Goal: Task Accomplishment & Management: Use online tool/utility

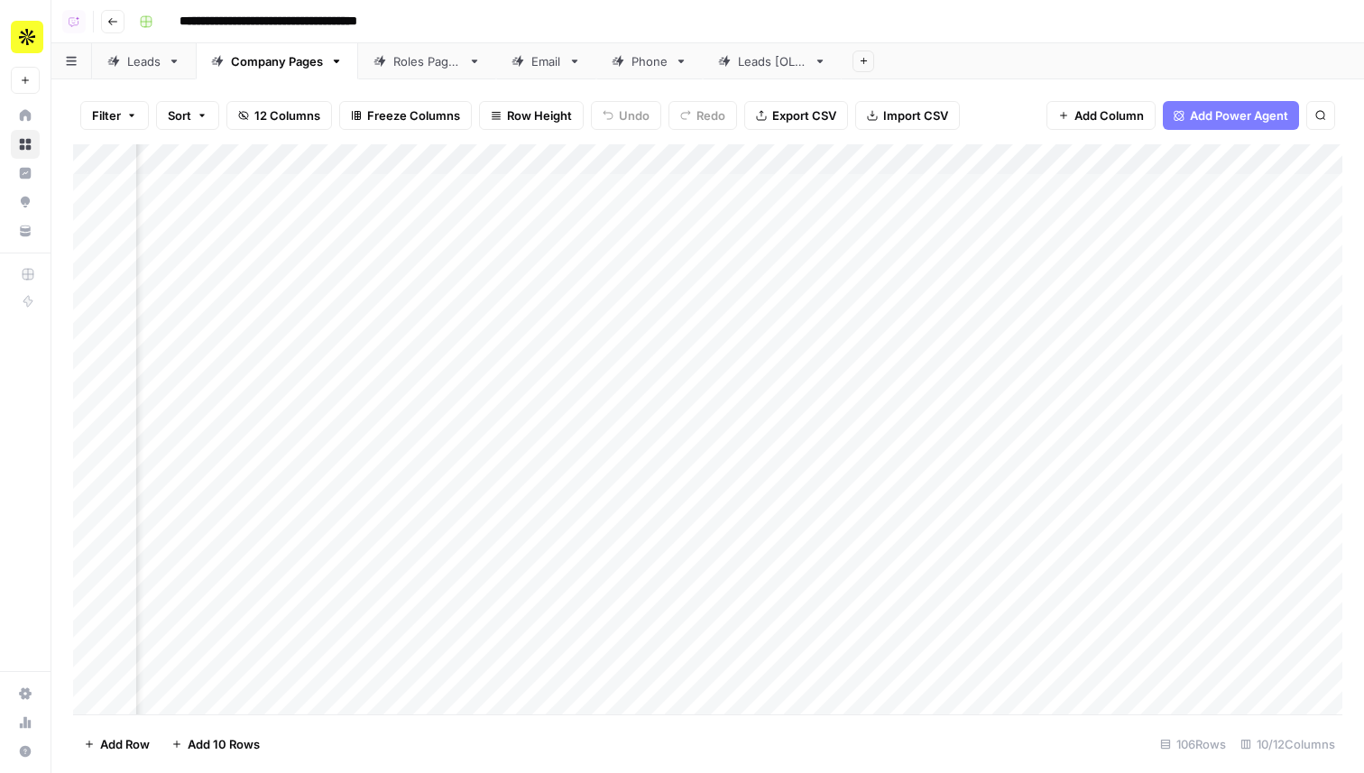
scroll to position [0, 497]
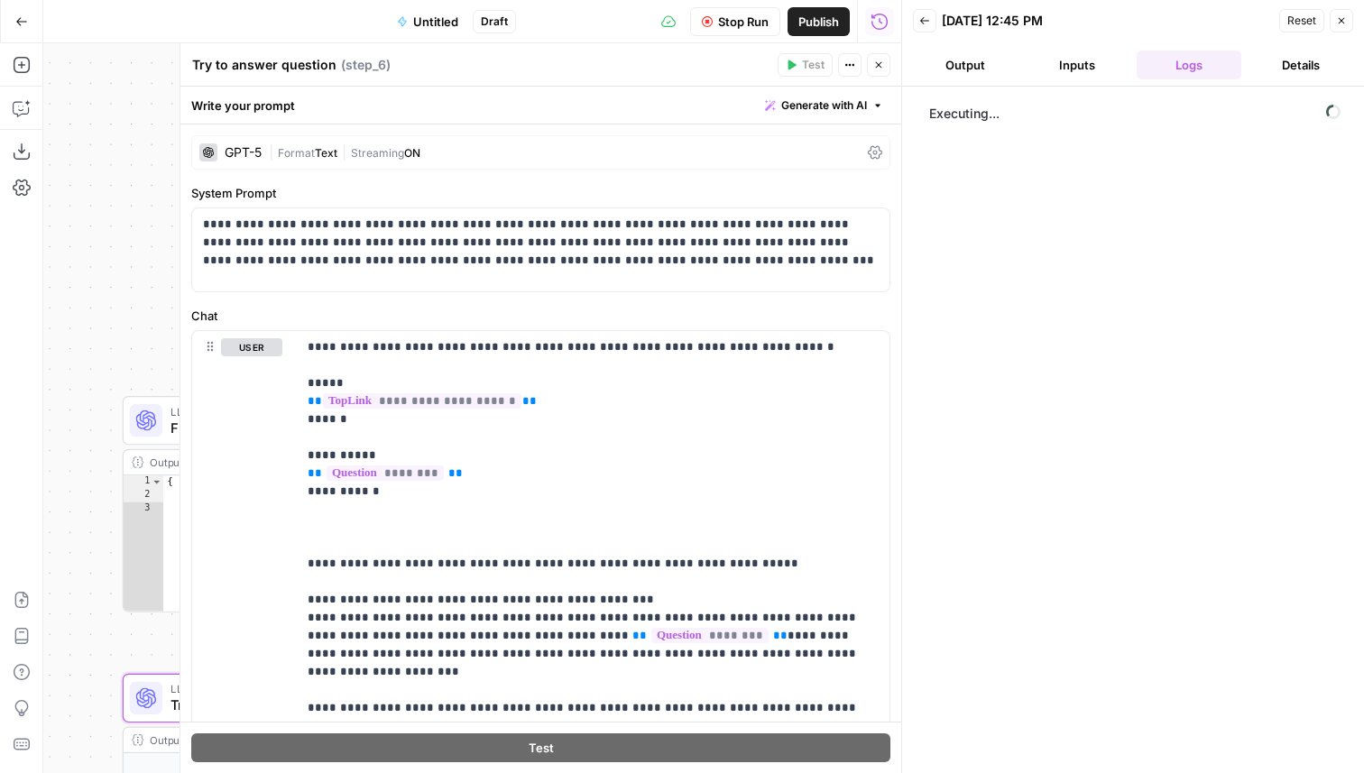
scroll to position [153, 0]
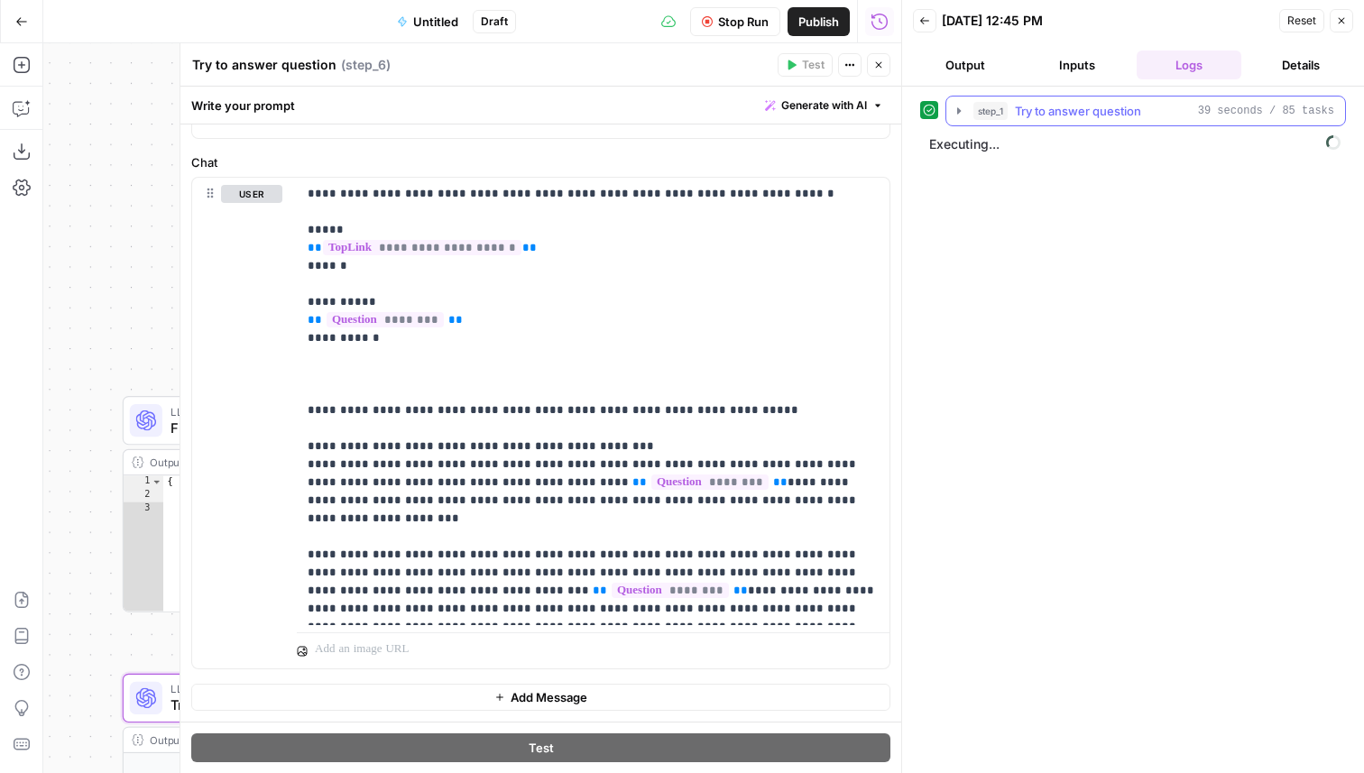
click at [1133, 108] on span "Try to answer question" at bounding box center [1078, 111] width 126 height 18
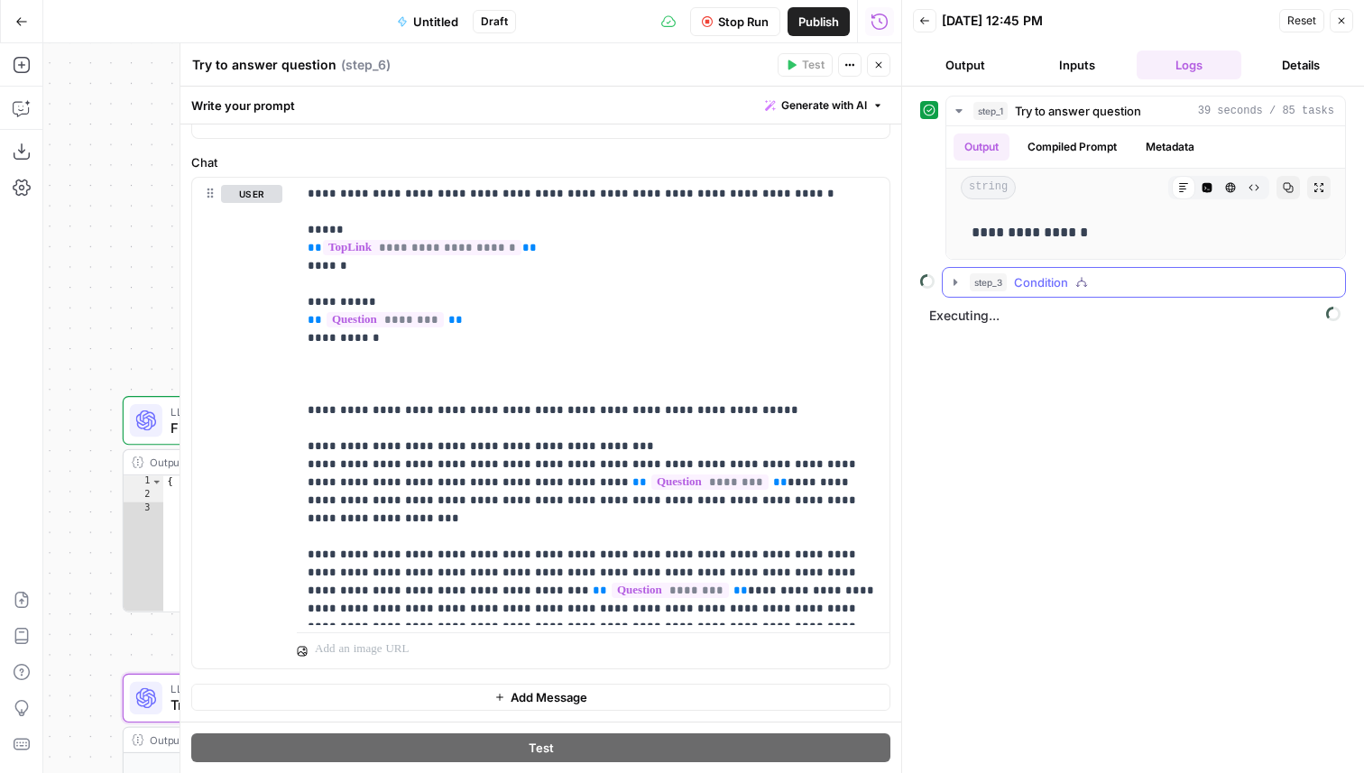
click at [1090, 272] on button "step_3 Condition" at bounding box center [1144, 282] width 402 height 29
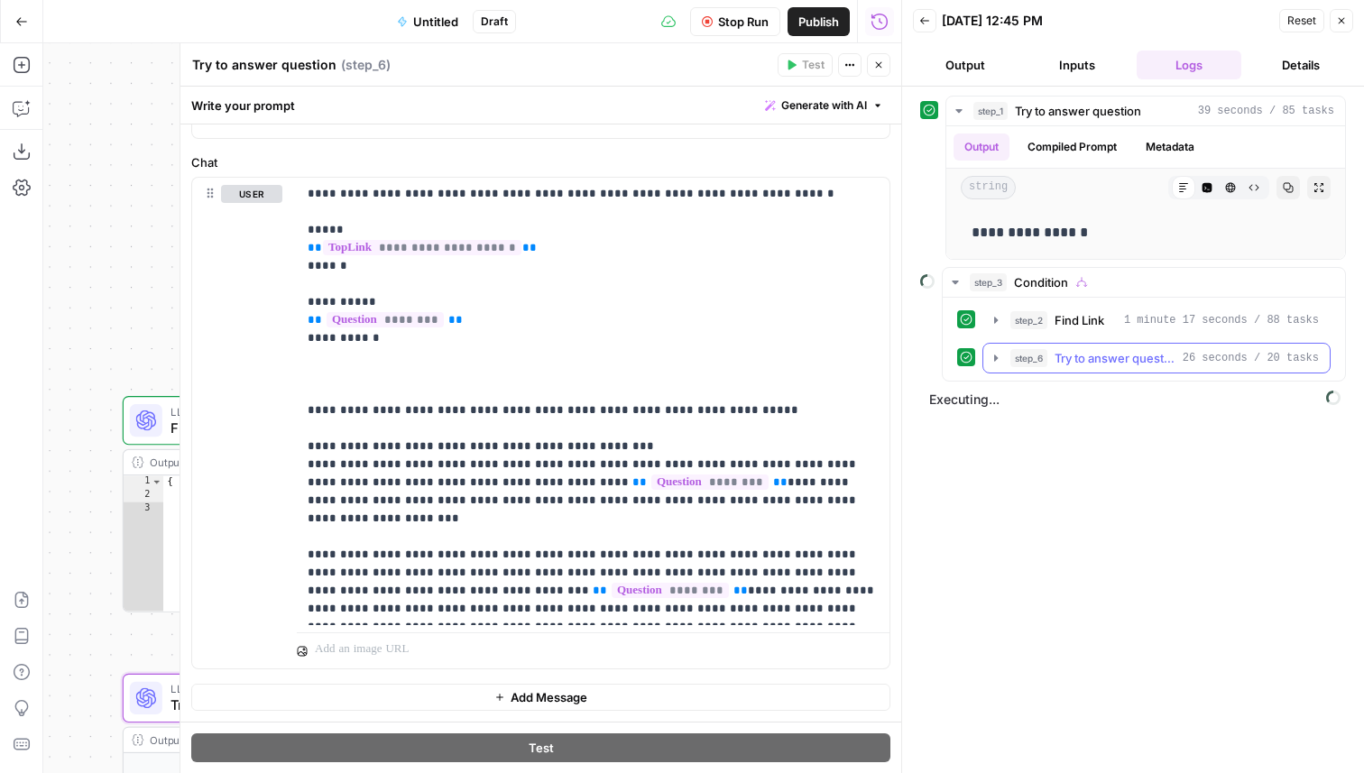
click at [1090, 367] on button "step_6 Try to answer question 26 seconds / 20 tasks" at bounding box center [1157, 358] width 346 height 29
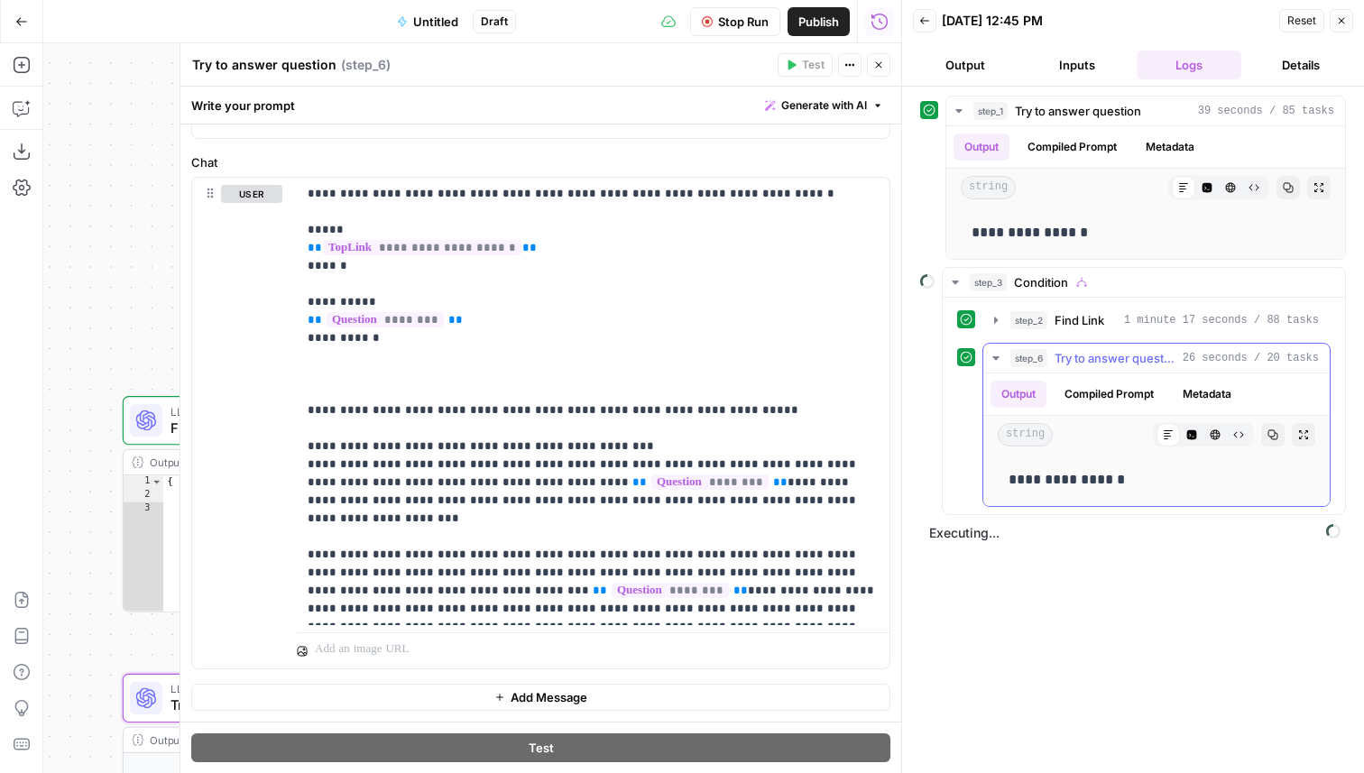
click at [1090, 367] on button "step_6 Try to answer question 26 seconds / 20 tasks" at bounding box center [1157, 358] width 346 height 29
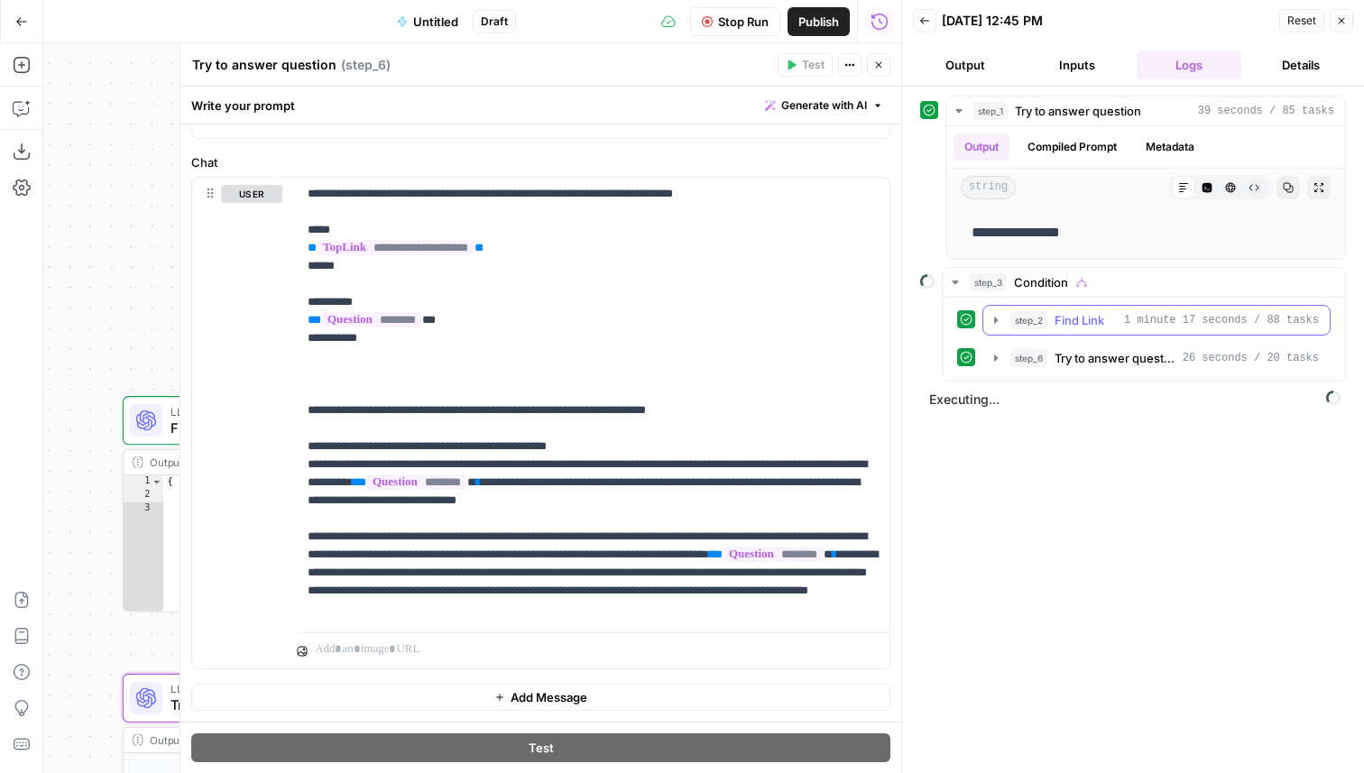
click at [1093, 313] on span "Find Link" at bounding box center [1080, 320] width 50 height 18
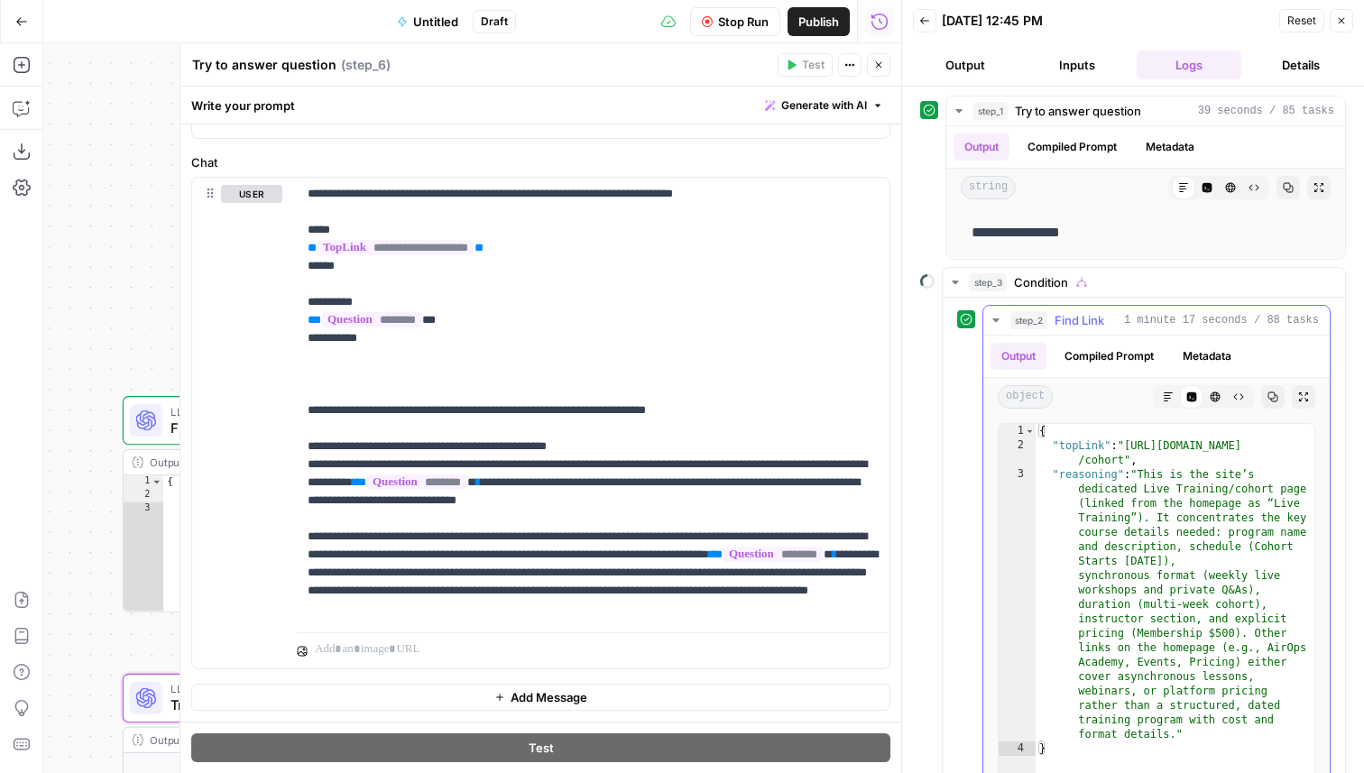
click at [1093, 313] on span "Find Link" at bounding box center [1080, 320] width 50 height 18
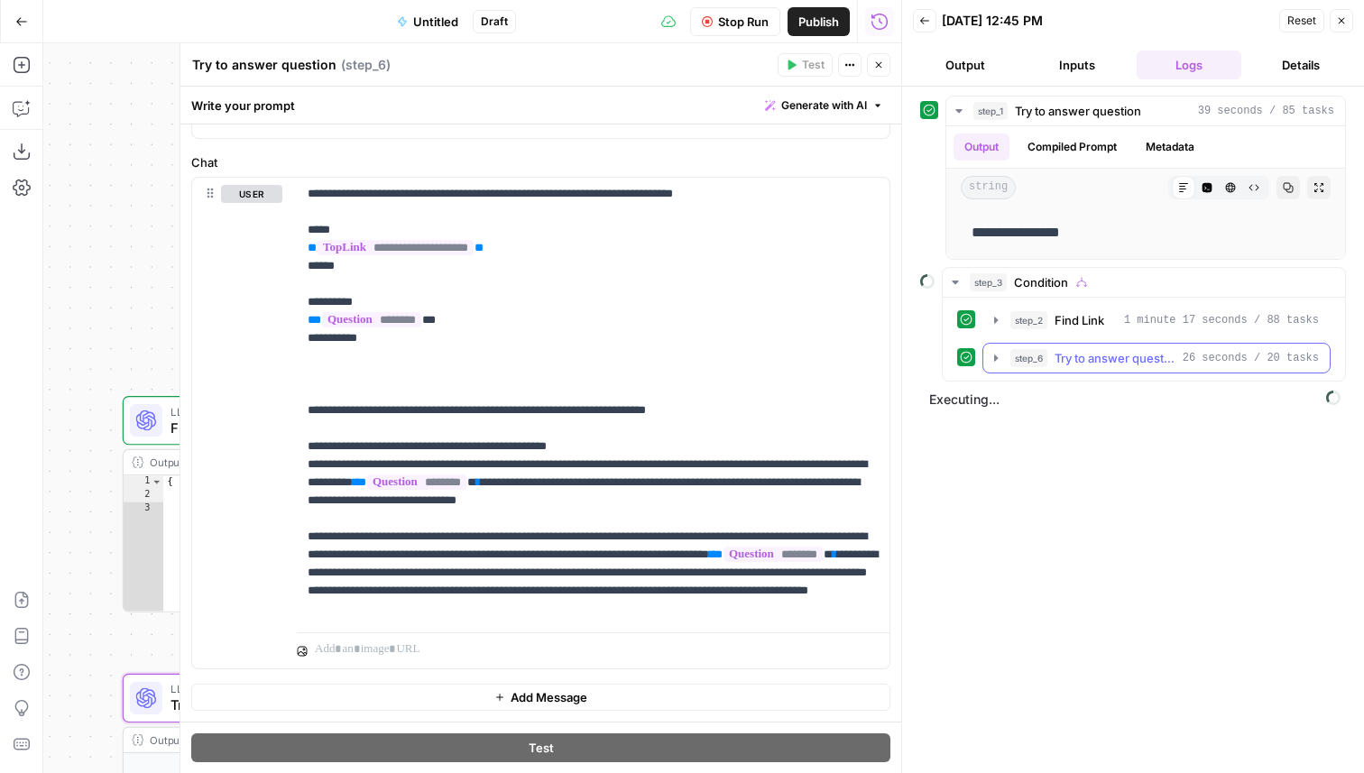
click at [1090, 348] on button "step_6 Try to answer question 26 seconds / 20 tasks" at bounding box center [1157, 358] width 346 height 29
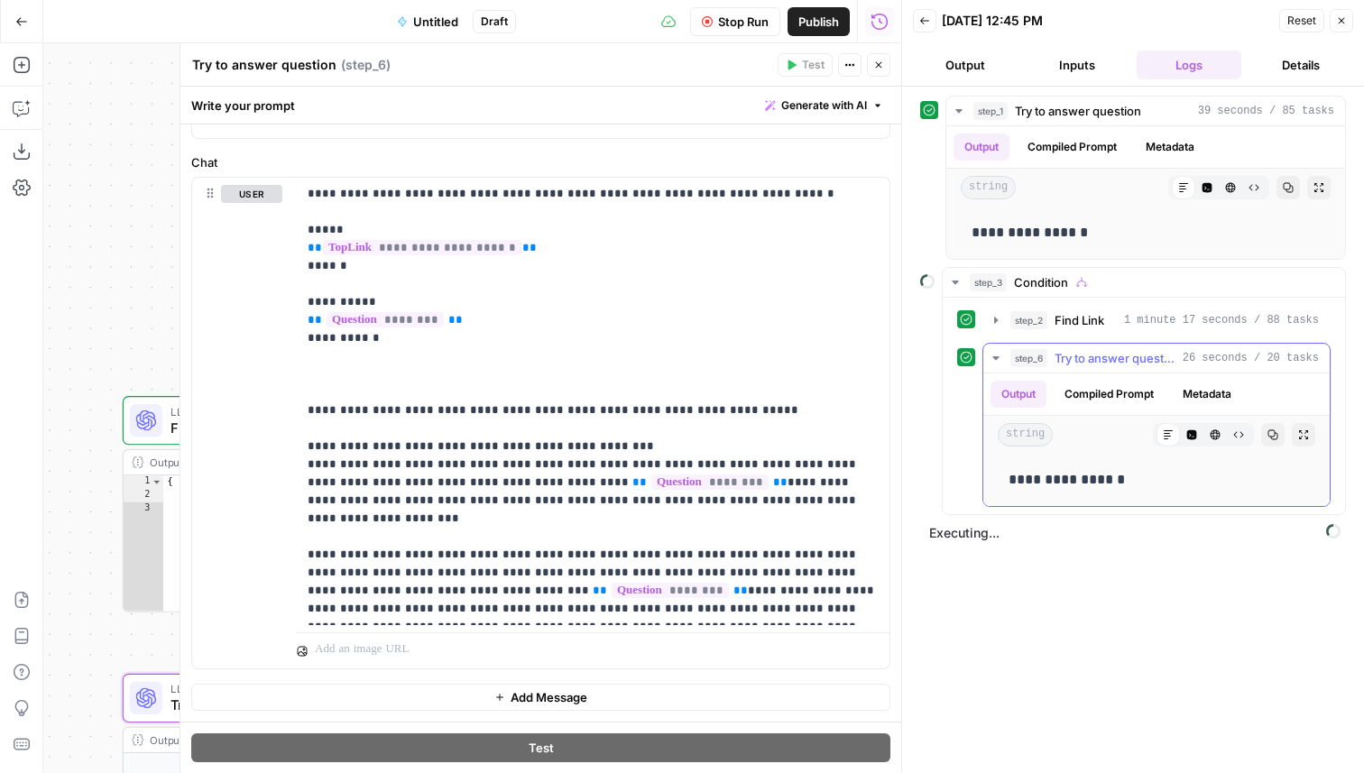
click at [1088, 382] on button "Compiled Prompt" at bounding box center [1109, 394] width 111 height 27
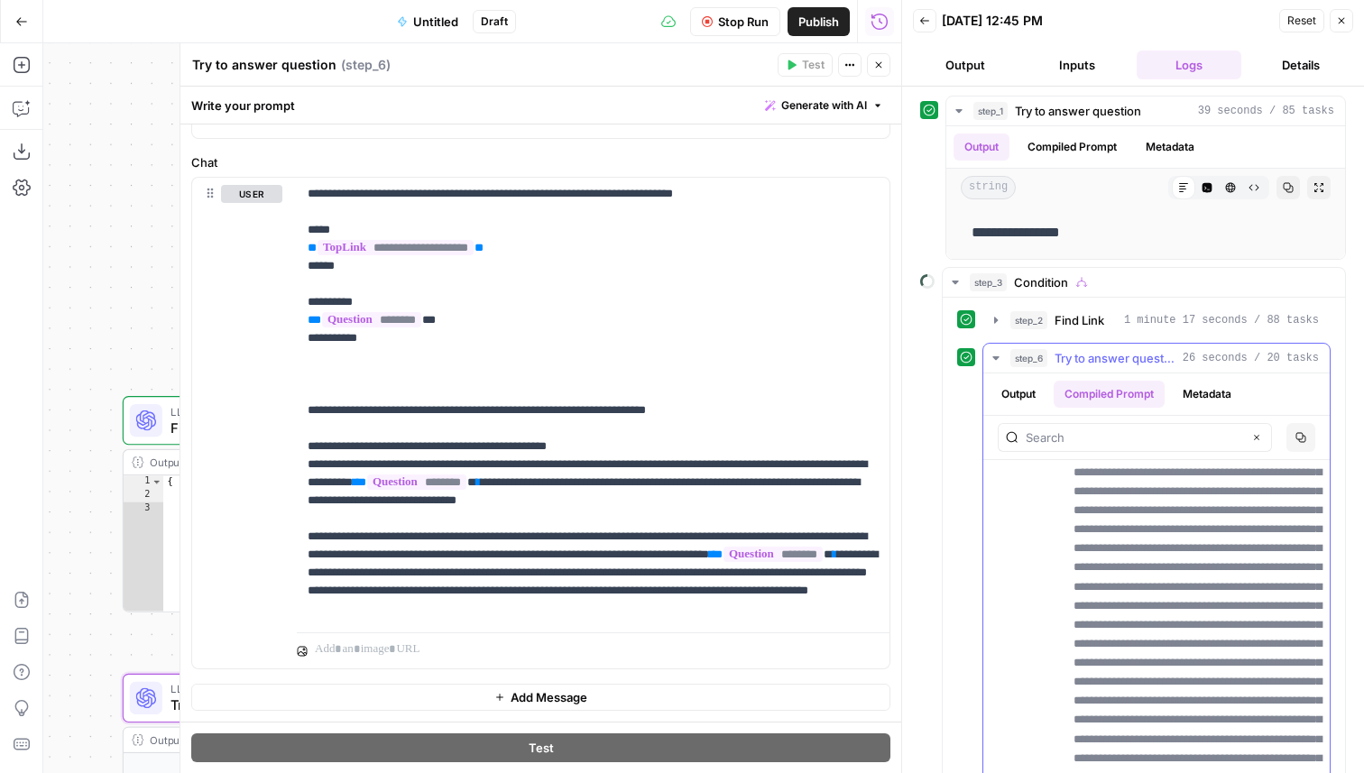
scroll to position [3290, 0]
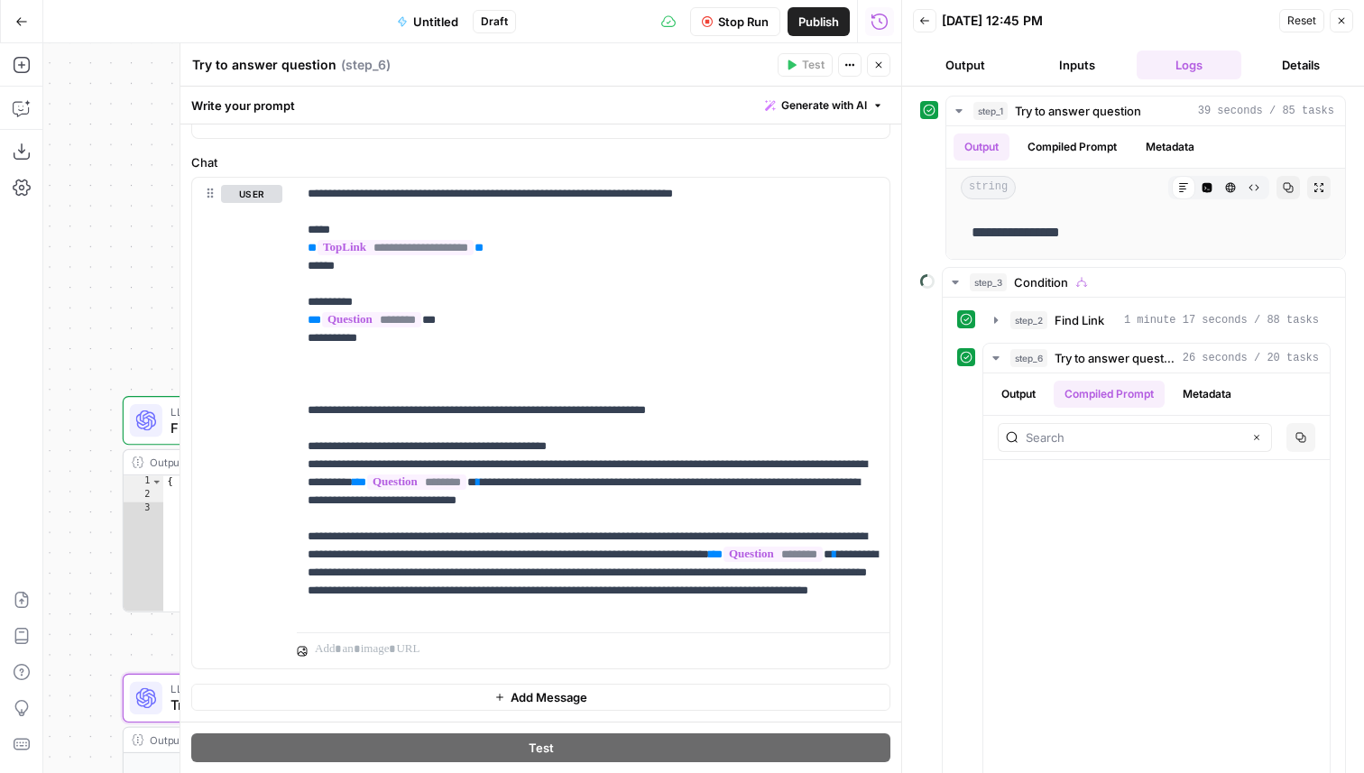
click at [1349, 20] on button "Close" at bounding box center [1341, 20] width 23 height 23
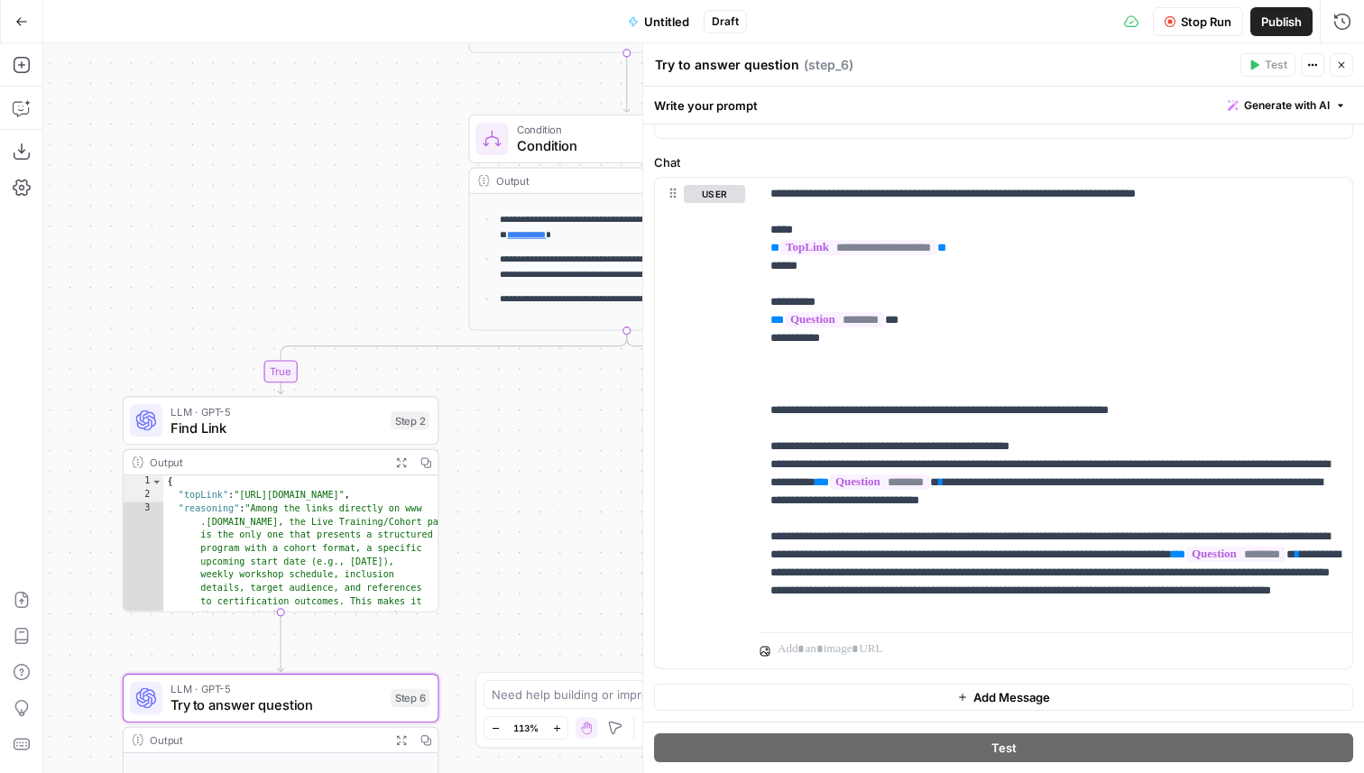
click at [1358, 32] on div "Stop Run Publish Run History" at bounding box center [1055, 21] width 617 height 42
click at [1337, 14] on icon "button" at bounding box center [1343, 22] width 18 height 18
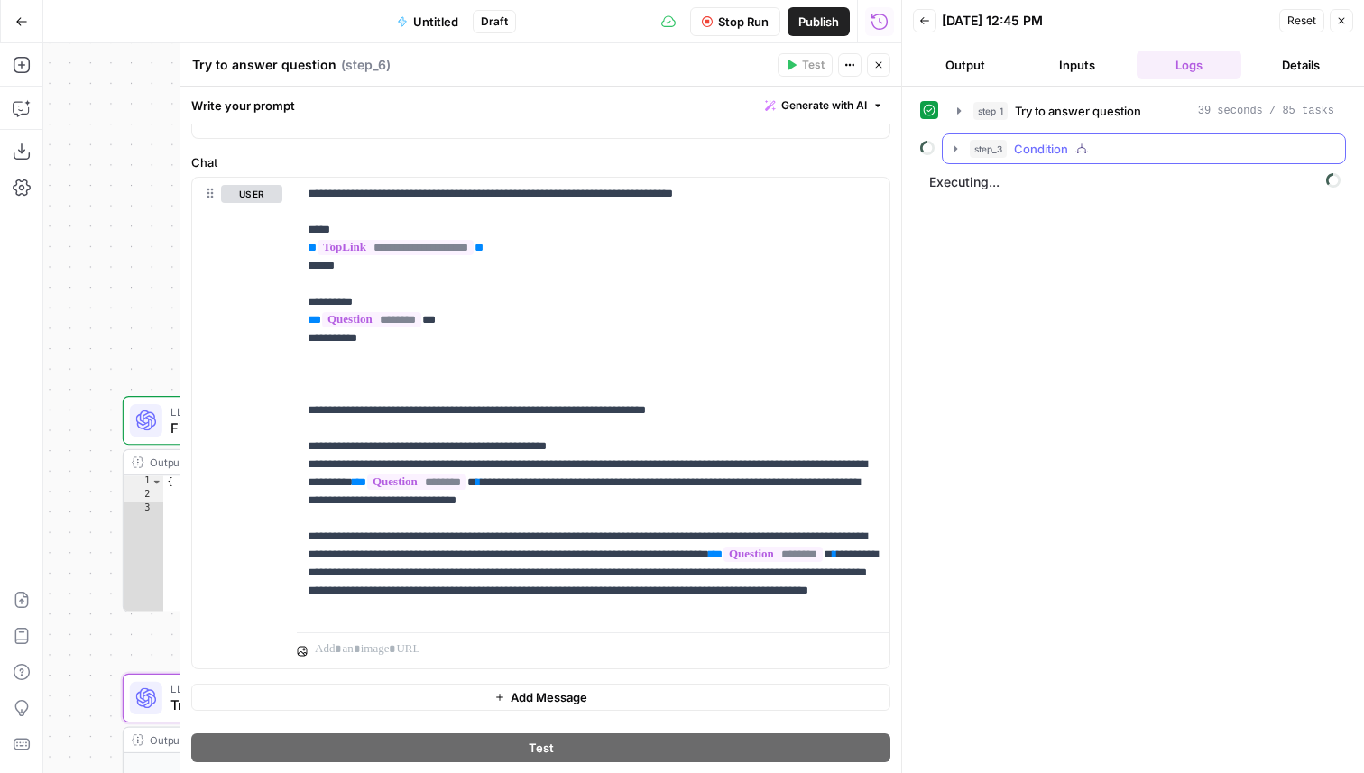
click at [1159, 158] on button "step_3 Condition" at bounding box center [1144, 148] width 402 height 29
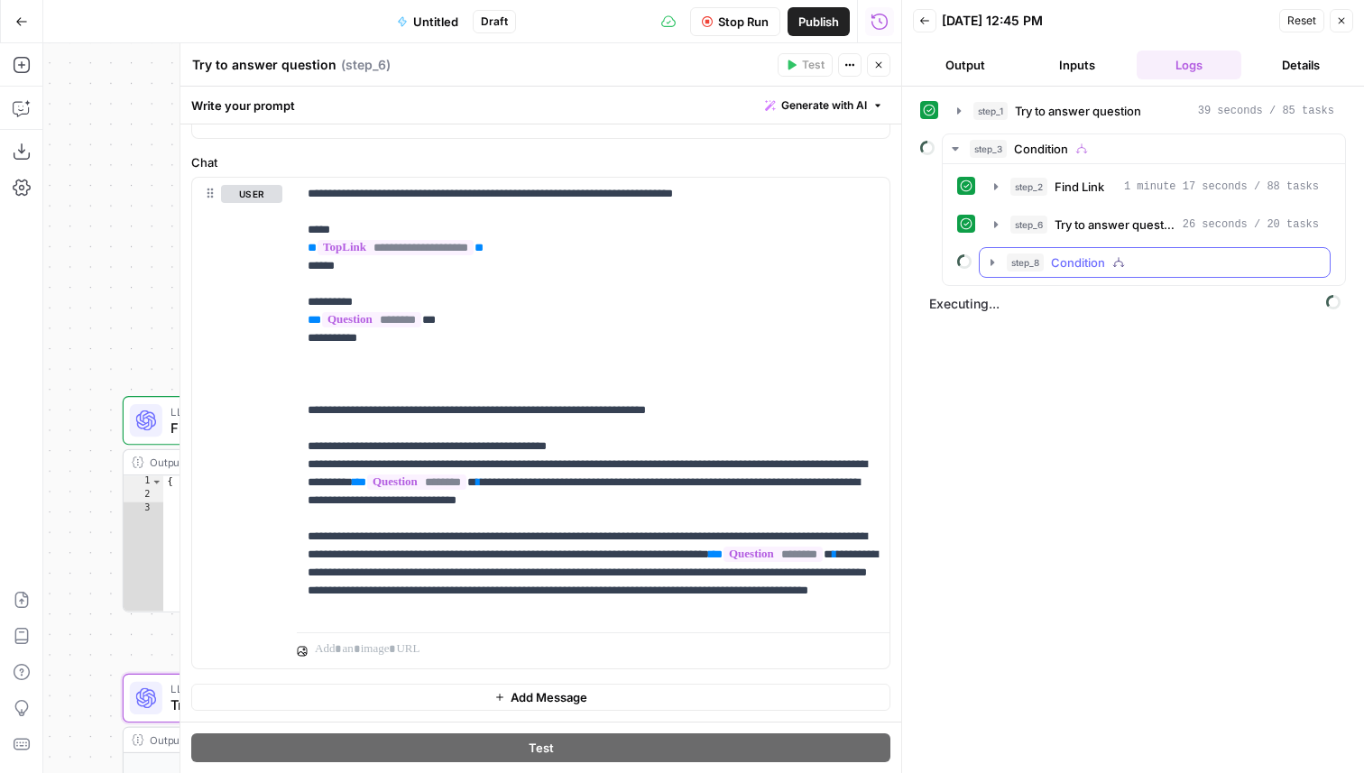
click at [1072, 254] on span "Condition" at bounding box center [1078, 263] width 54 height 18
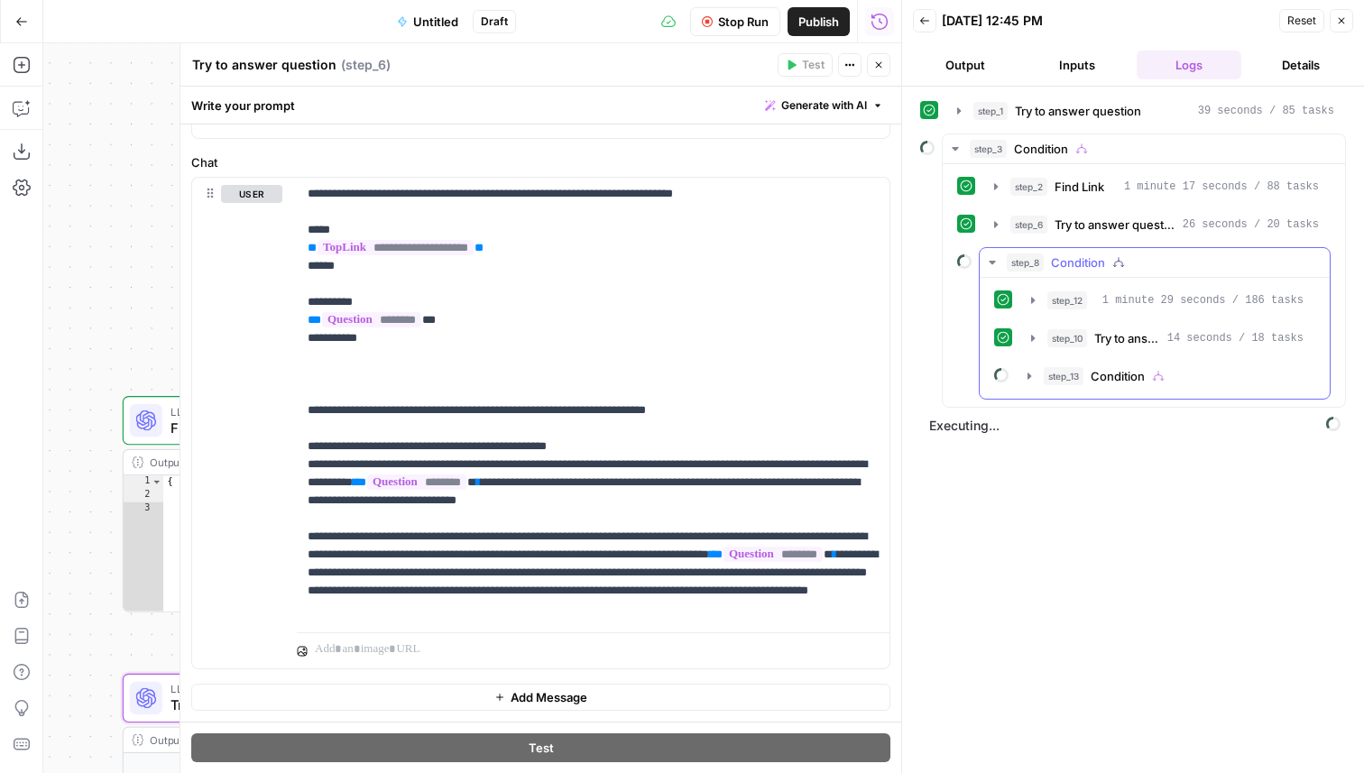
click at [1061, 263] on span "Condition" at bounding box center [1078, 263] width 54 height 18
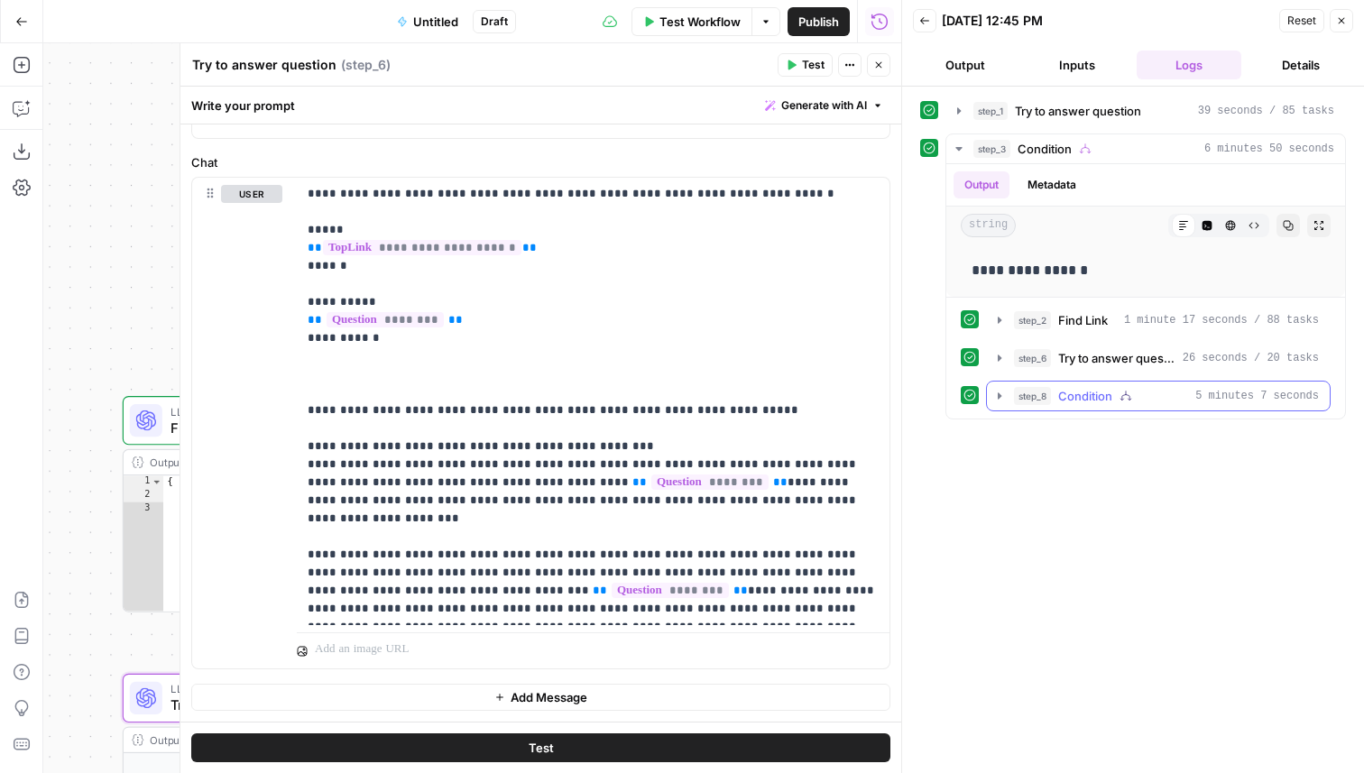
click at [1110, 395] on span "Condition" at bounding box center [1085, 396] width 54 height 18
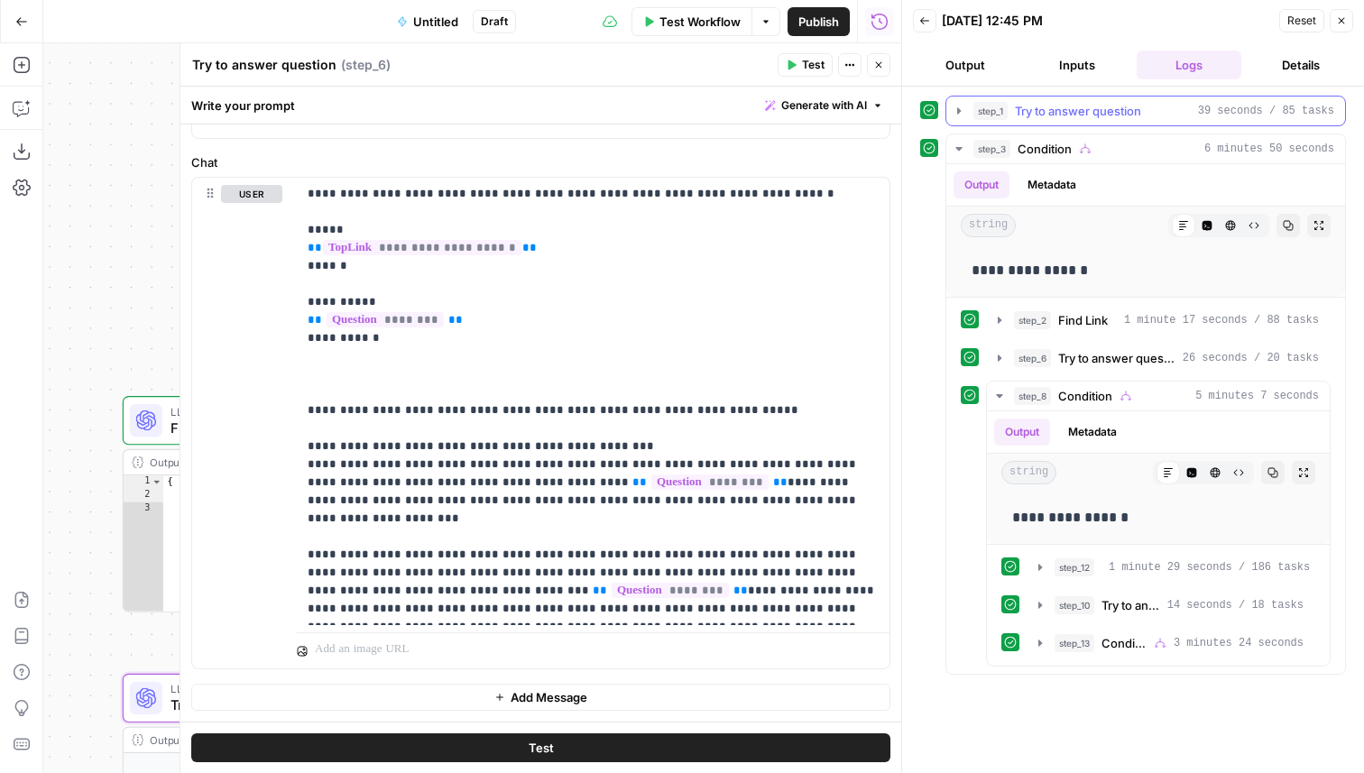
click at [1113, 109] on span "Try to answer question" at bounding box center [1078, 111] width 126 height 18
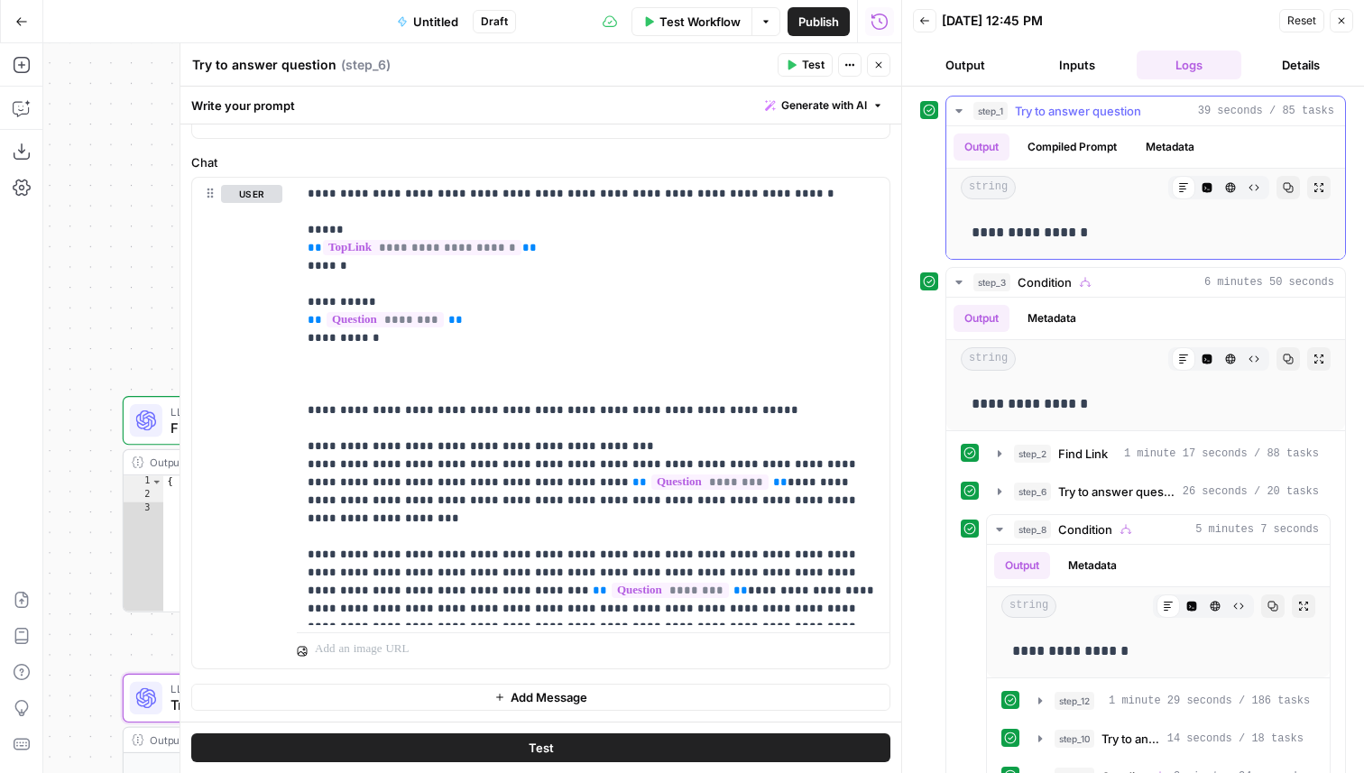
click at [1113, 111] on span "Try to answer question" at bounding box center [1078, 111] width 126 height 18
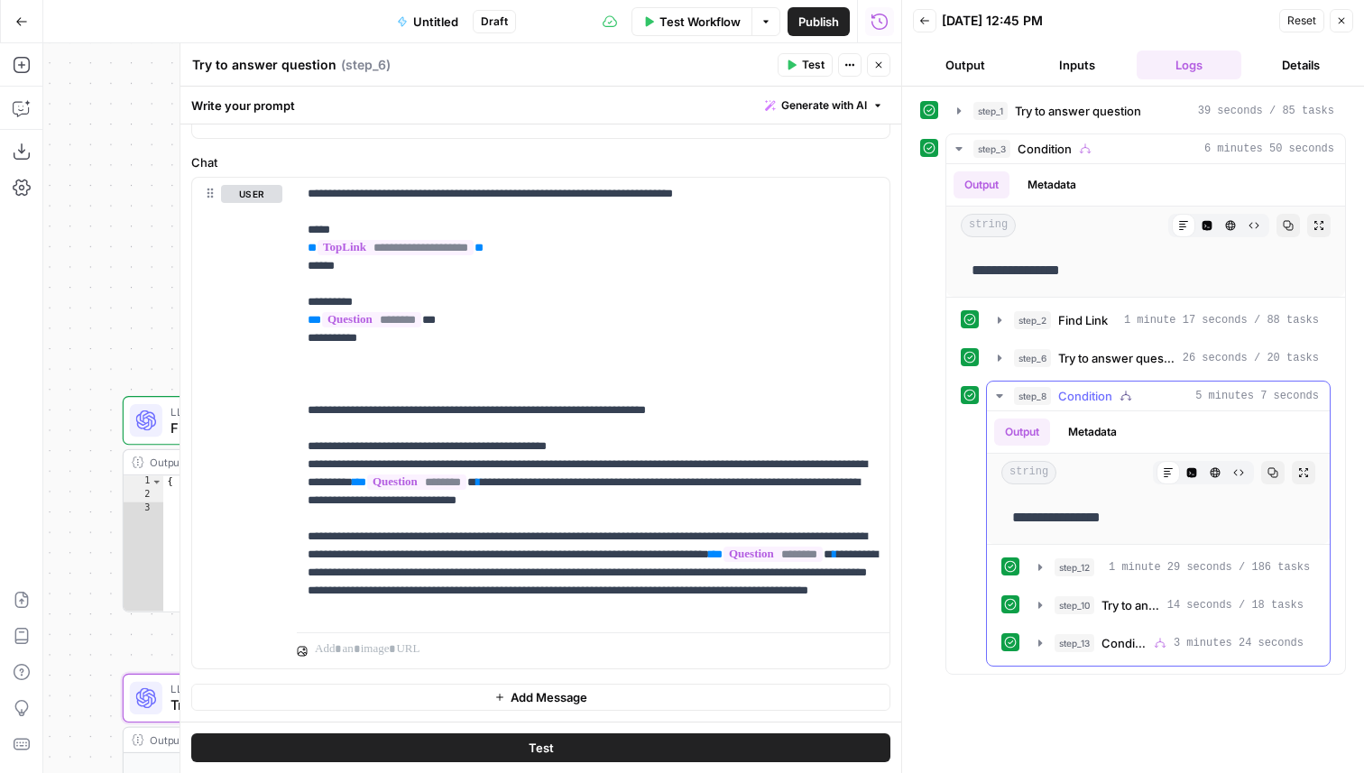
click at [1090, 393] on span "Condition" at bounding box center [1085, 396] width 54 height 18
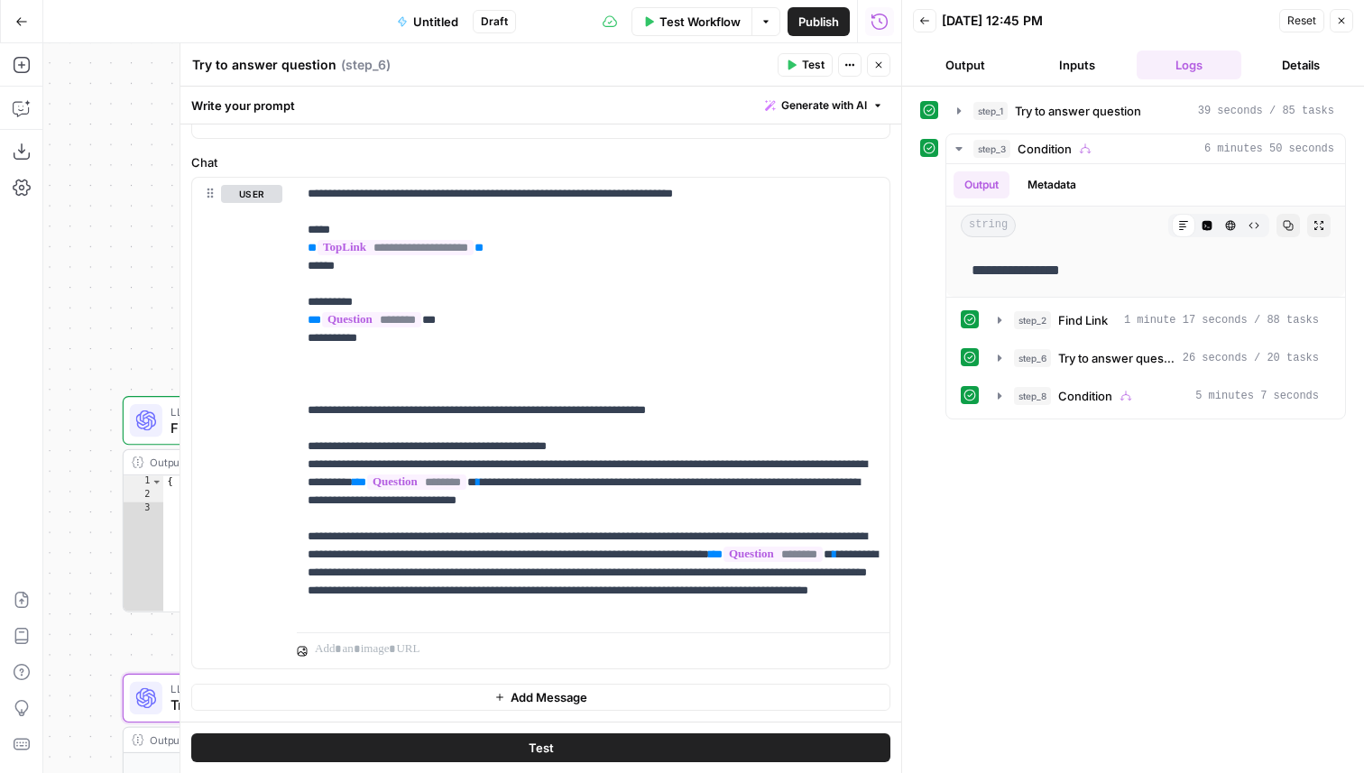
click at [878, 50] on div "Run History E" at bounding box center [880, 60] width 106 height 32
click at [605, 82] on header "Try to answer question Try to answer question ( step_6 ) Test Actions Close" at bounding box center [540, 64] width 721 height 43
click at [897, 63] on div at bounding box center [902, 386] width 18 height 773
click at [882, 63] on icon "button" at bounding box center [878, 65] width 11 height 11
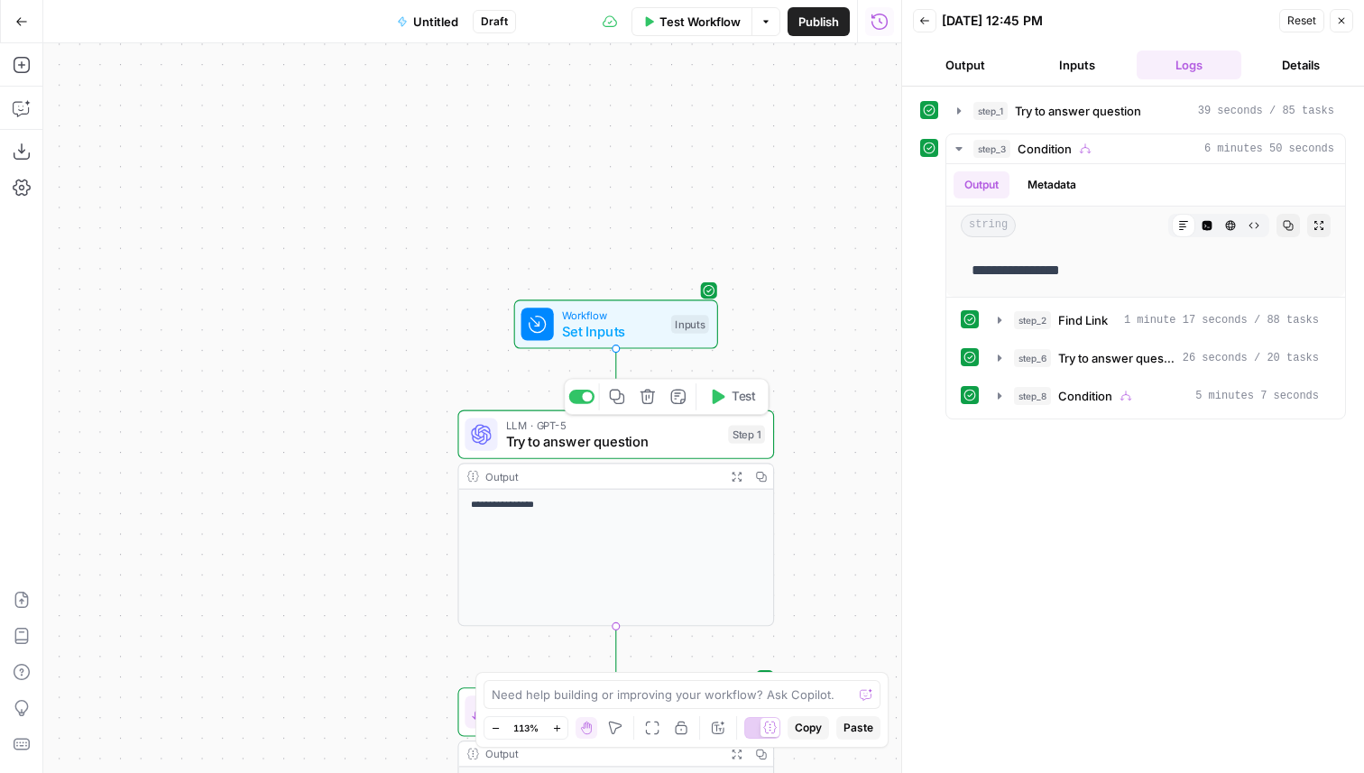
click at [492, 432] on div at bounding box center [481, 435] width 32 height 32
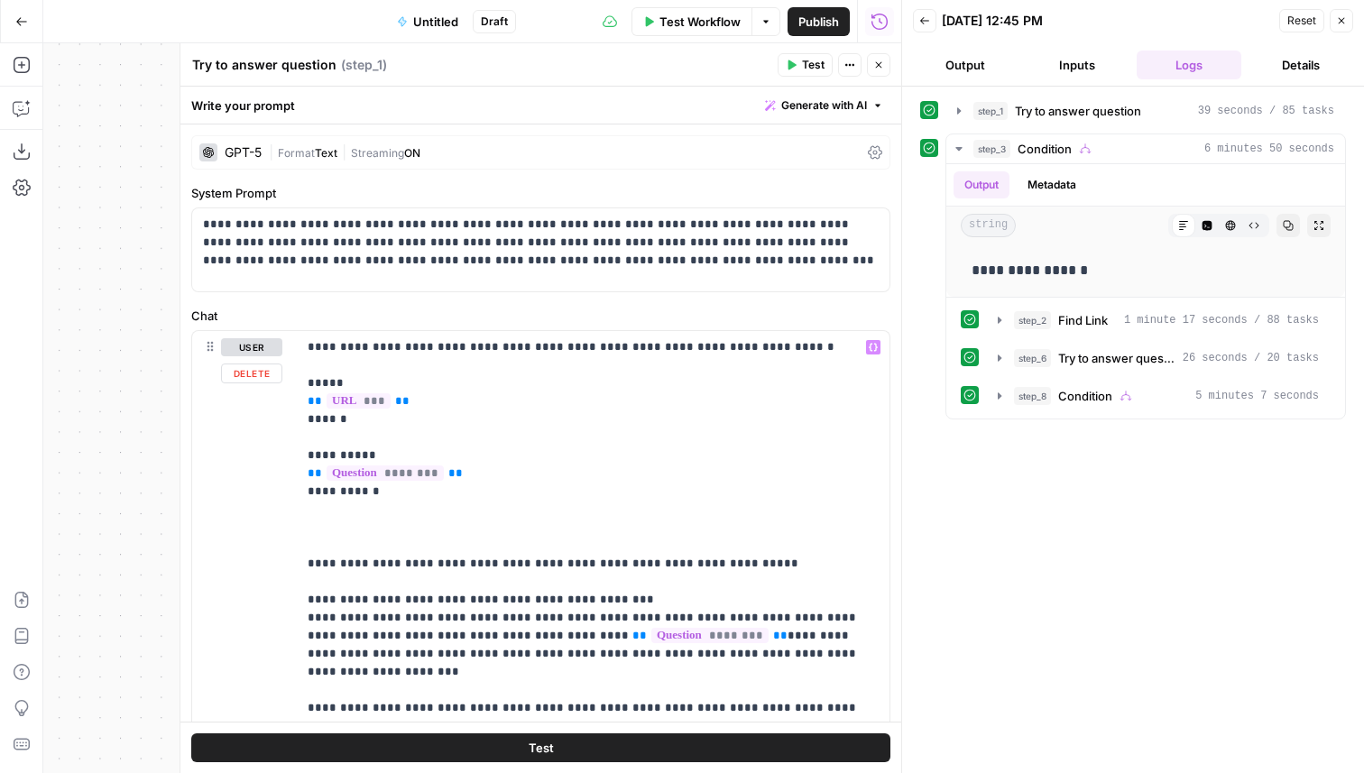
scroll to position [153, 0]
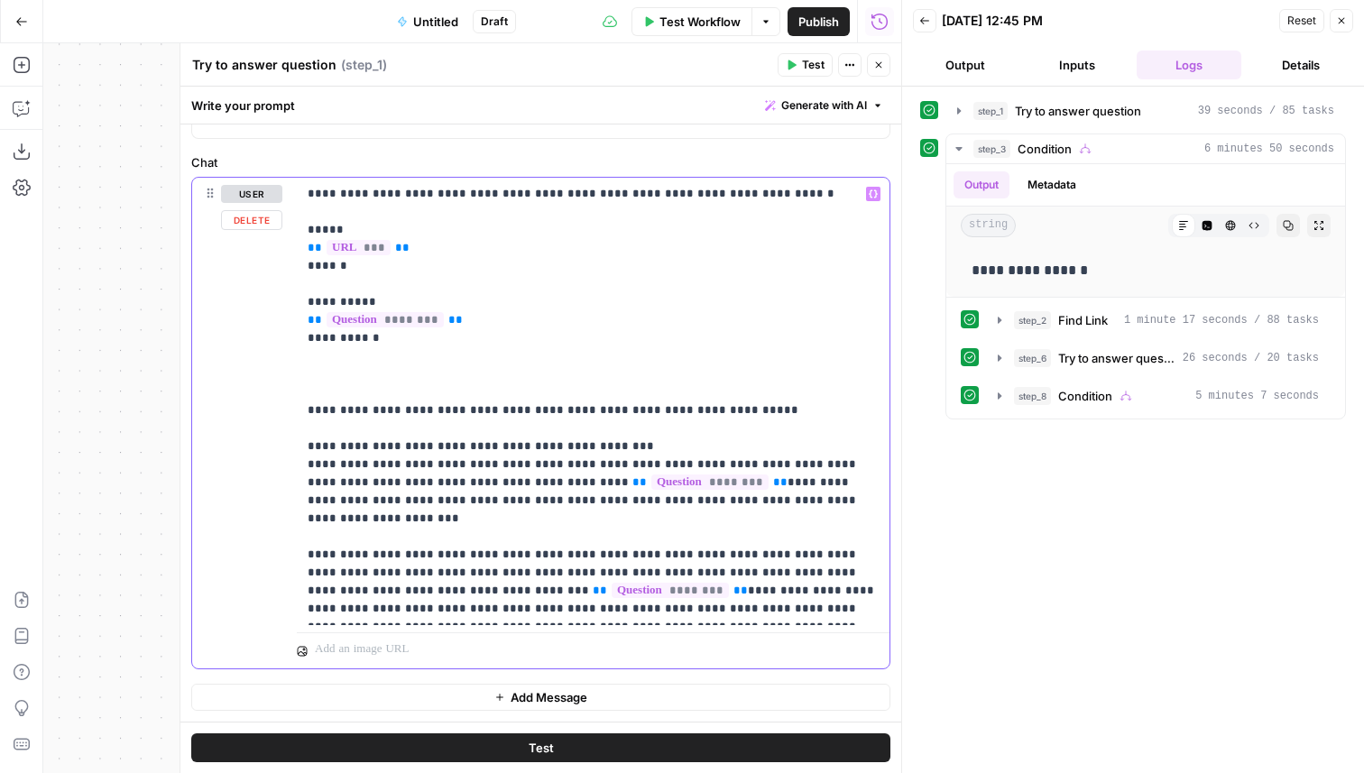
drag, startPoint x: 774, startPoint y: 606, endPoint x: 299, endPoint y: 531, distance: 481.5
click at [299, 531] on div "**********" at bounding box center [593, 402] width 593 height 448
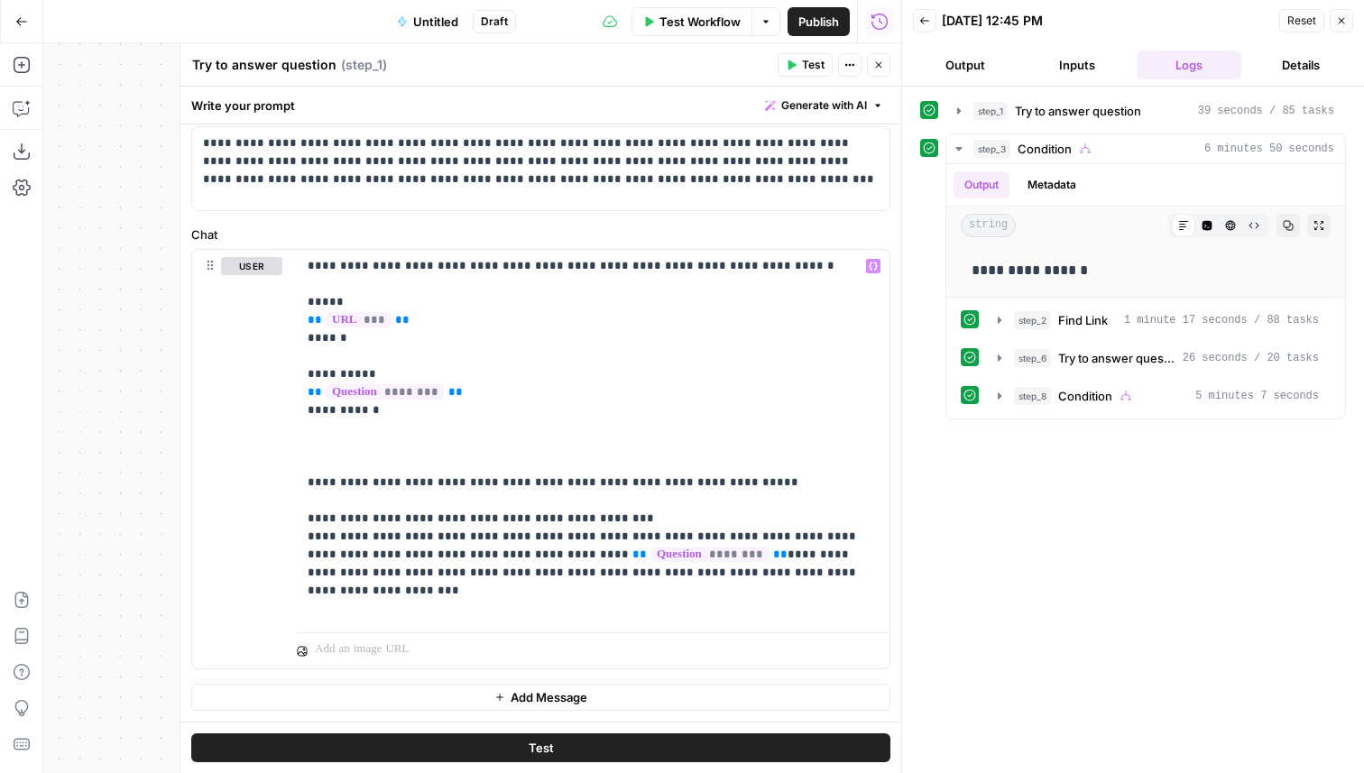
click at [685, 23] on span "Test Workflow" at bounding box center [700, 22] width 81 height 18
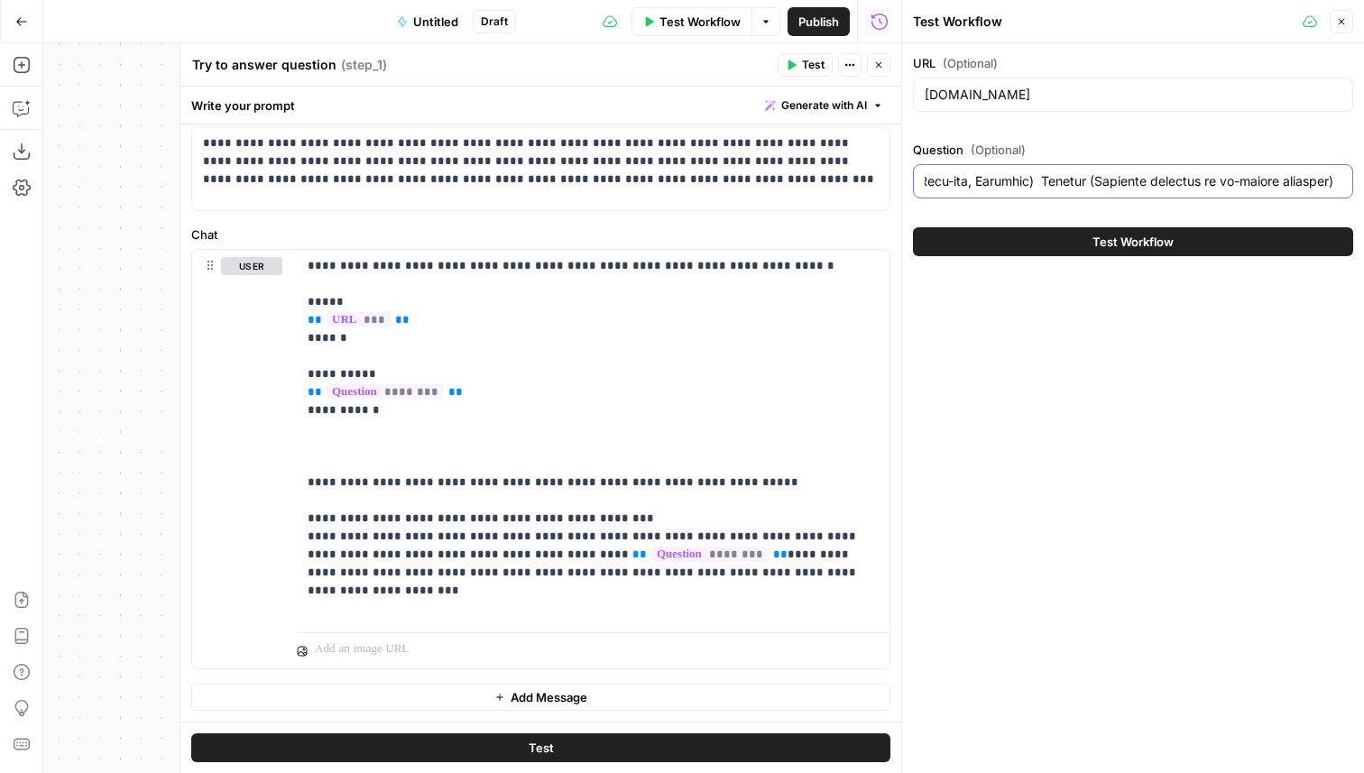
scroll to position [0, 4452]
drag, startPoint x: 924, startPoint y: 183, endPoint x: 1363, endPoint y: 213, distance: 440.4
click at [1363, 213] on div "URL (Optional) www.airops.com Question (Optional) Test Workflow" at bounding box center [1133, 155] width 462 height 224
paste input "What are the pricing options for {{tool 1}}?"
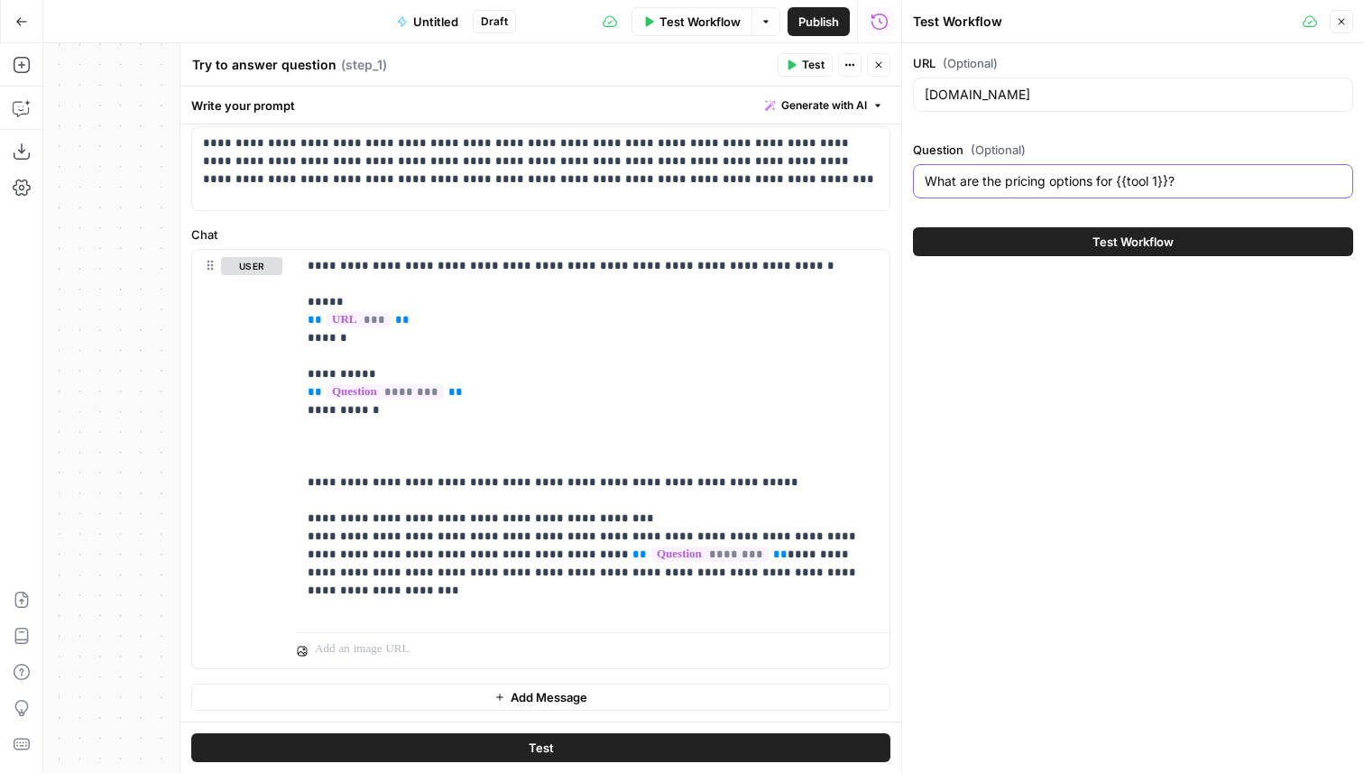
type input "What are the pricing options for {{tool 1}}?"
drag, startPoint x: 1056, startPoint y: 97, endPoint x: 959, endPoint y: 97, distance: 96.6
click at [959, 97] on input "www.airops.com" at bounding box center [1133, 95] width 417 height 18
type input "[DOMAIN_NAME]"
click at [1072, 244] on button "Test Workflow" at bounding box center [1133, 241] width 440 height 29
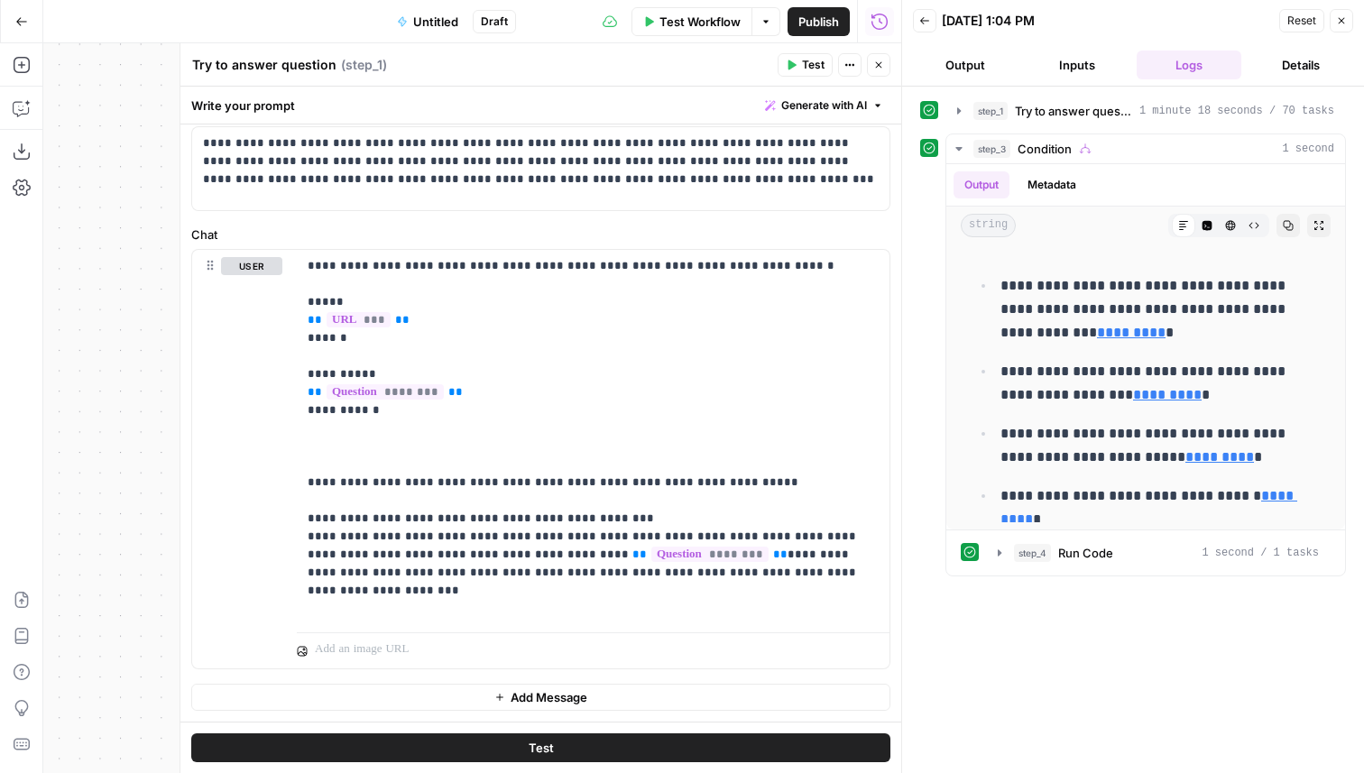
click at [702, 26] on span "Test Workflow" at bounding box center [700, 22] width 81 height 18
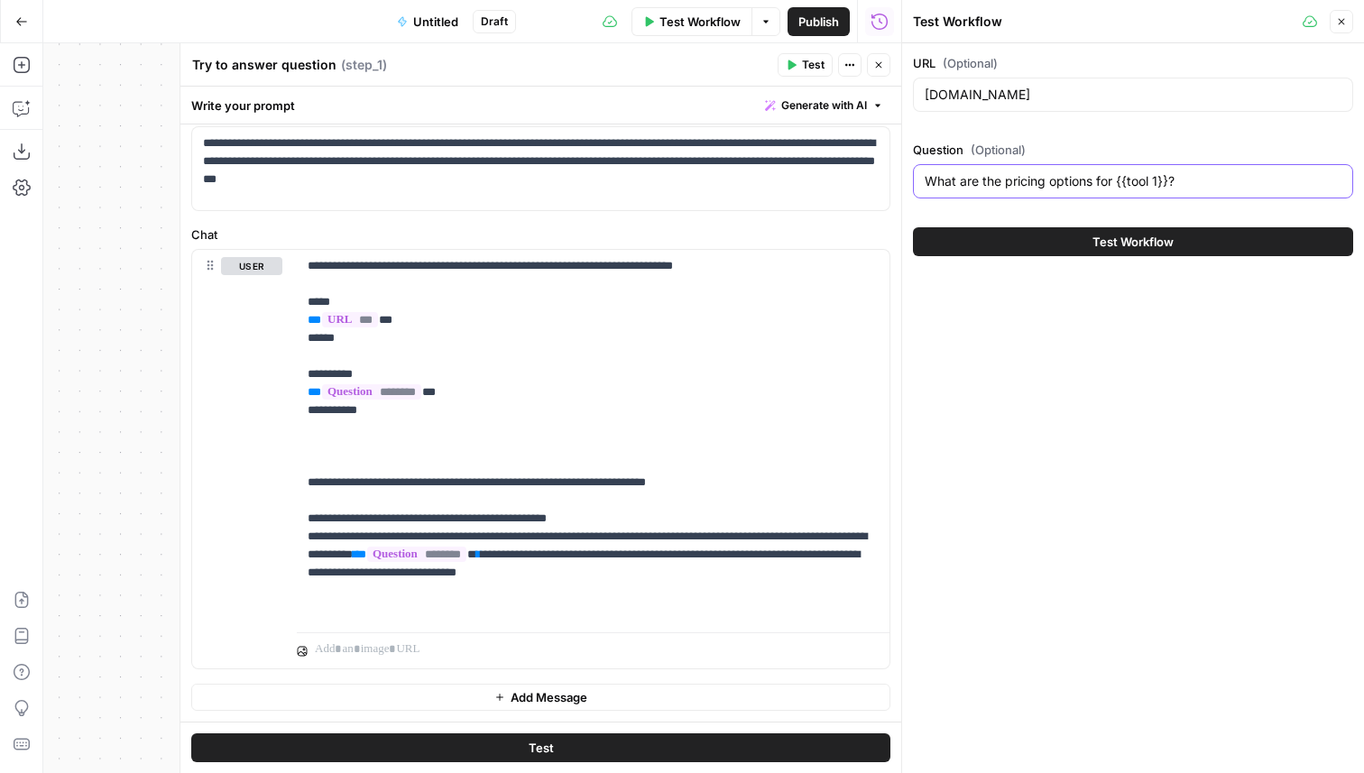
drag, startPoint x: 1189, startPoint y: 181, endPoint x: 1004, endPoint y: 185, distance: 185.0
click at [1004, 185] on input "What are the pricing options for {{tool 1}}?" at bounding box center [1133, 181] width 417 height 18
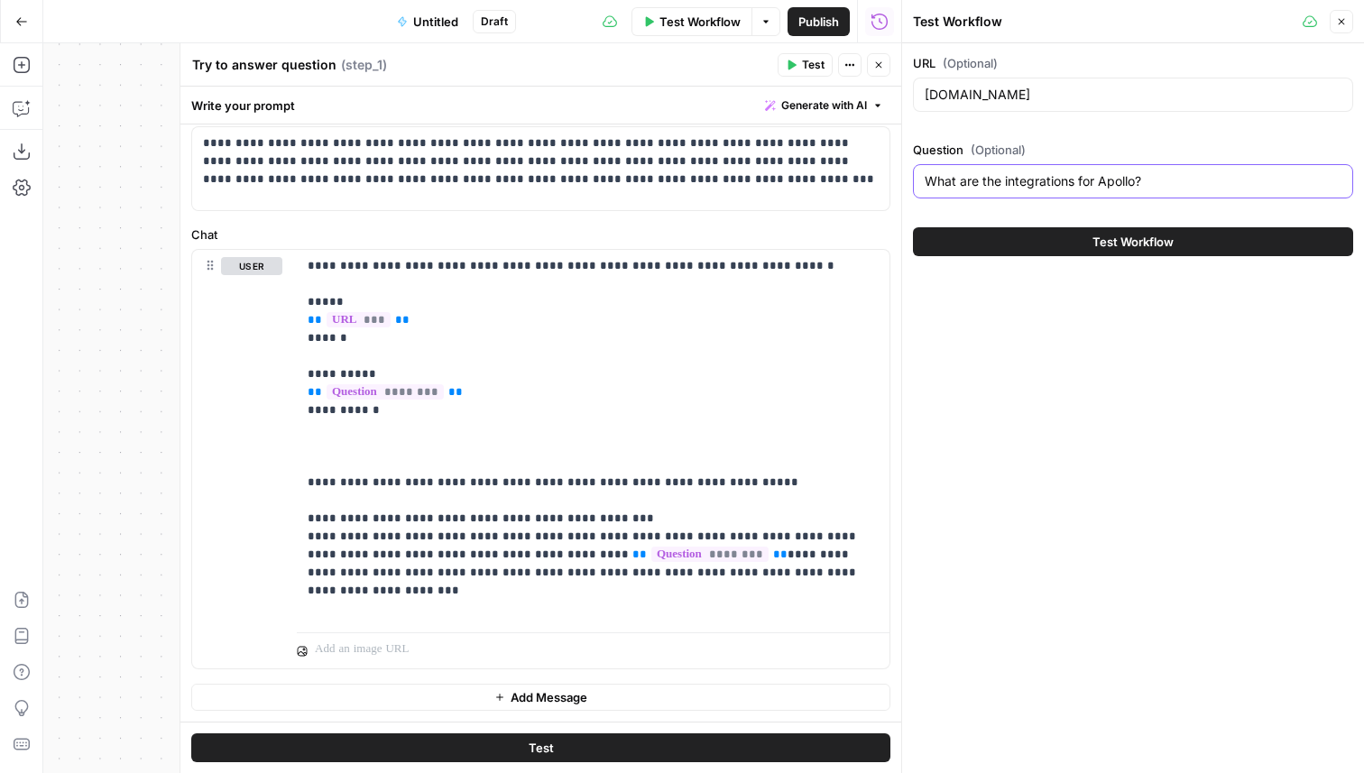
type input "What are the integrations for Apollo?"
click at [1155, 244] on span "Test Workflow" at bounding box center [1133, 242] width 81 height 18
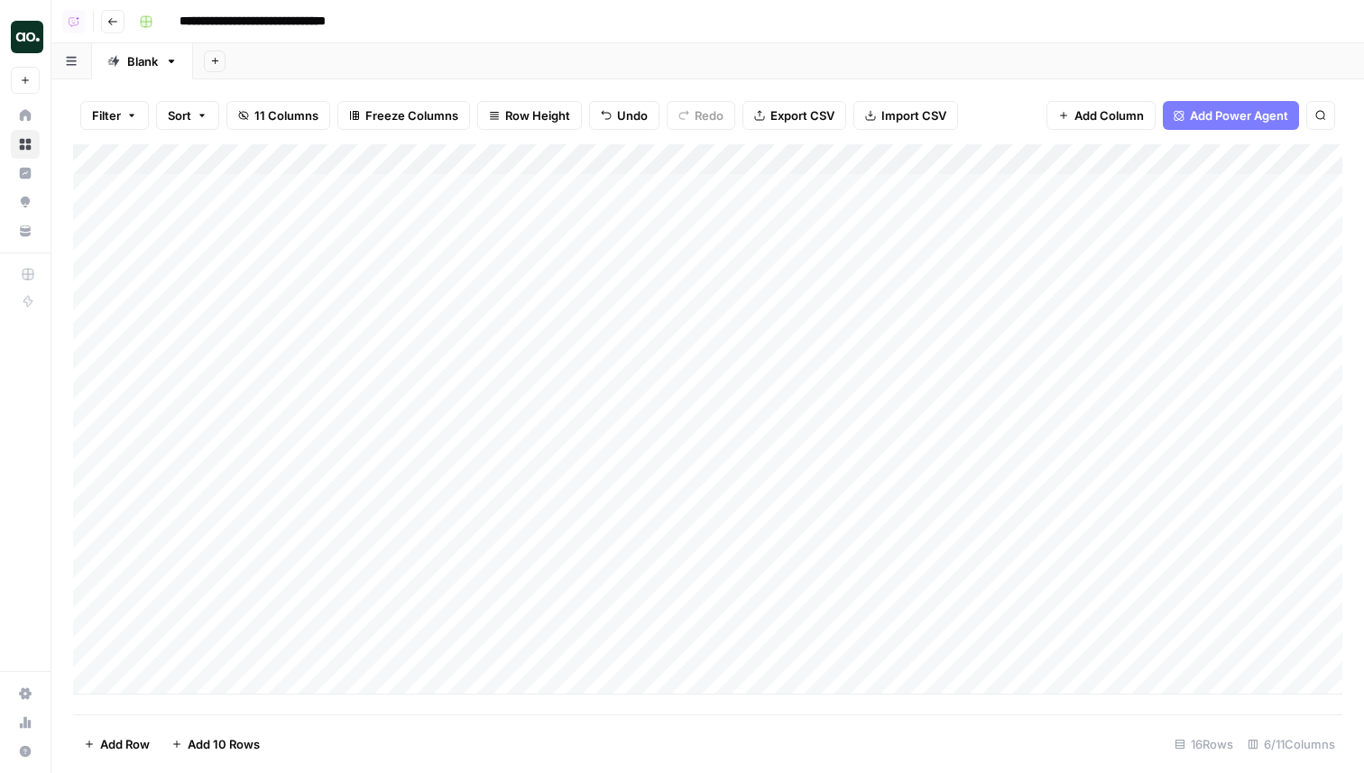
click at [290, 668] on div "Add Column" at bounding box center [708, 419] width 1270 height 550
type input "**********"
click at [469, 681] on div "Add Column" at bounding box center [708, 429] width 1270 height 570
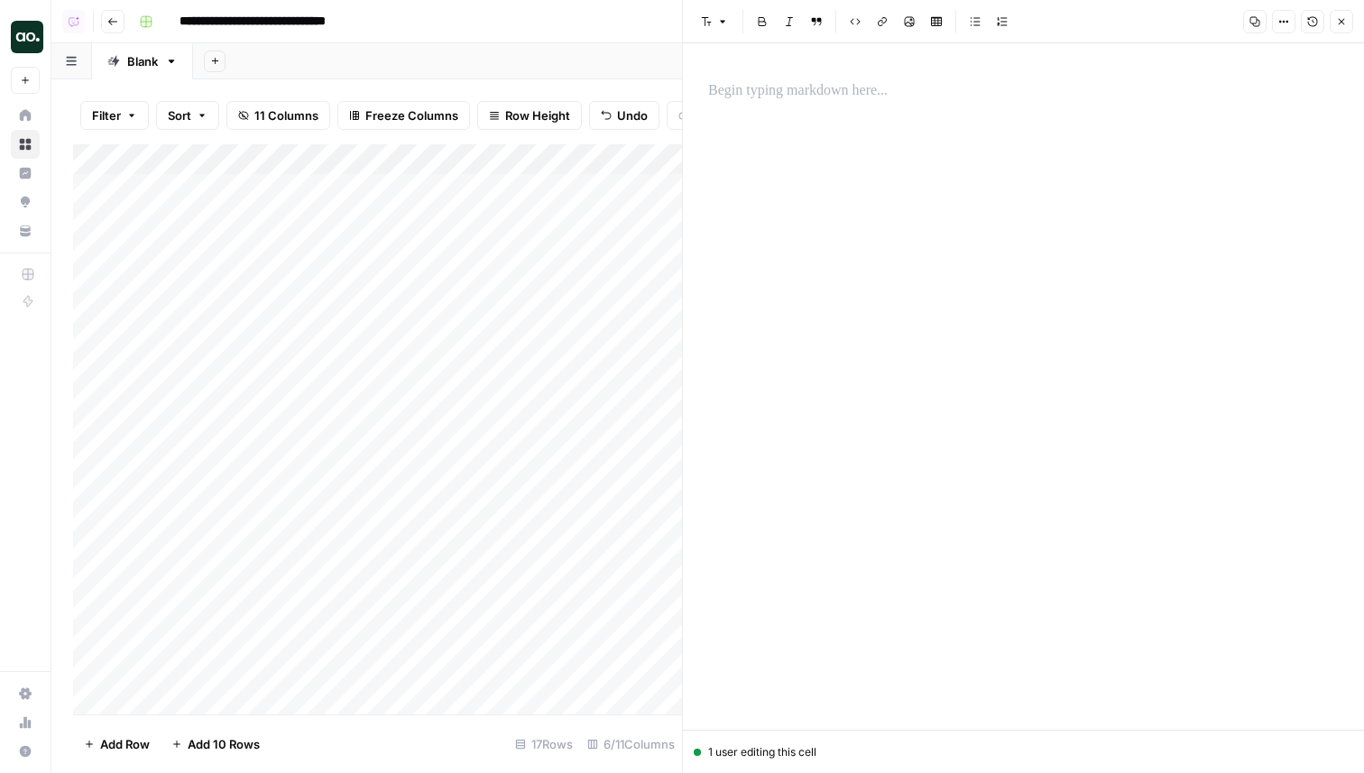
click at [861, 118] on div at bounding box center [1023, 386] width 652 height 687
click at [805, 71] on div at bounding box center [1023, 386] width 652 height 687
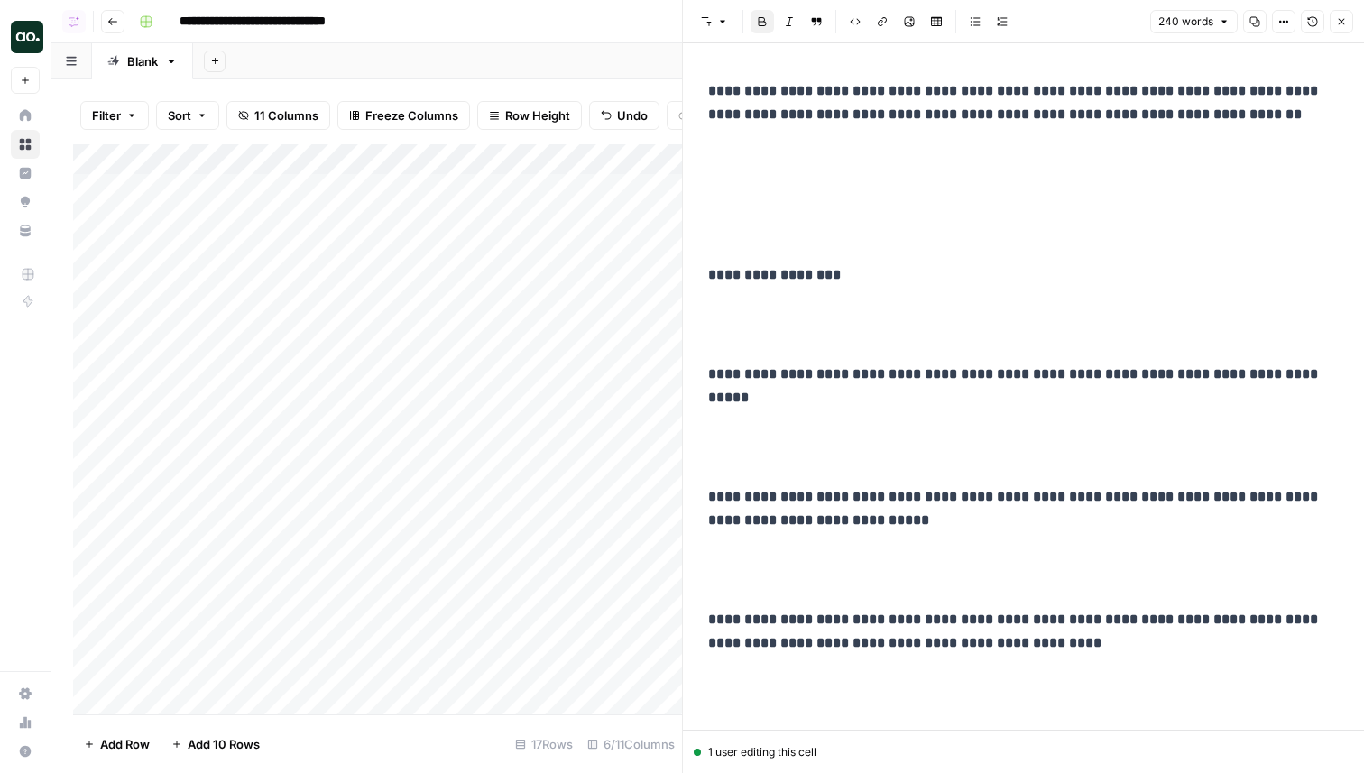
click at [1344, 22] on icon "button" at bounding box center [1341, 21] width 11 height 11
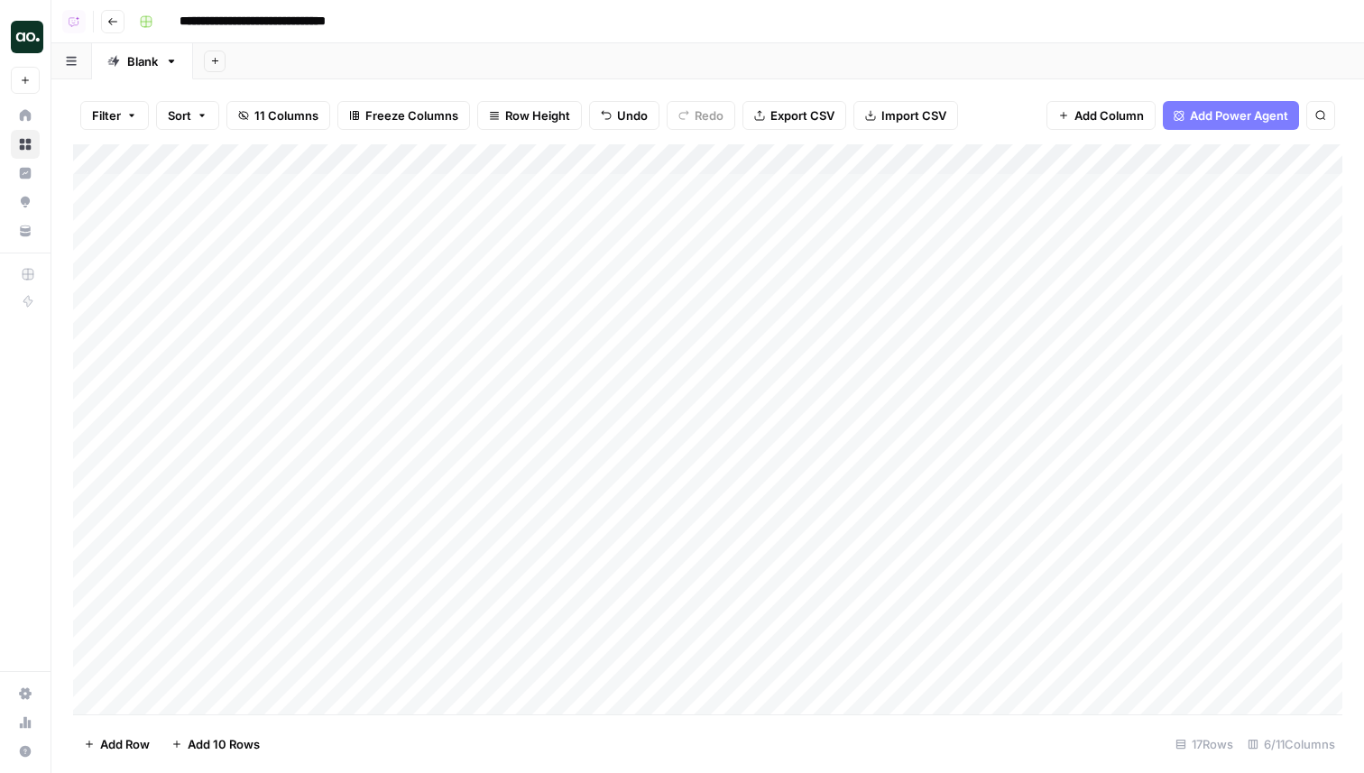
click at [992, 670] on div "Add Column" at bounding box center [708, 429] width 1270 height 570
click at [556, 672] on div "Add Column" at bounding box center [708, 429] width 1270 height 570
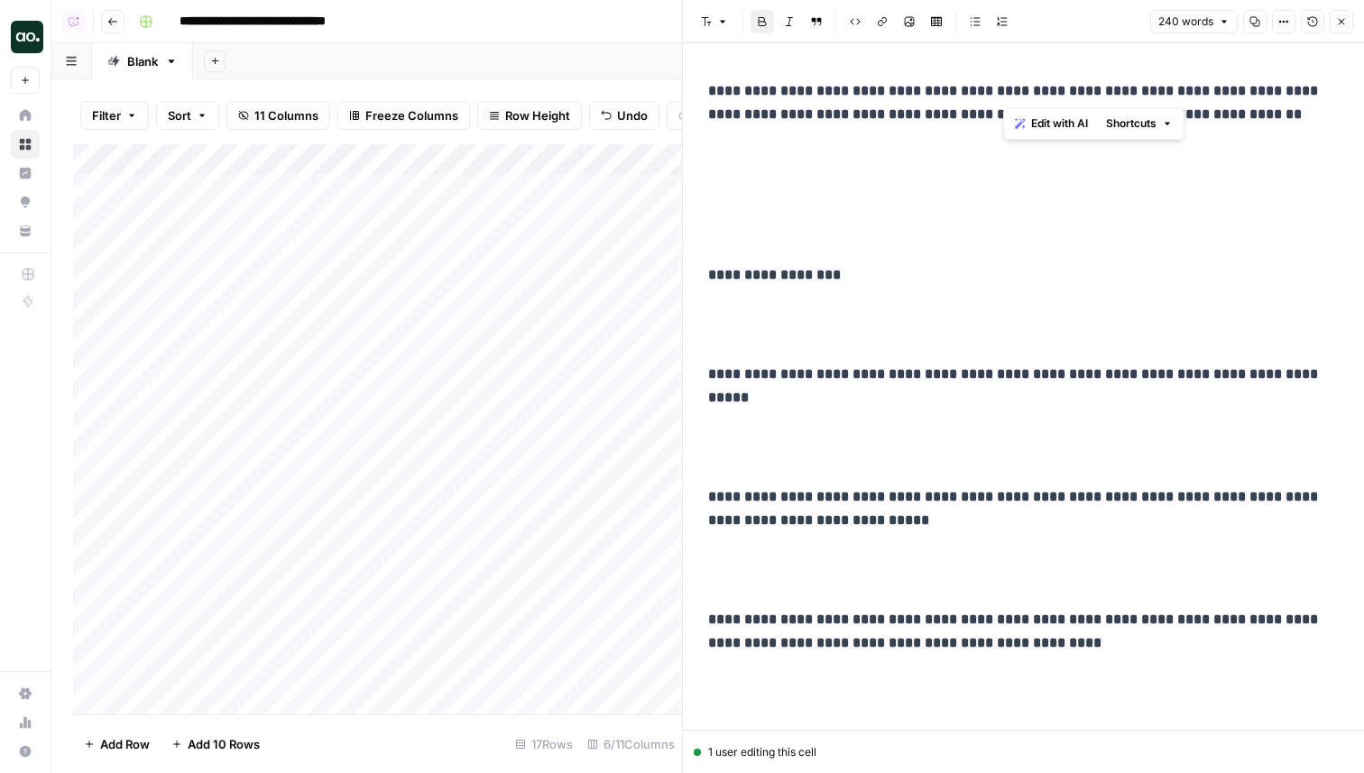
drag, startPoint x: 1069, startPoint y: 88, endPoint x: 1003, endPoint y: 90, distance: 65.9
click at [1003, 90] on strong "**********" at bounding box center [1015, 102] width 614 height 37
click at [1347, 18] on button "Close" at bounding box center [1341, 21] width 23 height 23
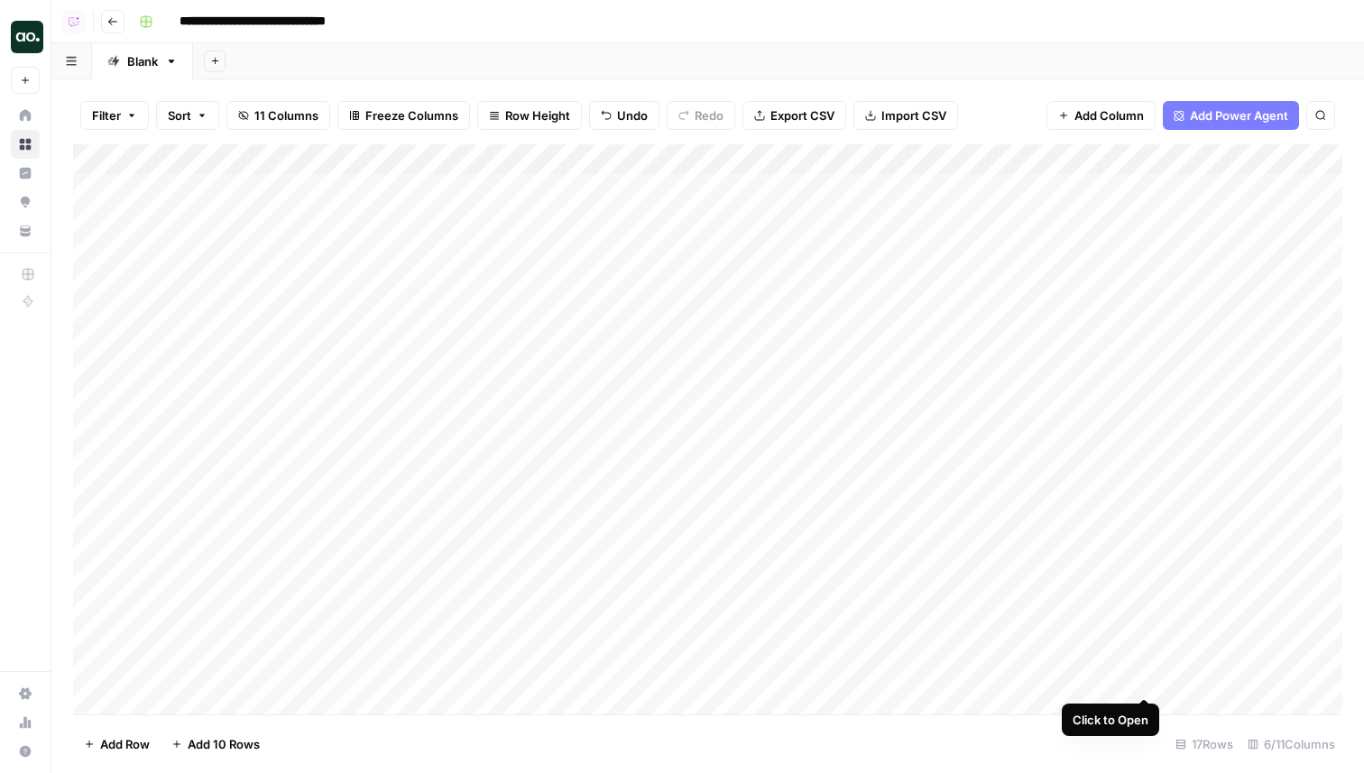
click at [1136, 679] on div "Add Column" at bounding box center [708, 429] width 1270 height 570
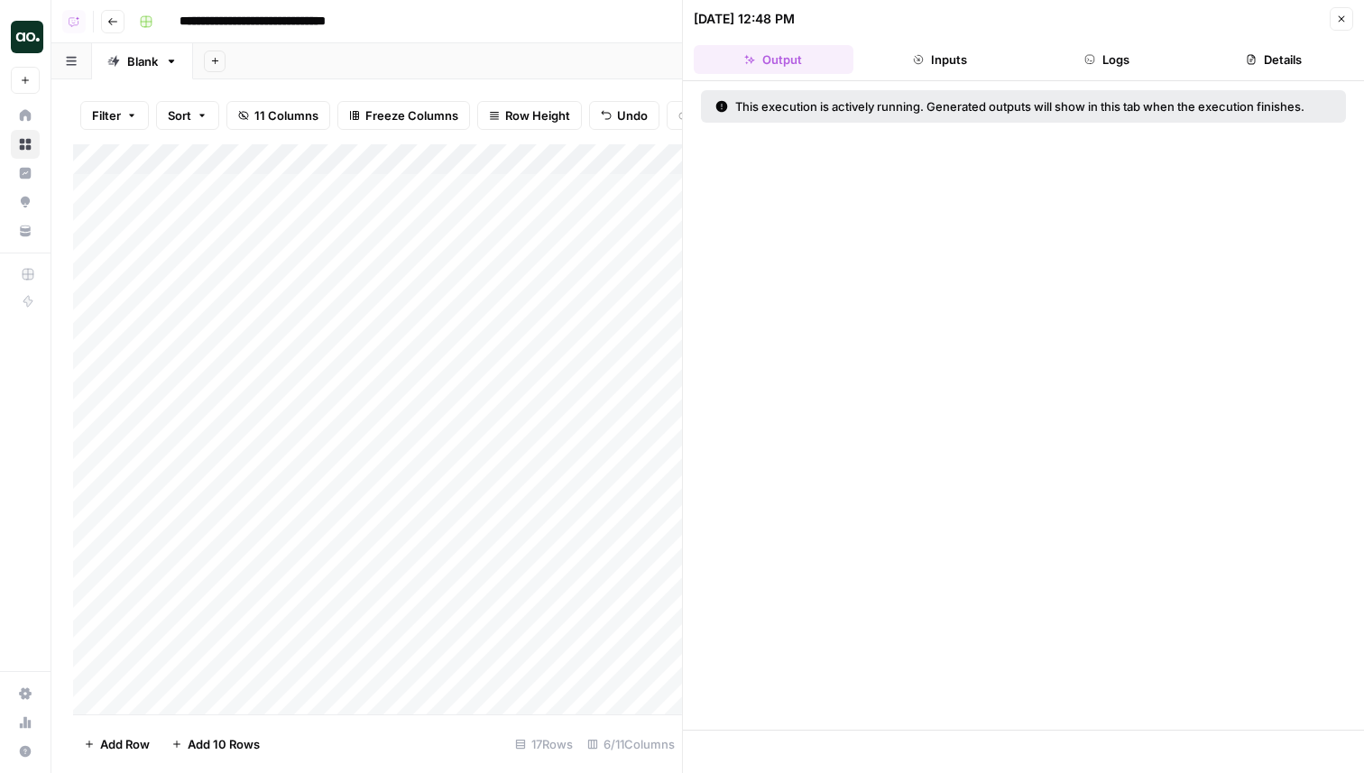
click at [1340, 20] on icon "button" at bounding box center [1342, 19] width 6 height 6
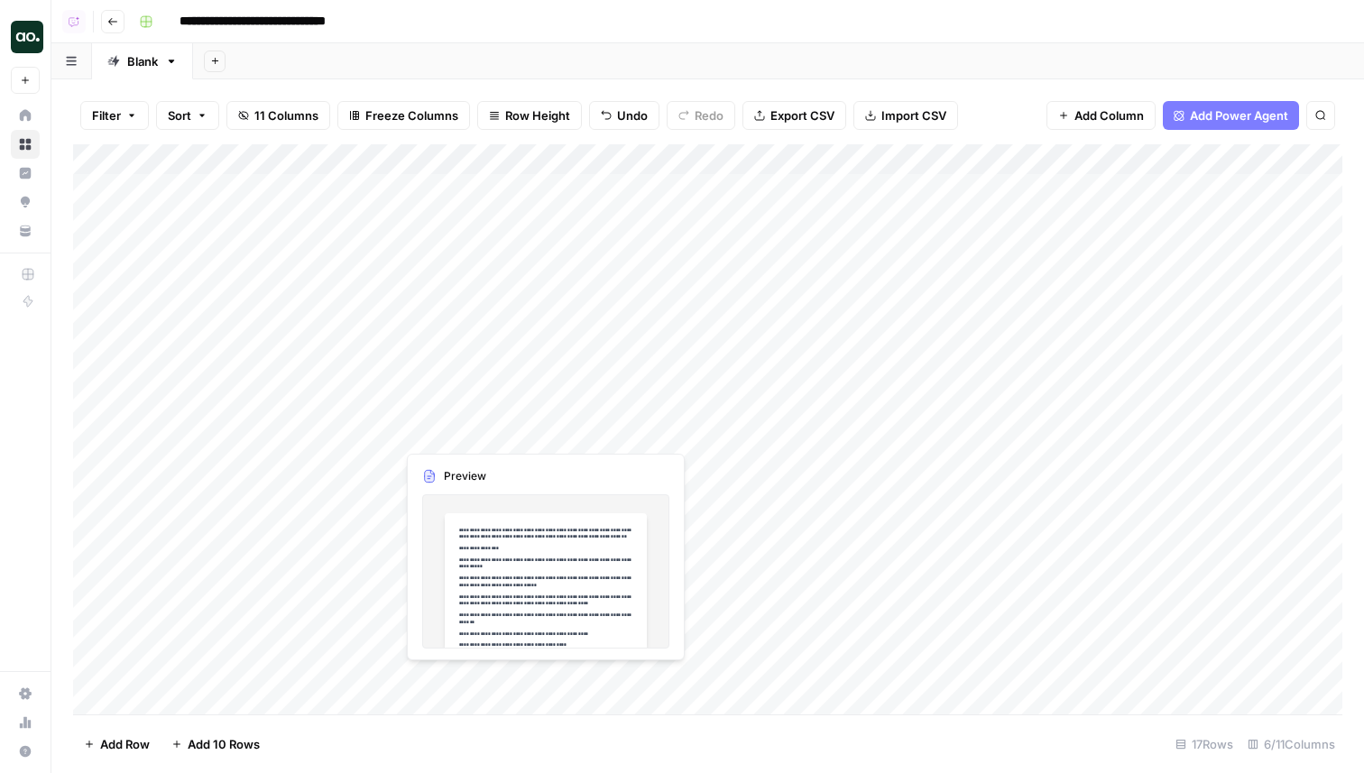
click at [494, 682] on div "Add Column" at bounding box center [708, 429] width 1270 height 570
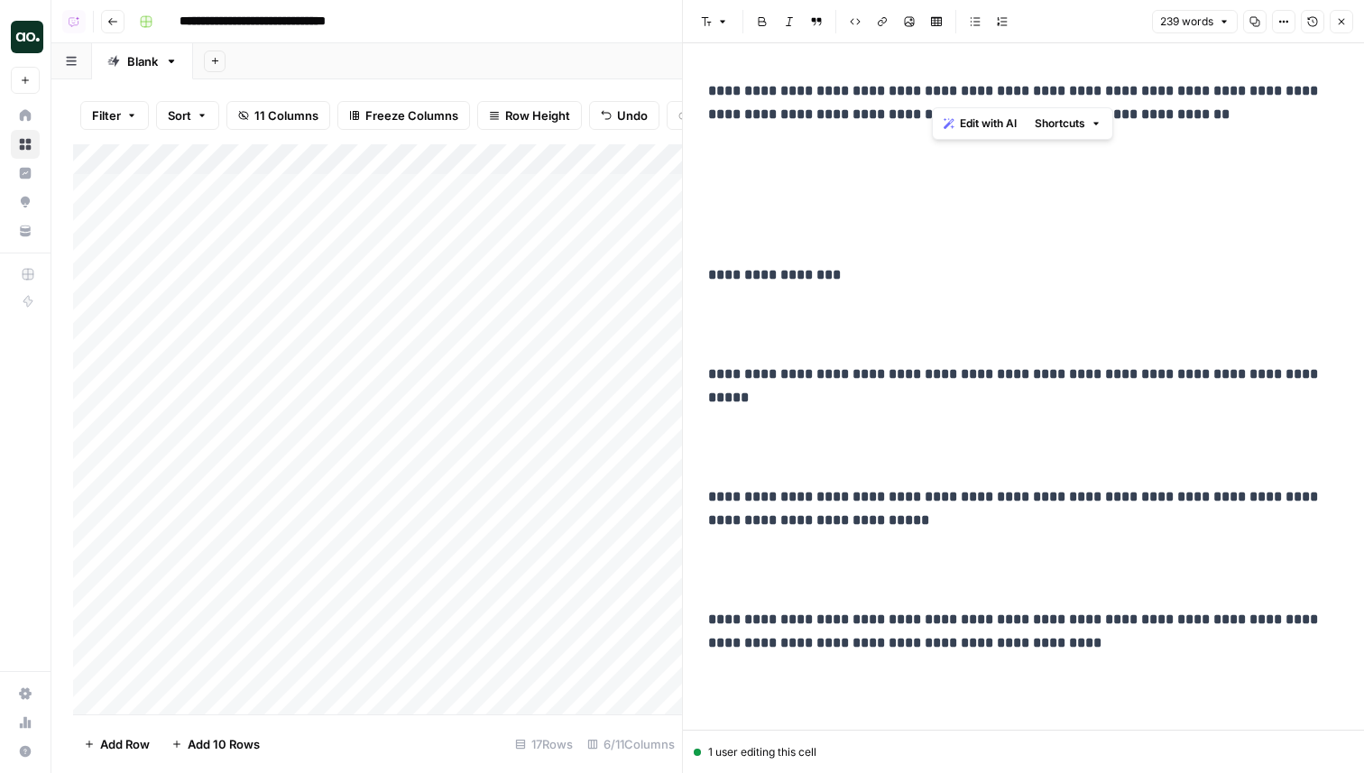
drag, startPoint x: 987, startPoint y: 89, endPoint x: 935, endPoint y: 86, distance: 52.5
click at [935, 86] on strong "**********" at bounding box center [1015, 102] width 614 height 37
click at [1339, 23] on icon "button" at bounding box center [1342, 22] width 6 height 6
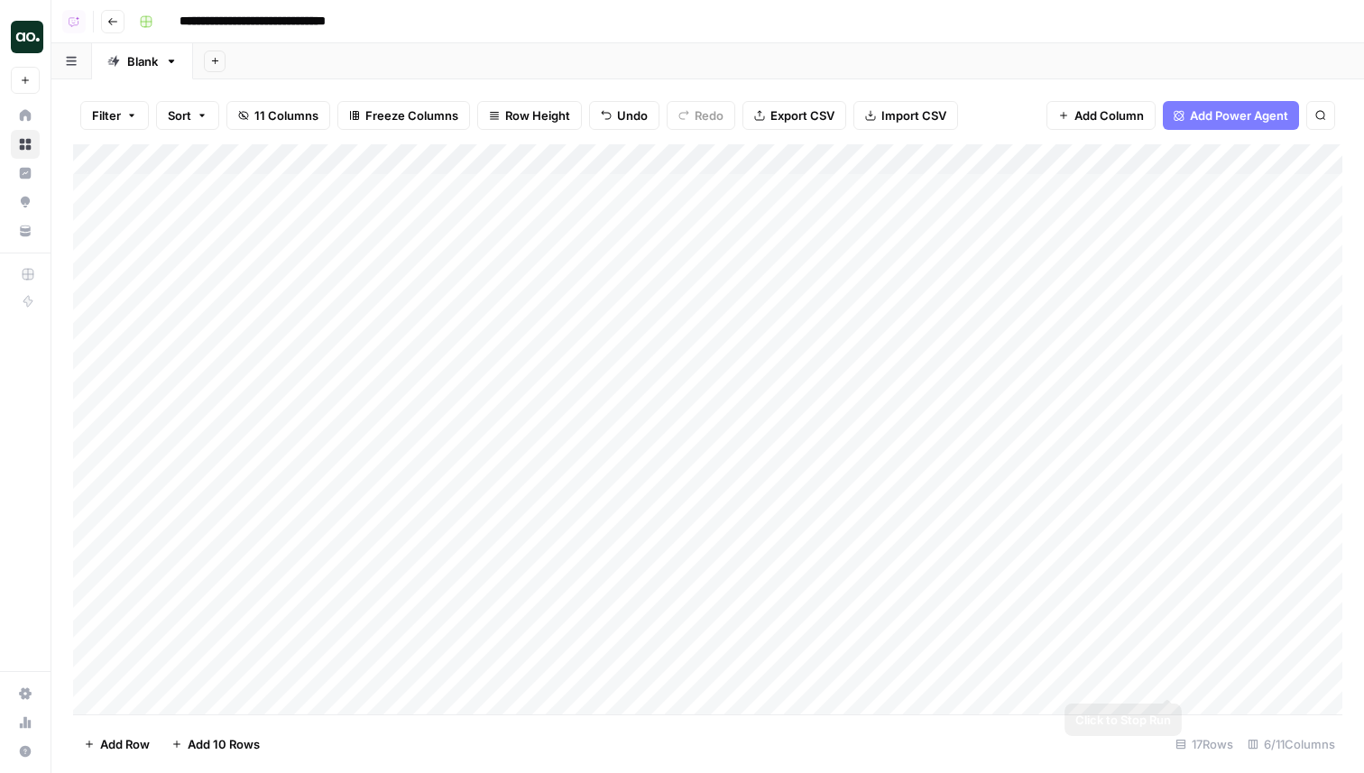
click at [1165, 679] on div "Add Column" at bounding box center [708, 429] width 1270 height 570
click at [1143, 679] on div "Add Column" at bounding box center [708, 429] width 1270 height 570
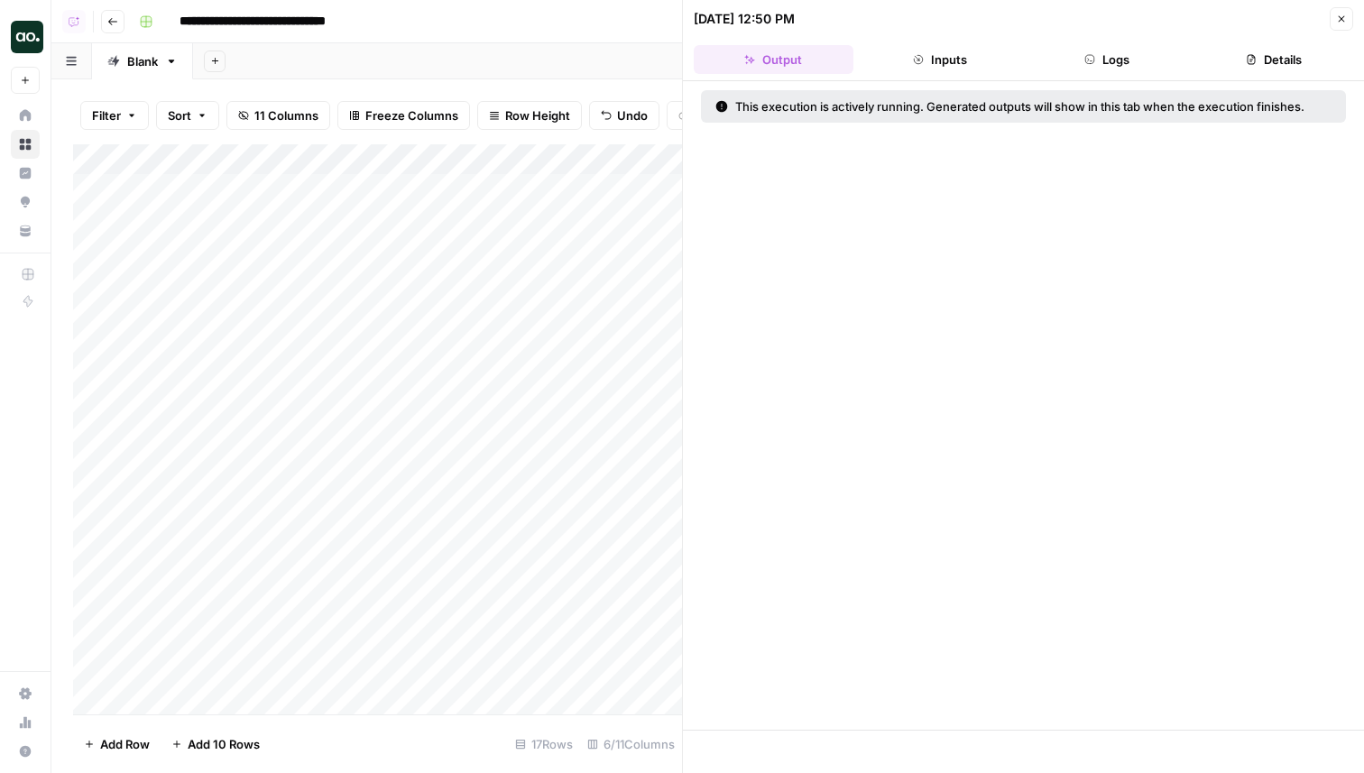
click at [1095, 57] on button "Logs" at bounding box center [1108, 59] width 160 height 29
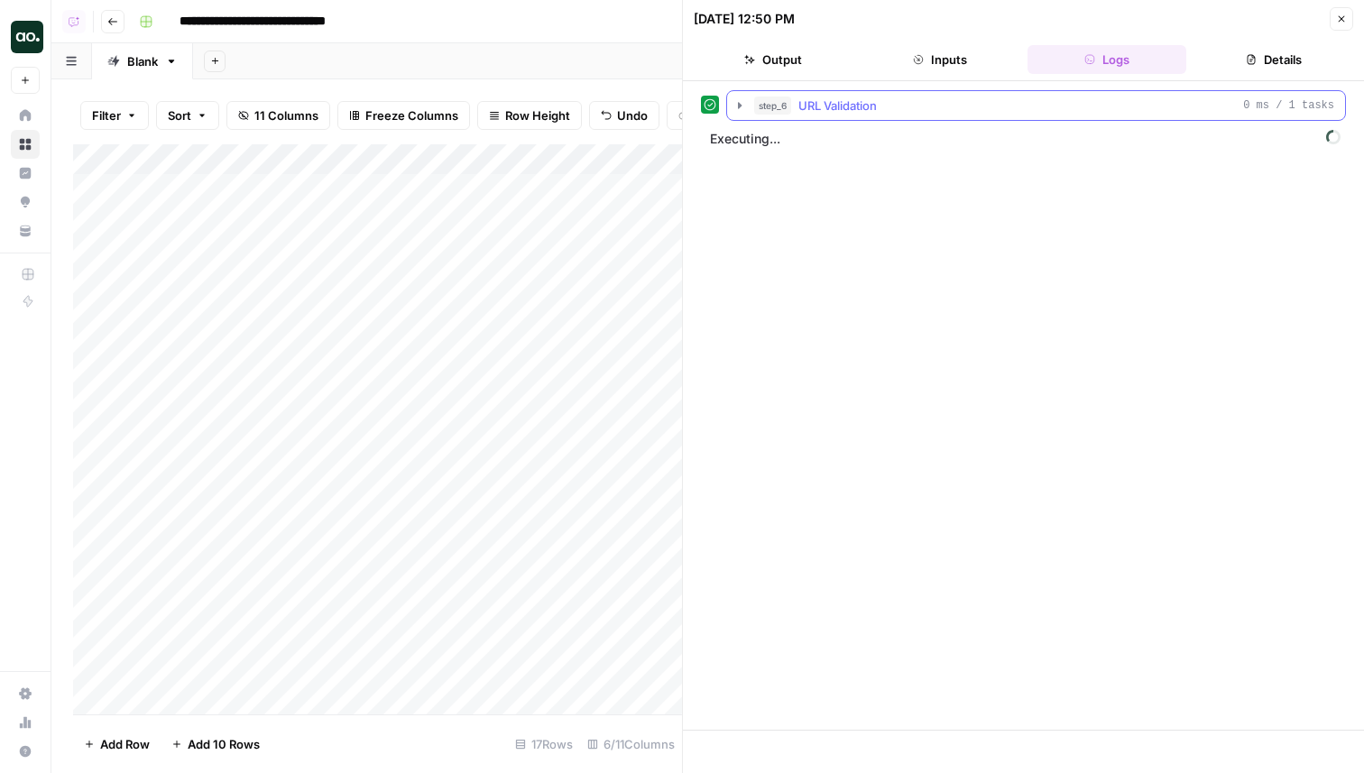
click at [924, 109] on div "step_6 URL Validation 0 ms / 1 tasks" at bounding box center [1044, 106] width 580 height 18
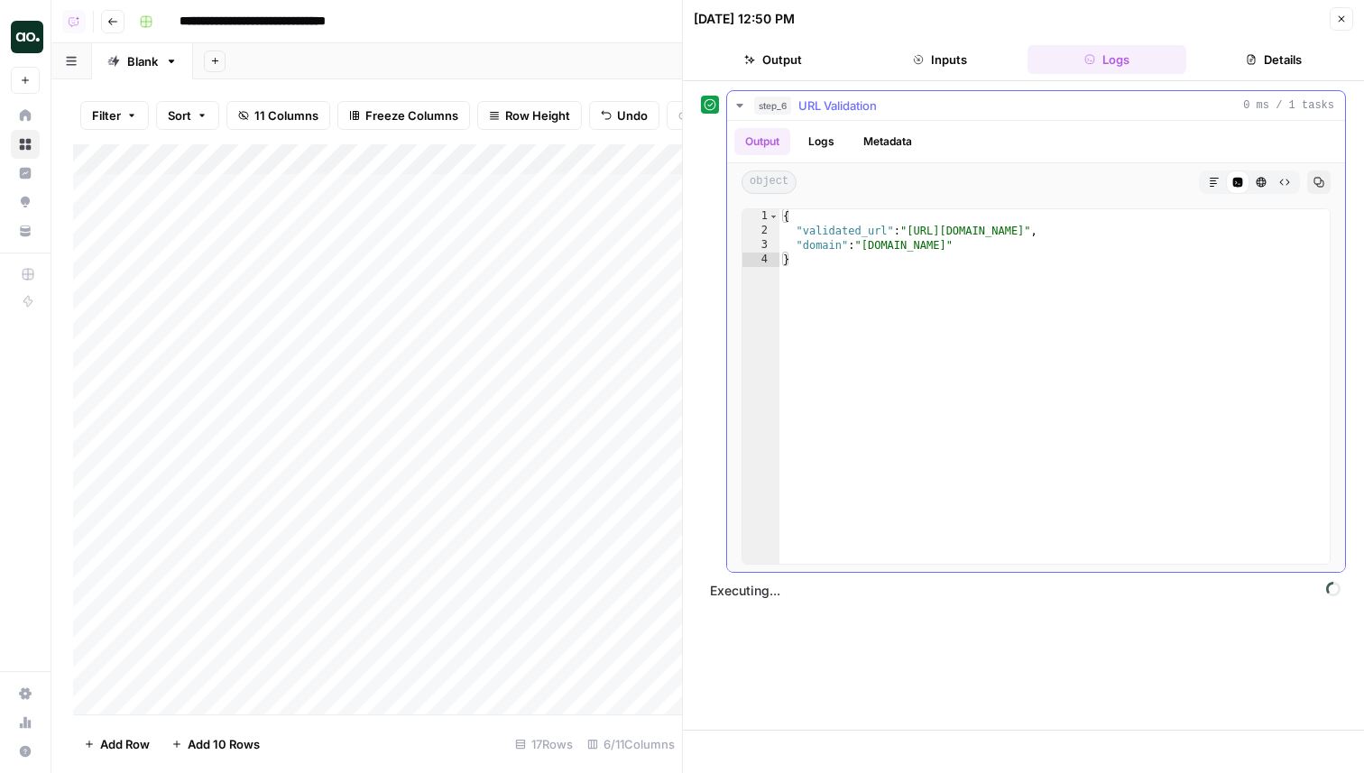
click at [924, 109] on div "step_6 URL Validation 0 ms / 1 tasks" at bounding box center [1044, 106] width 580 height 18
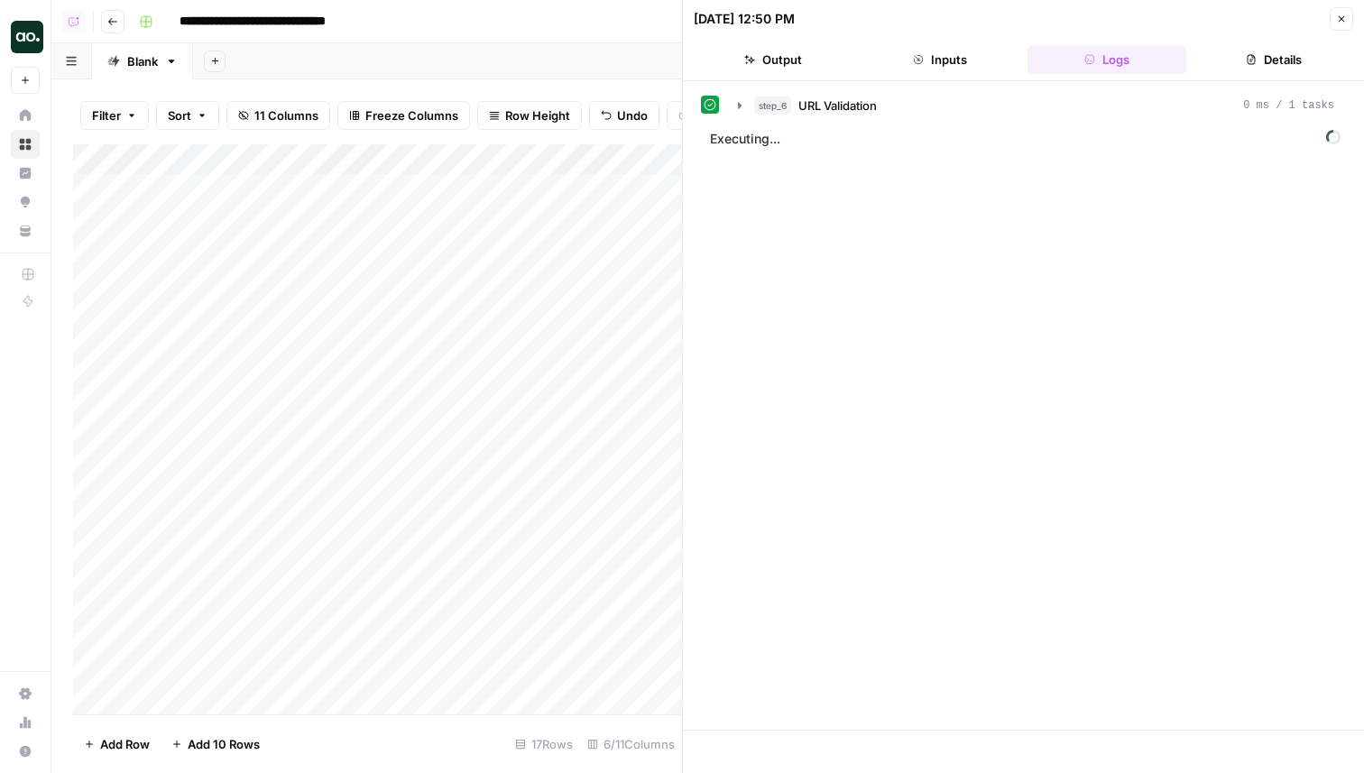
click at [1339, 23] on icon "button" at bounding box center [1341, 19] width 11 height 11
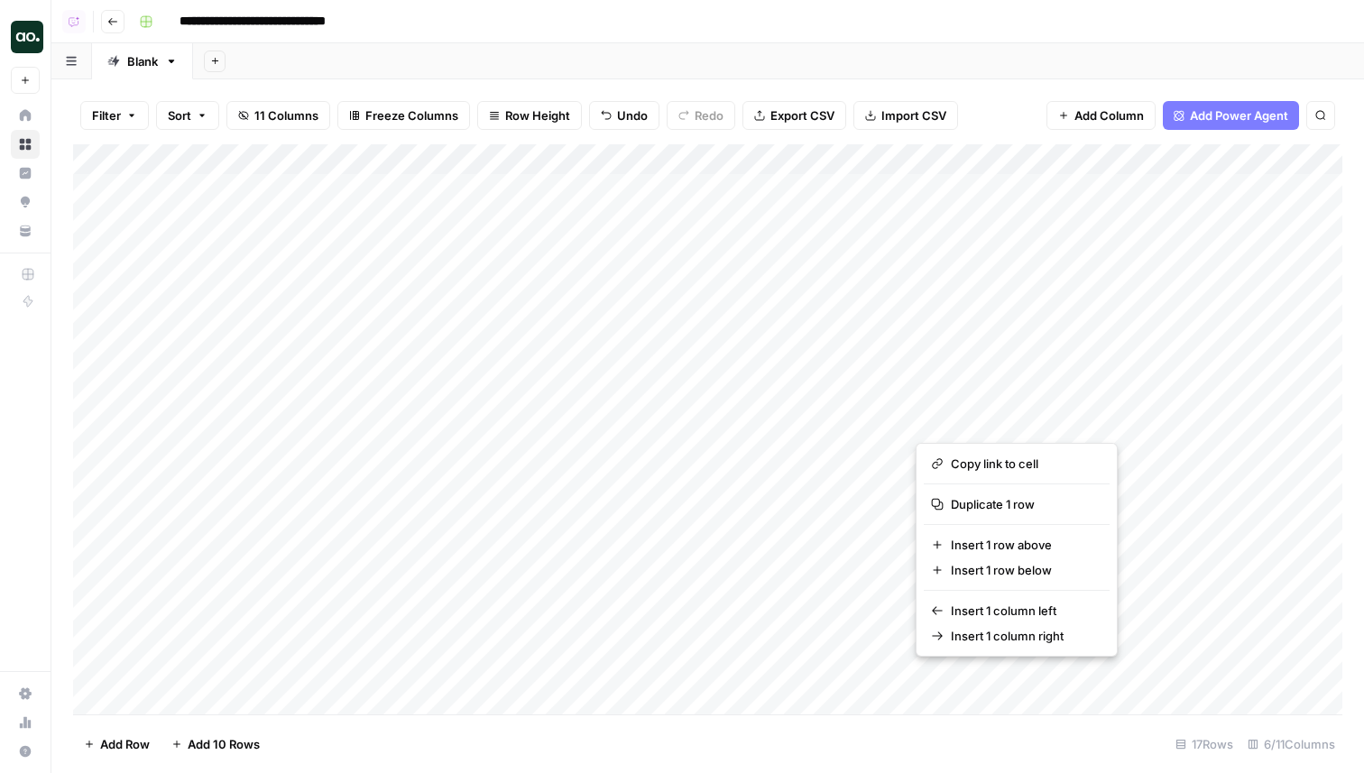
click at [1145, 679] on button "button" at bounding box center [1051, 680] width 270 height 32
click at [1079, 687] on button "button" at bounding box center [1051, 680] width 270 height 32
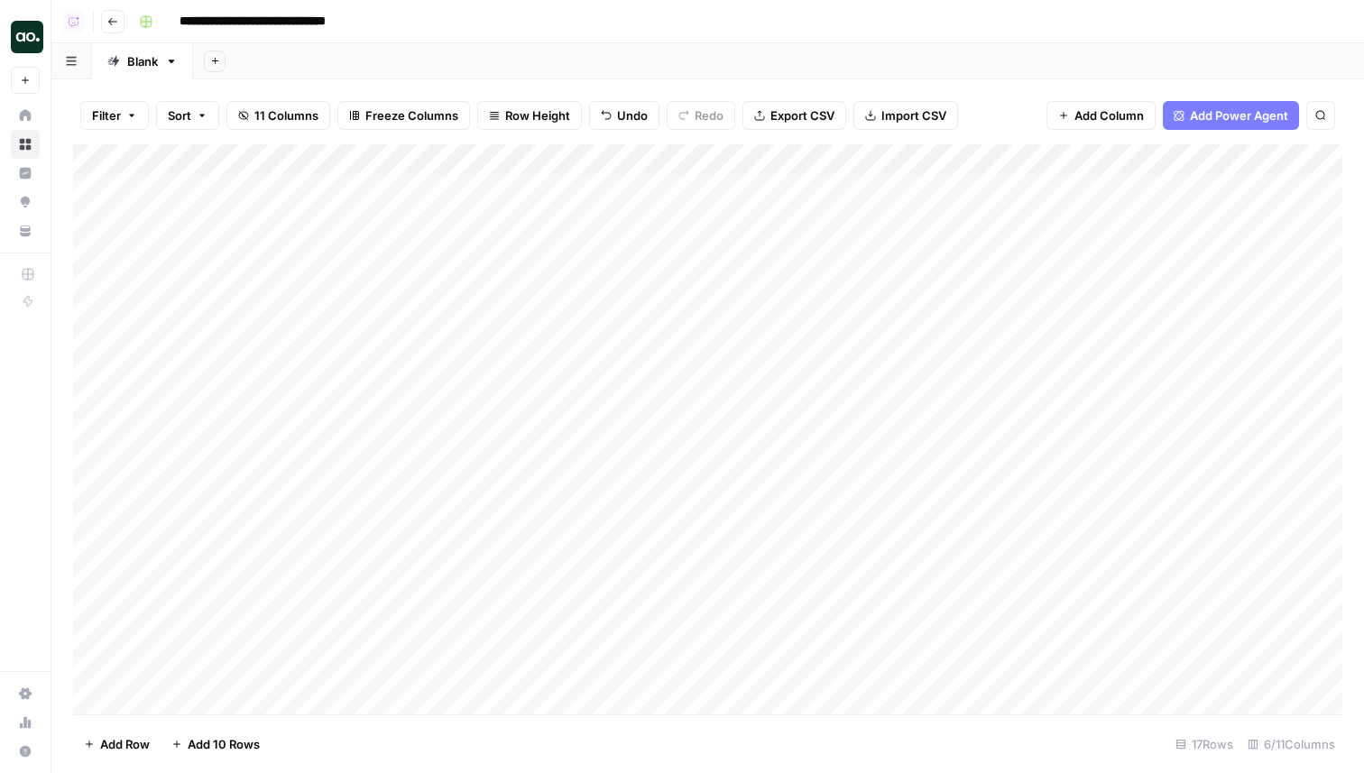
click at [1077, 69] on div "Add Sheet" at bounding box center [778, 61] width 1171 height 36
click at [1143, 676] on div "Add Column" at bounding box center [708, 429] width 1270 height 570
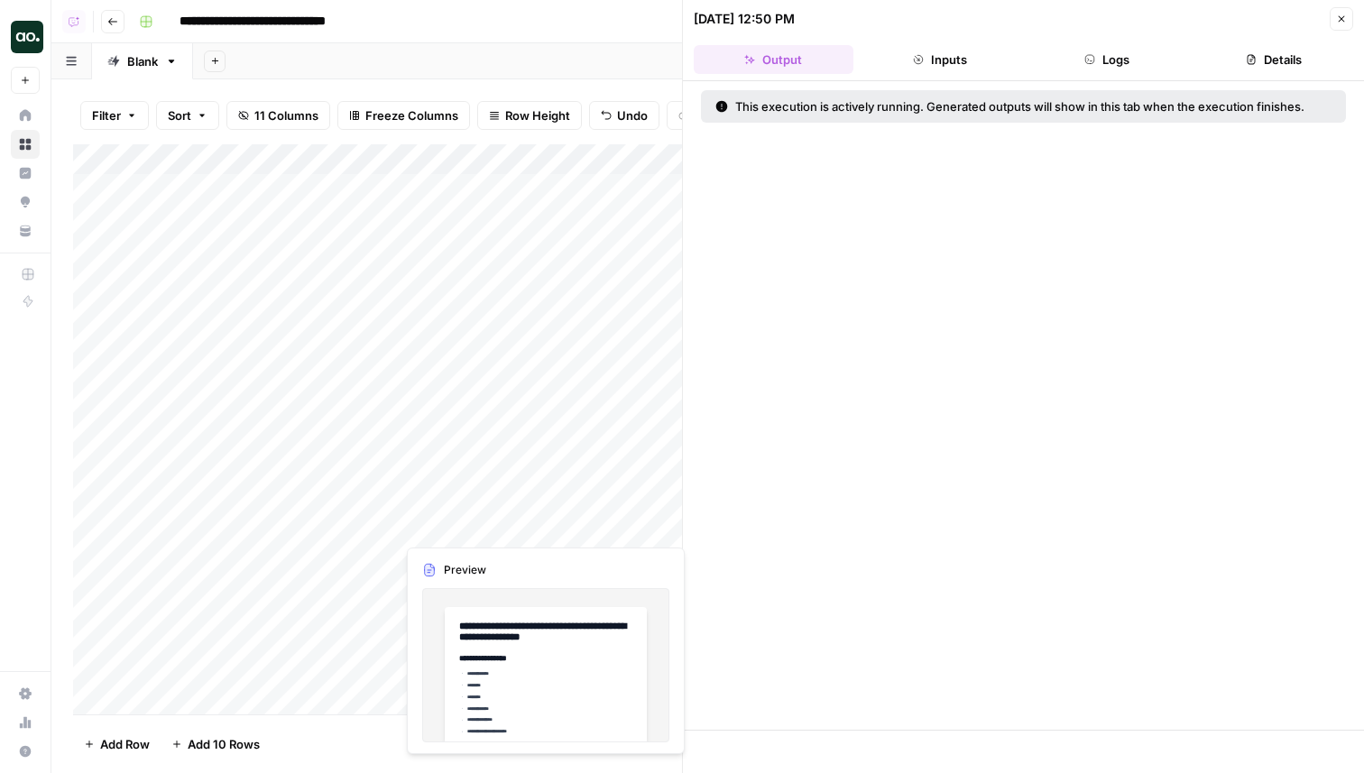
scroll to position [11, 0]
click at [1341, 28] on button "Close" at bounding box center [1341, 18] width 23 height 23
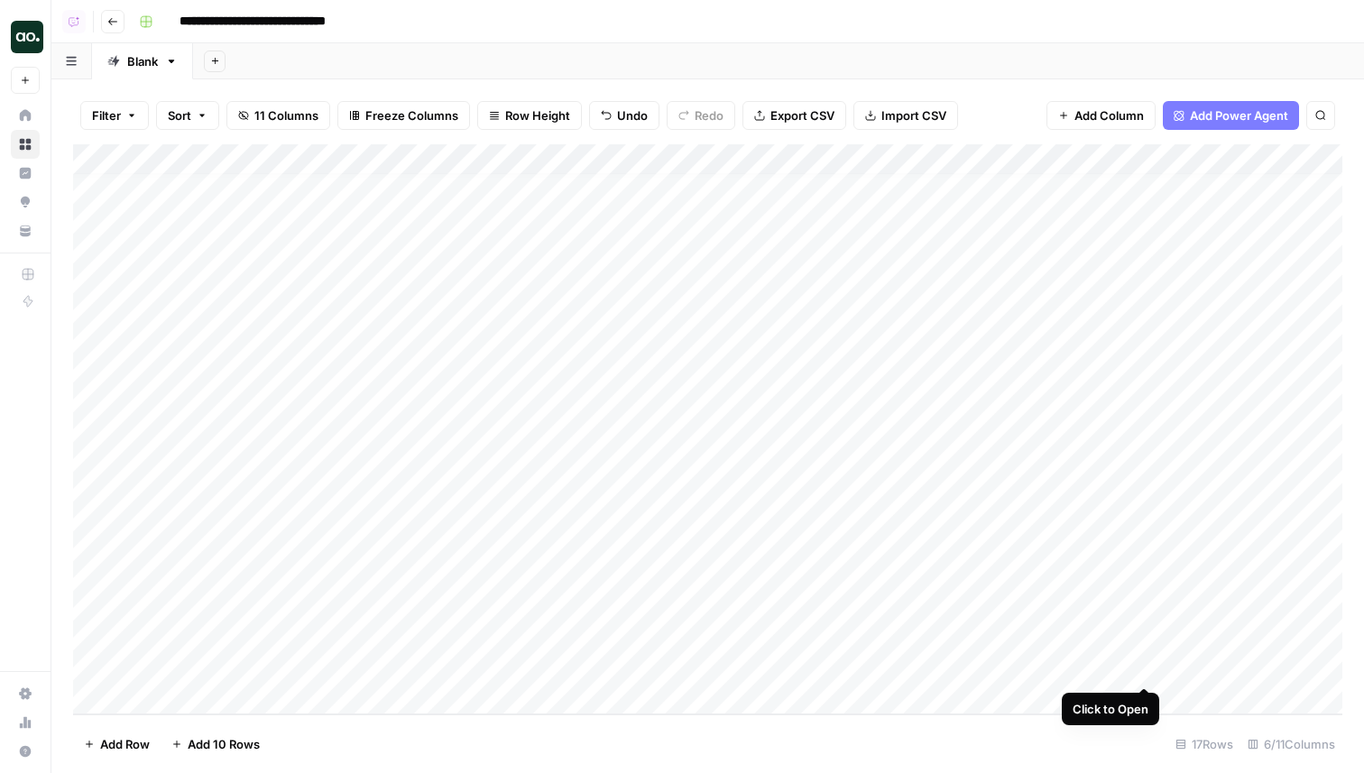
click at [1139, 667] on div "Add Column" at bounding box center [708, 429] width 1270 height 570
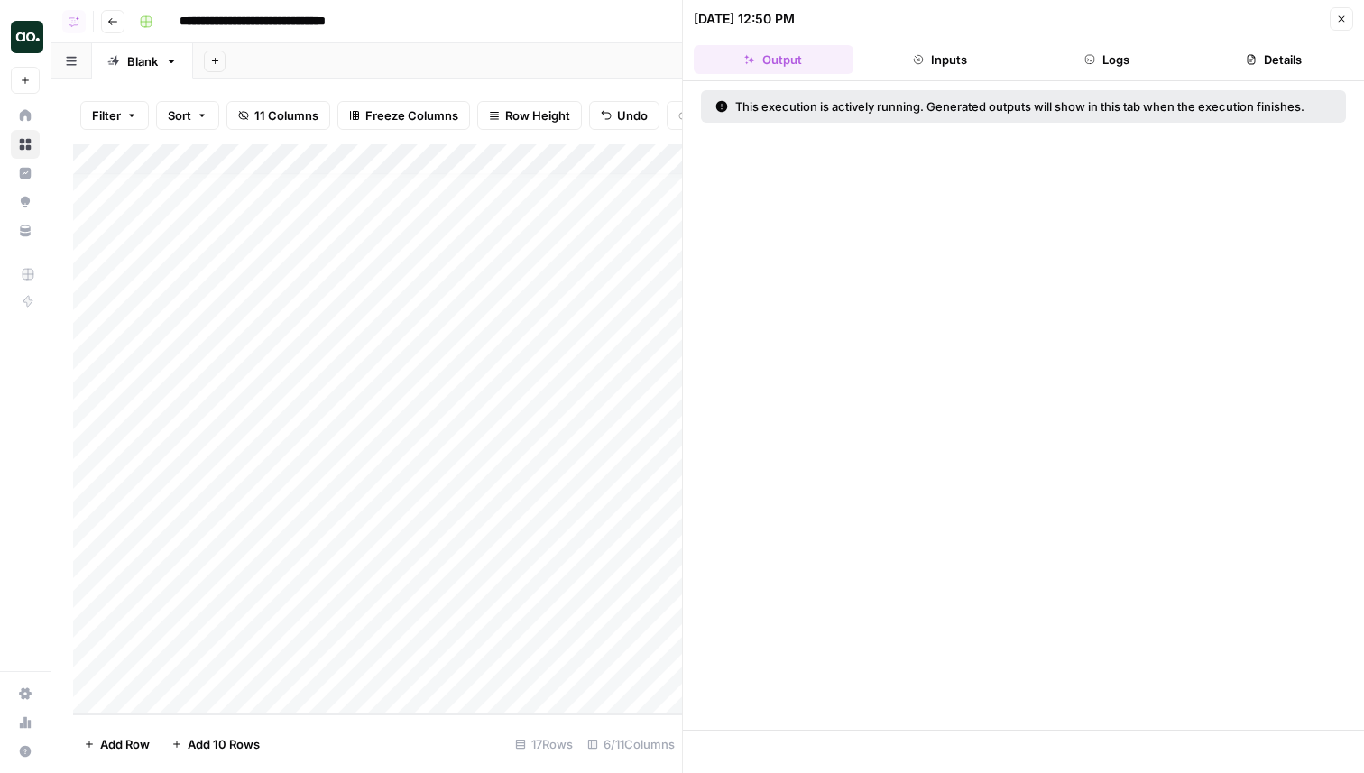
click at [1126, 32] on header "09/16/25 at 12:50 PM Close Output Inputs Logs Details" at bounding box center [1023, 40] width 681 height 81
click at [1122, 66] on button "Logs" at bounding box center [1108, 59] width 160 height 29
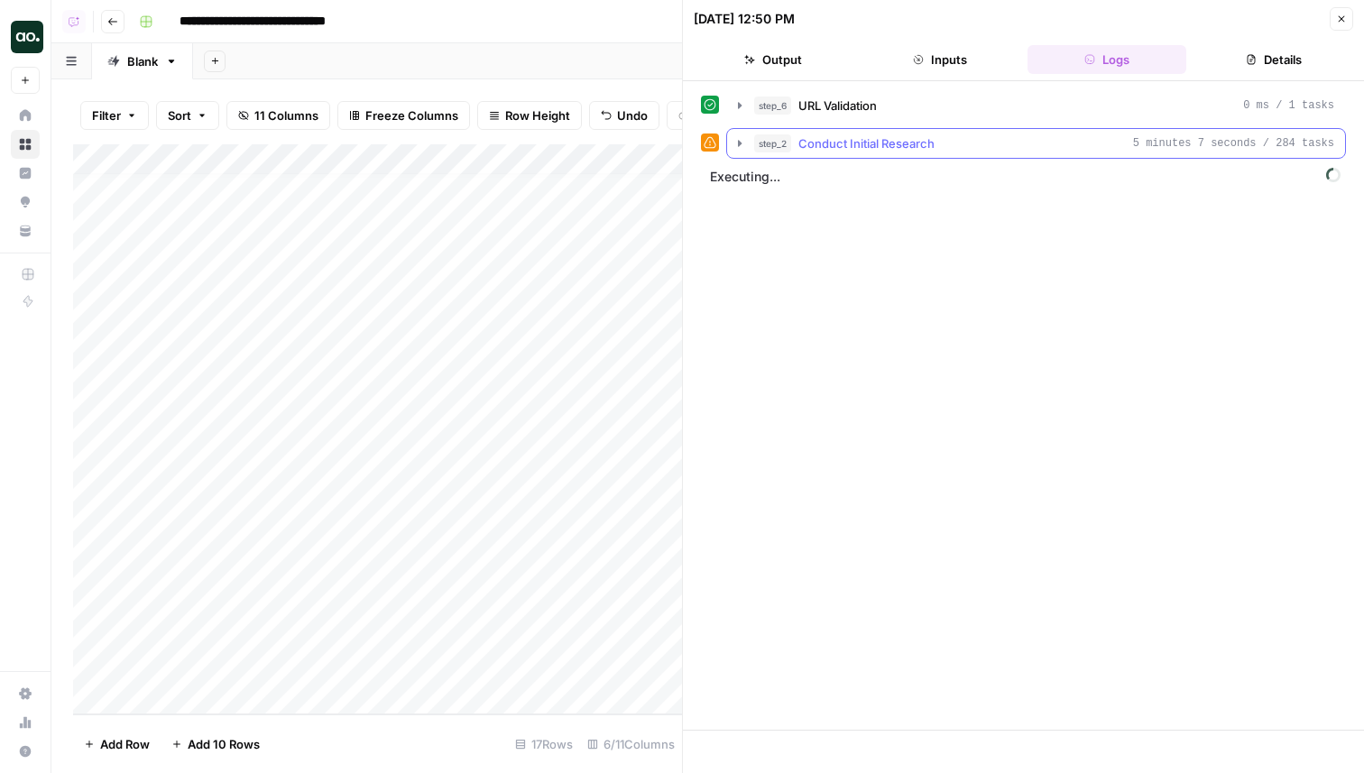
click at [1031, 157] on button "step_2 Conduct Initial Research 5 minutes 7 seconds / 284 tasks" at bounding box center [1036, 143] width 618 height 29
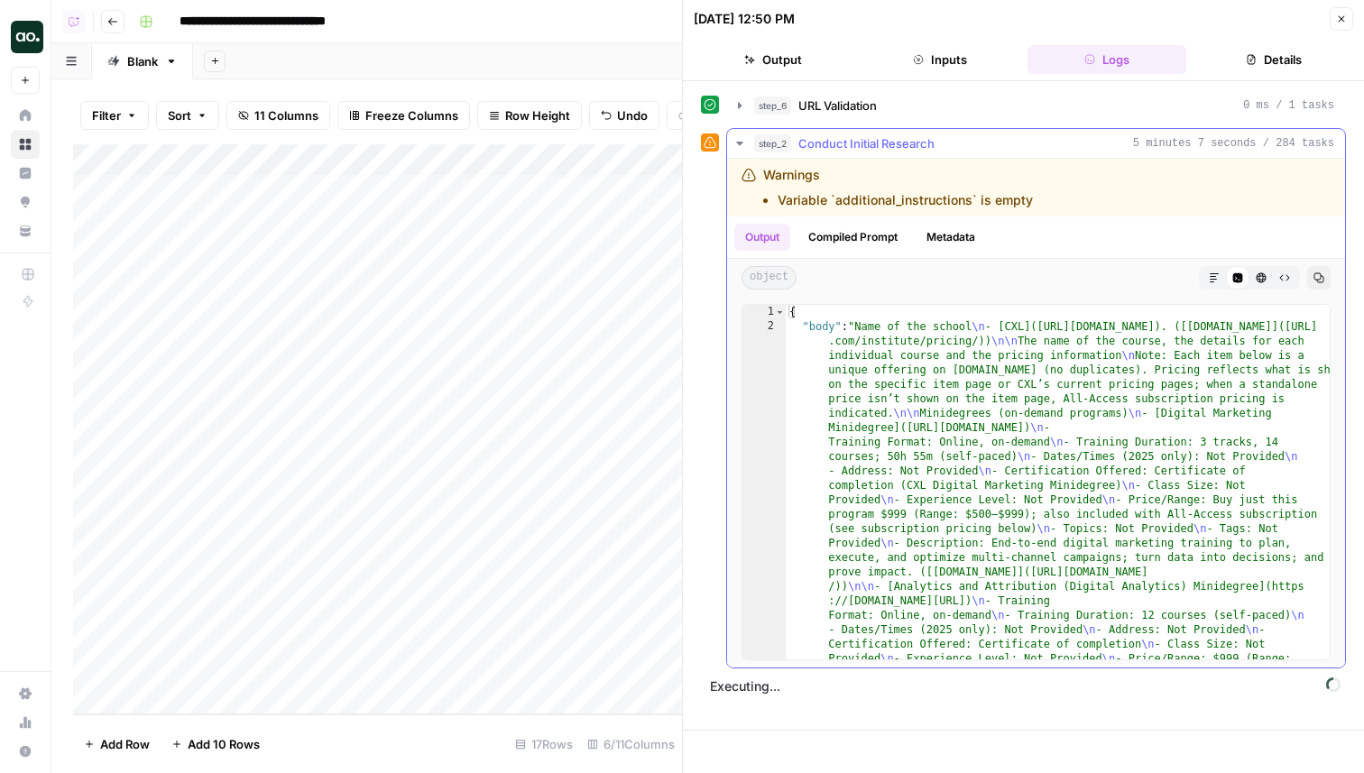
click at [1213, 289] on button "Markdown" at bounding box center [1214, 277] width 23 height 23
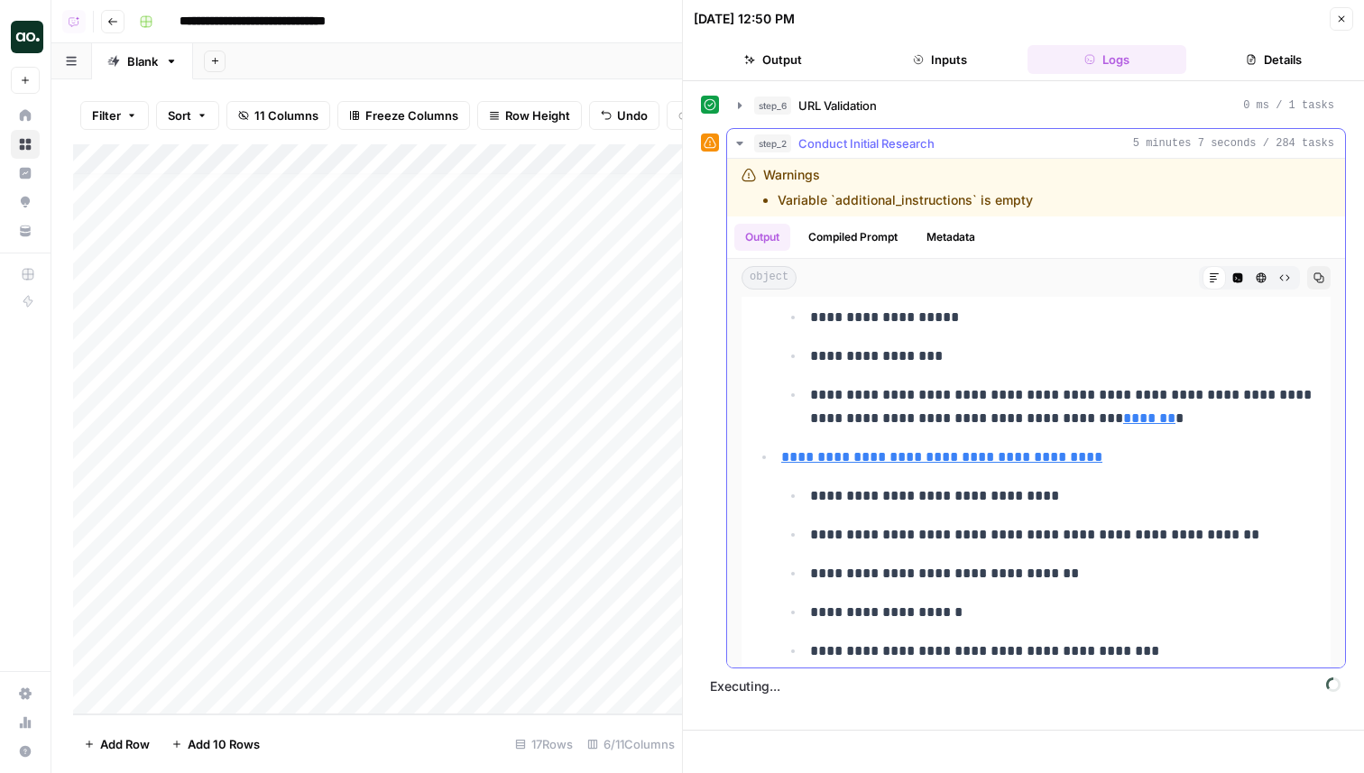
scroll to position [1734, 0]
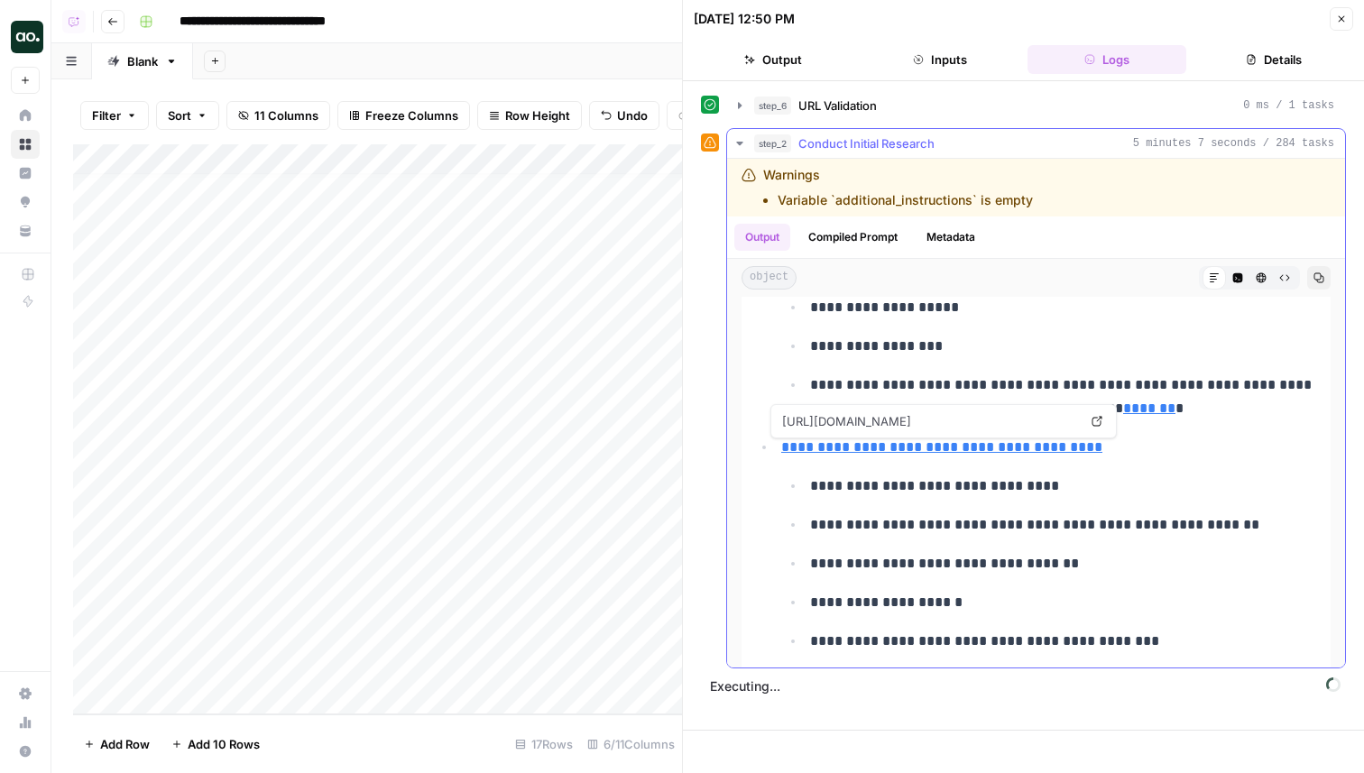
click at [1093, 420] on icon at bounding box center [1097, 421] width 11 height 11
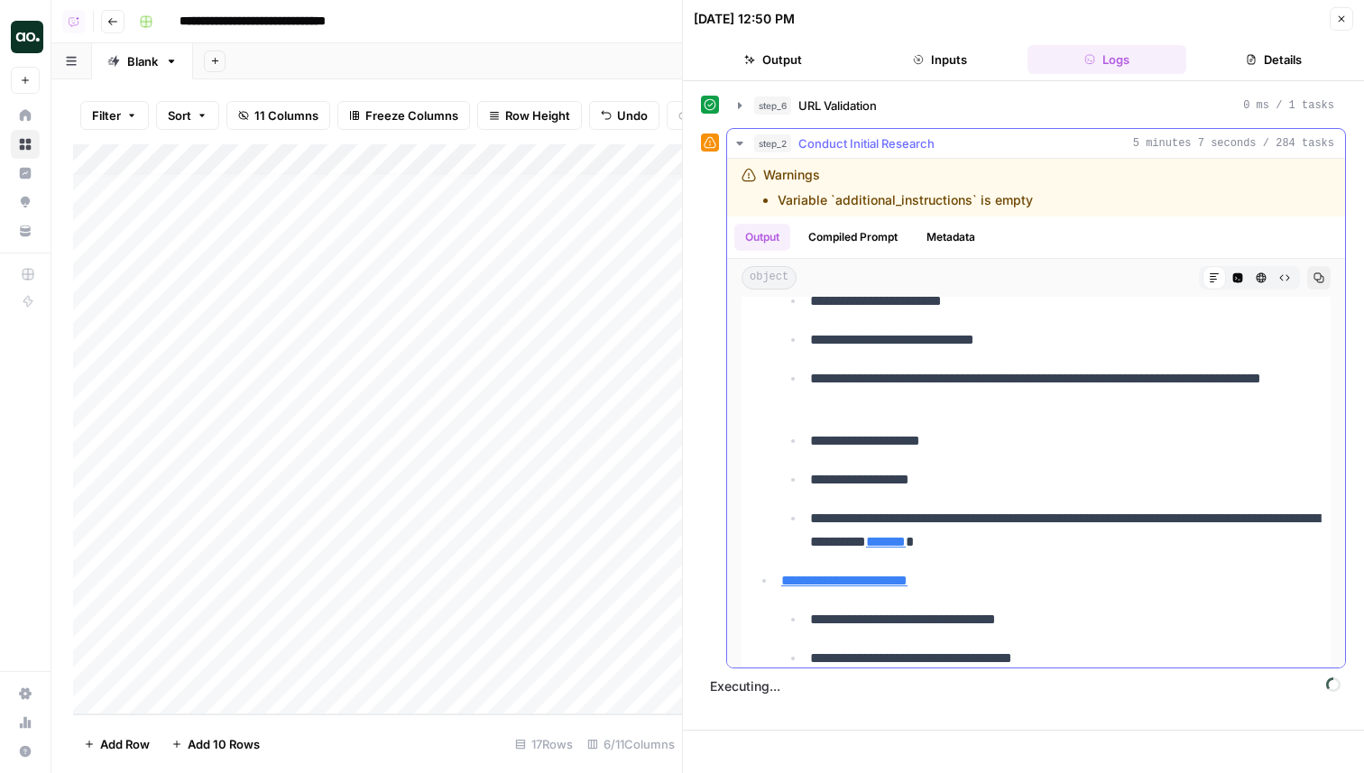
scroll to position [13283, 0]
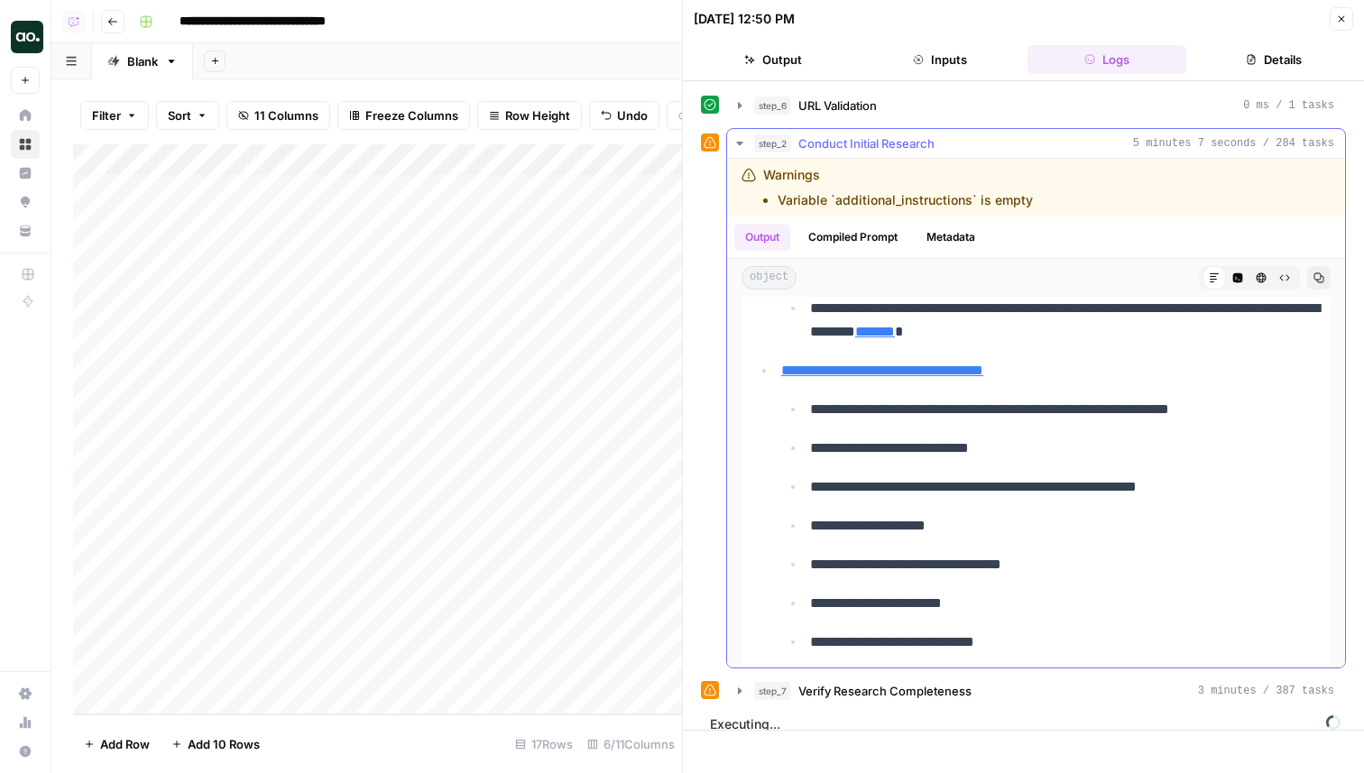
scroll to position [7369, 0]
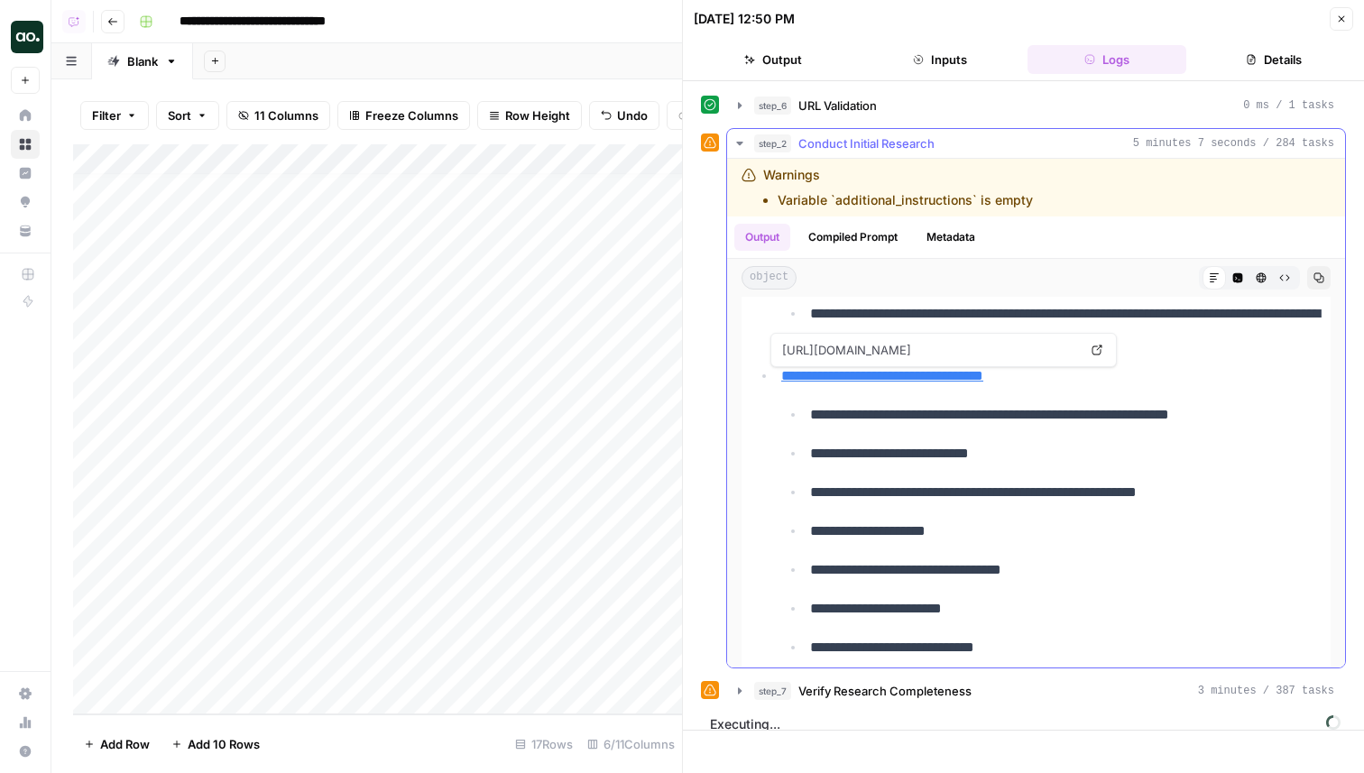
click at [1089, 349] on link "Open in a new tab" at bounding box center [1096, 349] width 23 height 23
click at [519, 234] on div "Add Column" at bounding box center [377, 429] width 609 height 570
click at [502, 665] on div "Add Column" at bounding box center [377, 429] width 609 height 570
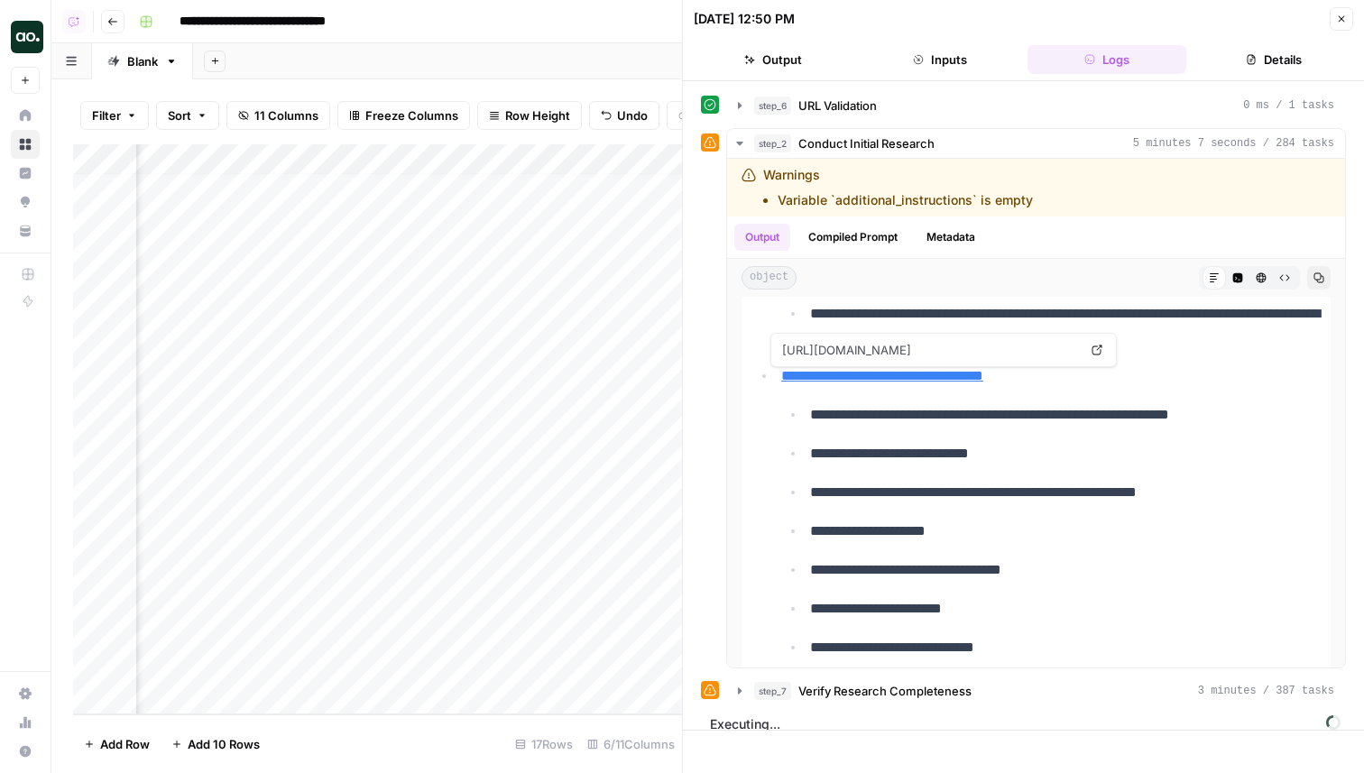
click at [502, 665] on div "Add Column" at bounding box center [377, 429] width 609 height 570
type textarea "**********"
click at [1336, 22] on icon "button" at bounding box center [1341, 19] width 11 height 11
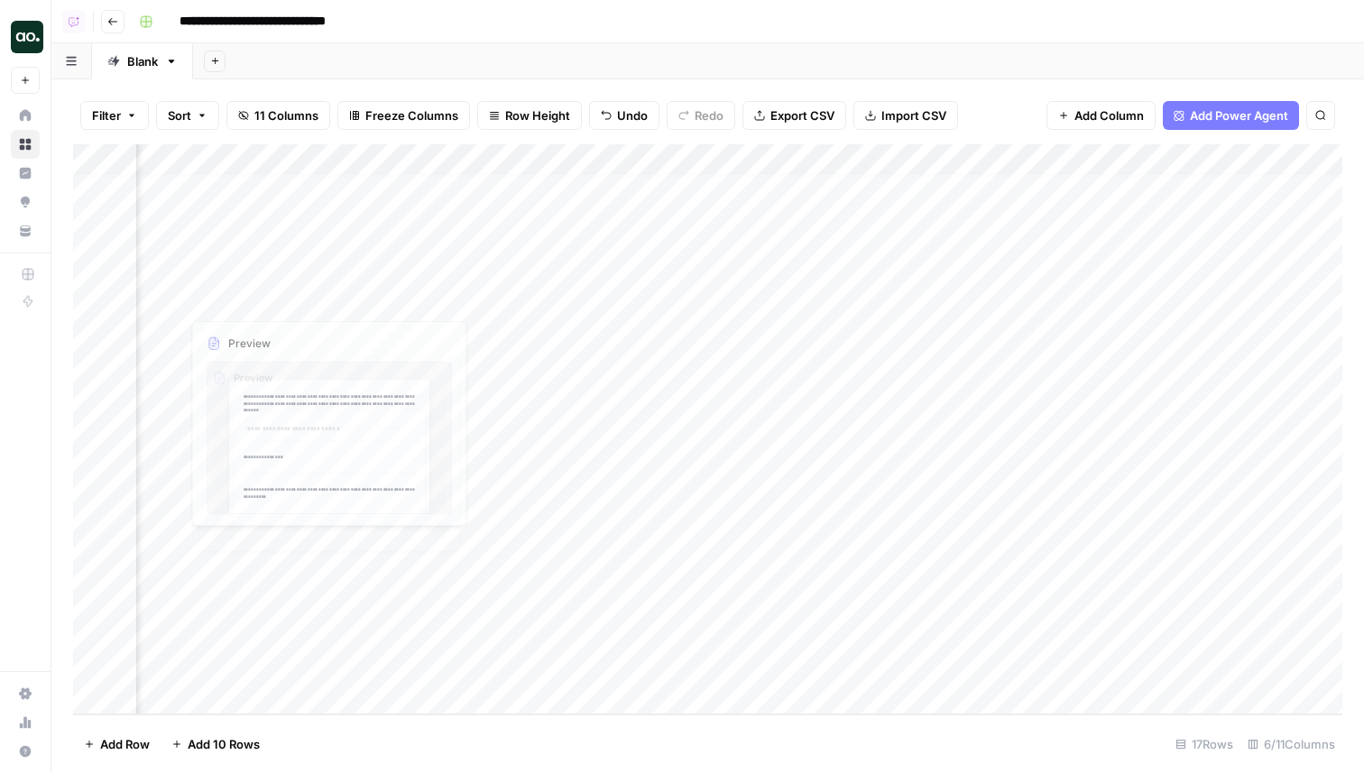
scroll to position [11, 127]
click at [273, 696] on div "Add Column" at bounding box center [708, 429] width 1270 height 570
type input "**********"
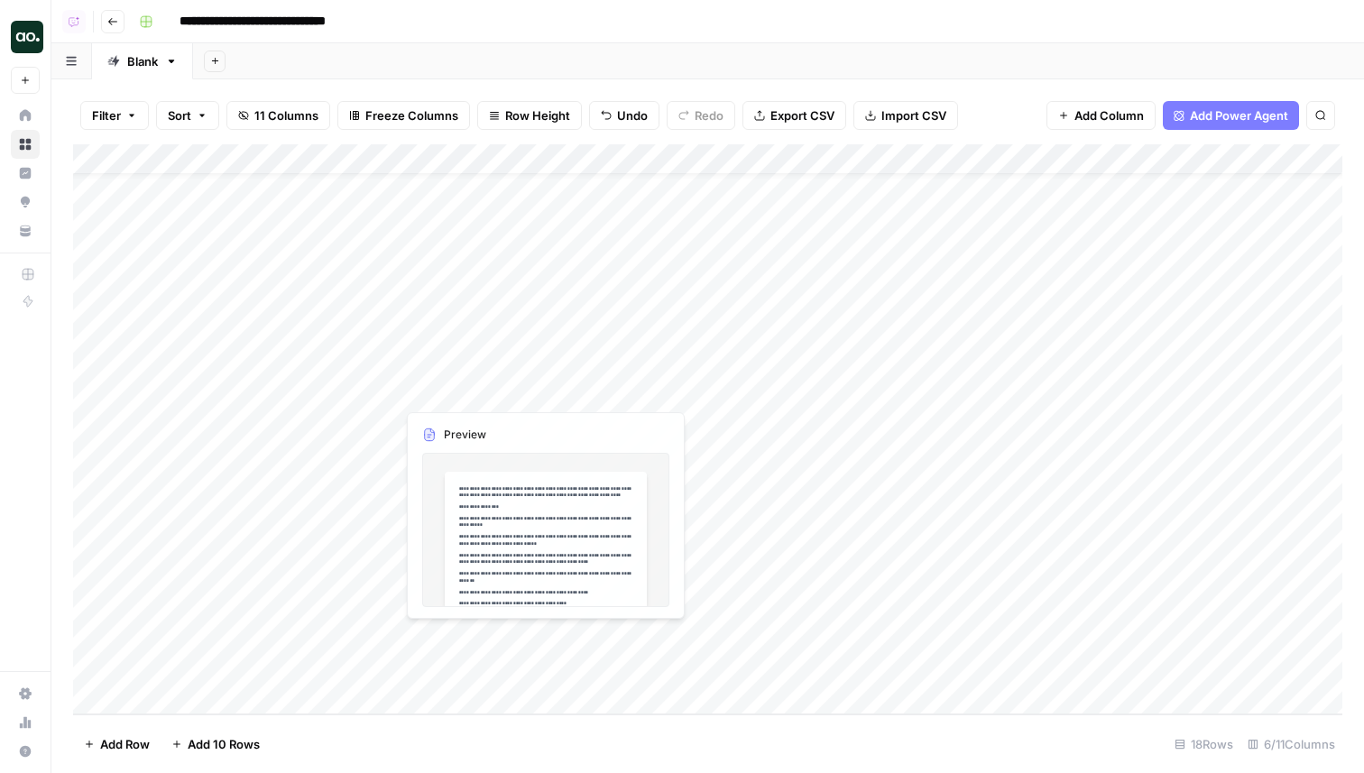
click at [503, 673] on div "Add Column" at bounding box center [708, 429] width 1270 height 570
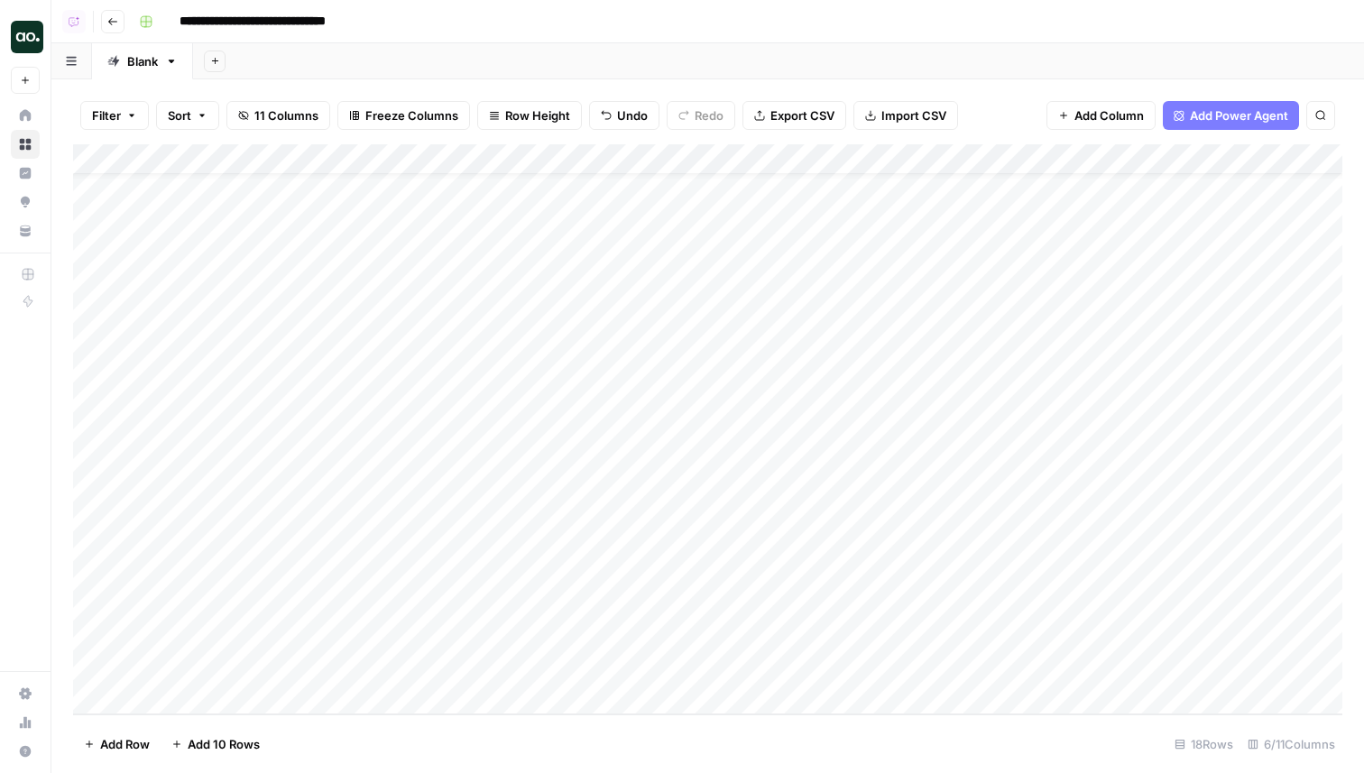
click at [519, 665] on div "Add Column" at bounding box center [708, 429] width 1270 height 570
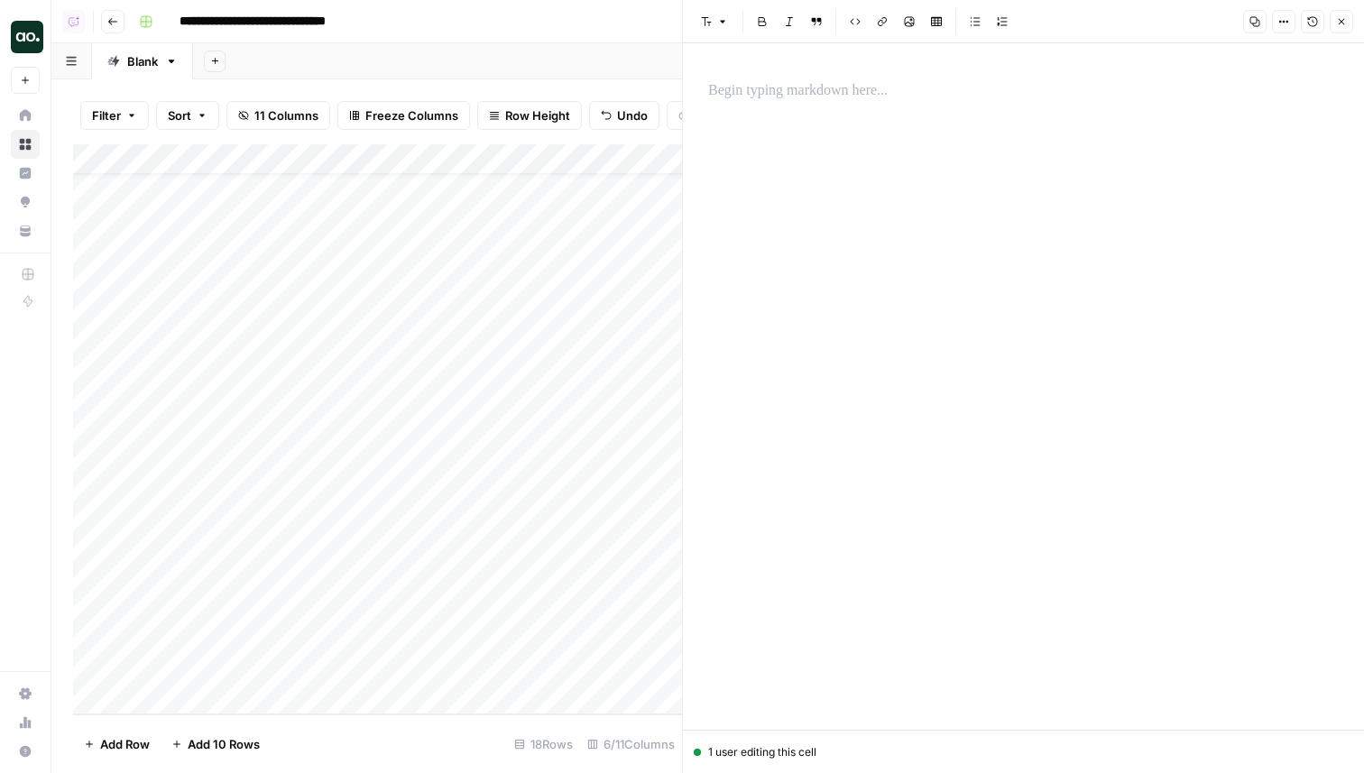
click at [453, 679] on div at bounding box center [526, 668] width 263 height 33
click at [461, 657] on div at bounding box center [526, 668] width 263 height 33
click at [463, 669] on div at bounding box center [526, 668] width 263 height 33
click at [837, 101] on p at bounding box center [1023, 90] width 631 height 23
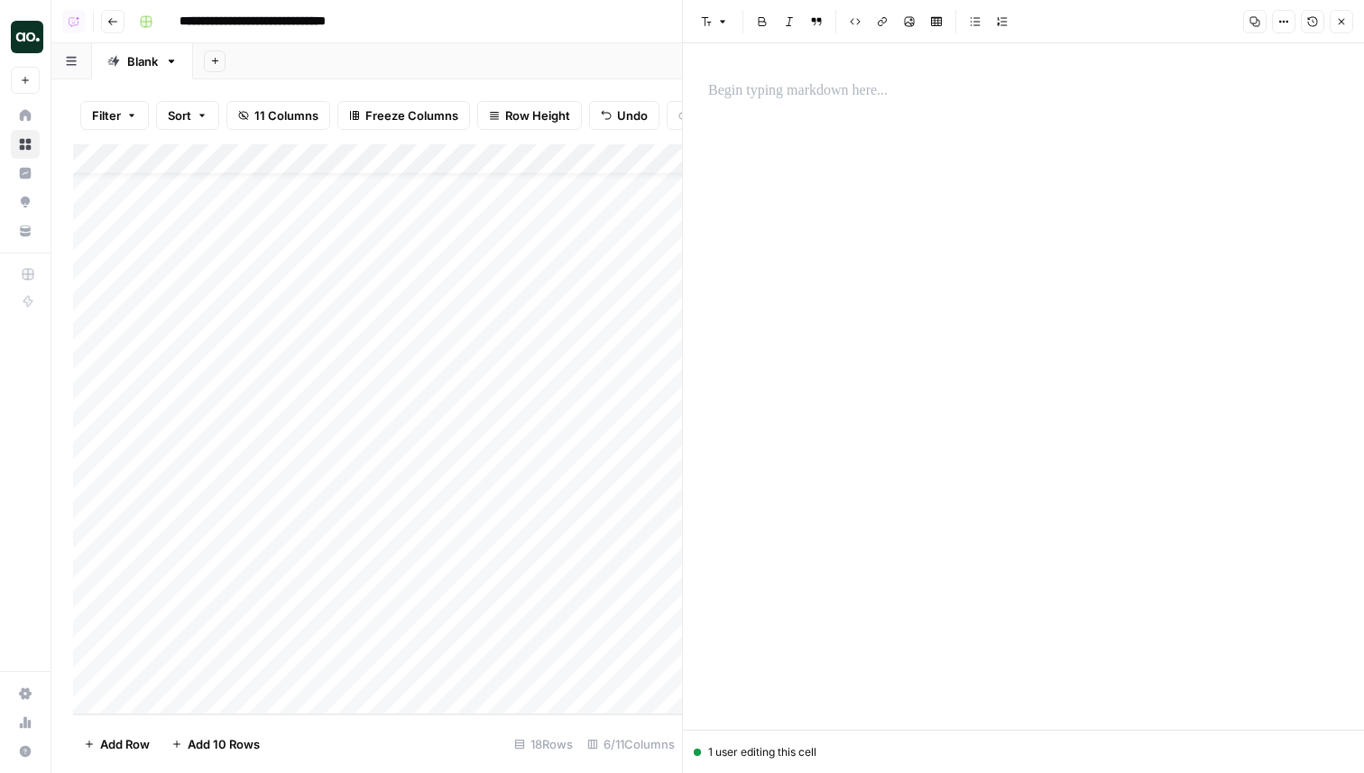
paste div
drag, startPoint x: 993, startPoint y: 90, endPoint x: 883, endPoint y: 96, distance: 110.2
click at [883, 96] on p "**********" at bounding box center [1023, 90] width 631 height 23
click at [1339, 23] on icon "button" at bounding box center [1342, 22] width 6 height 6
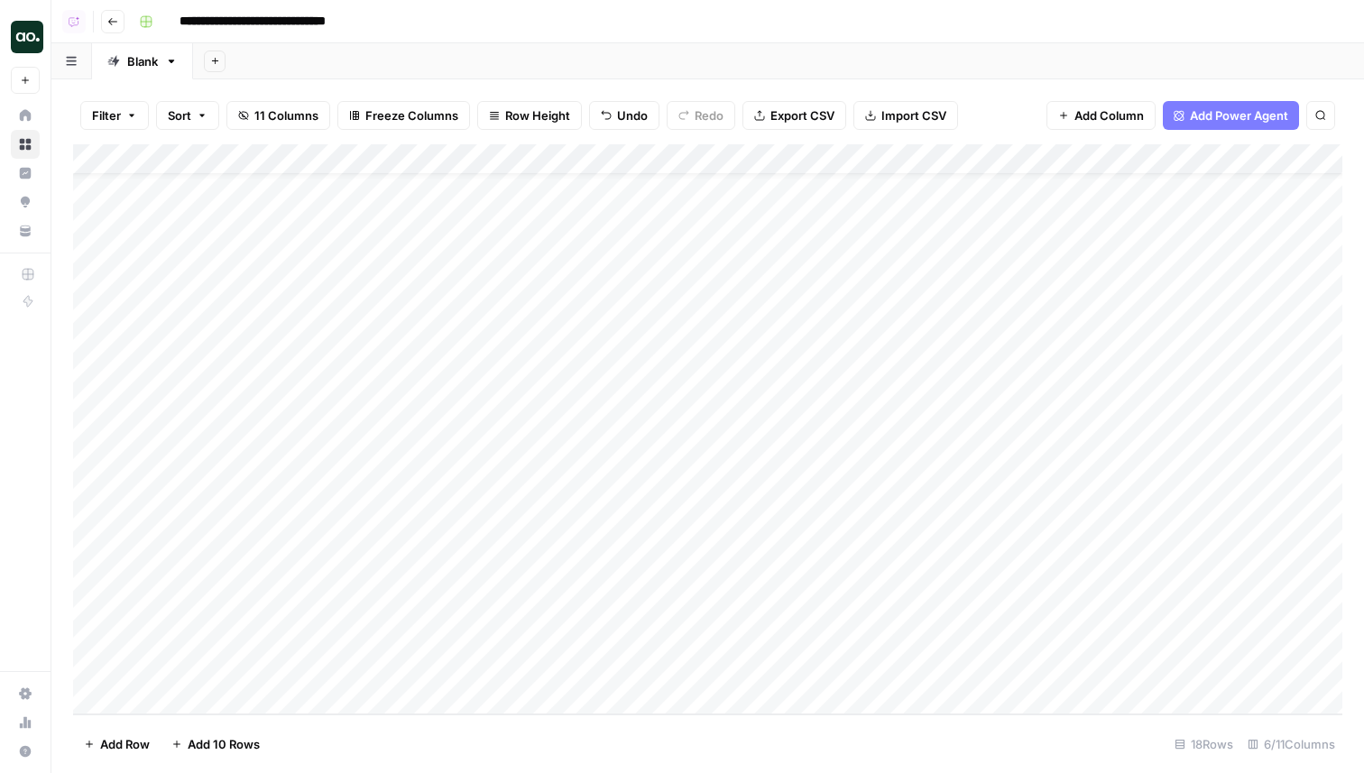
click at [1021, 669] on div "Add Column" at bounding box center [708, 429] width 1270 height 570
click at [1217, 638] on div "Add Column" at bounding box center [708, 429] width 1270 height 570
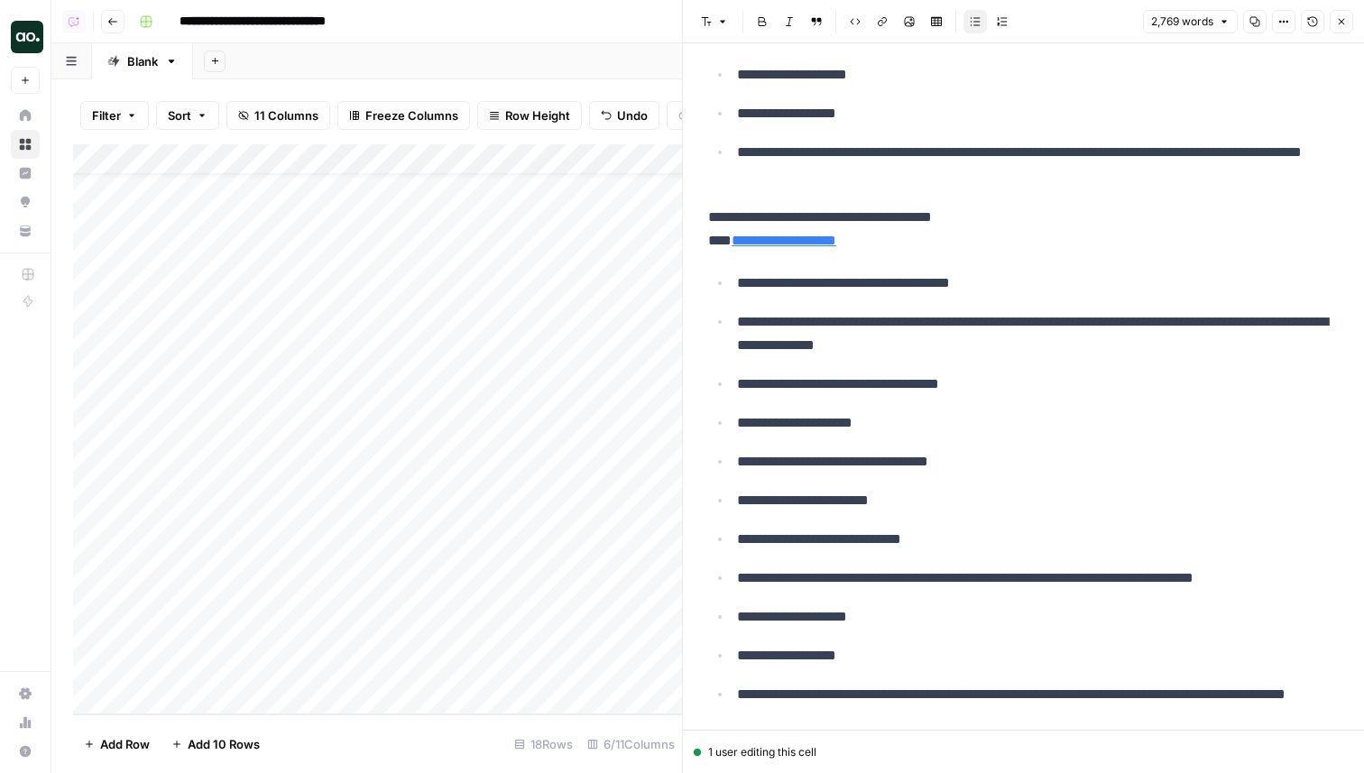
scroll to position [7035, 0]
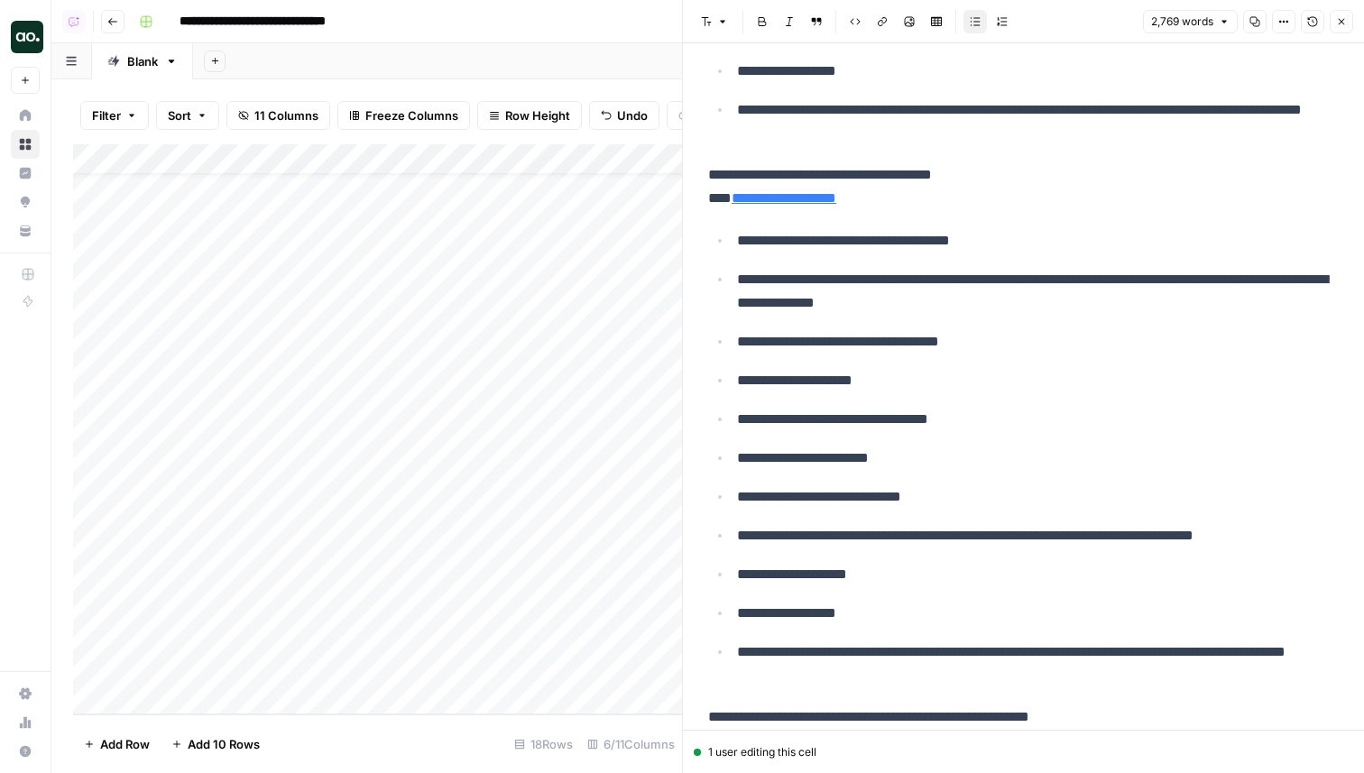
click at [1353, 27] on button "Close" at bounding box center [1341, 21] width 23 height 23
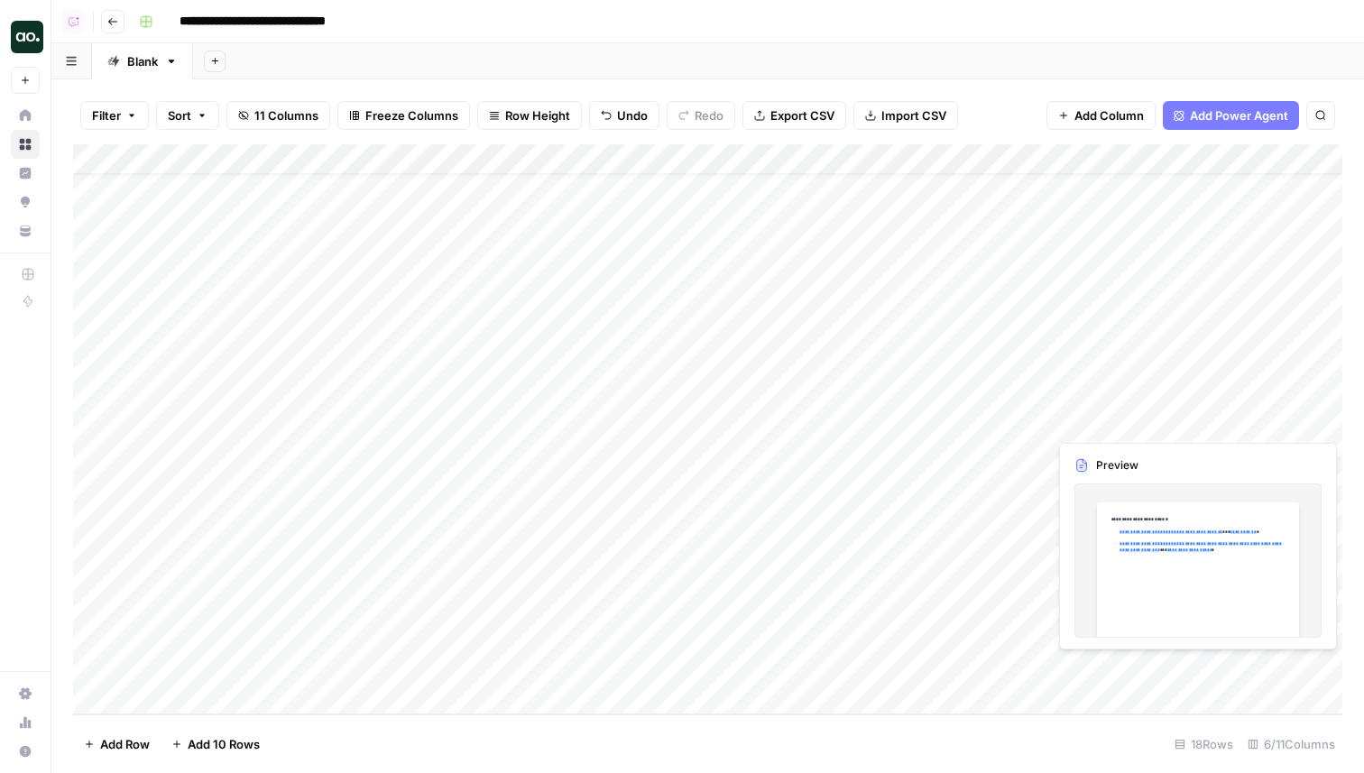
click at [1272, 679] on div "Add Column" at bounding box center [708, 429] width 1270 height 570
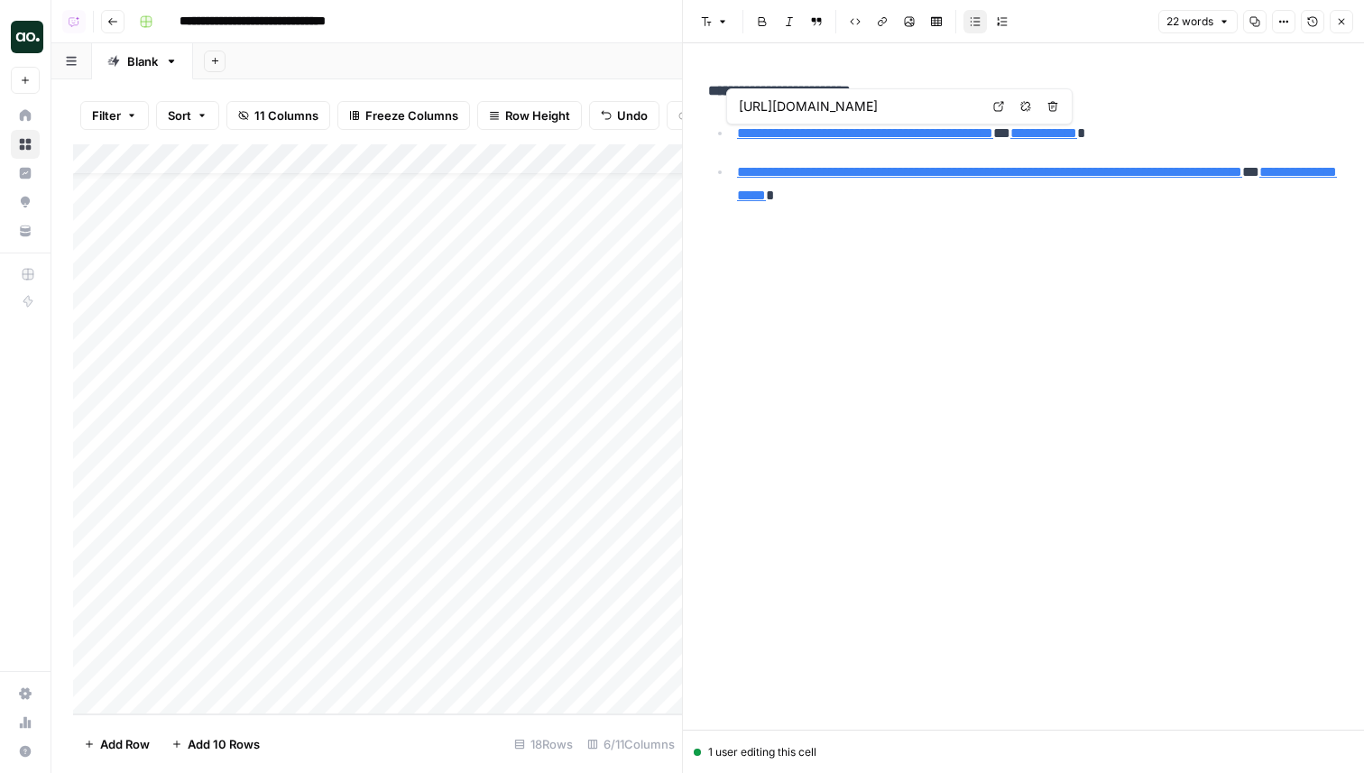
type input "https://certificates.cxl.com/?utm_source=openai"
type input "https://cxl.com/institute/certificates-to-linkedin/?utm_source=openai"
click at [1346, 17] on icon "button" at bounding box center [1341, 21] width 11 height 11
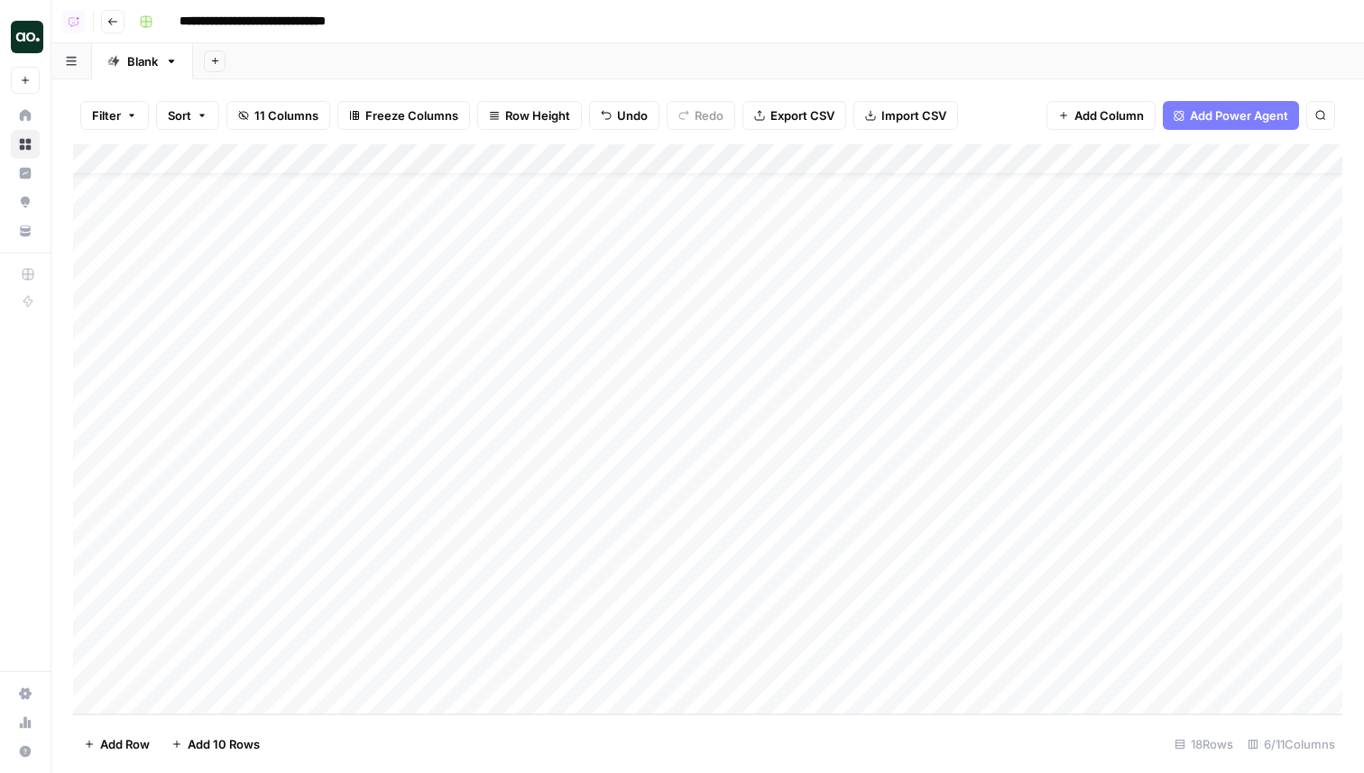
click at [226, 692] on div "Add Column" at bounding box center [708, 429] width 1270 height 570
type input "**********"
click at [489, 643] on div "Add Column" at bounding box center [708, 429] width 1270 height 570
drag, startPoint x: 654, startPoint y: 654, endPoint x: 647, endPoint y: 689, distance: 35.9
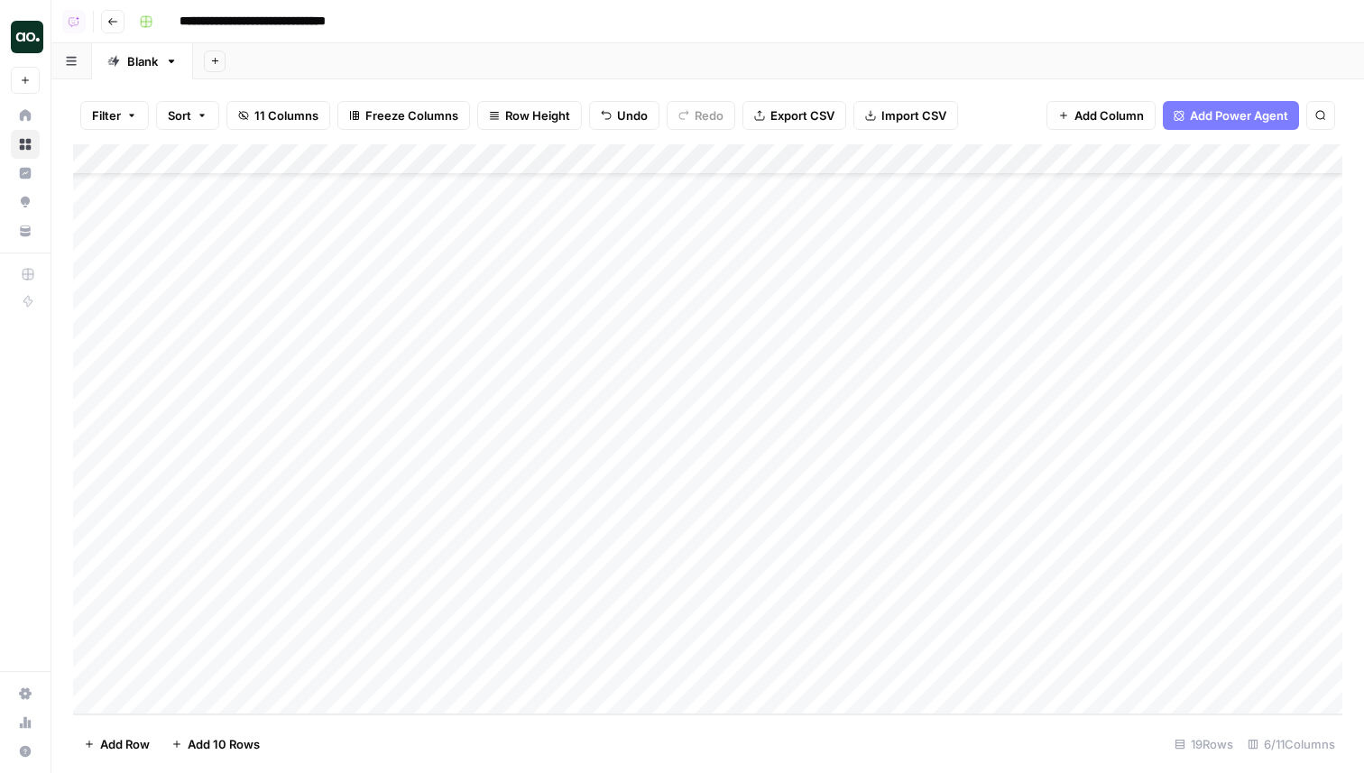
click at [647, 689] on div "Add Column" at bounding box center [708, 429] width 1270 height 570
click at [1000, 674] on div "Add Column" at bounding box center [708, 429] width 1270 height 570
click at [1150, 673] on div "Add Column" at bounding box center [708, 429] width 1270 height 570
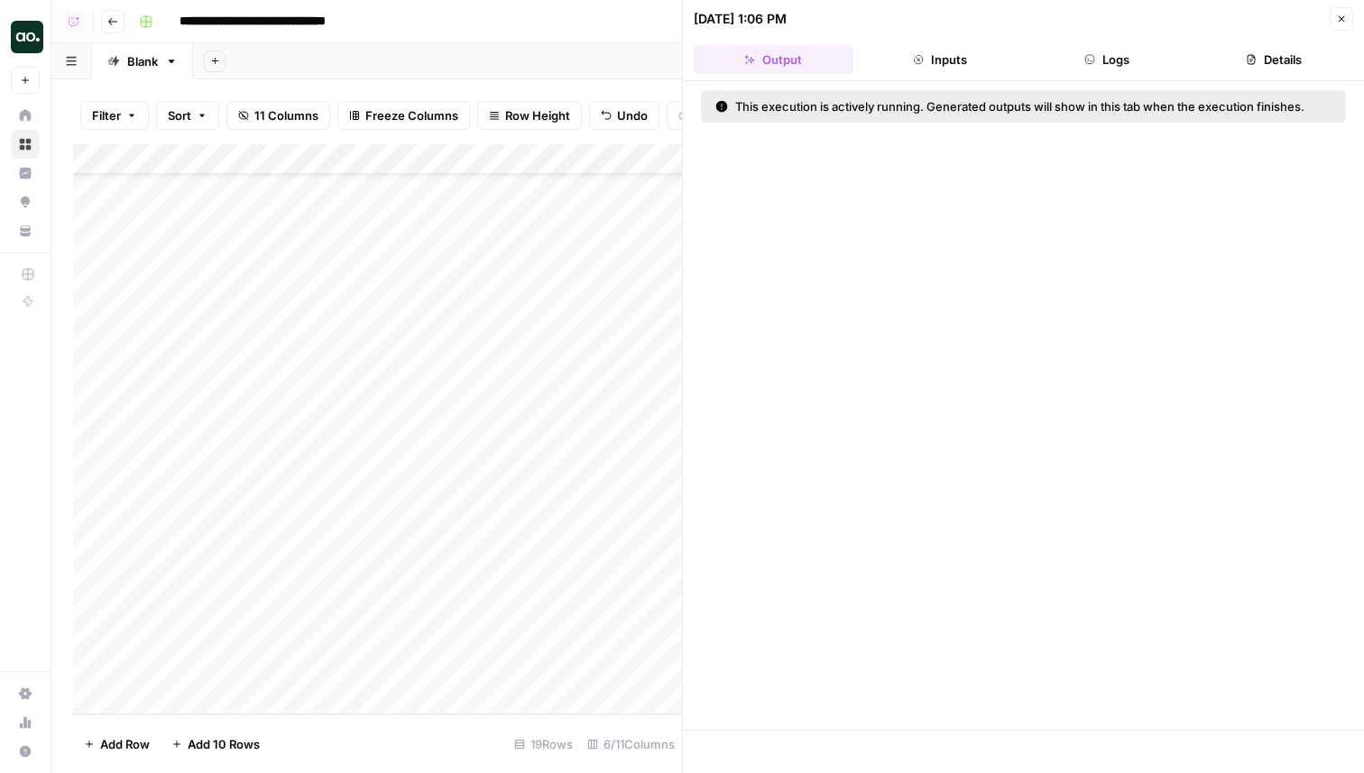
click at [1076, 72] on button "Logs" at bounding box center [1108, 59] width 160 height 29
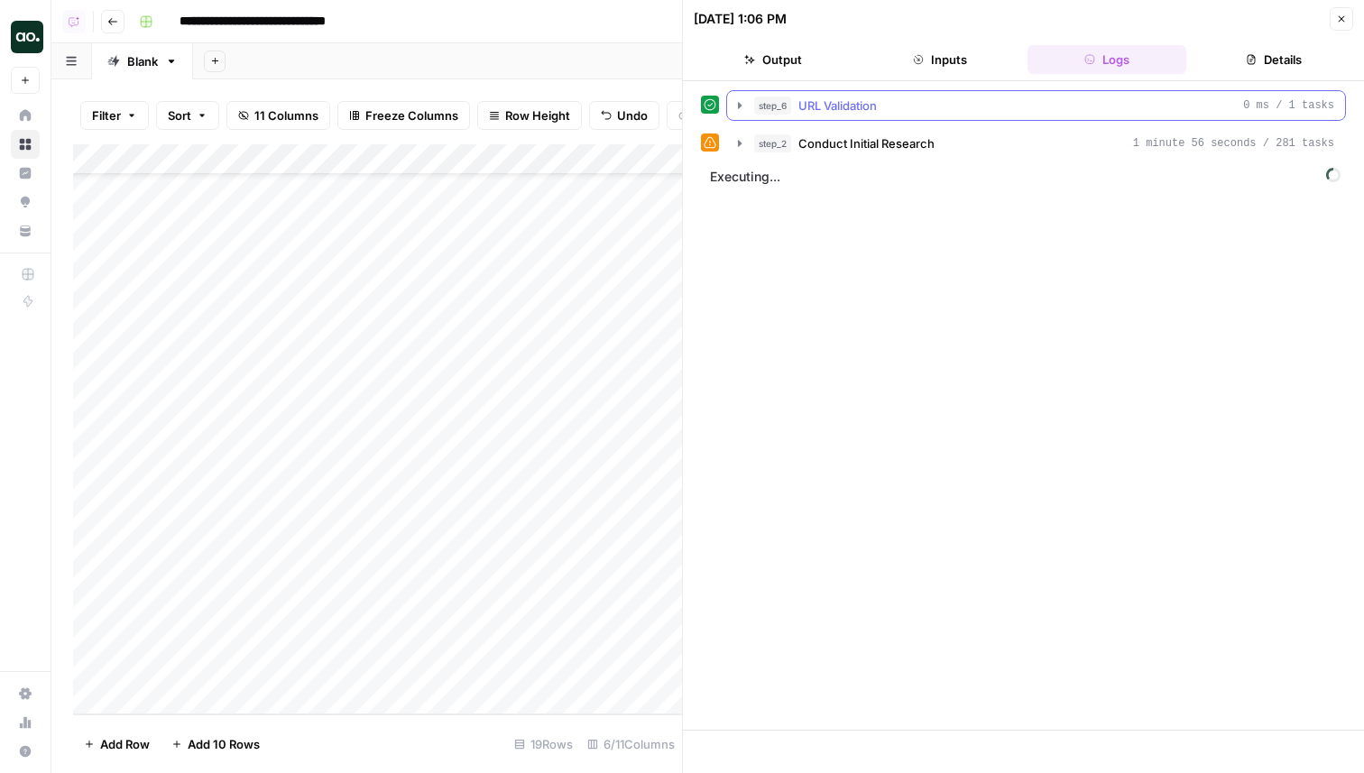
click at [993, 116] on button "step_6 URL Validation 0 ms / 1 tasks" at bounding box center [1036, 105] width 618 height 29
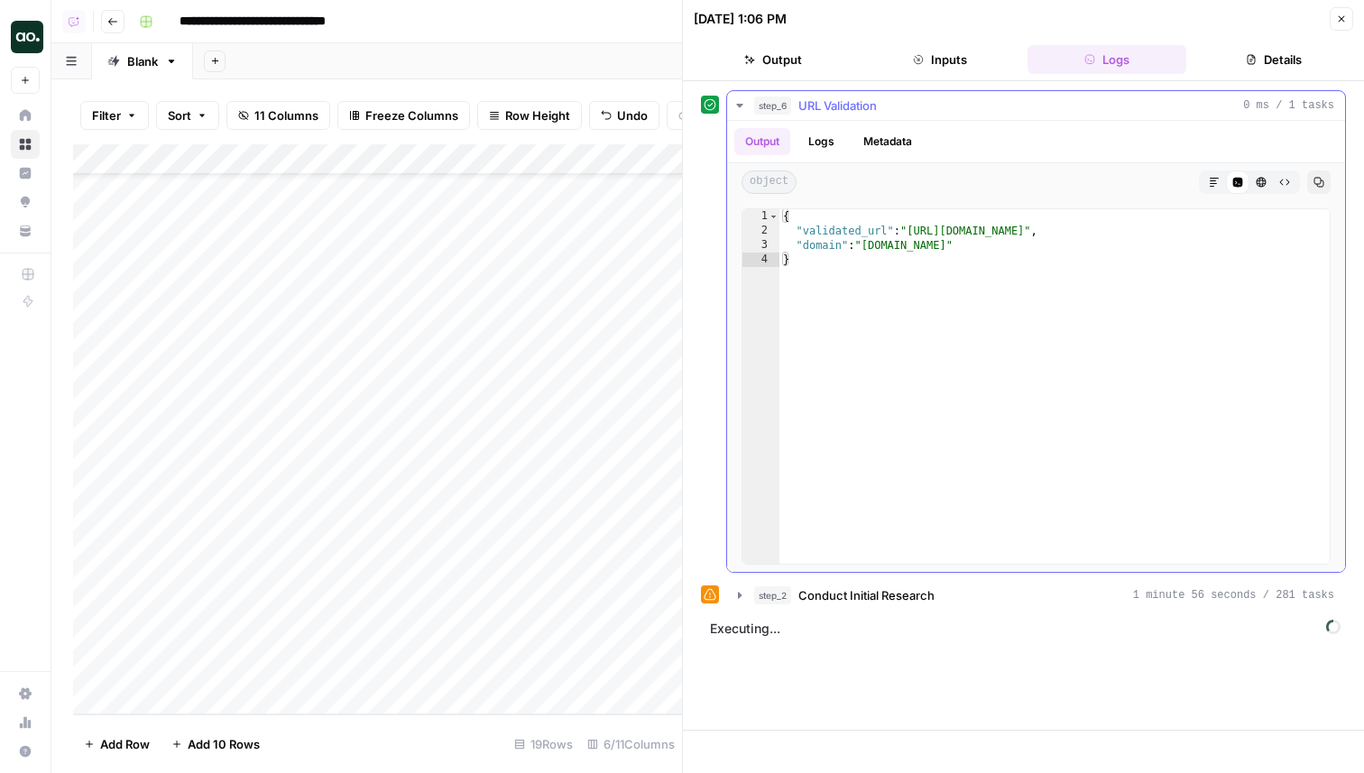
click at [987, 107] on div "step_6 URL Validation 0 ms / 1 tasks" at bounding box center [1044, 106] width 580 height 18
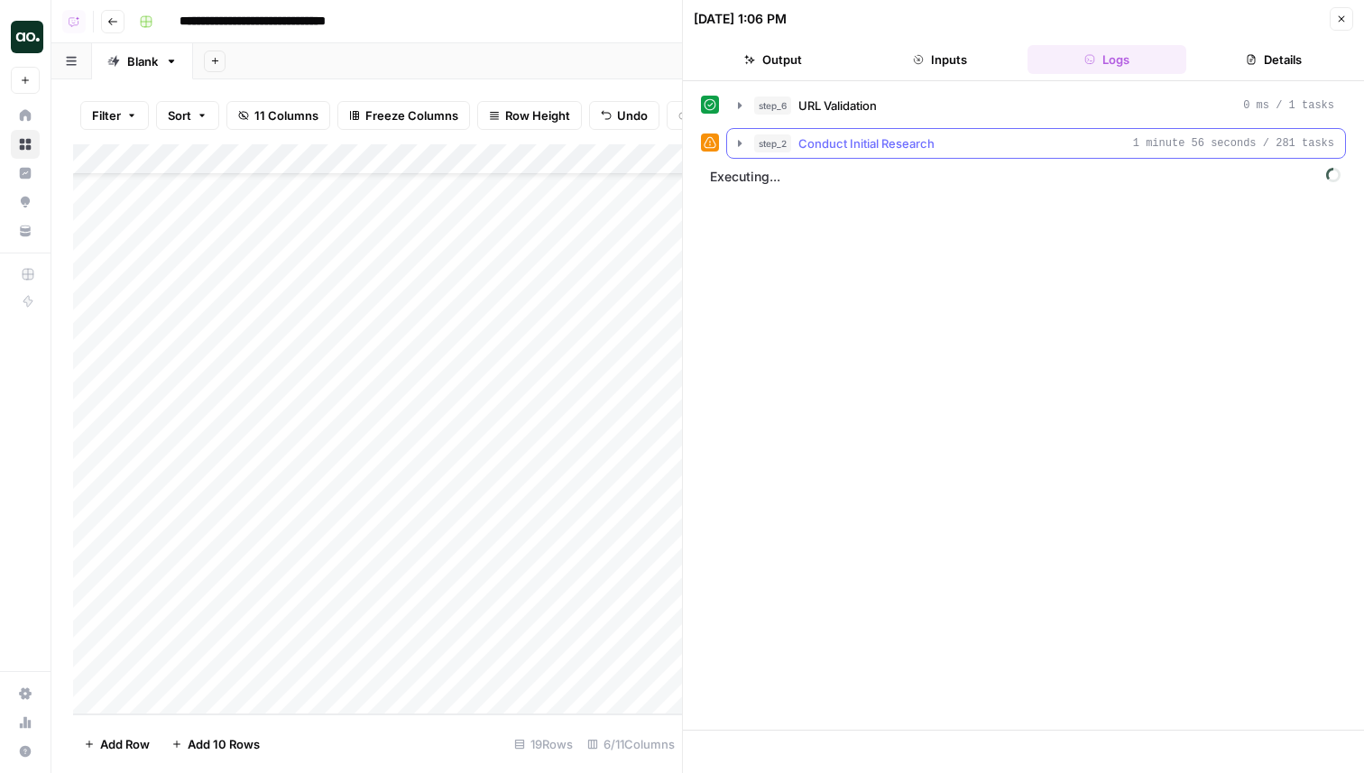
click at [975, 133] on button "step_2 Conduct Initial Research 1 minute 56 seconds / 281 tasks" at bounding box center [1036, 143] width 618 height 29
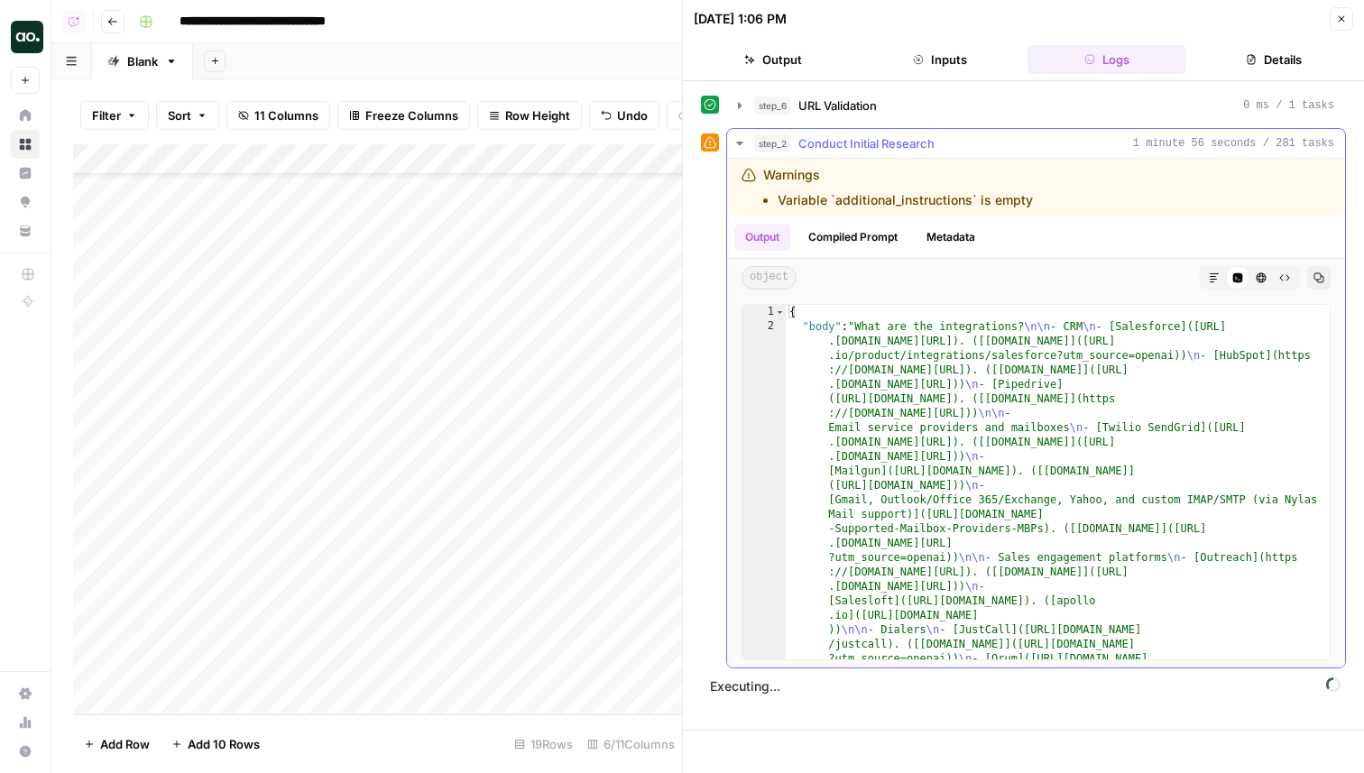
click at [1214, 272] on icon "button" at bounding box center [1214, 277] width 11 height 11
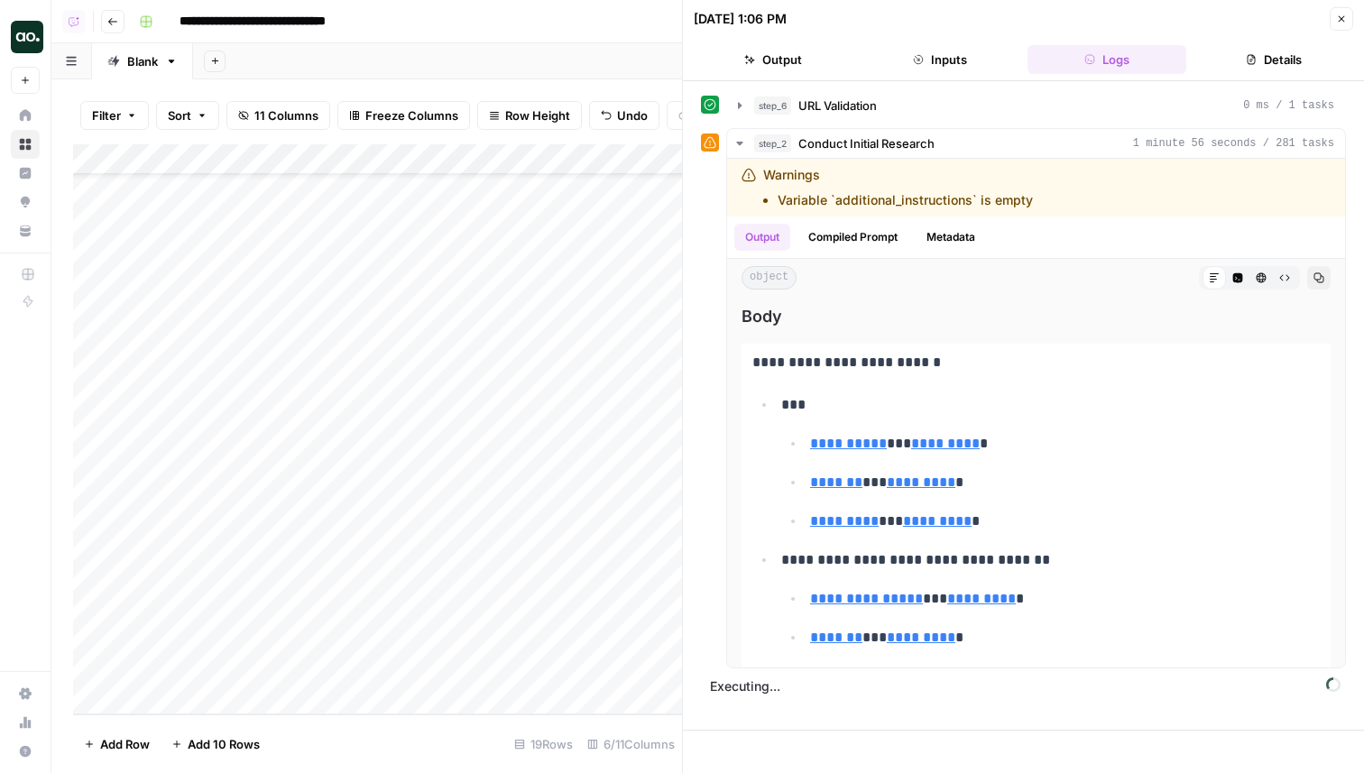
click at [1353, 14] on header "09/16/25 at 1:06 PM Close Output Inputs Logs Details" at bounding box center [1023, 40] width 681 height 81
click at [1343, 19] on icon "button" at bounding box center [1341, 19] width 11 height 11
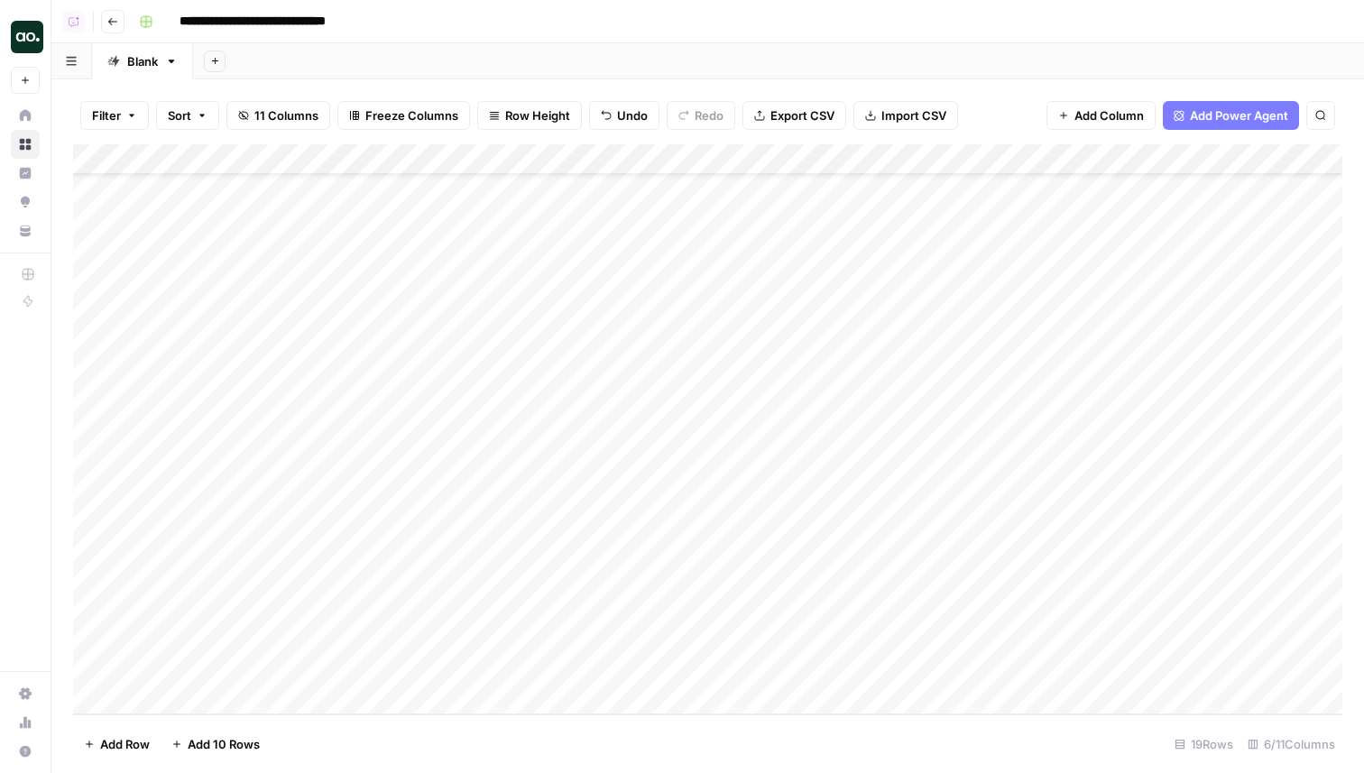
click at [1228, 676] on div "Add Column" at bounding box center [708, 429] width 1270 height 570
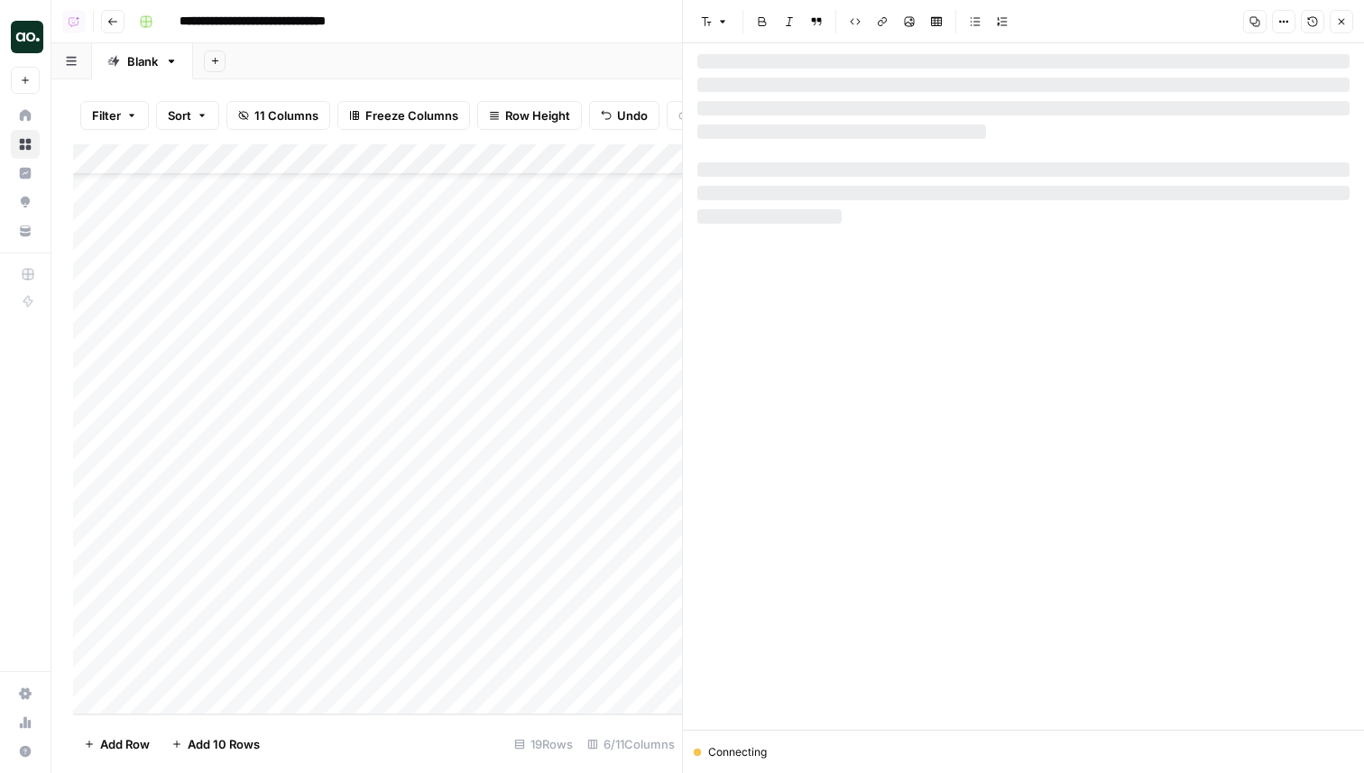
click at [1343, 15] on button "Close" at bounding box center [1341, 21] width 23 height 23
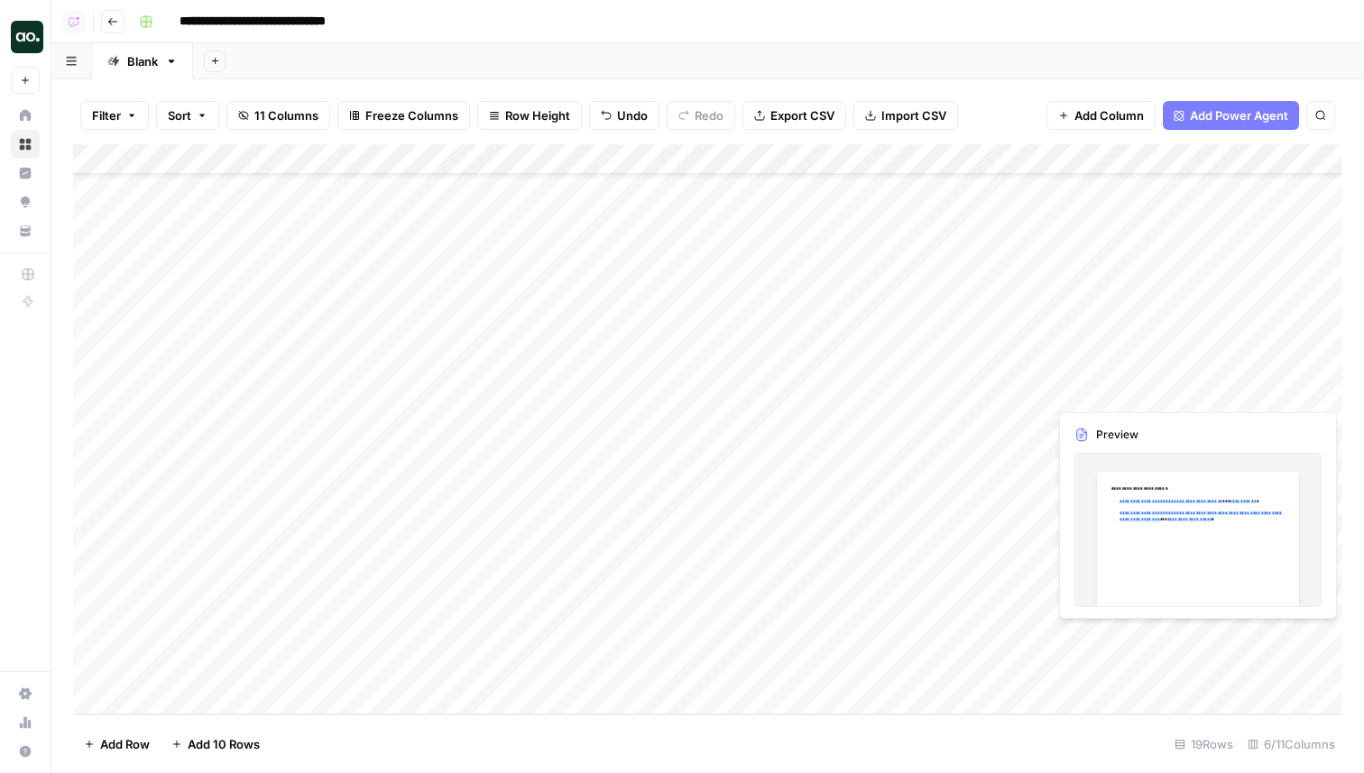
click at [1241, 642] on div "Add Column" at bounding box center [708, 429] width 1270 height 570
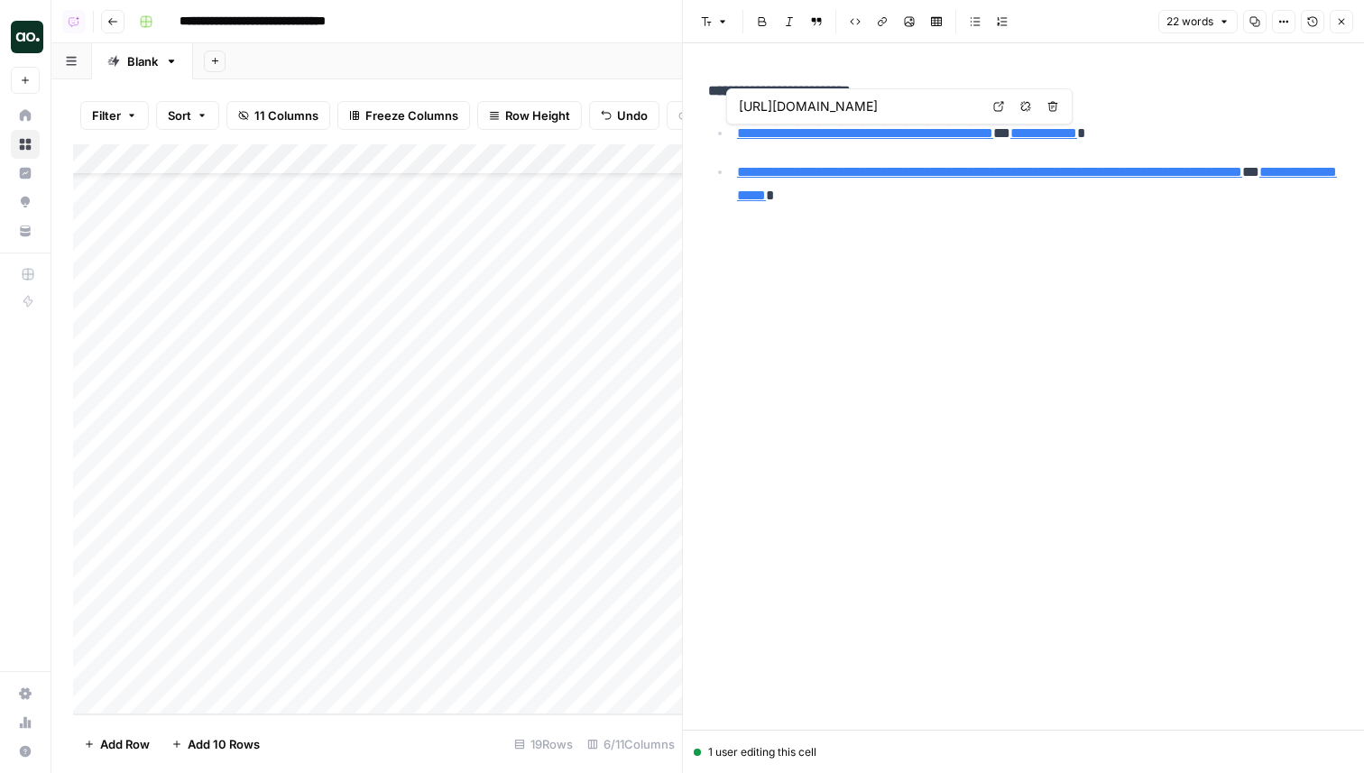
type input "https://certificates.cxl.com/?utm_source=openai"
click at [1344, 29] on button "Close" at bounding box center [1341, 21] width 23 height 23
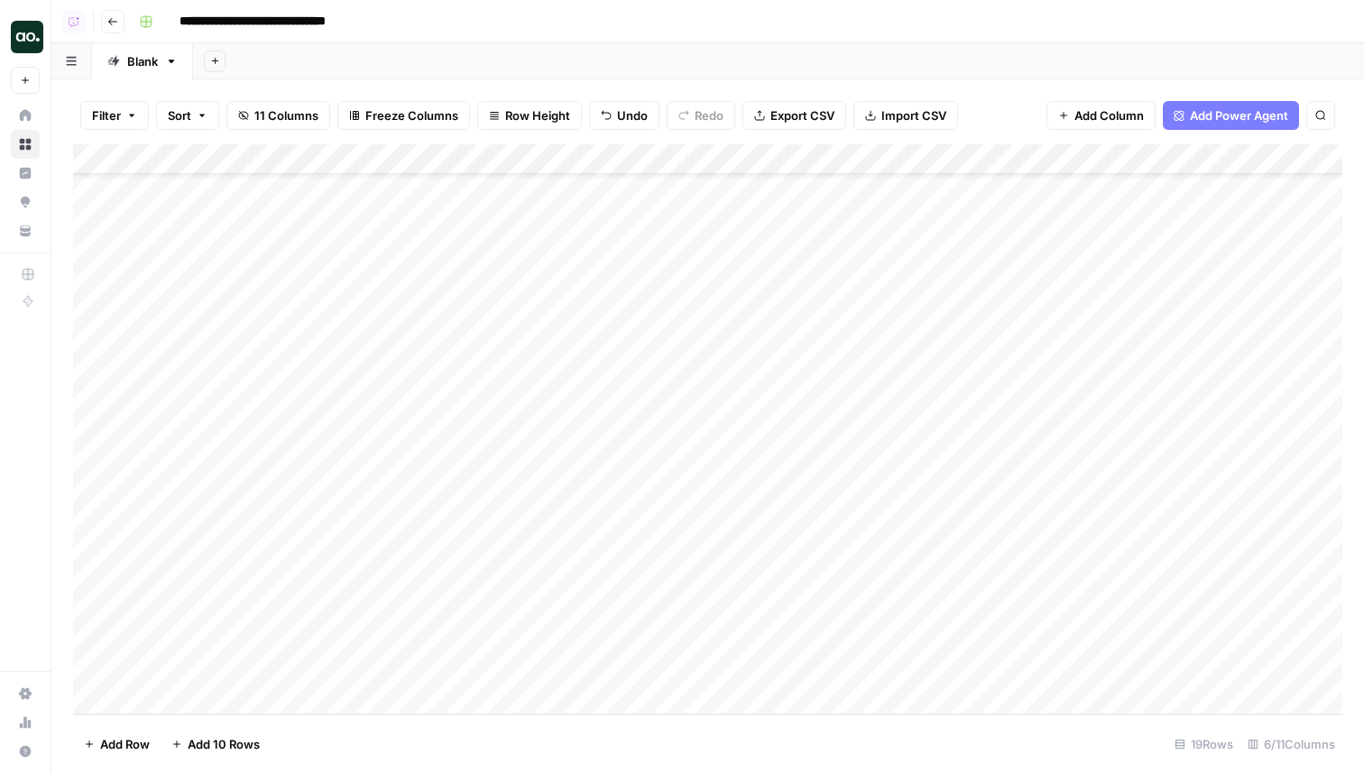
click at [1216, 604] on div "Add Column" at bounding box center [708, 429] width 1270 height 570
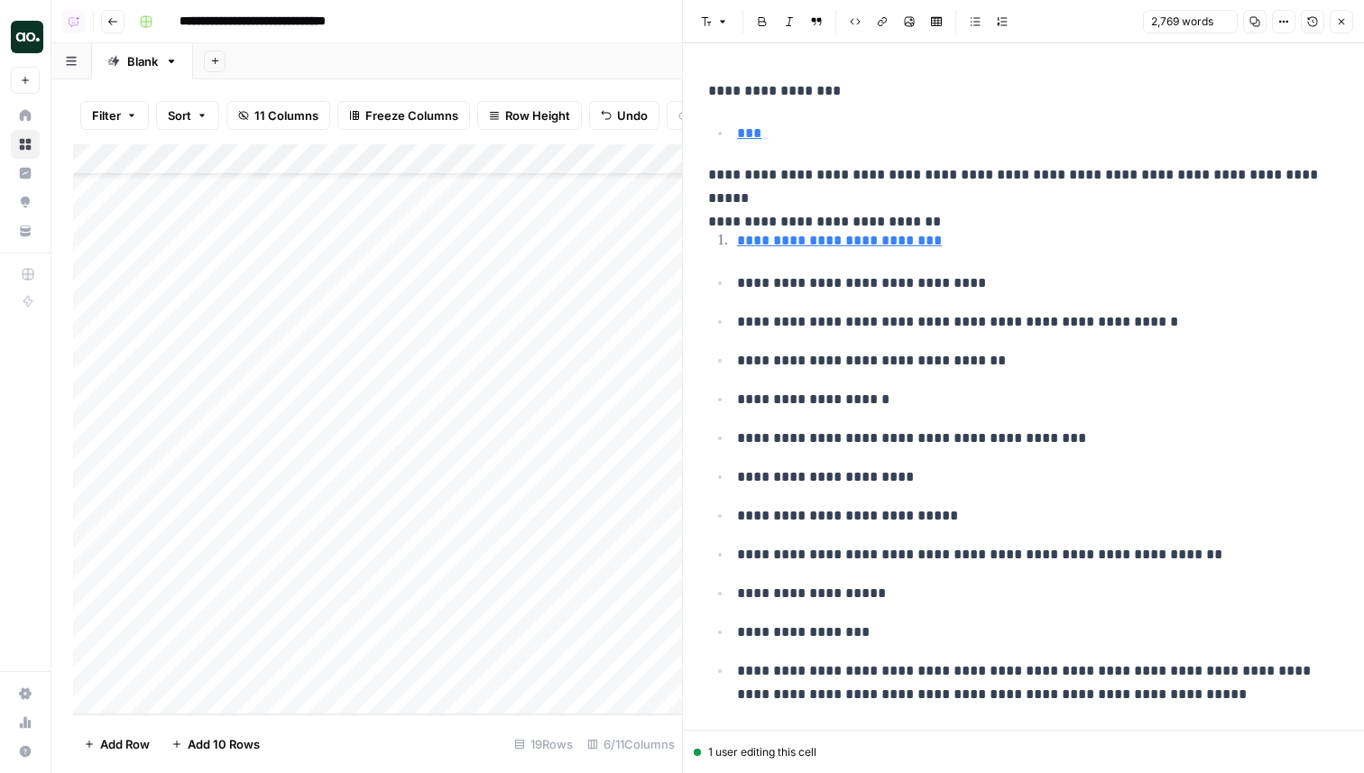
click at [1344, 22] on icon "button" at bounding box center [1341, 21] width 11 height 11
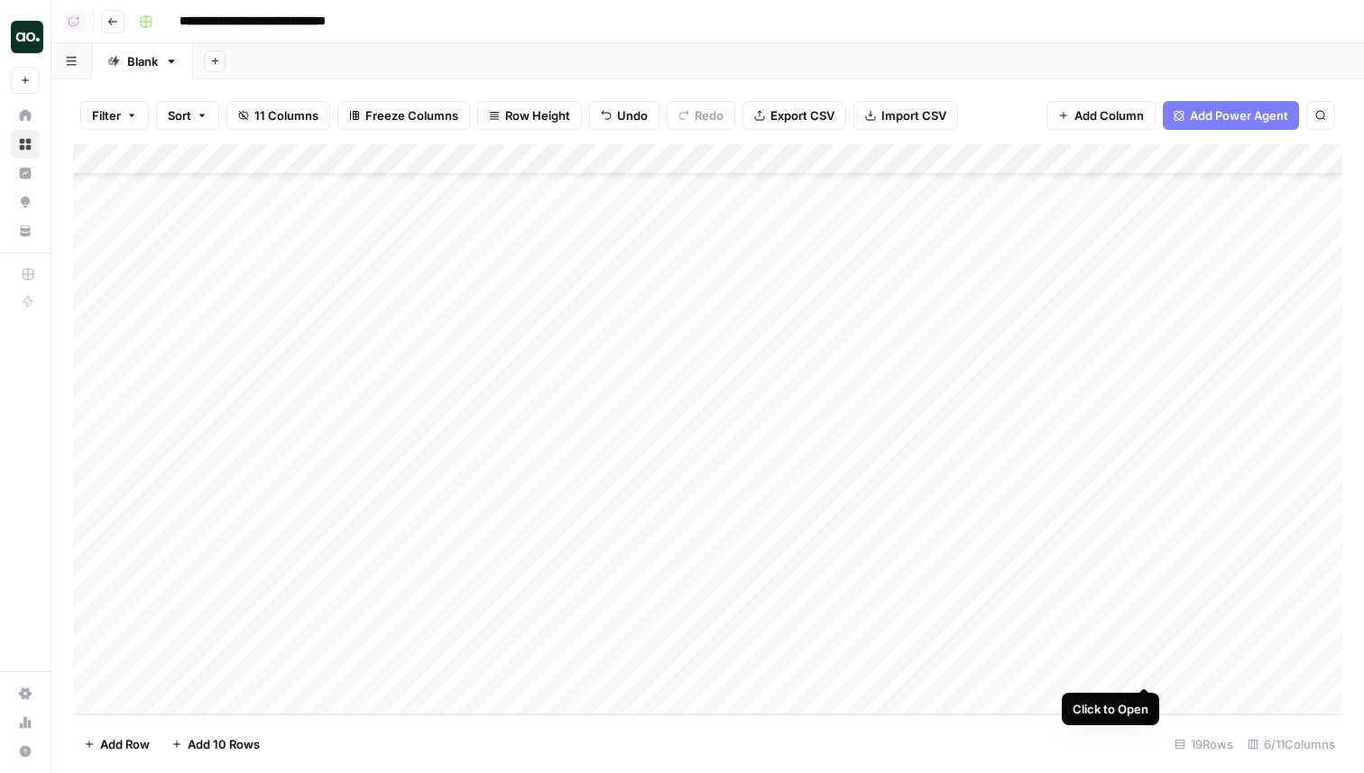
click at [1146, 670] on div "Add Column" at bounding box center [708, 429] width 1270 height 570
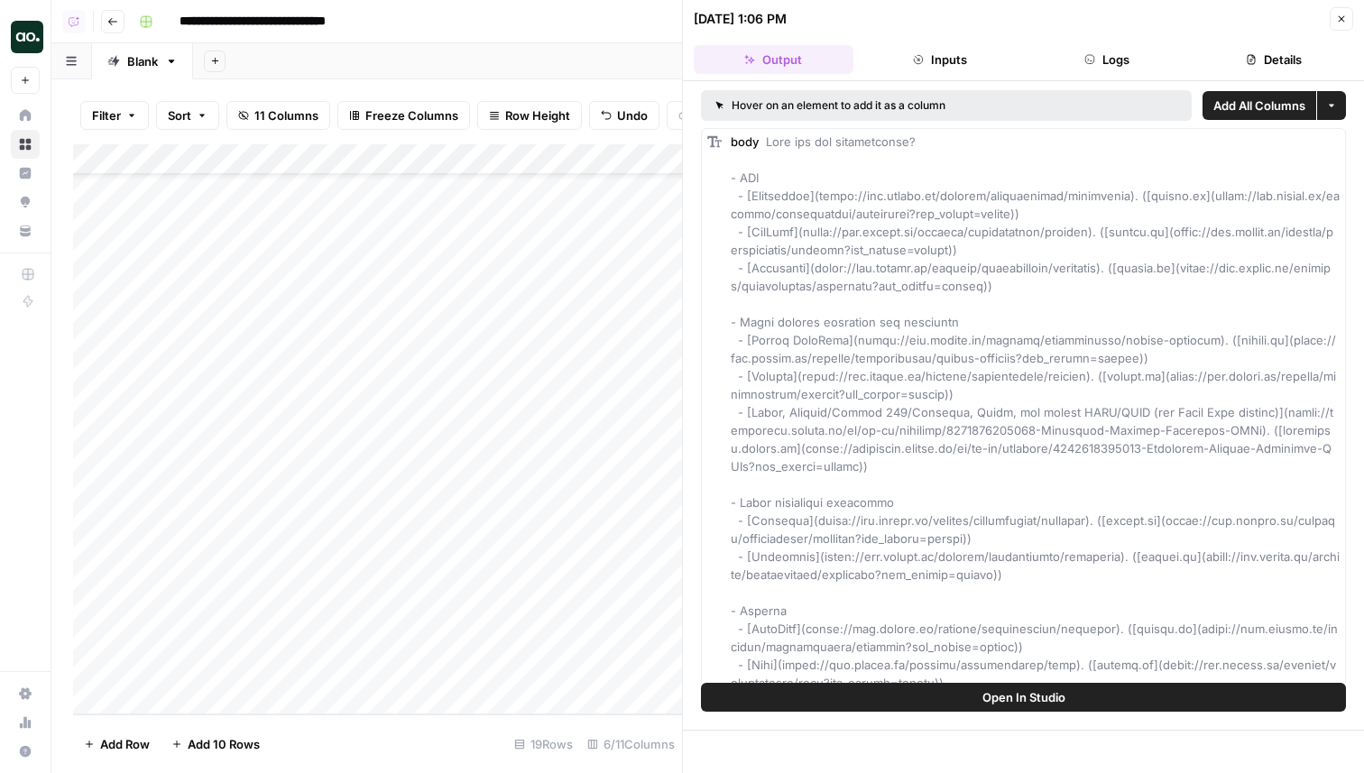
click at [1344, 13] on button "Close" at bounding box center [1341, 18] width 23 height 23
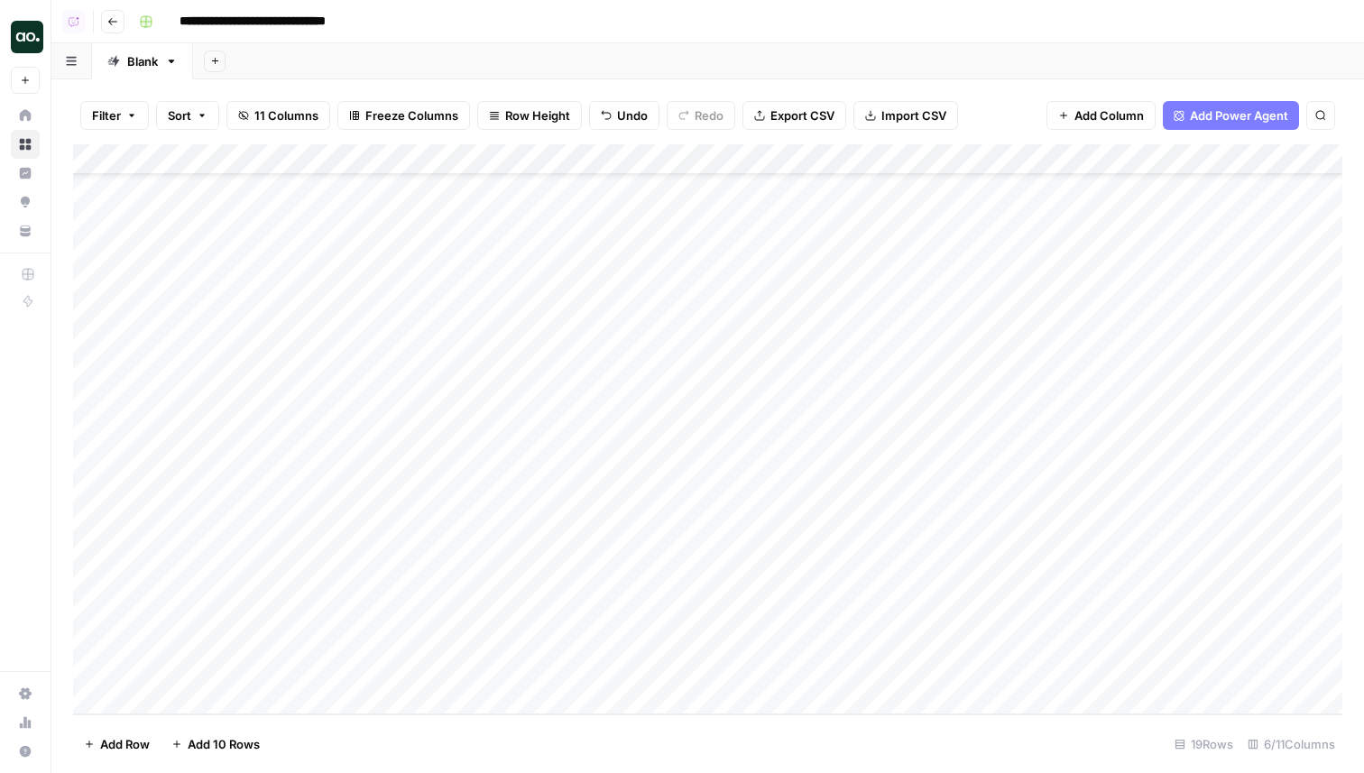
click at [1143, 162] on div "Add Column" at bounding box center [708, 429] width 1270 height 570
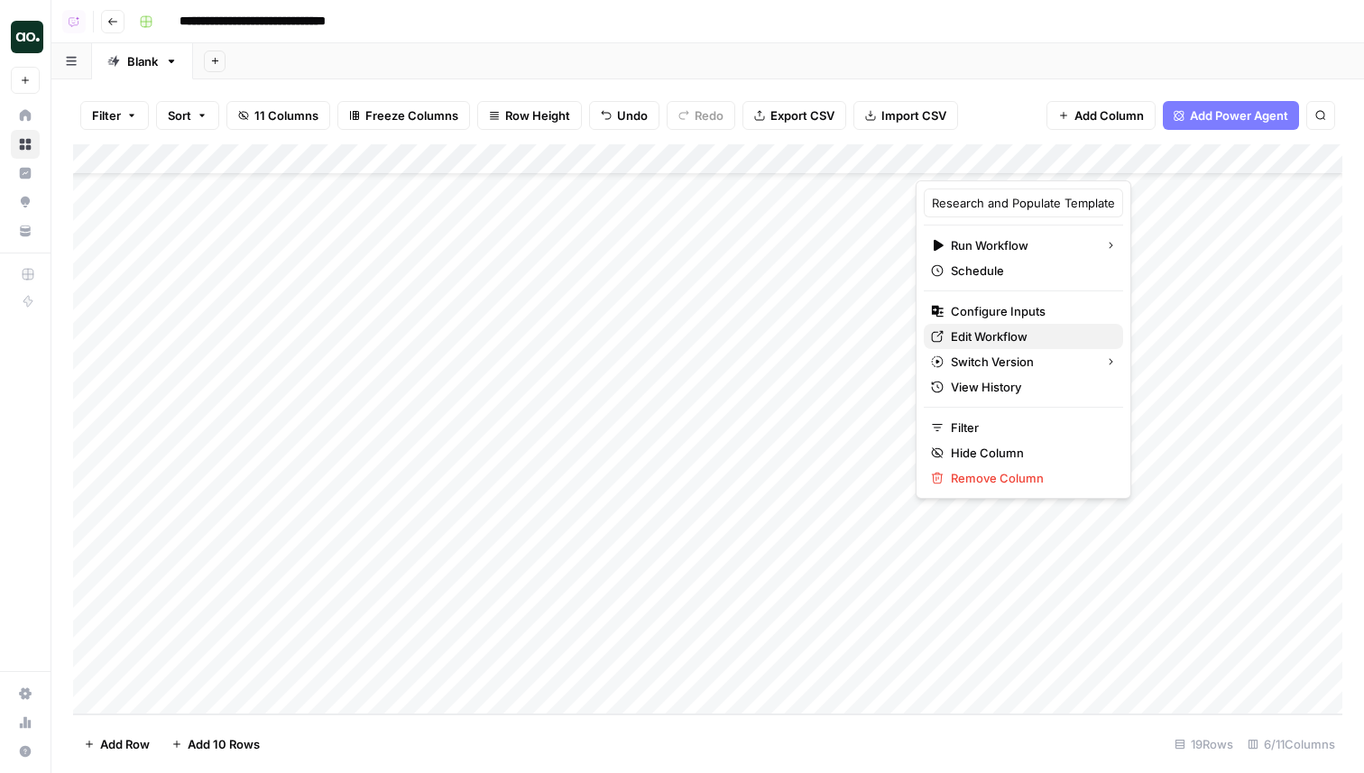
click at [1005, 329] on span "Edit Workflow" at bounding box center [1030, 337] width 158 height 18
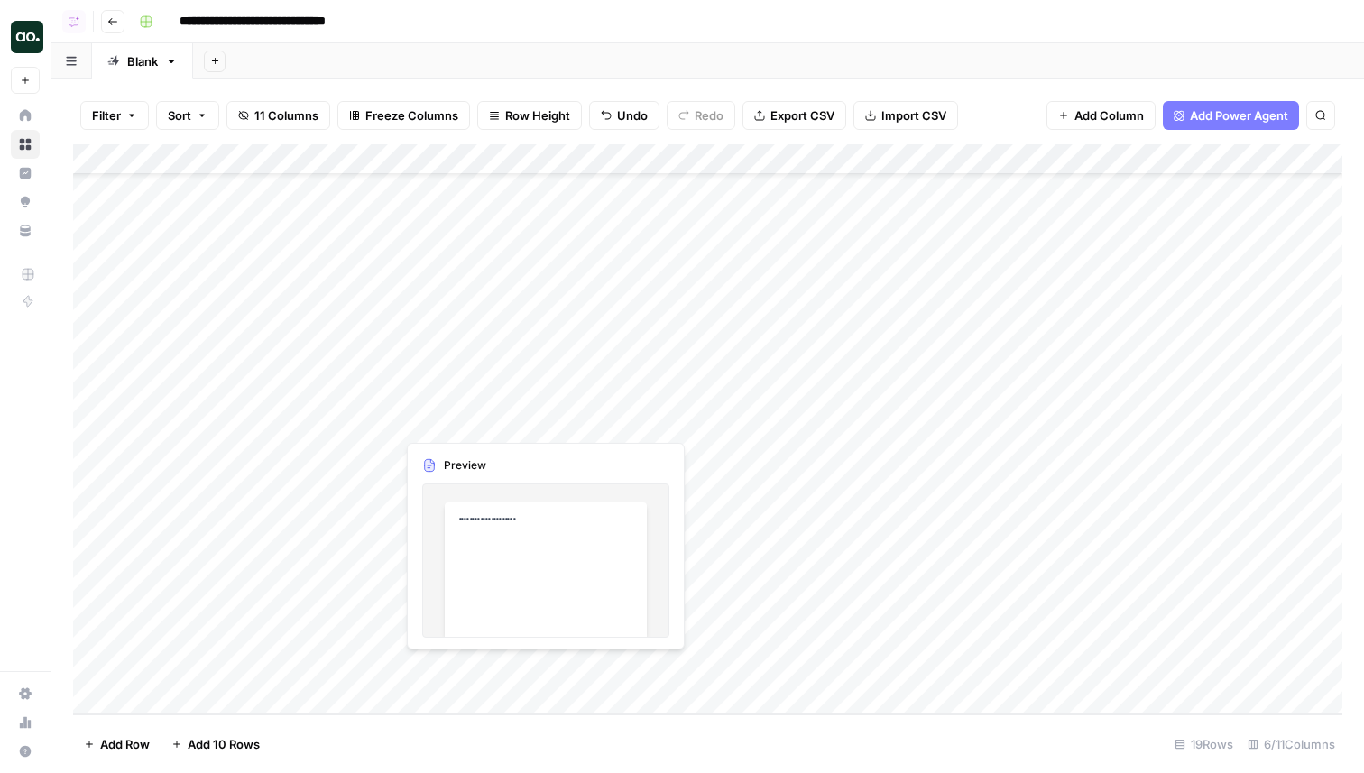
click at [536, 670] on div "Add Column" at bounding box center [708, 429] width 1270 height 570
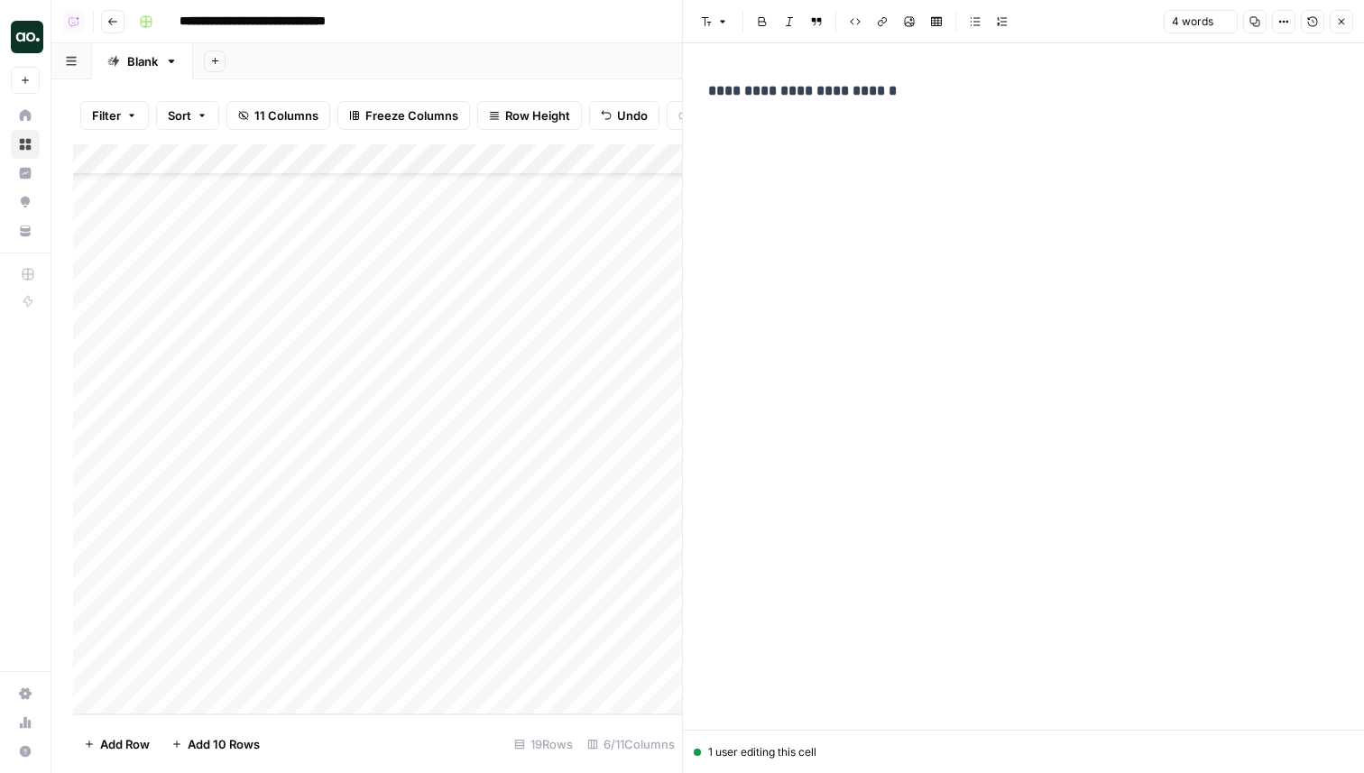
click at [1335, 26] on button "Close" at bounding box center [1341, 21] width 23 height 23
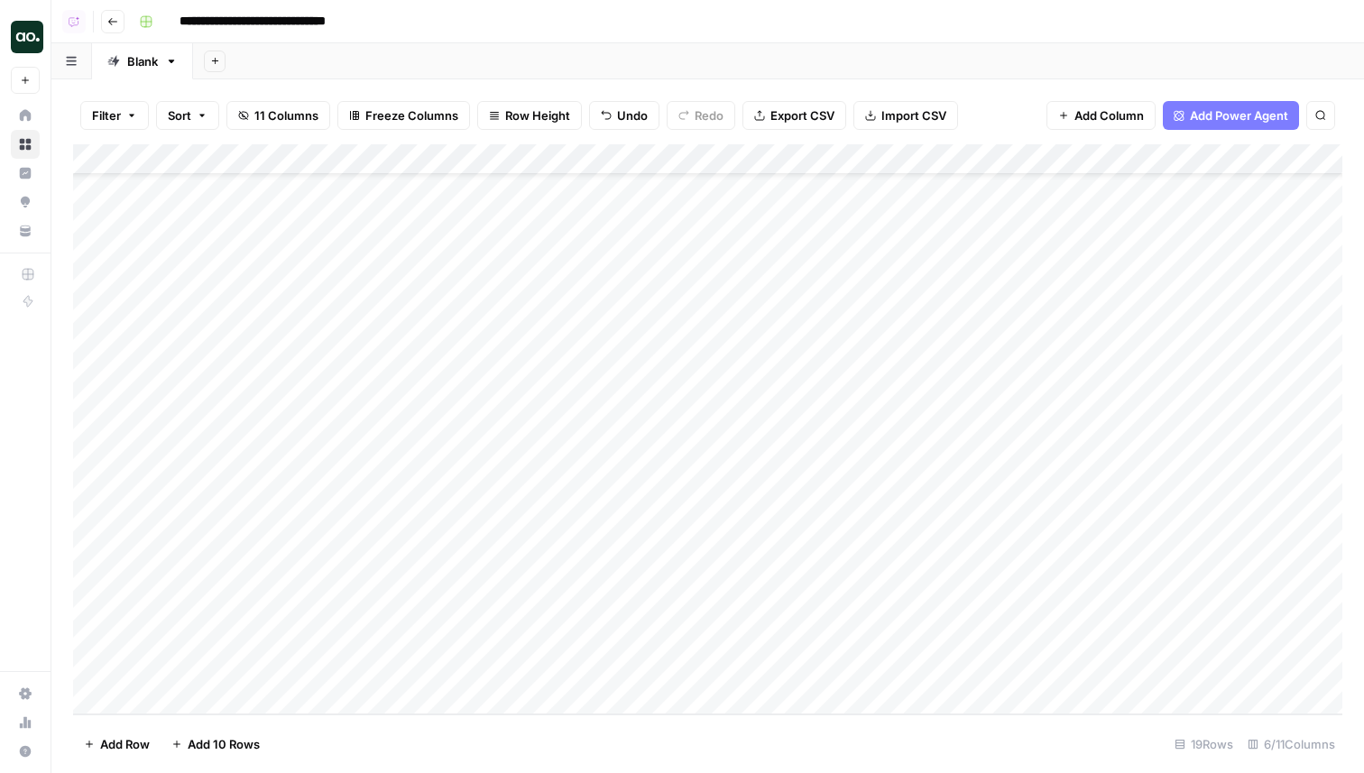
scroll to position [72, 400]
click at [835, 670] on div "Add Column" at bounding box center [708, 429] width 1270 height 570
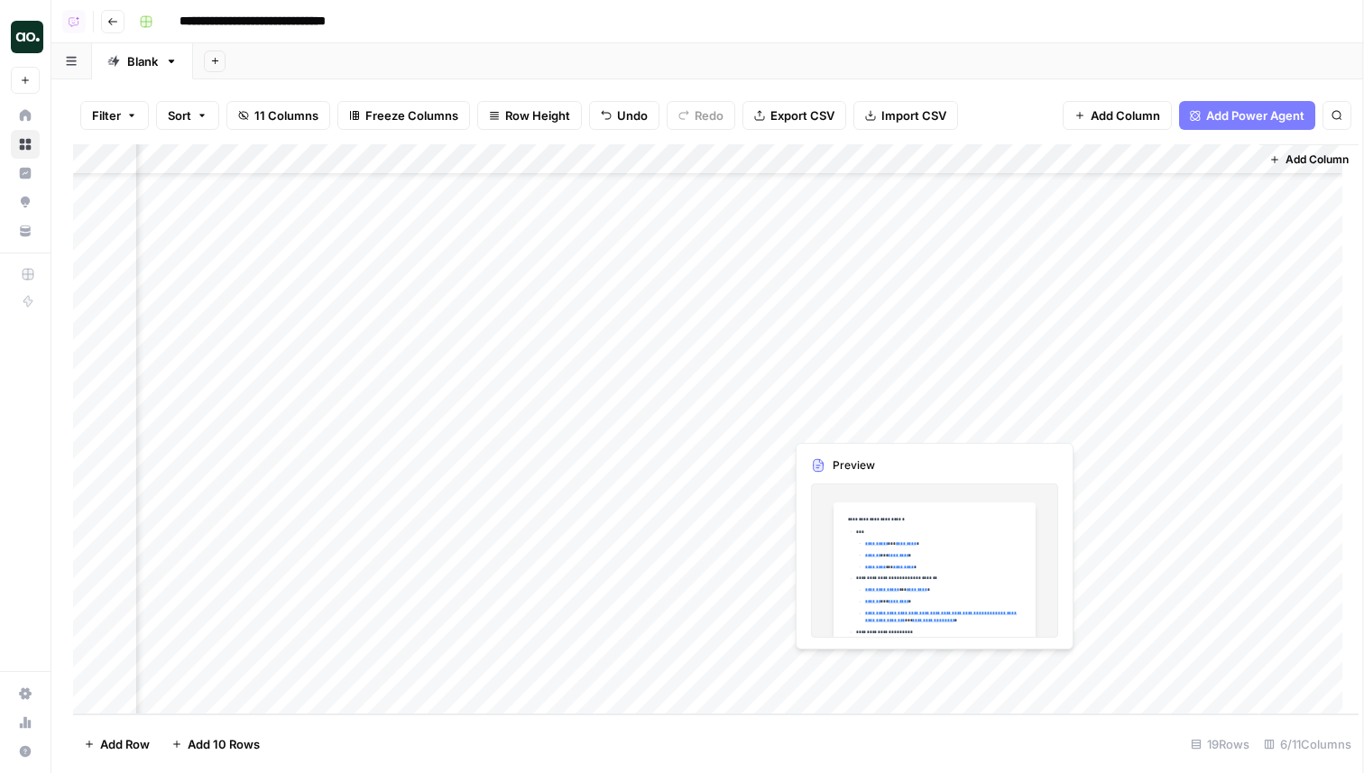
scroll to position [72, 383]
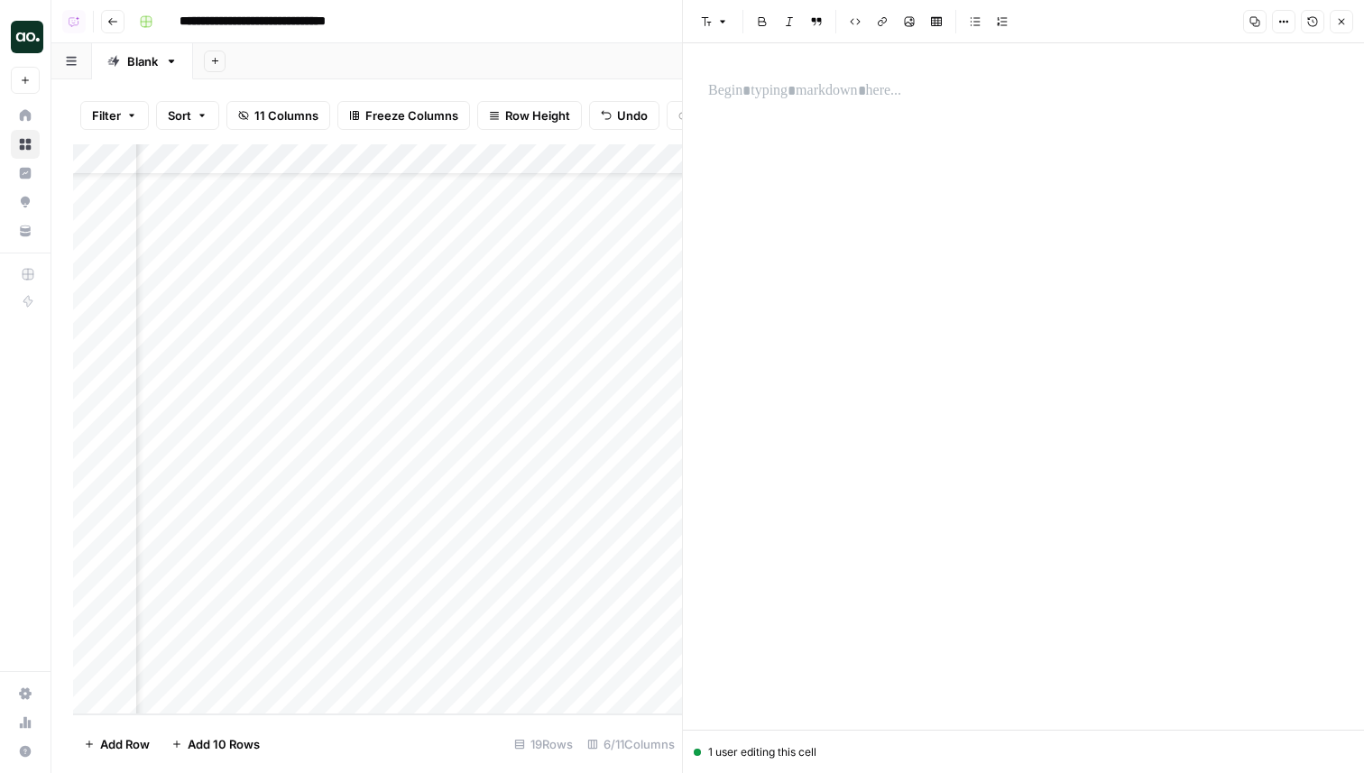
click at [1340, 35] on header "Font style Bold Italic Block quote Code block Link Image Insert Table Bulleted …" at bounding box center [1023, 21] width 681 height 43
click at [1342, 26] on icon "button" at bounding box center [1341, 21] width 11 height 11
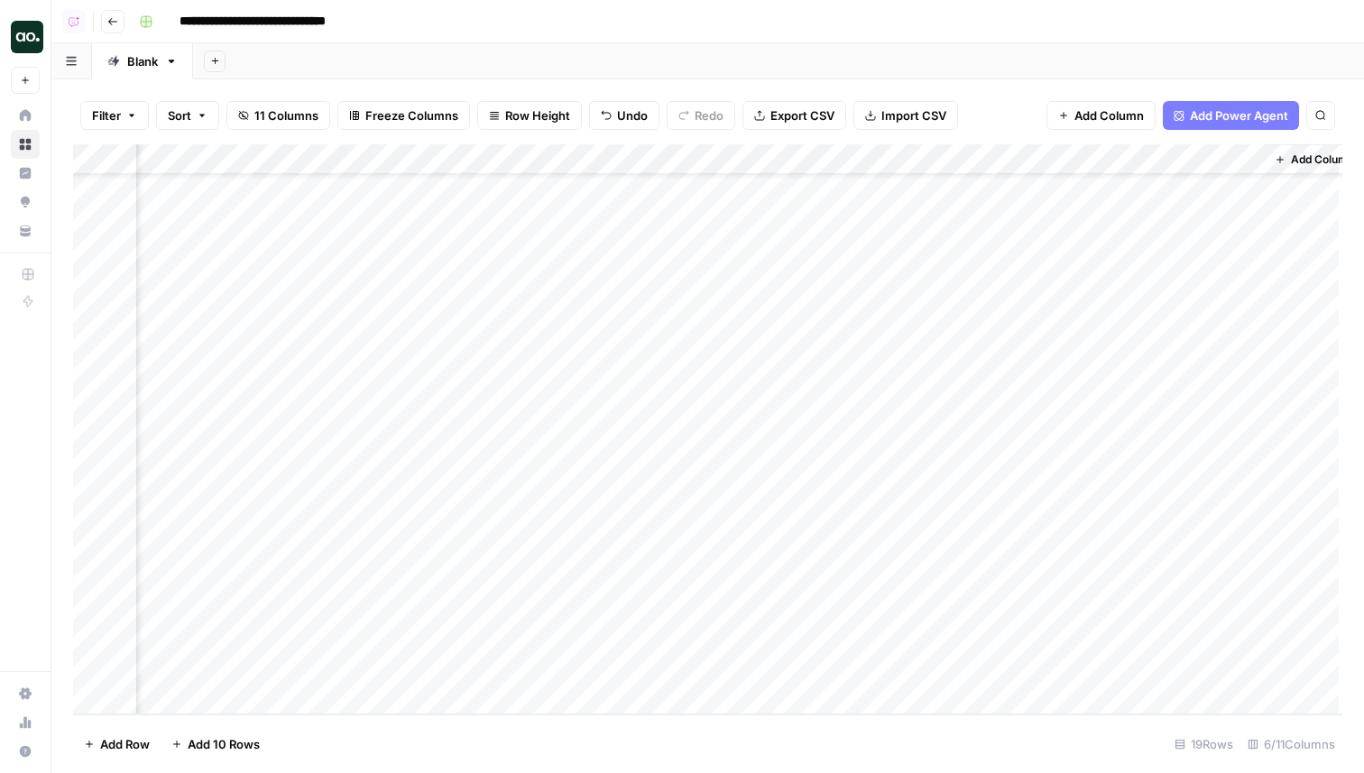
scroll to position [72, 378]
click at [871, 644] on div "Add Column" at bounding box center [708, 429] width 1270 height 570
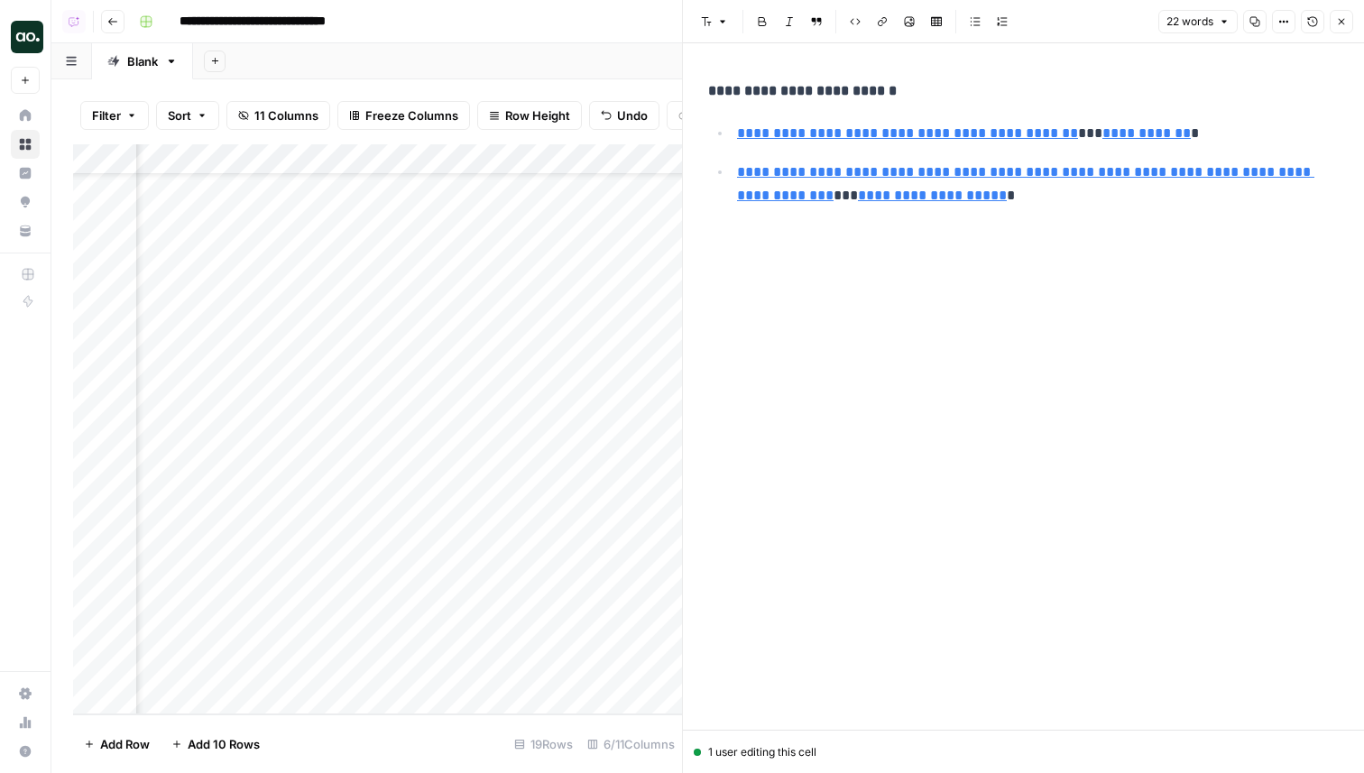
click at [1335, 22] on button "Close" at bounding box center [1341, 21] width 23 height 23
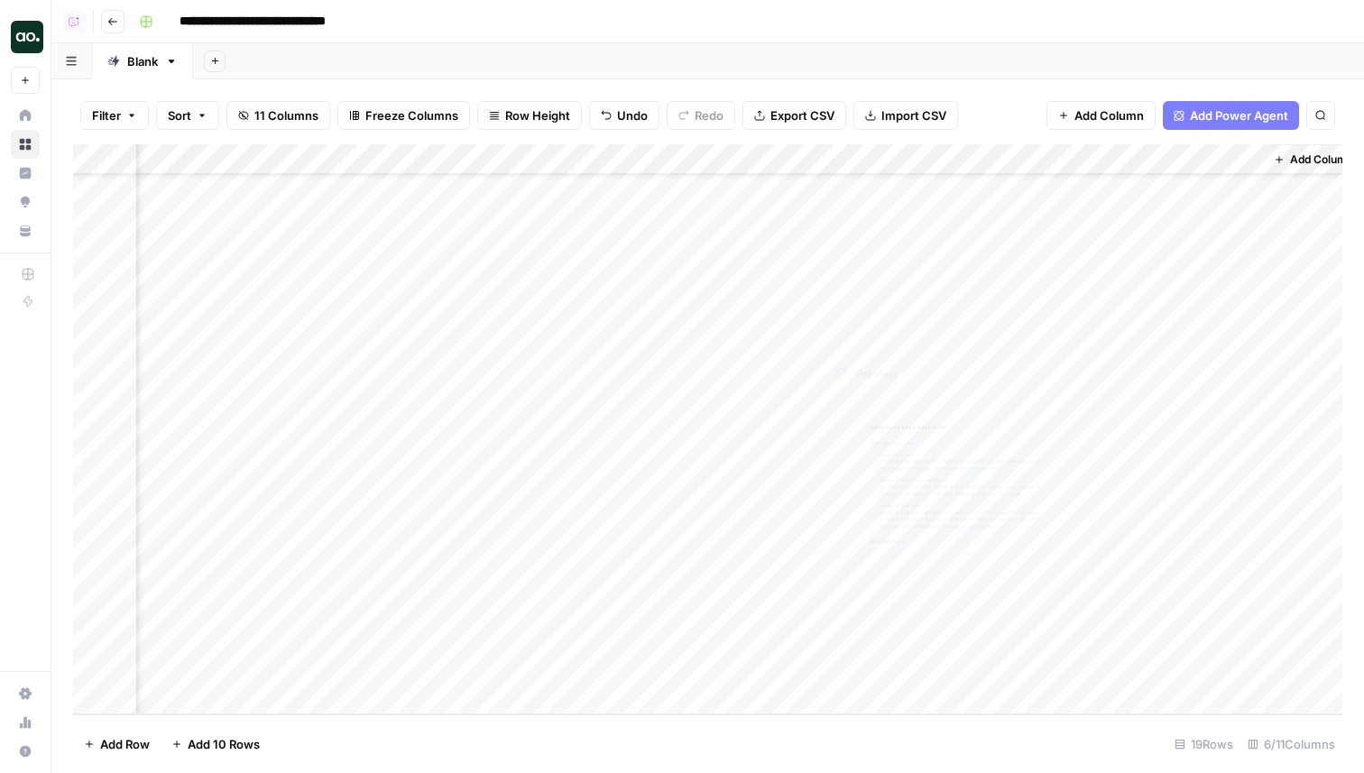
click at [844, 597] on div "Add Column" at bounding box center [708, 429] width 1270 height 570
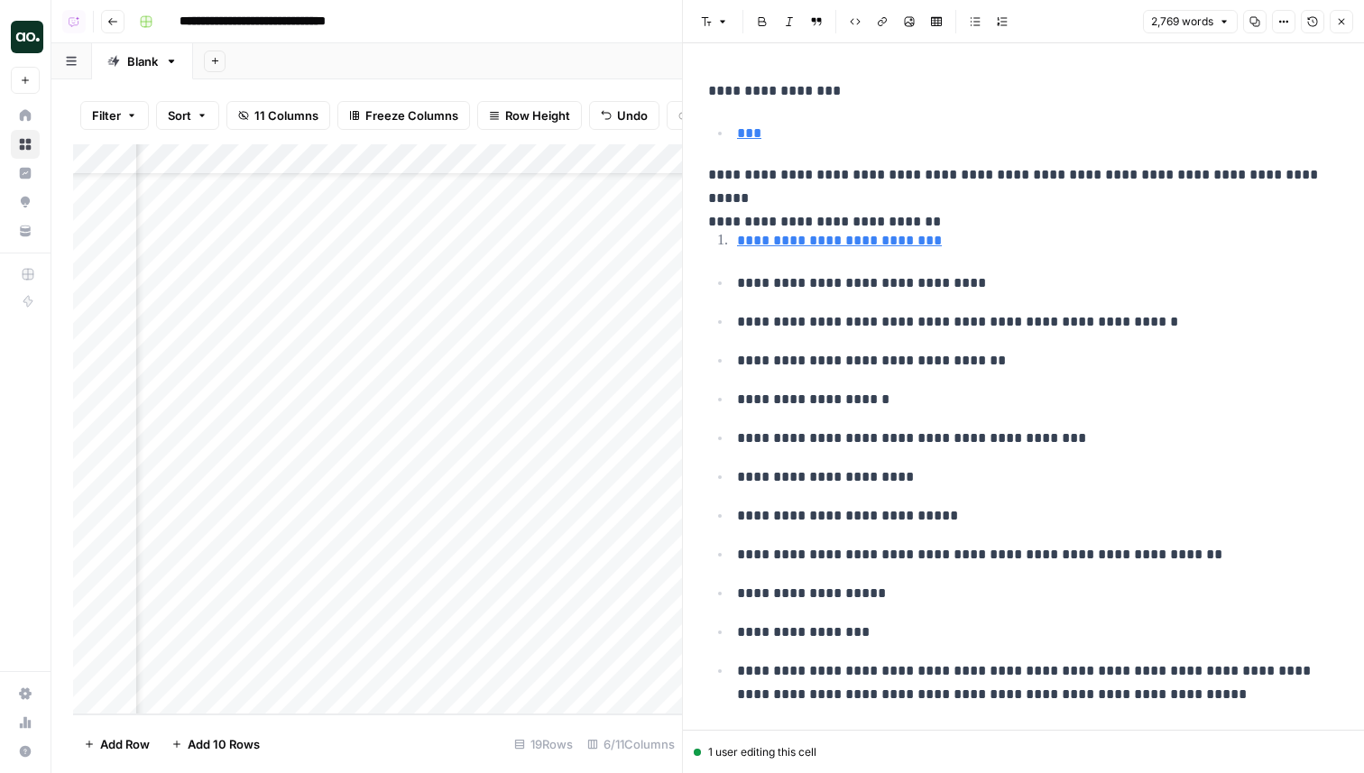
click at [1336, 23] on icon "button" at bounding box center [1341, 21] width 11 height 11
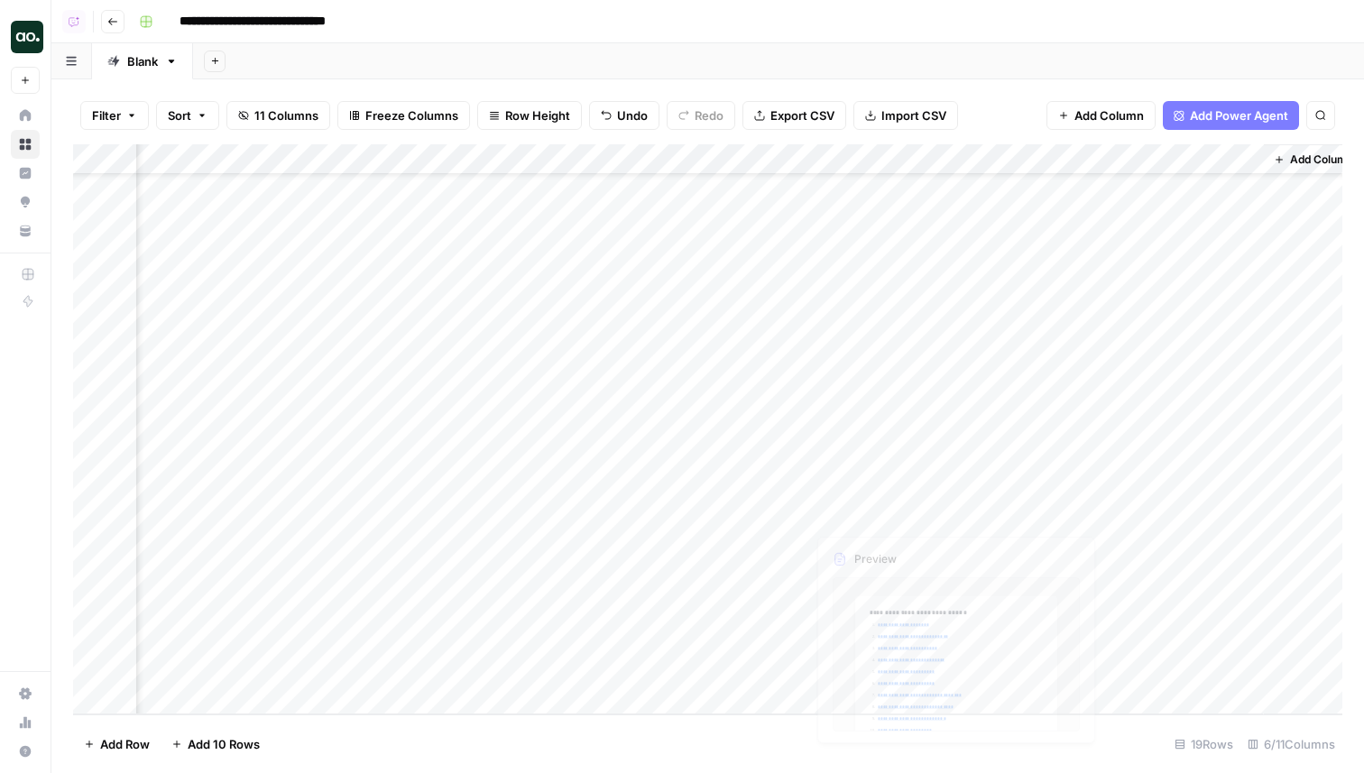
click at [873, 577] on div "Add Column" at bounding box center [708, 429] width 1270 height 570
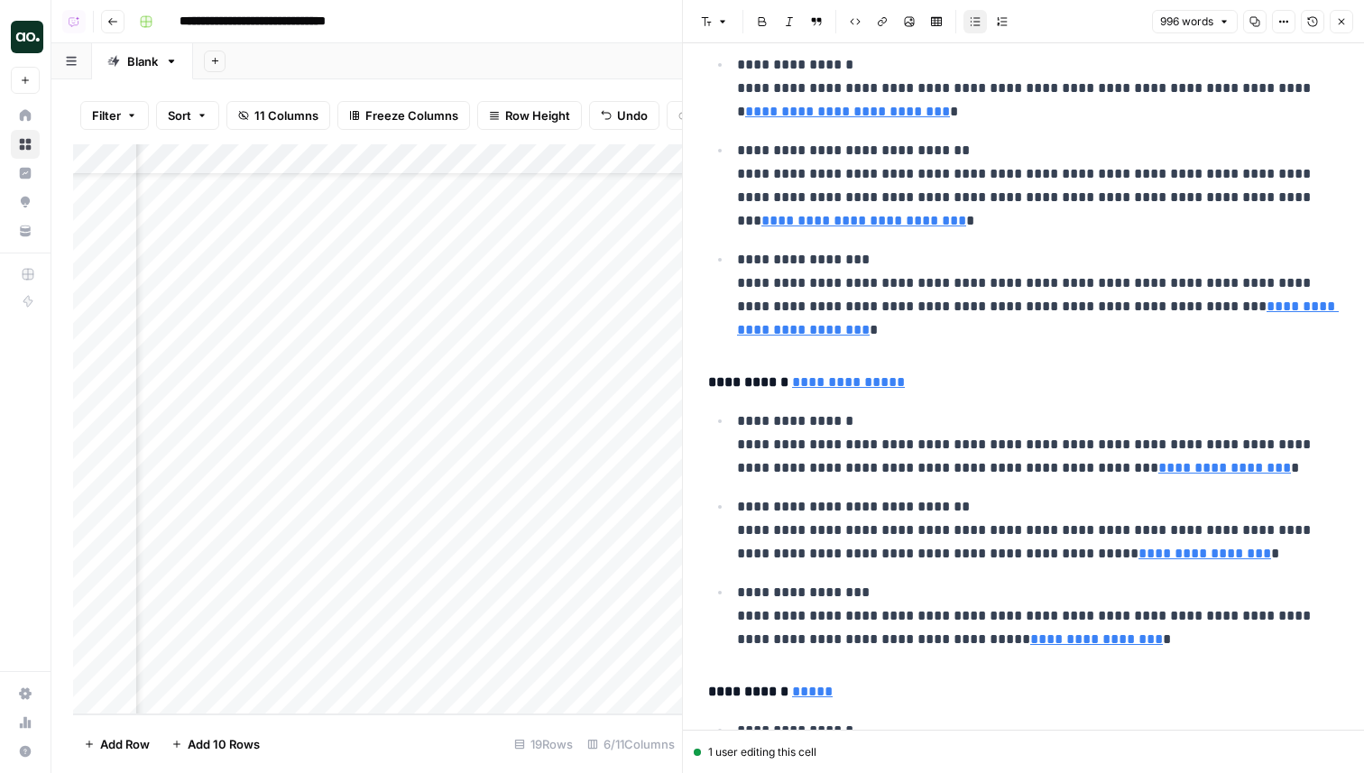
scroll to position [72, 878]
click at [384, 554] on div "Add Column" at bounding box center [377, 429] width 609 height 570
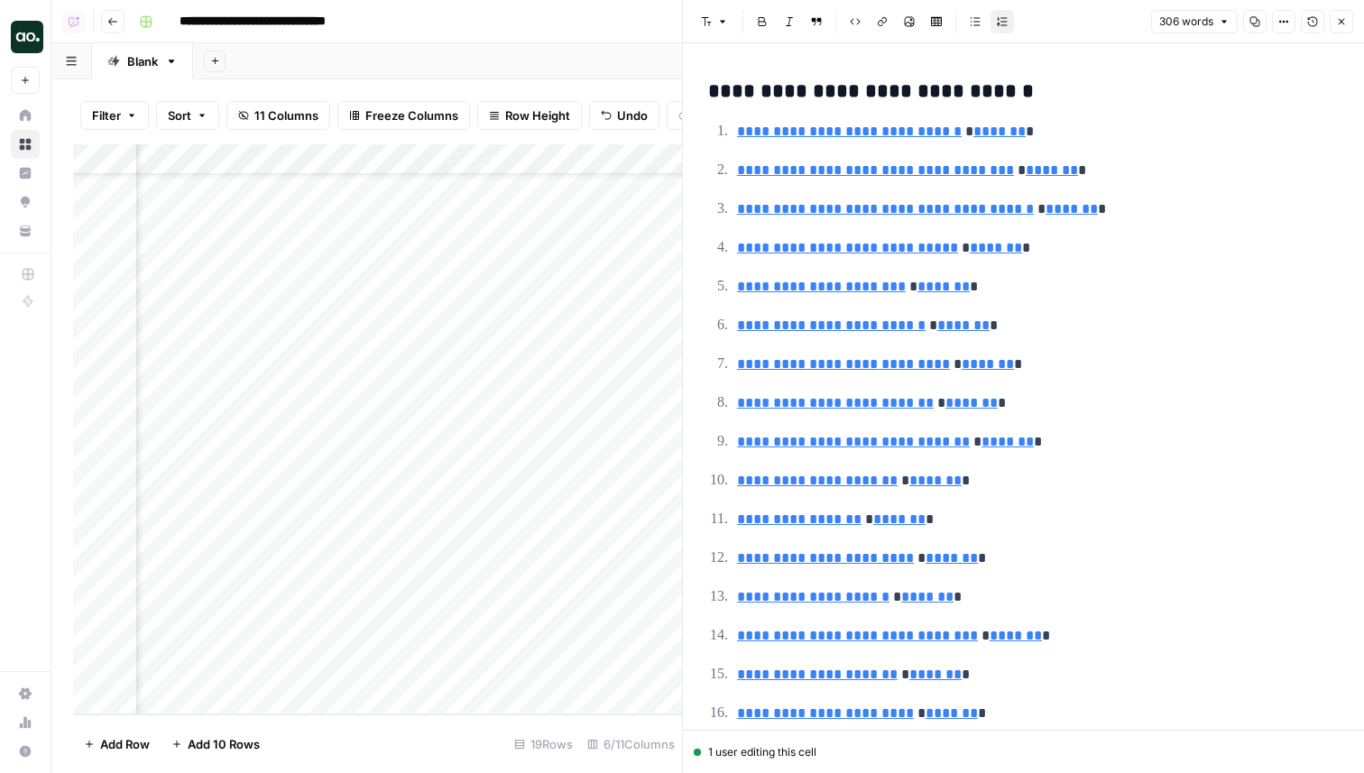
type input "https://cxl.com/institute/online-course/landing-page-optimization/?utm_source=o…"
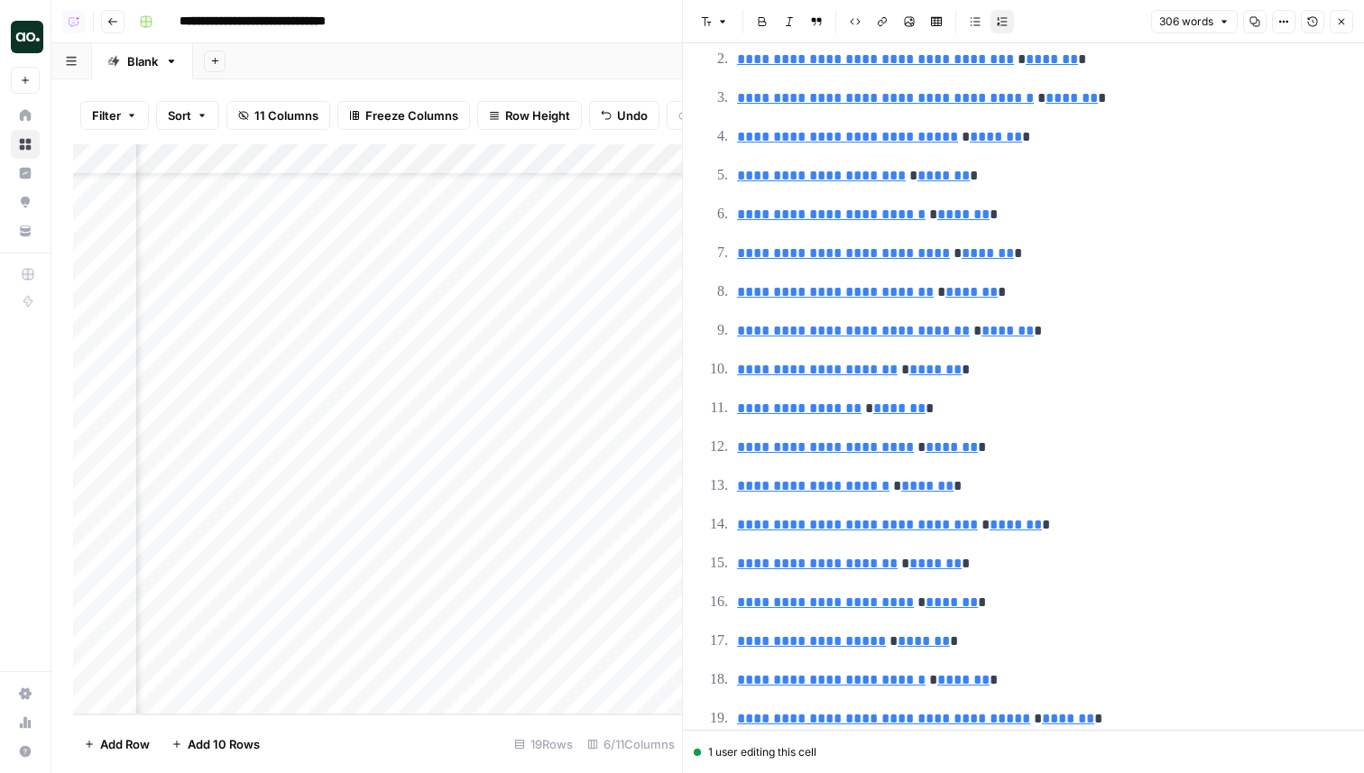
scroll to position [94, 0]
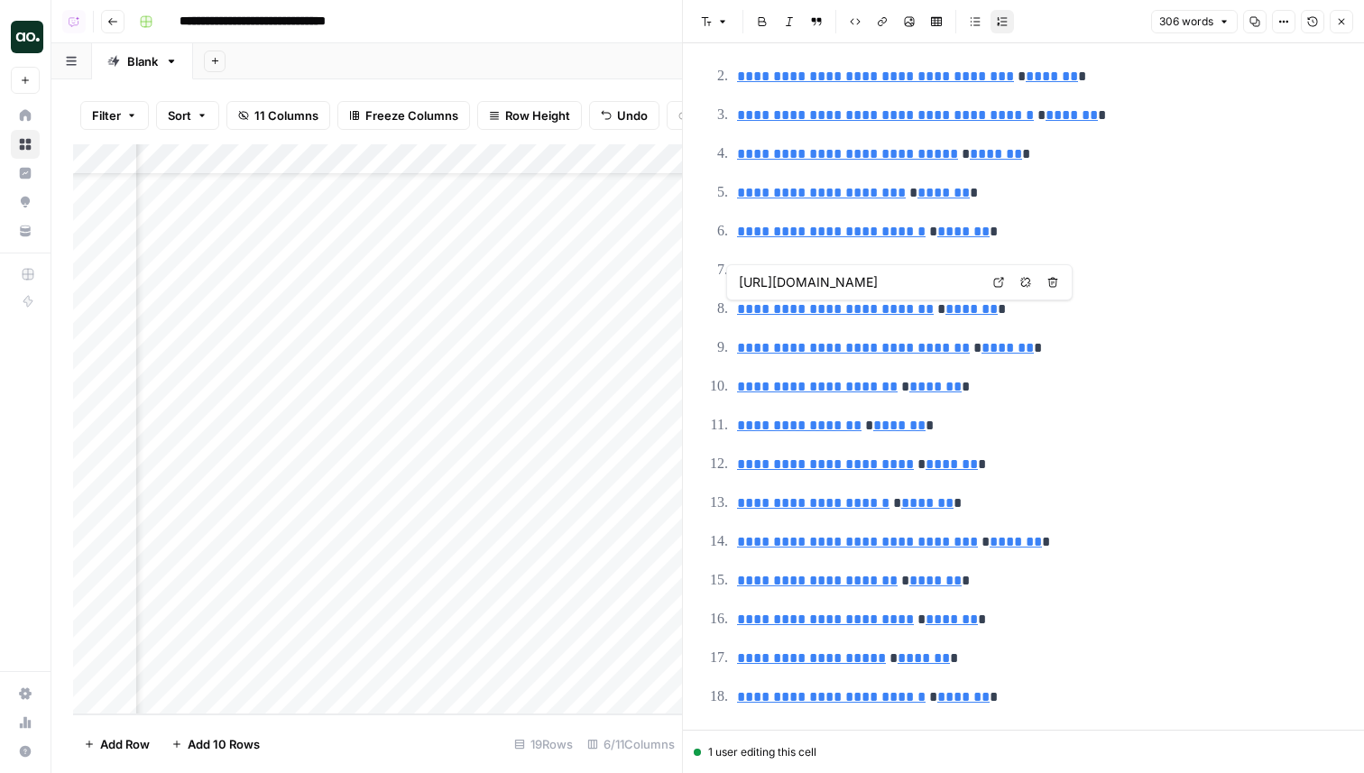
type input "https://cxl.com/institute/online-course/ab-testing-mastery/"
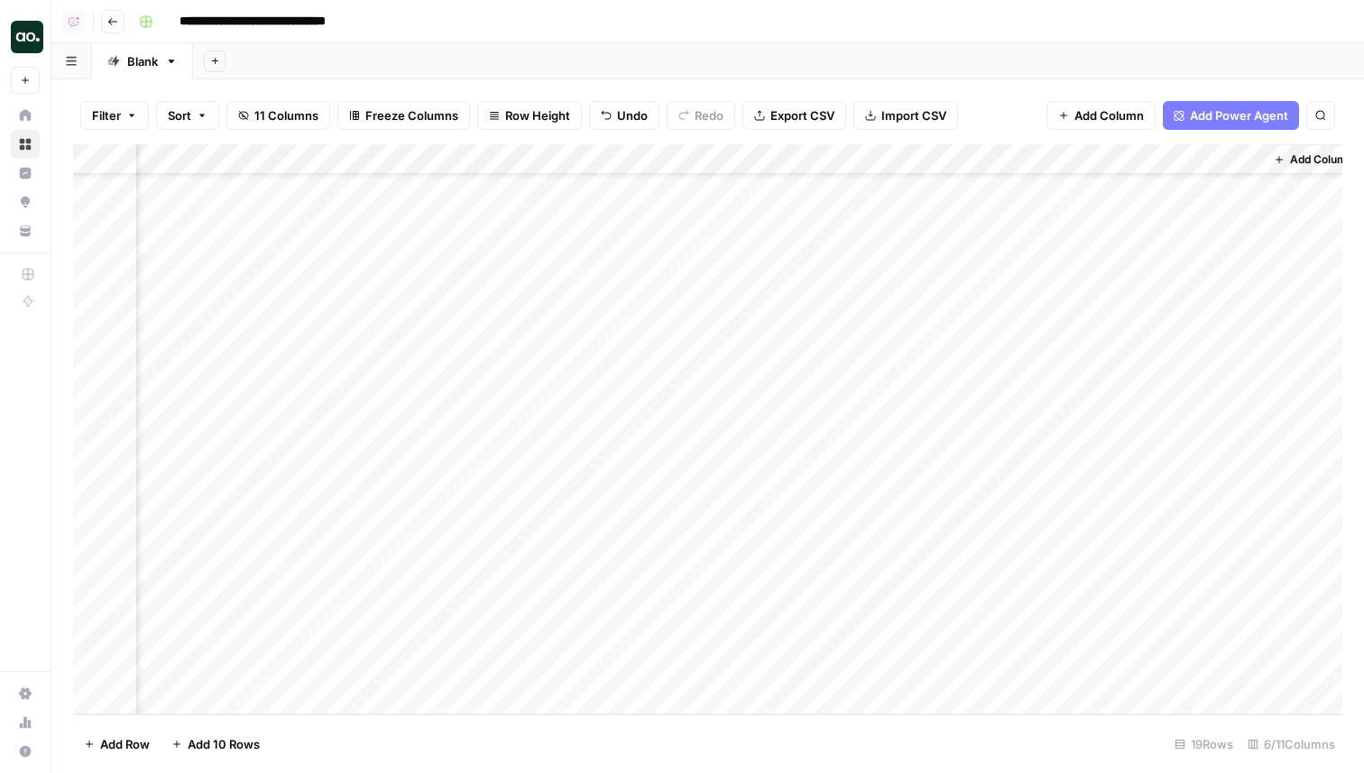
scroll to position [72, 400]
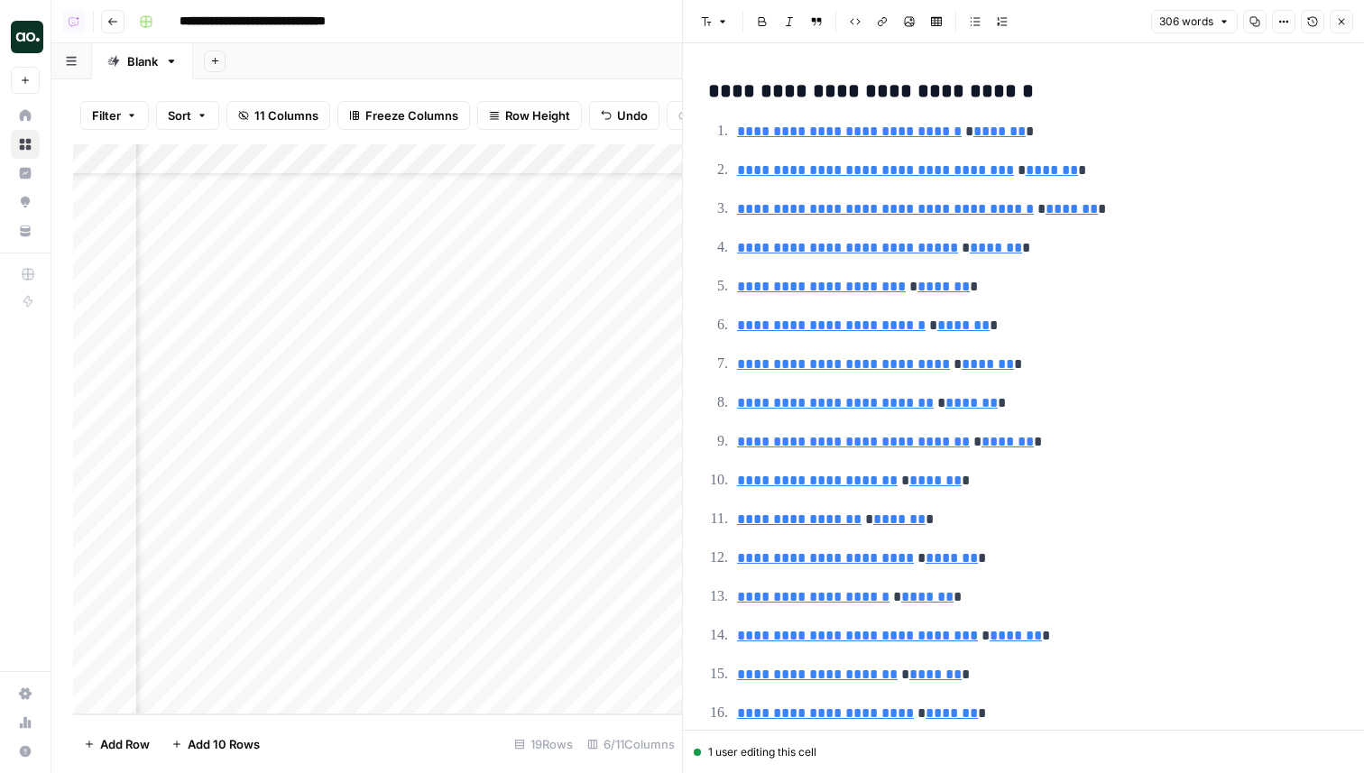
click at [1345, 16] on icon "button" at bounding box center [1341, 21] width 11 height 11
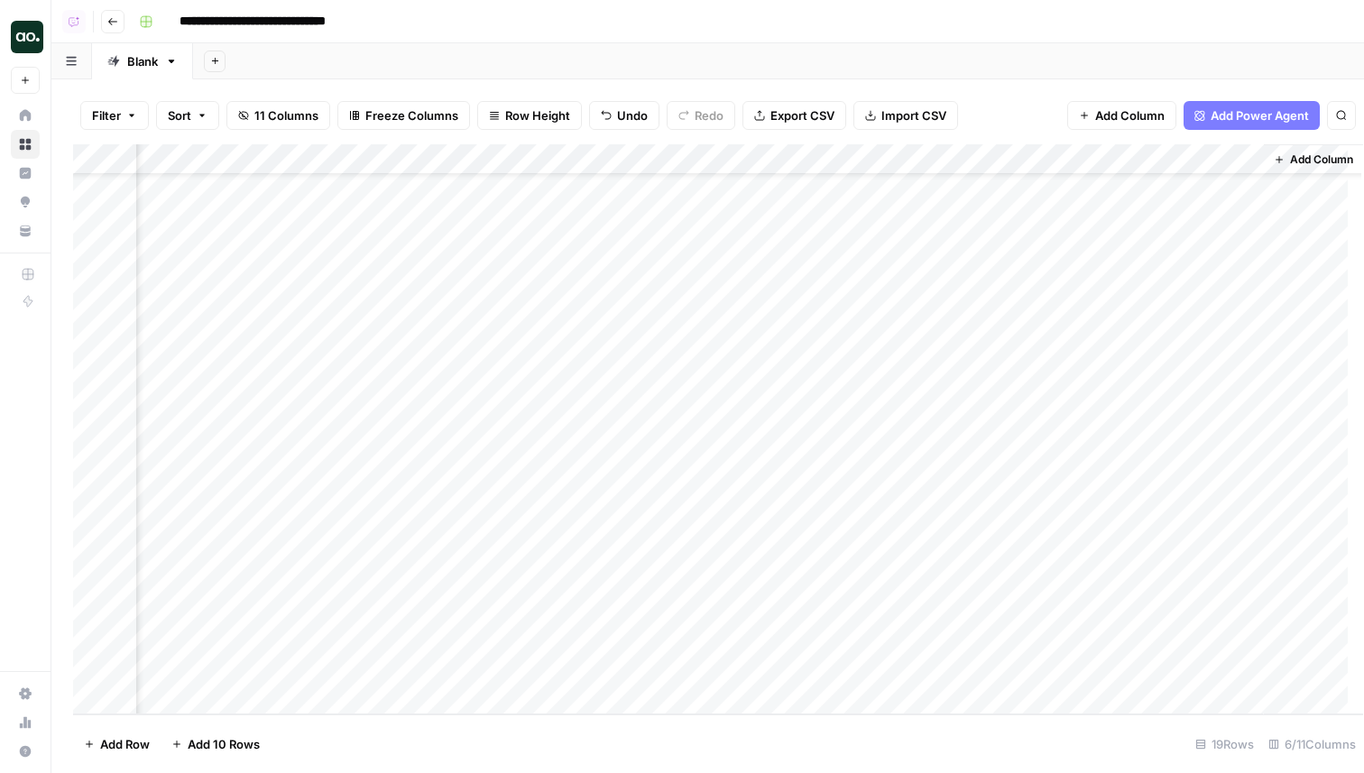
scroll to position [72, 378]
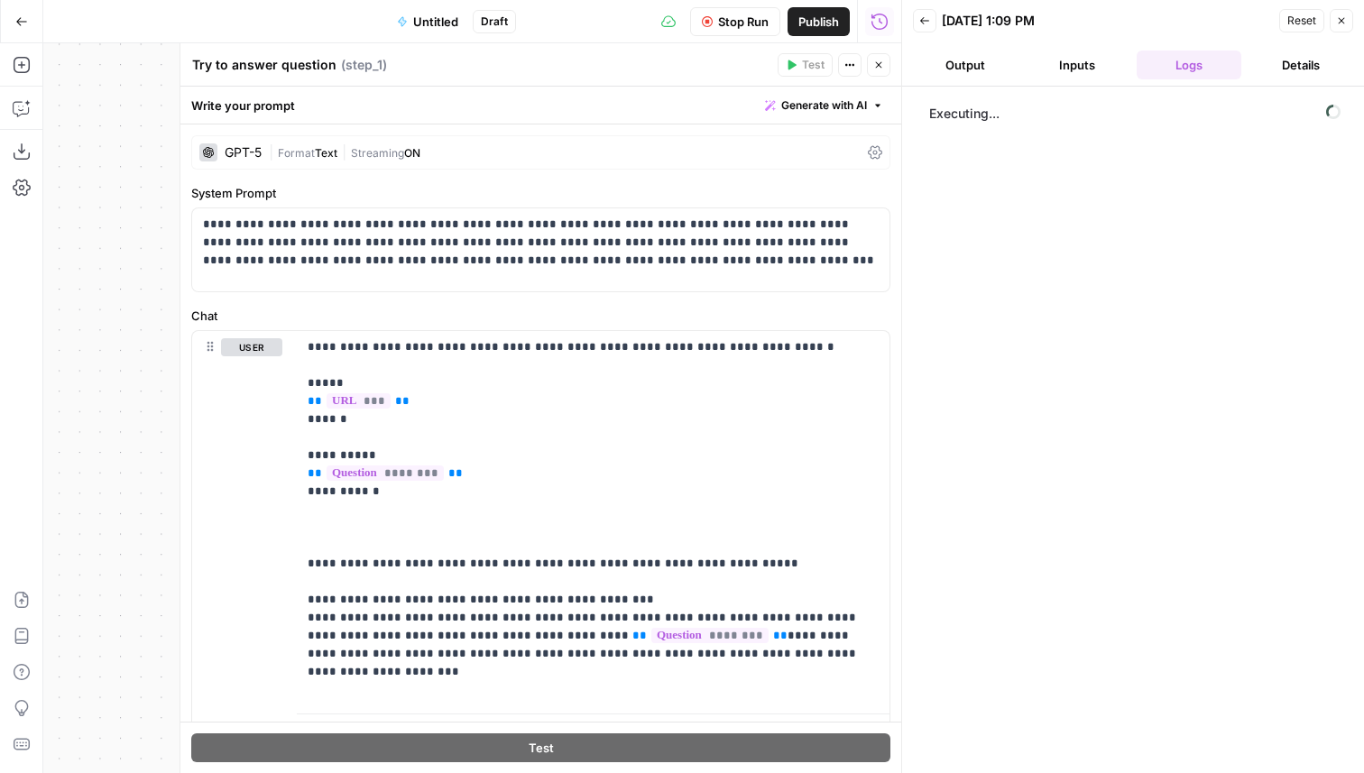
scroll to position [81, 0]
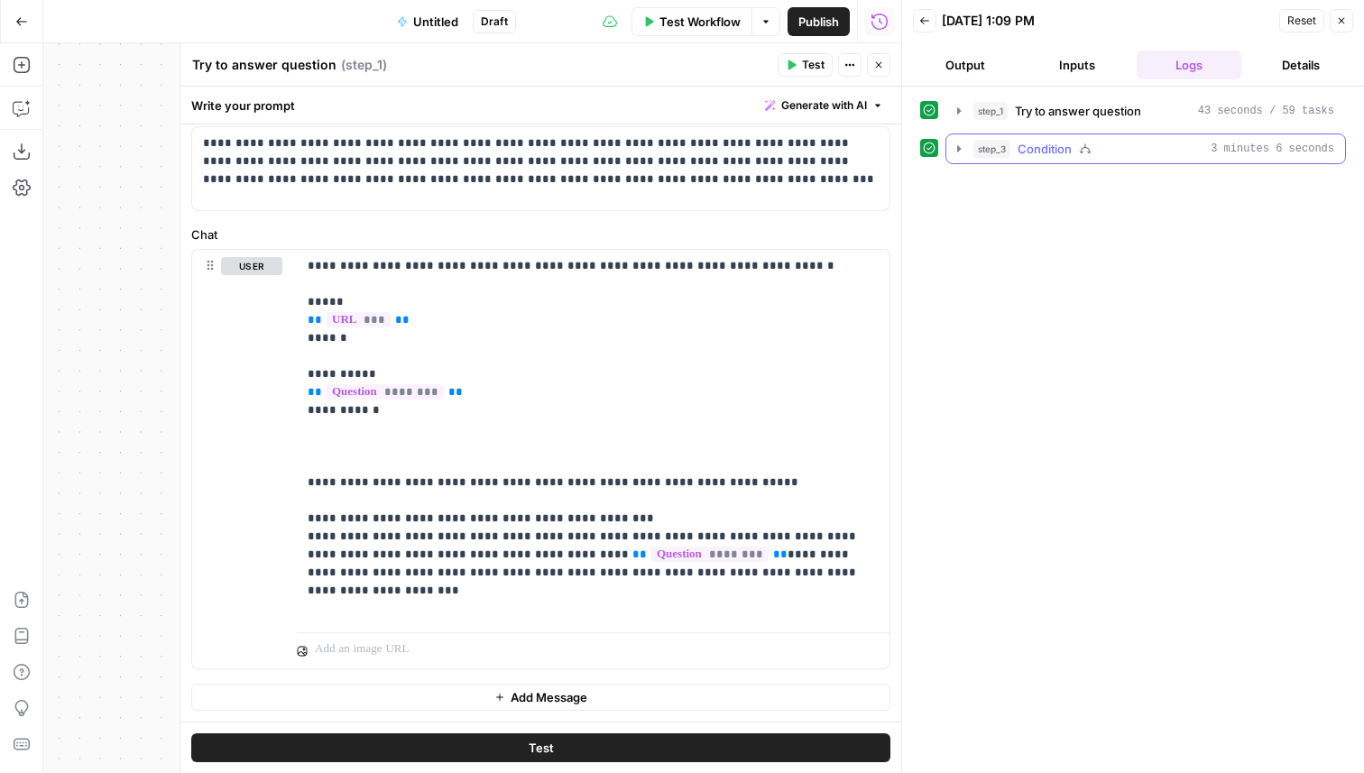
click at [1164, 160] on button "step_3 Condition 3 minutes 6 seconds" at bounding box center [1146, 148] width 399 height 29
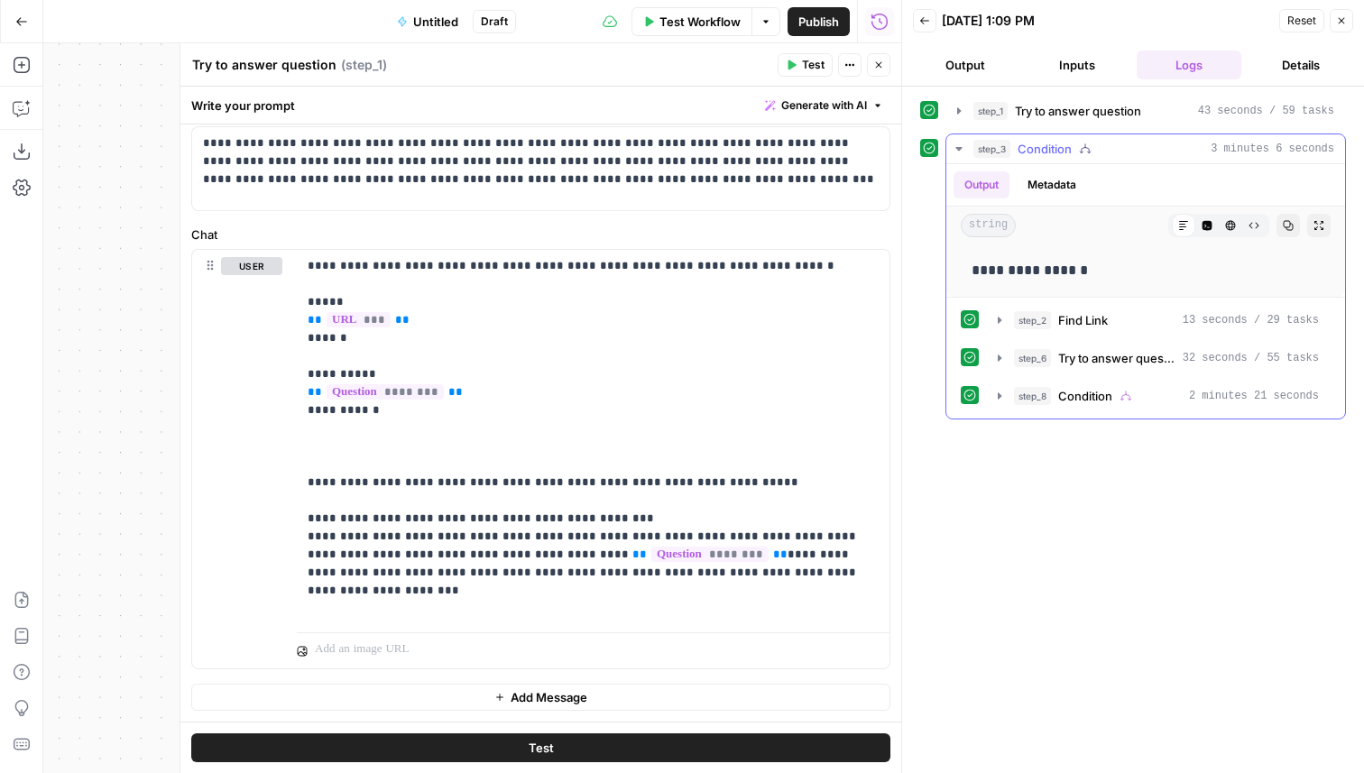
click at [1140, 153] on div "step_3 Condition 3 minutes 6 seconds" at bounding box center [1154, 149] width 361 height 18
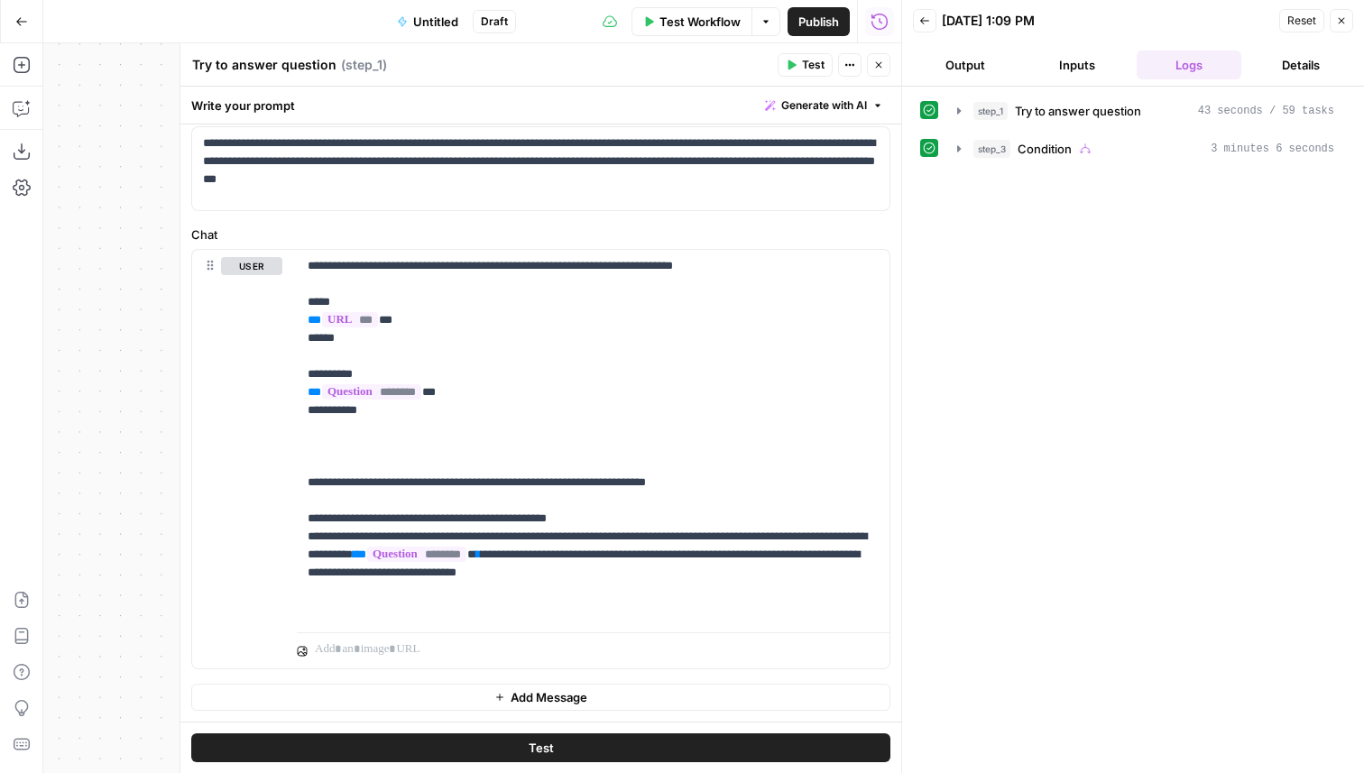
click at [1094, 72] on button "Inputs" at bounding box center [1077, 65] width 105 height 29
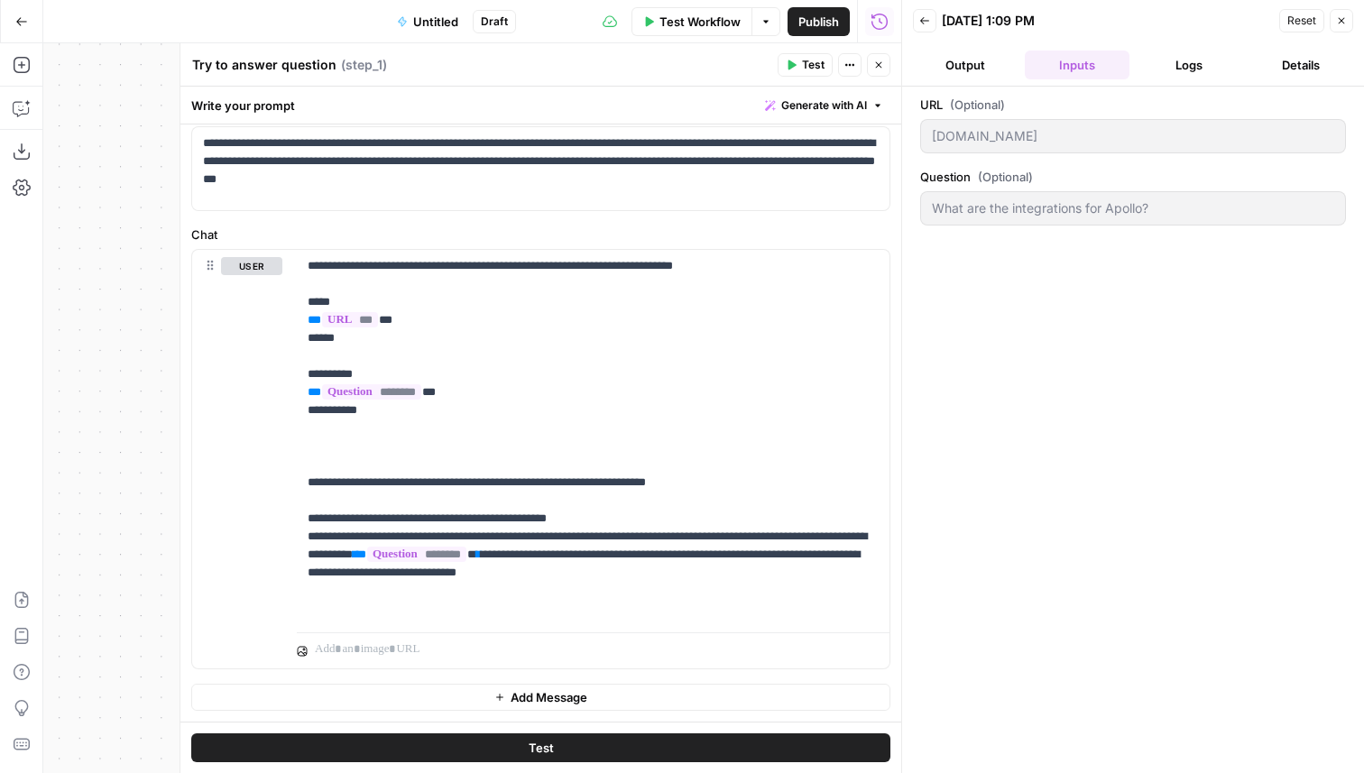
click at [1169, 61] on button "Logs" at bounding box center [1189, 65] width 105 height 29
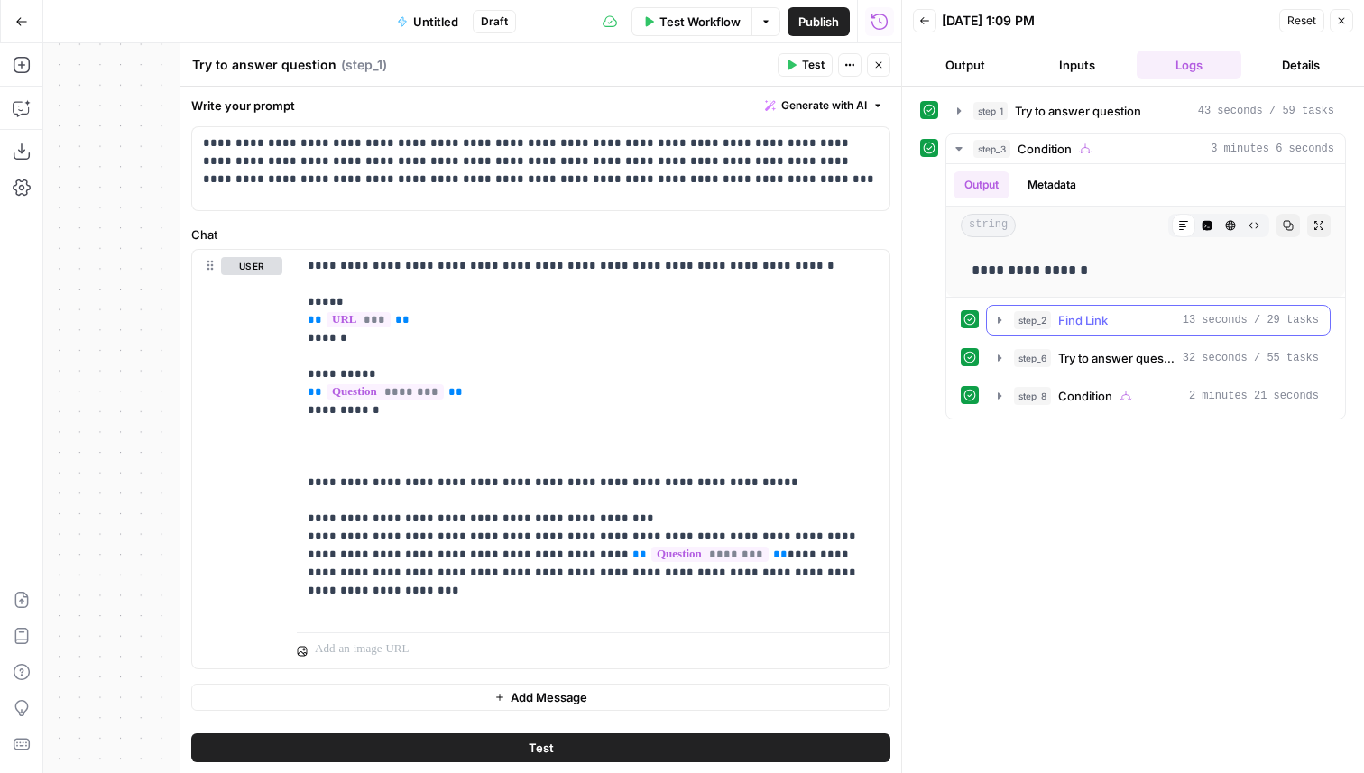
click at [1085, 319] on span "Find Link" at bounding box center [1083, 320] width 50 height 18
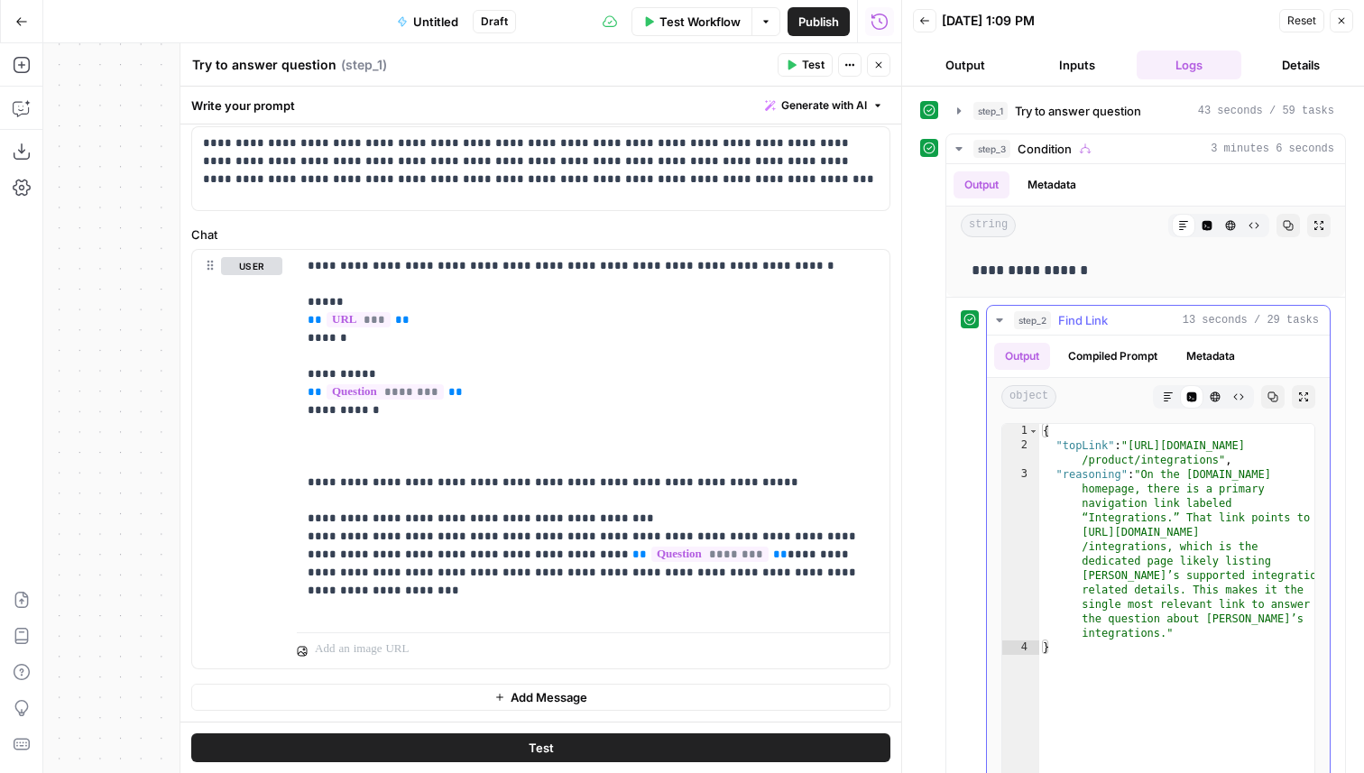
click at [1116, 310] on button "step_2 Find Link 13 seconds / 29 tasks" at bounding box center [1158, 320] width 343 height 29
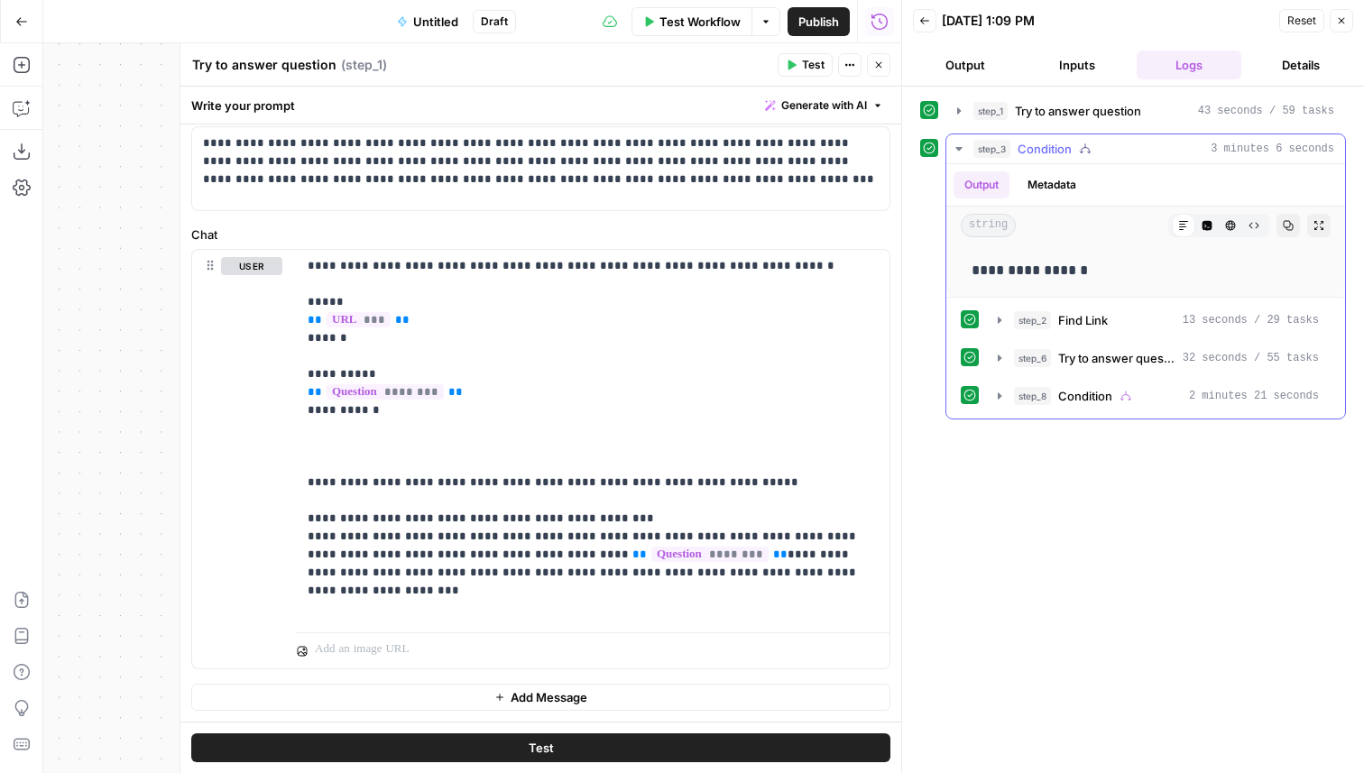
click at [1117, 343] on div "step_6 Try to answer question 32 seconds / 55 tasks" at bounding box center [1158, 358] width 345 height 31
click at [1117, 349] on span "Try to answer question" at bounding box center [1116, 358] width 117 height 18
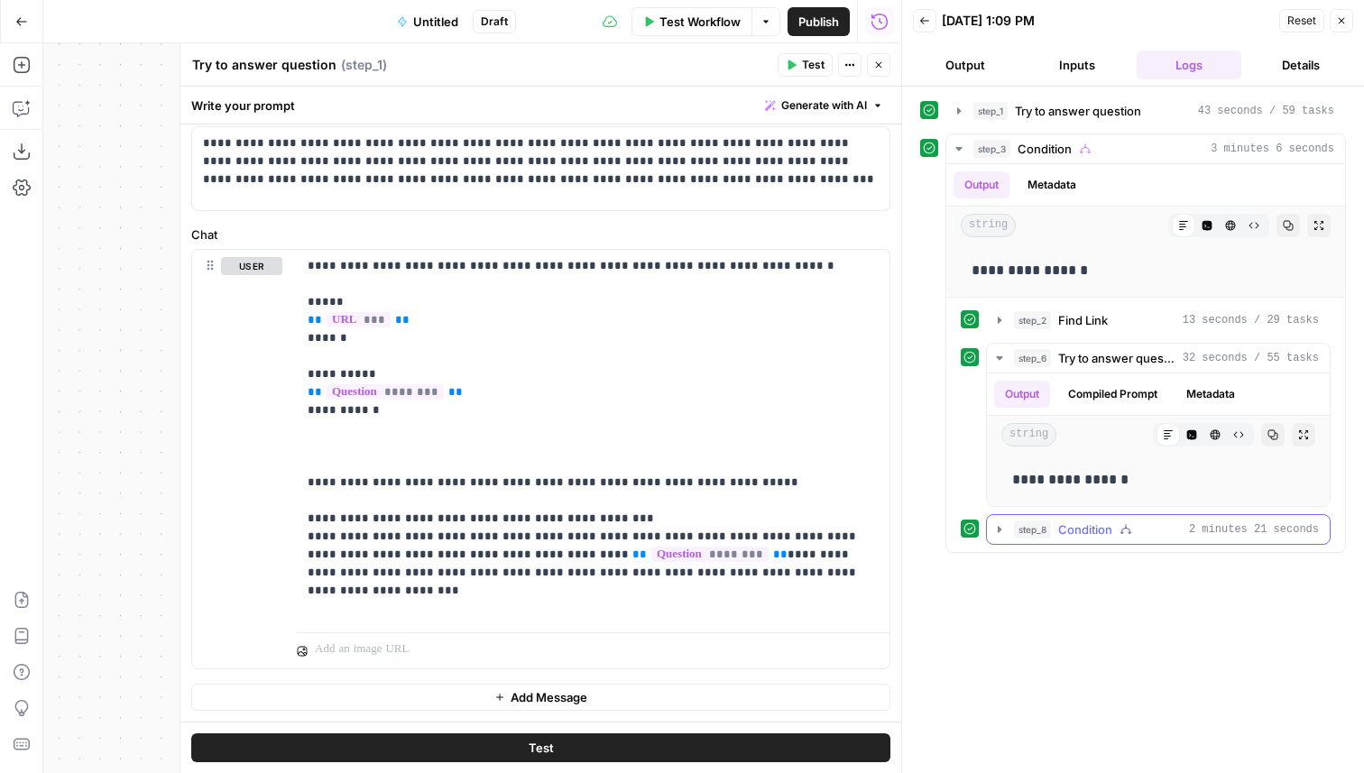
click at [1131, 533] on icon "button" at bounding box center [1126, 529] width 13 height 13
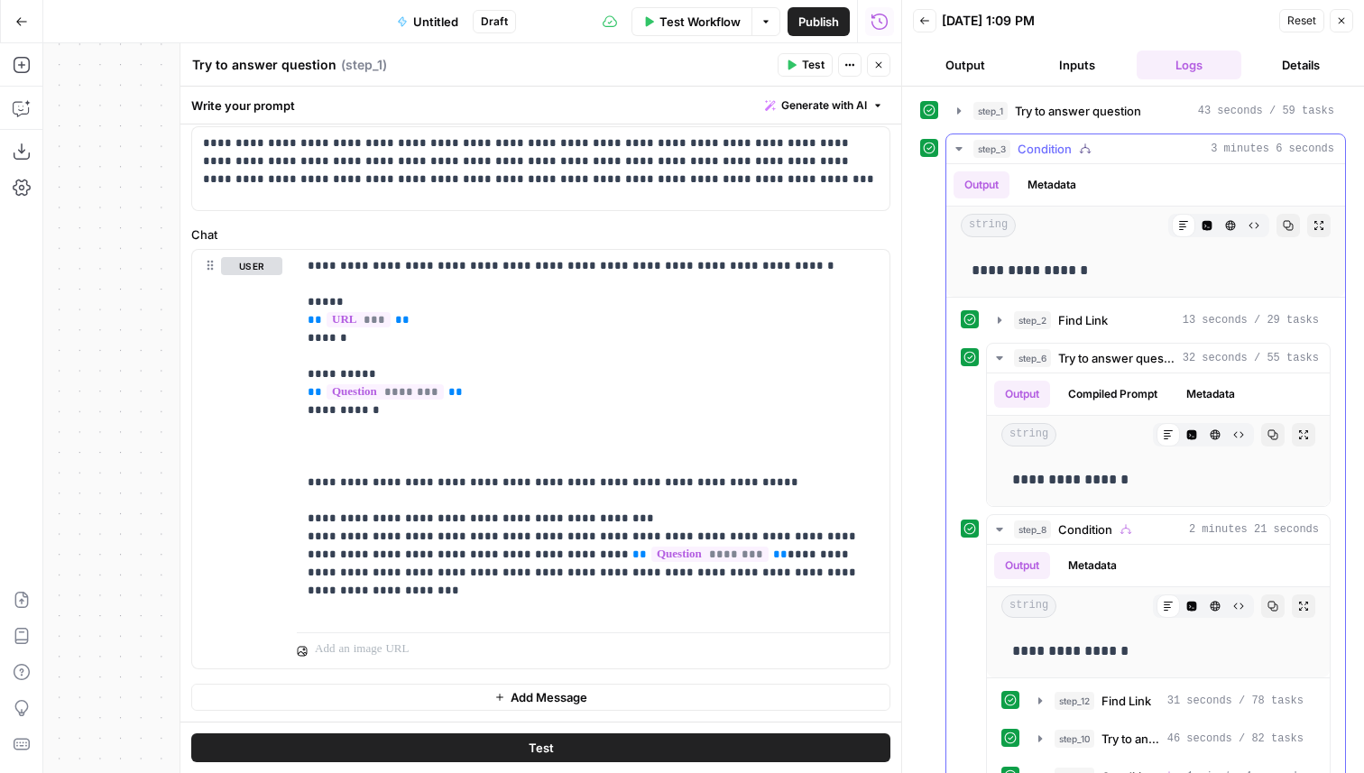
scroll to position [44, 0]
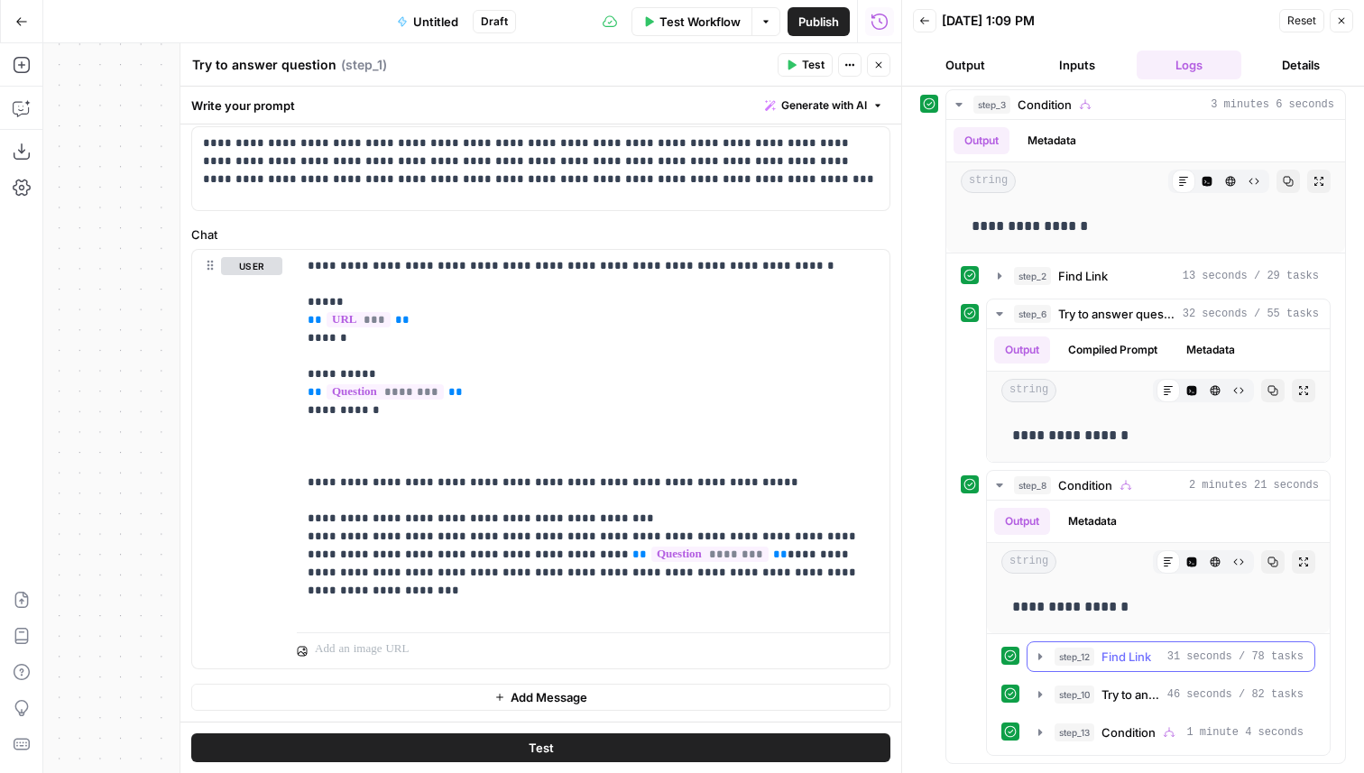
click at [1122, 652] on span "Find Link" at bounding box center [1127, 657] width 50 height 18
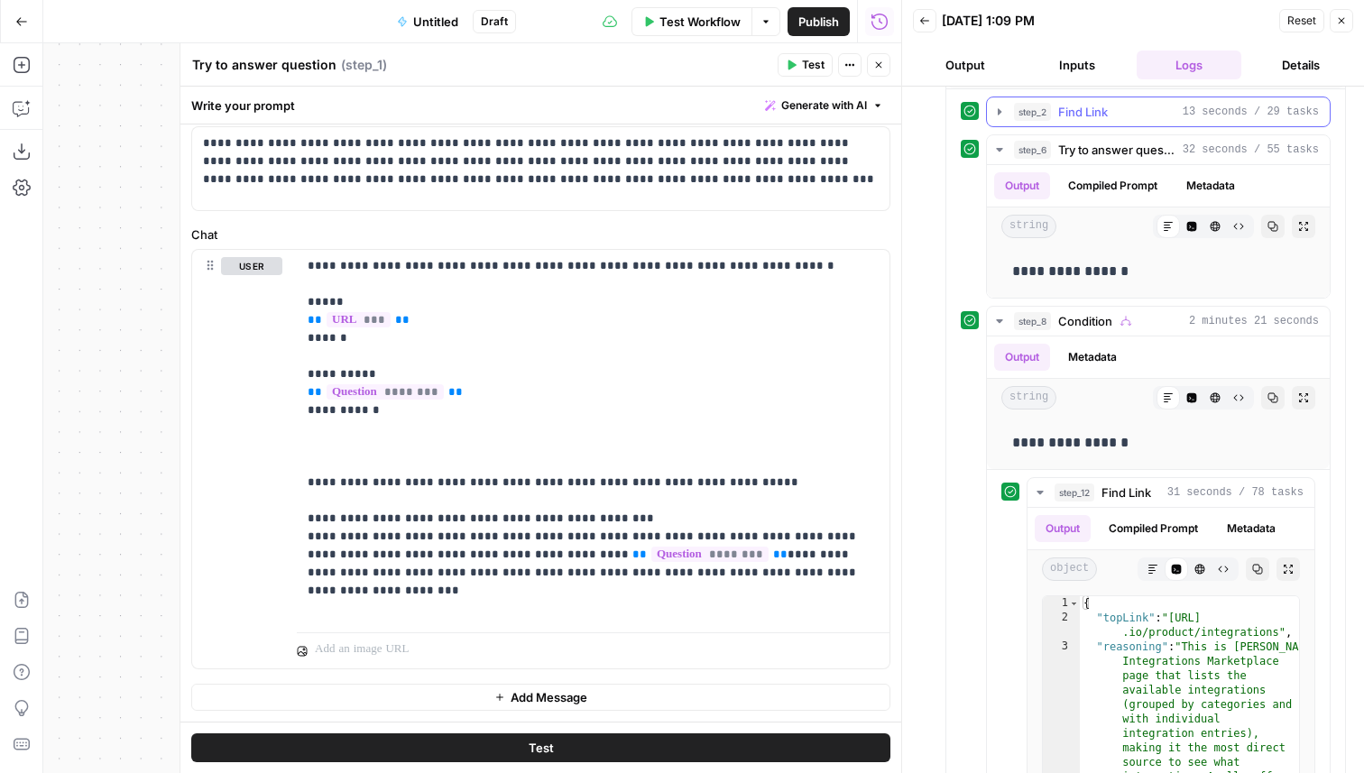
scroll to position [0, 0]
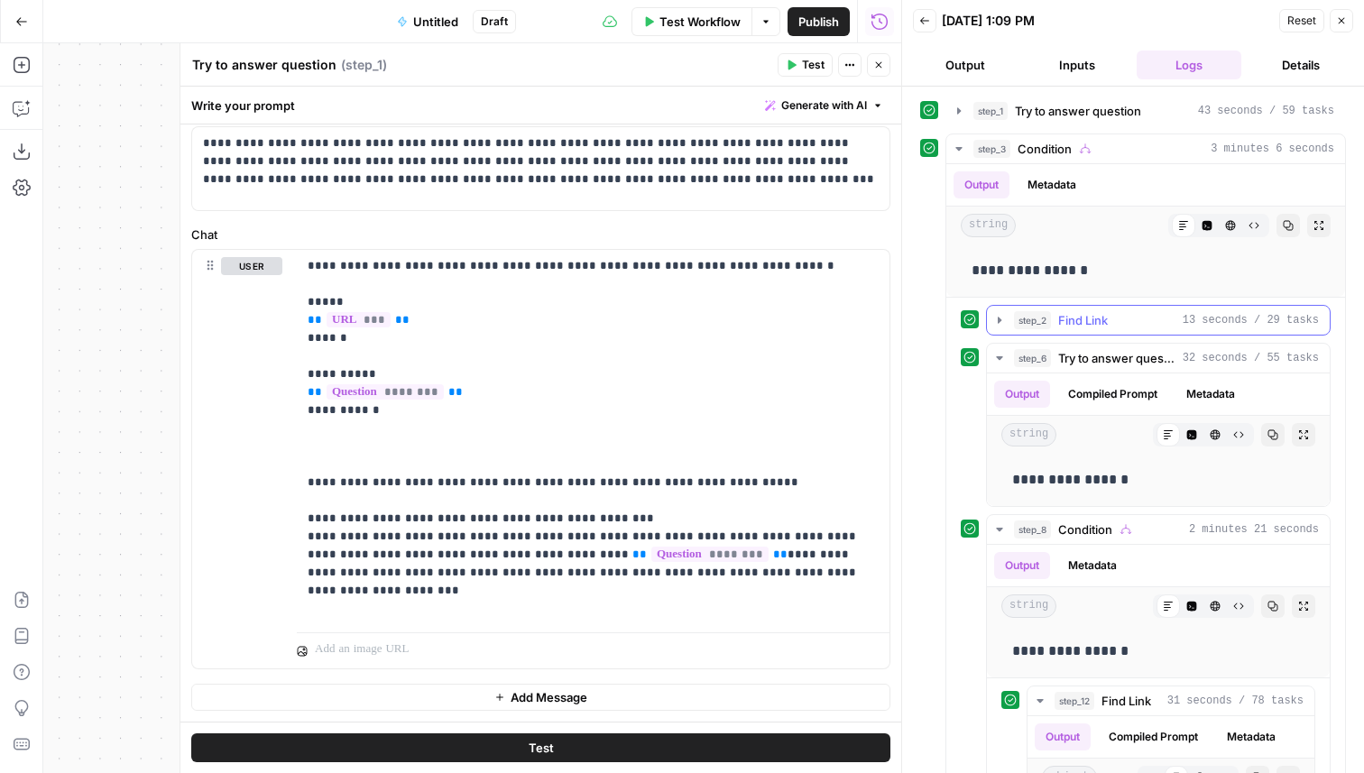
click at [1074, 315] on span "Find Link" at bounding box center [1083, 320] width 50 height 18
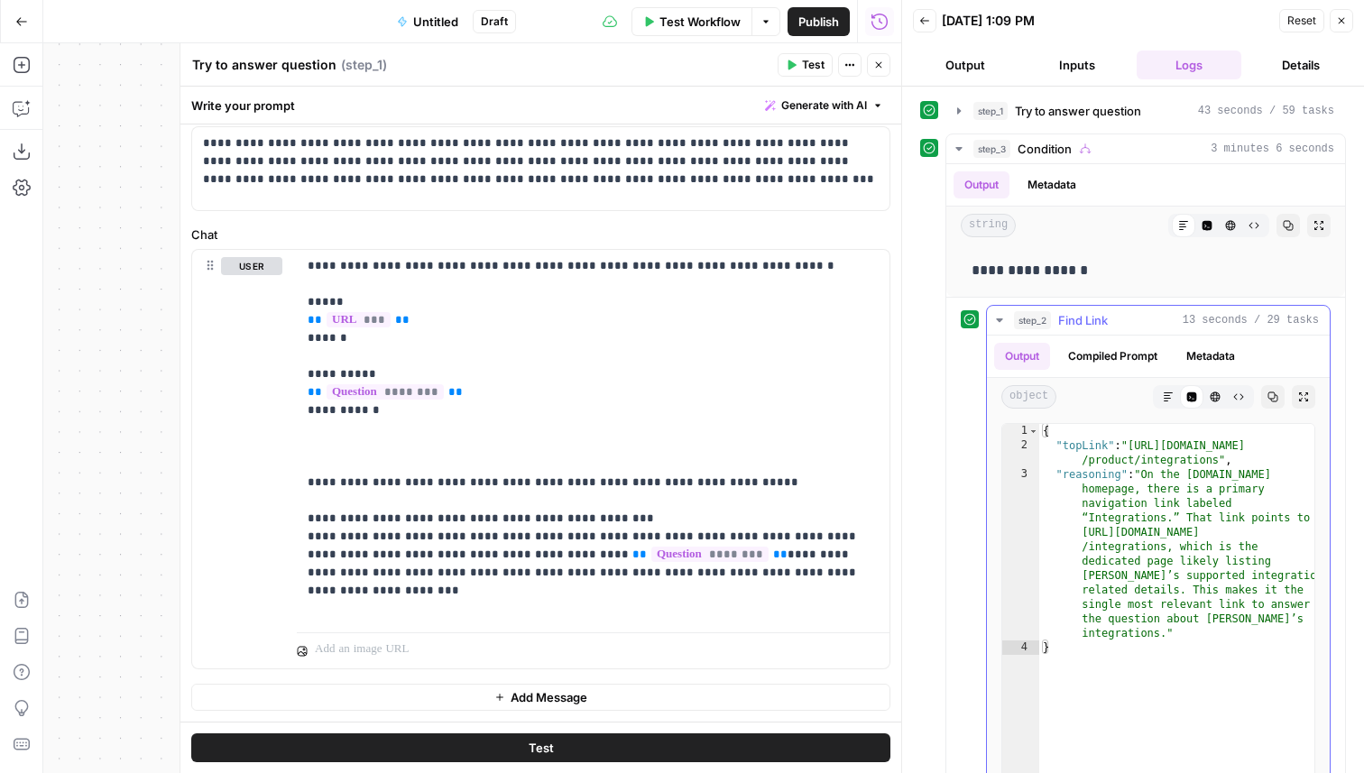
click at [1074, 315] on span "Find Link" at bounding box center [1083, 320] width 50 height 18
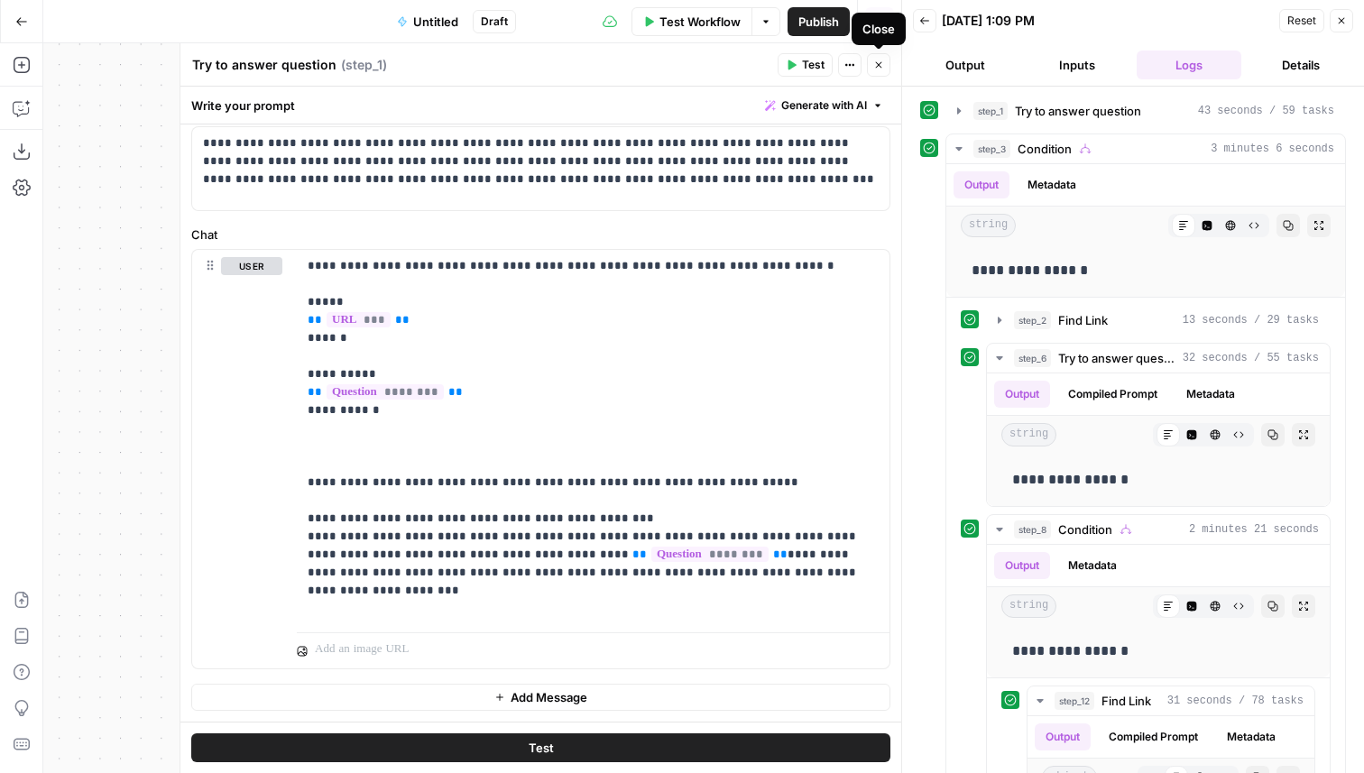
click at [880, 64] on icon "button" at bounding box center [878, 65] width 11 height 11
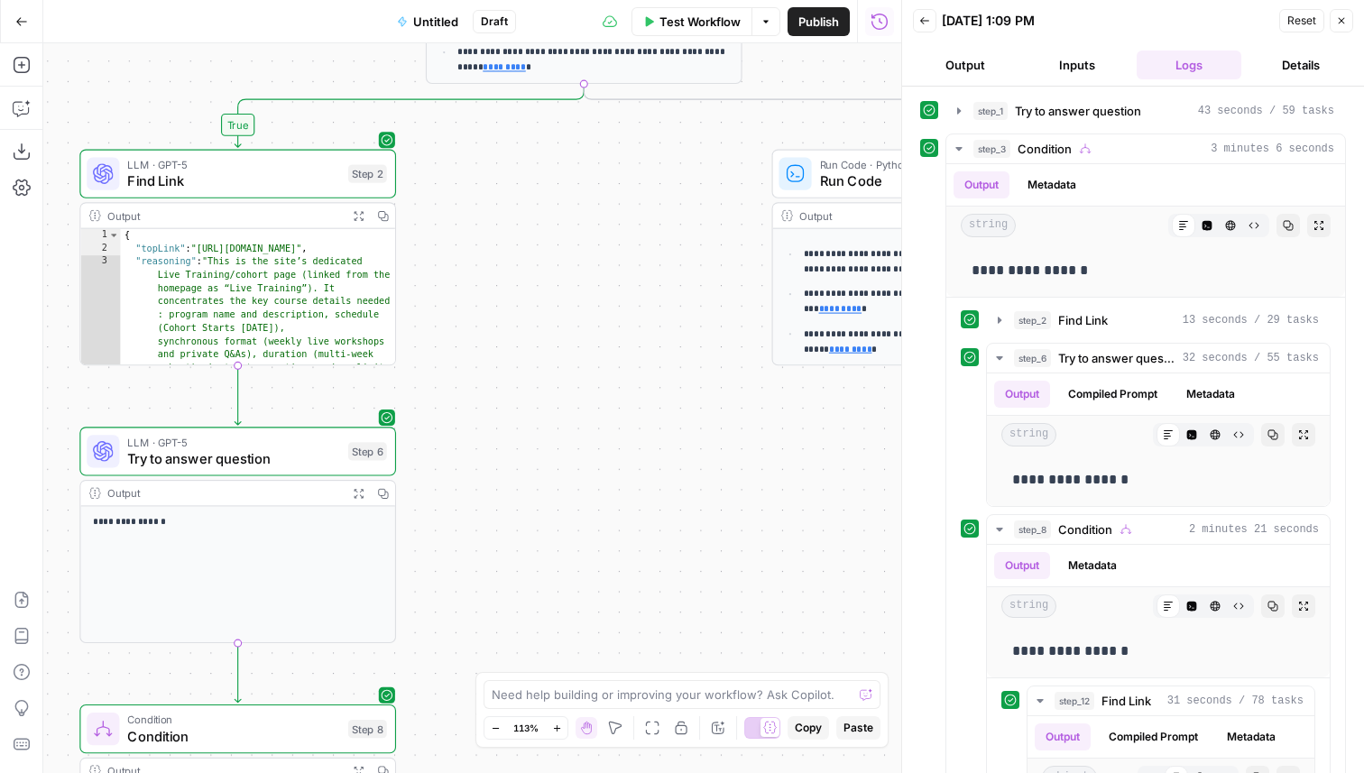
click at [365, 458] on div "Step 6" at bounding box center [367, 451] width 39 height 18
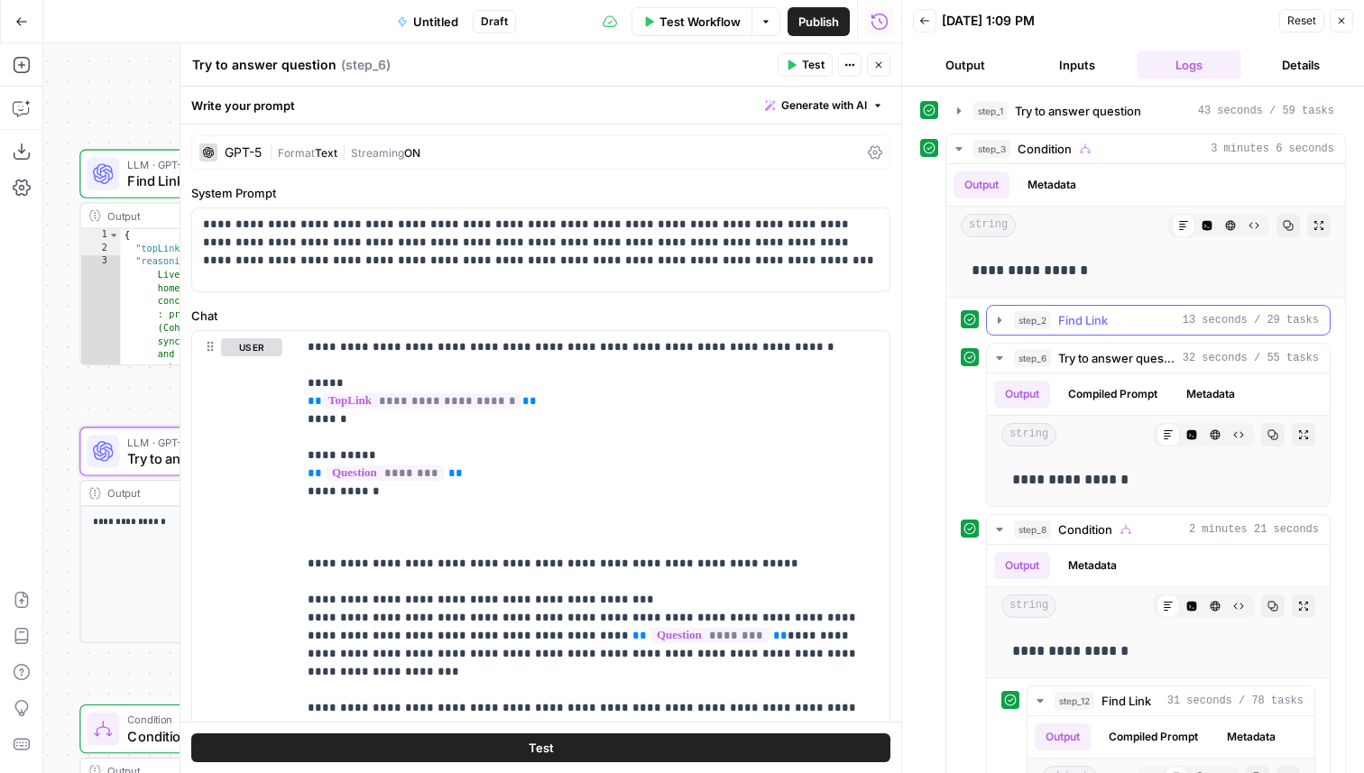
click at [1161, 329] on button "step_2 Find Link 13 seconds / 29 tasks" at bounding box center [1158, 320] width 343 height 29
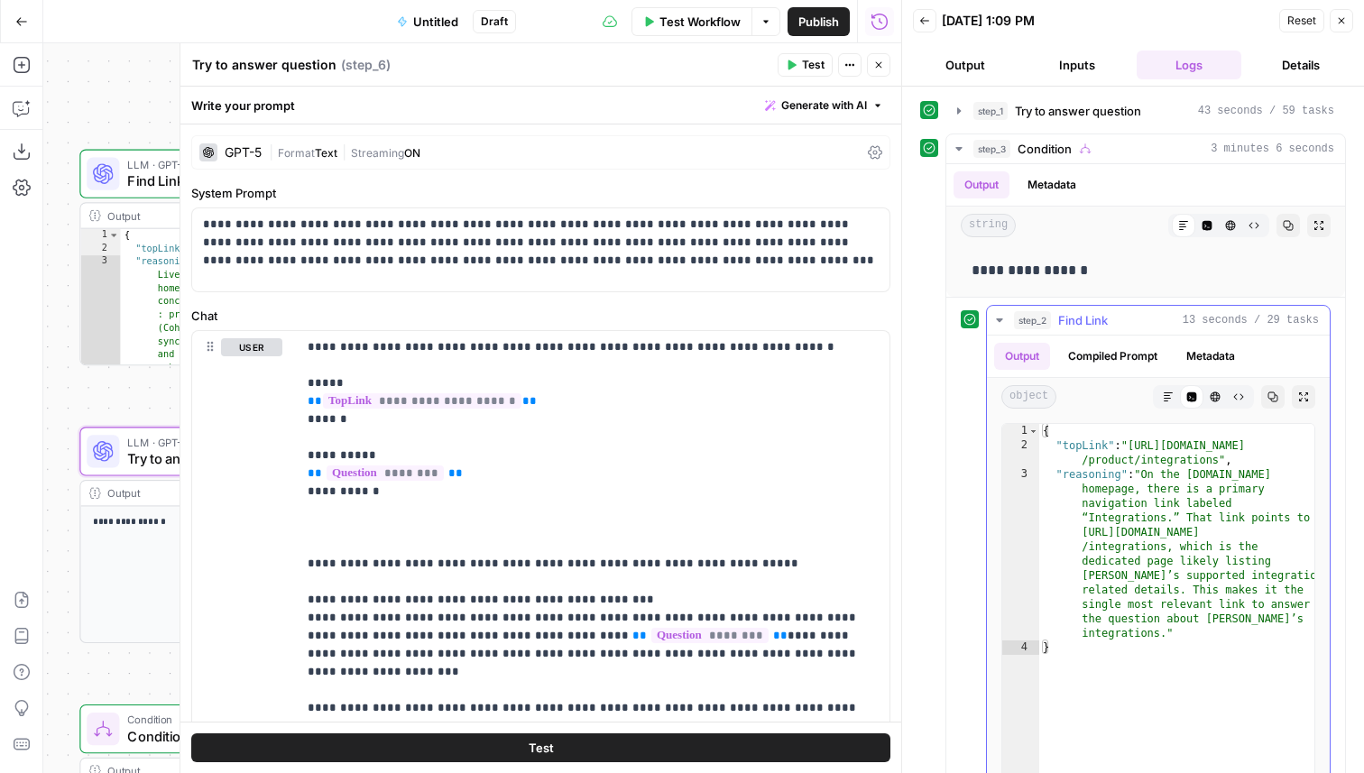
type textarea "**********"
drag, startPoint x: 1217, startPoint y: 462, endPoint x: 1137, endPoint y: 452, distance: 80.9
click at [1137, 452] on div "{ "topLink" : "https://www.apollo.io /product/integrations" , "reasoning" : "On…" at bounding box center [1176, 615] width 275 height 383
click at [1061, 56] on button "Inputs" at bounding box center [1077, 65] width 105 height 29
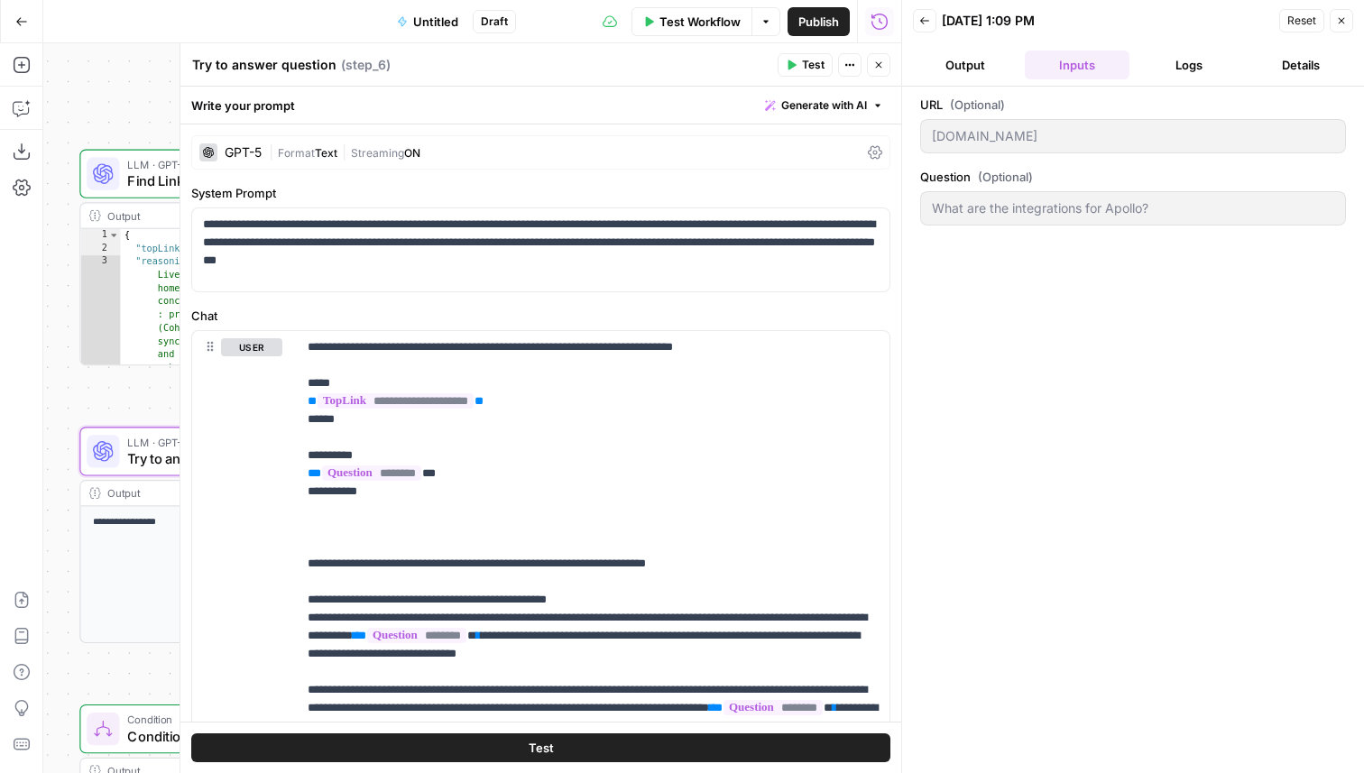
click at [1173, 66] on button "Logs" at bounding box center [1189, 65] width 105 height 29
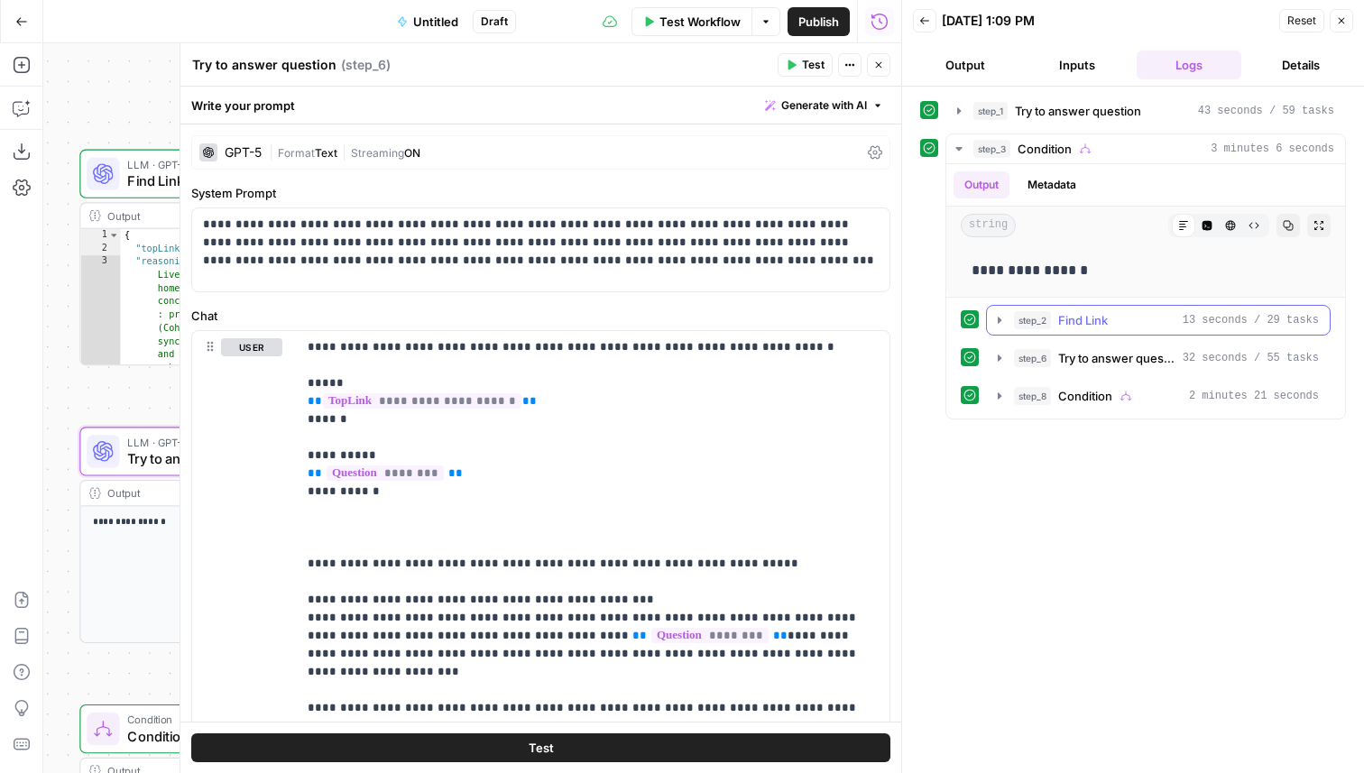
click at [1095, 327] on span "Find Link" at bounding box center [1083, 320] width 50 height 18
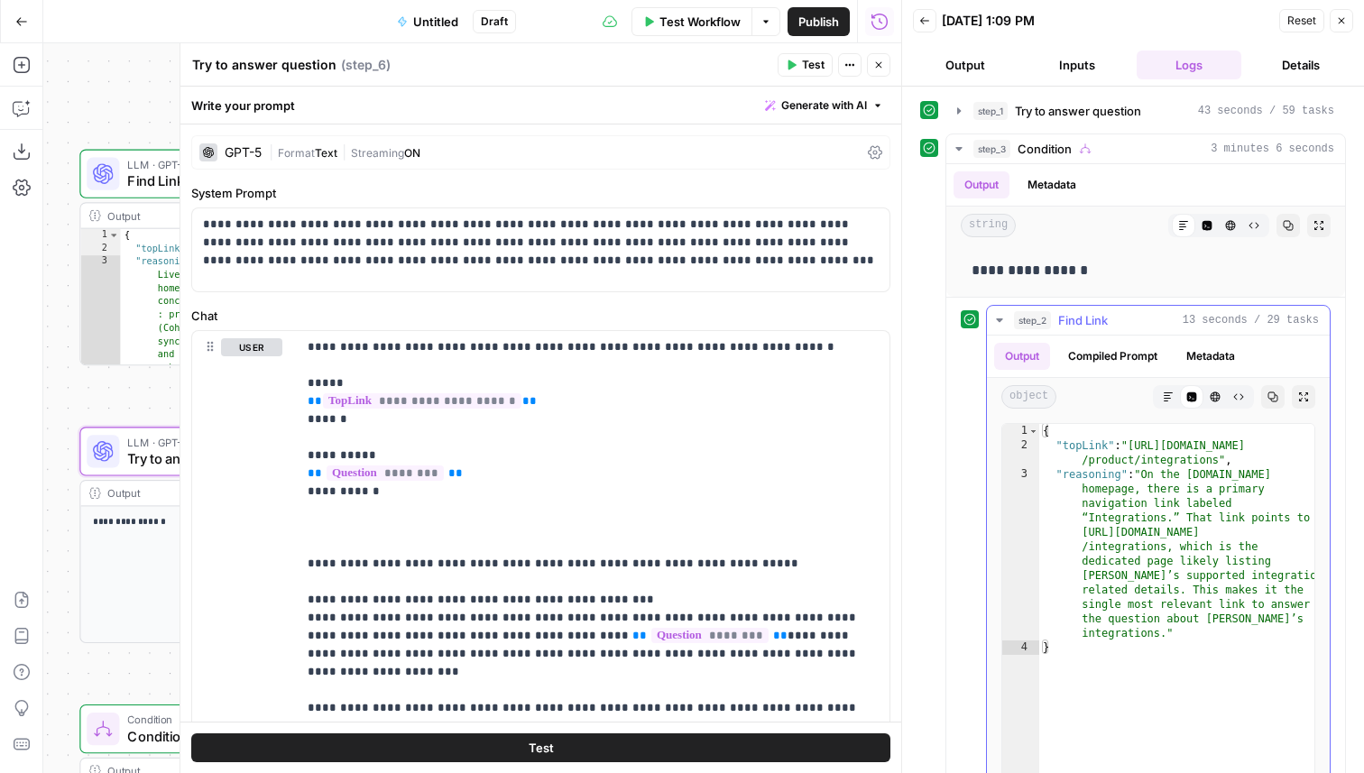
click at [1095, 327] on span "Find Link" at bounding box center [1083, 320] width 50 height 18
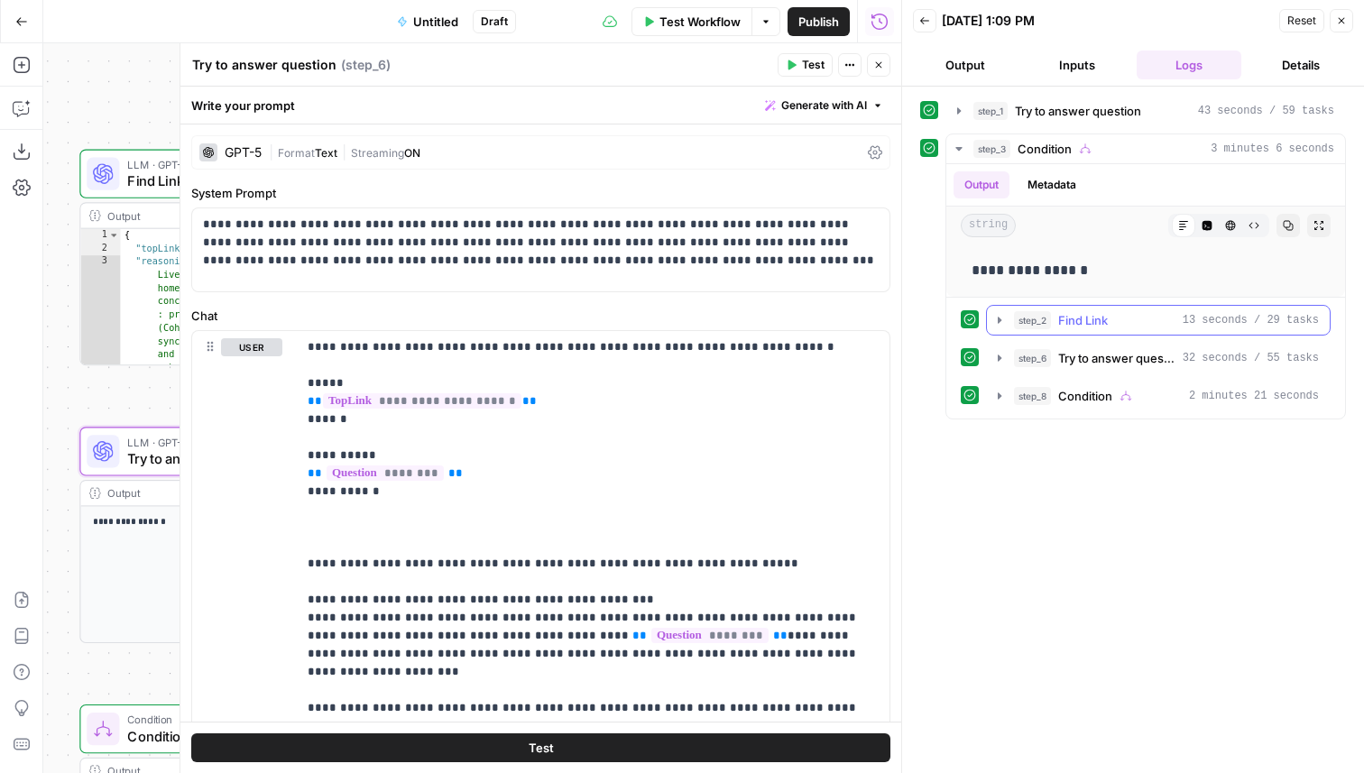
click at [1098, 316] on span "Find Link" at bounding box center [1083, 320] width 50 height 18
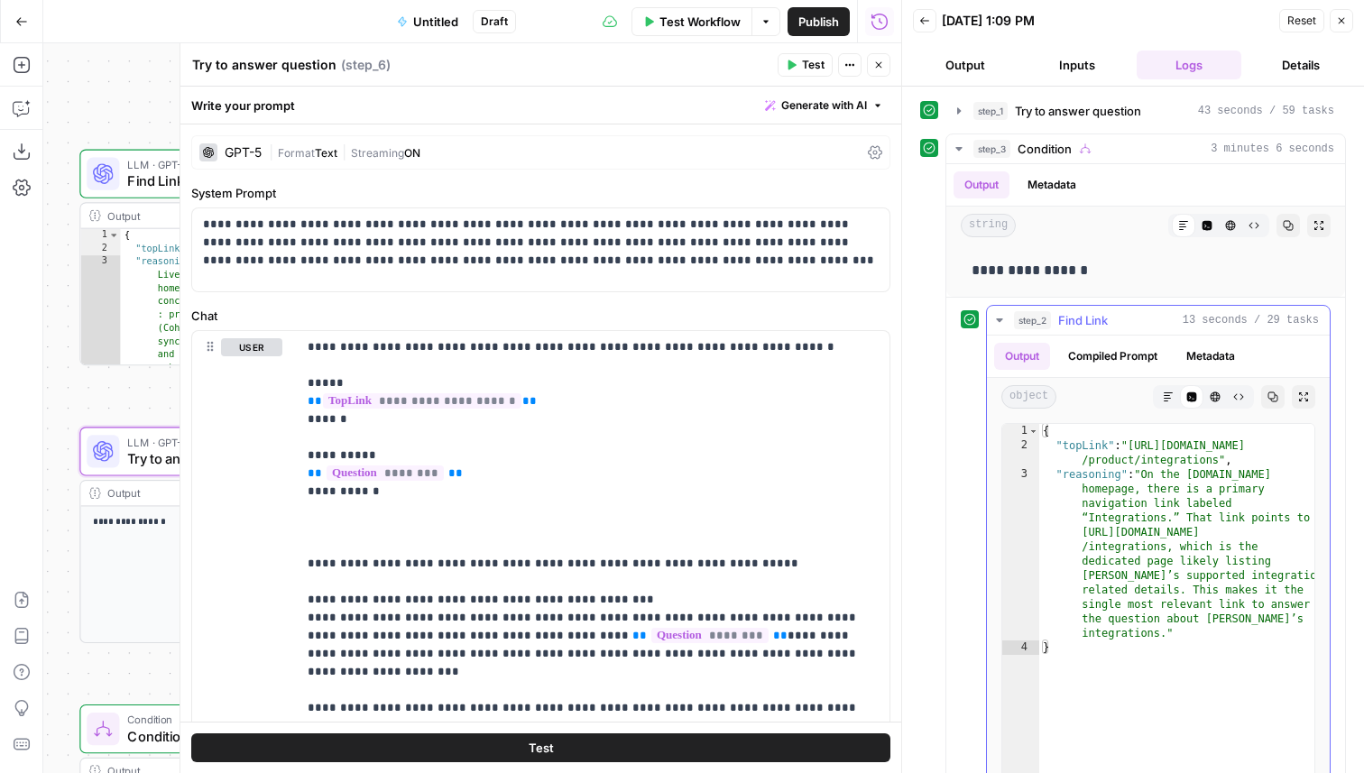
click at [1098, 316] on span "Find Link" at bounding box center [1083, 320] width 50 height 18
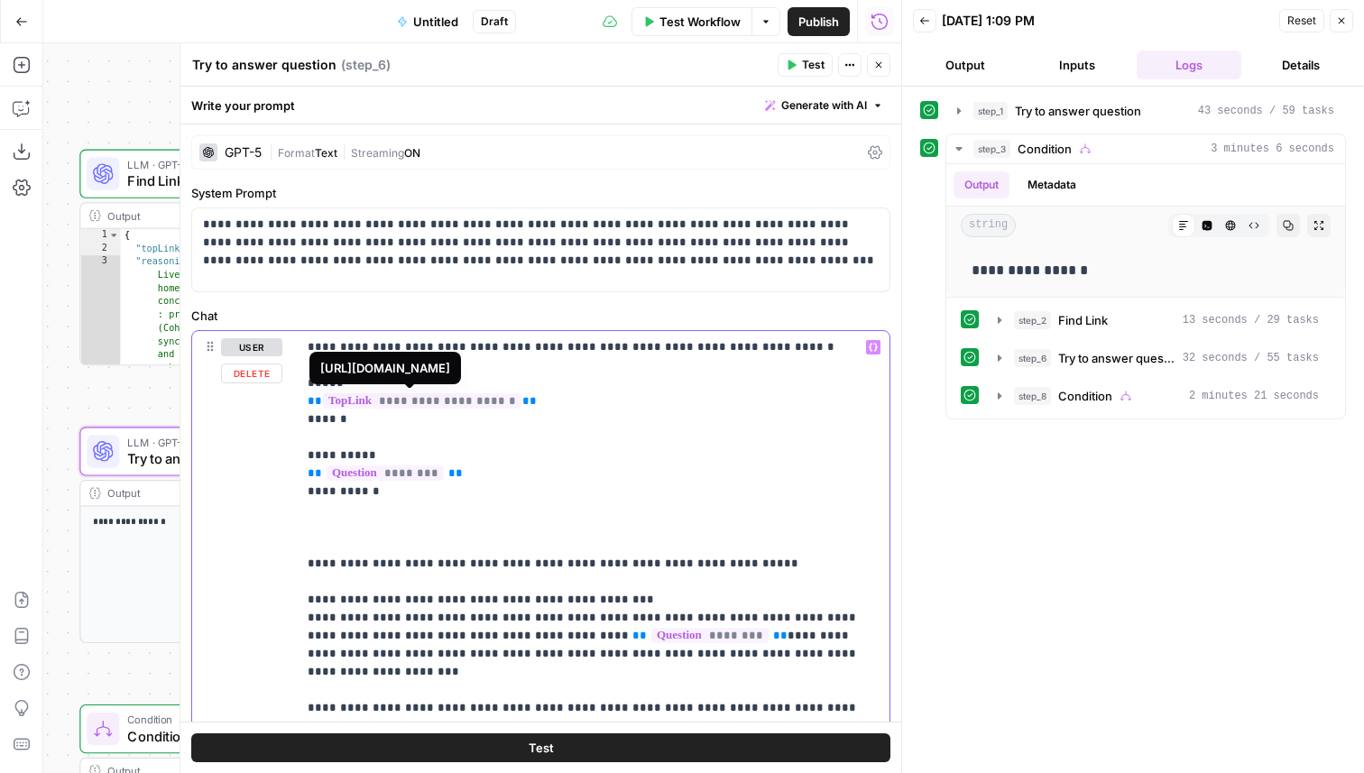
click at [465, 399] on span "**********" at bounding box center [422, 400] width 199 height 15
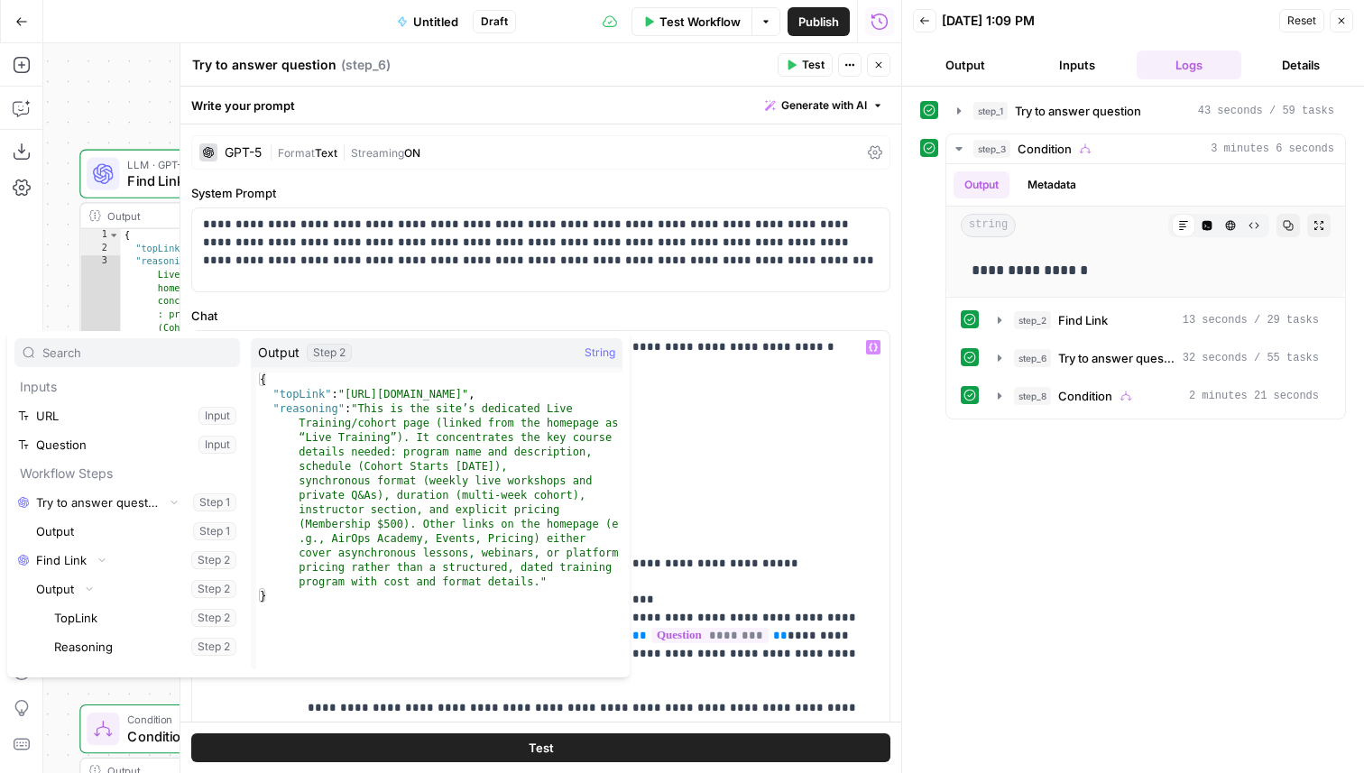
click at [880, 68] on icon "button" at bounding box center [878, 65] width 11 height 11
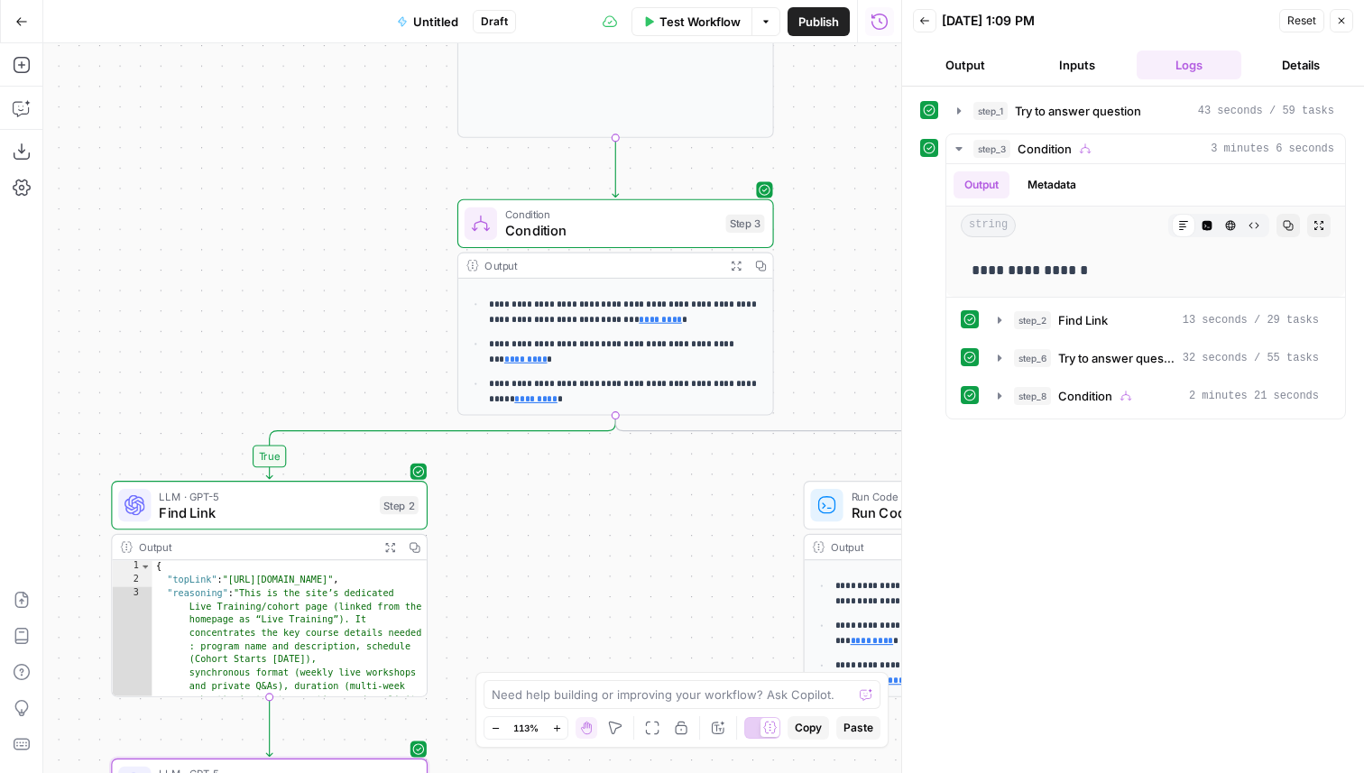
click at [385, 517] on div "LLM · GPT-5 Find Link Step 2 Copy step Delete step Add Note Test" at bounding box center [268, 505] width 300 height 34
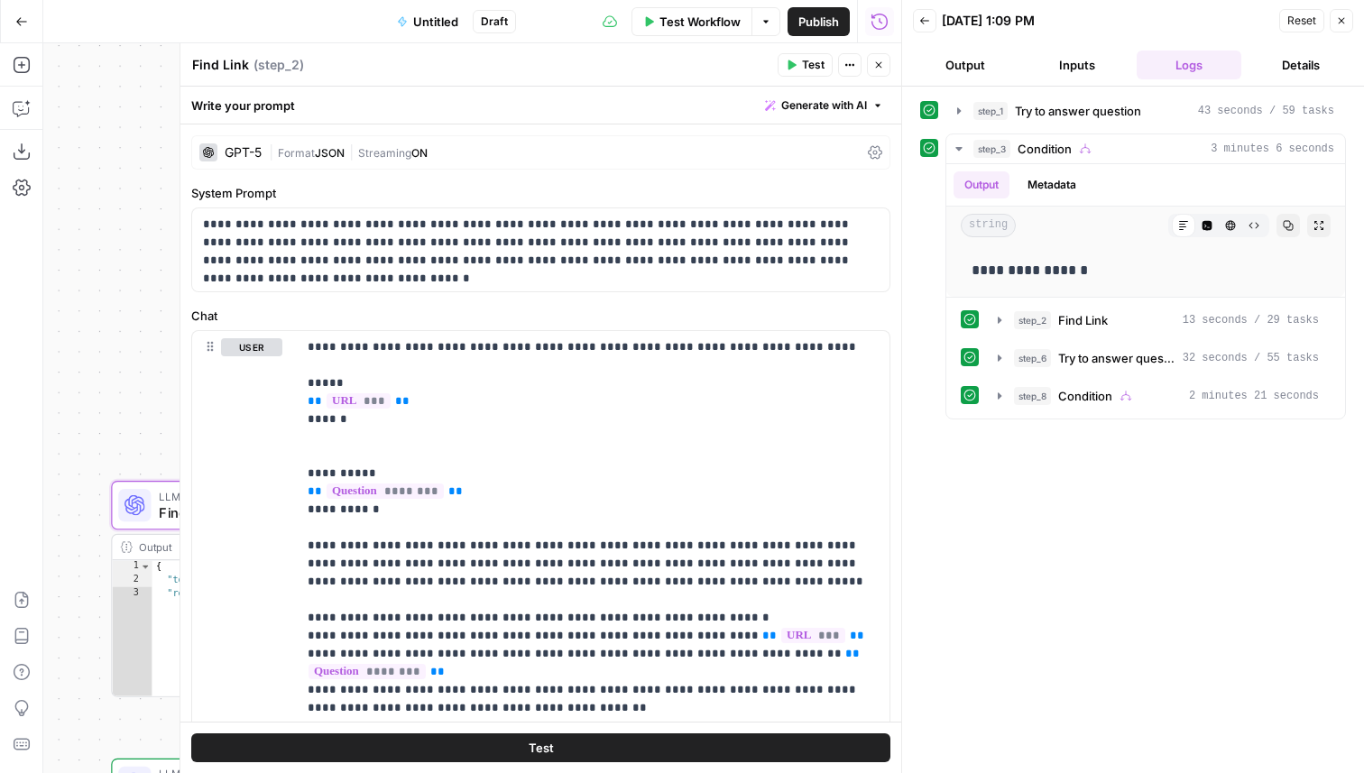
click at [221, 150] on div "GPT-5" at bounding box center [230, 152] width 62 height 18
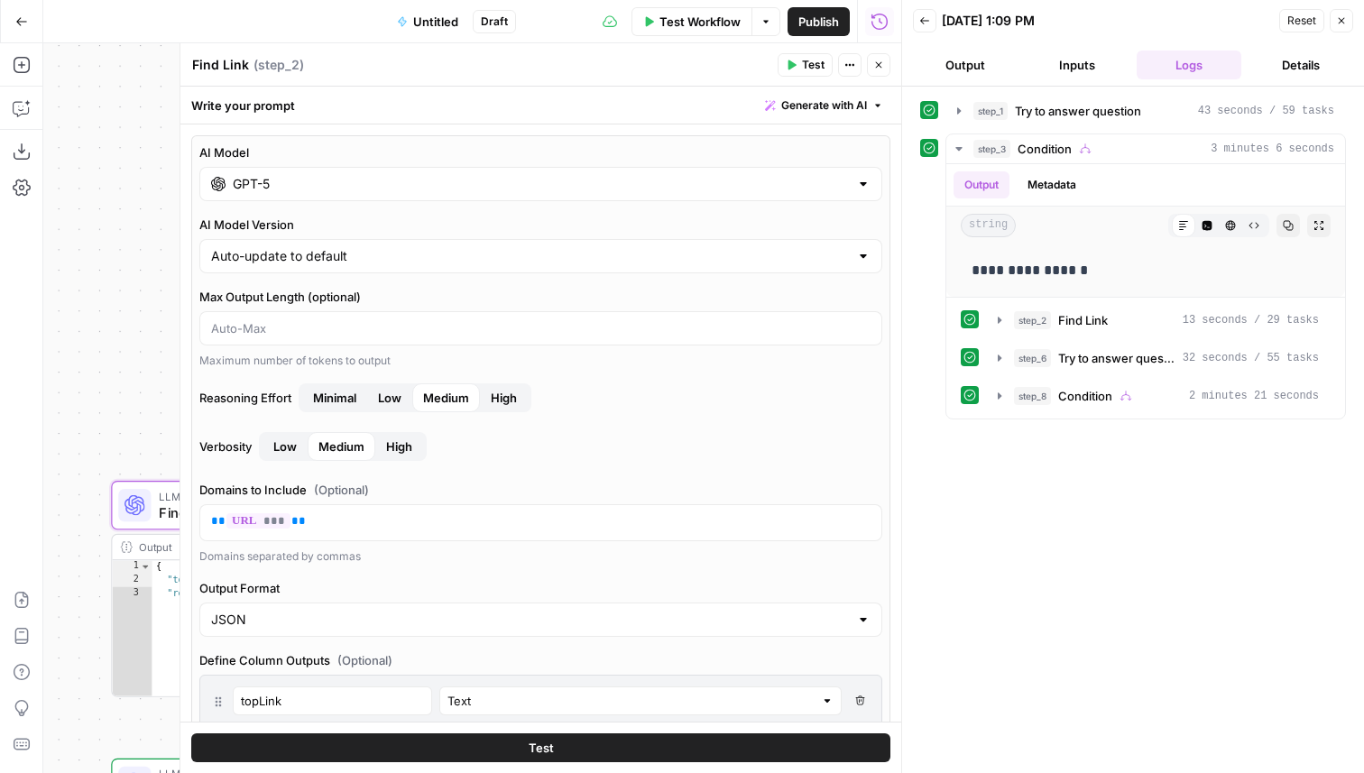
click at [879, 65] on icon "button" at bounding box center [878, 65] width 11 height 11
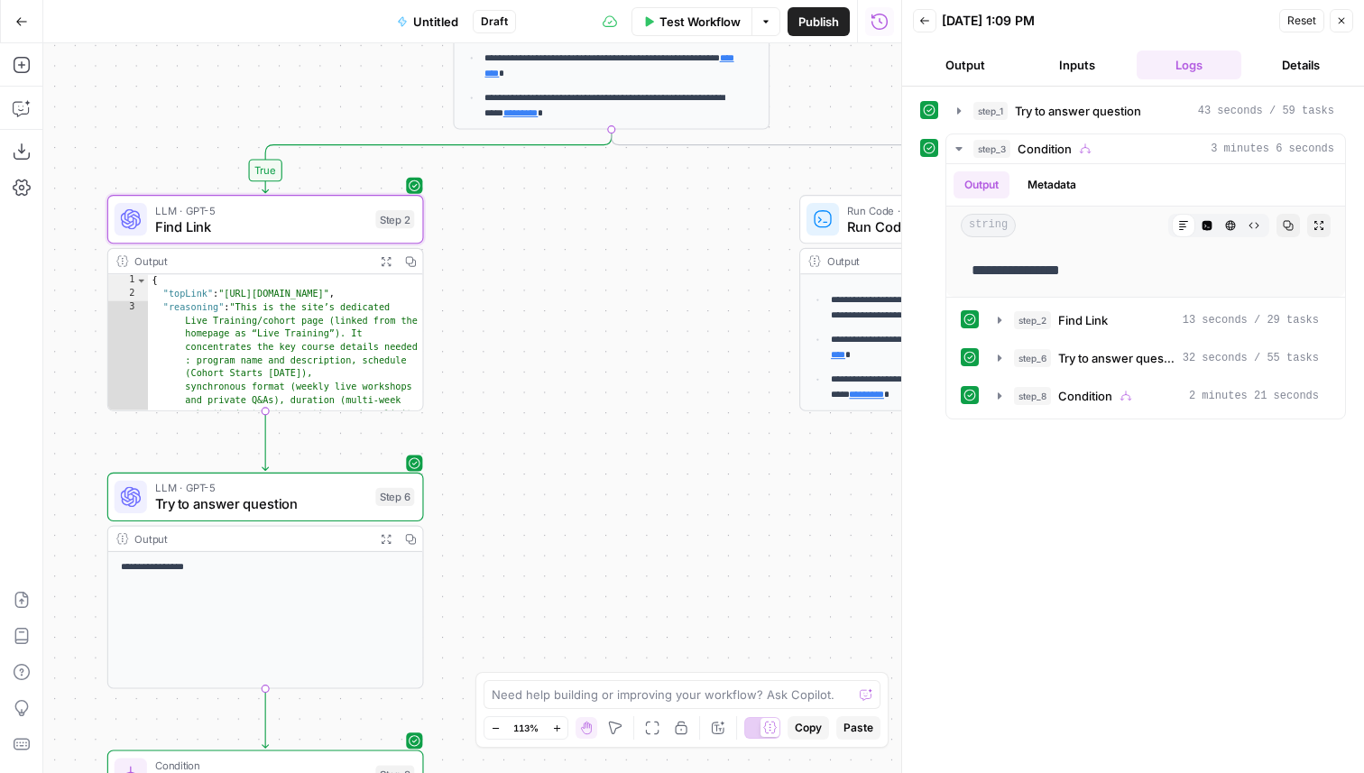
click at [394, 513] on div "LLM · GPT-5 Try to answer question Step 6 Copy step Delete step Add Note Test" at bounding box center [265, 497] width 300 height 34
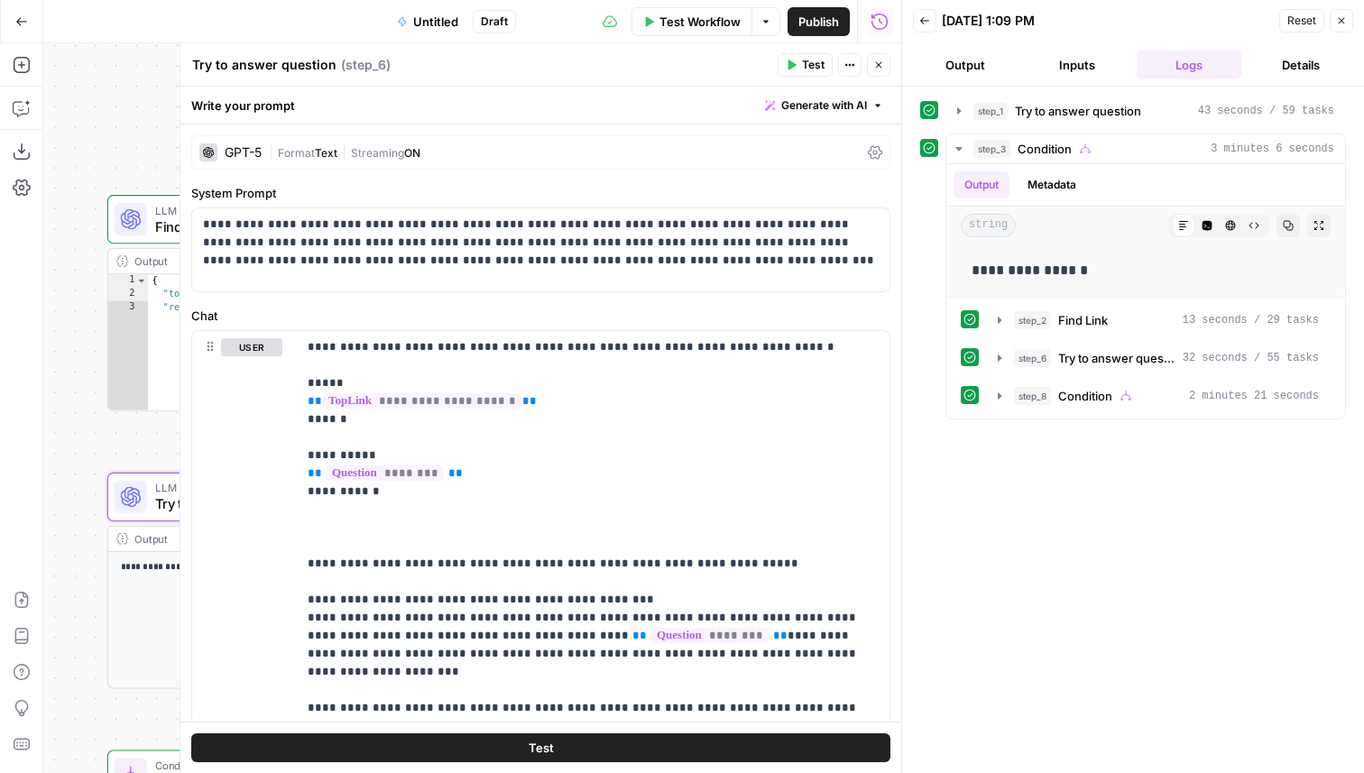
click at [887, 59] on button "Close" at bounding box center [878, 64] width 23 height 23
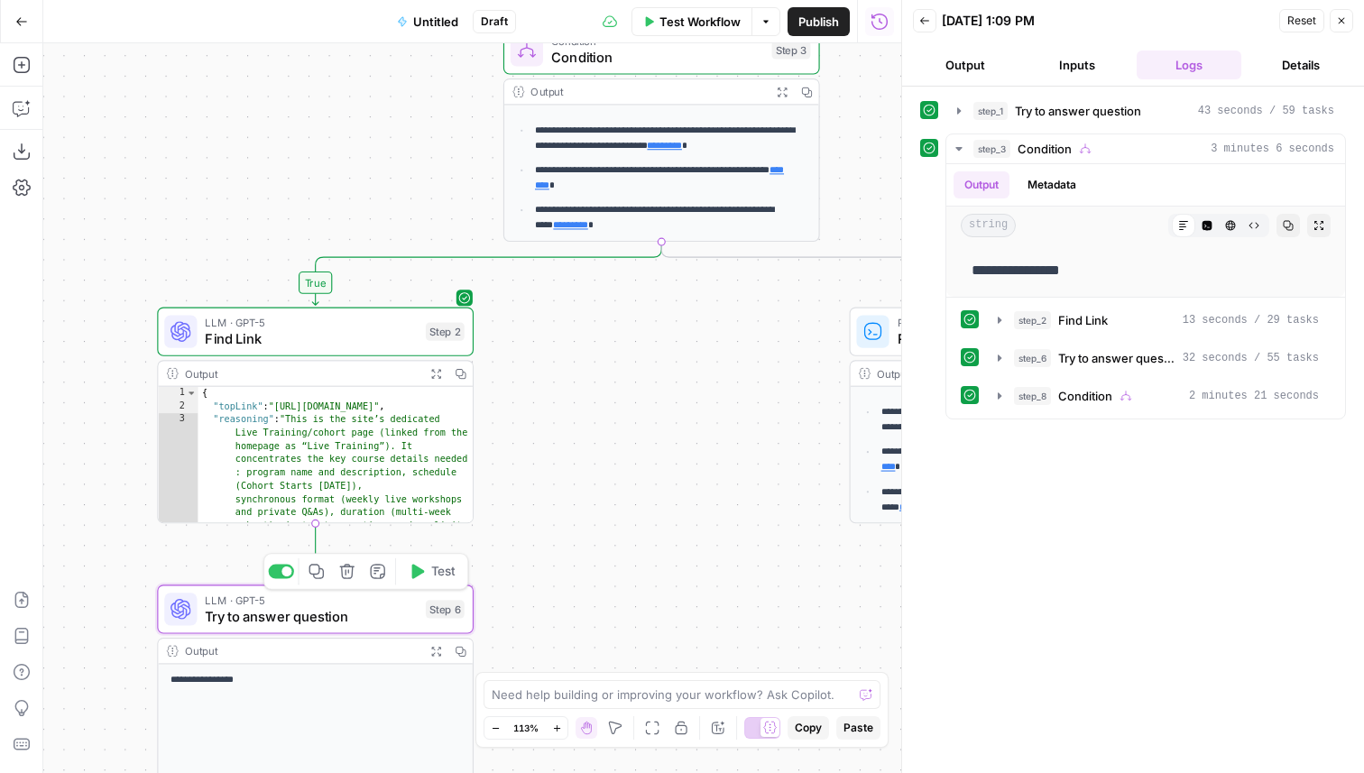
click at [447, 580] on span "Test" at bounding box center [443, 571] width 24 height 18
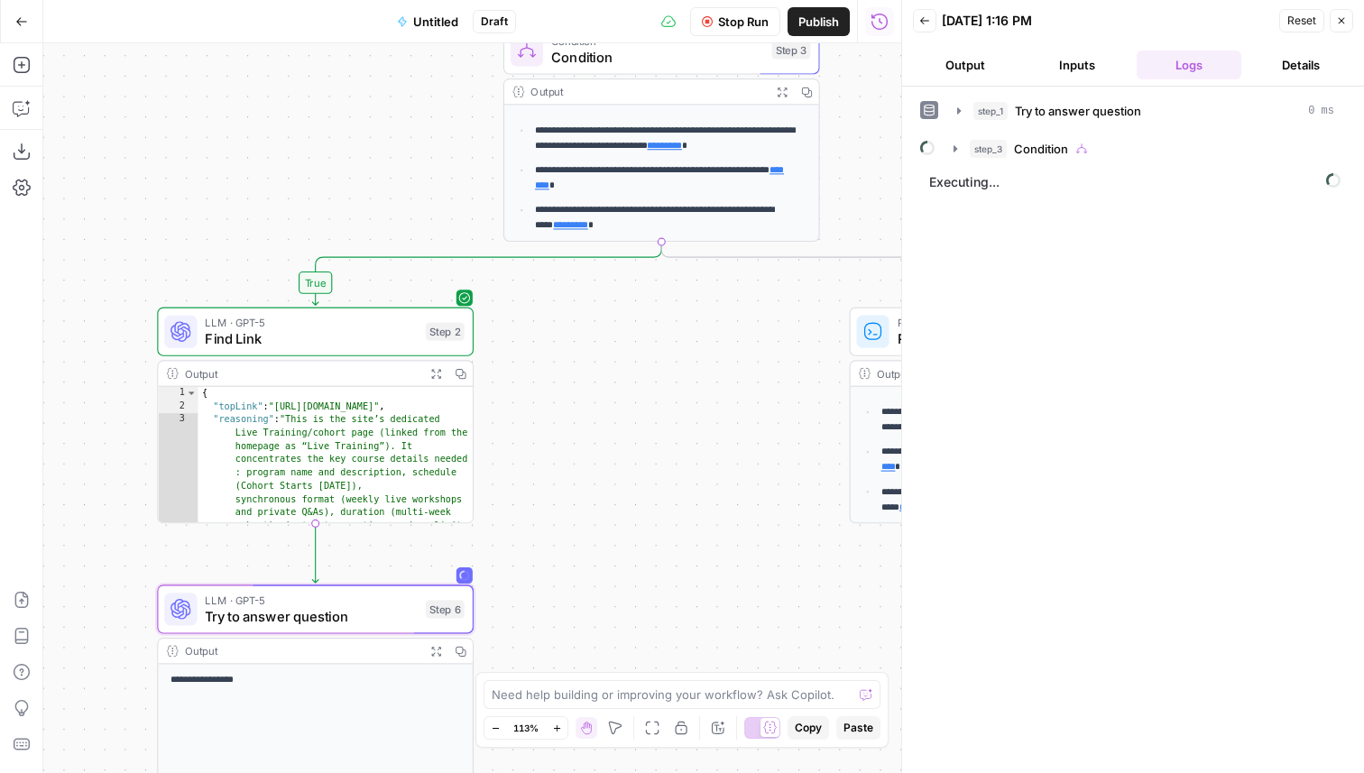
click at [746, 20] on span "Stop Run" at bounding box center [743, 22] width 51 height 18
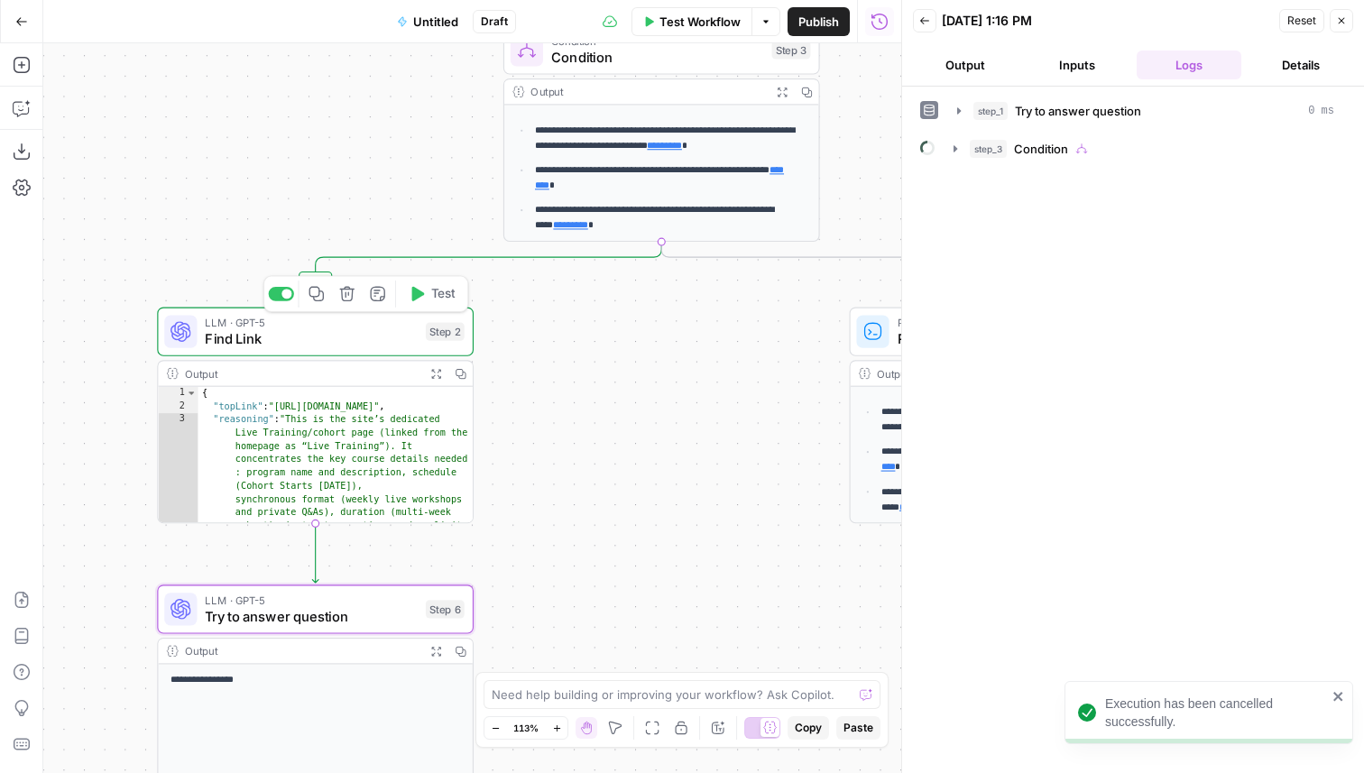
click at [439, 288] on span "Test" at bounding box center [443, 294] width 24 height 18
click at [1067, 50] on header "Back 09/16/25 at 1:16 PM Reset Close Output Inputs Logs Details" at bounding box center [1133, 43] width 462 height 87
click at [1067, 67] on button "Inputs" at bounding box center [1077, 65] width 105 height 29
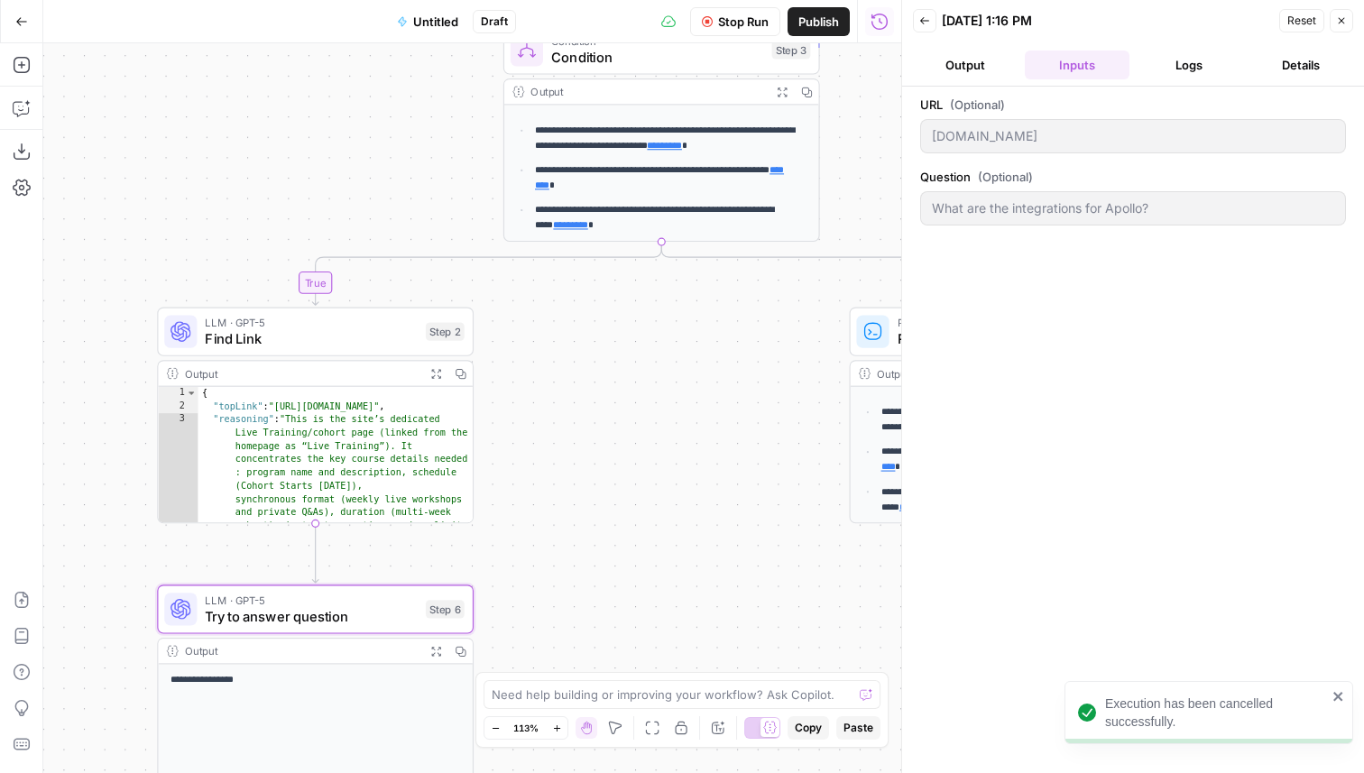
click at [1198, 74] on button "Logs" at bounding box center [1189, 65] width 105 height 29
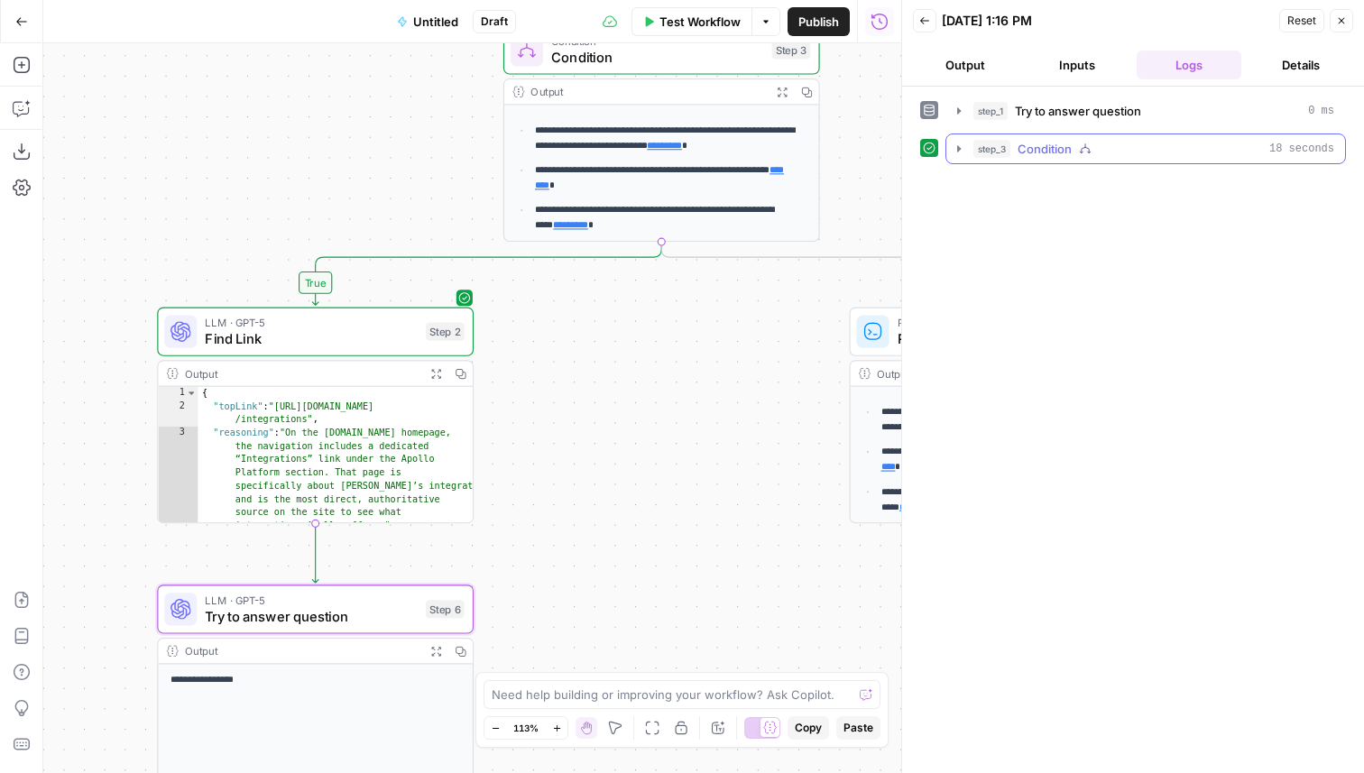
click at [1083, 148] on icon "button" at bounding box center [1085, 149] width 13 height 13
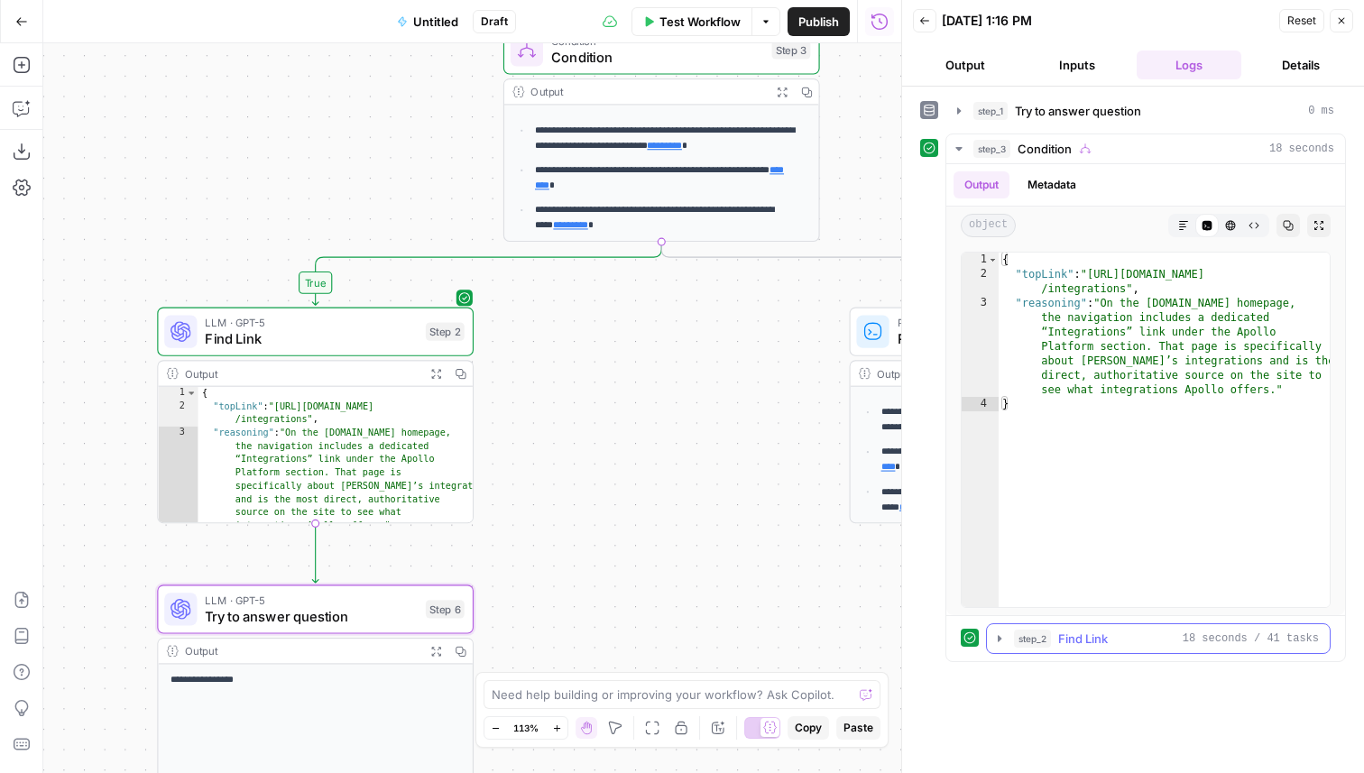
click at [1067, 649] on button "step_2 Find Link 18 seconds / 41 tasks" at bounding box center [1158, 638] width 343 height 29
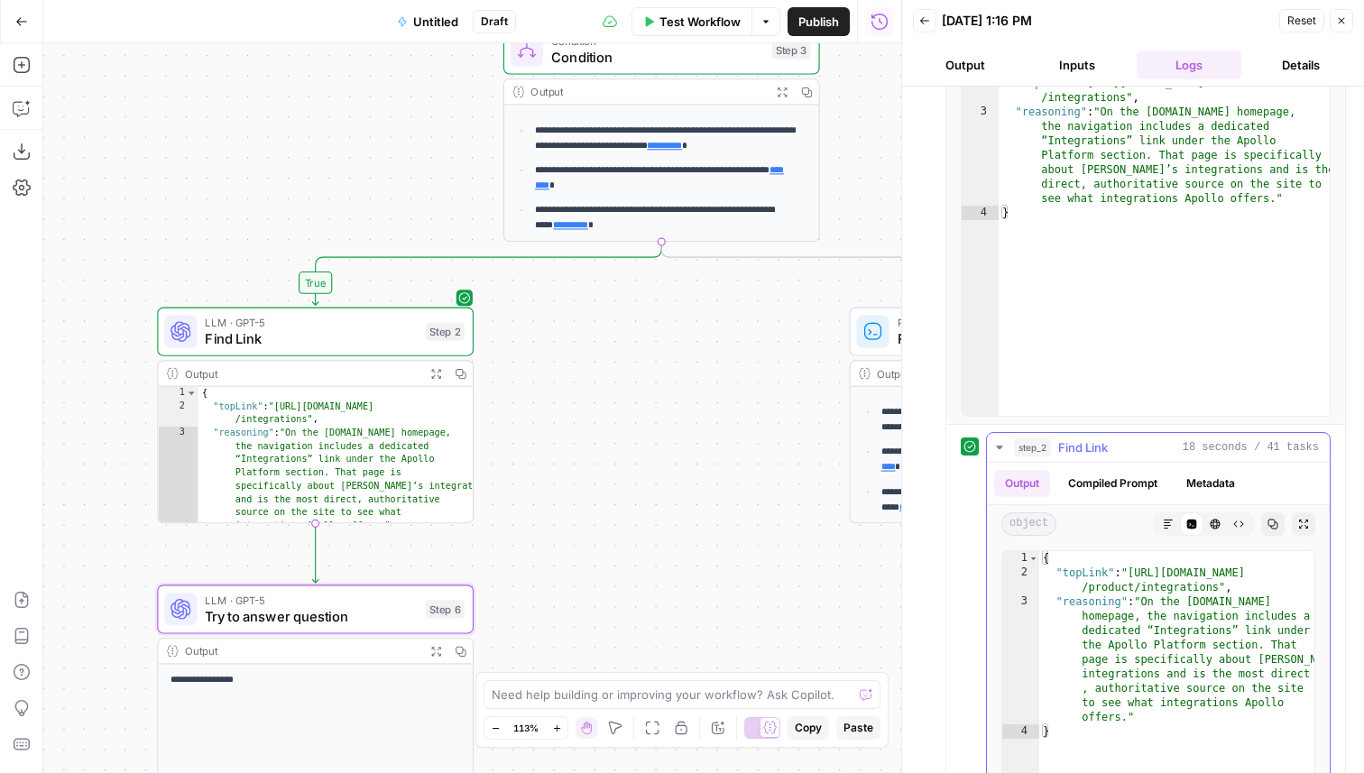
scroll to position [226, 0]
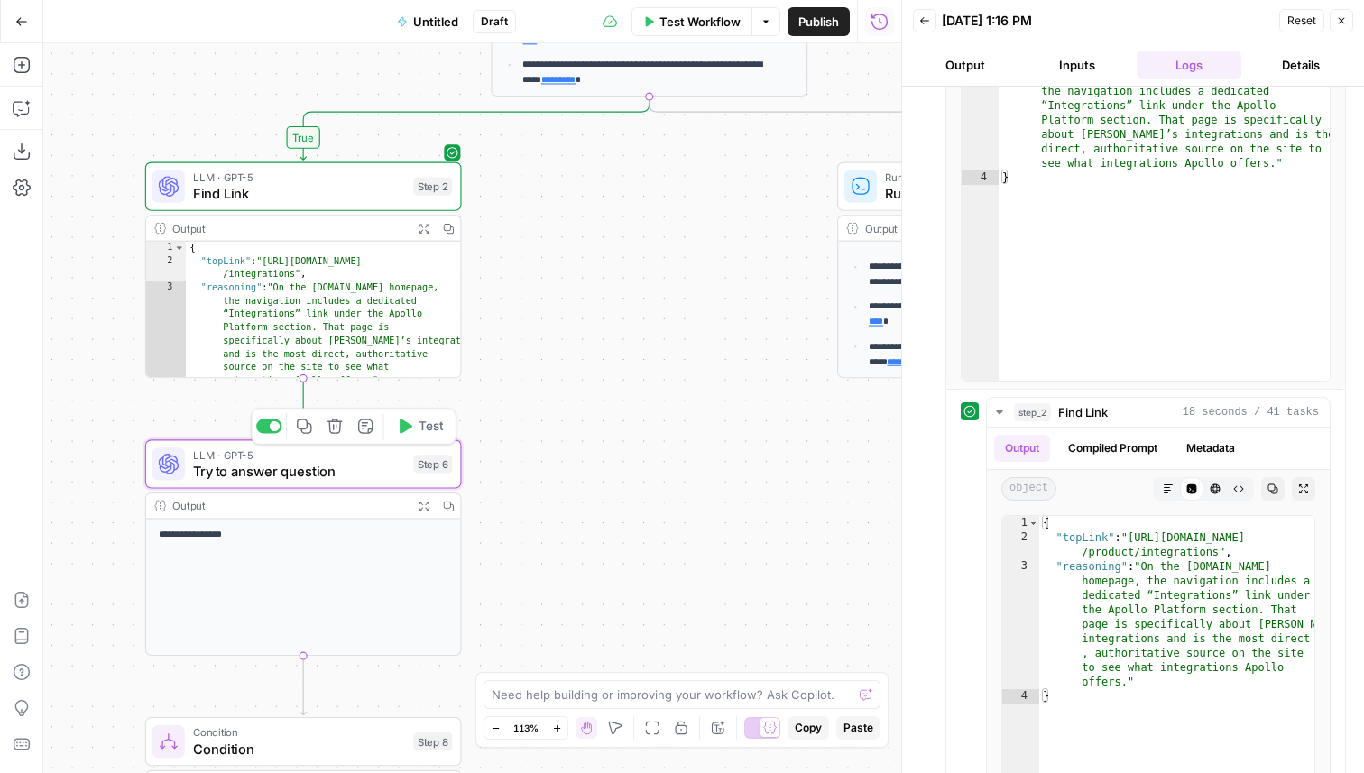
click at [430, 432] on span "Test" at bounding box center [431, 426] width 24 height 18
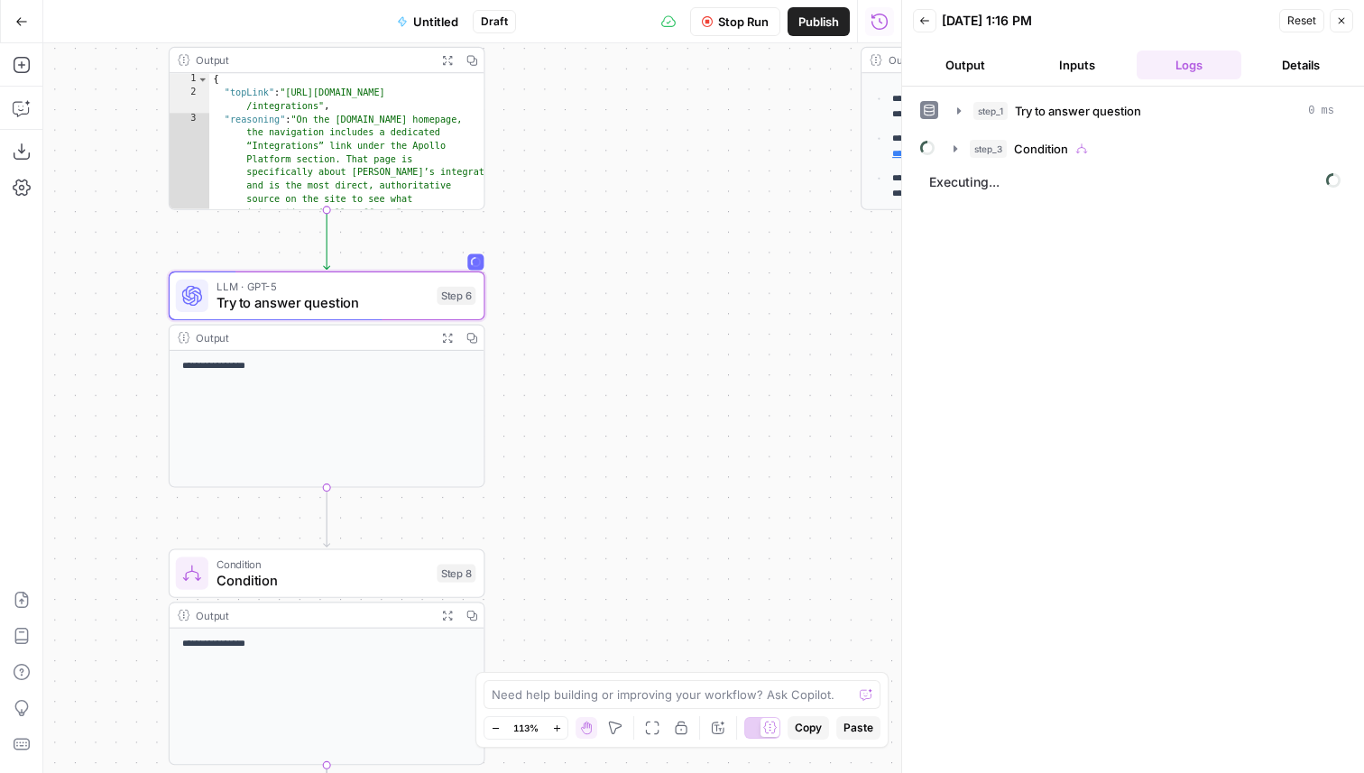
click at [420, 300] on span "Try to answer question" at bounding box center [323, 303] width 212 height 21
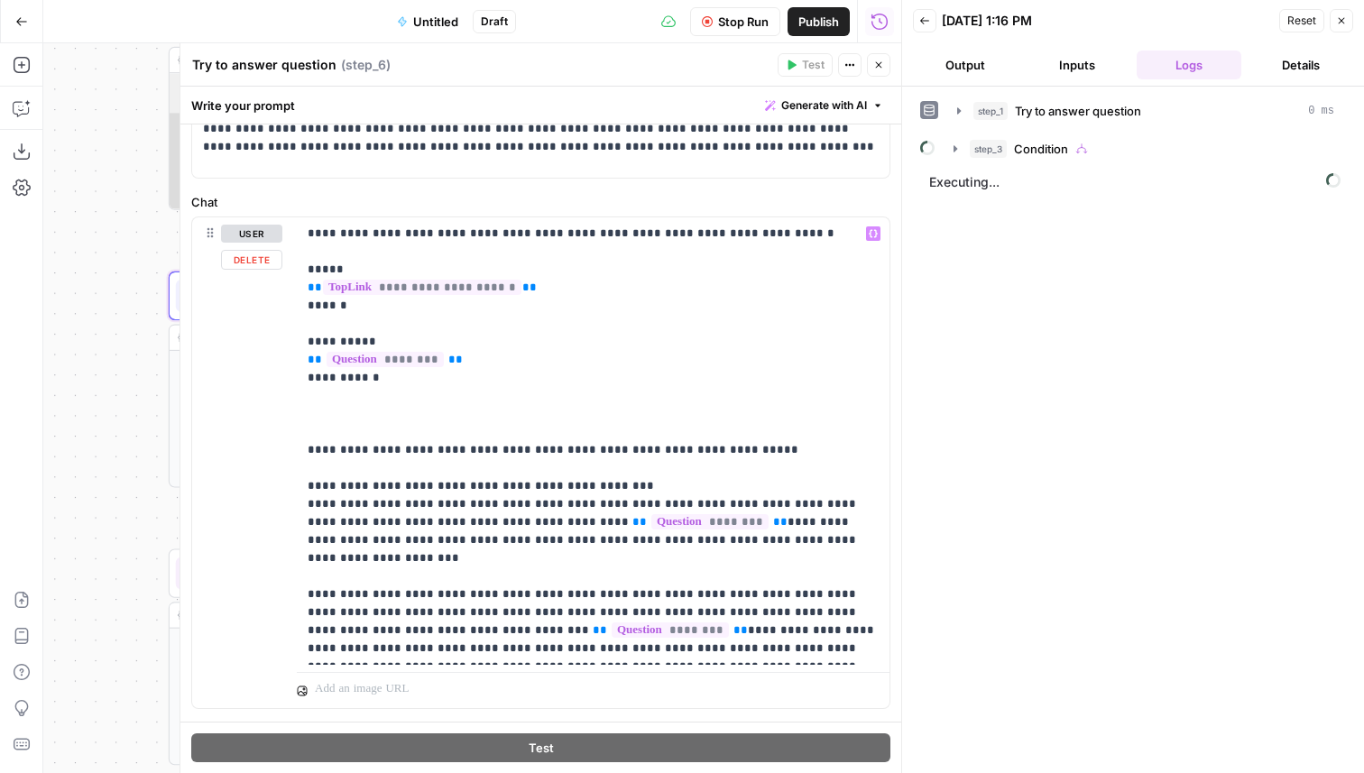
scroll to position [153, 0]
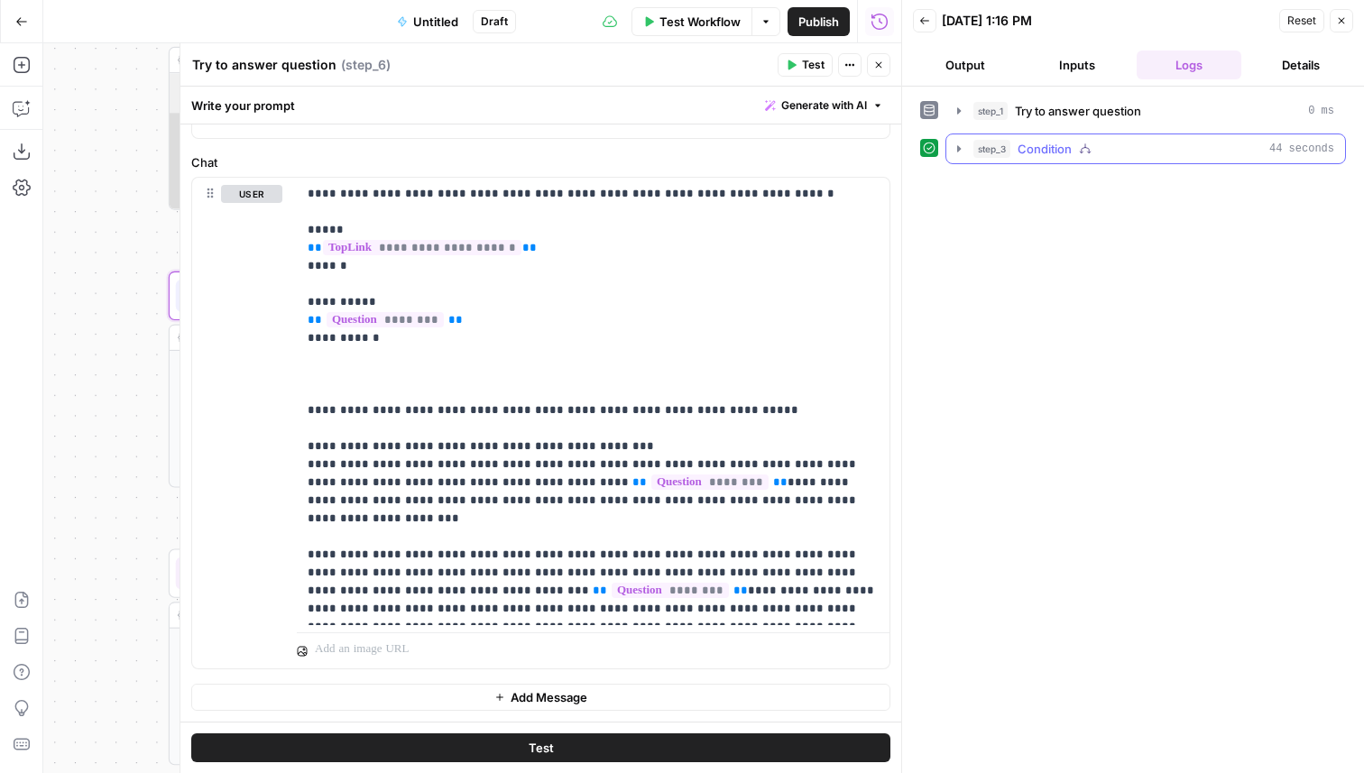
click at [1095, 148] on div "step_3 Condition 44 seconds" at bounding box center [1154, 149] width 361 height 18
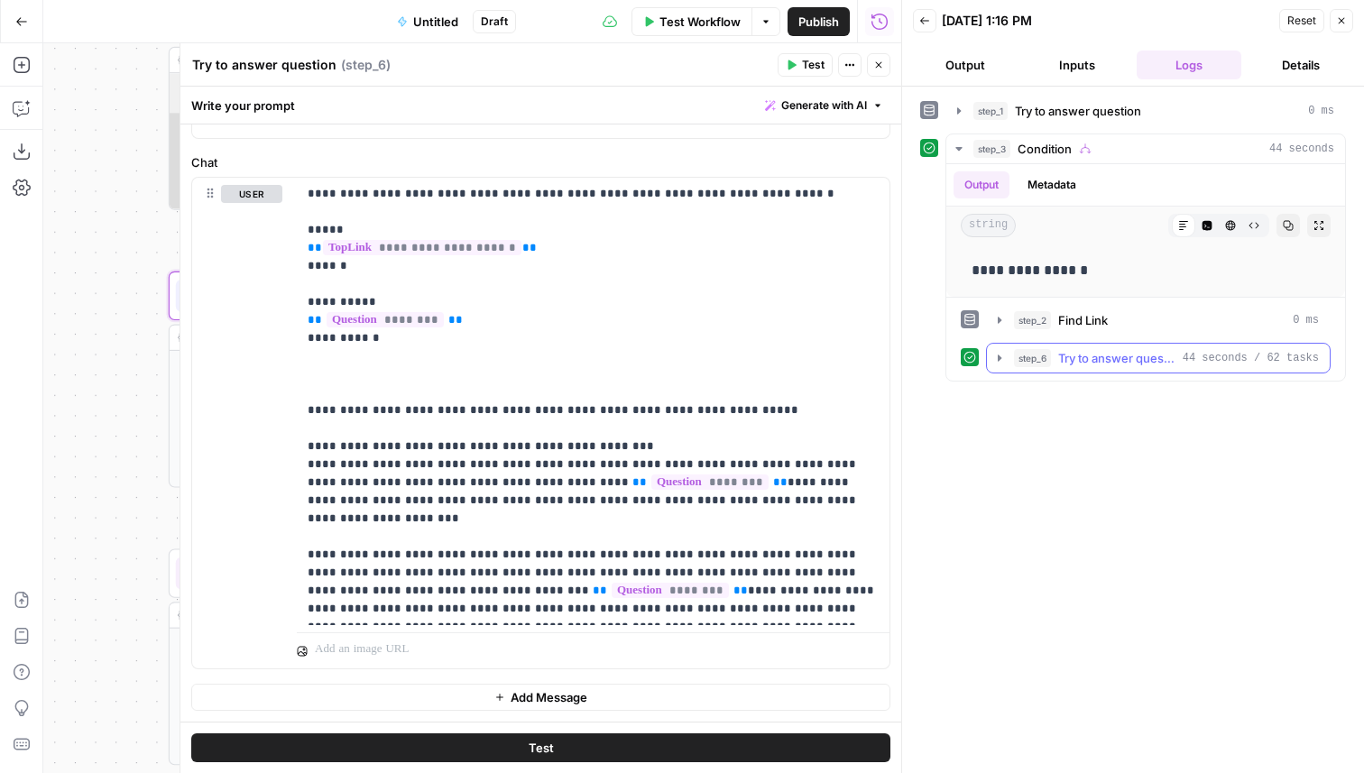
click at [1094, 357] on span "Try to answer question" at bounding box center [1116, 358] width 117 height 18
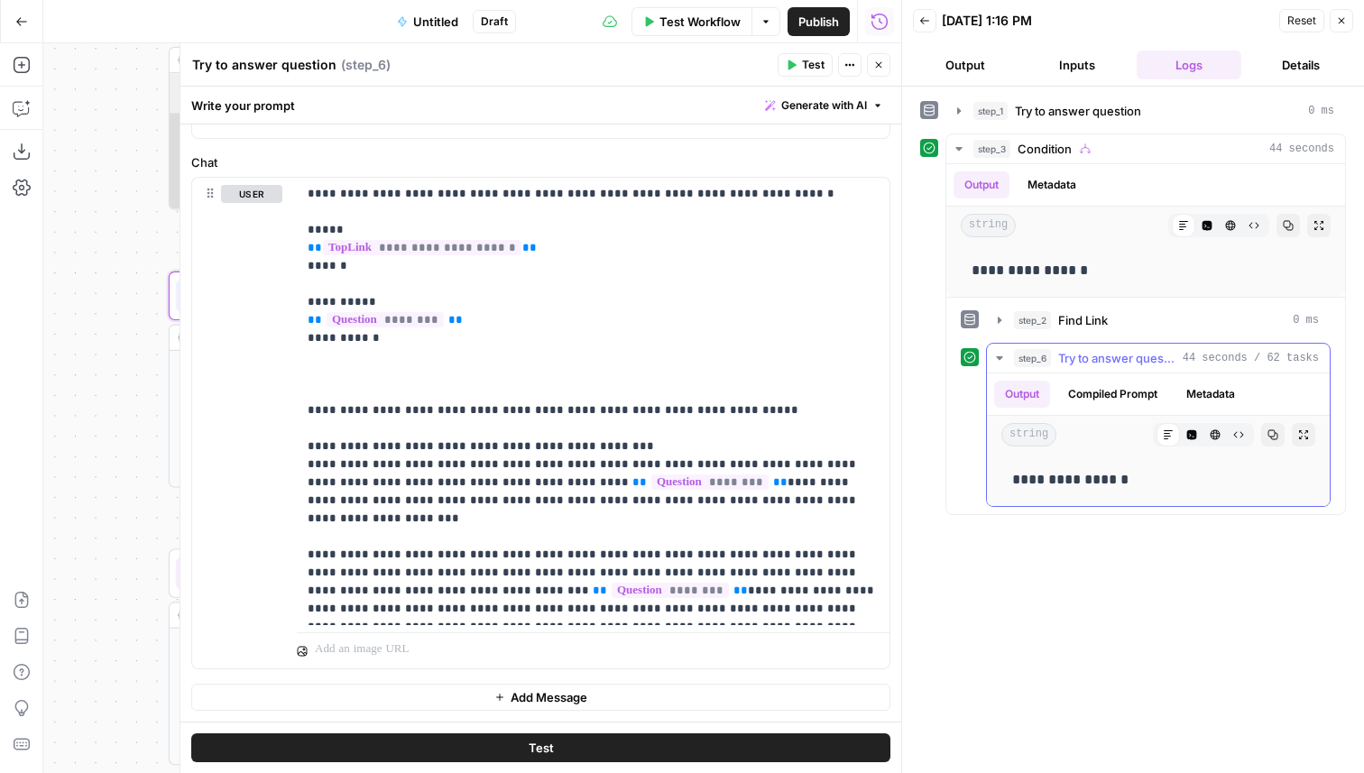
click at [1187, 432] on icon "button" at bounding box center [1192, 435] width 11 height 11
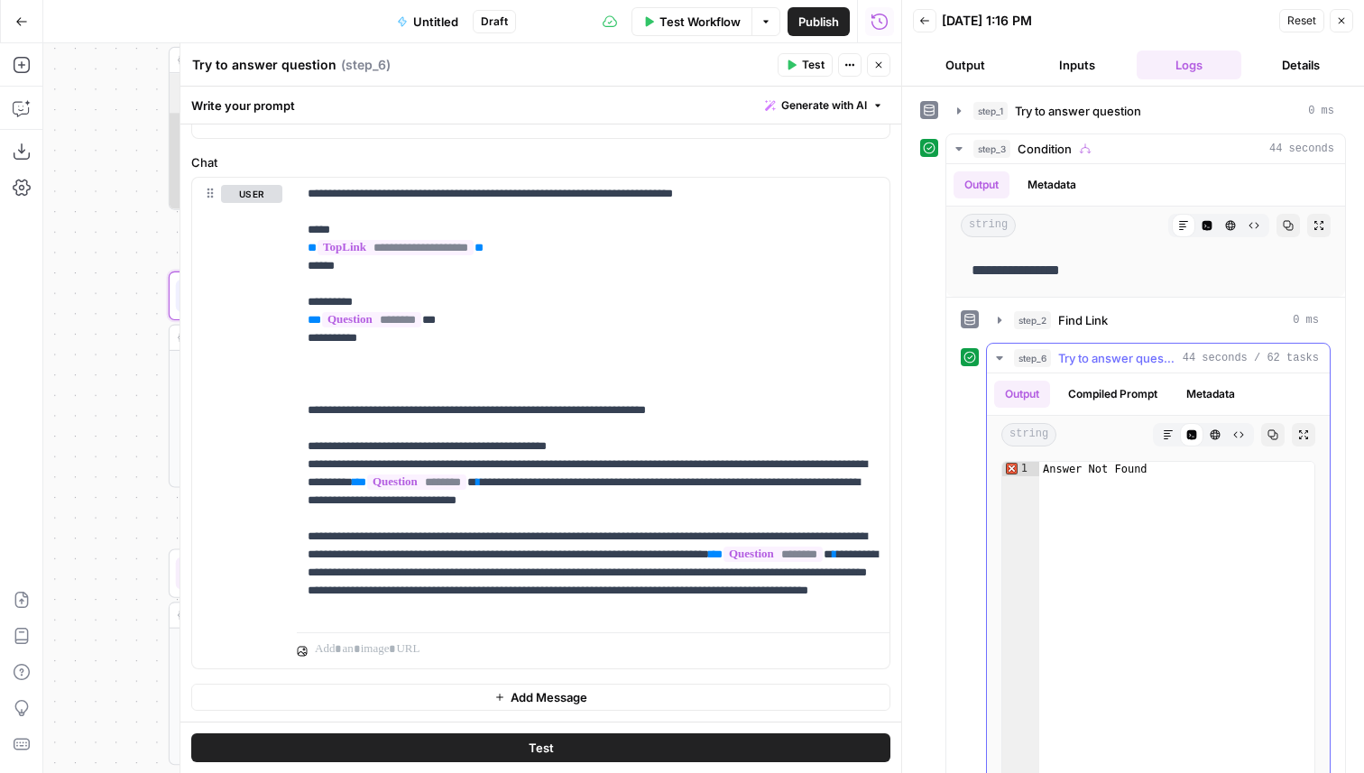
click at [1170, 434] on icon "button" at bounding box center [1168, 435] width 11 height 11
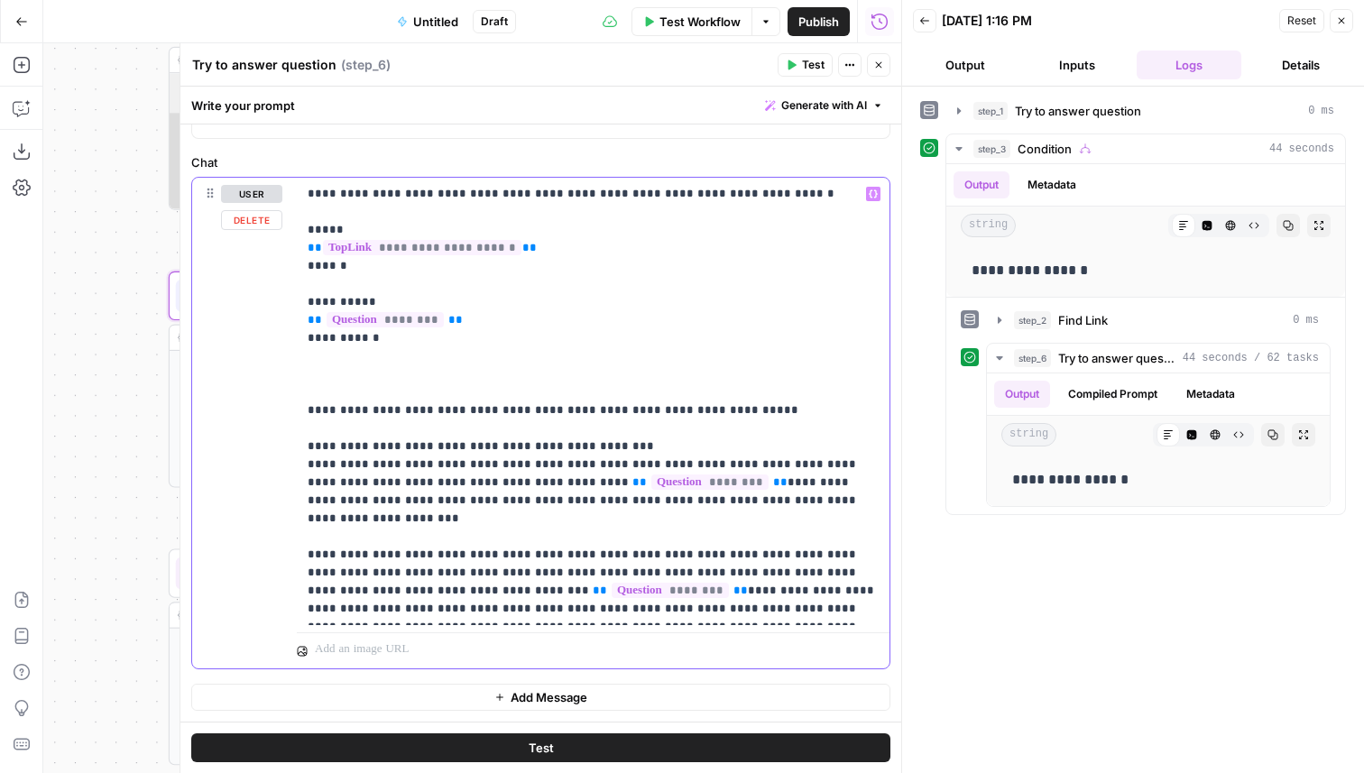
drag, startPoint x: 772, startPoint y: 610, endPoint x: 245, endPoint y: 530, distance: 533.9
click at [245, 530] on div "**********" at bounding box center [540, 423] width 697 height 491
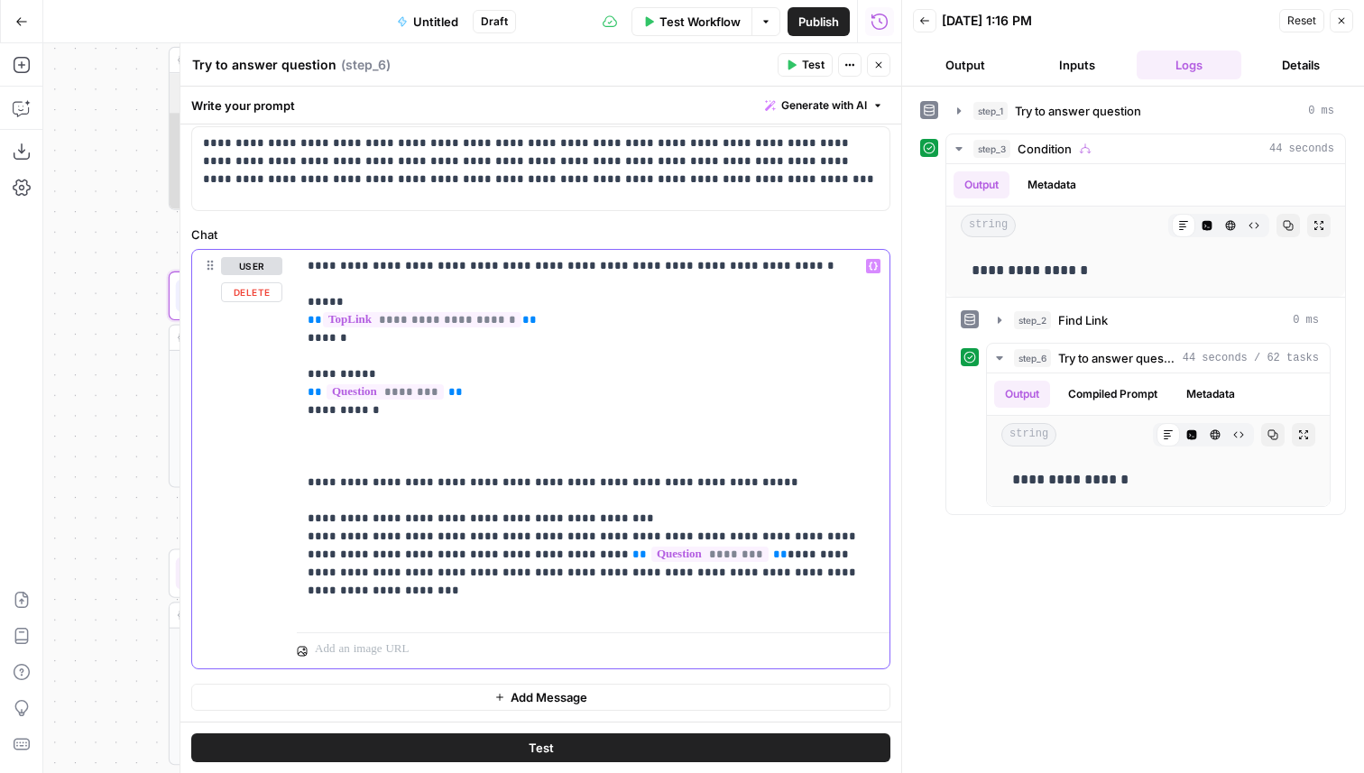
scroll to position [81, 0]
click at [811, 62] on span "Test" at bounding box center [813, 65] width 23 height 16
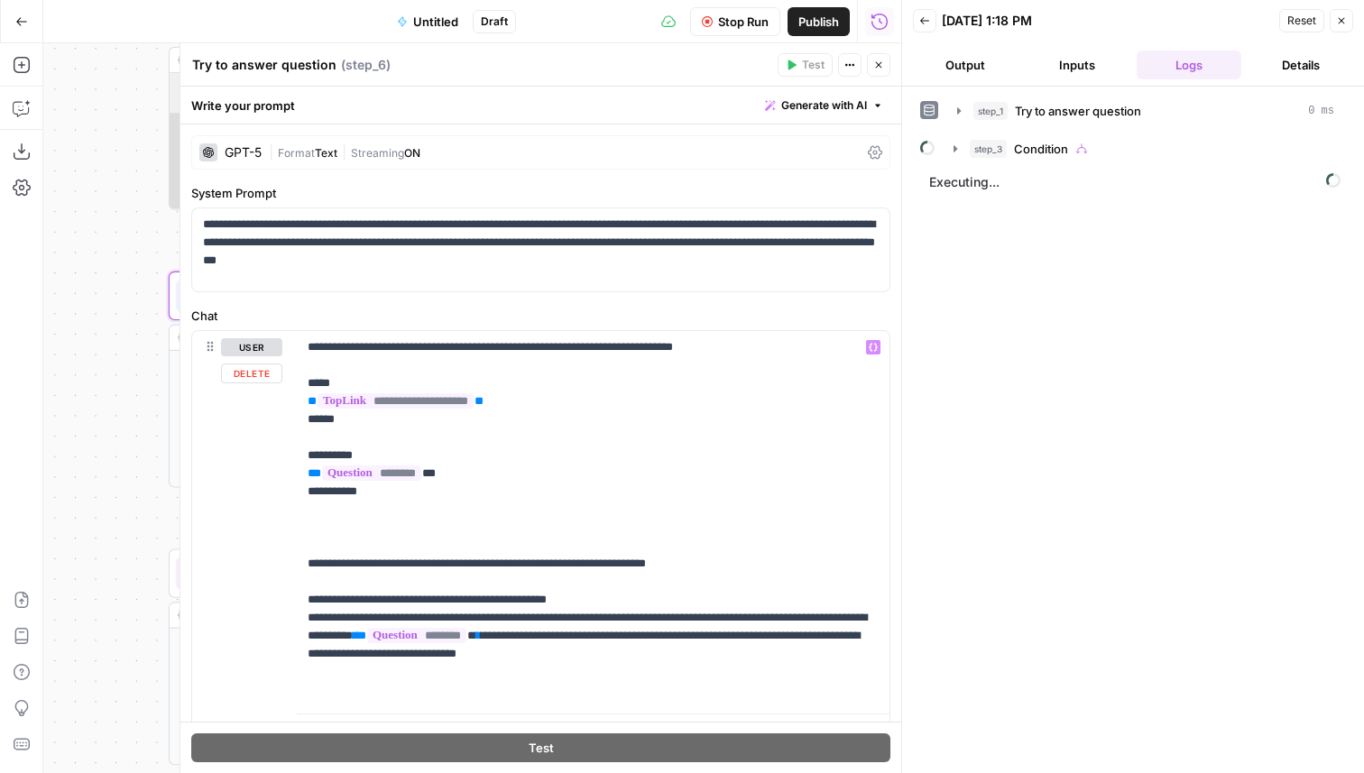
scroll to position [81, 0]
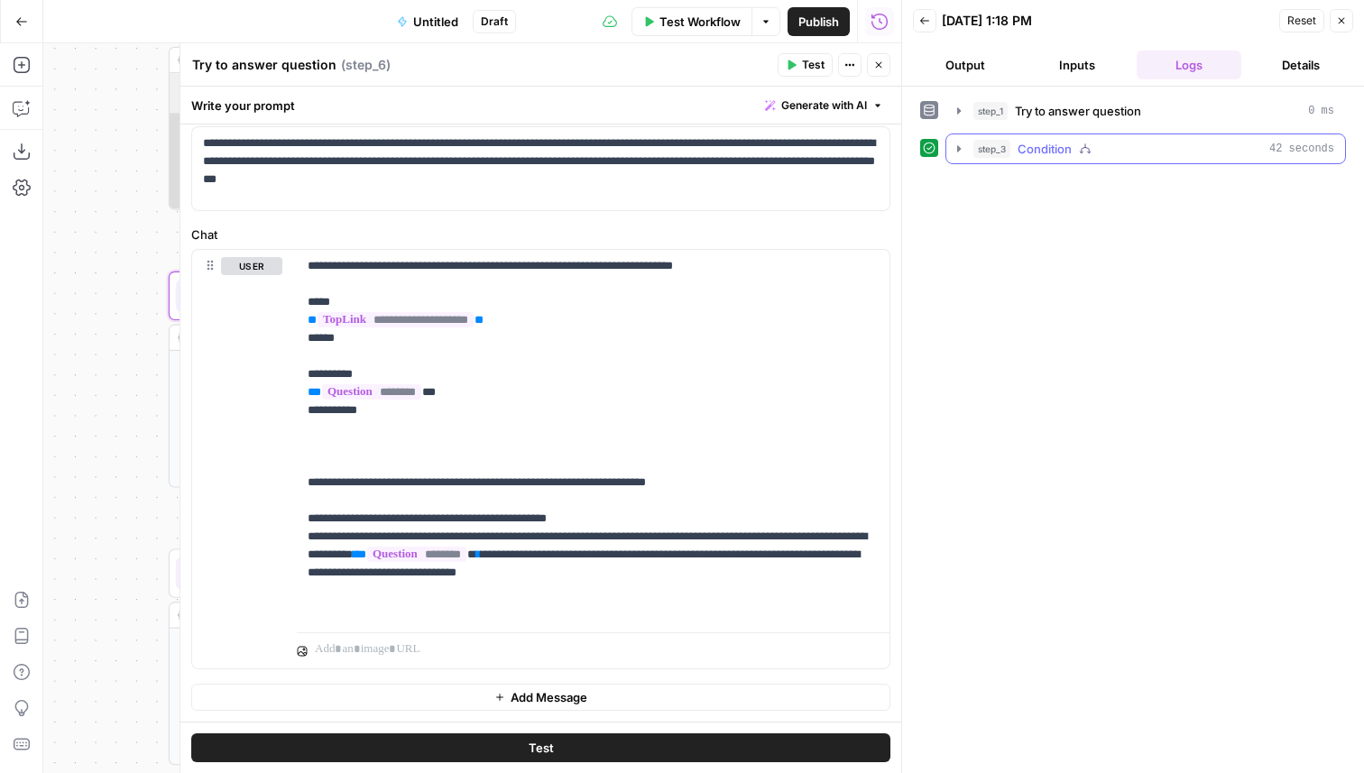
click at [1187, 156] on div "step_3 Condition 42 seconds" at bounding box center [1154, 149] width 361 height 18
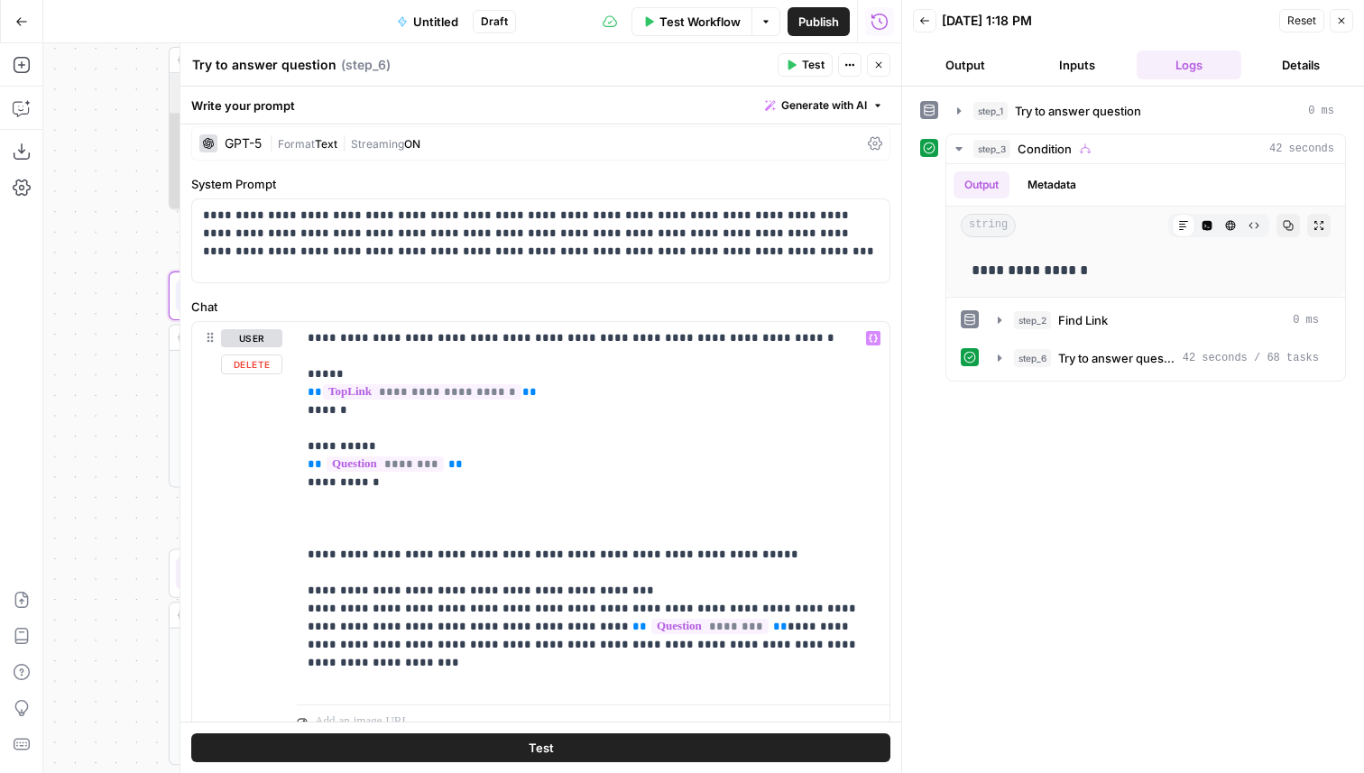
scroll to position [0, 0]
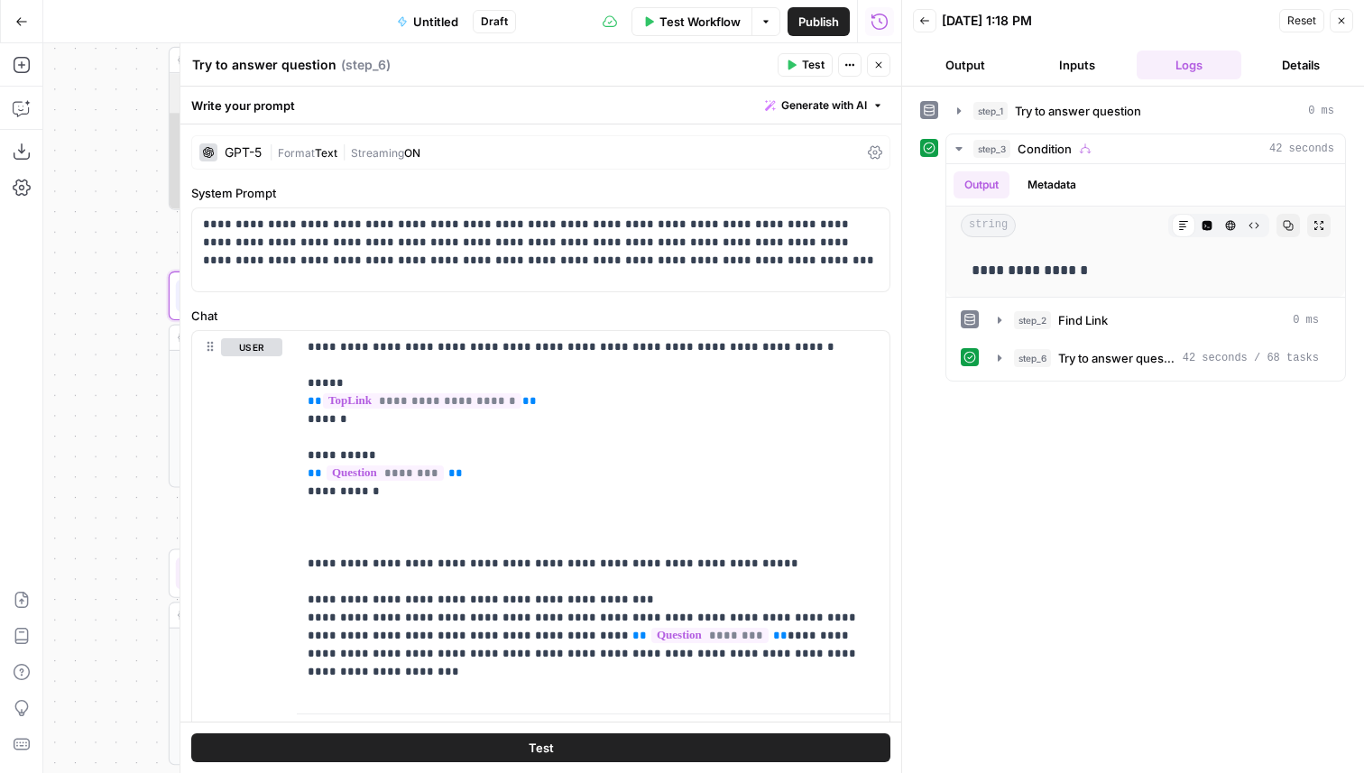
click at [884, 68] on button "Close" at bounding box center [878, 64] width 23 height 23
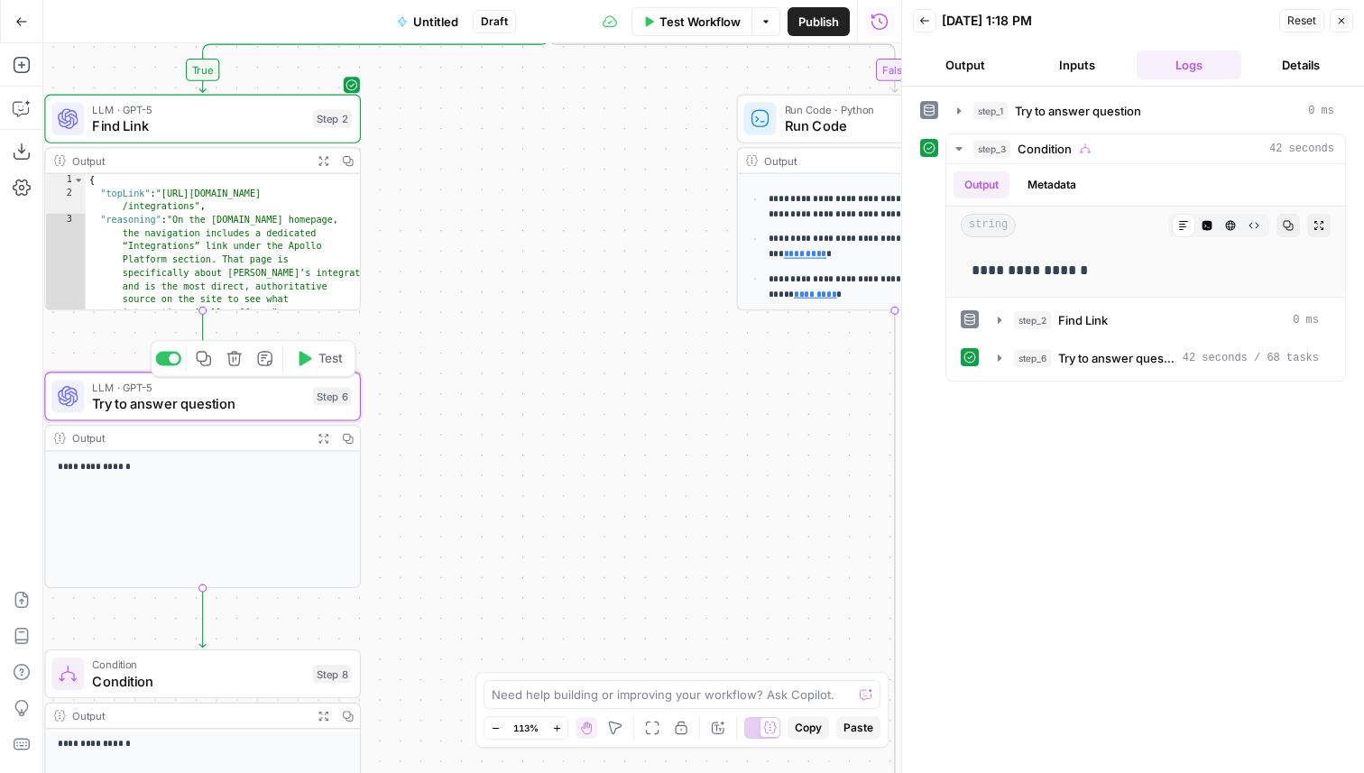
click at [256, 404] on span "Try to answer question" at bounding box center [198, 403] width 212 height 21
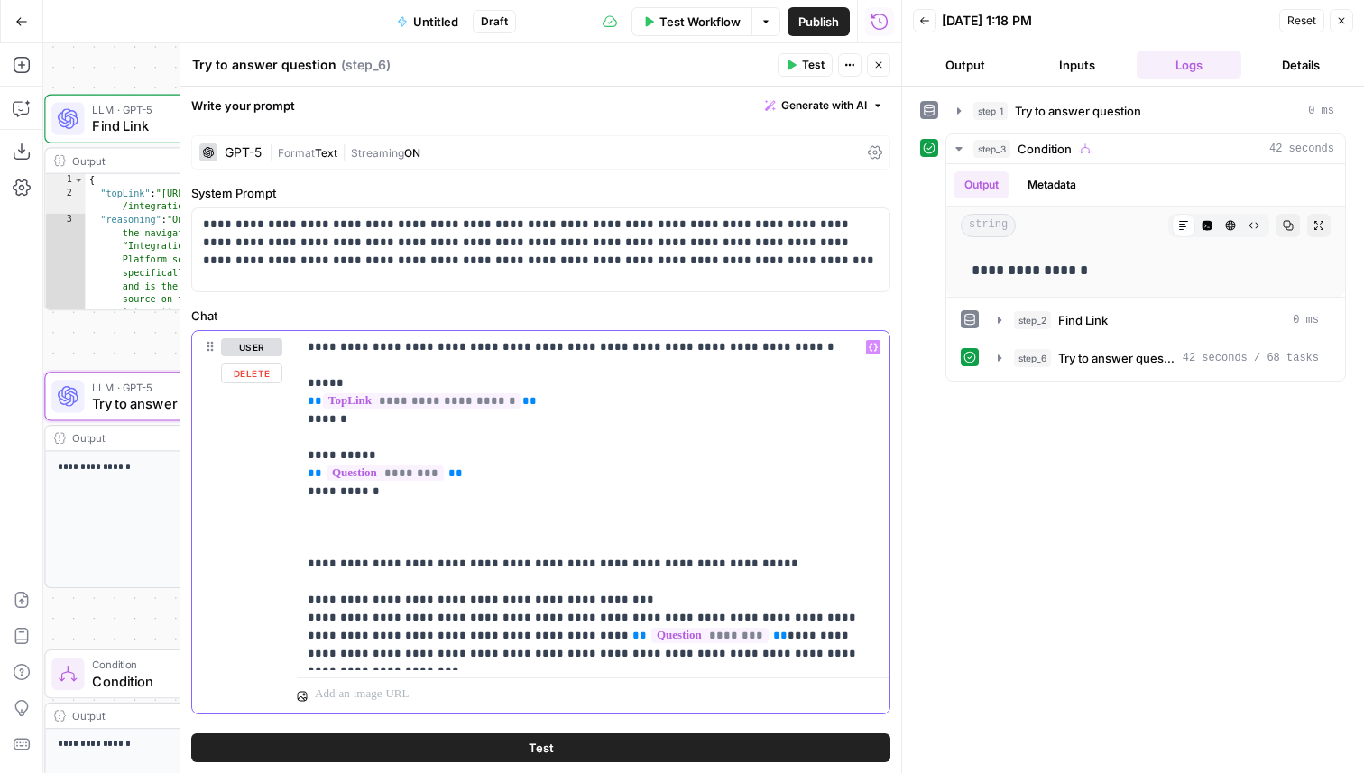
drag, startPoint x: 801, startPoint y: 656, endPoint x: 292, endPoint y: 568, distance: 516.4
click at [292, 568] on div "**********" at bounding box center [540, 522] width 697 height 383
click at [583, 529] on p "**********" at bounding box center [593, 500] width 571 height 325
drag, startPoint x: 810, startPoint y: 653, endPoint x: 272, endPoint y: 560, distance: 546.6
click at [272, 560] on div "**********" at bounding box center [540, 522] width 697 height 383
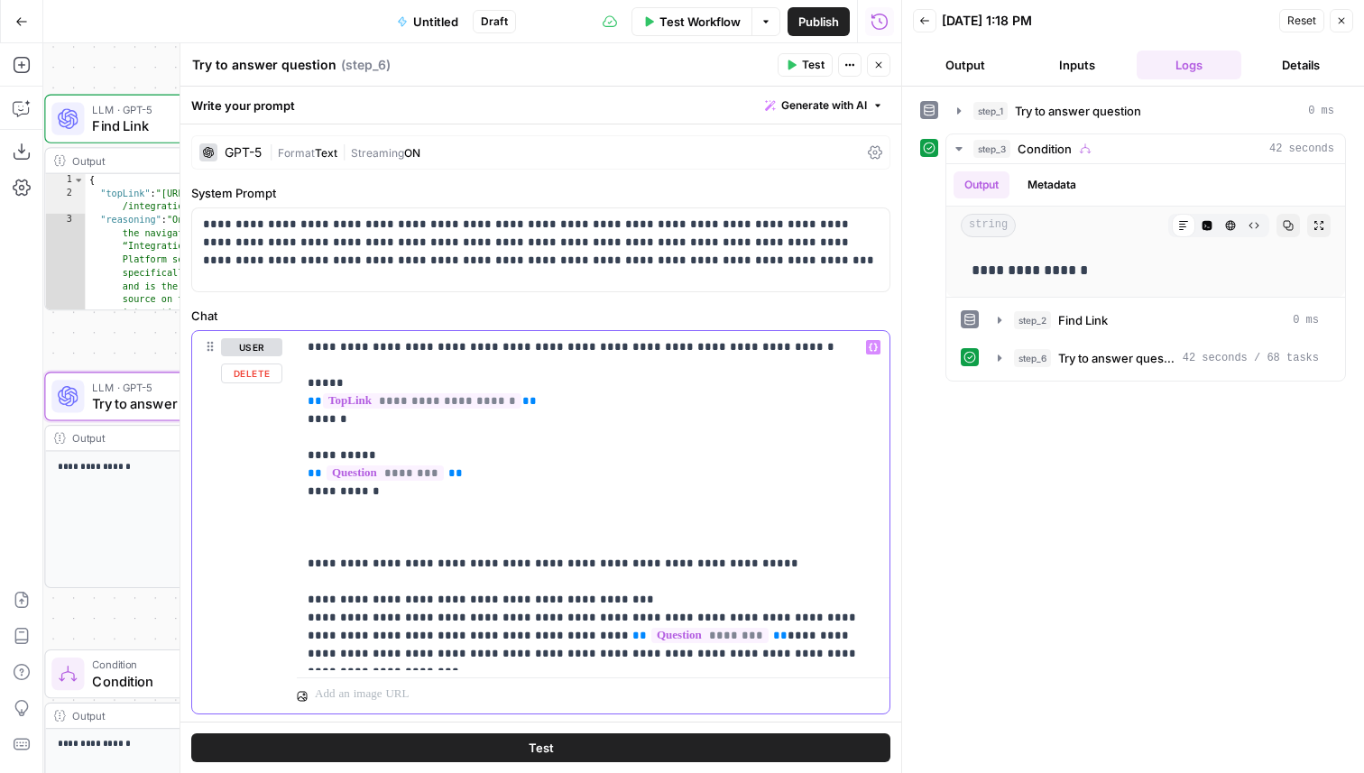
click at [569, 600] on p "**********" at bounding box center [593, 500] width 571 height 325
drag, startPoint x: 813, startPoint y: 651, endPoint x: 286, endPoint y: 591, distance: 530.4
click at [286, 591] on div "**********" at bounding box center [540, 522] width 697 height 383
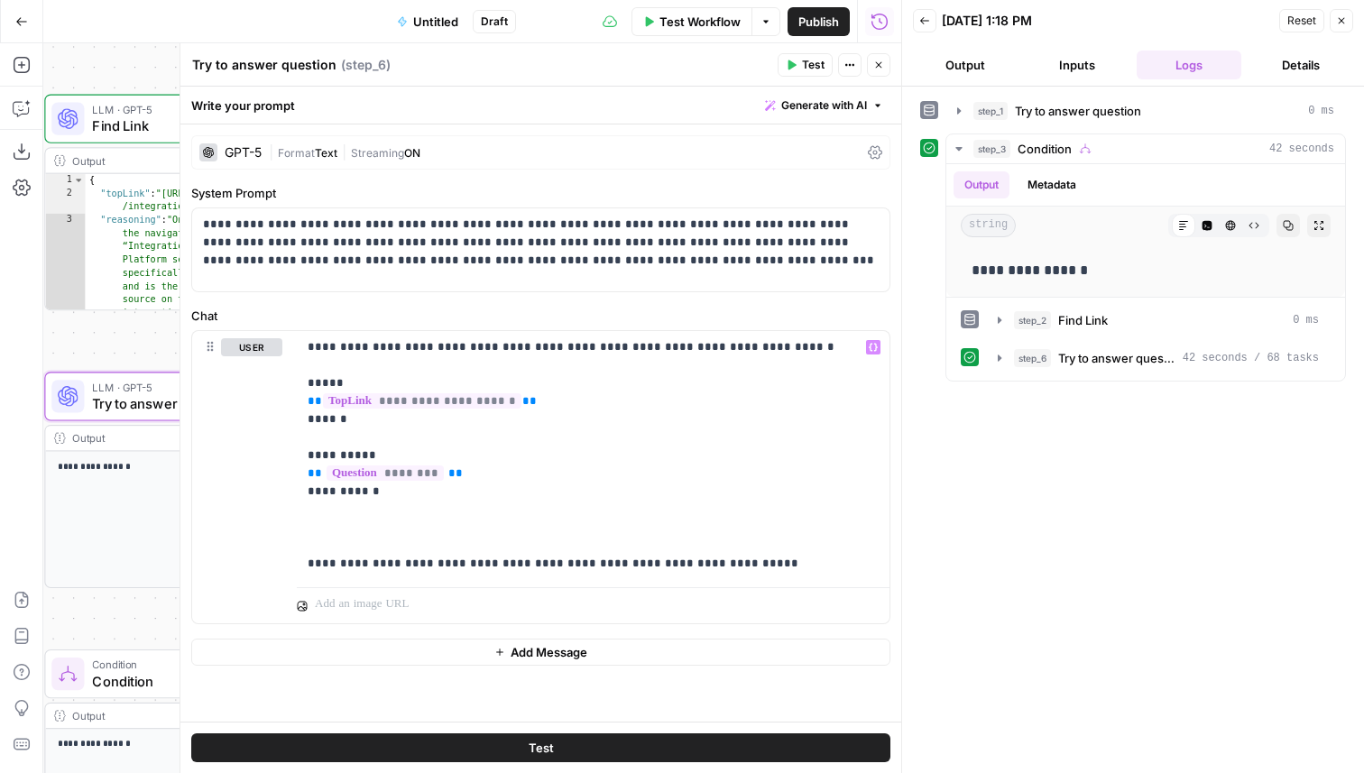
click at [815, 61] on span "Test" at bounding box center [813, 65] width 23 height 16
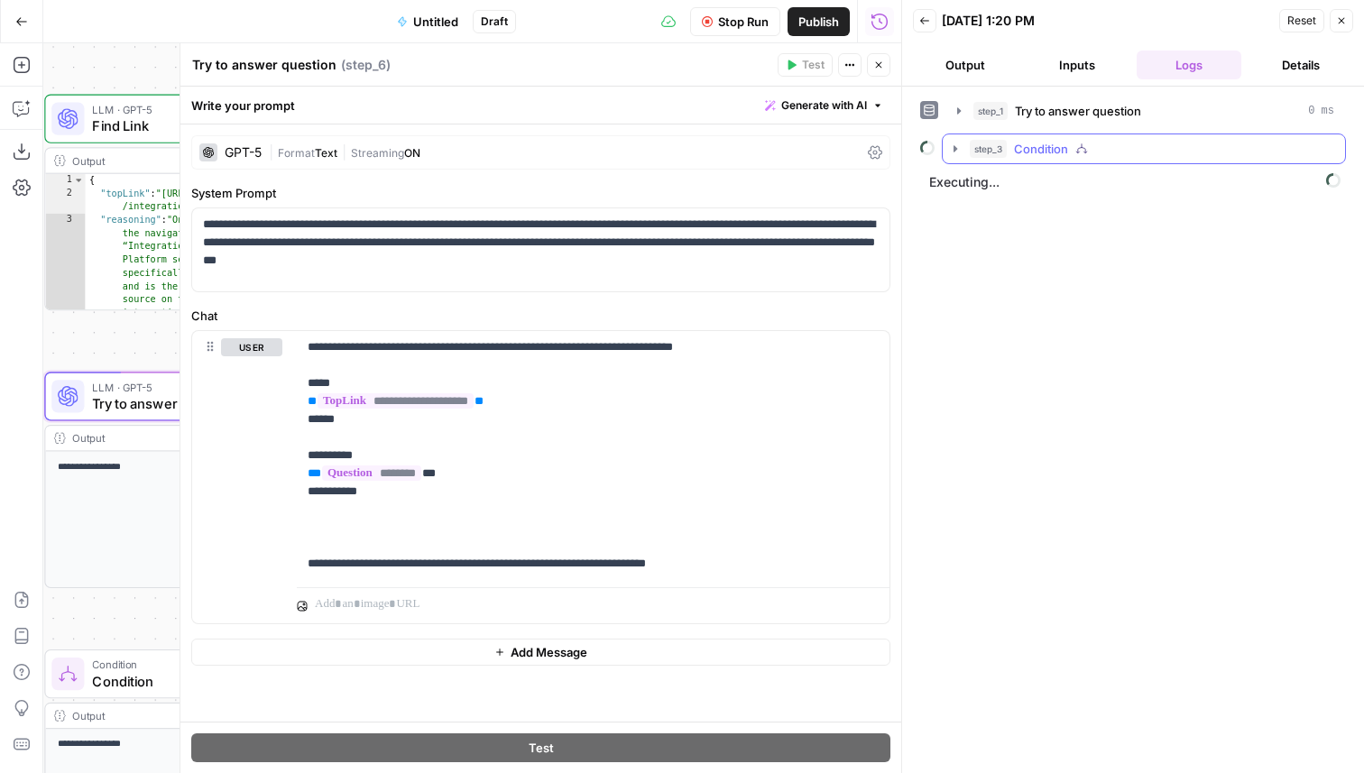
click at [1067, 151] on span "Condition" at bounding box center [1041, 149] width 54 height 18
click at [1096, 177] on button "step_2 Find Link 0 ms" at bounding box center [1157, 186] width 346 height 29
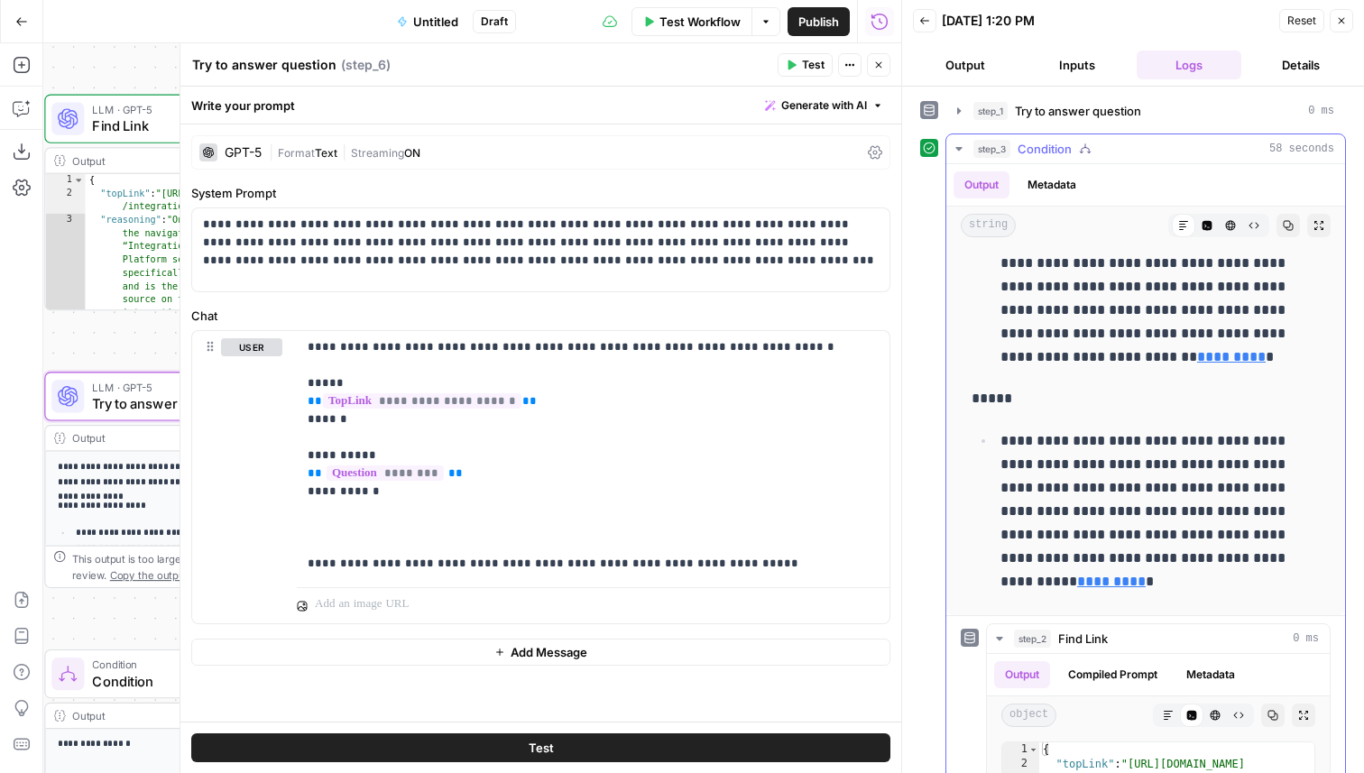
scroll to position [59, 0]
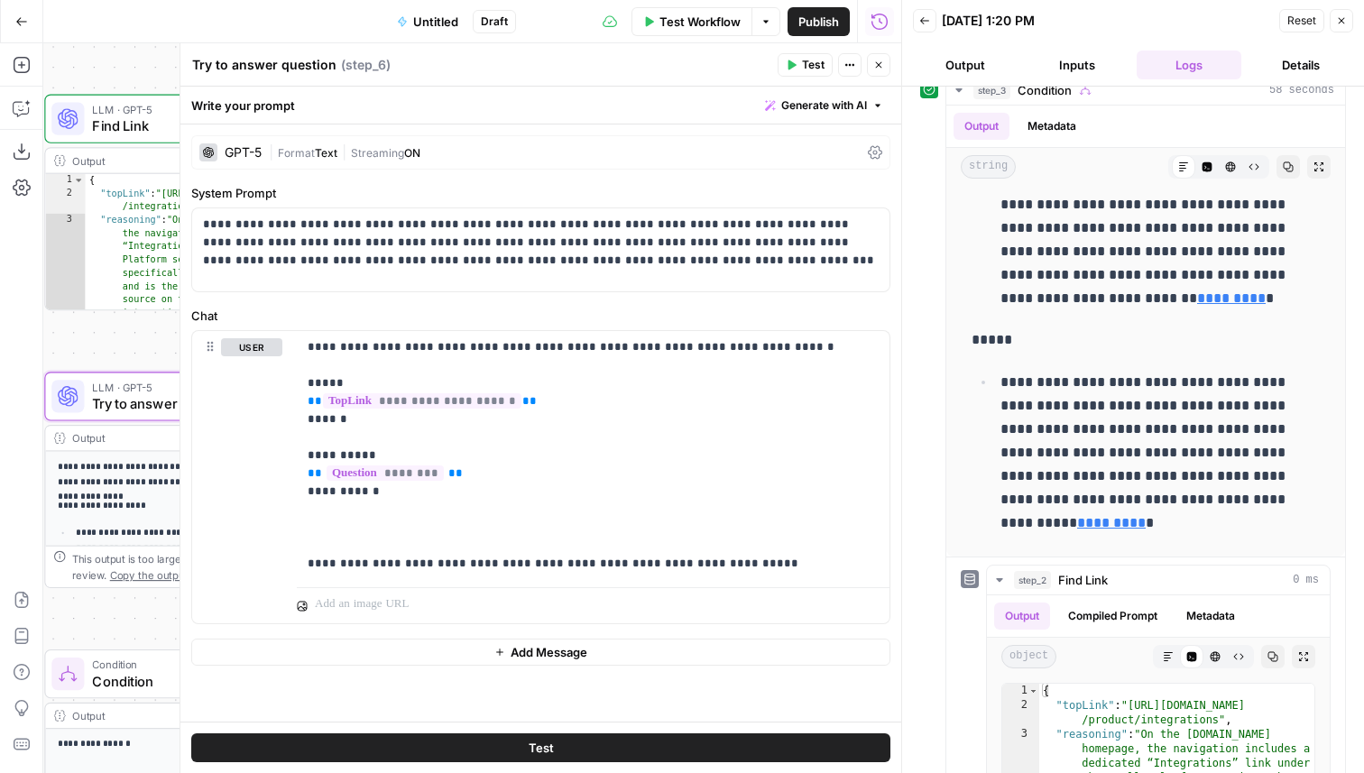
click at [881, 57] on button "Close" at bounding box center [878, 64] width 23 height 23
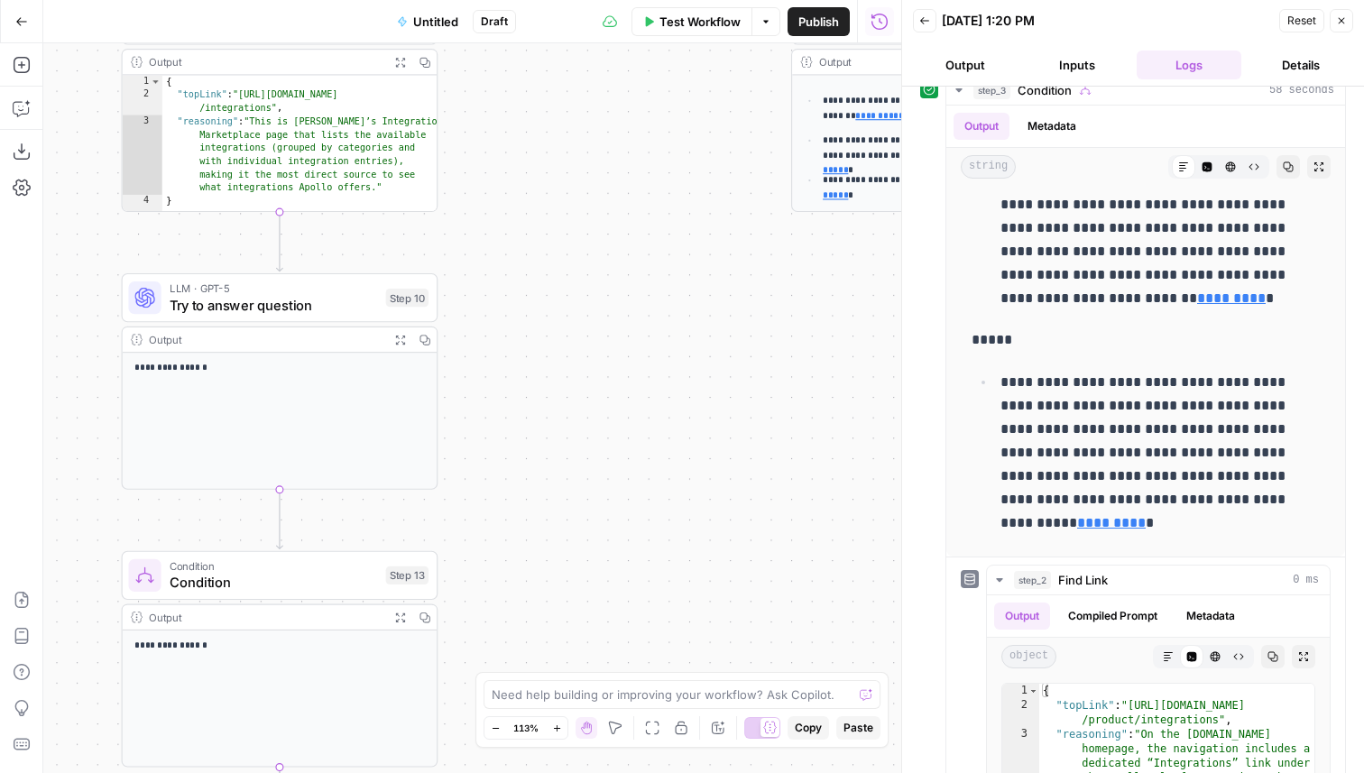
click at [402, 304] on div "Step 10" at bounding box center [407, 298] width 43 height 18
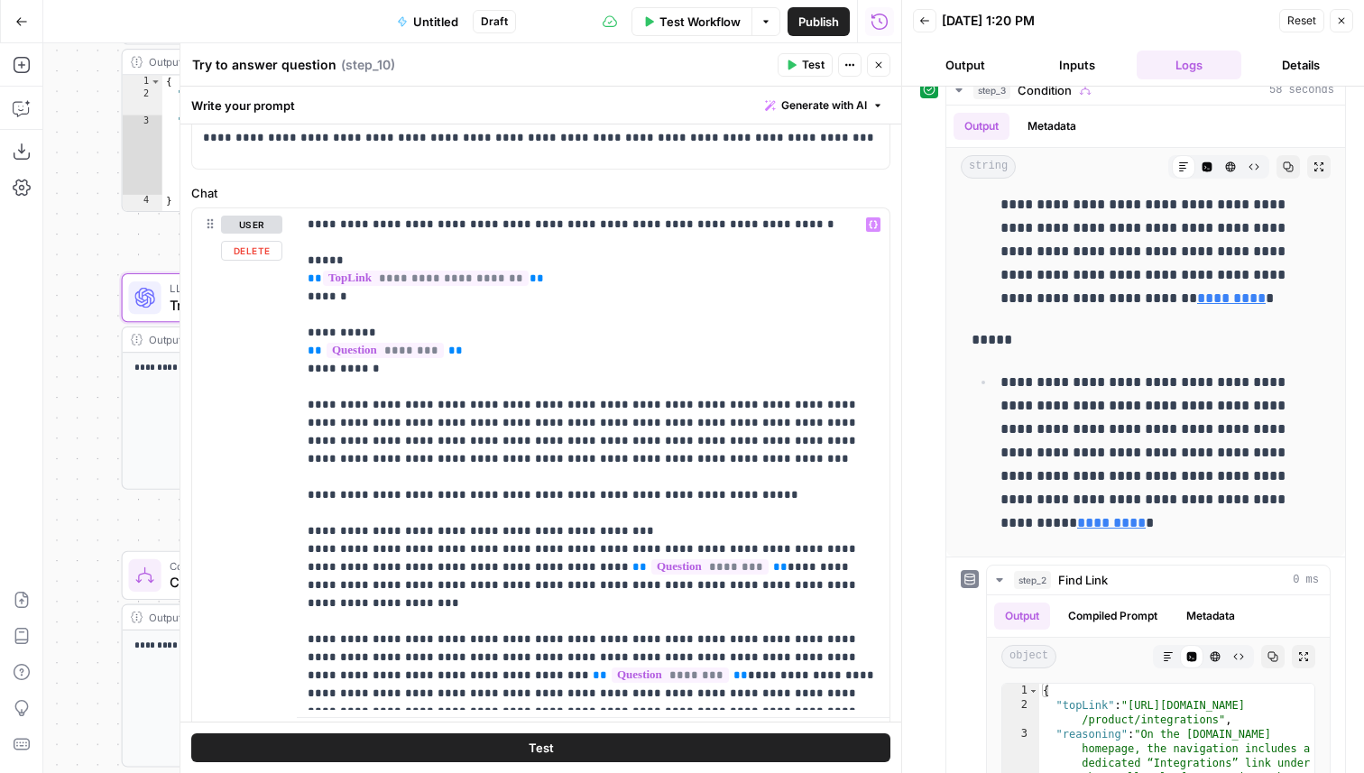
scroll to position [208, 0]
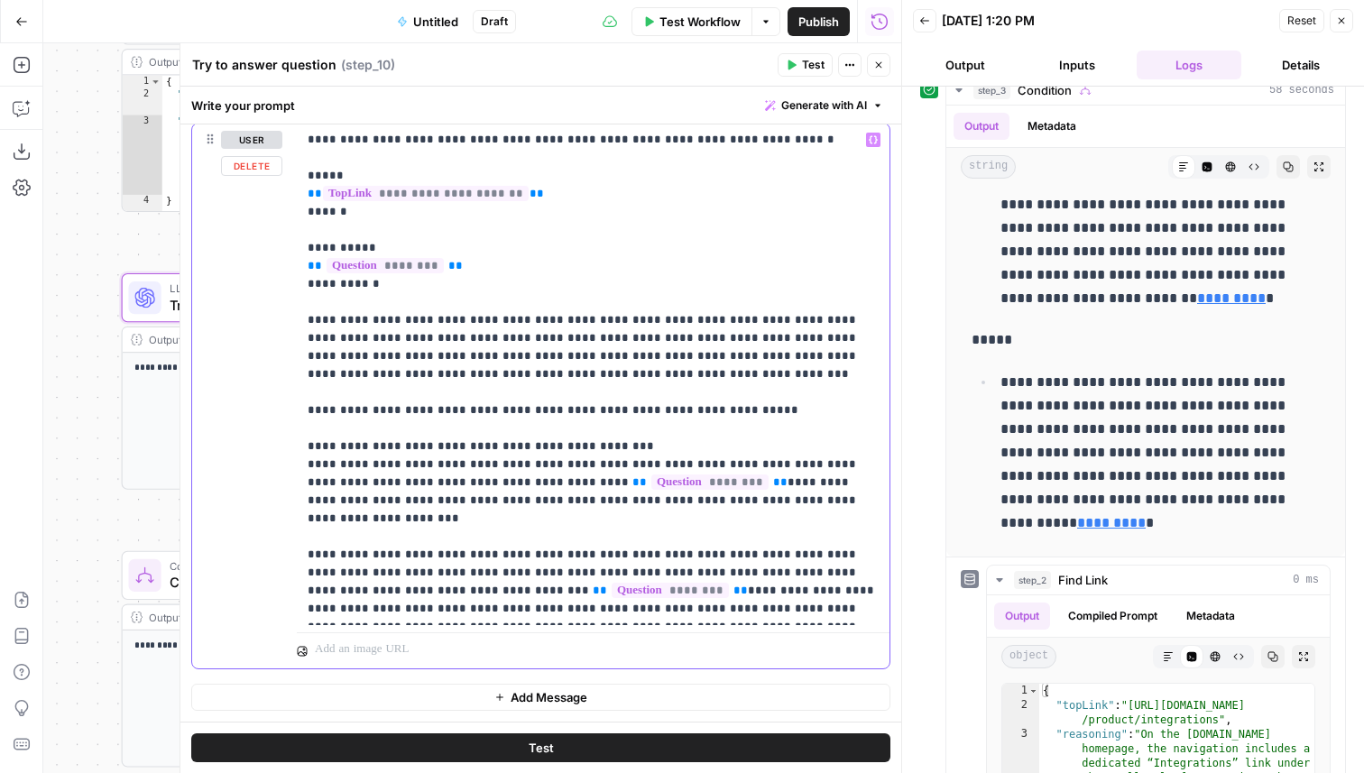
drag, startPoint x: 792, startPoint y: 610, endPoint x: 296, endPoint y: 319, distance: 575.5
click at [296, 319] on div "**********" at bounding box center [540, 396] width 697 height 545
copy p "**********"
click at [874, 65] on icon "button" at bounding box center [878, 65] width 11 height 11
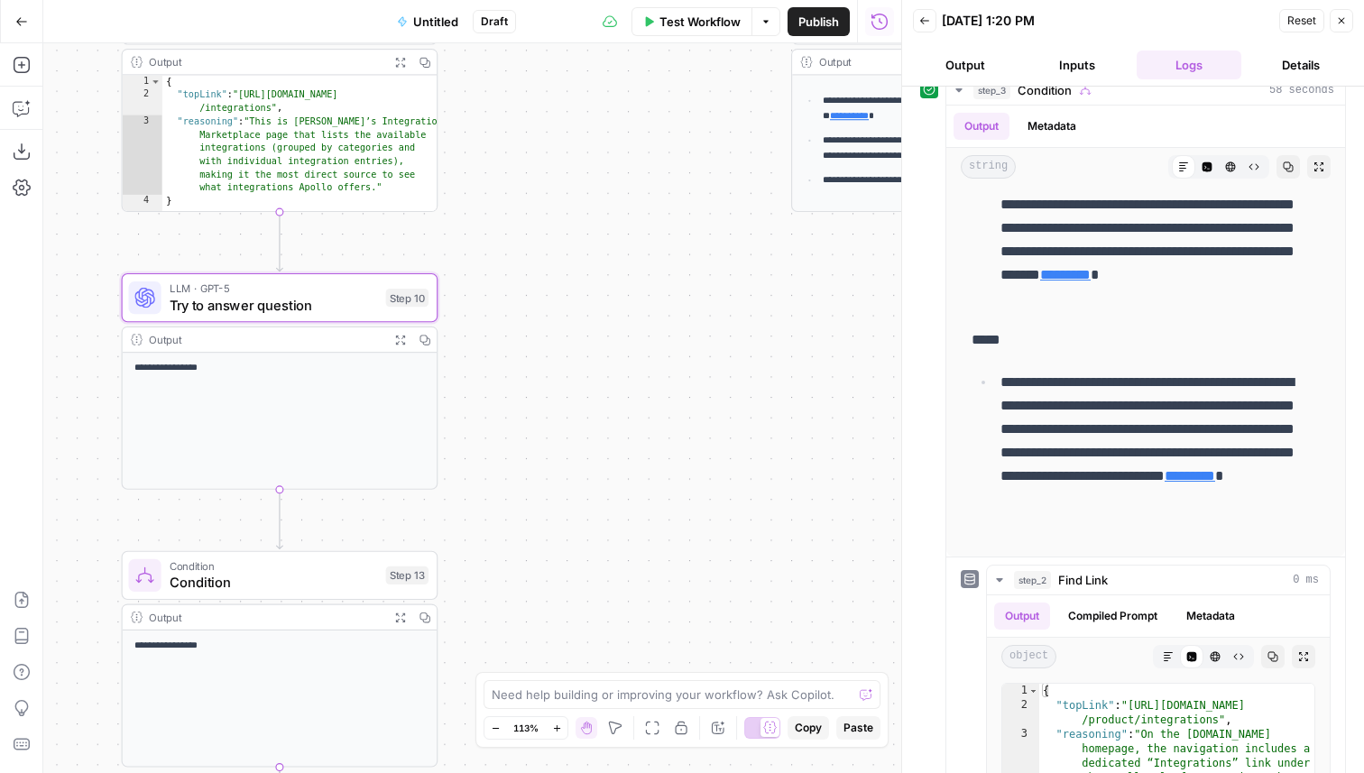
scroll to position [915, 0]
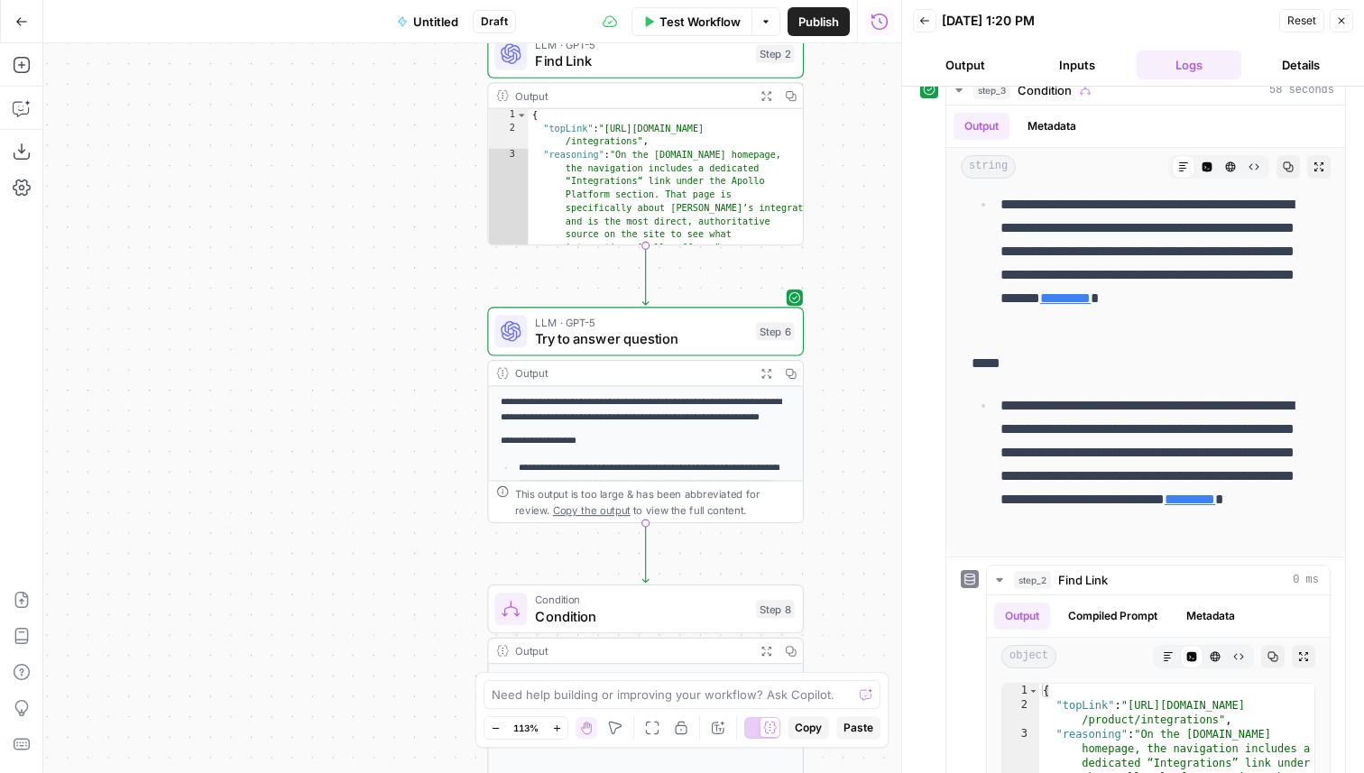
click at [587, 344] on span "Try to answer question" at bounding box center [641, 338] width 212 height 21
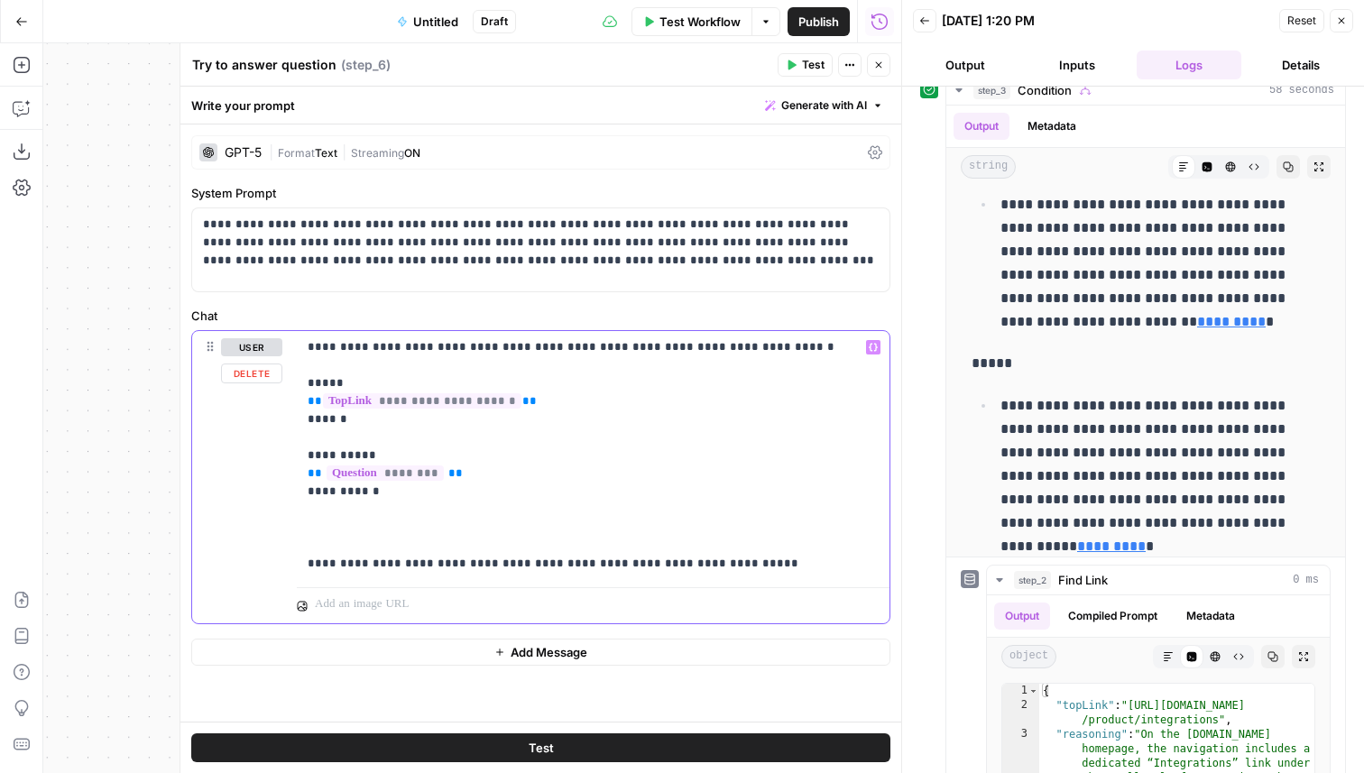
drag, startPoint x: 779, startPoint y: 563, endPoint x: 345, endPoint y: 536, distance: 434.9
click at [345, 536] on p "**********" at bounding box center [593, 455] width 571 height 235
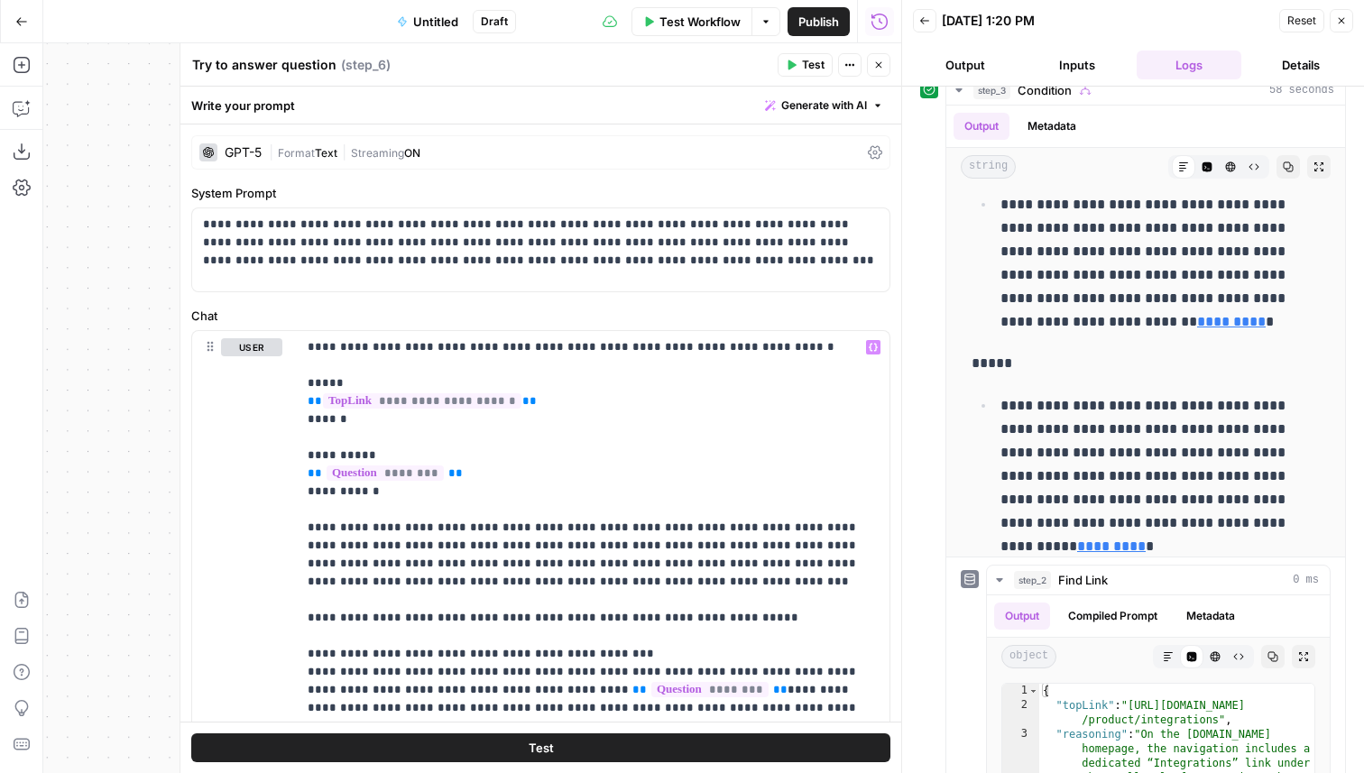
click at [885, 63] on button "Close" at bounding box center [878, 64] width 23 height 23
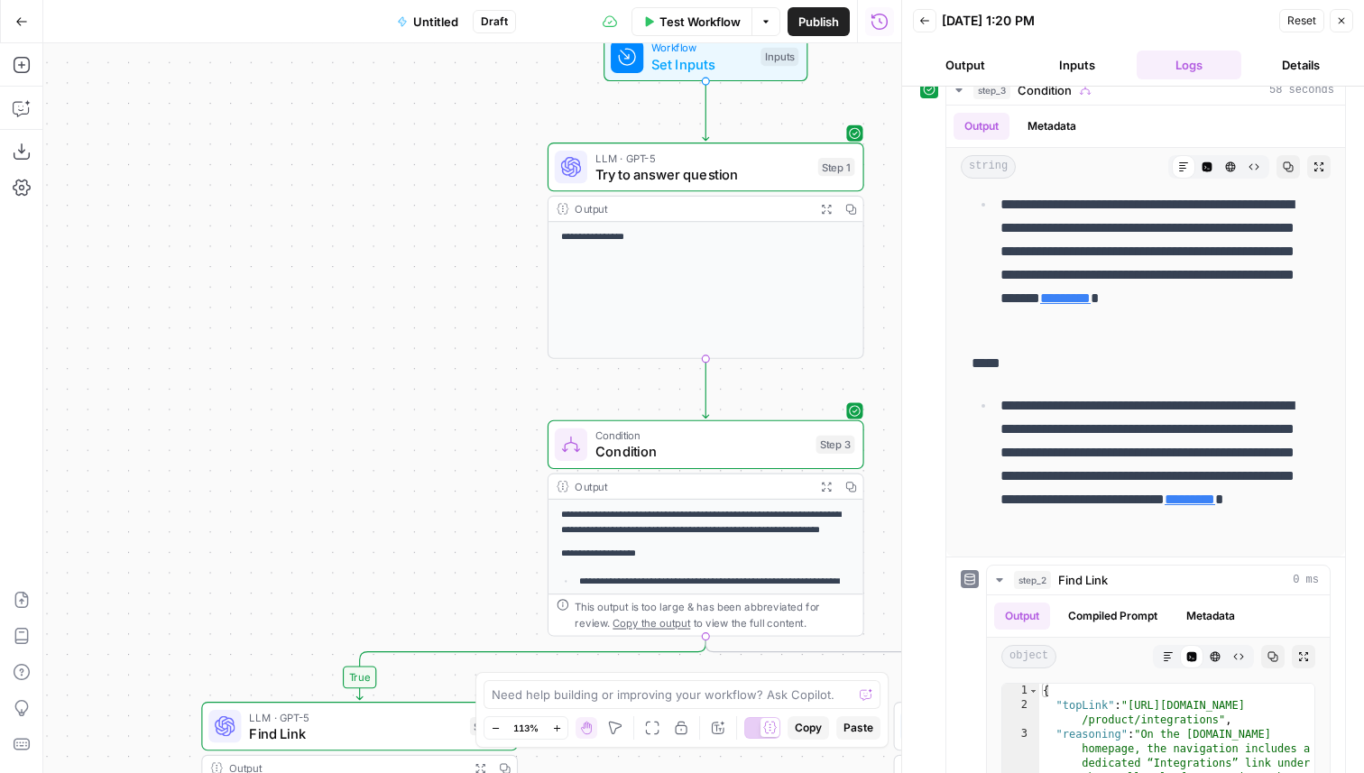
click at [633, 183] on span "Try to answer question" at bounding box center [703, 174] width 215 height 21
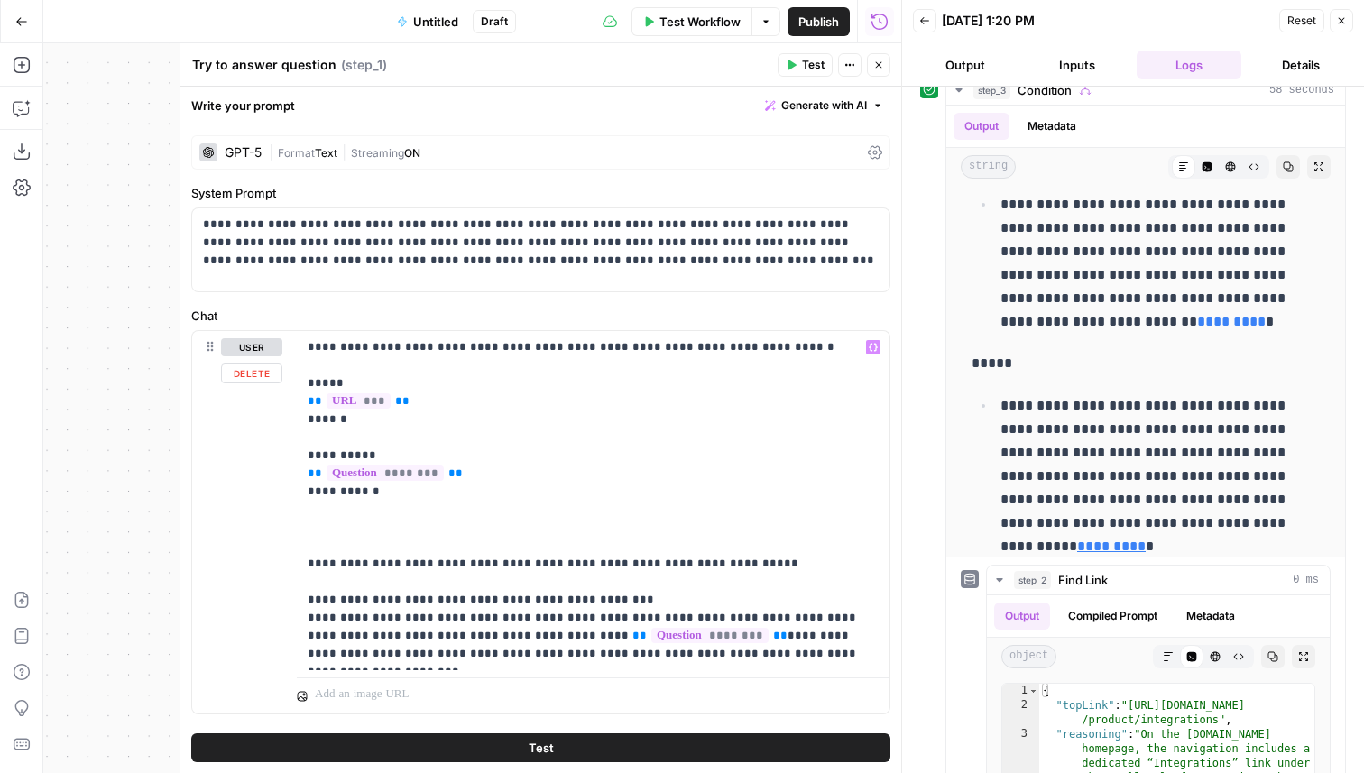
scroll to position [45, 0]
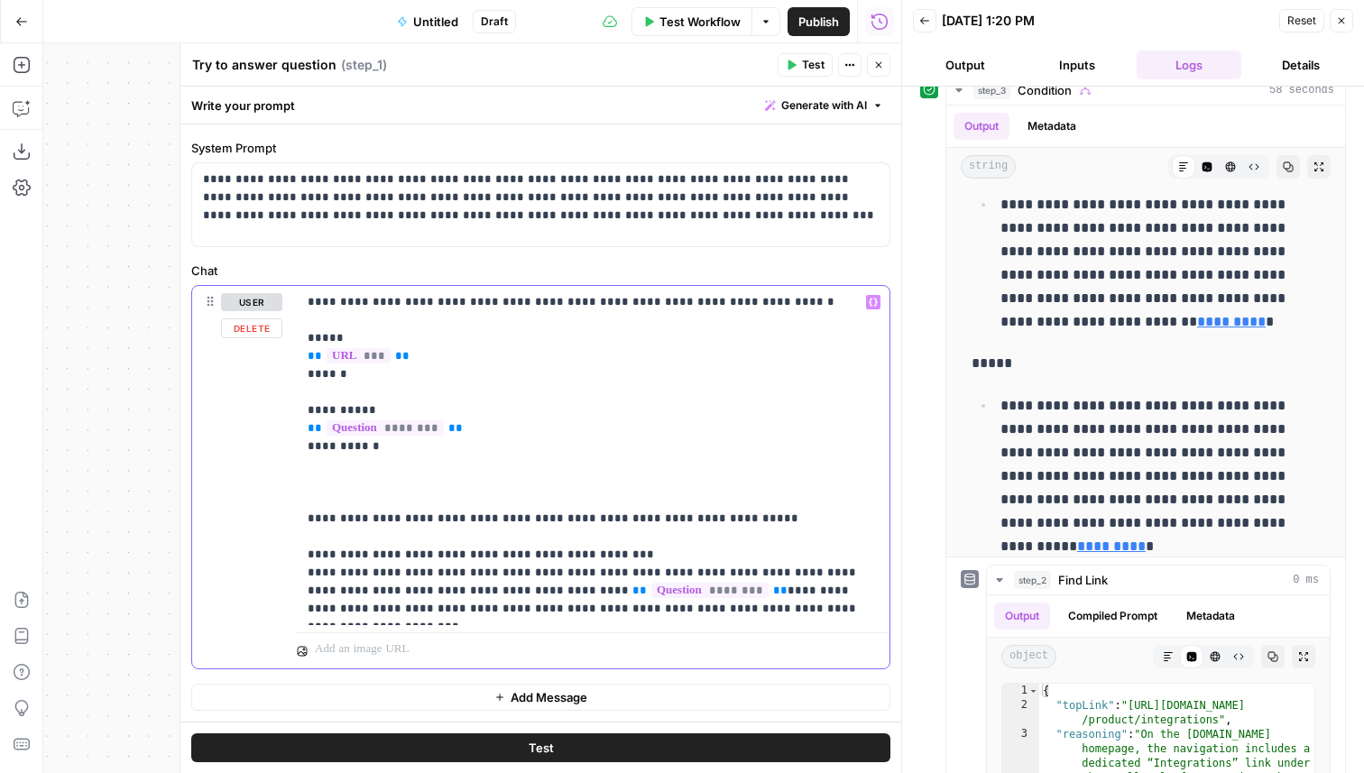
drag, startPoint x: 799, startPoint y: 609, endPoint x: 277, endPoint y: 485, distance: 537.1
click at [277, 485] on div "**********" at bounding box center [540, 477] width 697 height 383
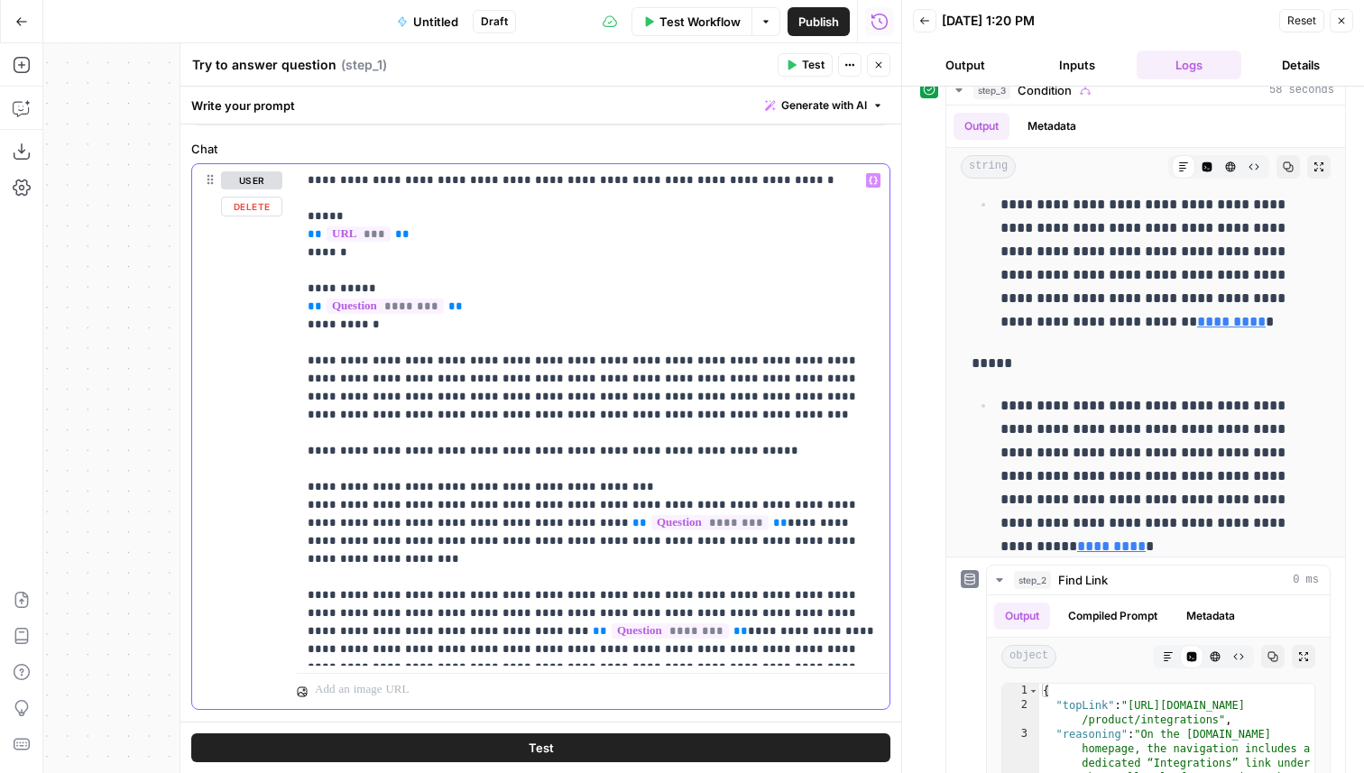
scroll to position [208, 0]
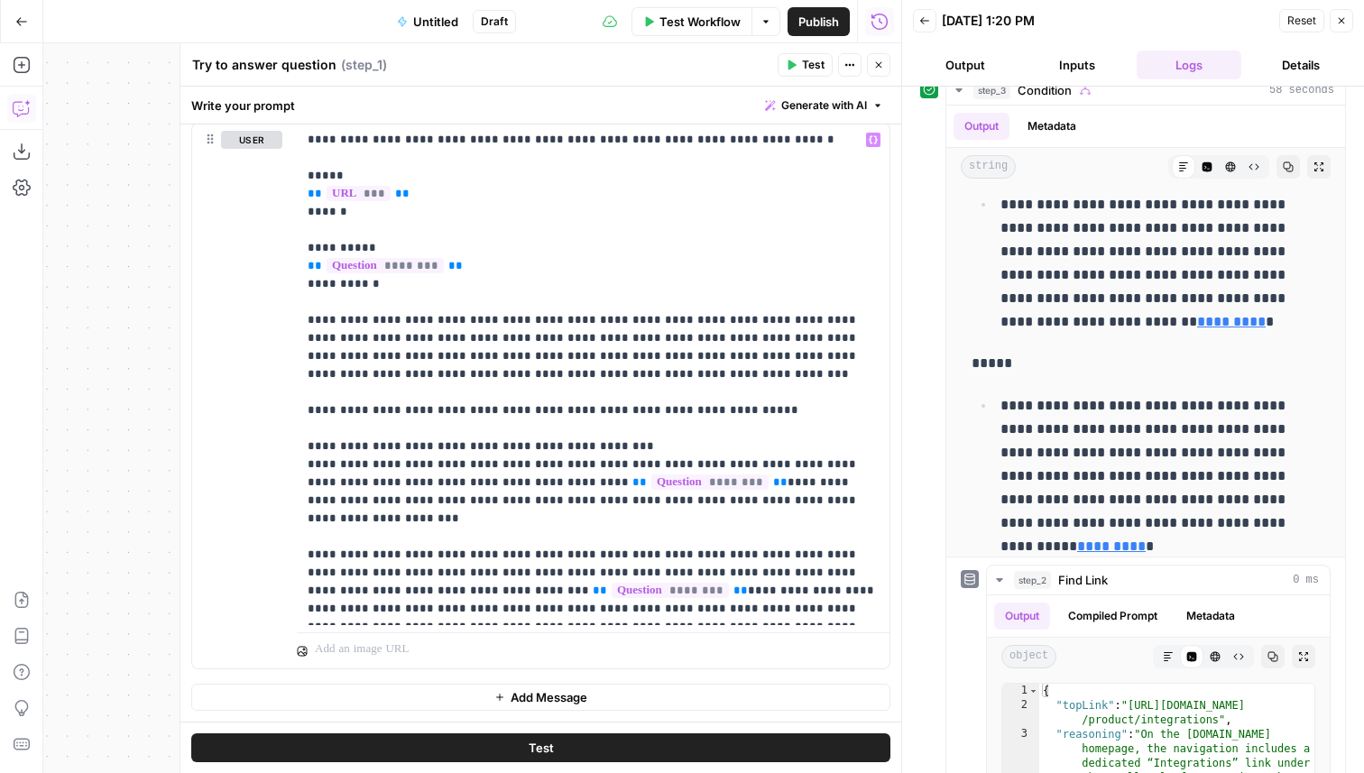
click at [29, 99] on icon "button" at bounding box center [22, 108] width 18 height 18
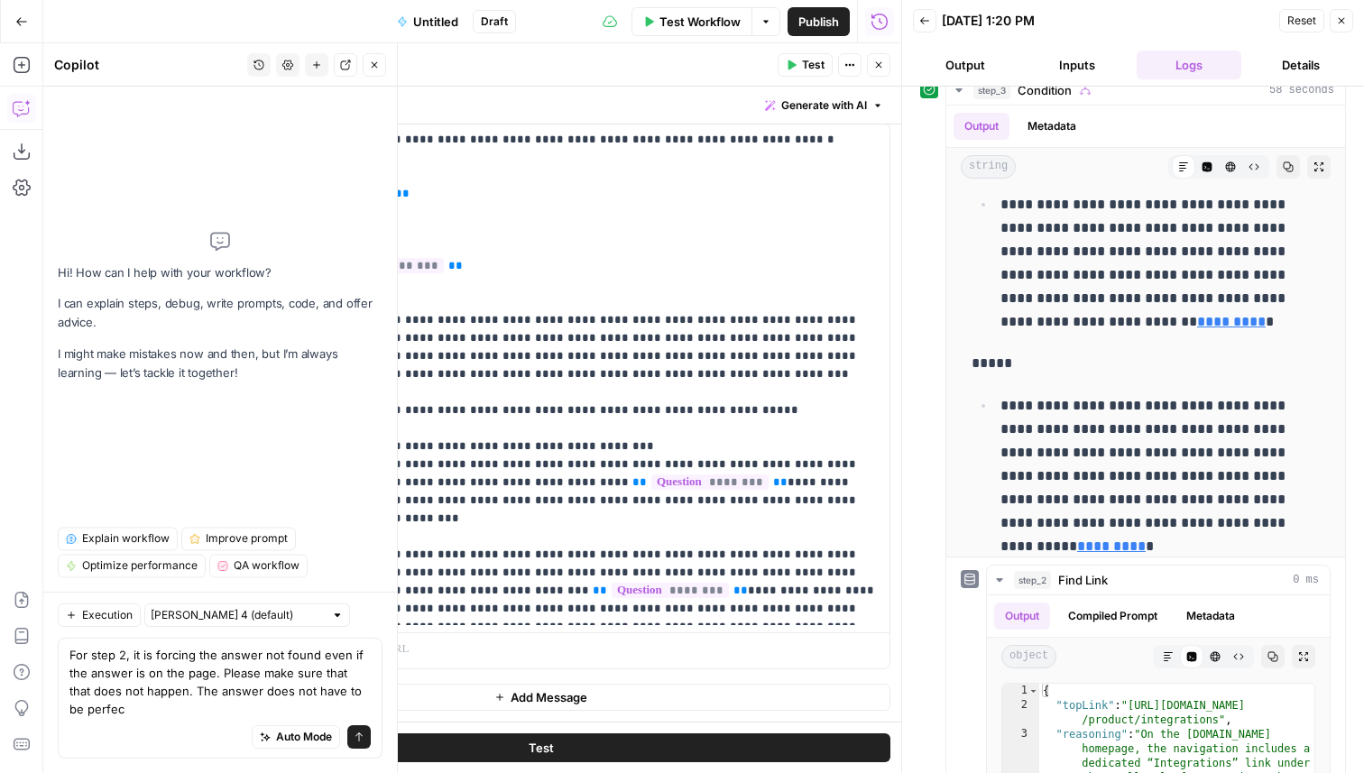
type textarea "For step 2, it is forcing the answer not found even if the answer is on the pag…"
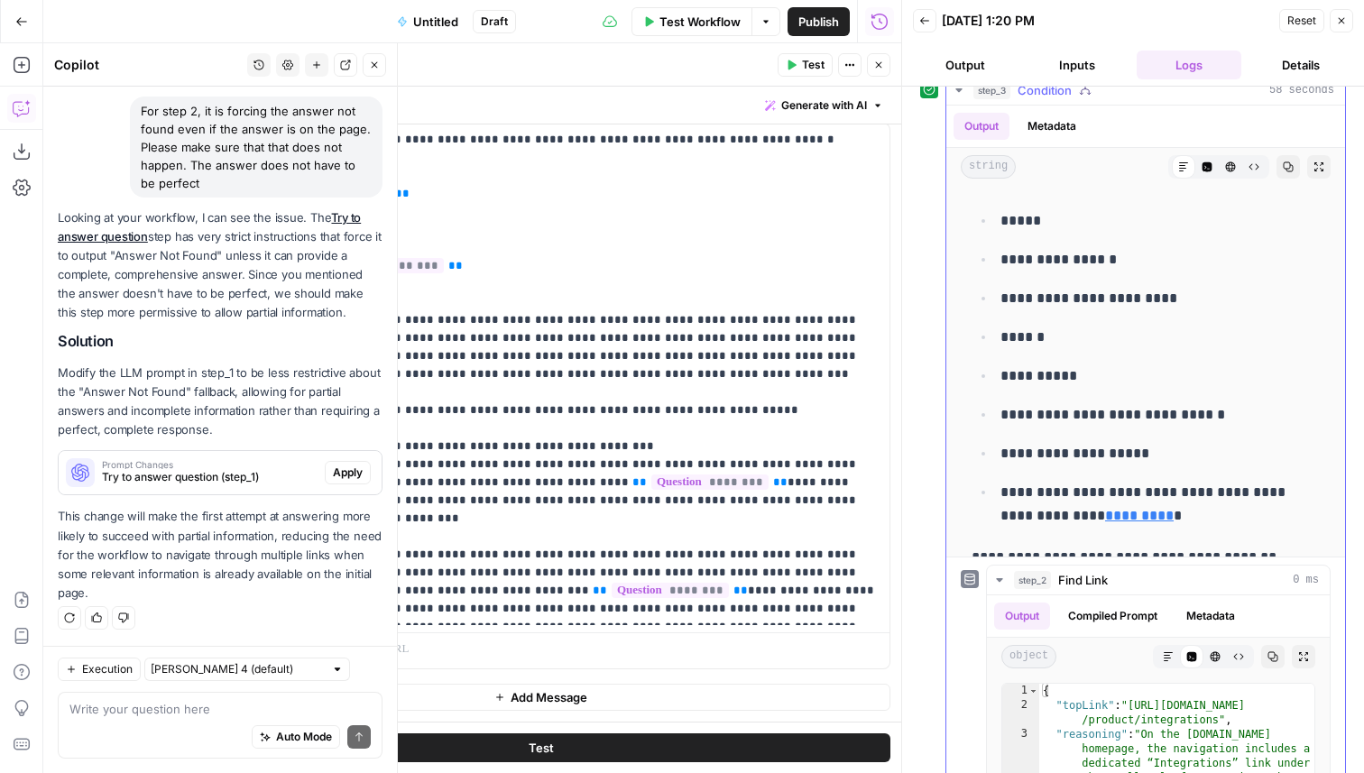
scroll to position [271, 0]
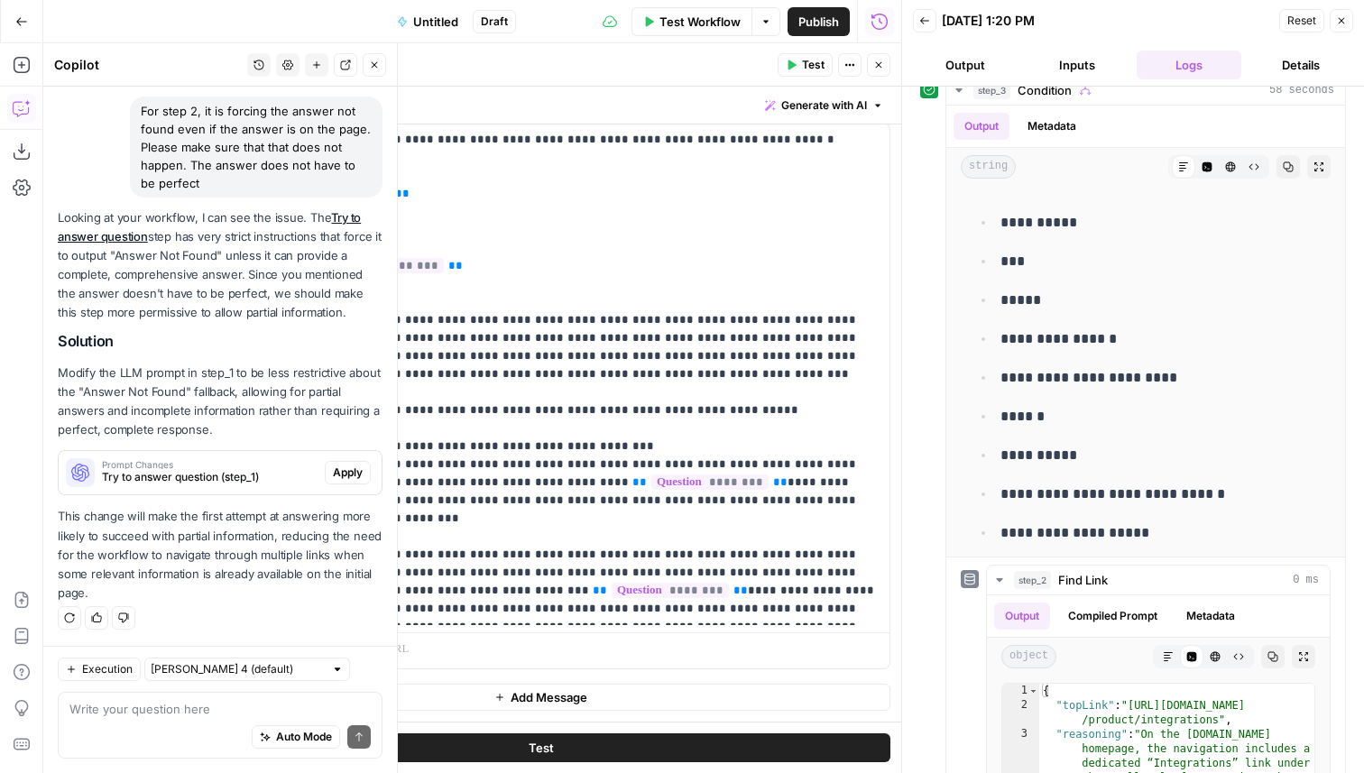
click at [353, 472] on span "Apply" at bounding box center [348, 473] width 30 height 16
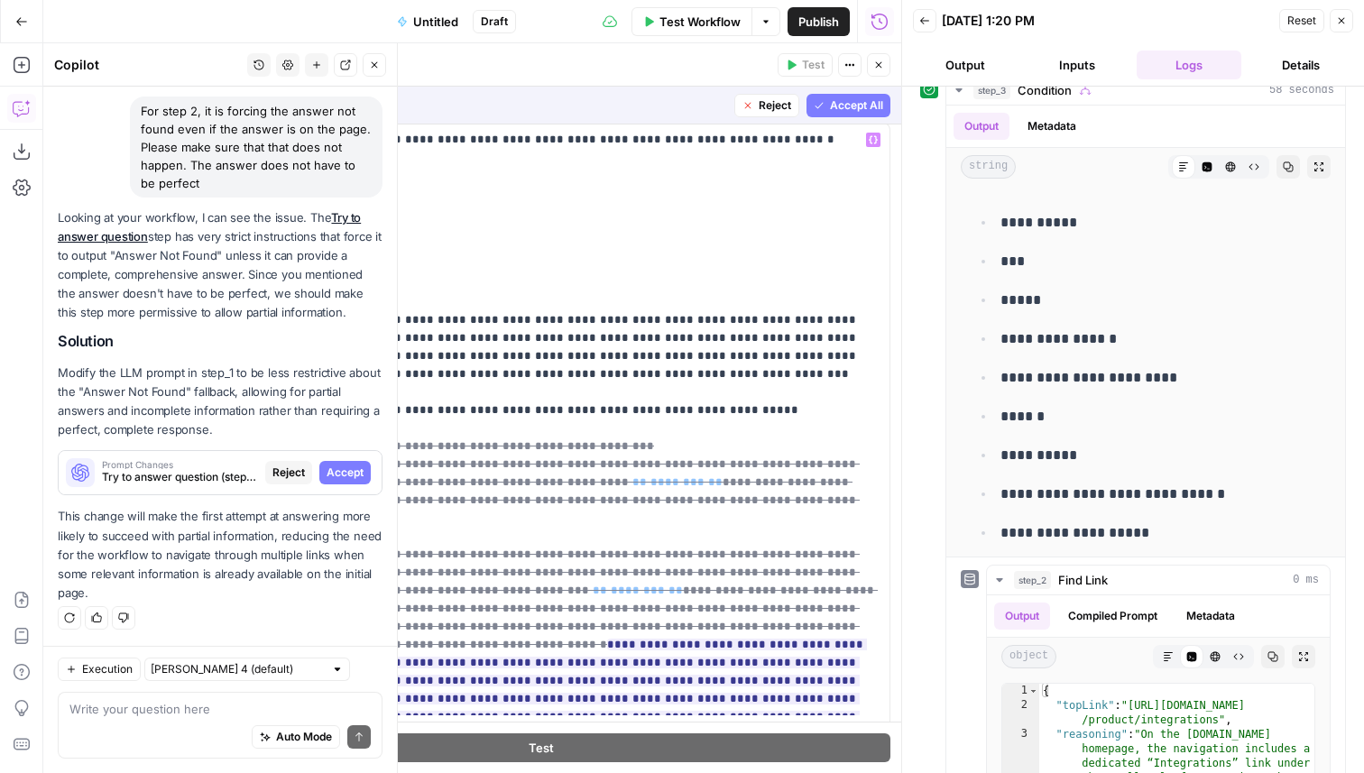
scroll to position [298, 0]
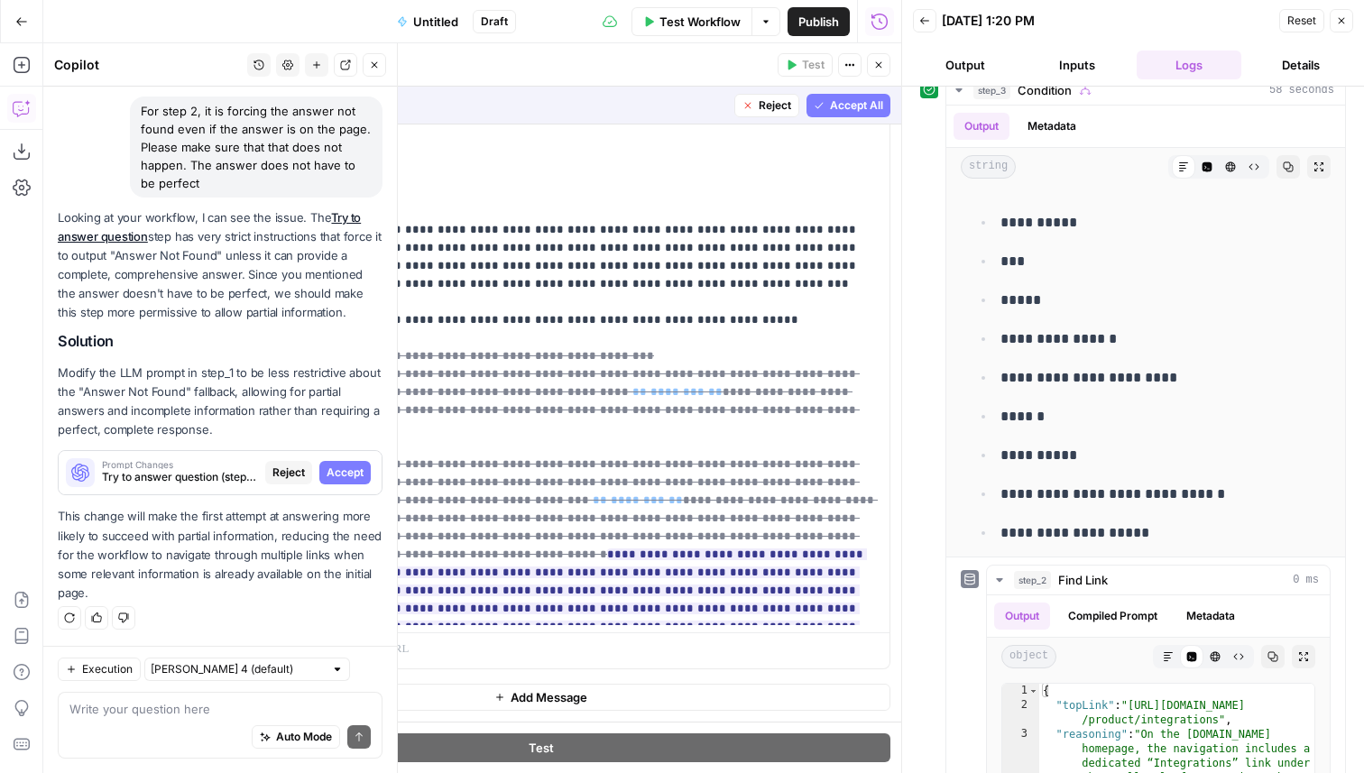
click at [862, 101] on span "Accept All" at bounding box center [856, 105] width 53 height 16
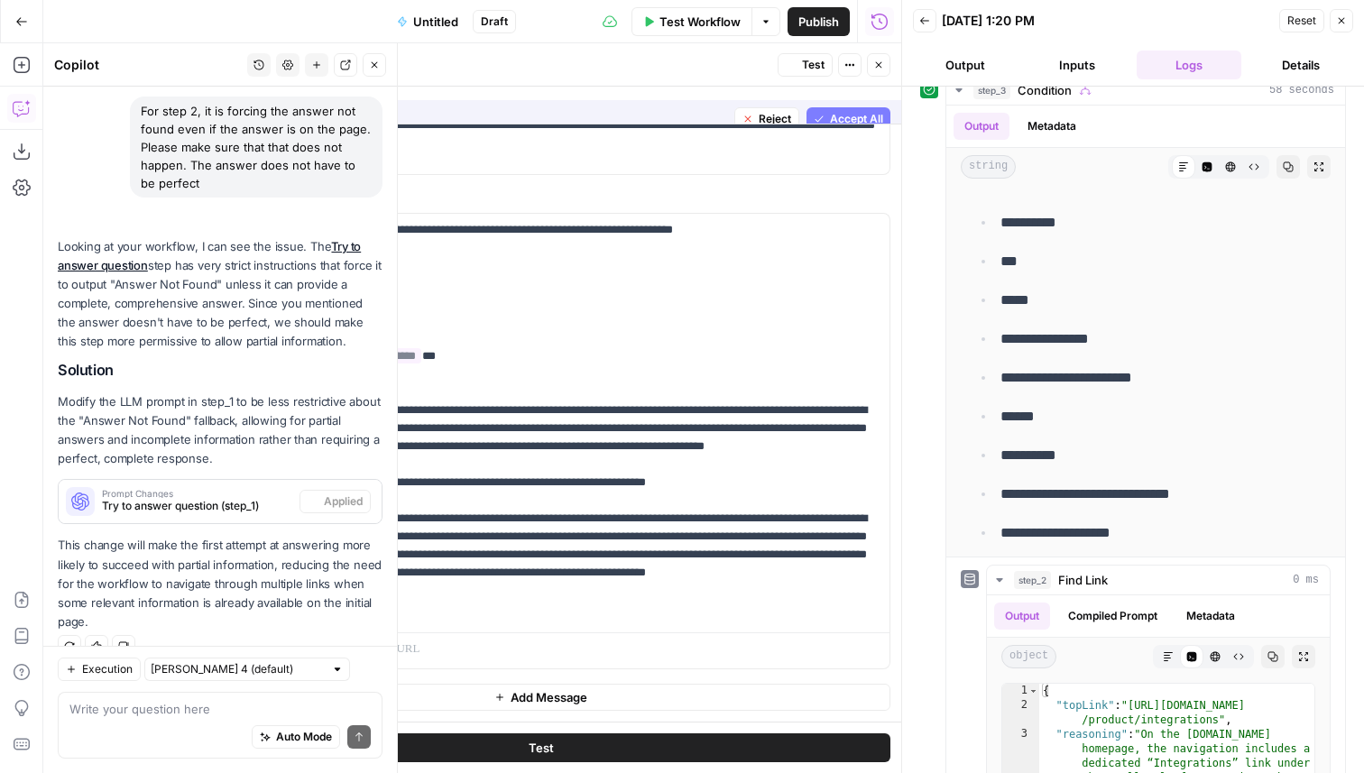
scroll to position [0, 0]
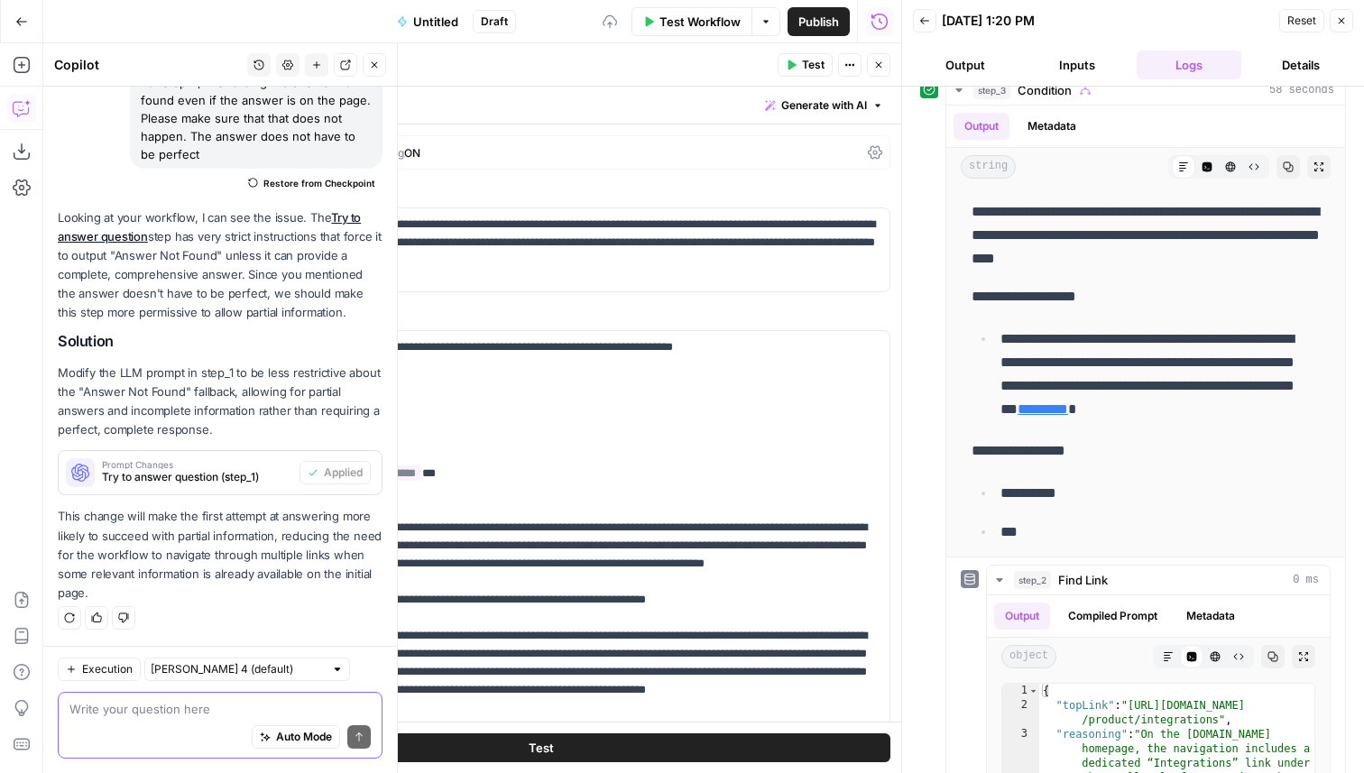
click at [127, 700] on textarea at bounding box center [219, 709] width 301 height 18
type textarea "Too much adjustment, meet somewhere in the middle"
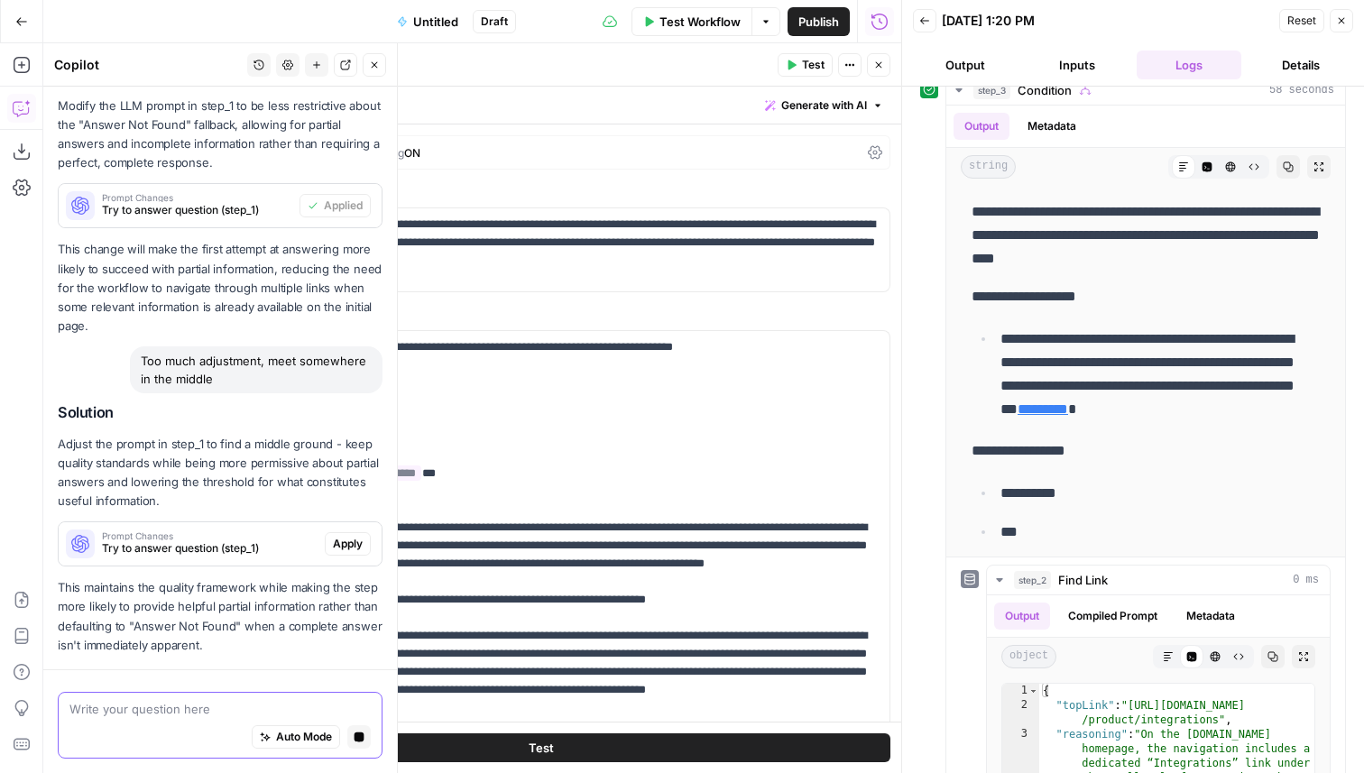
scroll to position [483, 0]
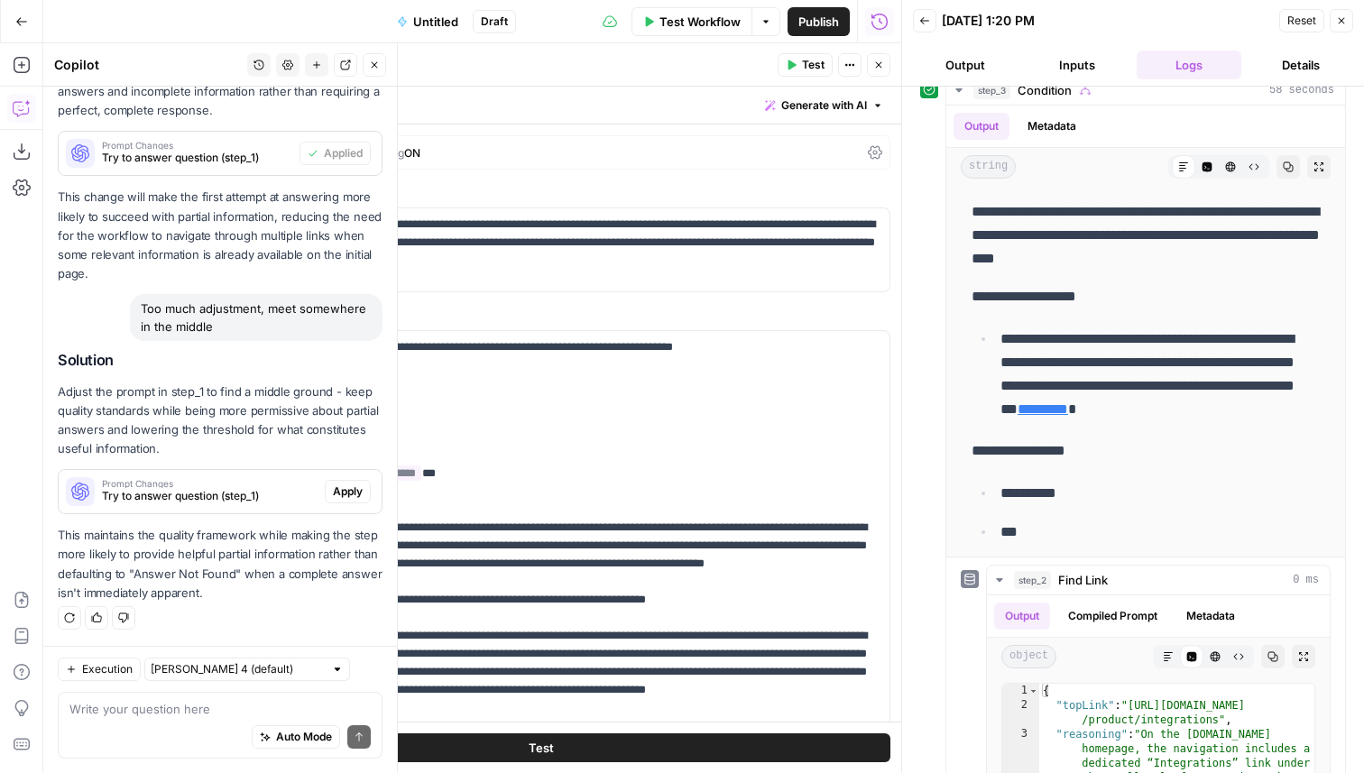
click at [344, 503] on button "Apply" at bounding box center [348, 491] width 46 height 23
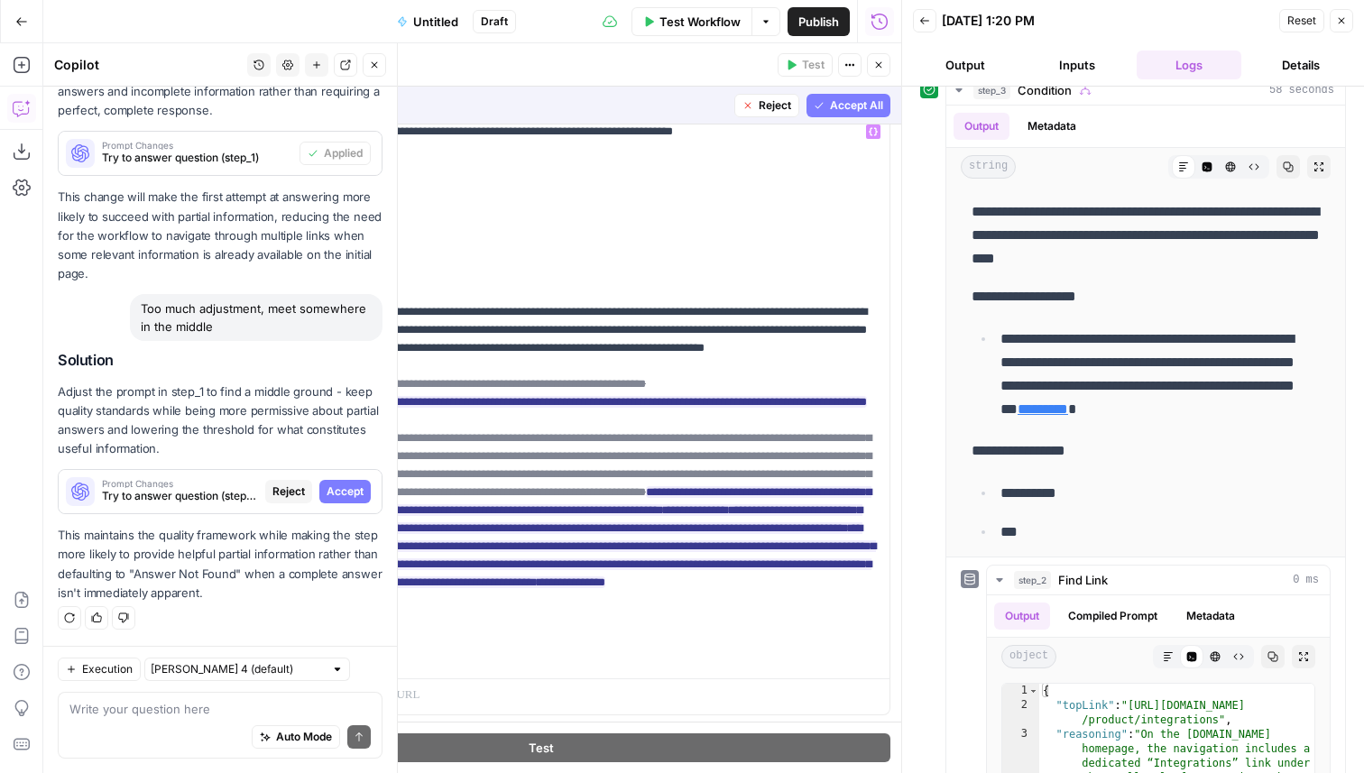
scroll to position [220, 0]
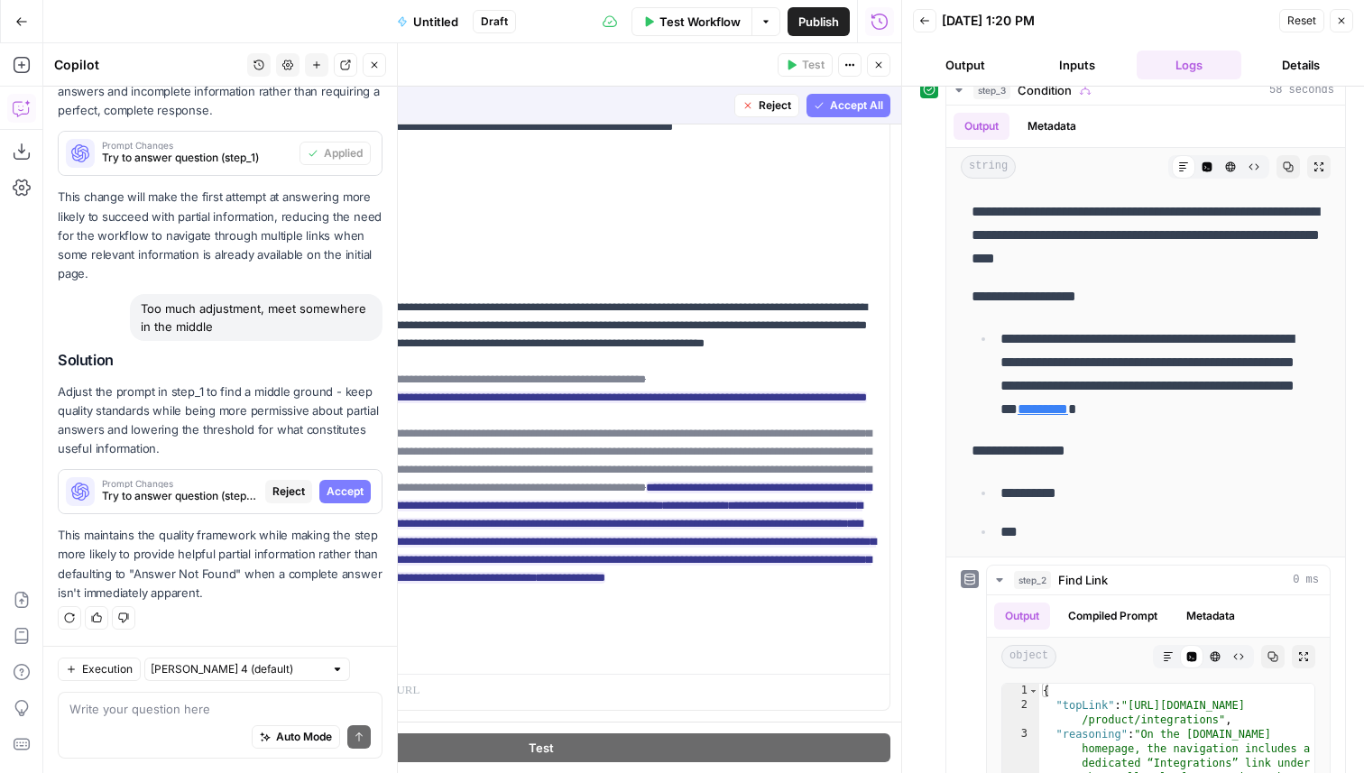
click at [866, 97] on span "Accept All" at bounding box center [856, 105] width 53 height 16
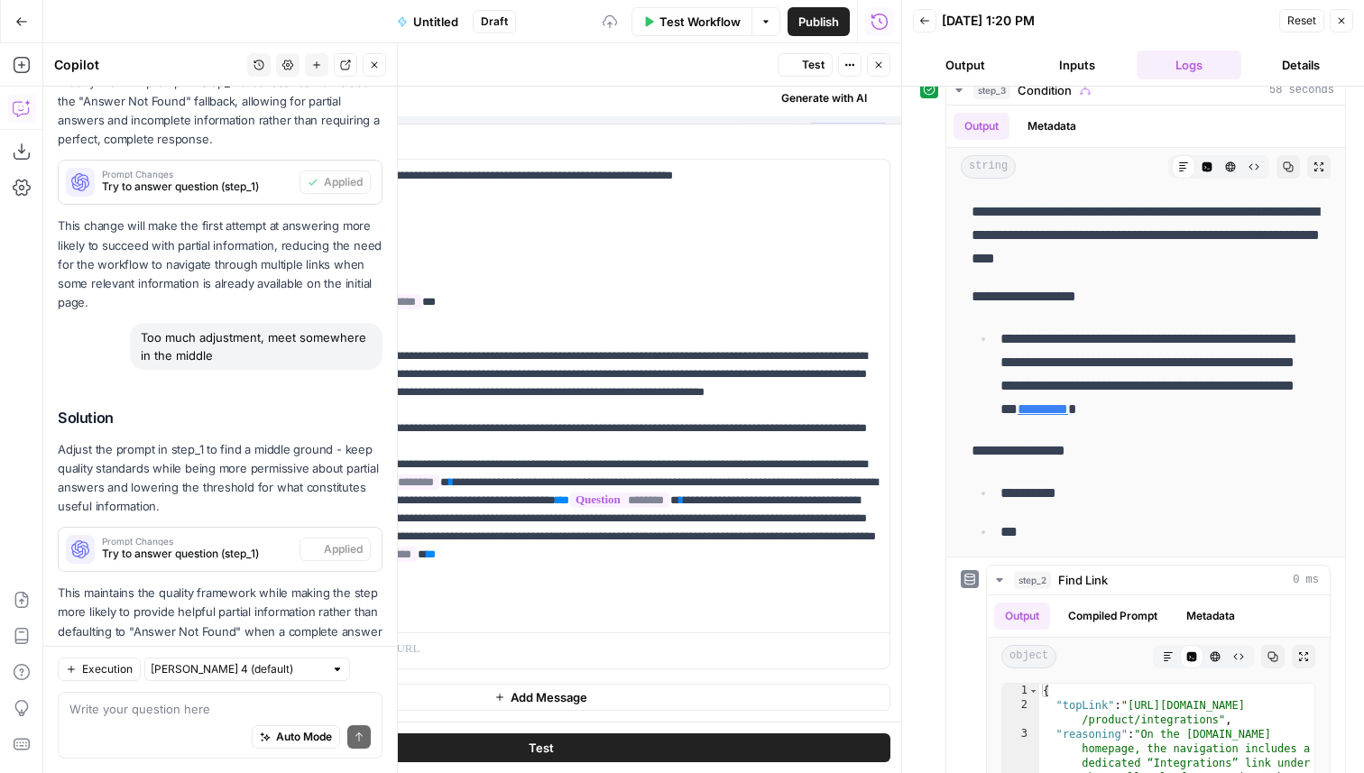
scroll to position [0, 0]
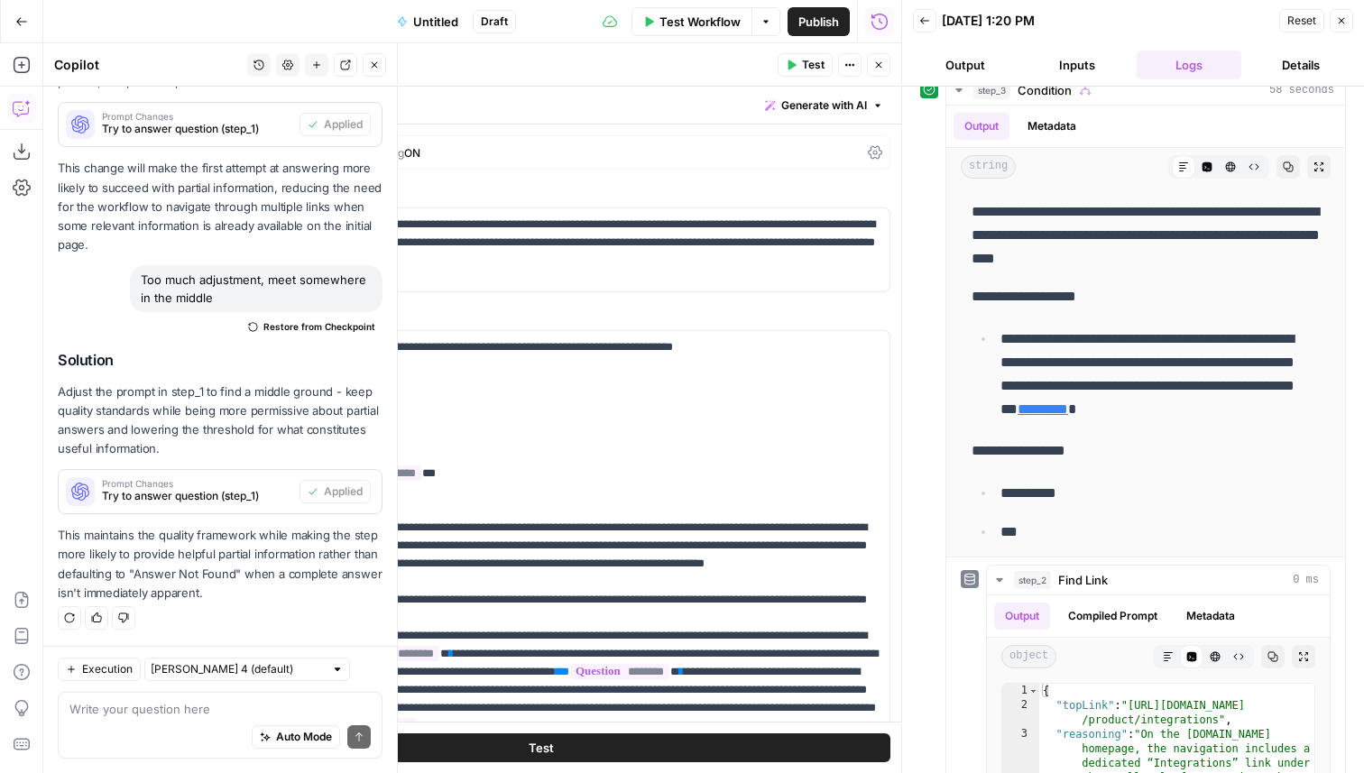
click at [808, 64] on span "Test" at bounding box center [813, 65] width 23 height 16
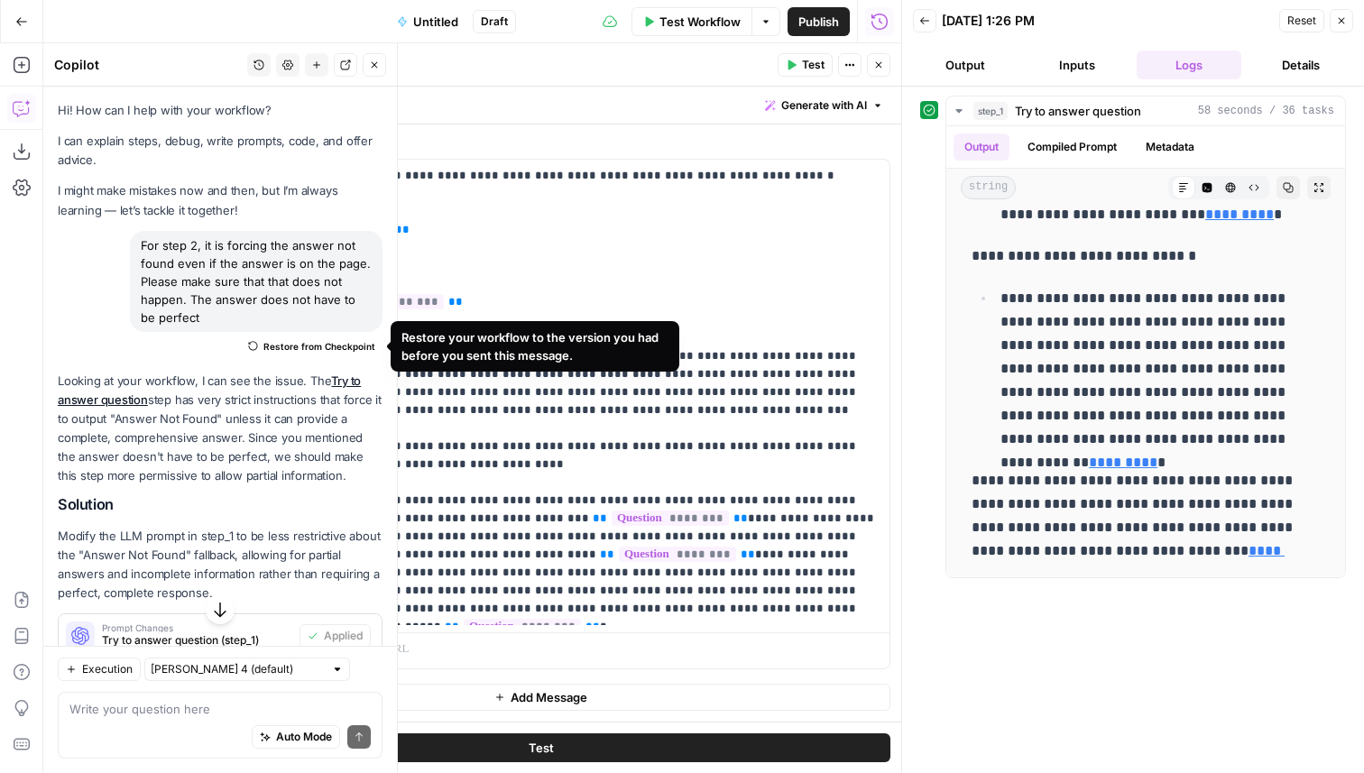
click at [302, 346] on span "Restore from Checkpoint" at bounding box center [319, 346] width 112 height 14
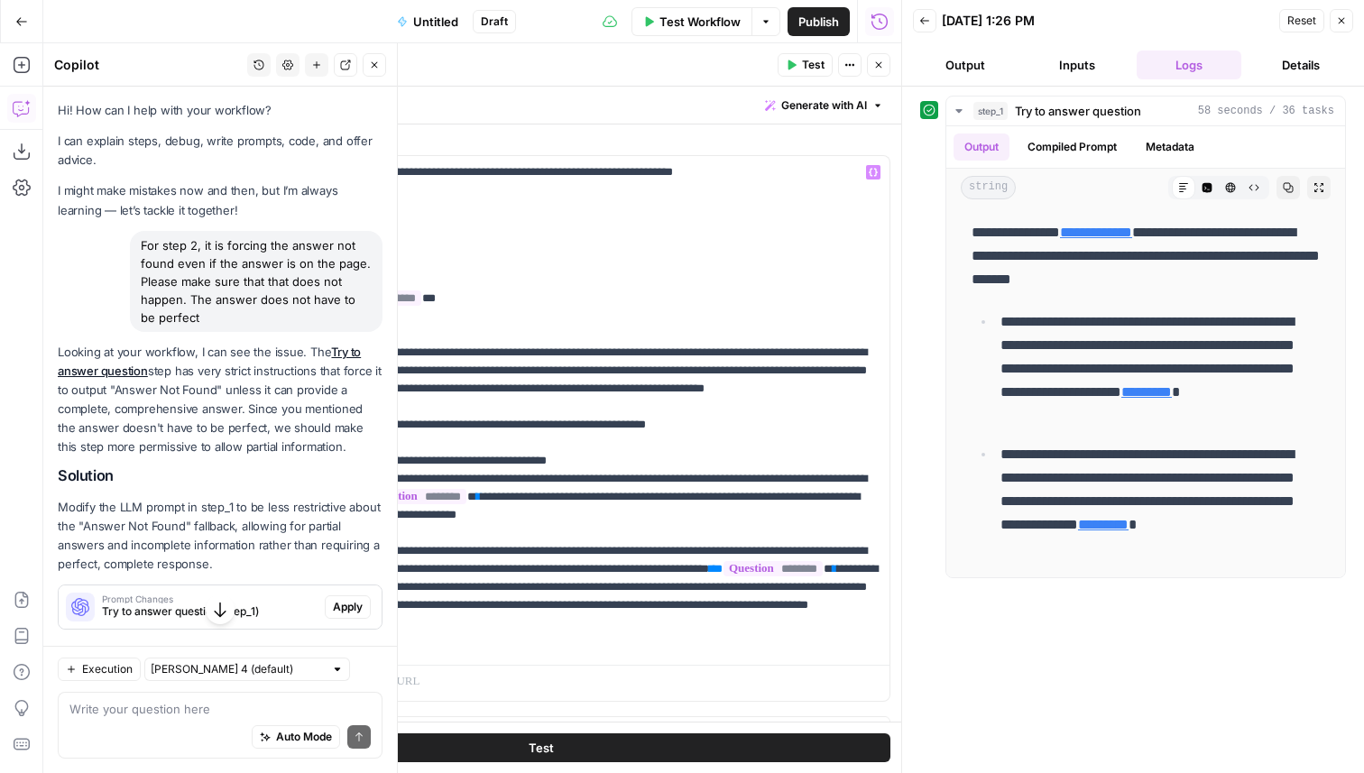
scroll to position [208, 0]
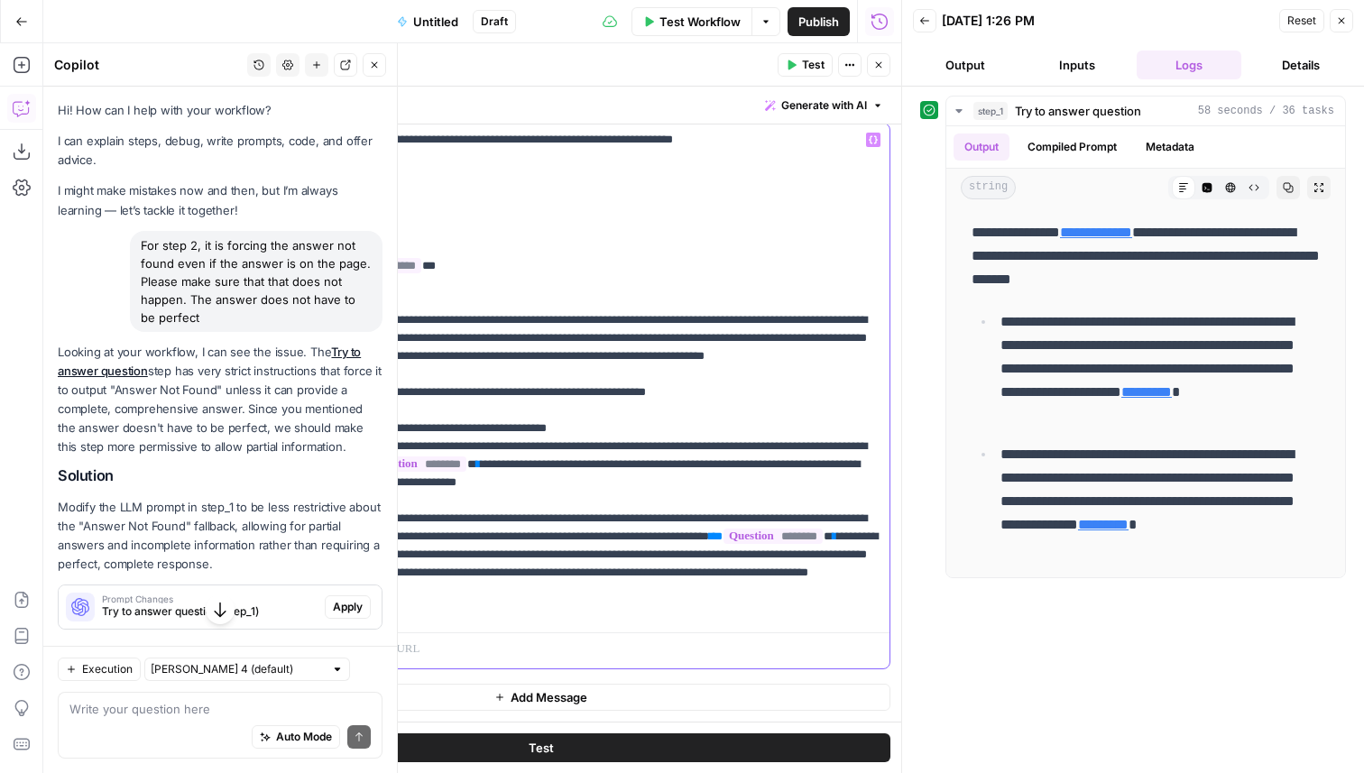
drag, startPoint x: 847, startPoint y: 467, endPoint x: 782, endPoint y: 469, distance: 65.0
click at [782, 469] on p "**********" at bounding box center [593, 374] width 571 height 487
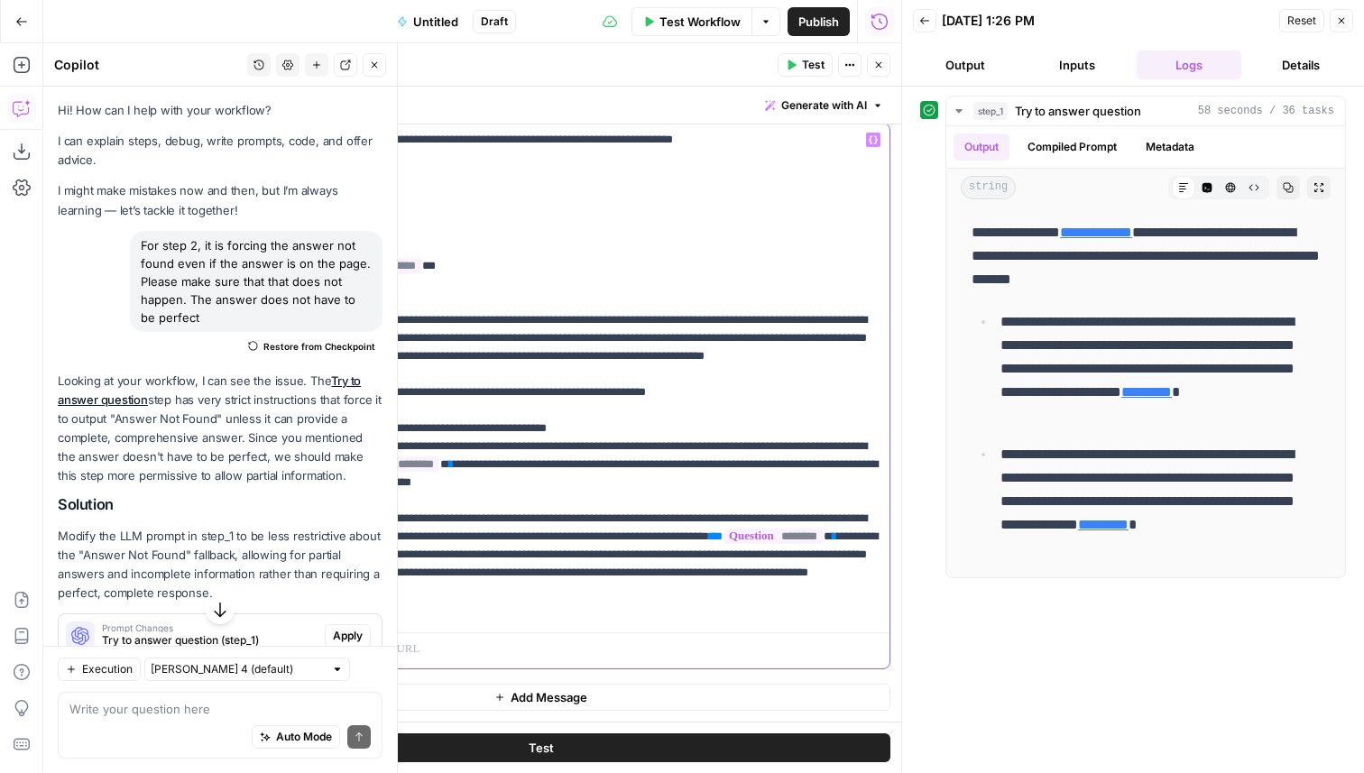
drag, startPoint x: 853, startPoint y: 466, endPoint x: 804, endPoint y: 471, distance: 49.0
click at [804, 471] on p "**********" at bounding box center [593, 374] width 571 height 487
click at [798, 61] on button "Test" at bounding box center [805, 64] width 55 height 23
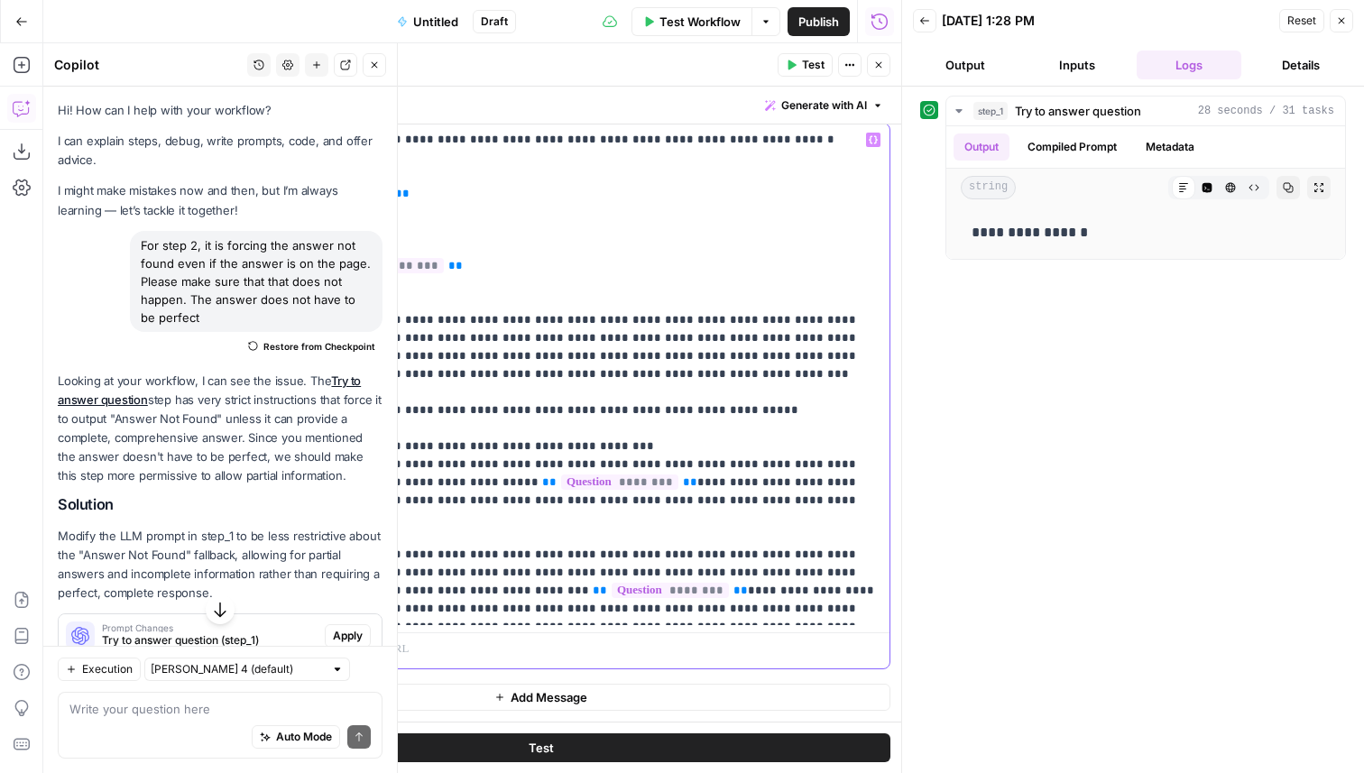
drag, startPoint x: 735, startPoint y: 500, endPoint x: 296, endPoint y: 471, distance: 440.4
click at [296, 471] on div "**********" at bounding box center [540, 396] width 697 height 545
click at [393, 492] on p "**********" at bounding box center [593, 374] width 571 height 487
drag, startPoint x: 393, startPoint y: 485, endPoint x: 368, endPoint y: 487, distance: 25.4
click at [368, 487] on p "**********" at bounding box center [593, 374] width 571 height 487
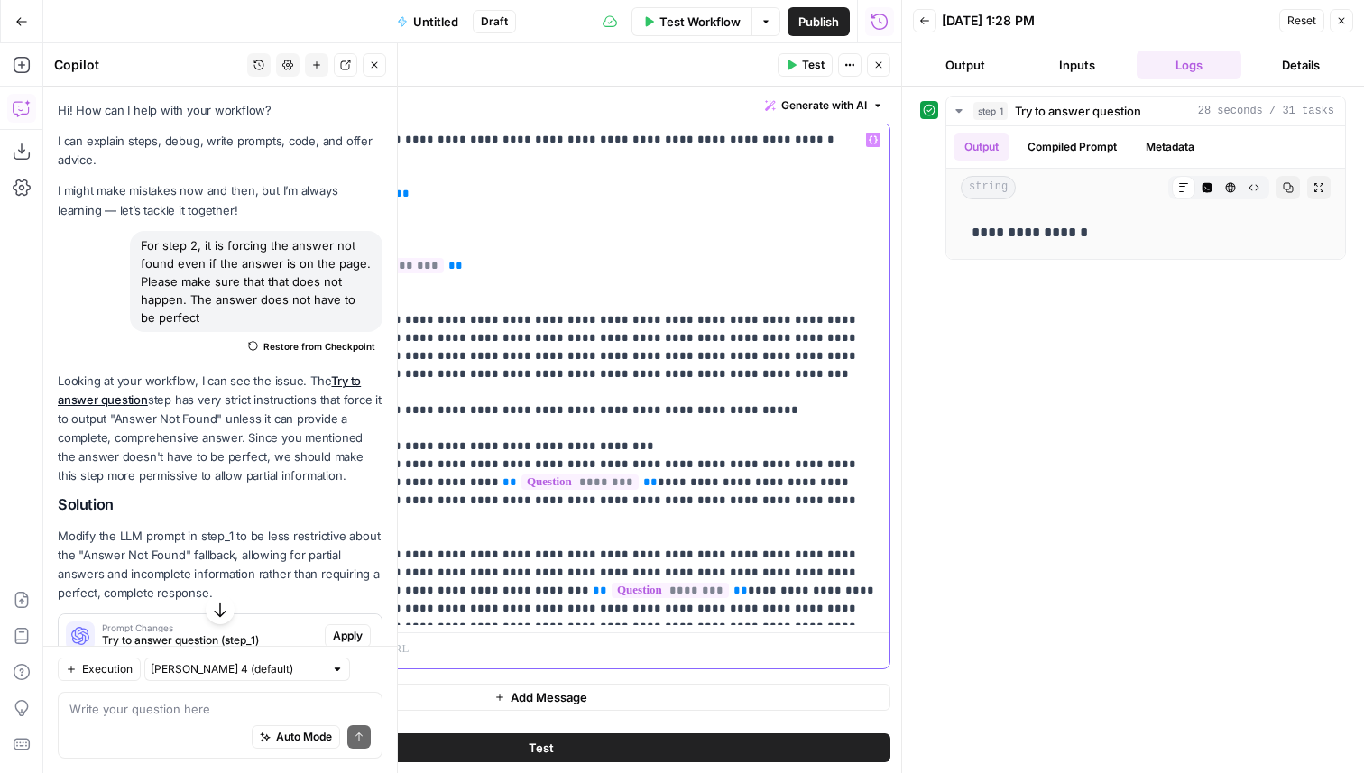
drag, startPoint x: 721, startPoint y: 498, endPoint x: 301, endPoint y: 452, distance: 422.1
click at [301, 452] on div "**********" at bounding box center [593, 375] width 593 height 502
click at [882, 74] on button "Close" at bounding box center [878, 64] width 23 height 23
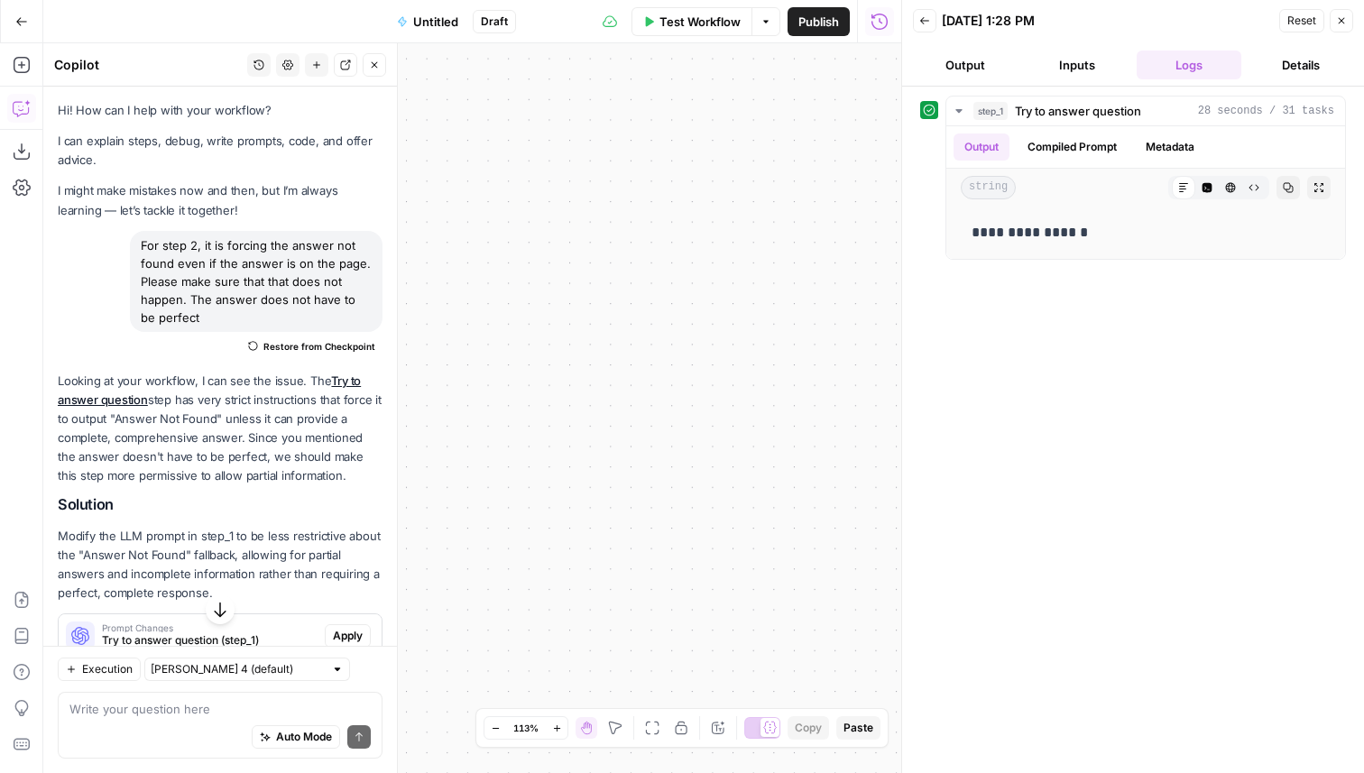
click at [655, 726] on icon "button" at bounding box center [652, 728] width 14 height 14
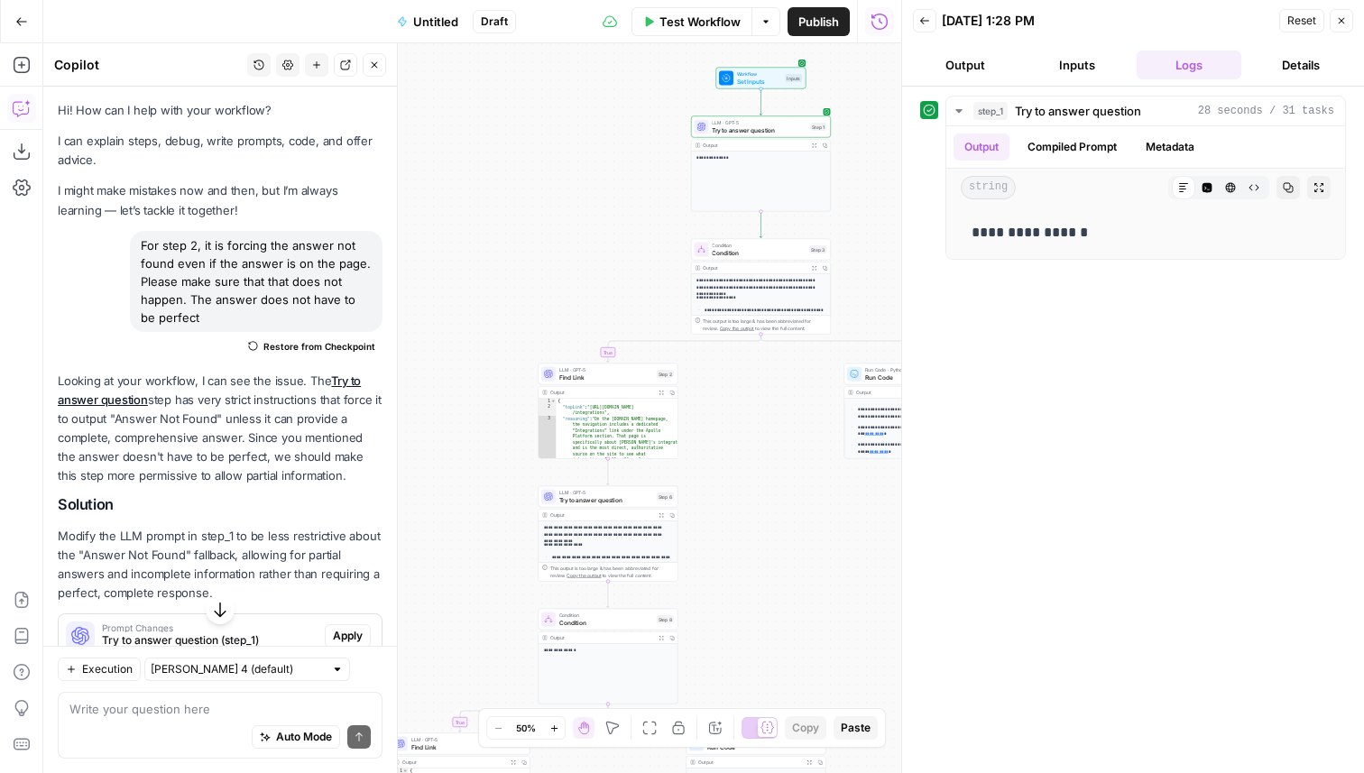
click at [638, 498] on span "Try to answer question" at bounding box center [606, 499] width 94 height 9
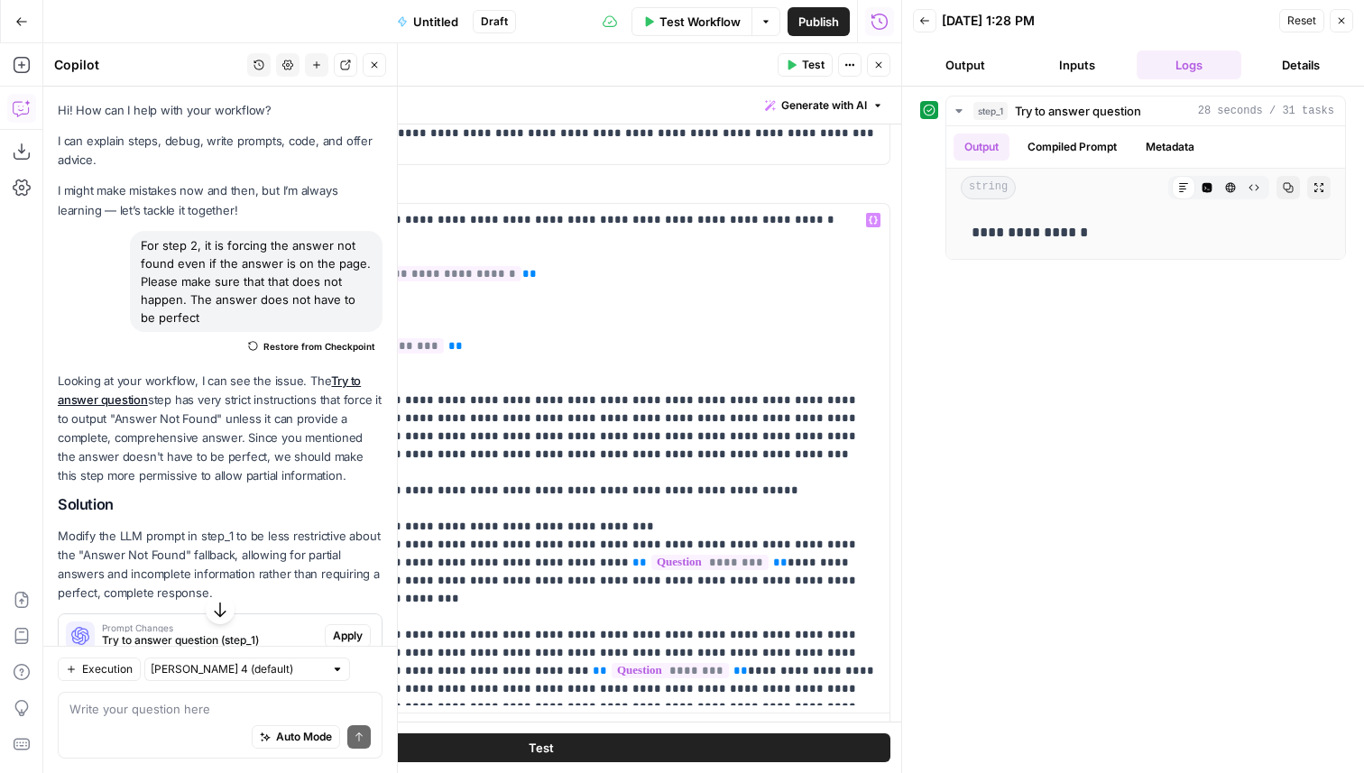
scroll to position [195, 0]
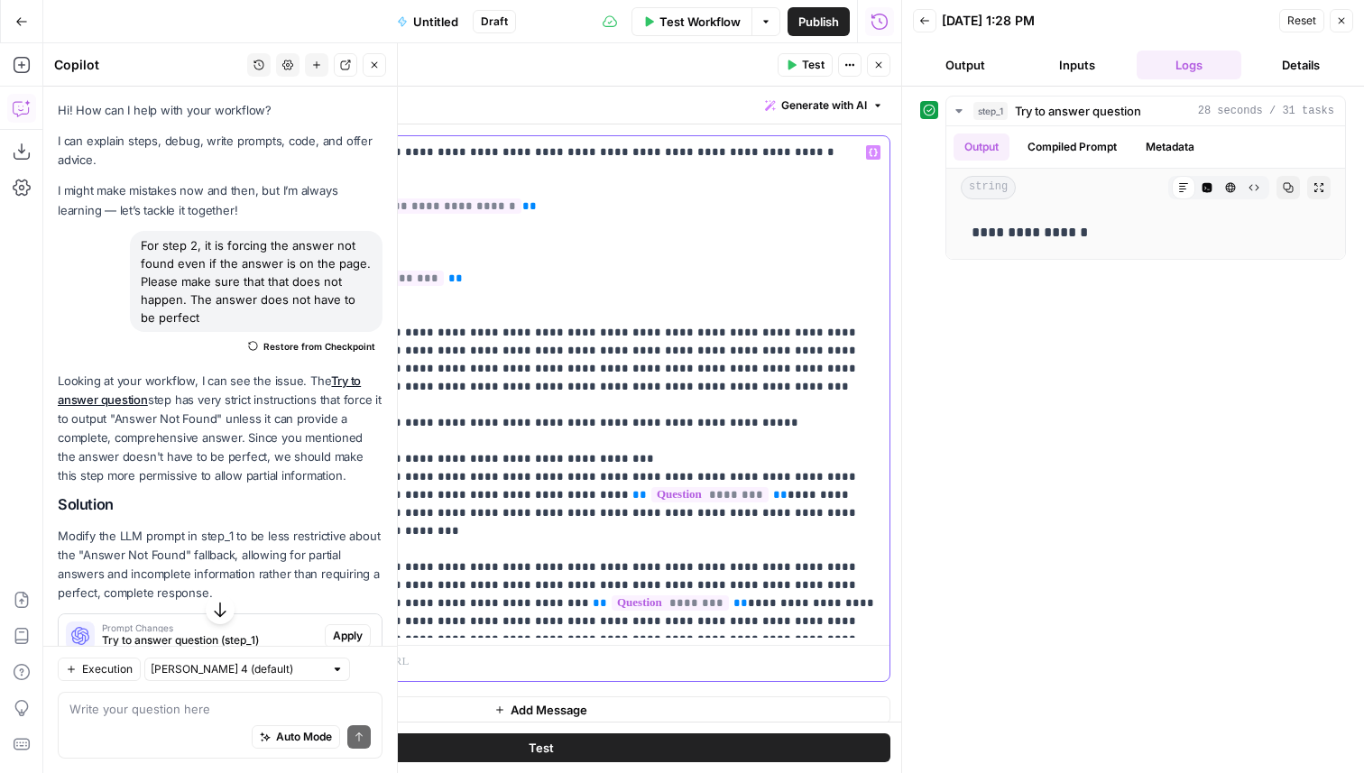
drag, startPoint x: 799, startPoint y: 517, endPoint x: 272, endPoint y: 458, distance: 530.2
click at [272, 458] on div "**********" at bounding box center [540, 408] width 697 height 545
click at [876, 80] on header "Try to answer question Try to answer question ( step_6 ) Test Actions Close" at bounding box center [540, 64] width 721 height 43
click at [876, 64] on icon "button" at bounding box center [878, 65] width 11 height 11
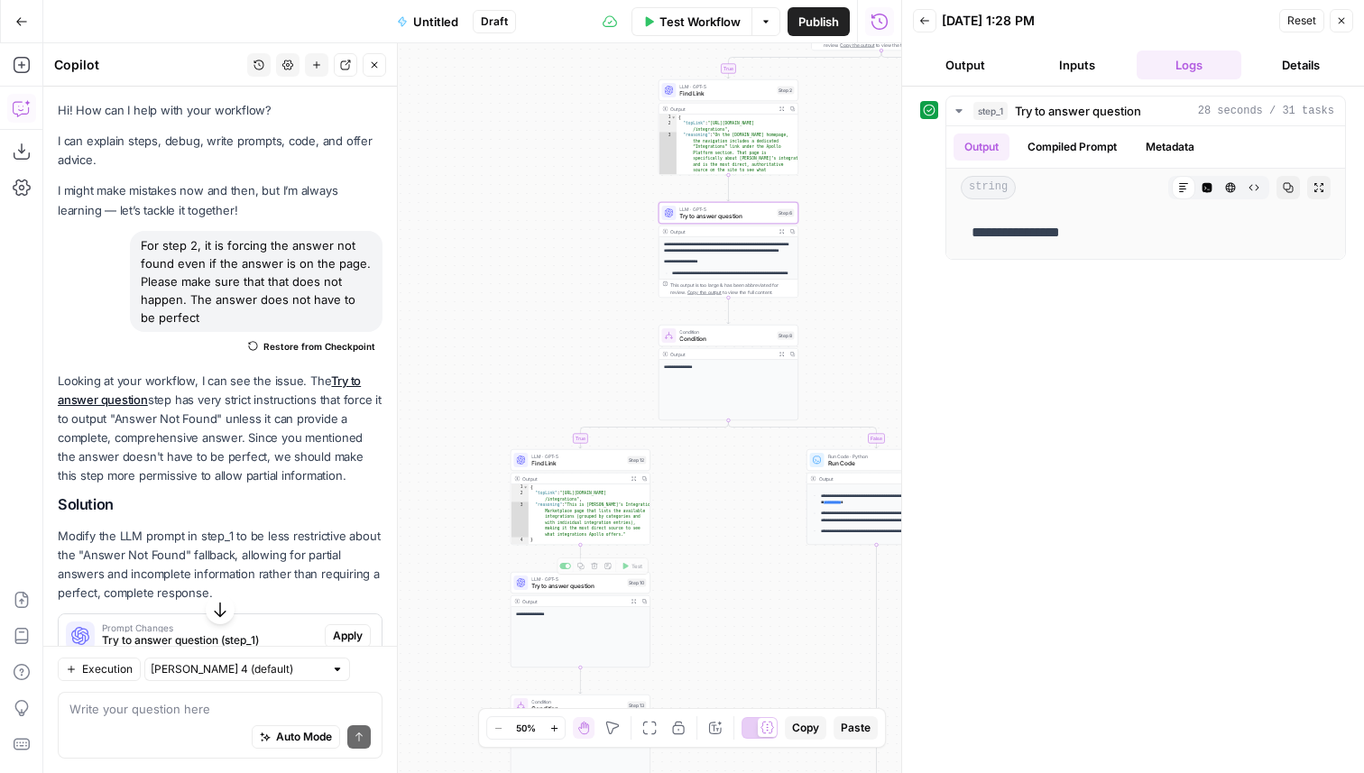
click at [608, 595] on div "**********" at bounding box center [581, 620] width 140 height 96
click at [609, 588] on span "Try to answer question" at bounding box center [577, 586] width 92 height 9
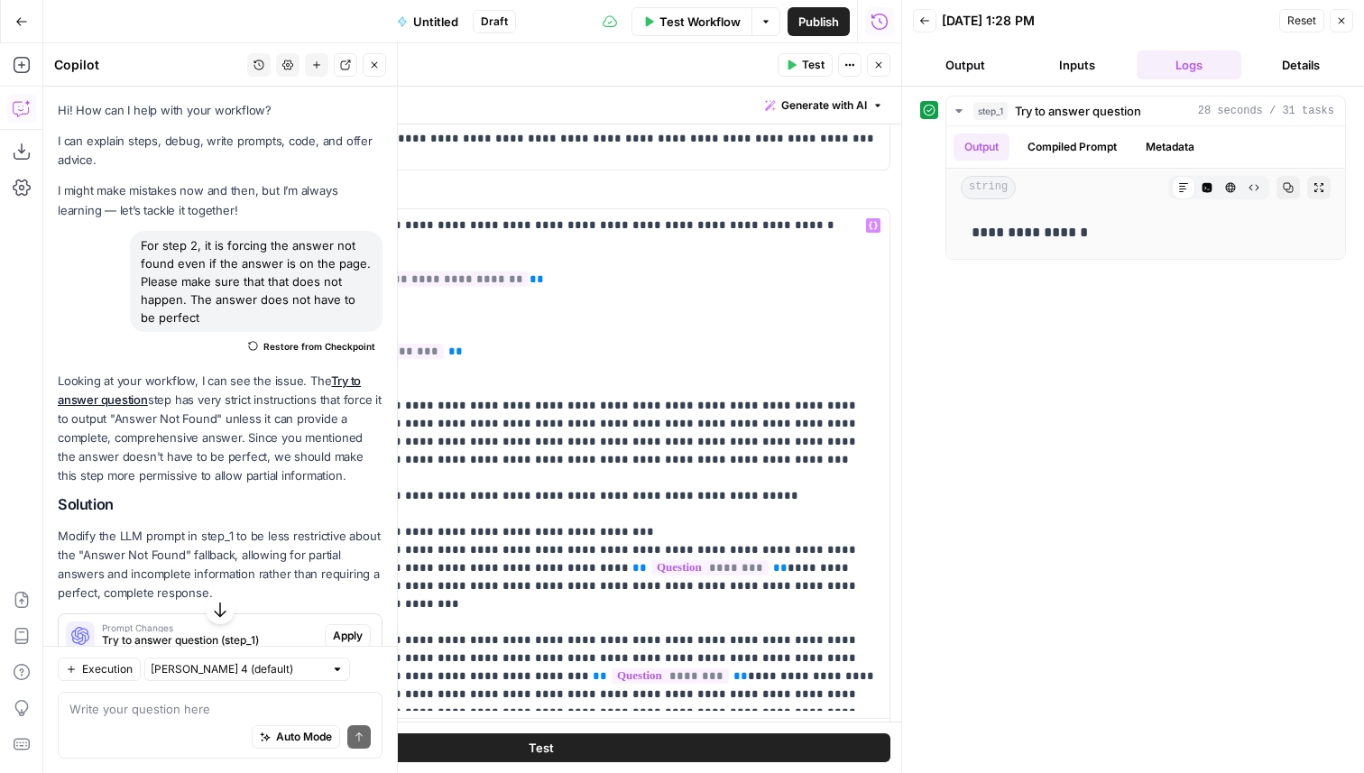
scroll to position [208, 0]
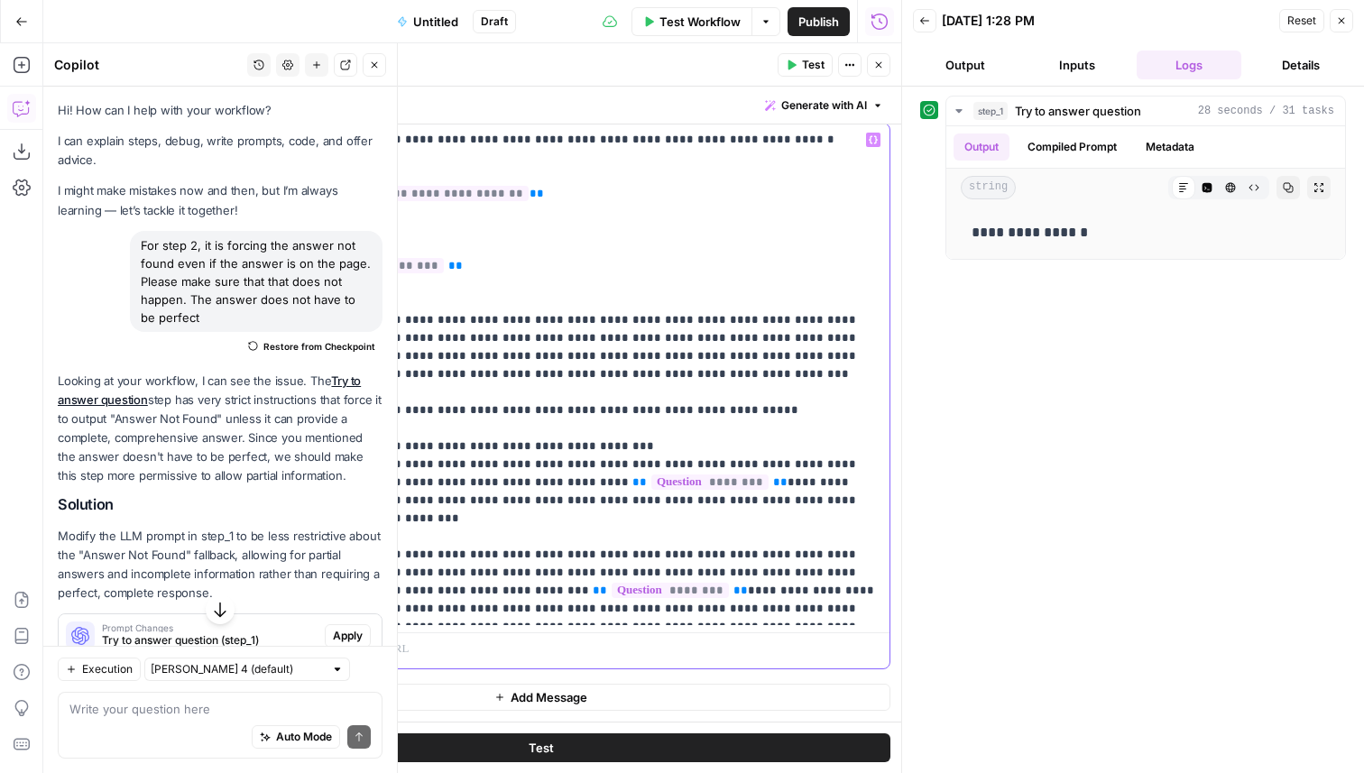
drag, startPoint x: 801, startPoint y: 503, endPoint x: 263, endPoint y: 454, distance: 540.1
click at [263, 454] on div "**********" at bounding box center [540, 396] width 697 height 545
click at [809, 69] on span "Test" at bounding box center [813, 65] width 23 height 16
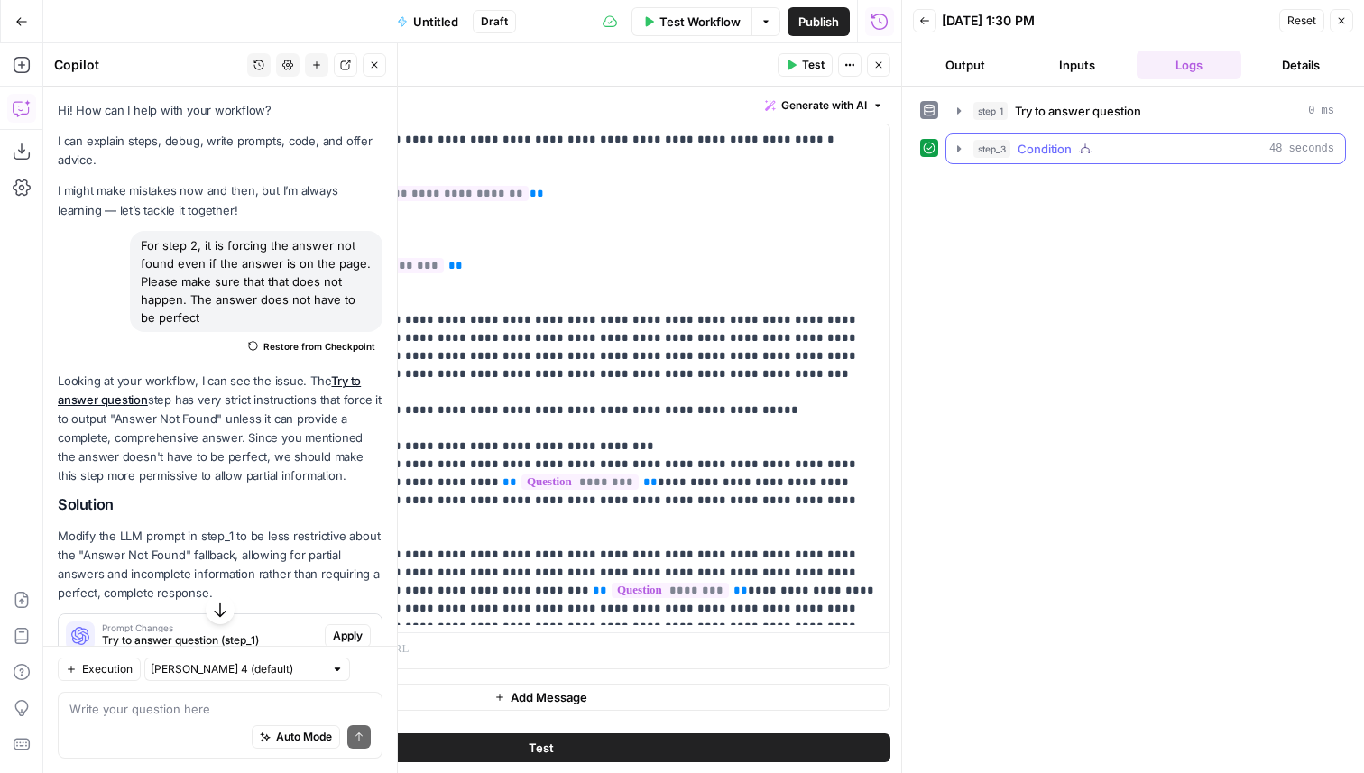
click at [1063, 140] on span "Condition" at bounding box center [1045, 149] width 54 height 18
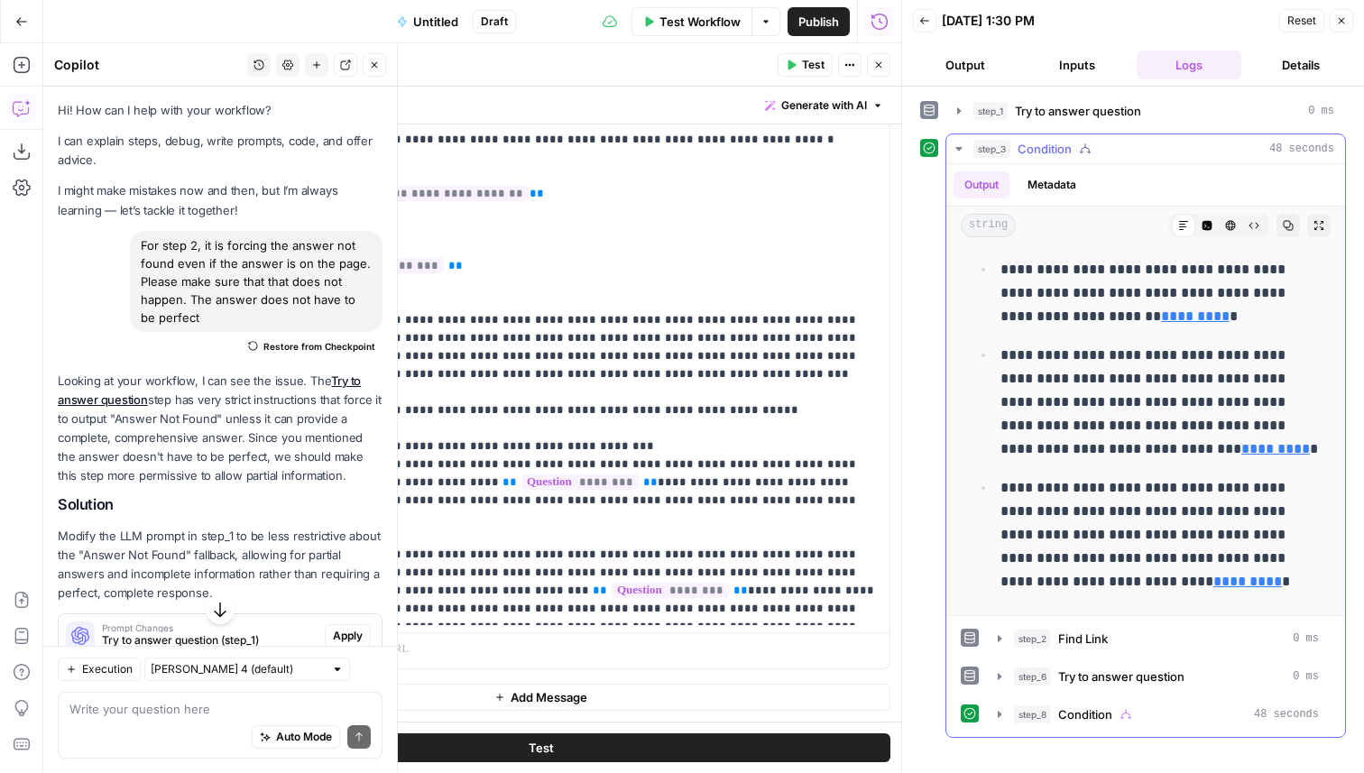
scroll to position [0, 0]
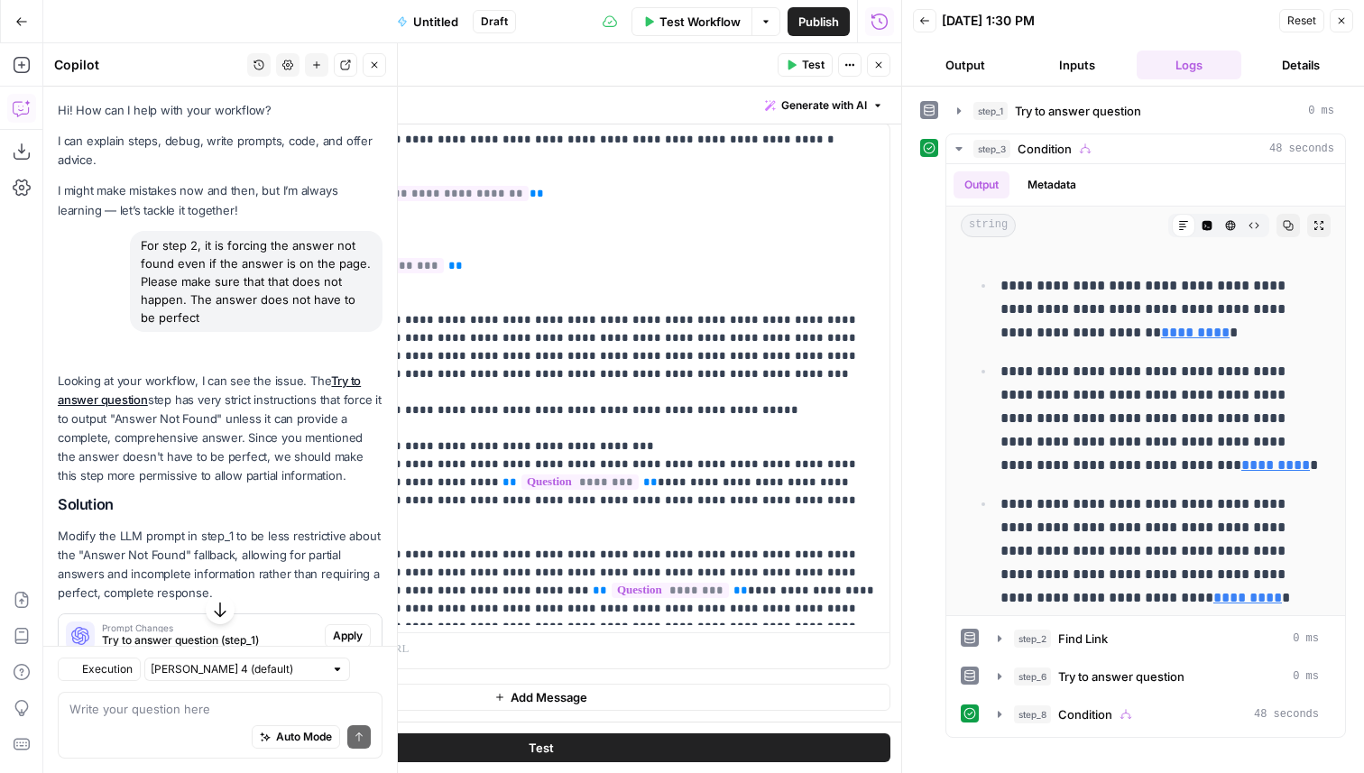
click at [1342, 19] on icon "button" at bounding box center [1341, 20] width 11 height 11
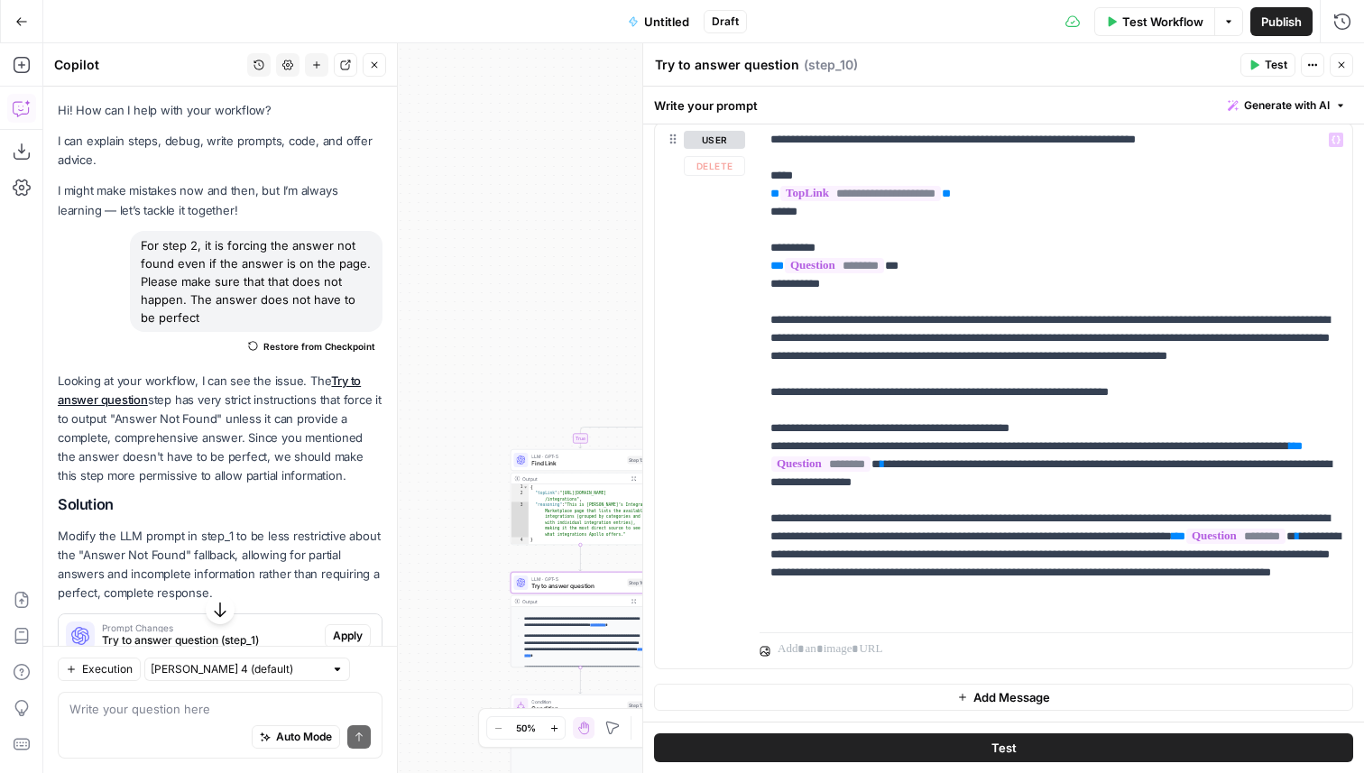
click at [1335, 71] on button "Close" at bounding box center [1341, 64] width 23 height 23
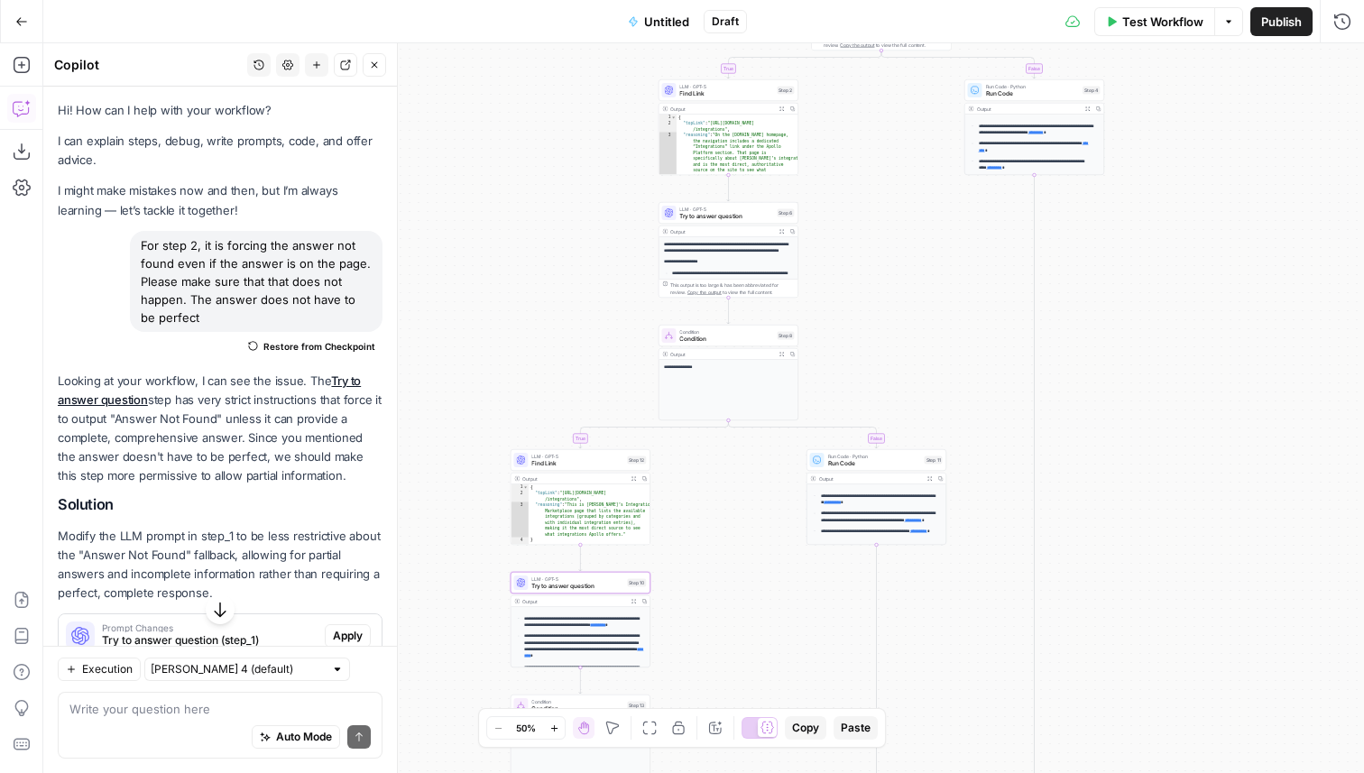
click at [605, 588] on span "Try to answer question" at bounding box center [577, 586] width 92 height 9
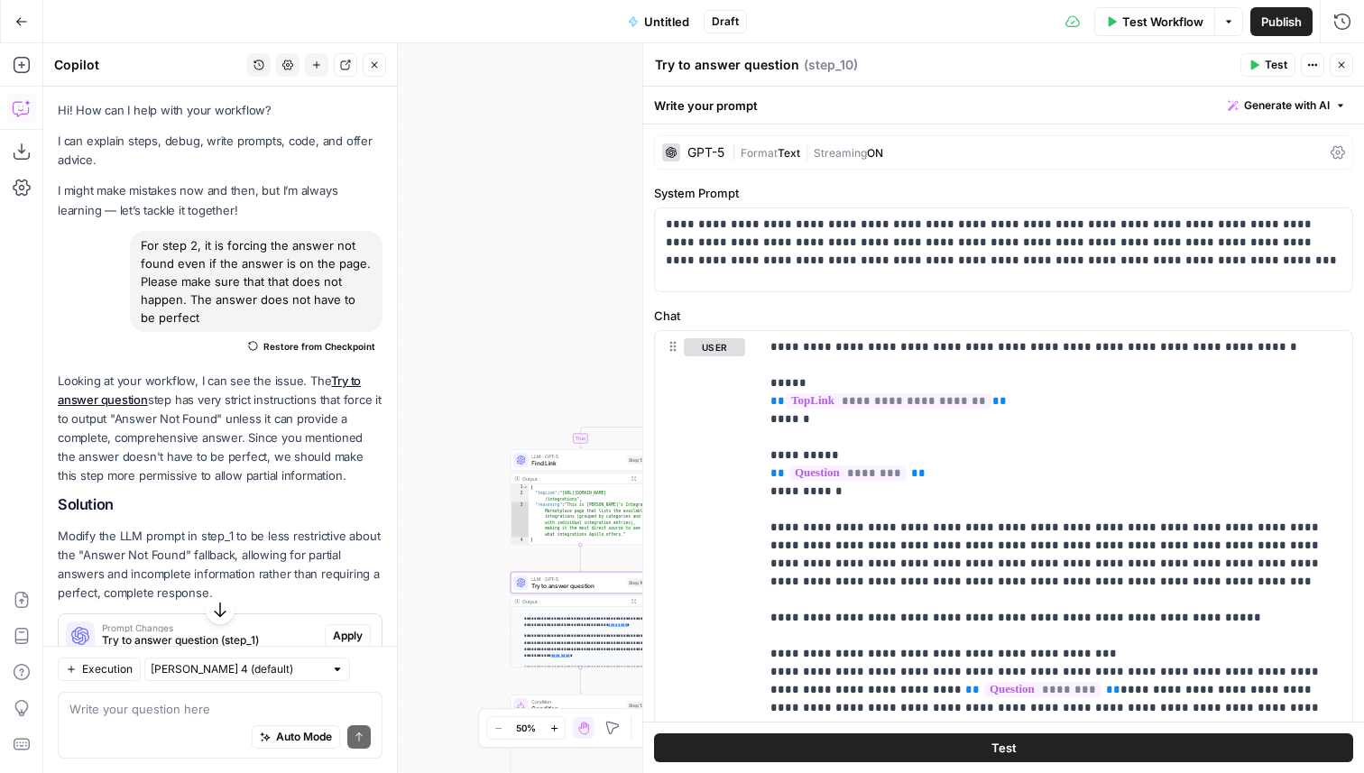
click at [1344, 55] on button "Close" at bounding box center [1341, 64] width 23 height 23
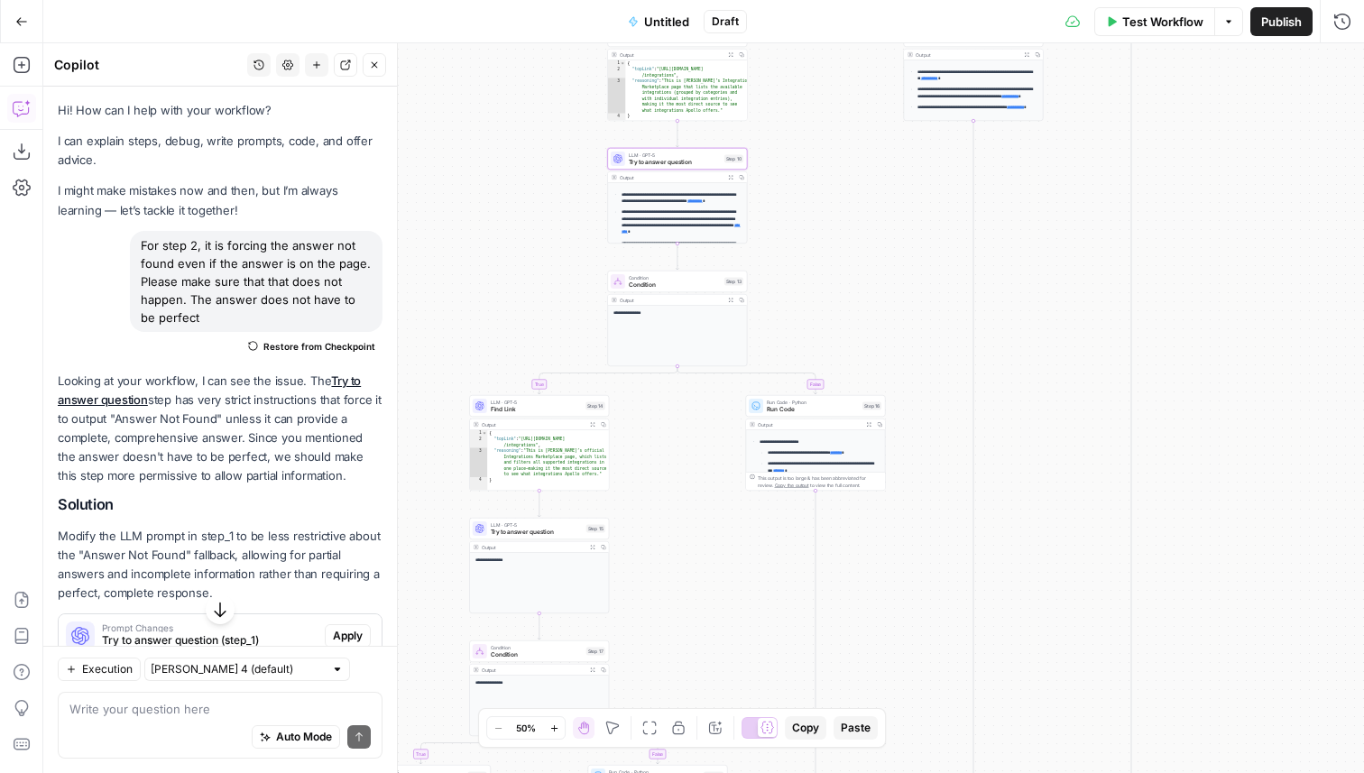
click at [571, 531] on span "Try to answer question" at bounding box center [537, 532] width 92 height 9
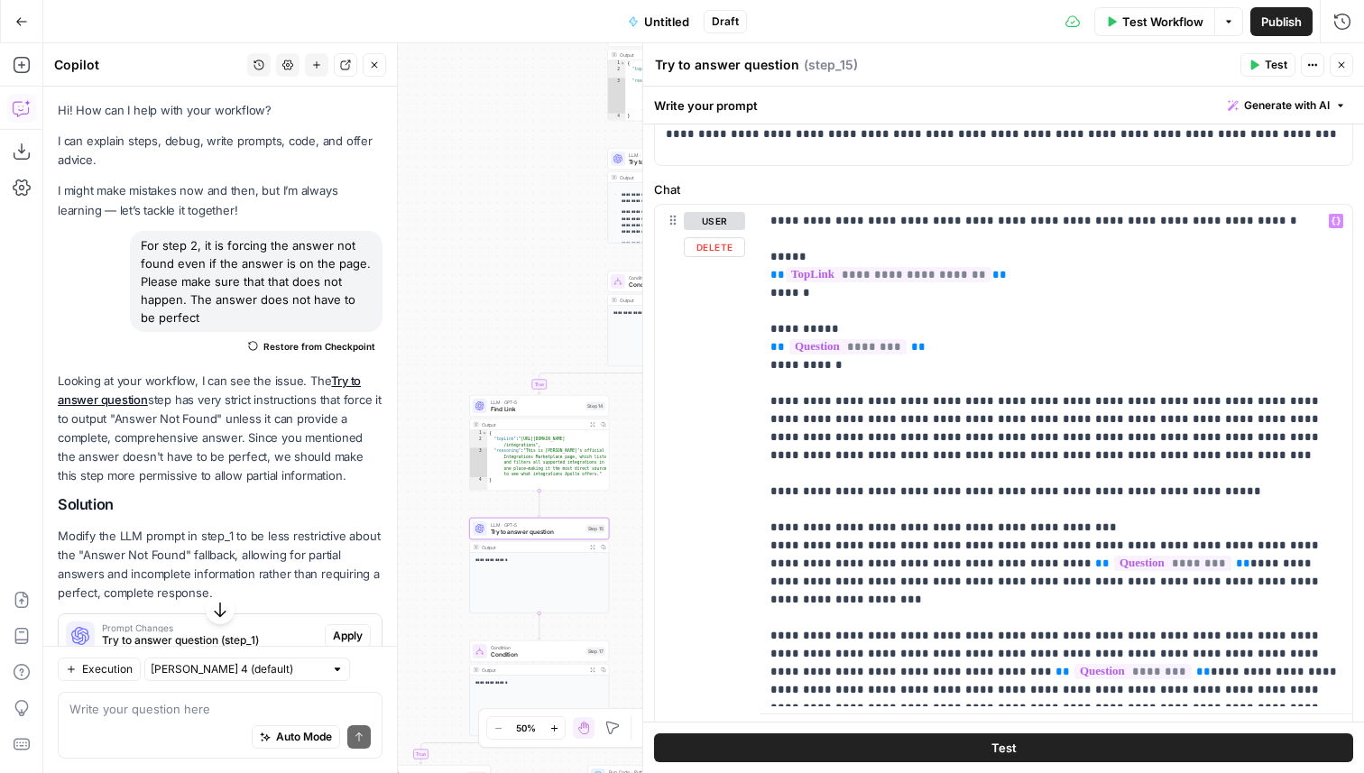
scroll to position [150, 0]
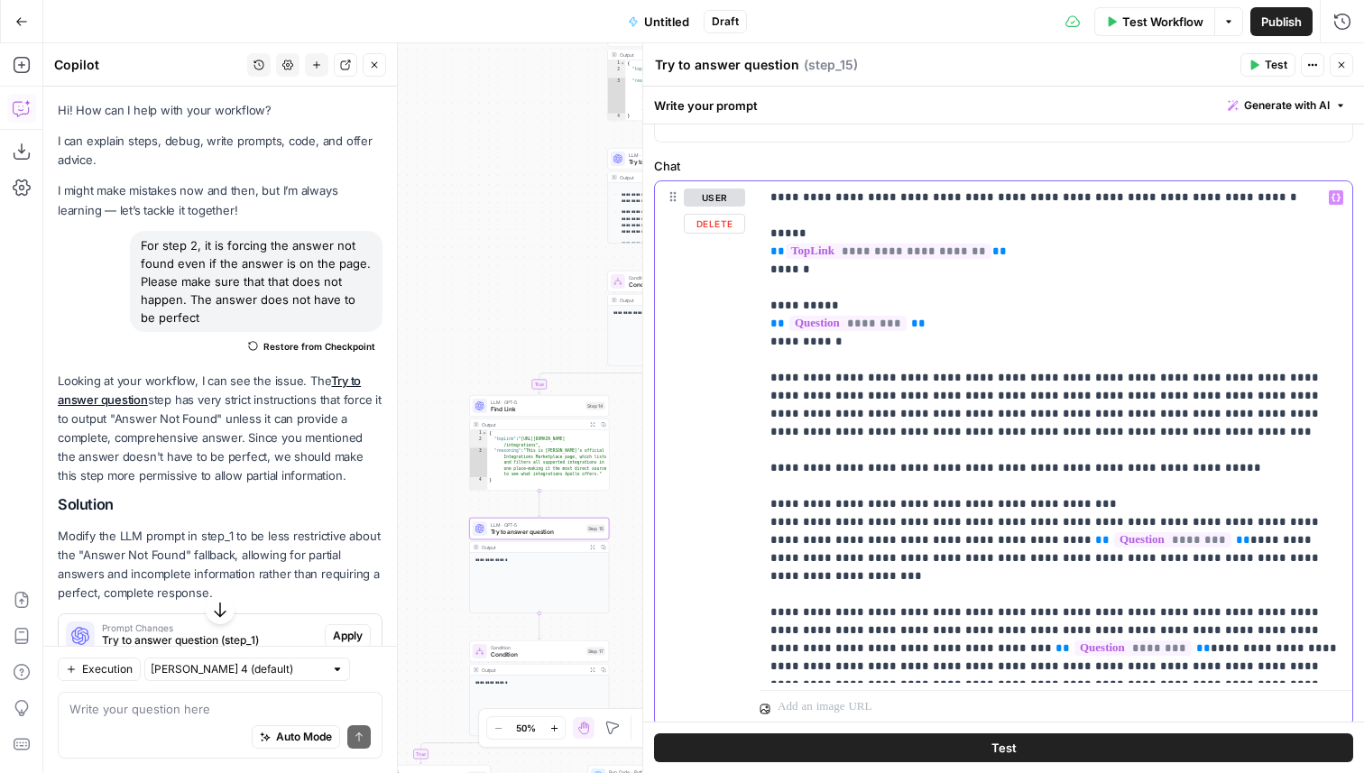
drag, startPoint x: 1264, startPoint y: 561, endPoint x: 727, endPoint y: 503, distance: 540.1
click at [727, 503] on div "**********" at bounding box center [1003, 453] width 697 height 545
click at [1346, 73] on button "Close" at bounding box center [1341, 64] width 23 height 23
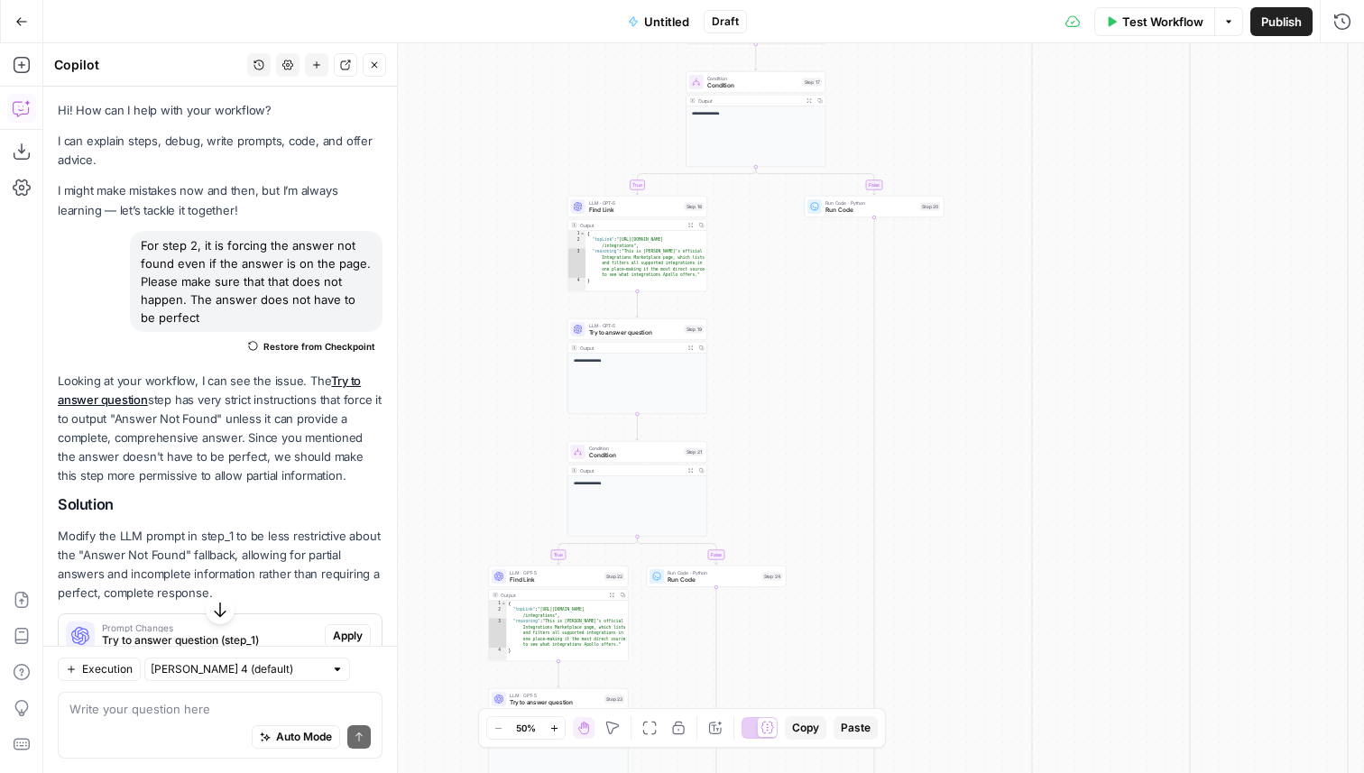
click at [677, 333] on span "Try to answer question" at bounding box center [635, 332] width 92 height 9
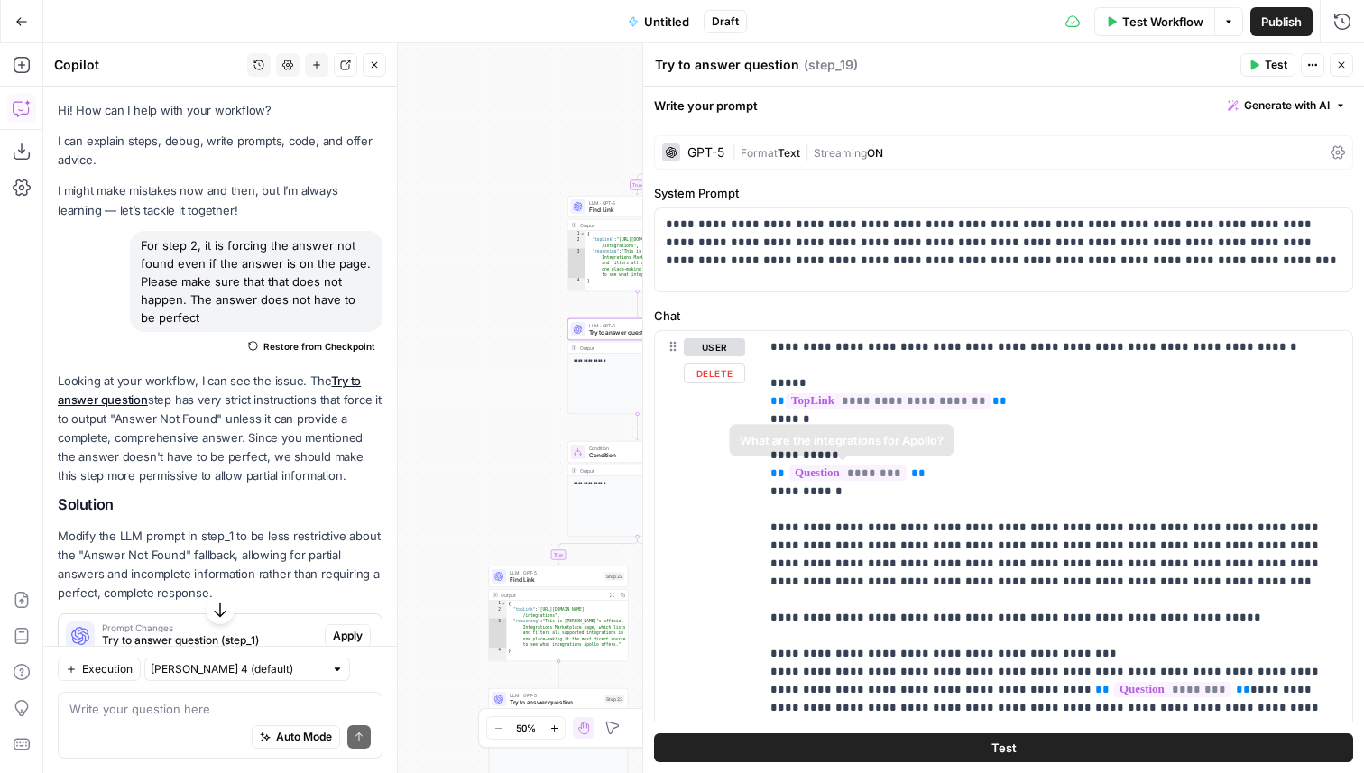
scroll to position [208, 0]
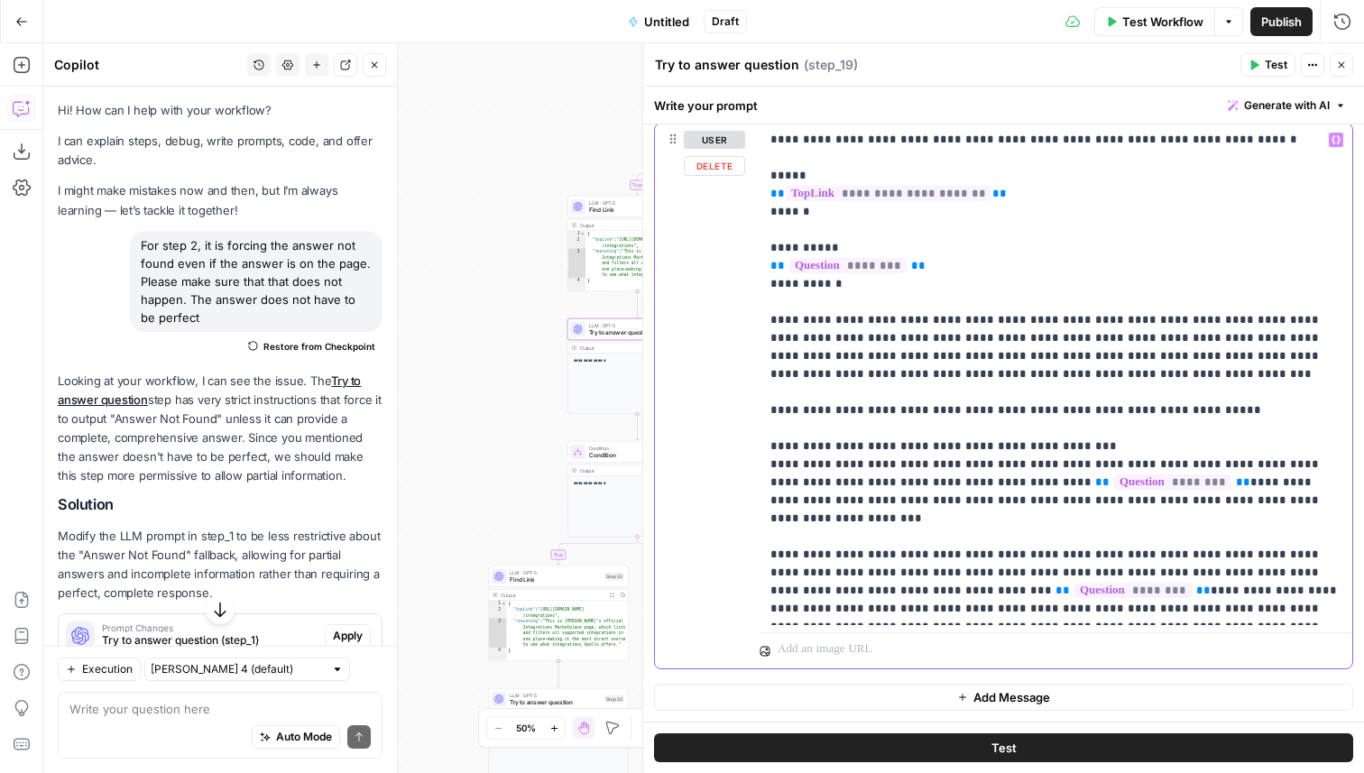
drag, startPoint x: 1260, startPoint y: 495, endPoint x: 755, endPoint y: 451, distance: 506.3
click at [755, 451] on div "**********" at bounding box center [1003, 396] width 697 height 545
click at [1346, 56] on button "Close" at bounding box center [1341, 64] width 23 height 23
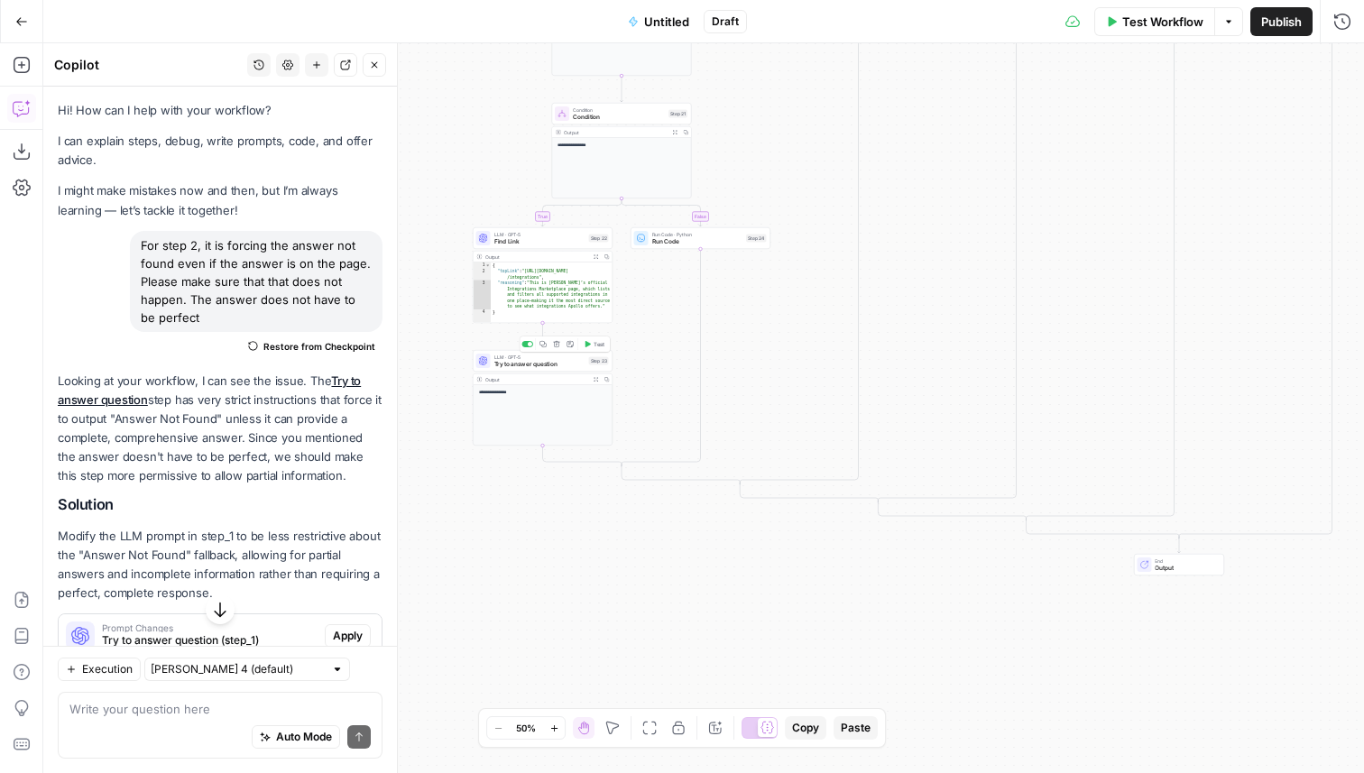
click at [557, 364] on span "Try to answer question" at bounding box center [539, 364] width 91 height 9
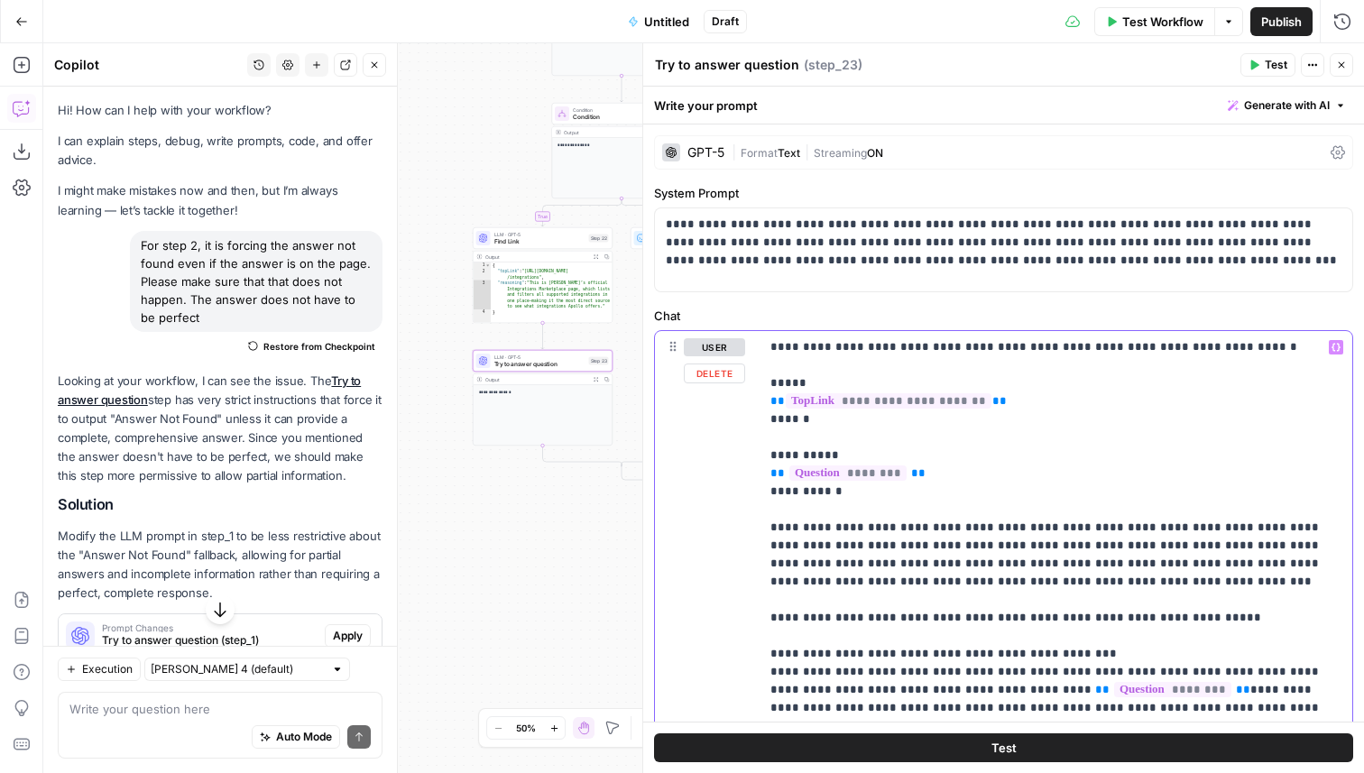
drag, startPoint x: 995, startPoint y: 577, endPoint x: 762, endPoint y: 522, distance: 240.1
click at [762, 522] on div "**********" at bounding box center [1056, 582] width 593 height 502
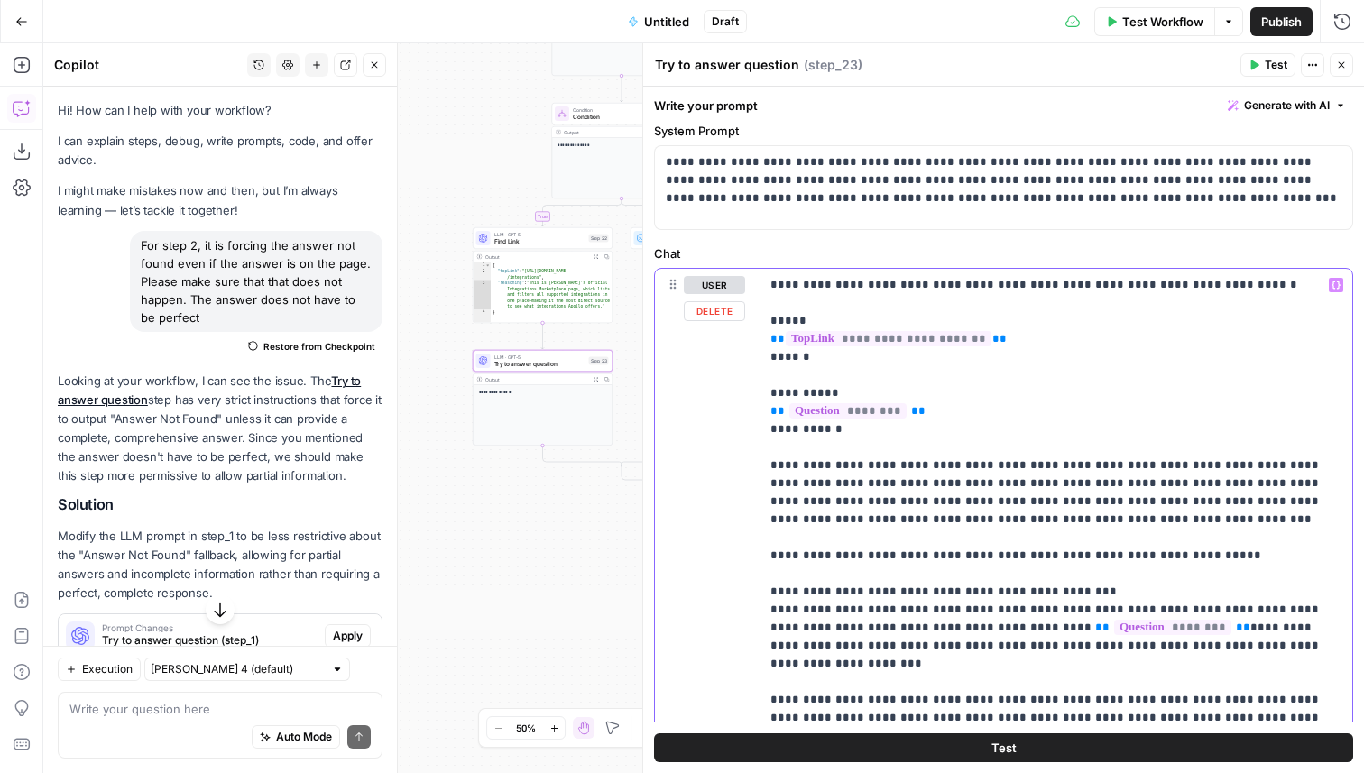
scroll to position [86, 0]
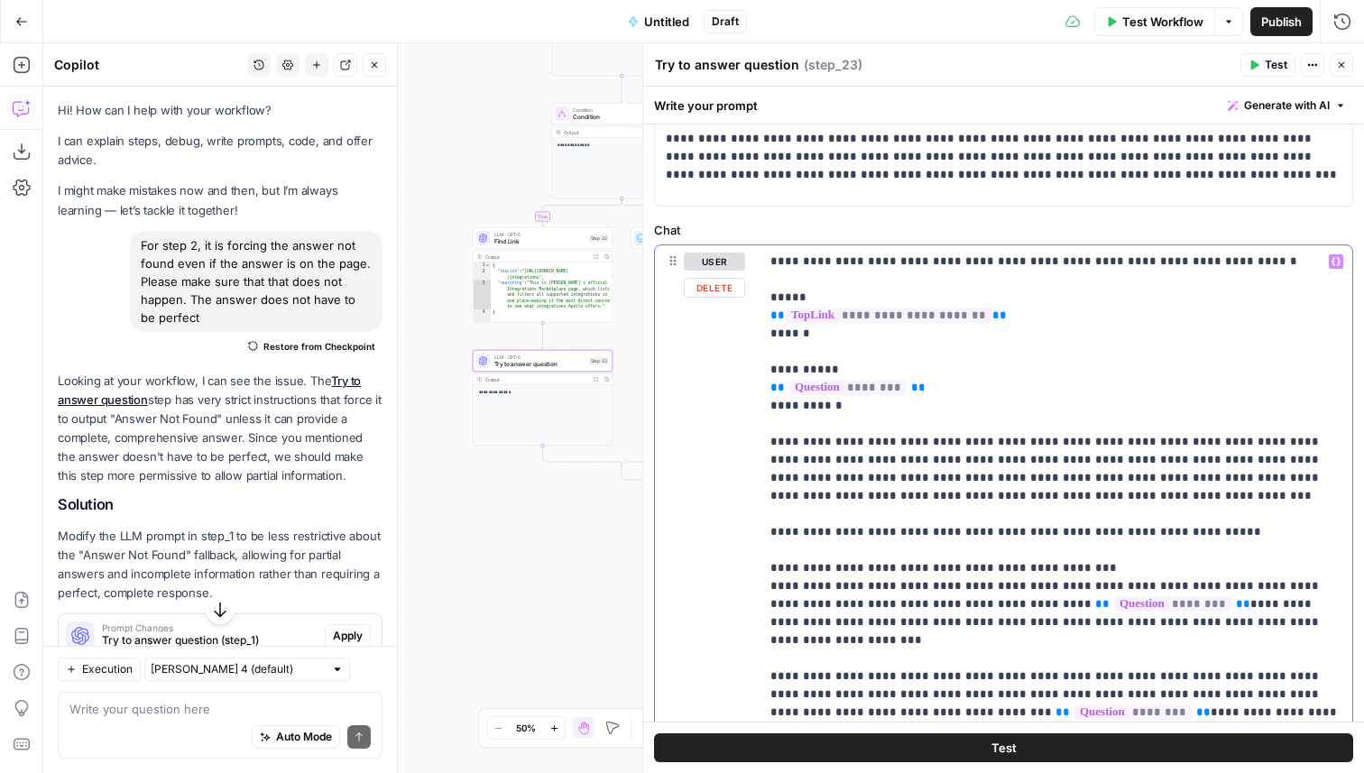
drag, startPoint x: 1275, startPoint y: 625, endPoint x: 763, endPoint y: 573, distance: 514.3
click at [763, 573] on div "**********" at bounding box center [1056, 496] width 593 height 502
click at [1344, 62] on icon "button" at bounding box center [1341, 65] width 11 height 11
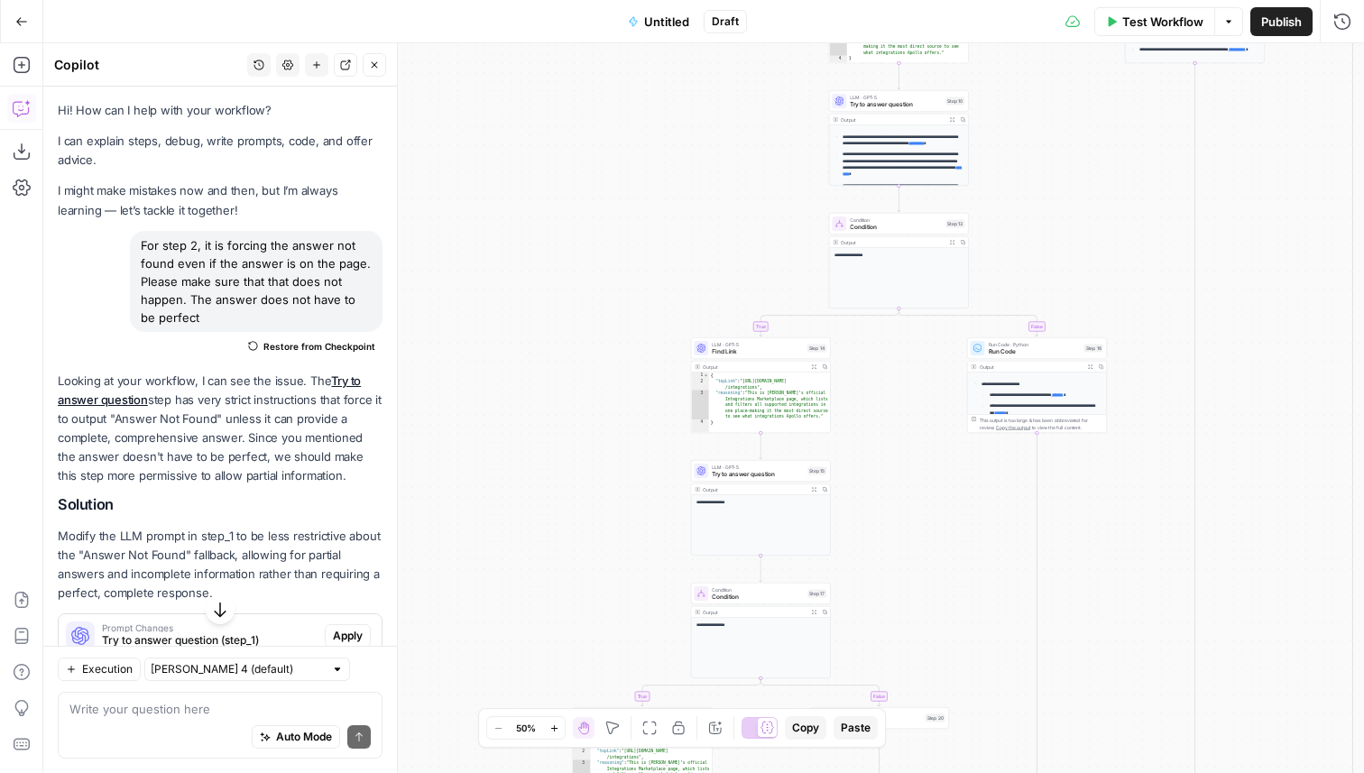
click at [1134, 24] on span "Test Workflow" at bounding box center [1162, 22] width 81 height 18
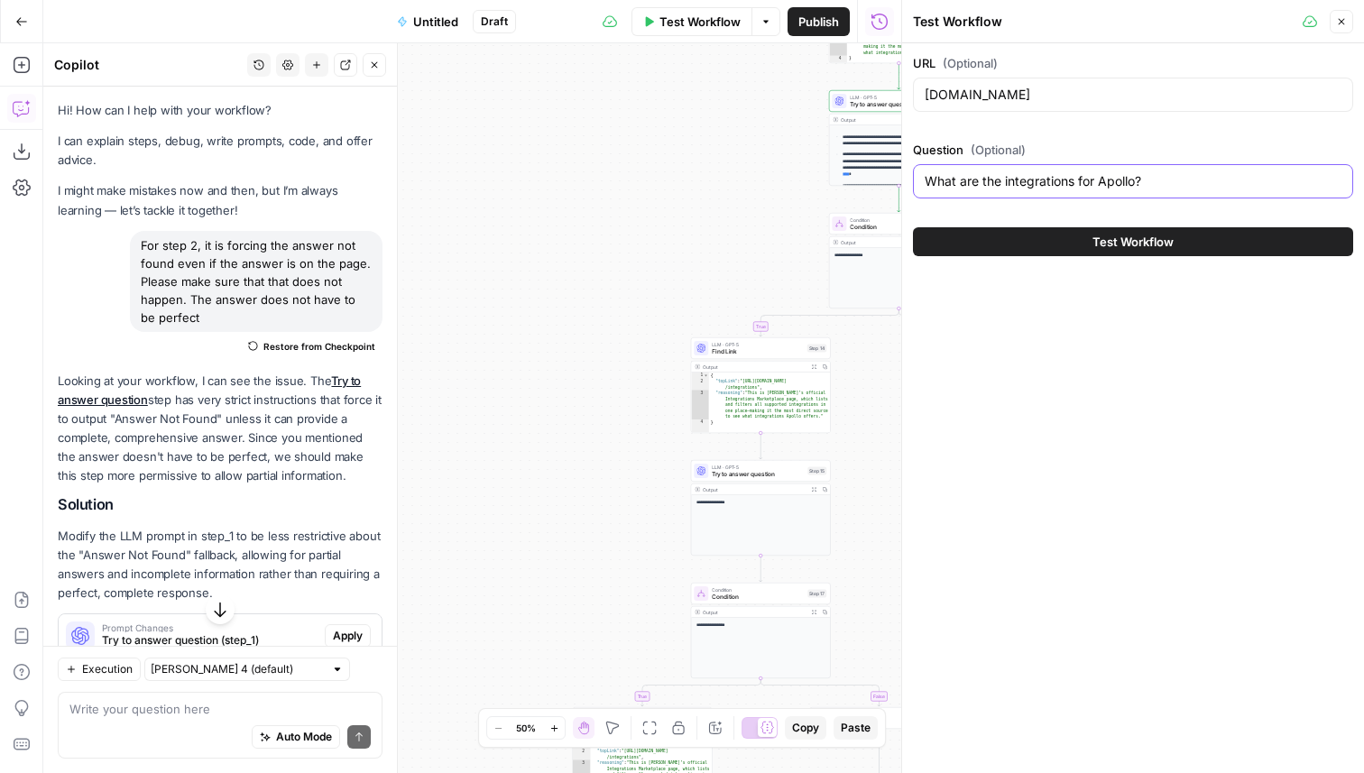
drag, startPoint x: 1153, startPoint y: 180, endPoint x: 1005, endPoint y: 182, distance: 148.0
click at [1005, 182] on input "What are the integrations for Apollo?" at bounding box center [1133, 181] width 417 height 18
type input "What are the courses Apollo has available?"
click at [1083, 259] on div "Test Workflow" at bounding box center [1133, 242] width 440 height 51
click at [1069, 231] on button "Test Workflow" at bounding box center [1133, 241] width 440 height 29
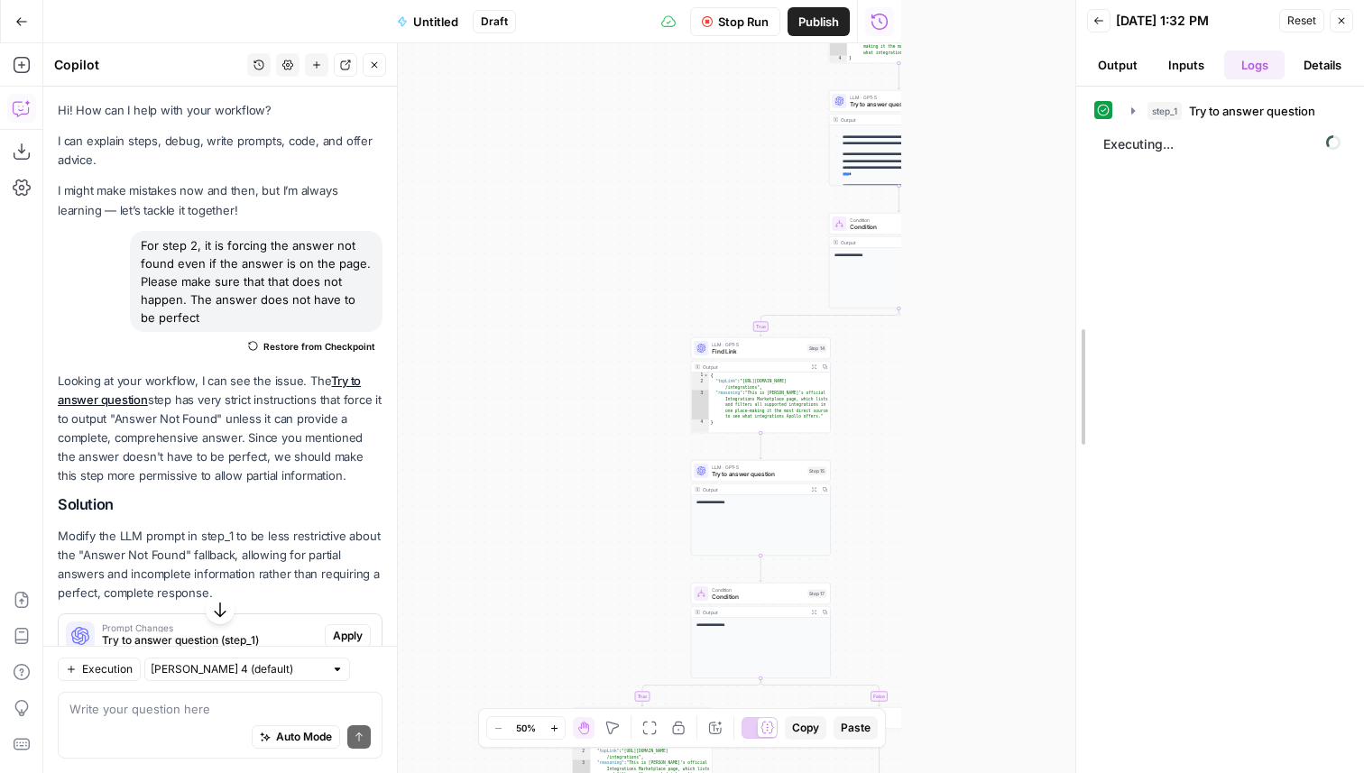
drag, startPoint x: 905, startPoint y: 310, endPoint x: 1220, endPoint y: 307, distance: 314.9
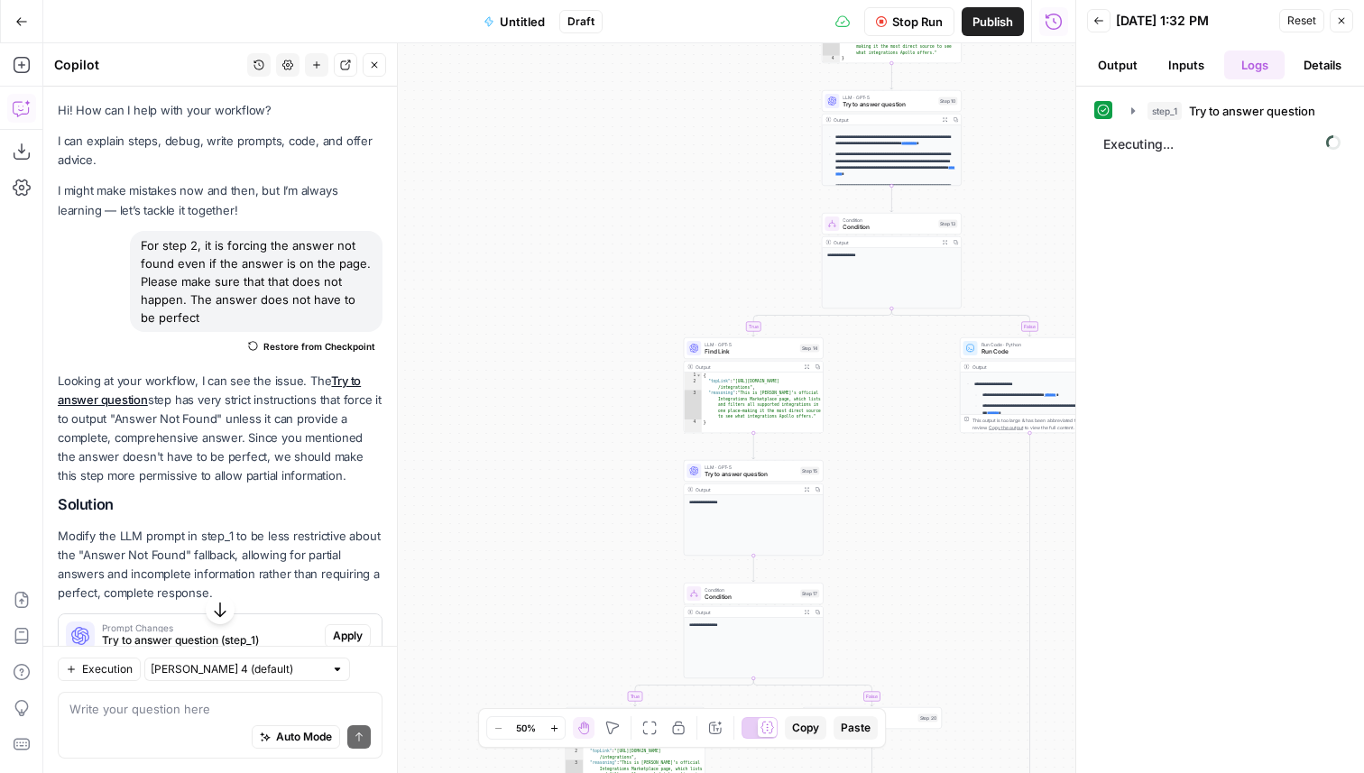
drag, startPoint x: 644, startPoint y: 282, endPoint x: 223, endPoint y: 180, distance: 433.3
click at [223, 181] on body "**********" at bounding box center [682, 386] width 1364 height 773
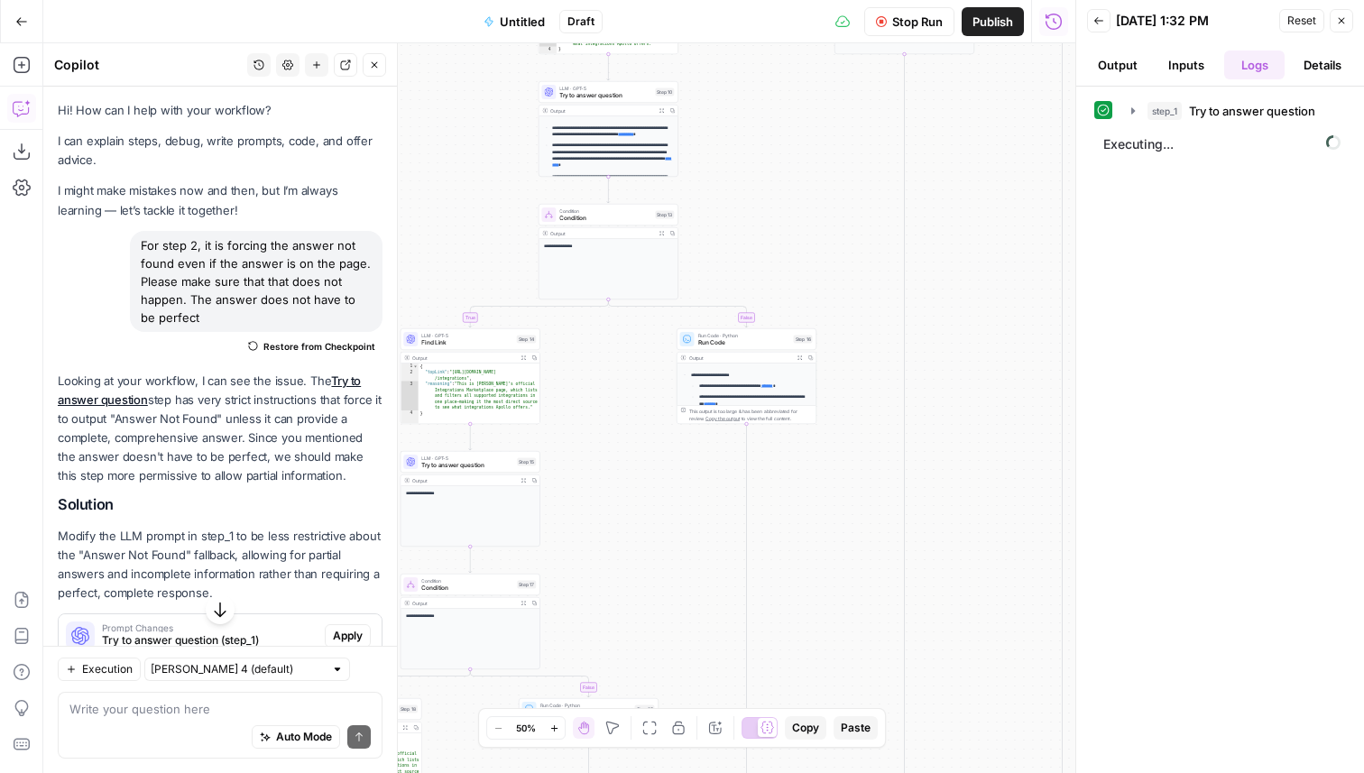
drag, startPoint x: 825, startPoint y: 249, endPoint x: 975, endPoint y: 354, distance: 183.5
click at [975, 353] on div "**********" at bounding box center [559, 408] width 1032 height 730
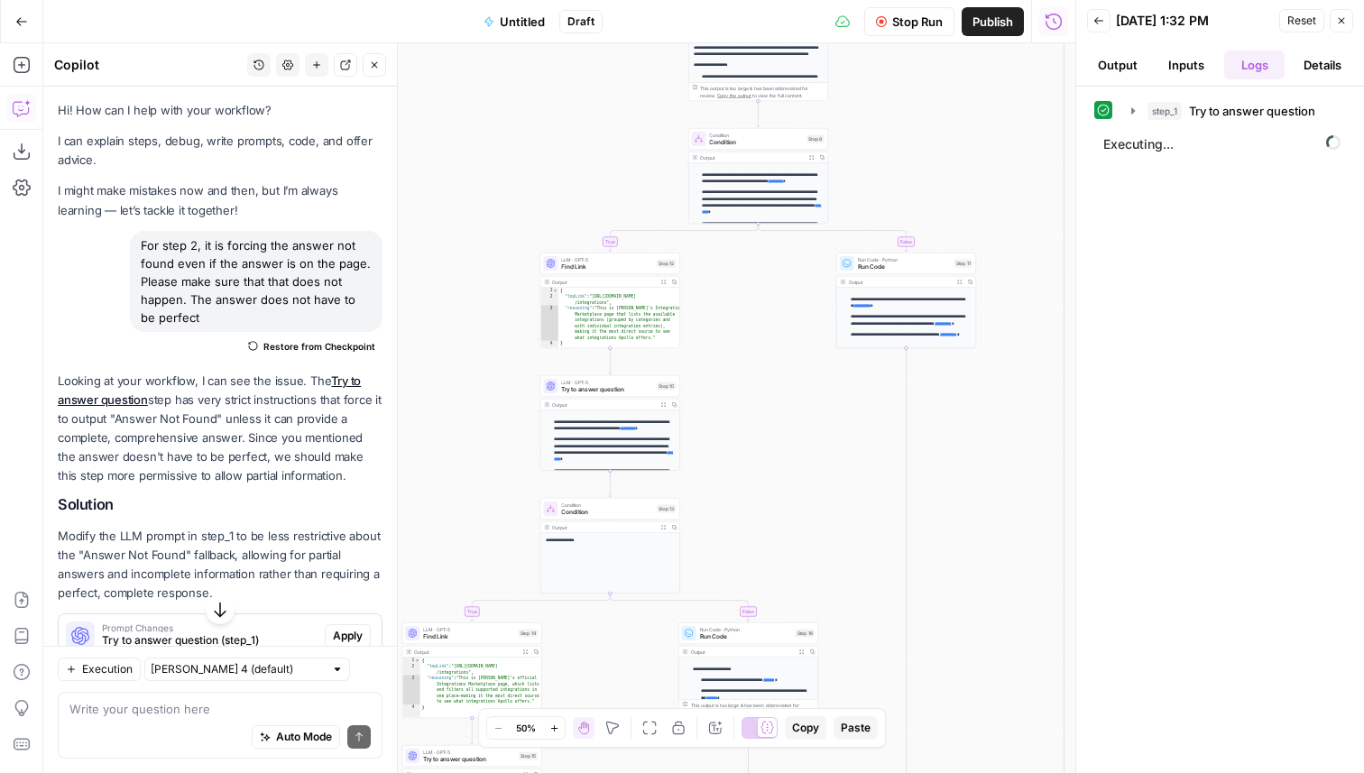
drag, startPoint x: 805, startPoint y: 227, endPoint x: 795, endPoint y: 535, distance: 307.8
click at [795, 535] on div "**********" at bounding box center [559, 408] width 1032 height 730
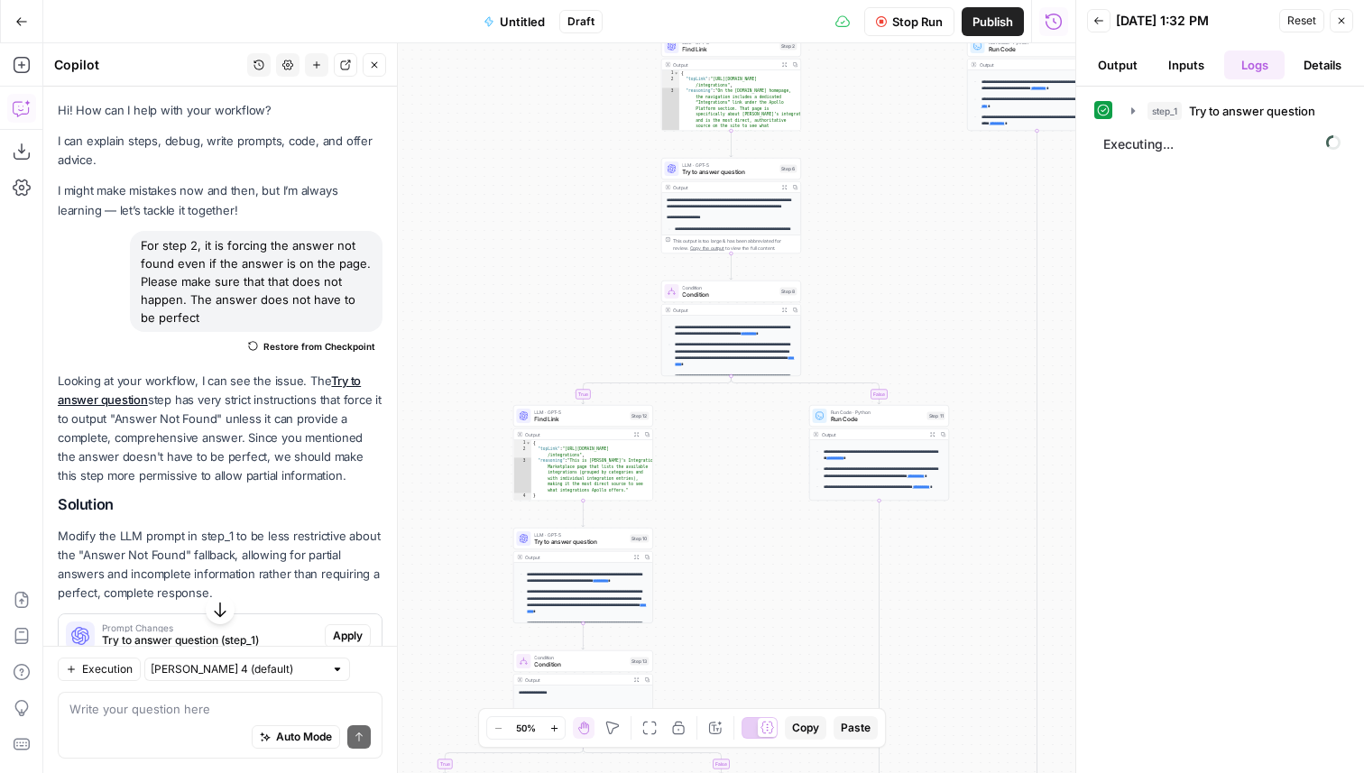
drag, startPoint x: 770, startPoint y: 373, endPoint x: 739, endPoint y: 563, distance: 192.8
click at [739, 563] on div "**********" at bounding box center [559, 408] width 1032 height 730
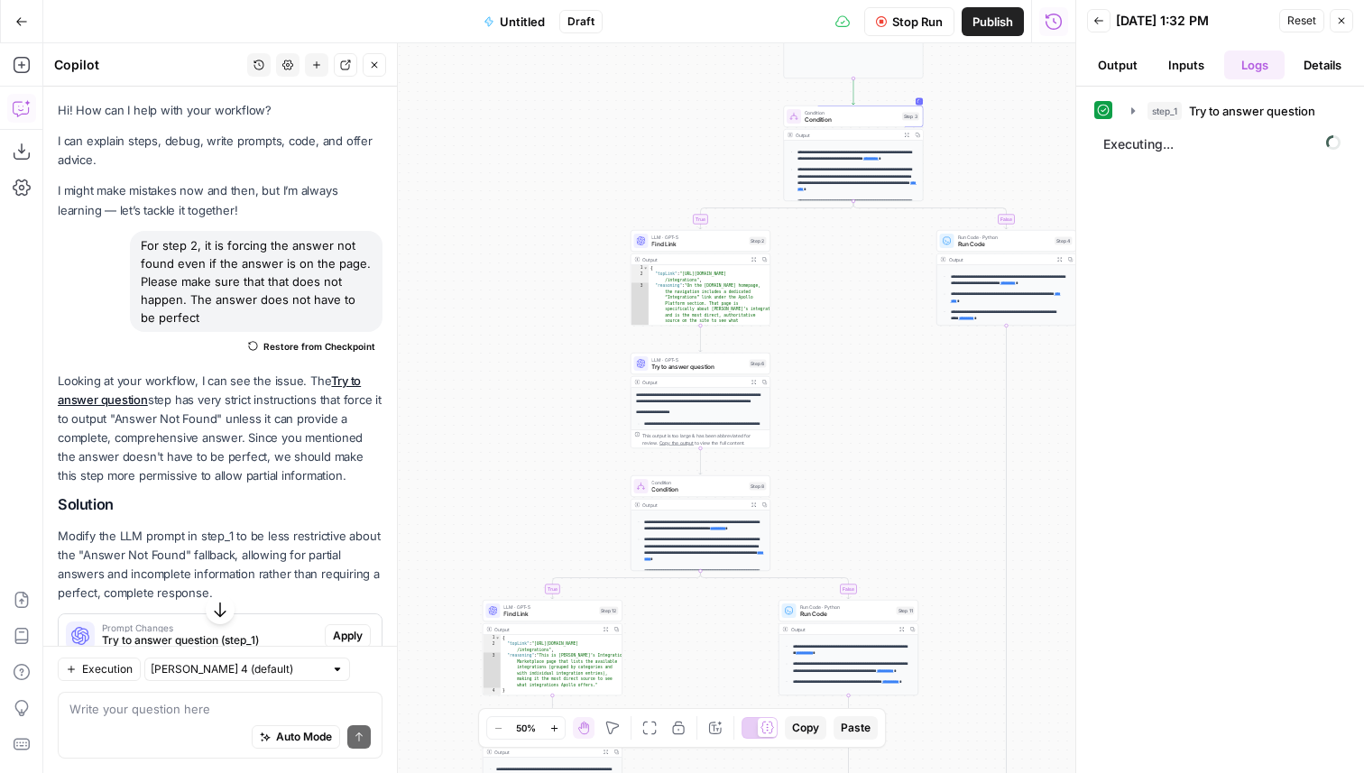
drag, startPoint x: 917, startPoint y: 263, endPoint x: 789, endPoint y: 501, distance: 269.7
click at [789, 501] on div "**********" at bounding box center [559, 408] width 1032 height 730
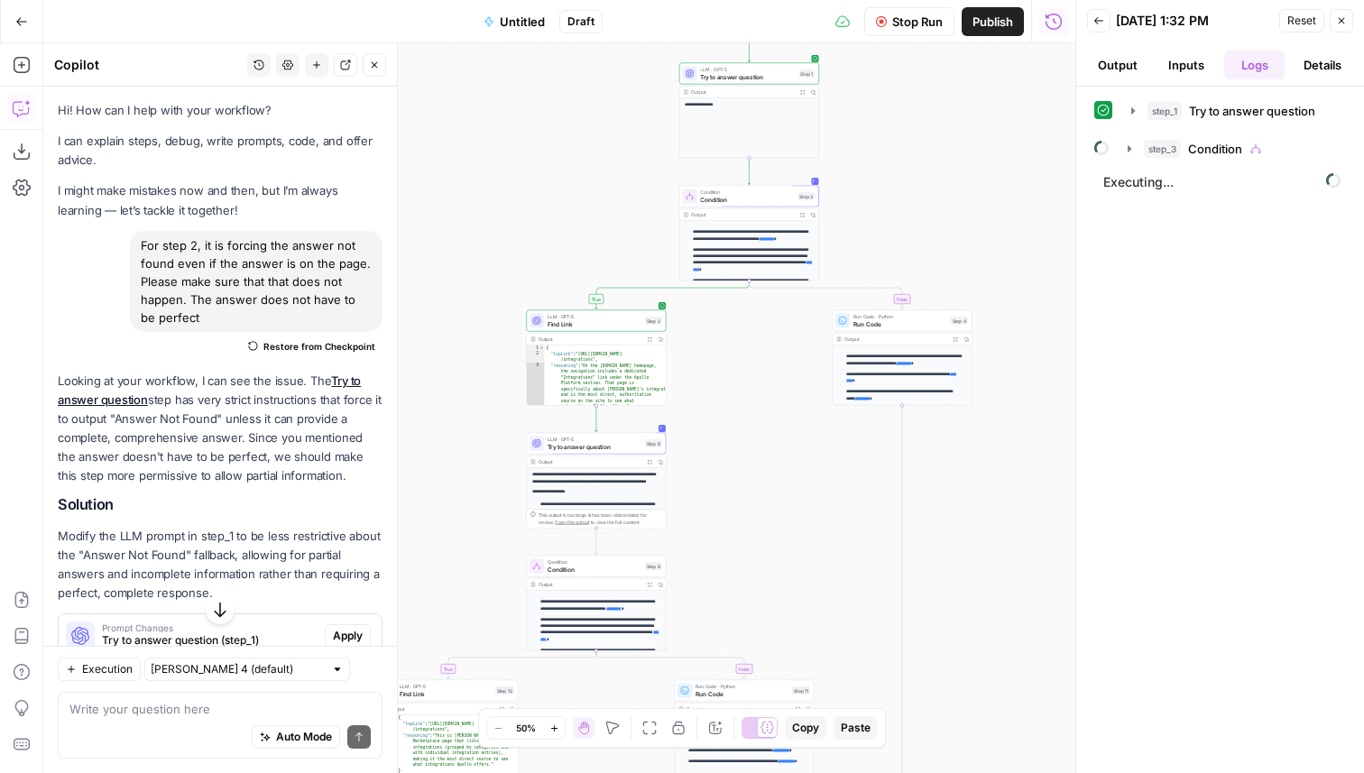
scroll to position [23, 0]
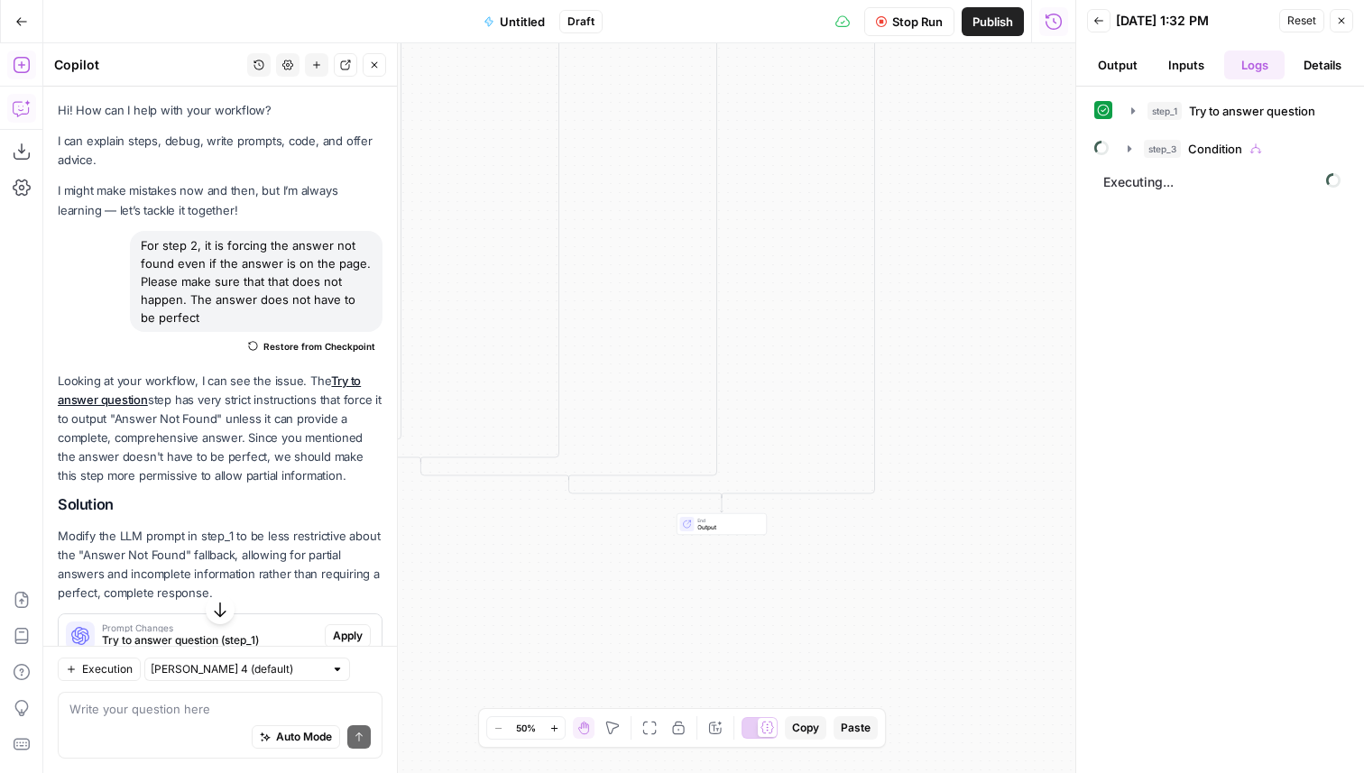
click at [25, 66] on icon "button" at bounding box center [22, 65] width 18 height 18
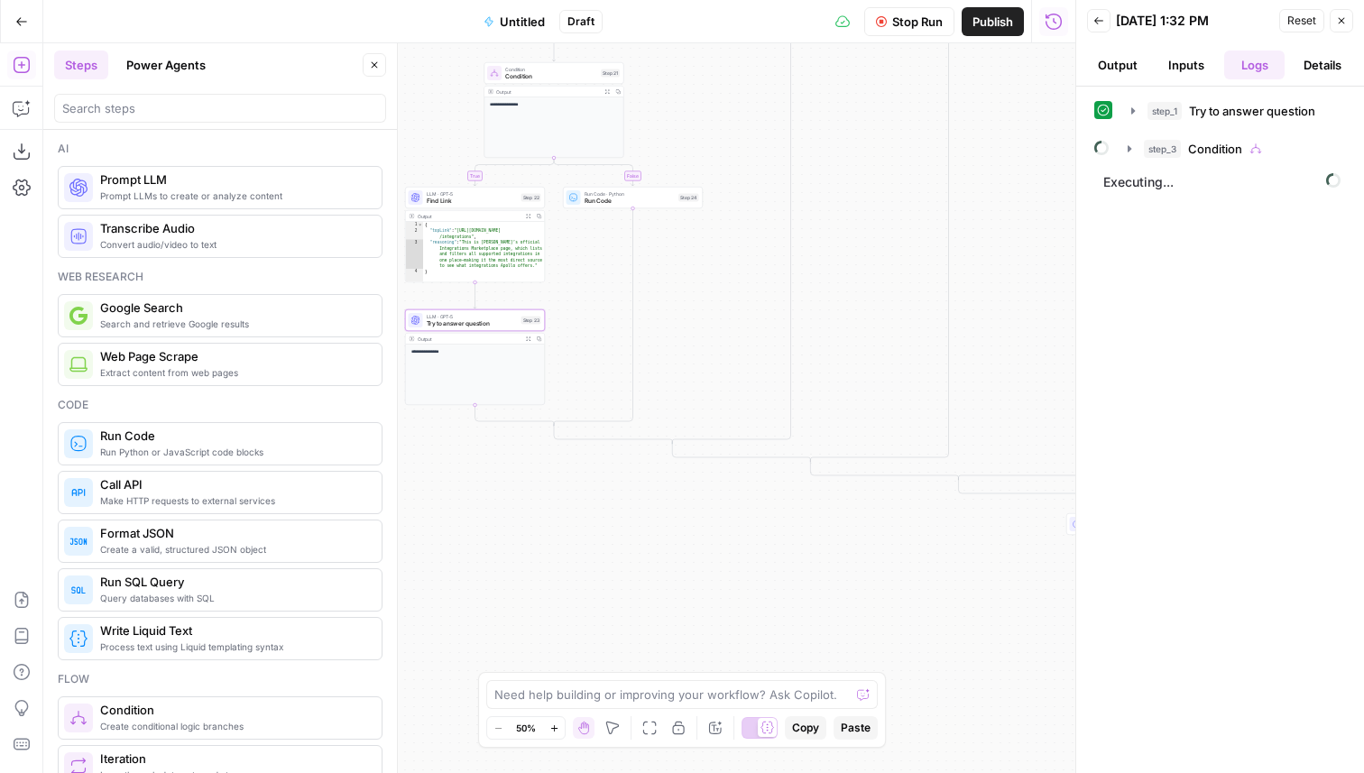
click at [174, 118] on div at bounding box center [220, 108] width 332 height 29
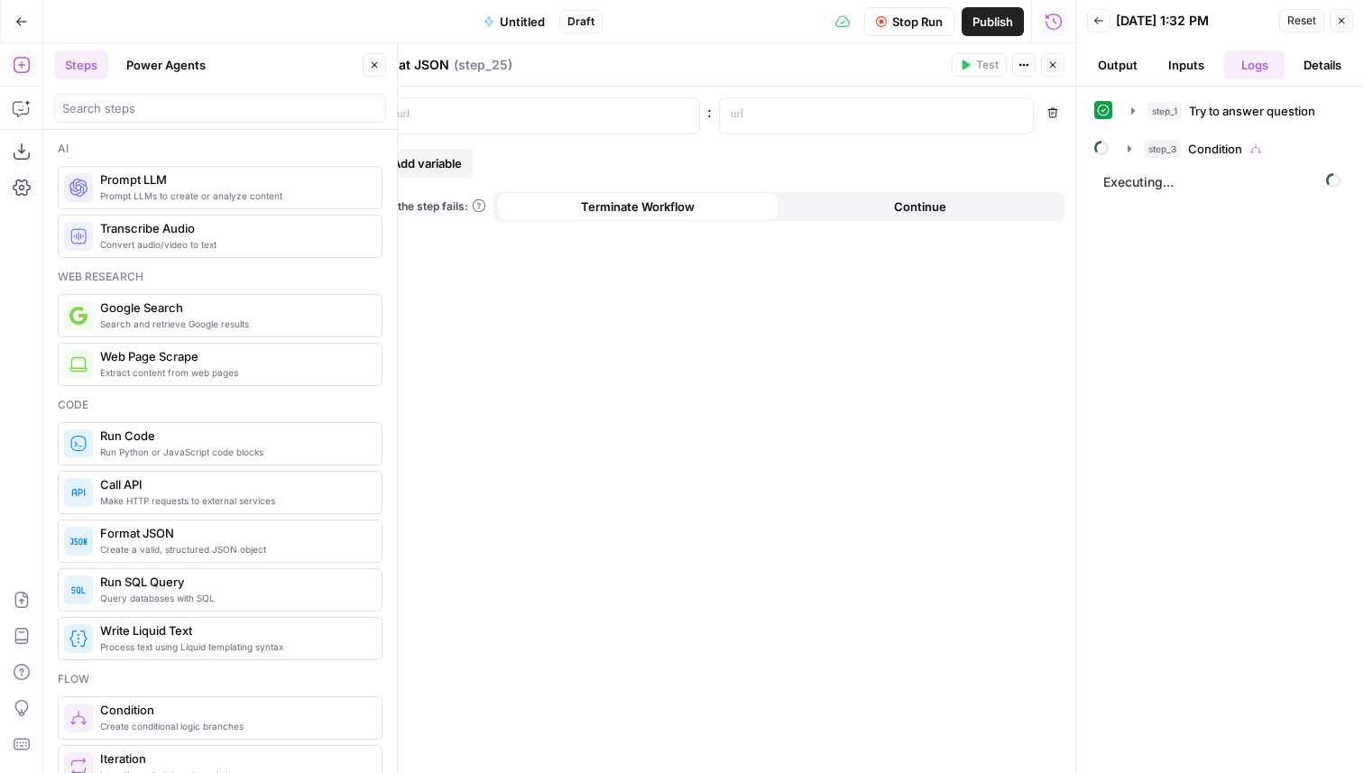
click at [447, 160] on span "Add variable" at bounding box center [427, 163] width 69 height 18
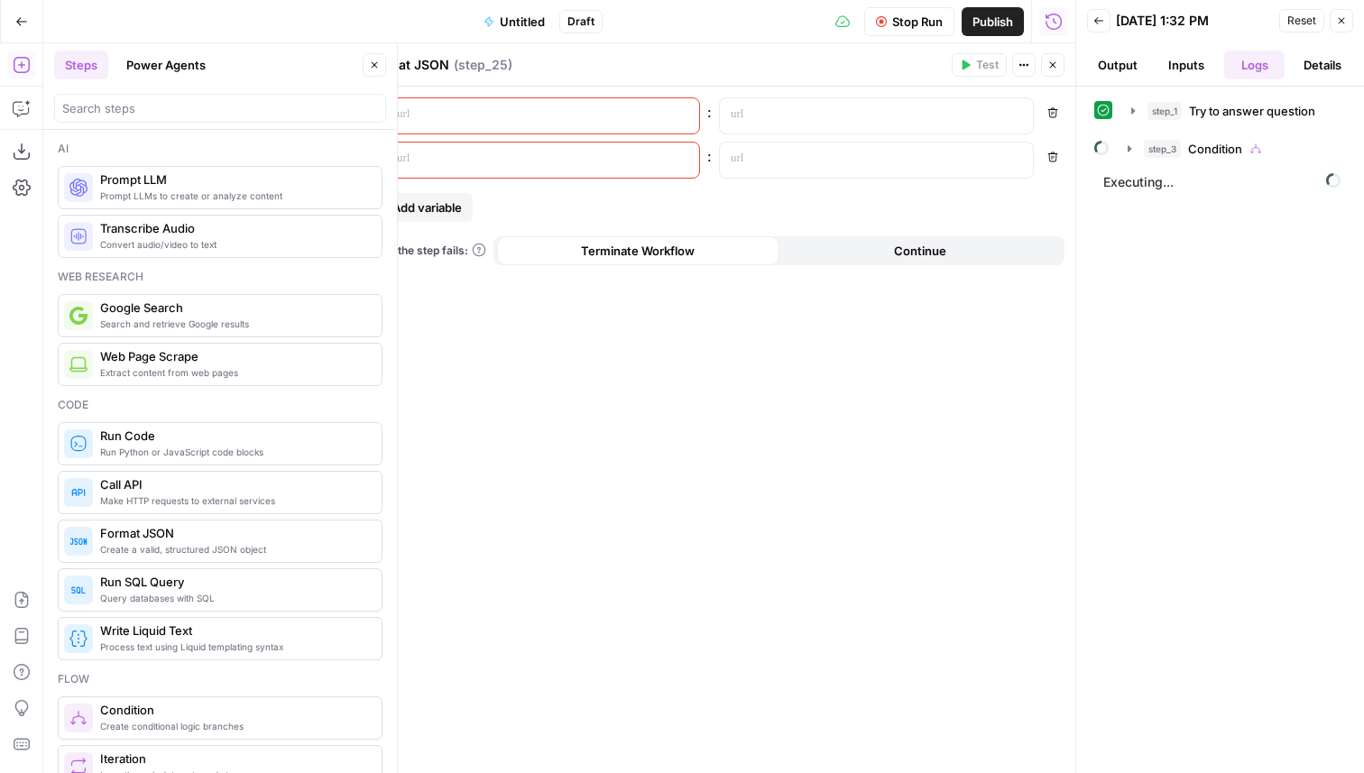
click at [681, 118] on icon "button" at bounding box center [683, 115] width 9 height 8
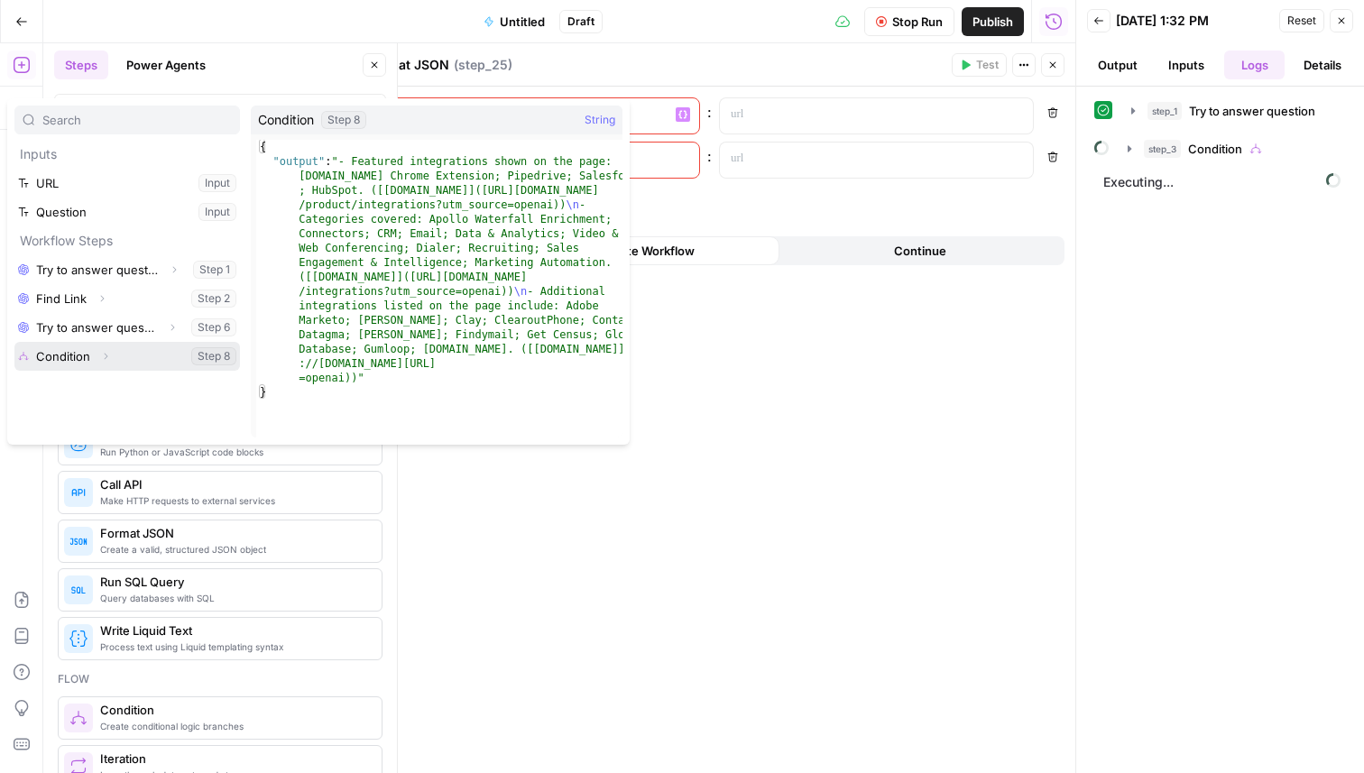
click at [104, 356] on icon "button" at bounding box center [105, 356] width 11 height 11
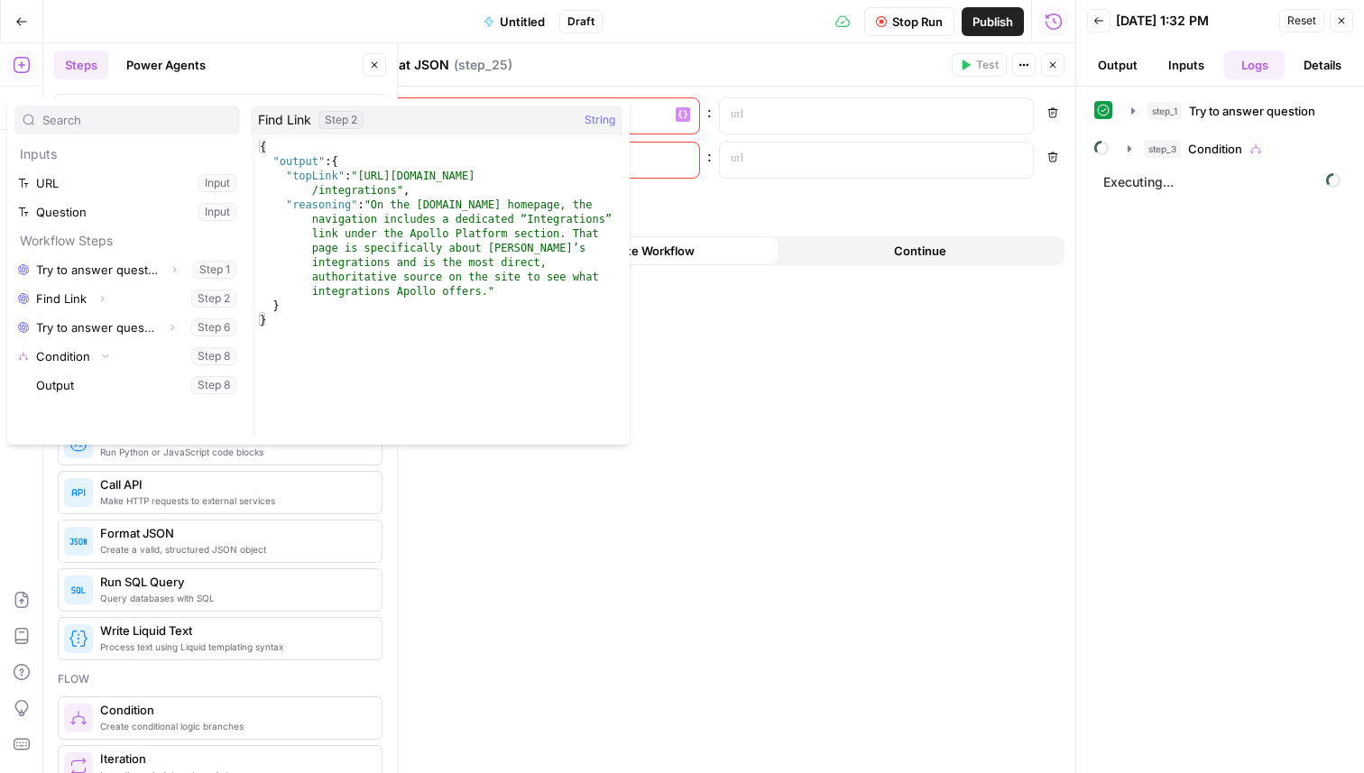
click at [600, 88] on div "“/” to reference Variables Menu : Remove : Remove Add variable When the step fa…" at bounding box center [715, 430] width 721 height 687
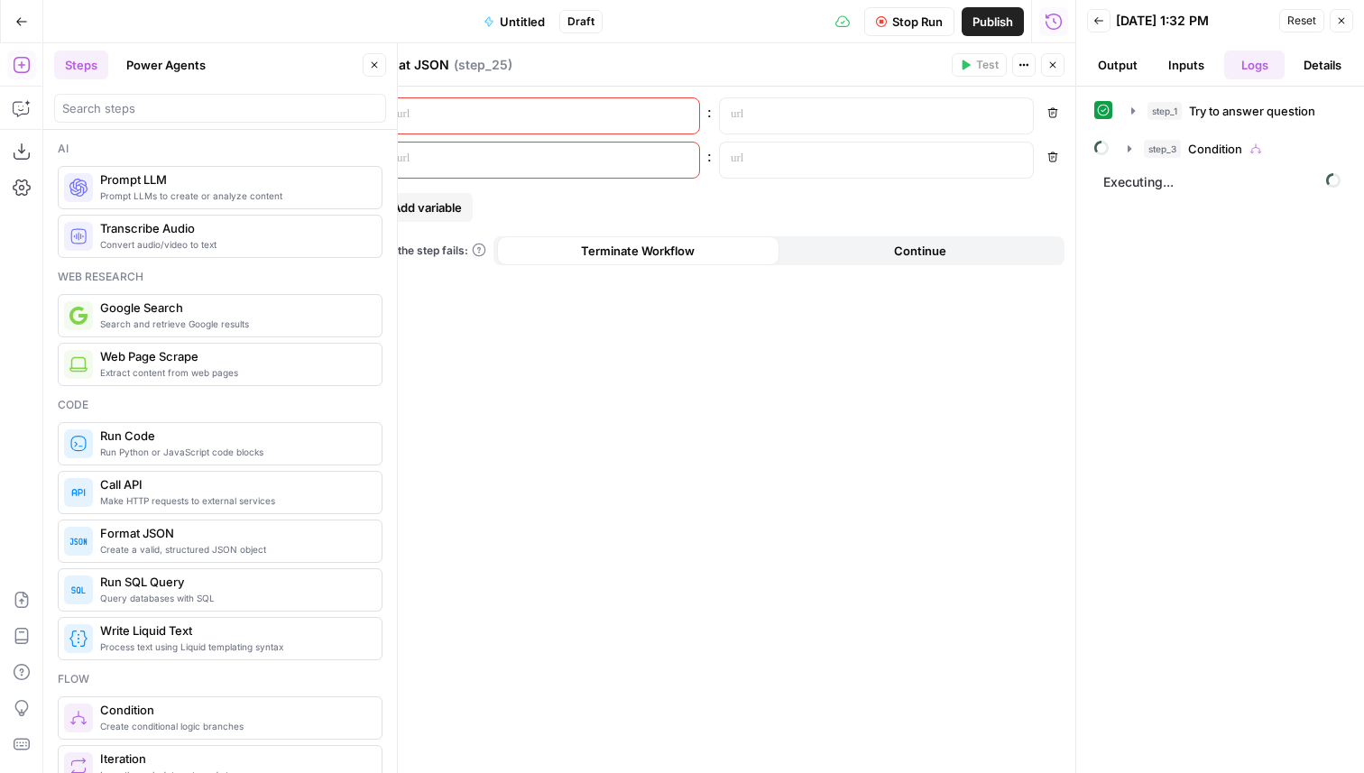
click at [1055, 69] on icon "button" at bounding box center [1053, 65] width 11 height 11
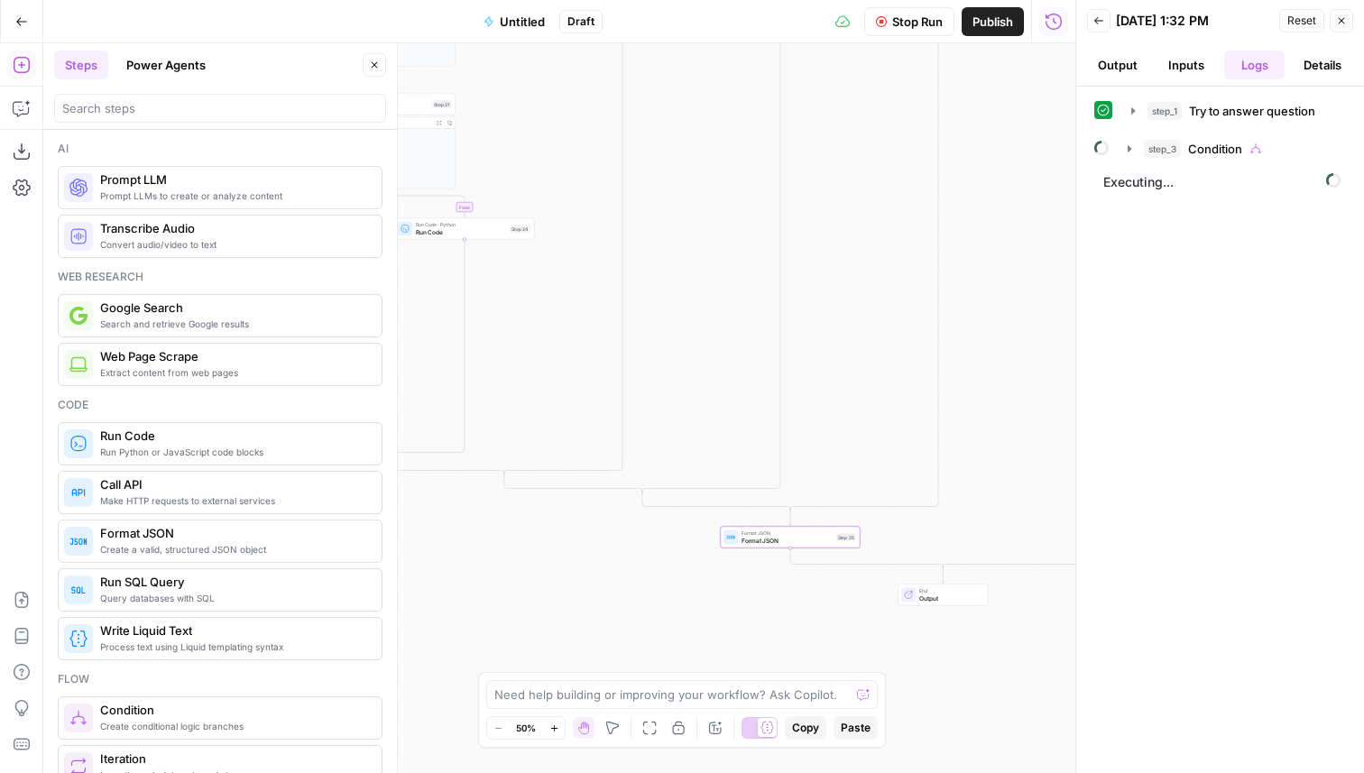
drag, startPoint x: 808, startPoint y: 392, endPoint x: 1122, endPoint y: 391, distance: 313.1
click at [1122, 391] on body "**********" at bounding box center [682, 386] width 1364 height 773
click at [587, 485] on icon "button" at bounding box center [589, 483] width 6 height 6
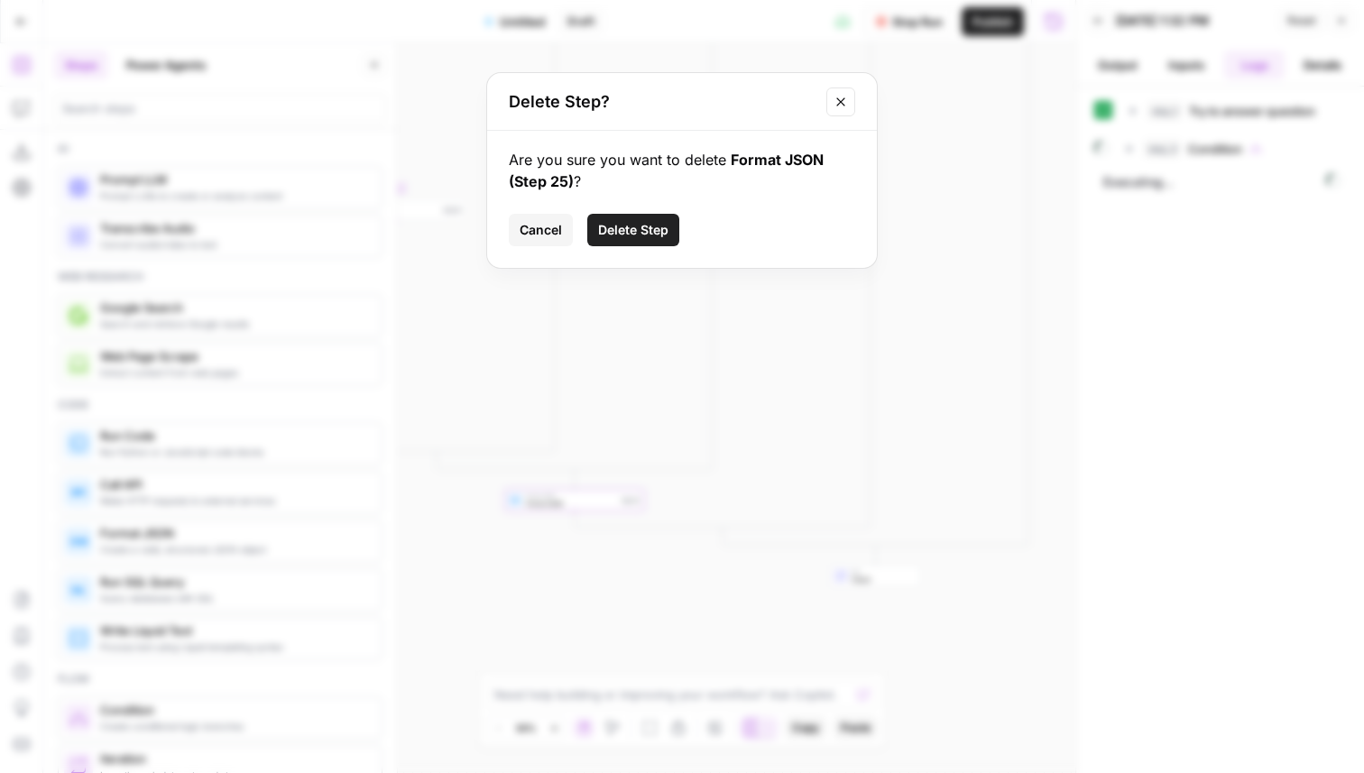
click at [646, 222] on span "Delete Step" at bounding box center [633, 230] width 70 height 18
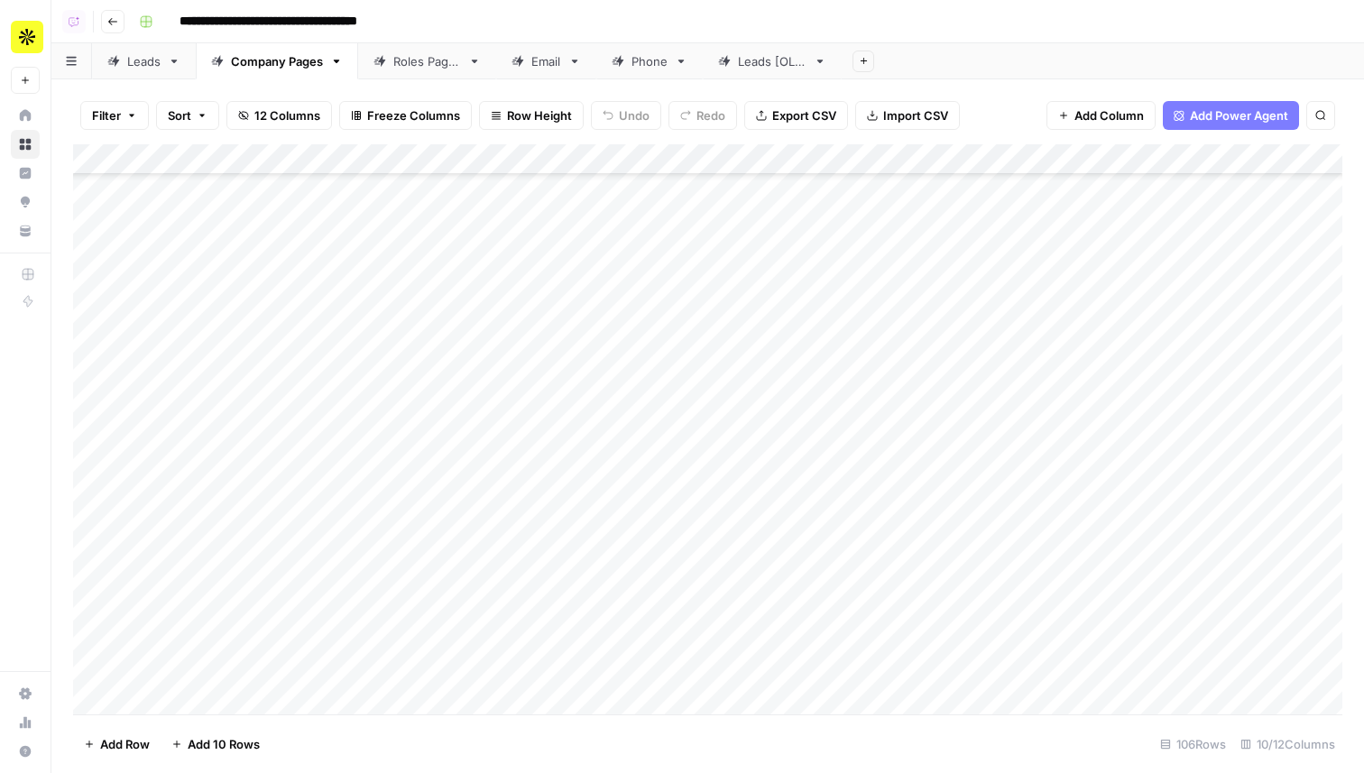
scroll to position [593, 0]
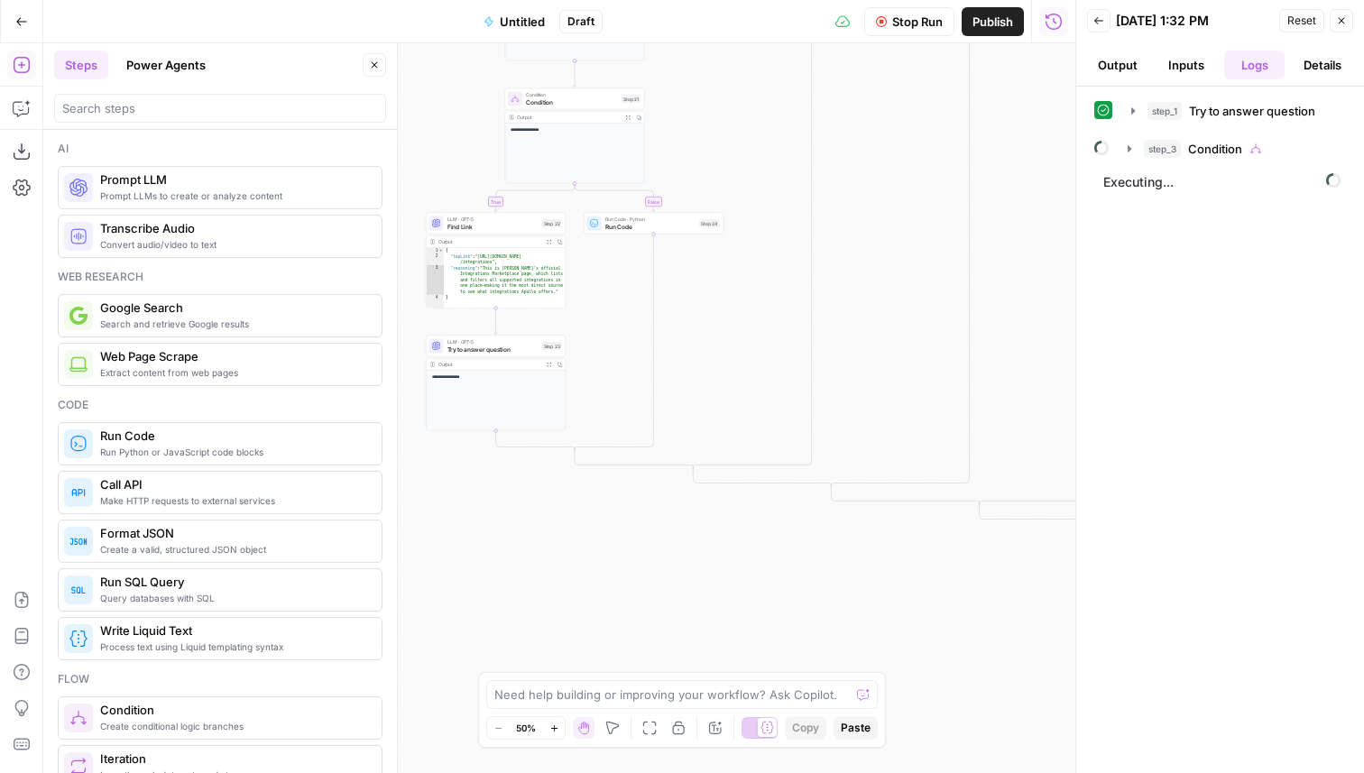
scroll to position [23, 0]
click at [1244, 155] on span "Condition" at bounding box center [1219, 149] width 54 height 18
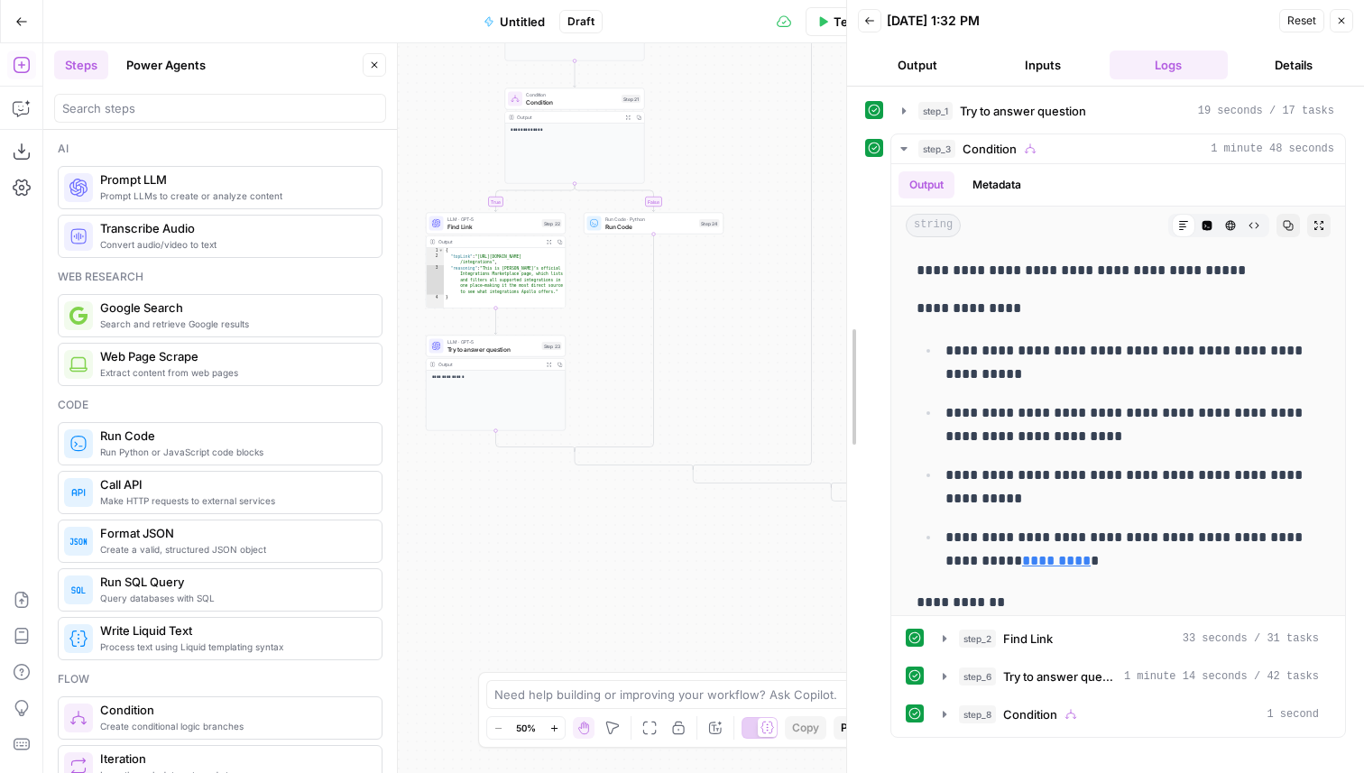
drag, startPoint x: 1084, startPoint y: 323, endPoint x: 807, endPoint y: 304, distance: 277.7
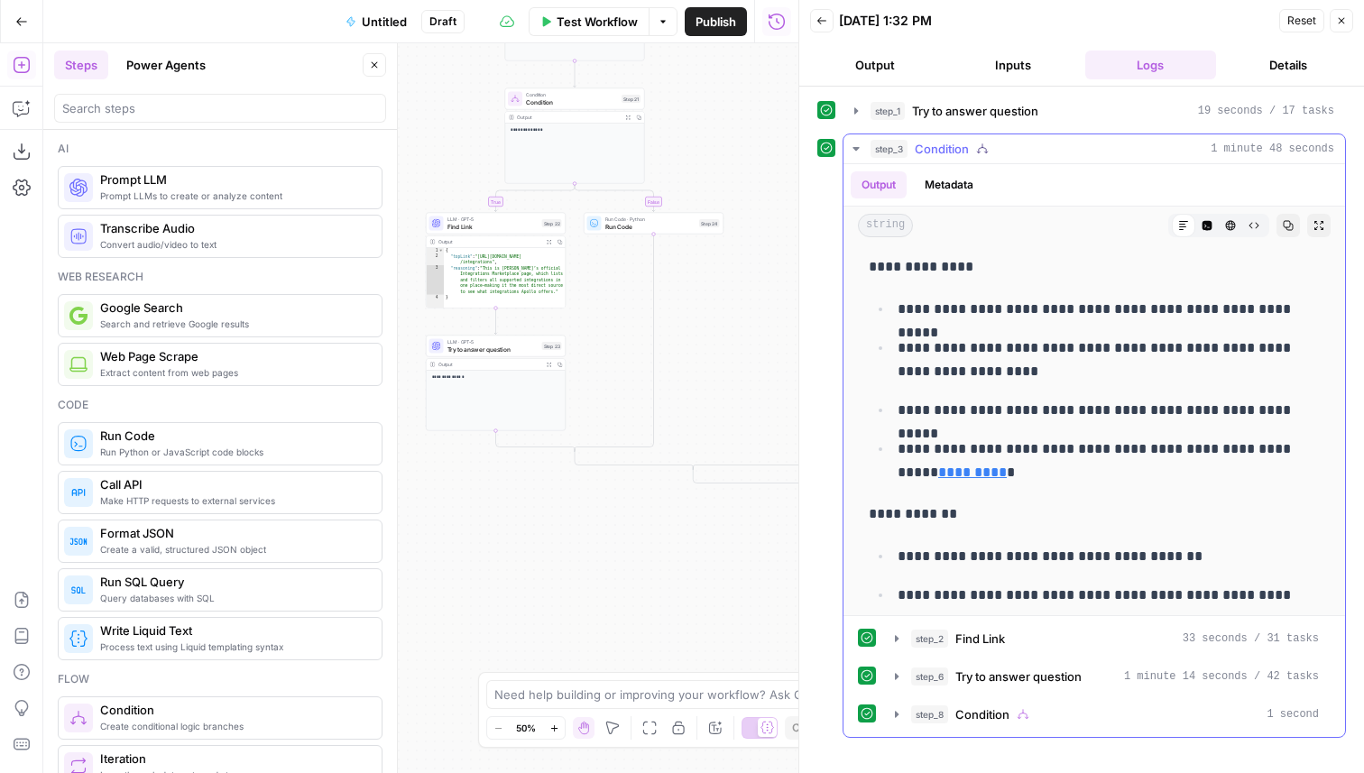
scroll to position [50, 0]
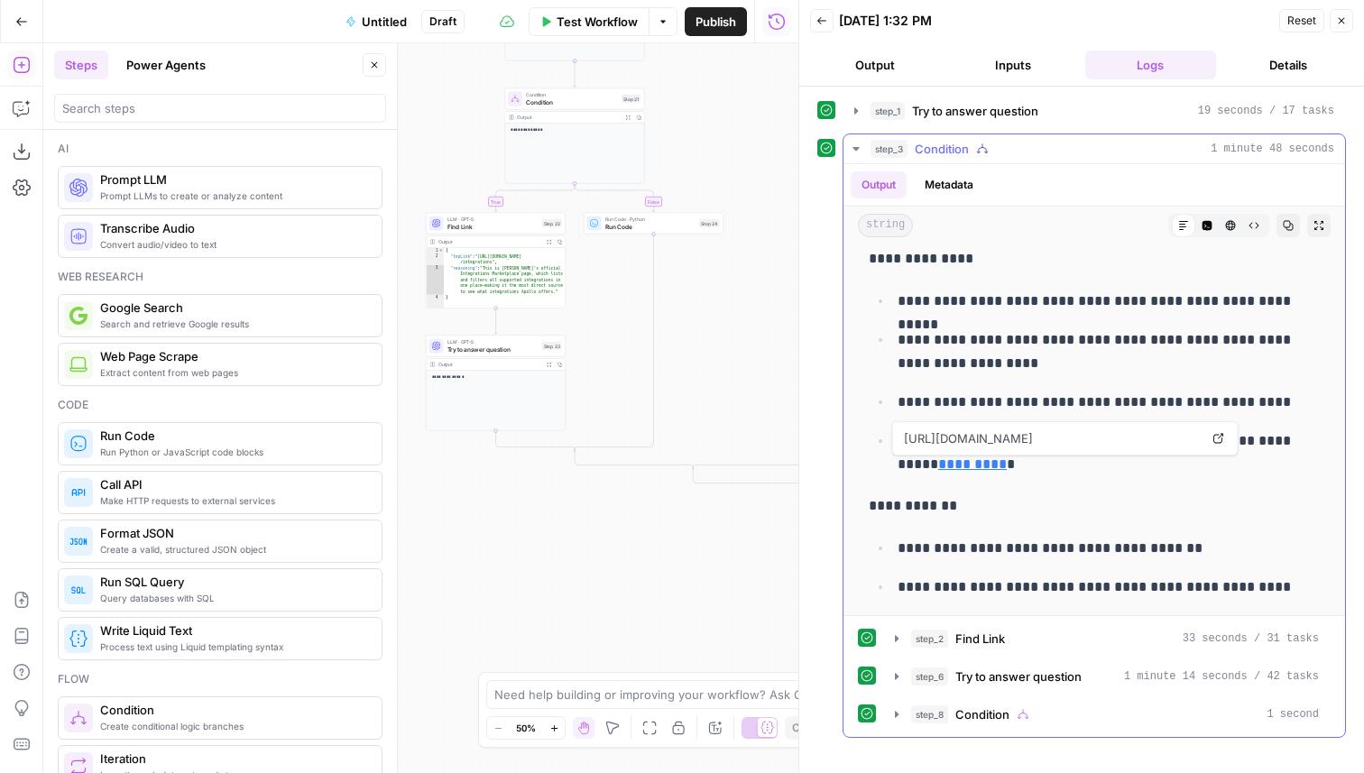
click at [1217, 430] on link "Open in a new tab" at bounding box center [1218, 438] width 23 height 23
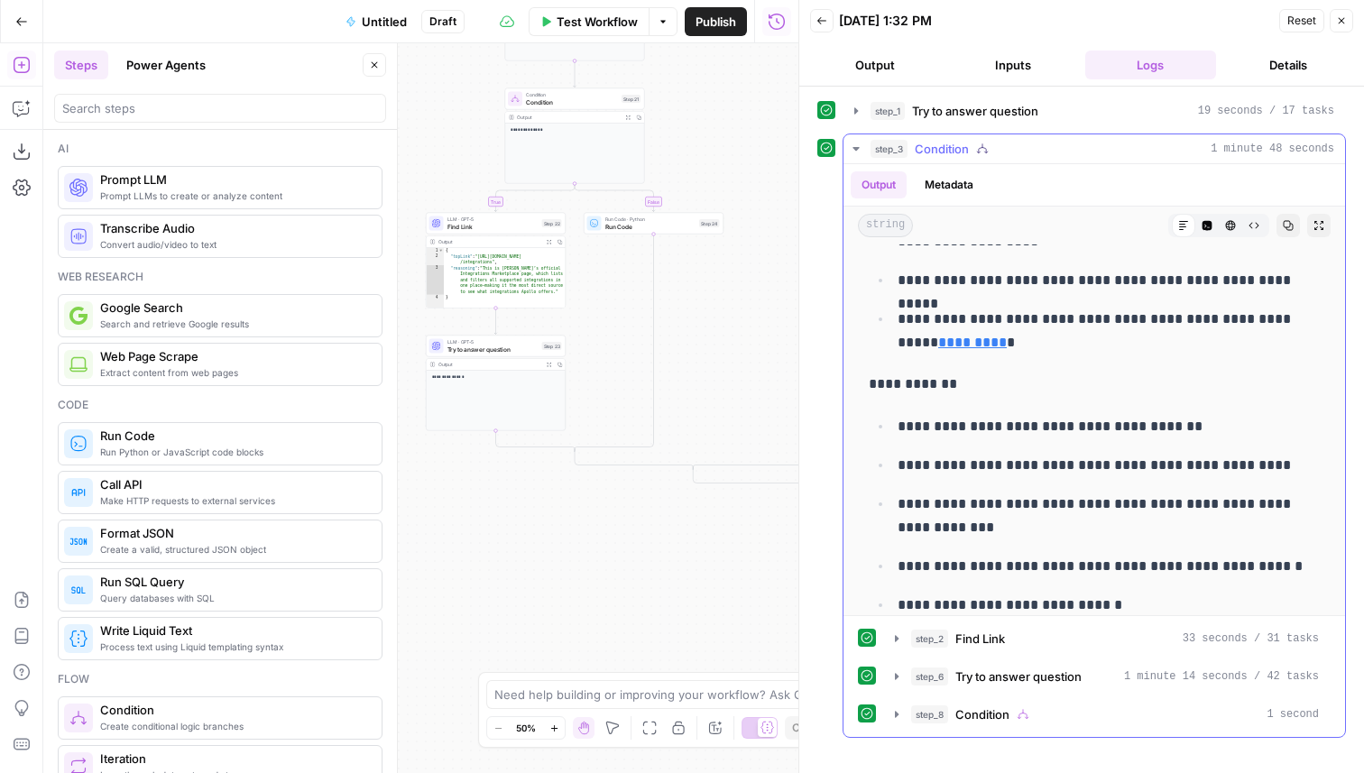
scroll to position [0, 0]
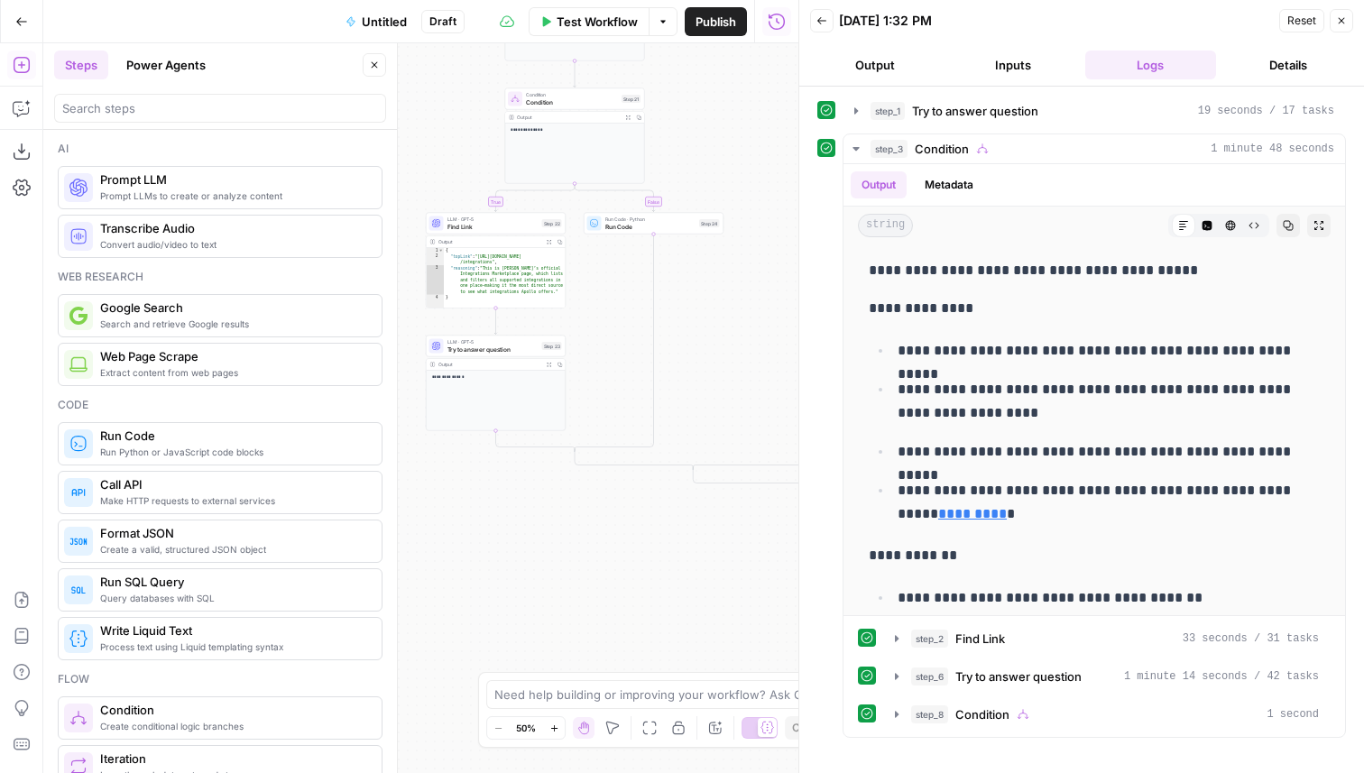
click at [1337, 22] on icon "button" at bounding box center [1341, 20] width 11 height 11
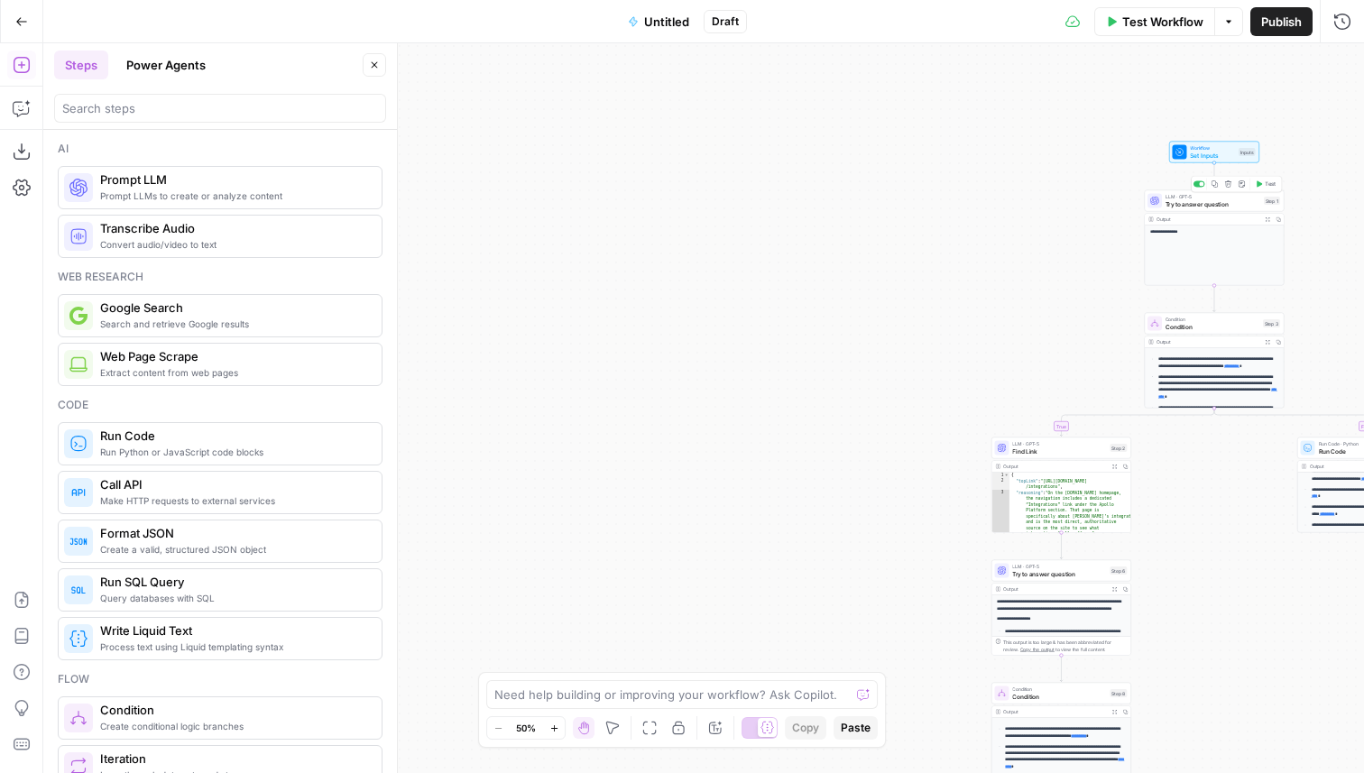
click at [1211, 207] on span "Try to answer question" at bounding box center [1213, 203] width 95 height 9
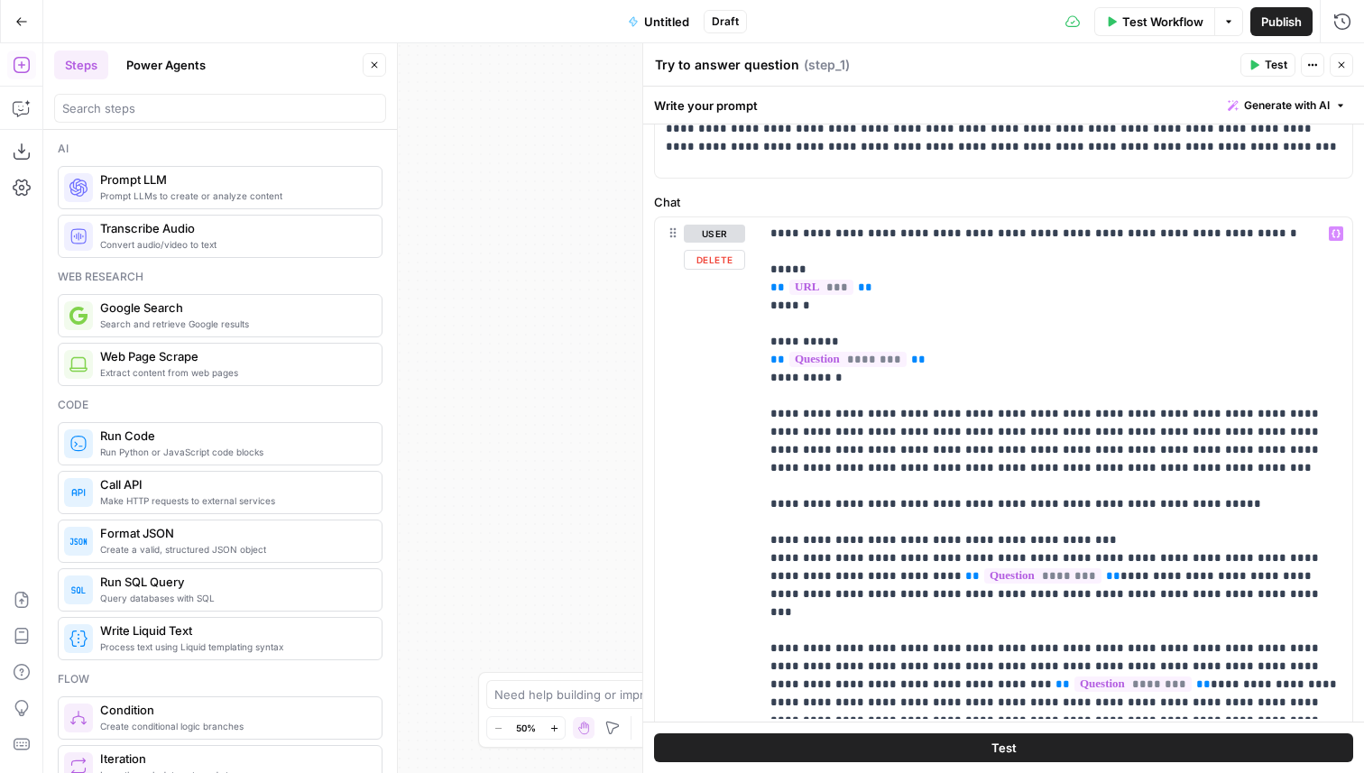
scroll to position [208, 0]
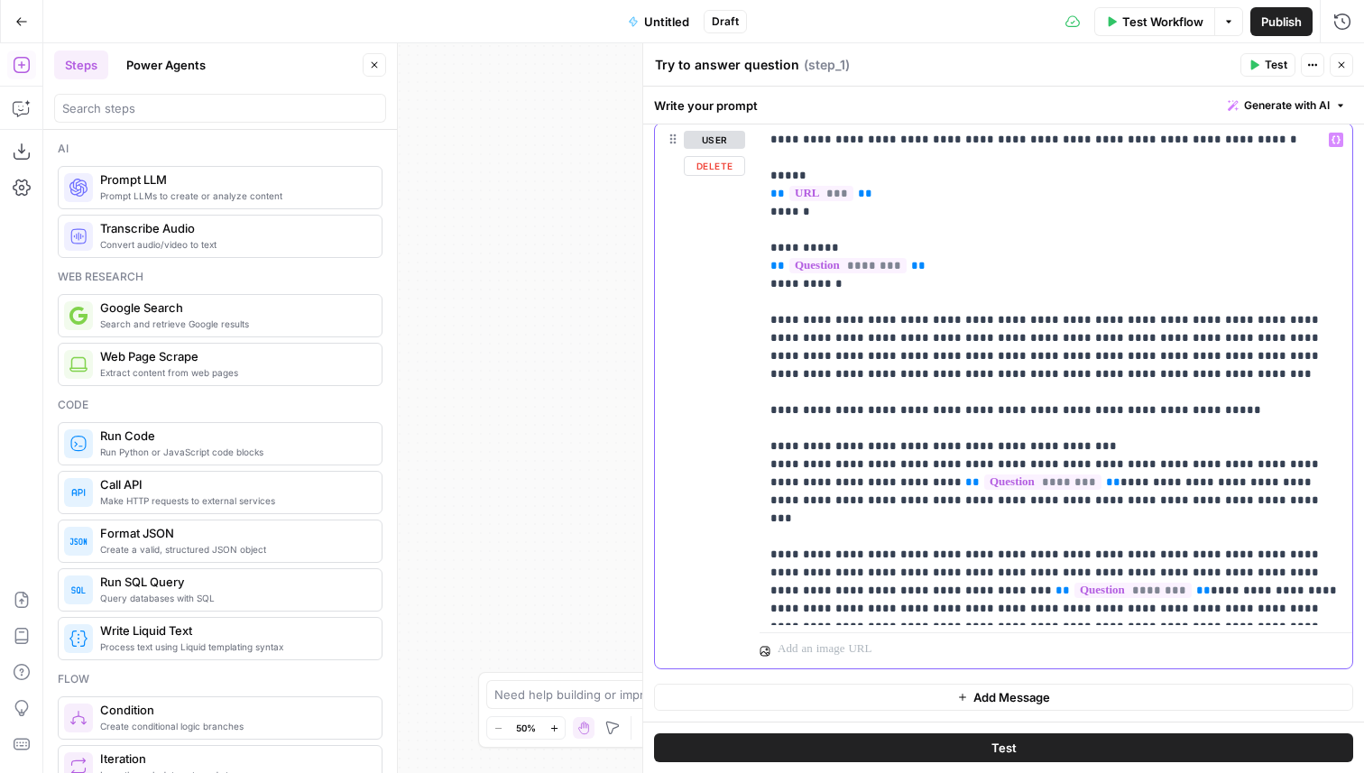
click at [1248, 611] on p "**********" at bounding box center [1056, 374] width 571 height 487
click at [1243, 408] on p "**********" at bounding box center [1056, 374] width 571 height 487
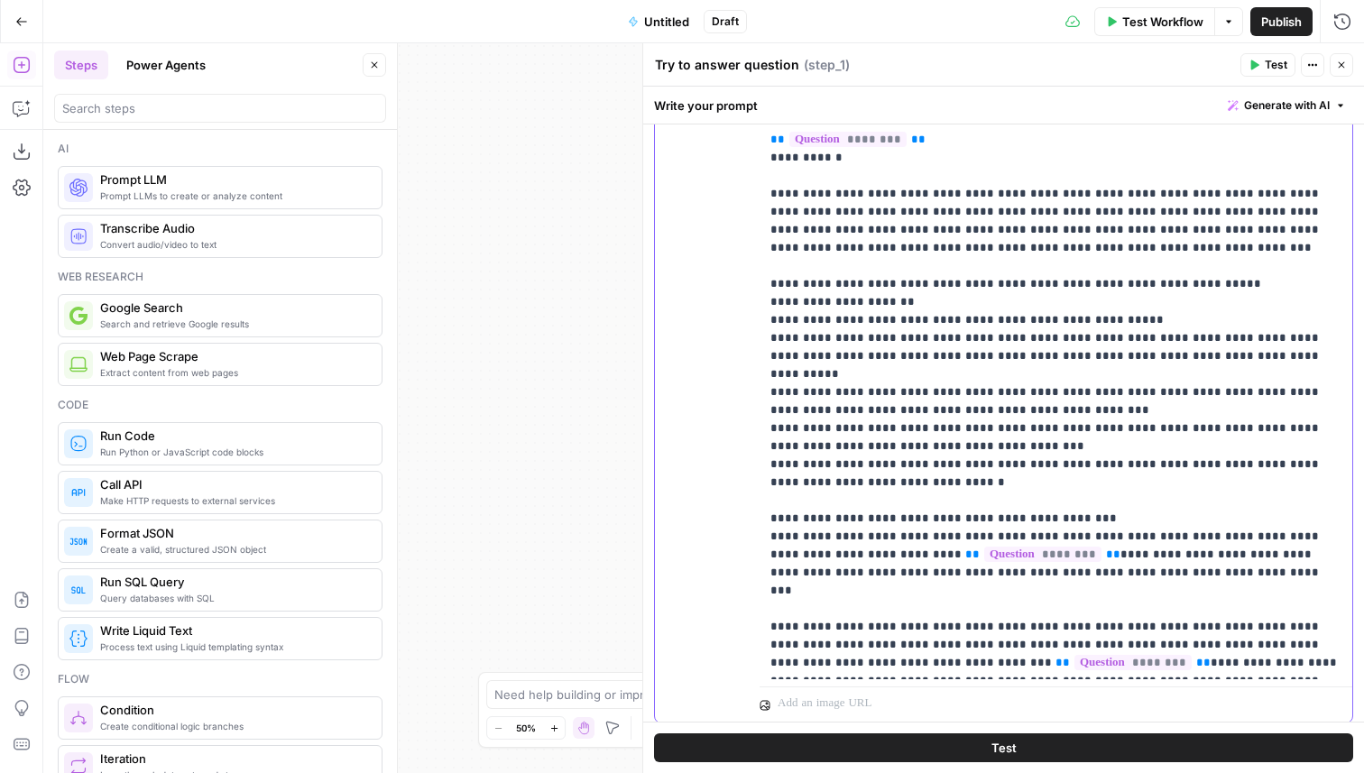
scroll to position [388, 0]
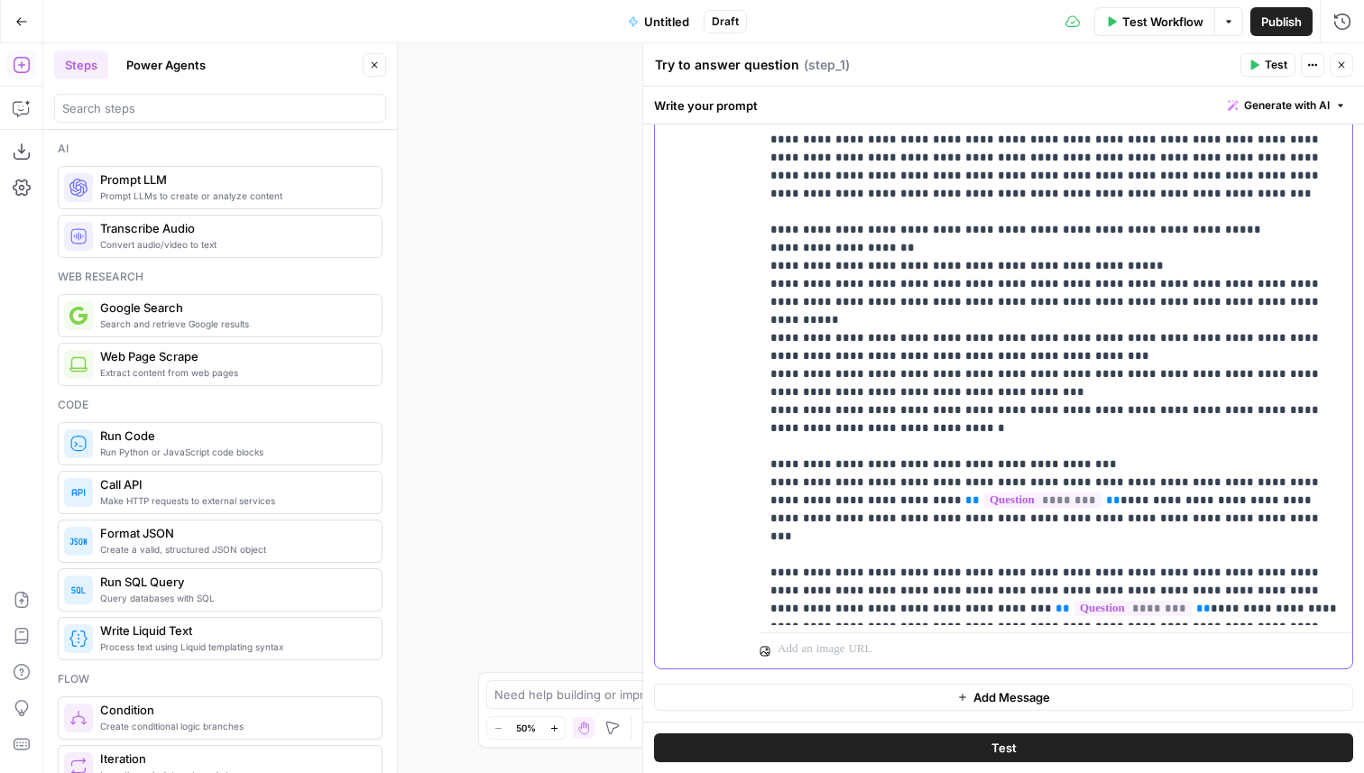
drag, startPoint x: 944, startPoint y: 412, endPoint x: 760, endPoint y: 235, distance: 255.9
click at [760, 235] on div "**********" at bounding box center [1056, 284] width 593 height 682
copy p "**********"
click at [1337, 74] on button "Close" at bounding box center [1341, 64] width 23 height 23
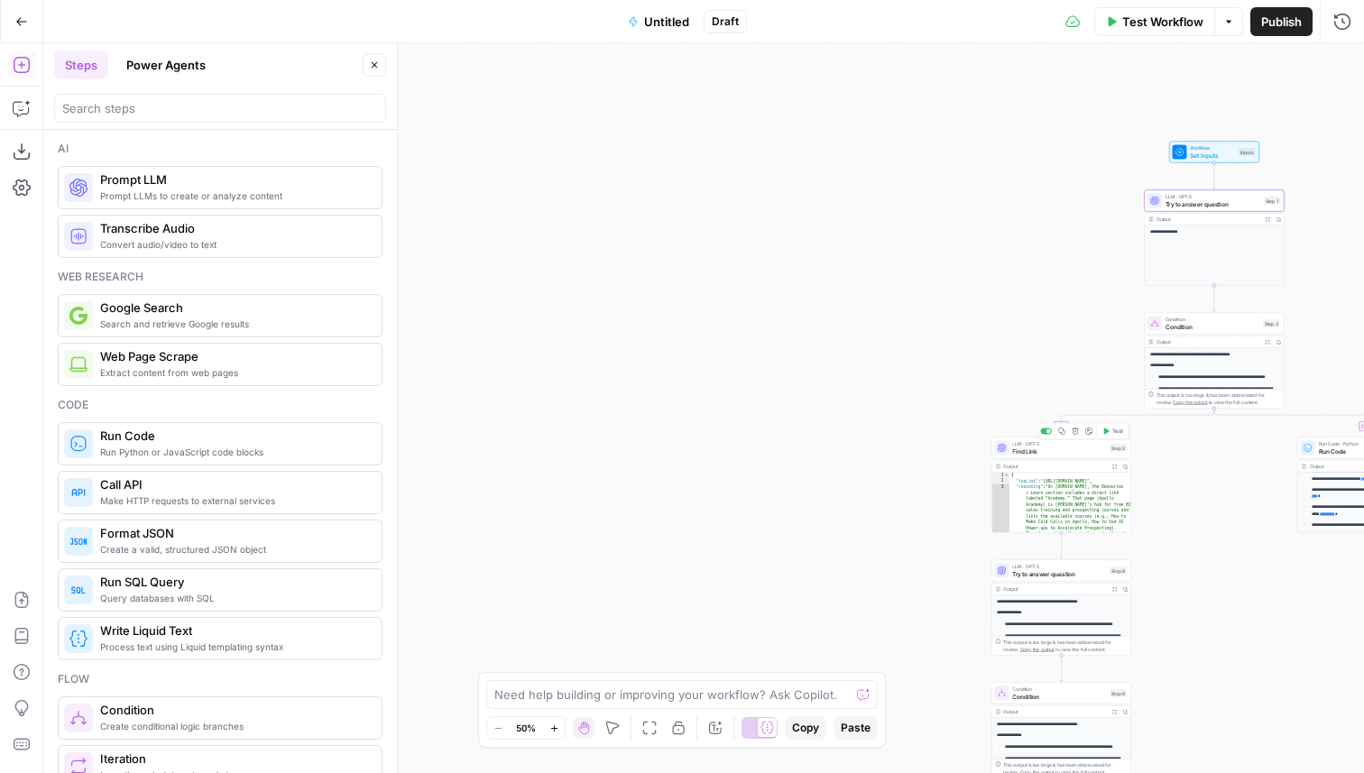
click at [1048, 457] on div "LLM · GPT-5 Find Link Step 2 Copy step Delete step Add Note Test" at bounding box center [1062, 449] width 140 height 22
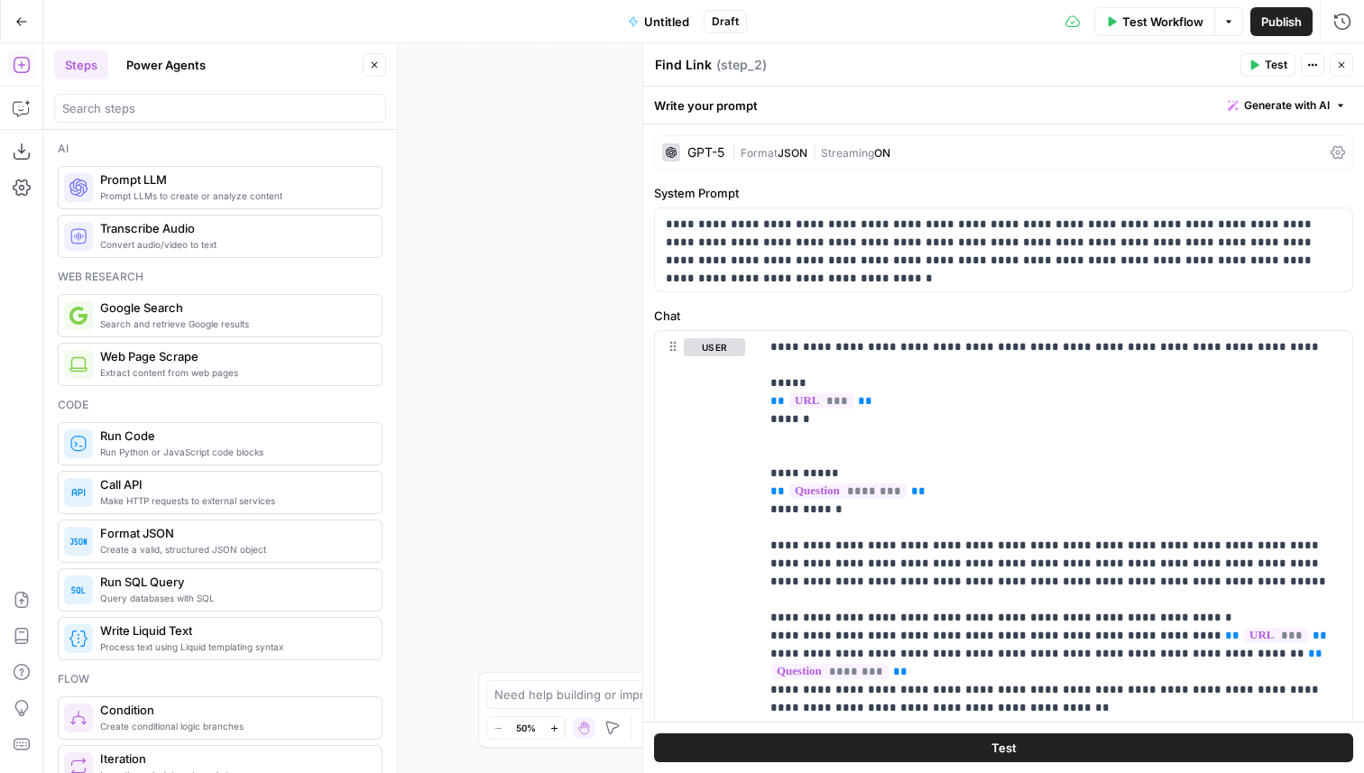
click at [1345, 72] on button "Close" at bounding box center [1341, 64] width 23 height 23
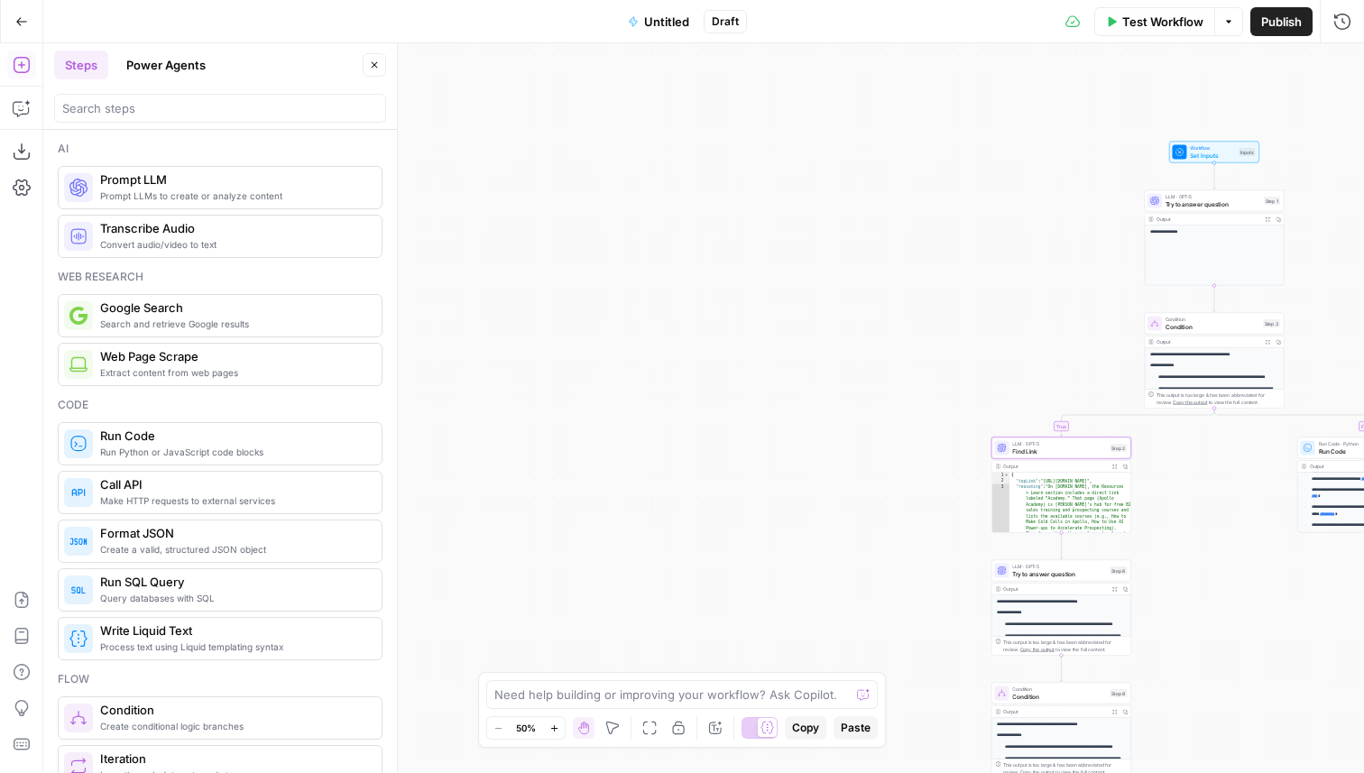
click at [1057, 571] on span "Try to answer question" at bounding box center [1059, 573] width 94 height 9
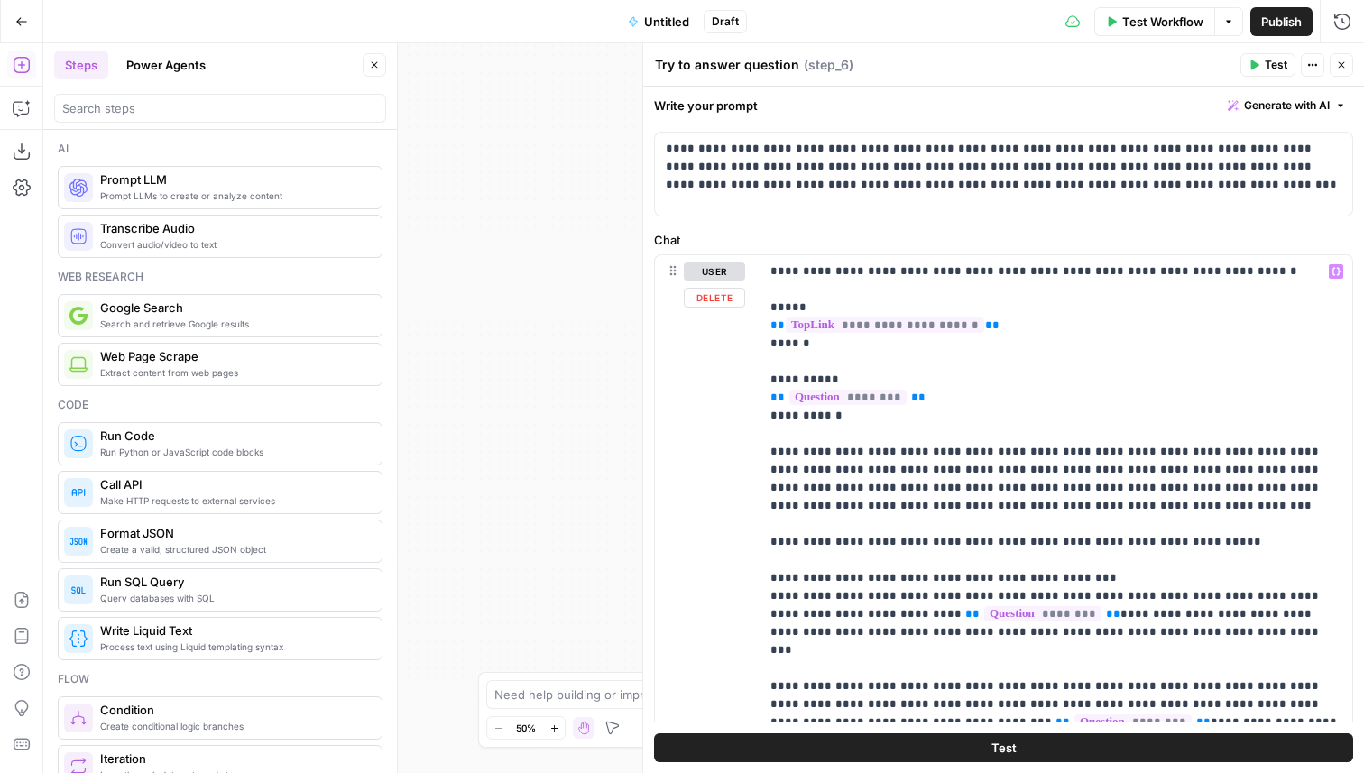
scroll to position [108, 0]
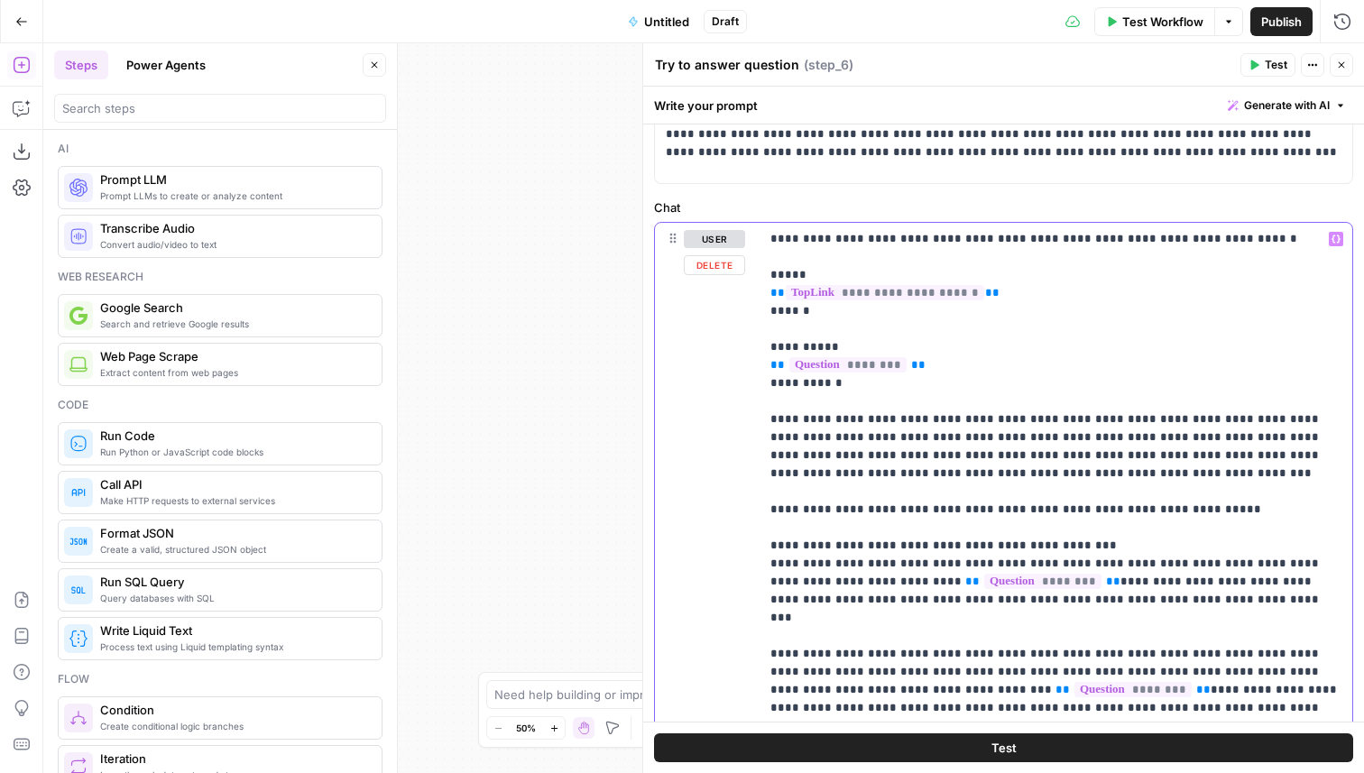
drag, startPoint x: 1197, startPoint y: 510, endPoint x: 765, endPoint y: 513, distance: 432.2
click at [765, 513] on div "**********" at bounding box center [1056, 474] width 593 height 502
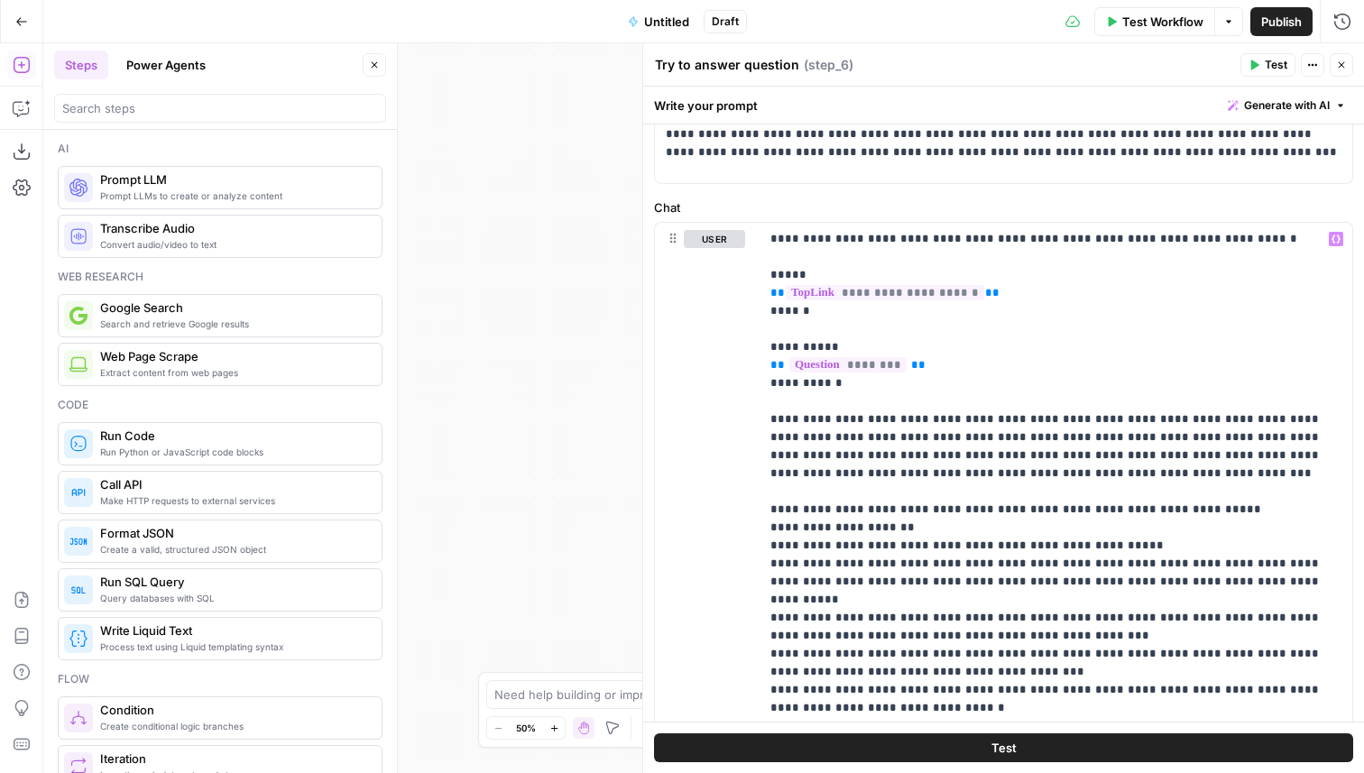
click at [1339, 63] on icon "button" at bounding box center [1341, 65] width 11 height 11
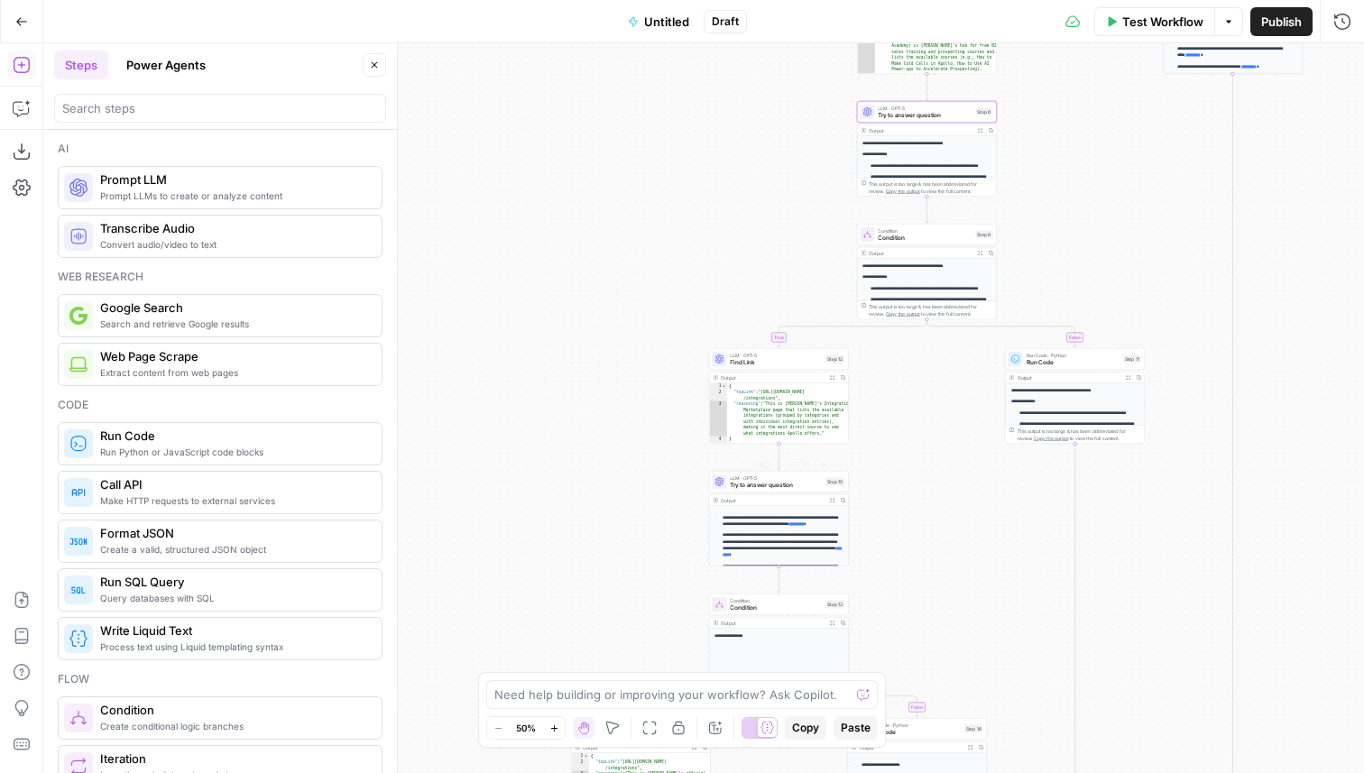
click at [734, 478] on span "LLM · GPT-5" at bounding box center [776, 478] width 92 height 7
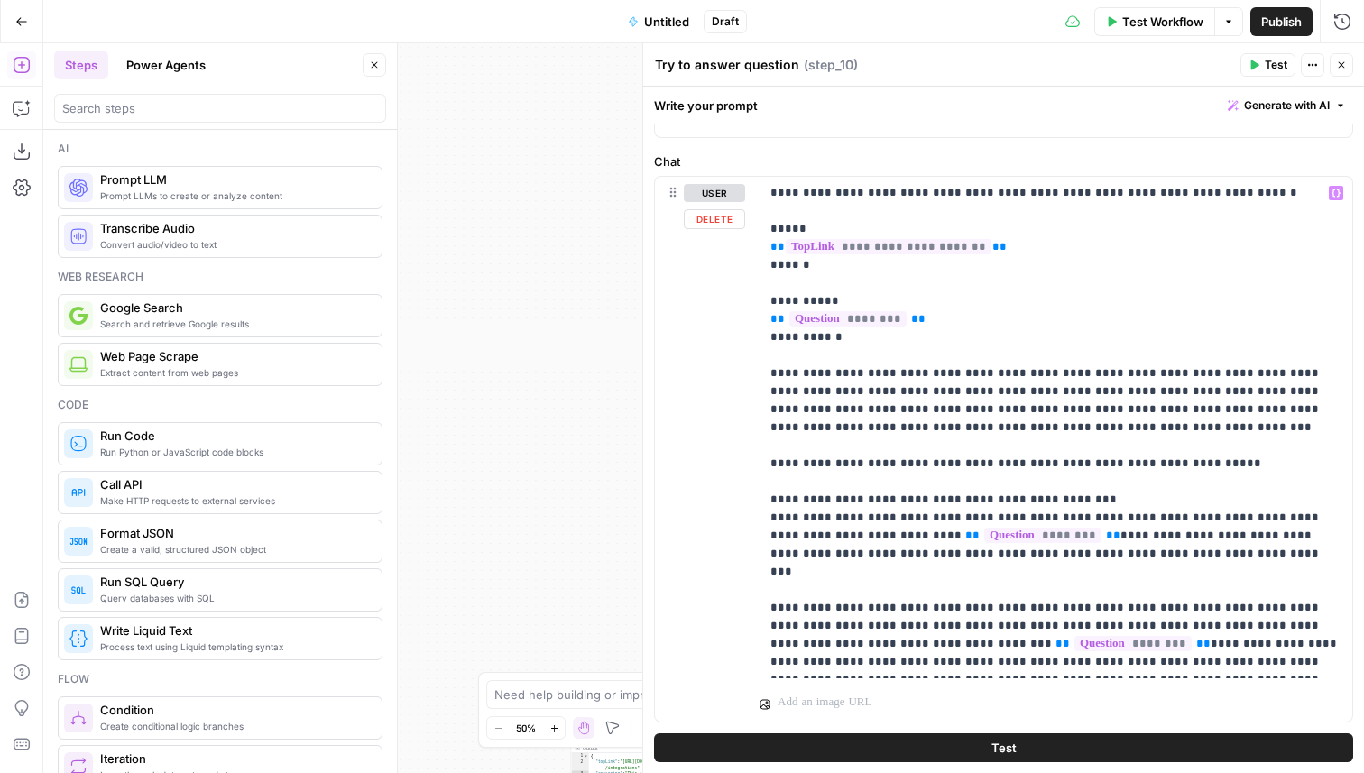
scroll to position [208, 0]
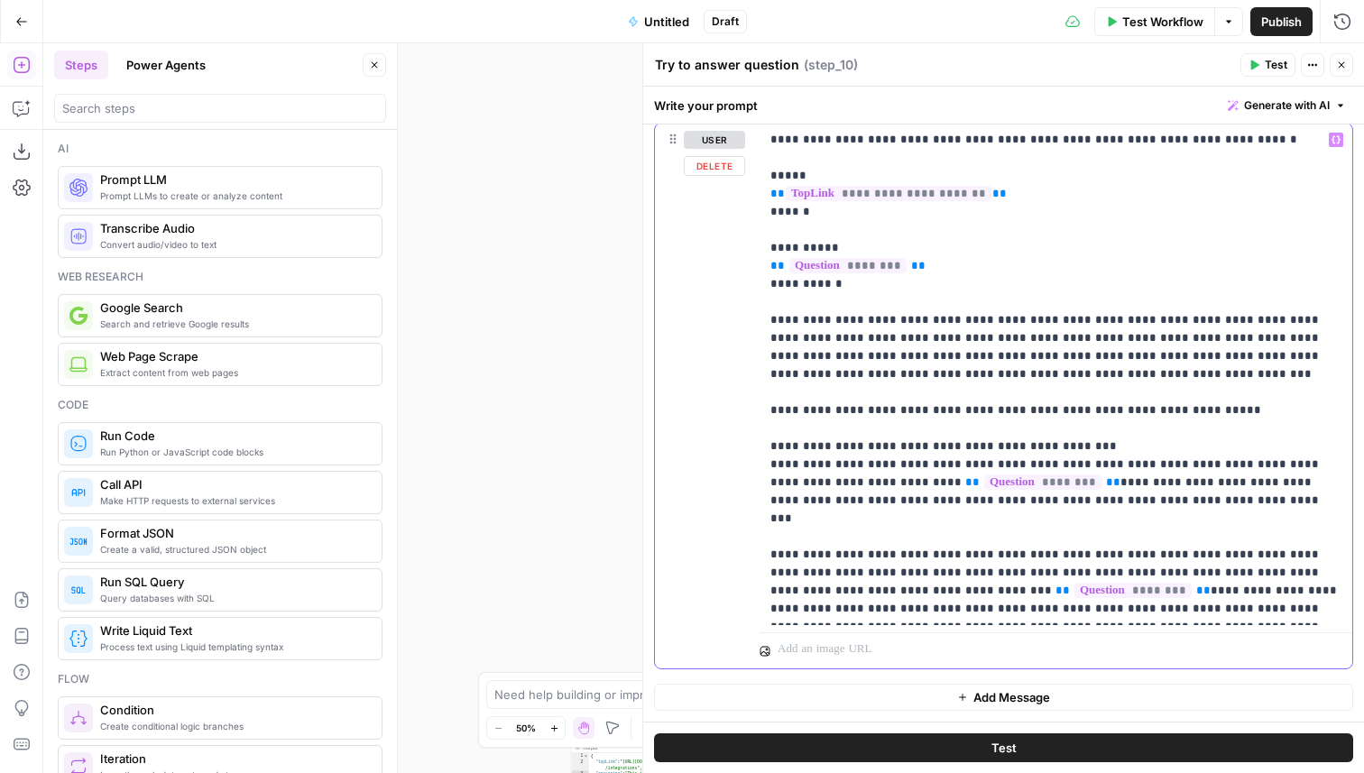
drag, startPoint x: 1190, startPoint y: 409, endPoint x: 771, endPoint y: 408, distance: 419.6
click at [771, 408] on p "**********" at bounding box center [1056, 374] width 571 height 487
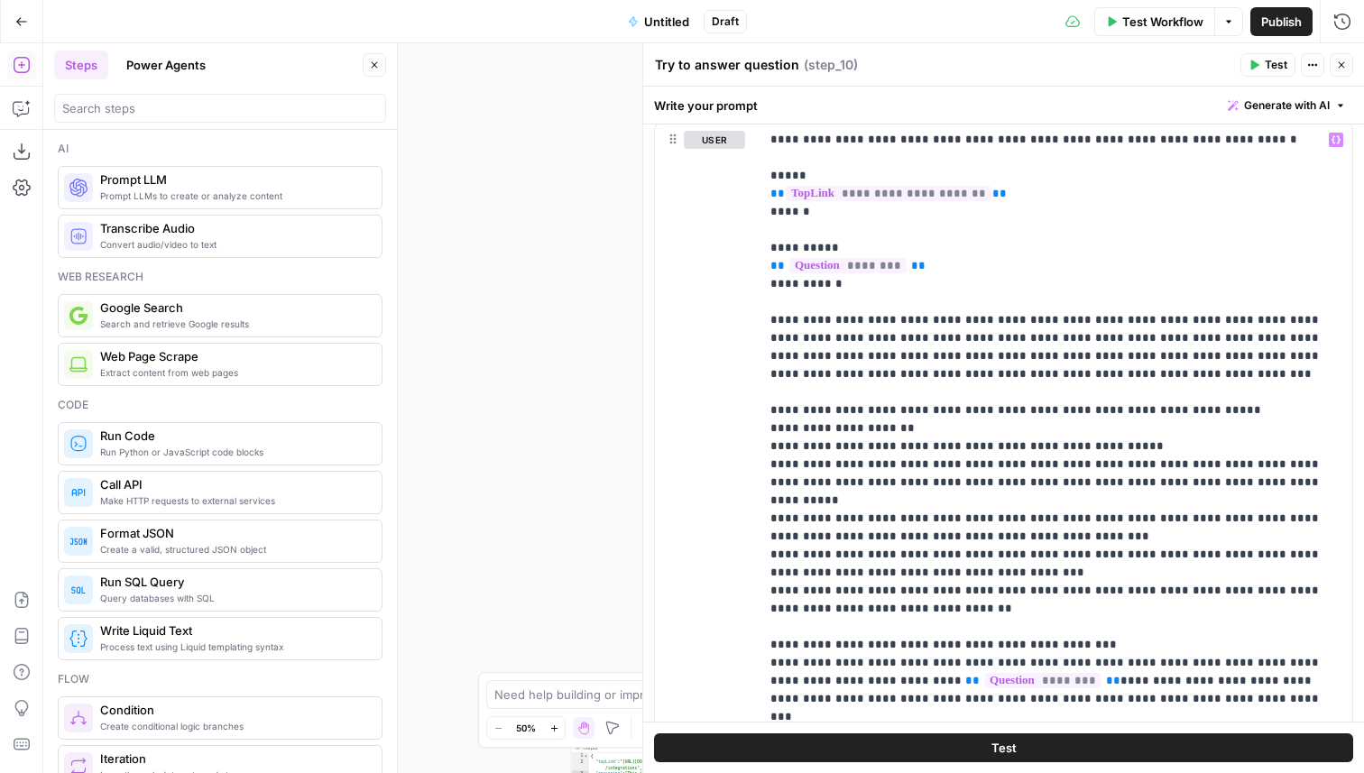
click at [1343, 61] on icon "button" at bounding box center [1341, 65] width 11 height 11
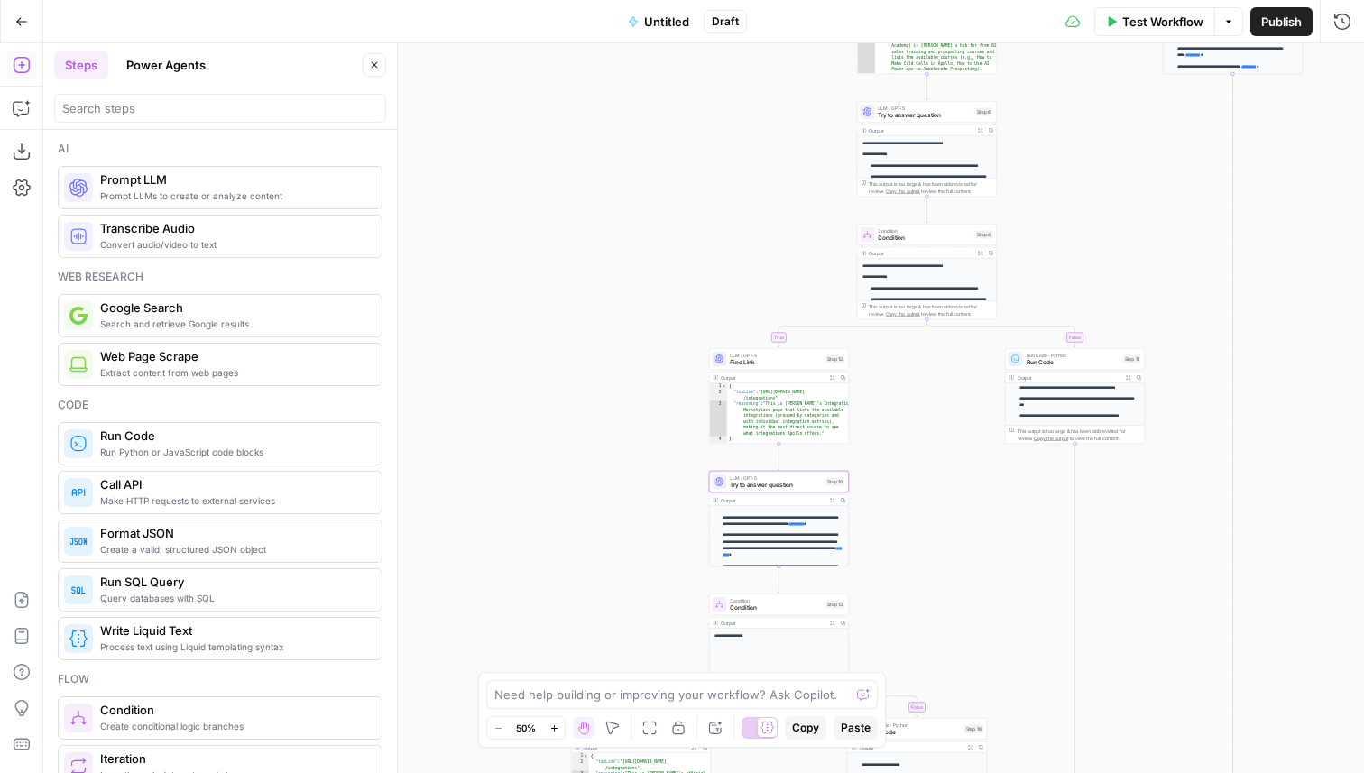
scroll to position [405, 0]
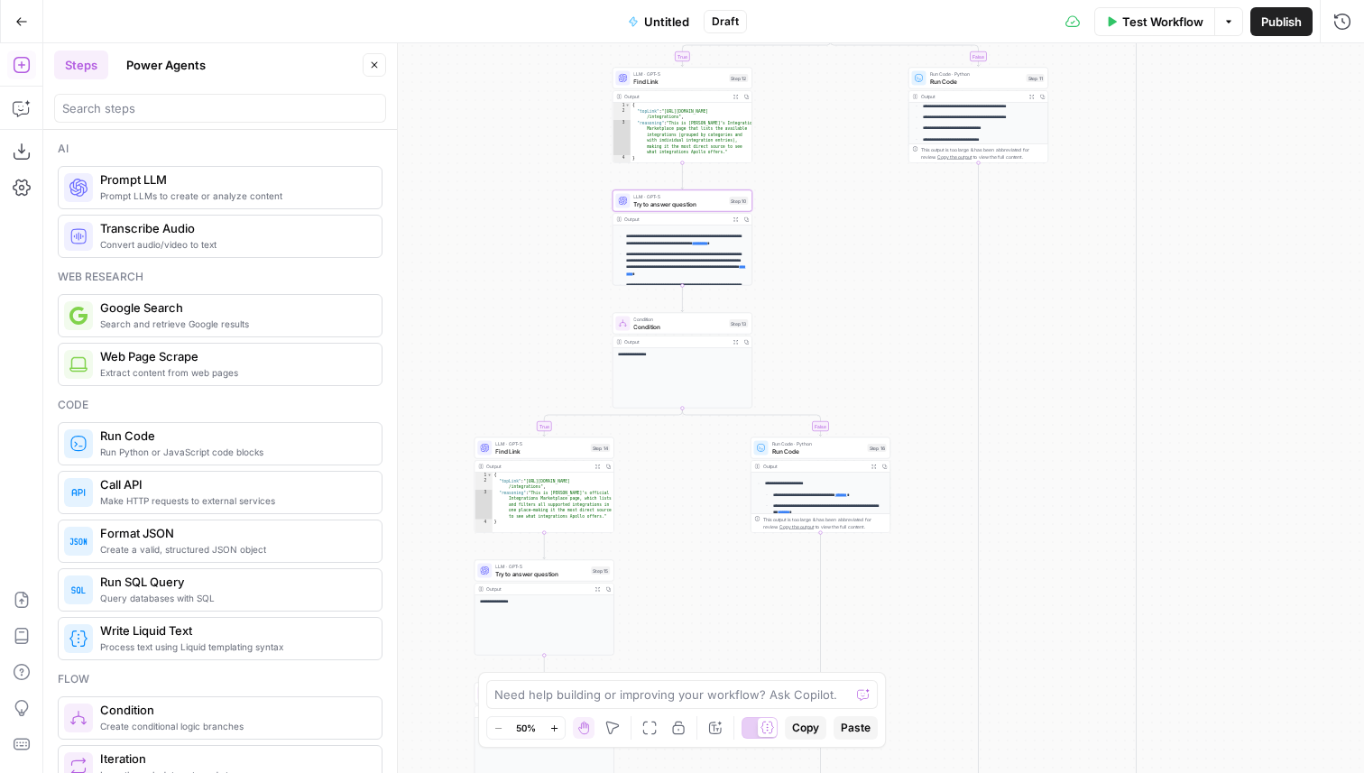
click at [580, 574] on span "Try to answer question" at bounding box center [541, 573] width 92 height 9
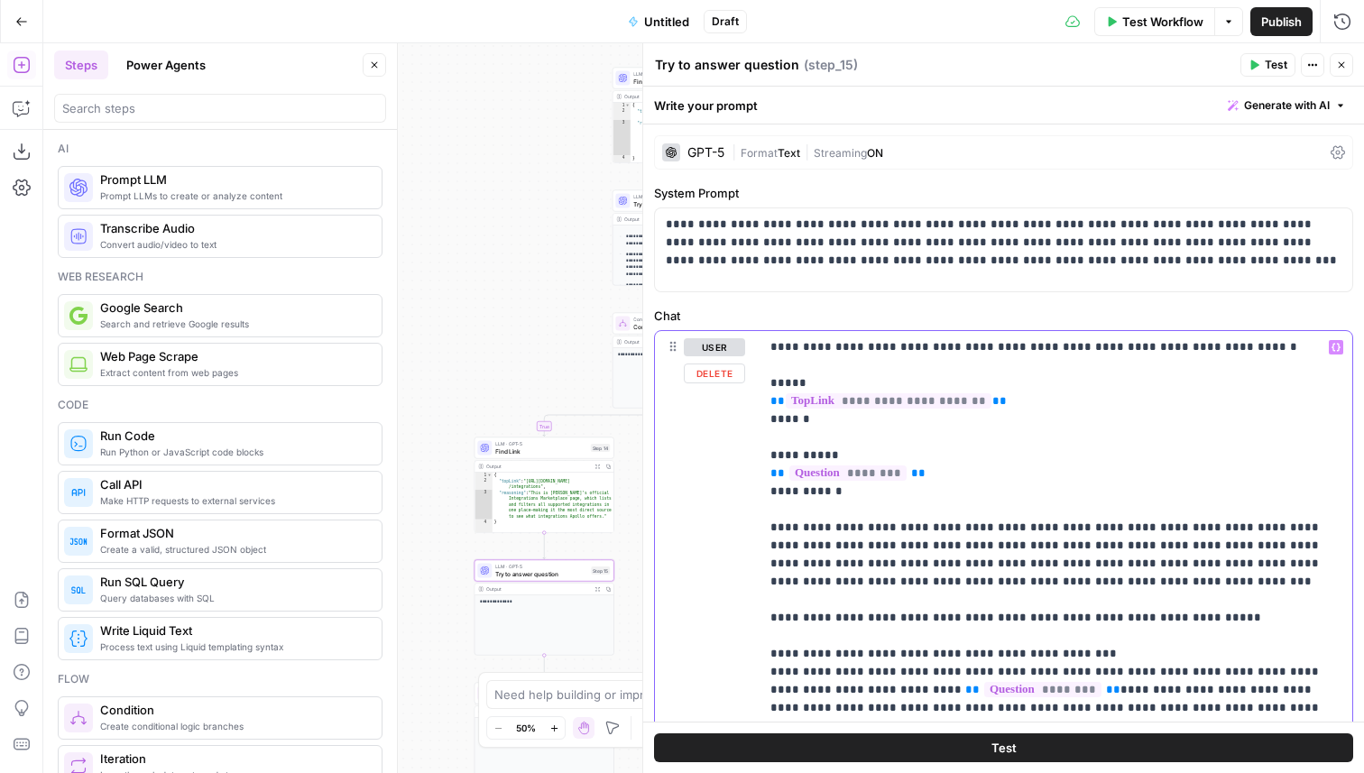
drag, startPoint x: 1192, startPoint y: 618, endPoint x: 763, endPoint y: 617, distance: 428.6
click at [762, 617] on div "**********" at bounding box center [1056, 582] width 593 height 502
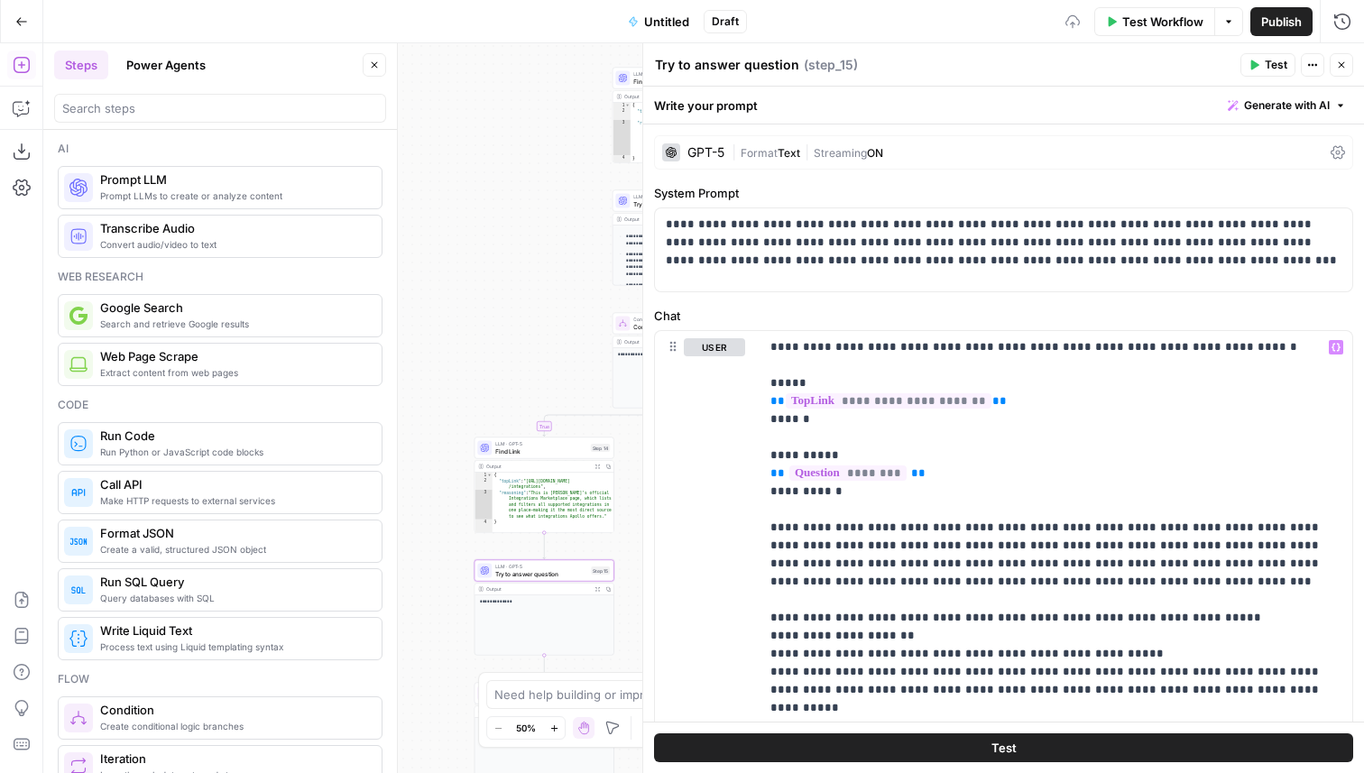
click at [1345, 62] on icon "button" at bounding box center [1341, 65] width 11 height 11
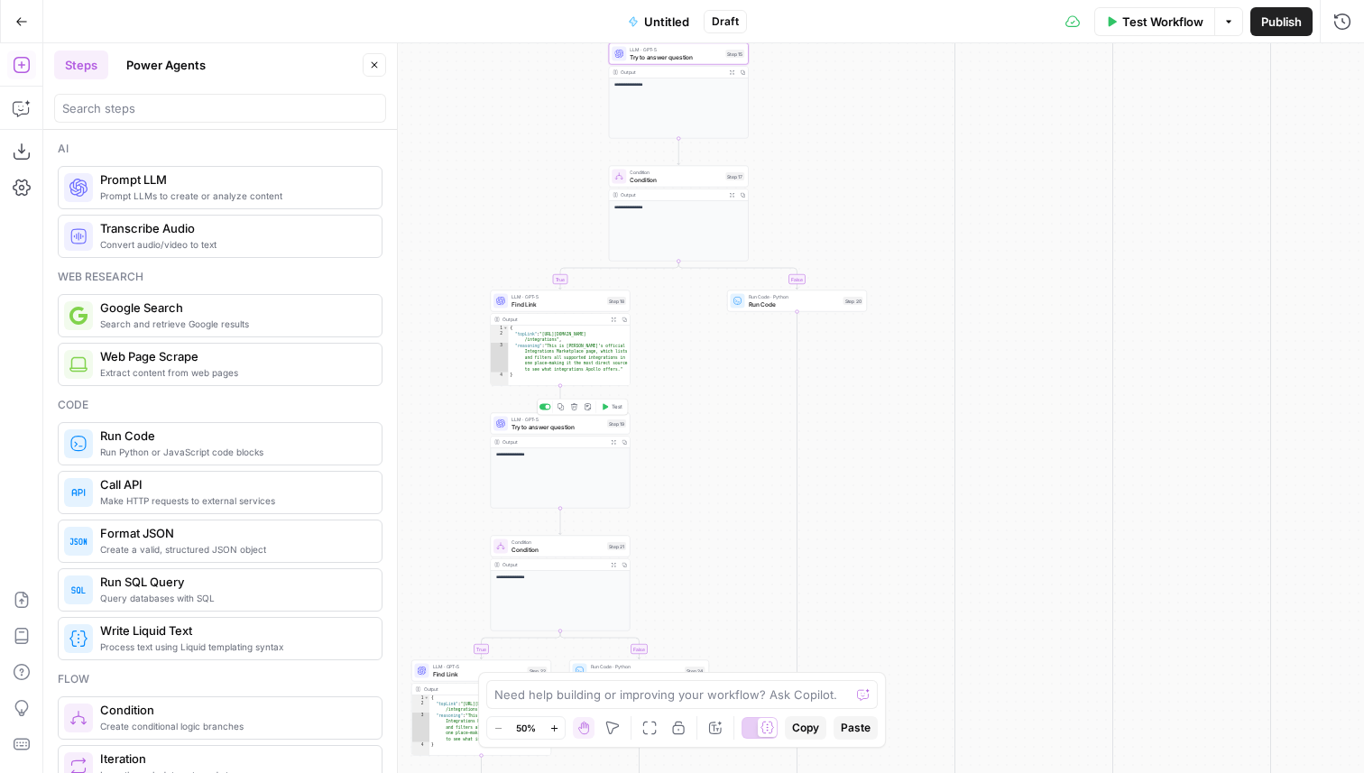
click at [568, 430] on span "Try to answer question" at bounding box center [558, 426] width 92 height 9
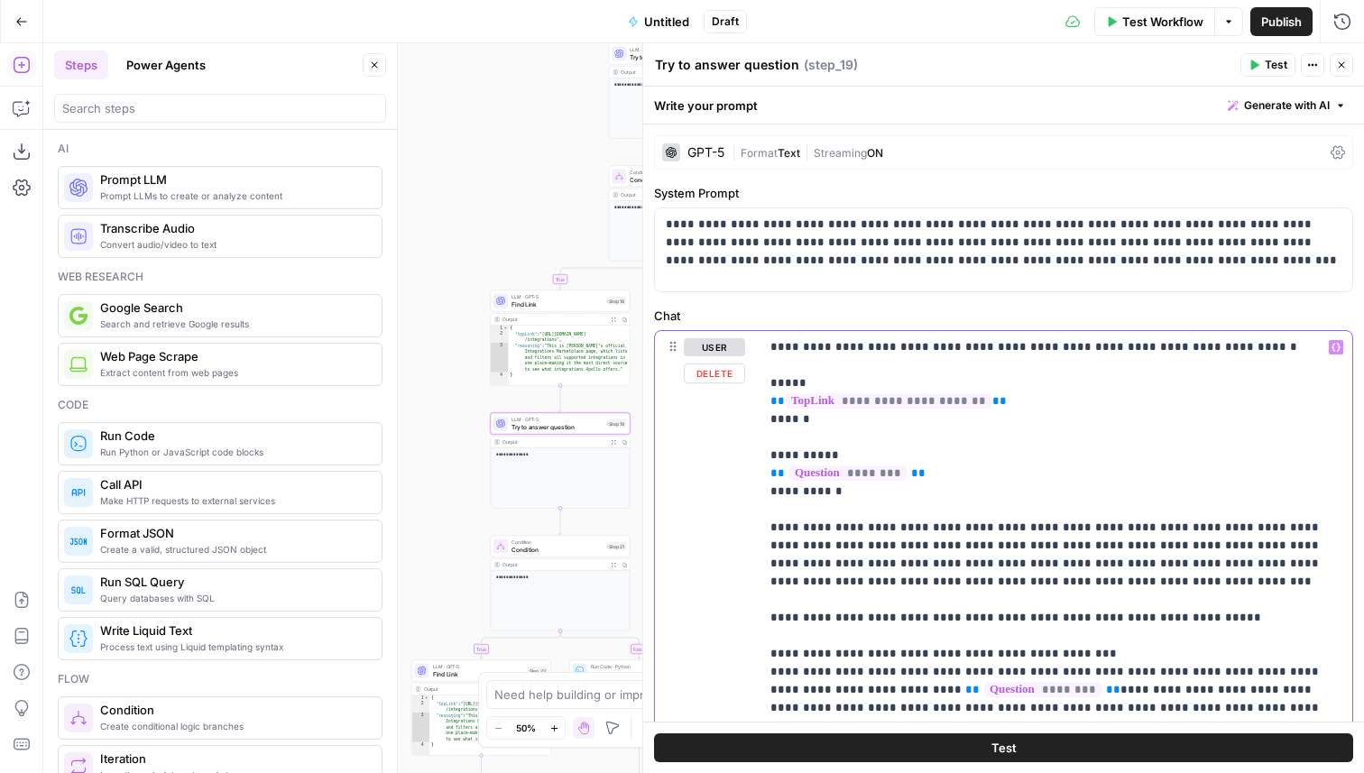
drag, startPoint x: 1223, startPoint y: 619, endPoint x: 731, endPoint y: 619, distance: 491.8
click at [731, 619] on div "**********" at bounding box center [1003, 603] width 697 height 545
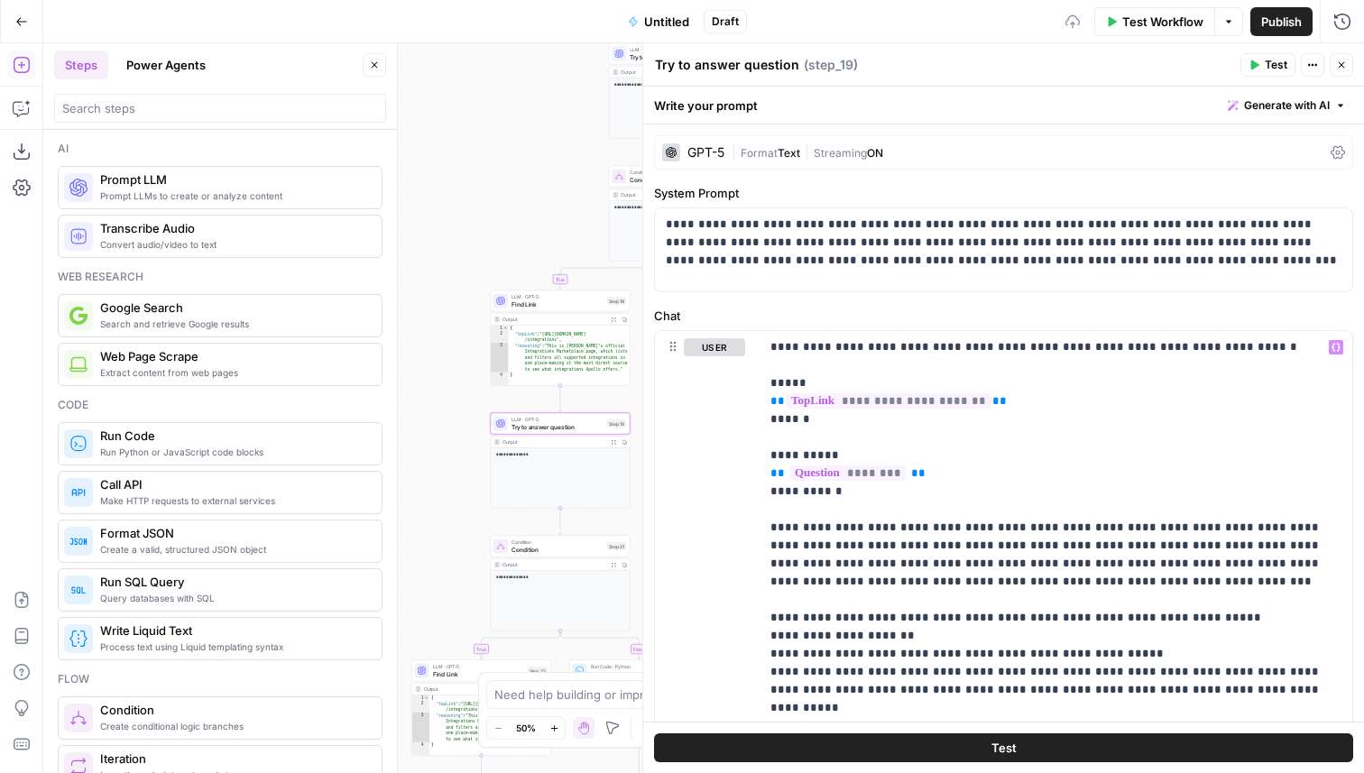
click at [1344, 66] on icon "button" at bounding box center [1342, 65] width 6 height 6
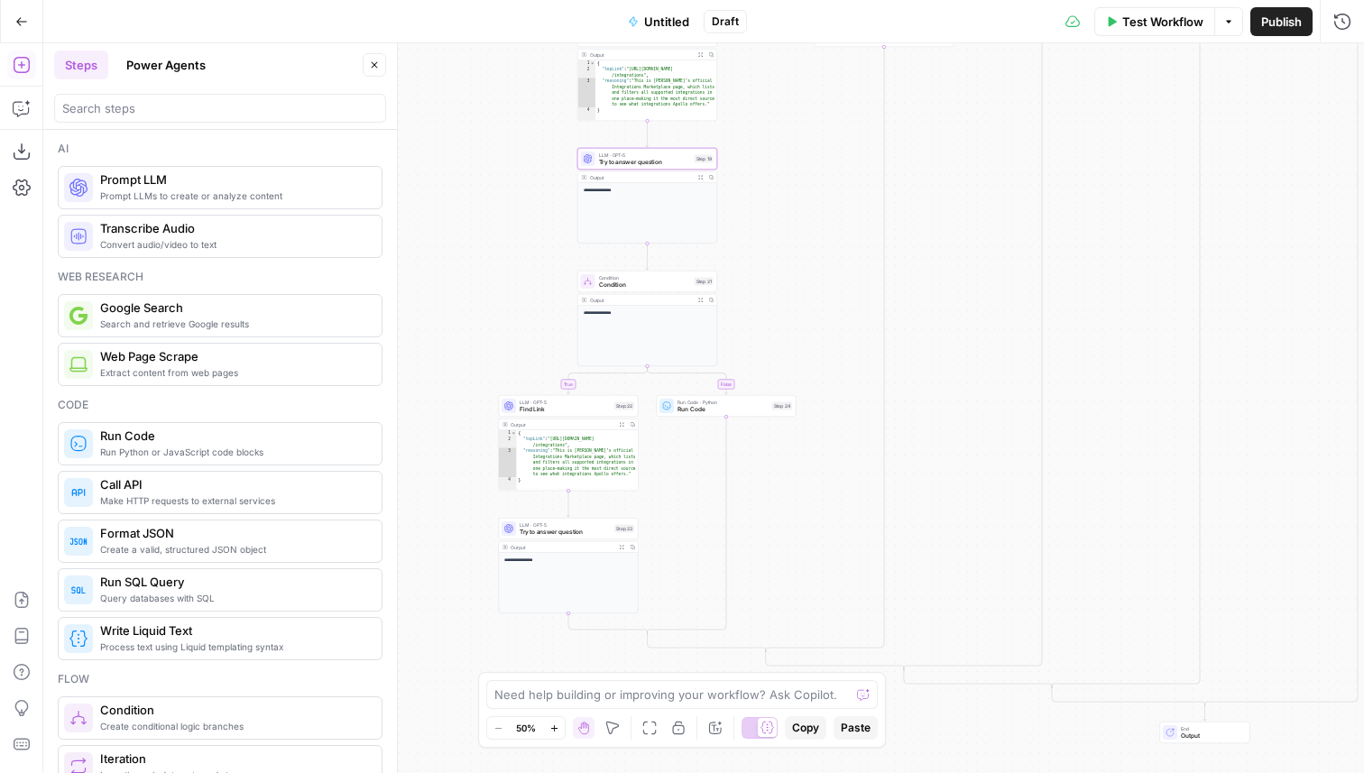
click at [596, 533] on span "Try to answer question" at bounding box center [565, 532] width 91 height 9
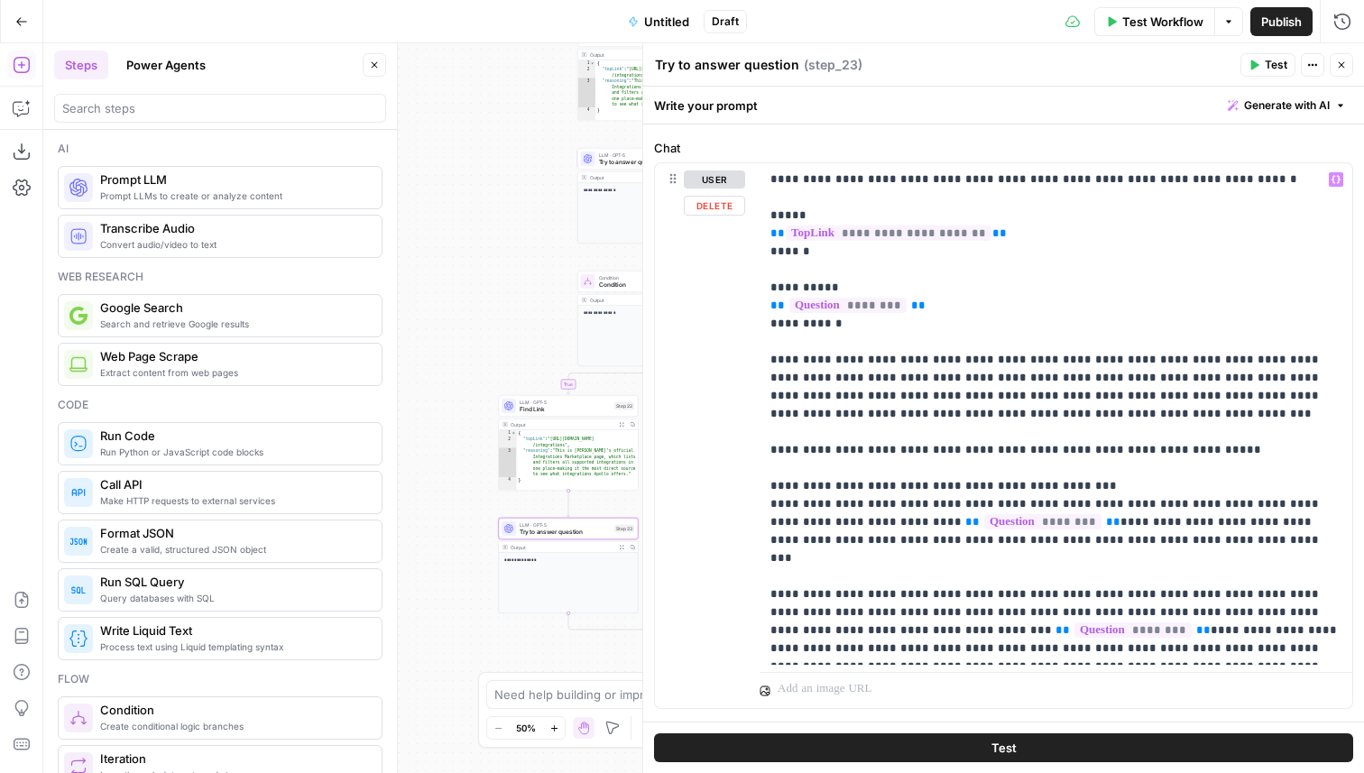
scroll to position [208, 0]
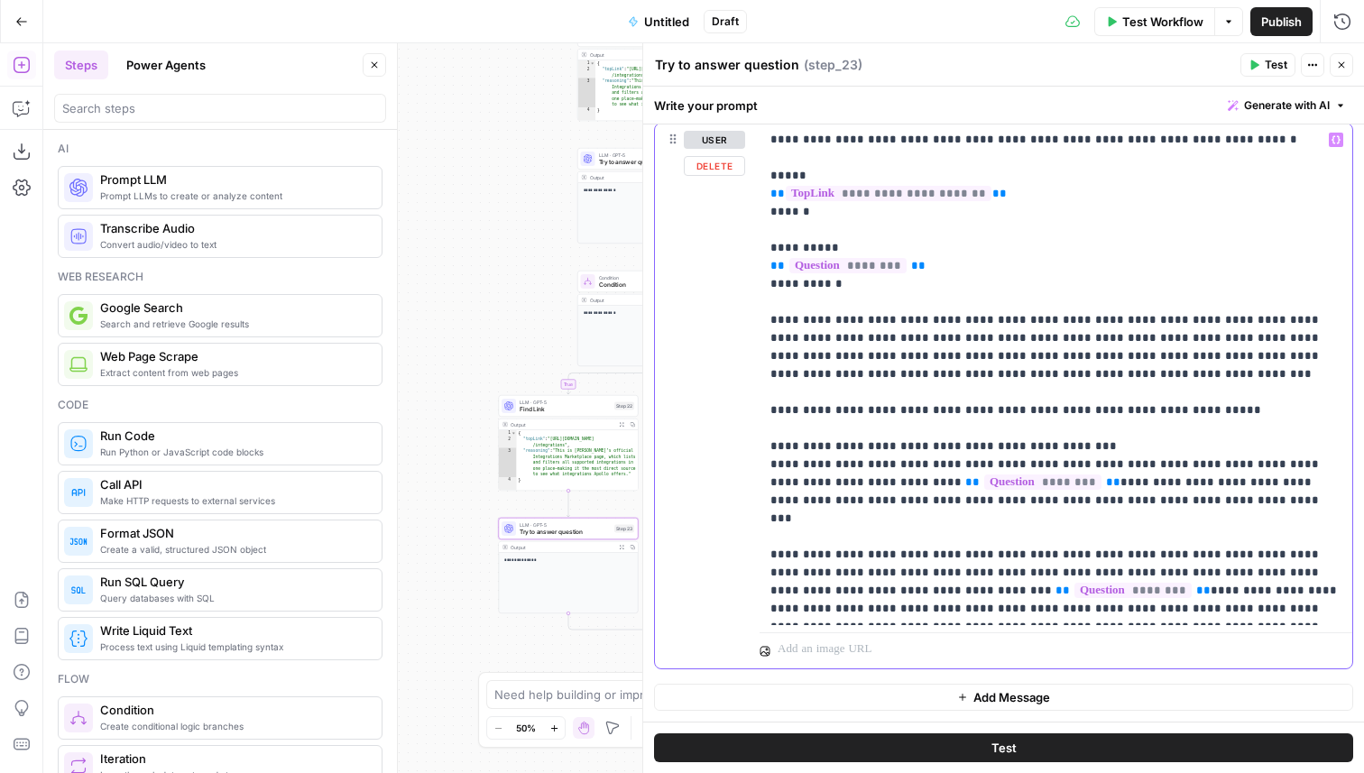
drag, startPoint x: 1205, startPoint y: 412, endPoint x: 763, endPoint y: 409, distance: 442.1
click at [763, 409] on div "**********" at bounding box center [1056, 375] width 593 height 502
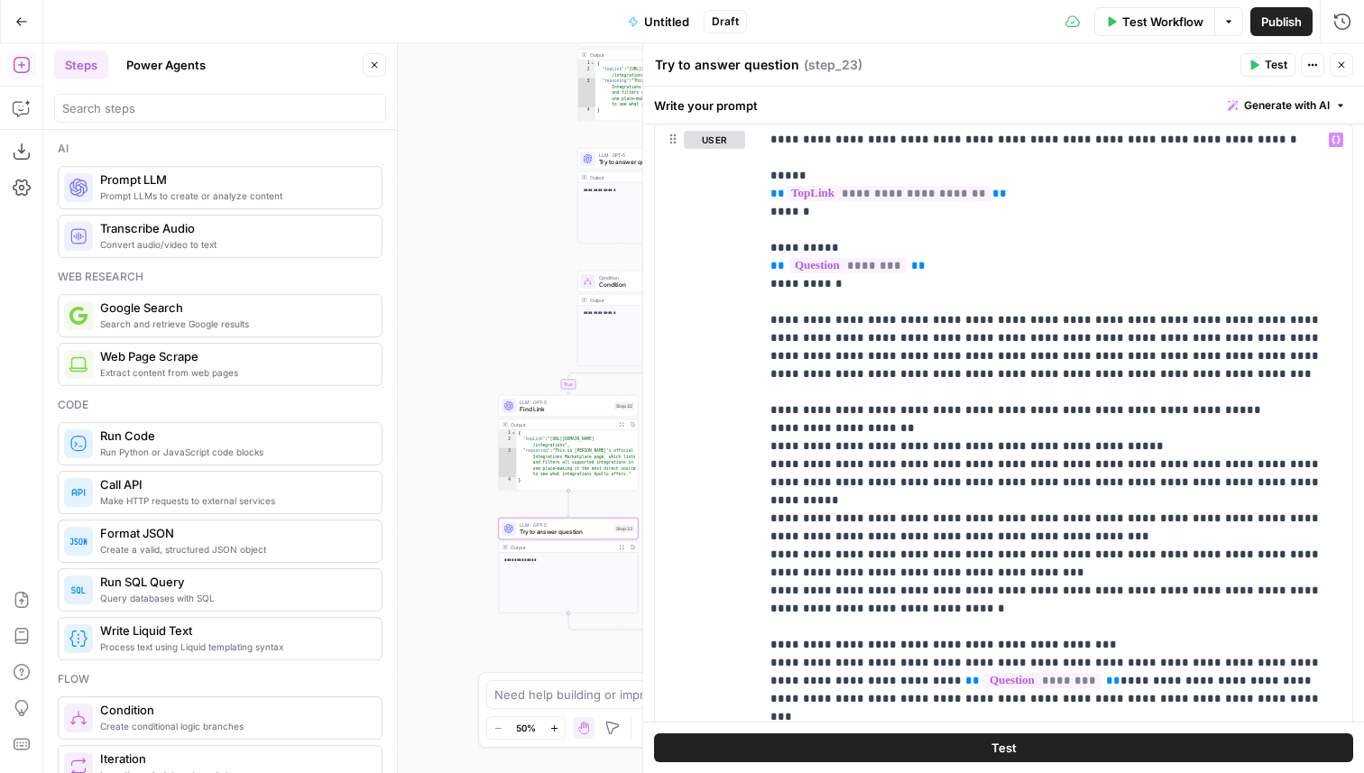
click at [1155, 32] on button "Test Workflow" at bounding box center [1155, 21] width 121 height 29
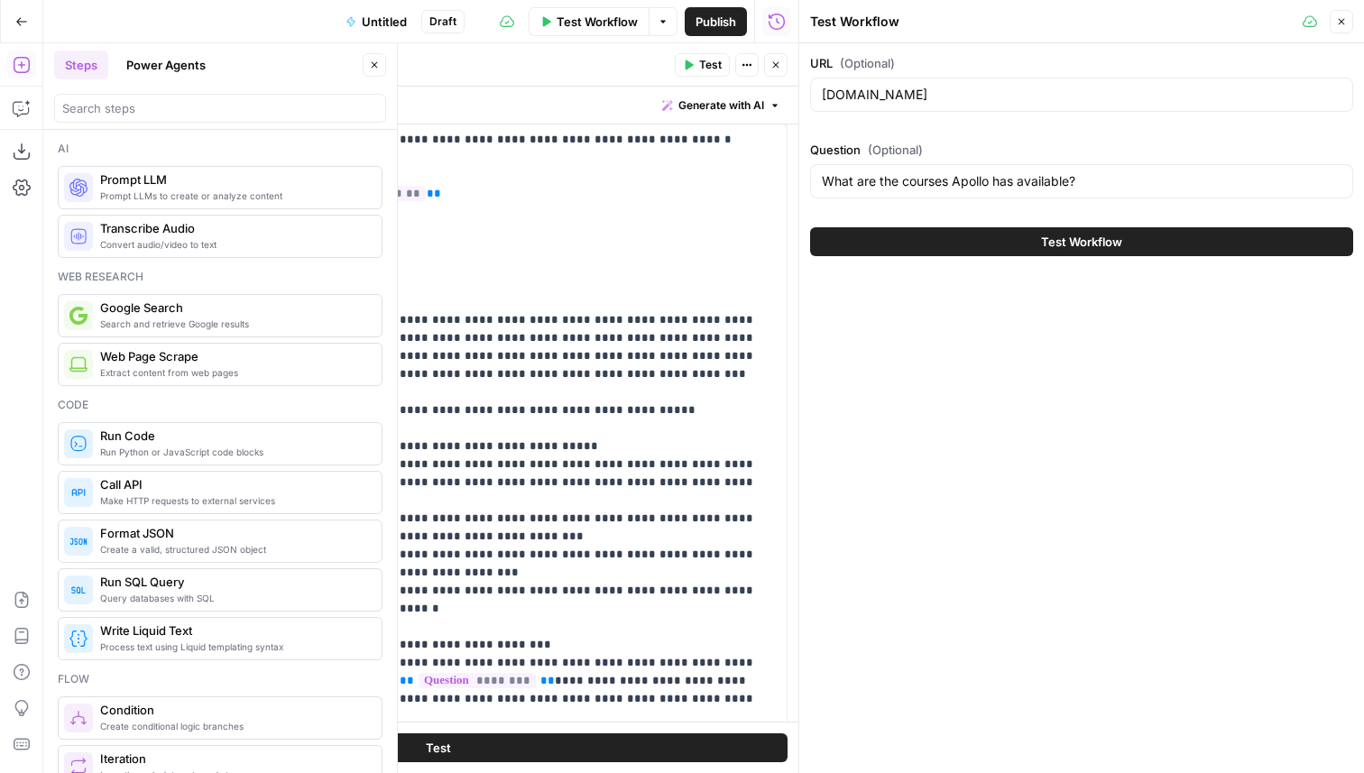
click at [1095, 248] on span "Test Workflow" at bounding box center [1081, 242] width 81 height 18
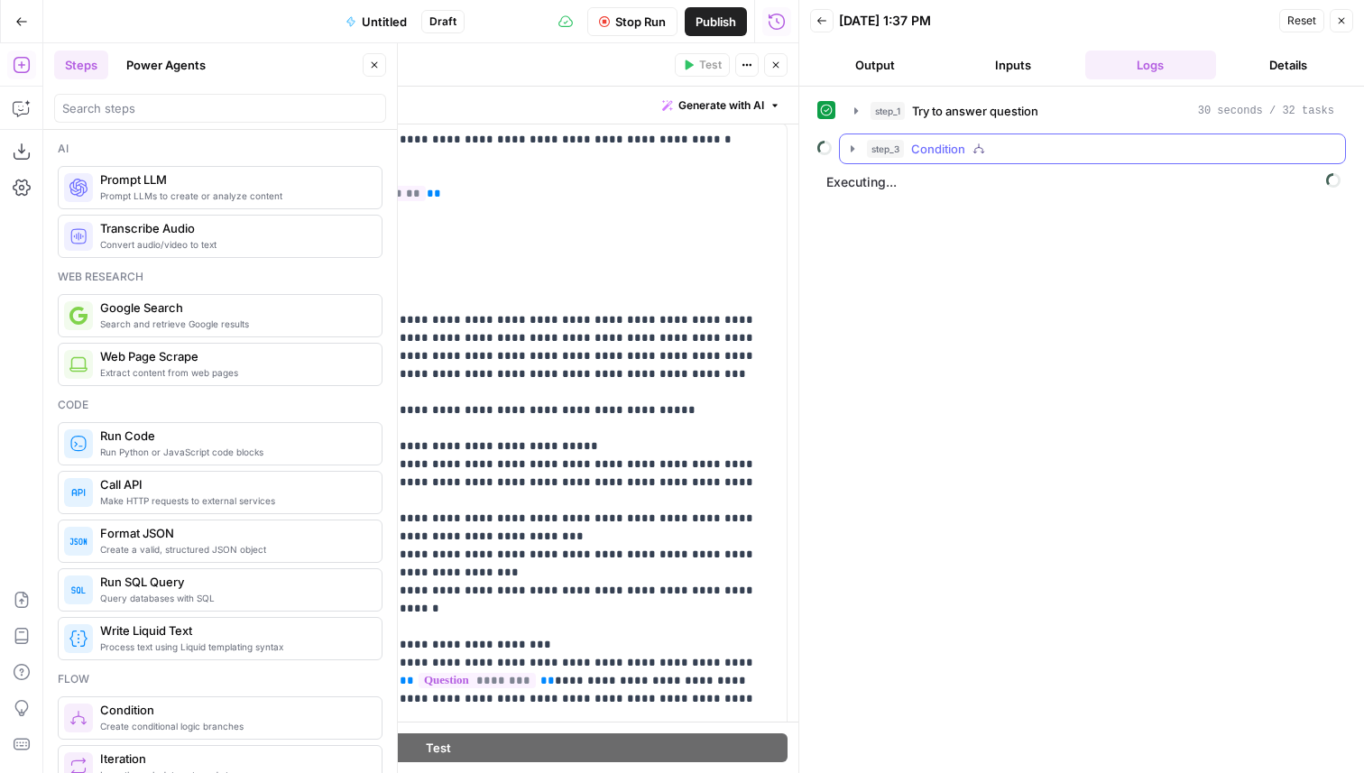
click at [1076, 156] on div "step_3 Condition" at bounding box center [1100, 149] width 467 height 18
click at [1061, 179] on div "step_2 Find Link 0 ms / 1 tasks" at bounding box center [1113, 187] width 411 height 18
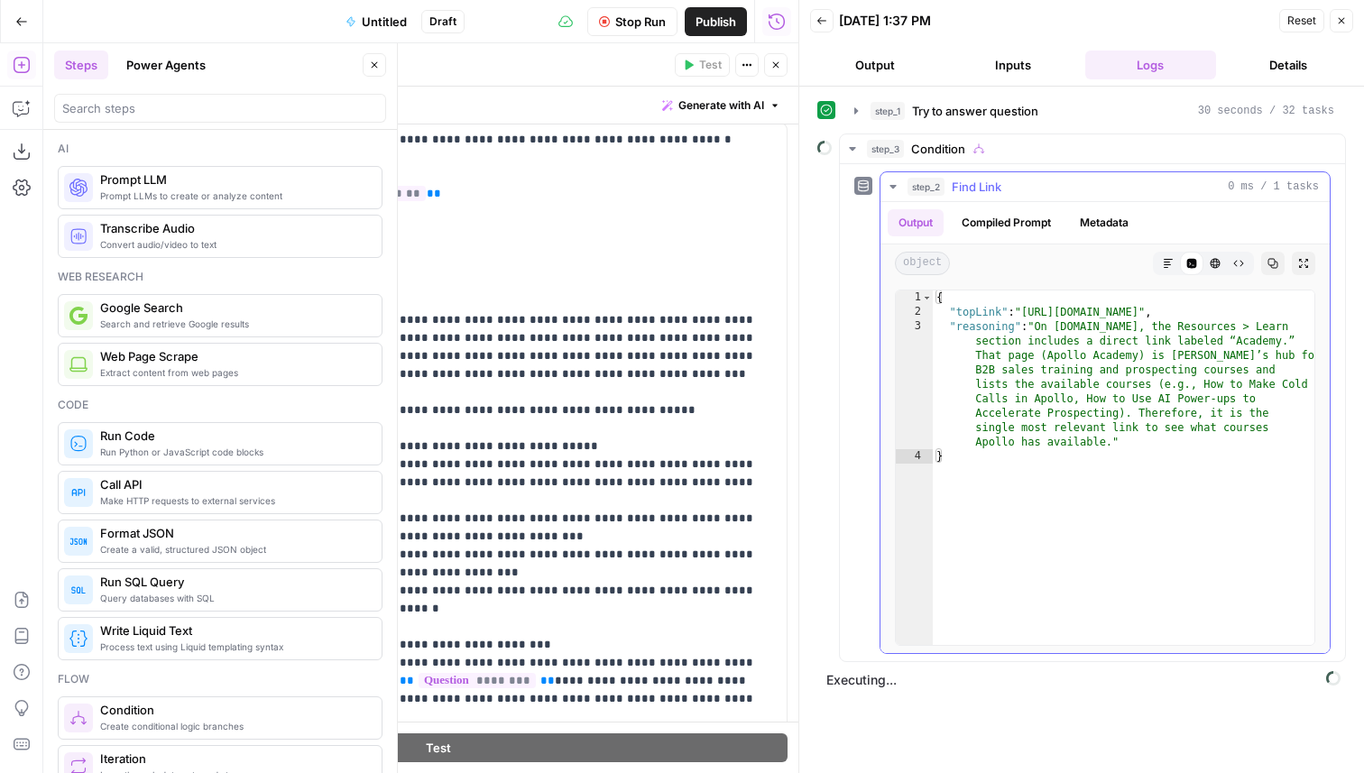
click at [1061, 179] on div "step_2 Find Link 0 ms / 1 tasks" at bounding box center [1113, 187] width 411 height 18
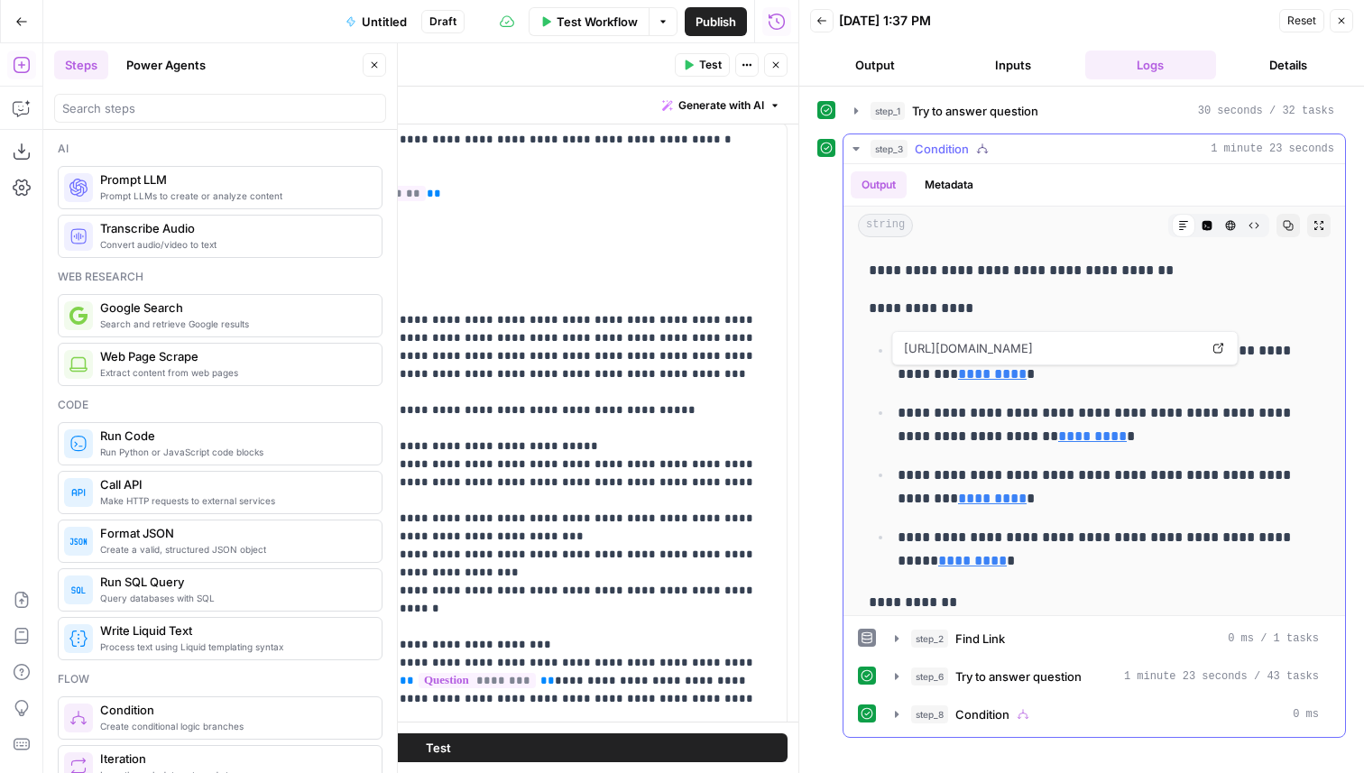
click at [1213, 354] on link "Open in a new tab" at bounding box center [1218, 348] width 23 height 23
click at [1074, 411] on icon at bounding box center [1073, 410] width 11 height 11
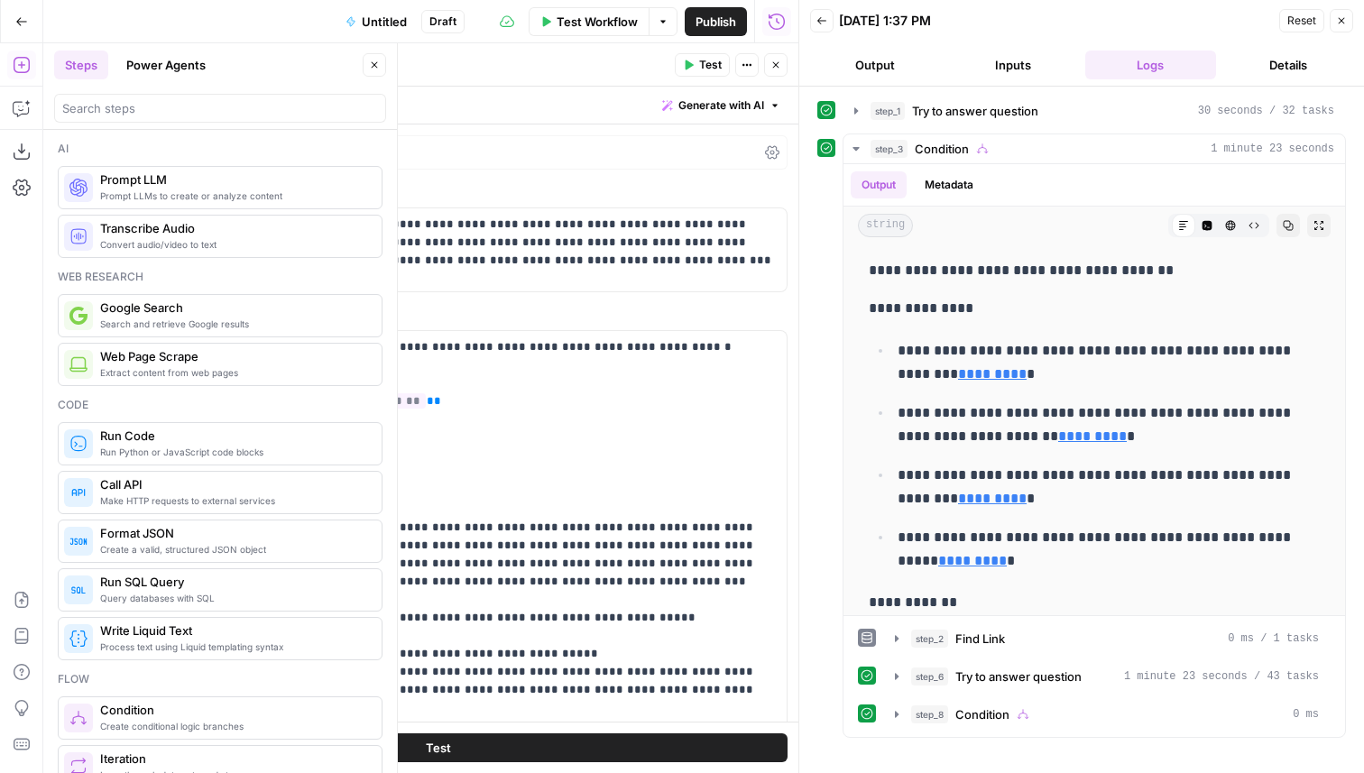
click at [773, 62] on icon "button" at bounding box center [776, 65] width 6 height 6
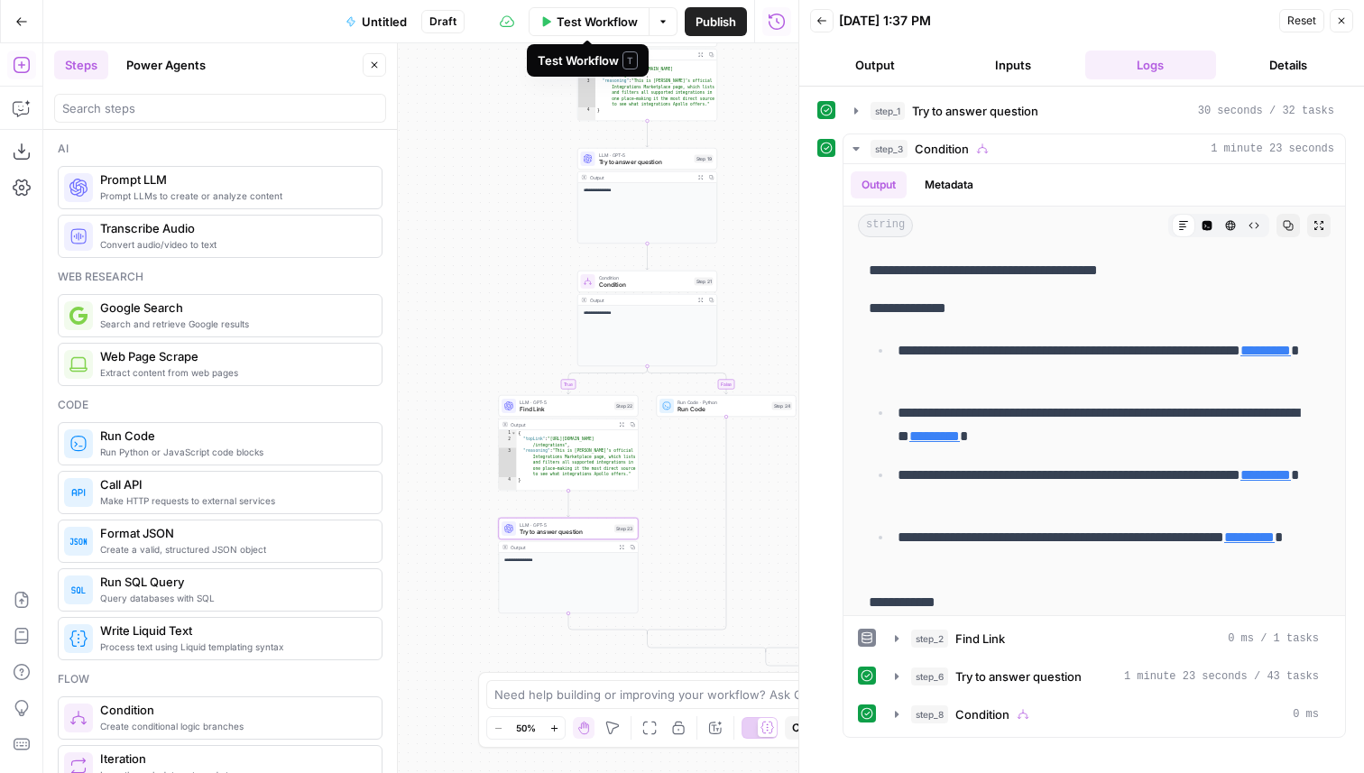
click at [620, 18] on span "Test Workflow" at bounding box center [597, 22] width 81 height 18
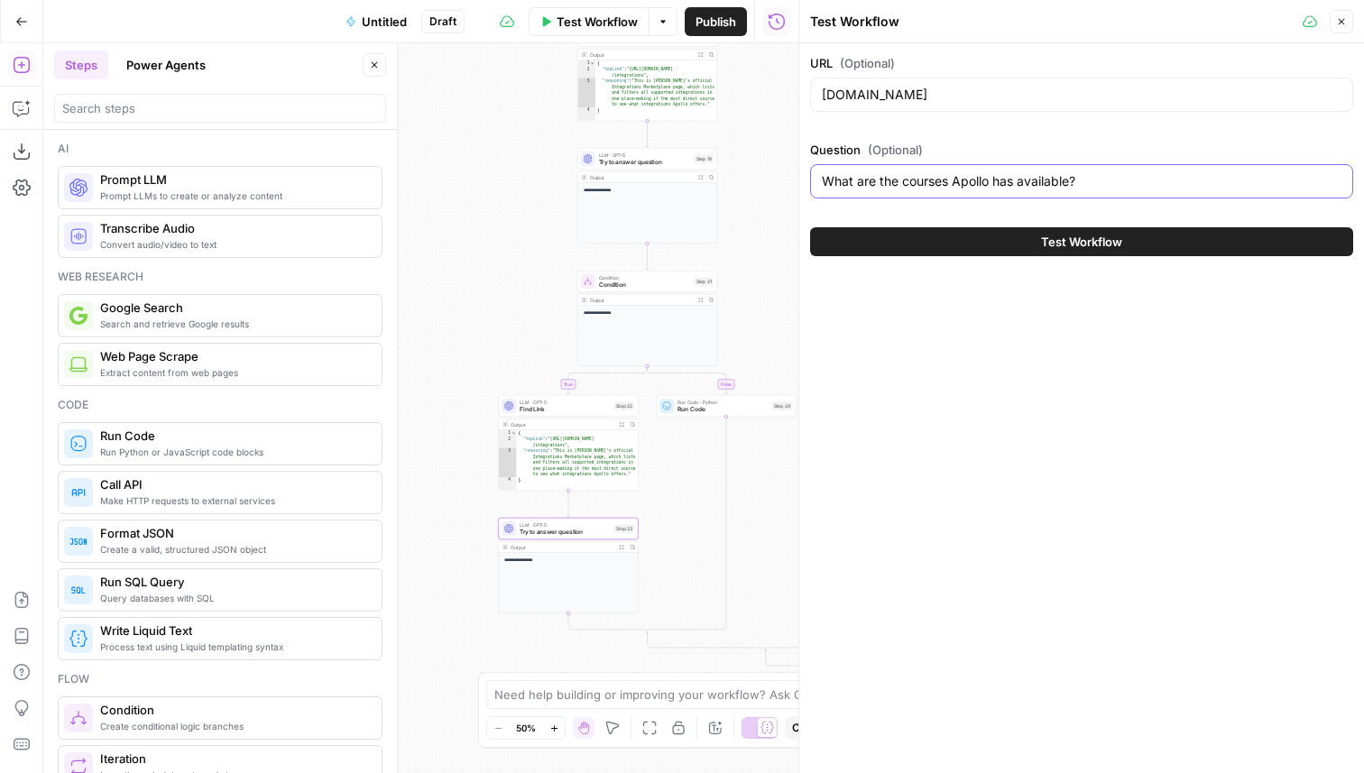
drag, startPoint x: 1112, startPoint y: 189, endPoint x: 808, endPoint y: 176, distance: 304.4
click at [808, 176] on div "Test Workflow Close URL (Optional) www.apollo.io Question (Optional) What are t…" at bounding box center [1082, 386] width 566 height 773
click at [719, 21] on span "Publish" at bounding box center [716, 22] width 41 height 18
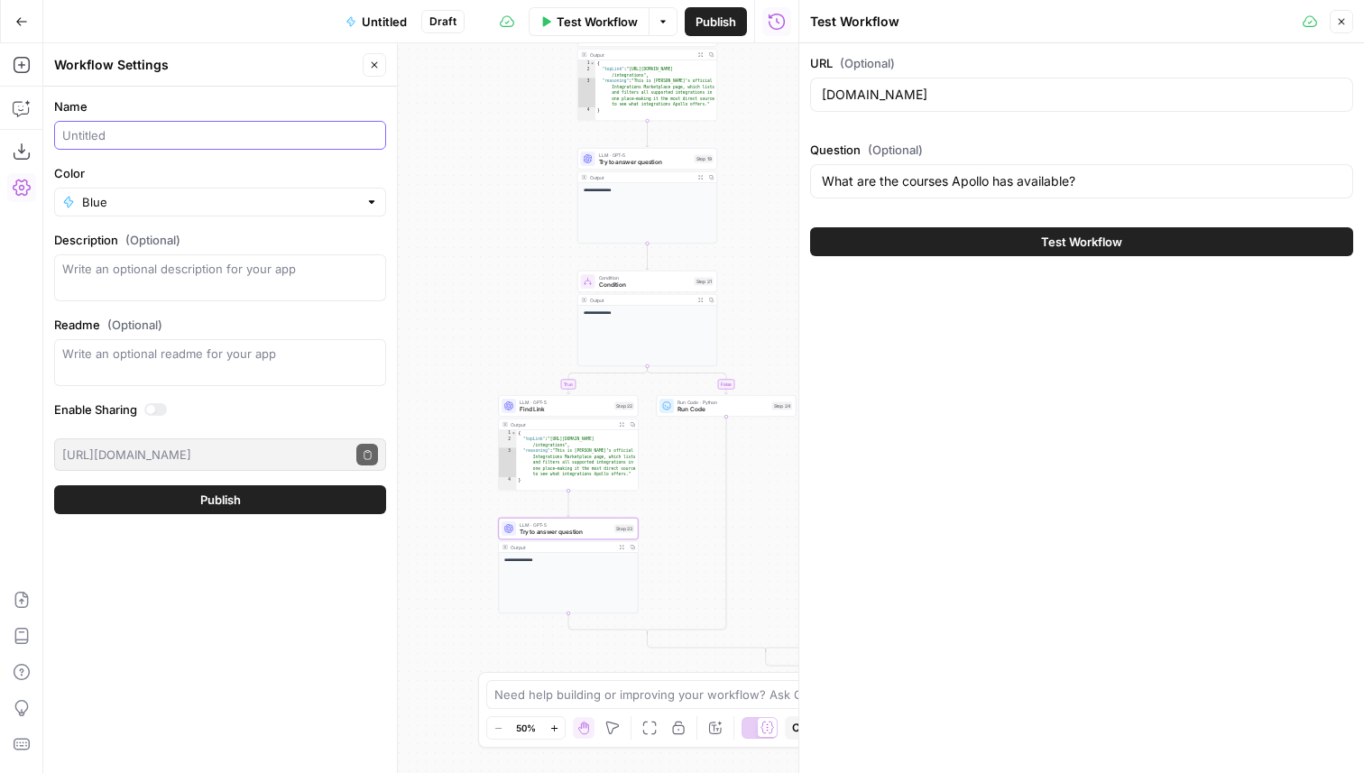
click at [212, 139] on input "Name" at bounding box center [220, 135] width 316 height 18
type input "[GrowthPlays] Answer Question from URL"
click at [224, 485] on button "Publish" at bounding box center [220, 499] width 332 height 29
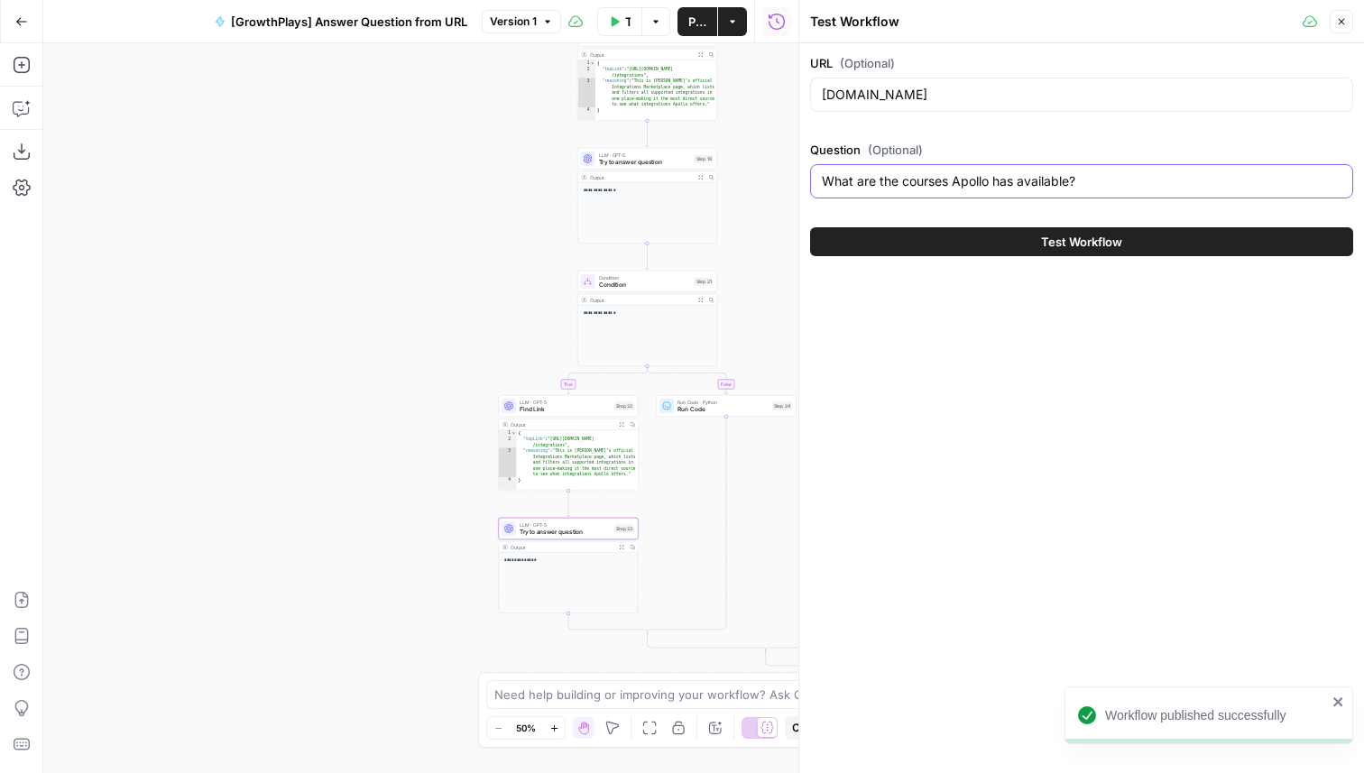
drag, startPoint x: 1124, startPoint y: 187, endPoint x: 813, endPoint y: 183, distance: 311.3
click at [813, 183] on div "What are the courses Apollo has available?" at bounding box center [1081, 181] width 543 height 34
paste input "Name of the school The name of the course, the details for each individual cour…"
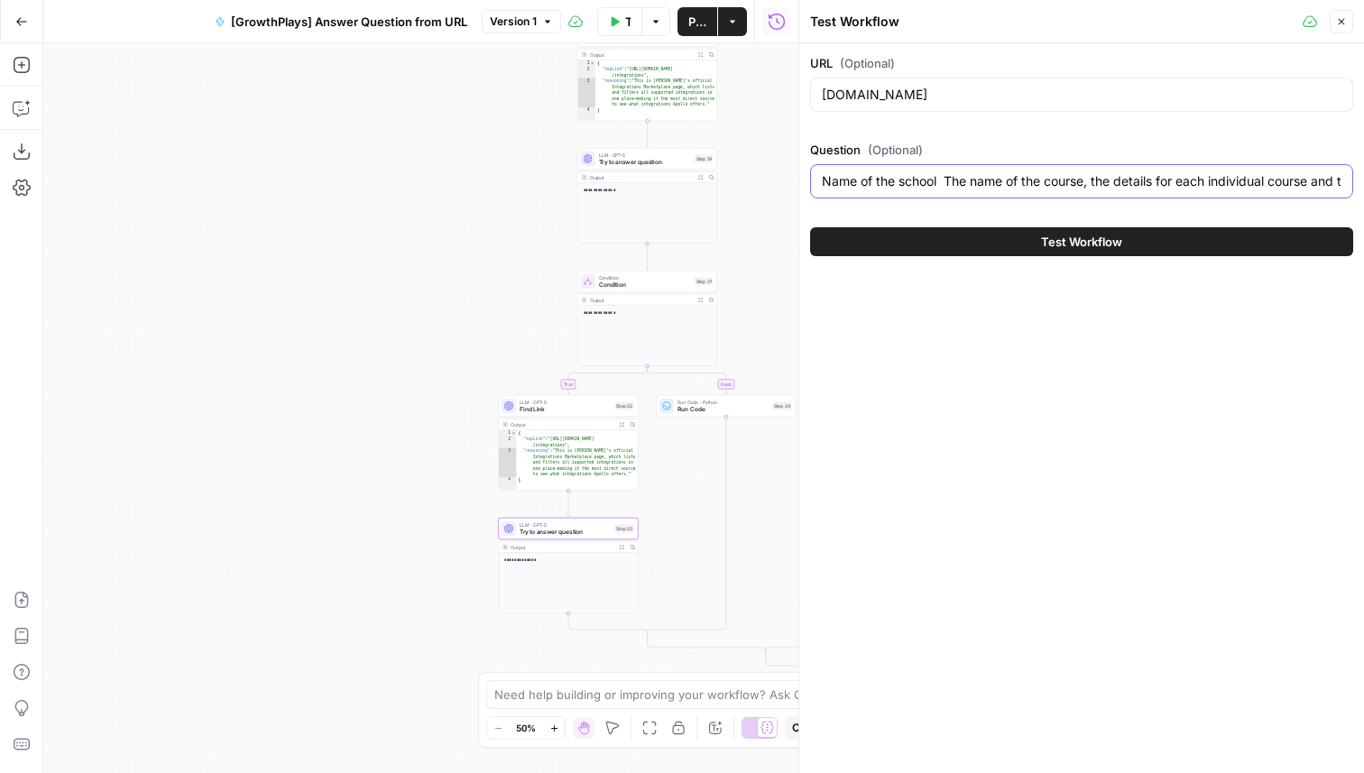
drag, startPoint x: 881, startPoint y: 186, endPoint x: 710, endPoint y: 186, distance: 170.5
click at [710, 186] on body "**********" at bounding box center [682, 386] width 1364 height 773
click at [826, 181] on input "Name of the school The name of the course, the details for each individual cour…" at bounding box center [1082, 181] width 520 height 18
type input "For apollo's courses, give me the following fields: Name of the school The name…"
click at [810, 227] on button "Test Workflow" at bounding box center [1081, 241] width 543 height 29
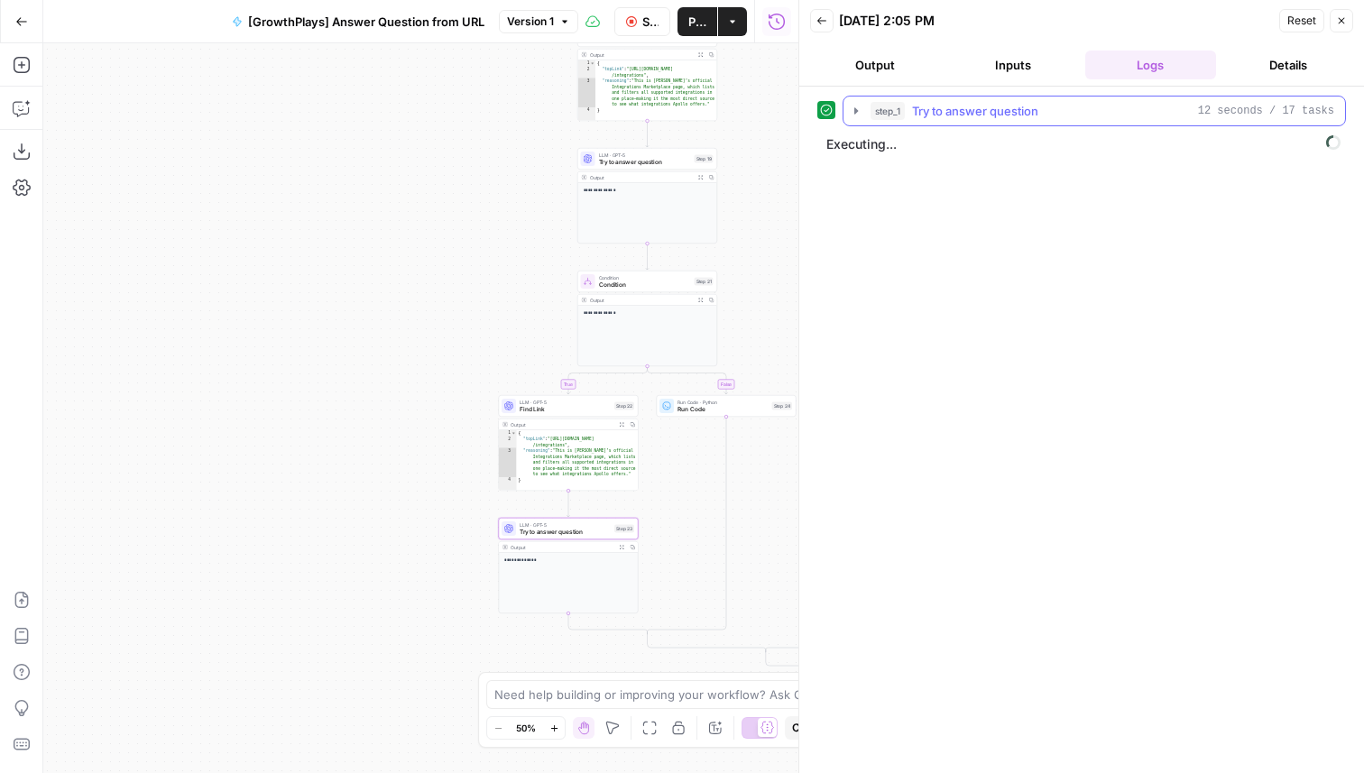
click at [1104, 115] on div "step_1 Try to answer question 12 seconds / 17 tasks" at bounding box center [1103, 111] width 464 height 18
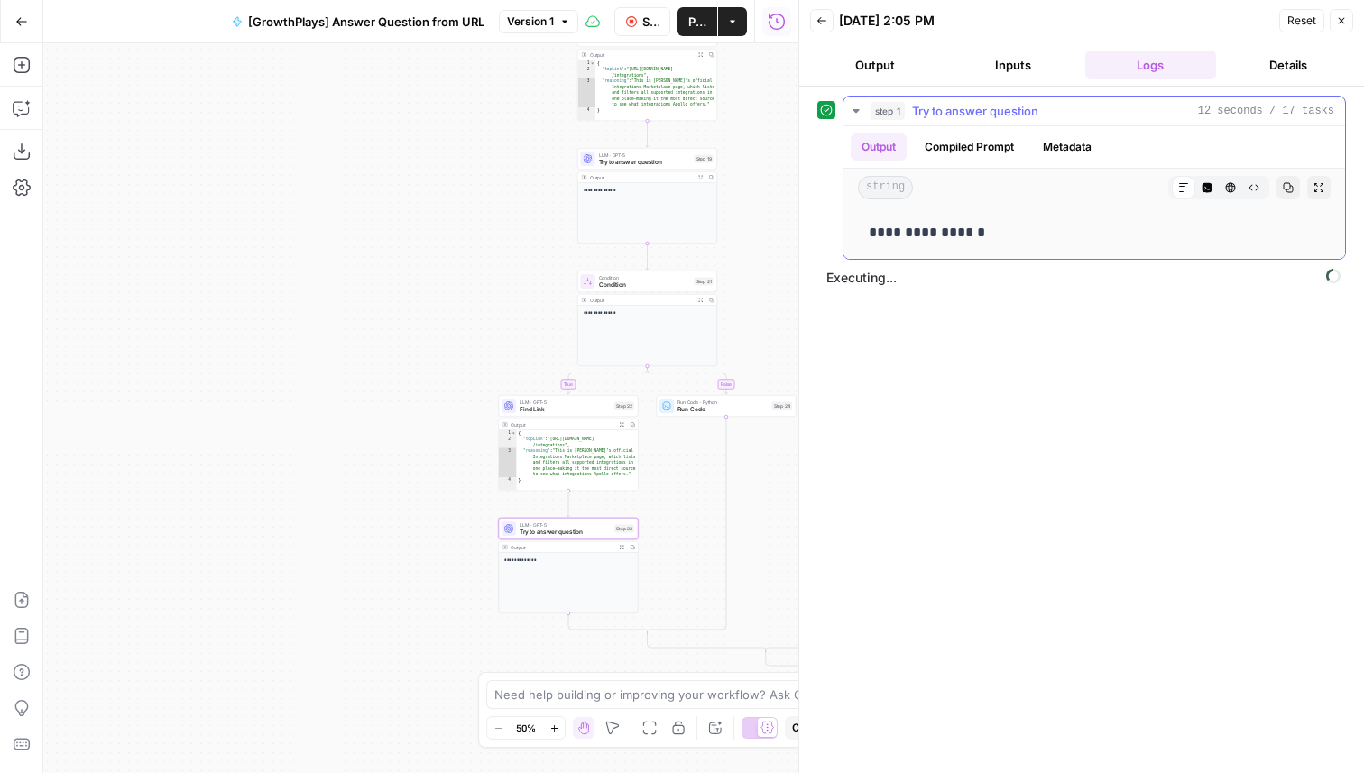
click at [1104, 115] on div "step_1 Try to answer question 12 seconds / 17 tasks" at bounding box center [1103, 111] width 464 height 18
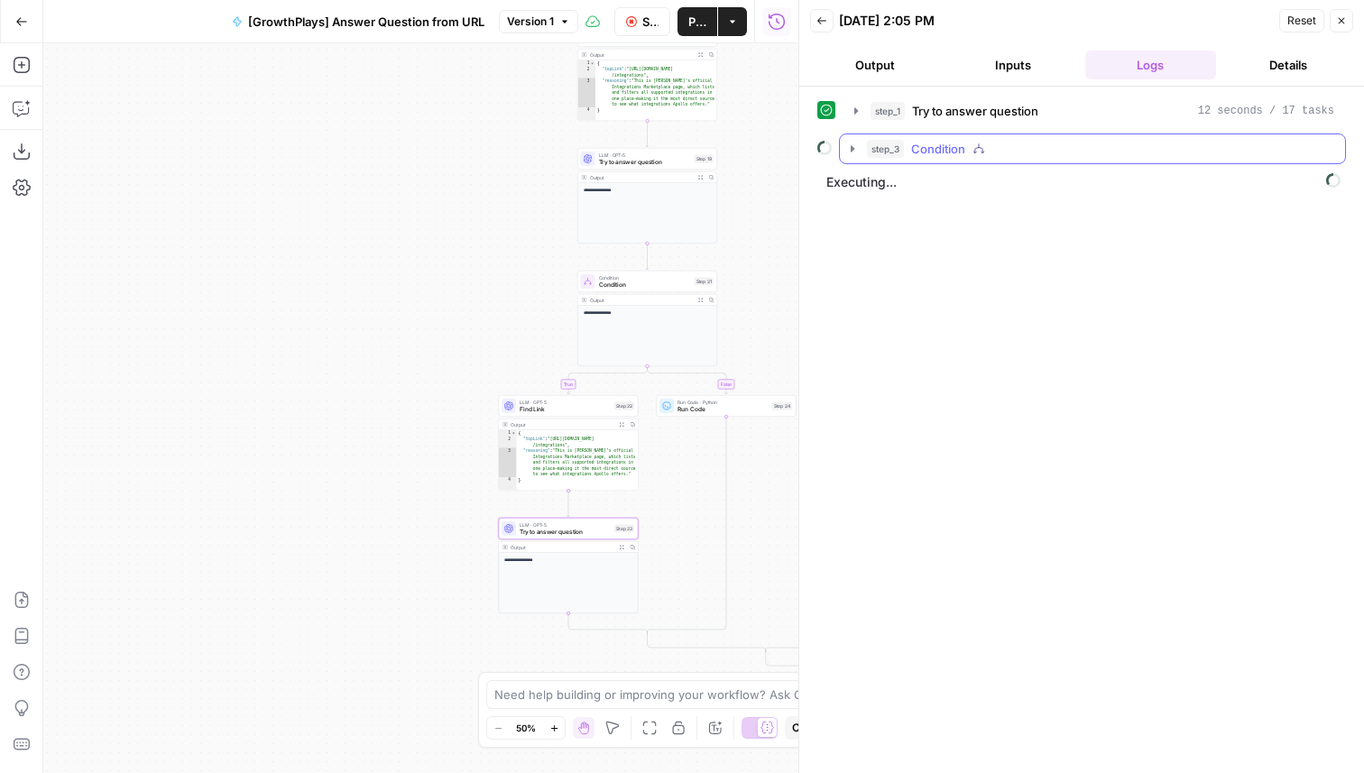
click at [1089, 139] on button "step_3 Condition" at bounding box center [1092, 148] width 505 height 29
click at [1048, 193] on div "step_2 Find Link 47 seconds / 36 tasks" at bounding box center [1113, 187] width 411 height 18
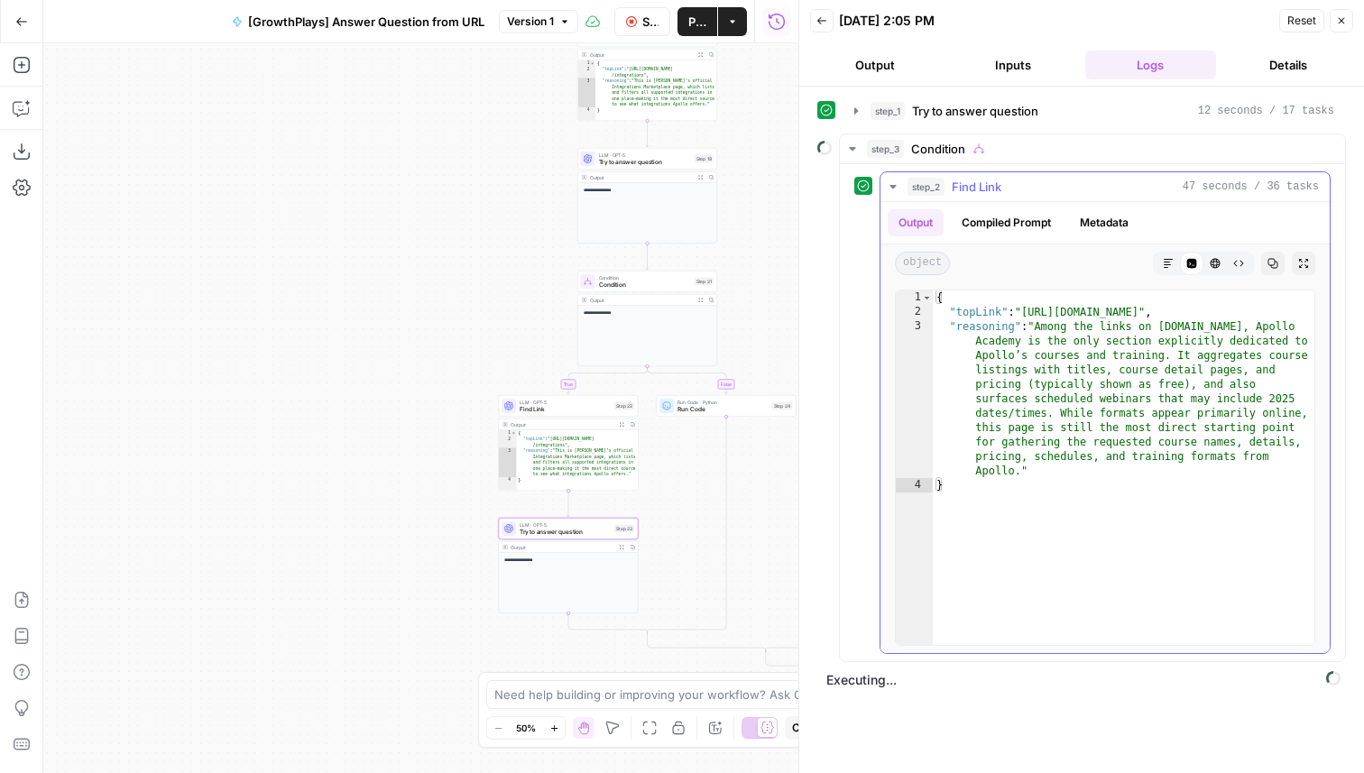
click at [1046, 182] on div "step_2 Find Link 47 seconds / 36 tasks" at bounding box center [1113, 187] width 411 height 18
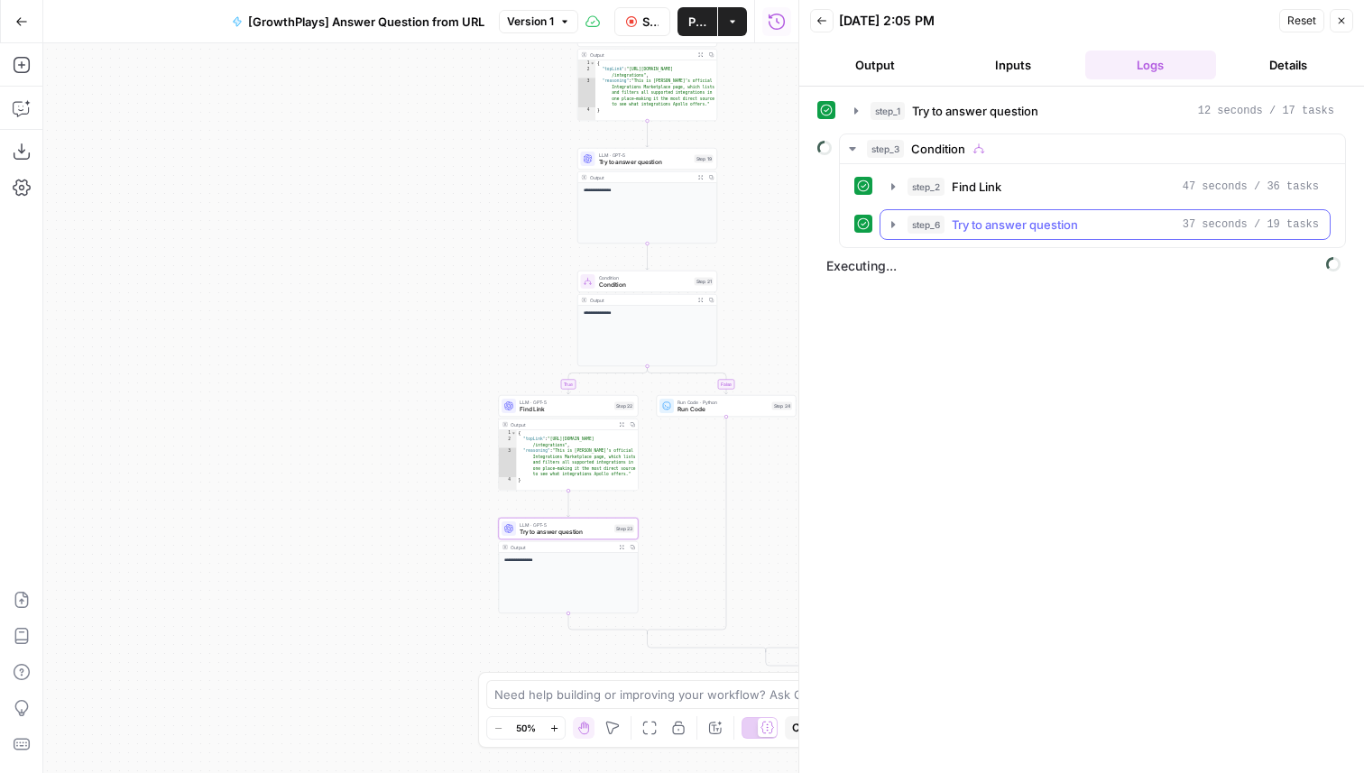
click at [1008, 218] on span "Try to answer question" at bounding box center [1015, 225] width 126 height 18
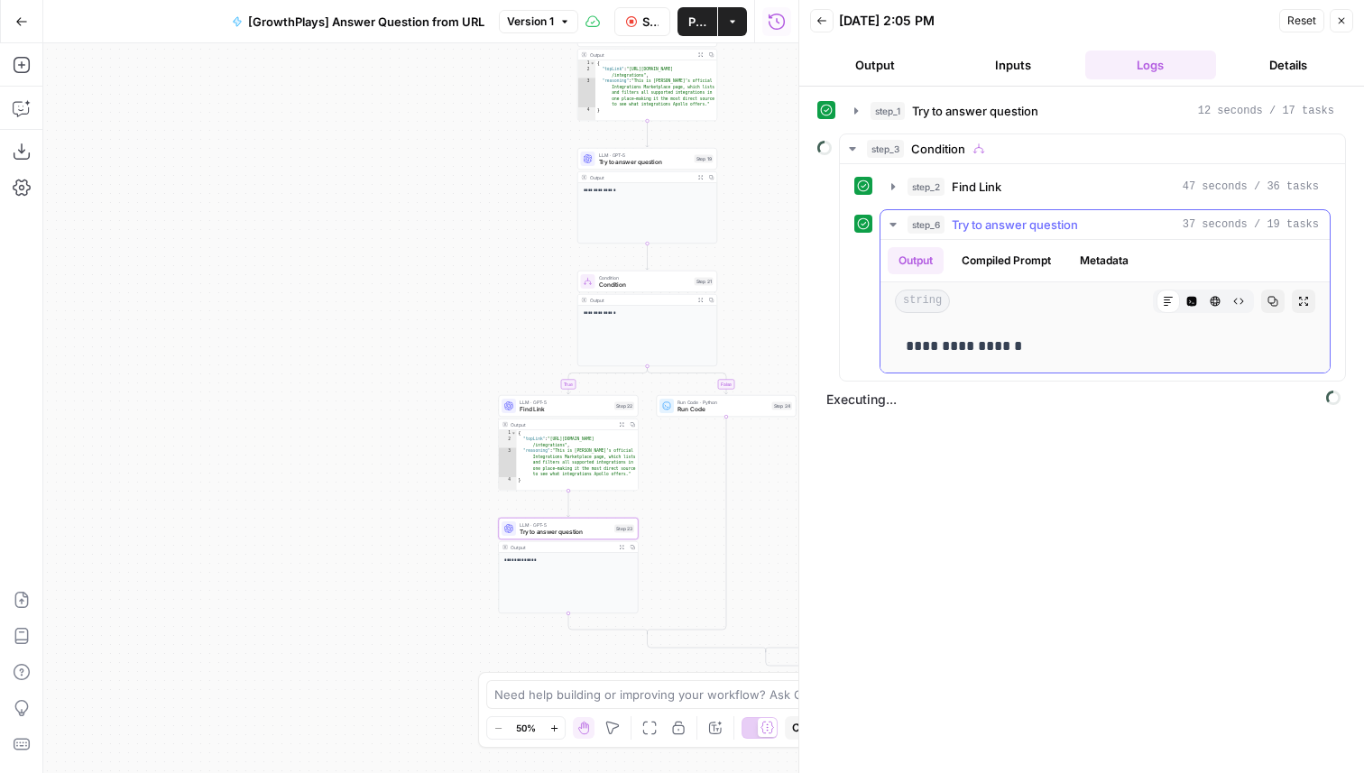
click at [1008, 218] on span "Try to answer question" at bounding box center [1015, 225] width 126 height 18
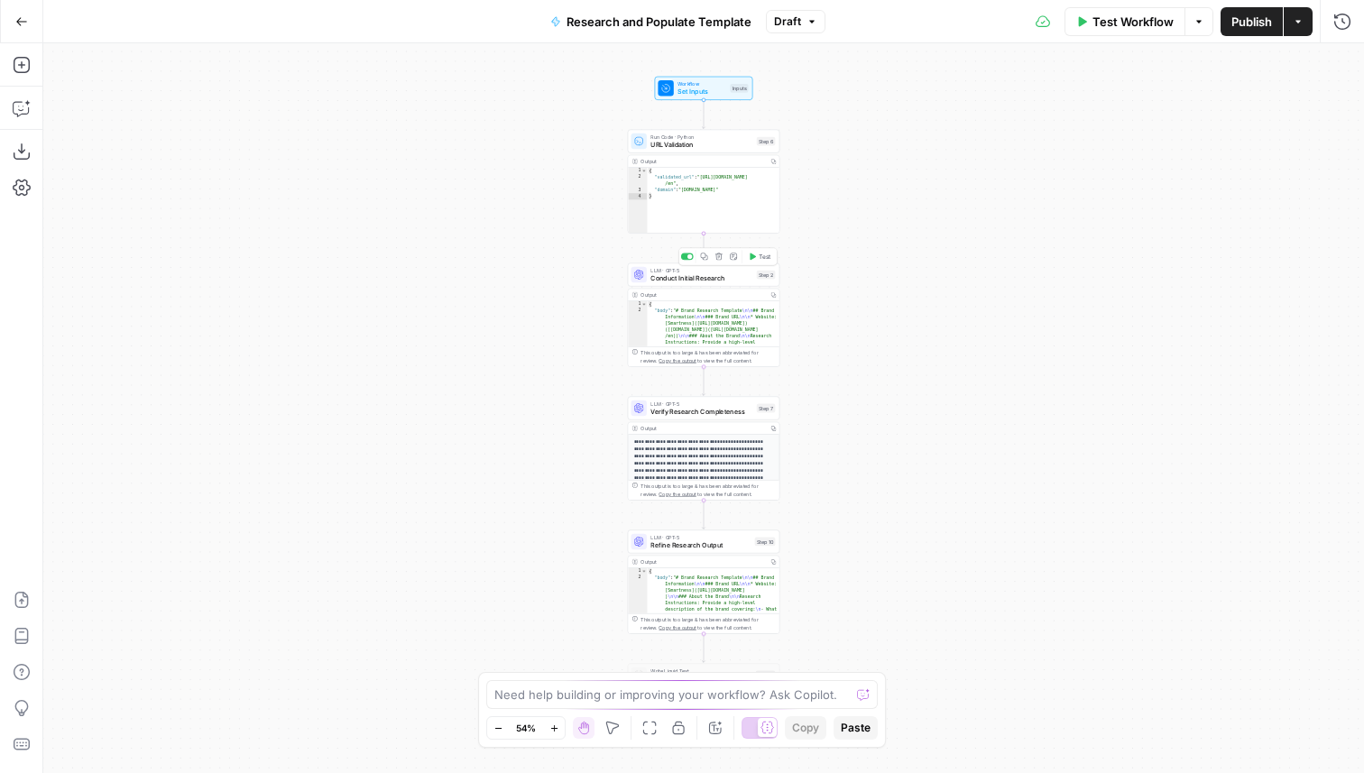
click at [725, 273] on span "Conduct Initial Research" at bounding box center [702, 278] width 102 height 10
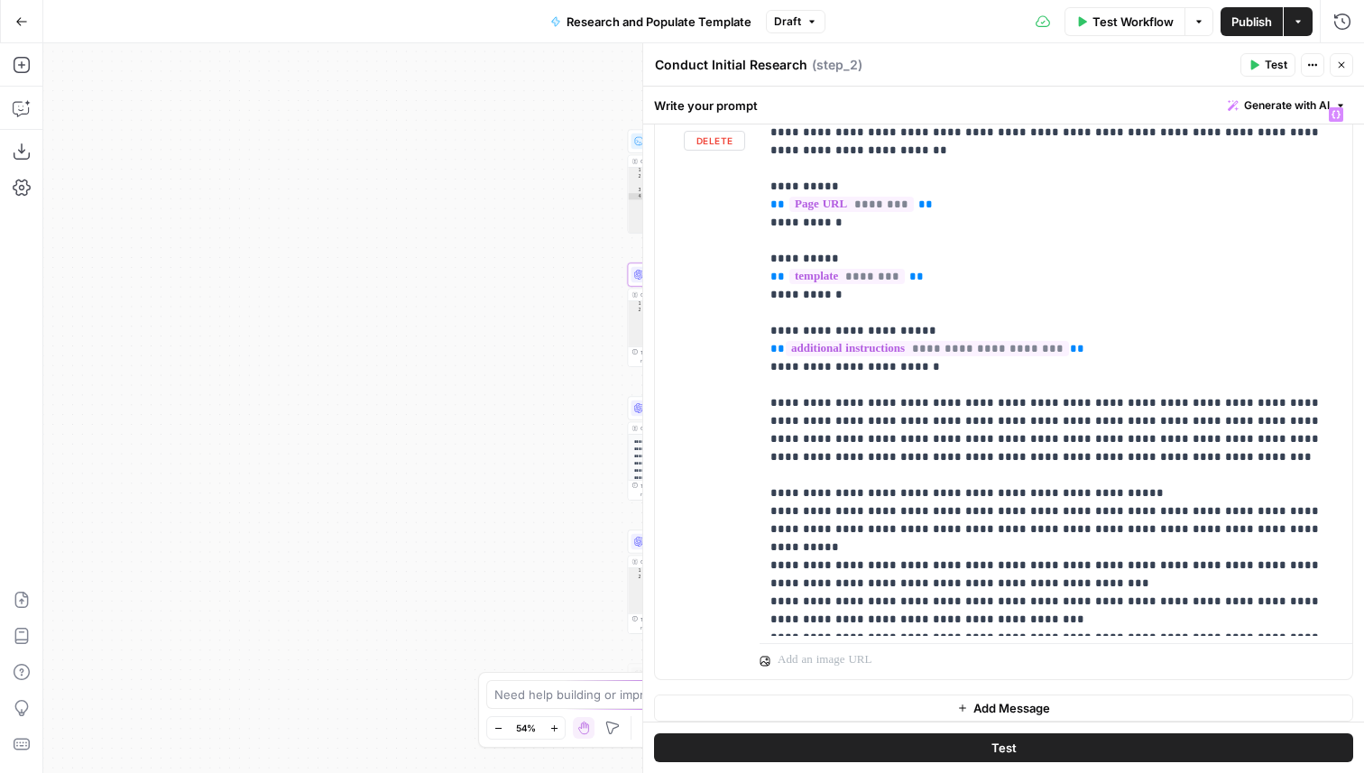
scroll to position [368, 0]
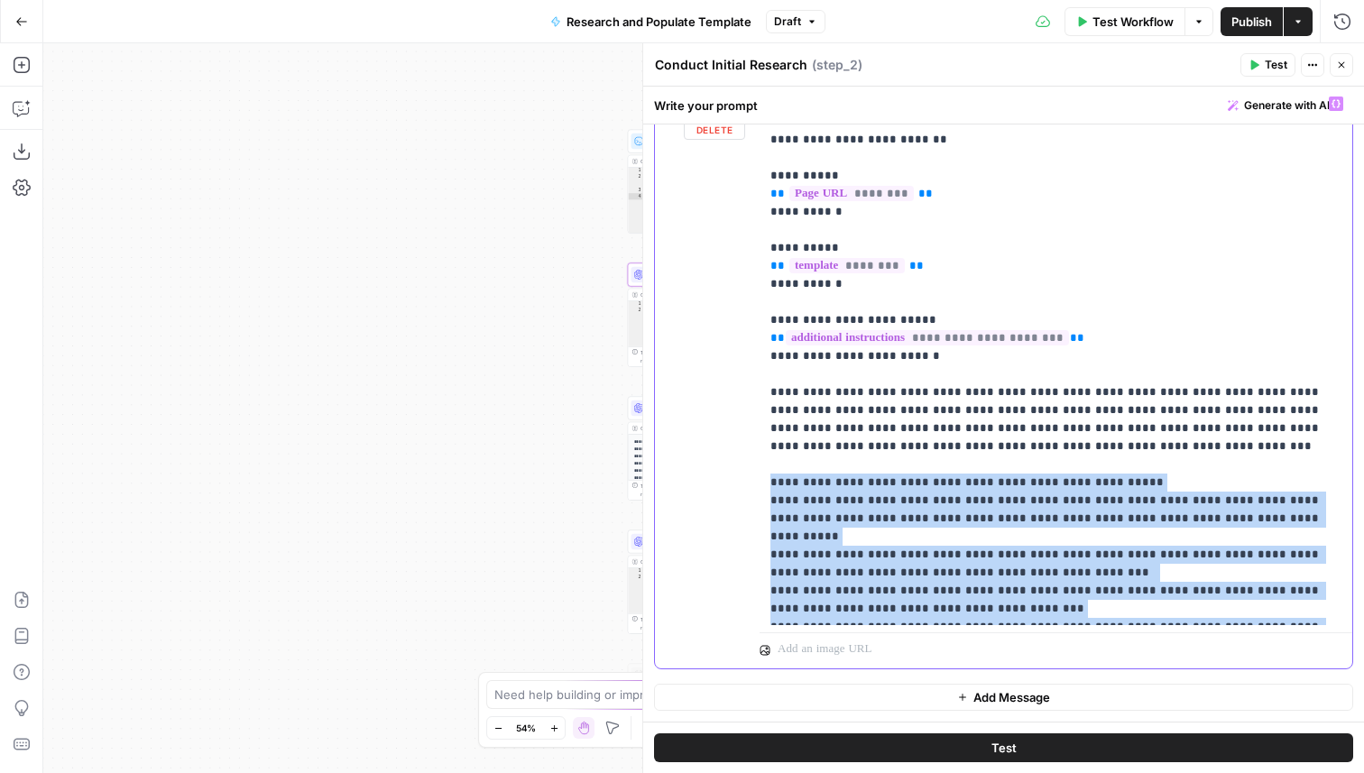
drag, startPoint x: 952, startPoint y: 605, endPoint x: 768, endPoint y: 462, distance: 233.4
click at [768, 462] on div "**********" at bounding box center [1056, 357] width 593 height 538
copy p "**********"
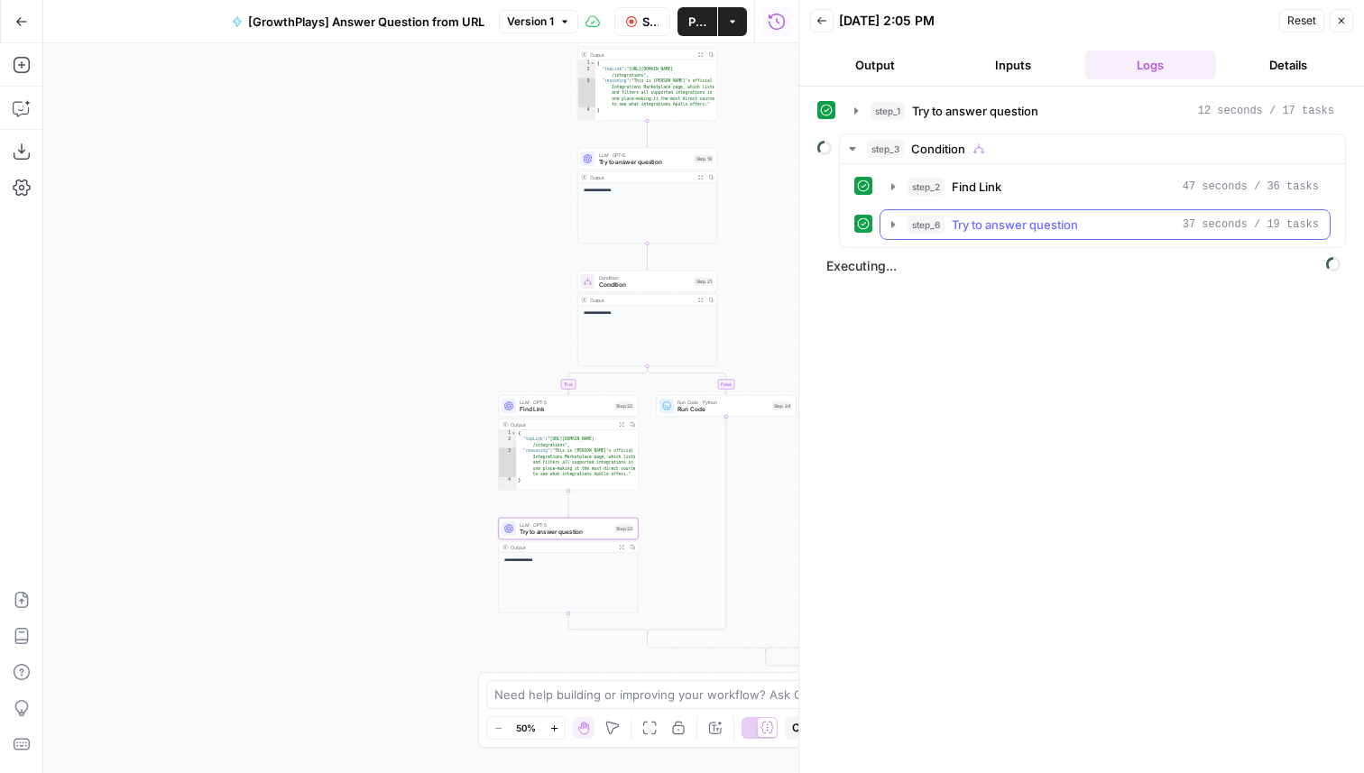
scroll to position [23, 0]
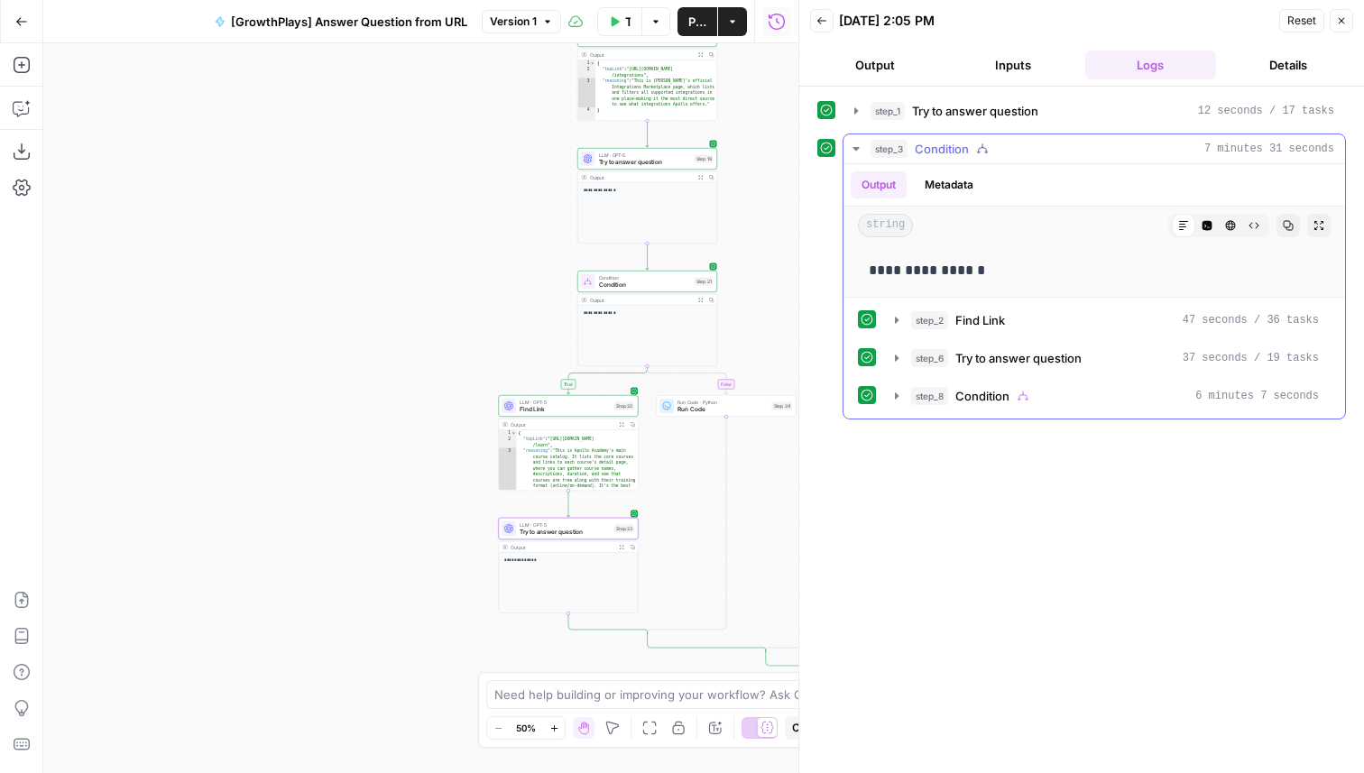
click at [995, 152] on div "step_3 Condition 7 minutes 31 seconds" at bounding box center [1103, 149] width 464 height 18
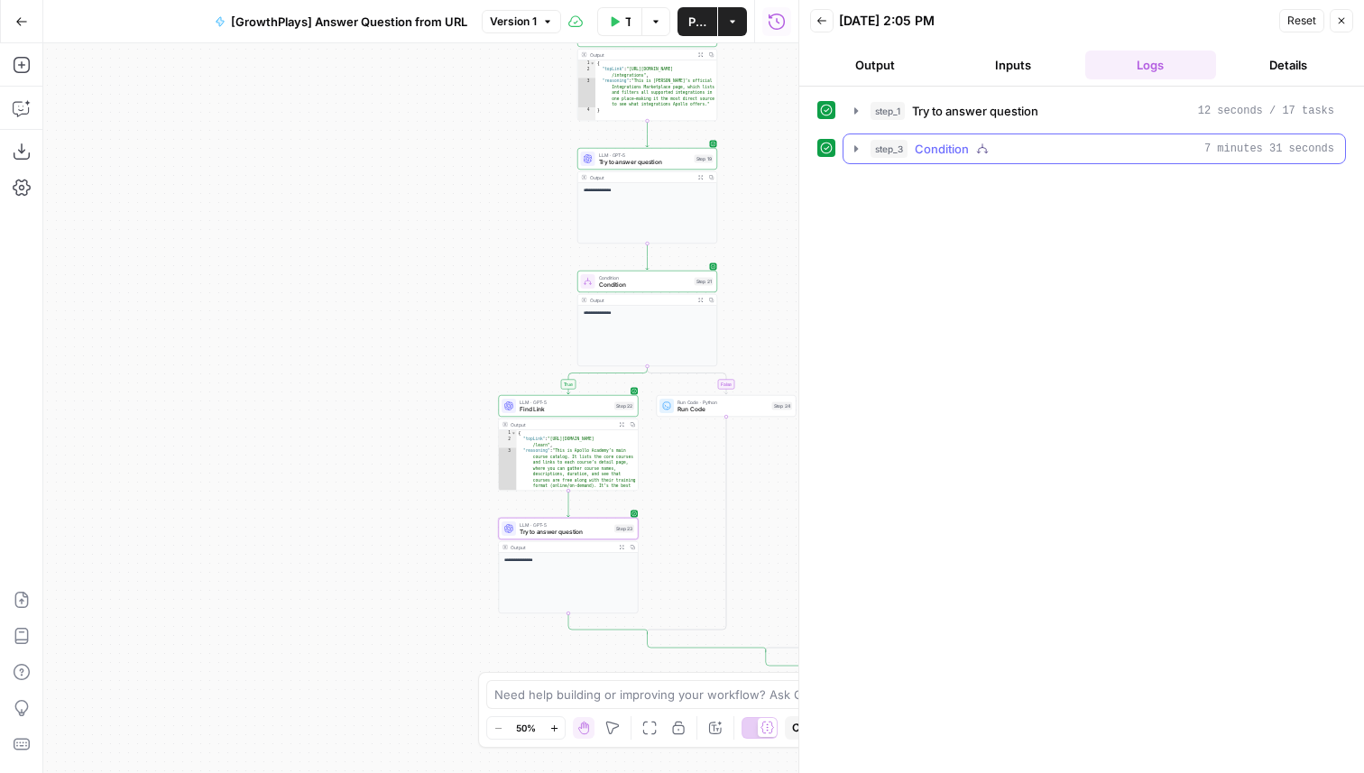
click at [997, 159] on button "step_3 Condition 7 minutes 31 seconds" at bounding box center [1095, 148] width 502 height 29
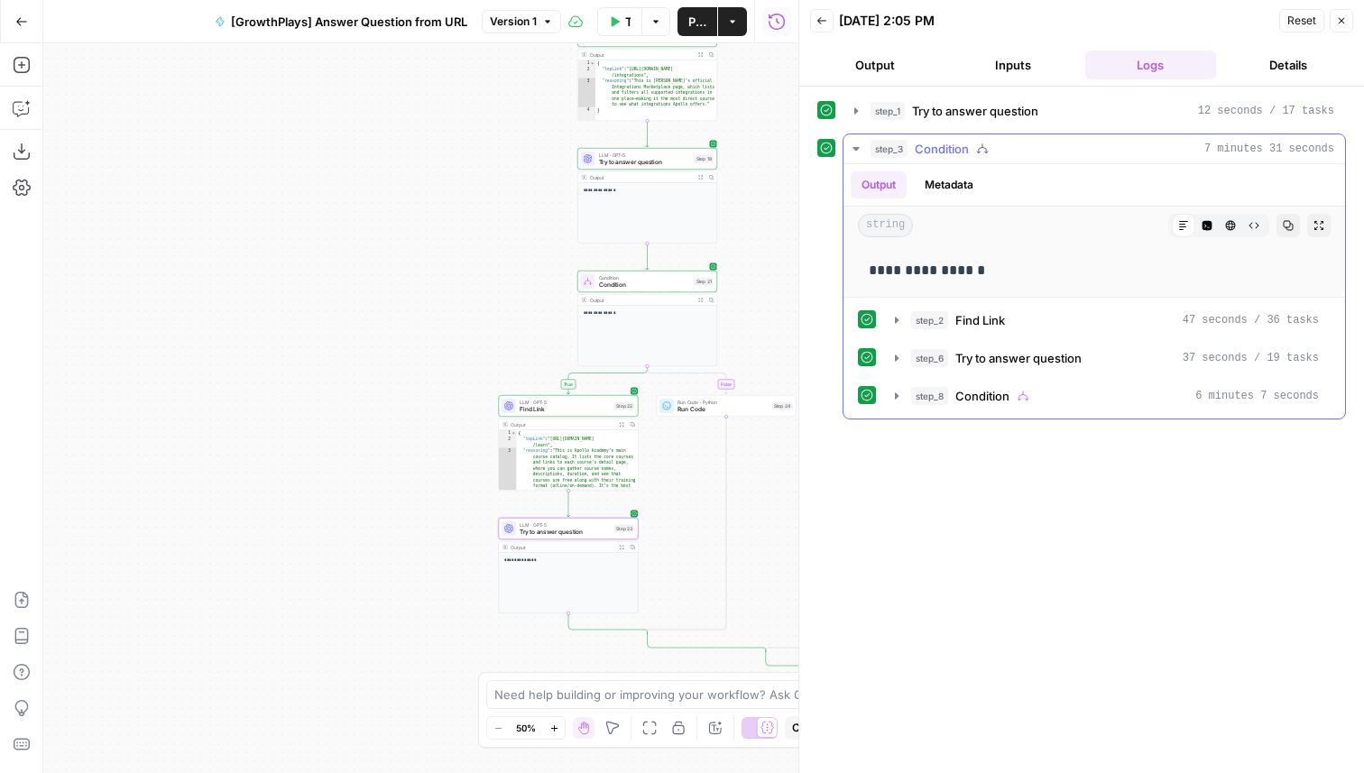
click at [984, 150] on icon "button" at bounding box center [982, 149] width 13 height 13
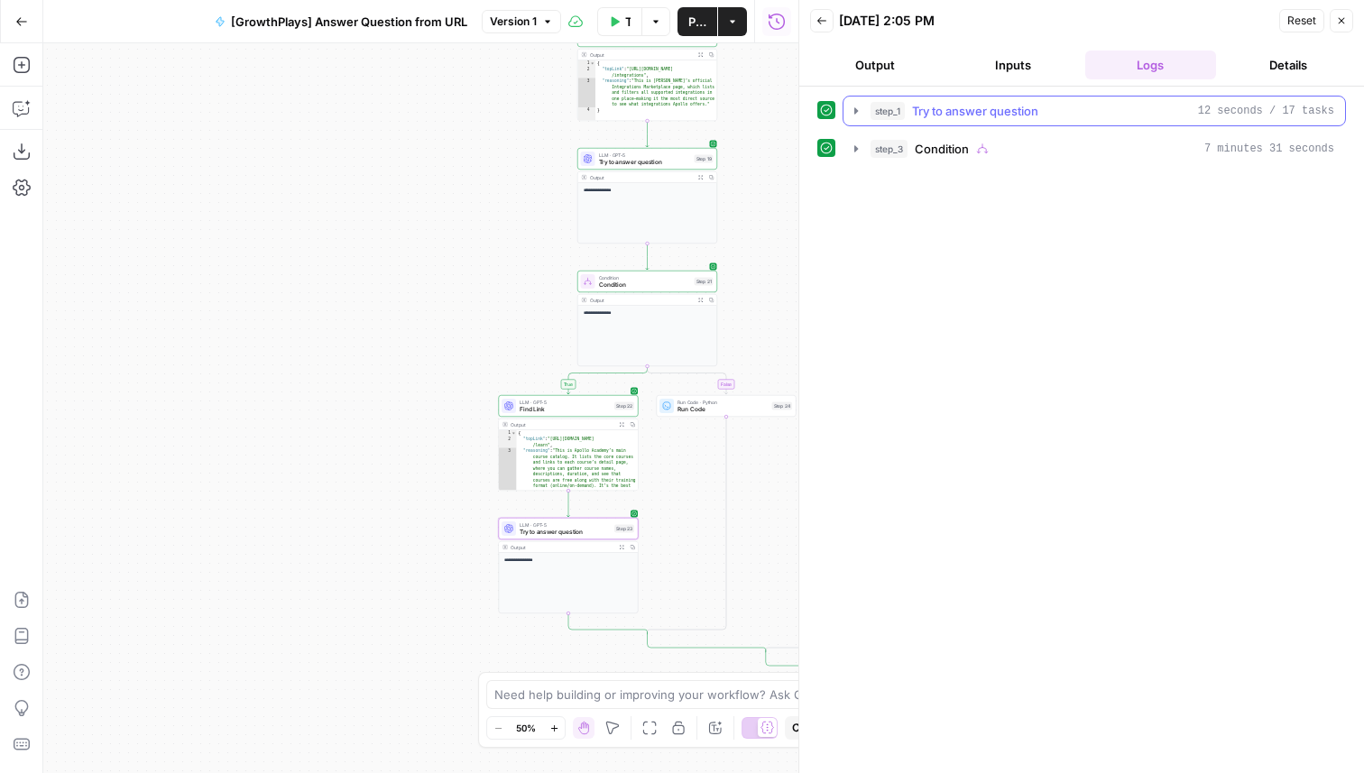
click at [1058, 107] on div "step_1 Try to answer question 12 seconds / 17 tasks" at bounding box center [1103, 111] width 464 height 18
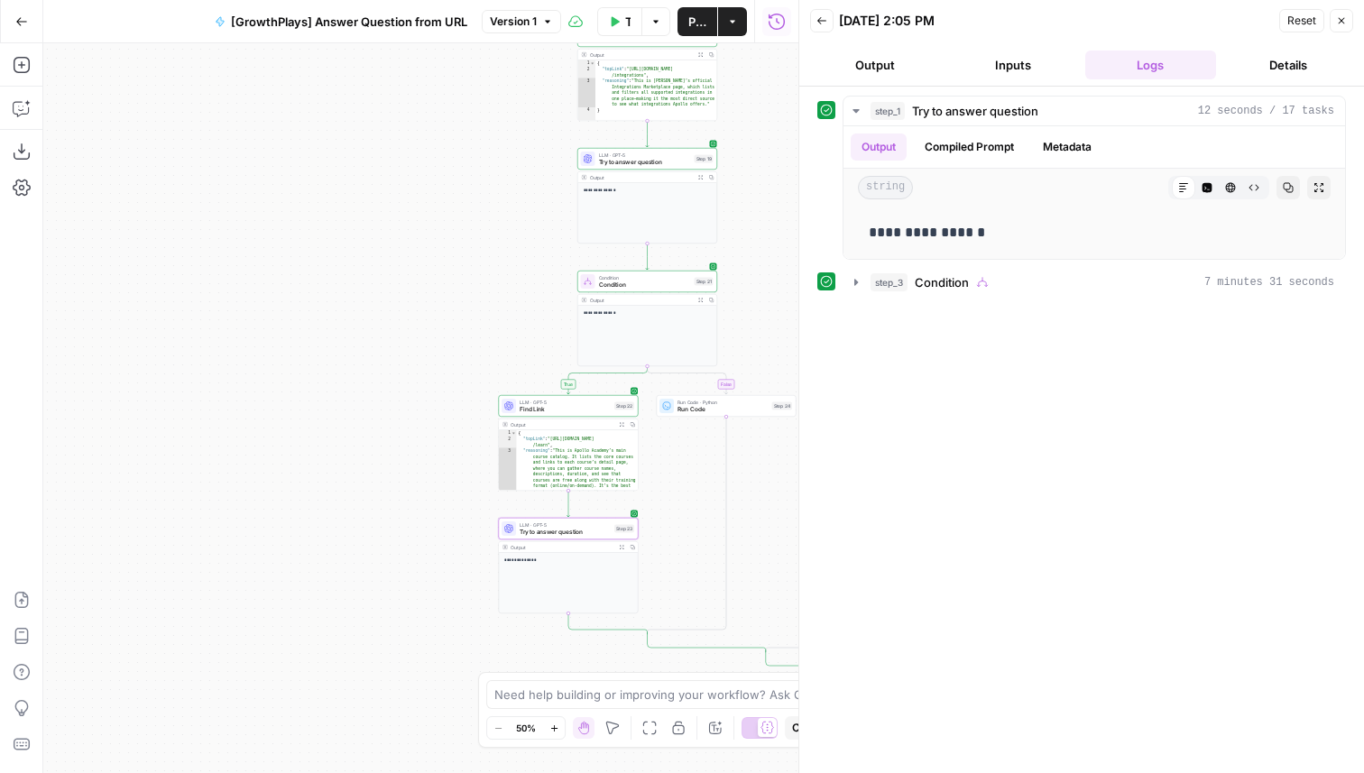
click at [1341, 25] on button "Close" at bounding box center [1341, 20] width 23 height 23
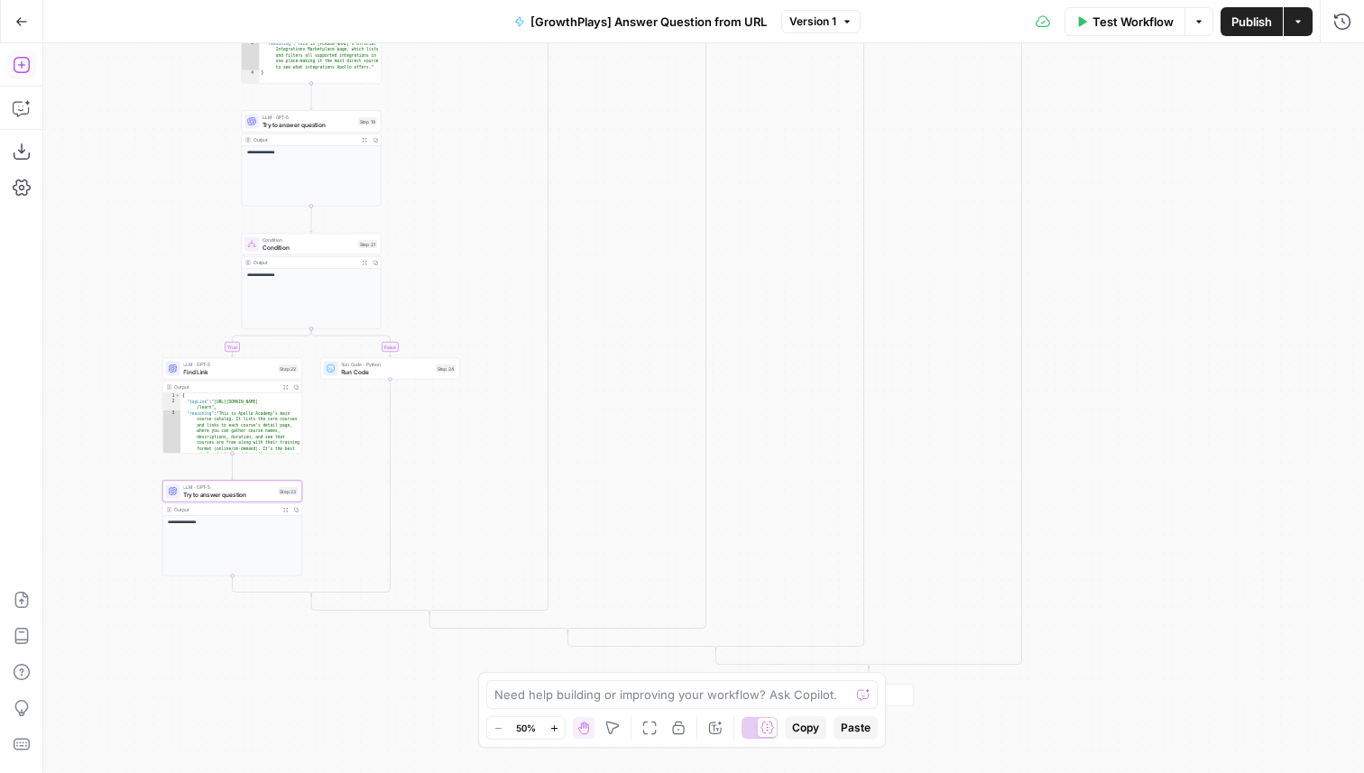
click at [17, 72] on icon "button" at bounding box center [21, 65] width 16 height 16
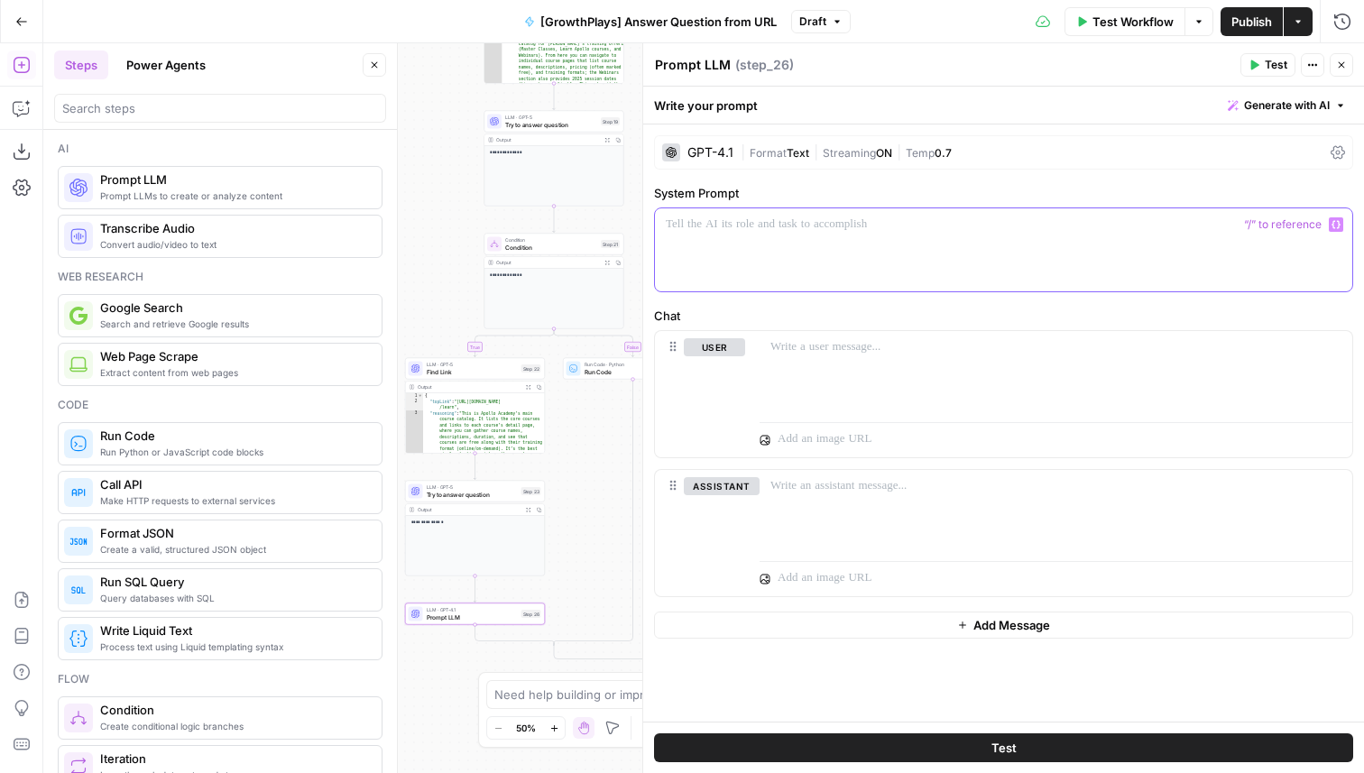
click at [796, 235] on div at bounding box center [1003, 249] width 697 height 83
click at [17, 105] on icon "button" at bounding box center [22, 108] width 18 height 18
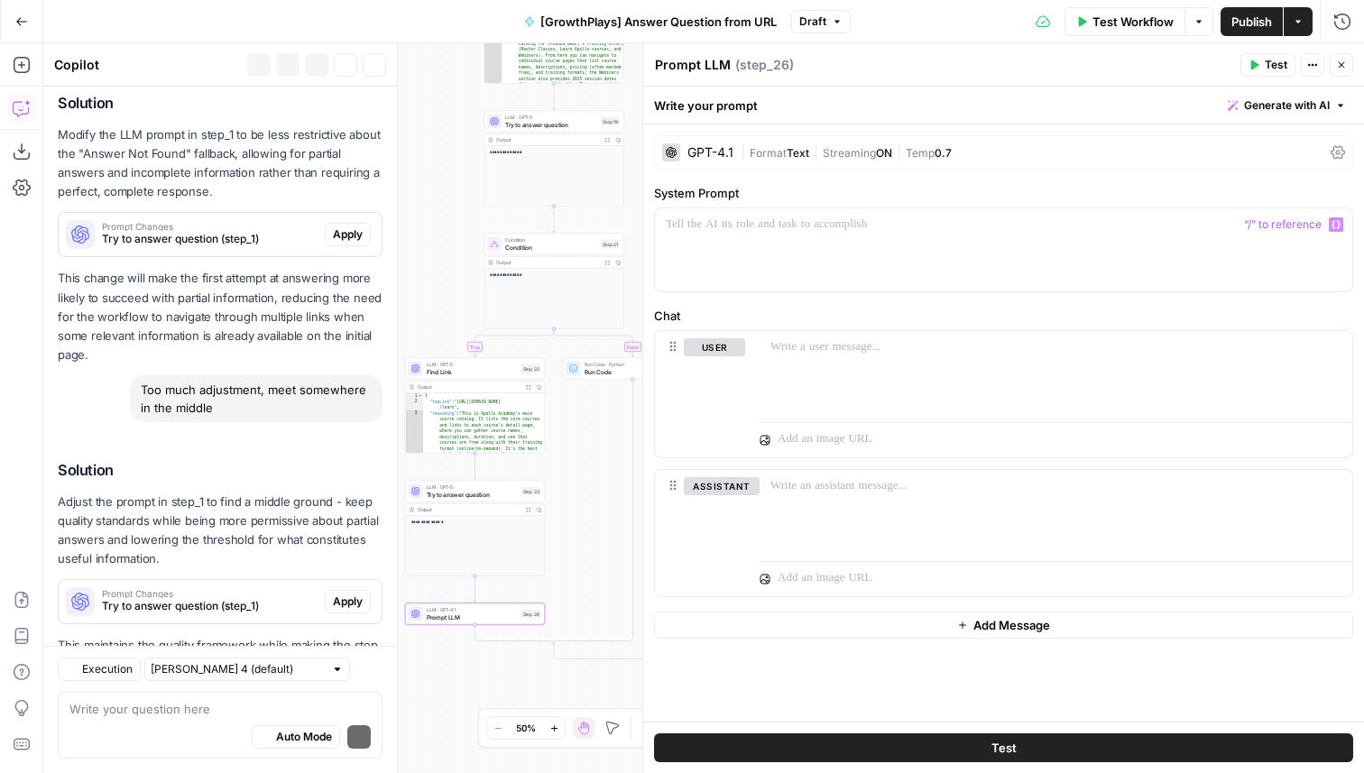
scroll to position [512, 0]
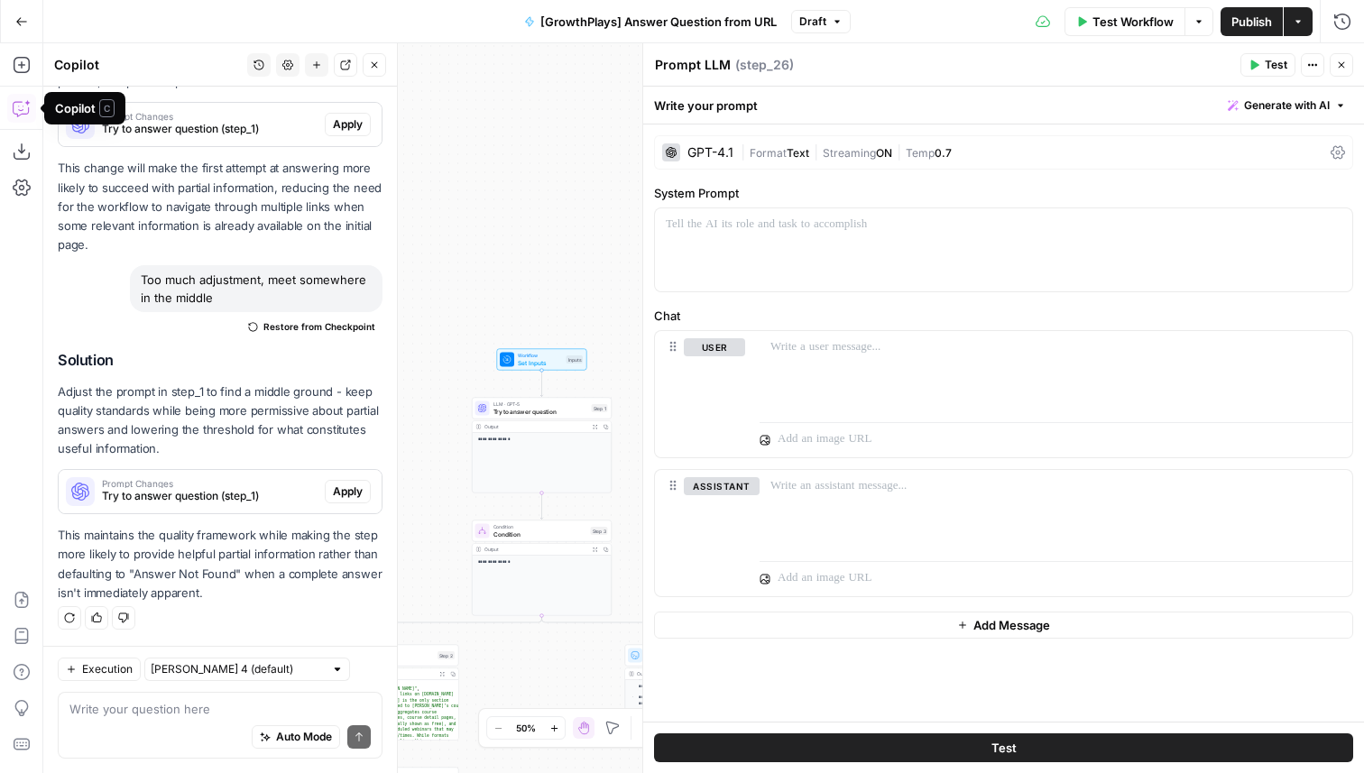
click at [150, 709] on textarea at bounding box center [219, 709] width 301 height 18
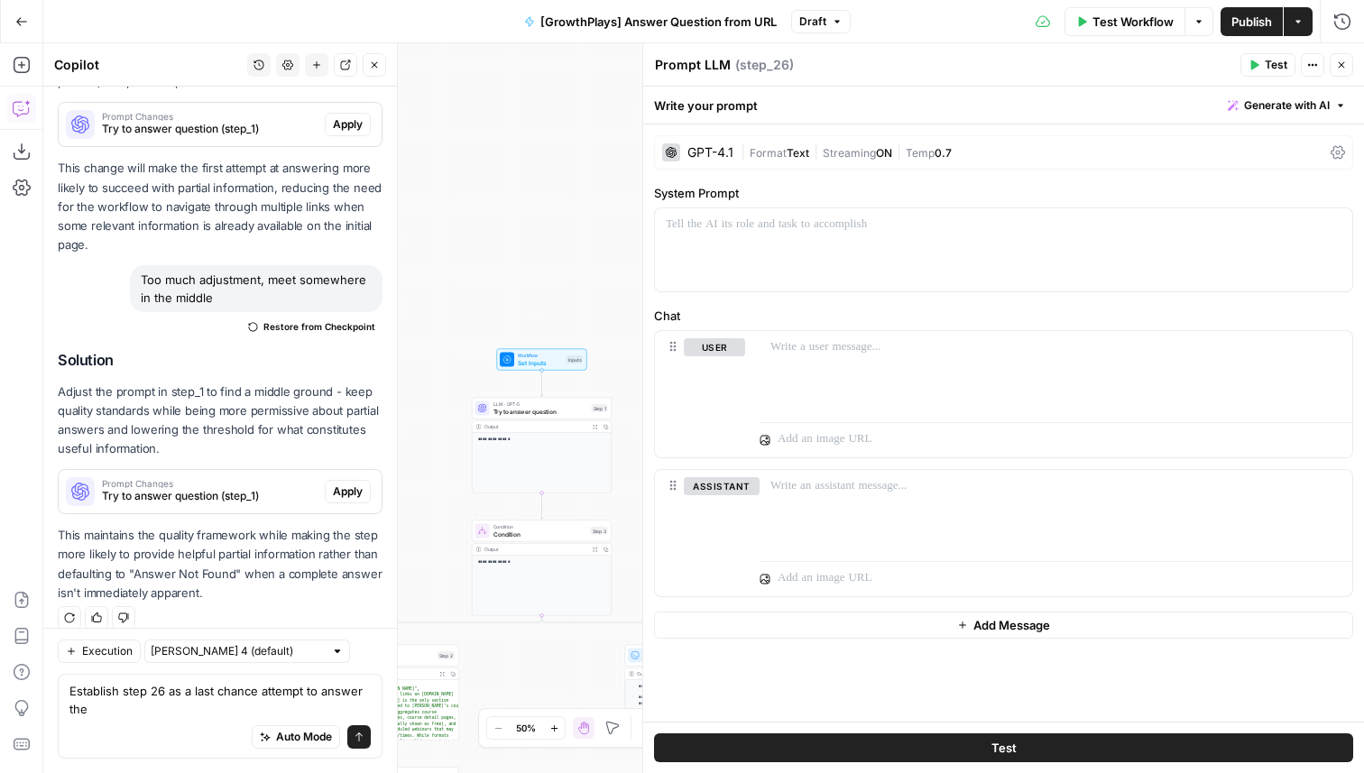
scroll to position [530, 0]
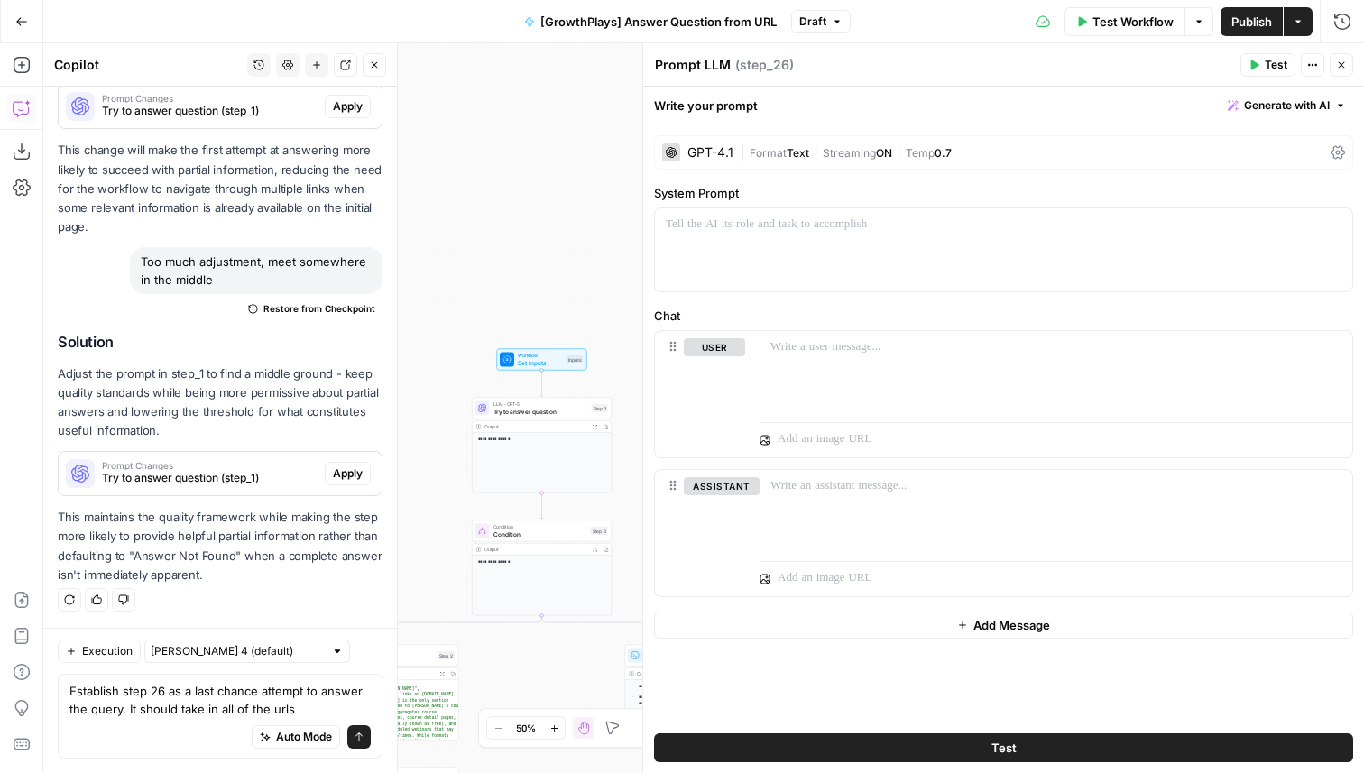
type textarea "Establish step 26 as a last chance attempt to answer the query. It should take …"
click at [691, 159] on div "GPT-4.1" at bounding box center [697, 152] width 71 height 18
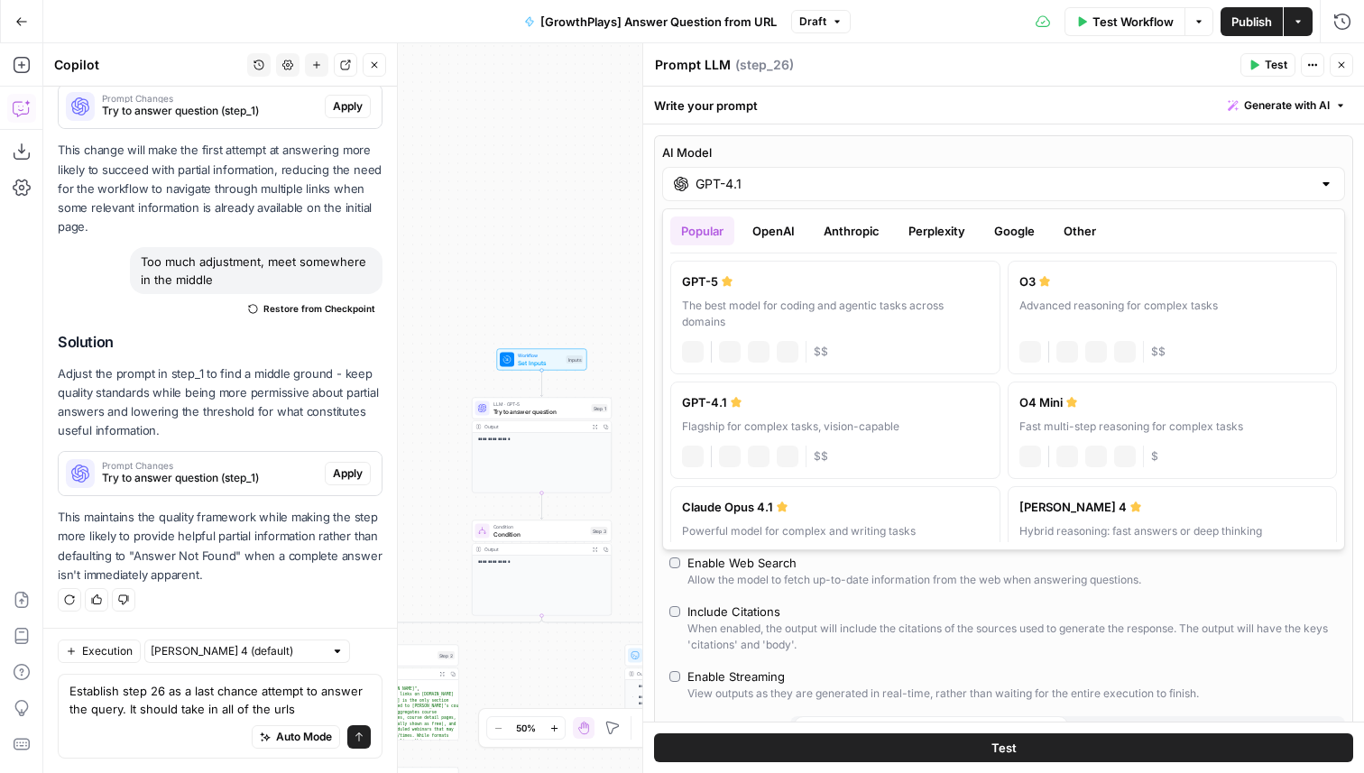
click at [750, 171] on div "GPT-4.1" at bounding box center [1003, 184] width 683 height 34
click at [782, 301] on div "The best model for coding and agentic tasks across domains" at bounding box center [835, 314] width 307 height 32
type input "GPT-5"
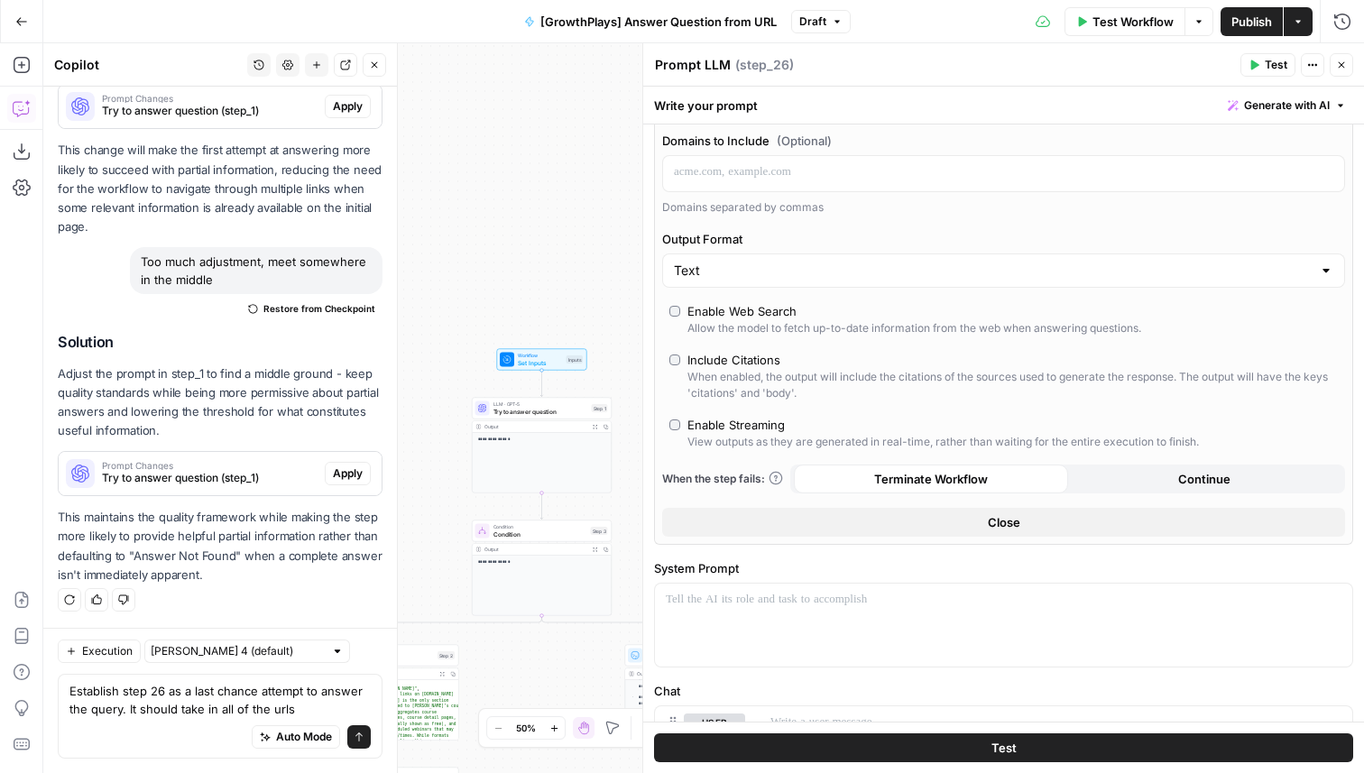
scroll to position [643, 0]
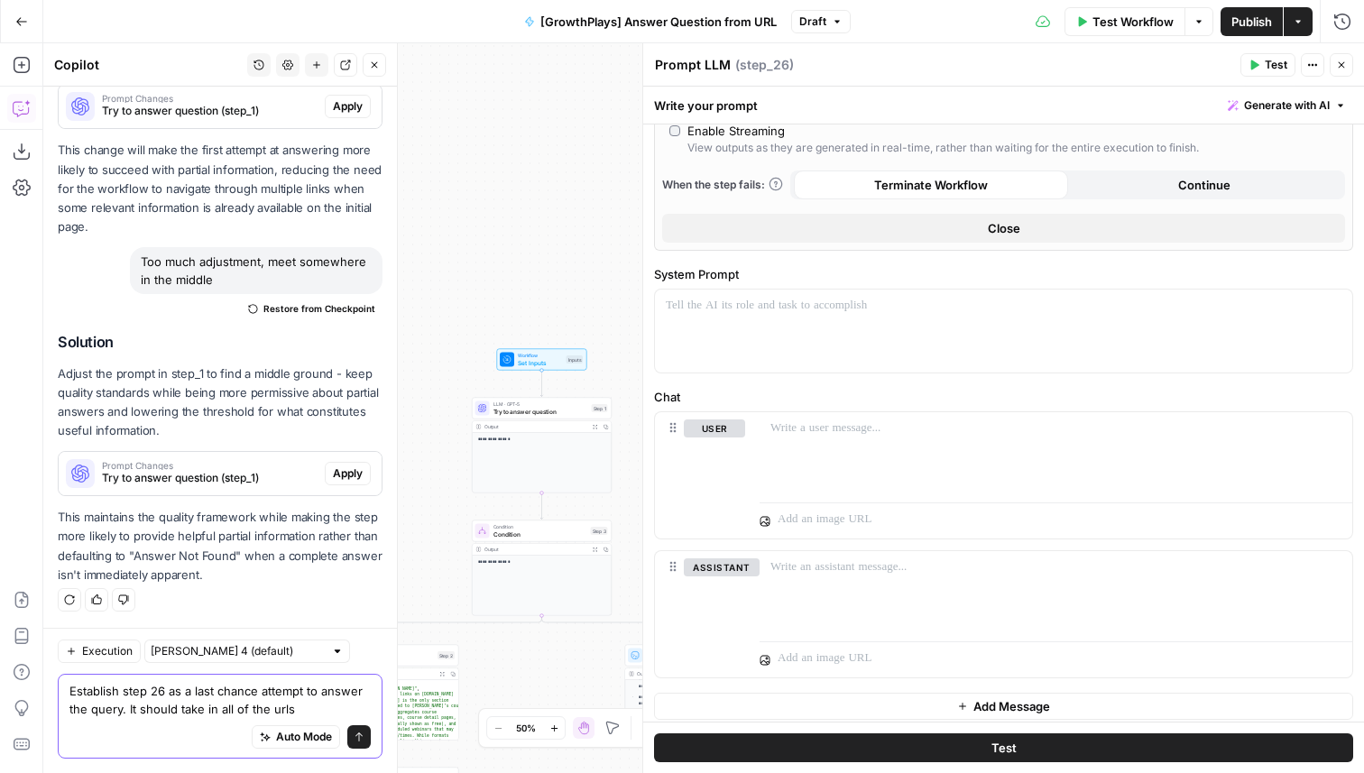
click at [306, 706] on textarea "Establish step 26 as a last chance attempt to answer the query. It should take …" at bounding box center [219, 700] width 301 height 36
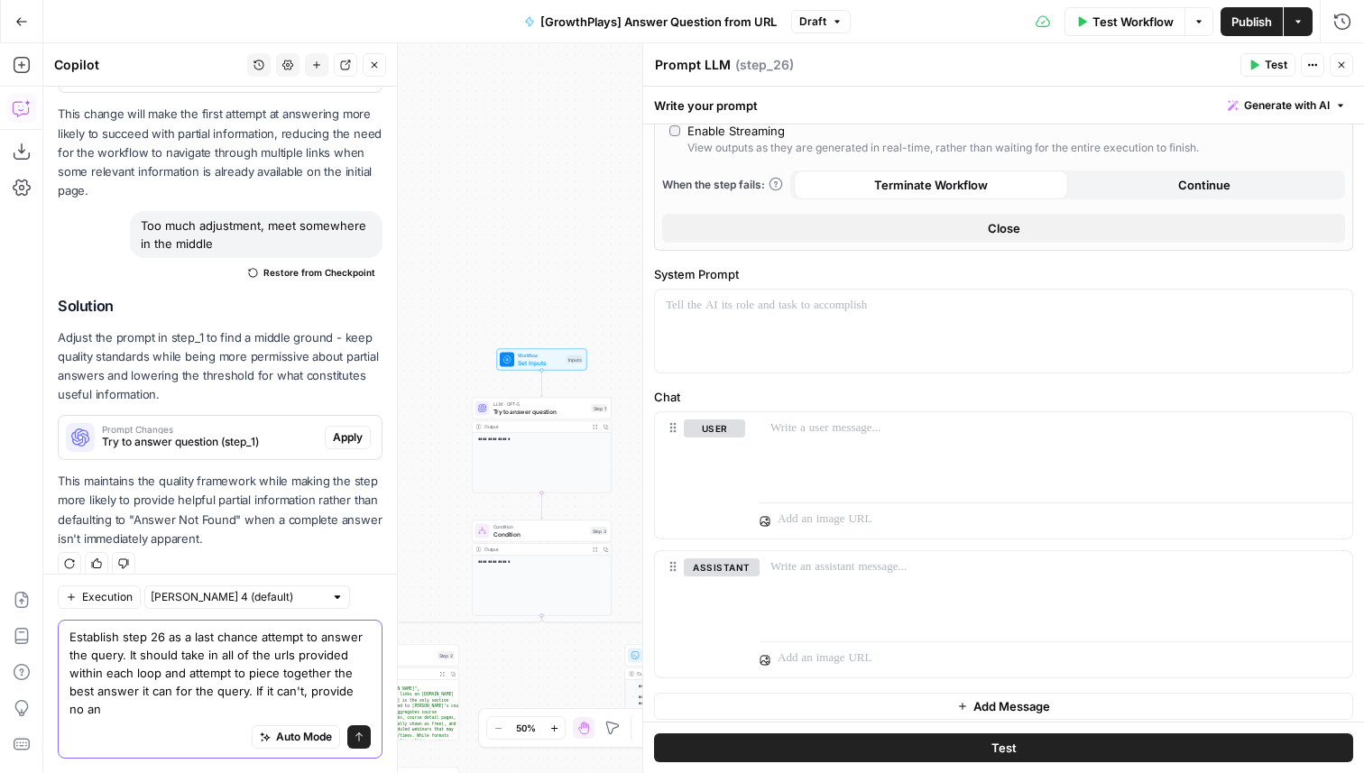
scroll to position [584, 0]
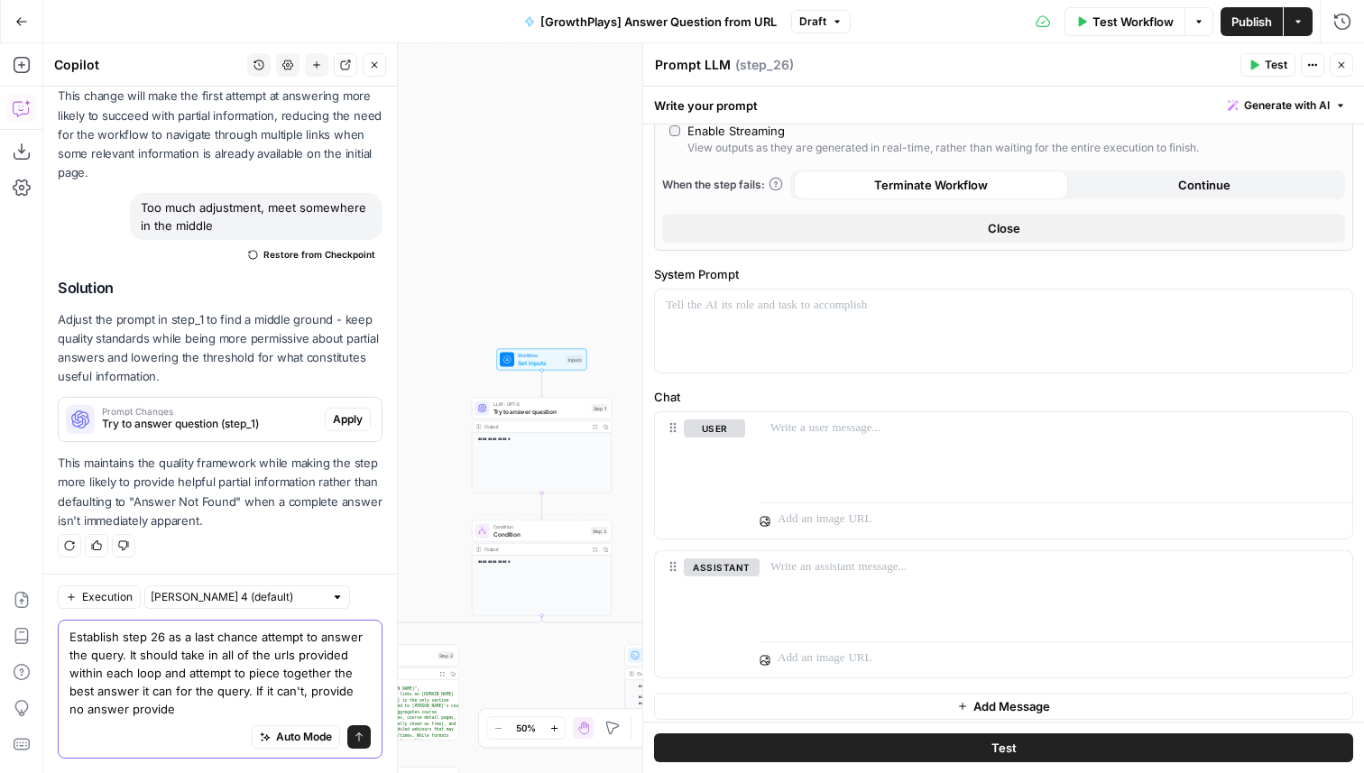
type textarea "Establish step 26 as a last chance attempt to answer the query. It should take …"
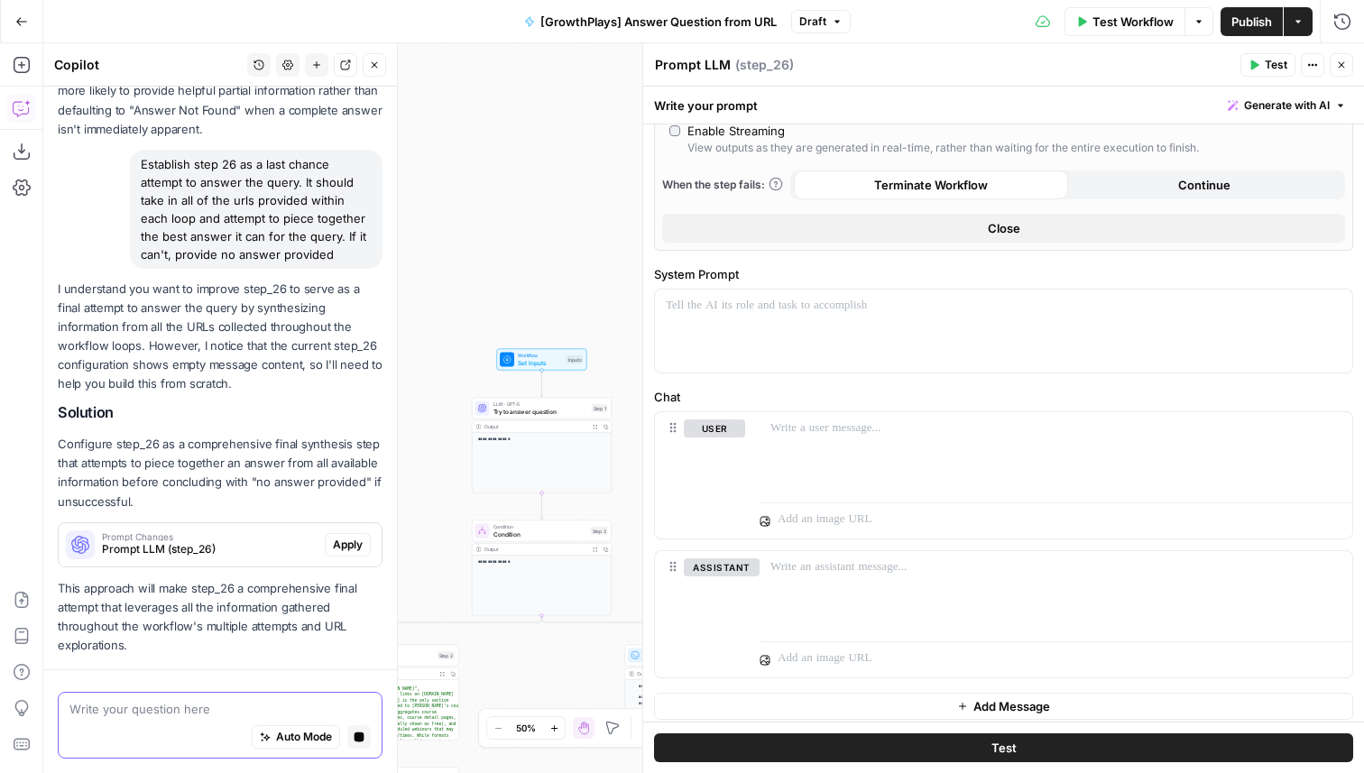
scroll to position [1028, 0]
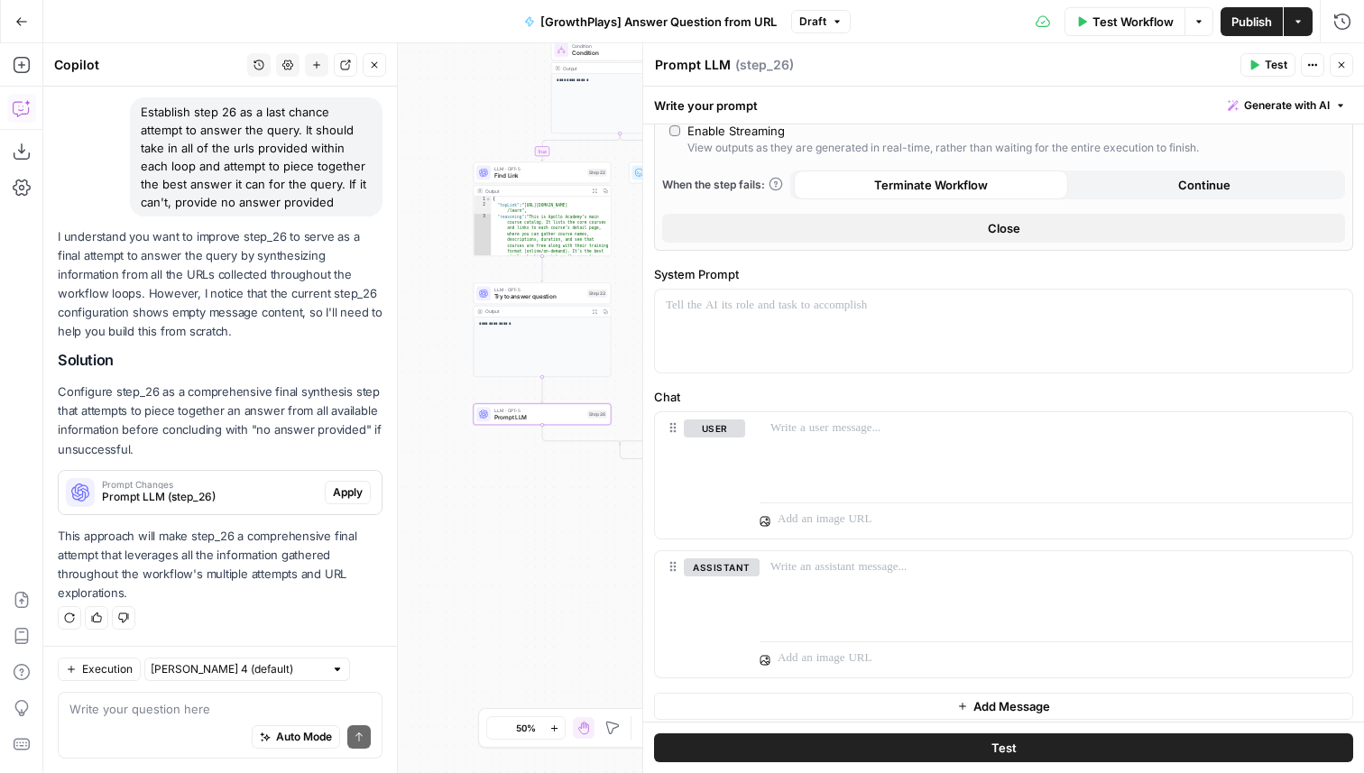
click at [338, 494] on span "Apply" at bounding box center [348, 493] width 30 height 16
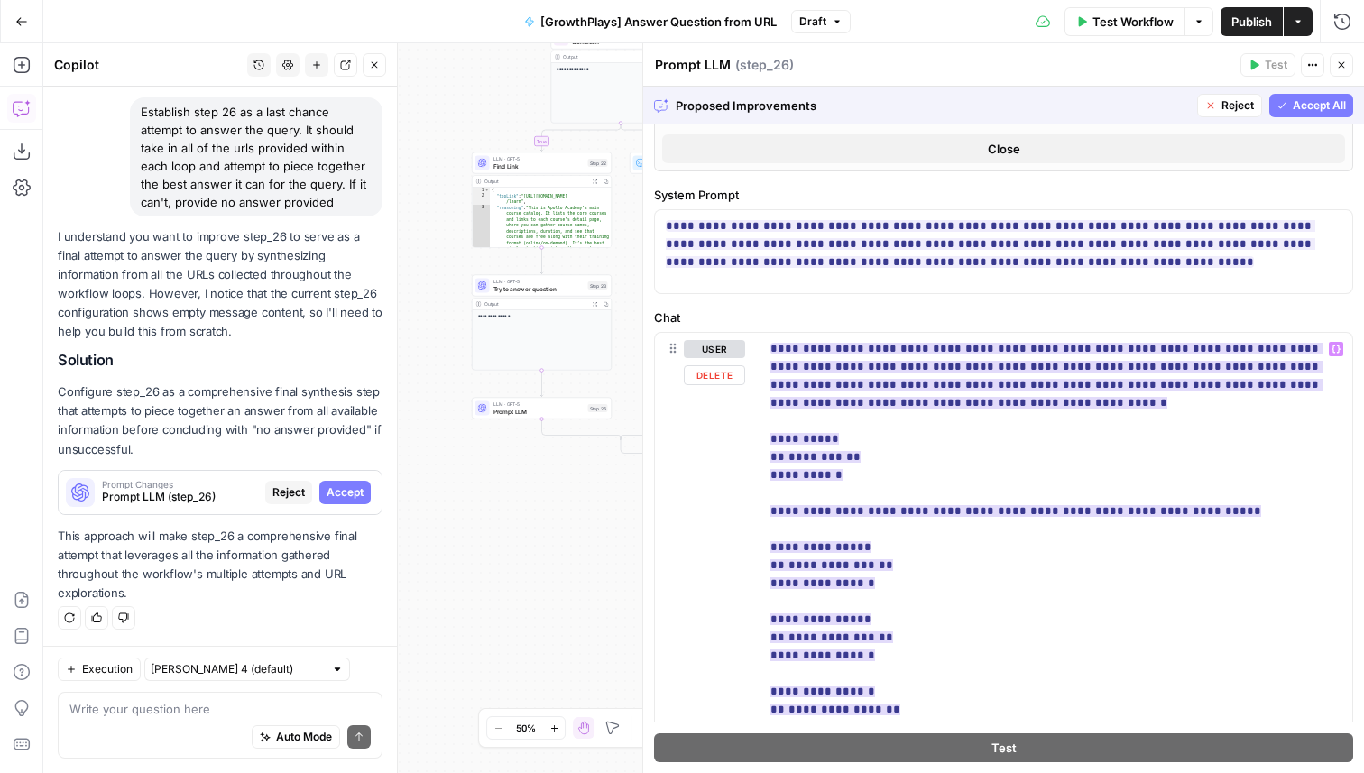
scroll to position [705, 0]
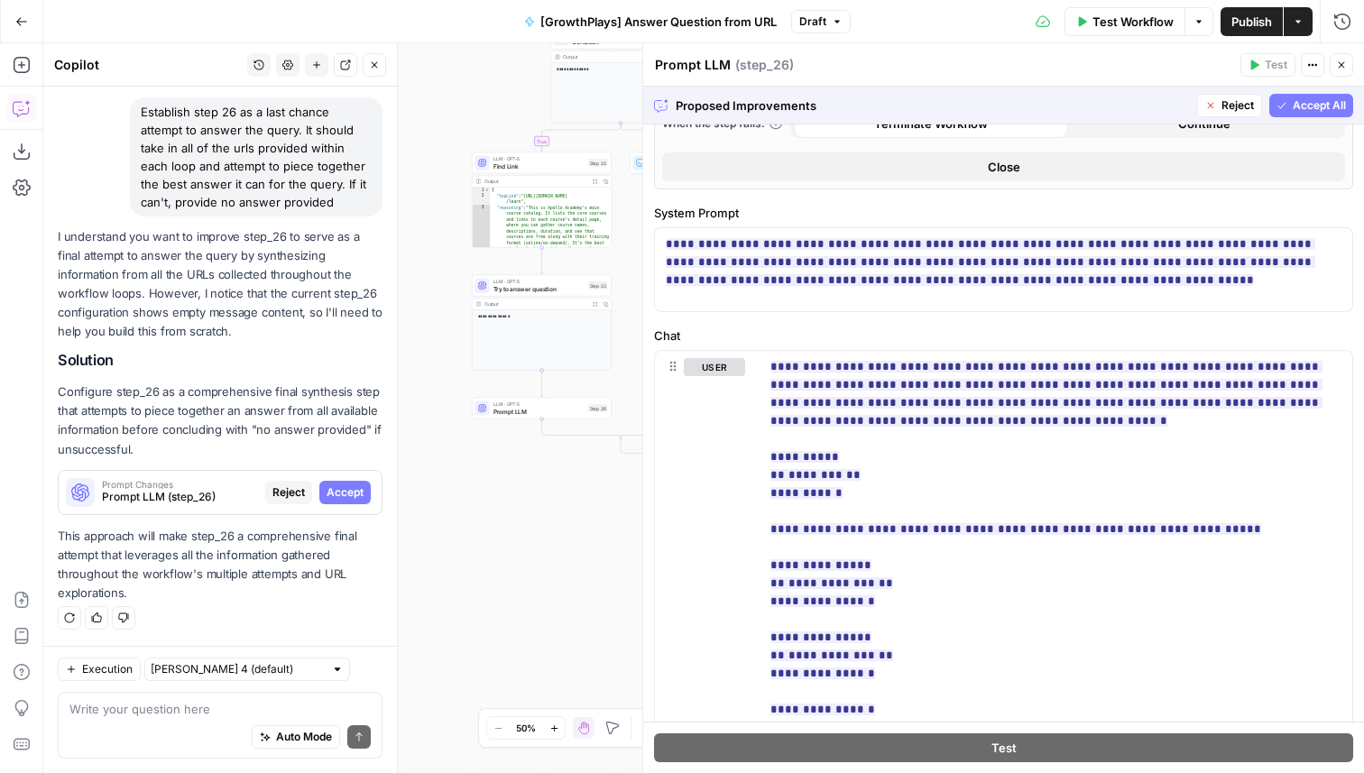
click at [1326, 101] on span "Accept All" at bounding box center [1319, 105] width 53 height 16
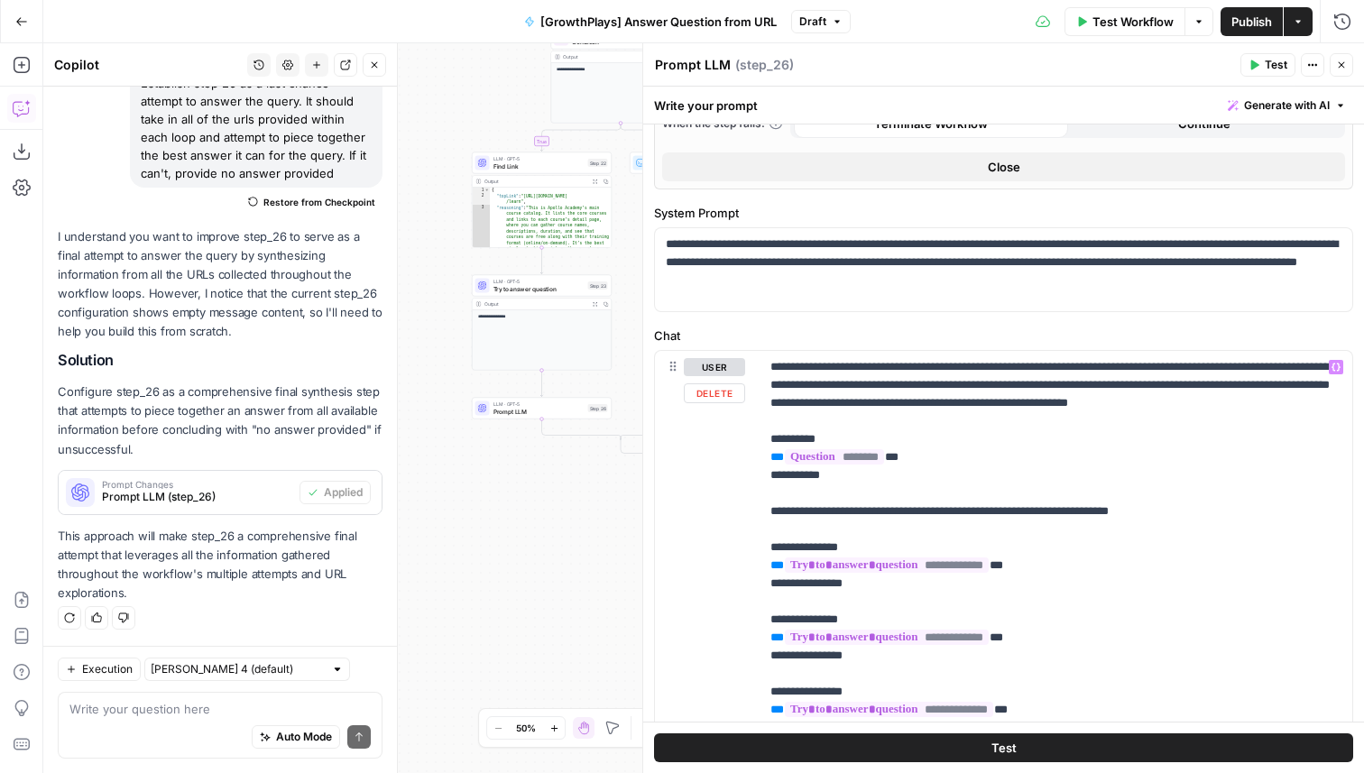
scroll to position [19, 0]
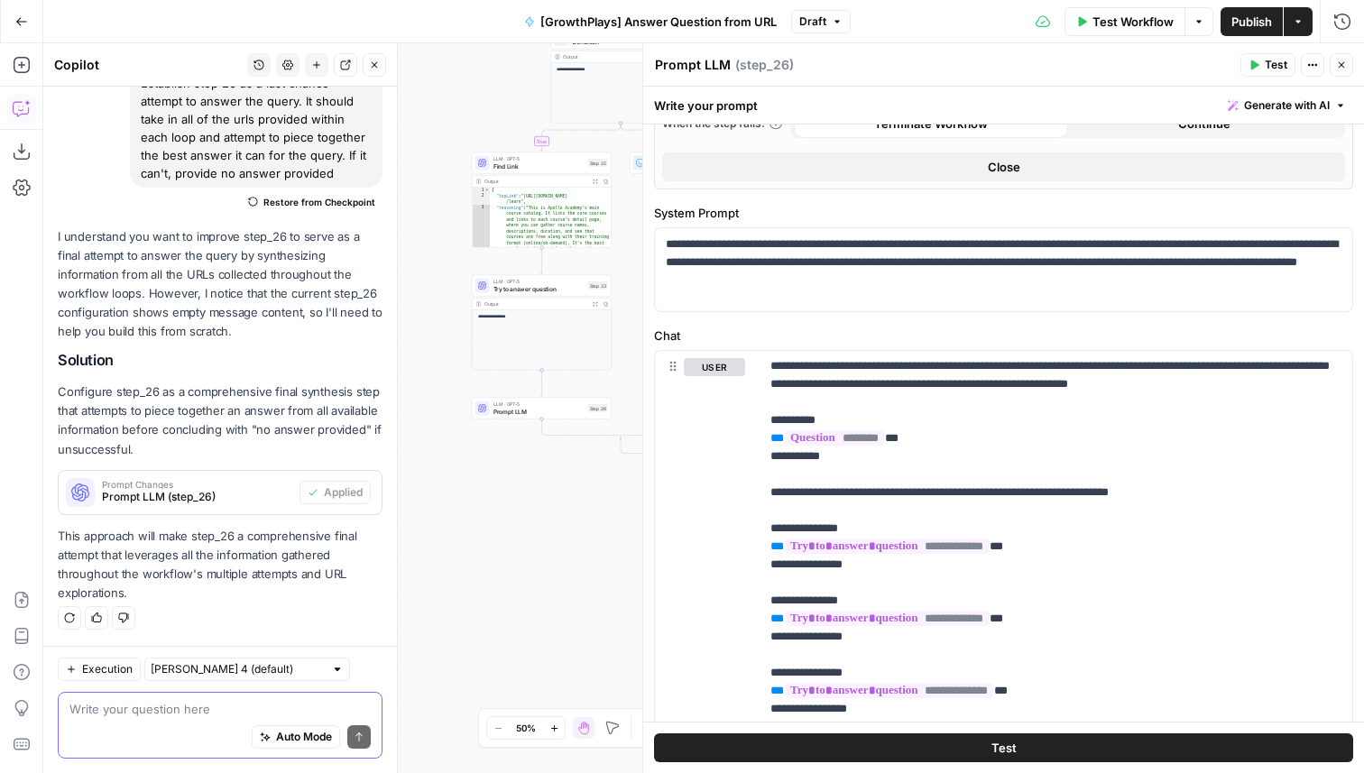
click at [173, 716] on textarea at bounding box center [219, 709] width 301 height 18
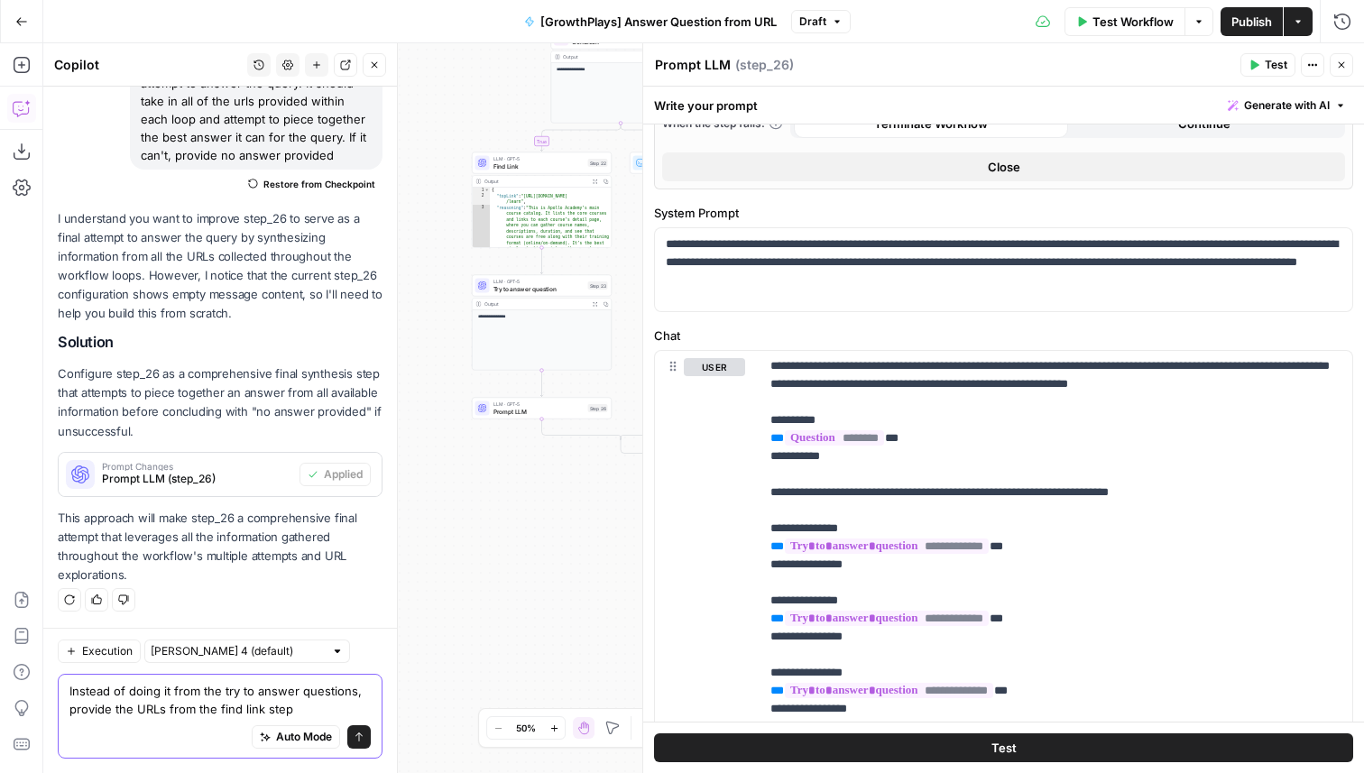
type textarea "Instead of doing it from the try to answer questions, provide the URLs from the…"
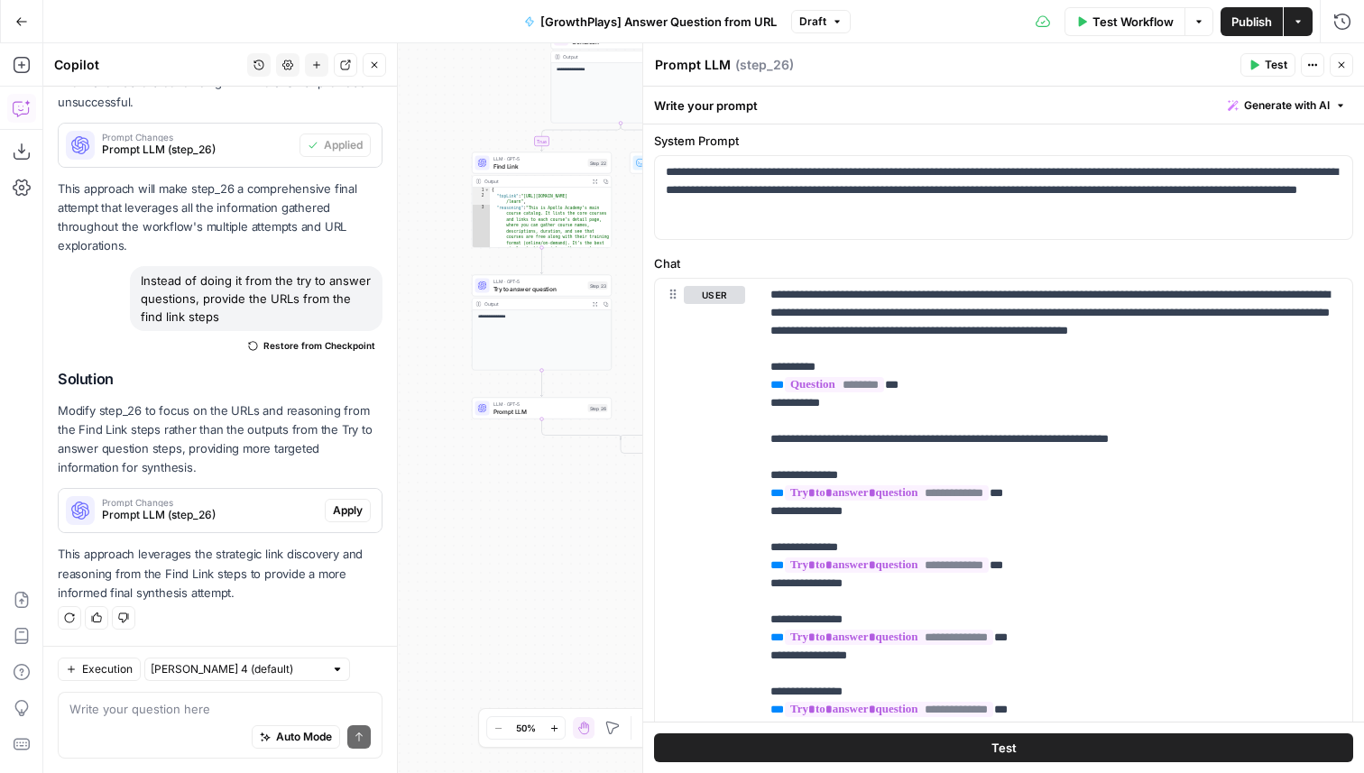
scroll to position [1165, 0]
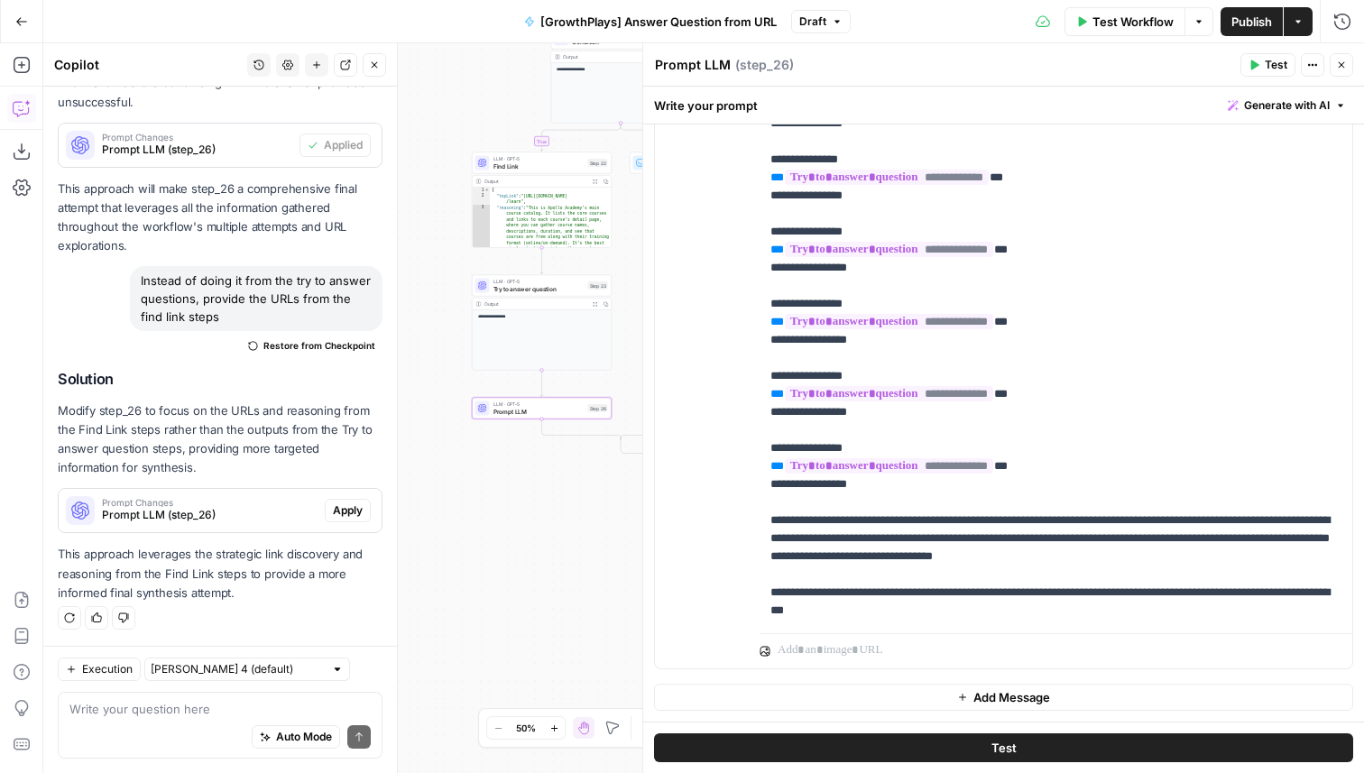
click at [341, 522] on button "Apply" at bounding box center [348, 510] width 46 height 23
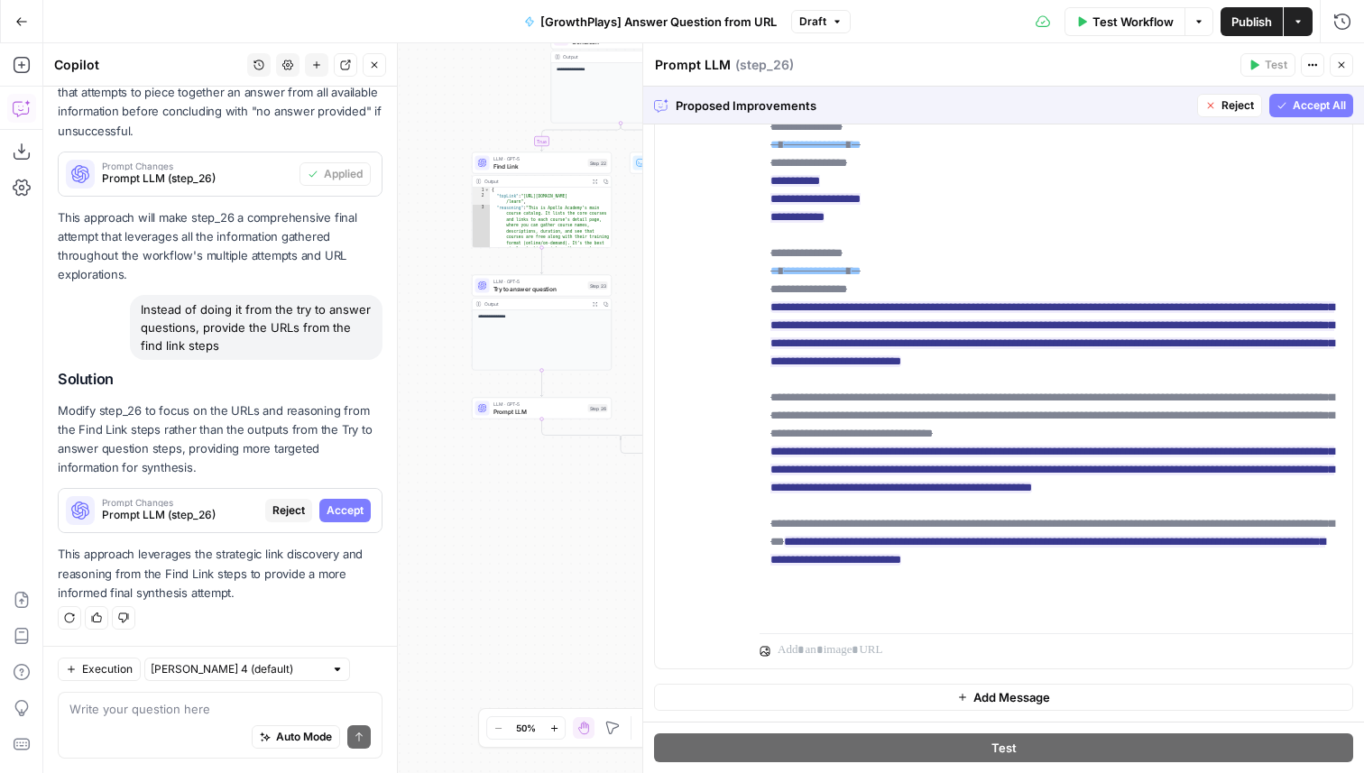
scroll to position [578, 0]
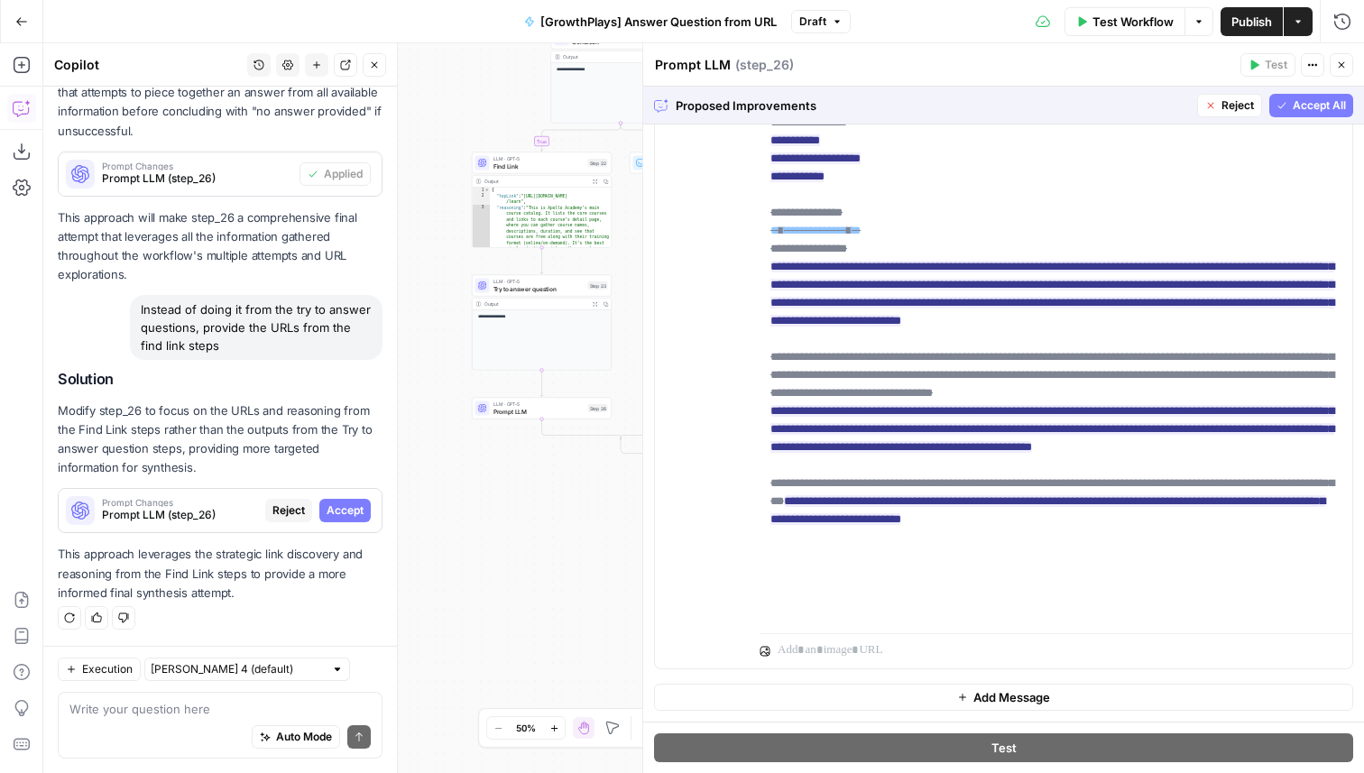
click at [1309, 103] on span "Accept All" at bounding box center [1319, 105] width 53 height 16
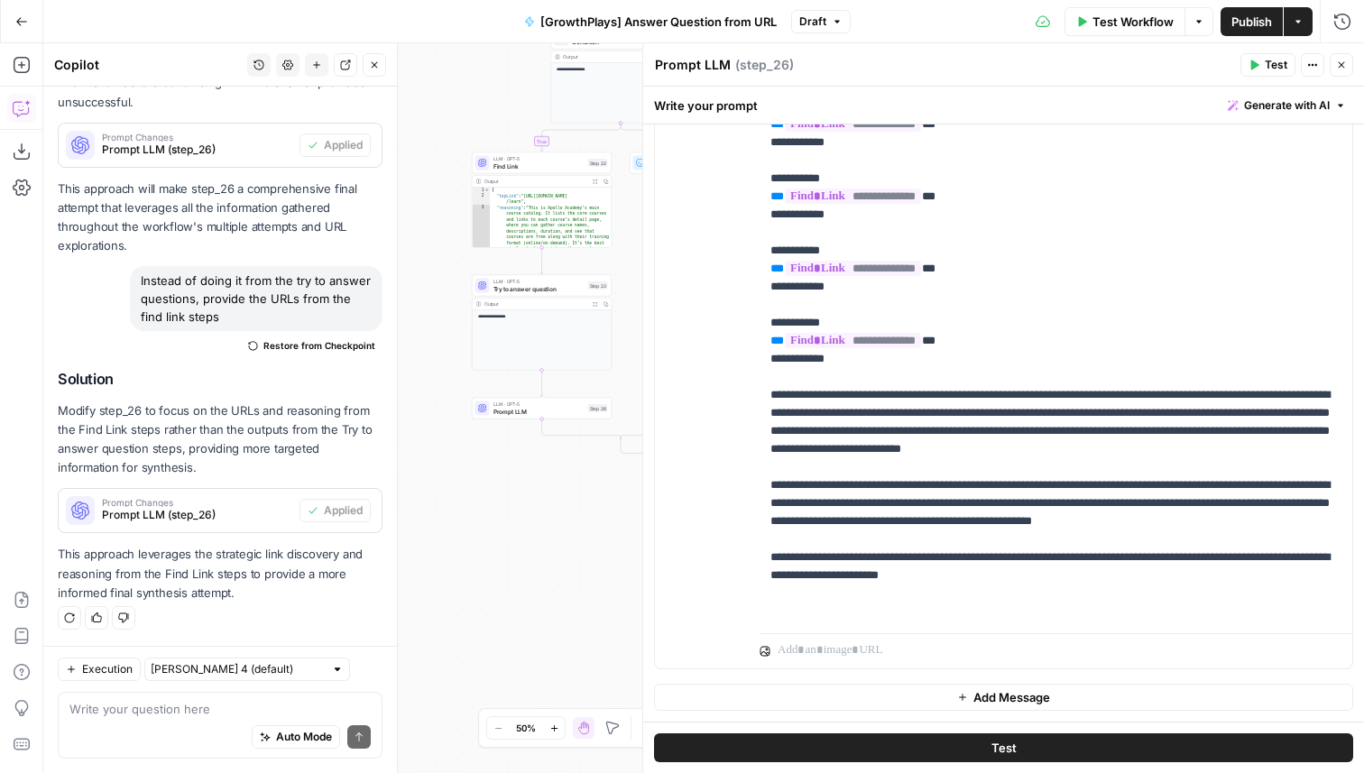
scroll to position [91, 0]
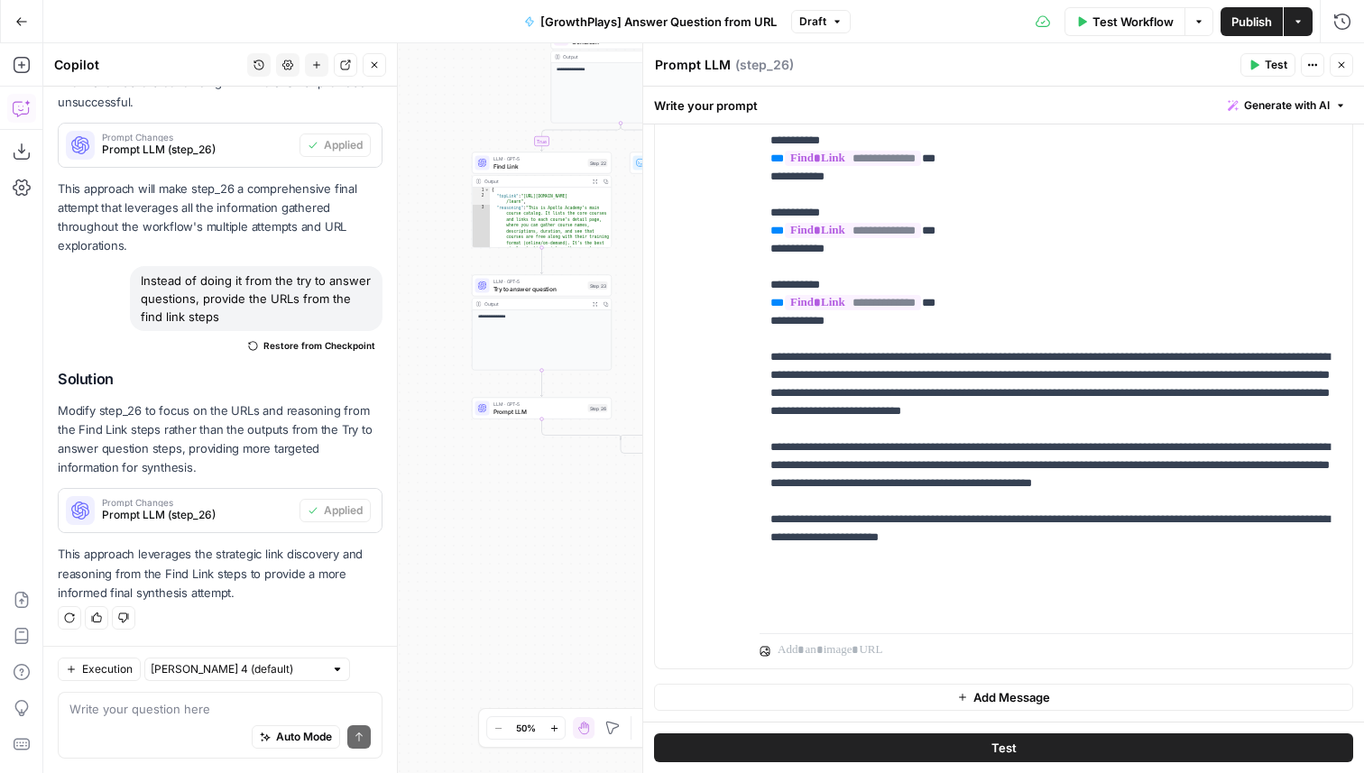
click at [1347, 69] on button "Close" at bounding box center [1341, 64] width 23 height 23
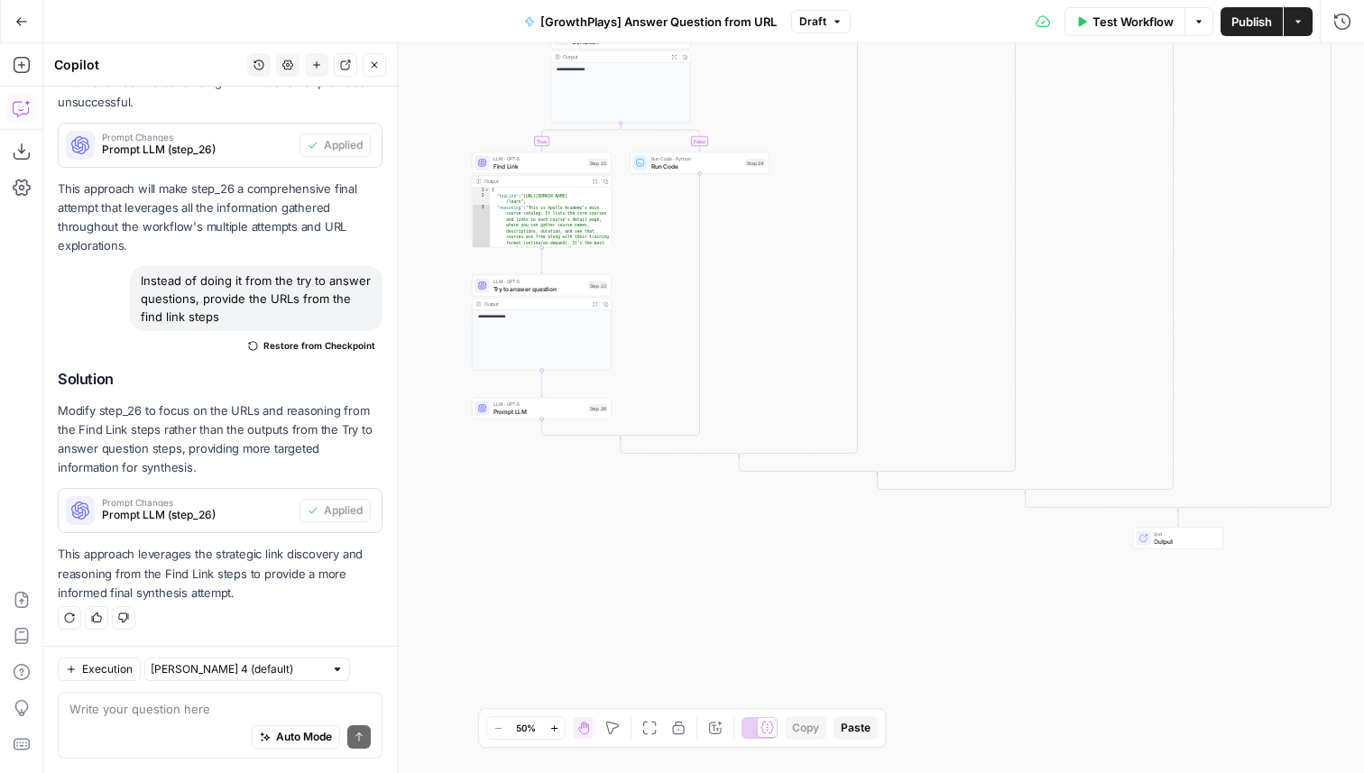
click at [1141, 19] on span "Test Workflow" at bounding box center [1133, 22] width 81 height 18
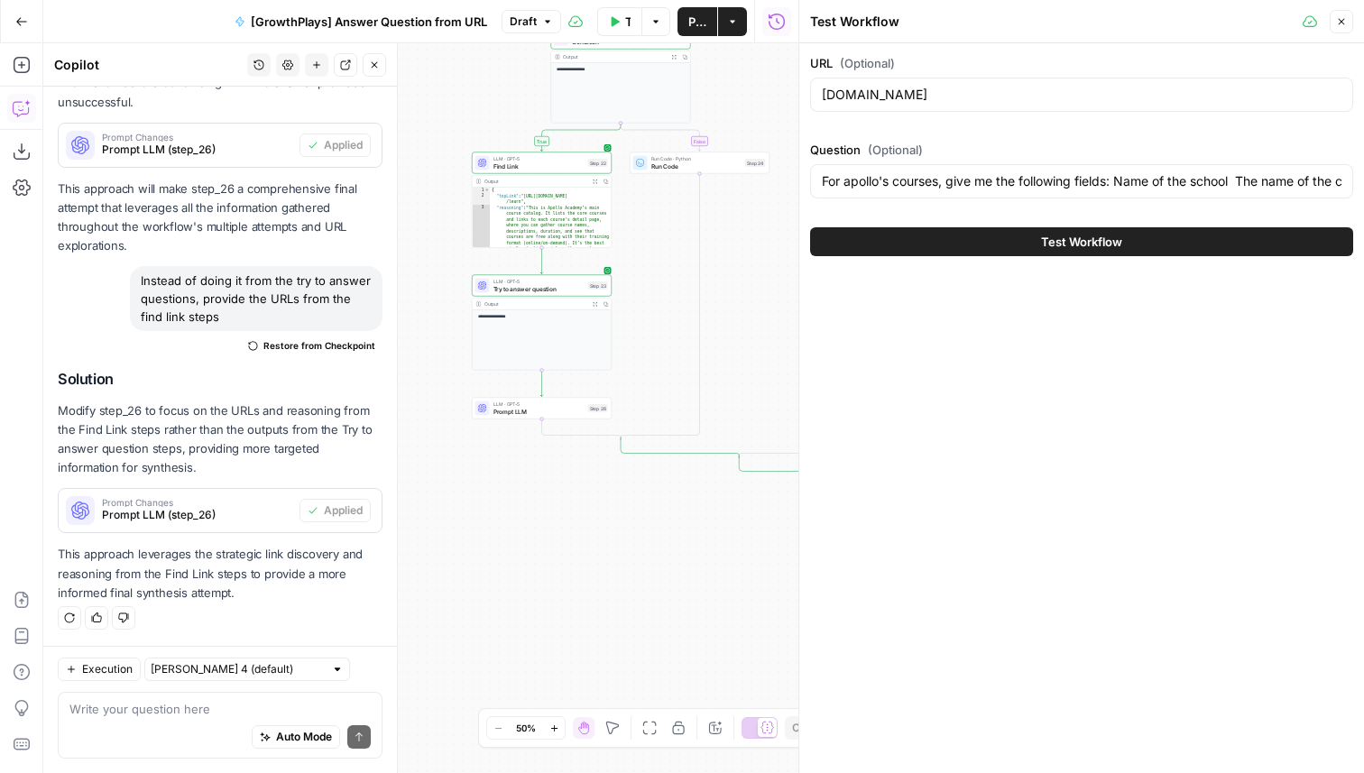
click at [1044, 246] on span "Test Workflow" at bounding box center [1081, 242] width 81 height 18
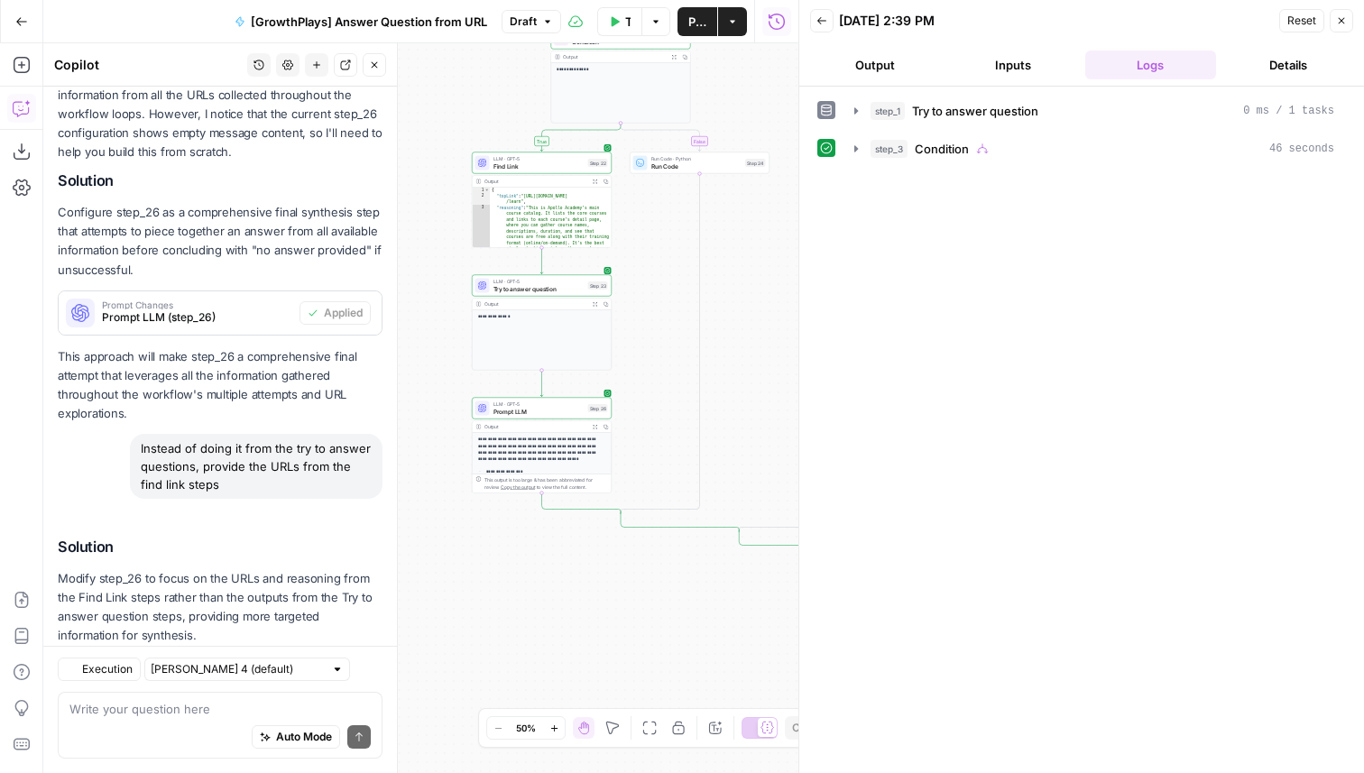
scroll to position [1404, 0]
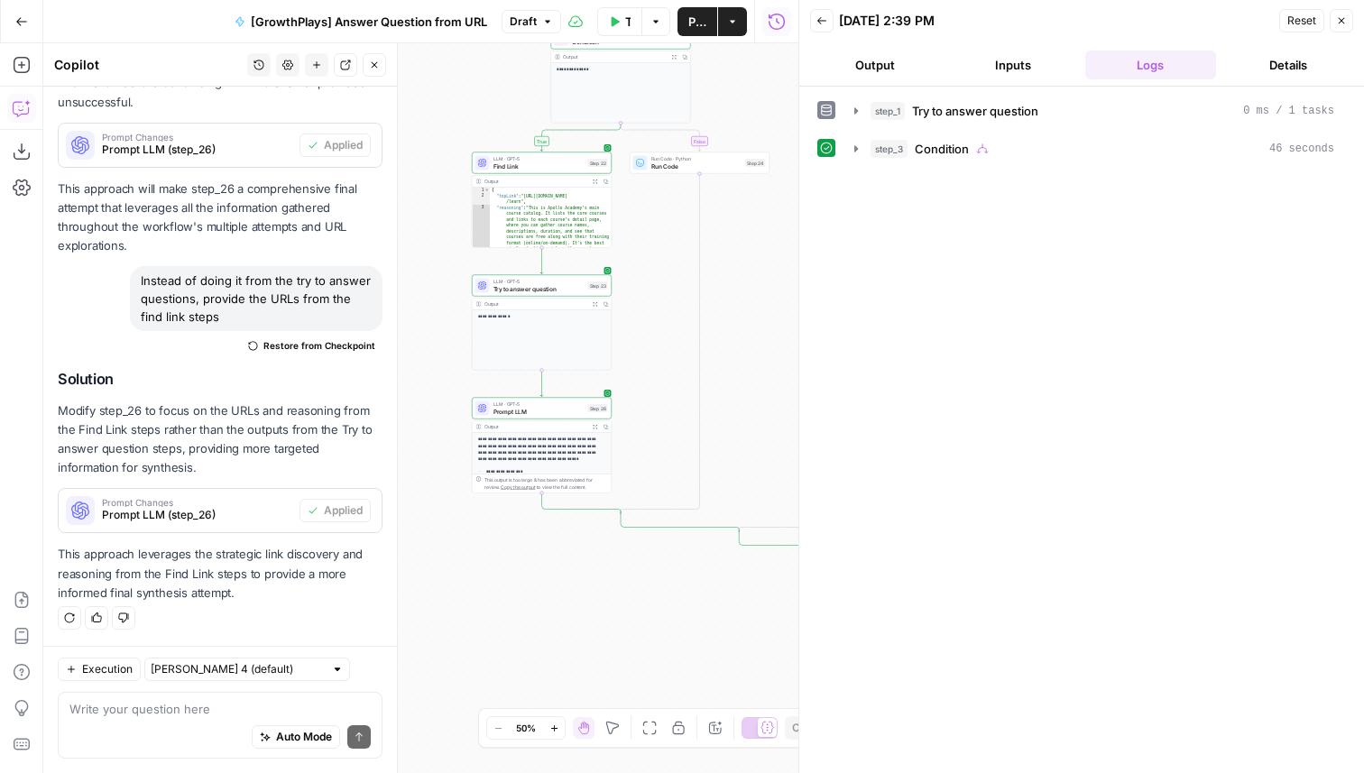
click at [1068, 176] on div "step_1 Try to answer question 0 ms / 1 tasks step_3 Condition 46 seconds" at bounding box center [1081, 430] width 529 height 669
click at [1063, 134] on button "step_3 Condition 46 seconds" at bounding box center [1095, 148] width 502 height 29
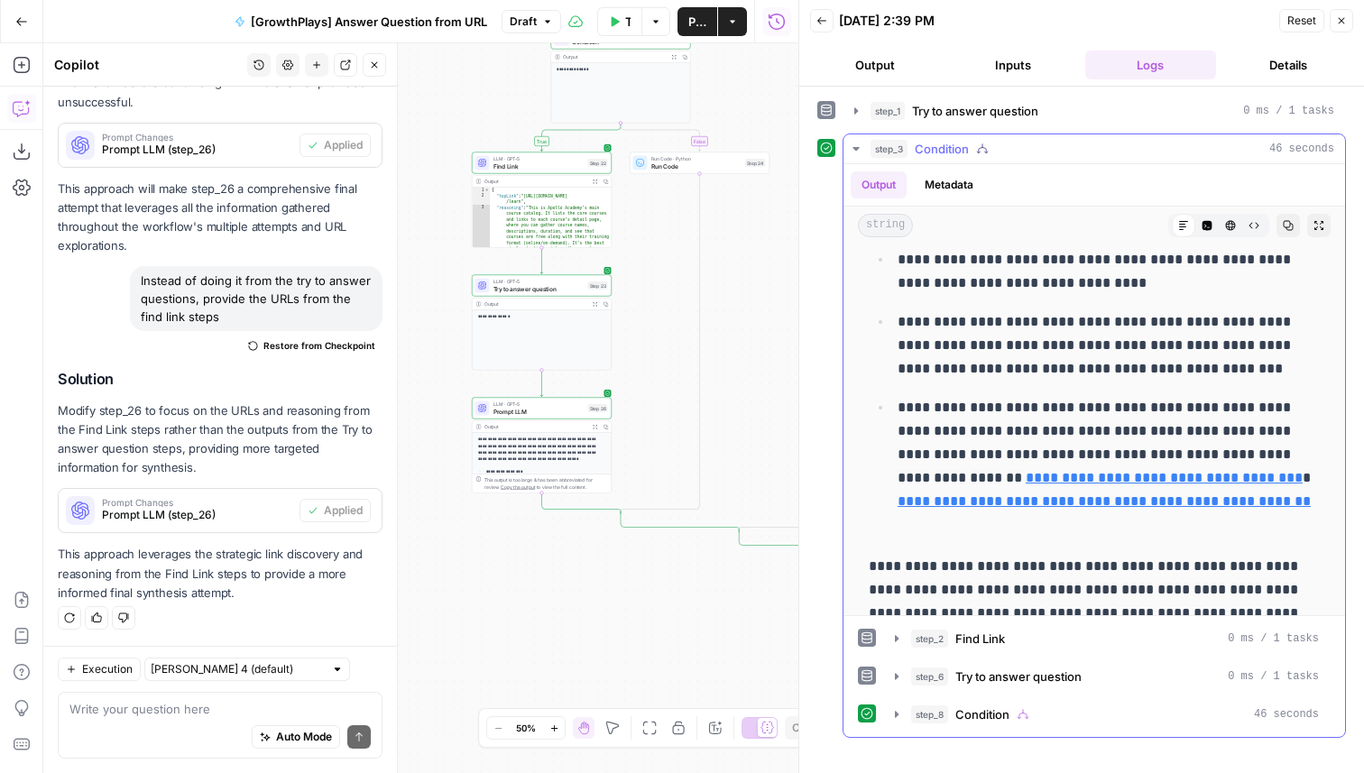
scroll to position [1831, 0]
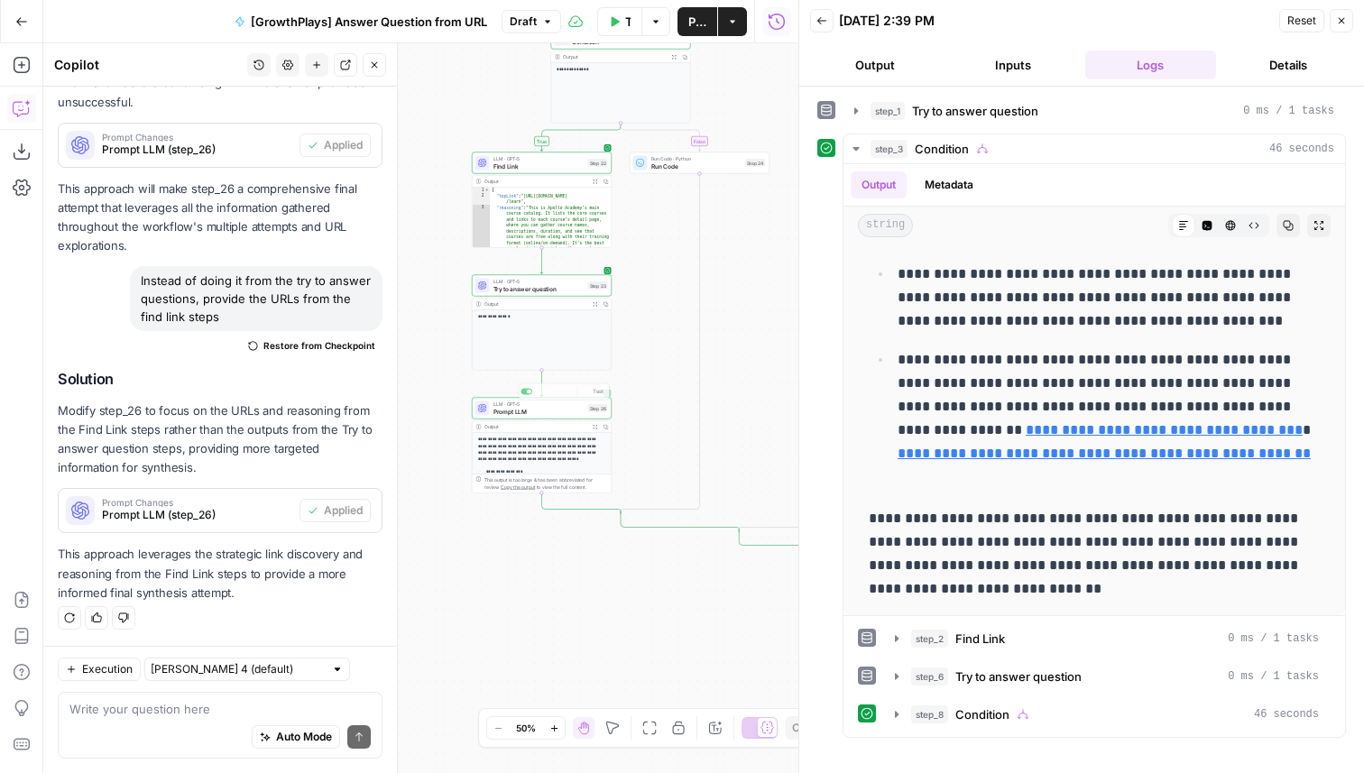
click at [559, 421] on div "Output Expand Output Copy" at bounding box center [542, 427] width 139 height 12
click at [559, 407] on span "Prompt LLM" at bounding box center [539, 411] width 91 height 9
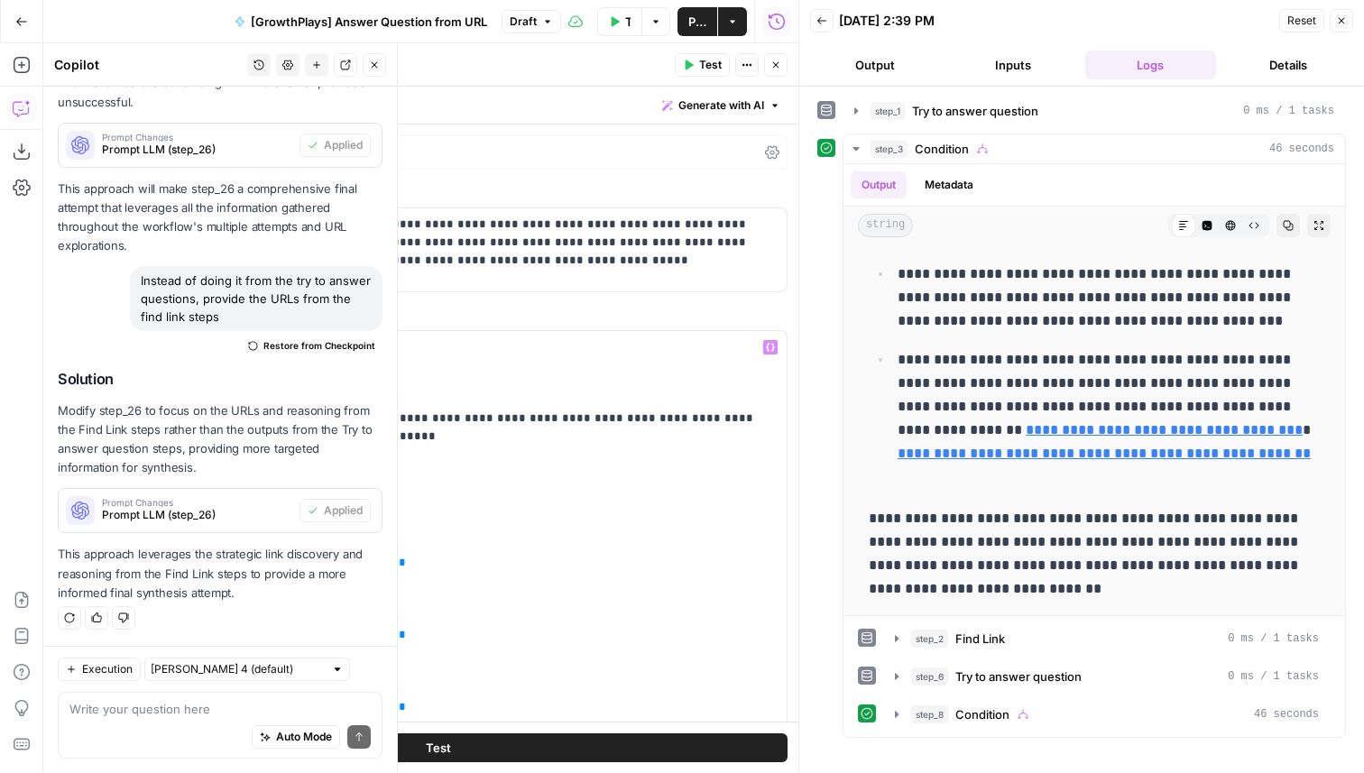
scroll to position [440, 0]
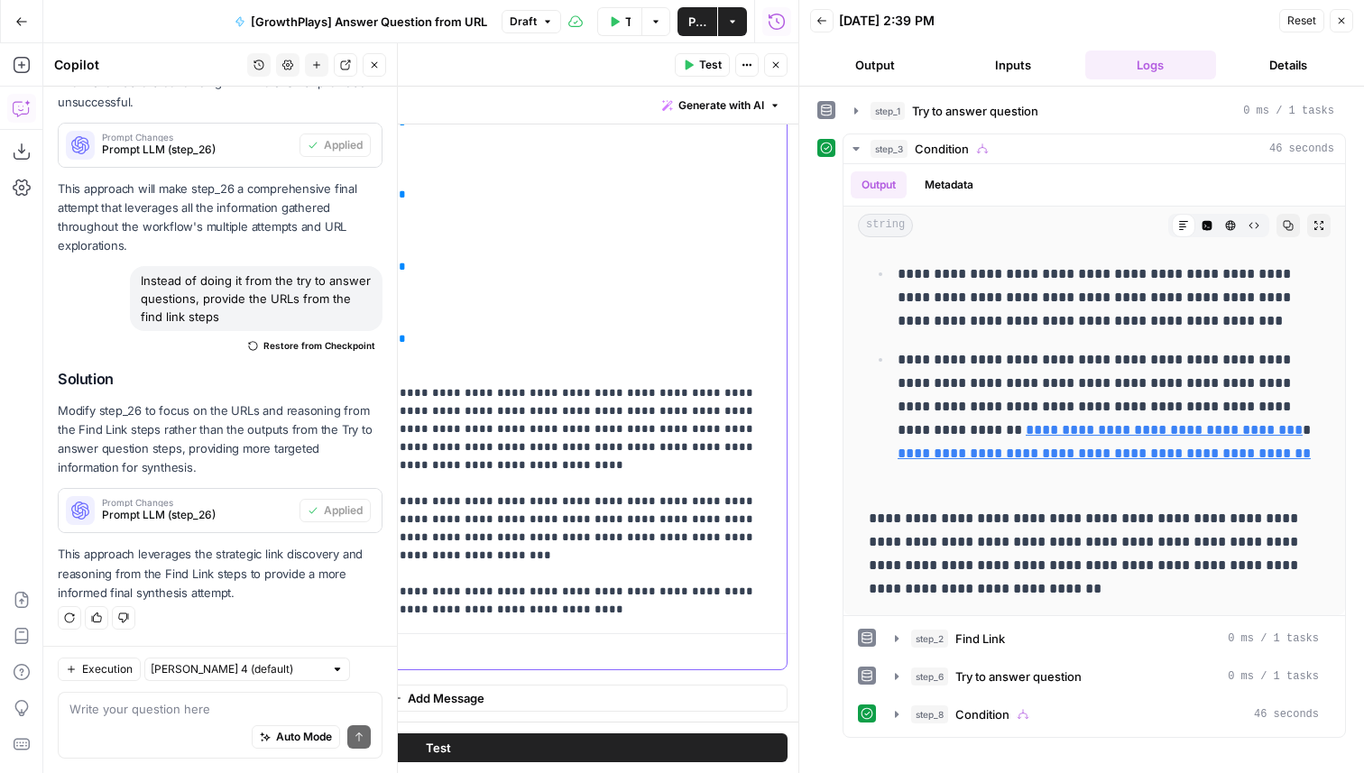
click at [542, 607] on p "**********" at bounding box center [490, 213] width 571 height 812
click at [304, 559] on p "**********" at bounding box center [490, 213] width 571 height 812
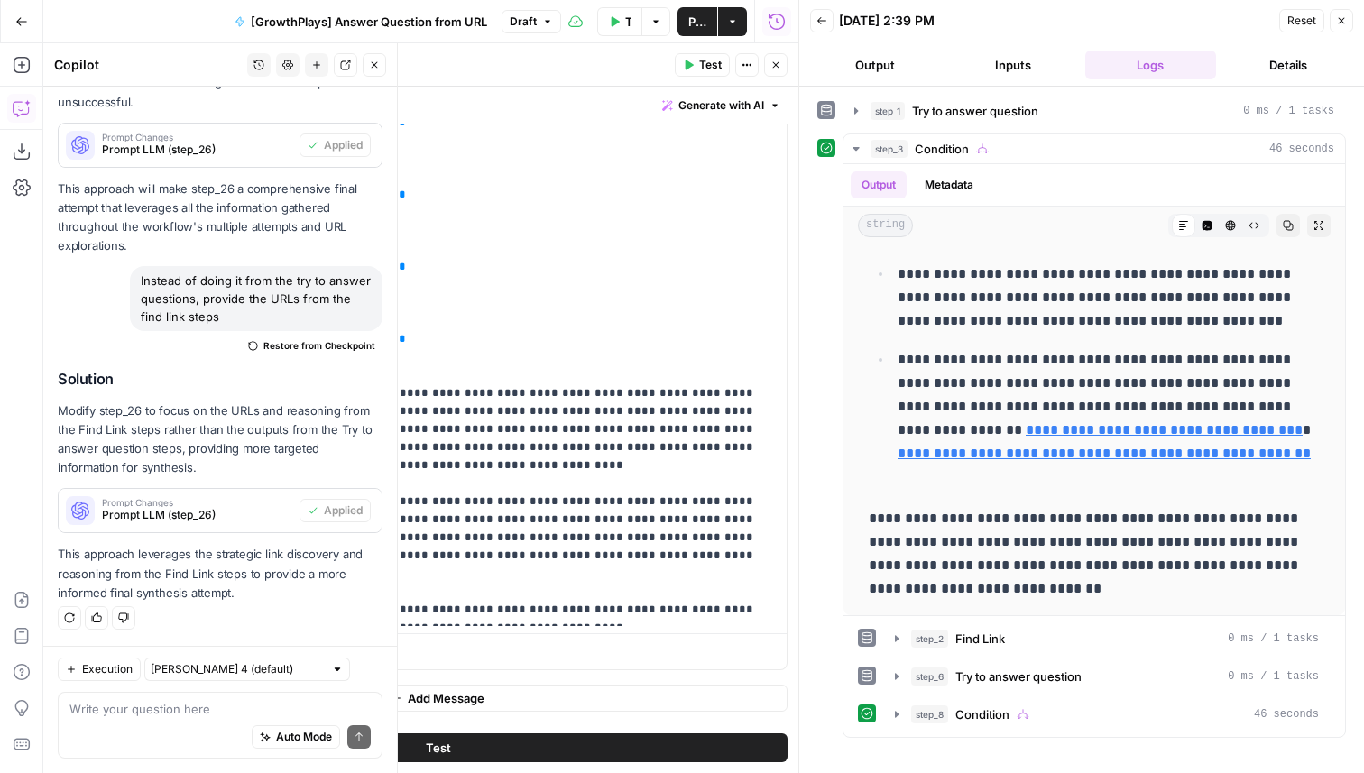
click at [701, 58] on span "Test" at bounding box center [710, 65] width 23 height 16
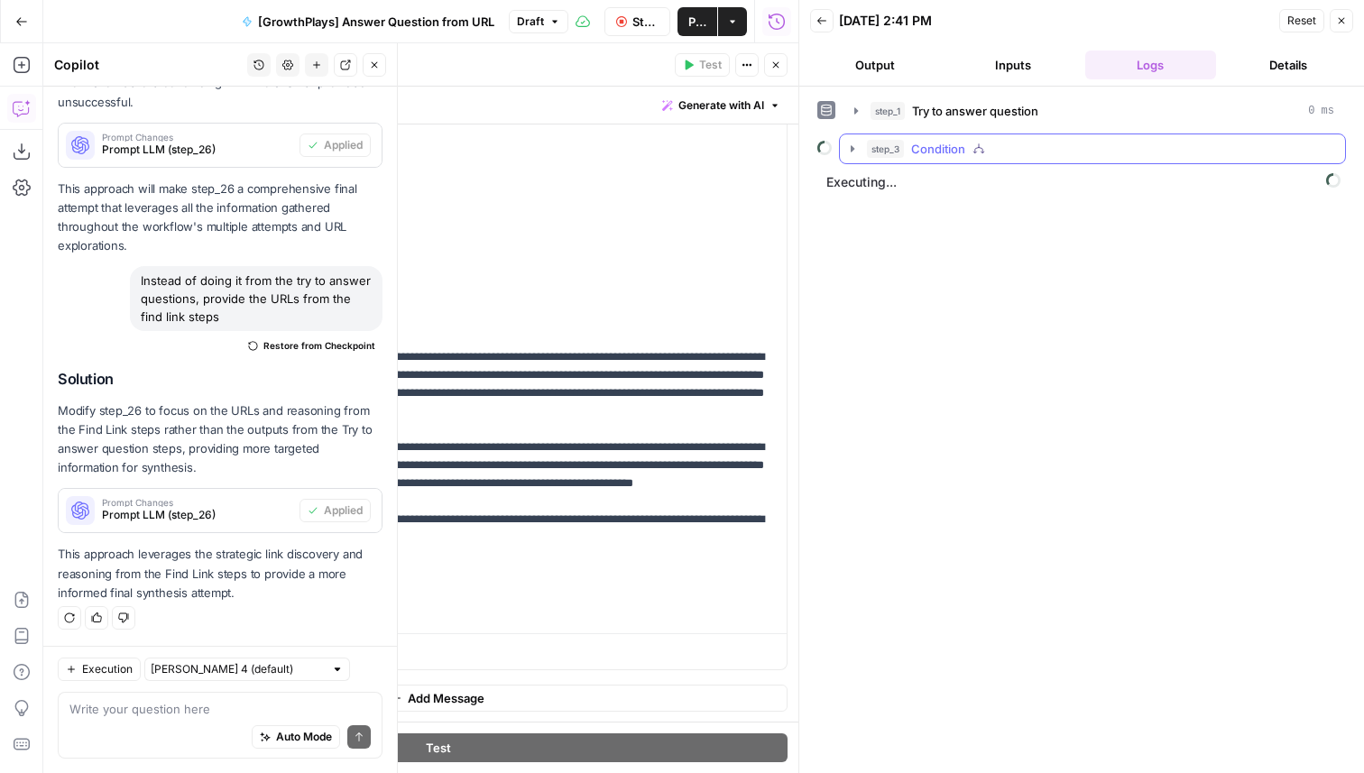
click at [963, 138] on button "step_3 Condition" at bounding box center [1092, 148] width 505 height 29
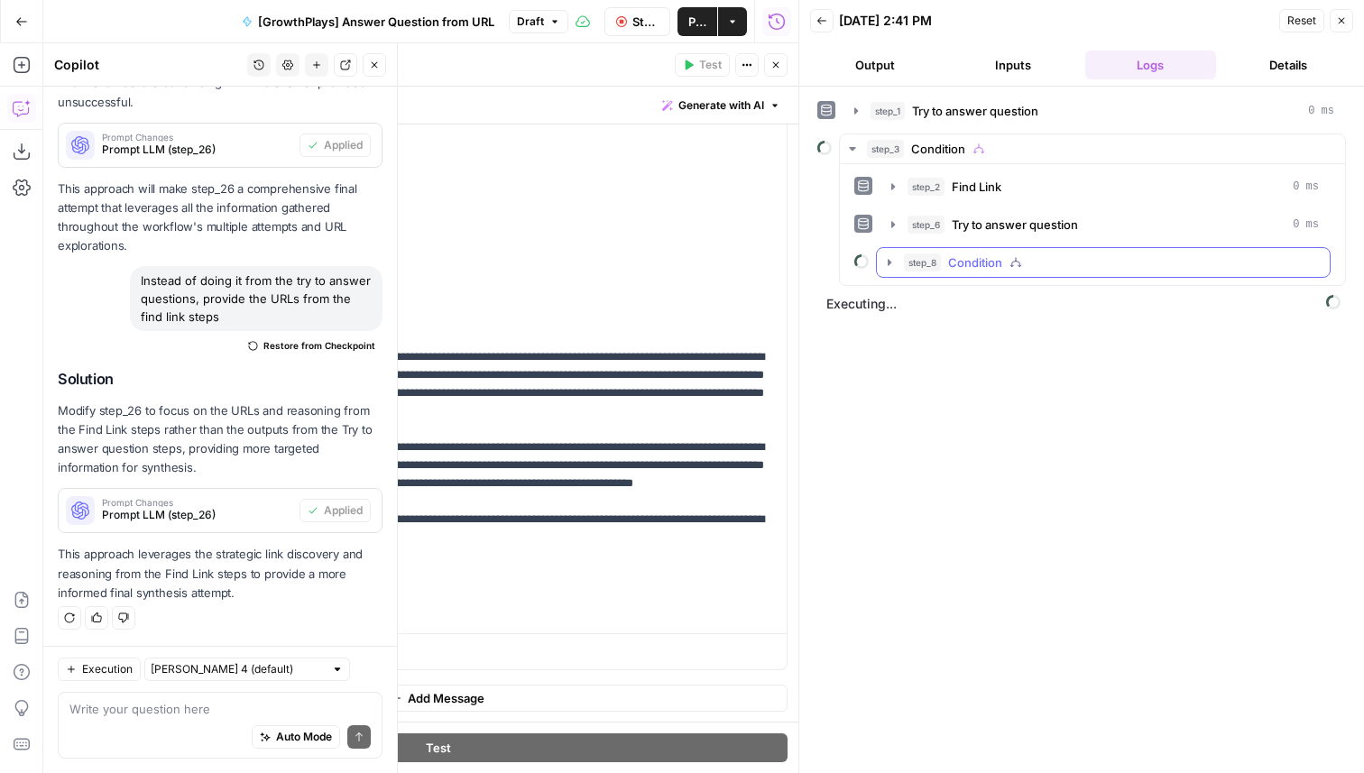
click at [958, 263] on span "Condition" at bounding box center [975, 263] width 54 height 18
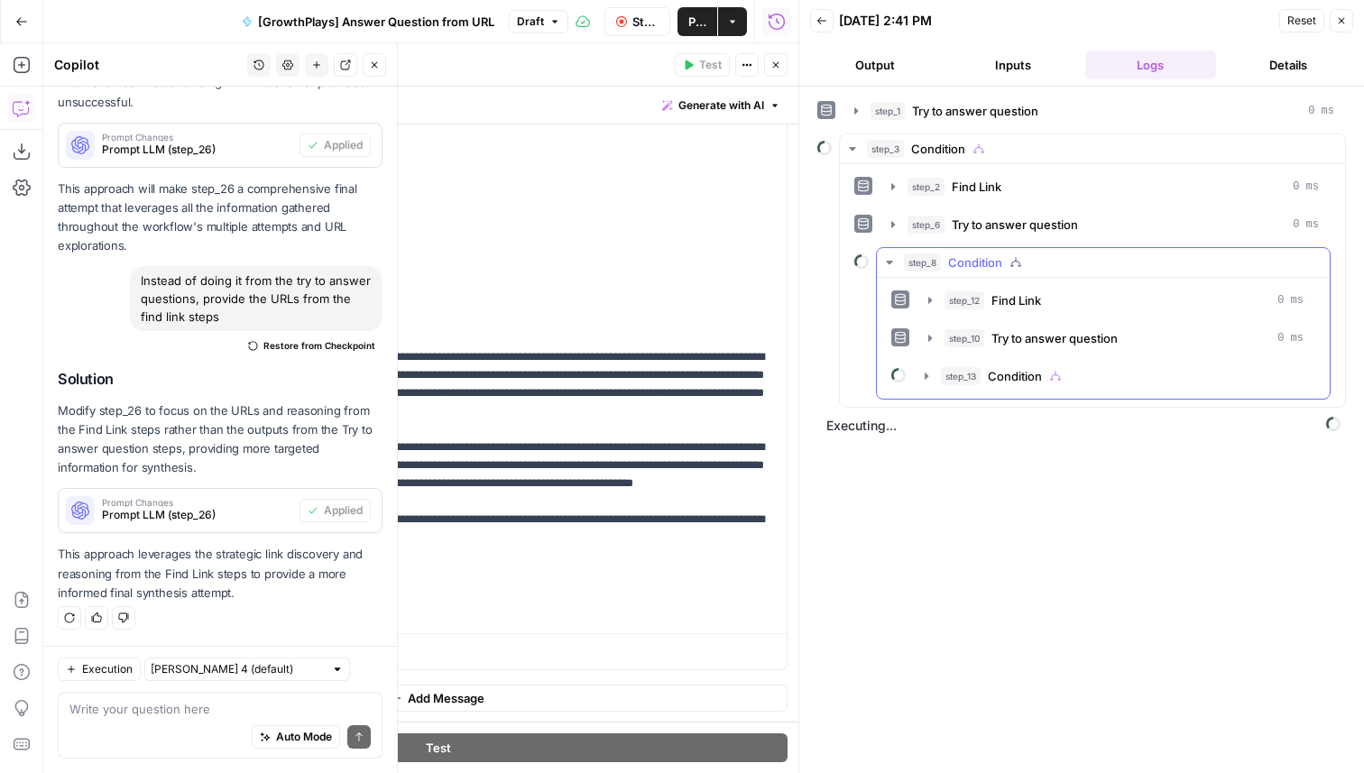
click at [968, 262] on span "Condition" at bounding box center [975, 263] width 54 height 18
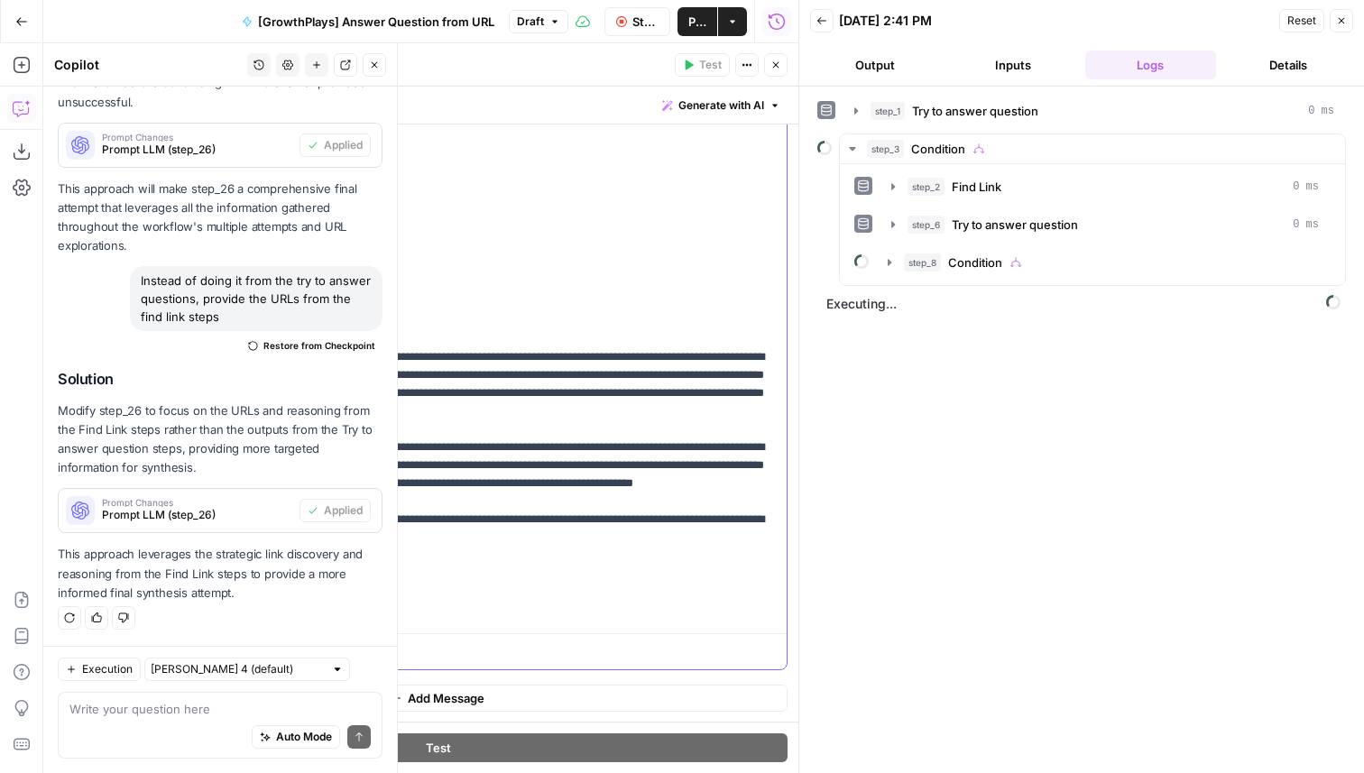
click at [513, 611] on p "**********" at bounding box center [490, 213] width 571 height 812
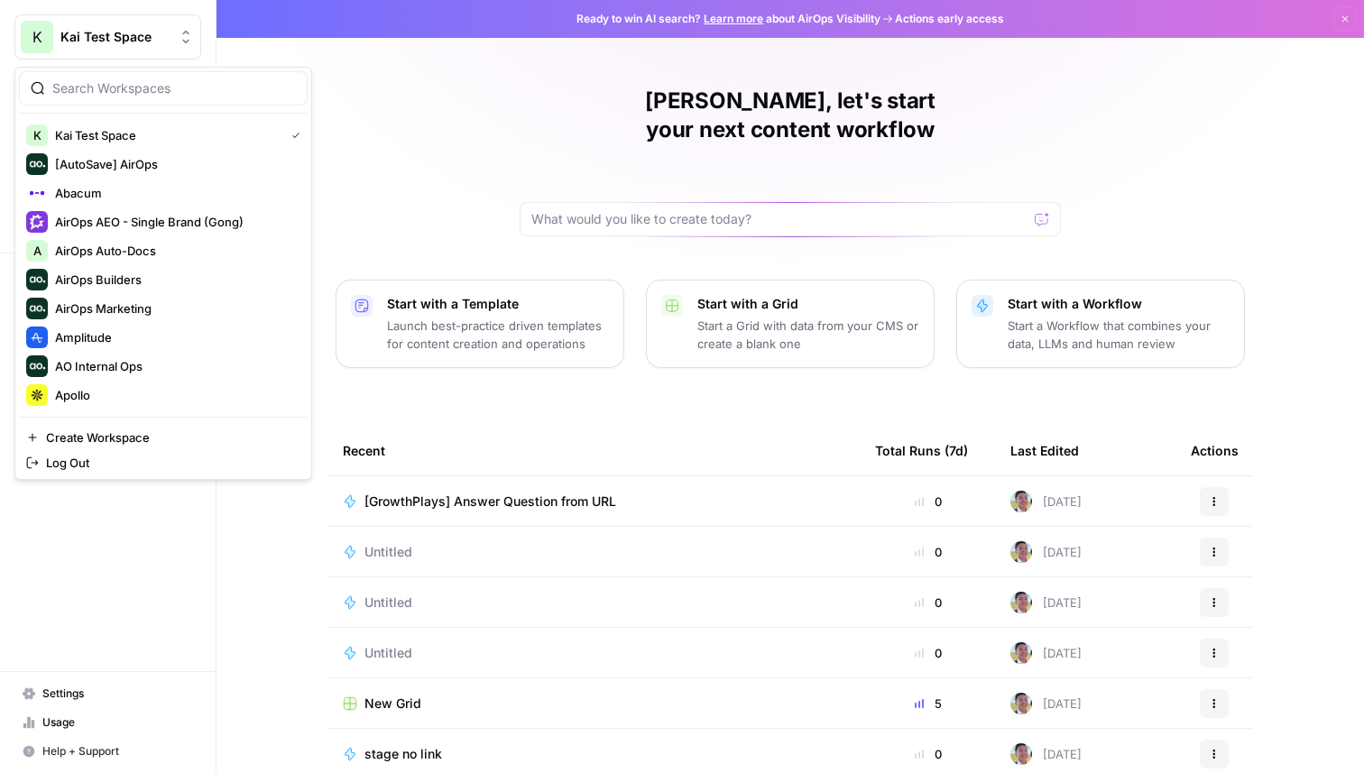
click at [119, 58] on button "K Kai Test Space" at bounding box center [107, 36] width 187 height 45
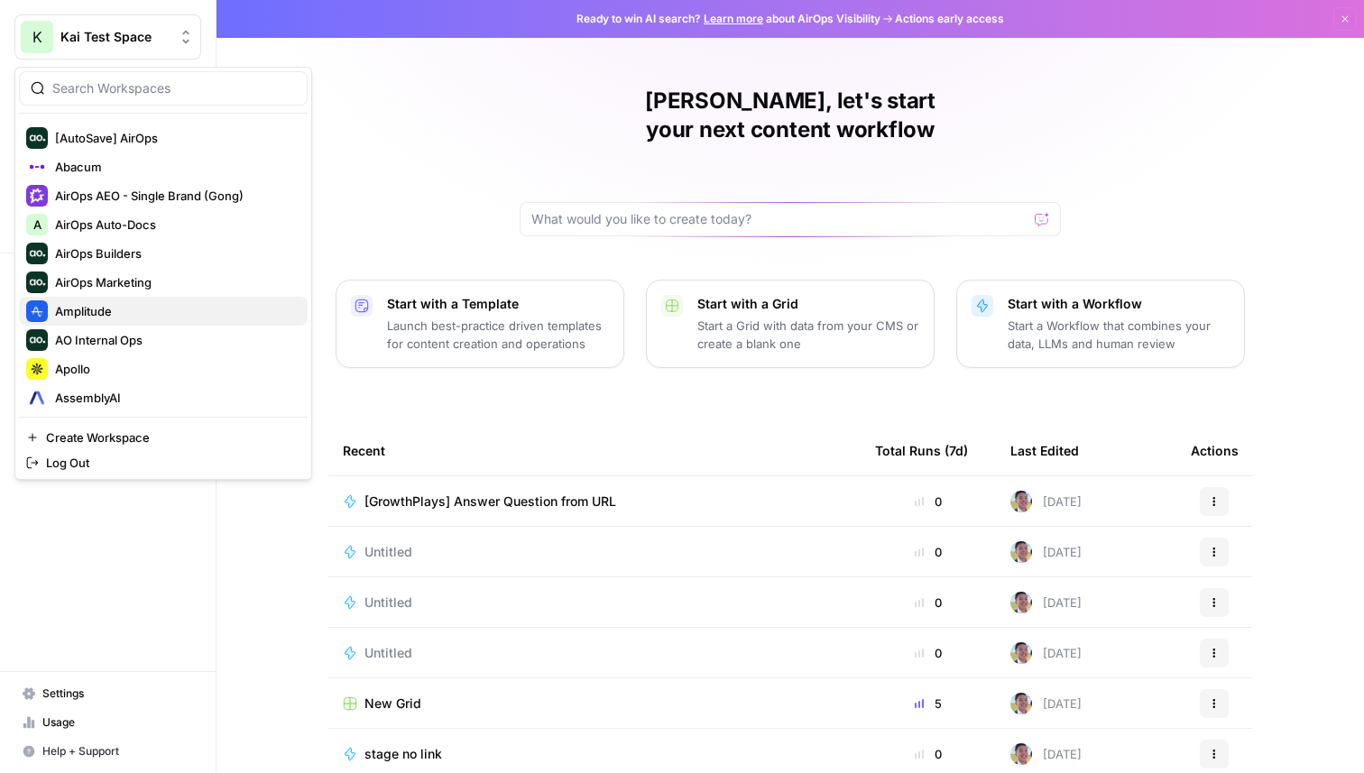
click at [138, 317] on span "Amplitude" at bounding box center [174, 311] width 238 height 18
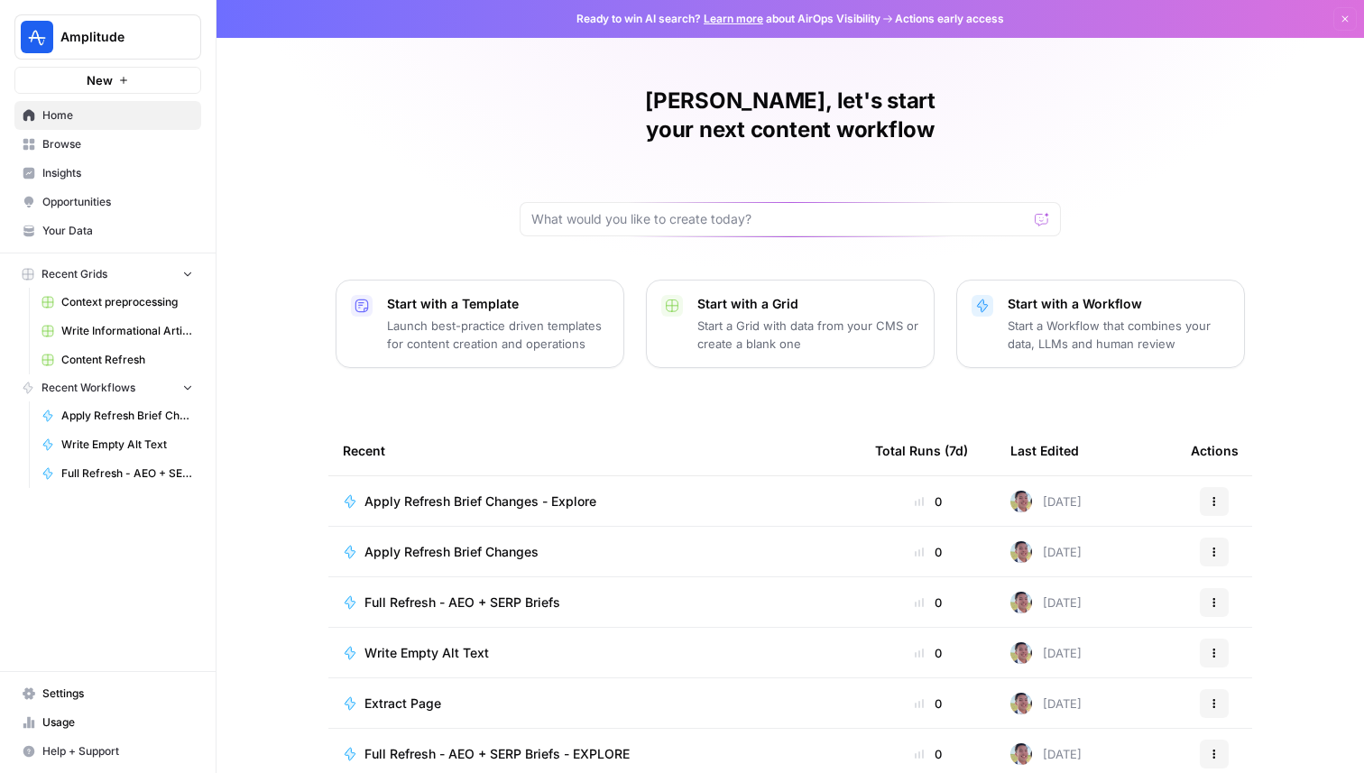
click at [132, 237] on span "Your Data" at bounding box center [117, 231] width 151 height 16
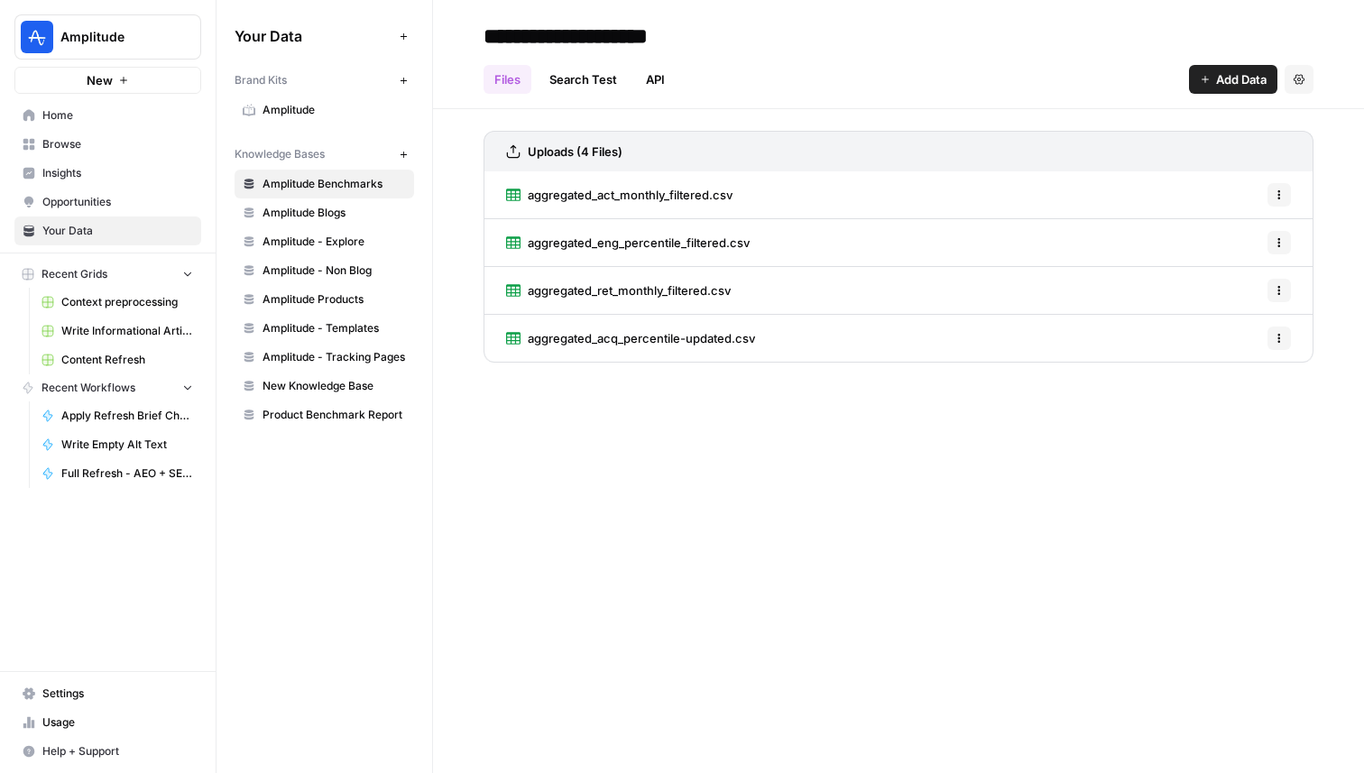
click at [110, 696] on span "Settings" at bounding box center [117, 694] width 151 height 16
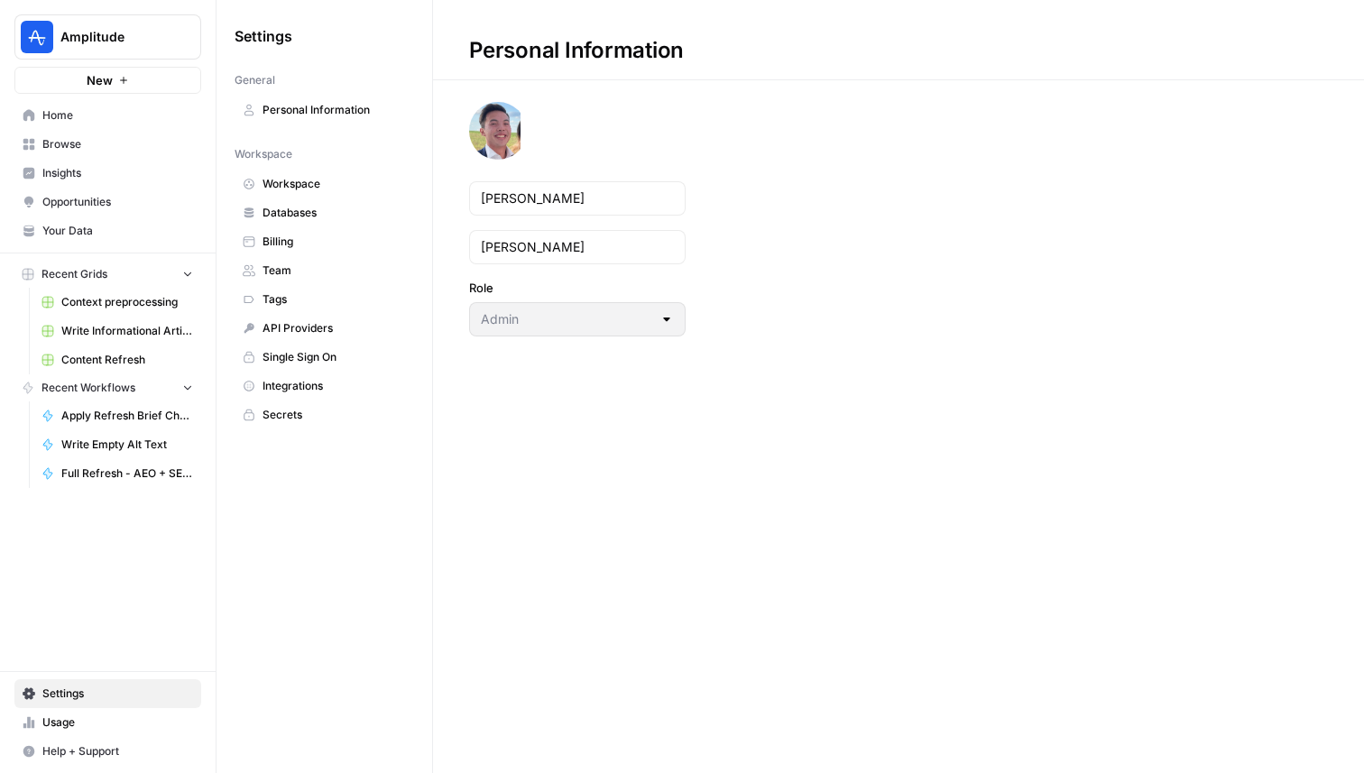
click at [312, 404] on link "Secrets" at bounding box center [325, 415] width 180 height 29
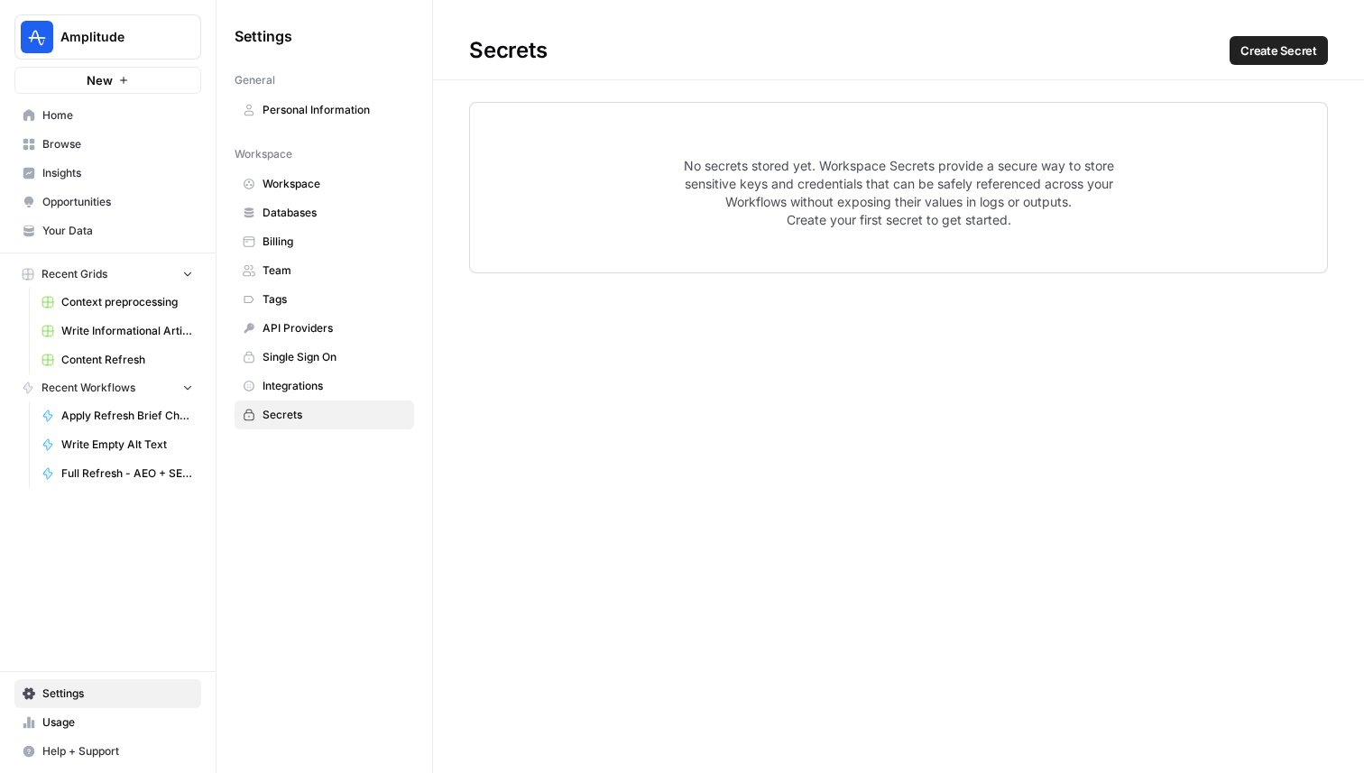
click at [1232, 58] on button "Create Secret" at bounding box center [1279, 50] width 98 height 29
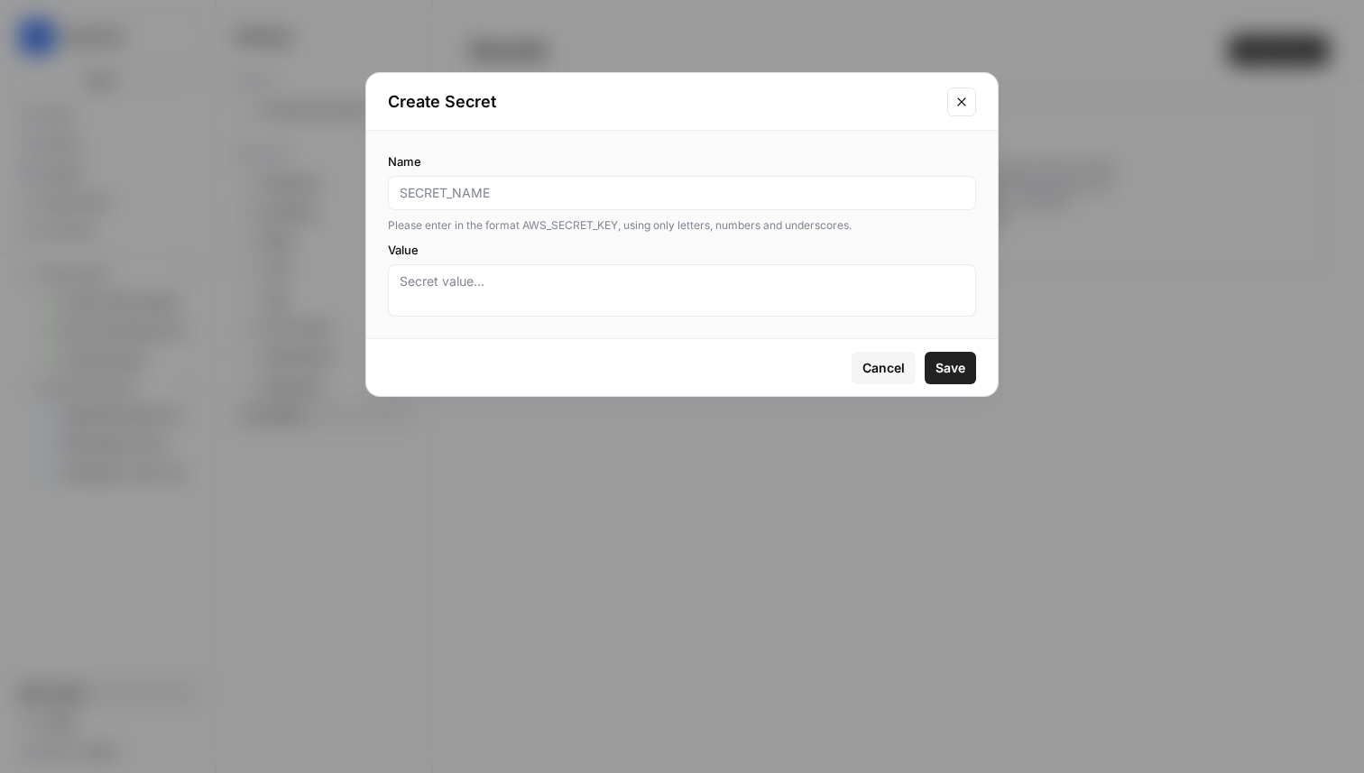
click at [960, 111] on button "Close modal" at bounding box center [961, 102] width 29 height 29
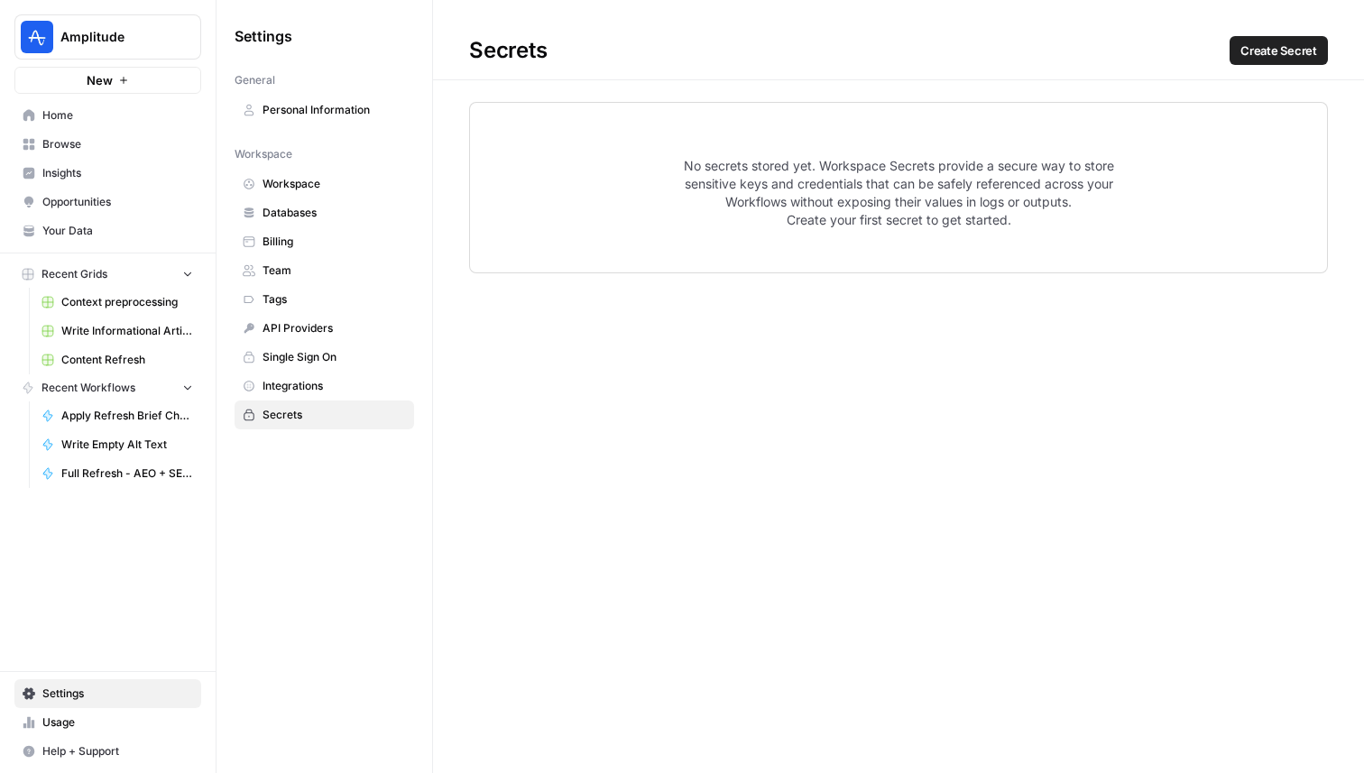
click at [291, 390] on span "Integrations" at bounding box center [334, 386] width 143 height 16
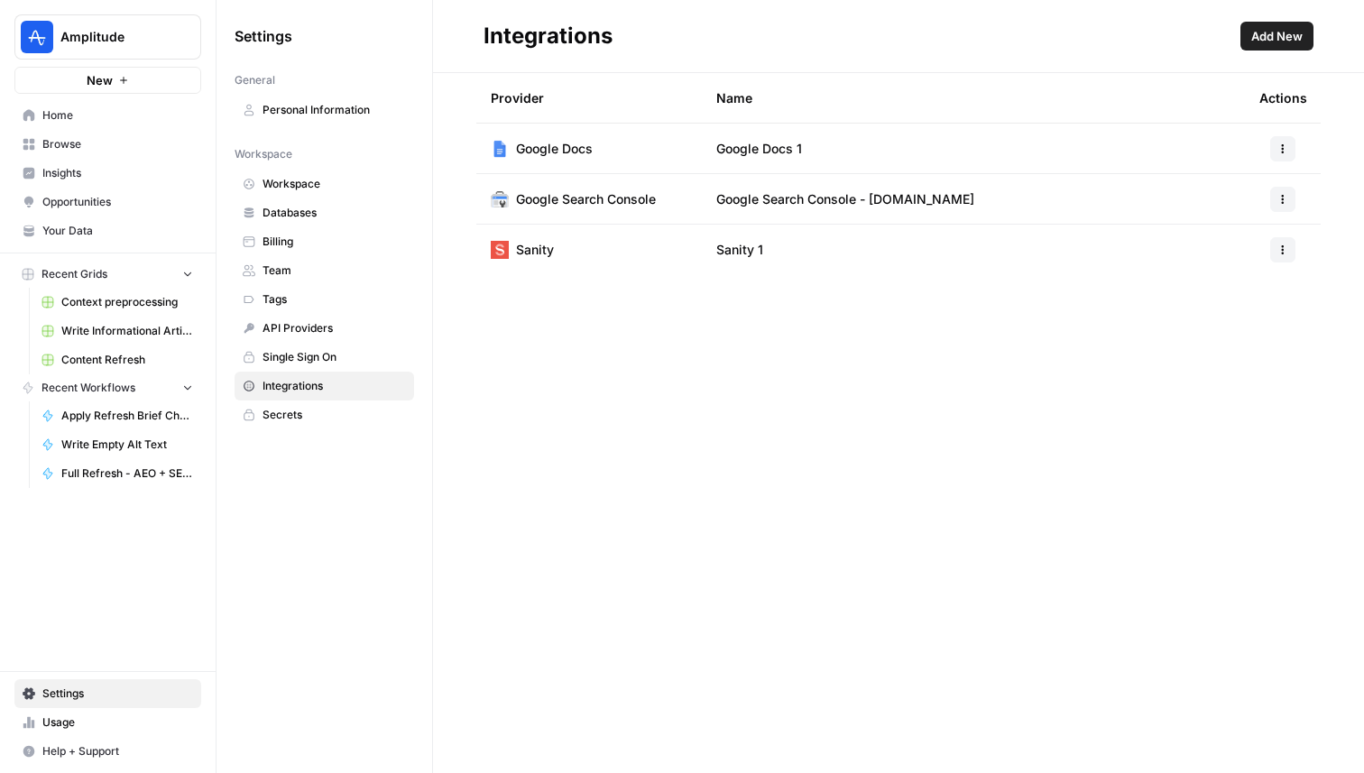
click at [289, 410] on span "Secrets" at bounding box center [334, 415] width 143 height 16
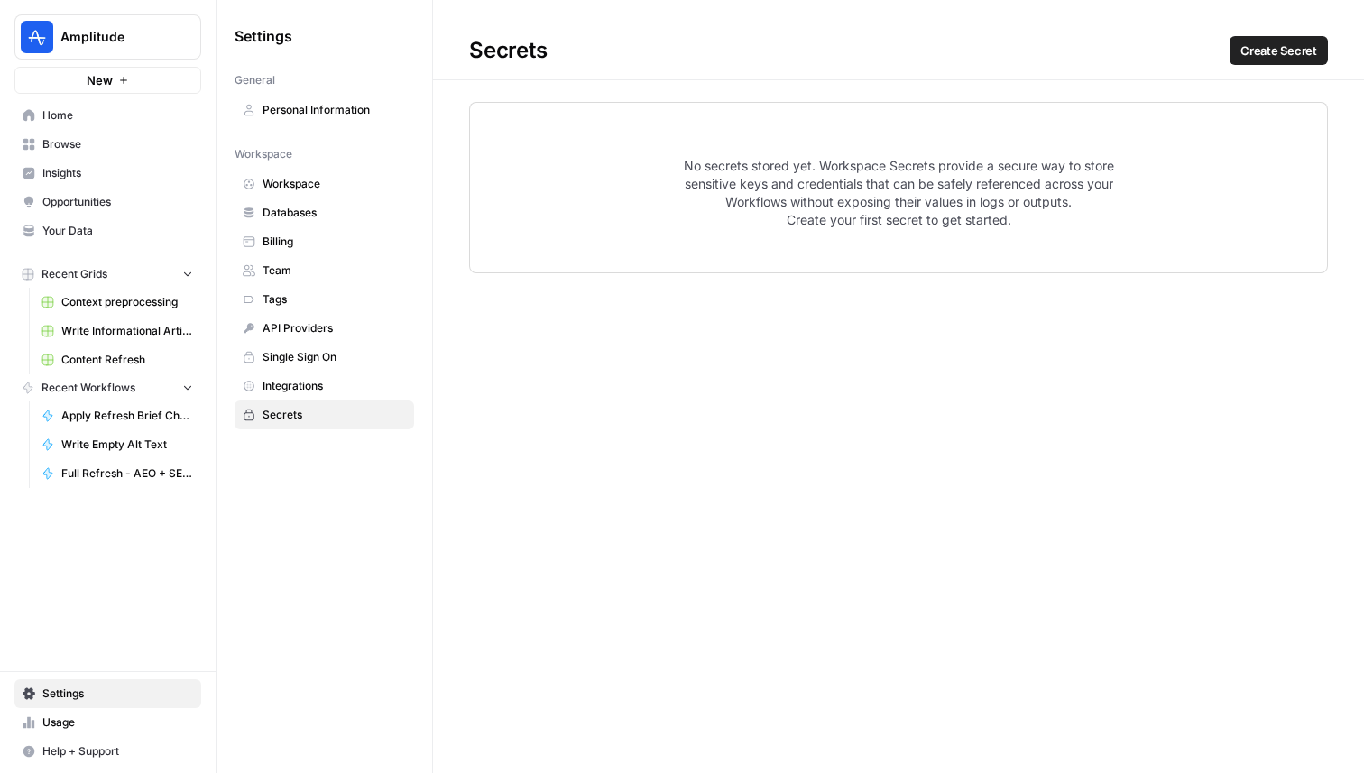
click at [114, 112] on span "Home" at bounding box center [117, 115] width 151 height 16
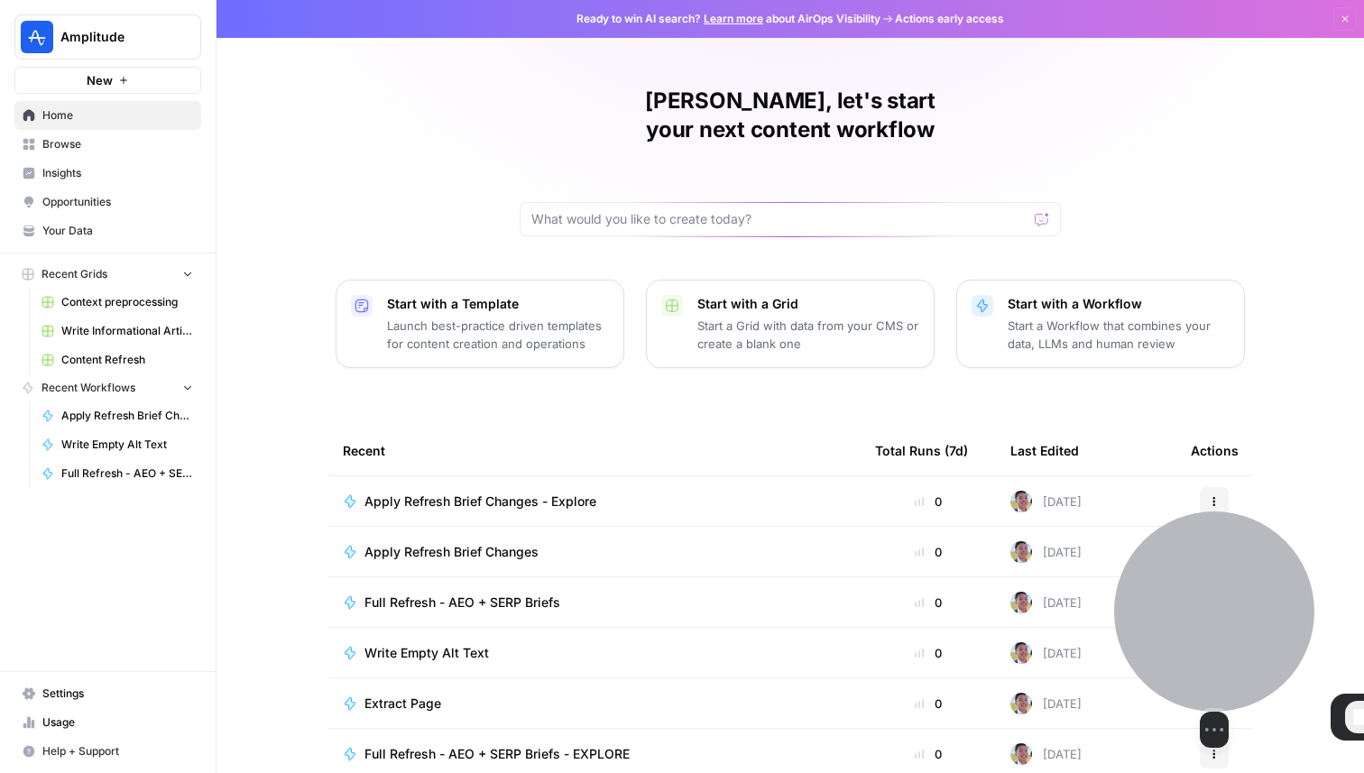
drag, startPoint x: 124, startPoint y: 624, endPoint x: 1233, endPoint y: 606, distance: 1110.0
click at [1233, 606] on div at bounding box center [1214, 612] width 200 height 200
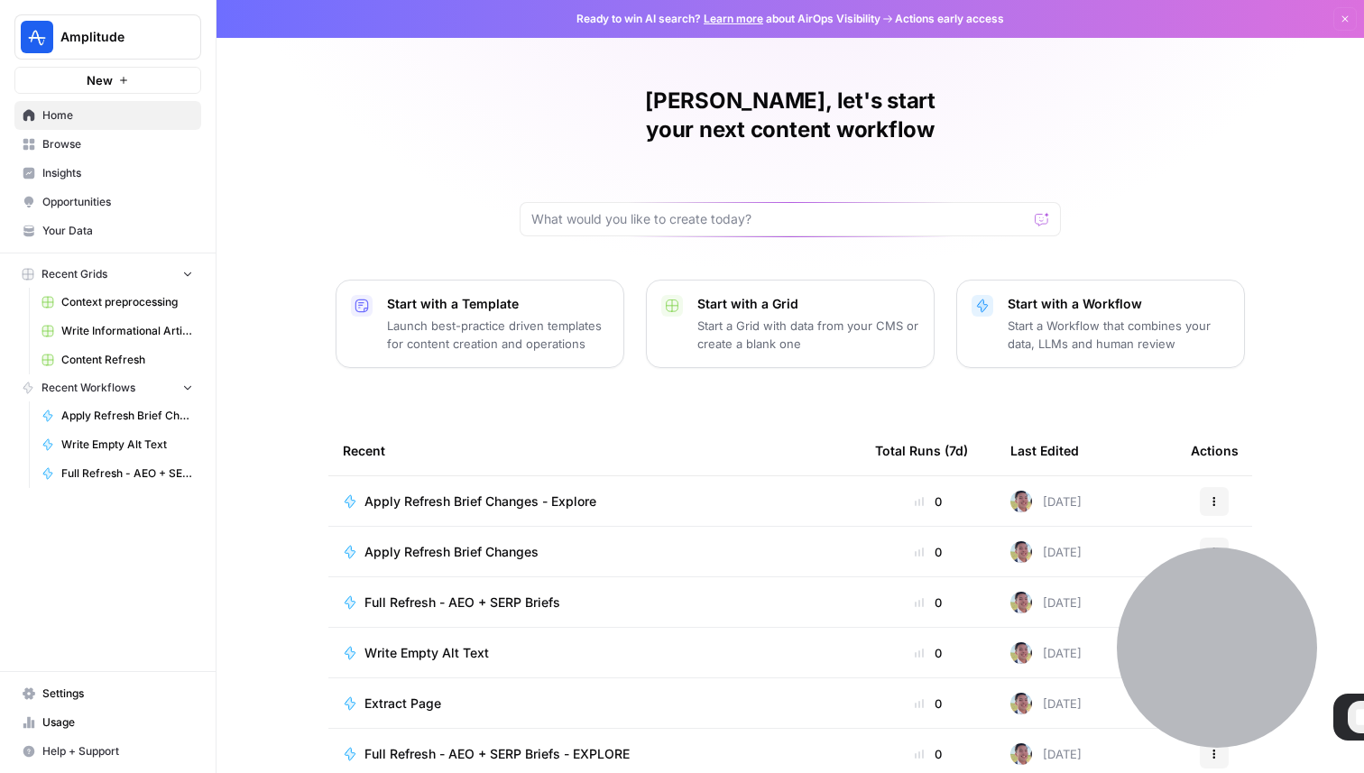
click at [87, 700] on span "Settings" at bounding box center [117, 694] width 151 height 16
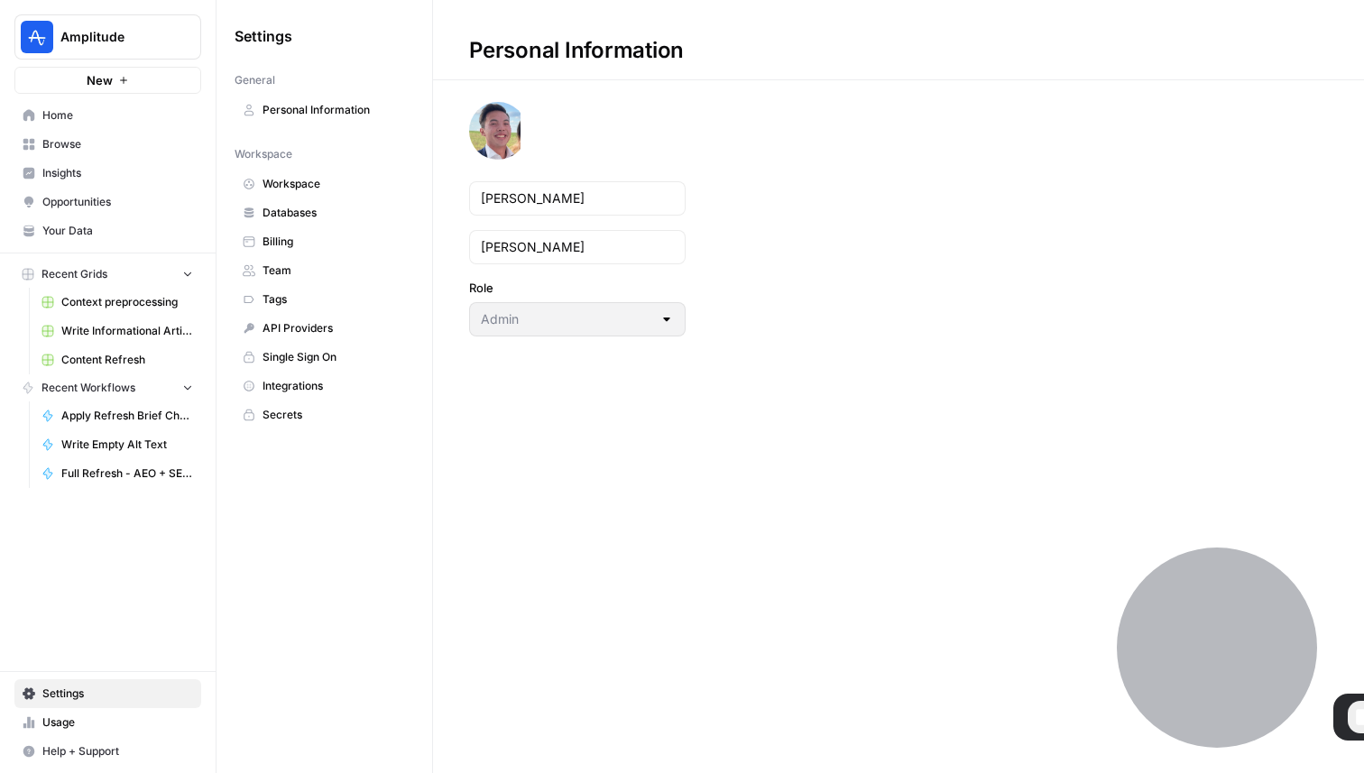
click at [1356, 718] on span "End Recording" at bounding box center [1364, 718] width 22 height 22
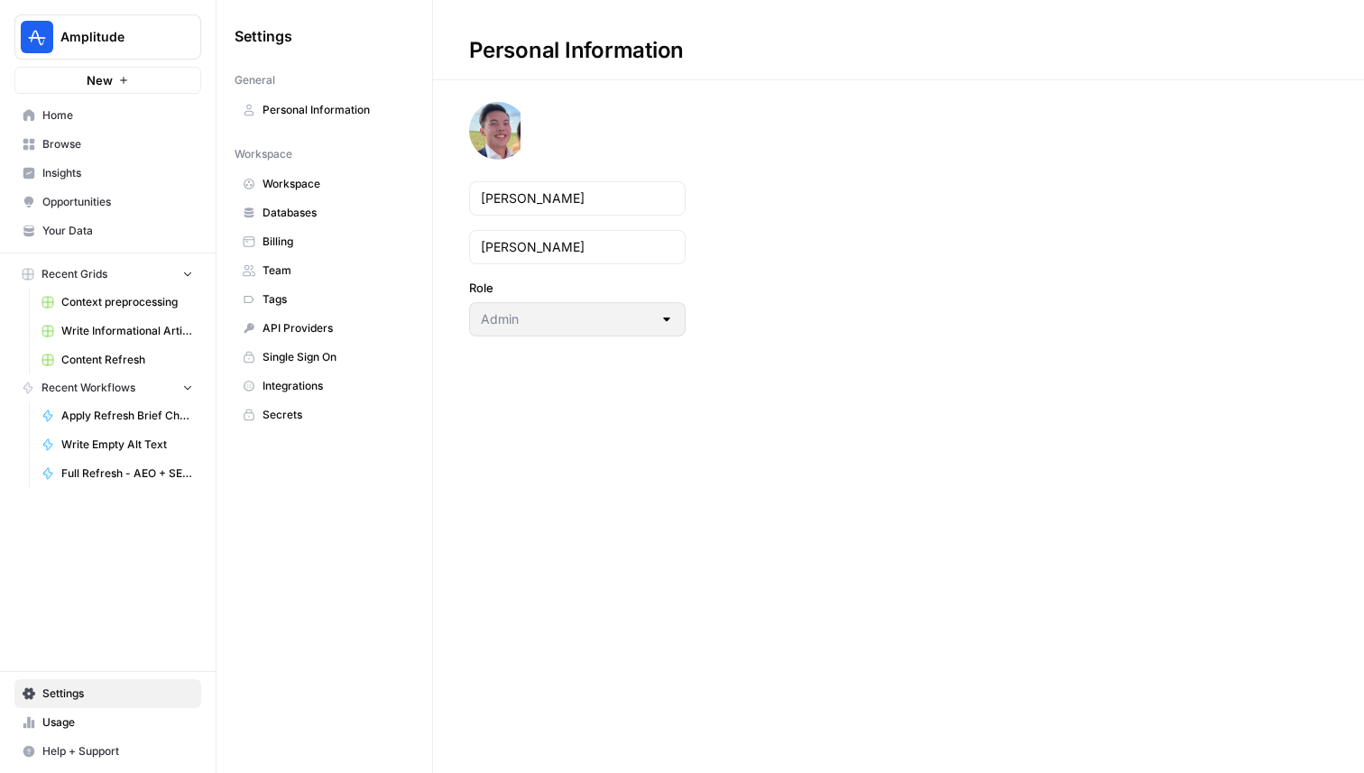
click at [125, 133] on link "Browse" at bounding box center [107, 144] width 187 height 29
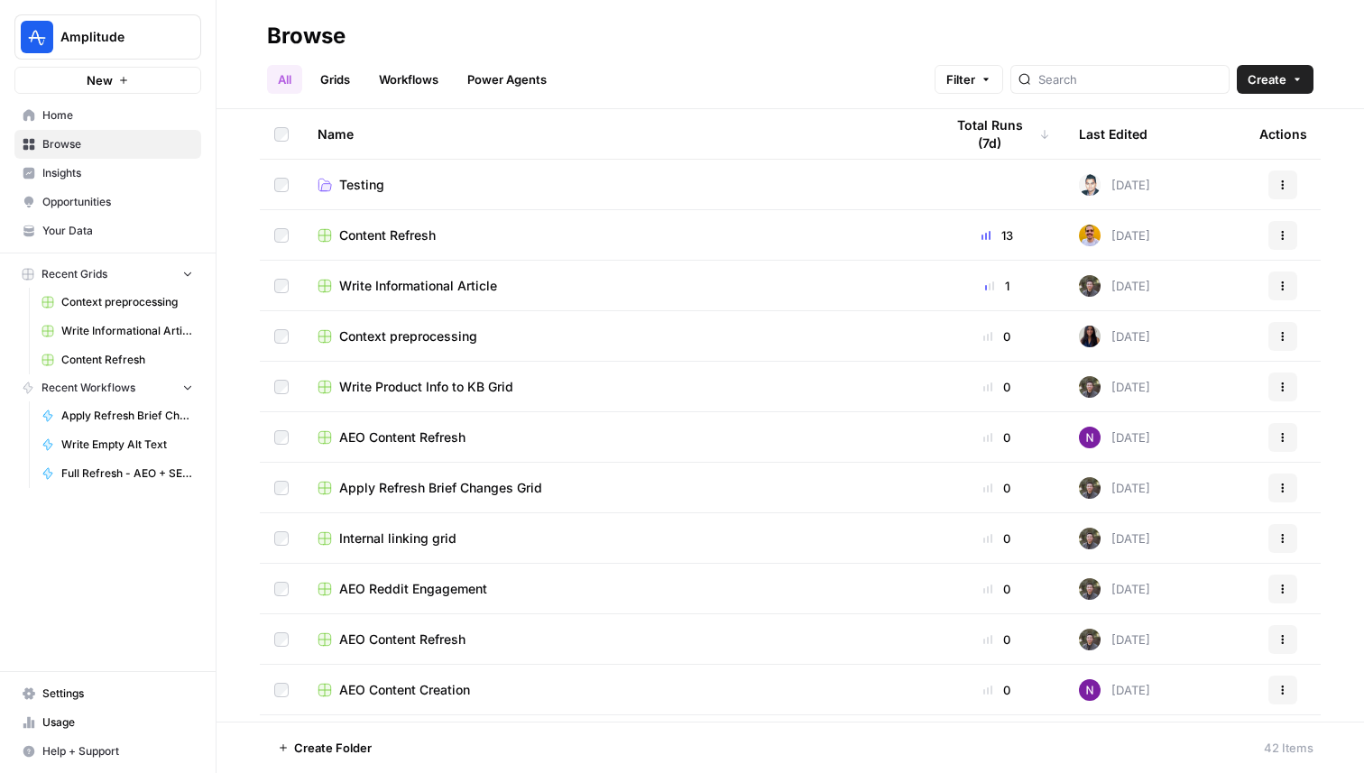
click at [1117, 138] on div "Last Edited" at bounding box center [1113, 134] width 69 height 50
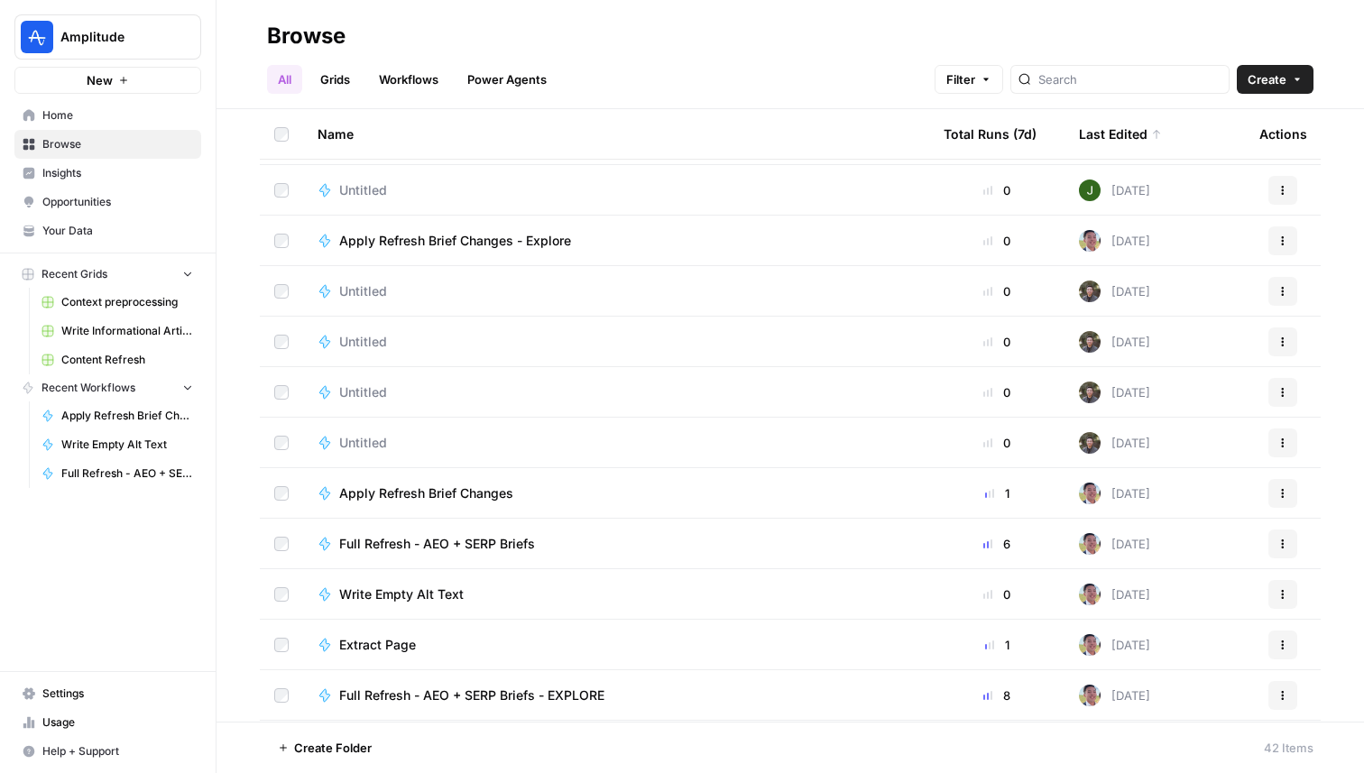
scroll to position [599, 0]
click at [352, 84] on link "Grids" at bounding box center [334, 79] width 51 height 29
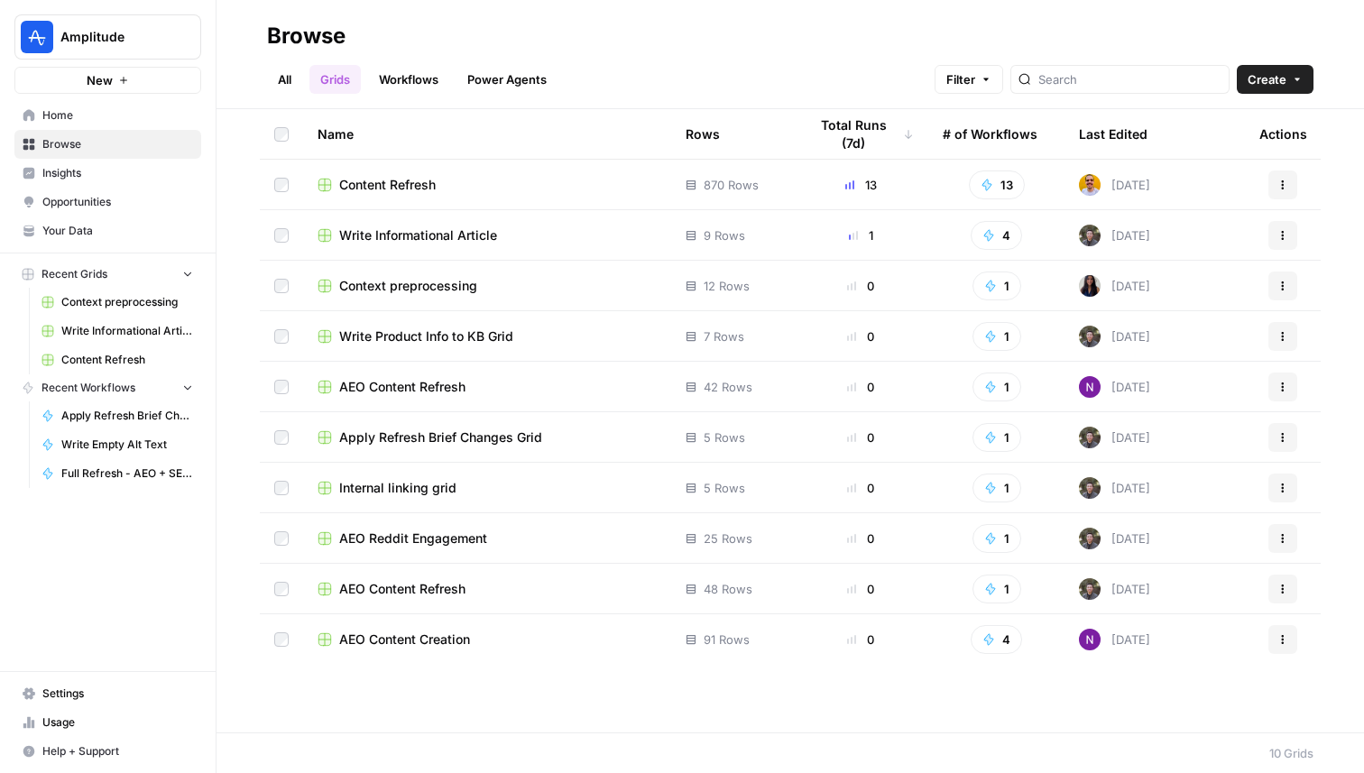
click at [433, 81] on link "Workflows" at bounding box center [408, 79] width 81 height 29
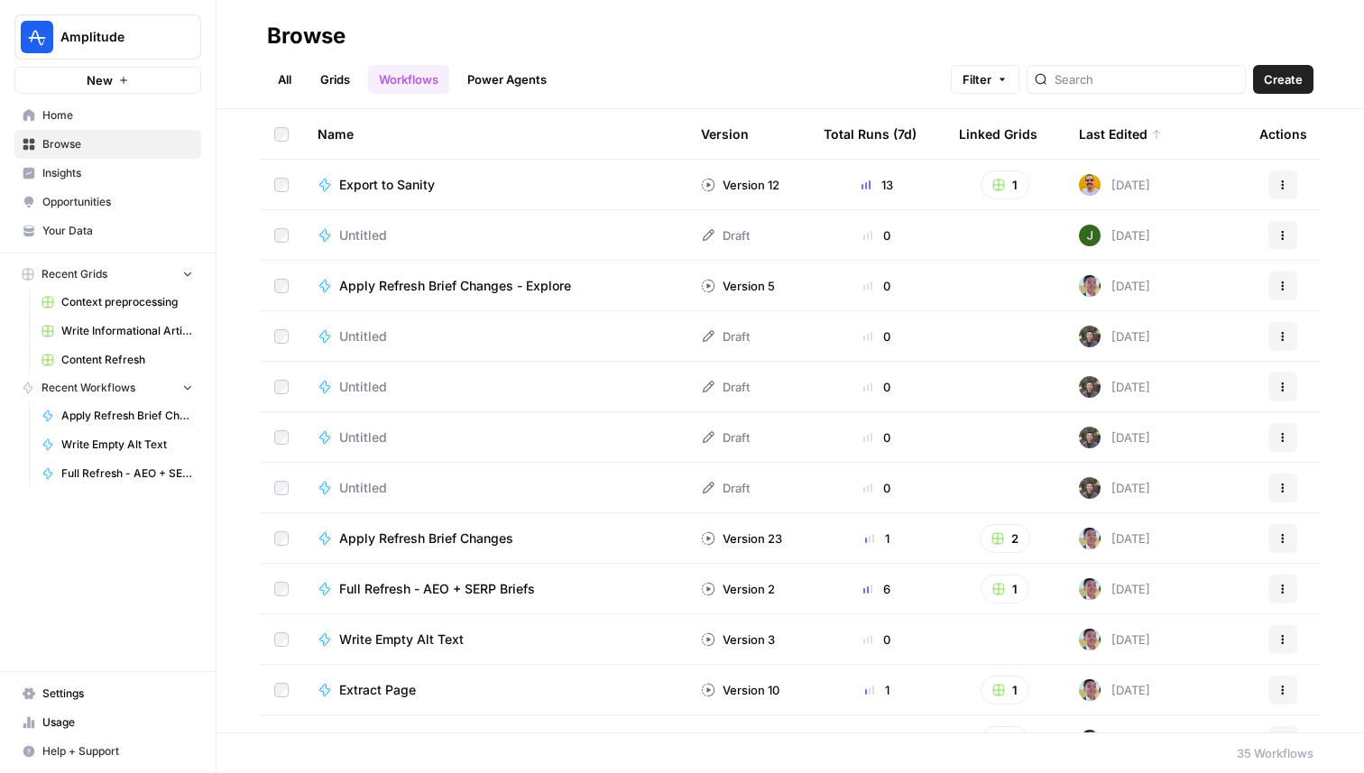
click at [271, 82] on link "All" at bounding box center [284, 79] width 35 height 29
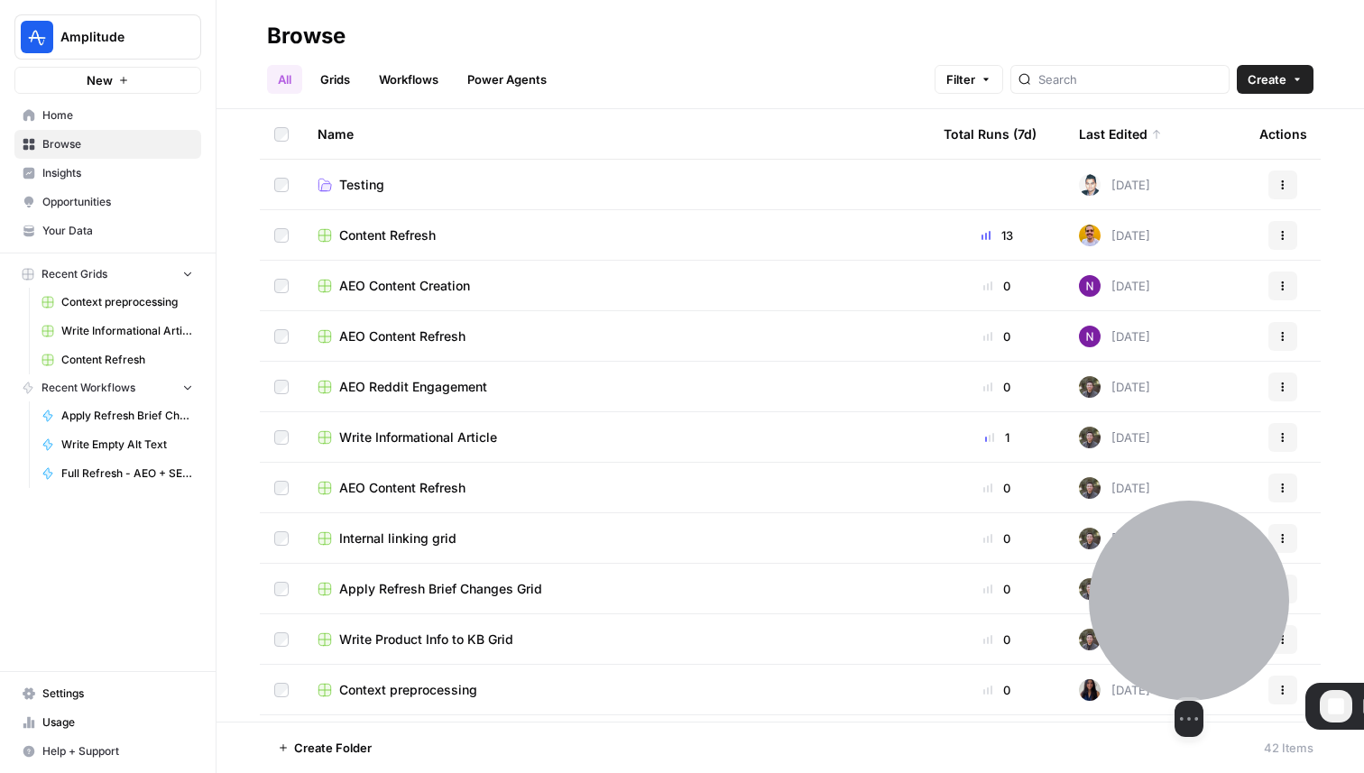
drag, startPoint x: 79, startPoint y: 700, endPoint x: 1150, endPoint y: 671, distance: 1071.4
click at [1150, 671] on div at bounding box center [1189, 601] width 200 height 200
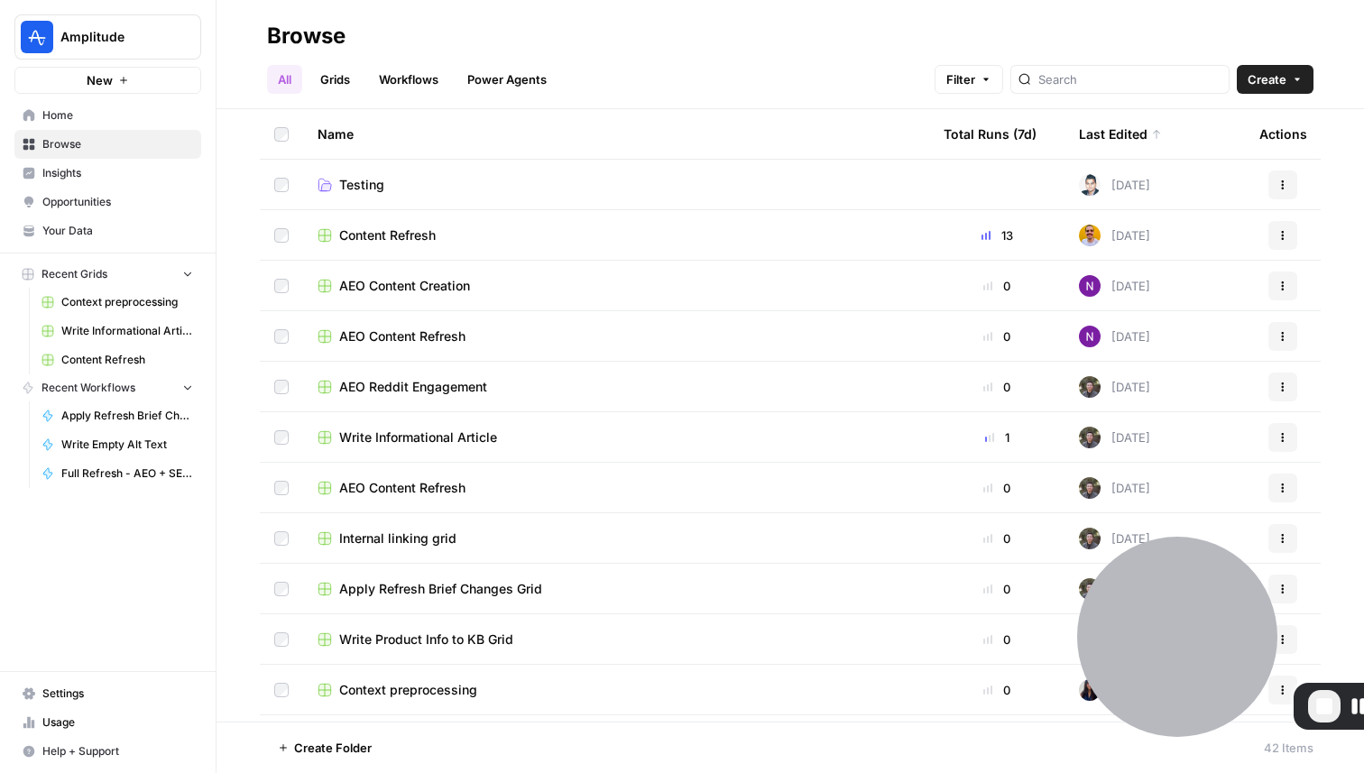
click at [98, 698] on span "Settings" at bounding box center [117, 694] width 151 height 16
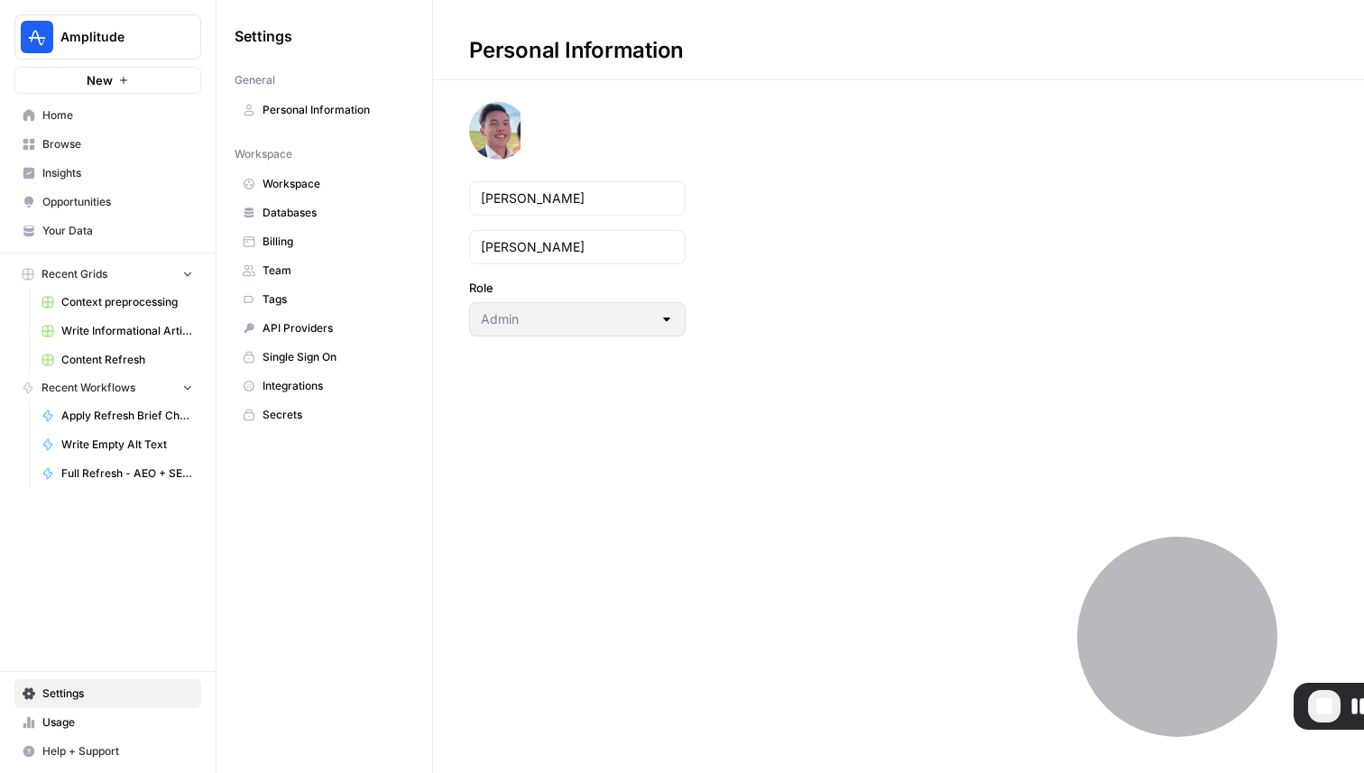
click at [289, 414] on span "Secrets" at bounding box center [334, 415] width 143 height 16
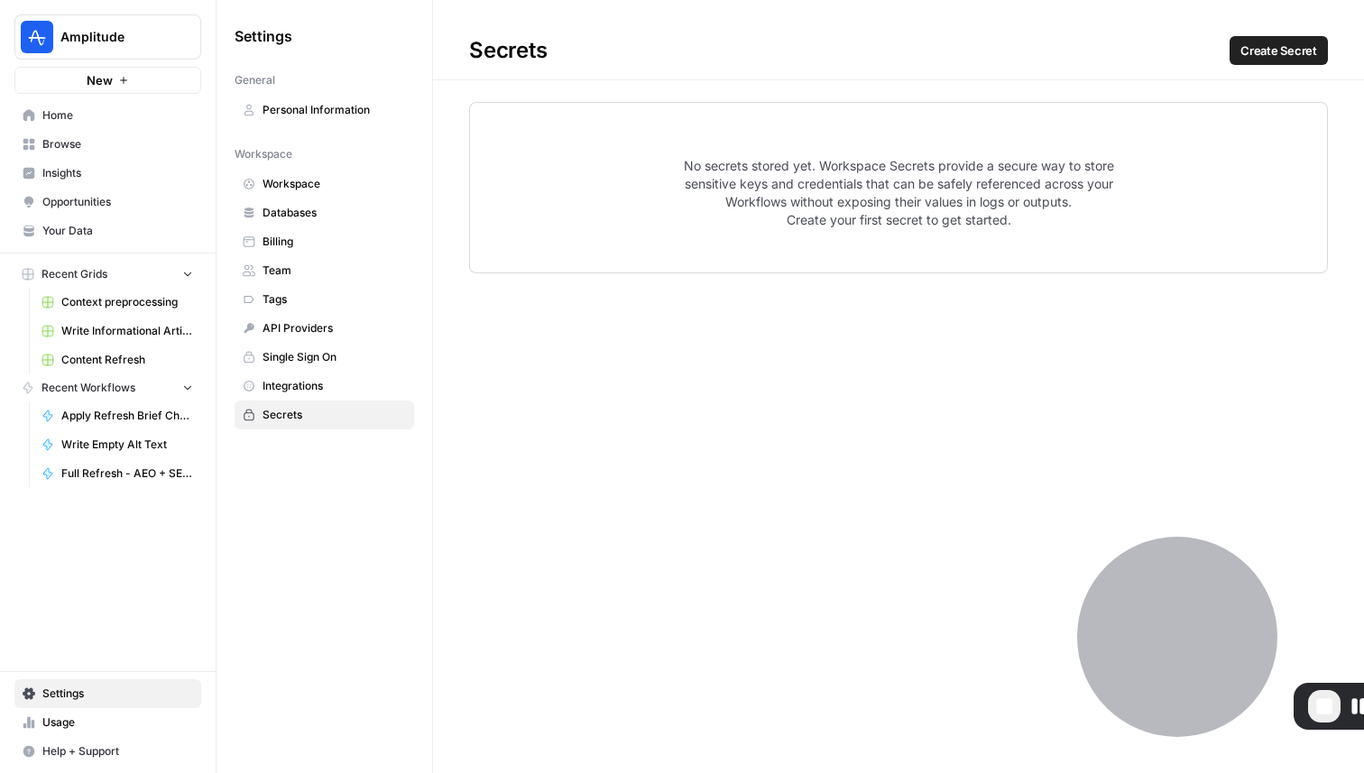
click at [1299, 48] on span "Create Secret" at bounding box center [1279, 51] width 77 height 18
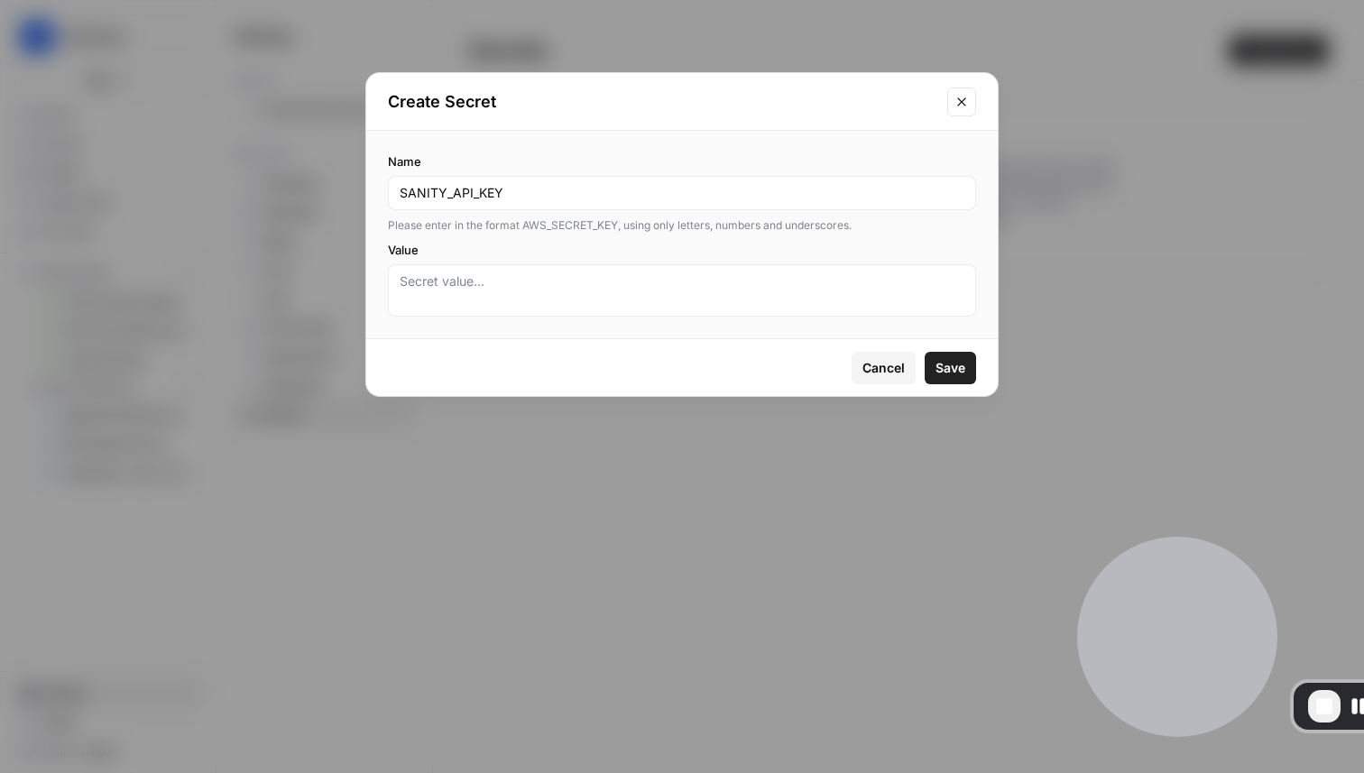
type input "SANITY_API_KEY"
click at [480, 291] on textarea "Value" at bounding box center [682, 290] width 565 height 36
click at [967, 110] on button "Close modal" at bounding box center [961, 102] width 29 height 29
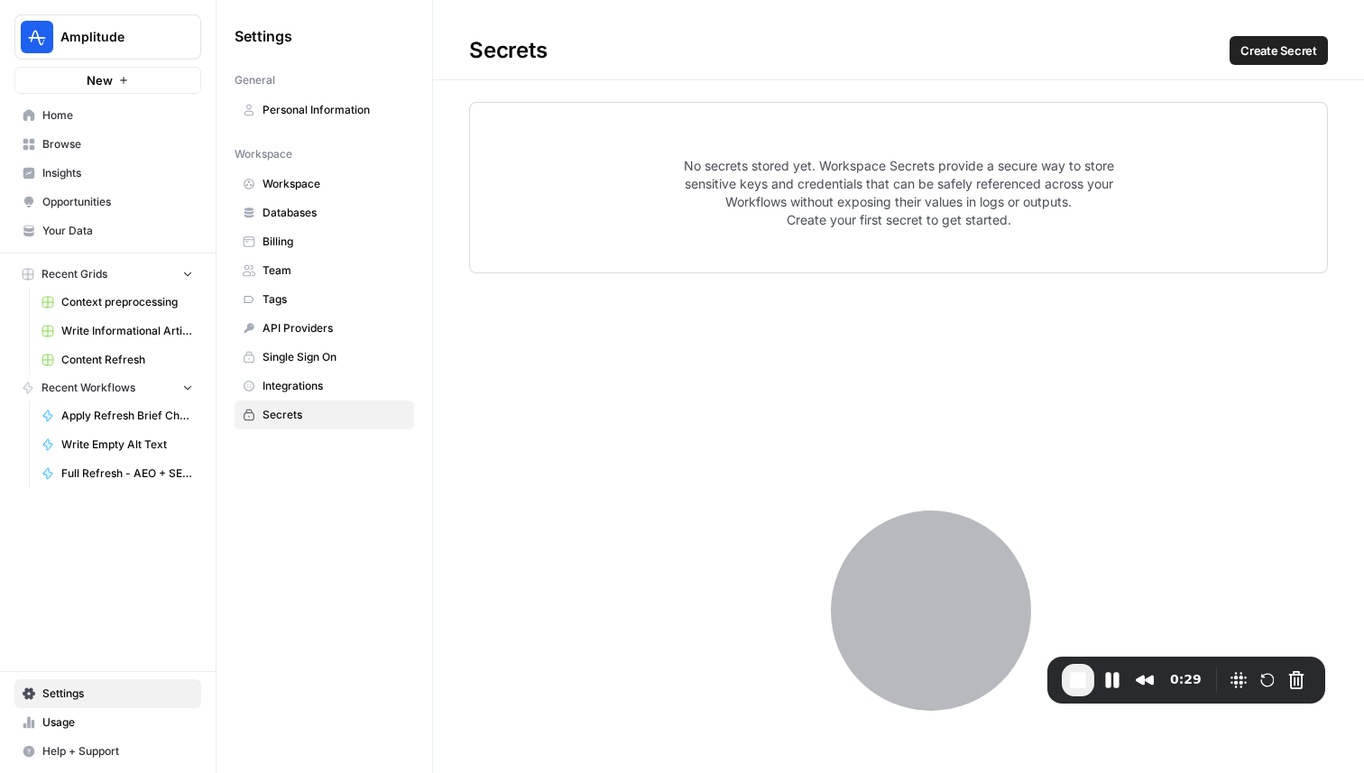
drag, startPoint x: 1298, startPoint y: 692, endPoint x: 1052, endPoint y: 667, distance: 246.7
click at [1052, 667] on div "0:29" at bounding box center [1187, 680] width 278 height 47
click at [1077, 684] on span "End Recording" at bounding box center [1079, 681] width 22 height 22
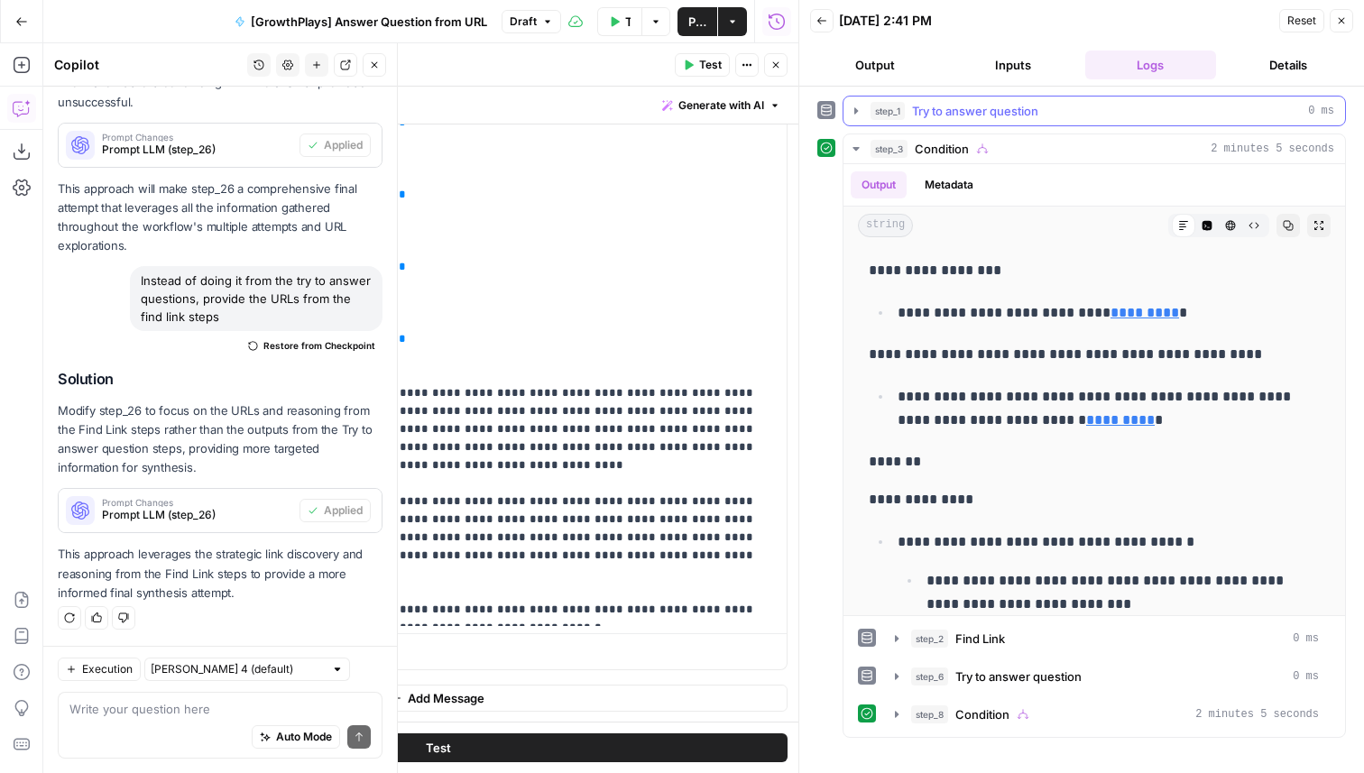
click at [1019, 55] on button "Inputs" at bounding box center [1013, 65] width 131 height 29
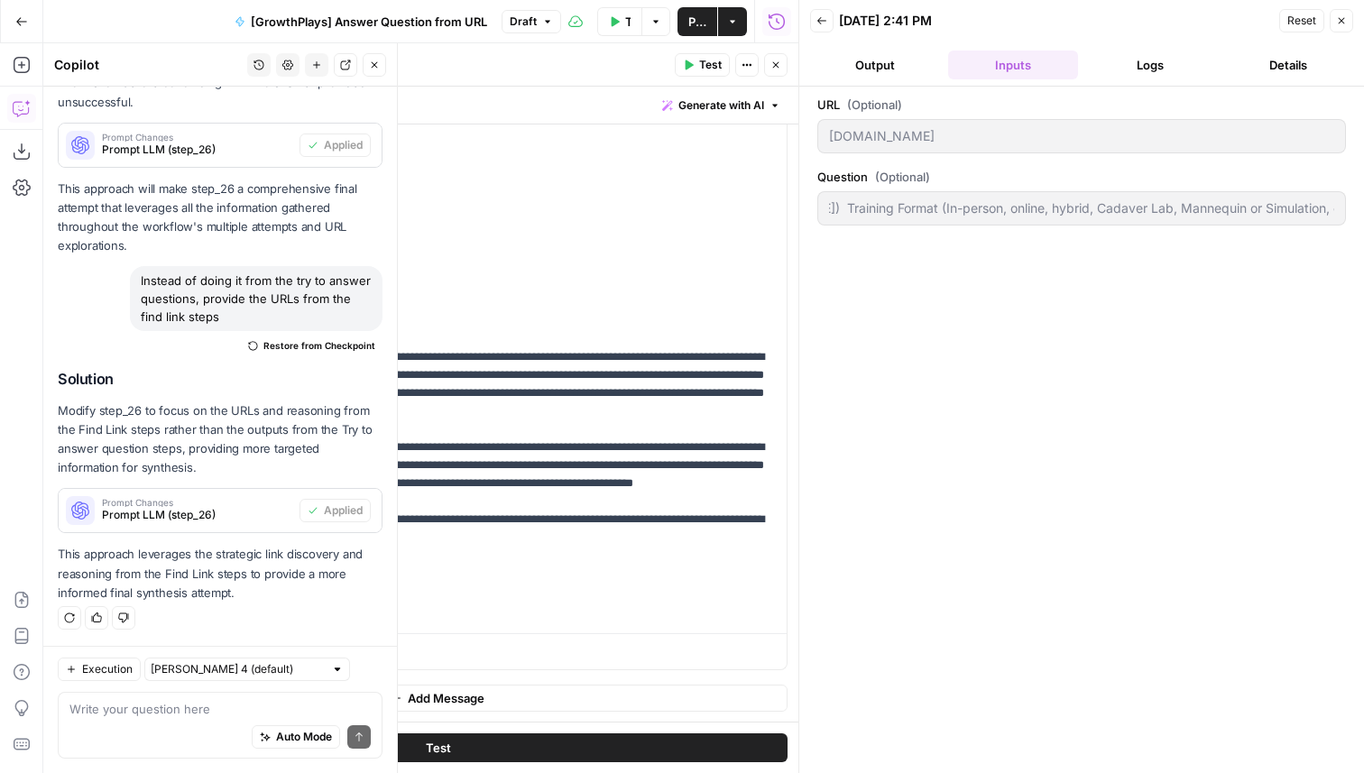
scroll to position [0, 2519]
click at [1363, 219] on div "URL (Optional) [DOMAIN_NAME] Question (Optional) For apollo's courses, give me …" at bounding box center [1081, 430] width 565 height 687
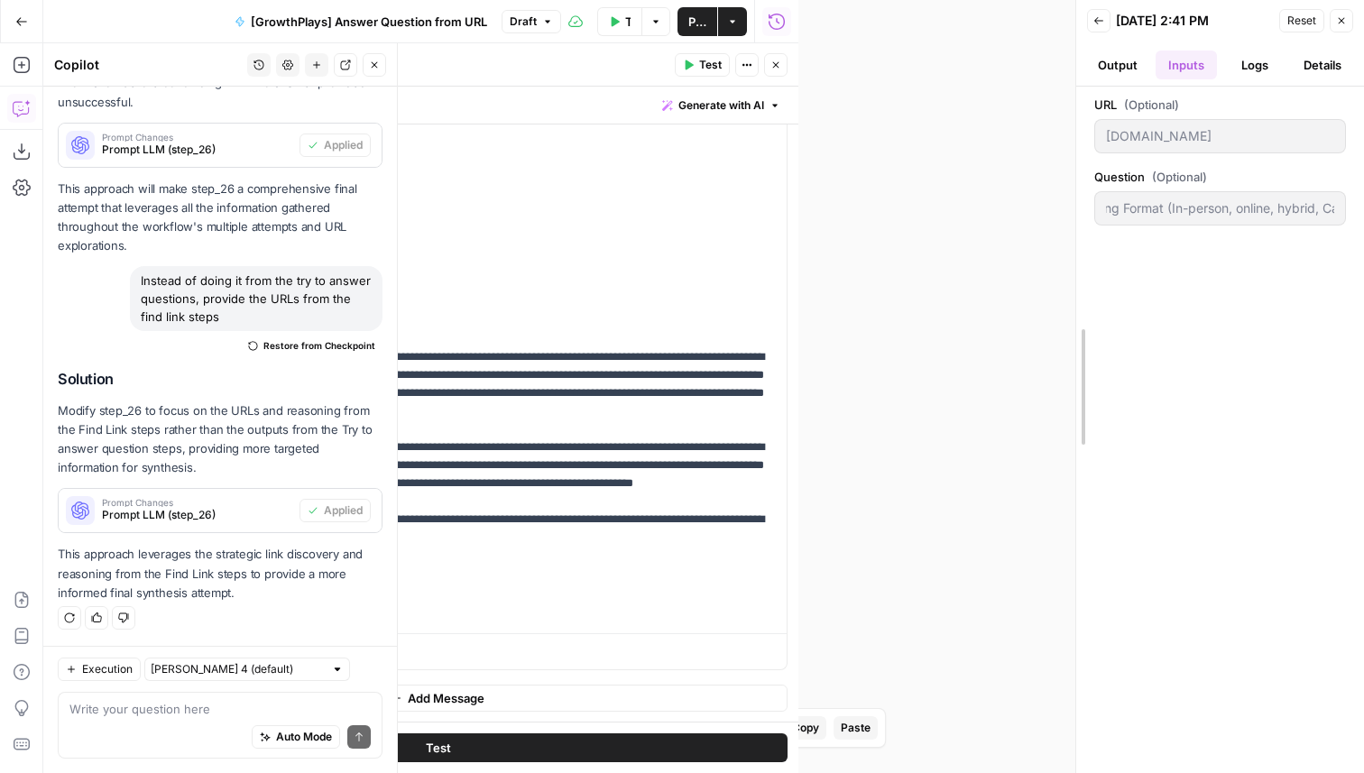
drag, startPoint x: 794, startPoint y: 303, endPoint x: 1184, endPoint y: 381, distance: 397.4
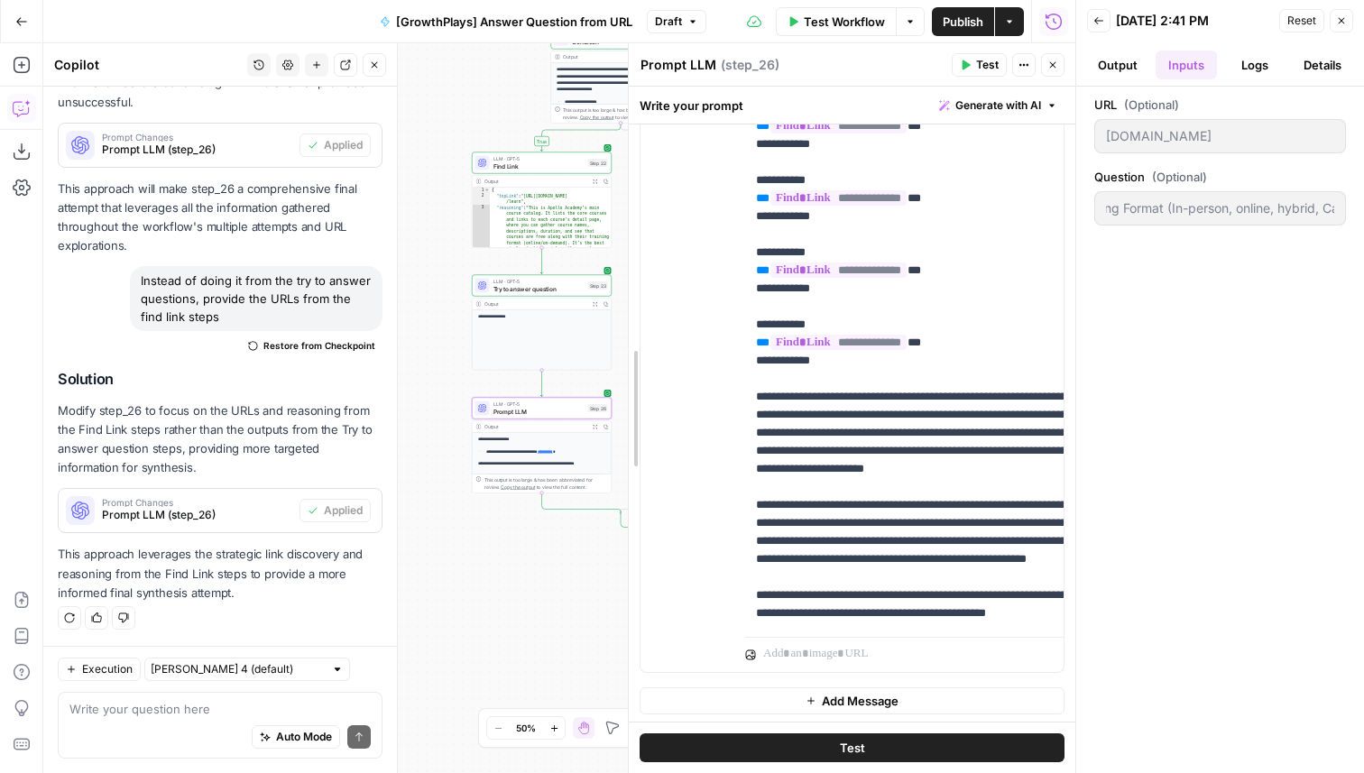
scroll to position [290, 0]
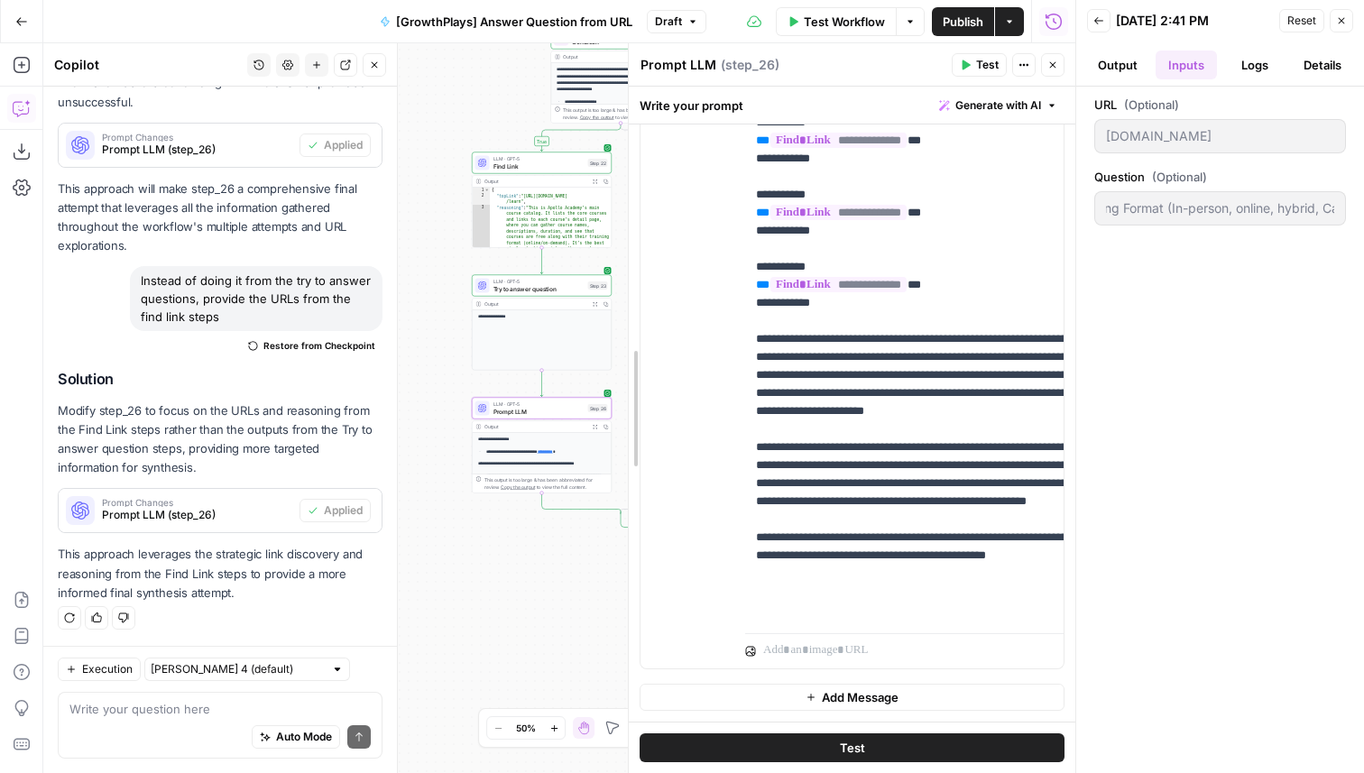
drag, startPoint x: 357, startPoint y: 309, endPoint x: 912, endPoint y: 479, distance: 580.3
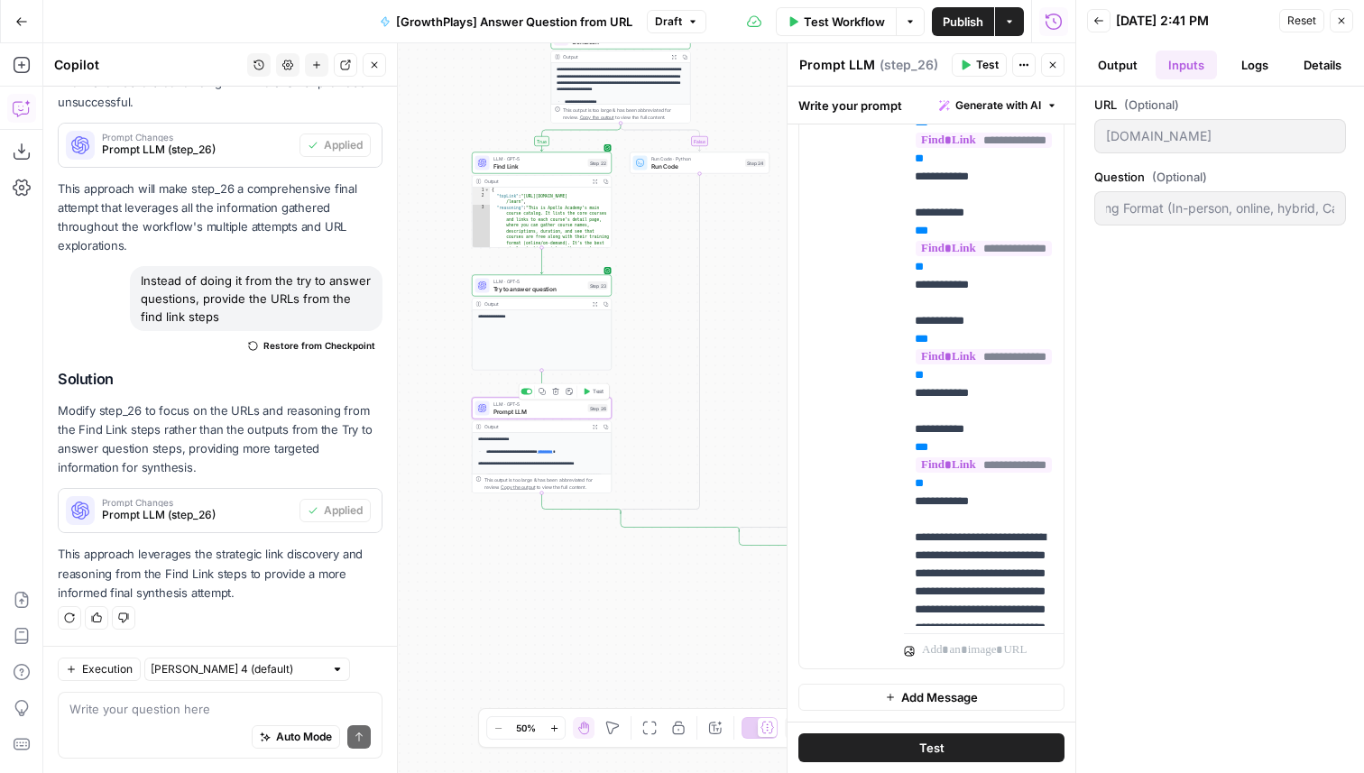
click at [565, 413] on span "Prompt LLM" at bounding box center [539, 411] width 91 height 9
click at [526, 412] on span "Prompt LLM" at bounding box center [539, 411] width 91 height 9
click at [837, 70] on textarea "Prompt LLM" at bounding box center [837, 65] width 76 height 18
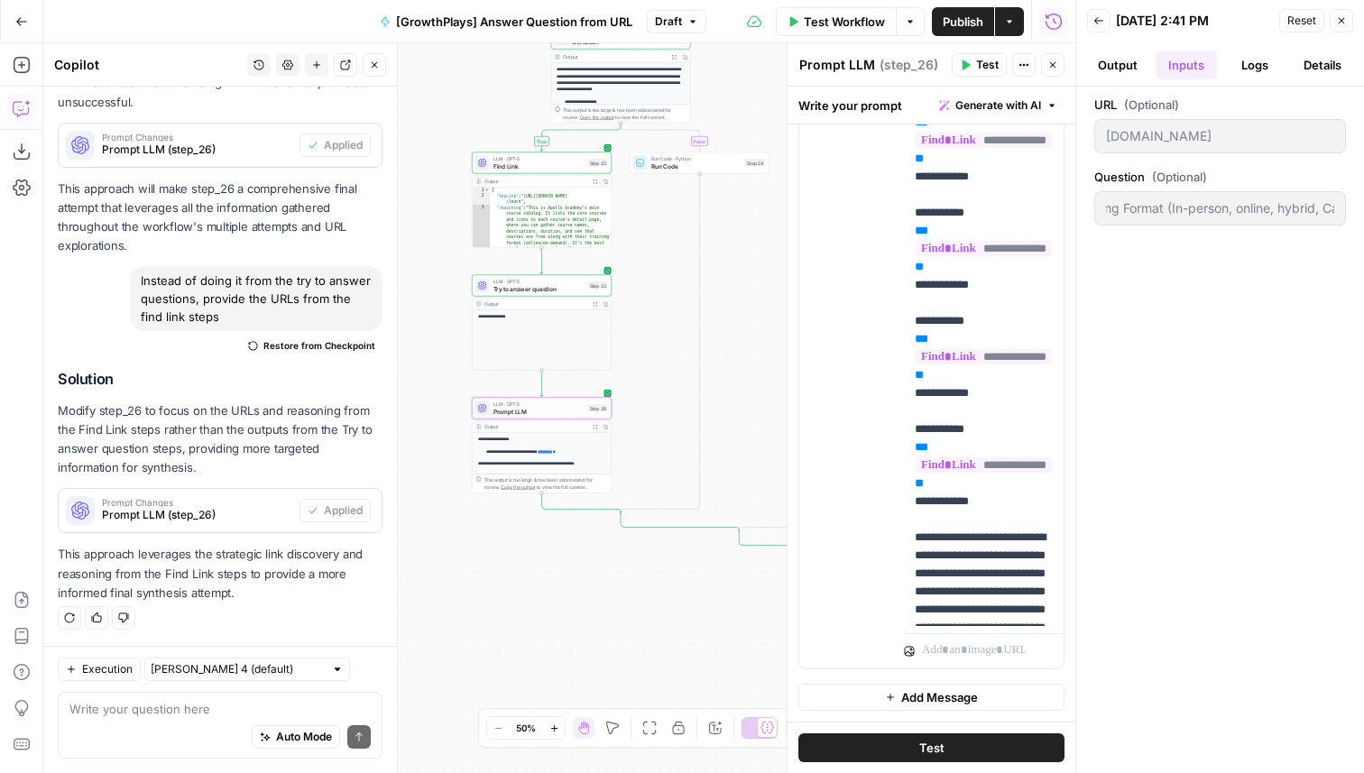
click at [837, 70] on textarea "Prompt LLM" at bounding box center [837, 65] width 76 height 18
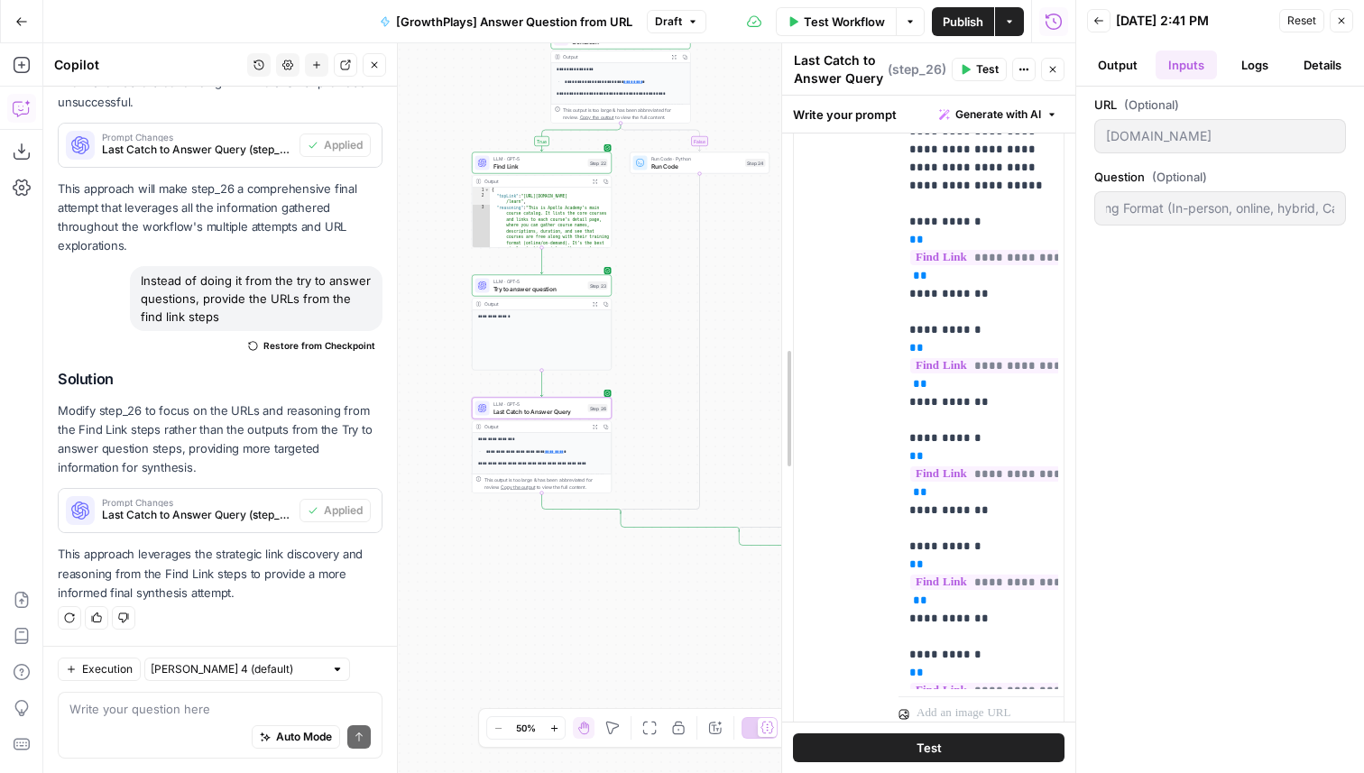
scroll to position [217, 0]
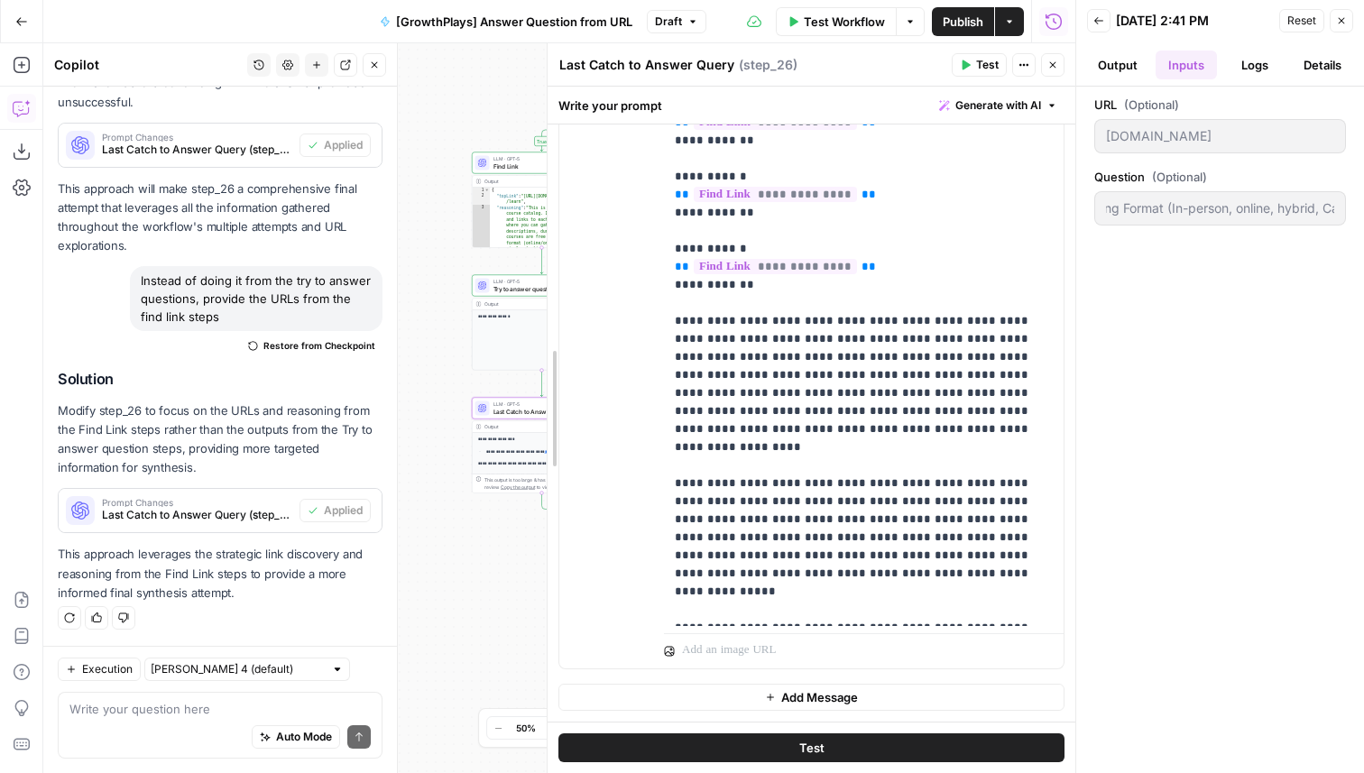
drag, startPoint x: 786, startPoint y: 172, endPoint x: 546, endPoint y: 203, distance: 242.0
click at [719, 57] on textarea "Last Catch to Answer Query" at bounding box center [646, 65] width 175 height 18
click at [725, 57] on textarea "Last Catch to Answer Query" at bounding box center [646, 65] width 175 height 18
click at [729, 60] on textarea "Last Catch to Answer Query" at bounding box center [646, 65] width 175 height 18
type textarea "Last Catch to Answer Query w/ Full Info"
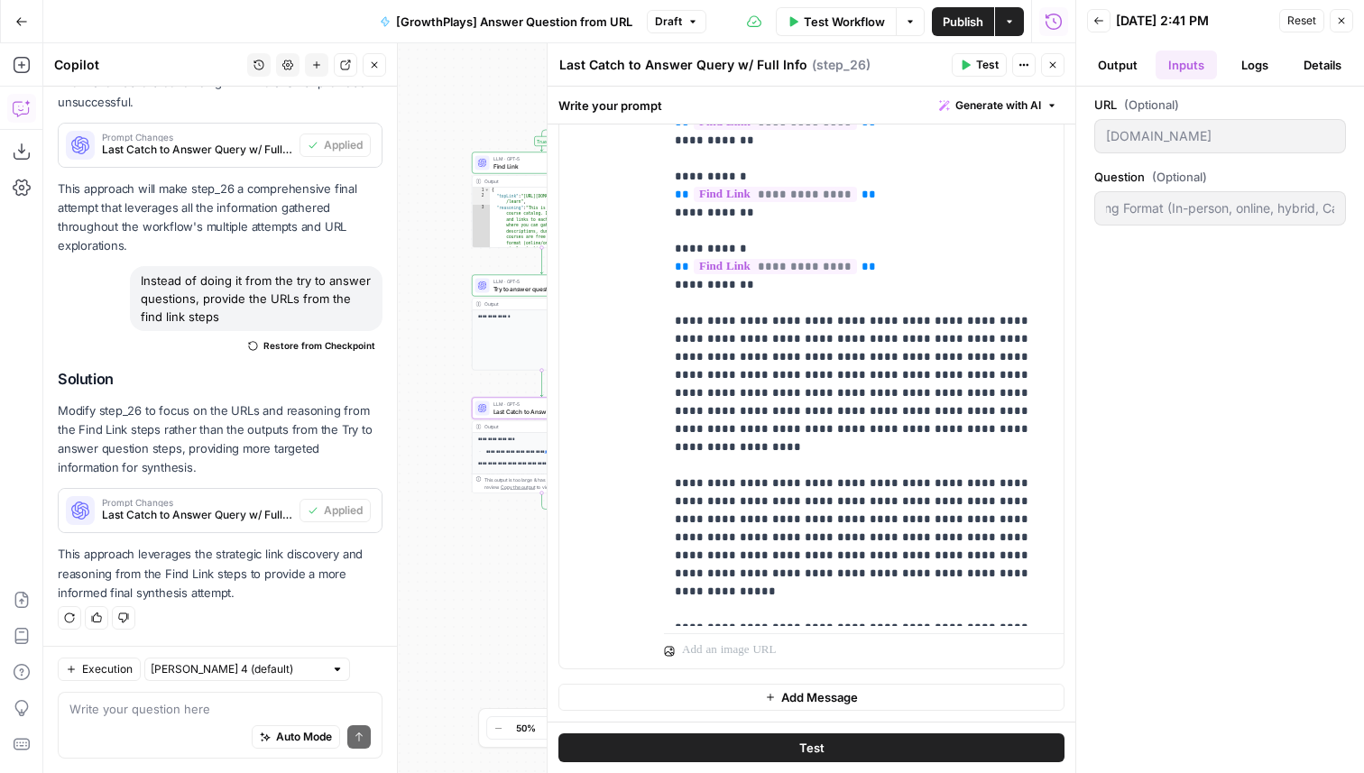
click at [1058, 70] on button "Close" at bounding box center [1052, 64] width 23 height 23
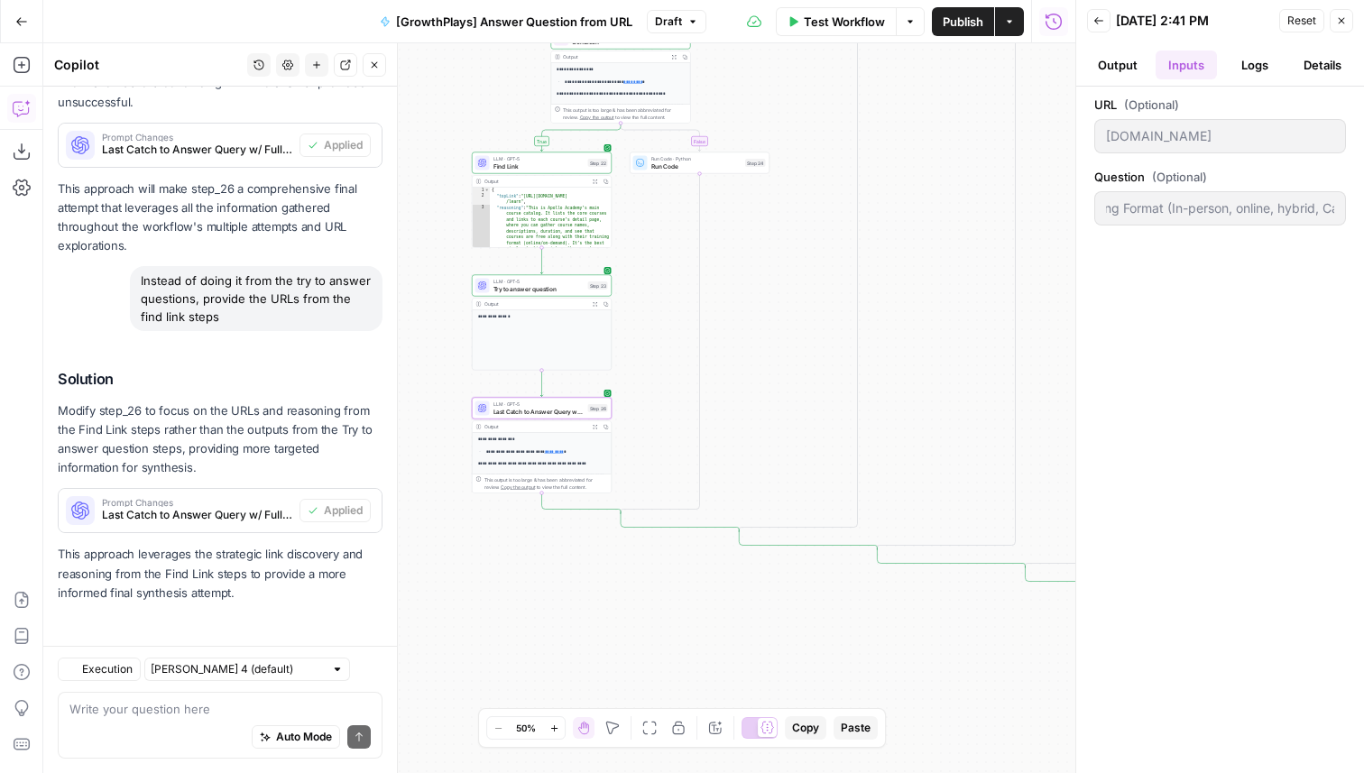
scroll to position [1404, 0]
click at [842, 20] on span "Test Workflow" at bounding box center [844, 22] width 81 height 18
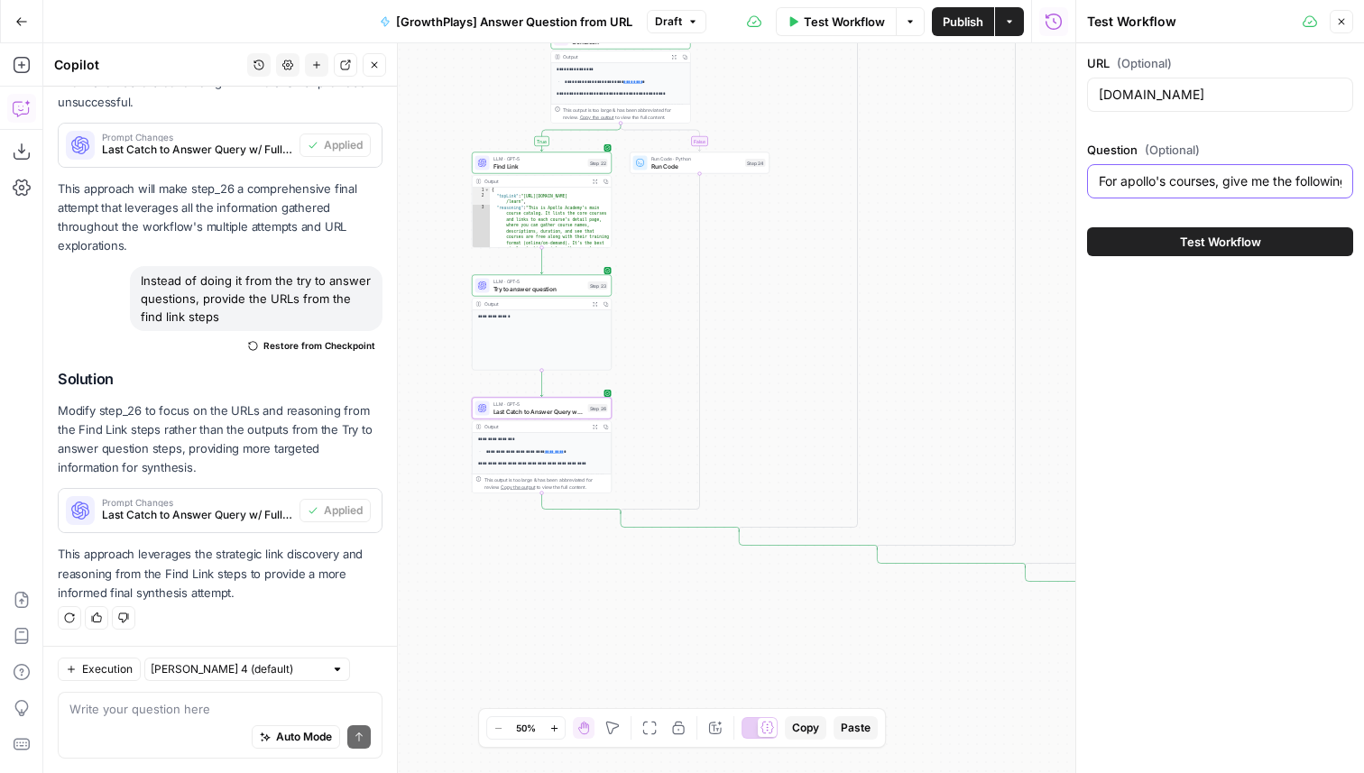
click at [1163, 179] on input "For apollo's courses, give me the following fields: Name of the school The name…" at bounding box center [1220, 181] width 243 height 18
click at [1241, 176] on input "For apollo's courses, give me the following fields: Name of the school The name…" at bounding box center [1220, 181] width 243 height 18
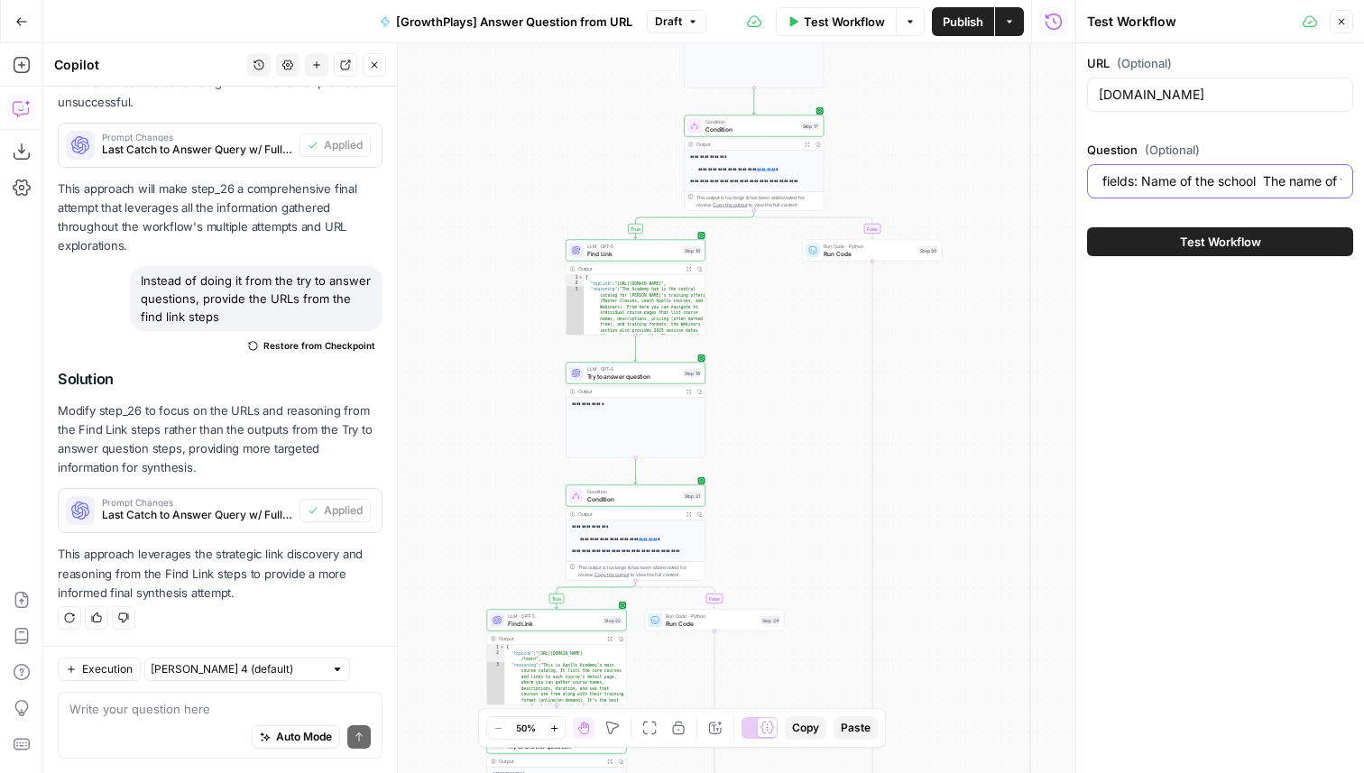
scroll to position [0, 226]
click at [1176, 179] on input "For apollo's courses, give me the following fields: Name of the school The name…" at bounding box center [1220, 181] width 243 height 18
click at [1172, 182] on input "For apollo's courses, give me the following fields: Name of the school The name…" at bounding box center [1220, 181] width 243 height 18
drag, startPoint x: 1172, startPoint y: 183, endPoint x: 1363, endPoint y: 229, distance: 196.7
click at [1363, 229] on div "URL (Optional) www.apollo.io Question (Optional) For apollo's courses, give me …" at bounding box center [1220, 155] width 288 height 224
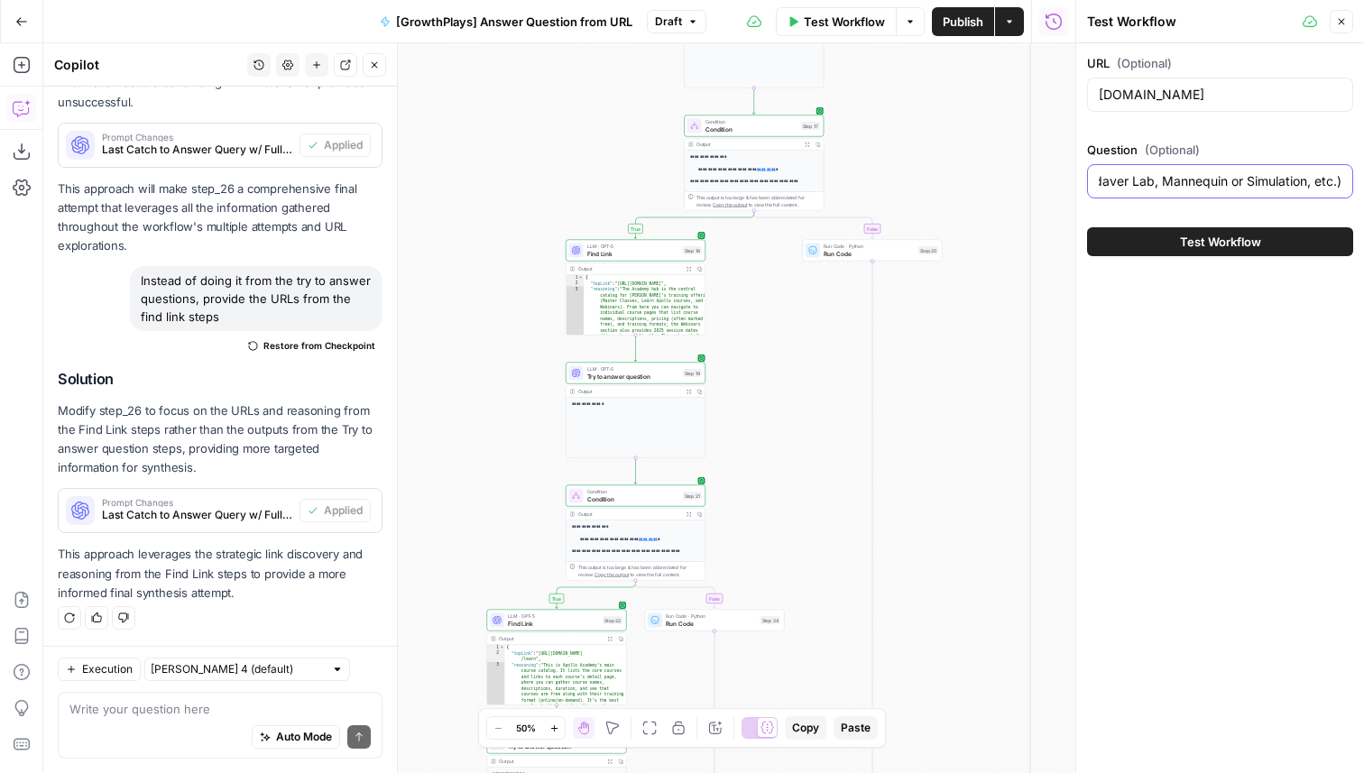
paste input "Training Duration (Multi-day, Full-day, Half-day, Extended) Address (Physical l…"
type input "Lor ipsumd's ametcon, adip el sed doeiusmod tempor: Inci ut lab etdolo Mag aliq…"
click at [1257, 236] on span "Test Workflow" at bounding box center [1220, 242] width 81 height 18
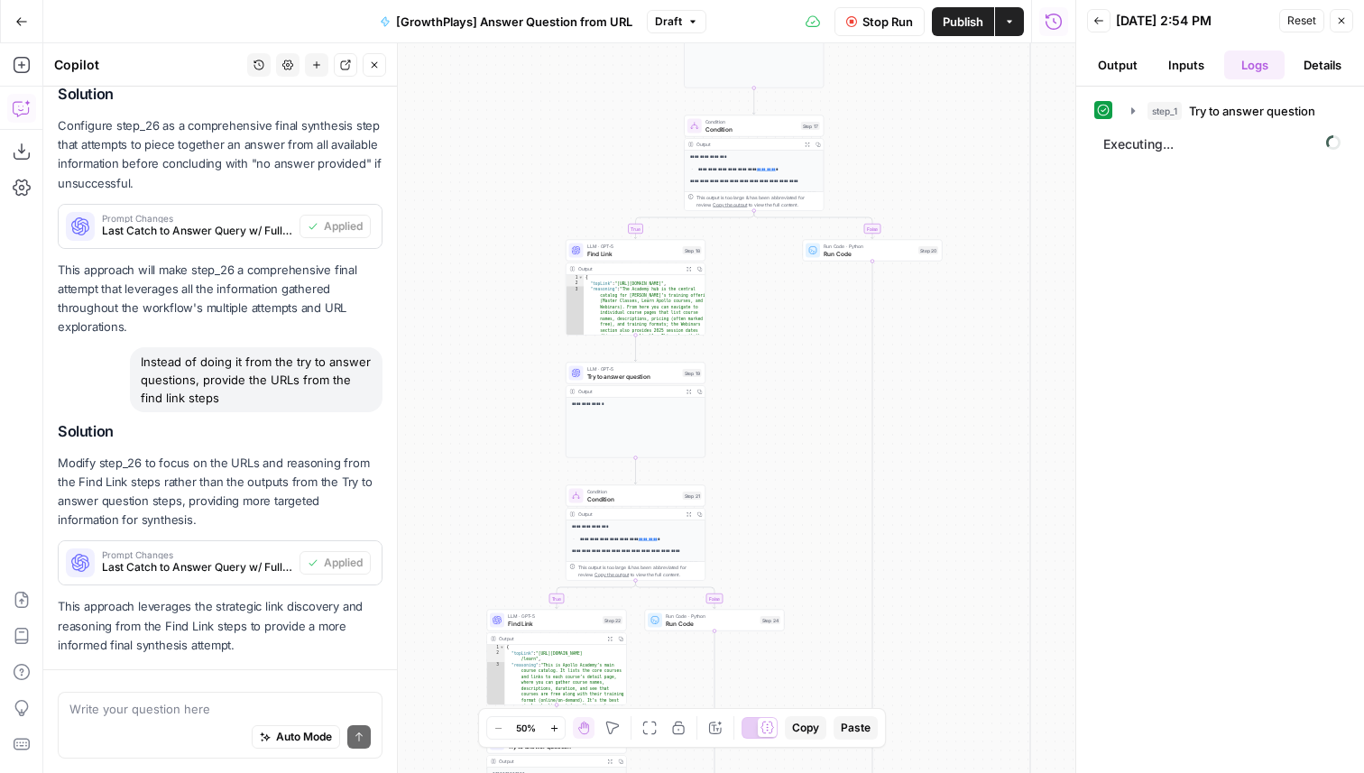
scroll to position [1404, 0]
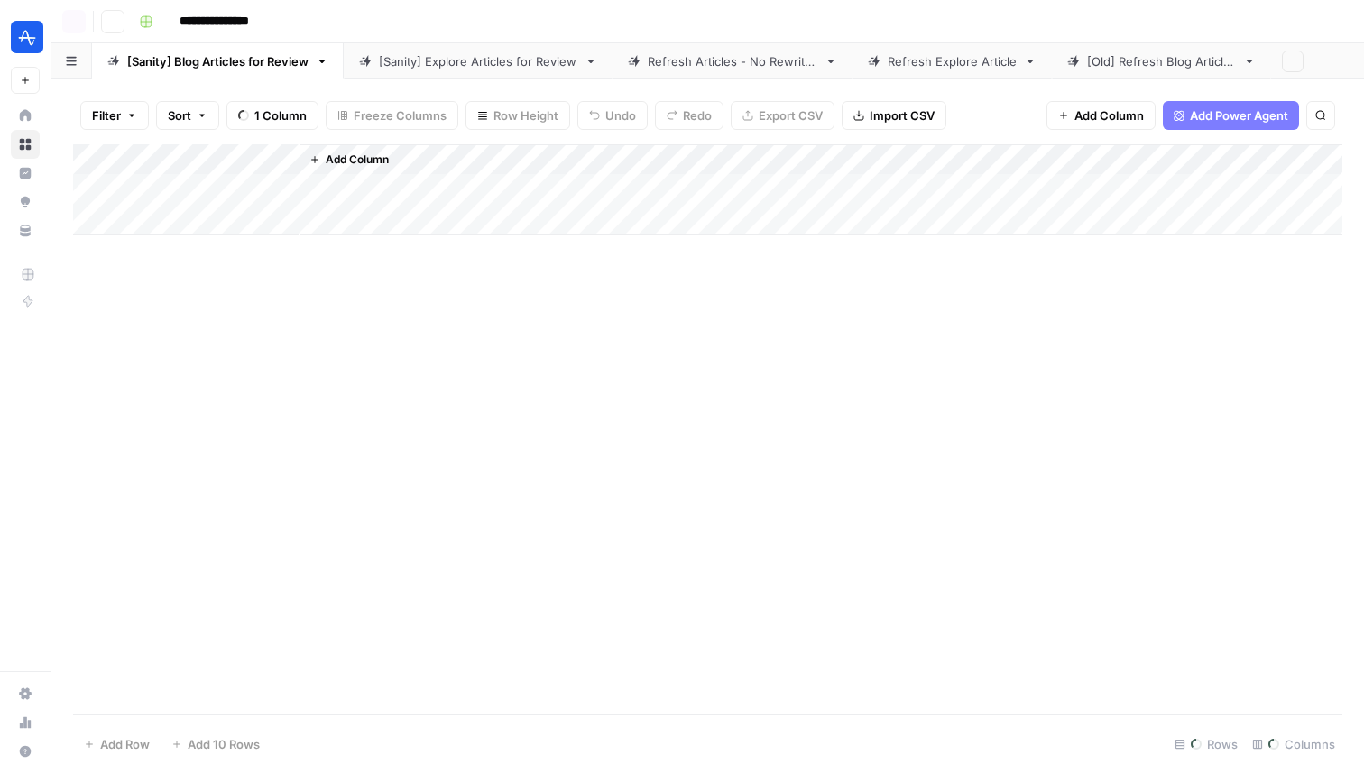
scroll to position [12855, 4736]
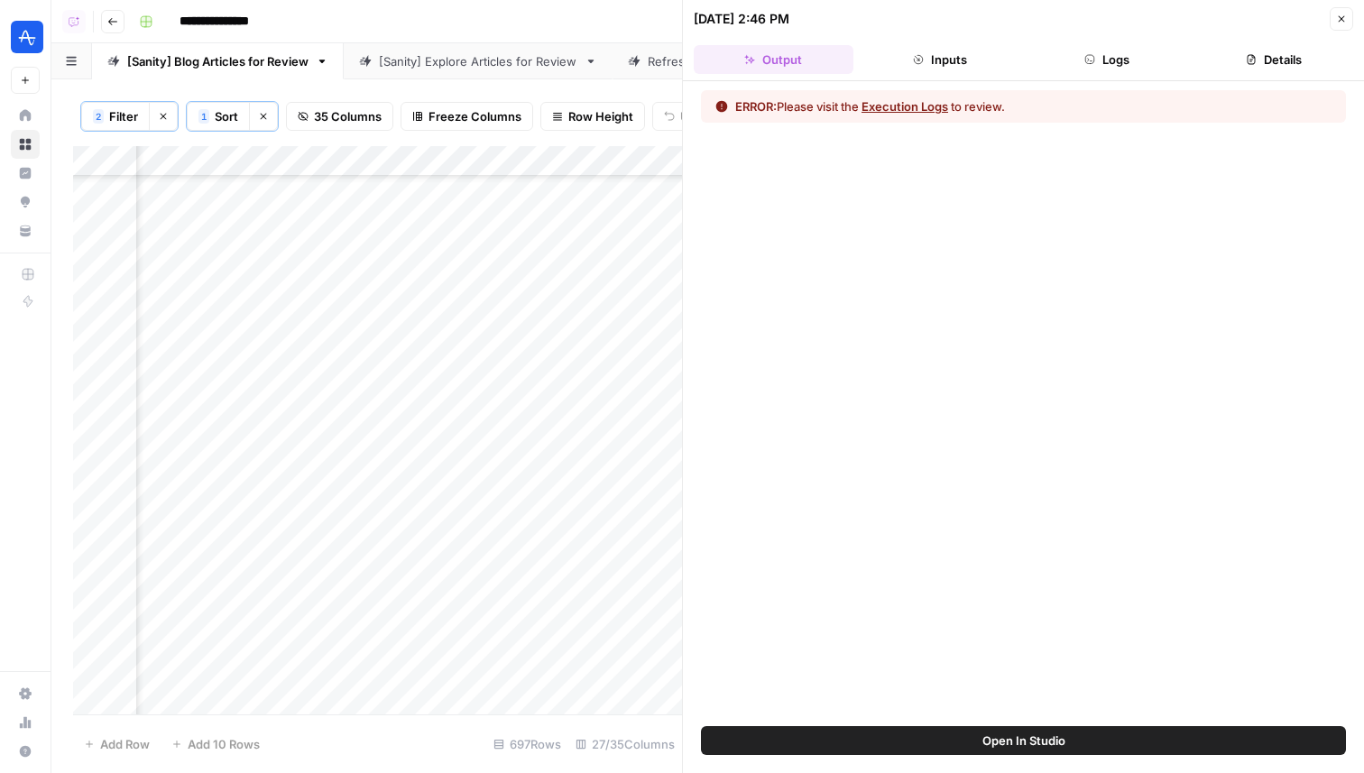
click at [1113, 39] on header "[DATE] 2:46 PM Close Output Inputs Logs Details" at bounding box center [1023, 40] width 681 height 81
click at [1113, 60] on button "Logs" at bounding box center [1108, 59] width 160 height 29
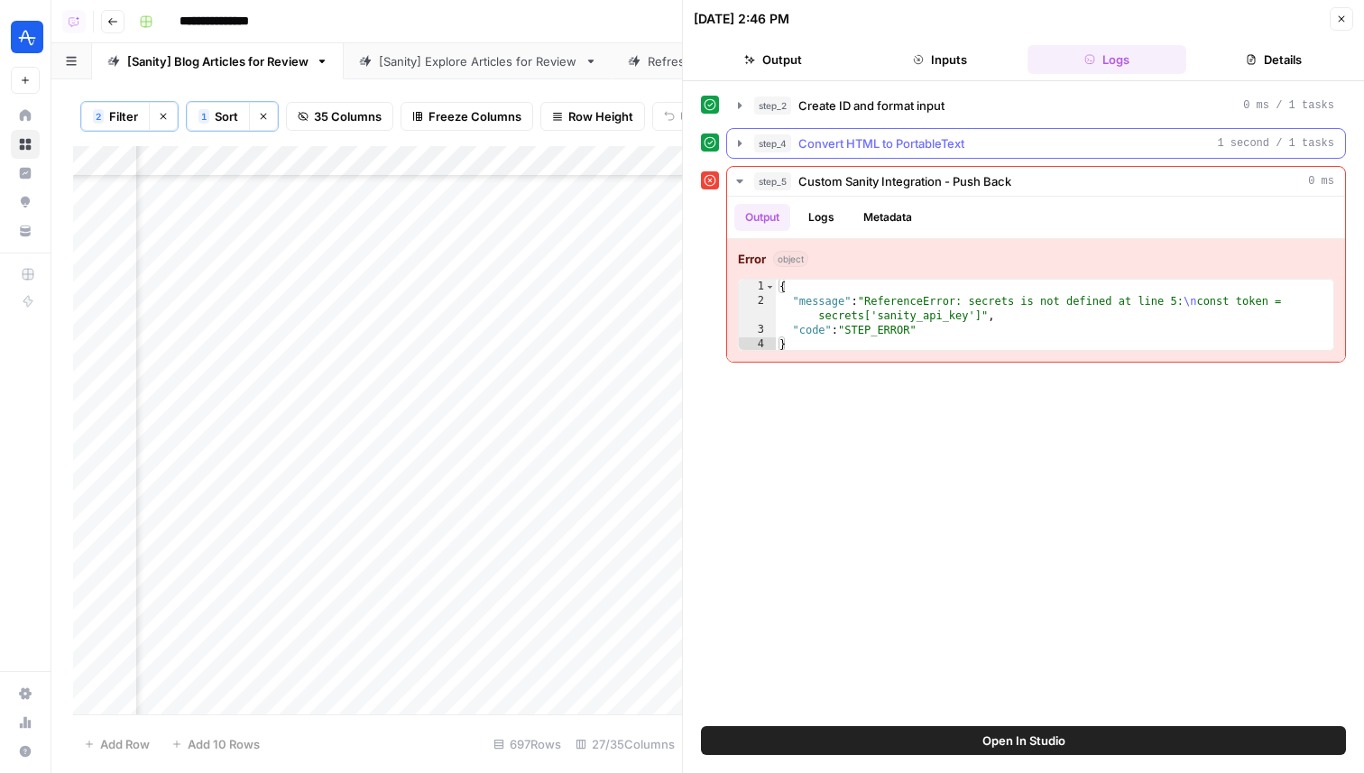
click at [981, 134] on div "step_4 Convert HTML to PortableText 1 second / 1 tasks" at bounding box center [1044, 143] width 580 height 18
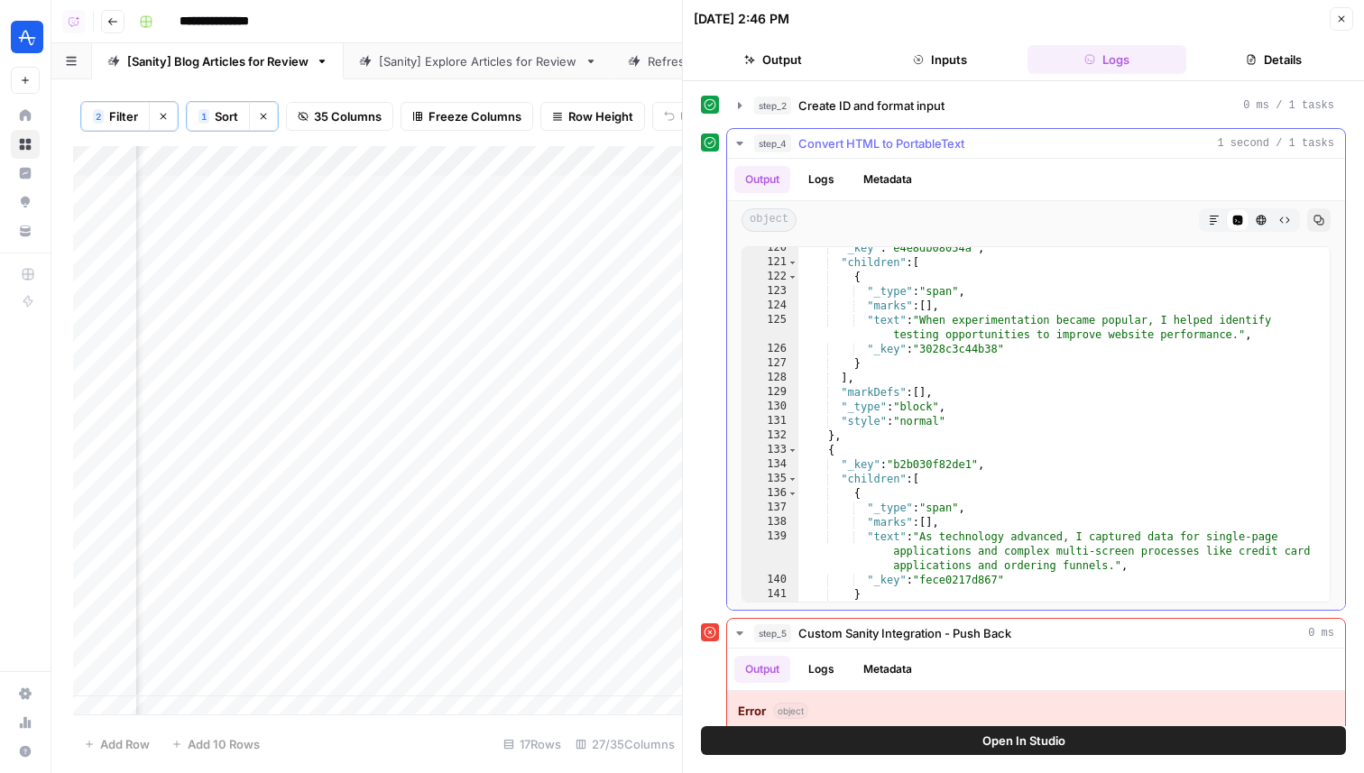
scroll to position [1797, 0]
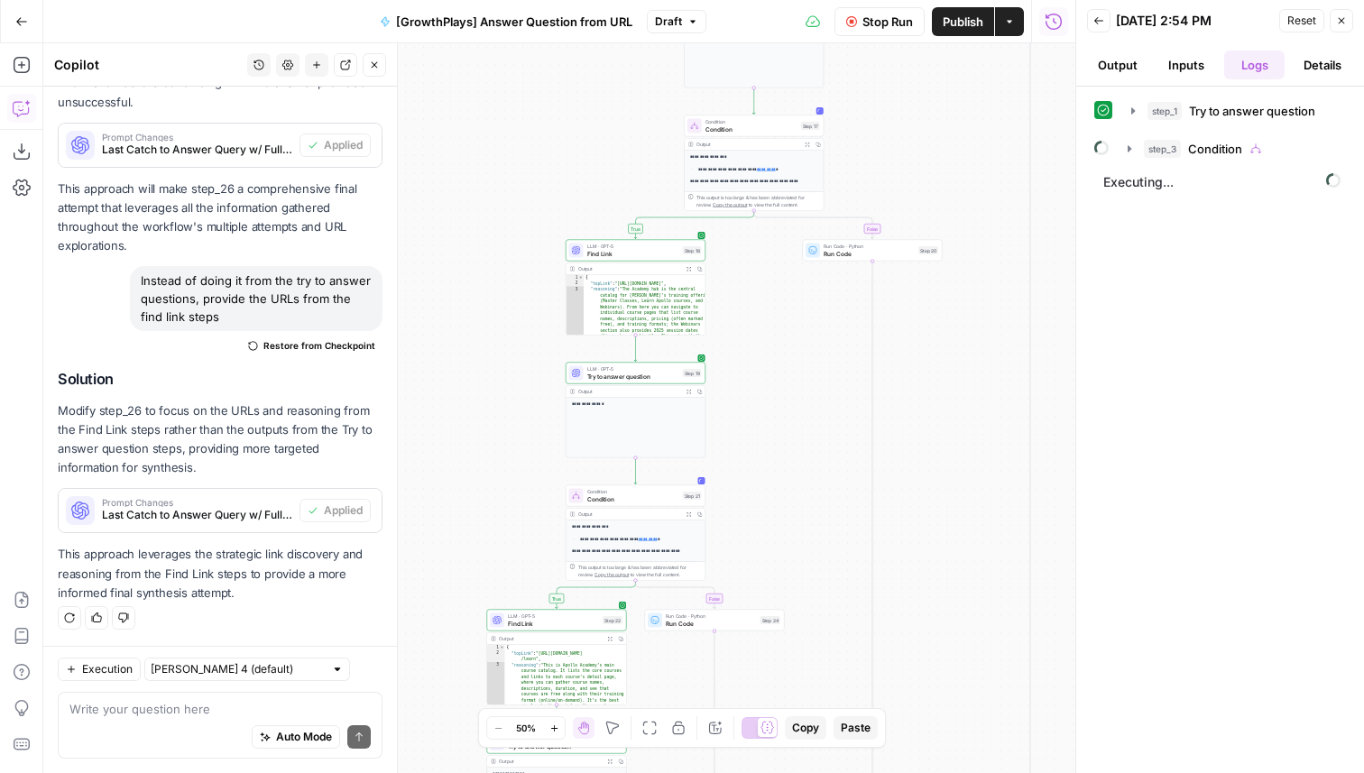
scroll to position [1404, 0]
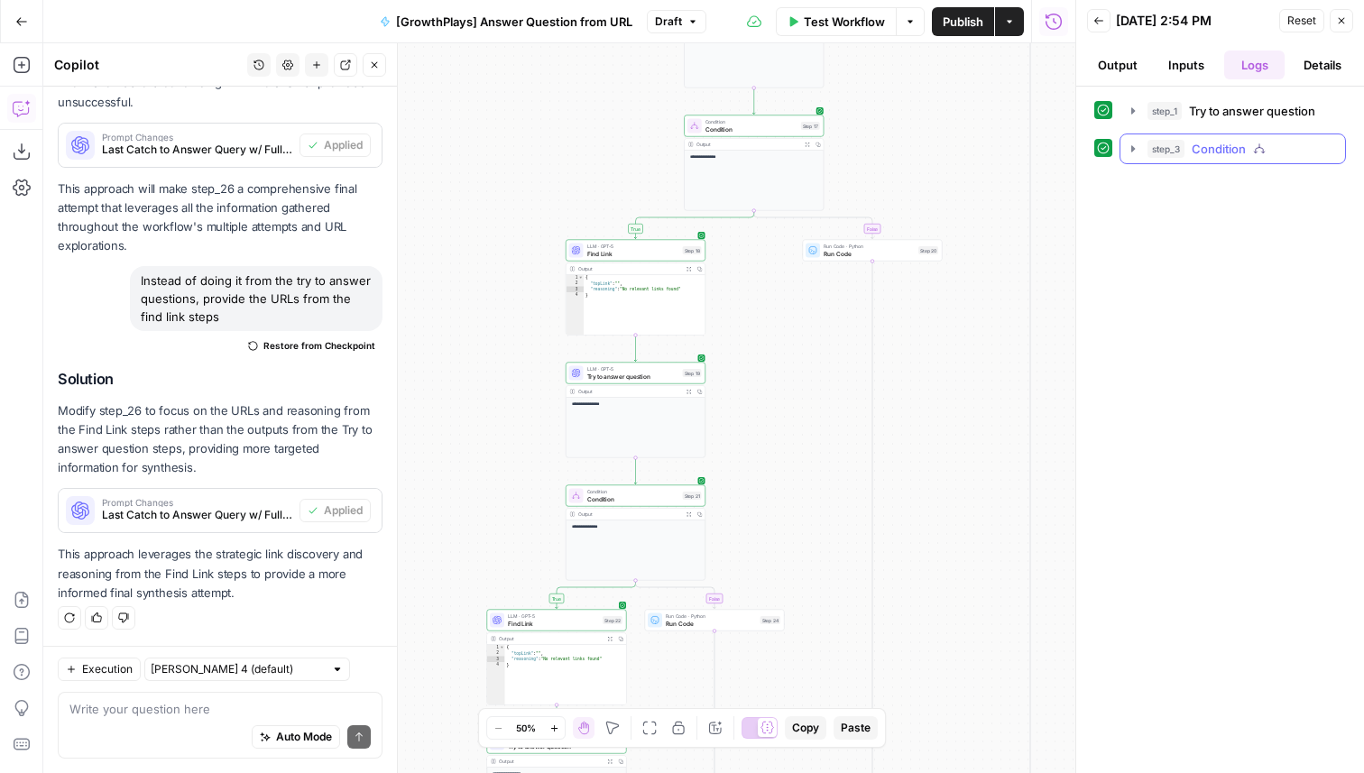
click at [1229, 140] on span "Condition" at bounding box center [1219, 149] width 54 height 18
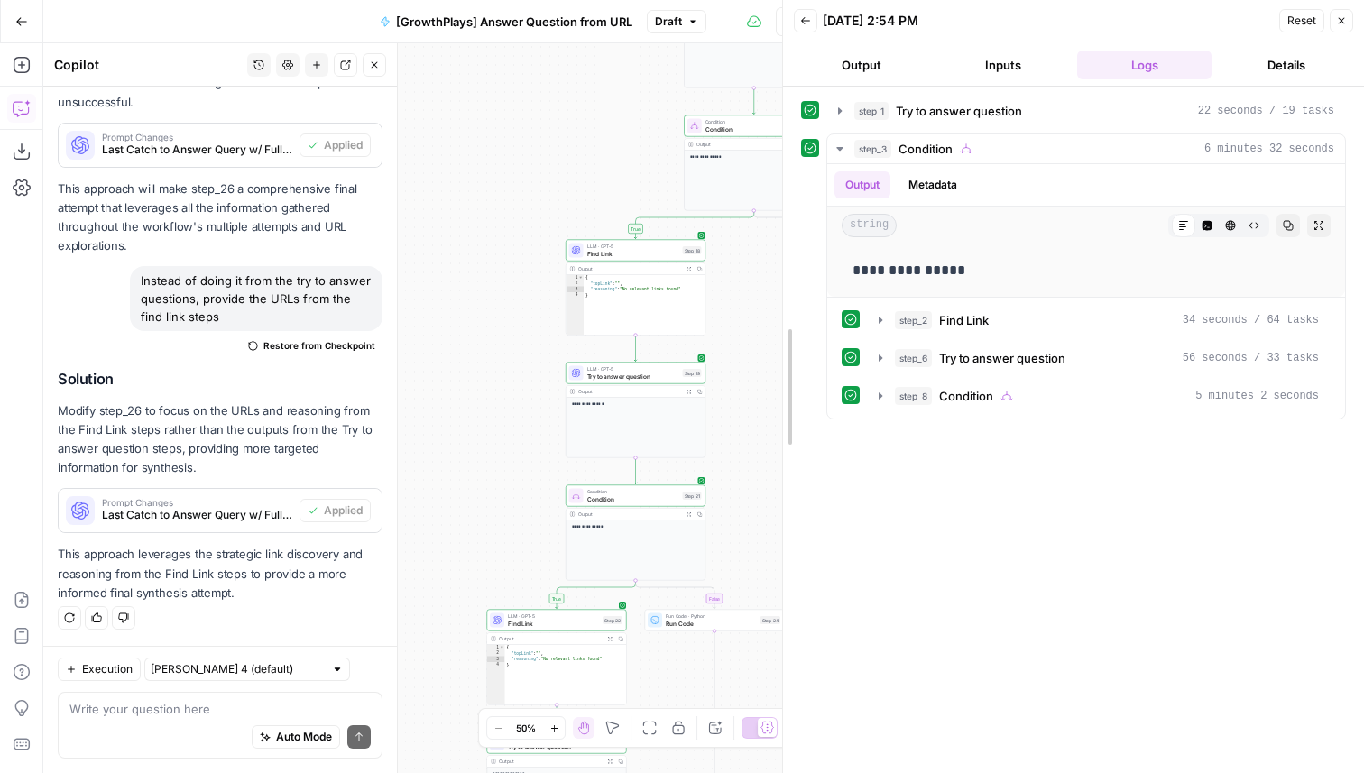
drag, startPoint x: 1072, startPoint y: 259, endPoint x: 755, endPoint y: 307, distance: 320.3
click at [774, 307] on div at bounding box center [783, 386] width 18 height 773
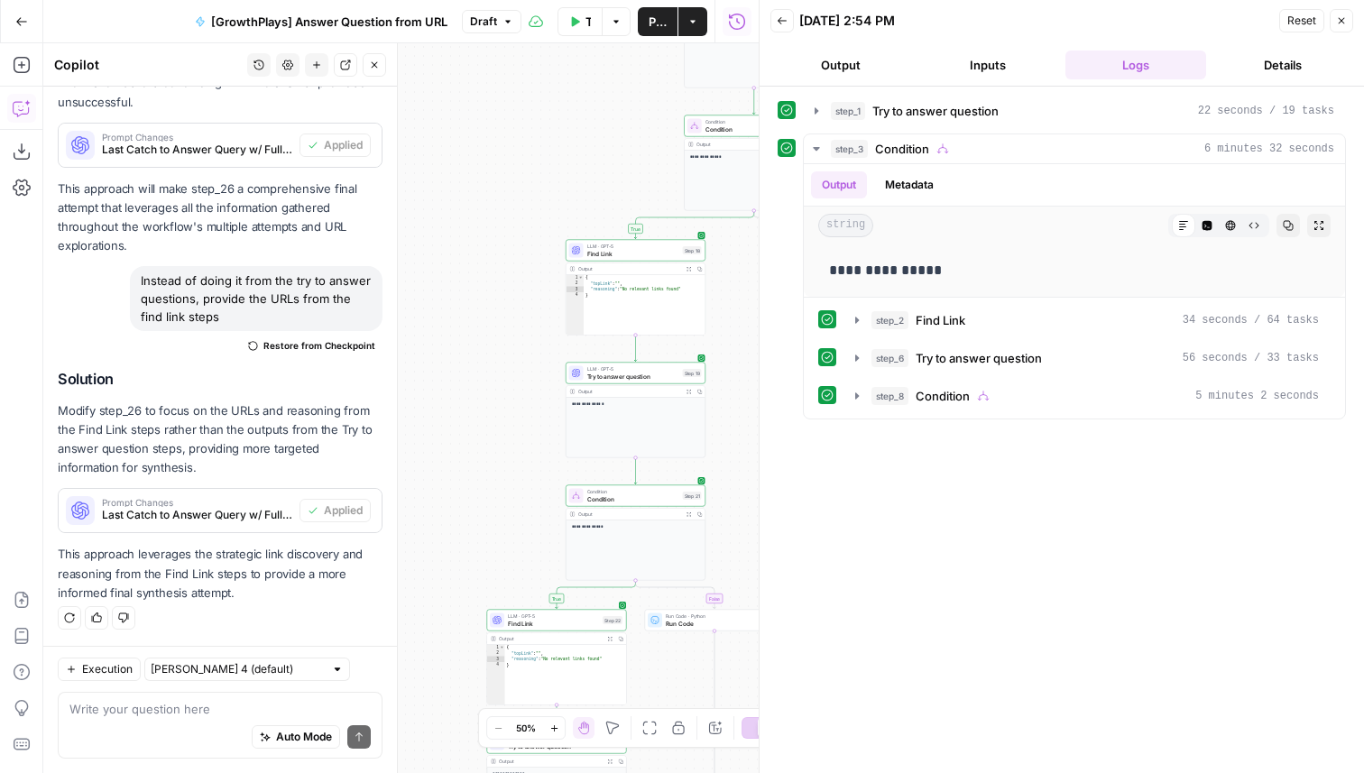
click at [982, 62] on button "Inputs" at bounding box center [989, 65] width 141 height 29
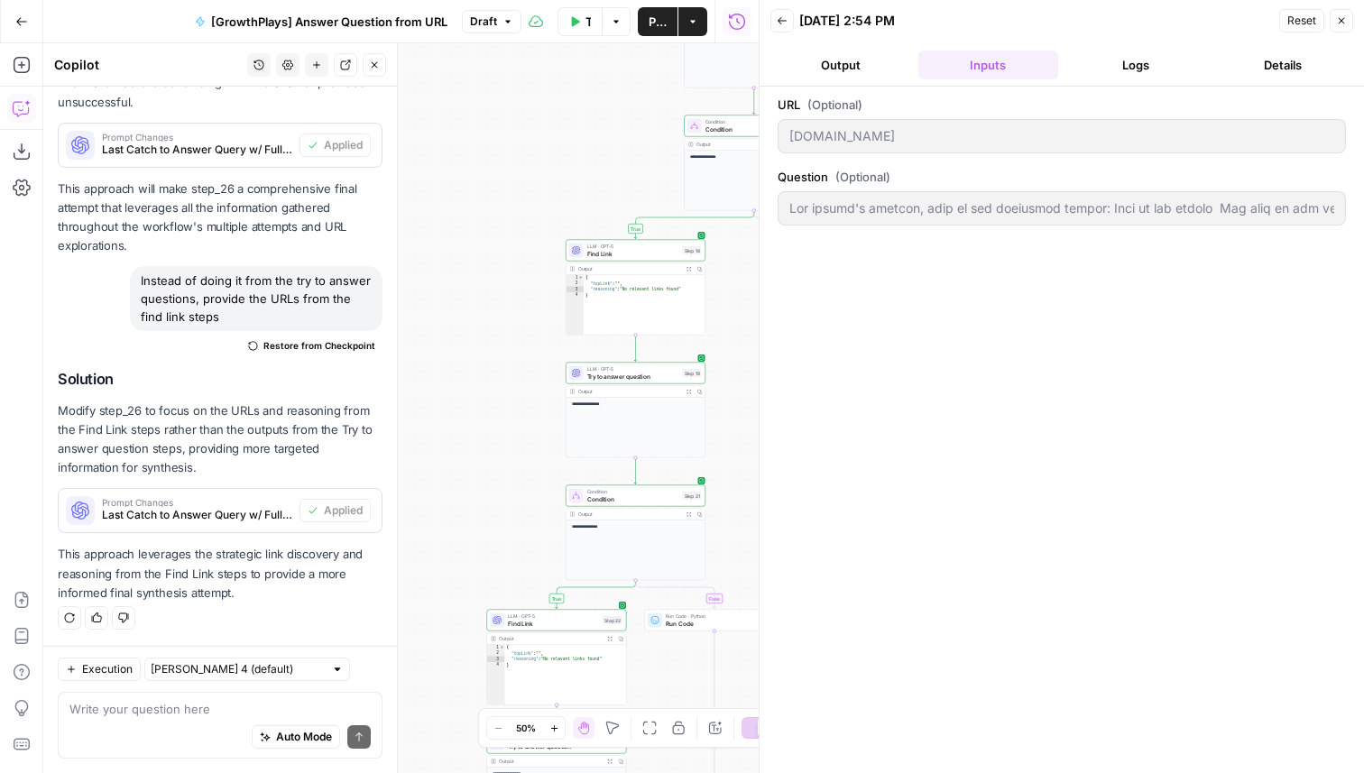
click at [577, 24] on icon "button" at bounding box center [574, 21] width 11 height 11
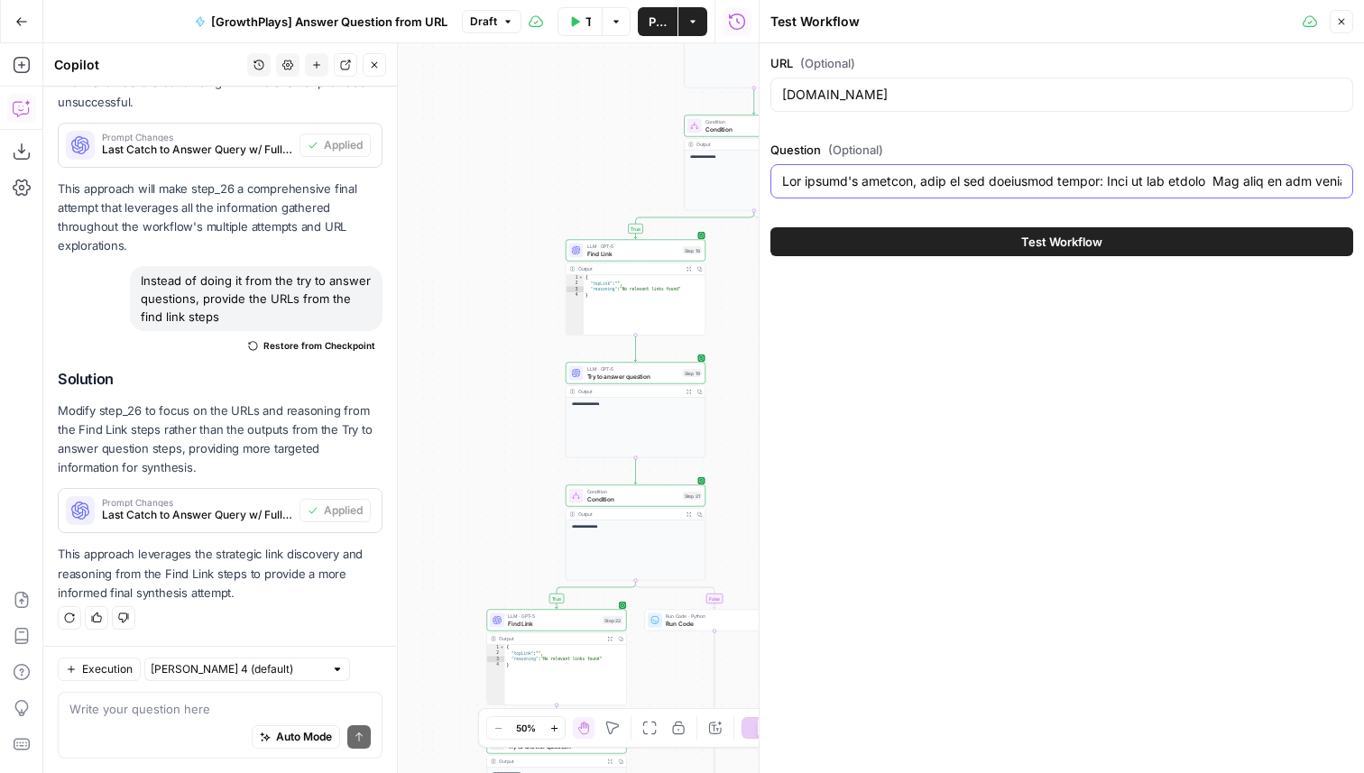
click at [1070, 183] on input "Question (Optional)" at bounding box center [1061, 181] width 559 height 18
type input "Lor ipsumd's ametcon, adip el sed doeiusmod tempor, in utl etd'm aliq eni admin…"
click at [1114, 250] on button "Test Workflow" at bounding box center [1062, 241] width 583 height 29
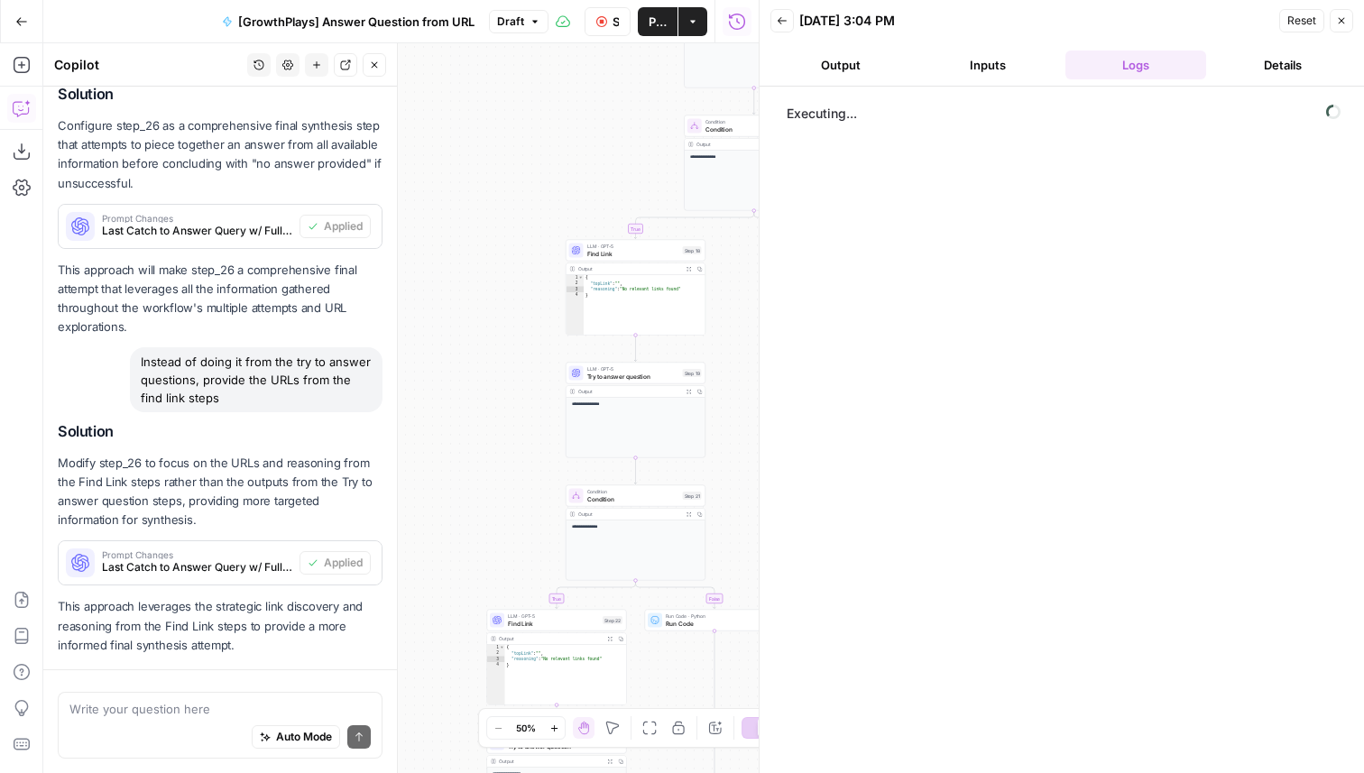
scroll to position [1404, 0]
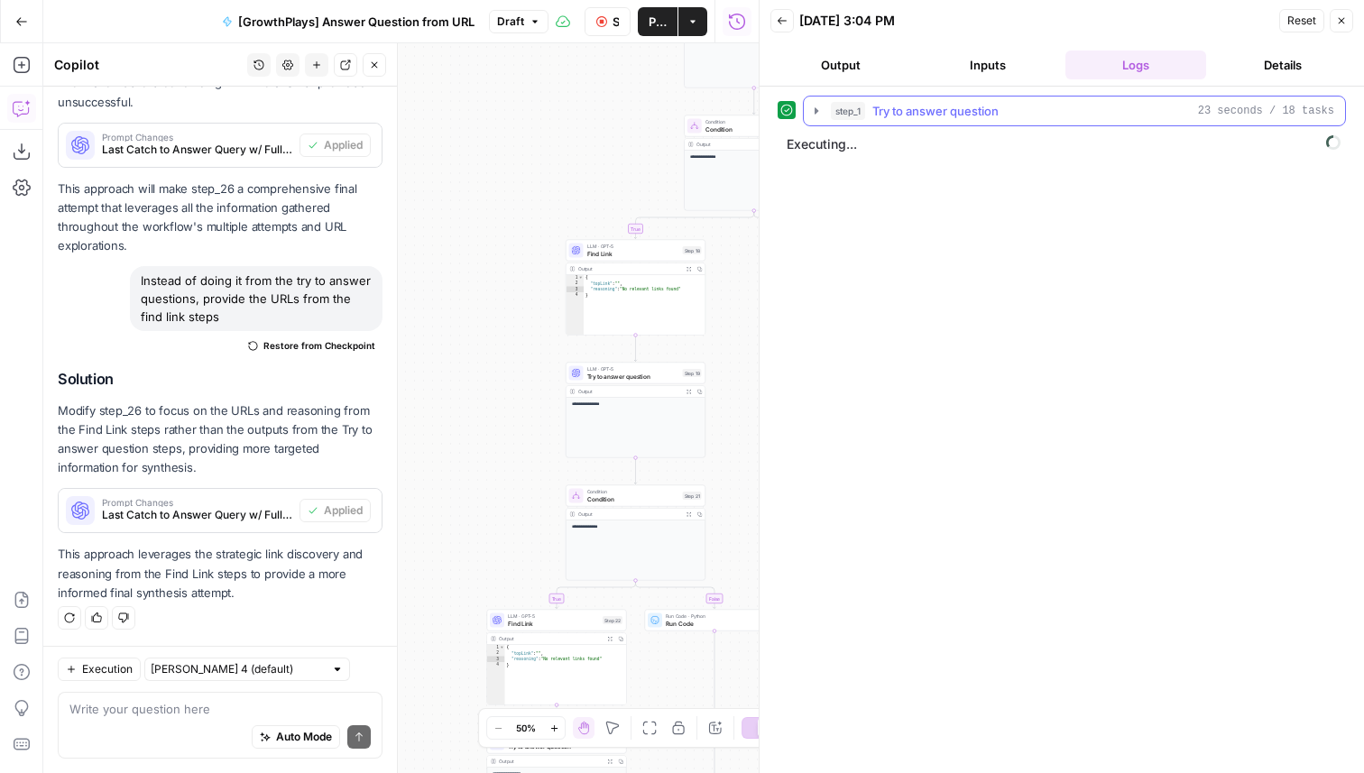
click at [897, 109] on span "Try to answer question" at bounding box center [936, 111] width 126 height 18
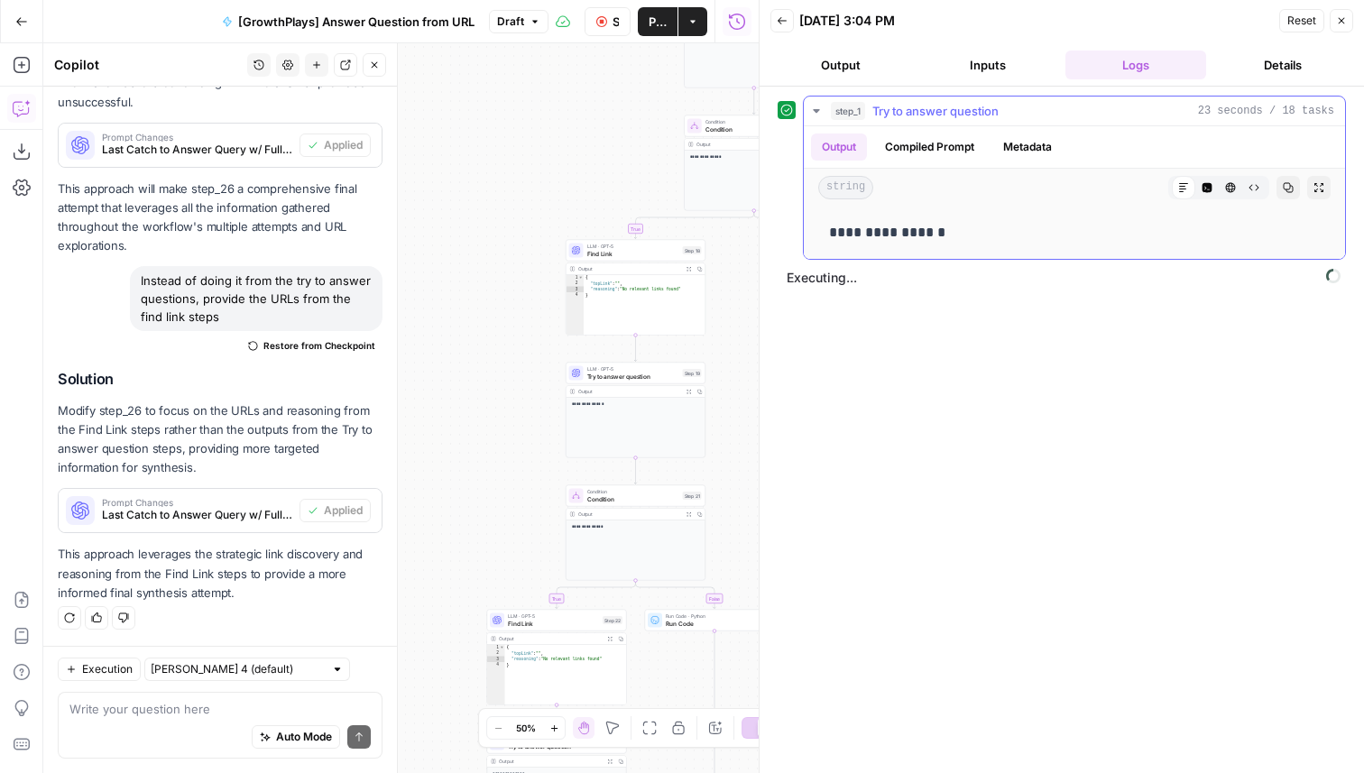
click at [912, 105] on span "Try to answer question" at bounding box center [936, 111] width 126 height 18
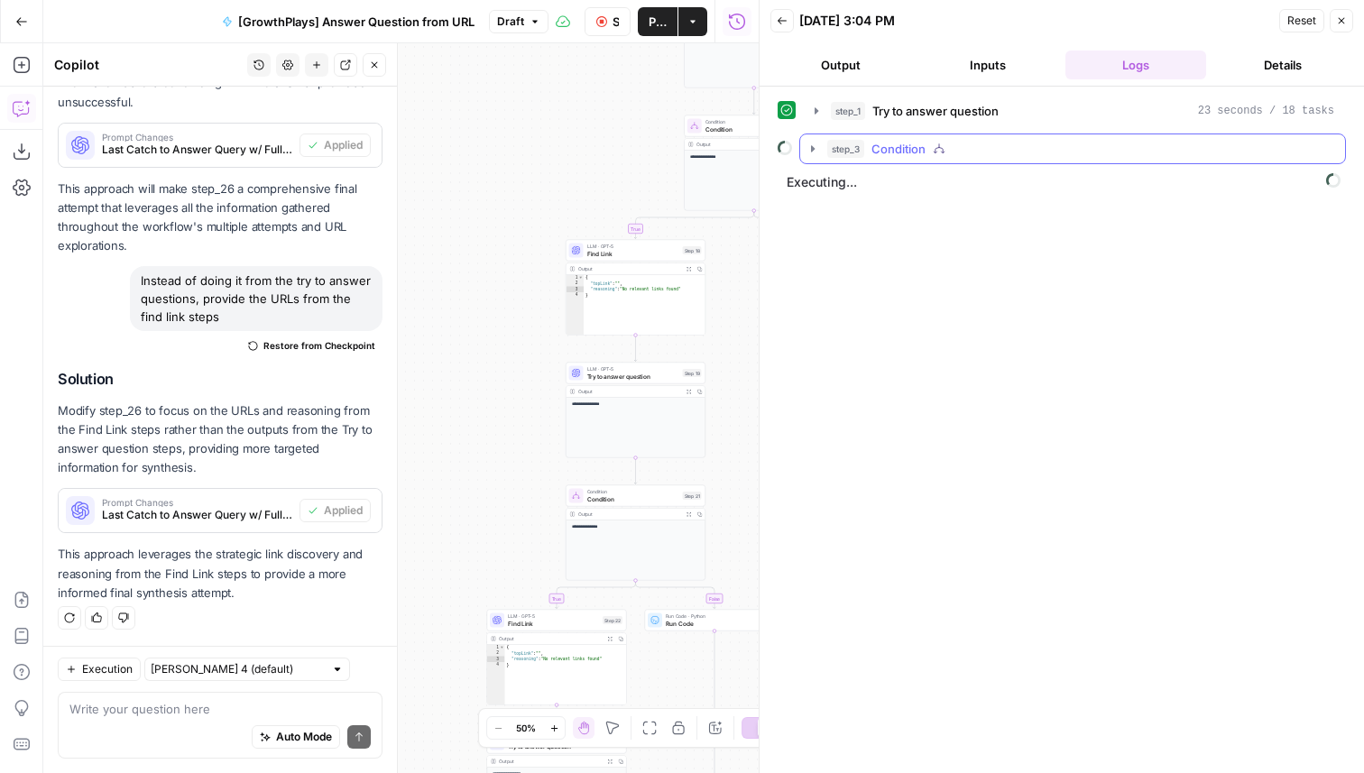
click at [884, 151] on span "Condition" at bounding box center [899, 149] width 54 height 18
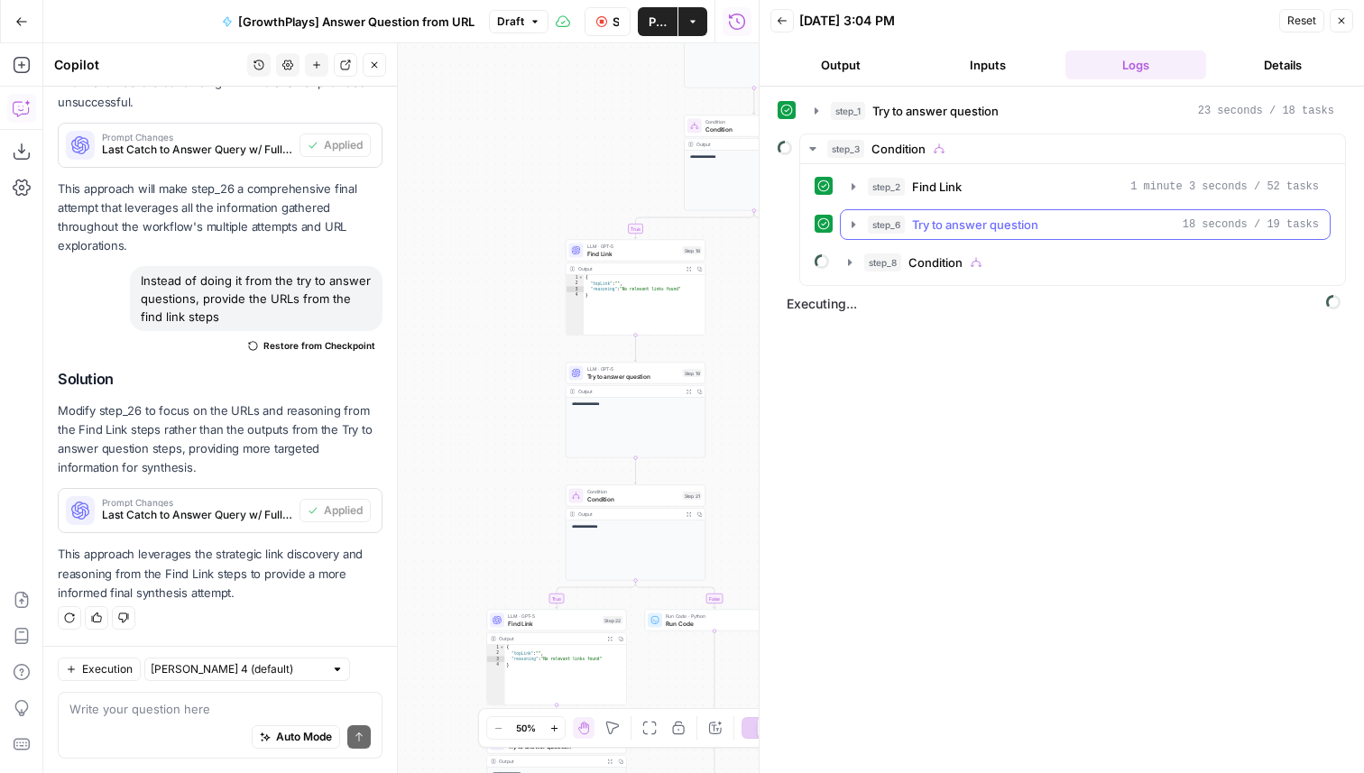
click at [915, 219] on span "Try to answer question" at bounding box center [975, 225] width 126 height 18
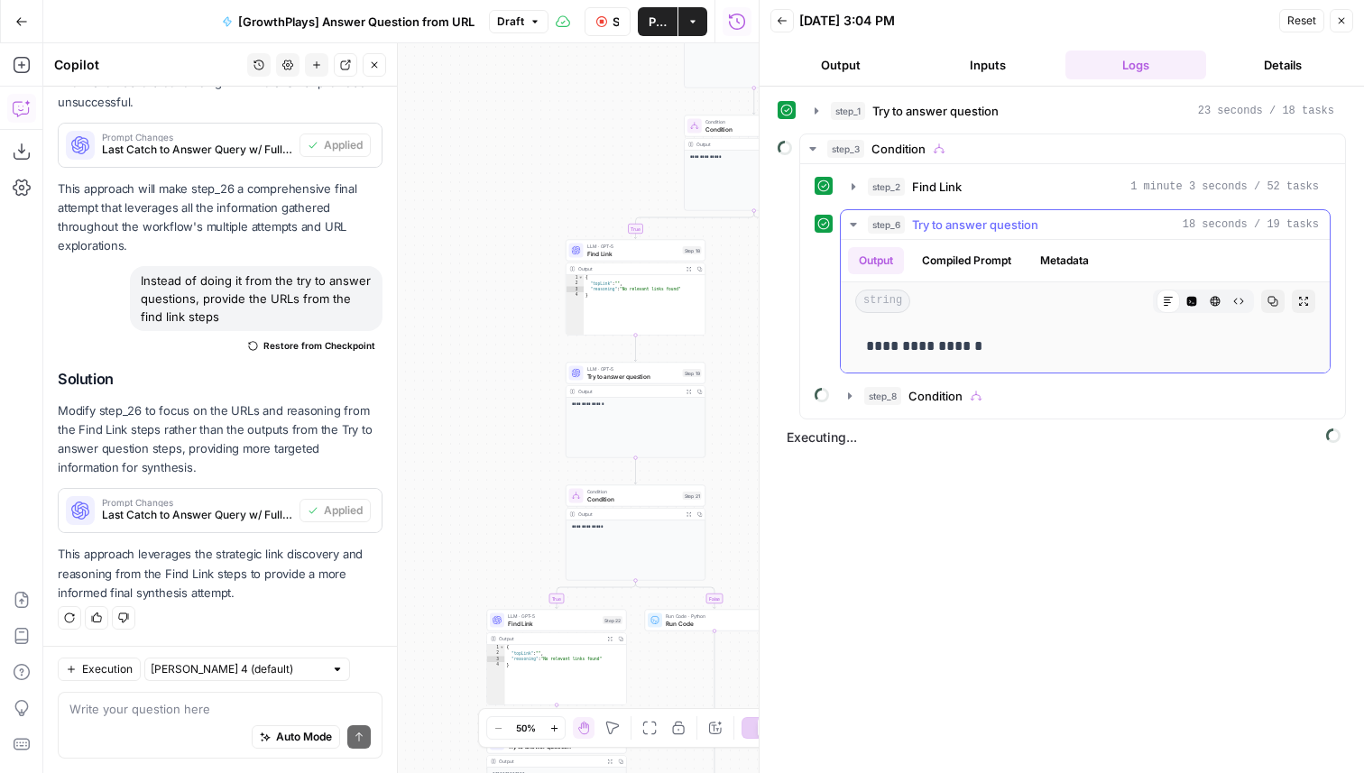
click at [920, 222] on span "Try to answer question" at bounding box center [975, 225] width 126 height 18
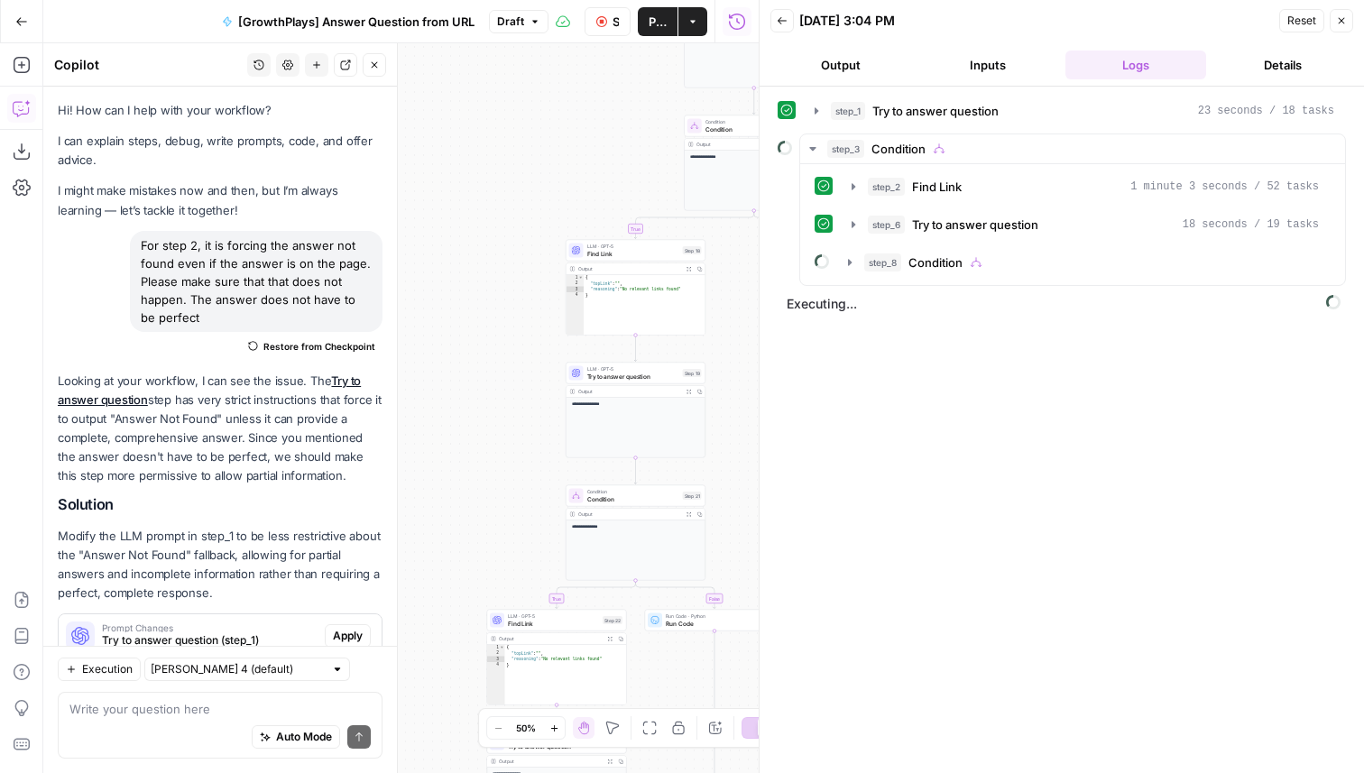
scroll to position [1404, 0]
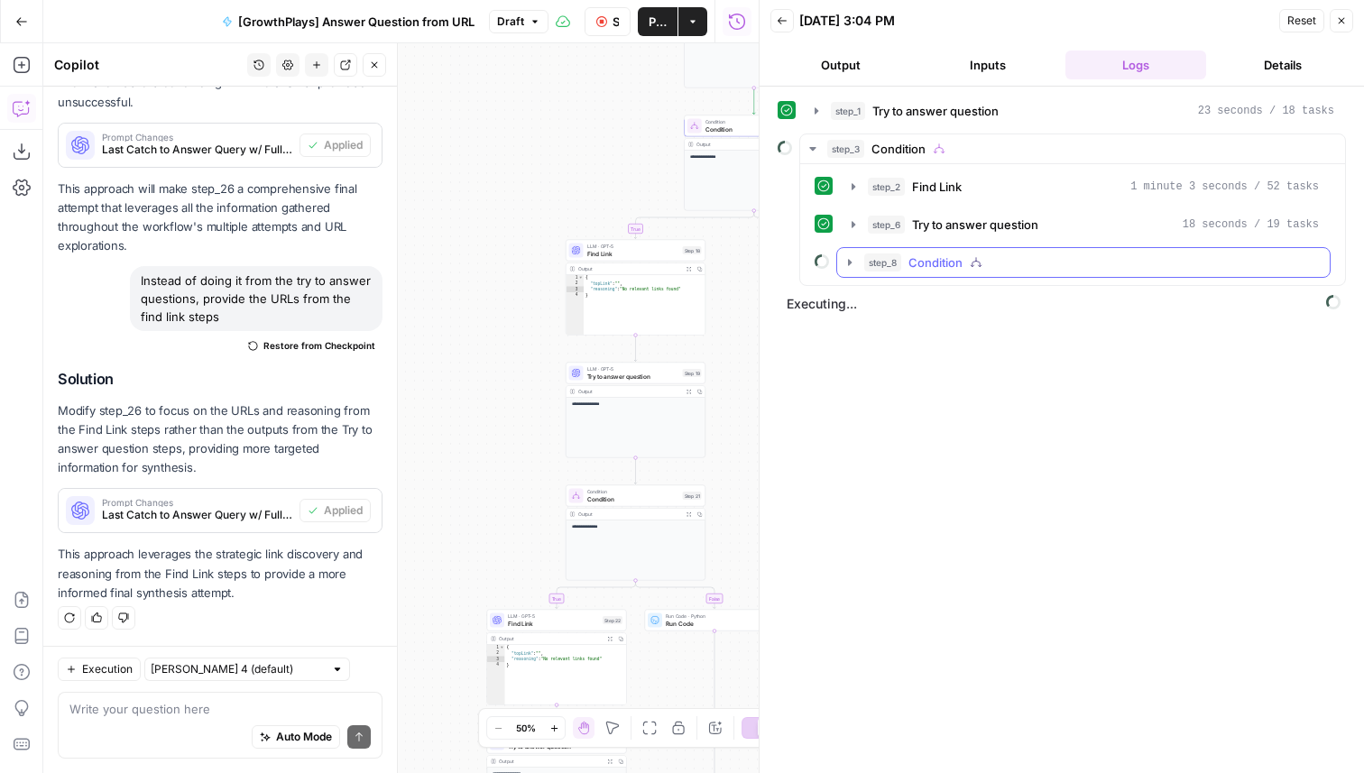
click at [944, 257] on span "Condition" at bounding box center [936, 263] width 54 height 18
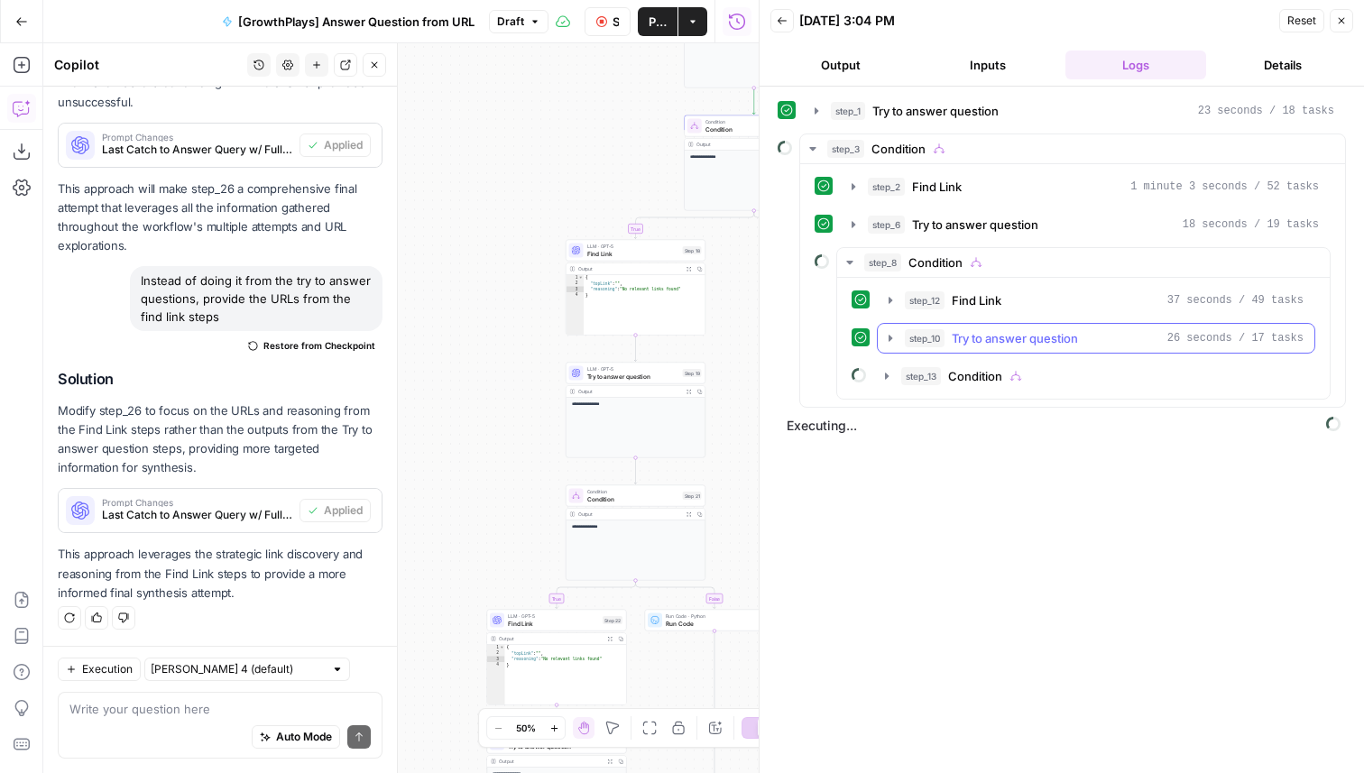
click at [980, 347] on button "step_10 Try to answer question 26 seconds / 17 tasks" at bounding box center [1096, 338] width 437 height 29
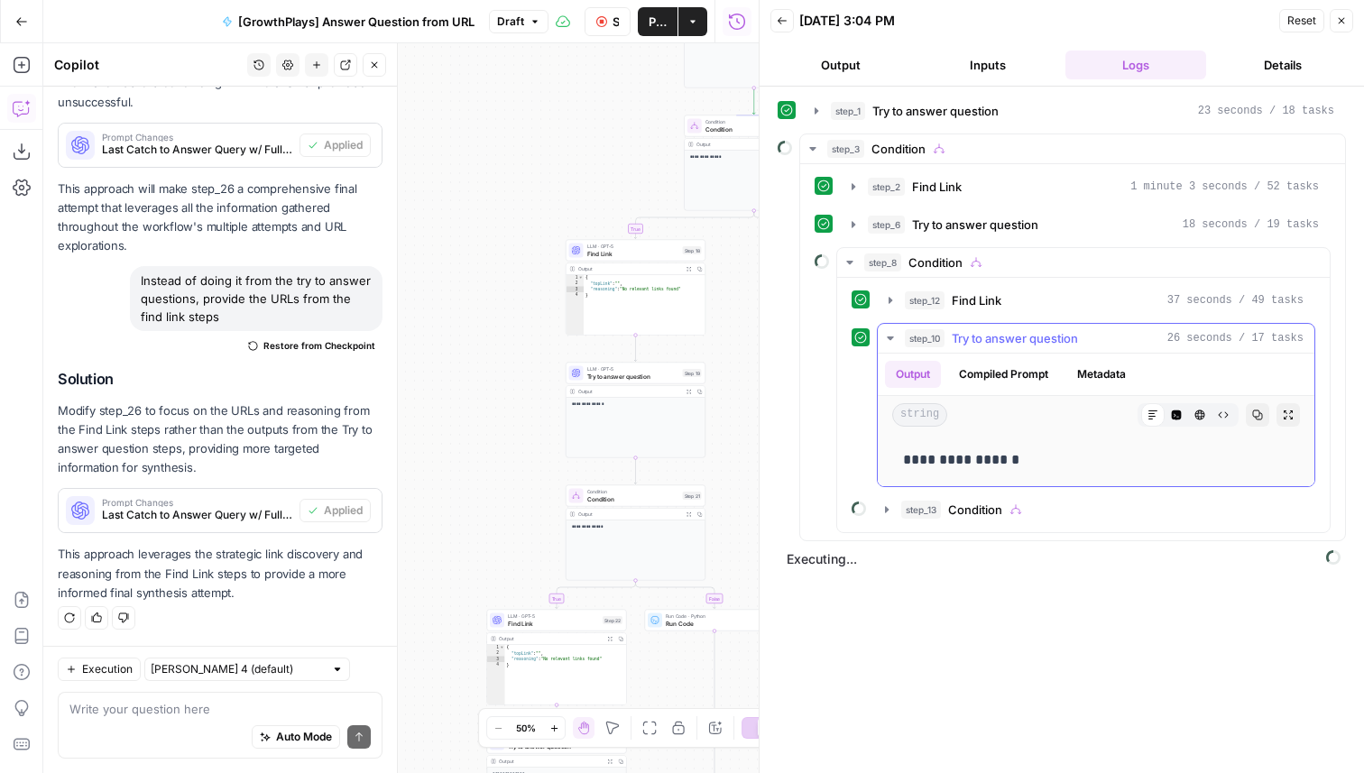
click at [980, 347] on button "step_10 Try to answer question 26 seconds / 17 tasks" at bounding box center [1096, 338] width 437 height 29
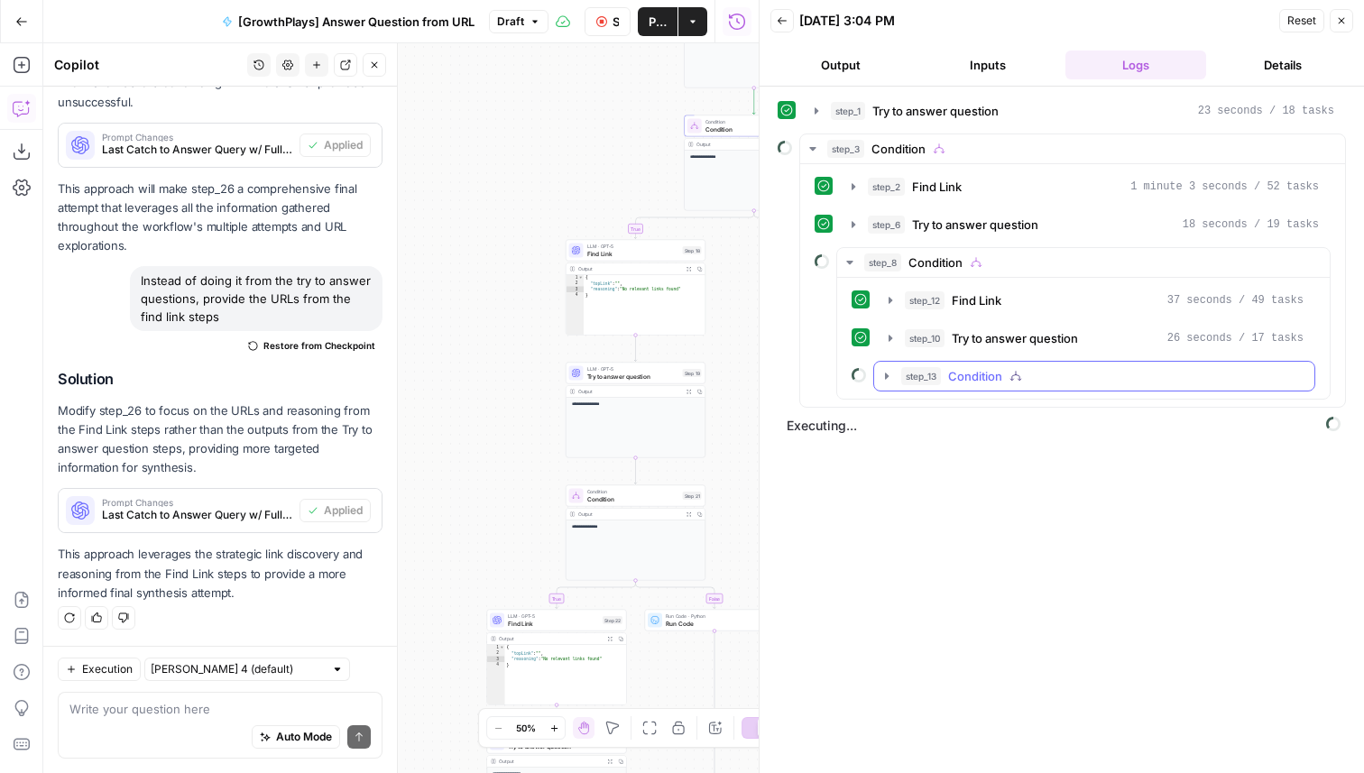
click at [993, 379] on span "Condition" at bounding box center [975, 376] width 54 height 18
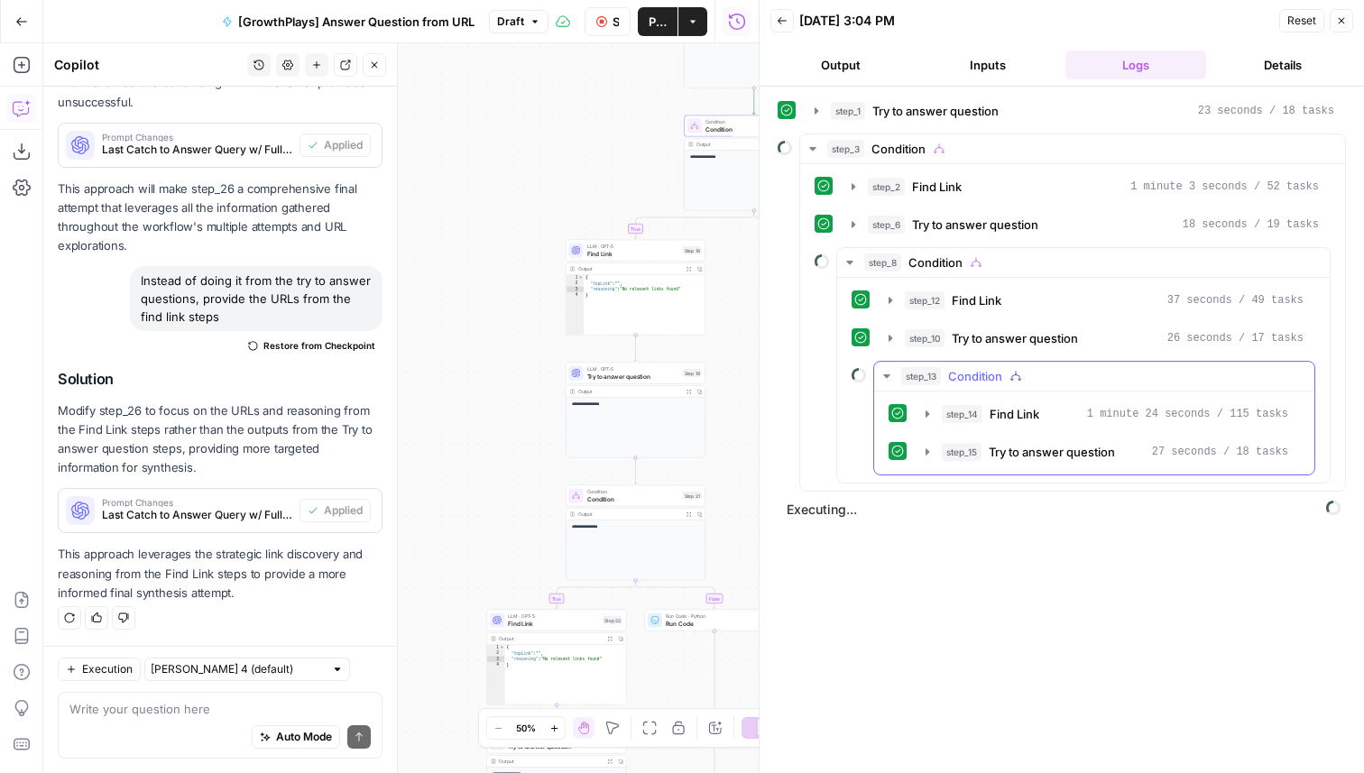
click at [989, 372] on span "Condition" at bounding box center [975, 376] width 54 height 18
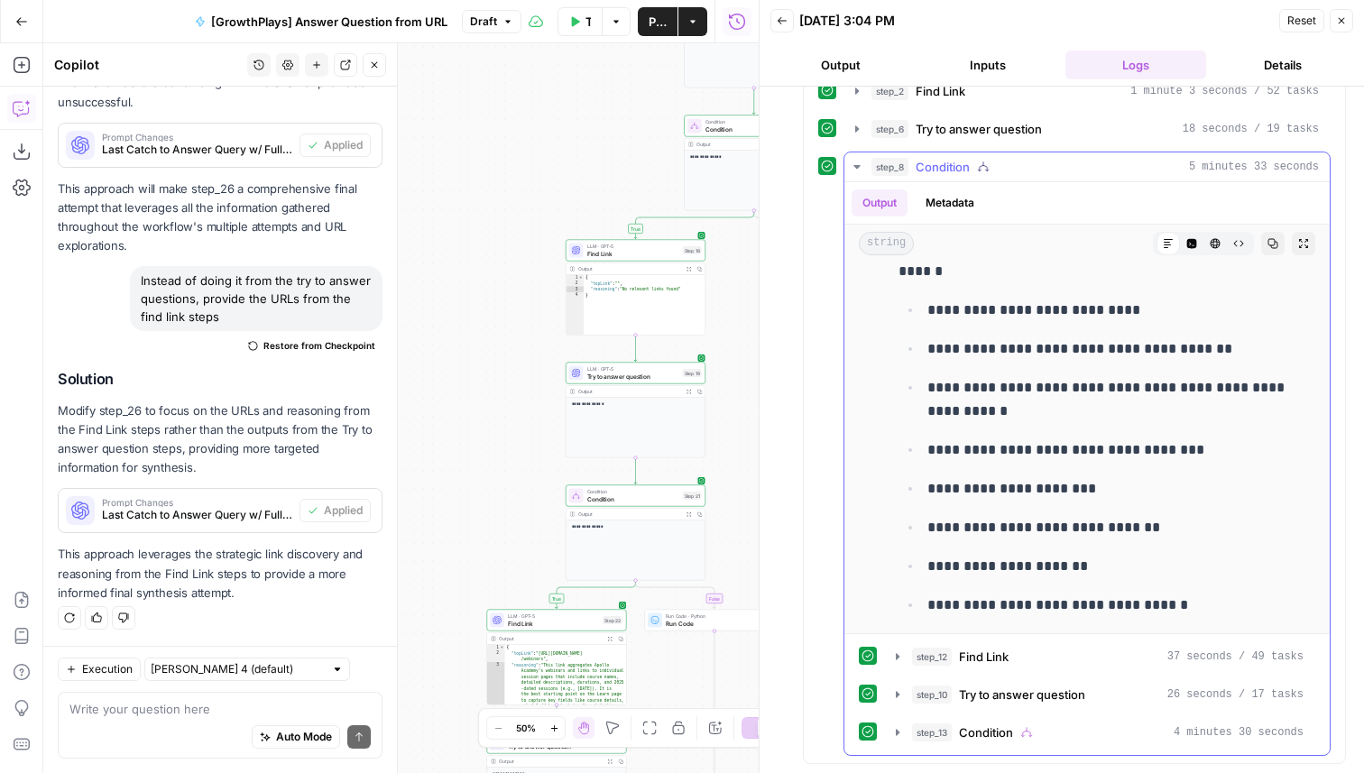
scroll to position [0, 0]
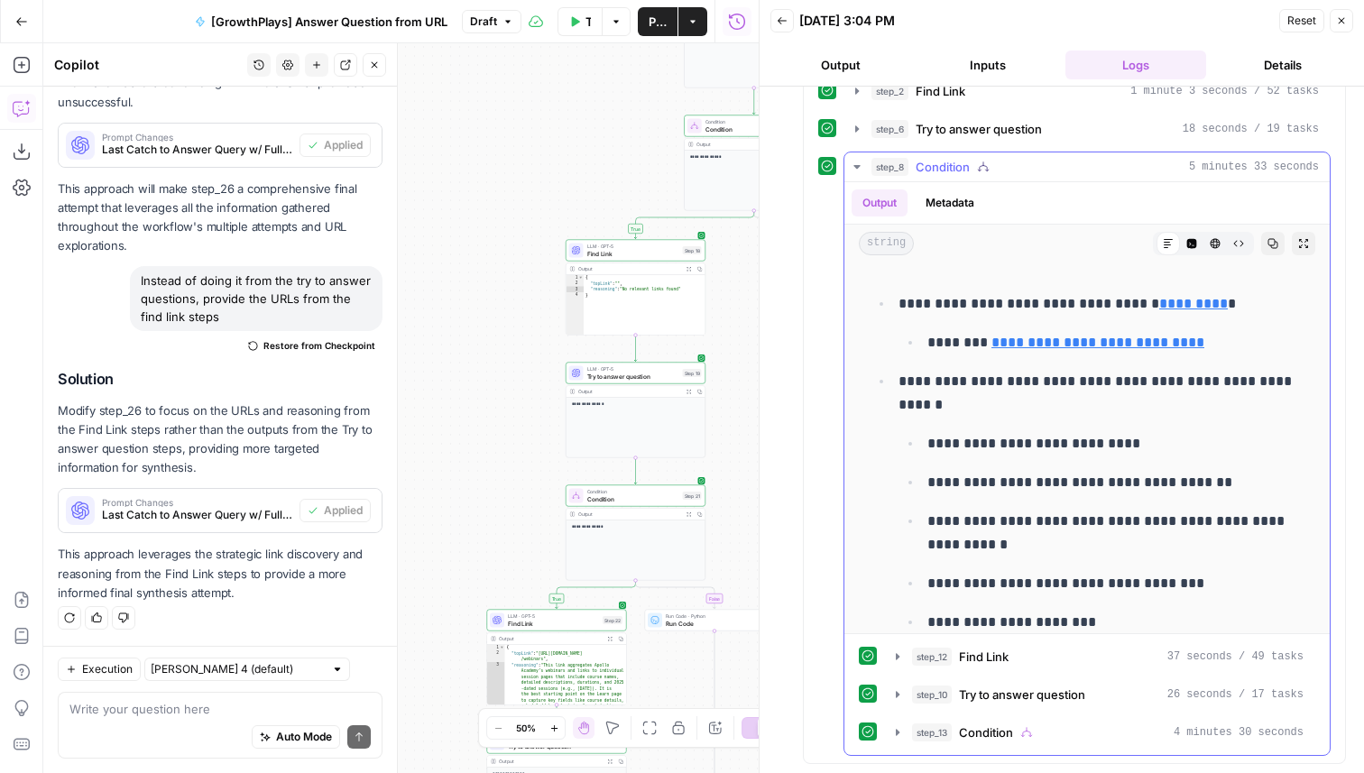
click at [1005, 167] on div "step_8 Condition 5 minutes 33 seconds" at bounding box center [1096, 167] width 448 height 18
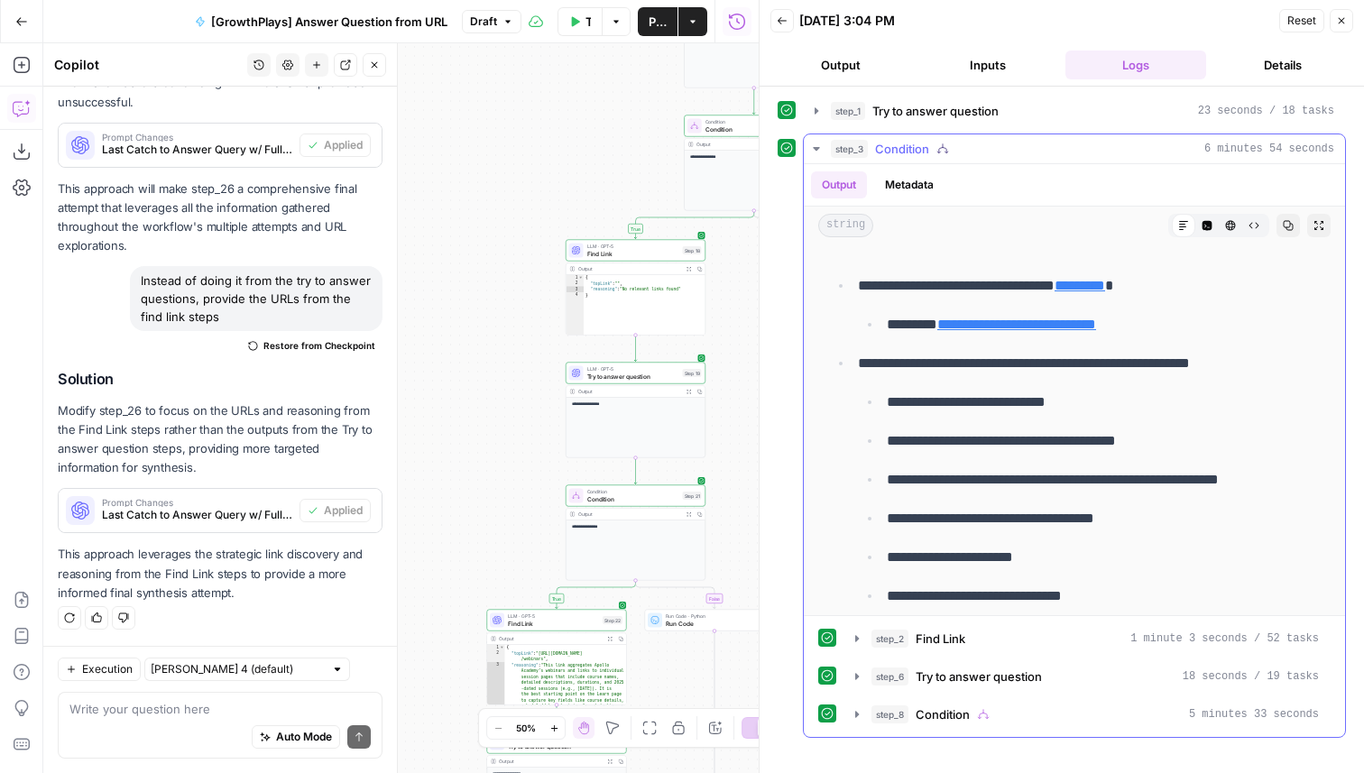
click at [954, 138] on button "step_3 Condition 6 minutes 54 seconds" at bounding box center [1074, 148] width 541 height 29
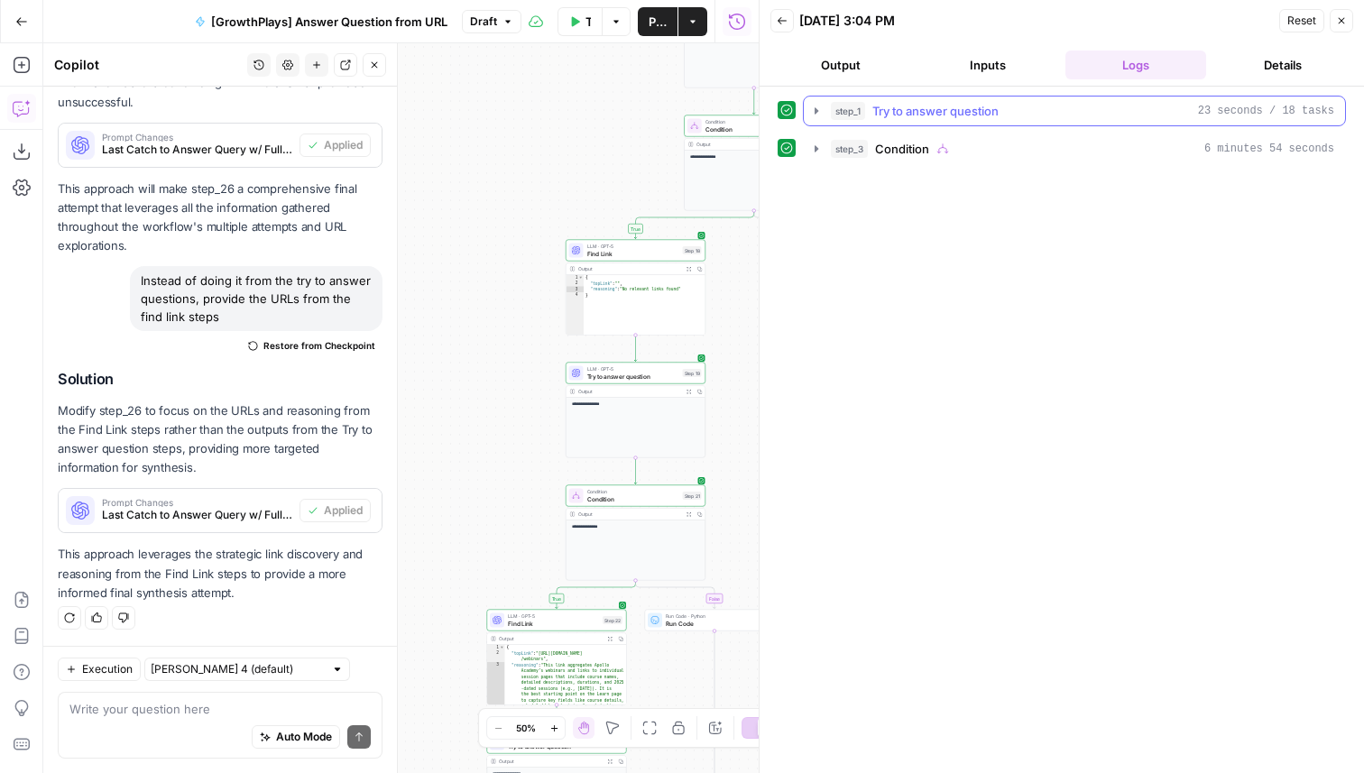
click at [978, 111] on span "Try to answer question" at bounding box center [936, 111] width 126 height 18
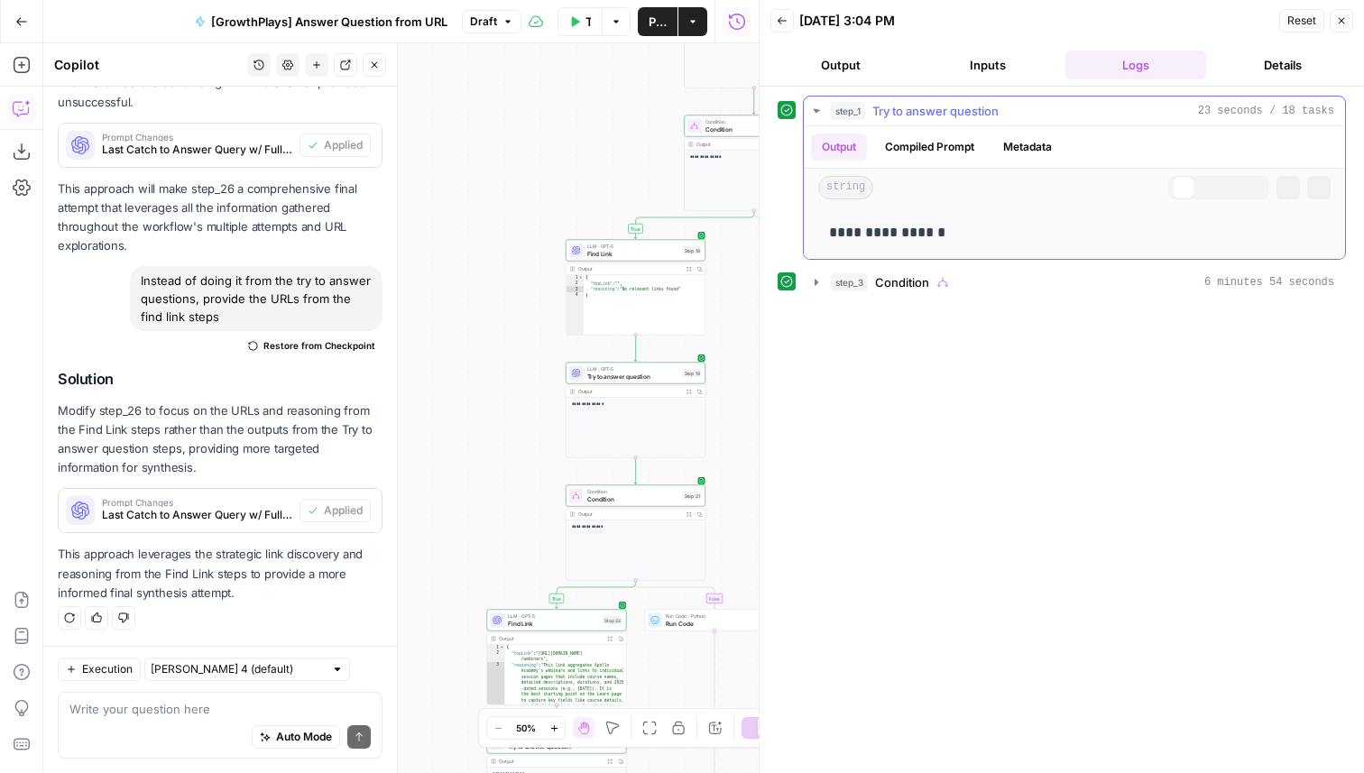
click at [978, 111] on span "Try to answer question" at bounding box center [936, 111] width 126 height 18
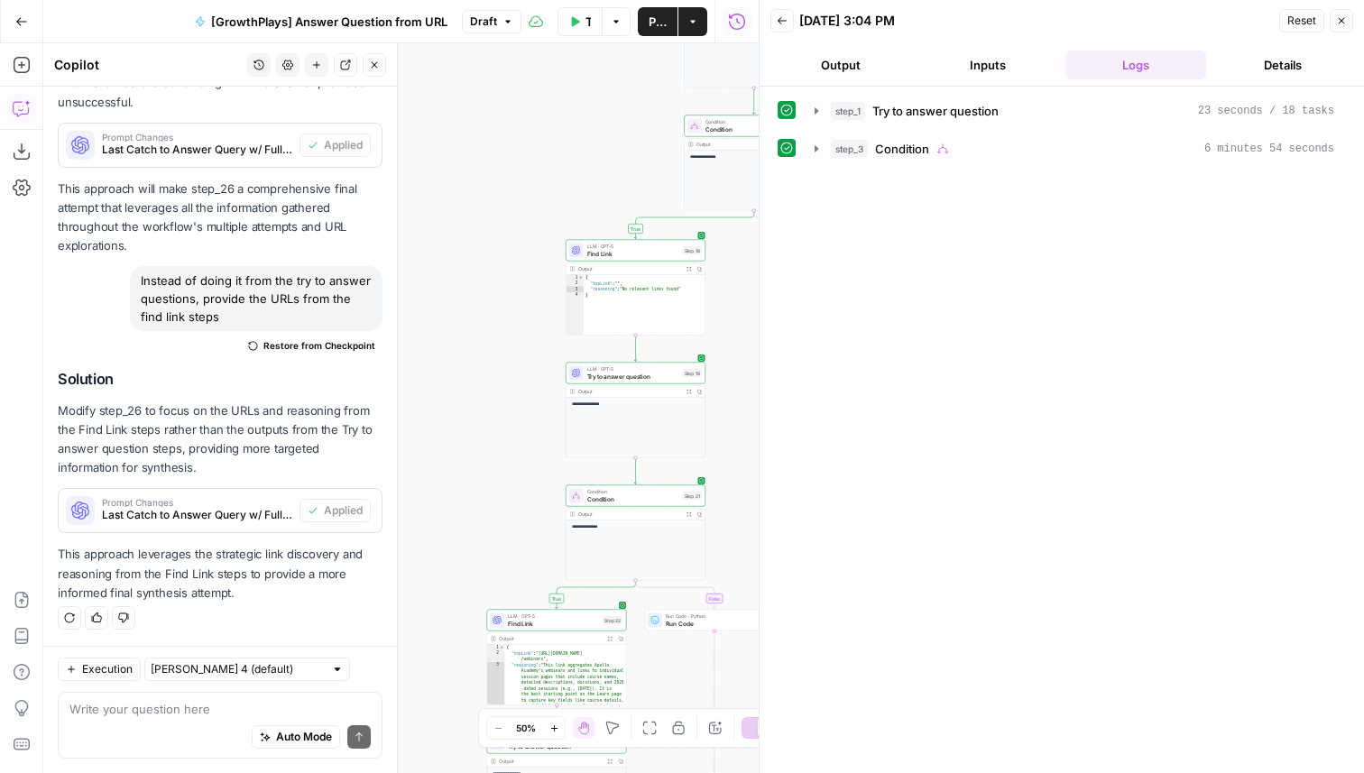
click at [875, 58] on button "Output" at bounding box center [841, 65] width 141 height 29
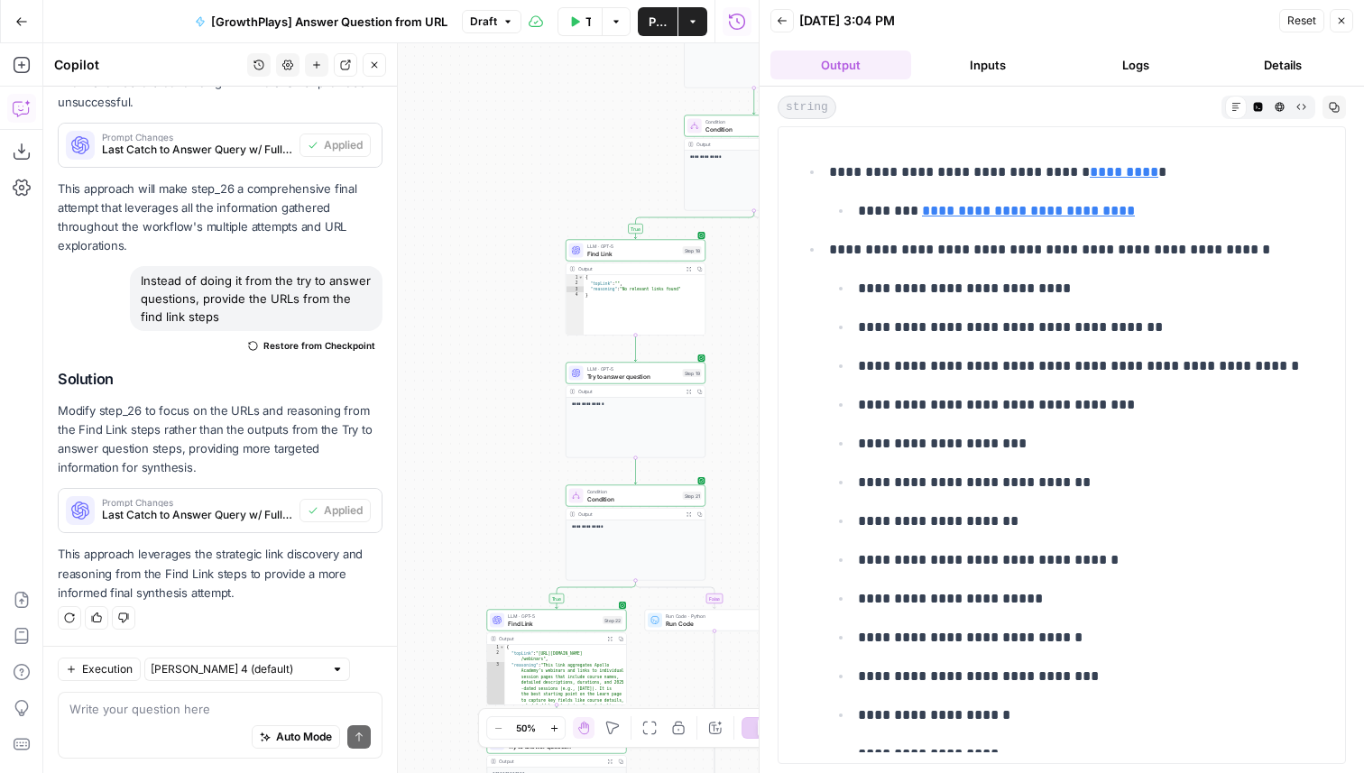
click at [782, 24] on icon "button" at bounding box center [782, 20] width 11 height 11
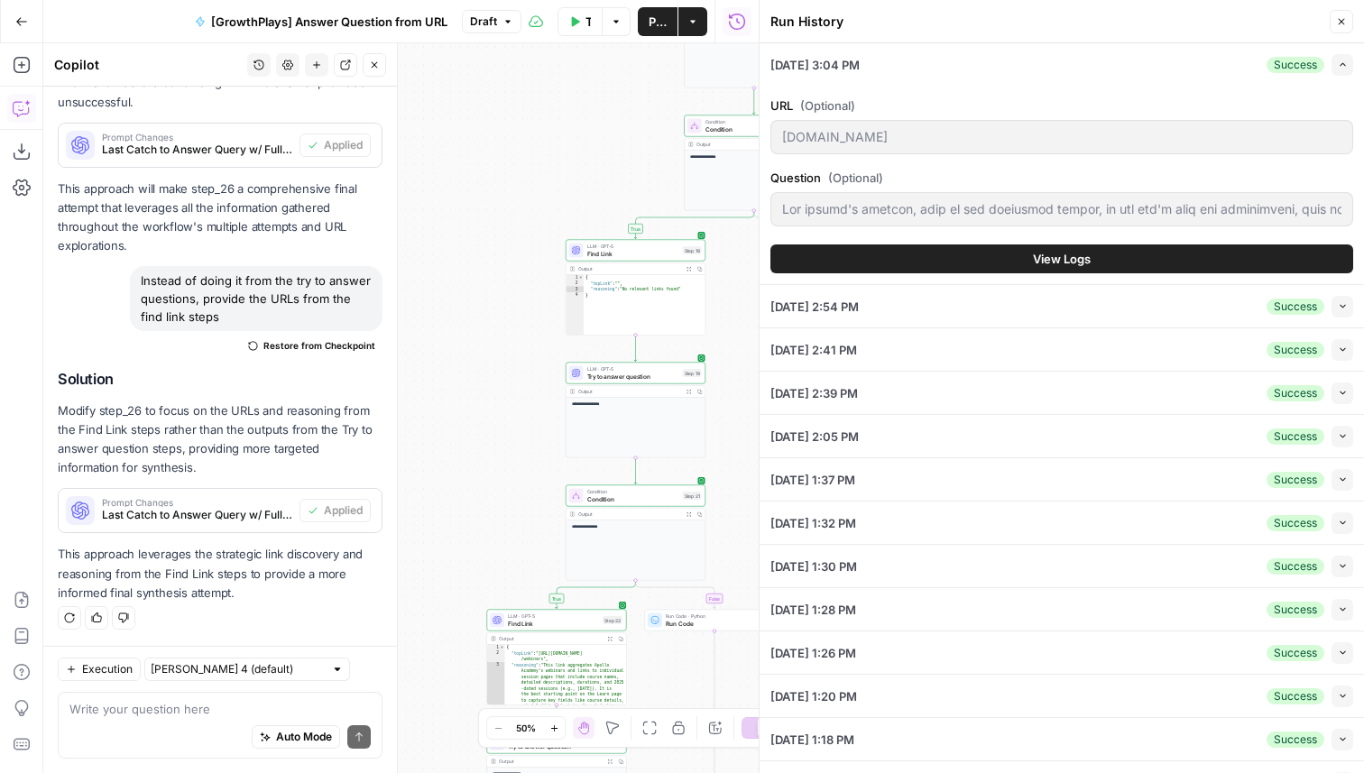
click at [580, 19] on button "Test Workflow" at bounding box center [580, 21] width 45 height 29
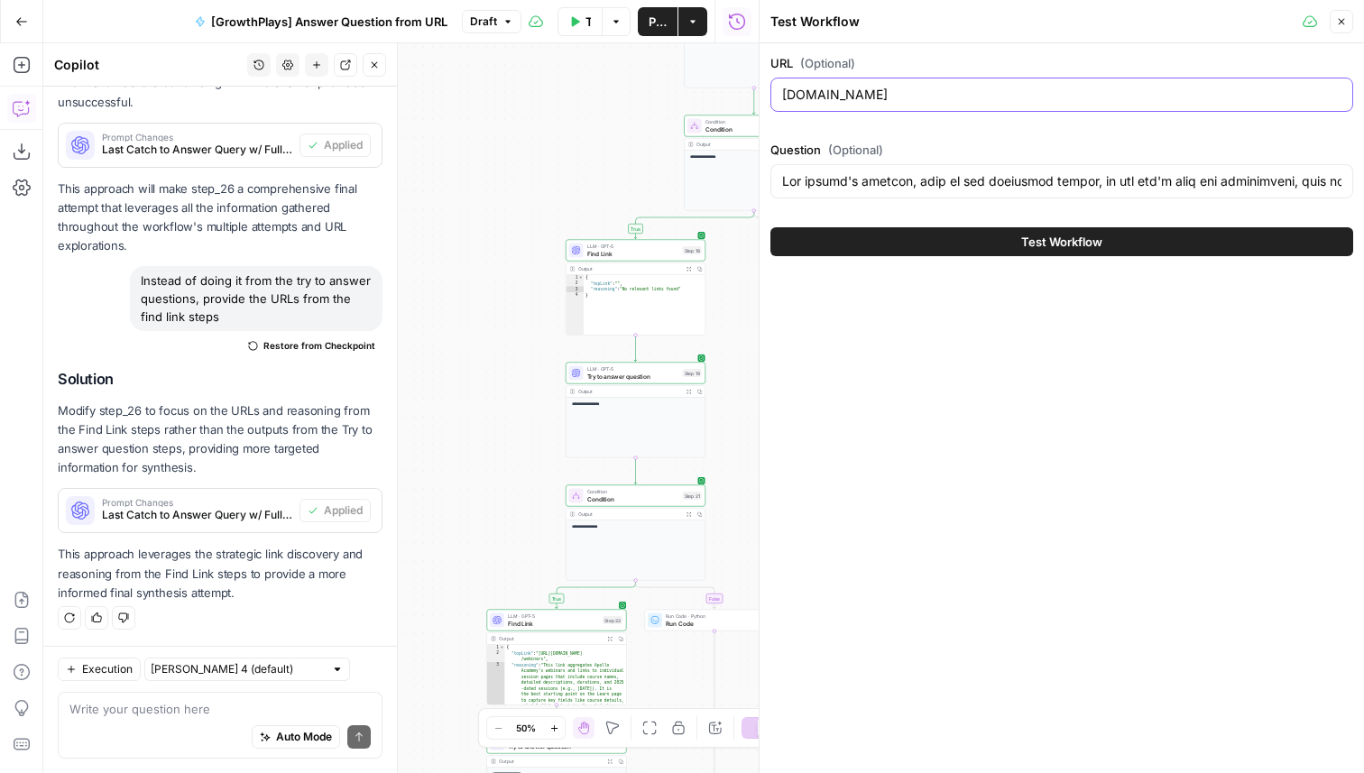
drag, startPoint x: 895, startPoint y: 95, endPoint x: 816, endPoint y: 98, distance: 79.5
click at [816, 98] on input "www.apollo.io" at bounding box center [1061, 95] width 559 height 18
type input "[DOMAIN_NAME]"
click at [1018, 256] on div "Test Workflow" at bounding box center [1062, 242] width 583 height 51
click at [1018, 252] on button "Test Workflow" at bounding box center [1062, 241] width 583 height 29
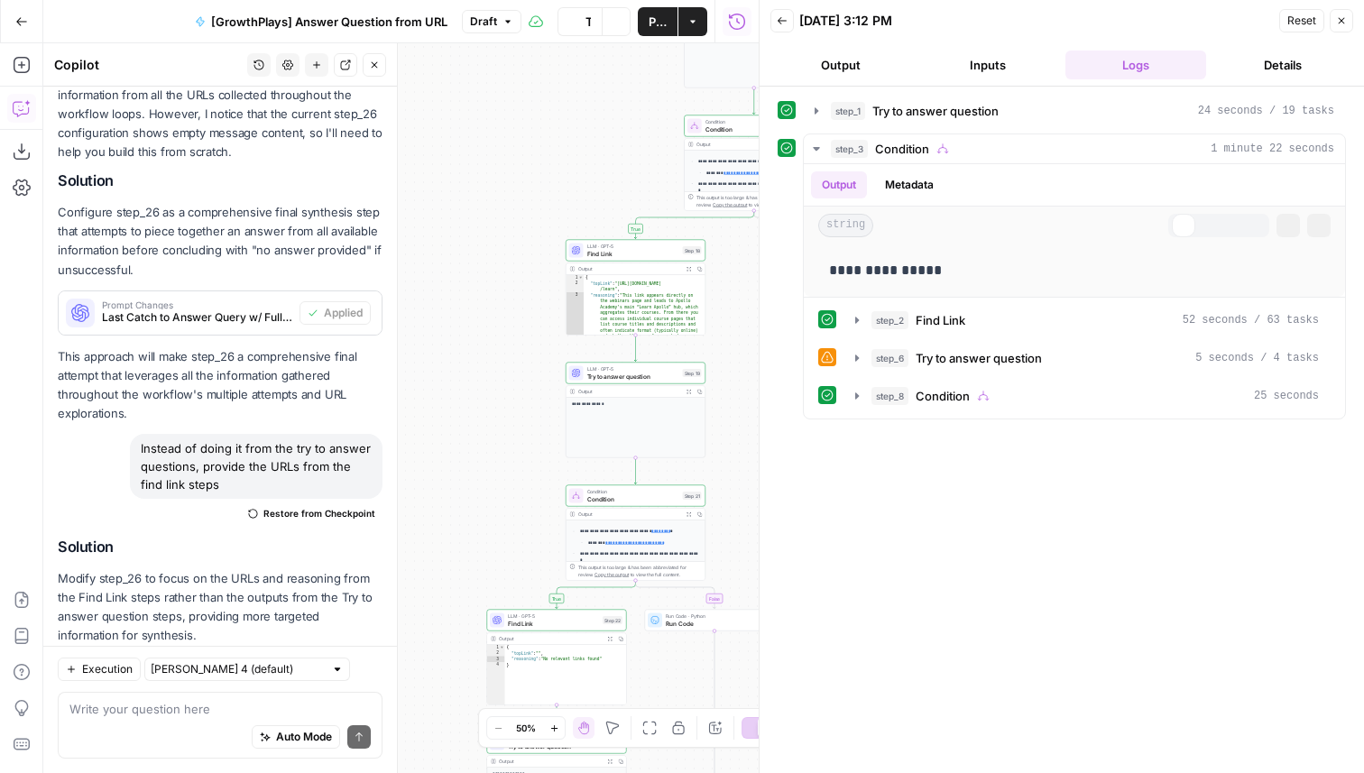
scroll to position [1404, 0]
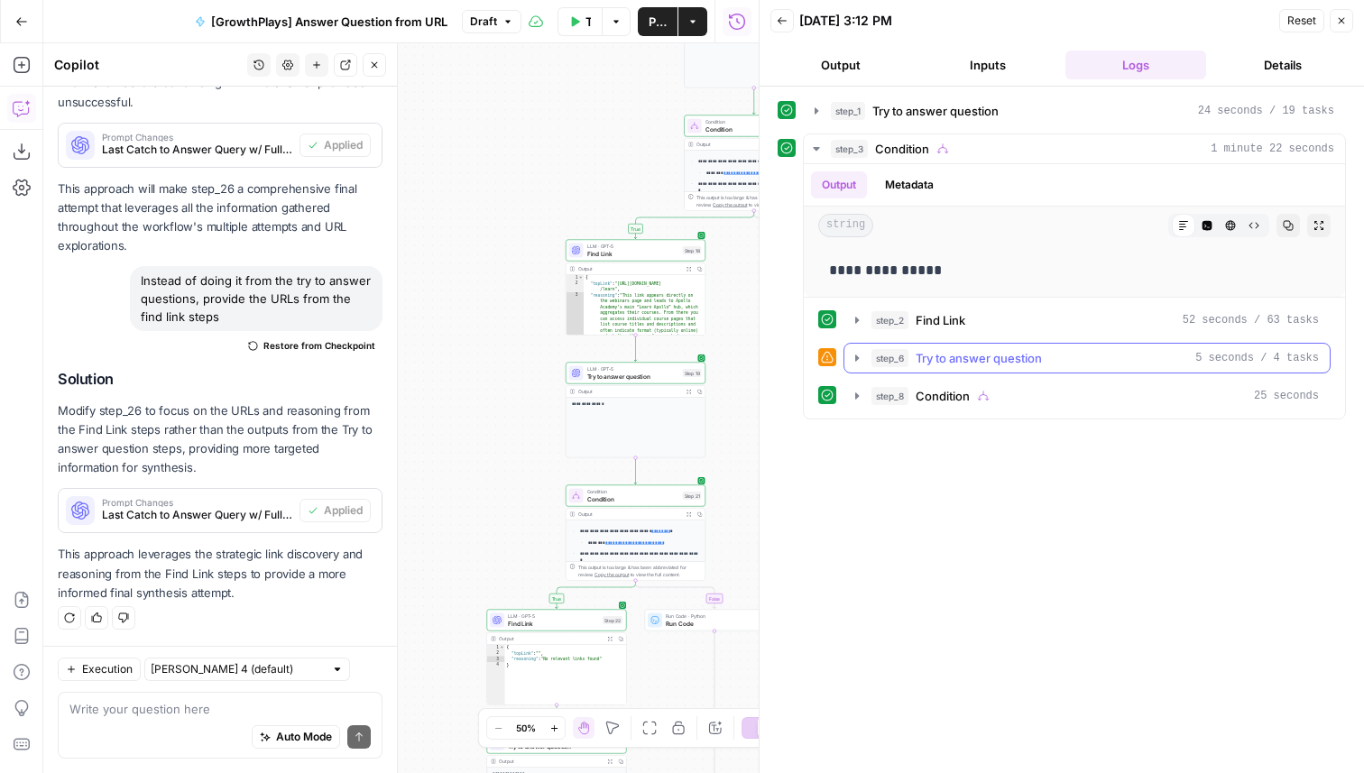
click at [949, 360] on span "Try to answer question" at bounding box center [979, 358] width 126 height 18
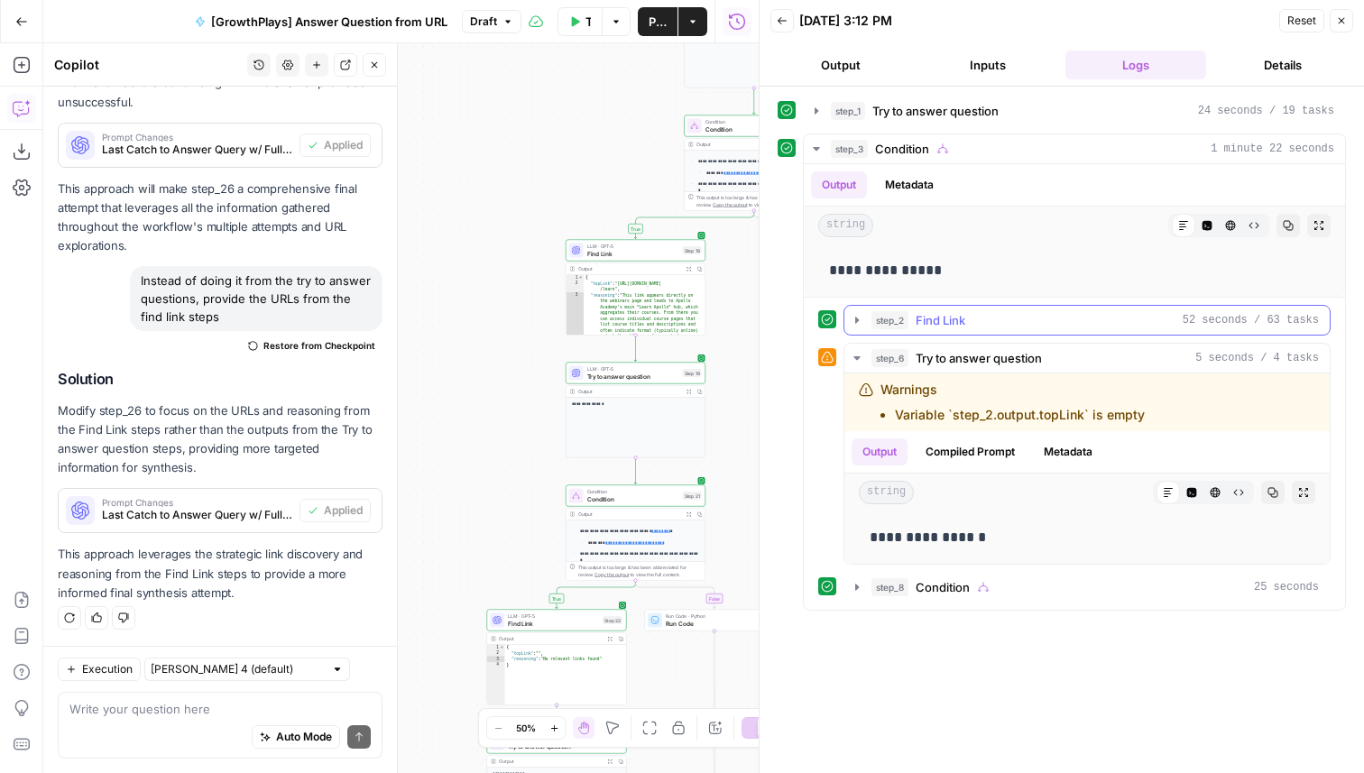
click at [961, 321] on span "Find Link" at bounding box center [941, 320] width 50 height 18
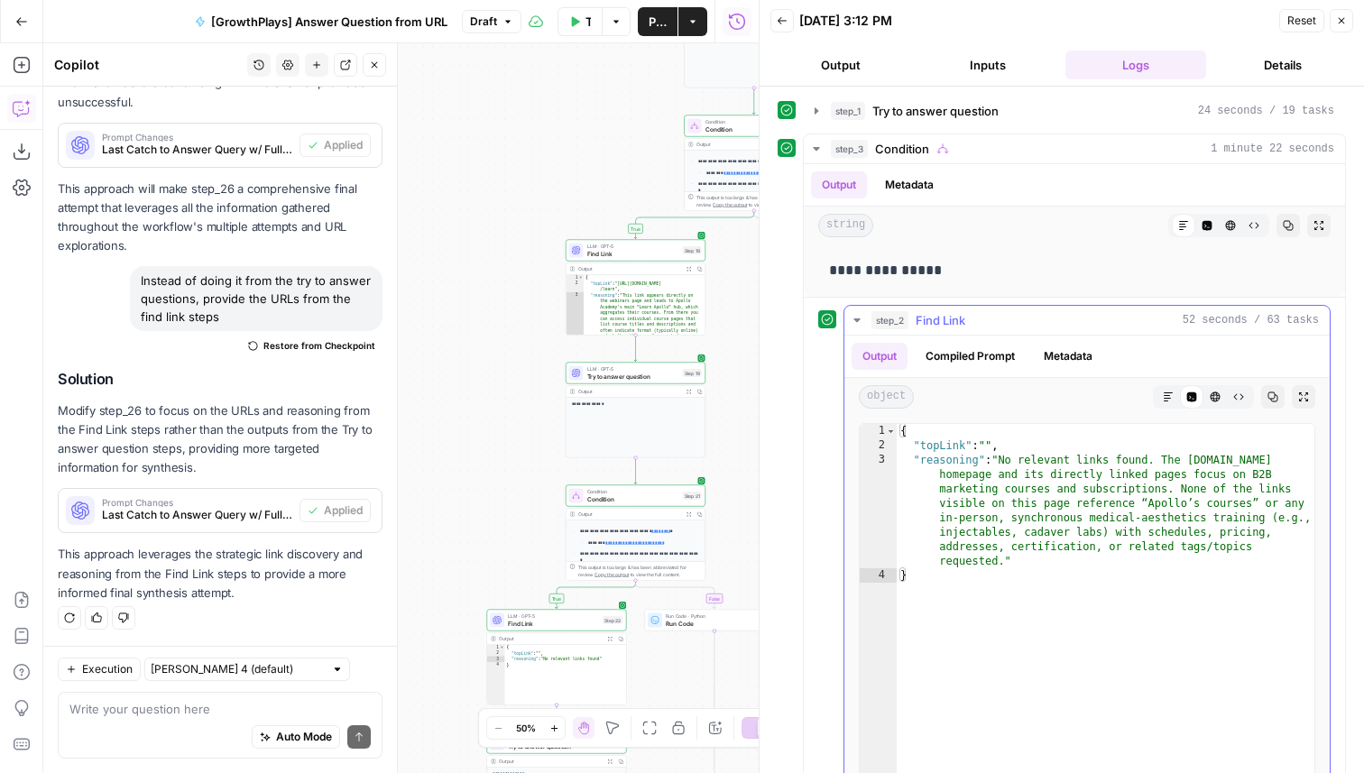
click at [961, 321] on span "Find Link" at bounding box center [941, 320] width 50 height 18
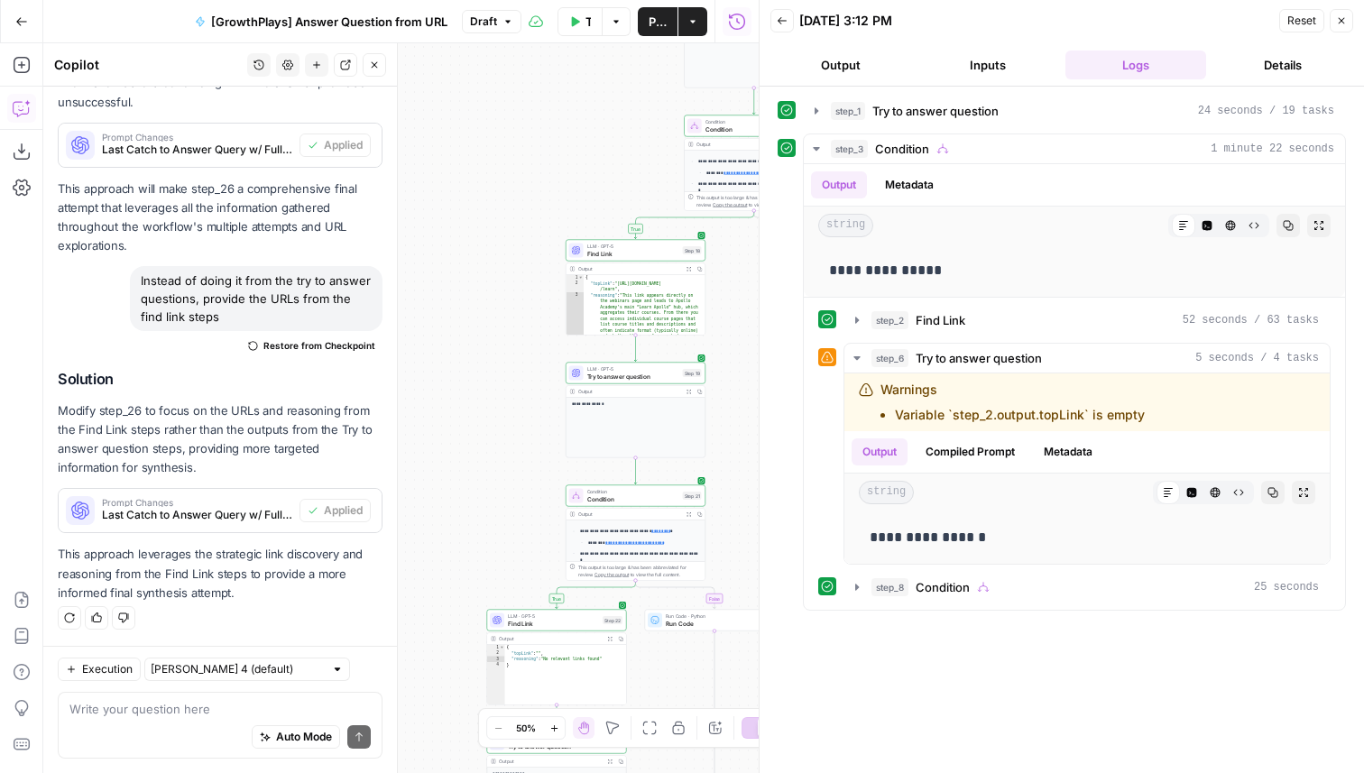
click at [570, 29] on button "Test Workflow" at bounding box center [580, 21] width 45 height 29
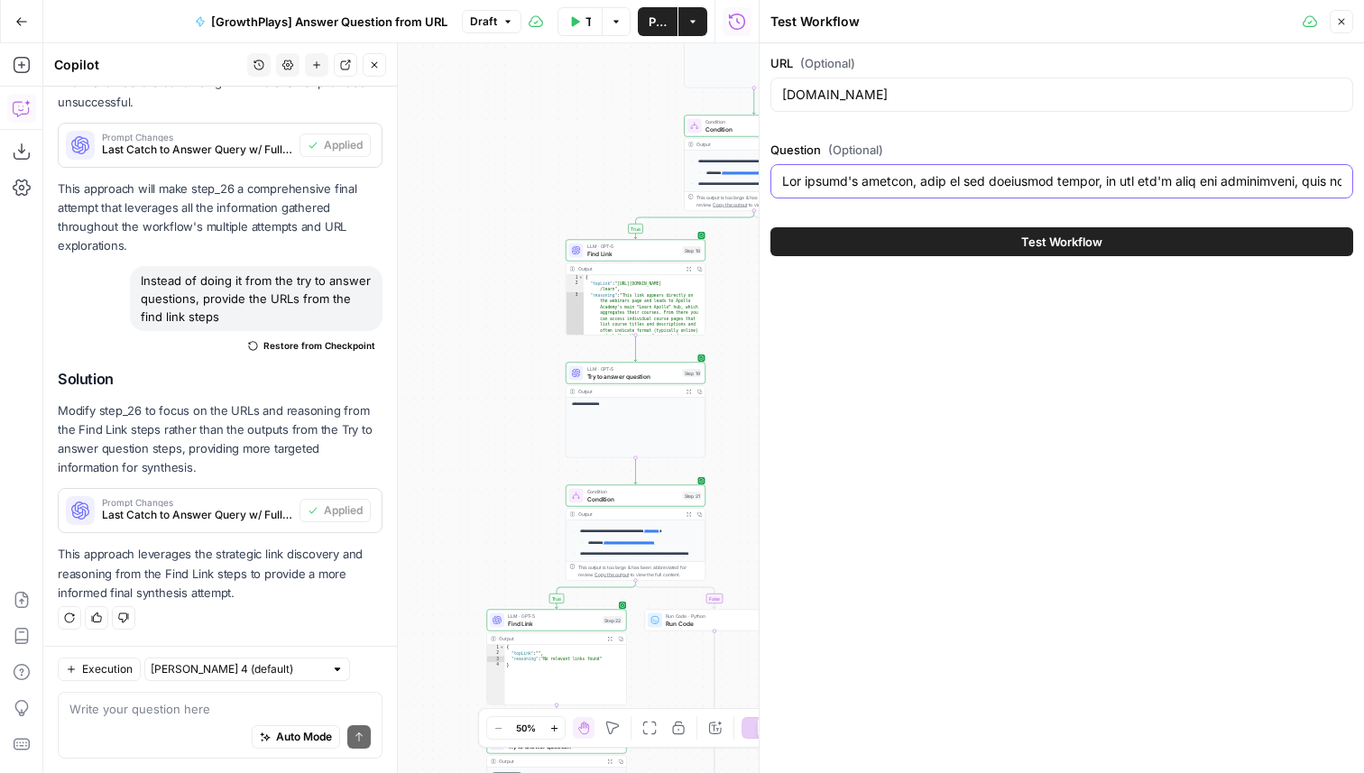
click at [843, 185] on input "Question (Optional)" at bounding box center [1061, 181] width 559 height 18
click at [842, 184] on input "Question (Optional)" at bounding box center [1061, 181] width 559 height 18
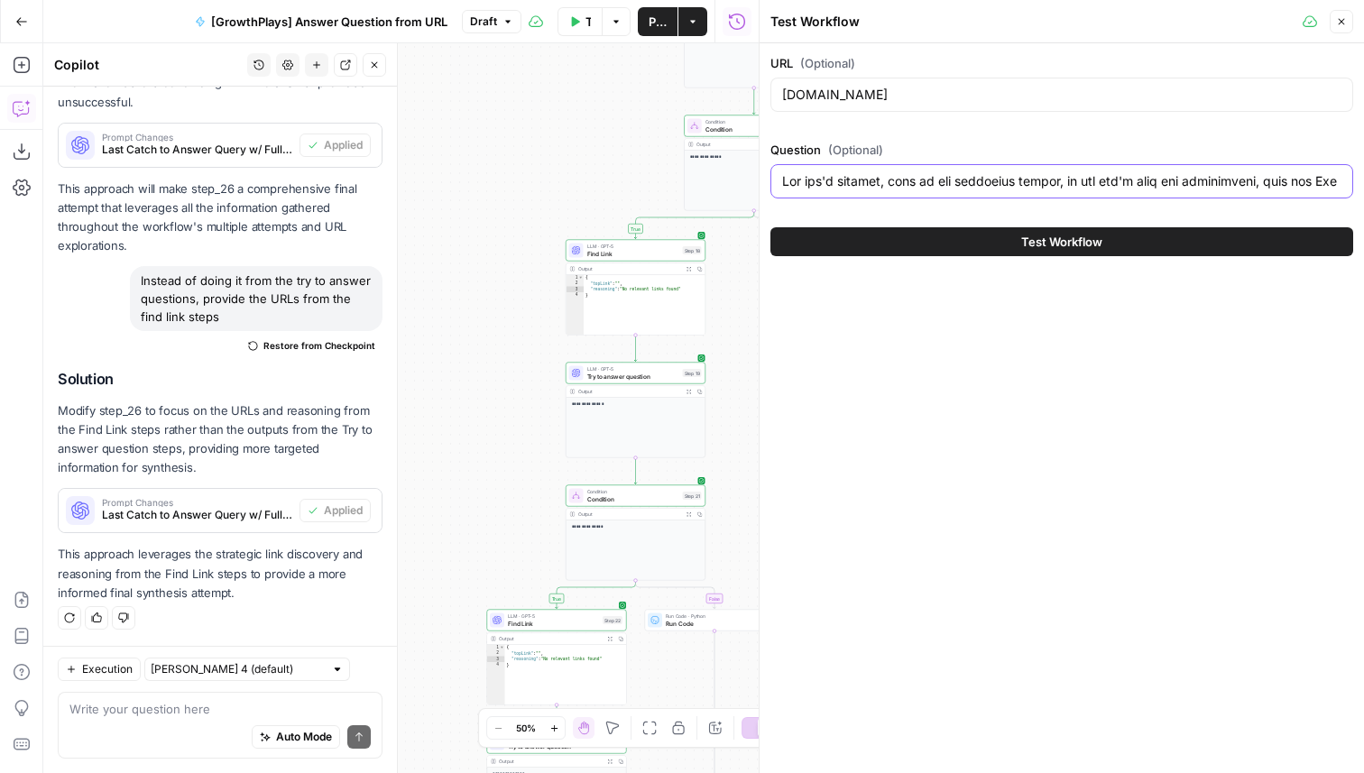
type input "Lor ips'd sitamet, cons ad eli seddoeius tempor, in utl etd'm aliq eni adminimv…"
click at [956, 243] on button "Test Workflow" at bounding box center [1062, 241] width 583 height 29
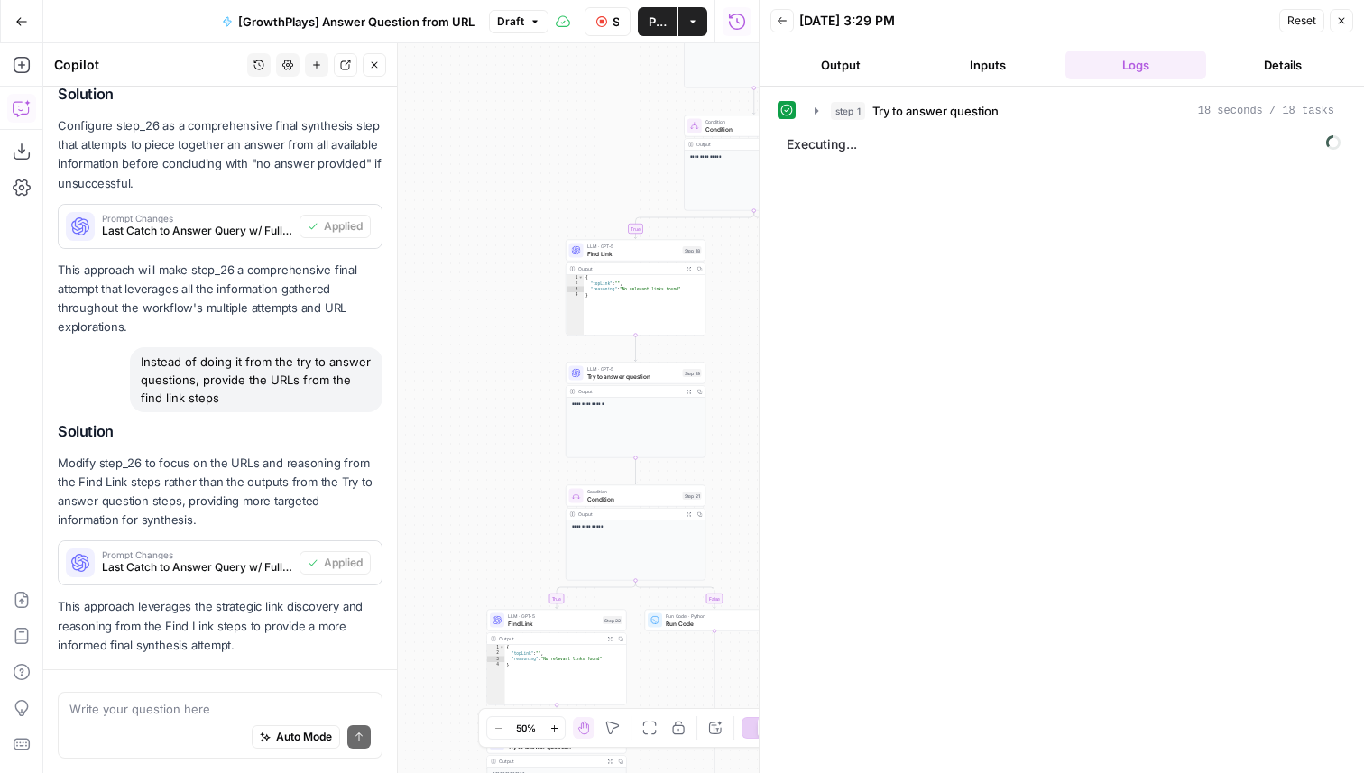
scroll to position [1404, 0]
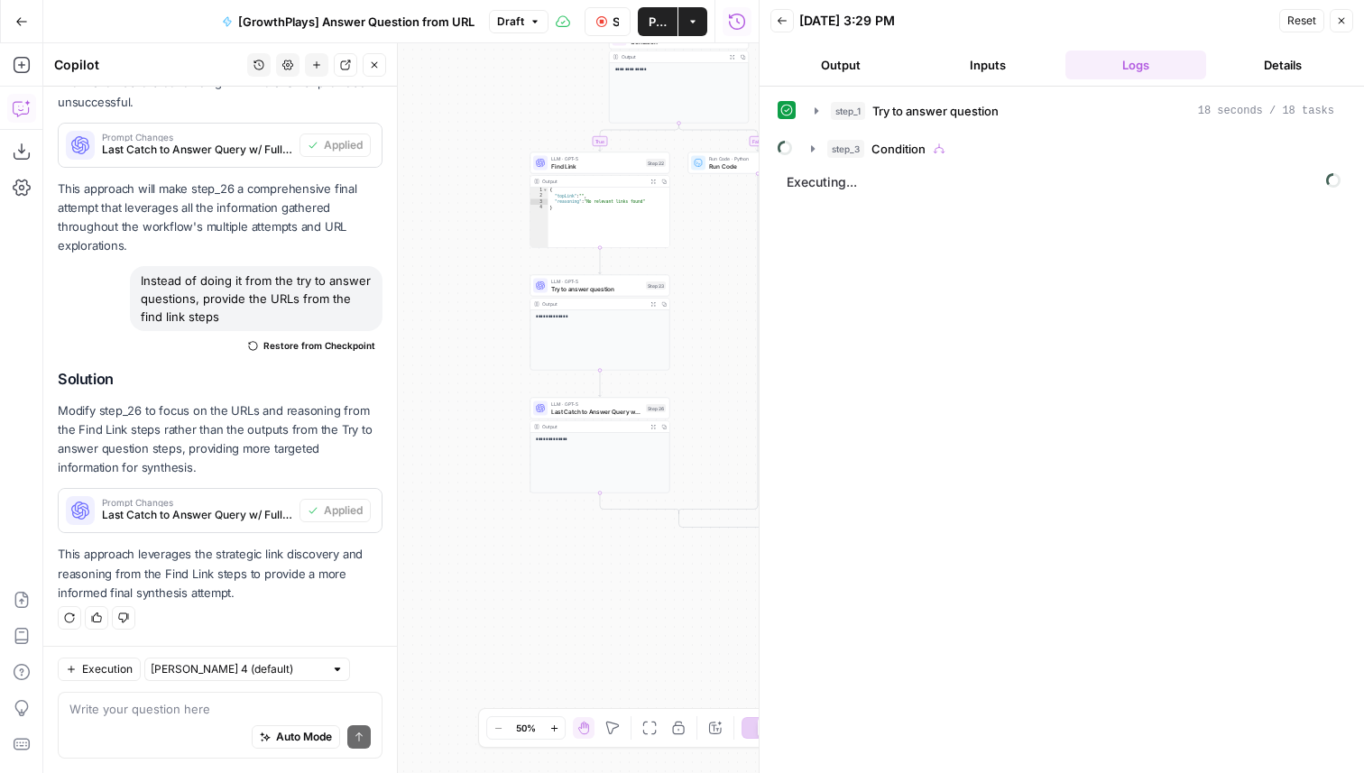
click at [377, 67] on icon "button" at bounding box center [374, 65] width 11 height 11
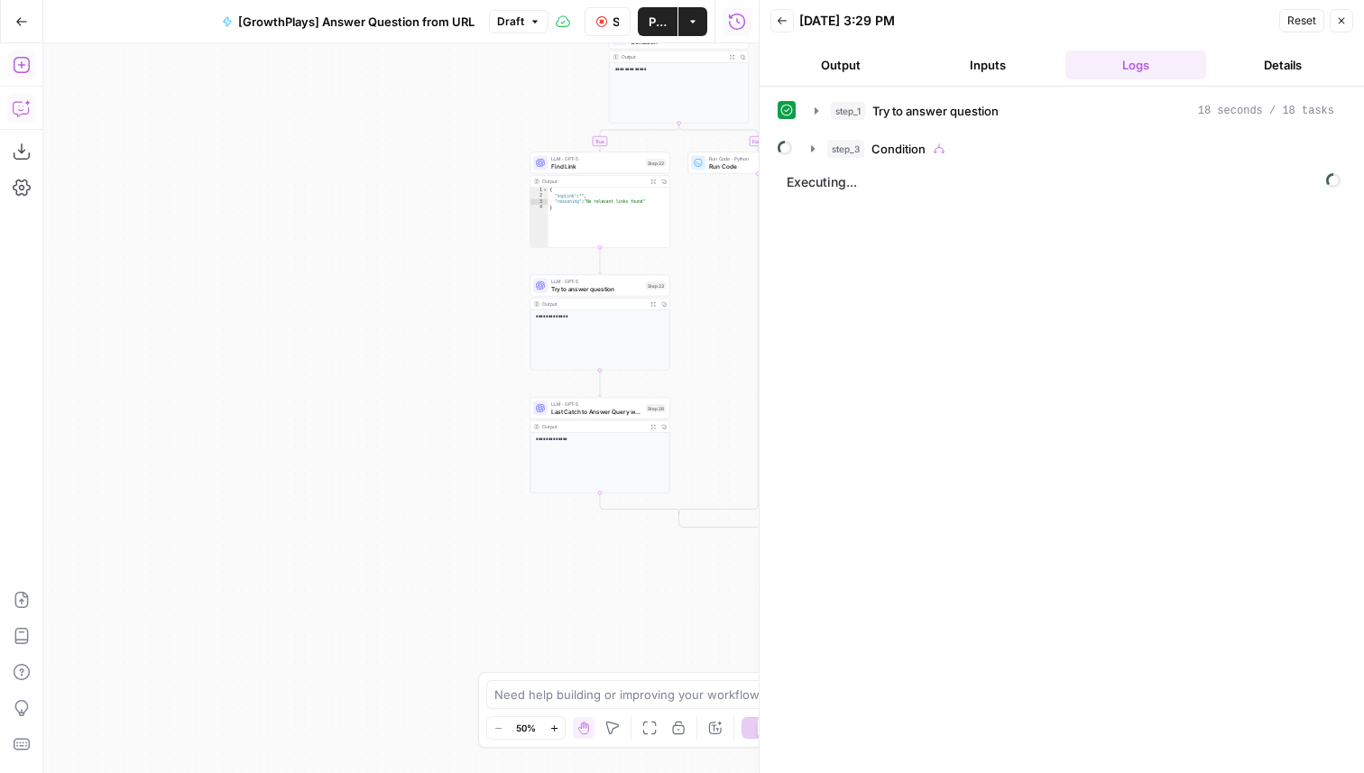
click at [15, 73] on icon "button" at bounding box center [22, 65] width 18 height 18
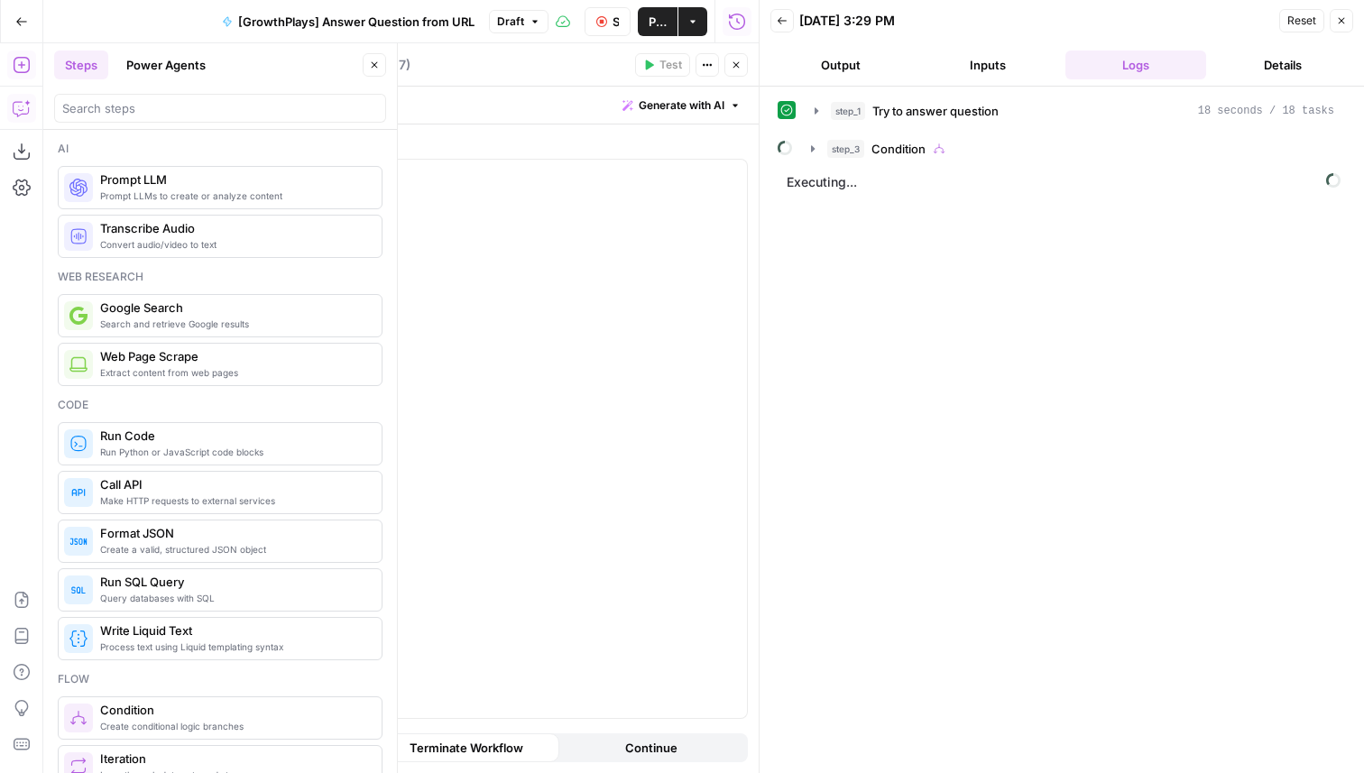
click at [736, 65] on icon "button" at bounding box center [737, 65] width 6 height 6
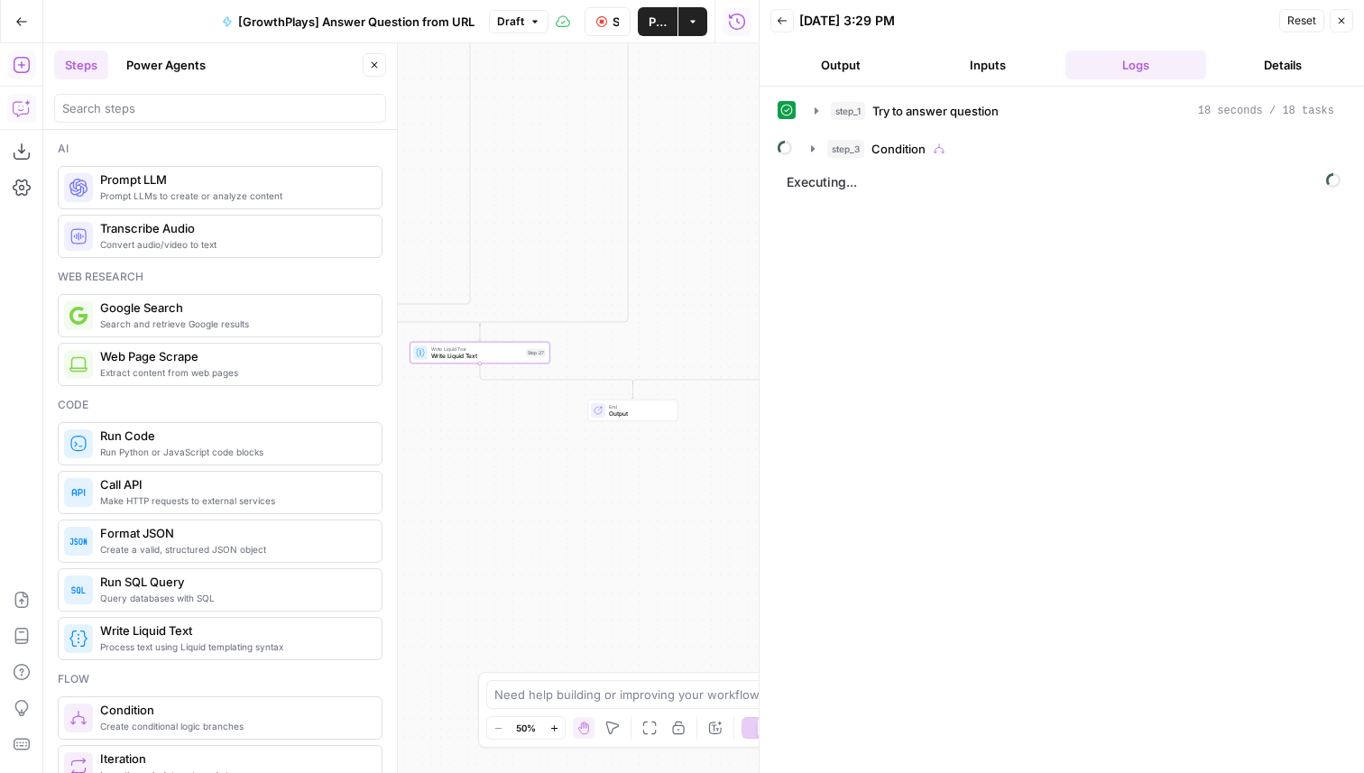
drag, startPoint x: 676, startPoint y: 569, endPoint x: 674, endPoint y: 309, distance: 259.9
click at [674, 309] on div "**********" at bounding box center [401, 408] width 716 height 730
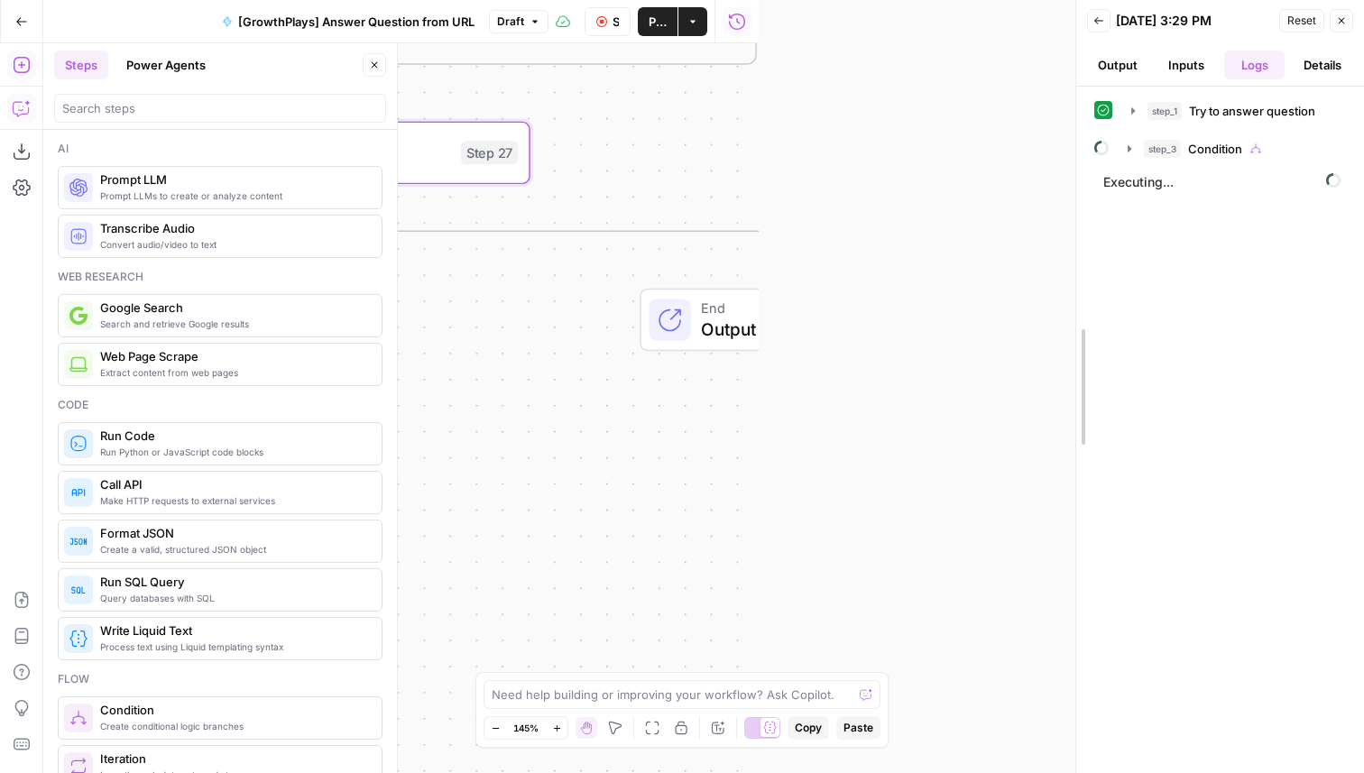
drag, startPoint x: 761, startPoint y: 173, endPoint x: 1207, endPoint y: 282, distance: 459.8
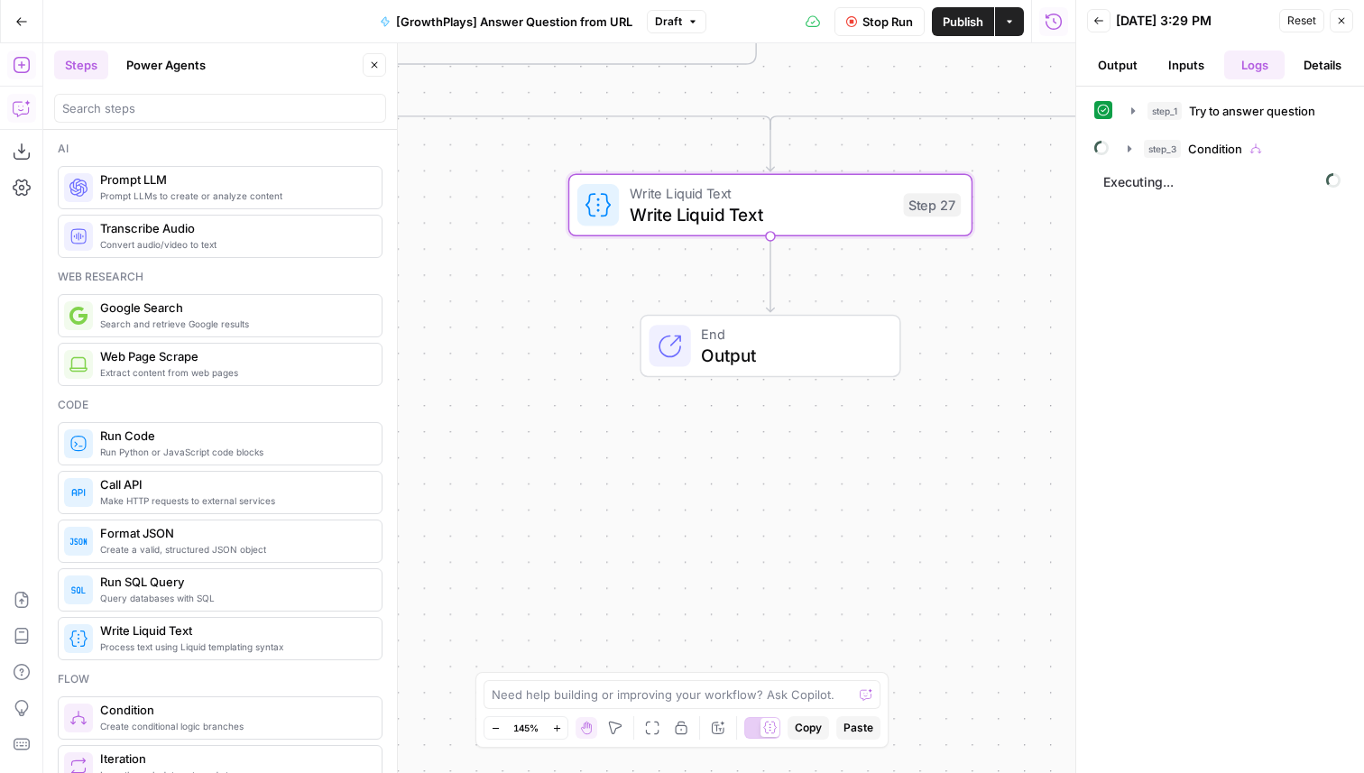
click at [746, 205] on span "Write Liquid Text" at bounding box center [761, 214] width 263 height 26
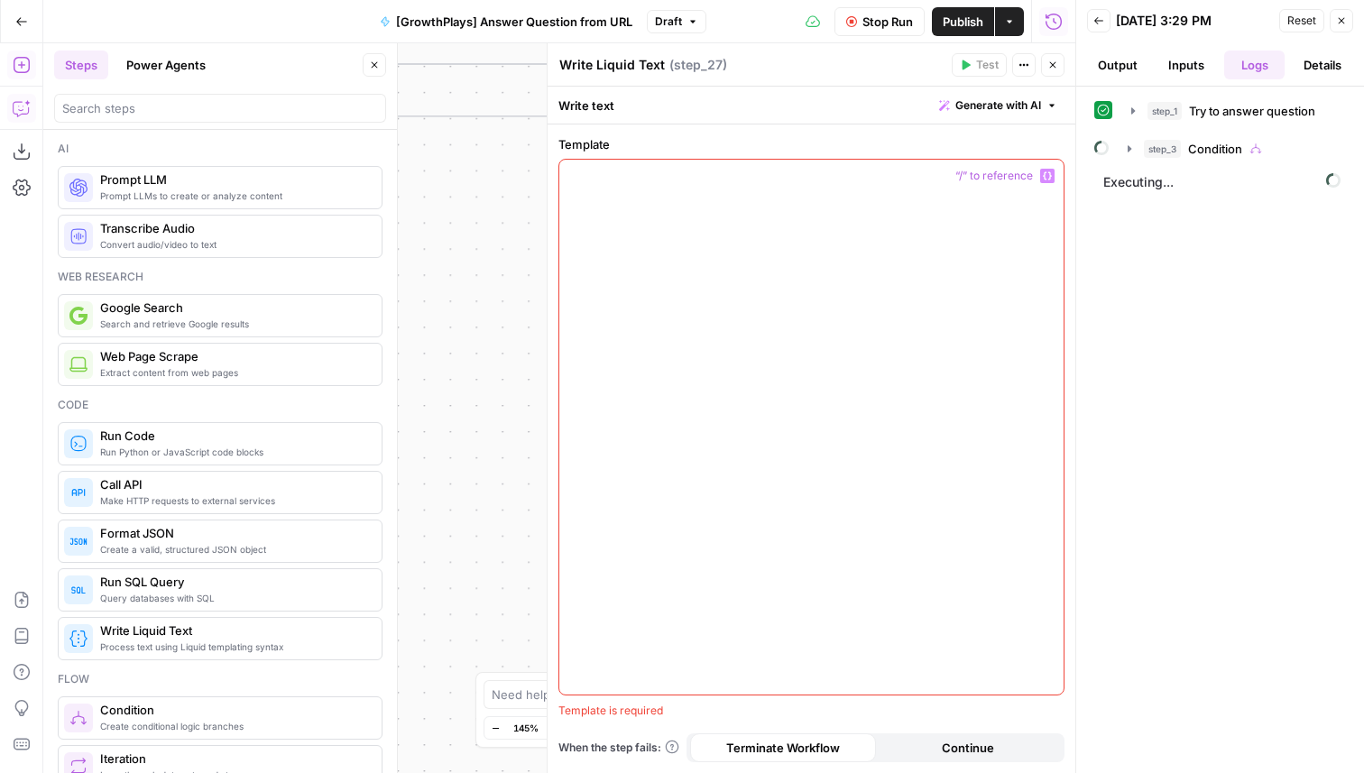
click at [713, 214] on div at bounding box center [811, 427] width 504 height 535
click at [1048, 180] on icon "button" at bounding box center [1047, 175] width 9 height 9
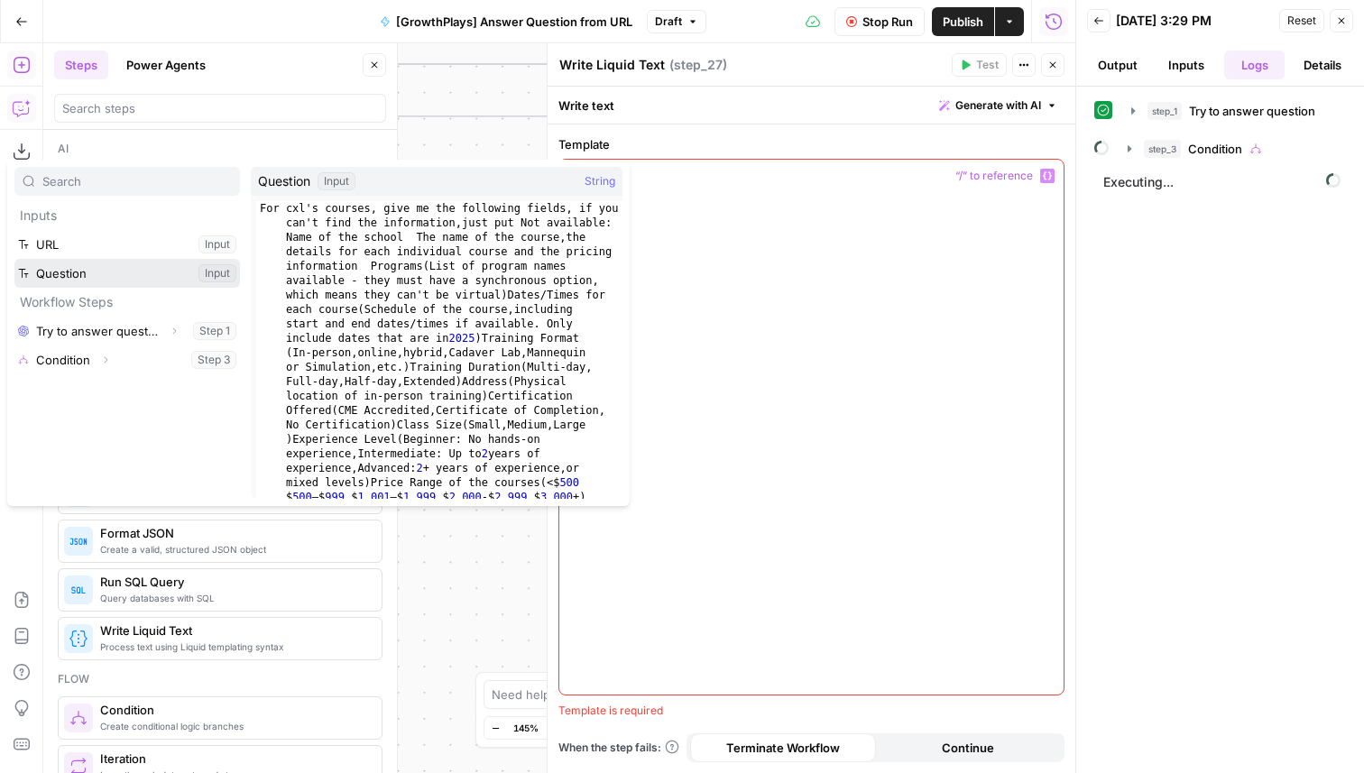
click at [72, 281] on button "Select variable Question" at bounding box center [127, 273] width 226 height 29
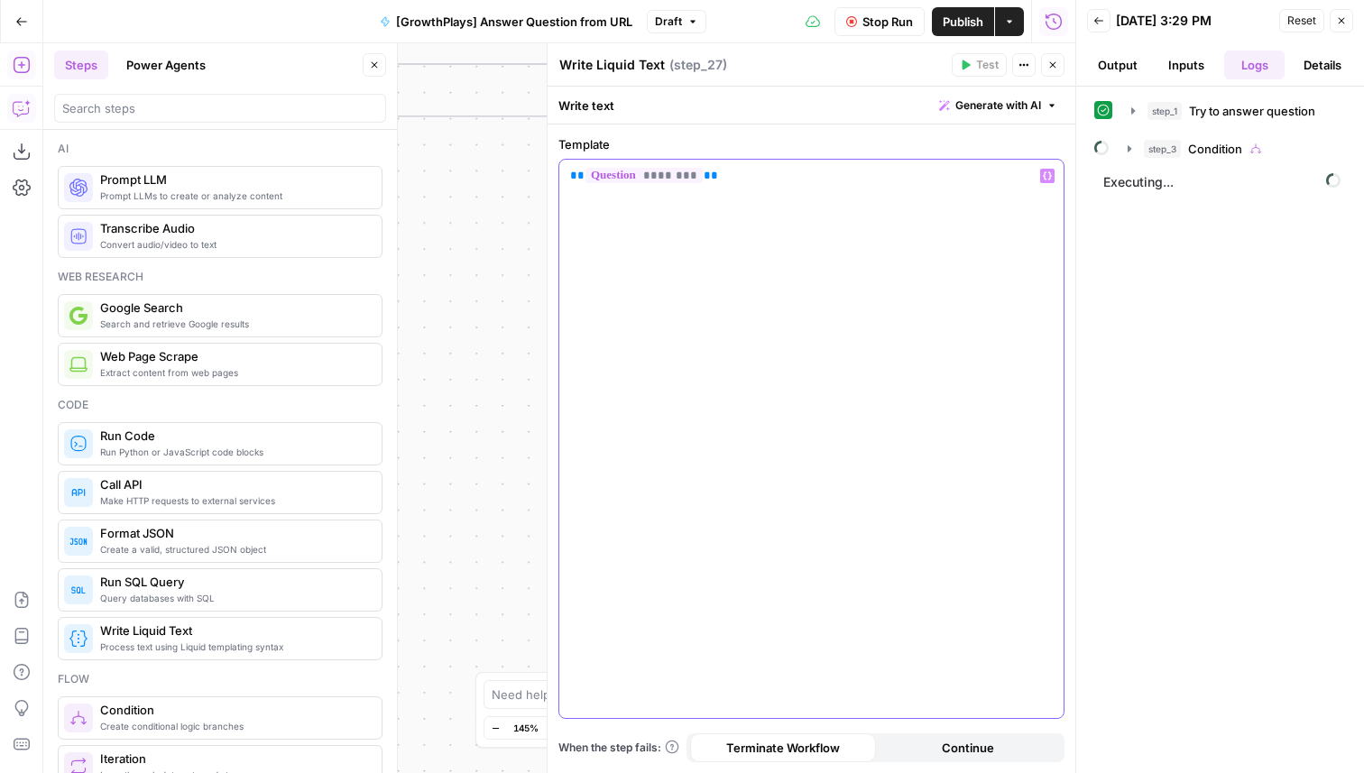
click at [1044, 174] on icon "button" at bounding box center [1047, 175] width 9 height 9
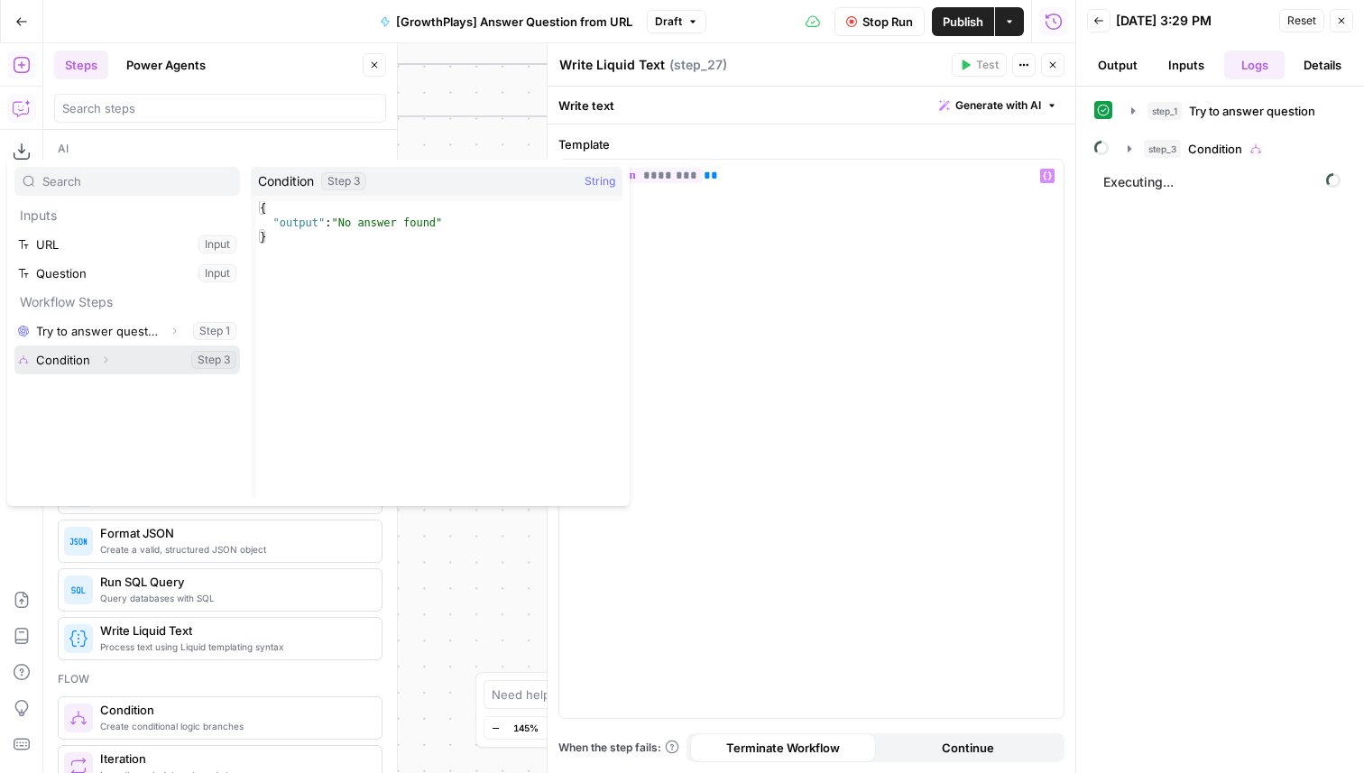
click at [109, 366] on button "Expand" at bounding box center [105, 359] width 23 height 23
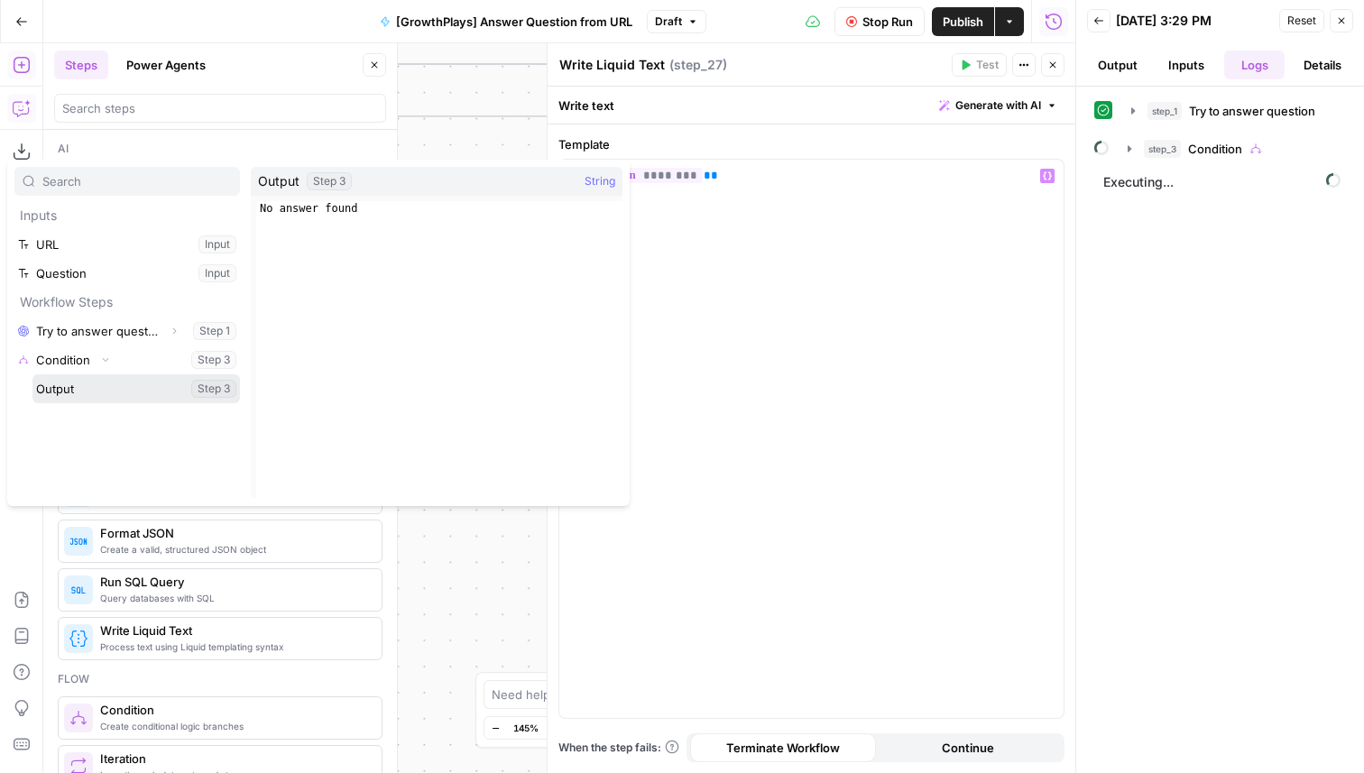
click at [96, 383] on button "Select variable Output" at bounding box center [136, 388] width 208 height 29
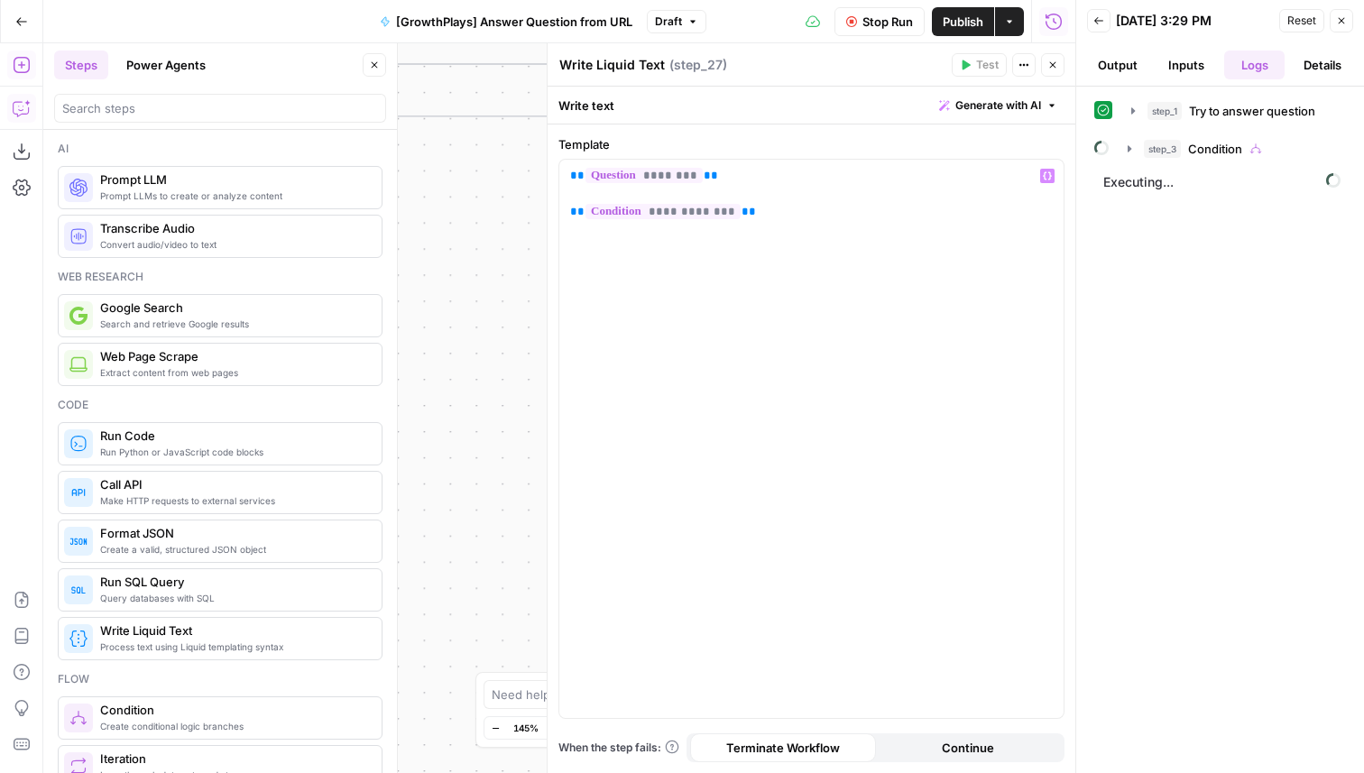
click at [1052, 67] on icon "button" at bounding box center [1053, 65] width 11 height 11
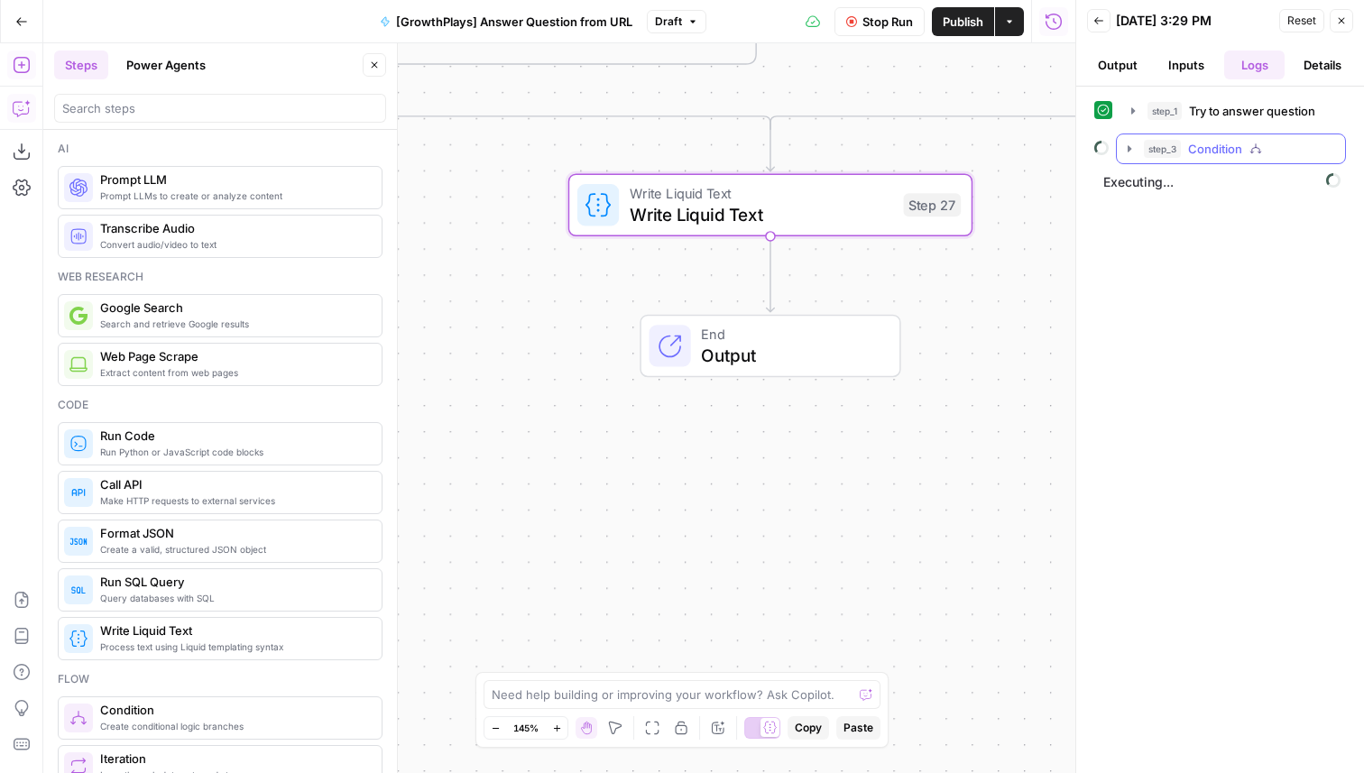
click at [1220, 154] on span "Condition" at bounding box center [1215, 149] width 54 height 18
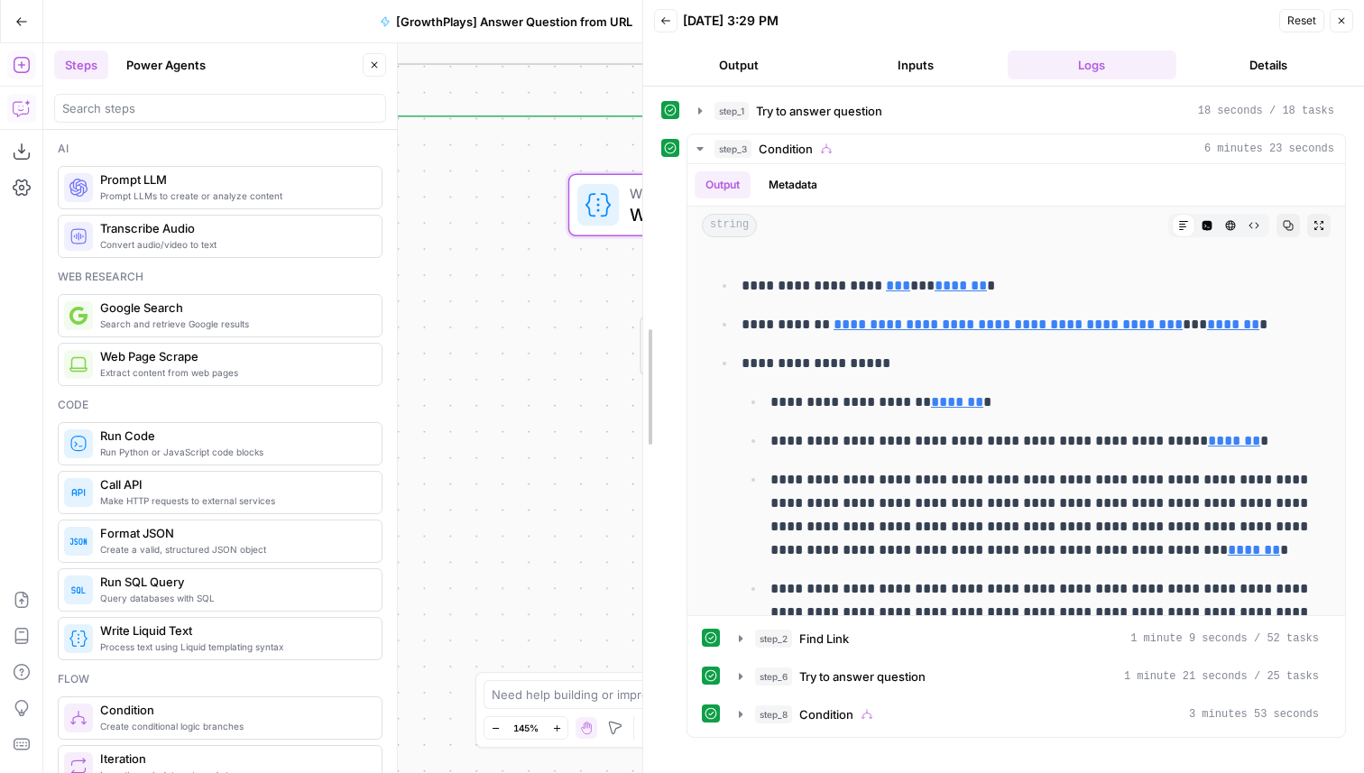
drag, startPoint x: 1076, startPoint y: 294, endPoint x: 611, endPoint y: 208, distance: 473.4
click at [611, 208] on body "**********" at bounding box center [682, 386] width 1364 height 773
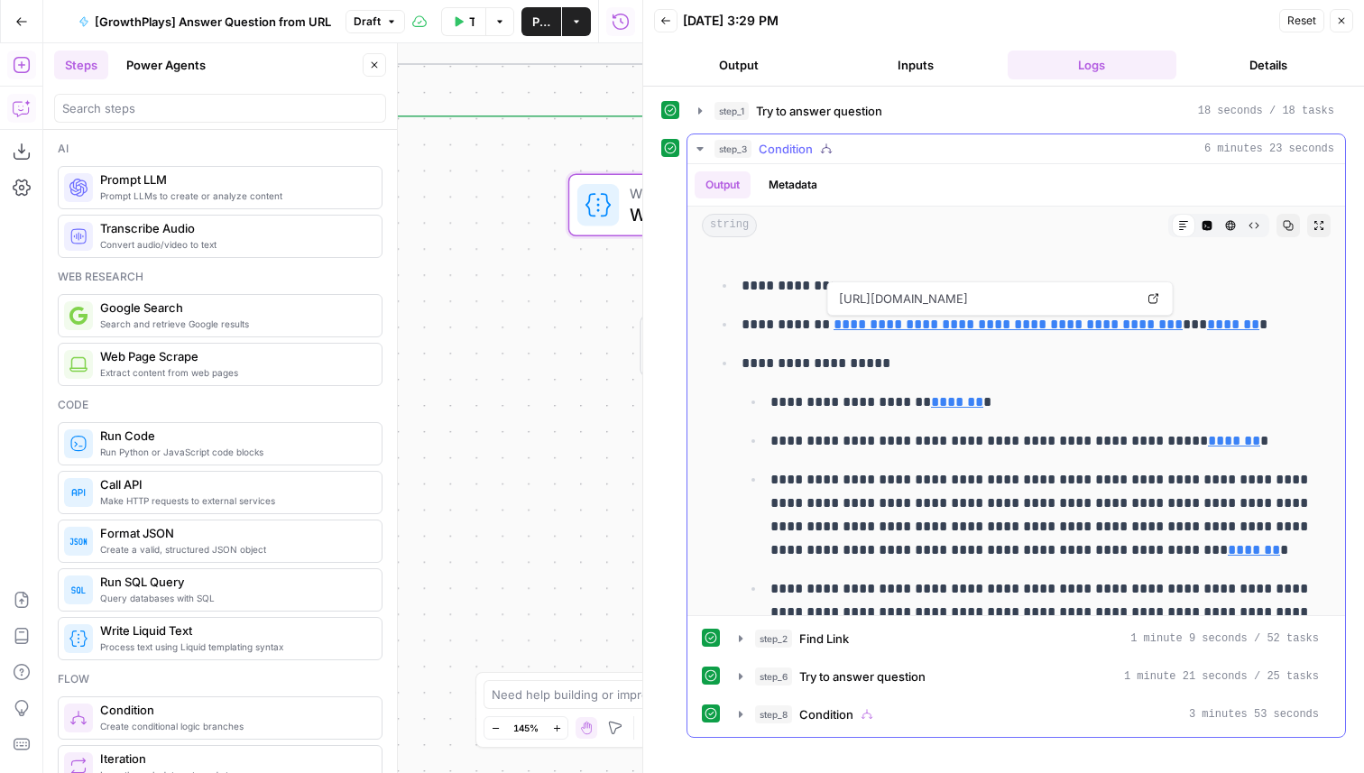
click at [1150, 298] on icon at bounding box center [1154, 298] width 11 height 11
click at [610, 209] on icon at bounding box center [599, 205] width 26 height 26
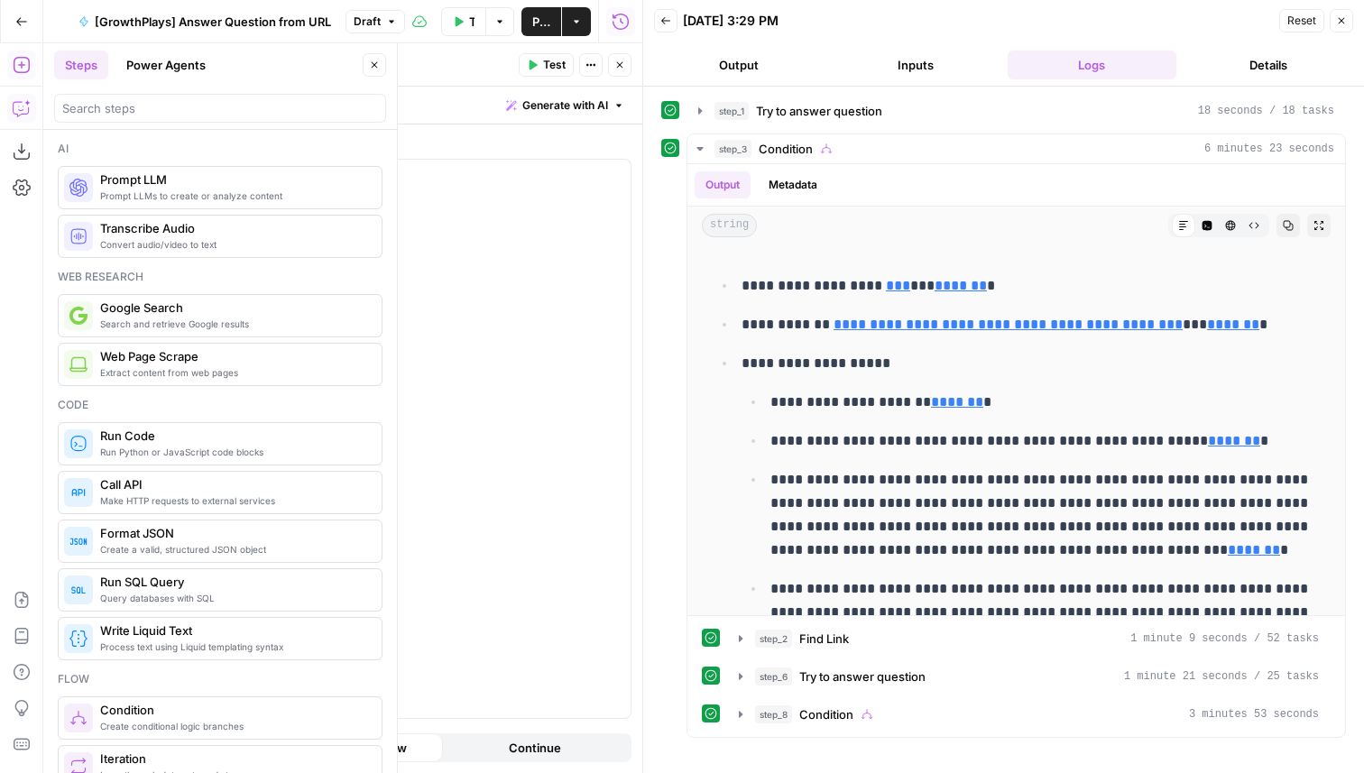
click at [545, 54] on button "Test" at bounding box center [546, 64] width 55 height 23
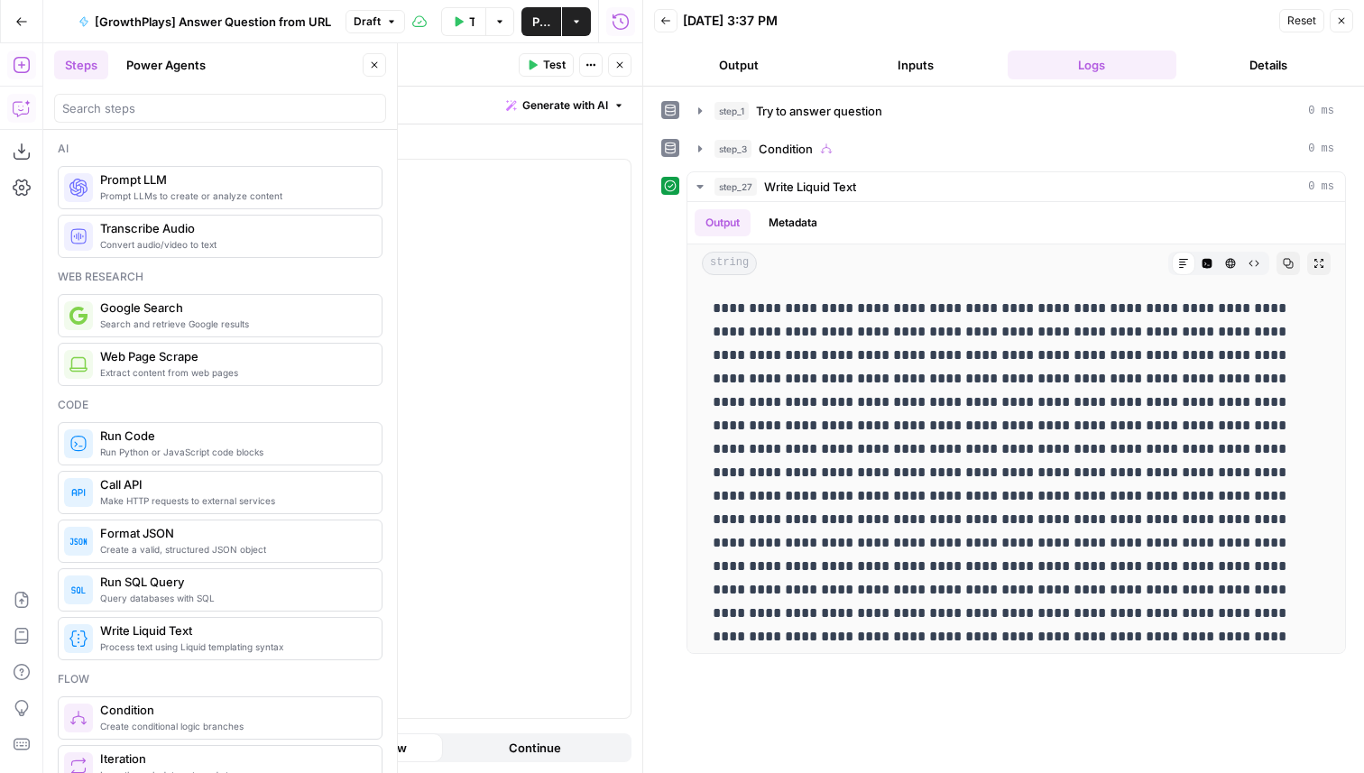
click at [1116, 125] on div "step_1 Try to answer question 0 ms" at bounding box center [1017, 111] width 660 height 31
click at [664, 15] on icon "button" at bounding box center [665, 20] width 11 height 11
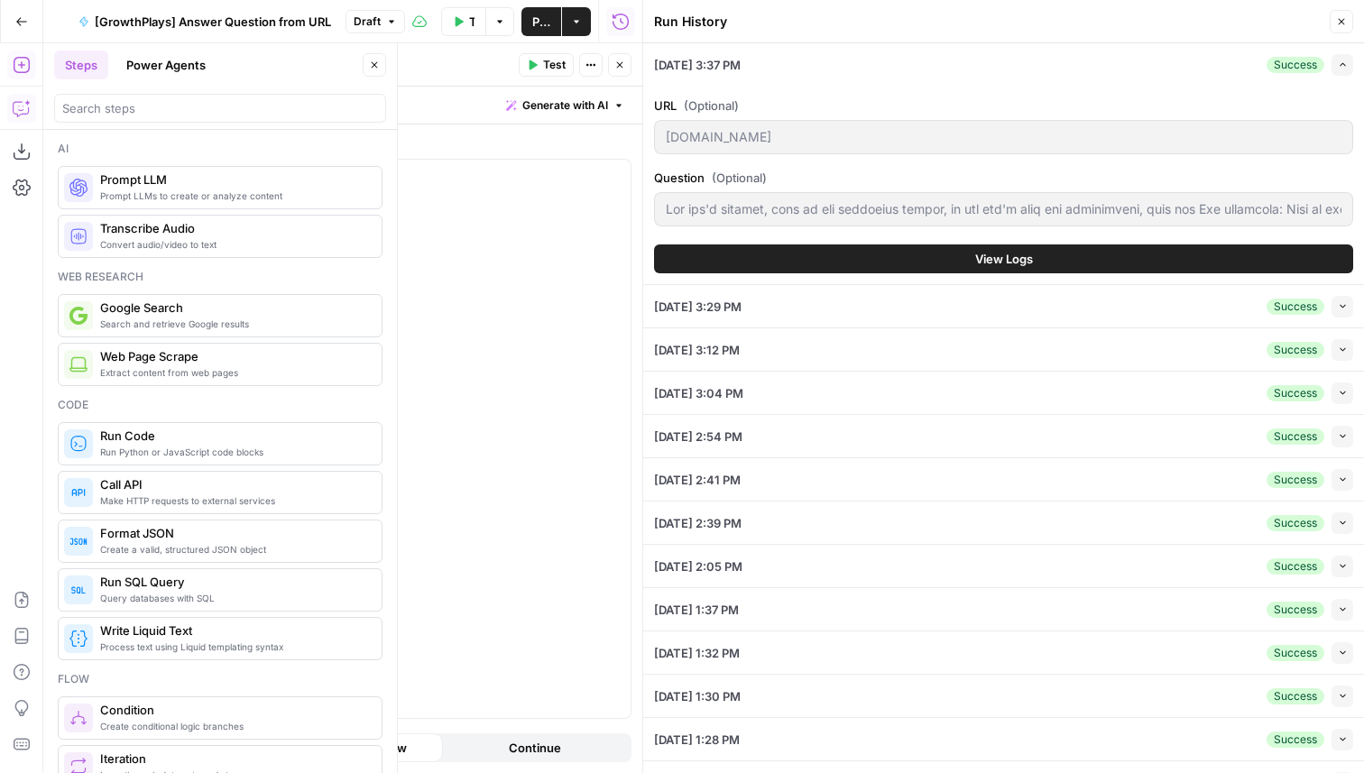
click at [884, 310] on div "[DATE] 3:29 PM Success Collapse" at bounding box center [1003, 306] width 699 height 42
click at [1346, 305] on icon "button" at bounding box center [1343, 306] width 10 height 10
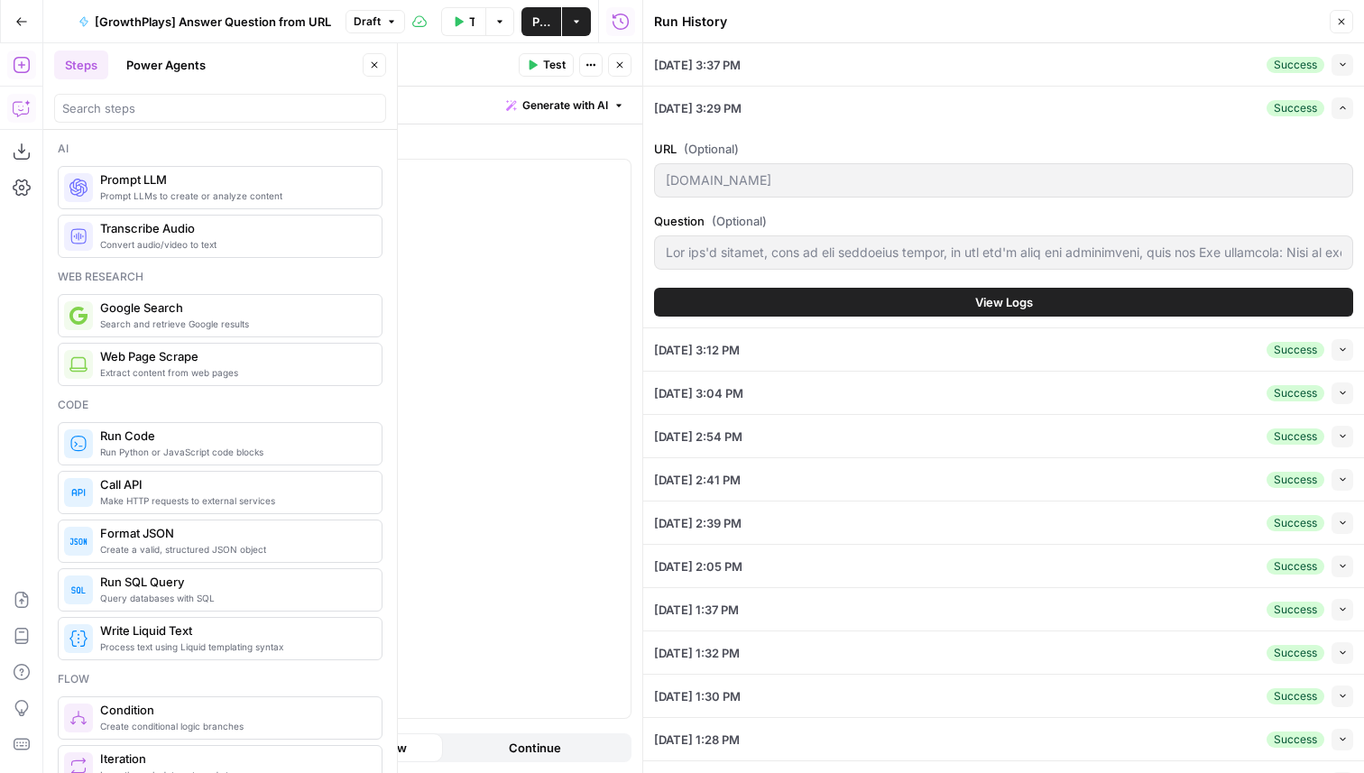
click at [870, 295] on button "View Logs" at bounding box center [1003, 302] width 699 height 29
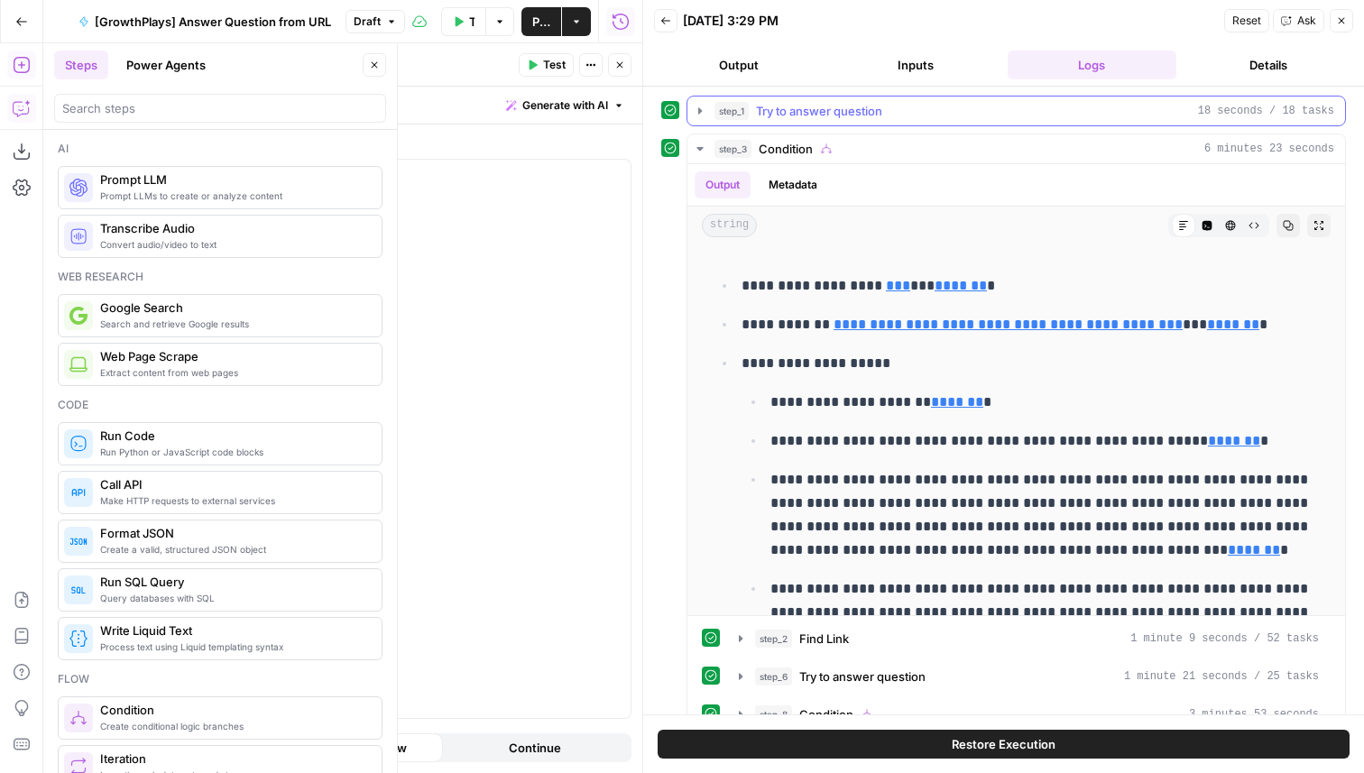
click at [827, 115] on span "Try to answer question" at bounding box center [819, 111] width 126 height 18
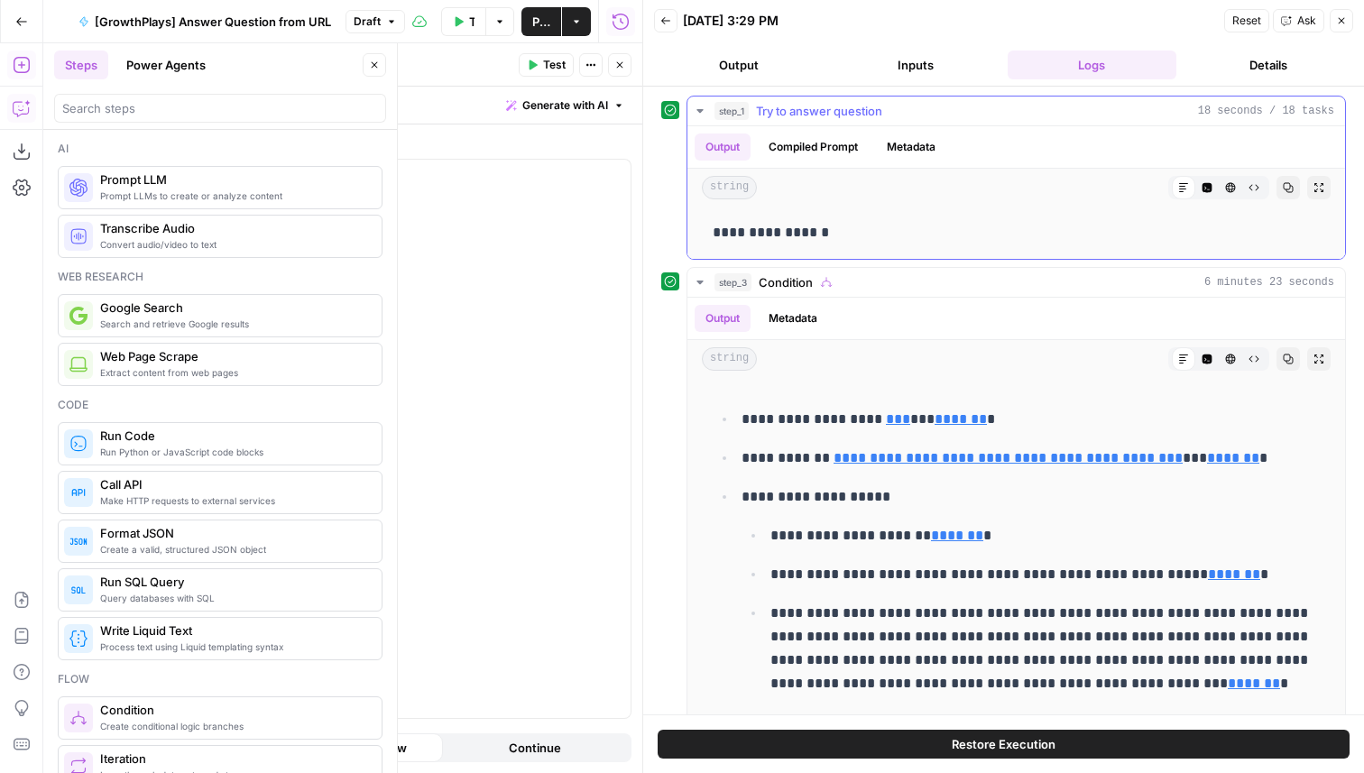
click at [827, 115] on span "Try to answer question" at bounding box center [819, 111] width 126 height 18
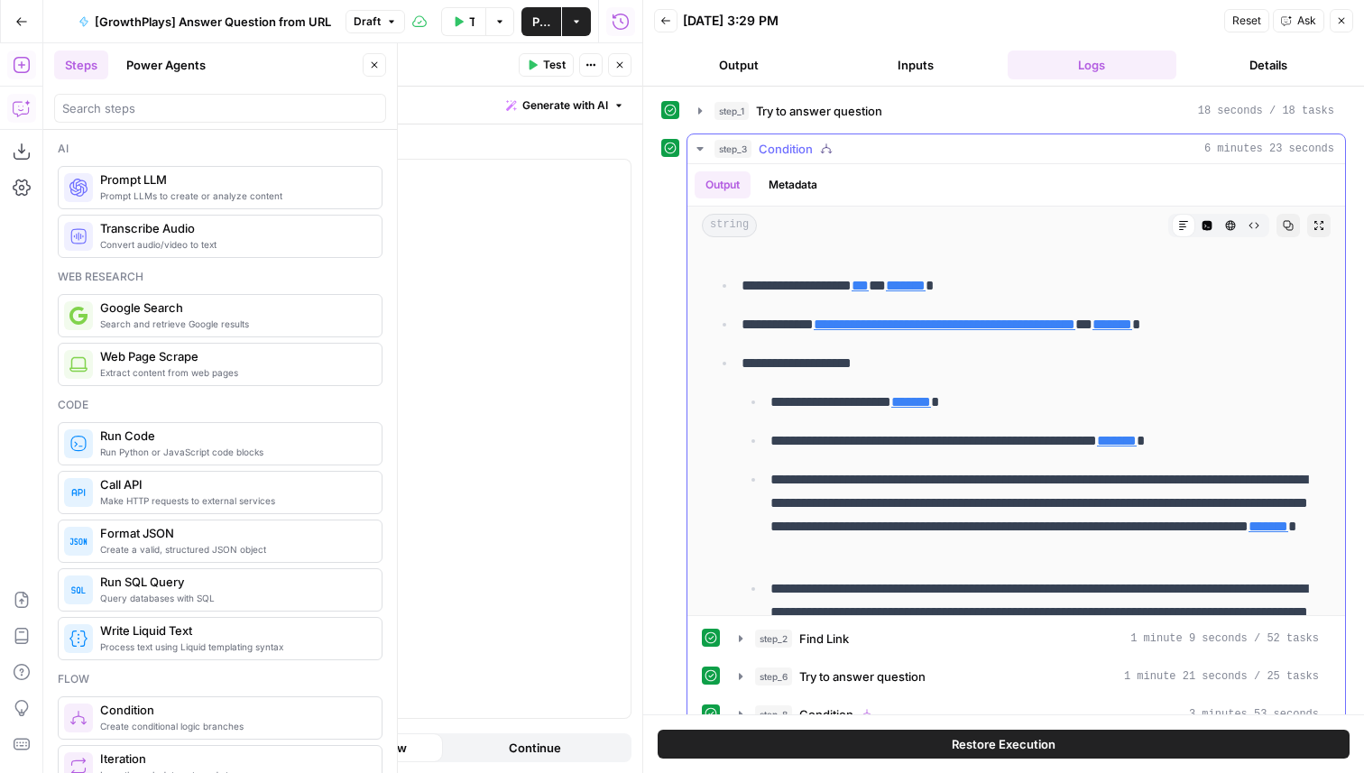
click at [880, 160] on button "step_3 Condition 6 minutes 23 seconds" at bounding box center [1017, 148] width 658 height 29
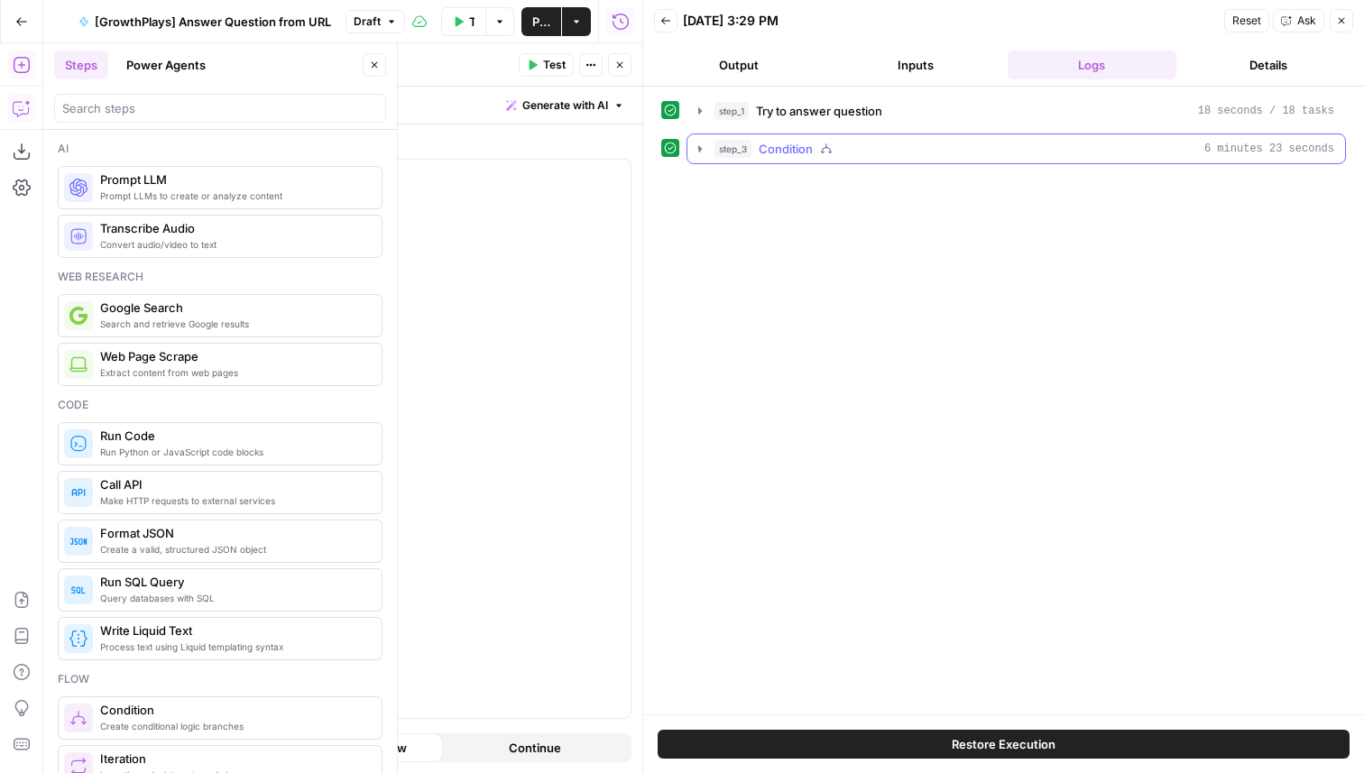
click at [880, 160] on button "step_3 Condition 6 minutes 23 seconds" at bounding box center [1017, 148] width 658 height 29
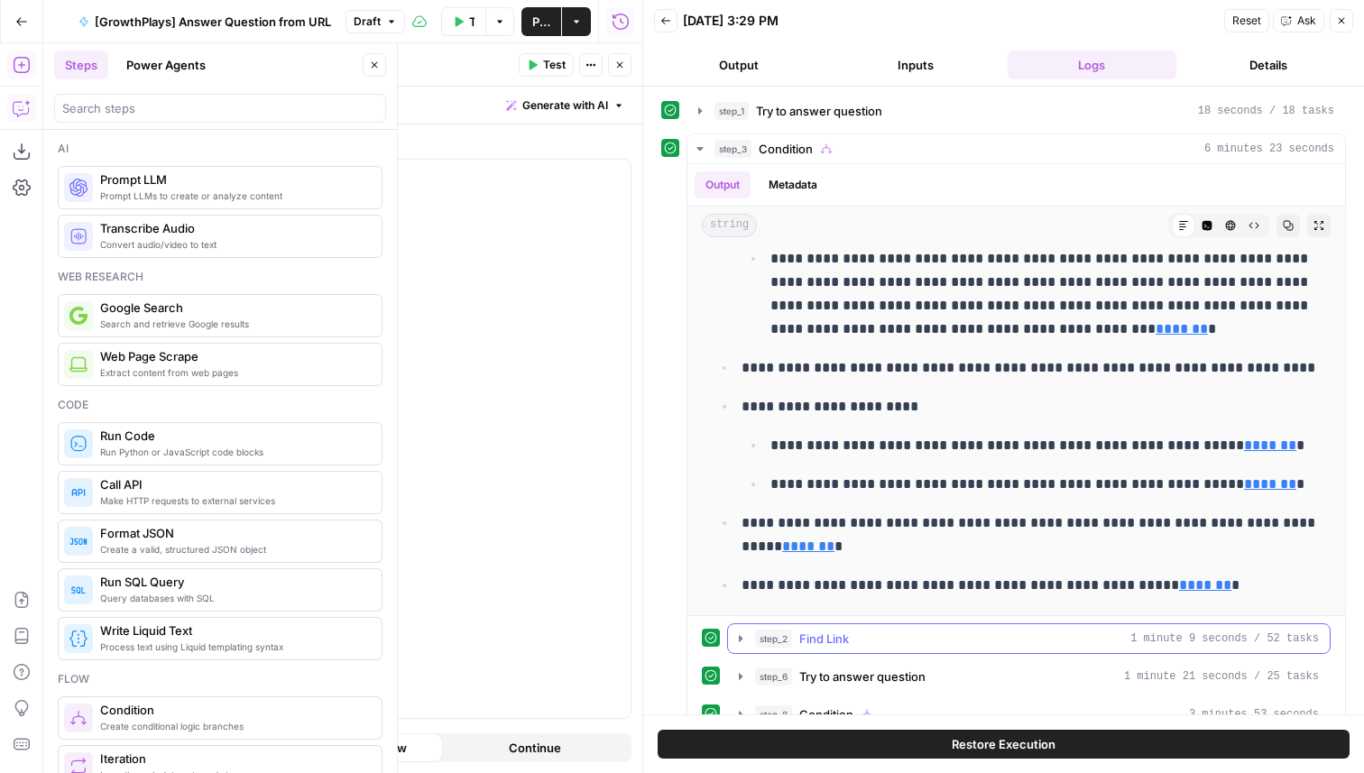
scroll to position [32, 0]
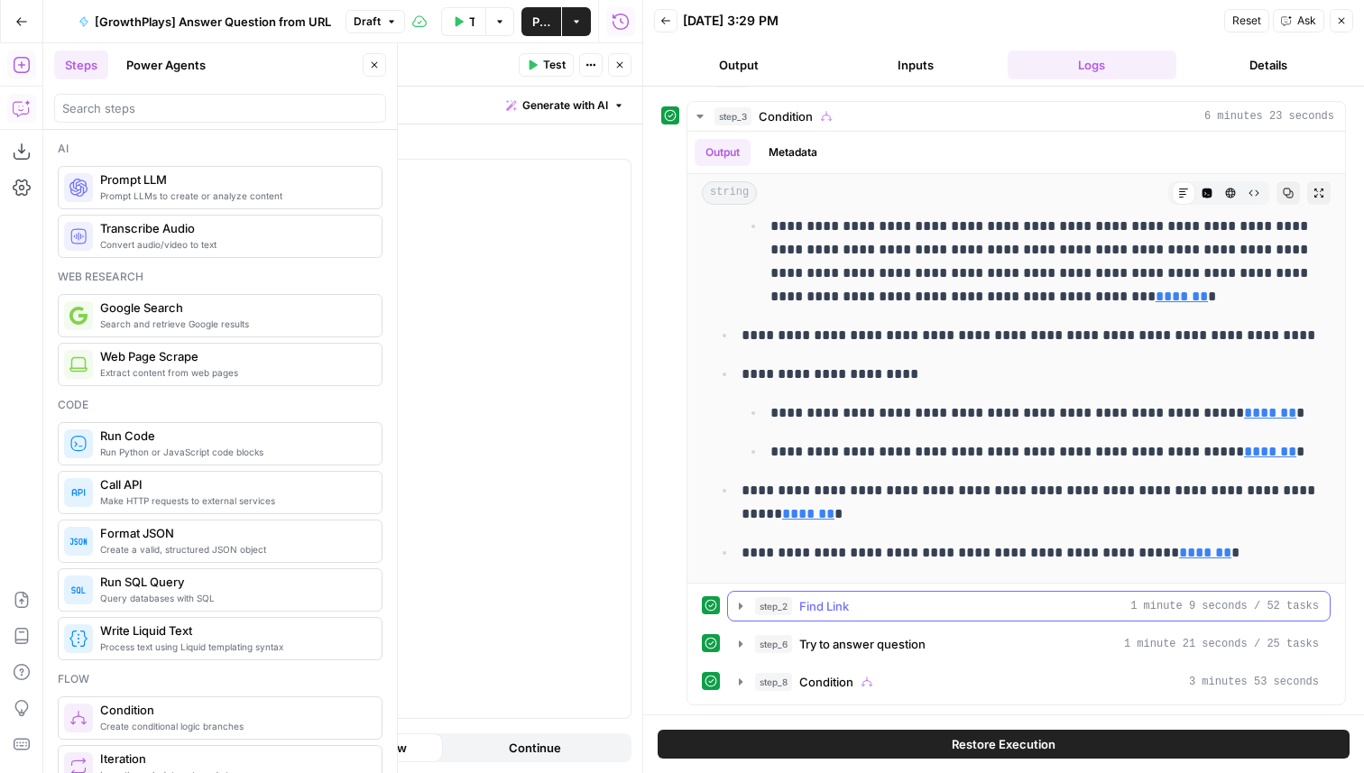
click at [908, 605] on div "step_2 Find Link 1 minute 9 seconds / 52 tasks" at bounding box center [1037, 606] width 564 height 18
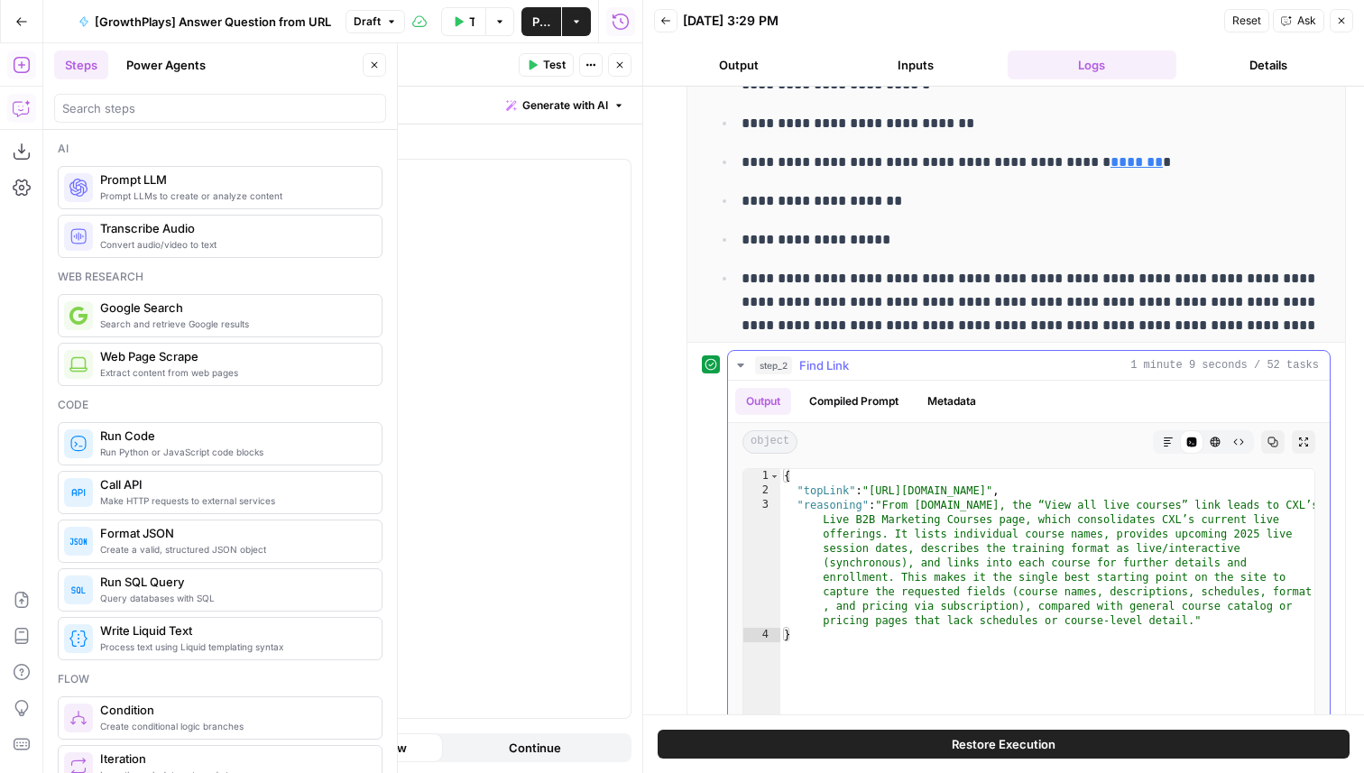
scroll to position [485, 0]
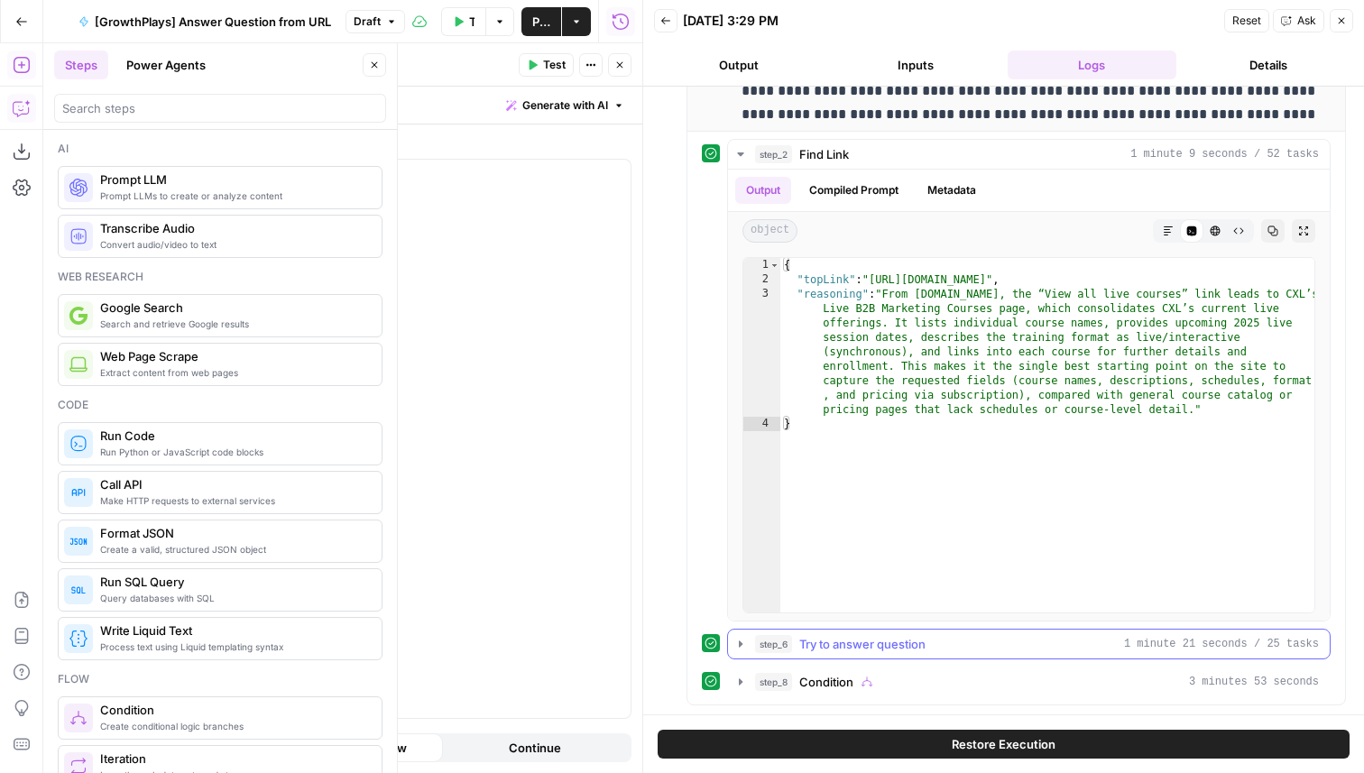
click at [926, 643] on span "Try to answer question" at bounding box center [862, 644] width 126 height 18
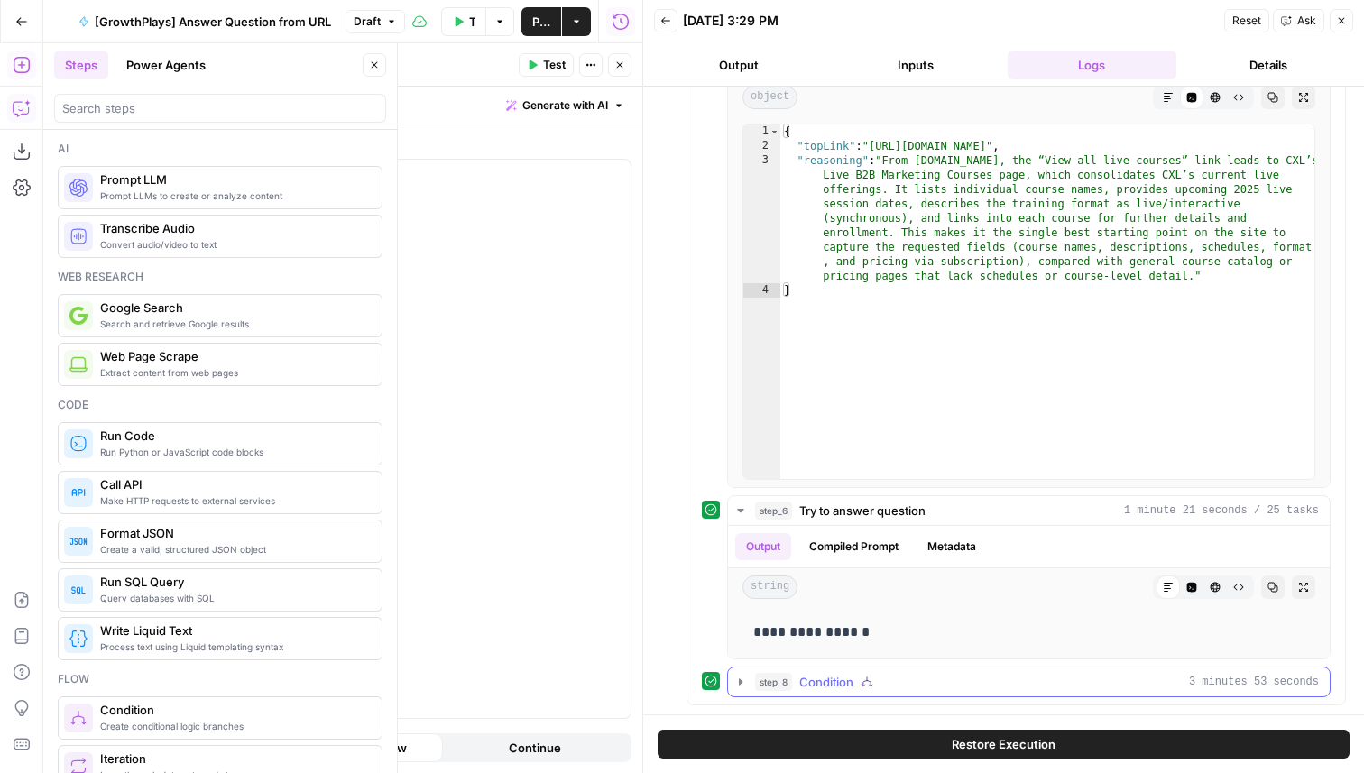
click at [900, 680] on div "step_8 Condition 3 minutes 53 seconds" at bounding box center [1037, 682] width 564 height 18
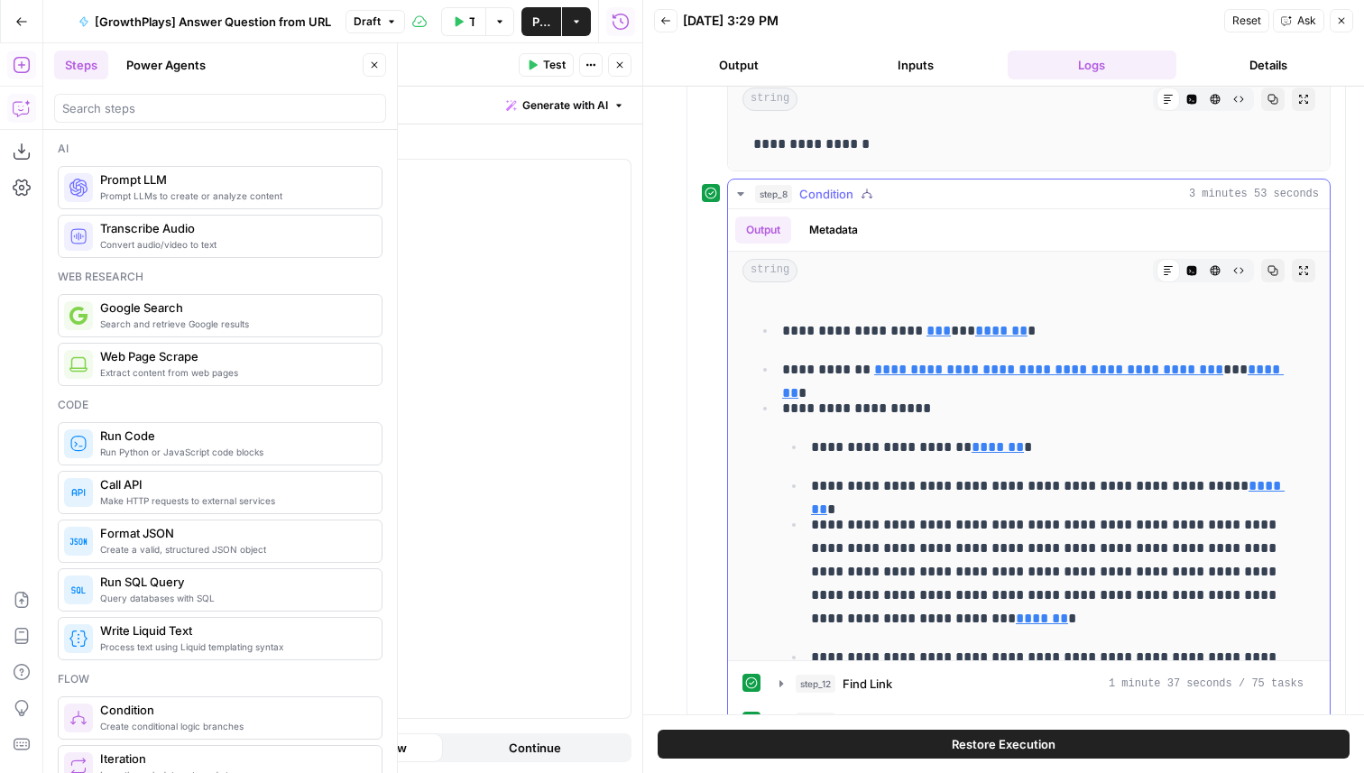
scroll to position [1192, 0]
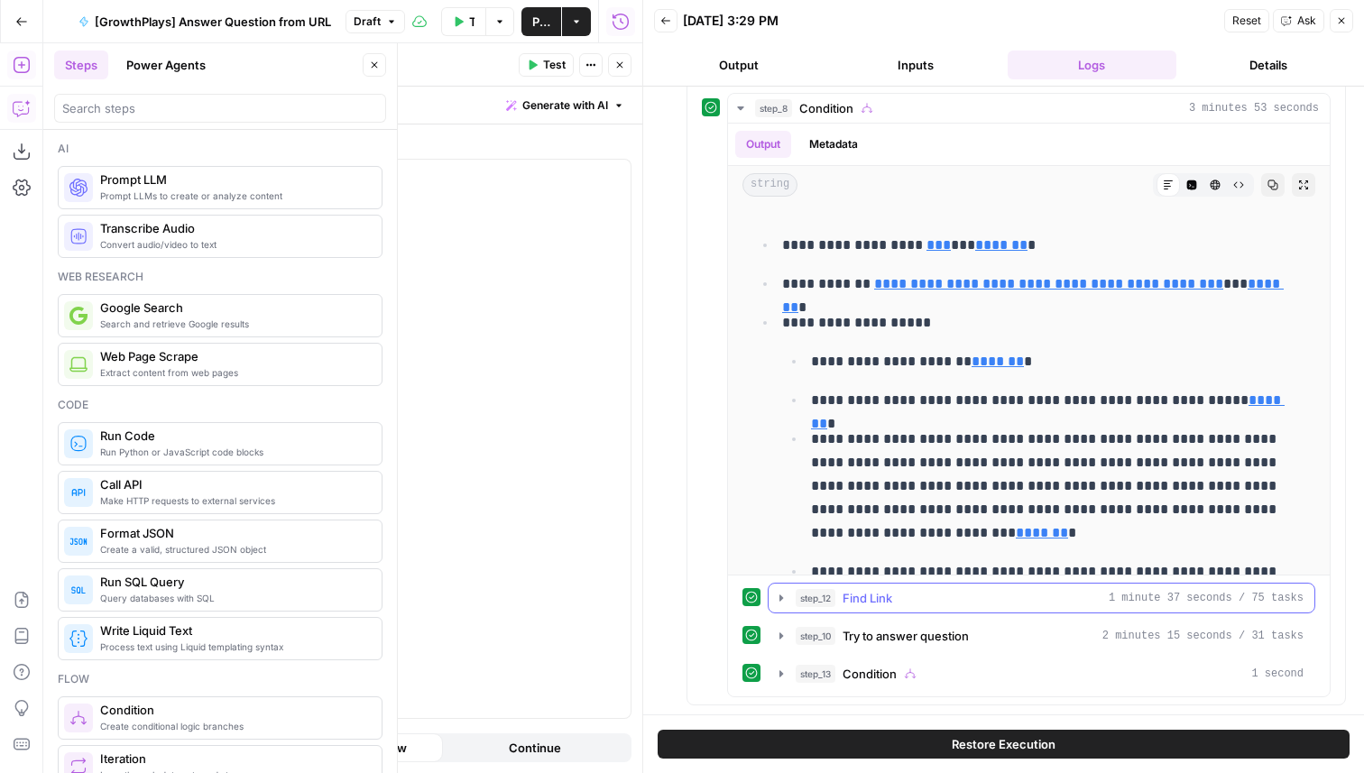
click at [915, 585] on button "step_12 Find Link 1 minute 37 seconds / 75 tasks" at bounding box center [1042, 598] width 546 height 29
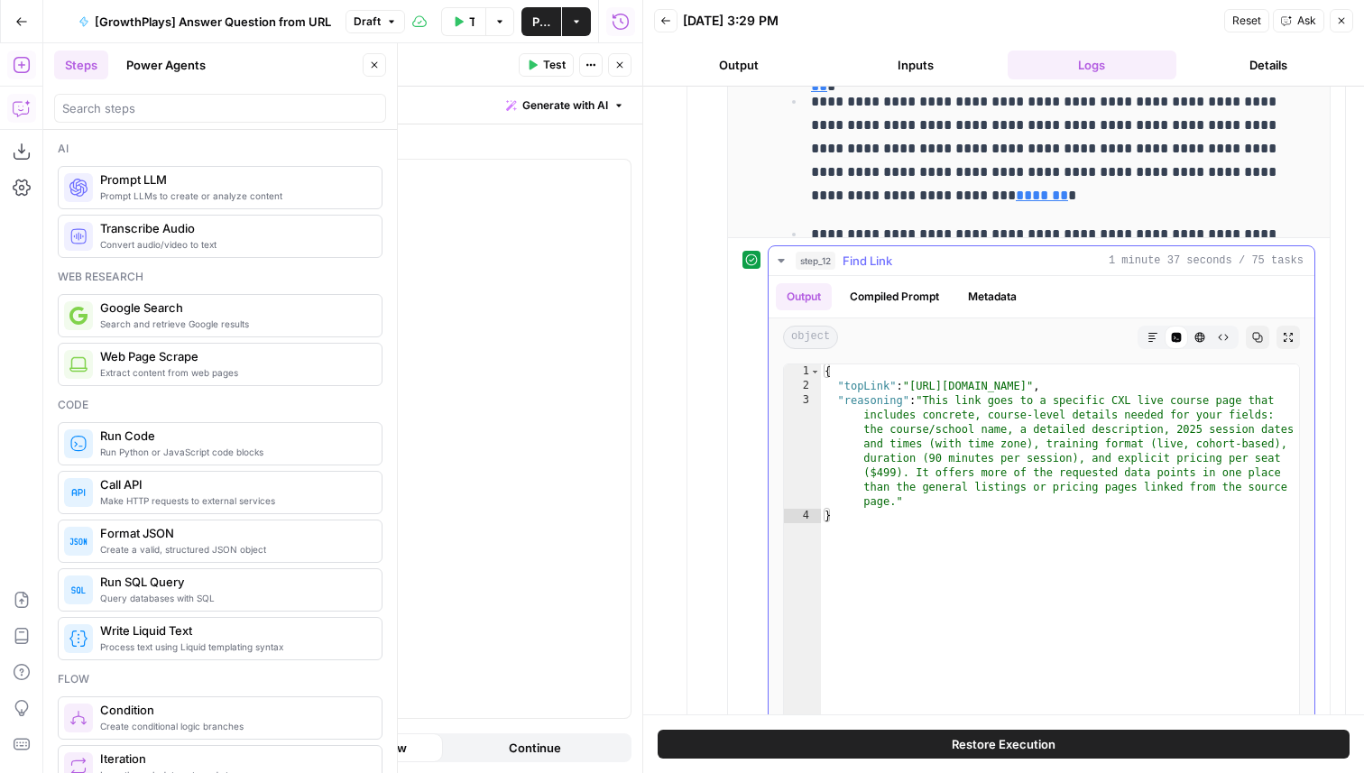
scroll to position [1644, 0]
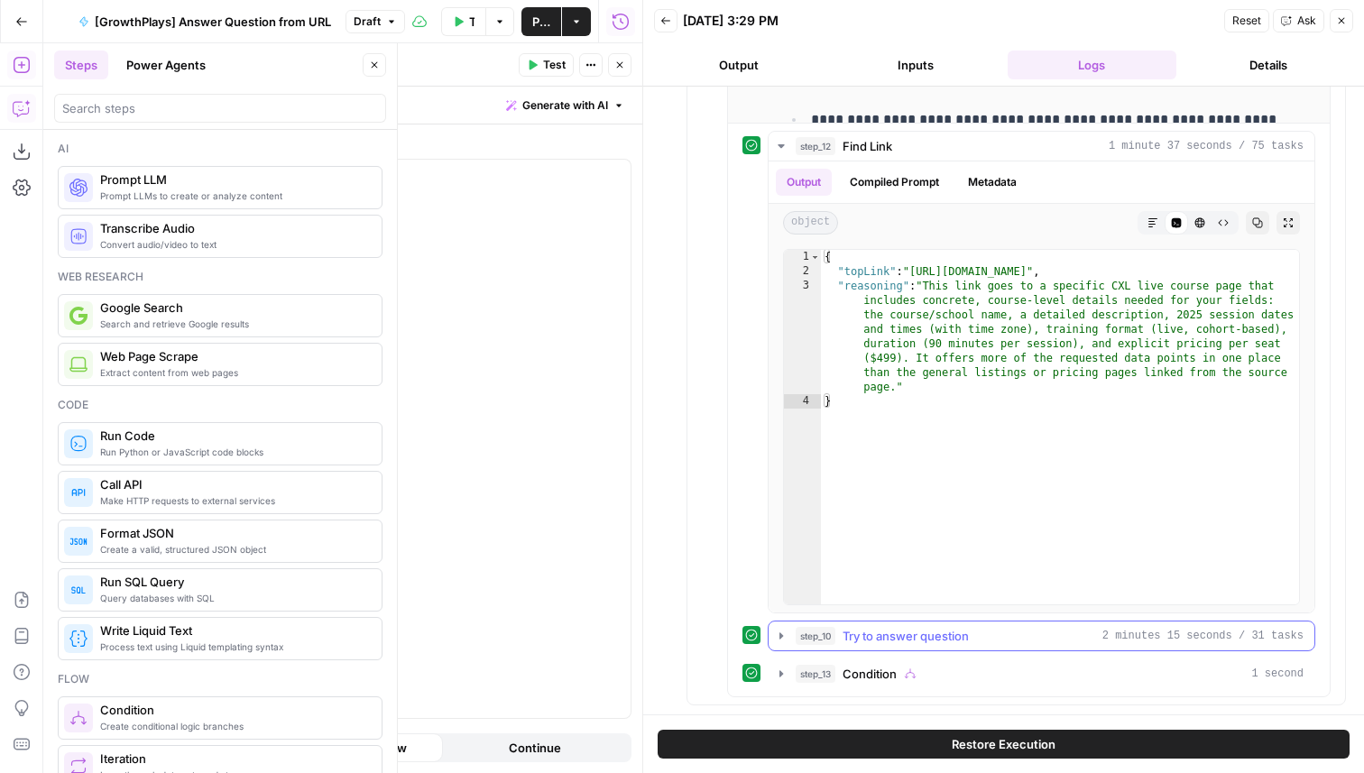
click at [949, 635] on span "Try to answer question" at bounding box center [906, 636] width 126 height 18
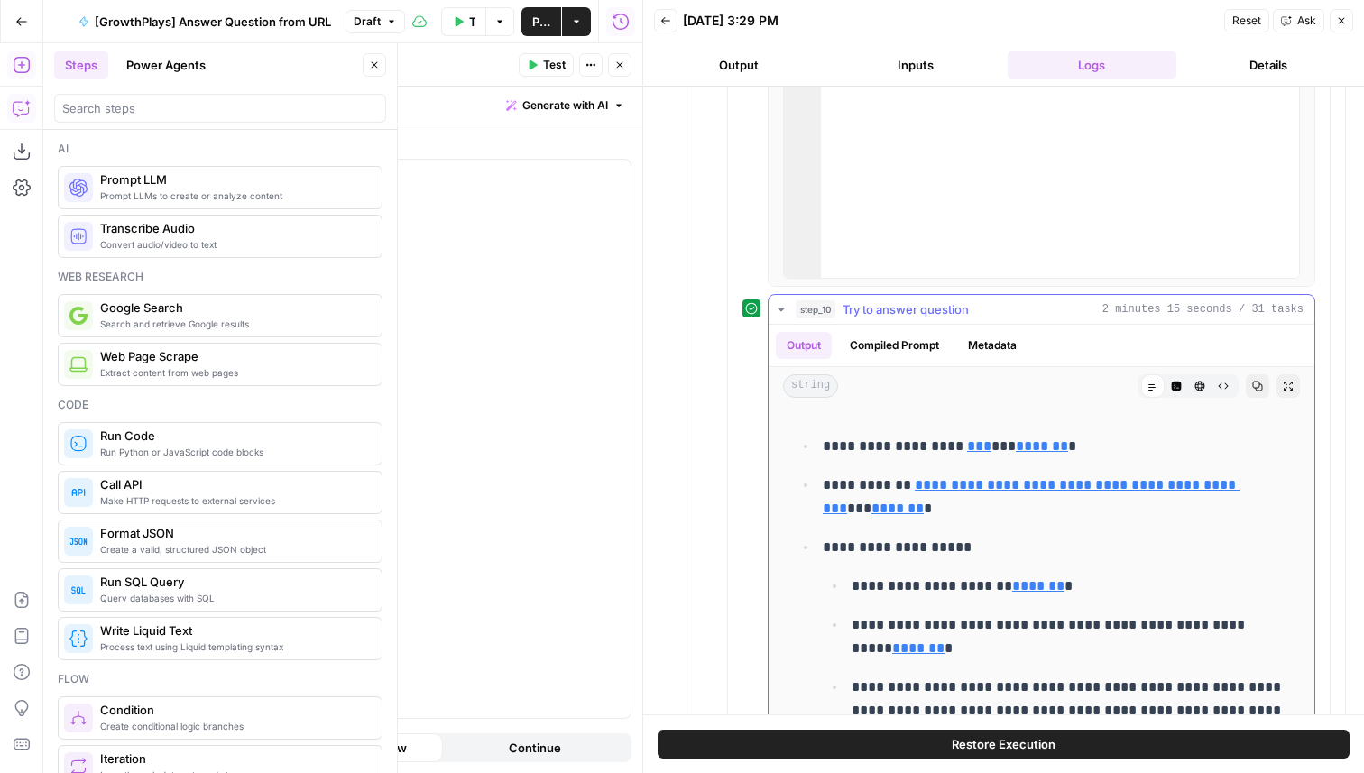
scroll to position [2096, 0]
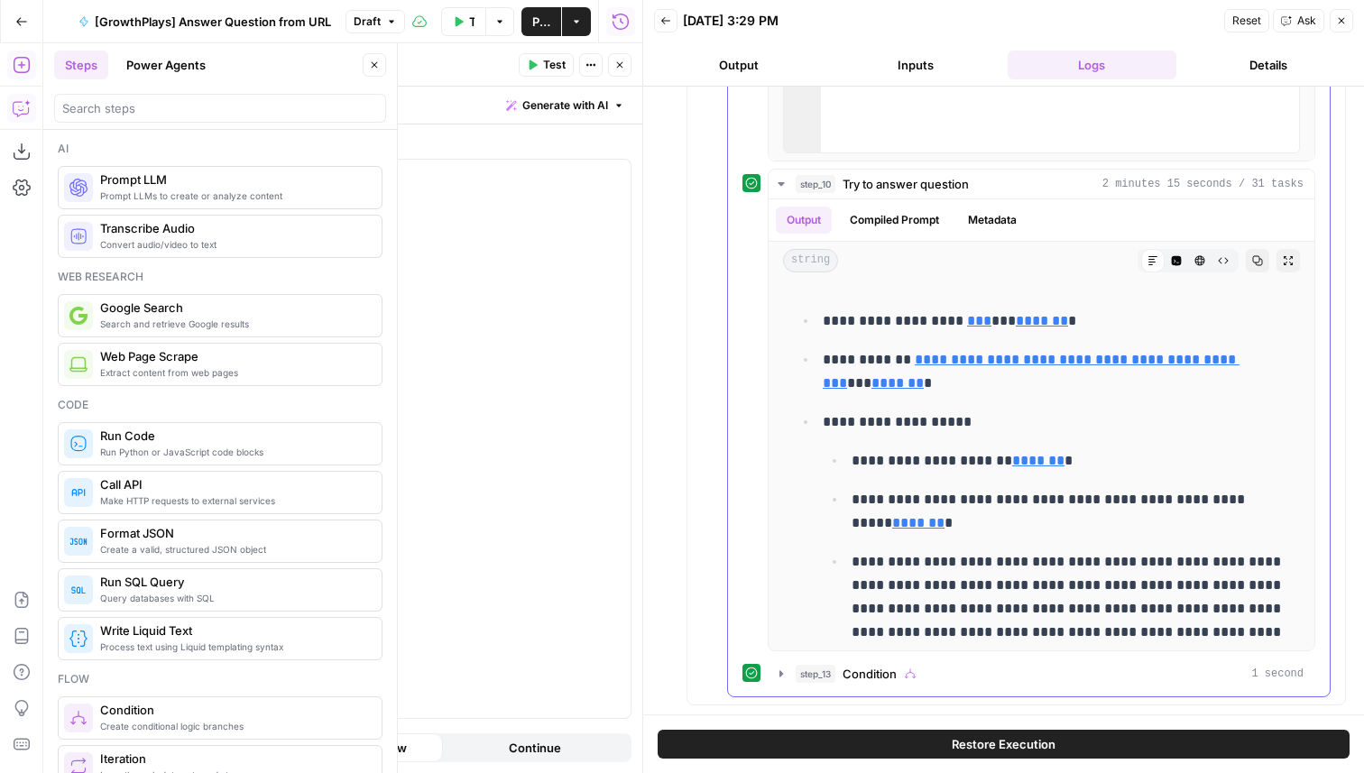
click at [929, 675] on div "step_13 Condition 1 second" at bounding box center [1050, 674] width 508 height 18
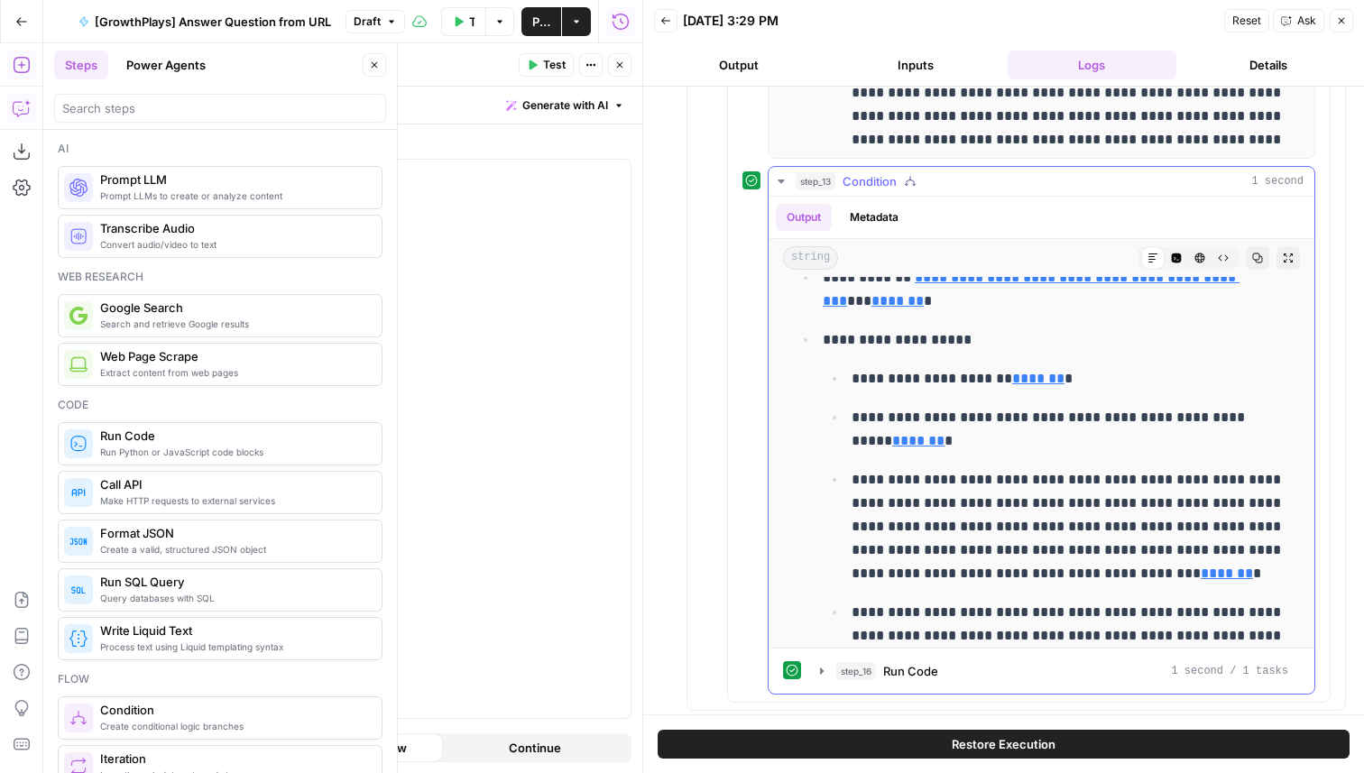
scroll to position [112, 0]
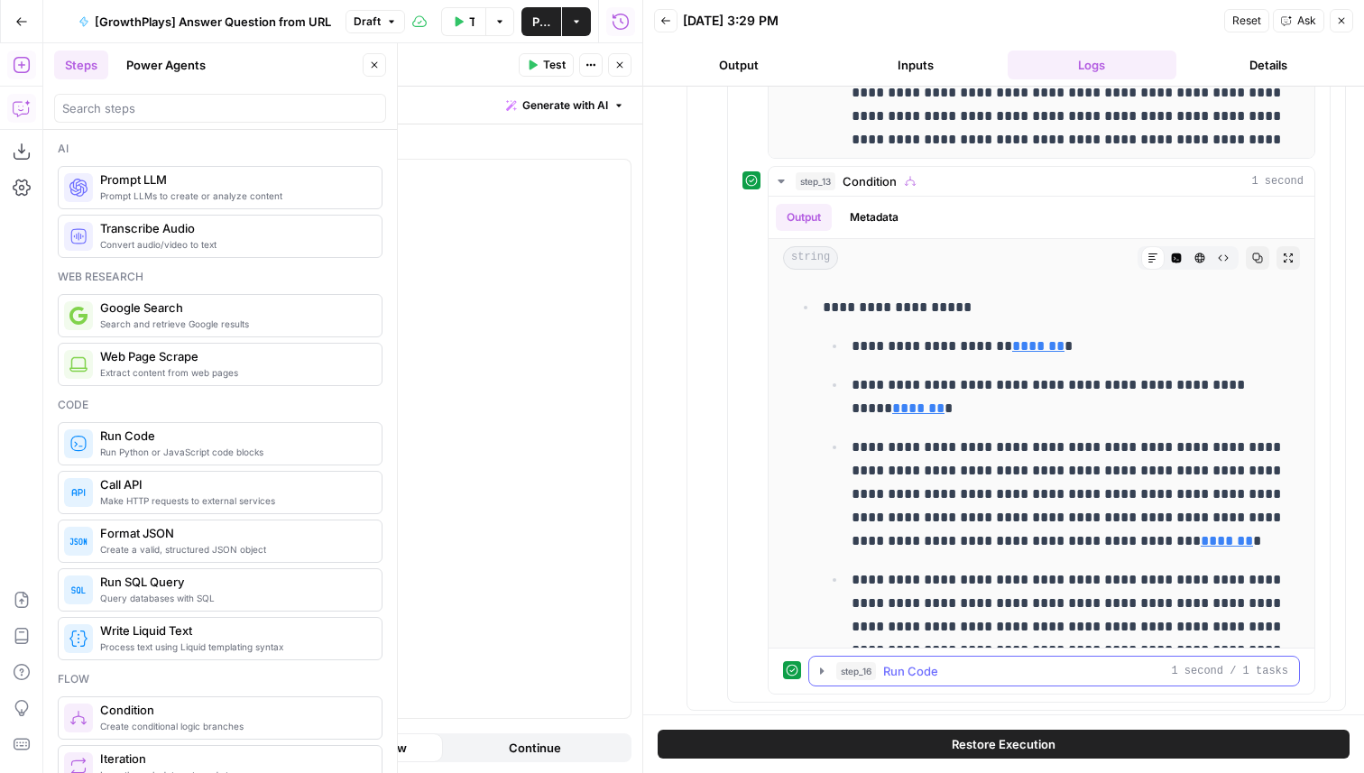
click at [965, 678] on div "step_16 Run Code 1 second / 1 tasks" at bounding box center [1062, 671] width 452 height 18
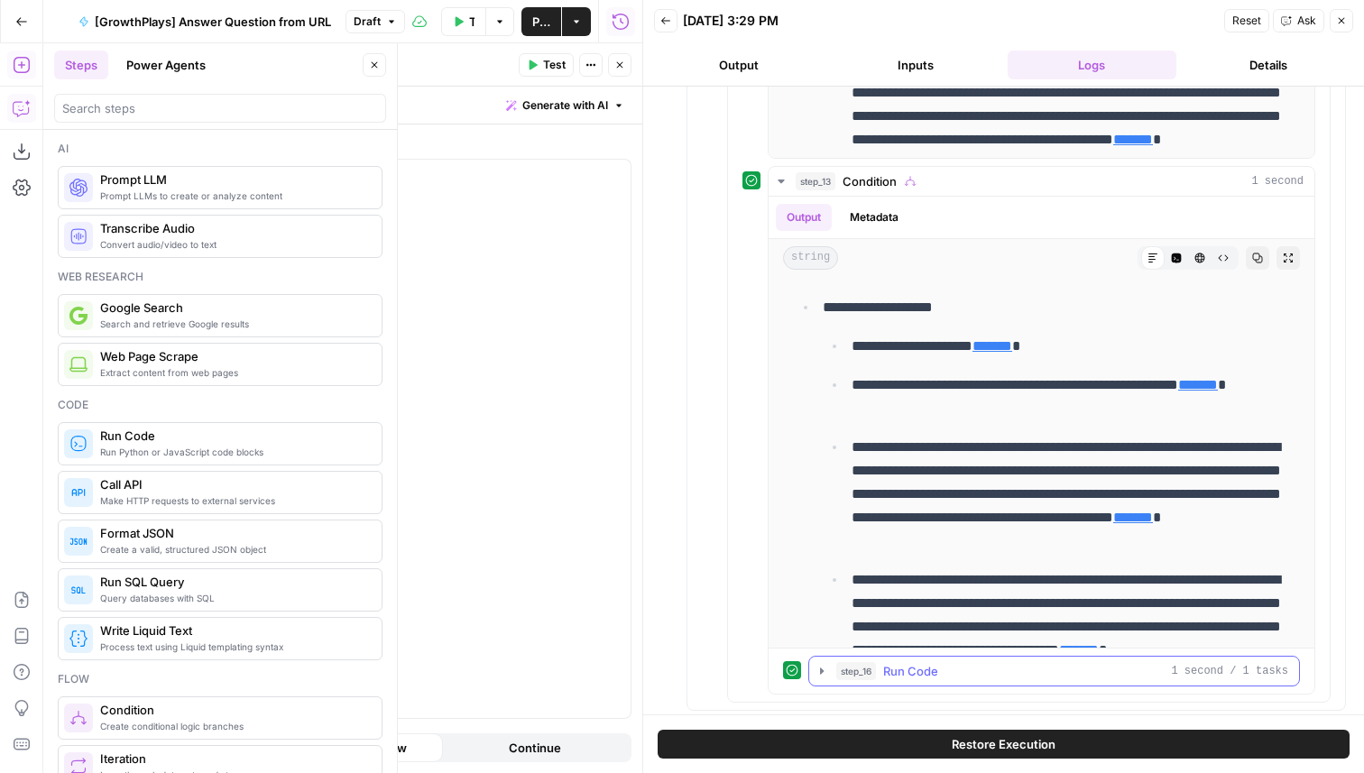
scroll to position [2594, 0]
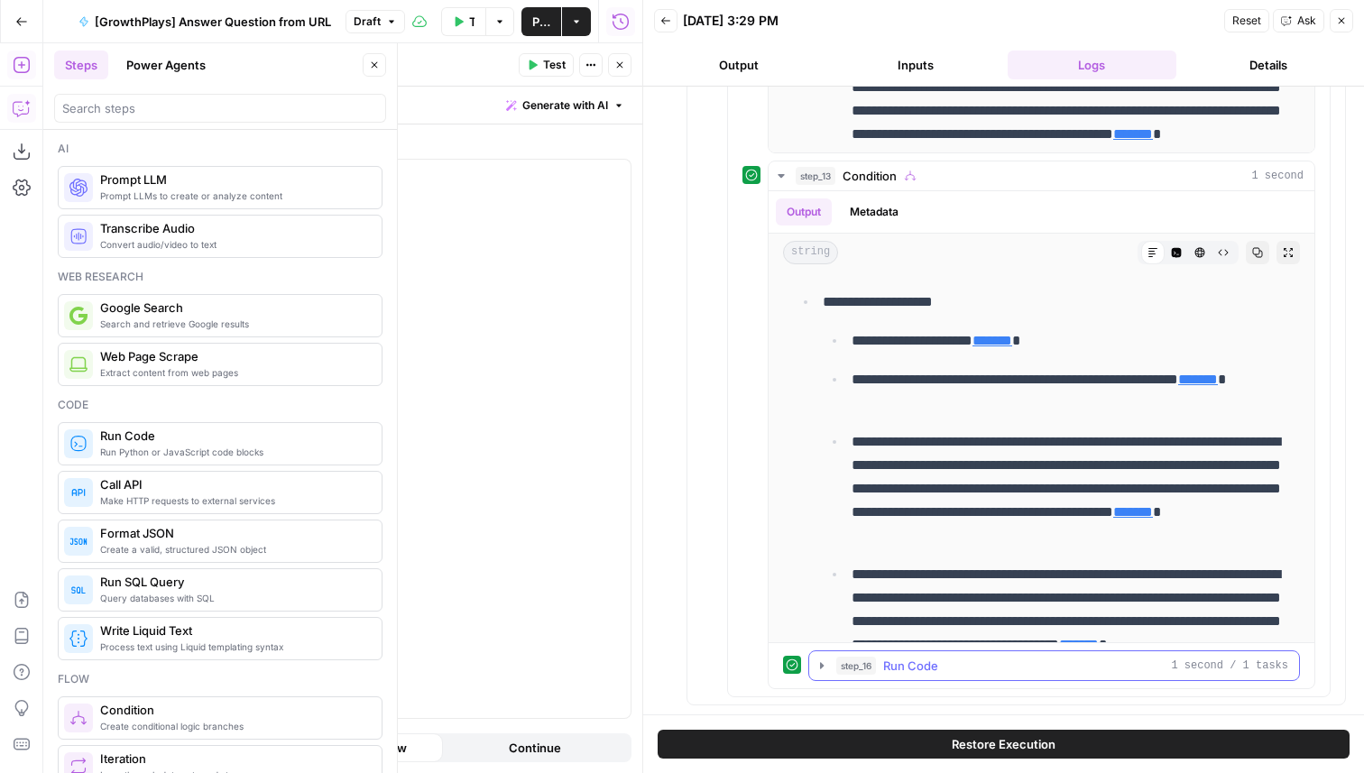
click at [960, 662] on div "step_16 Run Code 1 second / 1 tasks" at bounding box center [1062, 666] width 452 height 18
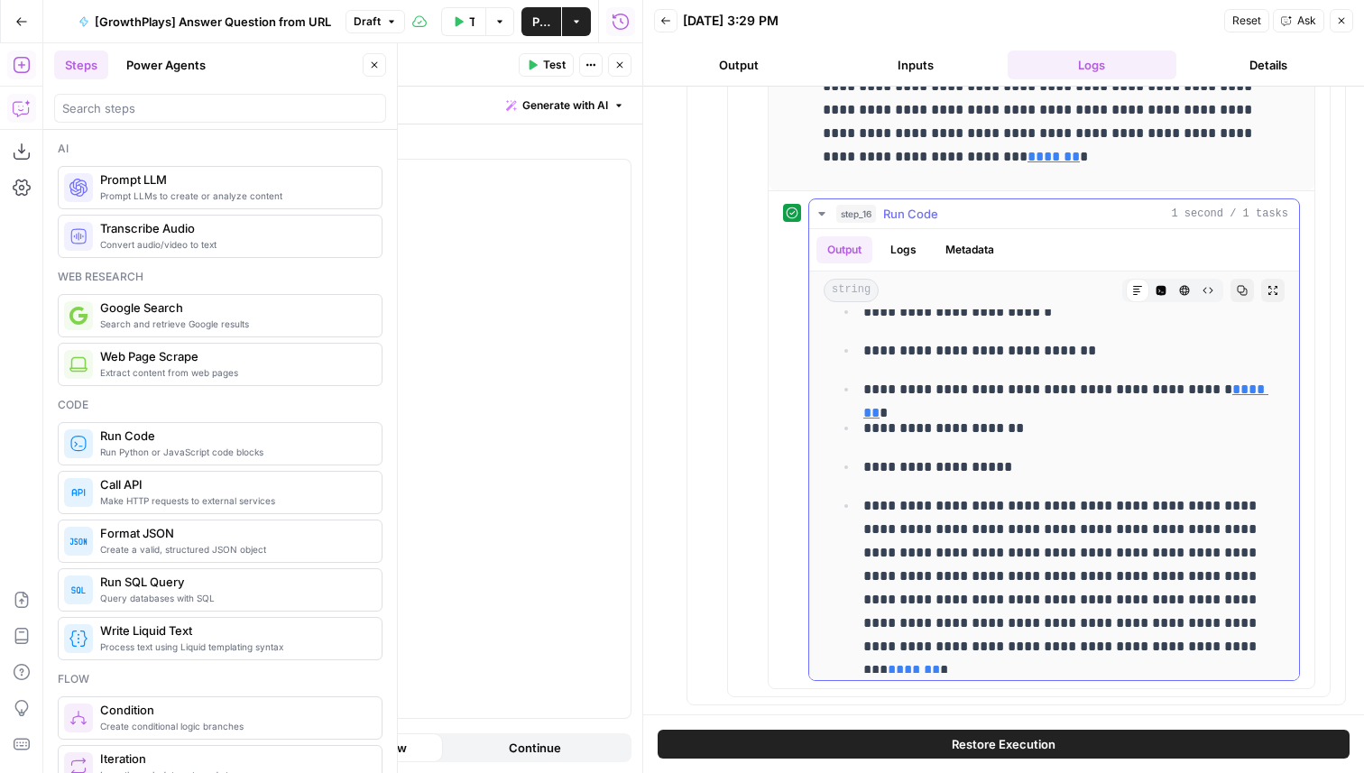
scroll to position [0, 0]
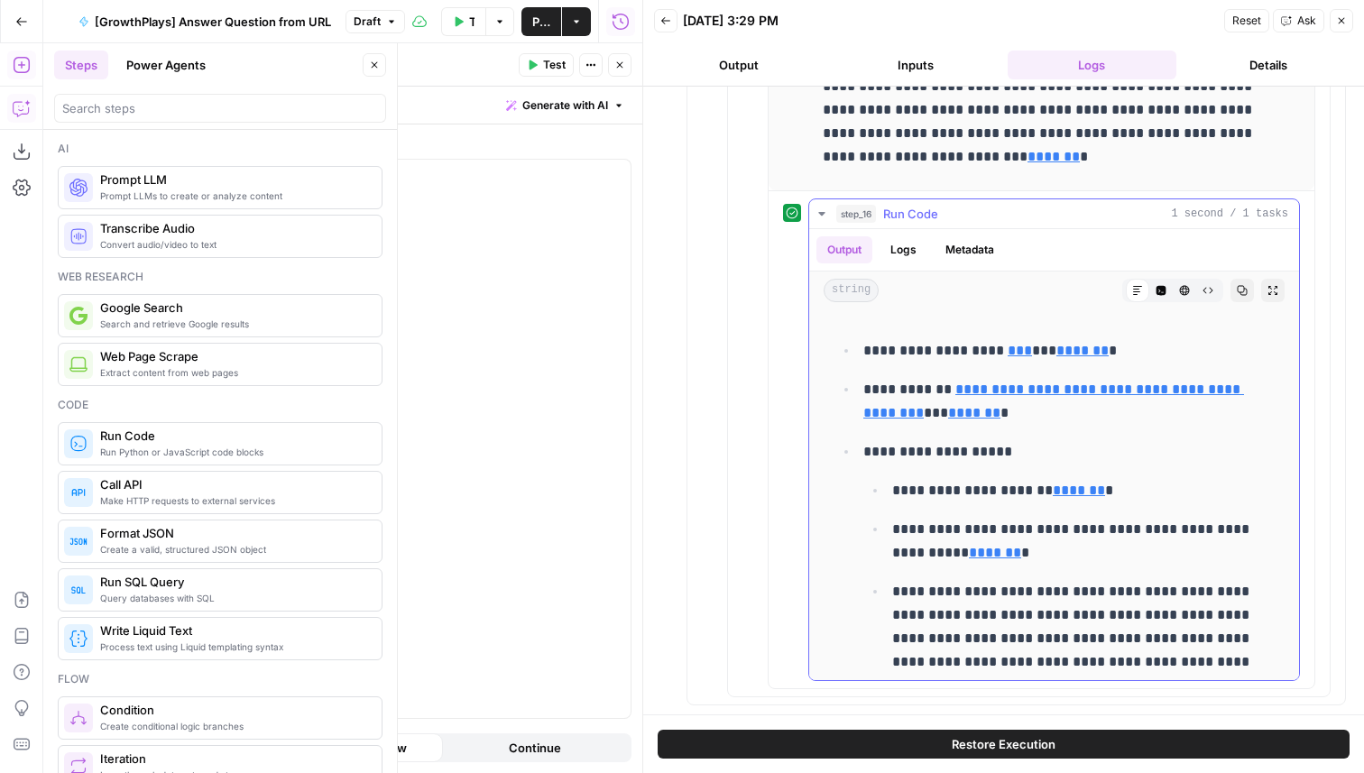
click at [944, 216] on div "step_16 Run Code 1 second / 1 tasks" at bounding box center [1062, 214] width 452 height 18
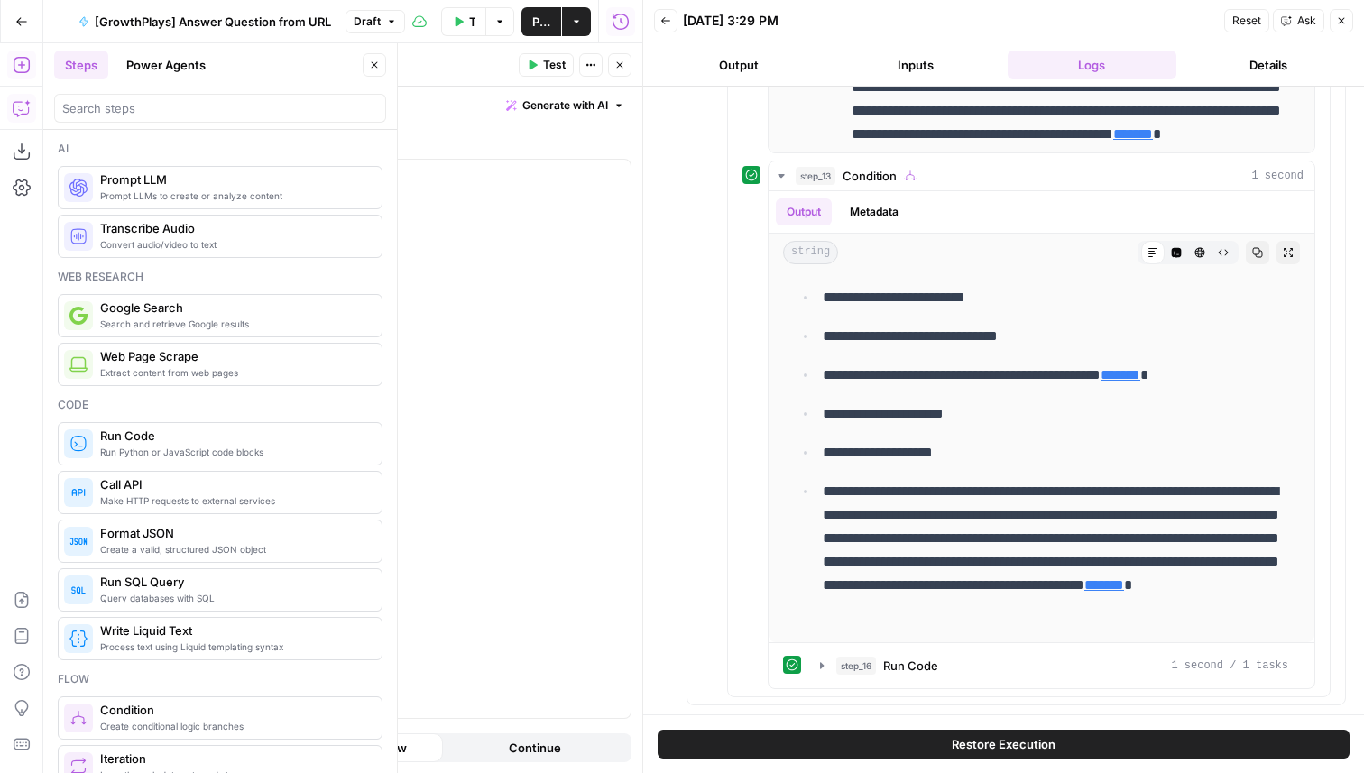
click at [1344, 17] on icon "button" at bounding box center [1341, 20] width 11 height 11
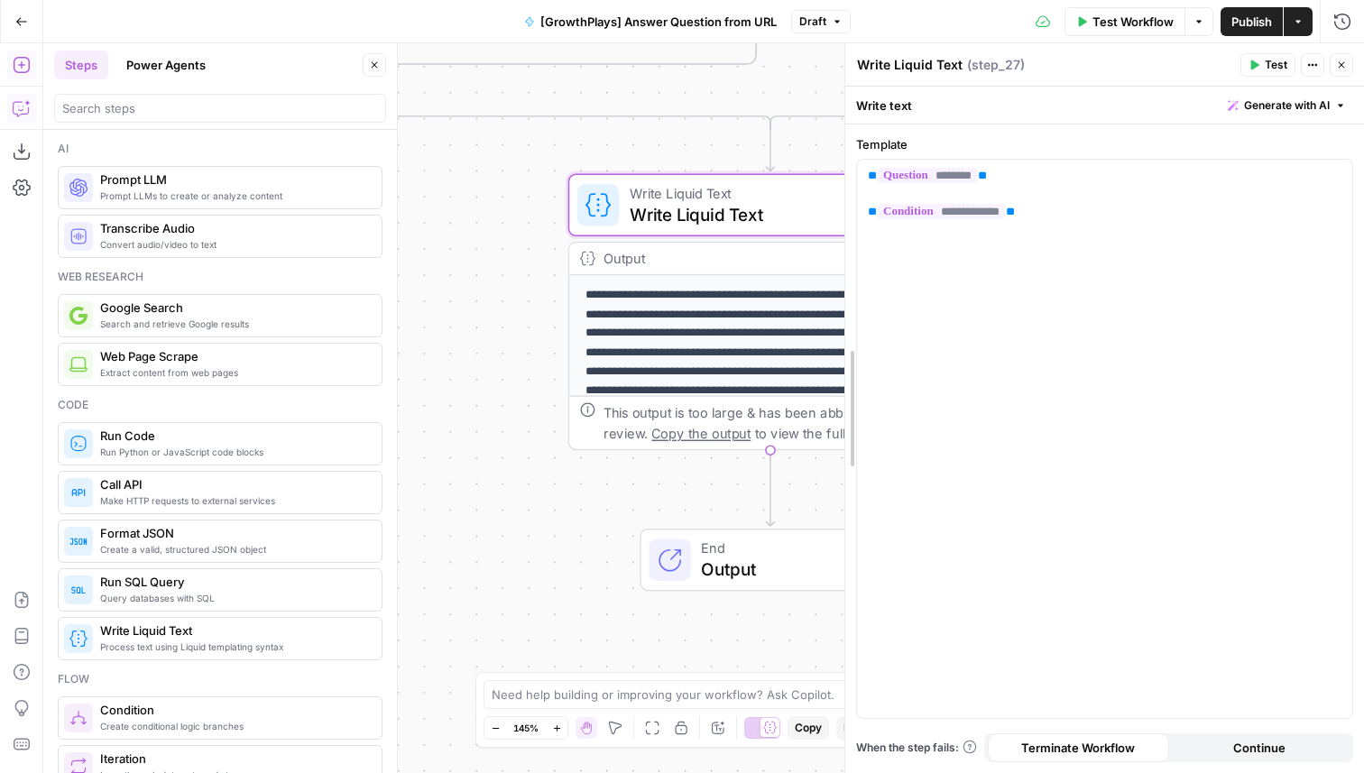
drag, startPoint x: 841, startPoint y: 270, endPoint x: 1175, endPoint y: 325, distance: 338.4
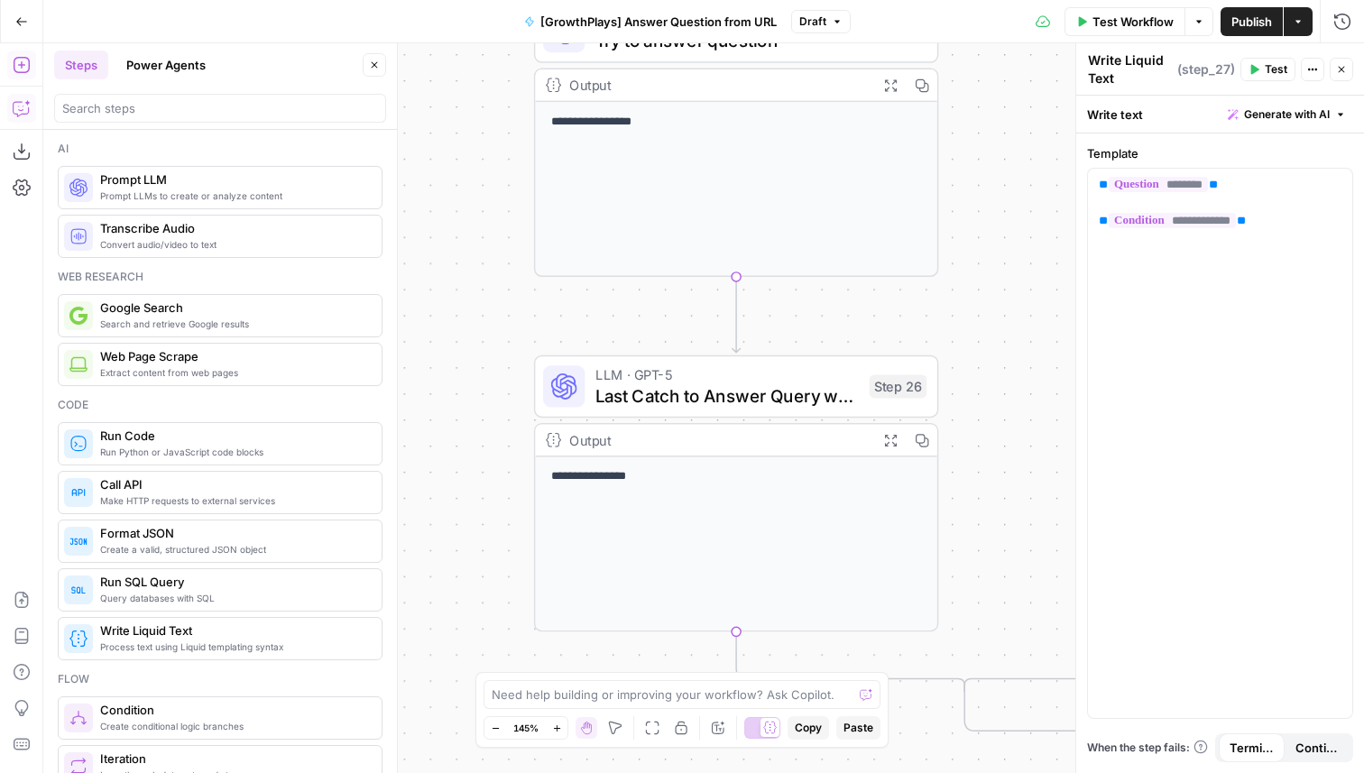
click at [867, 400] on div "LLM · GPT-5 Last Catch to Answer Query w/ Full Info Step 26" at bounding box center [734, 387] width 383 height 44
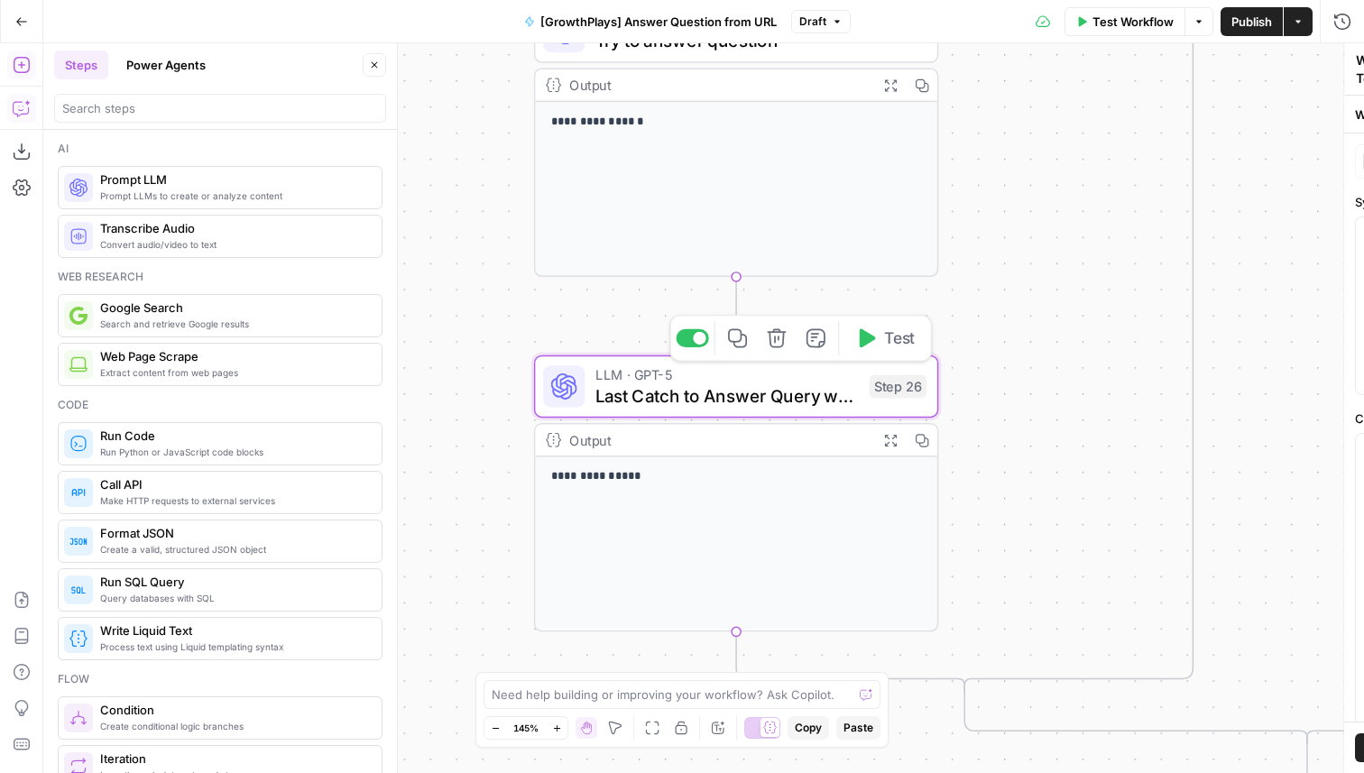
type textarea "Last Catch to Answer Query w/ Full Info"
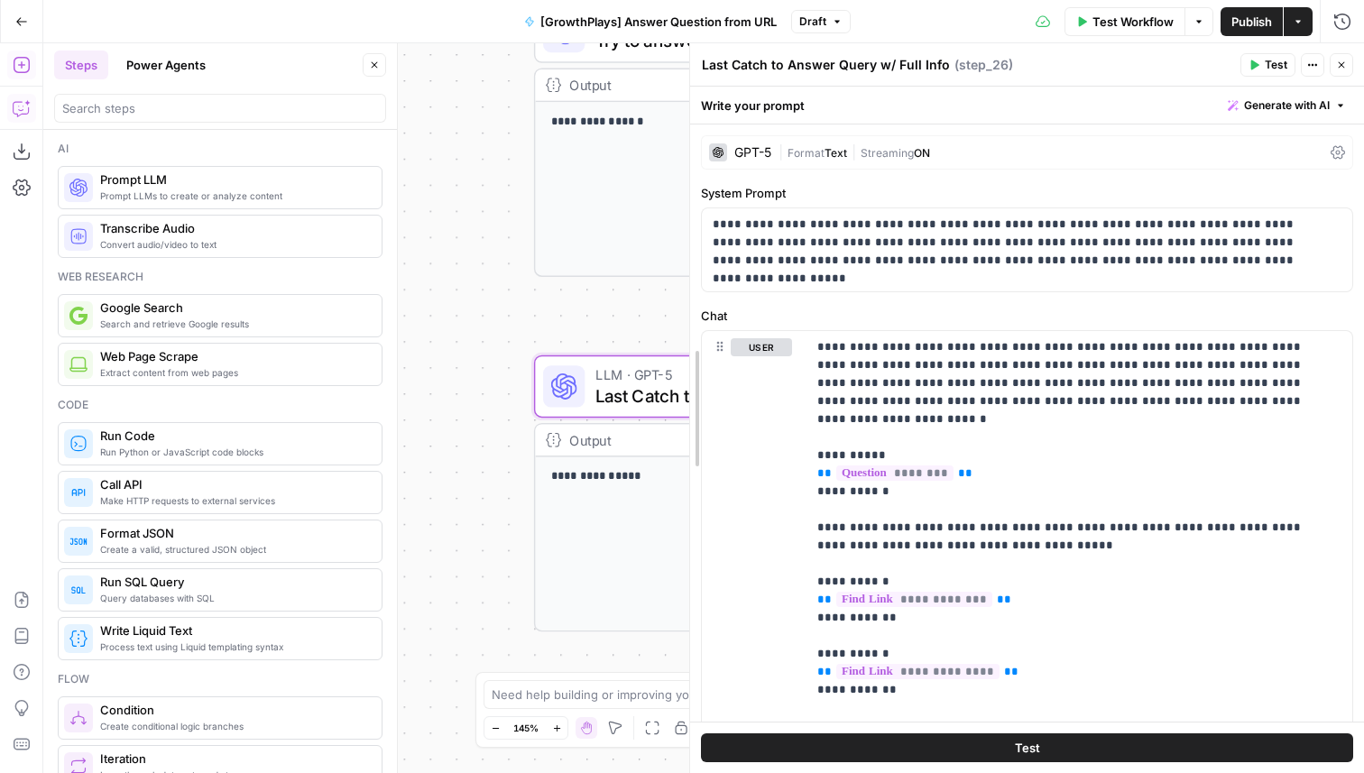
drag, startPoint x: 1080, startPoint y: 438, endPoint x: 612, endPoint y: 439, distance: 468.3
click at [612, 439] on body "**********" at bounding box center [682, 386] width 1364 height 773
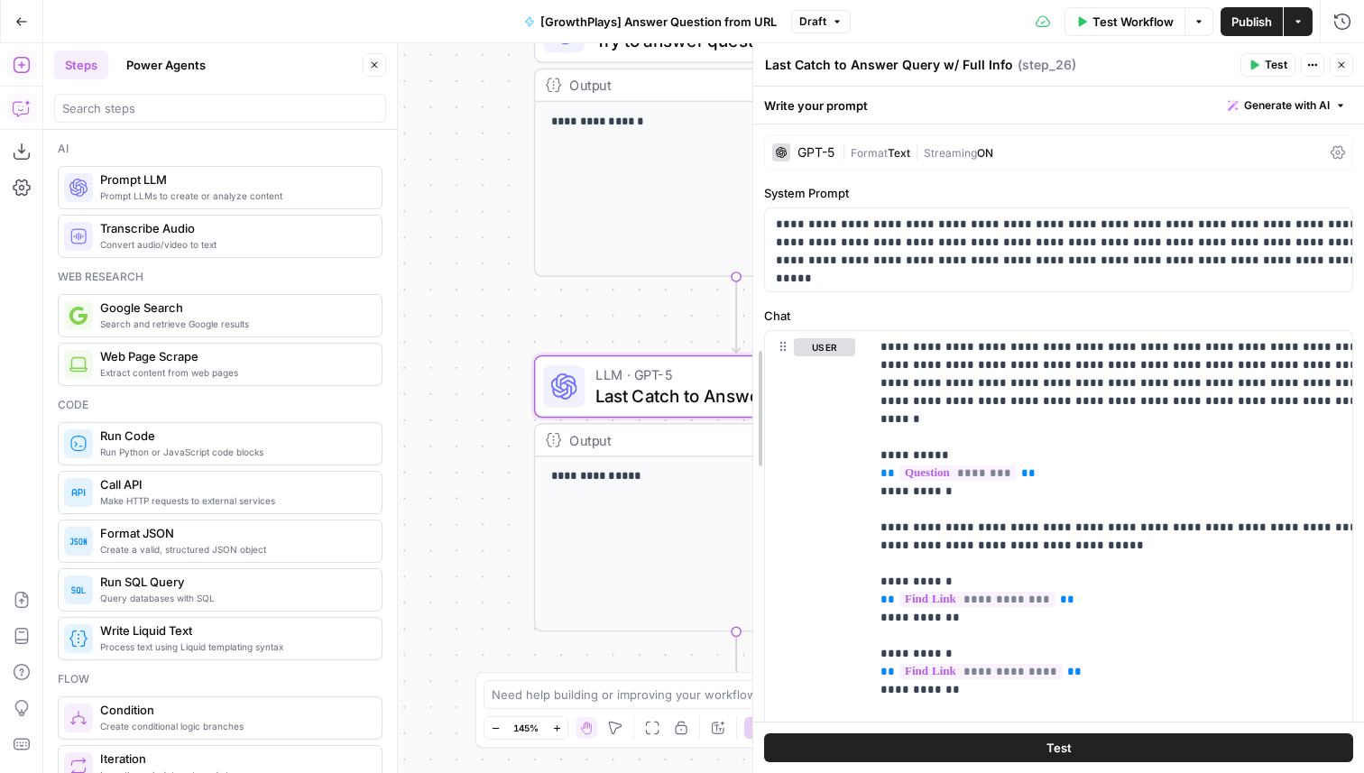
drag, startPoint x: 644, startPoint y: 319, endPoint x: 1135, endPoint y: 454, distance: 509.2
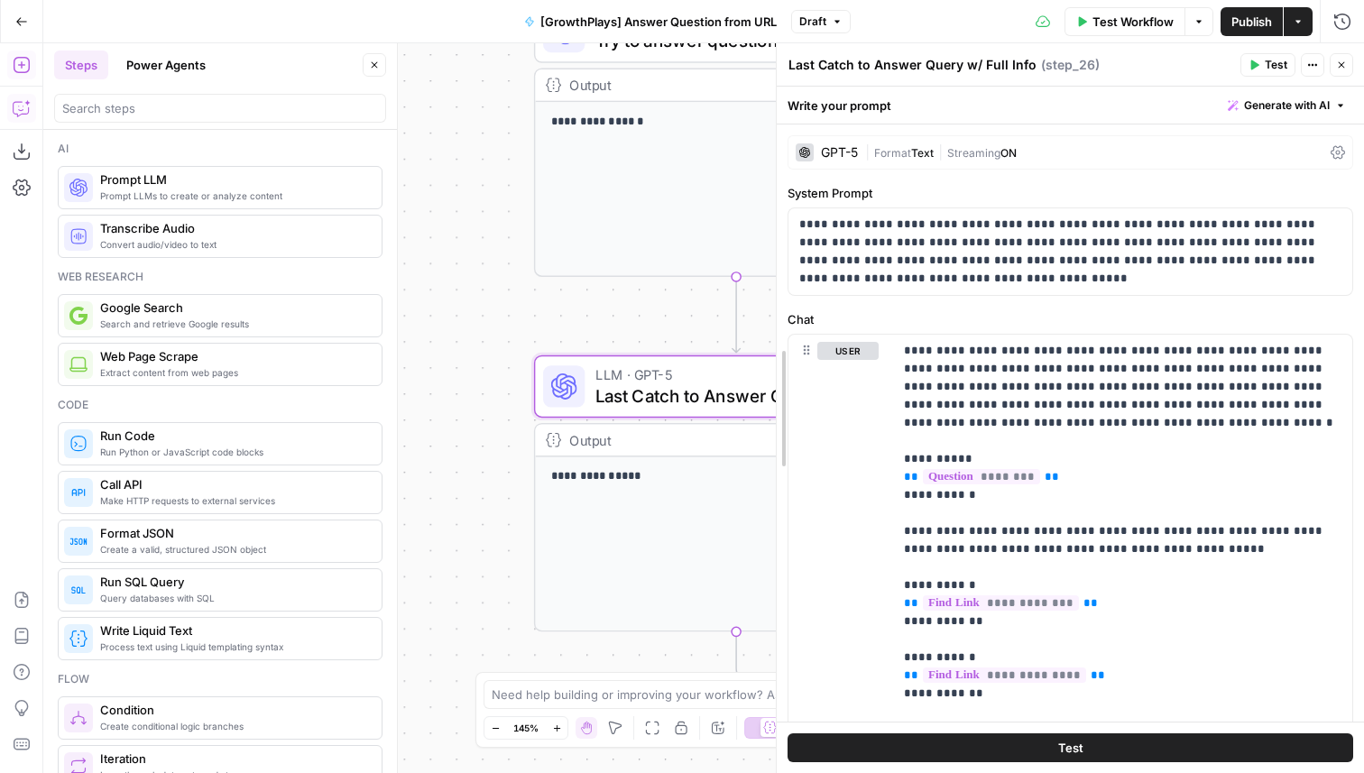
drag, startPoint x: 1082, startPoint y: 356, endPoint x: 782, endPoint y: 358, distance: 299.6
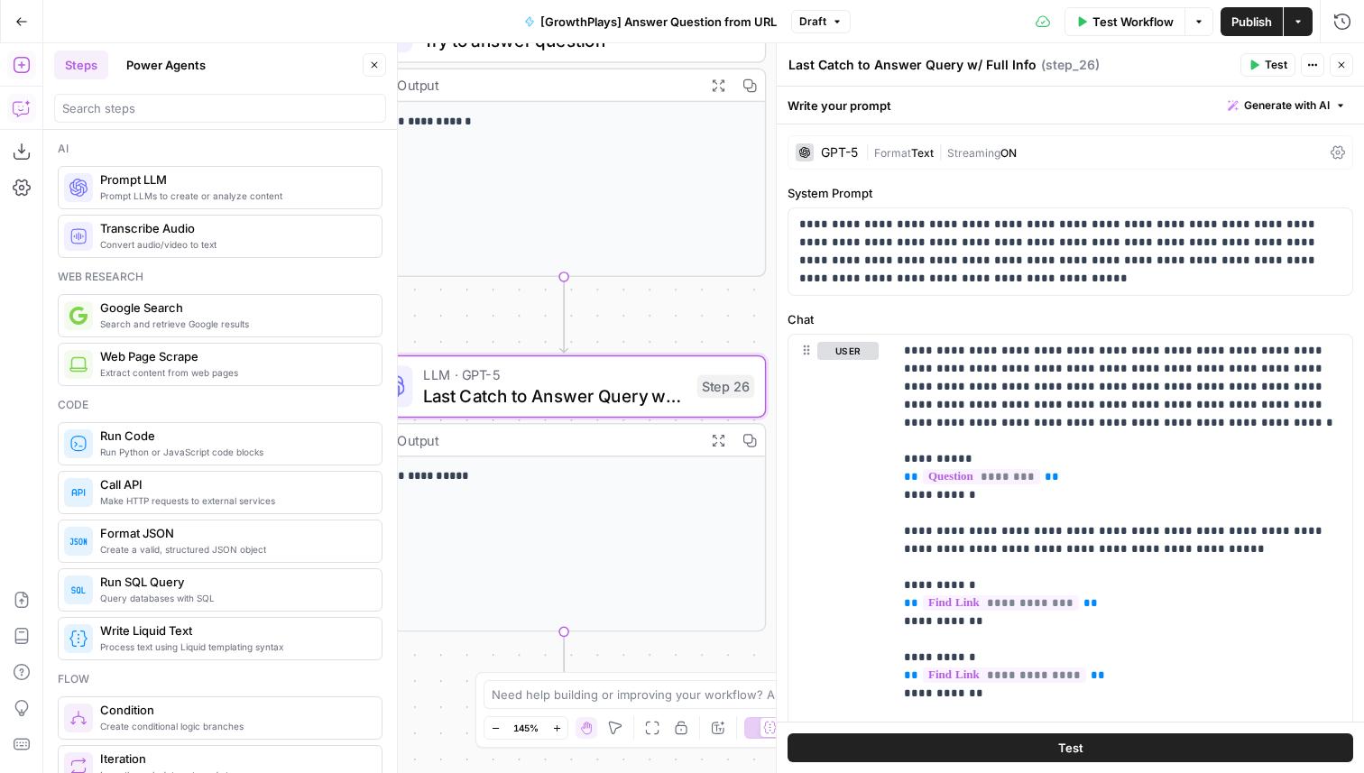
drag, startPoint x: 550, startPoint y: 315, endPoint x: 326, endPoint y: 311, distance: 224.7
click at [331, 314] on body "**********" at bounding box center [682, 386] width 1364 height 773
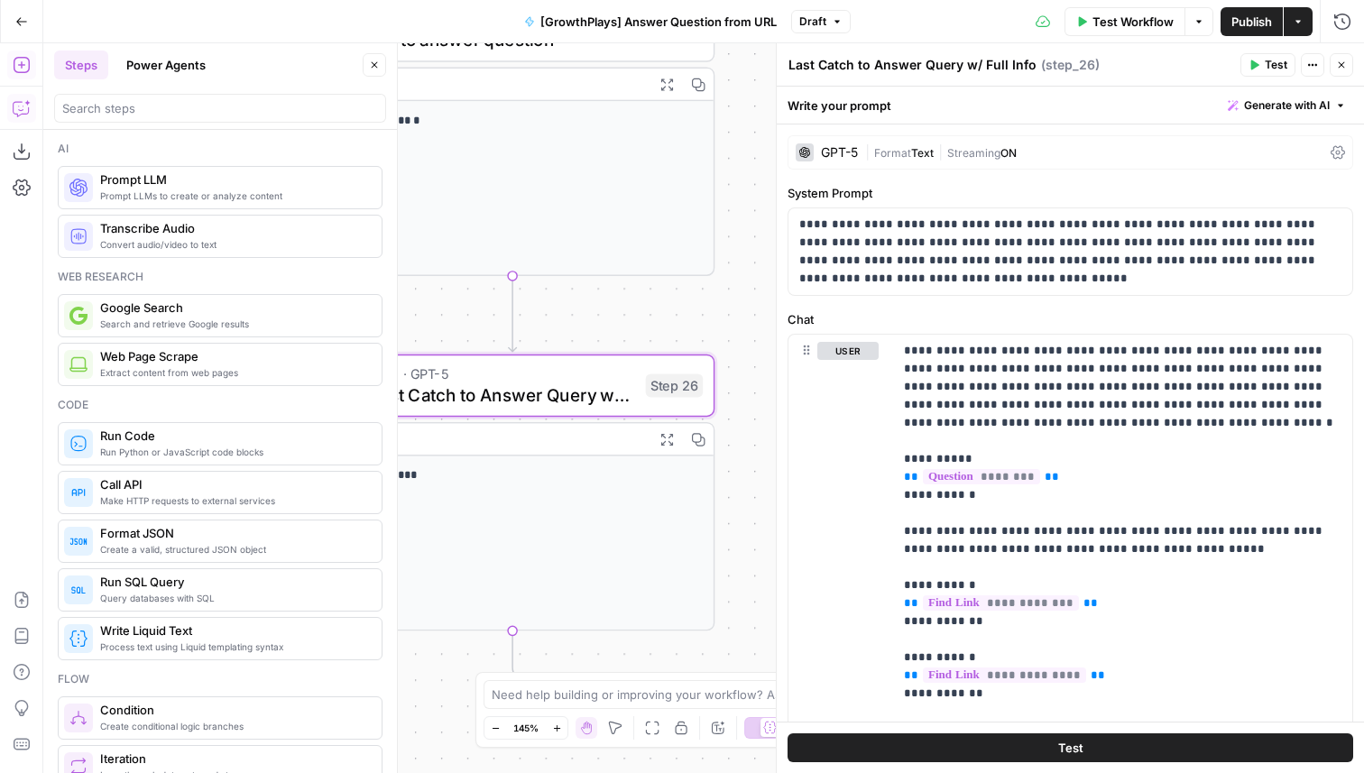
click at [1330, 22] on button "Run History" at bounding box center [1342, 21] width 29 height 29
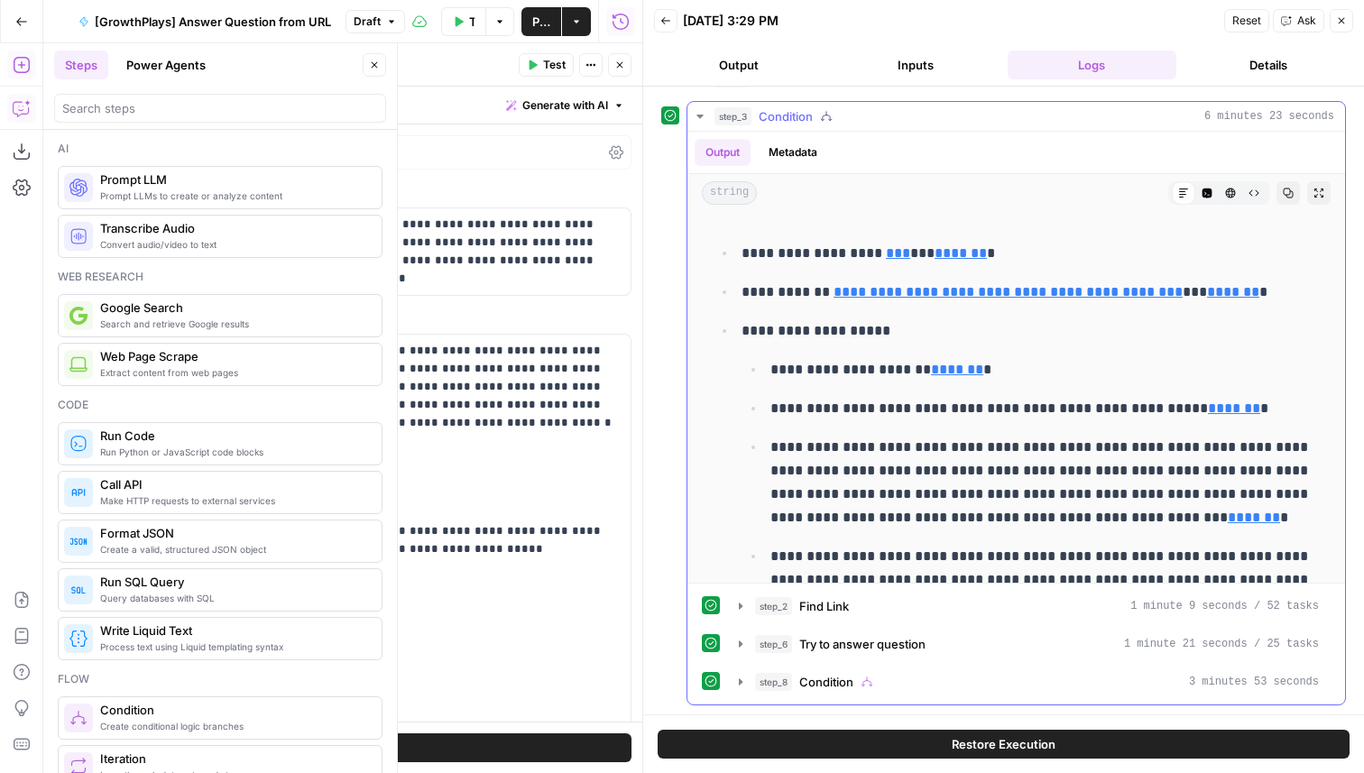
scroll to position [0, 0]
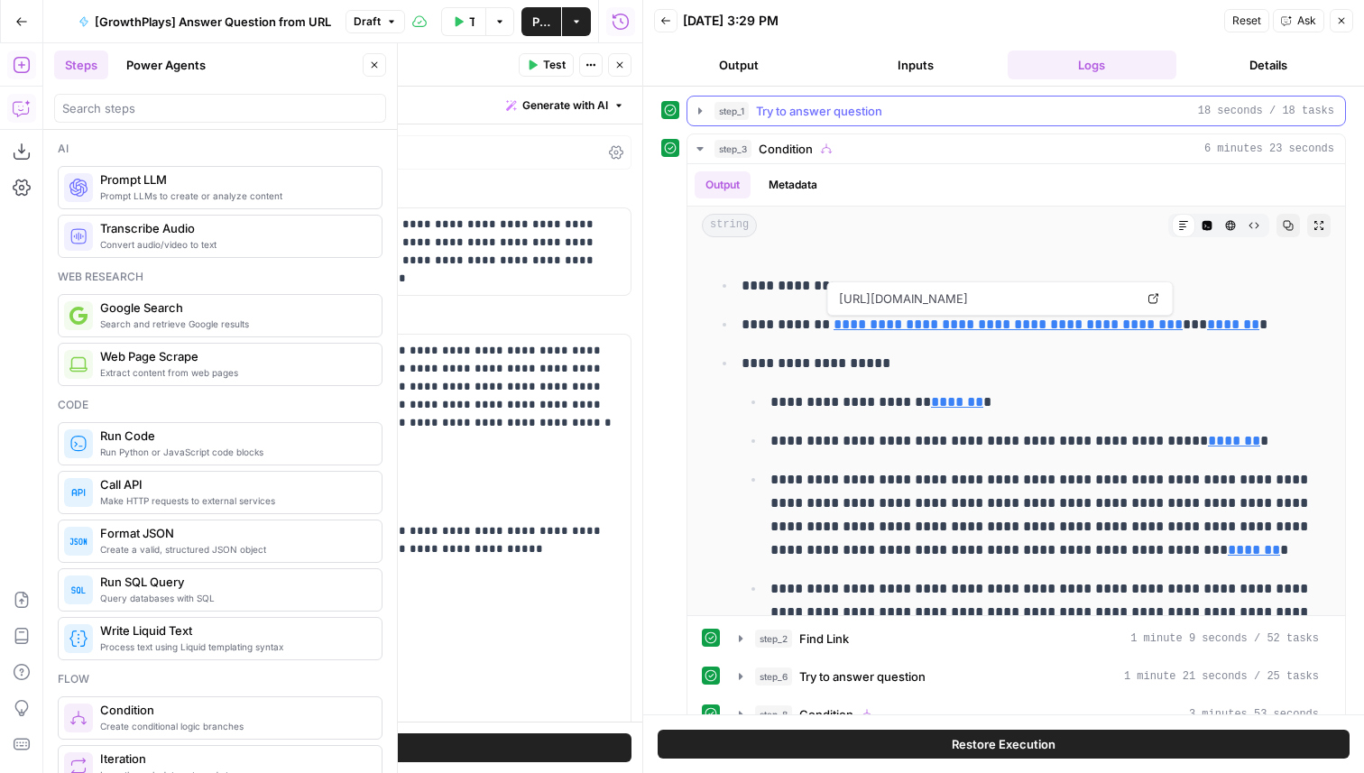
click at [940, 116] on div "step_1 Try to answer question 18 seconds / 18 tasks" at bounding box center [1025, 111] width 620 height 18
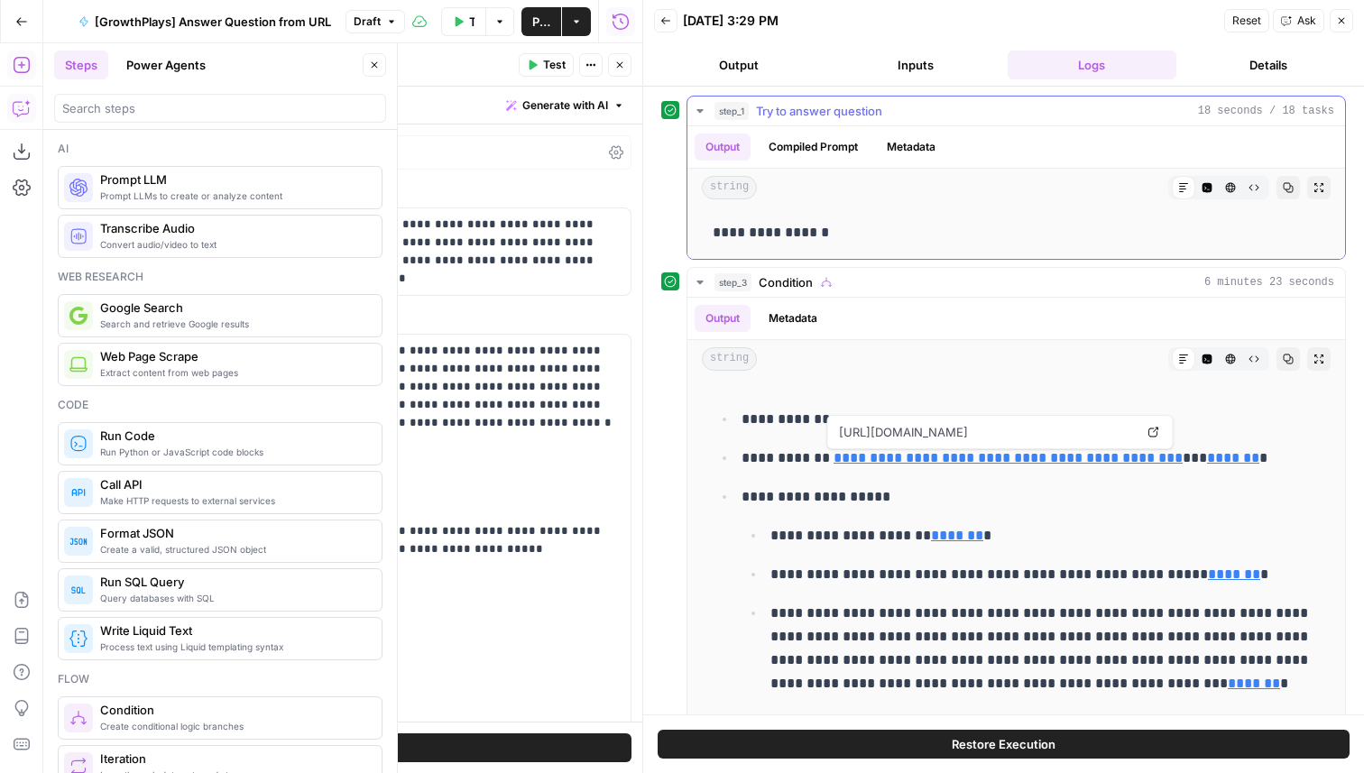
click at [940, 116] on div "step_1 Try to answer question 18 seconds / 18 tasks" at bounding box center [1025, 111] width 620 height 18
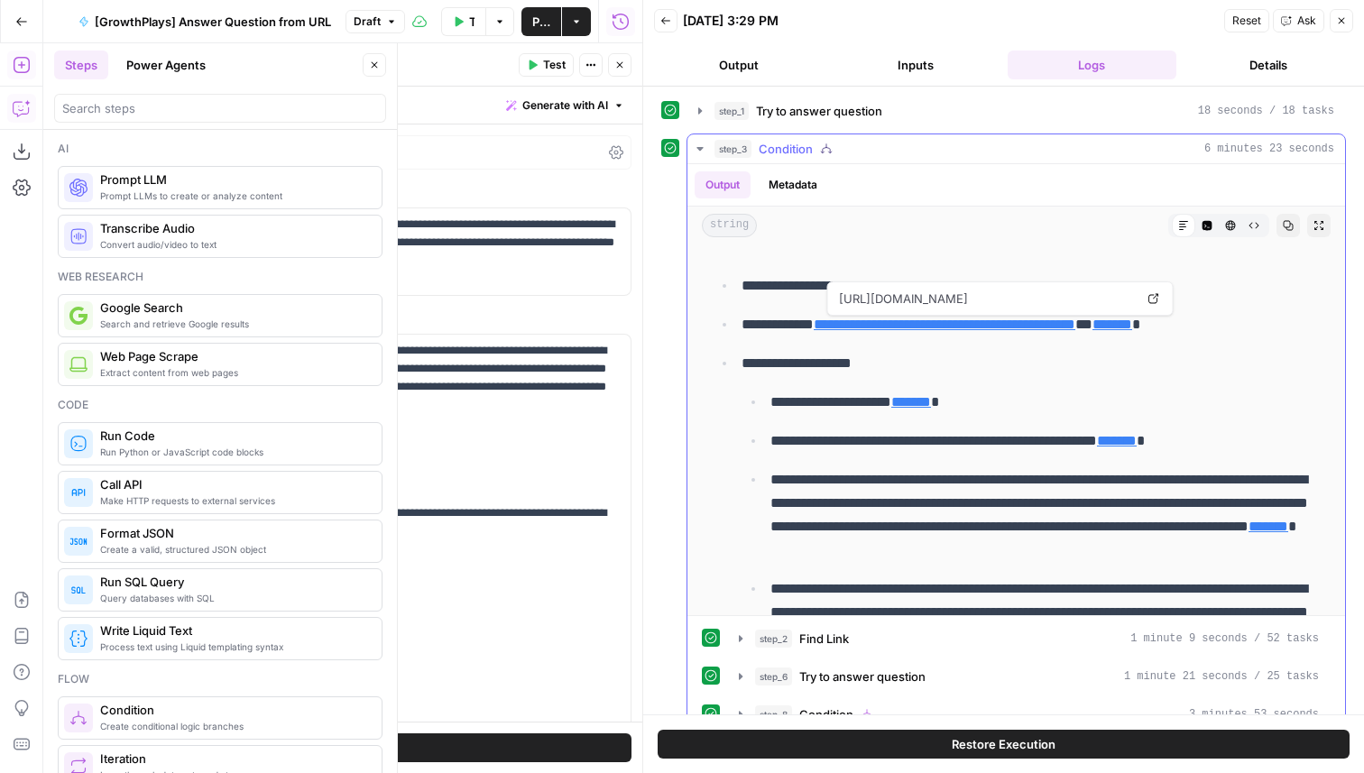
click at [845, 144] on div "step_3 Condition 6 minutes 23 seconds" at bounding box center [1025, 149] width 620 height 18
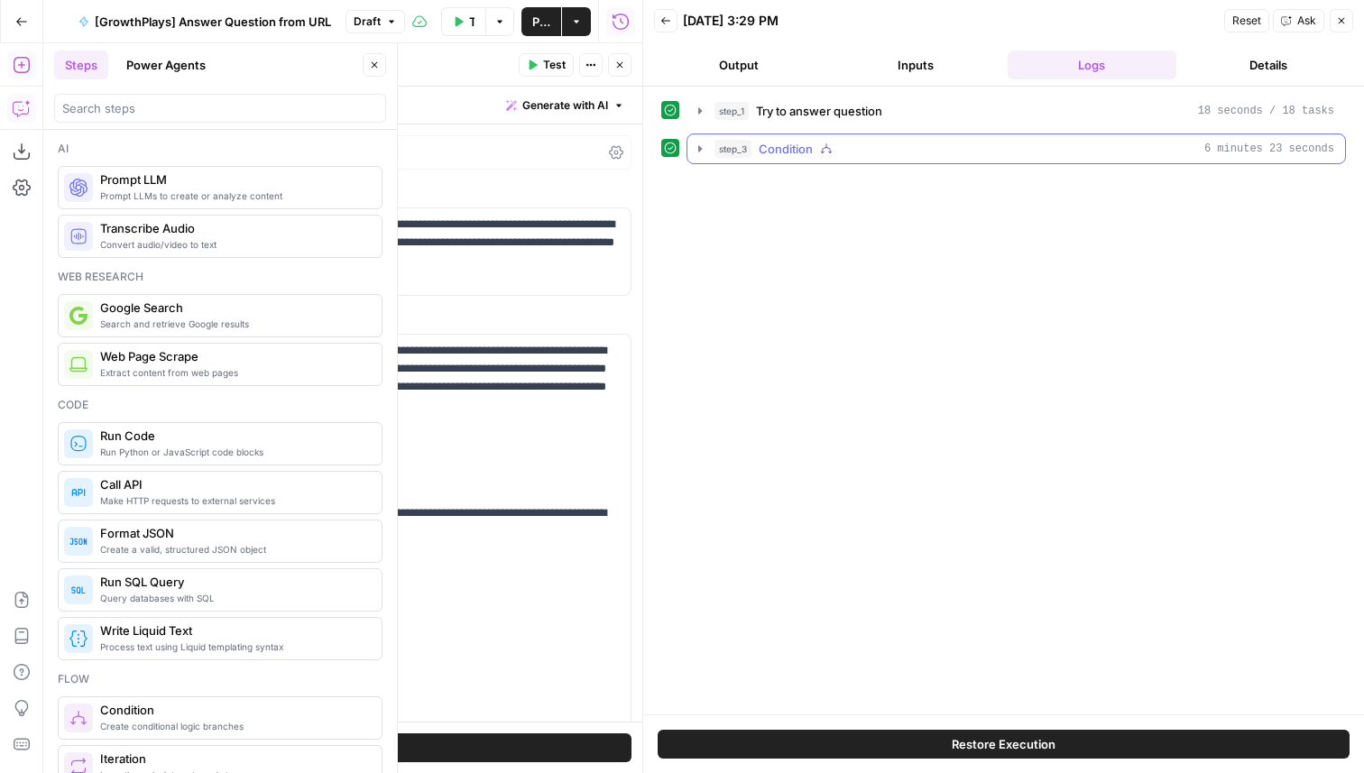
click at [943, 152] on div "step_3 Condition 6 minutes 23 seconds" at bounding box center [1025, 149] width 620 height 18
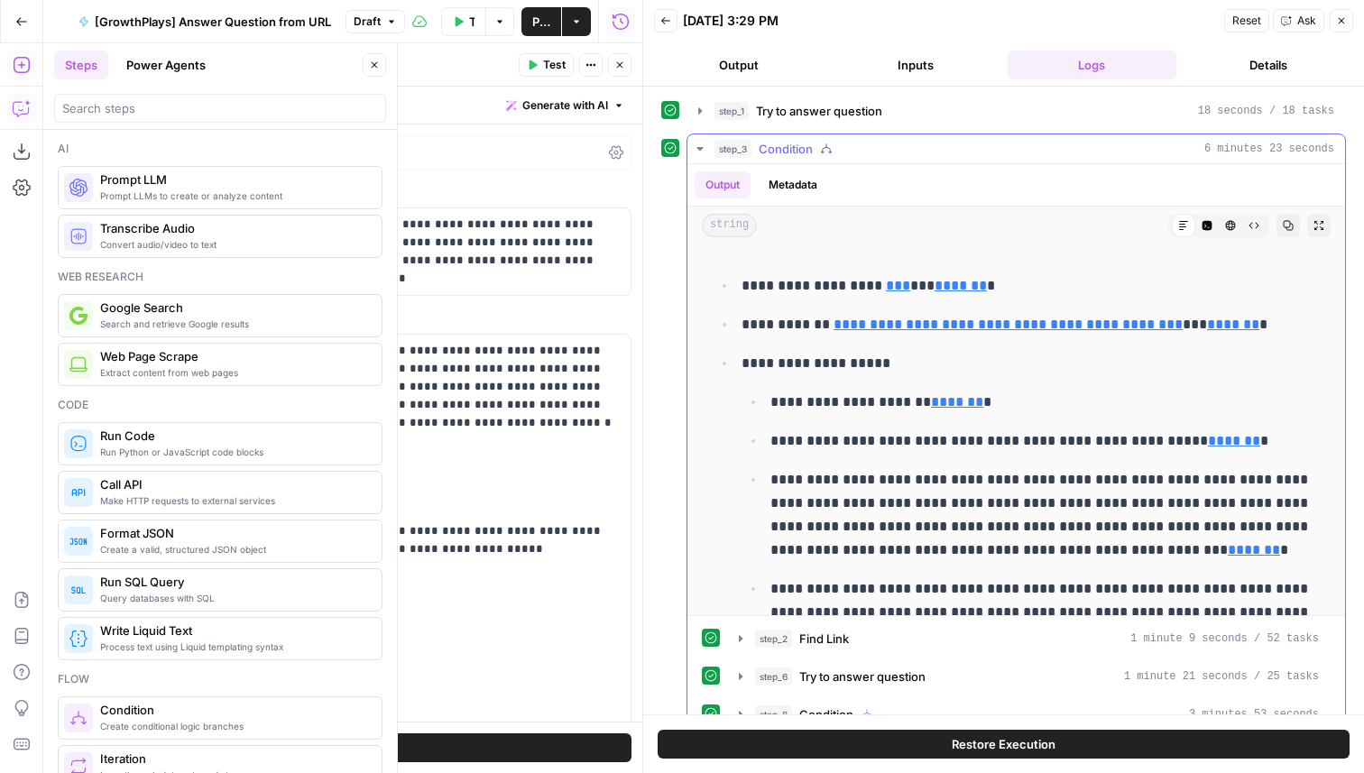
click at [918, 146] on div "step_3 Condition 6 minutes 23 seconds" at bounding box center [1025, 149] width 620 height 18
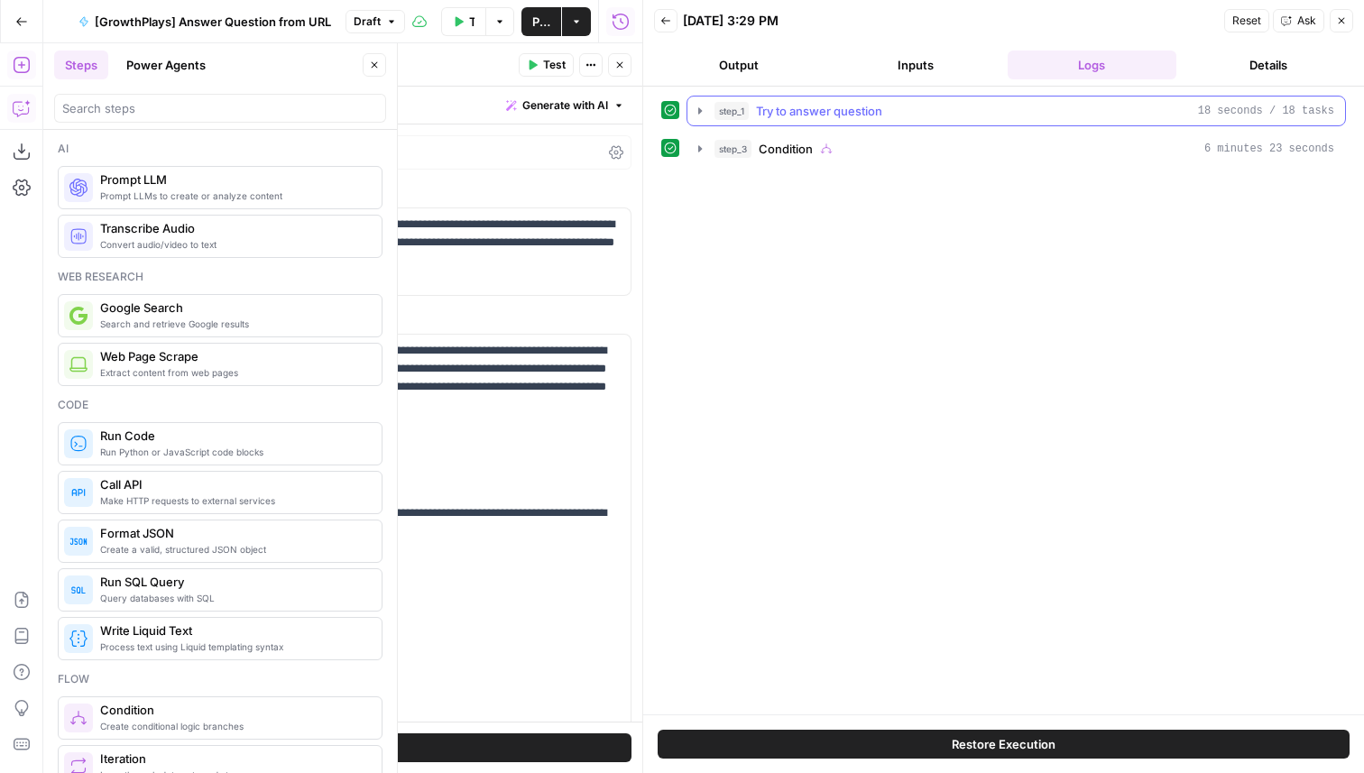
click at [931, 112] on div "step_1 Try to answer question 18 seconds / 18 tasks" at bounding box center [1025, 111] width 620 height 18
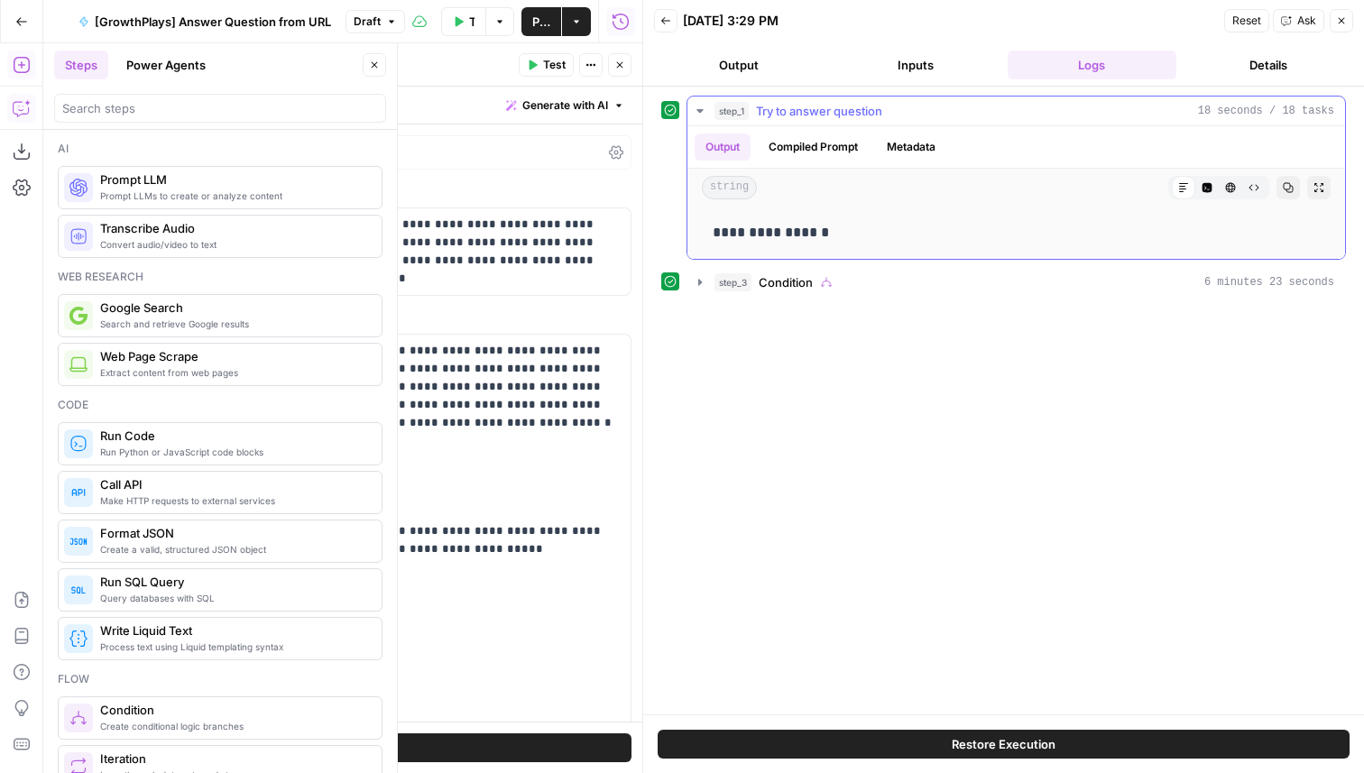
click at [931, 112] on div "step_1 Try to answer question 18 seconds / 18 tasks" at bounding box center [1025, 111] width 620 height 18
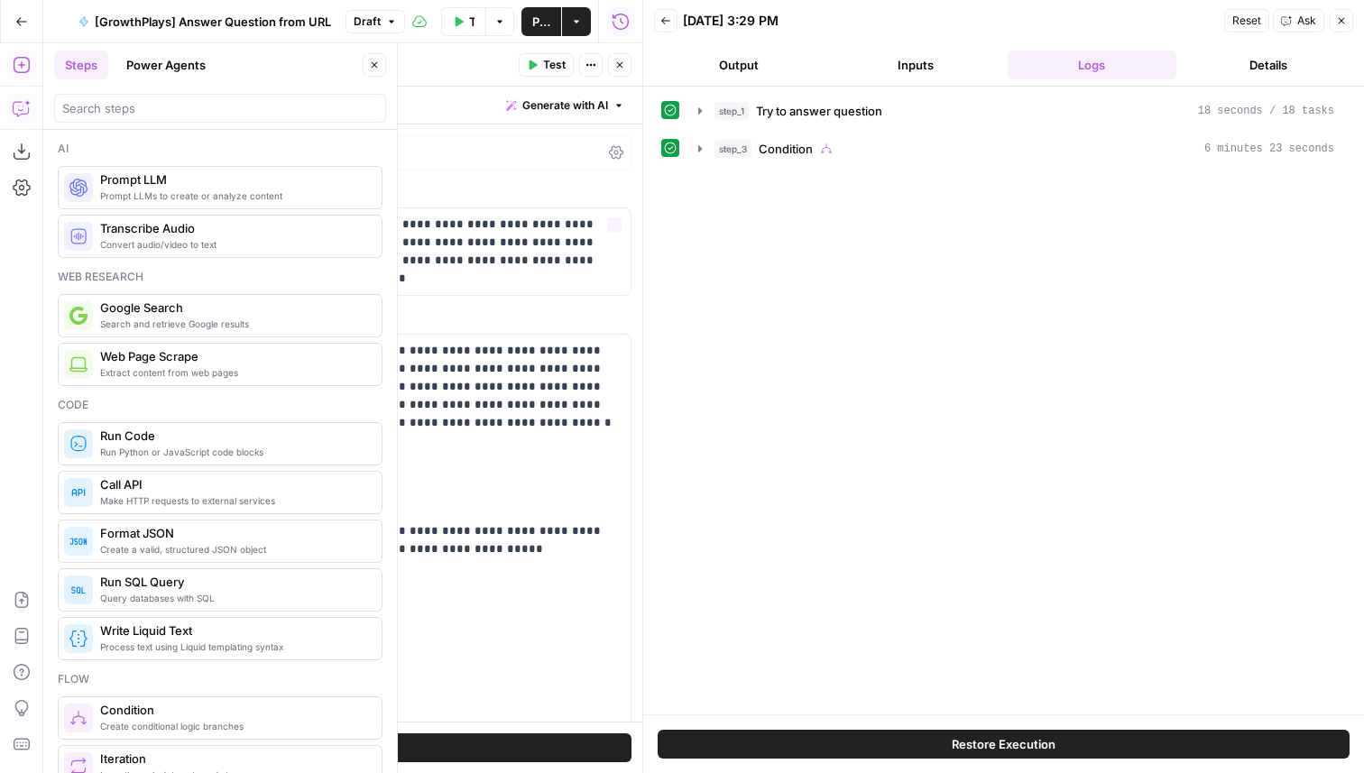
click at [653, 232] on div "step_1 Try to answer question 18 seconds / 18 tasks step_3 Condition 6 minutes …" at bounding box center [1003, 401] width 721 height 628
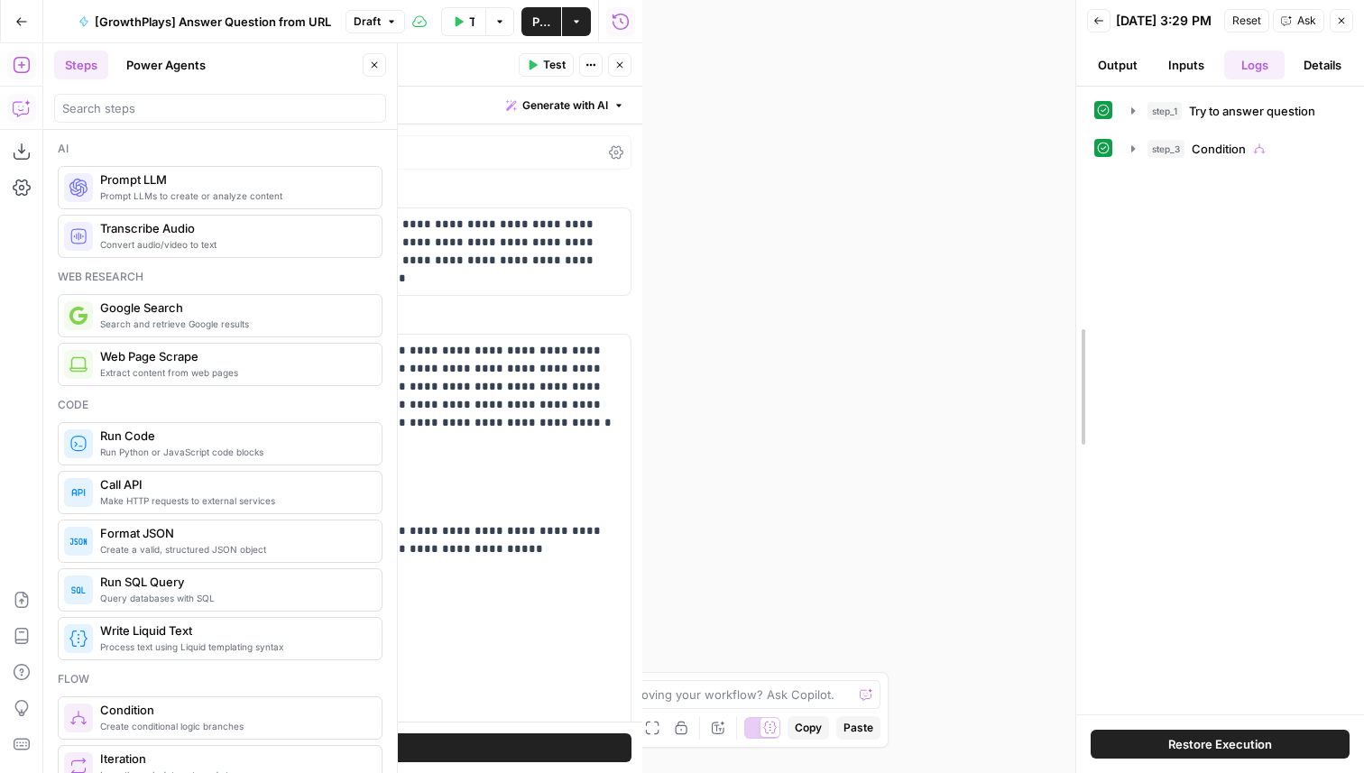
drag, startPoint x: 636, startPoint y: 231, endPoint x: 1214, endPoint y: 366, distance: 593.1
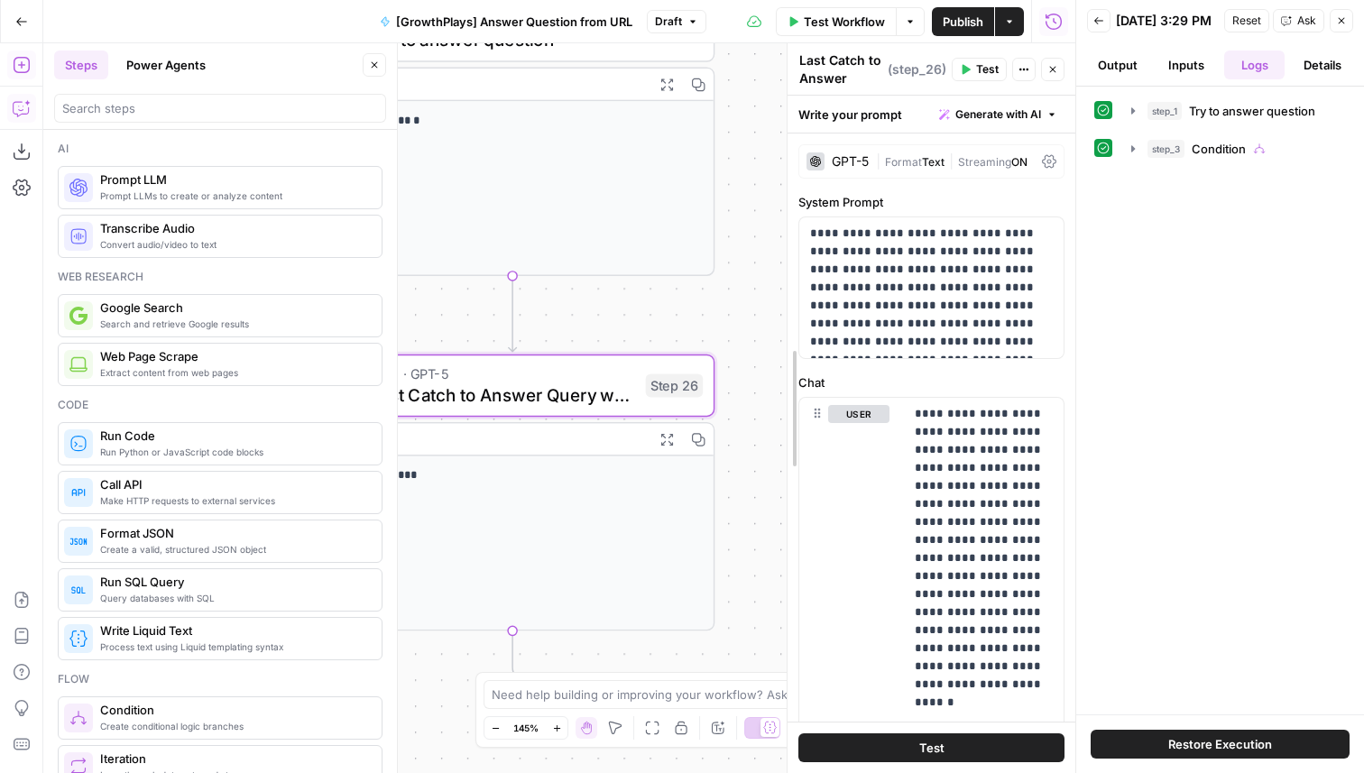
drag, startPoint x: 490, startPoint y: 328, endPoint x: 1125, endPoint y: 393, distance: 638.6
click at [1125, 393] on body "**********" at bounding box center [682, 386] width 1364 height 773
click at [373, 64] on icon "button" at bounding box center [374, 65] width 11 height 11
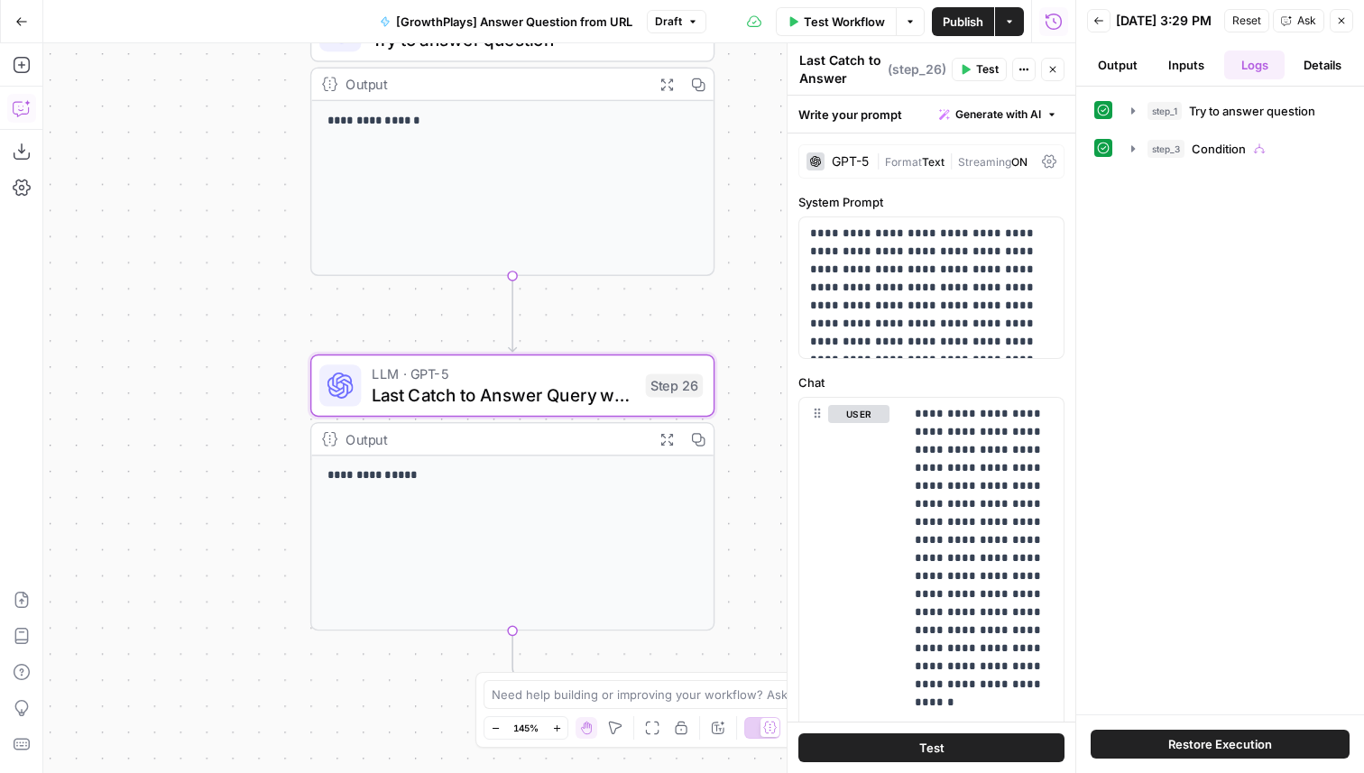
click at [1351, 29] on button "Close" at bounding box center [1341, 20] width 23 height 23
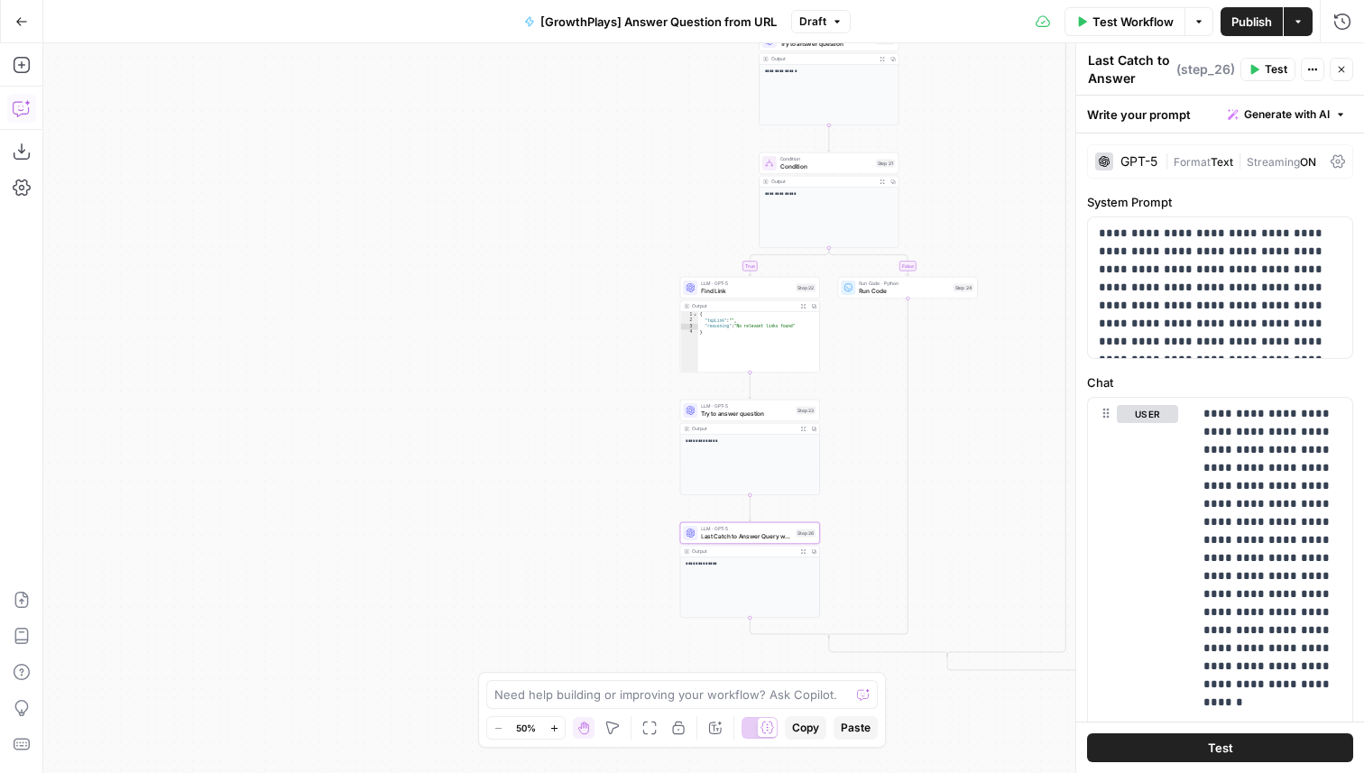
drag, startPoint x: 682, startPoint y: 349, endPoint x: 327, endPoint y: 748, distance: 534.3
click at [327, 748] on div "**********" at bounding box center [703, 408] width 1321 height 730
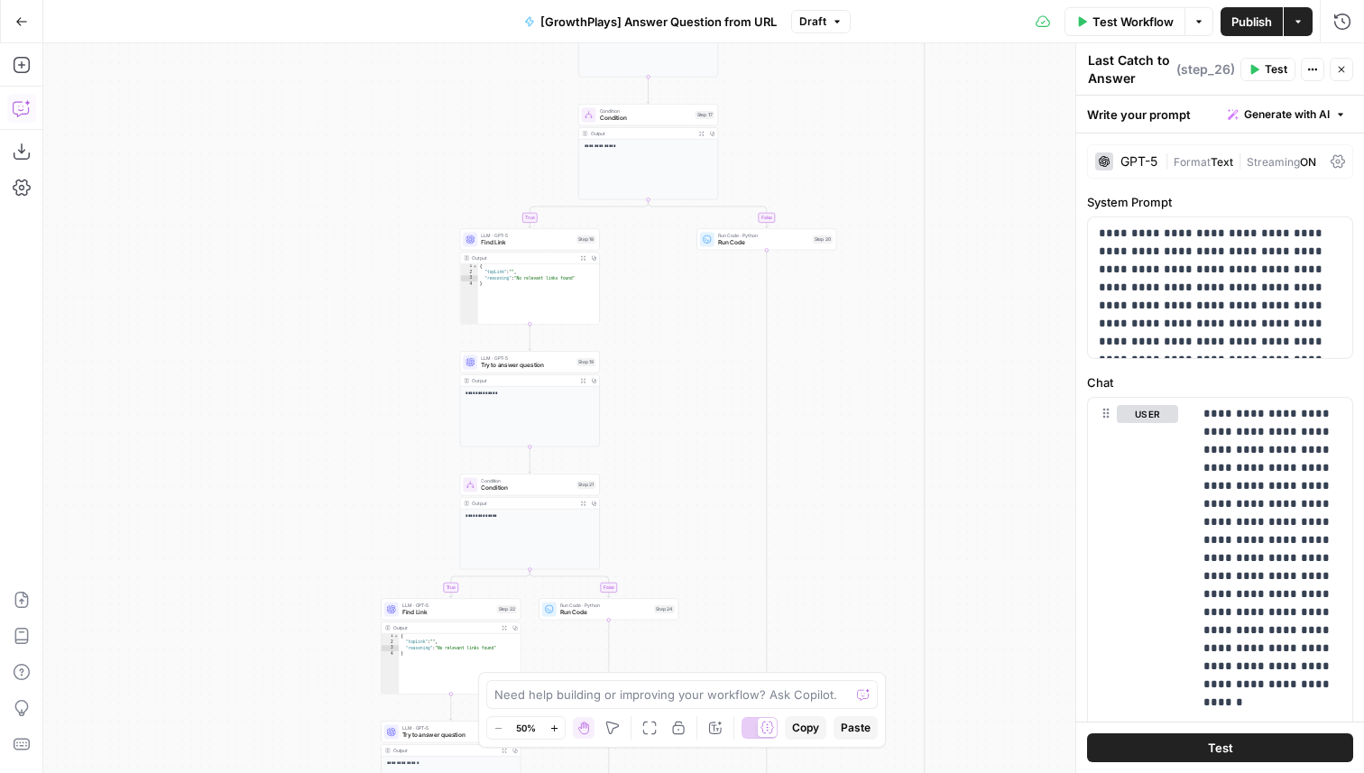
drag, startPoint x: 864, startPoint y: 402, endPoint x: 762, endPoint y: 559, distance: 187.2
click at [762, 559] on div "**********" at bounding box center [703, 408] width 1321 height 730
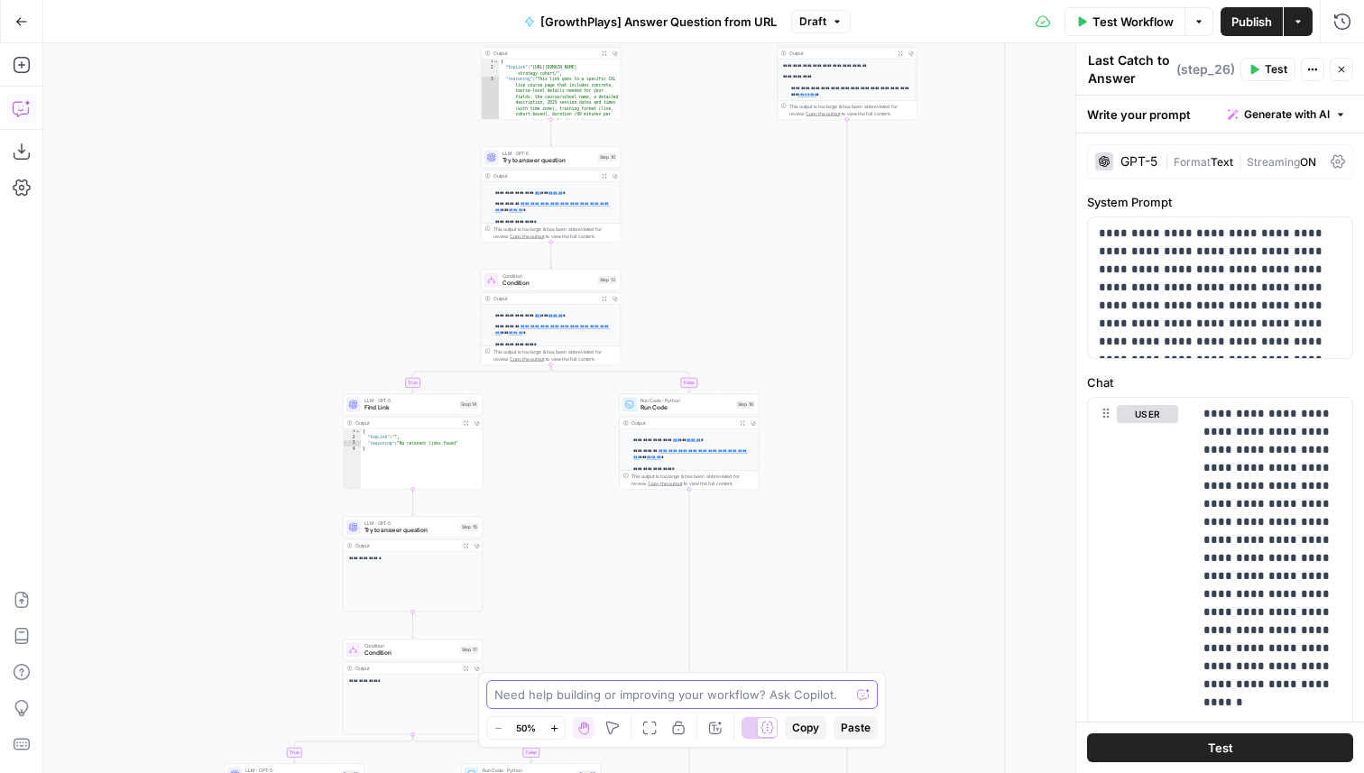
drag, startPoint x: 981, startPoint y: 320, endPoint x: 797, endPoint y: 772, distance: 488.1
click at [797, 772] on div "**********" at bounding box center [703, 408] width 1321 height 730
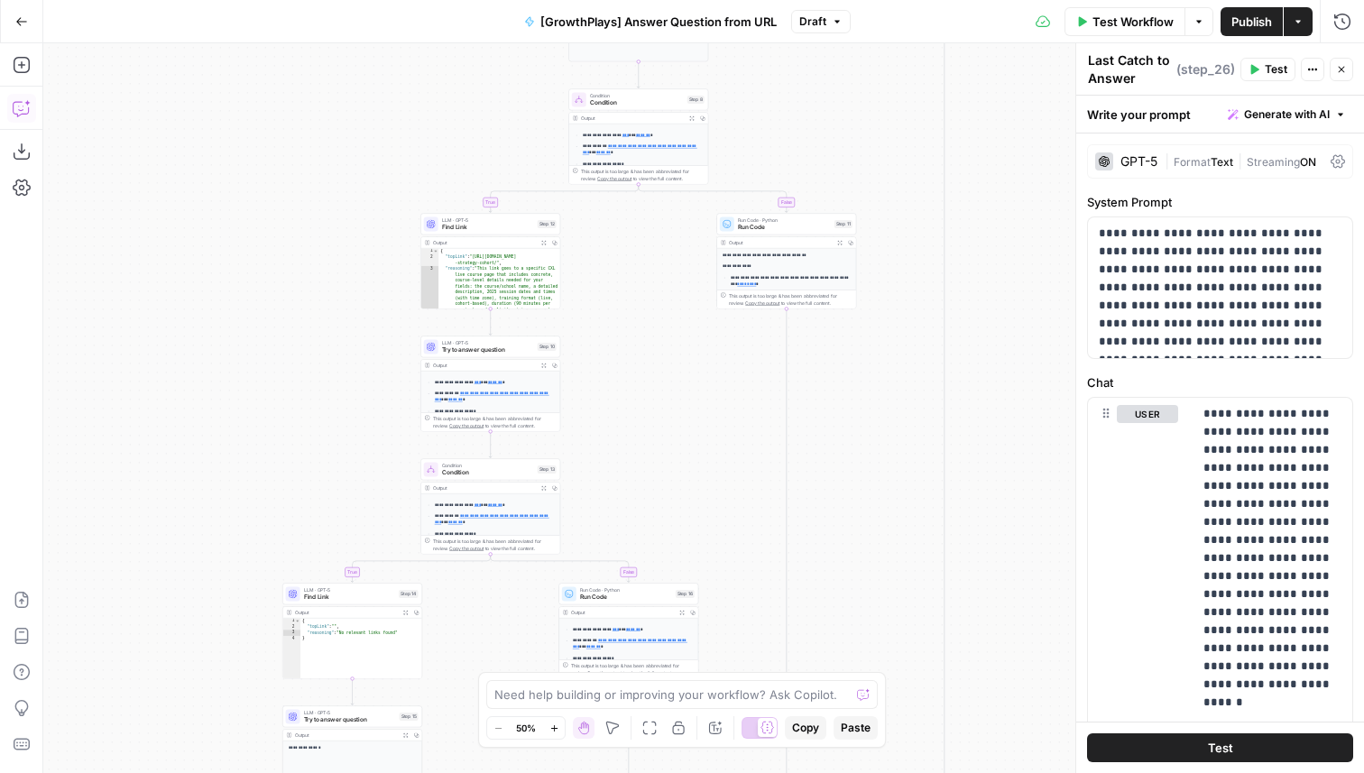
drag, startPoint x: 928, startPoint y: 321, endPoint x: 886, endPoint y: 528, distance: 210.8
click at [886, 528] on div "**********" at bounding box center [703, 408] width 1321 height 730
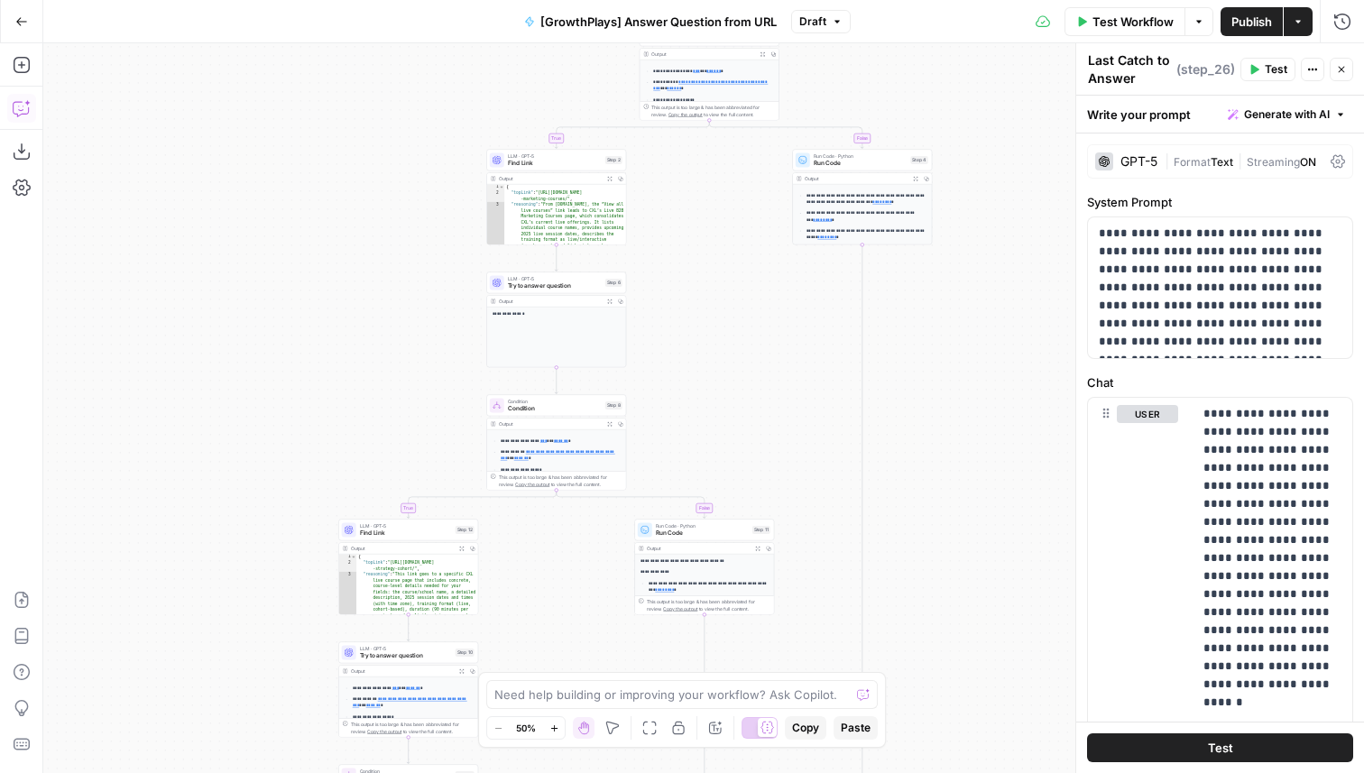
drag, startPoint x: 947, startPoint y: 351, endPoint x: 867, endPoint y: 640, distance: 299.7
click at [867, 640] on div "**********" at bounding box center [703, 408] width 1321 height 730
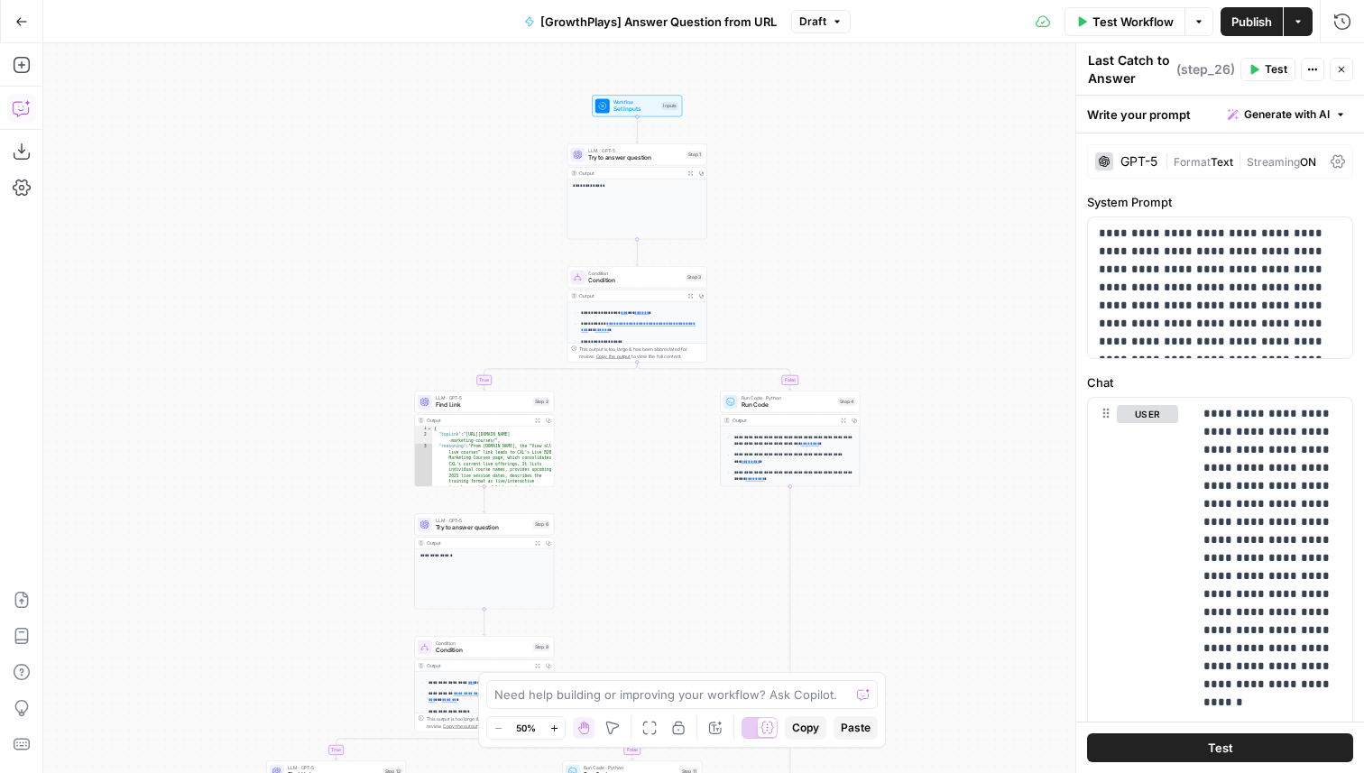
drag, startPoint x: 972, startPoint y: 408, endPoint x: 898, endPoint y: 648, distance: 251.2
click at [898, 648] on div "**********" at bounding box center [703, 408] width 1321 height 730
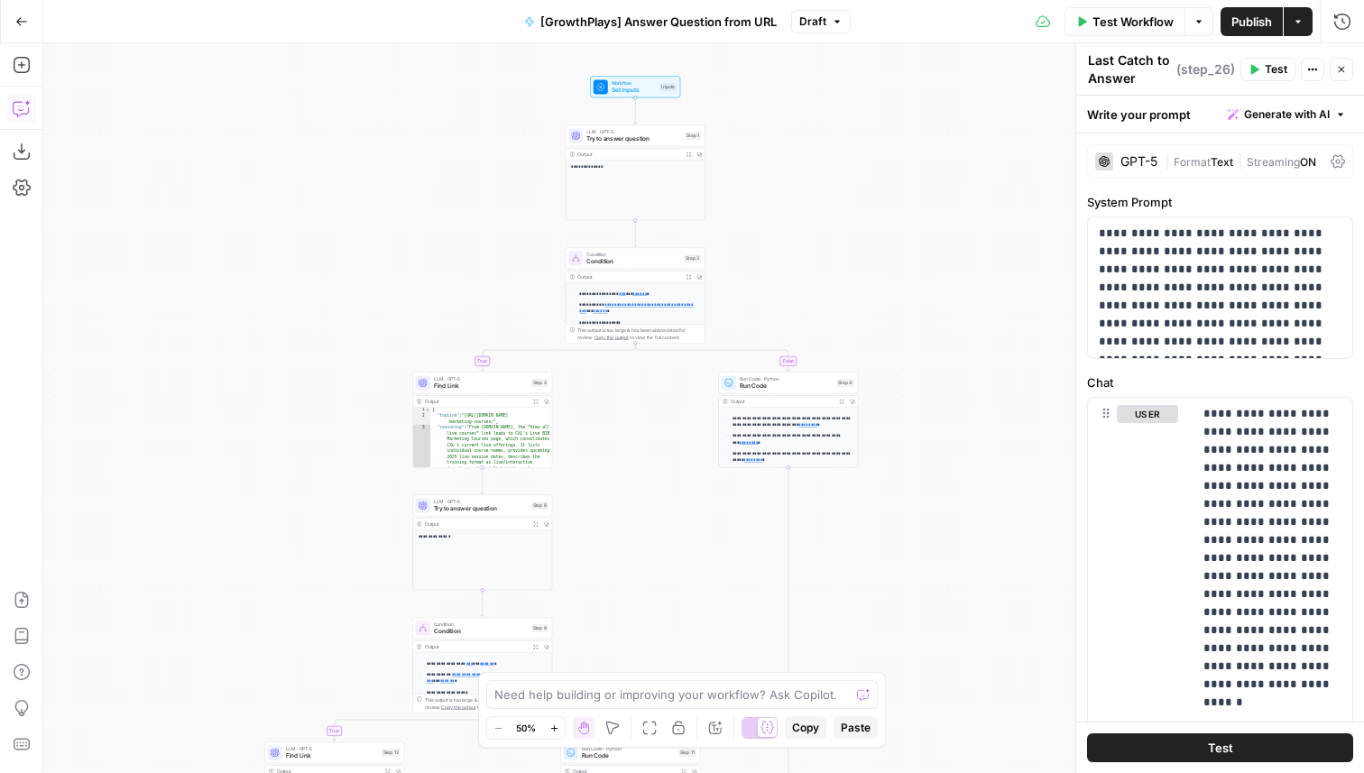
drag, startPoint x: 880, startPoint y: 309, endPoint x: 896, endPoint y: 161, distance: 149.8
click at [896, 161] on div "**********" at bounding box center [703, 408] width 1321 height 730
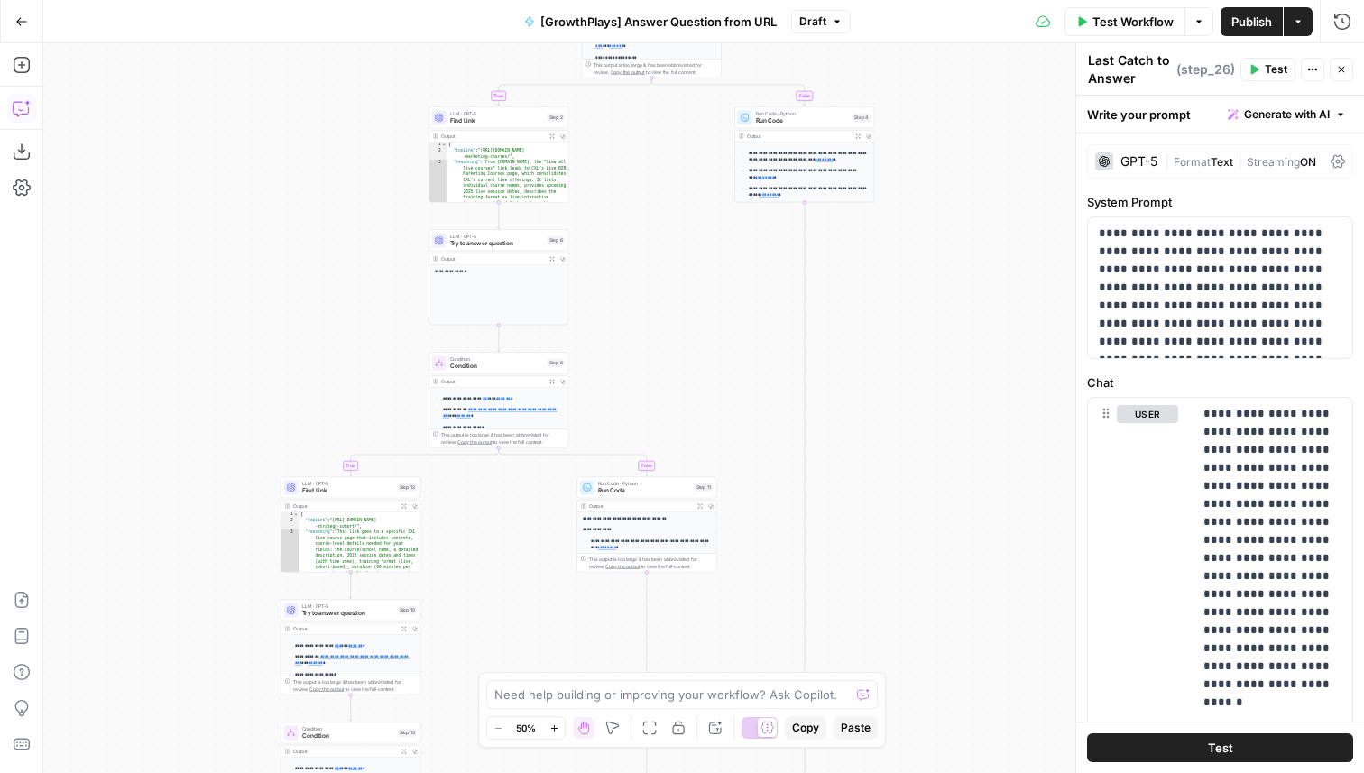
drag, startPoint x: 666, startPoint y: 420, endPoint x: 666, endPoint y: 286, distance: 134.4
click at [666, 286] on div "**********" at bounding box center [703, 408] width 1321 height 730
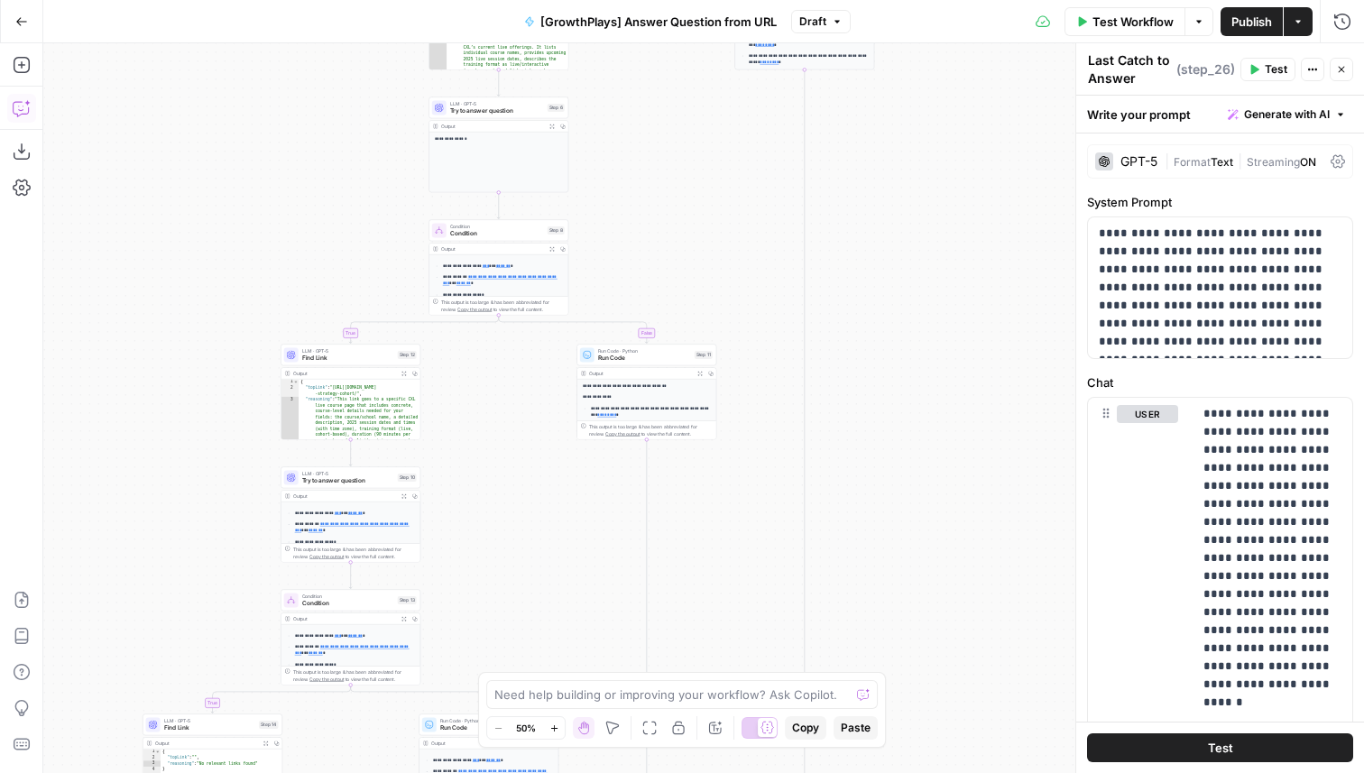
drag, startPoint x: 886, startPoint y: 553, endPoint x: 887, endPoint y: 241, distance: 312.2
click at [887, 241] on div "**********" at bounding box center [703, 408] width 1321 height 730
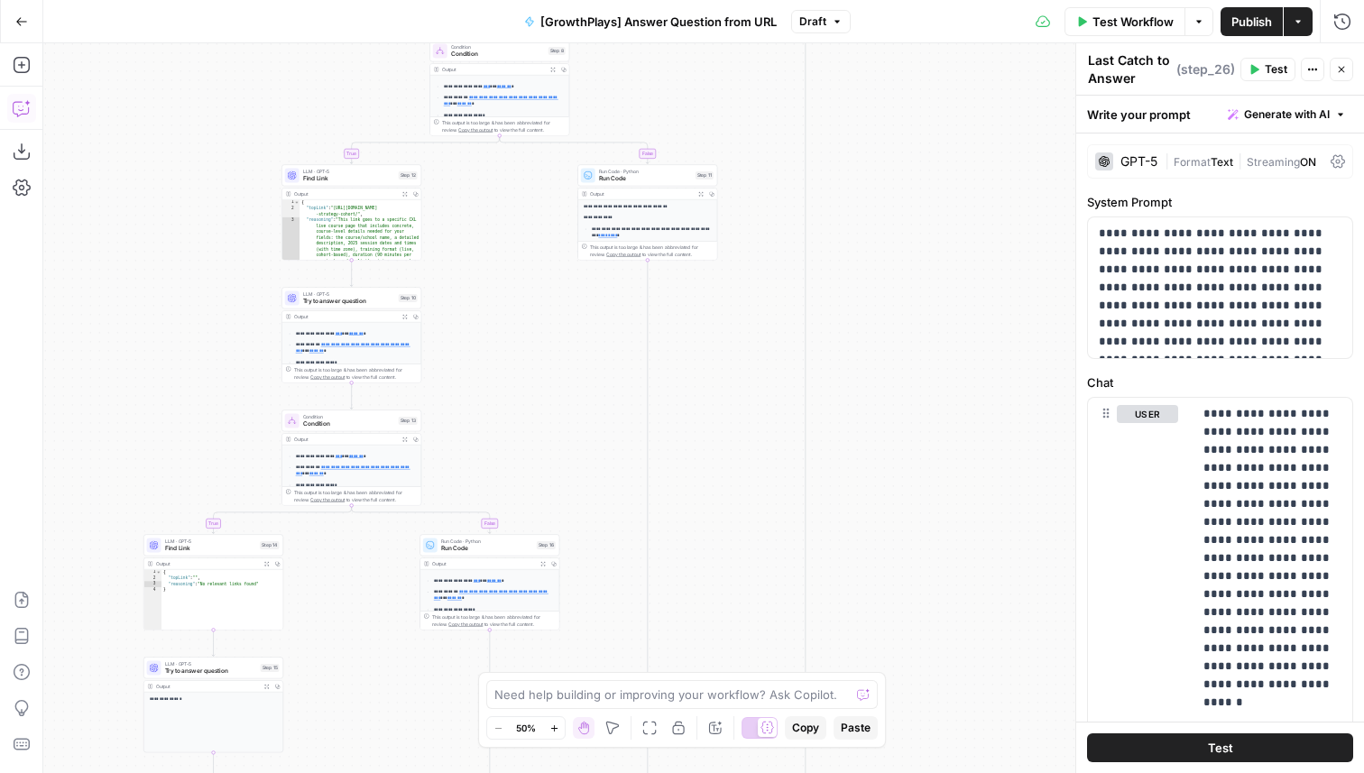
drag, startPoint x: 905, startPoint y: 588, endPoint x: 905, endPoint y: 48, distance: 540.5
click at [905, 48] on div "**********" at bounding box center [703, 408] width 1321 height 730
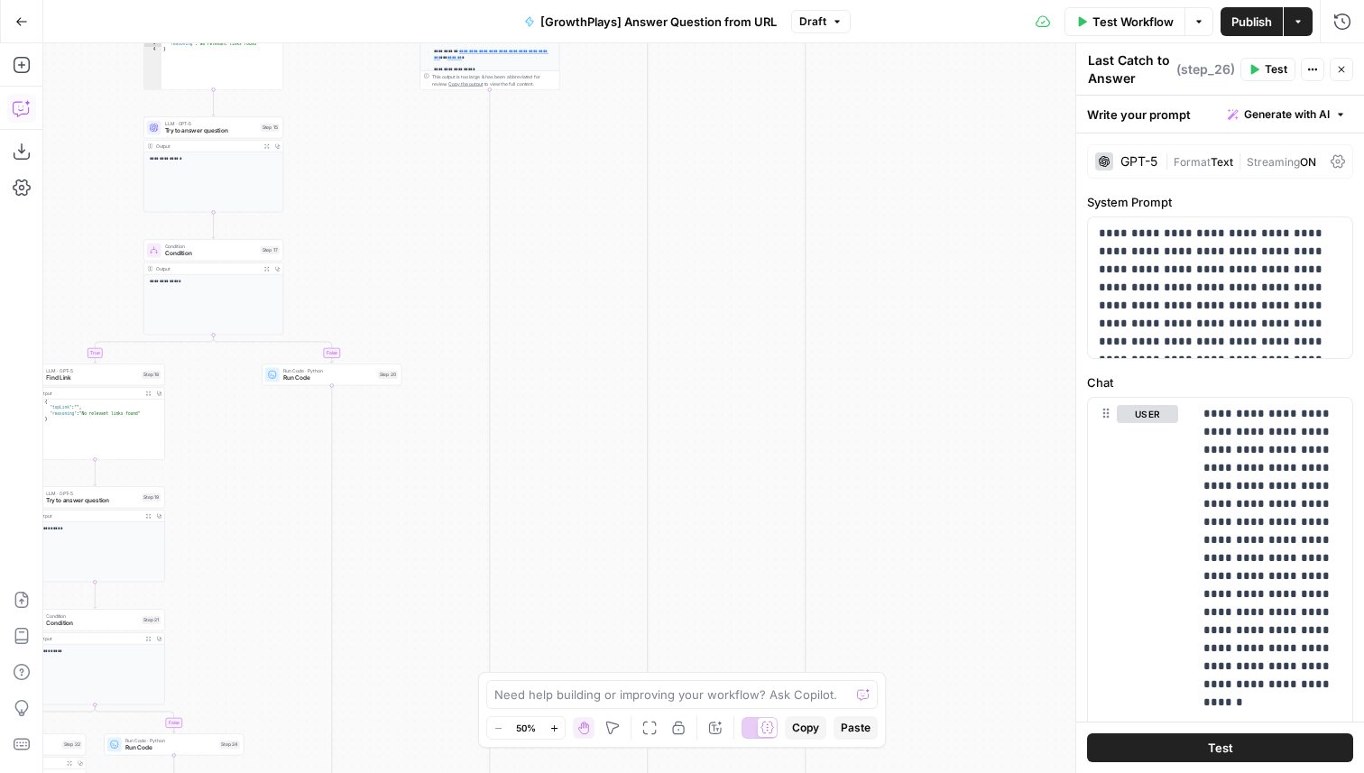
drag, startPoint x: 833, startPoint y: 517, endPoint x: 966, endPoint y: 236, distance: 311.6
click at [966, 236] on div "**********" at bounding box center [703, 408] width 1321 height 730
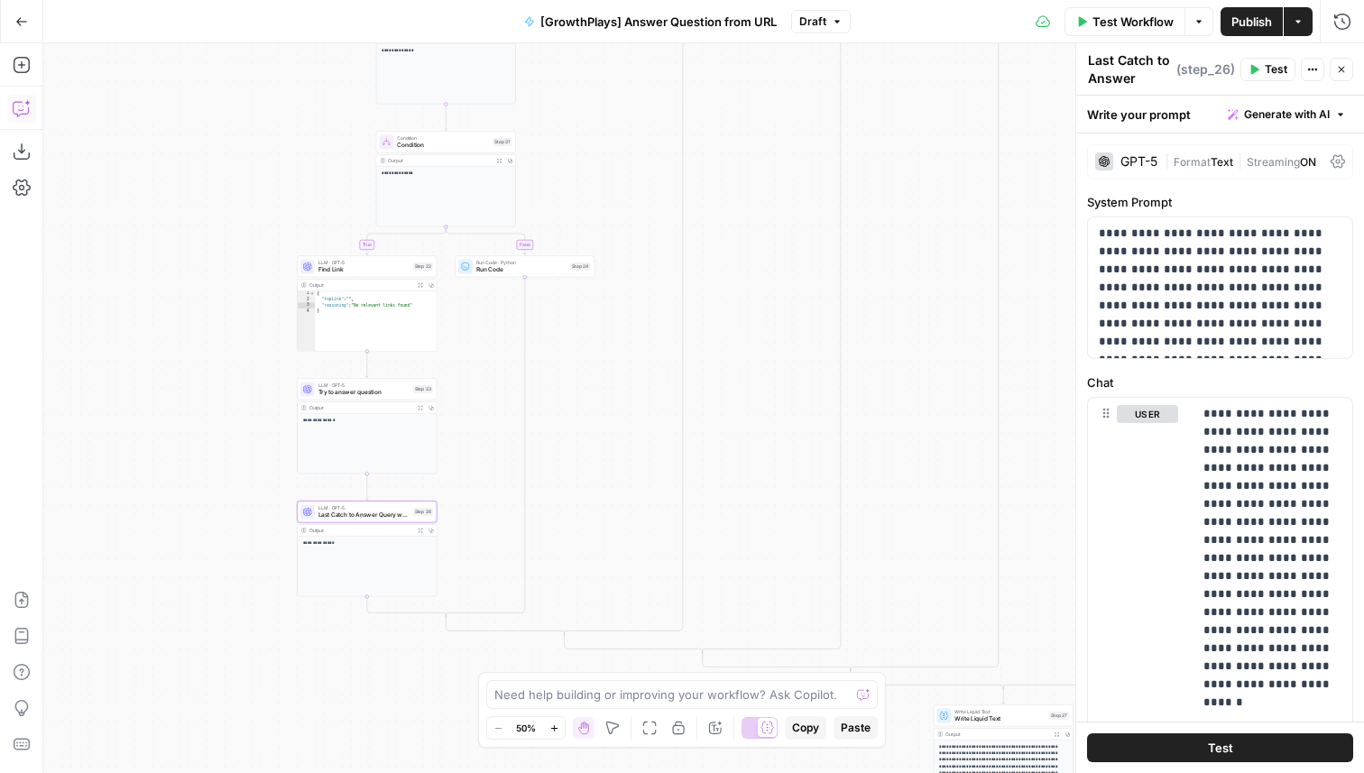
drag, startPoint x: 539, startPoint y: 499, endPoint x: 778, endPoint y: 283, distance: 322.0
click at [778, 283] on div "**********" at bounding box center [703, 408] width 1321 height 730
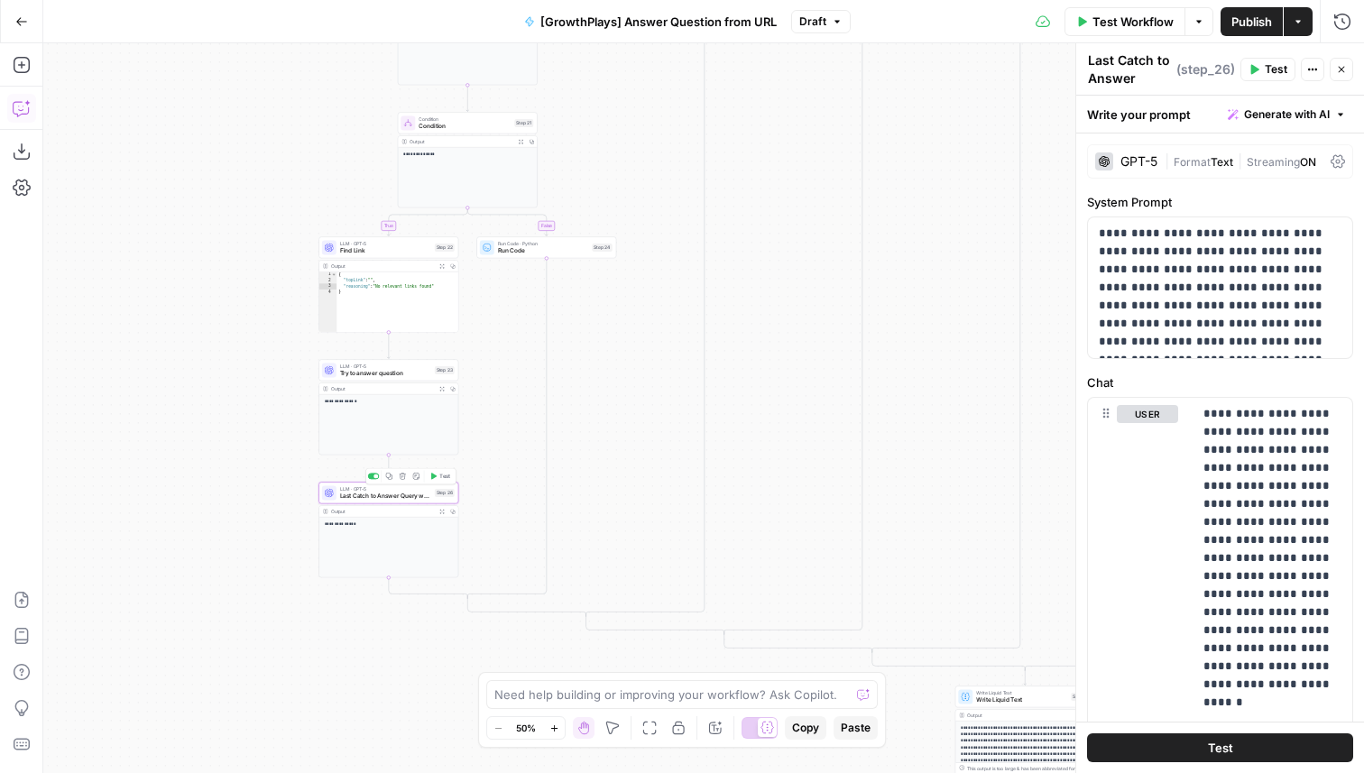
click at [439, 496] on div "LLM · GPT-5 Last Catch to Answer Query w/ Full Info Step 26 Copy step Delete st…" at bounding box center [388, 492] width 133 height 15
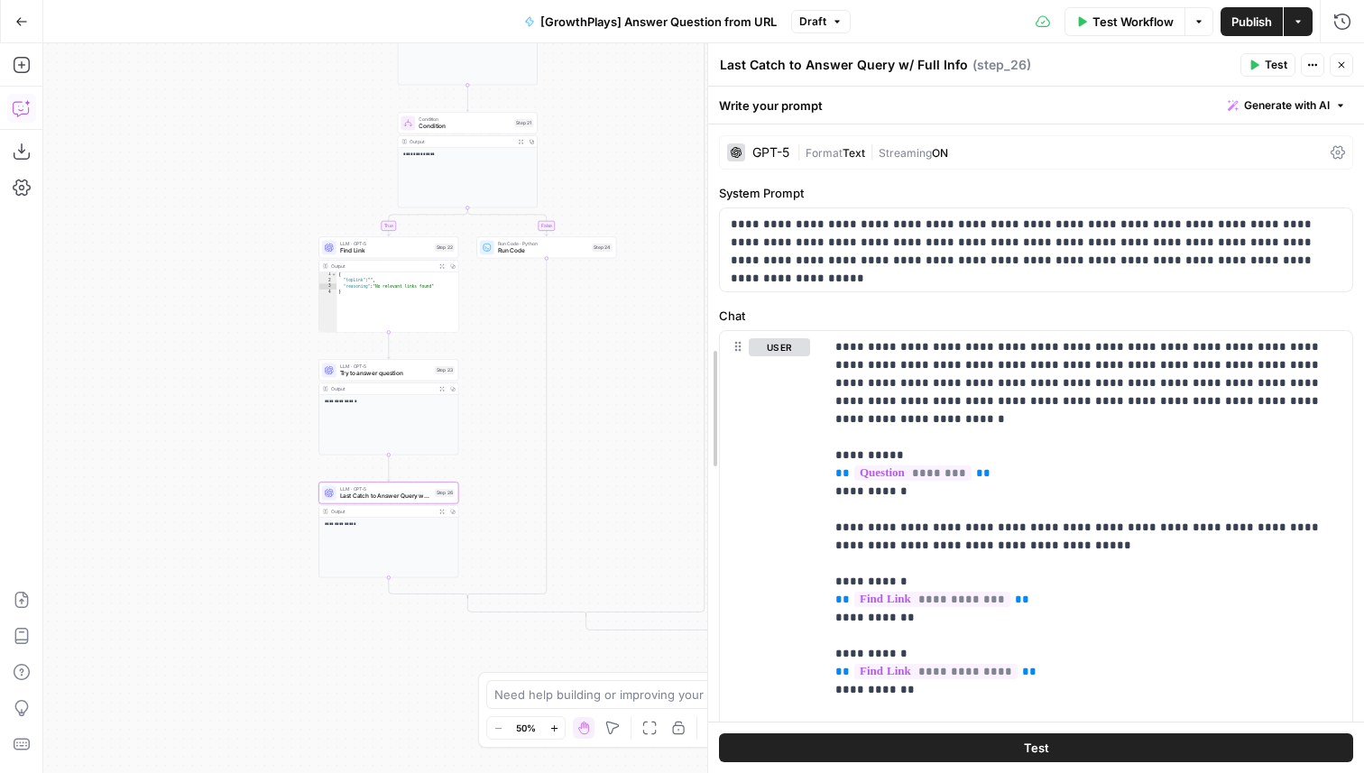
drag, startPoint x: 1073, startPoint y: 510, endPoint x: 705, endPoint y: 504, distance: 368.2
click at [705, 504] on div at bounding box center [708, 408] width 18 height 730
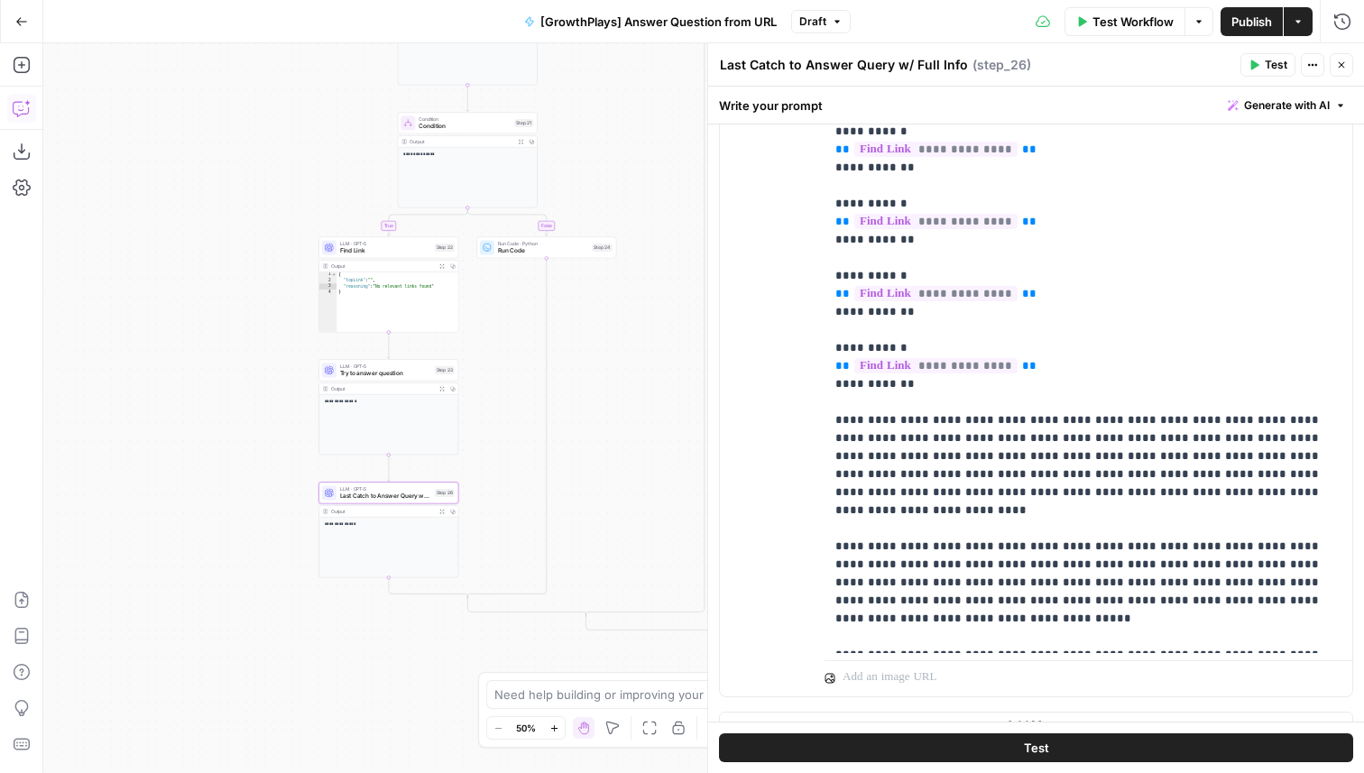
scroll to position [420, 0]
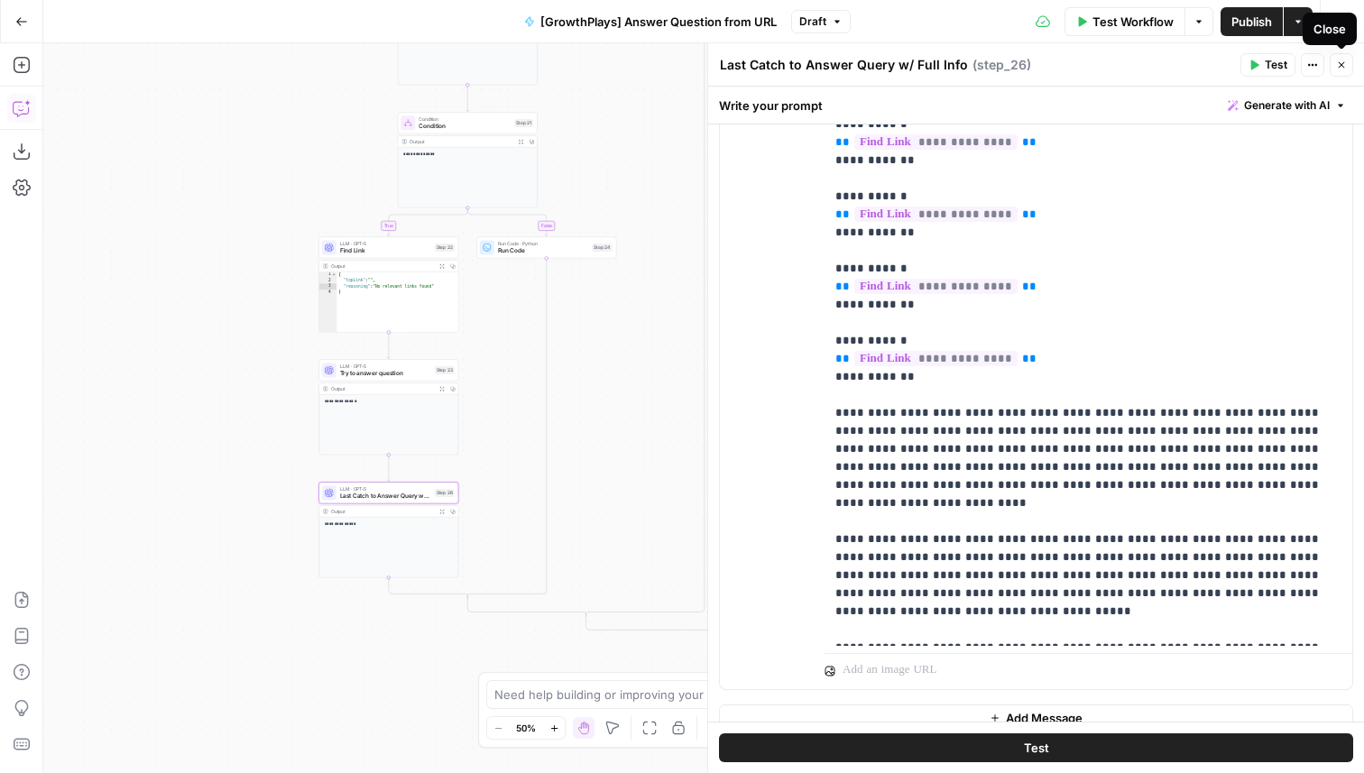
click at [1346, 63] on icon "button" at bounding box center [1341, 65] width 11 height 11
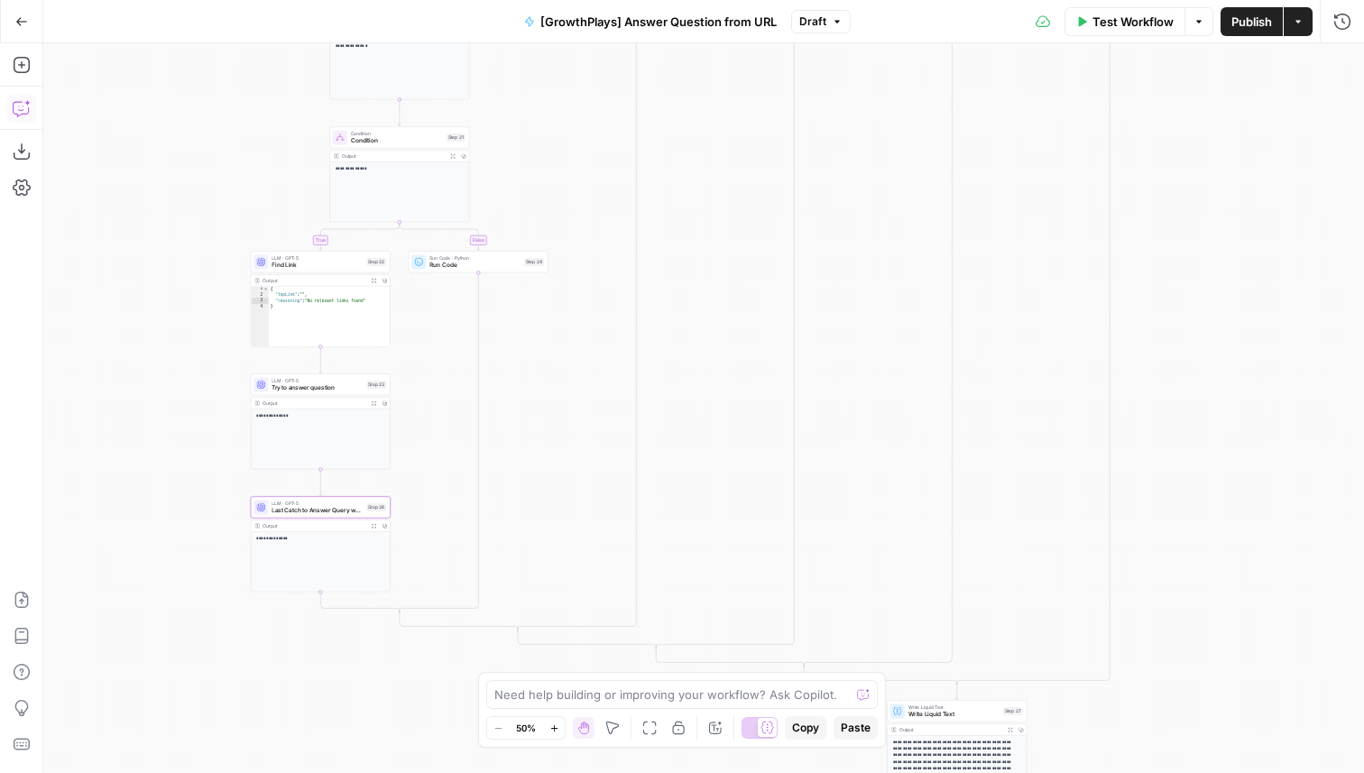
drag, startPoint x: 950, startPoint y: 304, endPoint x: 875, endPoint y: 328, distance: 78.5
click at [875, 328] on div "**********" at bounding box center [703, 408] width 1321 height 730
drag, startPoint x: 1011, startPoint y: 464, endPoint x: 1025, endPoint y: 239, distance: 225.1
click at [1025, 239] on div "**********" at bounding box center [703, 408] width 1321 height 730
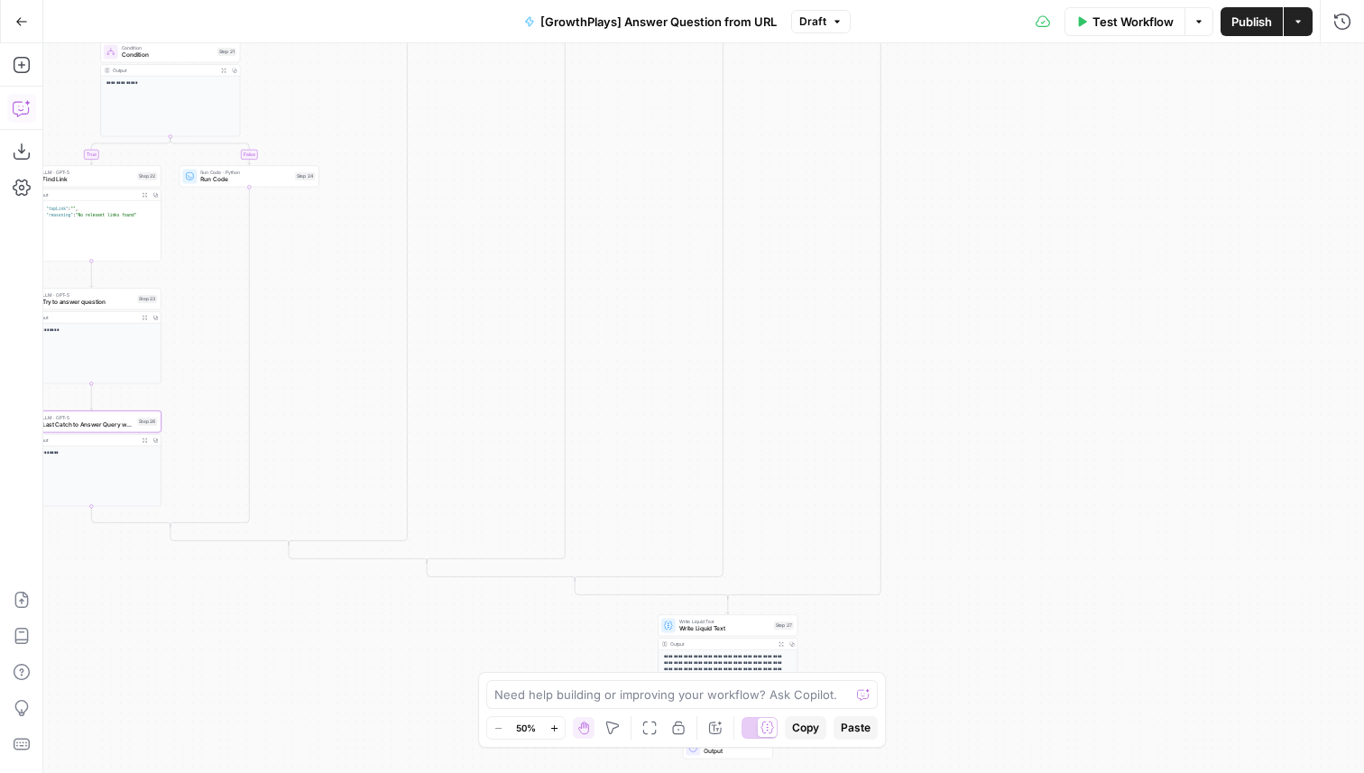
drag, startPoint x: 1150, startPoint y: 564, endPoint x: 913, endPoint y: 694, distance: 269.8
click at [913, 695] on div "**********" at bounding box center [703, 408] width 1321 height 730
drag, startPoint x: 1074, startPoint y: 406, endPoint x: 890, endPoint y: 628, distance: 288.4
click at [890, 628] on div "**********" at bounding box center [703, 408] width 1321 height 730
drag, startPoint x: 968, startPoint y: 364, endPoint x: 916, endPoint y: 688, distance: 329.0
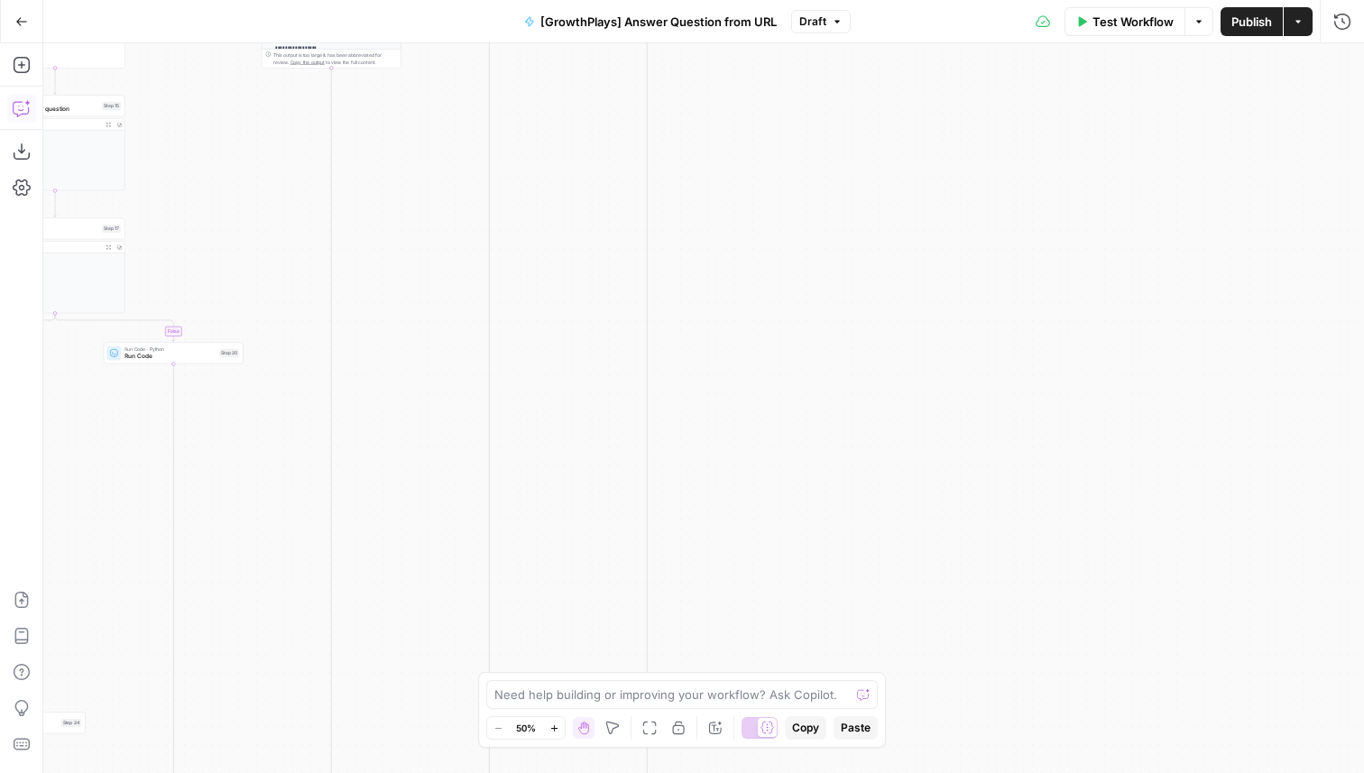
click at [916, 688] on div "**********" at bounding box center [703, 408] width 1321 height 730
drag, startPoint x: 827, startPoint y: 247, endPoint x: 1033, endPoint y: 377, distance: 243.3
click at [1033, 377] on div "**********" at bounding box center [703, 408] width 1321 height 730
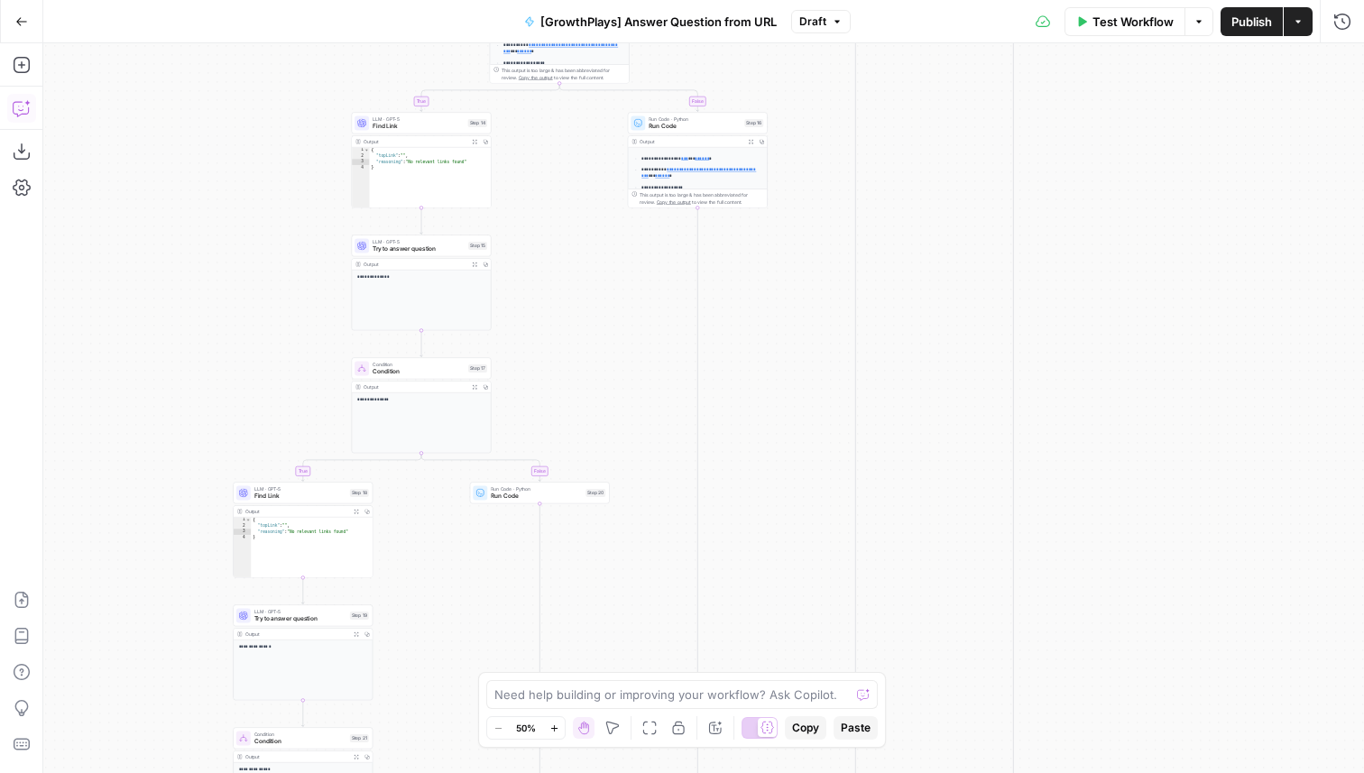
drag, startPoint x: 494, startPoint y: 325, endPoint x: 663, endPoint y: 337, distance: 169.2
click at [663, 337] on div "**********" at bounding box center [703, 408] width 1321 height 730
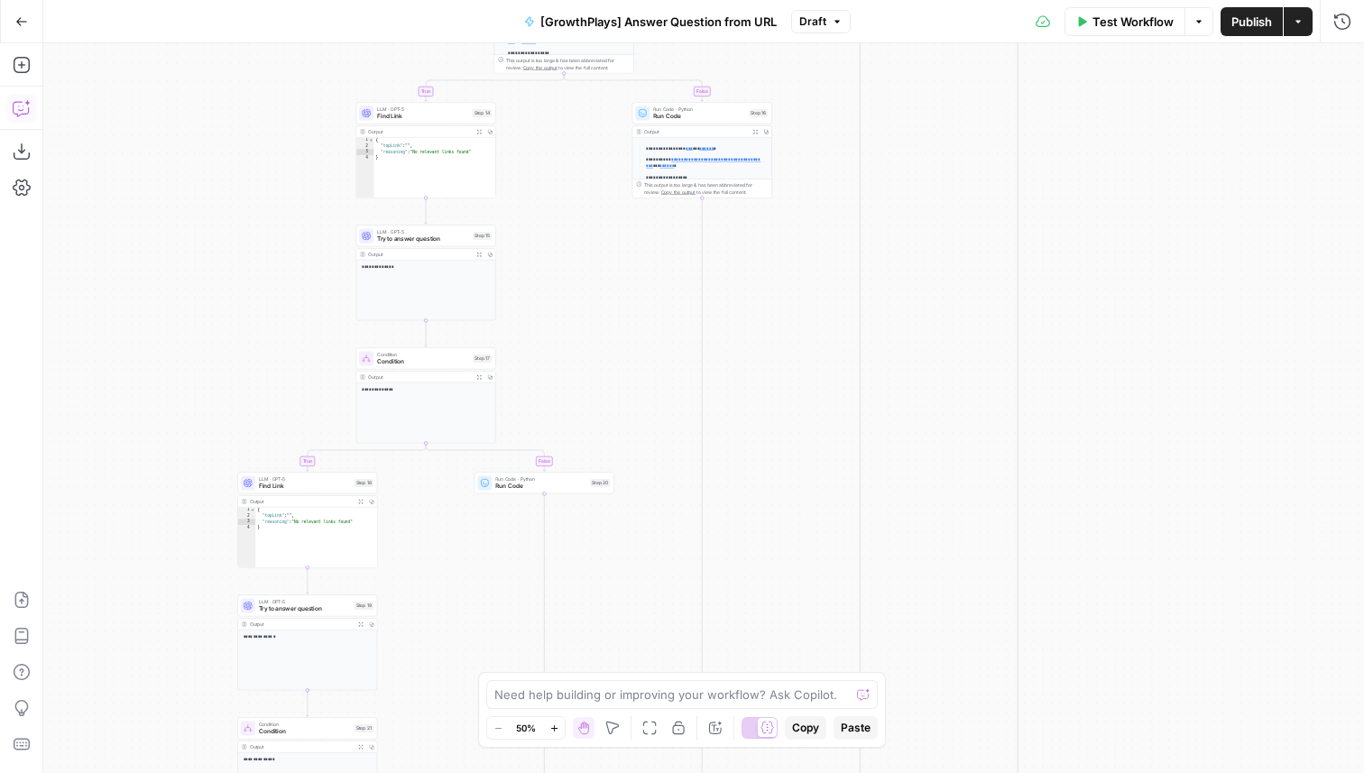
drag, startPoint x: 797, startPoint y: 467, endPoint x: 811, endPoint y: 252, distance: 216.1
click at [811, 252] on div "**********" at bounding box center [703, 408] width 1321 height 730
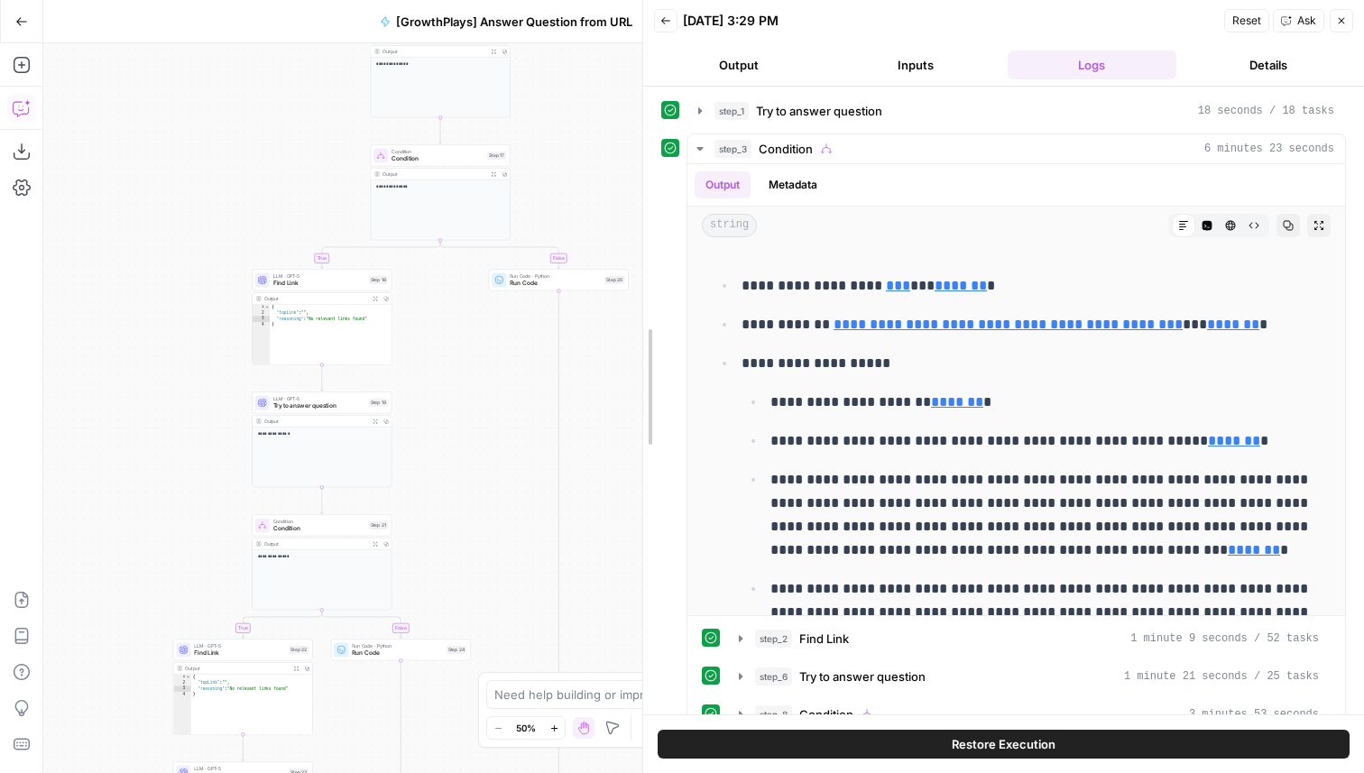
drag, startPoint x: 1074, startPoint y: 343, endPoint x: 393, endPoint y: 356, distance: 680.5
click at [393, 356] on body "**********" at bounding box center [682, 386] width 1364 height 773
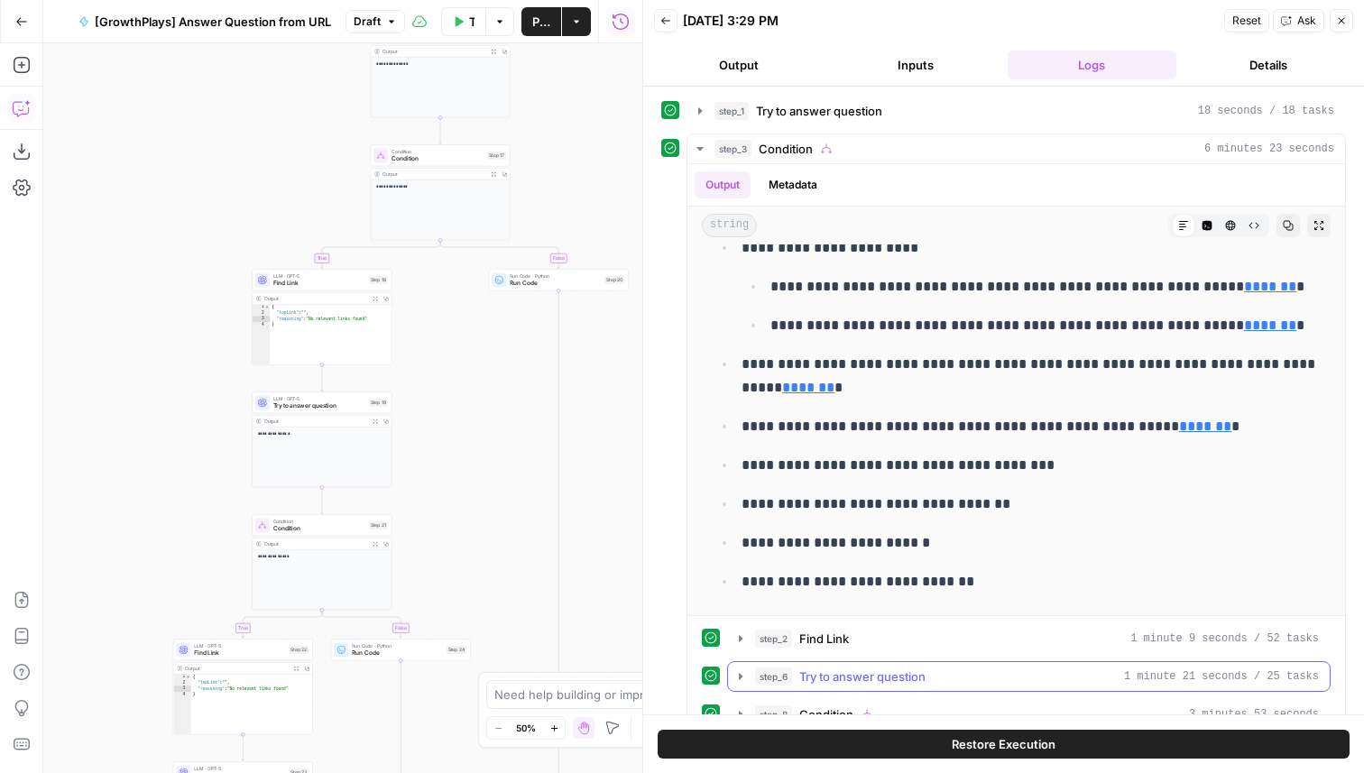
scroll to position [32, 0]
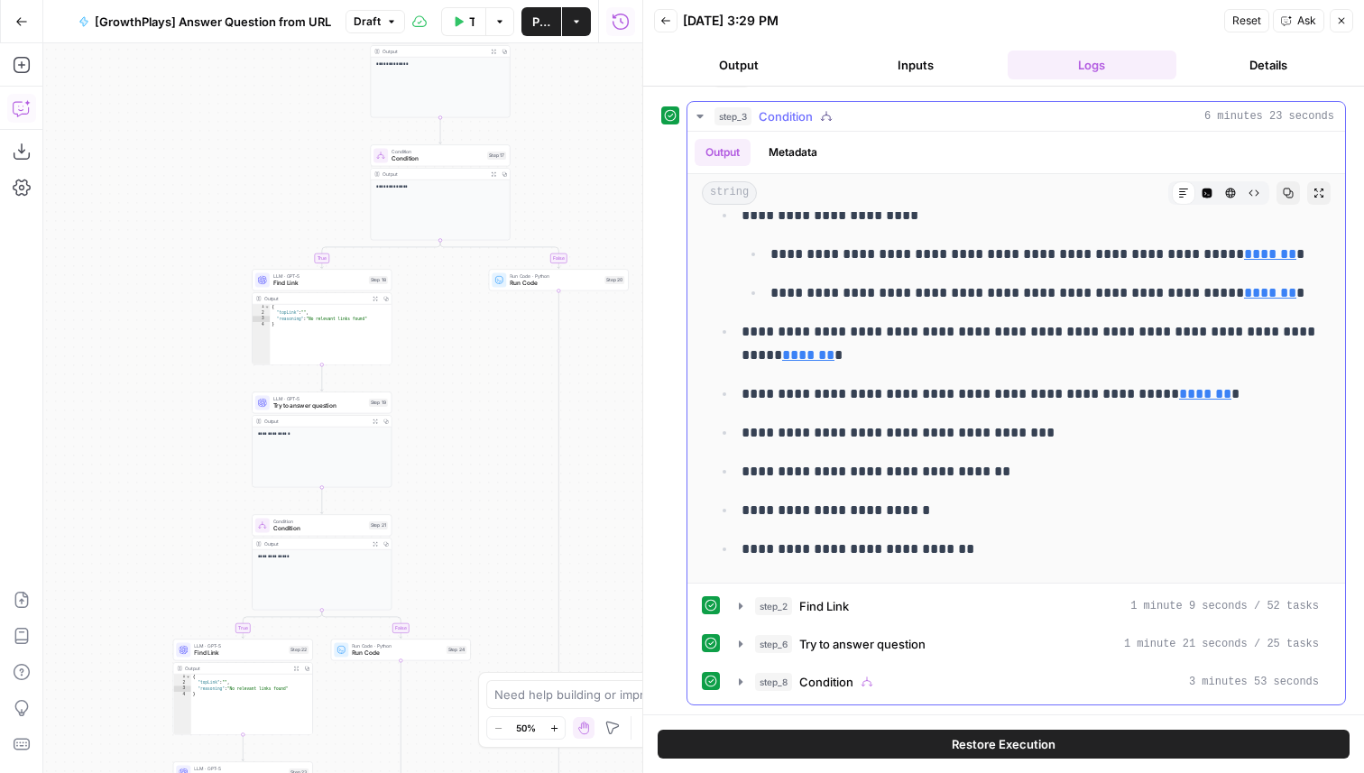
click at [938, 684] on div "step_8 Condition 3 minutes 53 seconds" at bounding box center [1037, 682] width 564 height 18
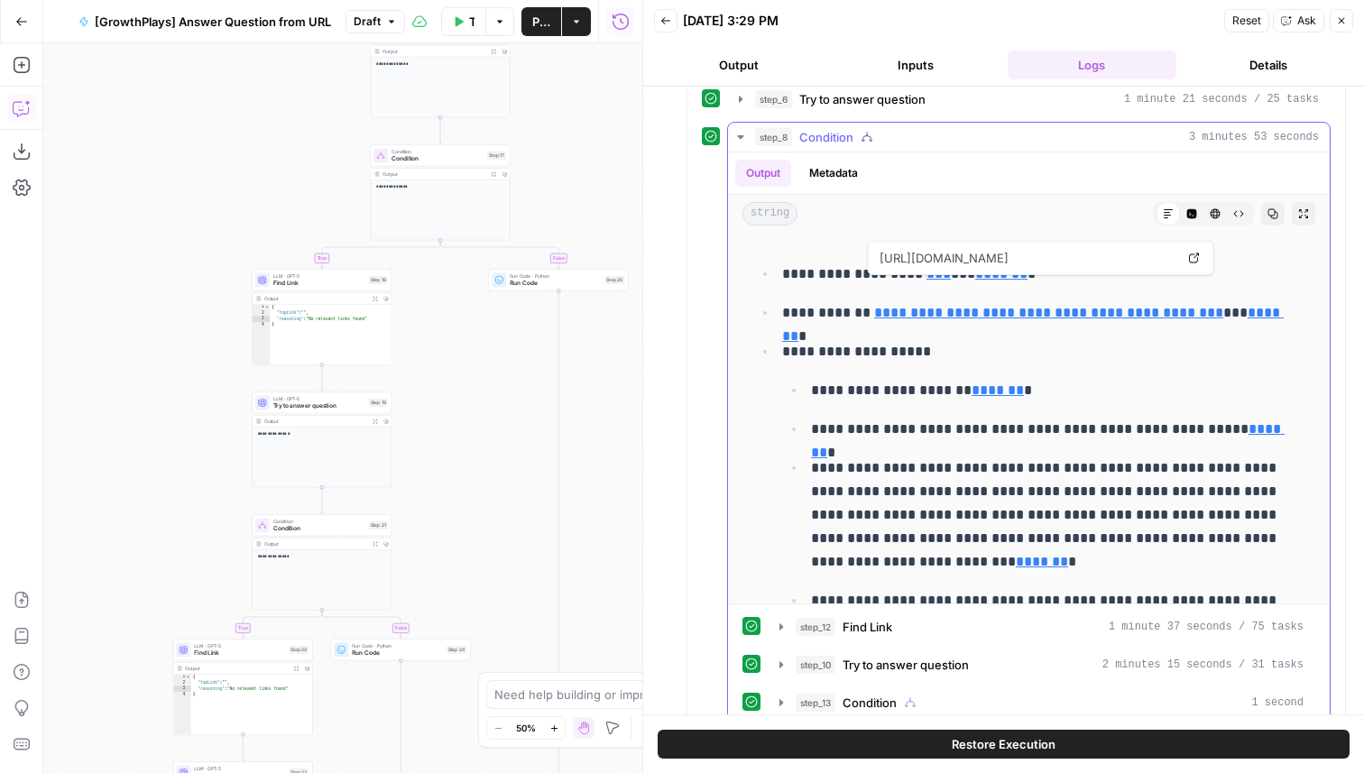
scroll to position [606, 0]
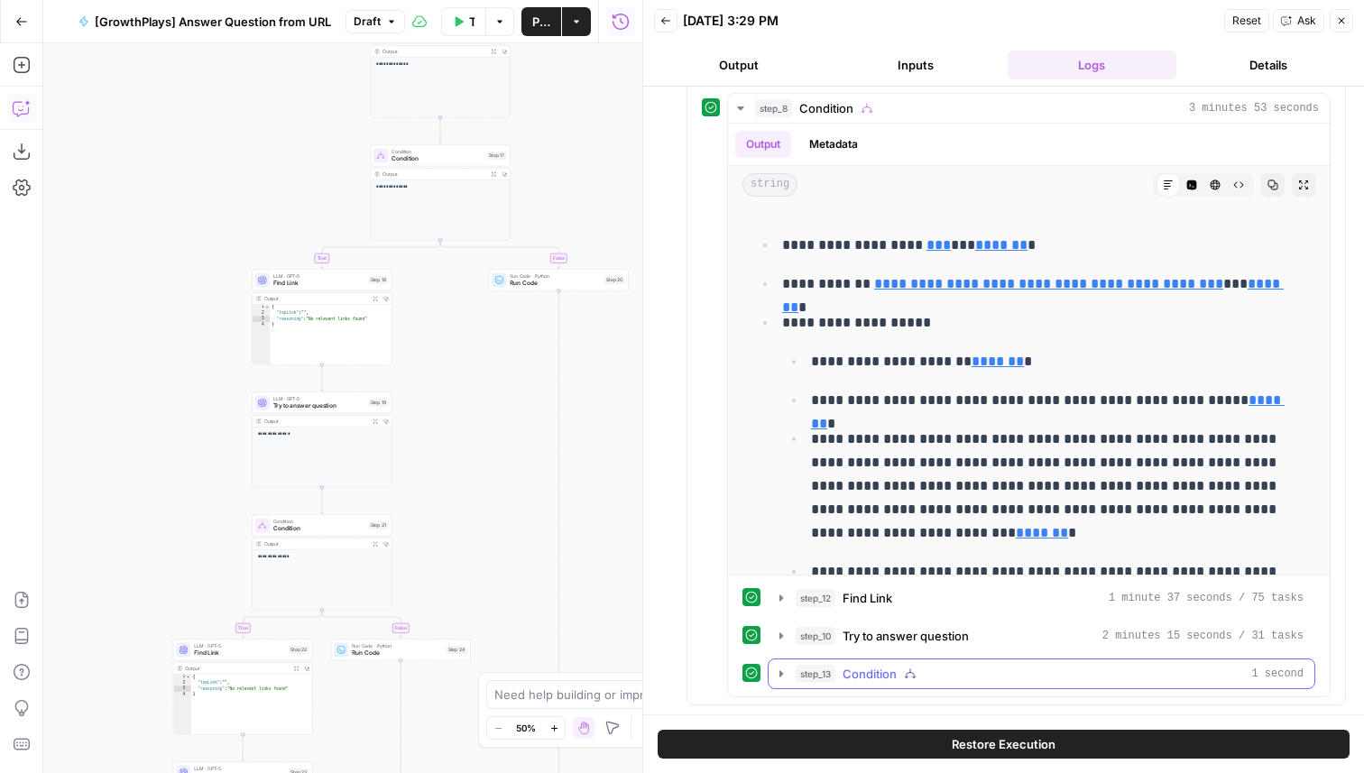
click at [893, 673] on span "Condition" at bounding box center [870, 674] width 54 height 18
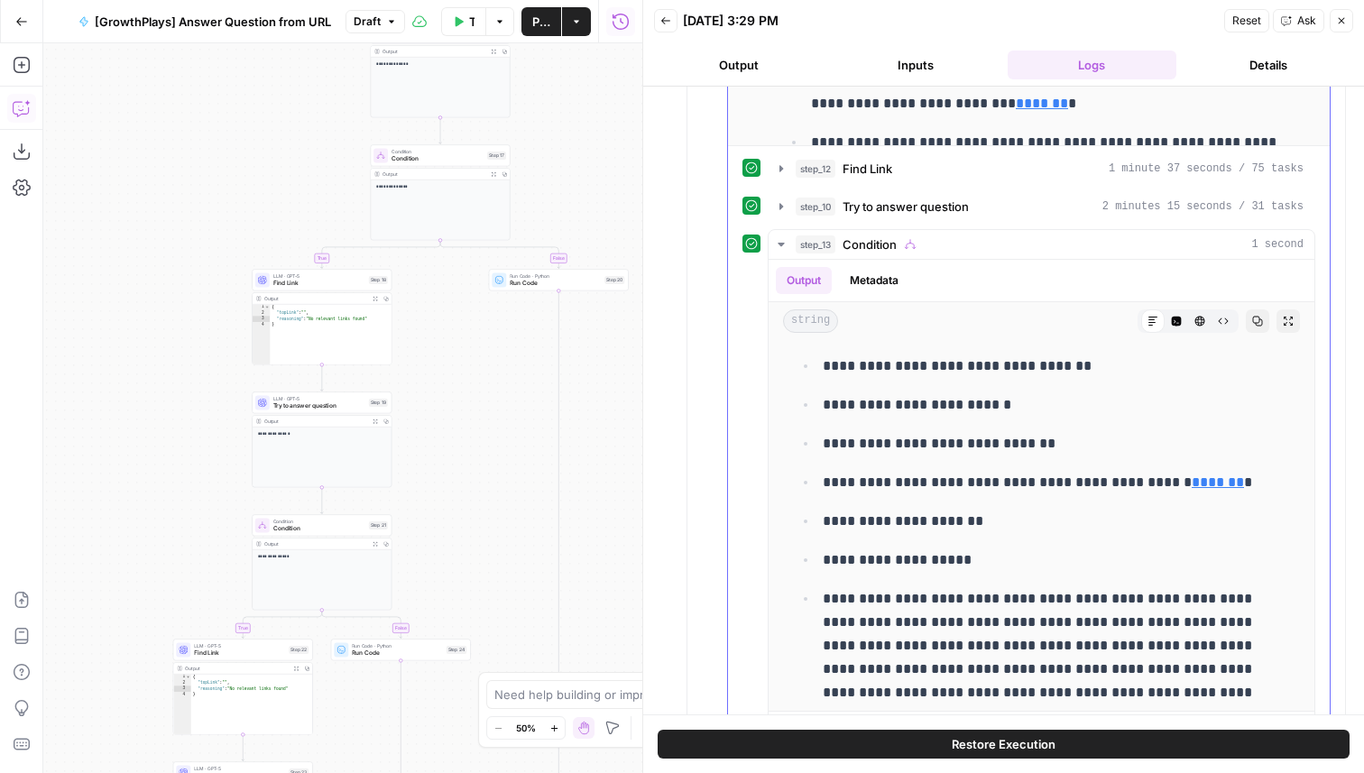
scroll to position [1104, 0]
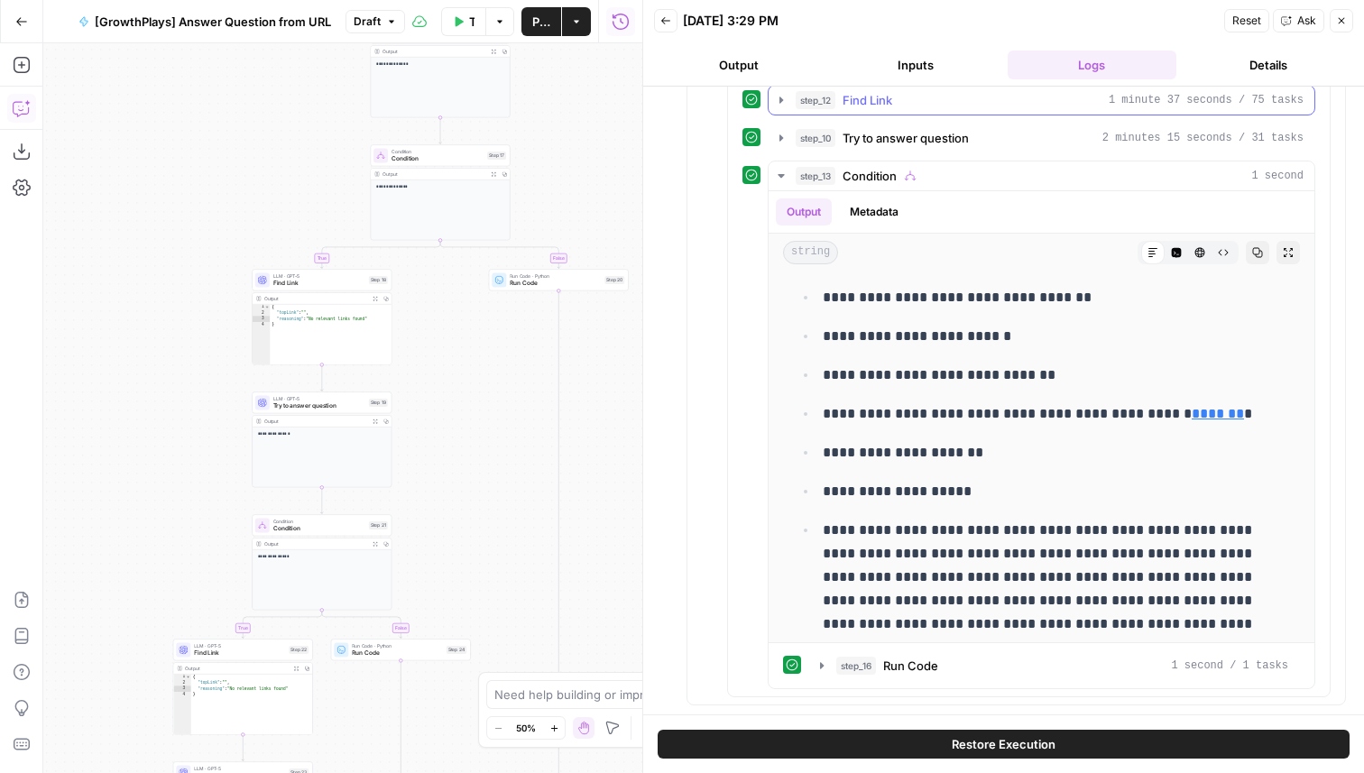
click at [864, 111] on button "step_12 Find Link 1 minute 37 seconds / 75 tasks" at bounding box center [1042, 100] width 546 height 29
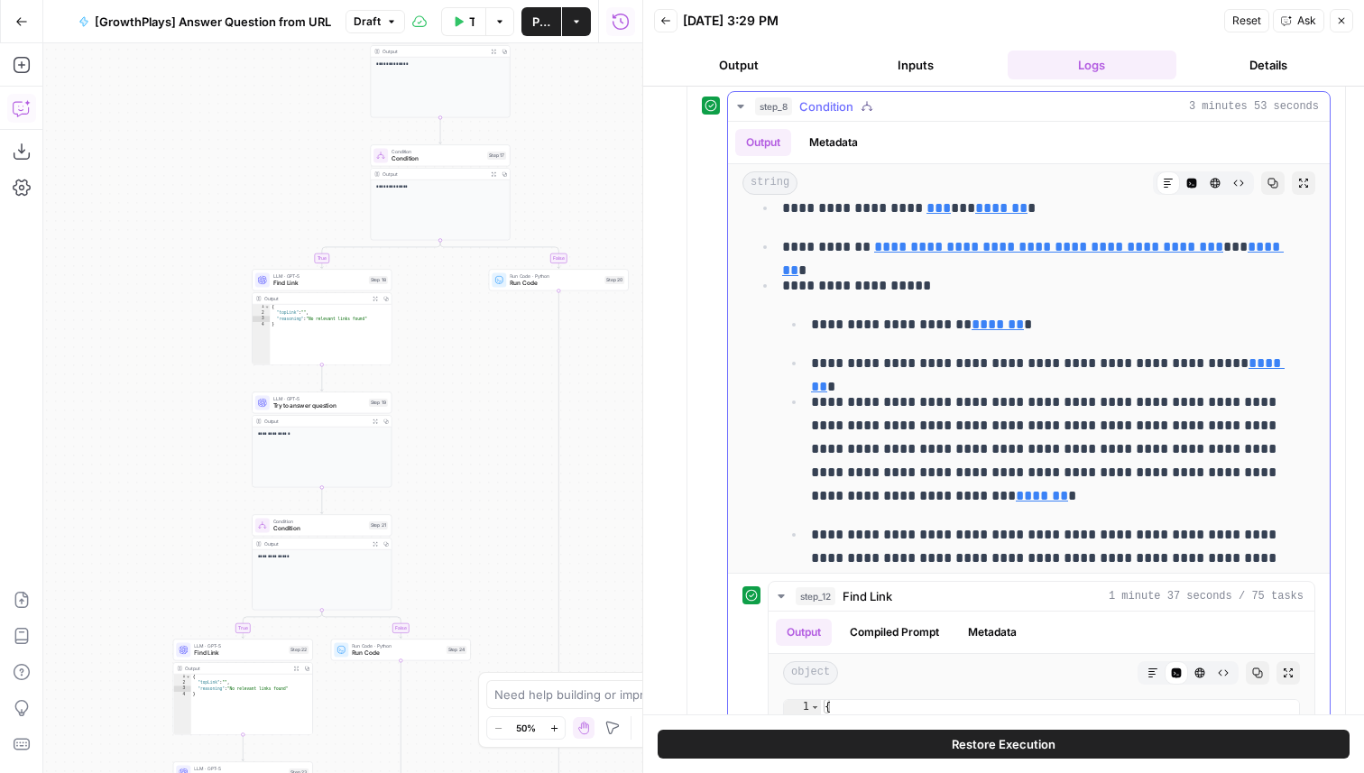
scroll to position [0, 0]
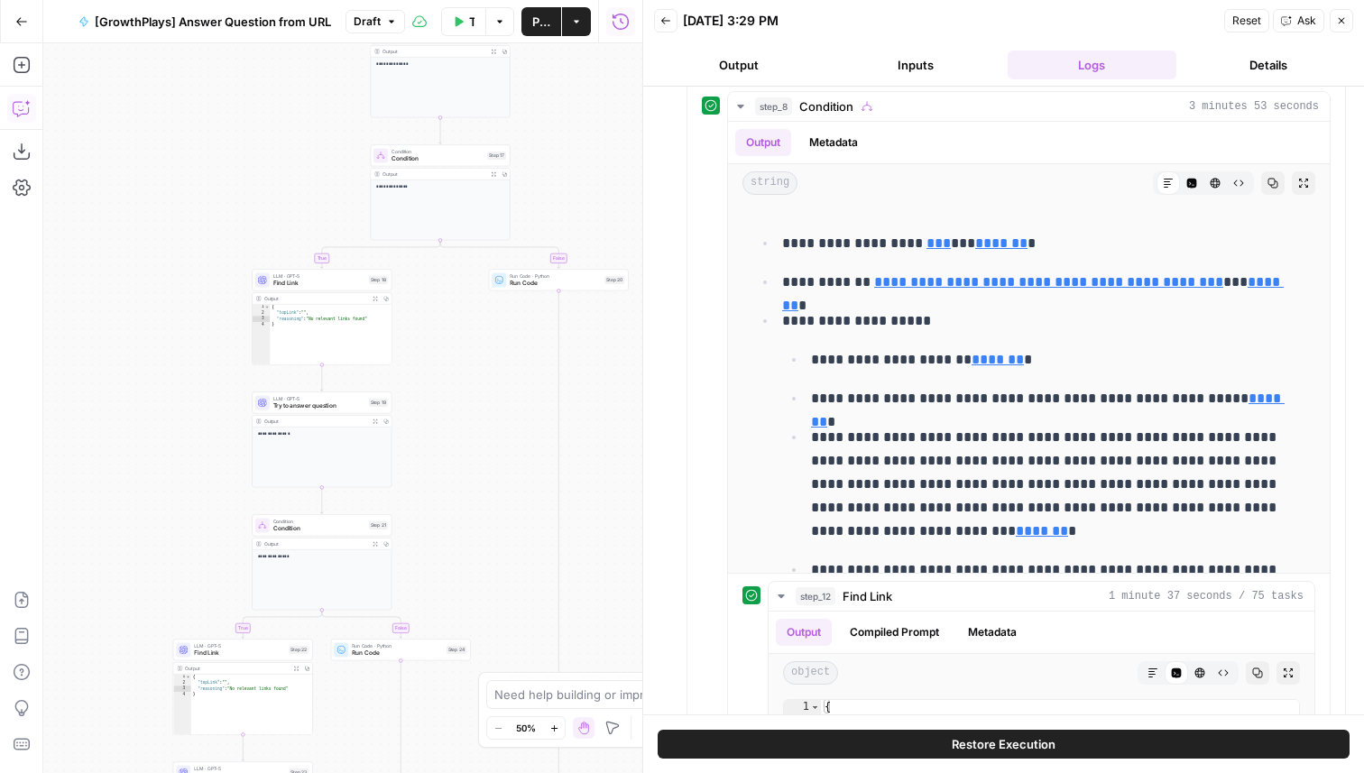
click at [934, 73] on button "Inputs" at bounding box center [916, 65] width 170 height 29
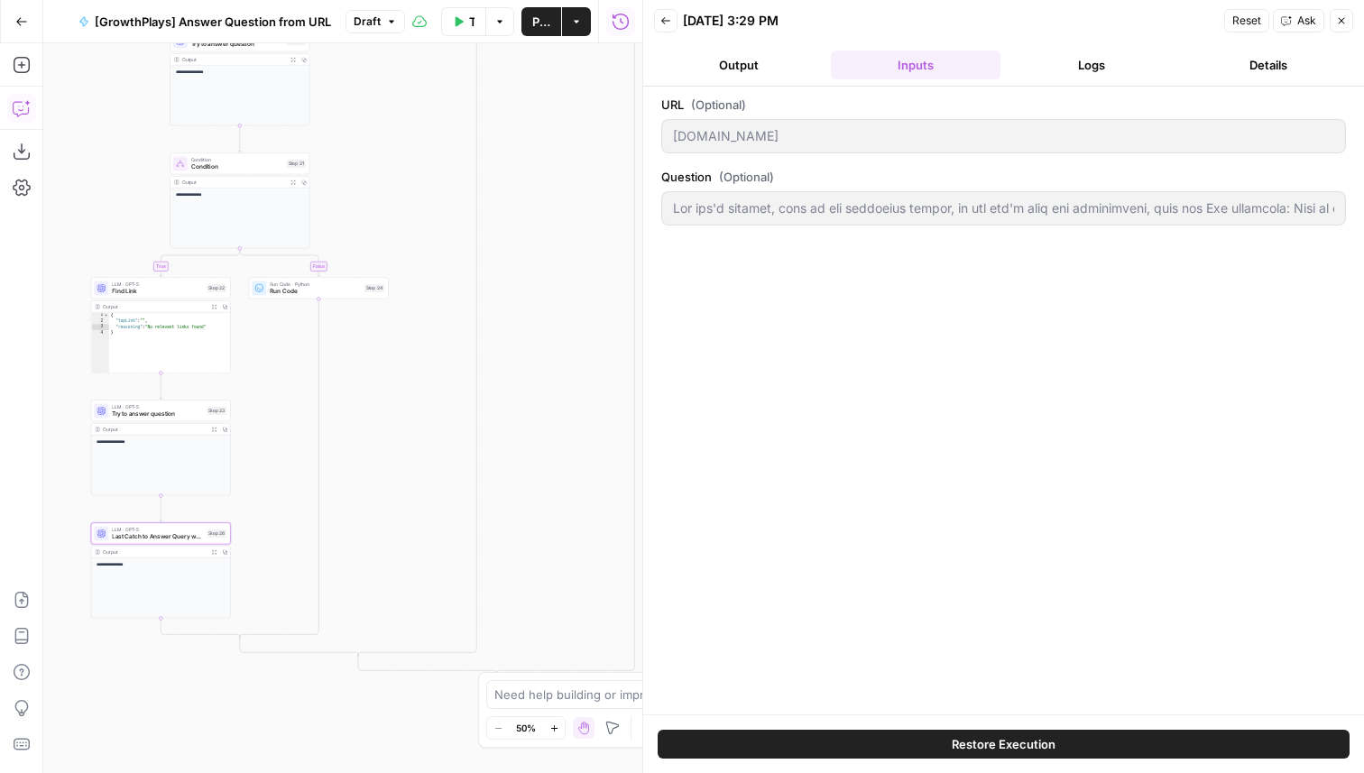
click at [737, 64] on button "Output" at bounding box center [739, 65] width 170 height 29
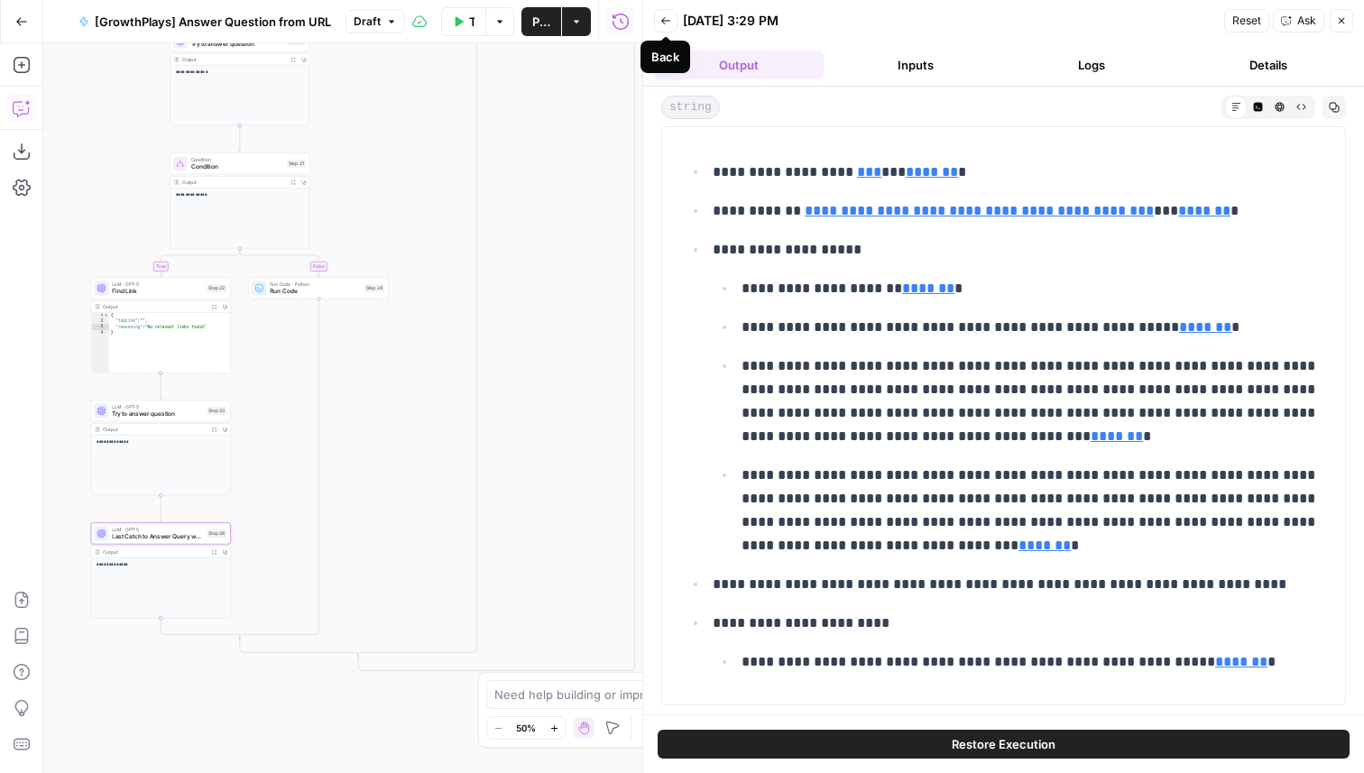
click at [670, 22] on button "Back" at bounding box center [665, 20] width 23 height 23
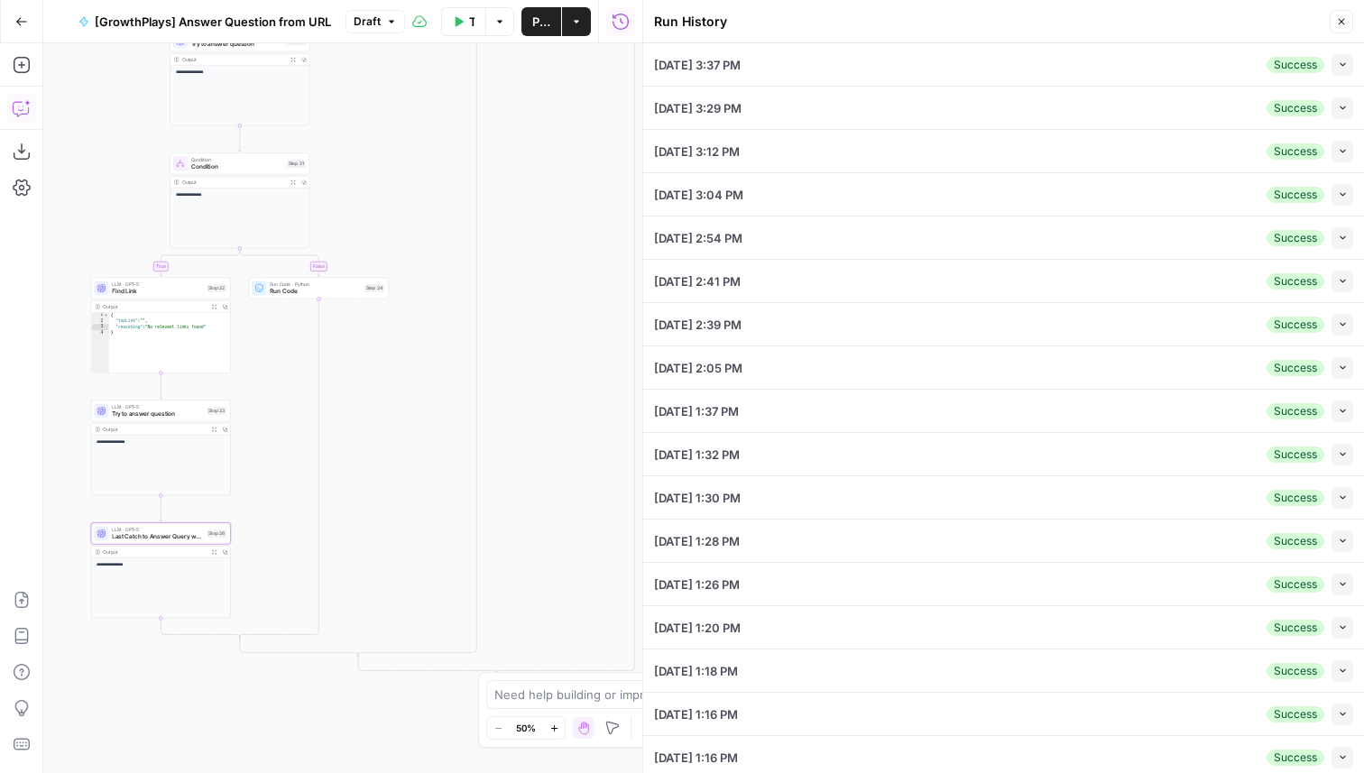
click at [1344, 22] on icon "button" at bounding box center [1341, 21] width 11 height 11
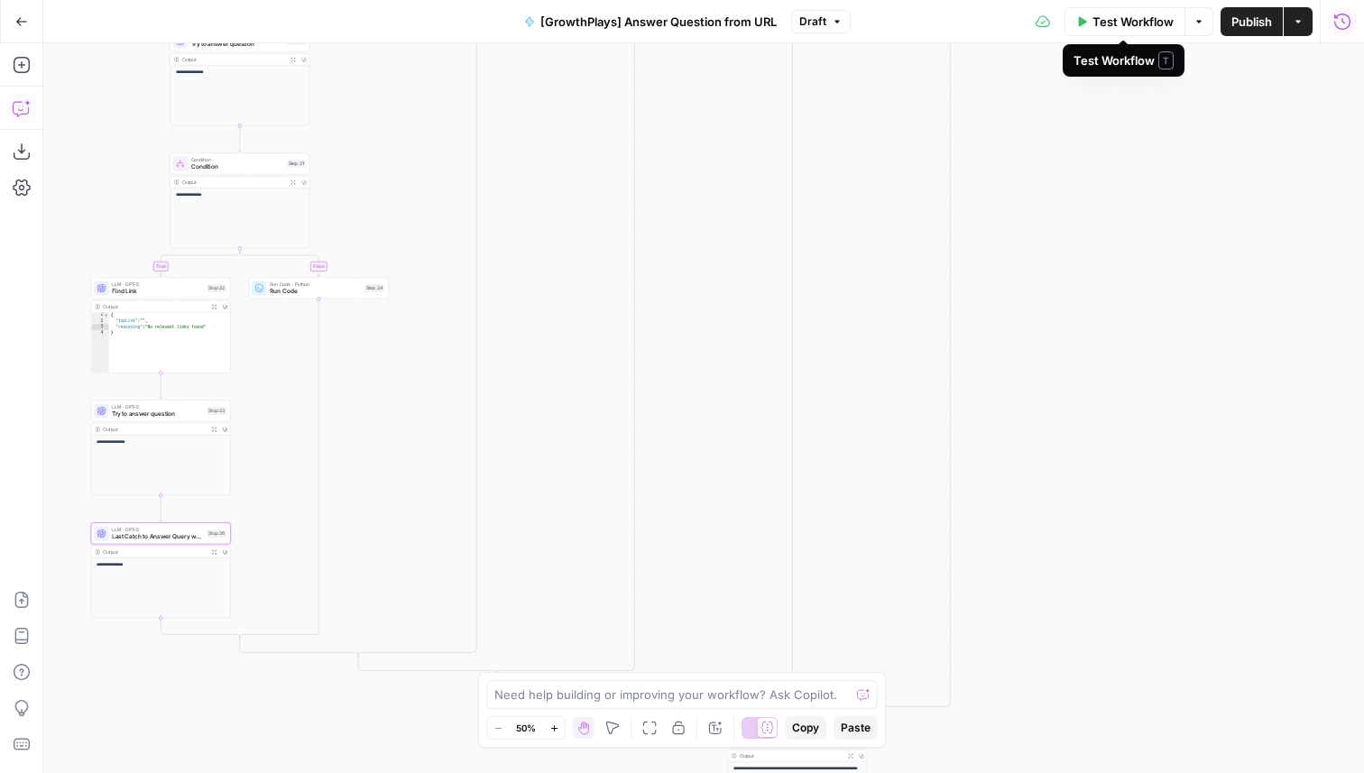
click at [1126, 22] on span "Test Workflow" at bounding box center [1133, 22] width 81 height 18
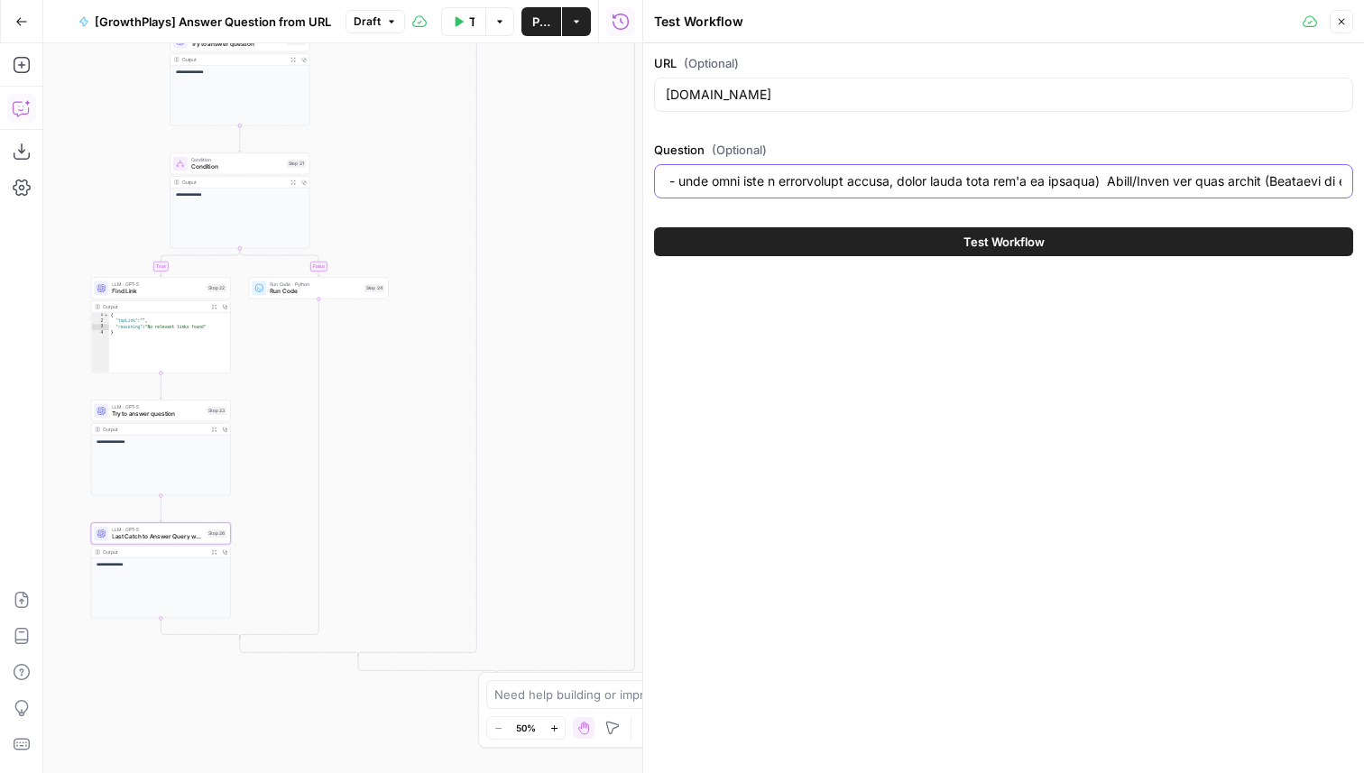
drag, startPoint x: 946, startPoint y: 181, endPoint x: 1342, endPoint y: 191, distance: 396.2
click at [1342, 191] on div at bounding box center [1003, 181] width 699 height 34
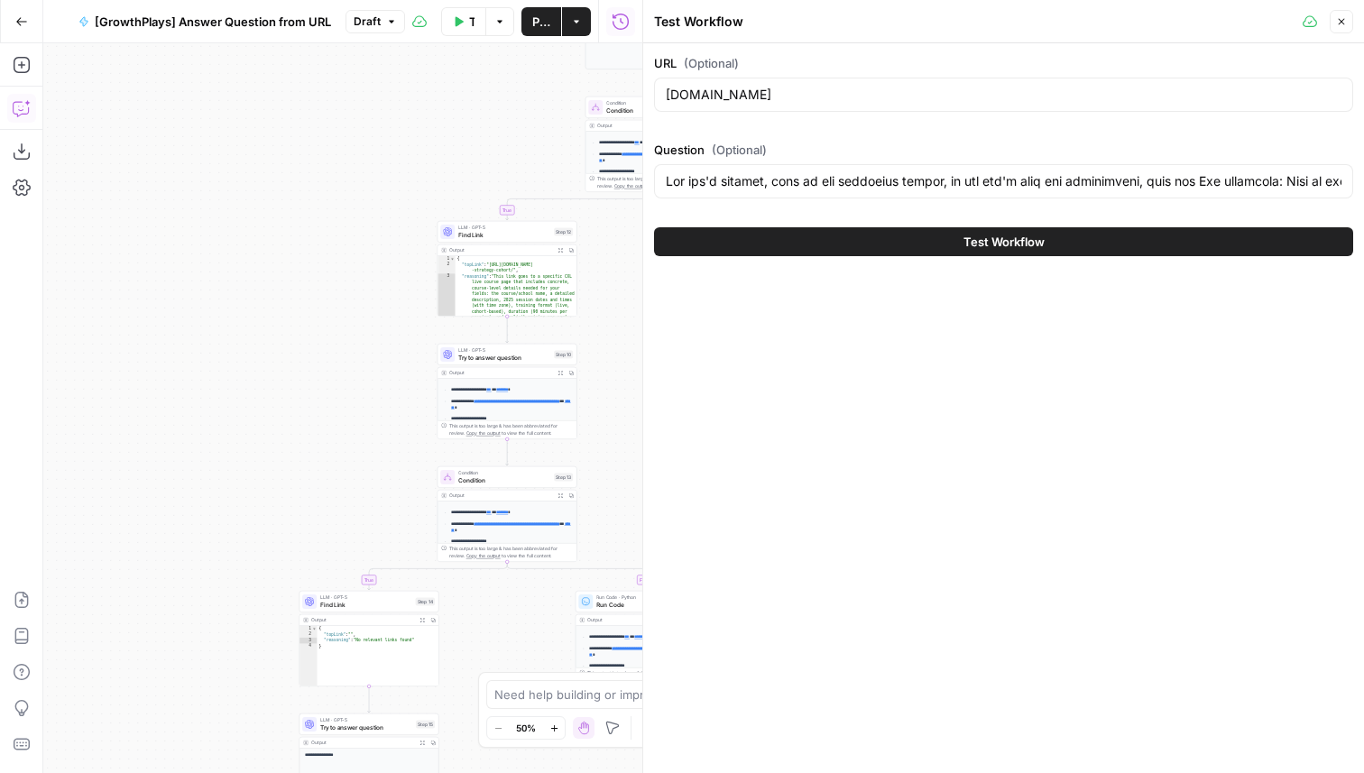
click at [523, 233] on span "Find Link" at bounding box center [504, 234] width 92 height 9
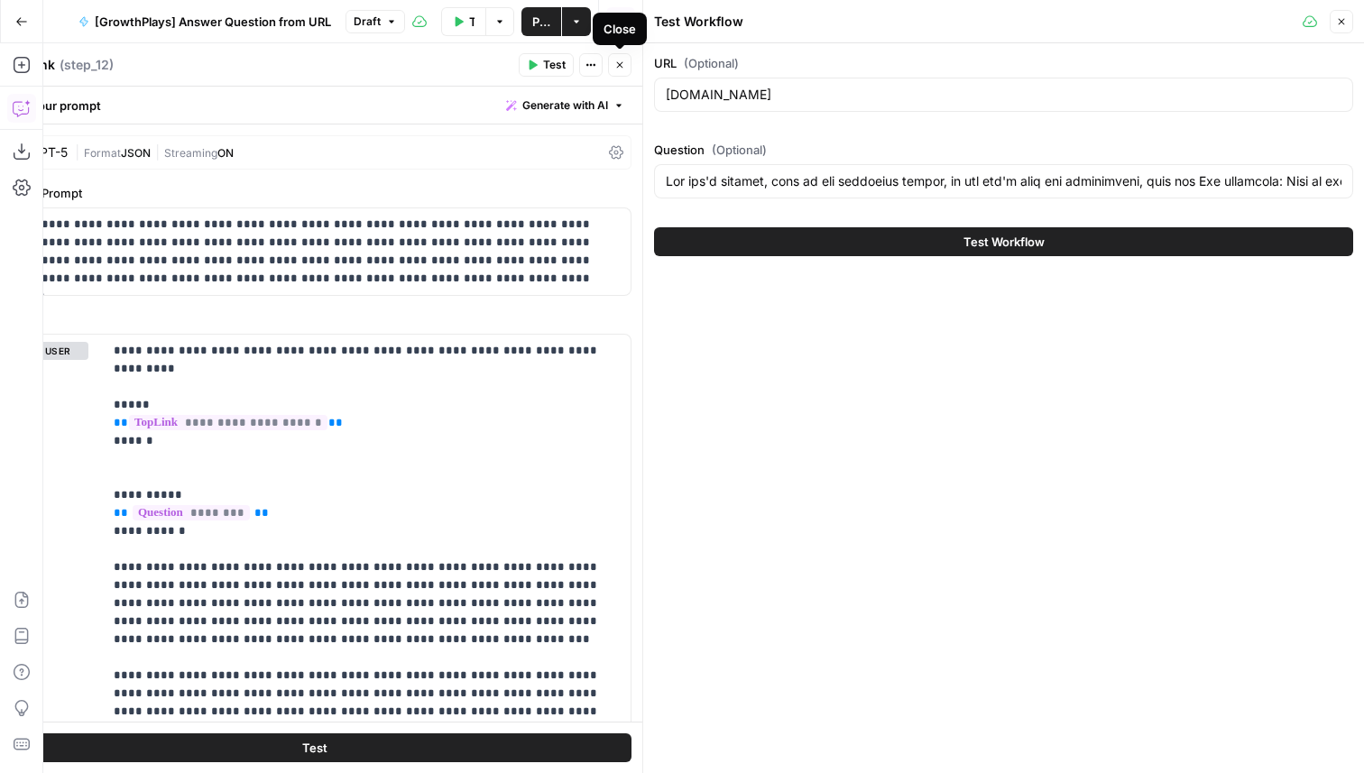
click at [622, 70] on button "Close" at bounding box center [619, 64] width 23 height 23
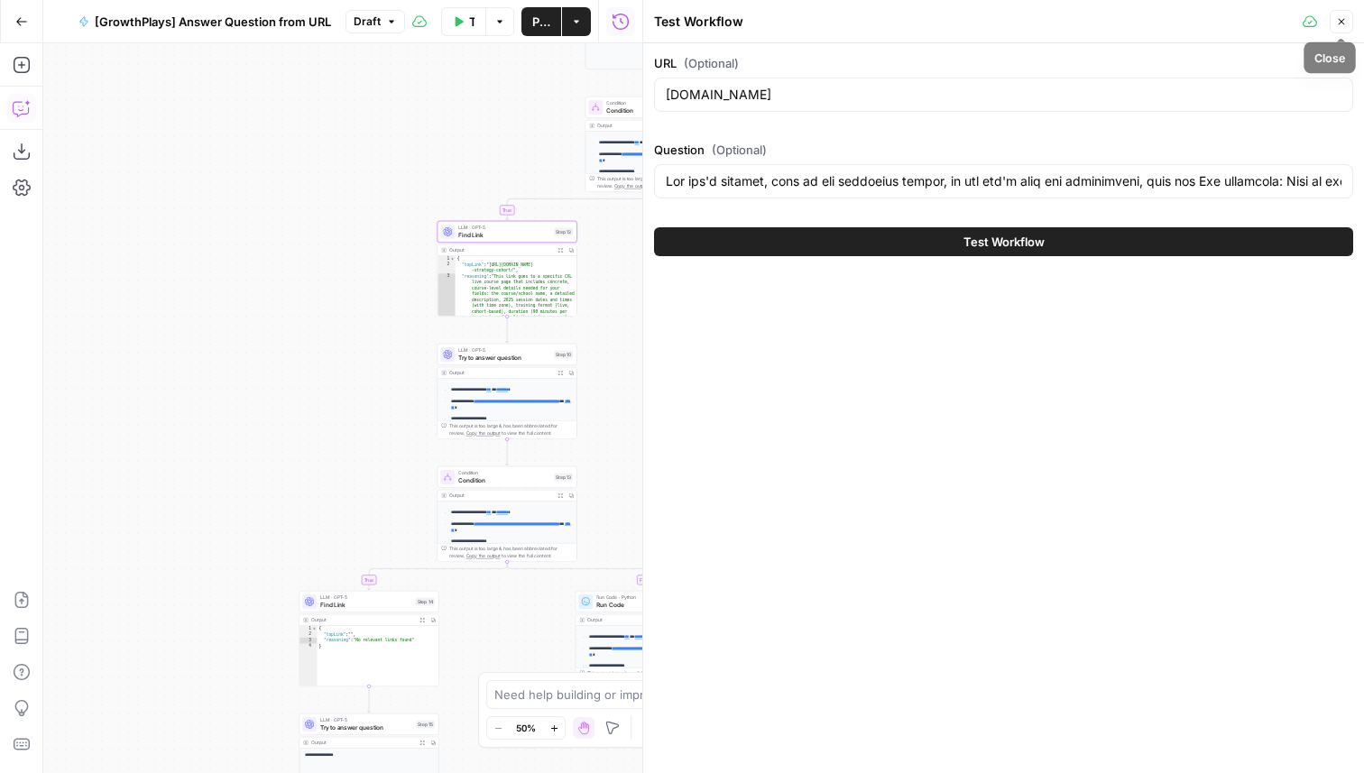
click at [1339, 17] on icon "button" at bounding box center [1341, 21] width 11 height 11
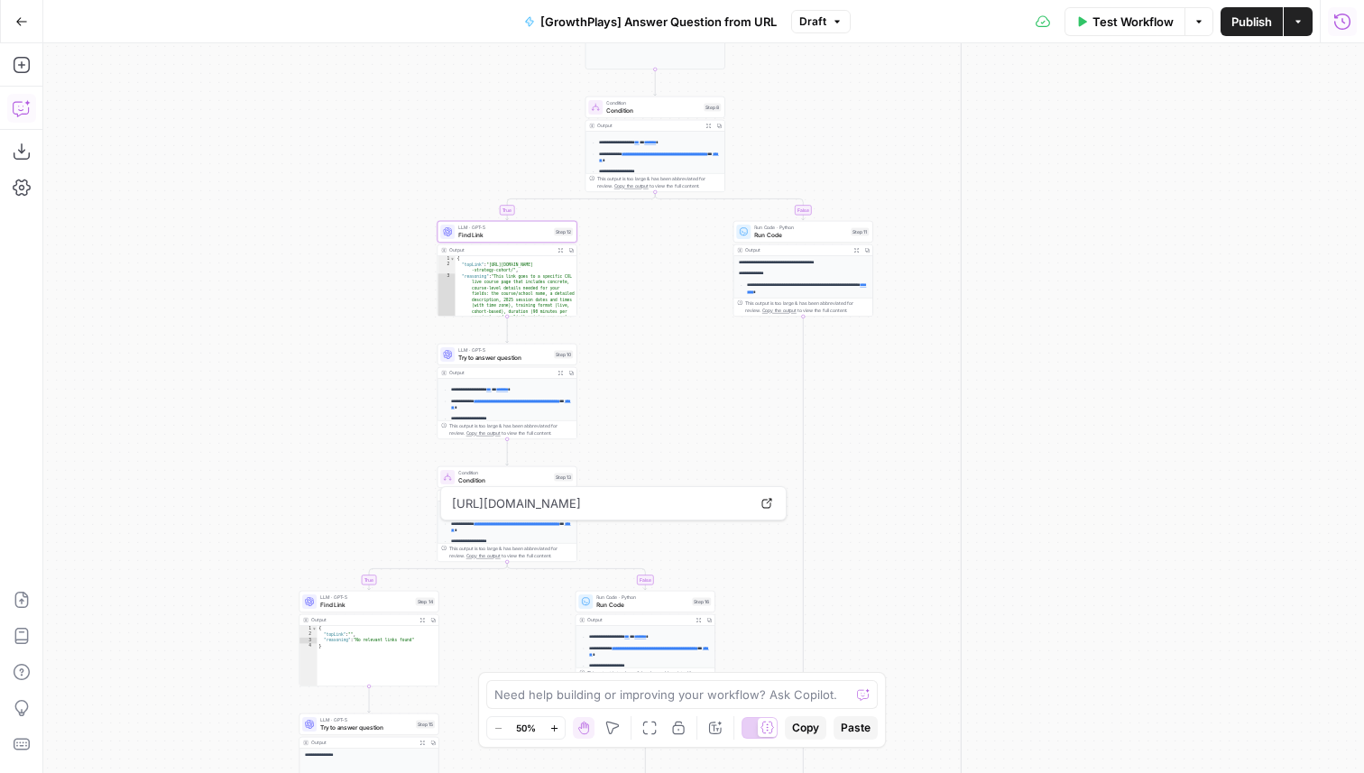
click at [1340, 25] on icon "button" at bounding box center [1343, 22] width 18 height 18
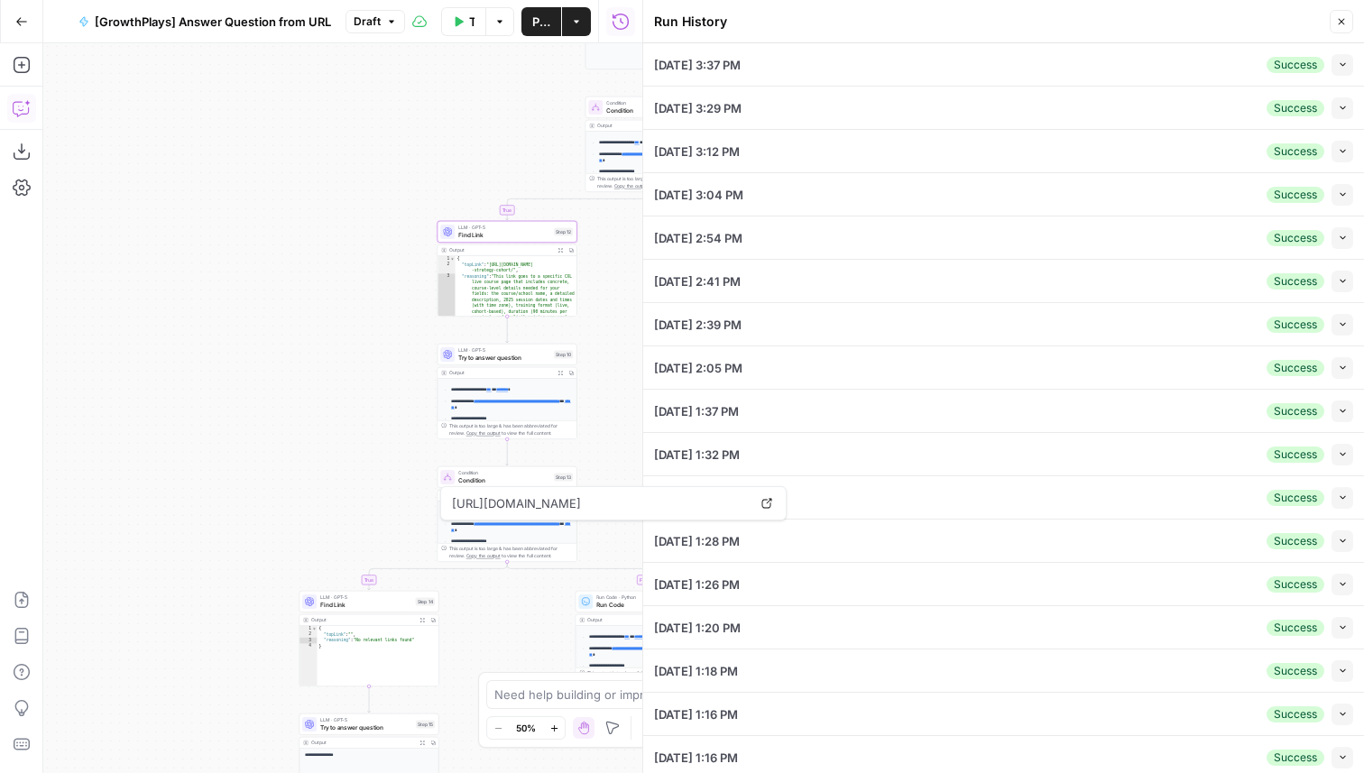
click at [1339, 107] on icon "button" at bounding box center [1343, 108] width 10 height 10
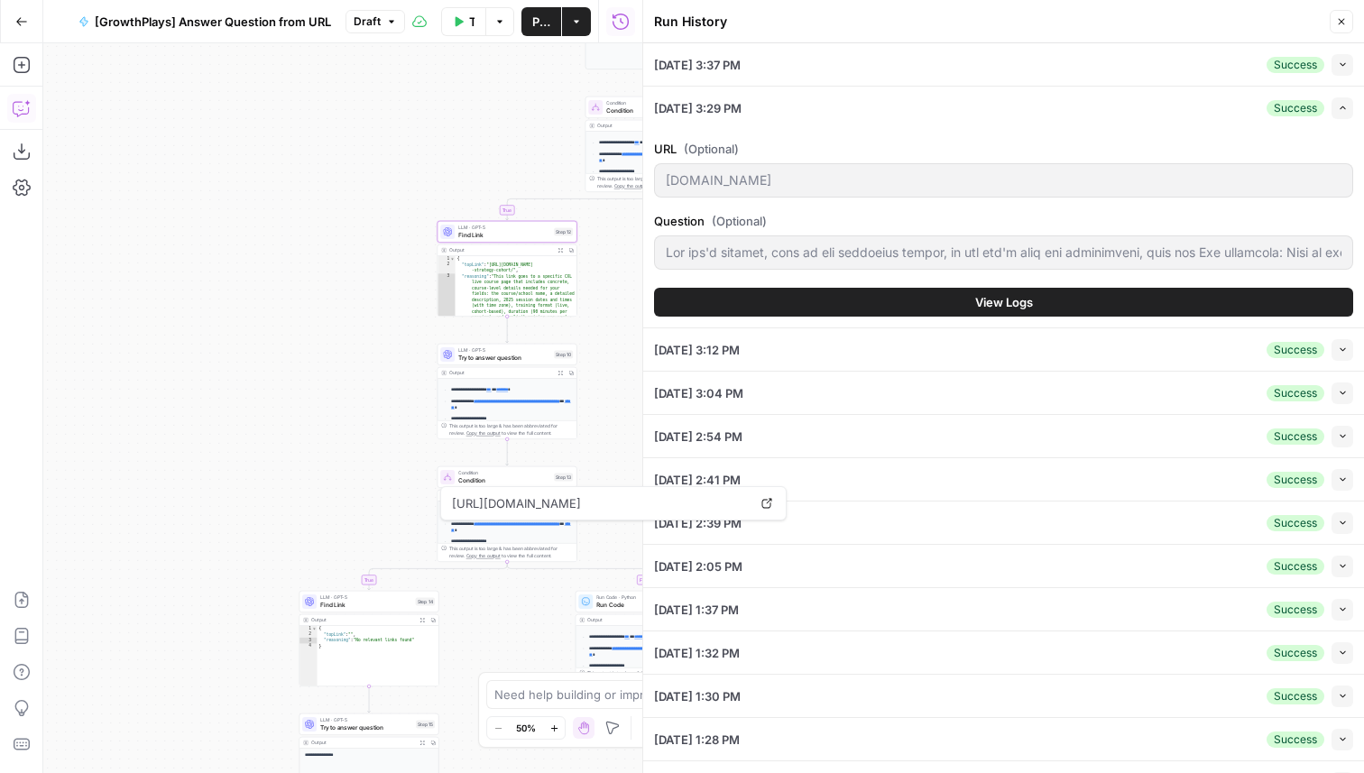
click at [926, 305] on button "View Logs" at bounding box center [1003, 302] width 699 height 29
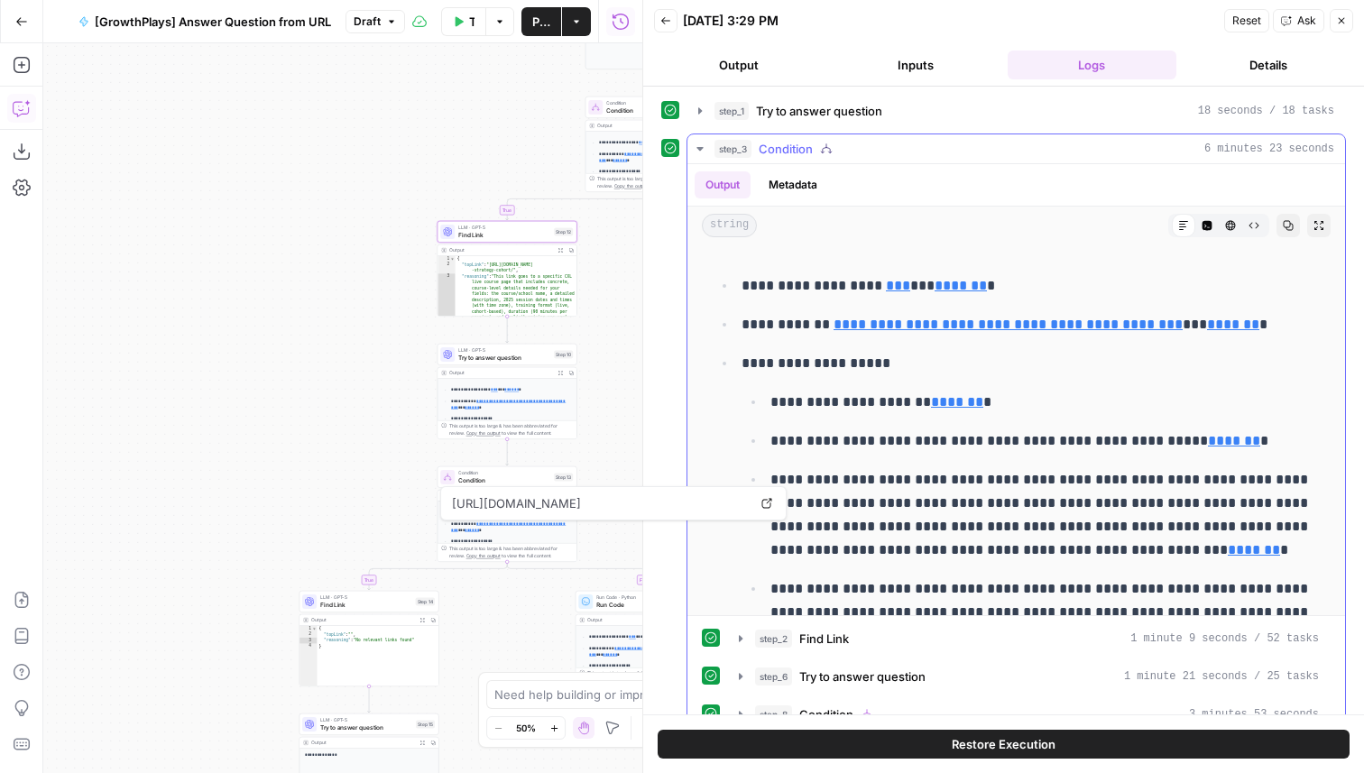
scroll to position [32, 0]
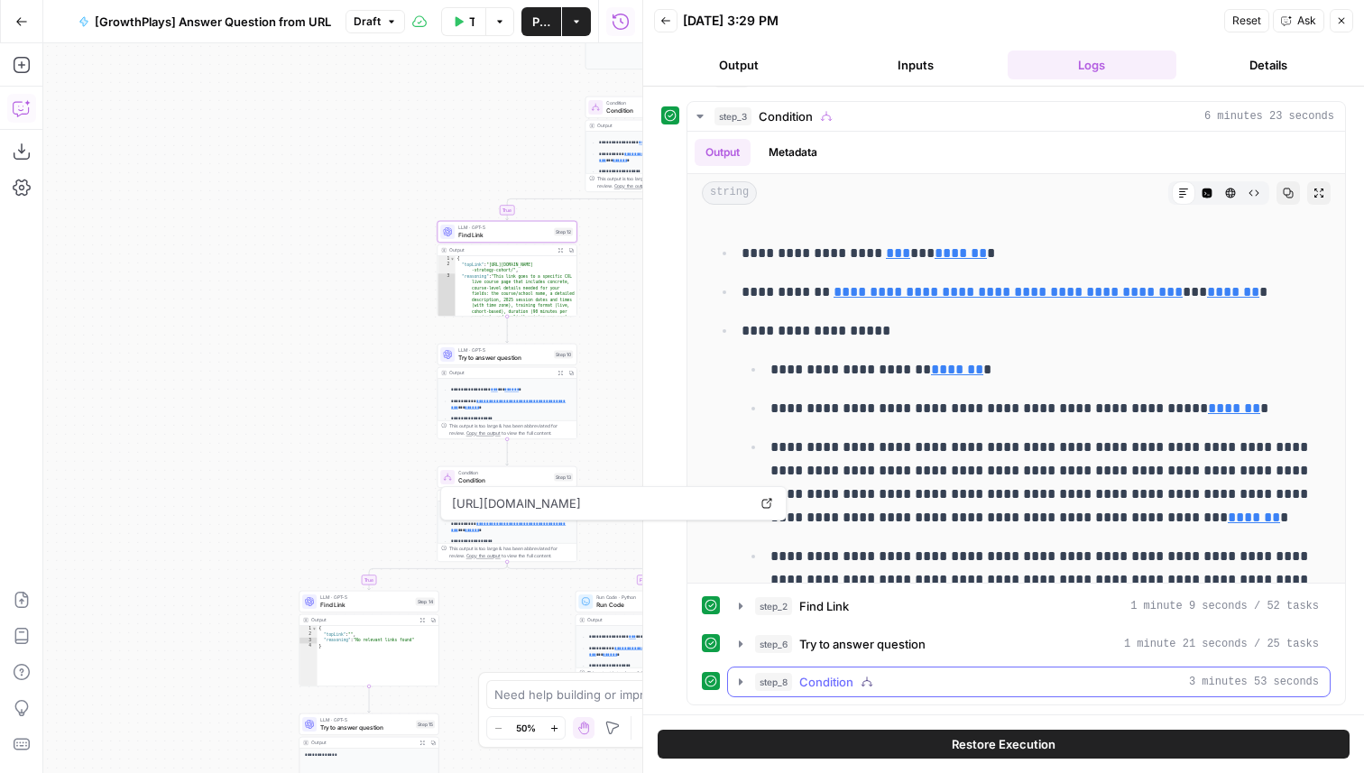
click at [843, 681] on span "Condition" at bounding box center [826, 682] width 54 height 18
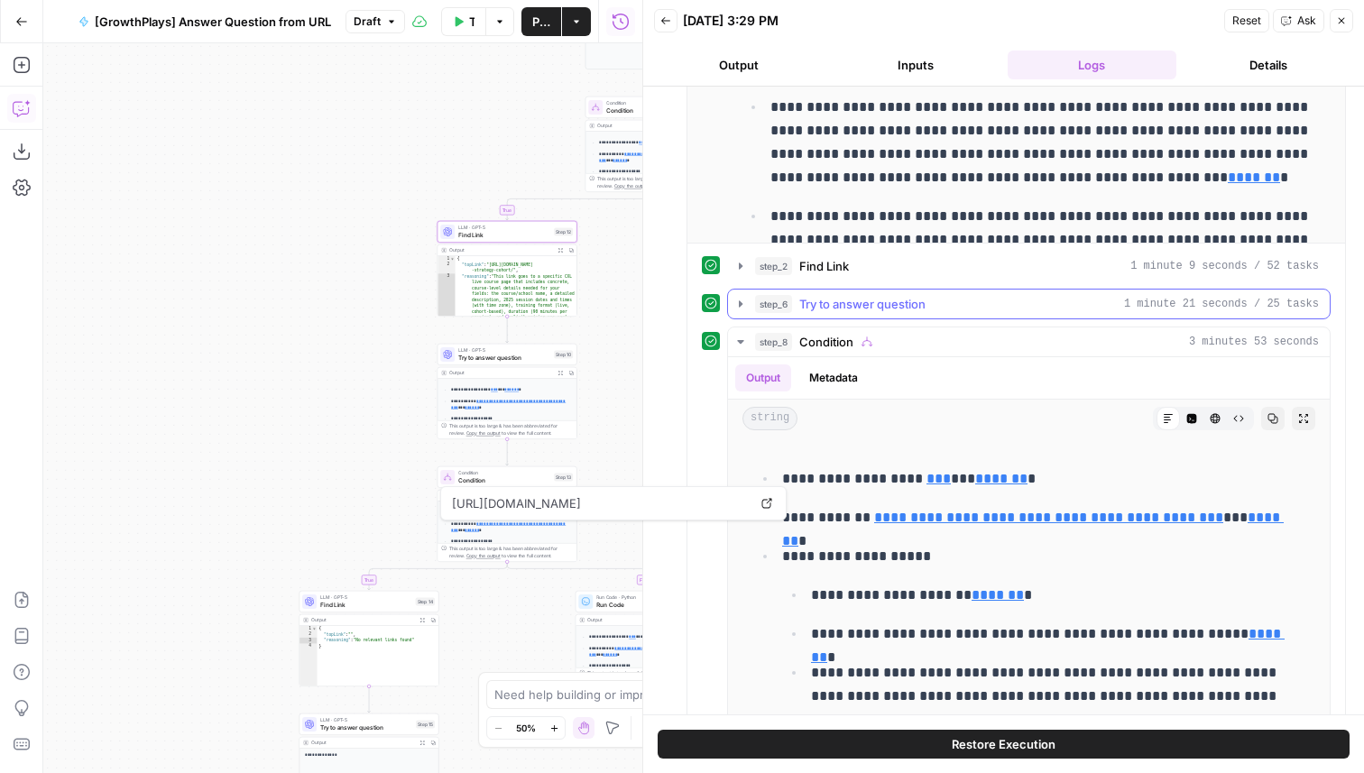
scroll to position [606, 0]
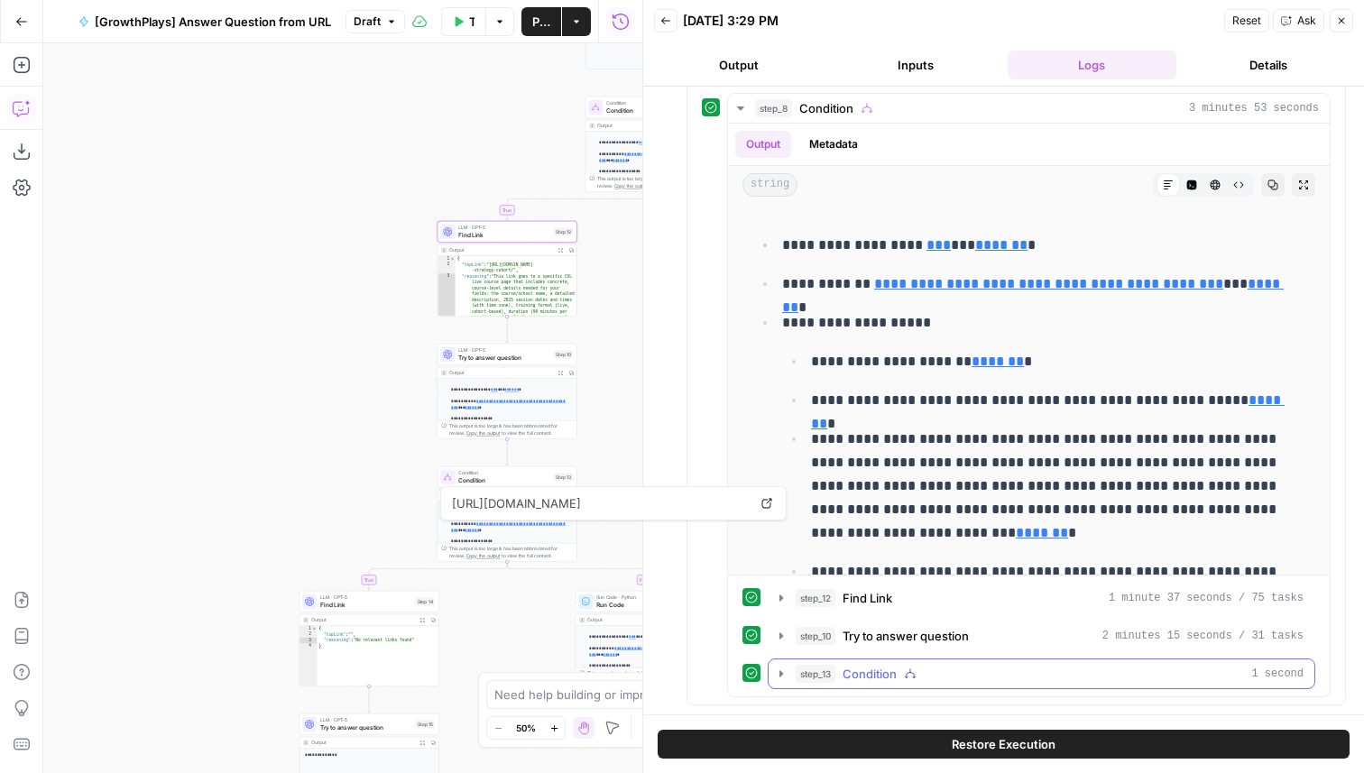
click at [895, 666] on span "Condition" at bounding box center [870, 674] width 54 height 18
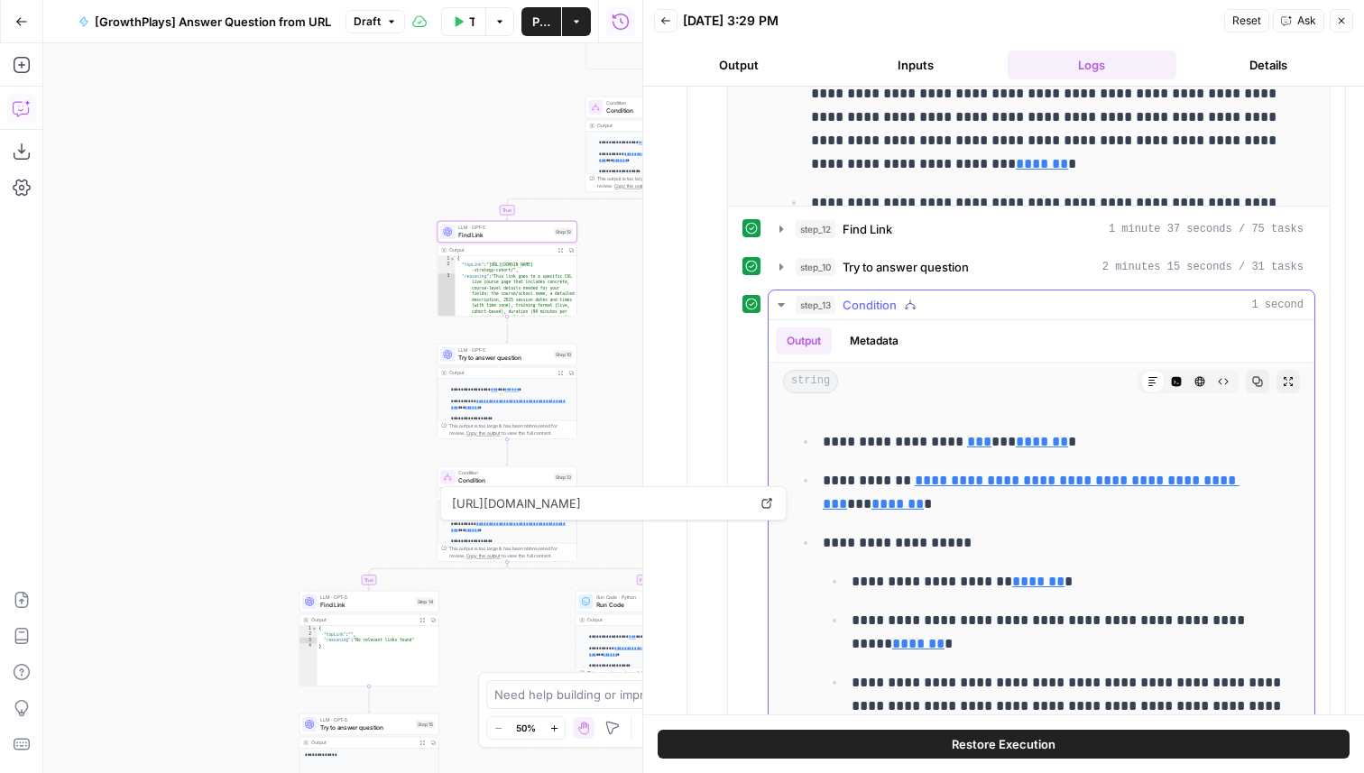
scroll to position [1104, 0]
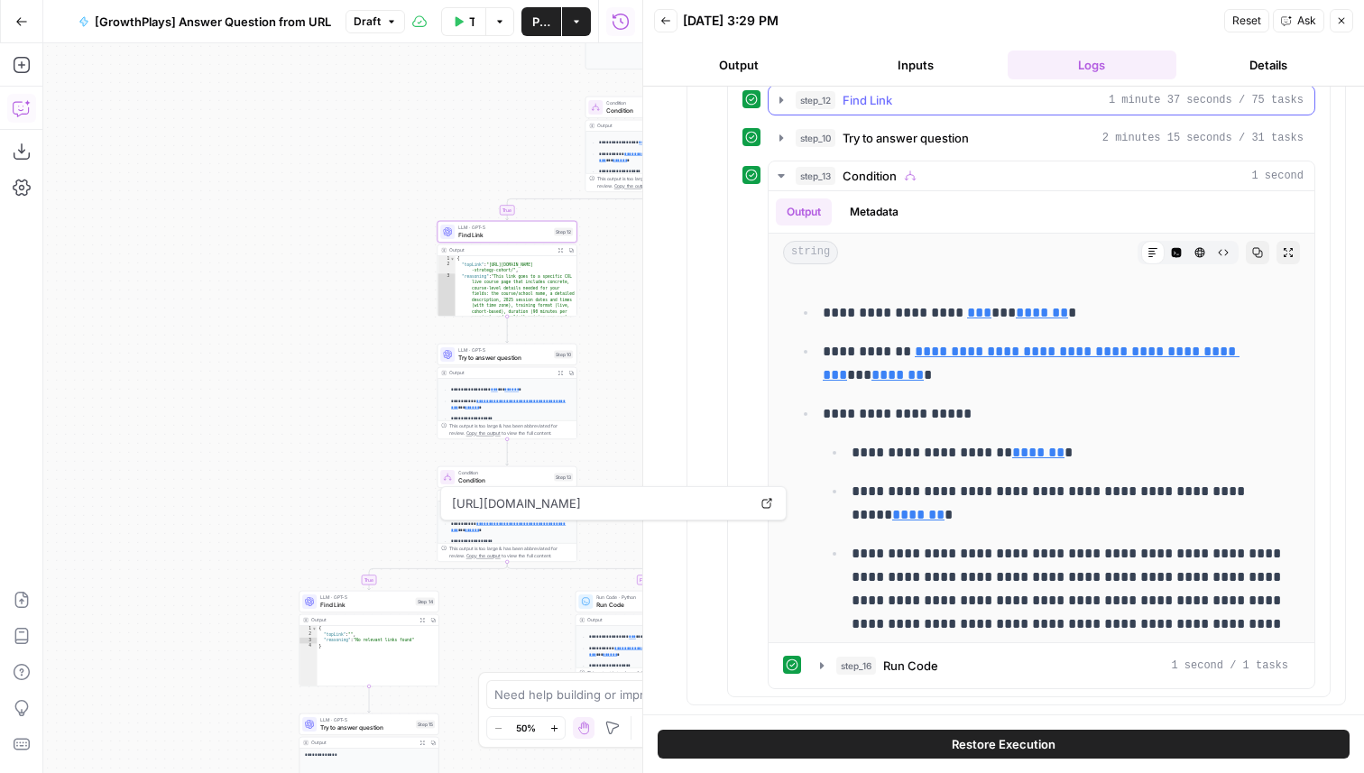
click at [908, 97] on div "step_12 Find Link 1 minute 37 seconds / 75 tasks" at bounding box center [1050, 100] width 508 height 18
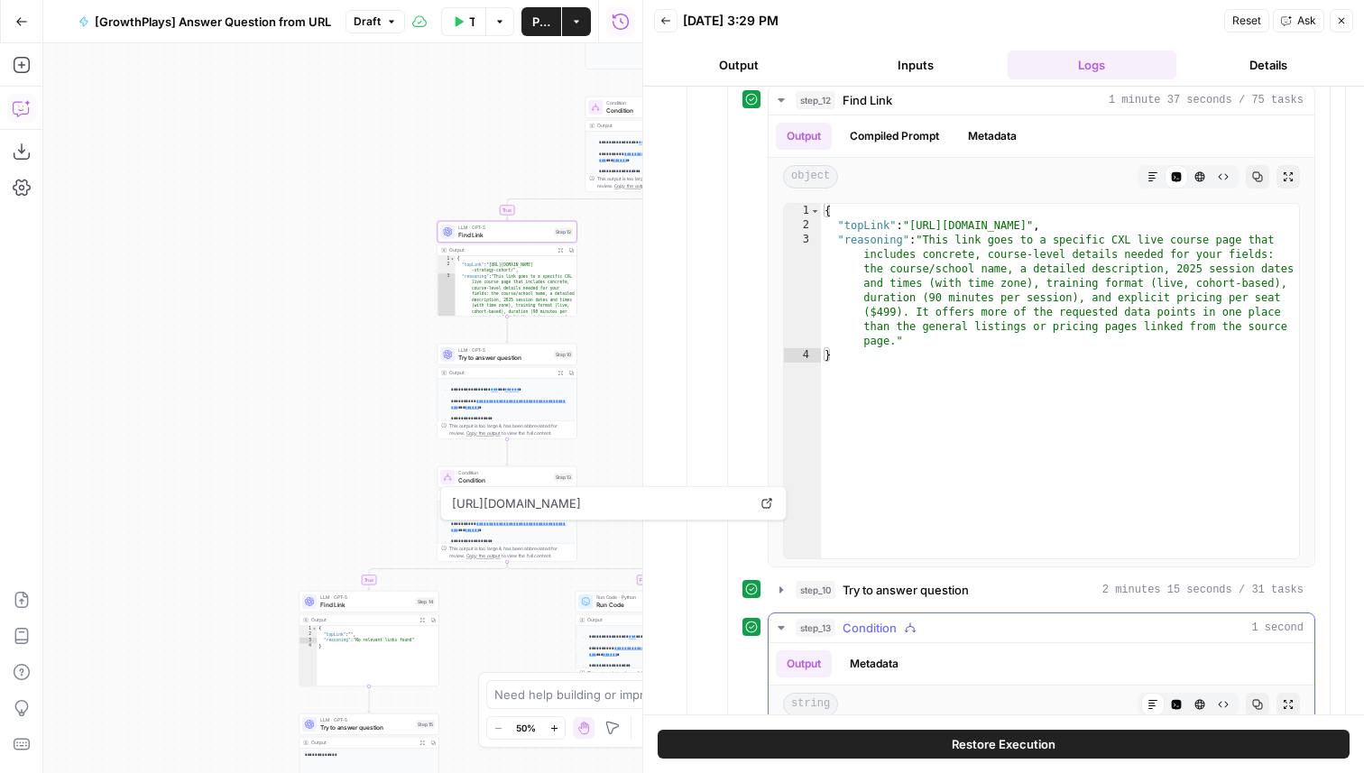
click at [954, 588] on span "Try to answer question" at bounding box center [906, 590] width 126 height 18
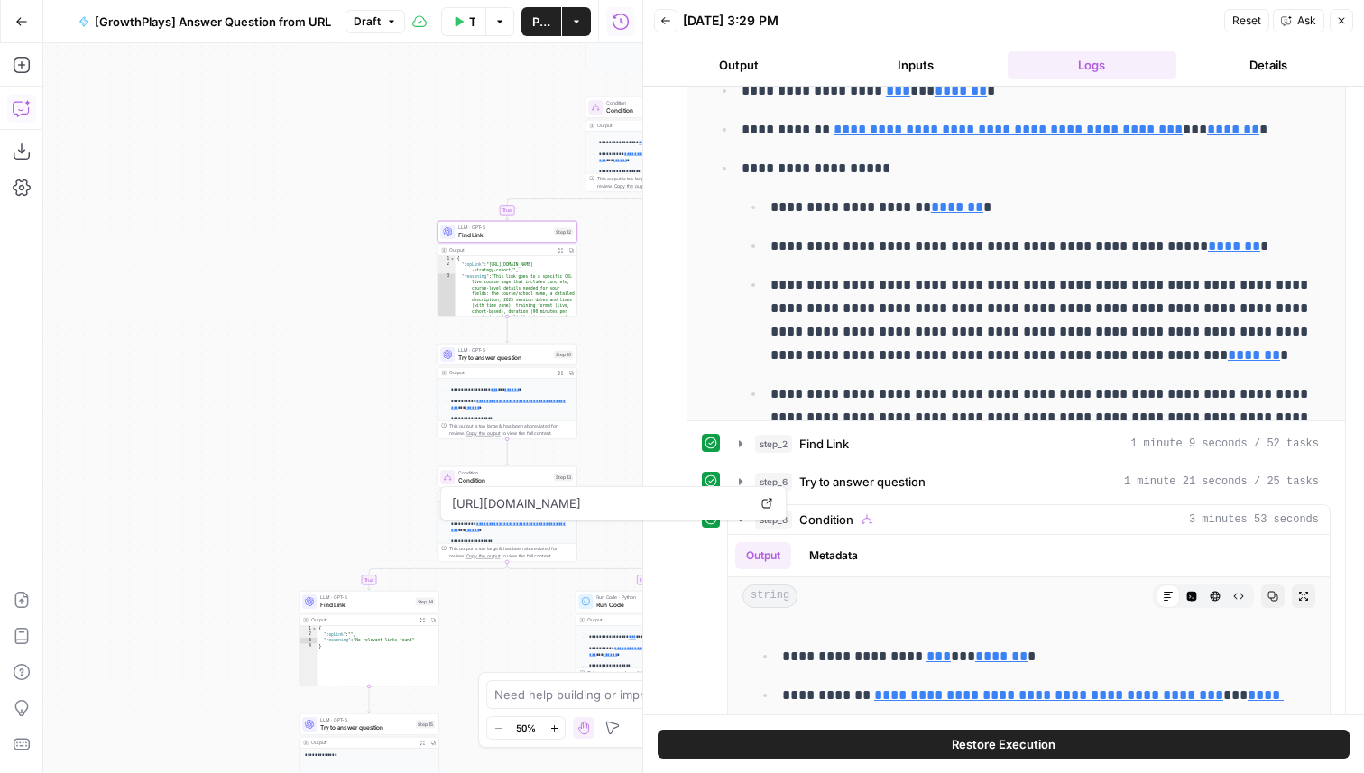
scroll to position [0, 0]
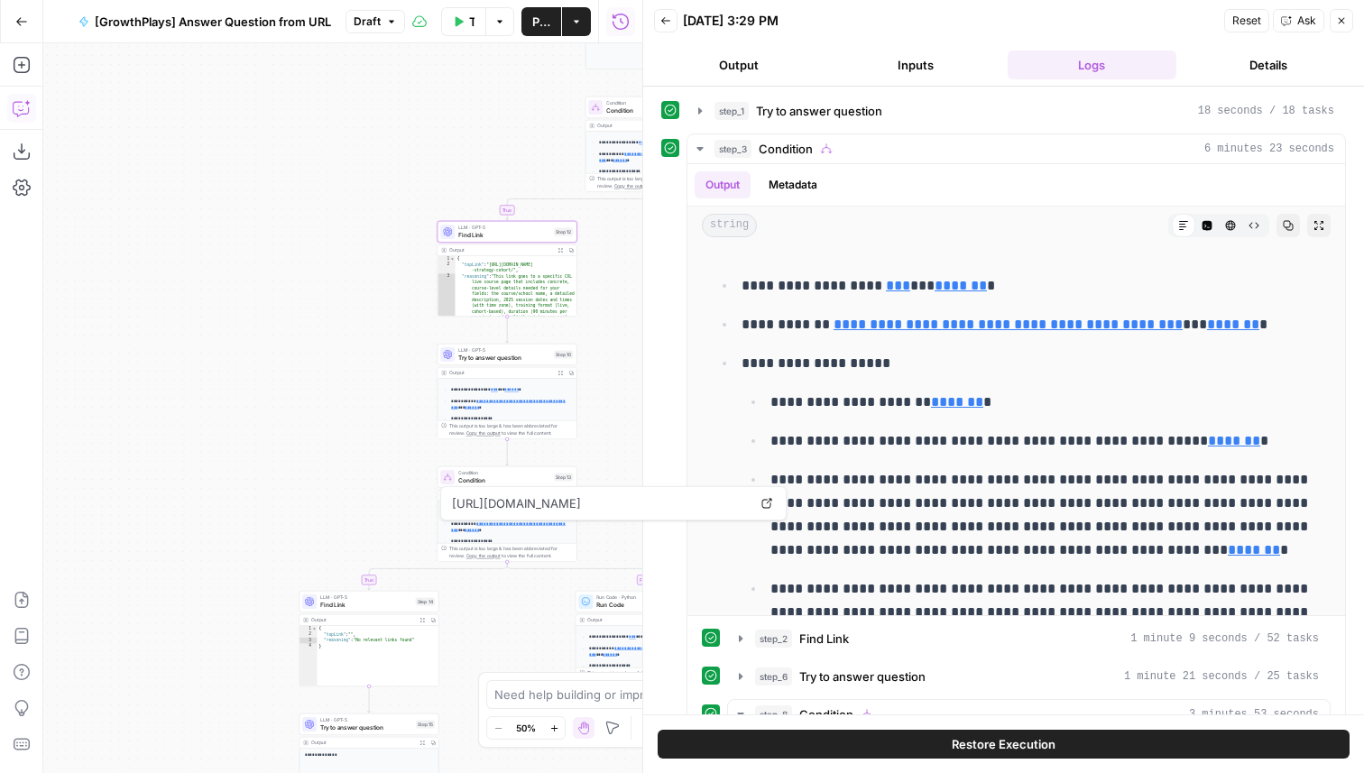
click at [1344, 21] on icon "button" at bounding box center [1341, 20] width 11 height 11
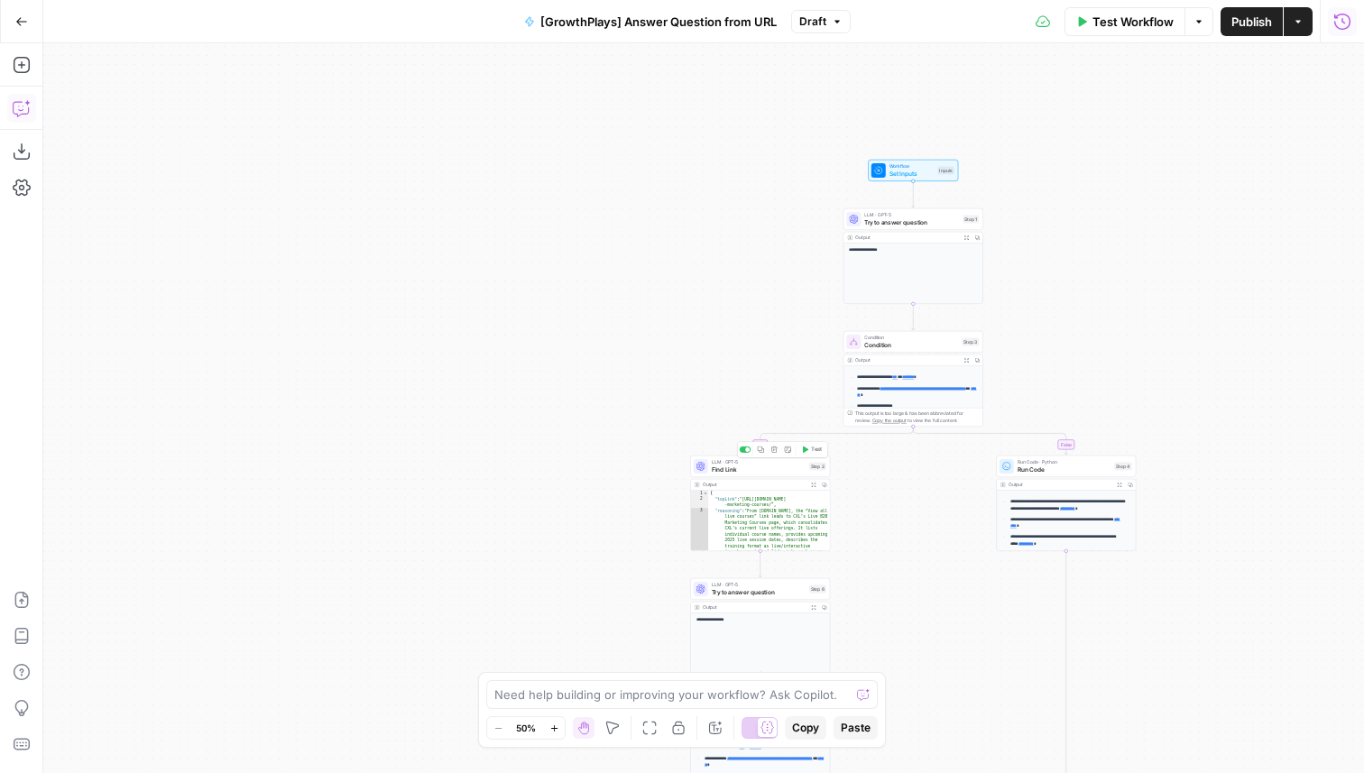
click at [811, 471] on div "LLM · GPT-5 Find Link Step 2 Copy step Delete step Add Note Test" at bounding box center [760, 465] width 133 height 15
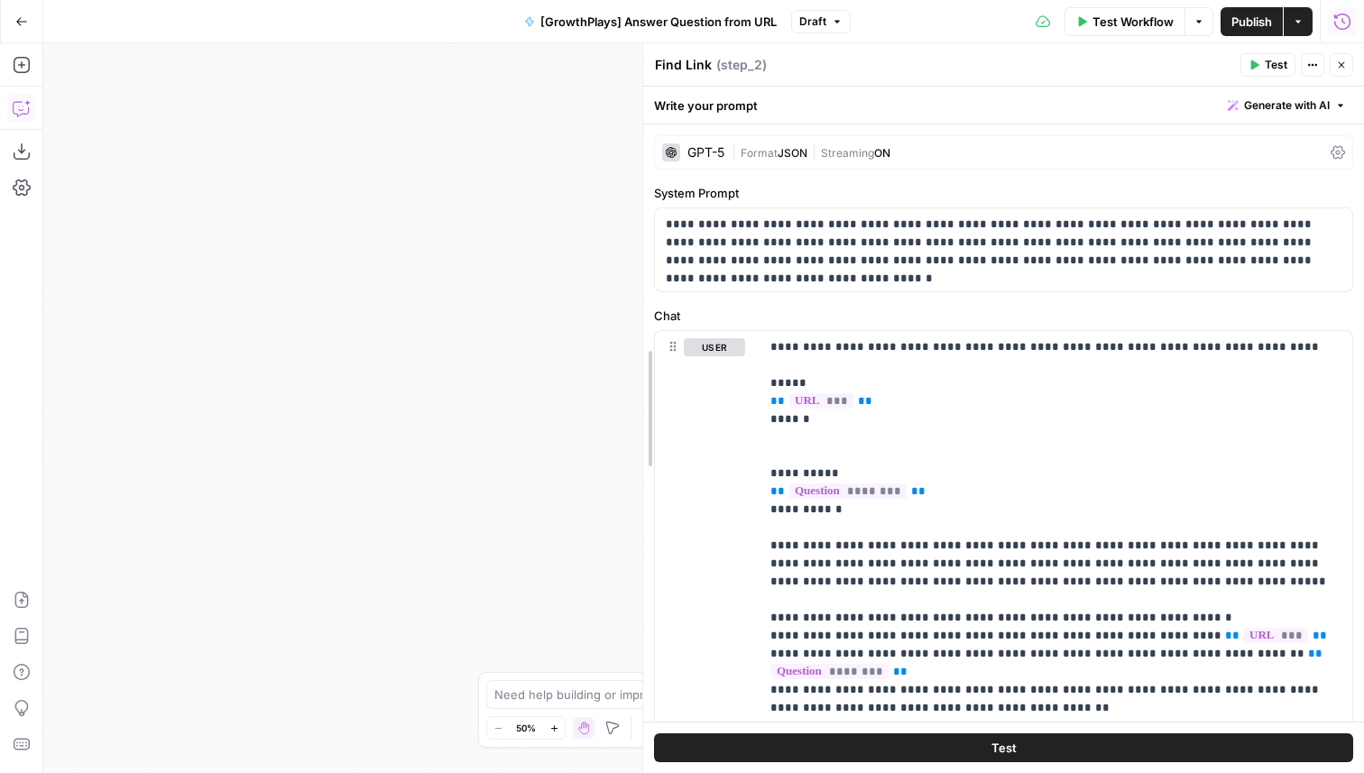
drag, startPoint x: 715, startPoint y: 214, endPoint x: 400, endPoint y: 236, distance: 315.7
click at [400, 236] on body "**********" at bounding box center [682, 386] width 1364 height 773
click at [706, 148] on div "GPT-5" at bounding box center [706, 152] width 37 height 13
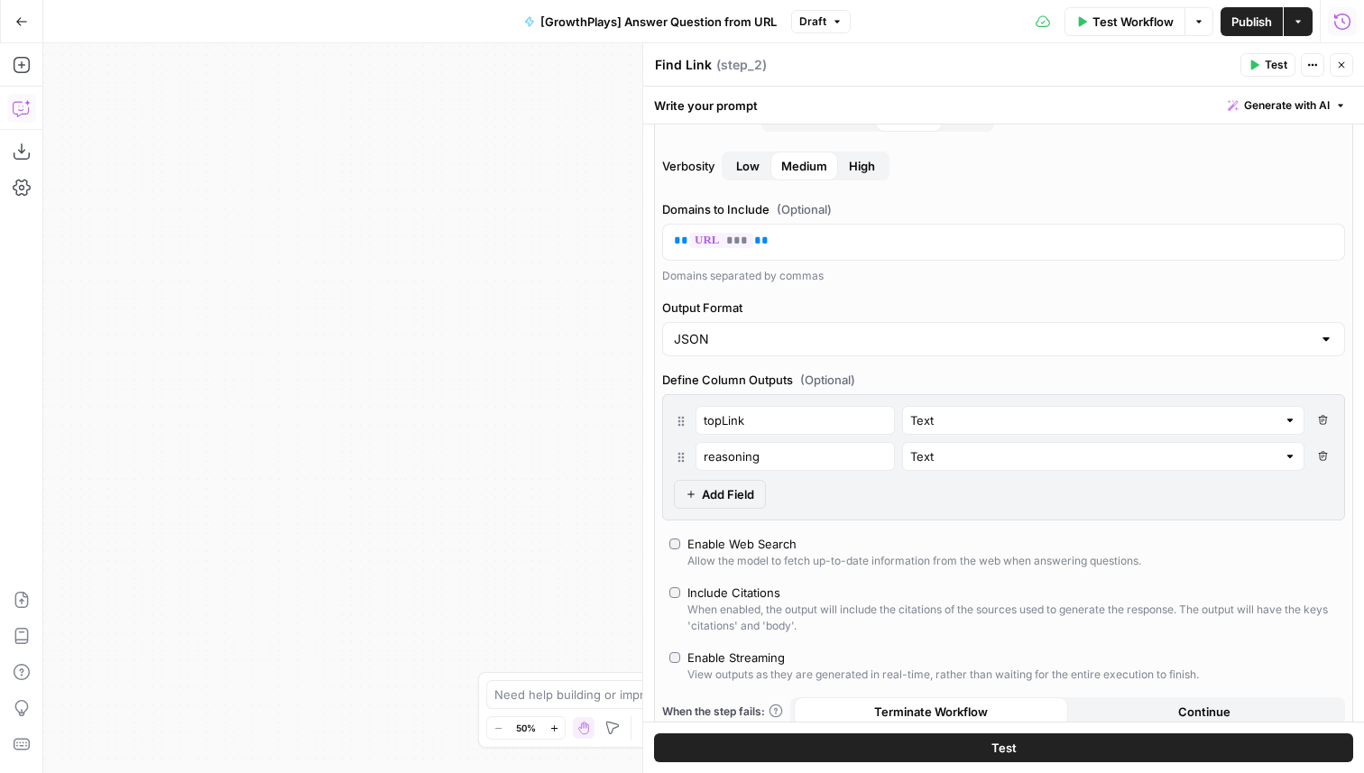
scroll to position [294, 0]
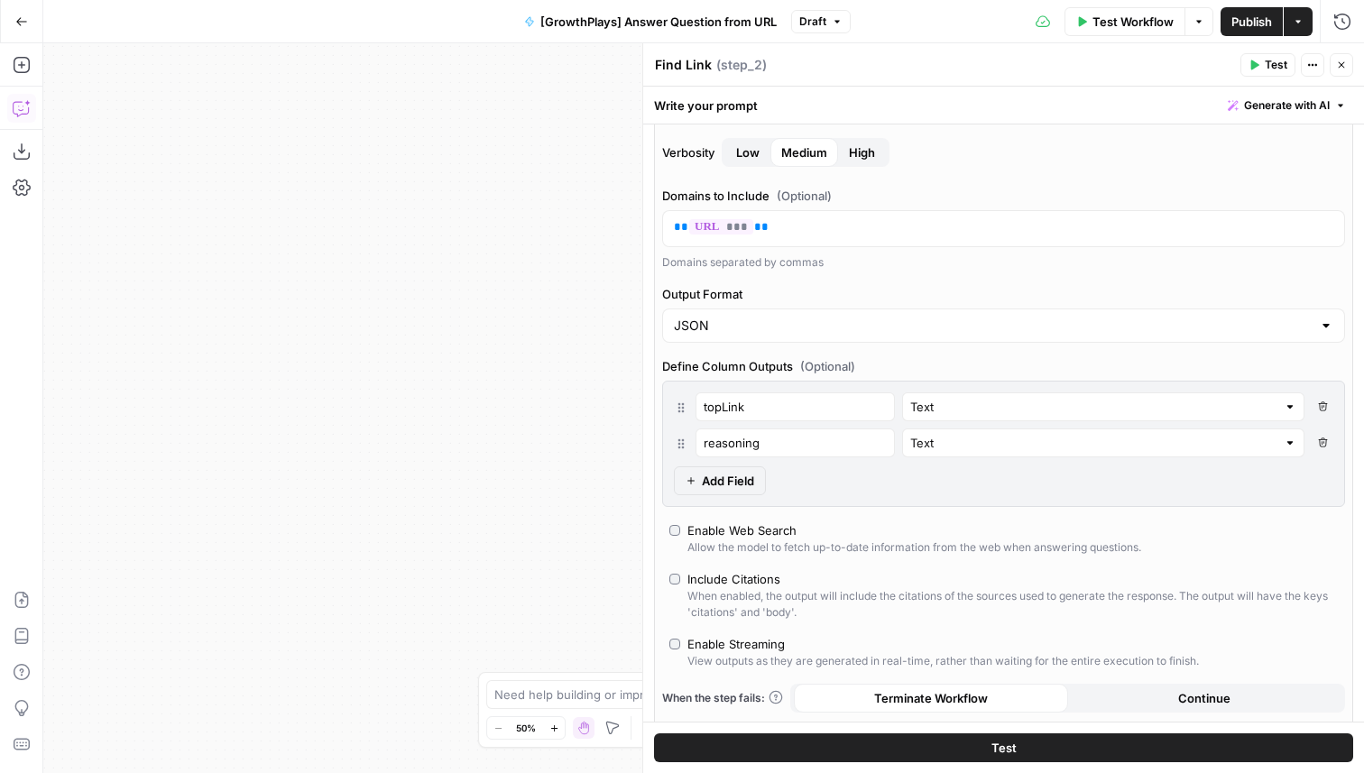
click at [1341, 72] on button "Close" at bounding box center [1341, 64] width 23 height 23
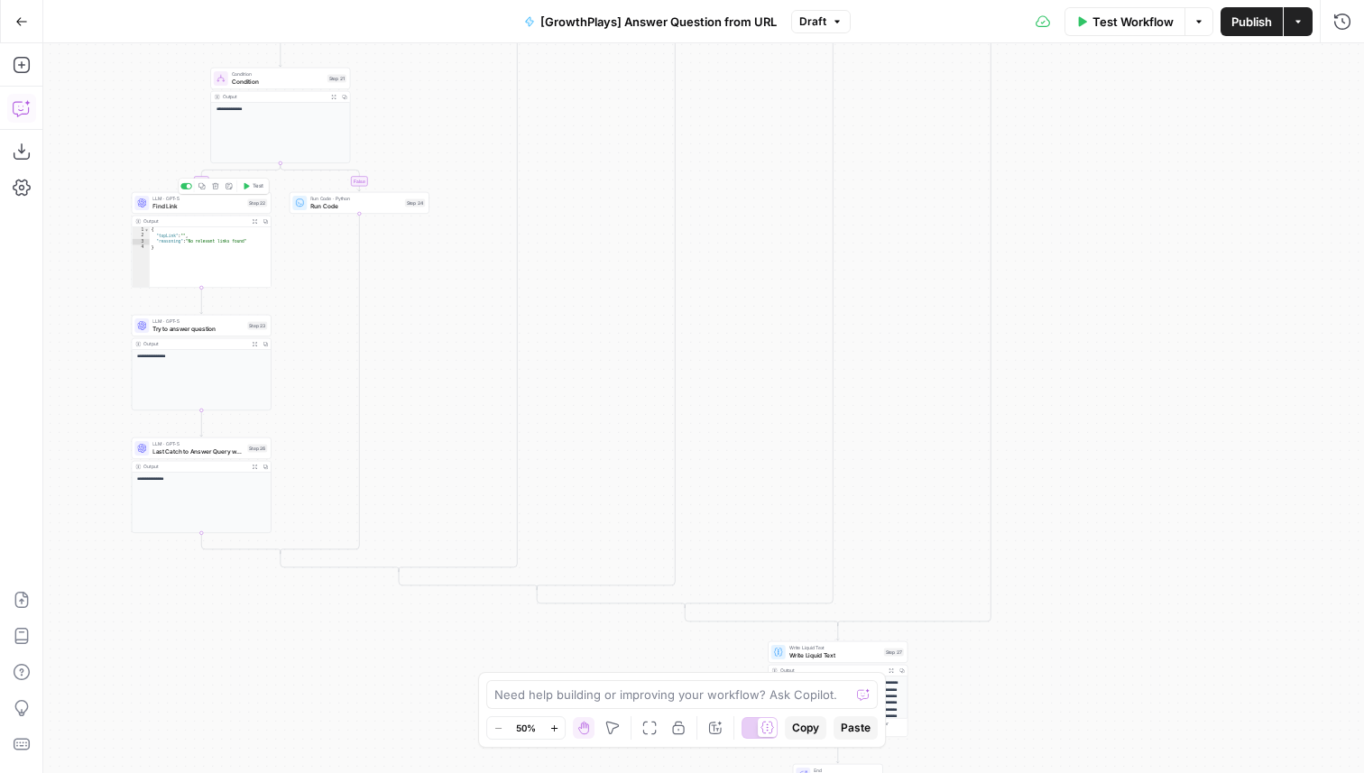
click at [216, 210] on span "Find Link" at bounding box center [197, 205] width 91 height 9
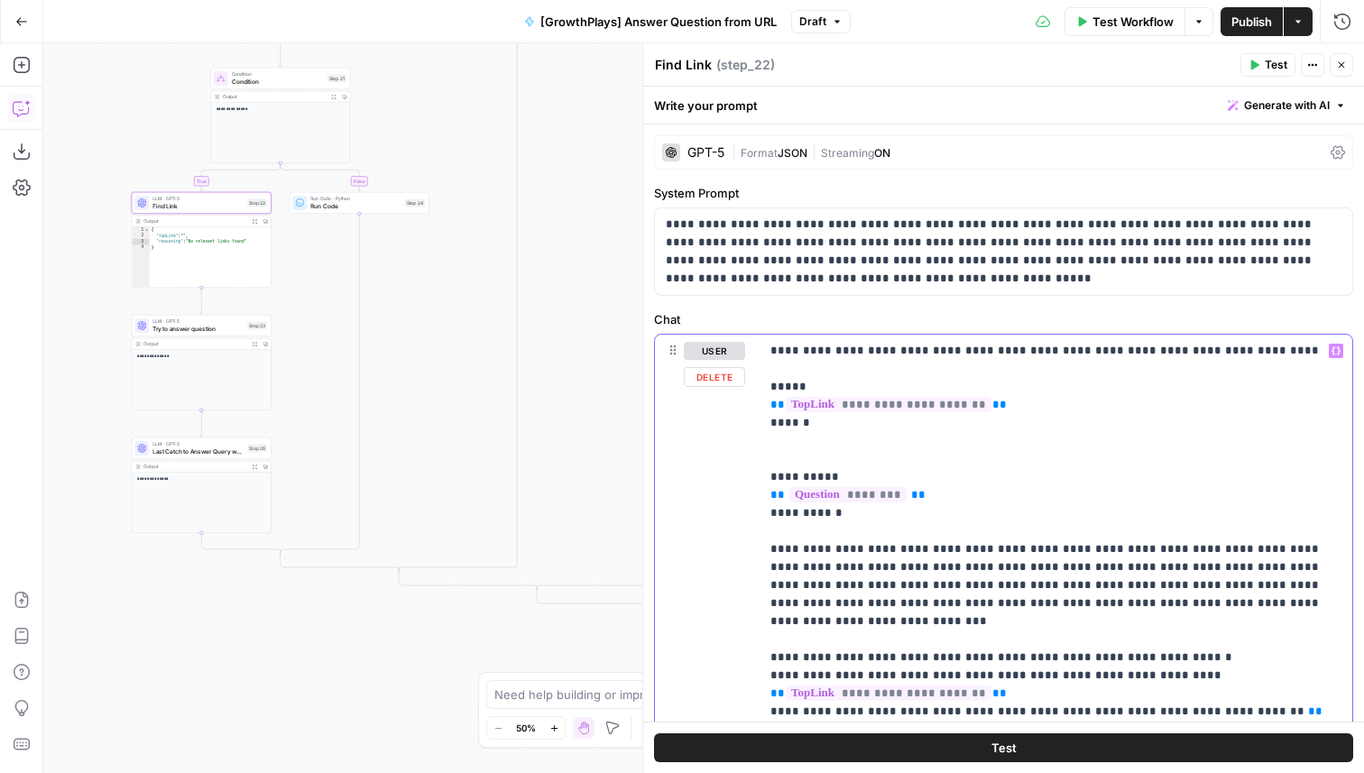
click at [909, 385] on p "**********" at bounding box center [1056, 549] width 571 height 415
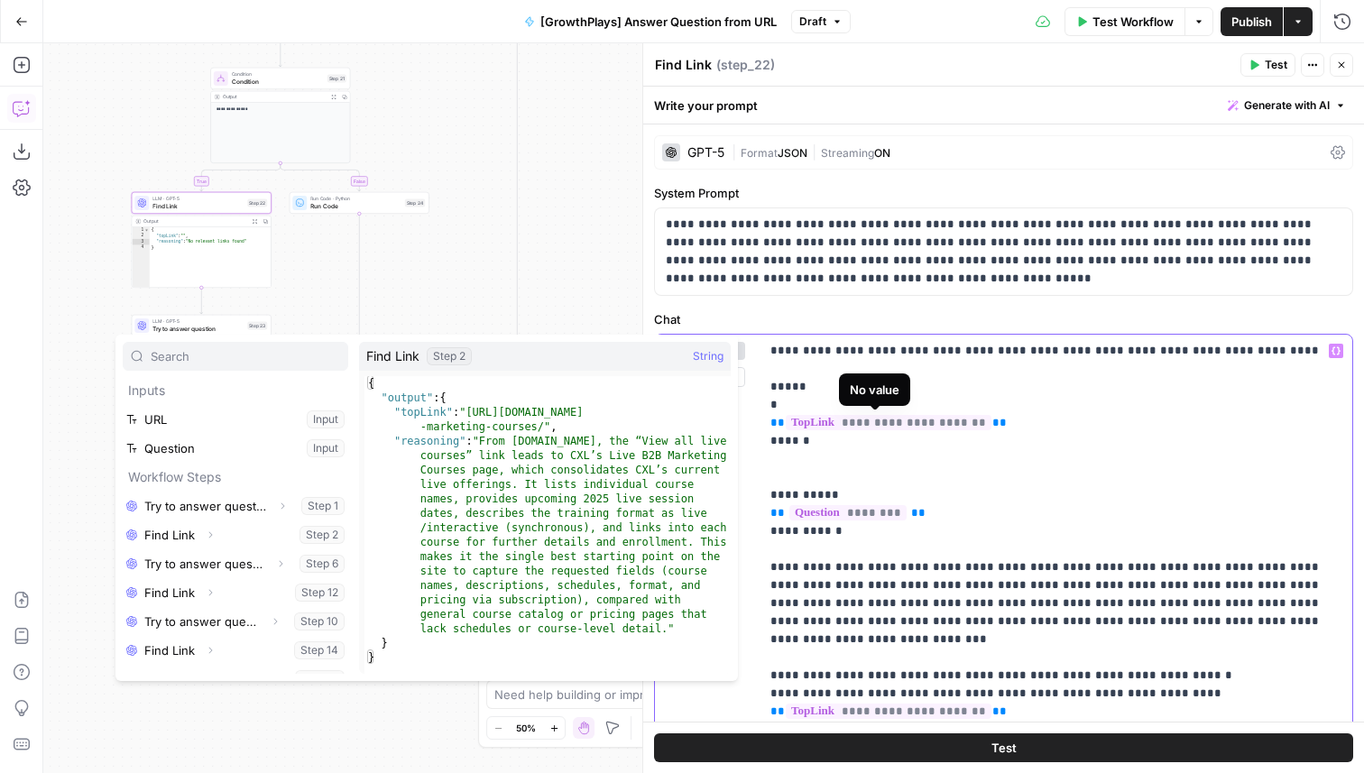
click at [792, 407] on p "**********" at bounding box center [1056, 558] width 571 height 433
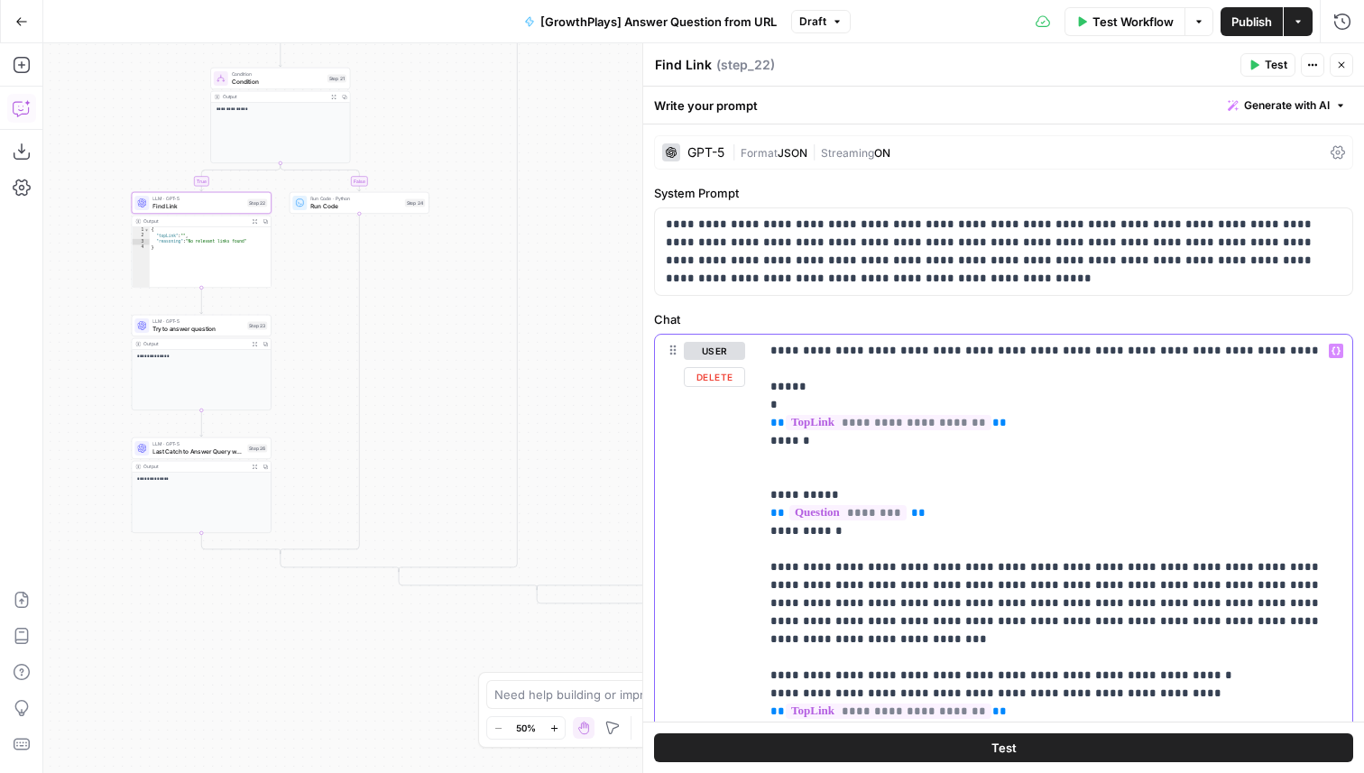
click at [795, 384] on p "**********" at bounding box center [1056, 558] width 571 height 433
click at [798, 437] on p "**********" at bounding box center [1056, 558] width 571 height 433
click at [790, 403] on p "**********" at bounding box center [1056, 558] width 571 height 433
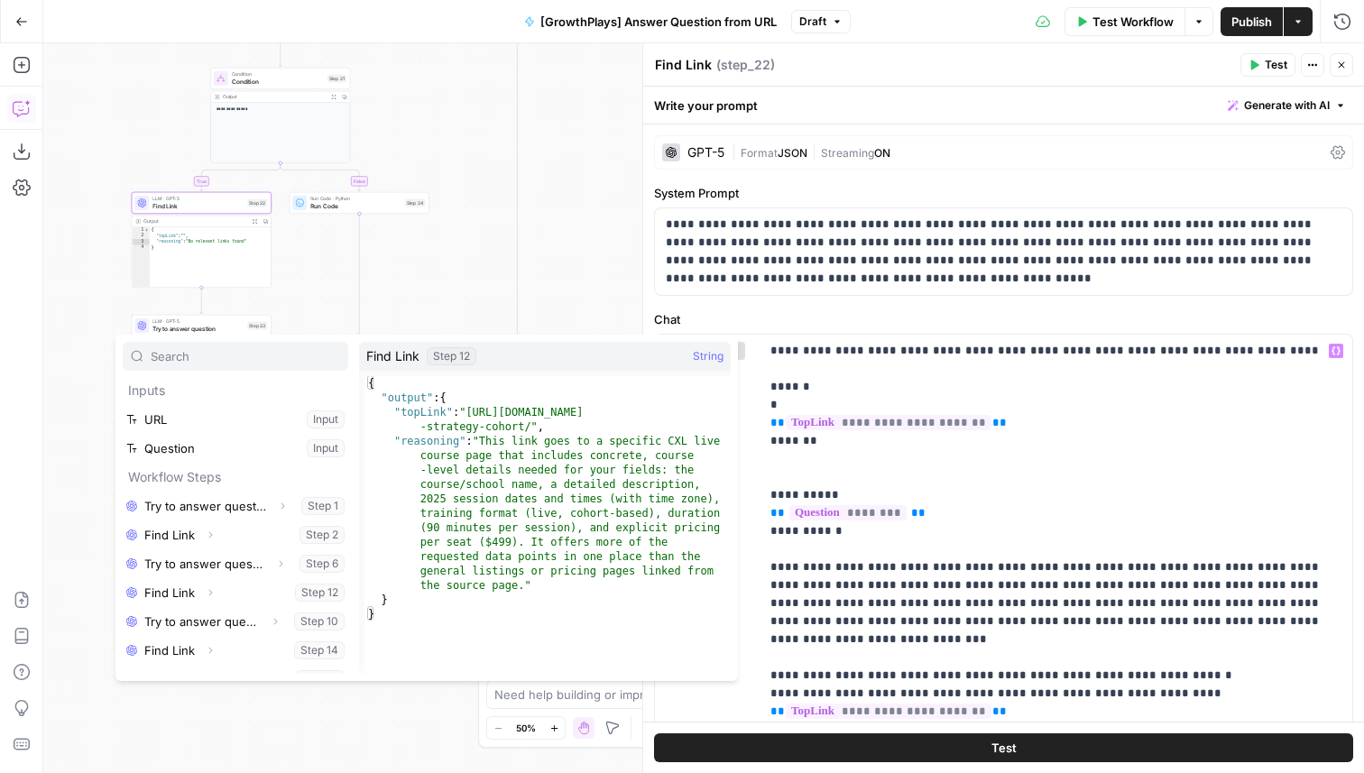
scroll to position [78, 0]
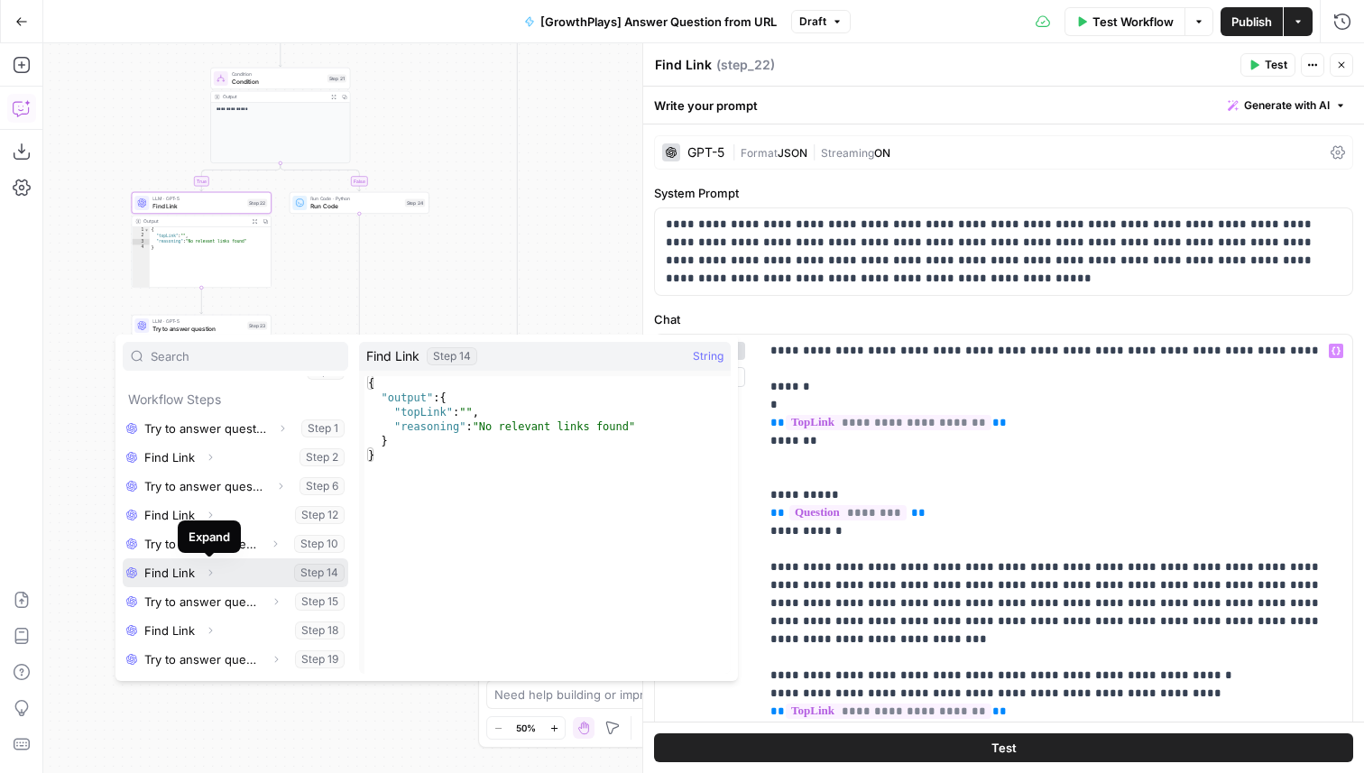
click at [208, 572] on icon "button" at bounding box center [210, 573] width 11 height 11
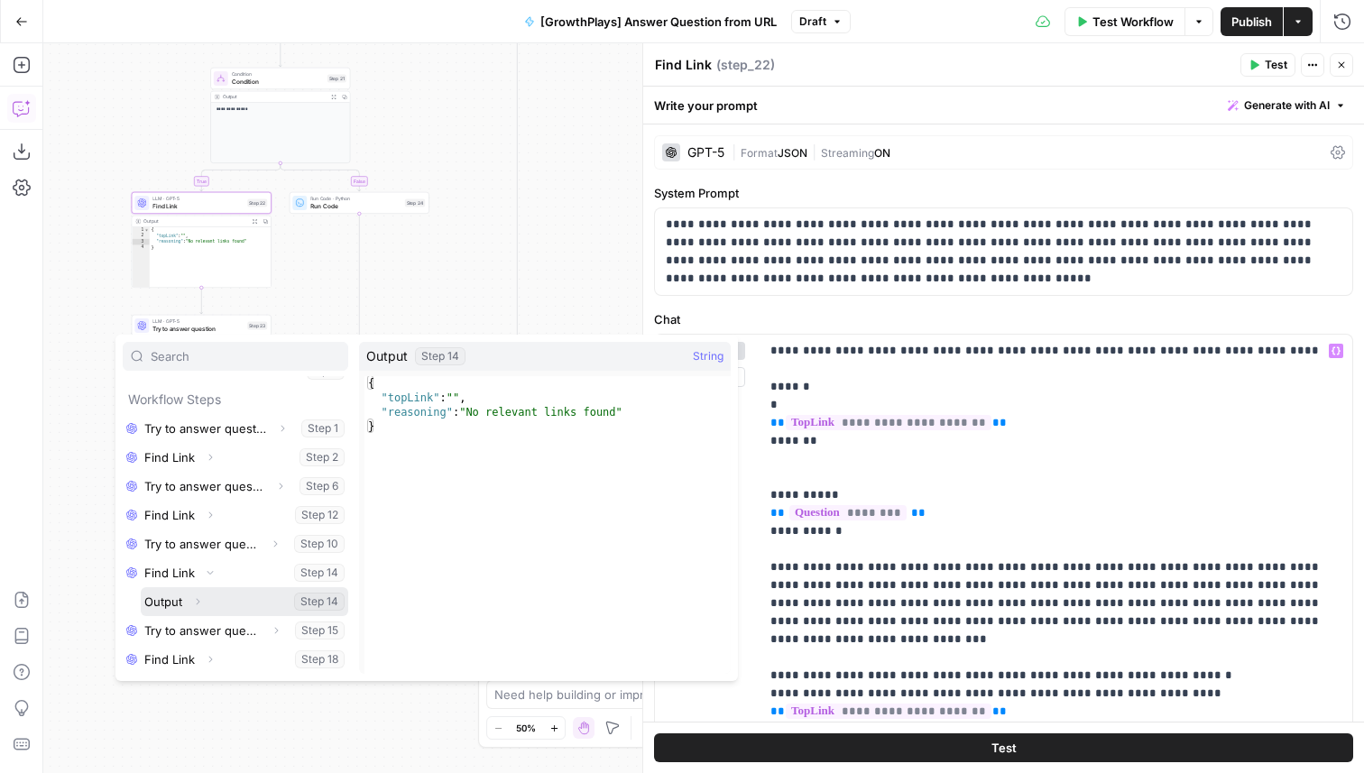
click at [200, 601] on icon "button" at bounding box center [197, 601] width 11 height 11
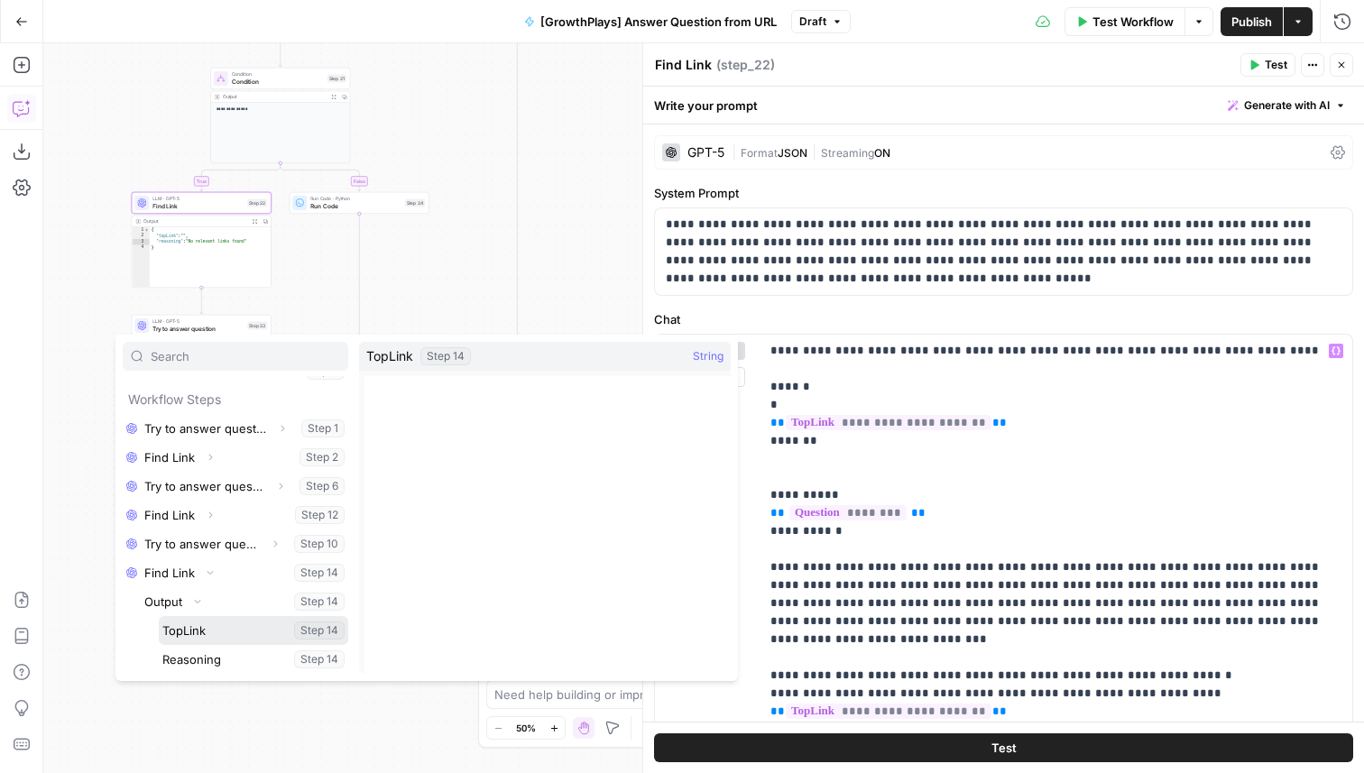
click at [200, 635] on button "Select variable TopLink" at bounding box center [253, 630] width 189 height 29
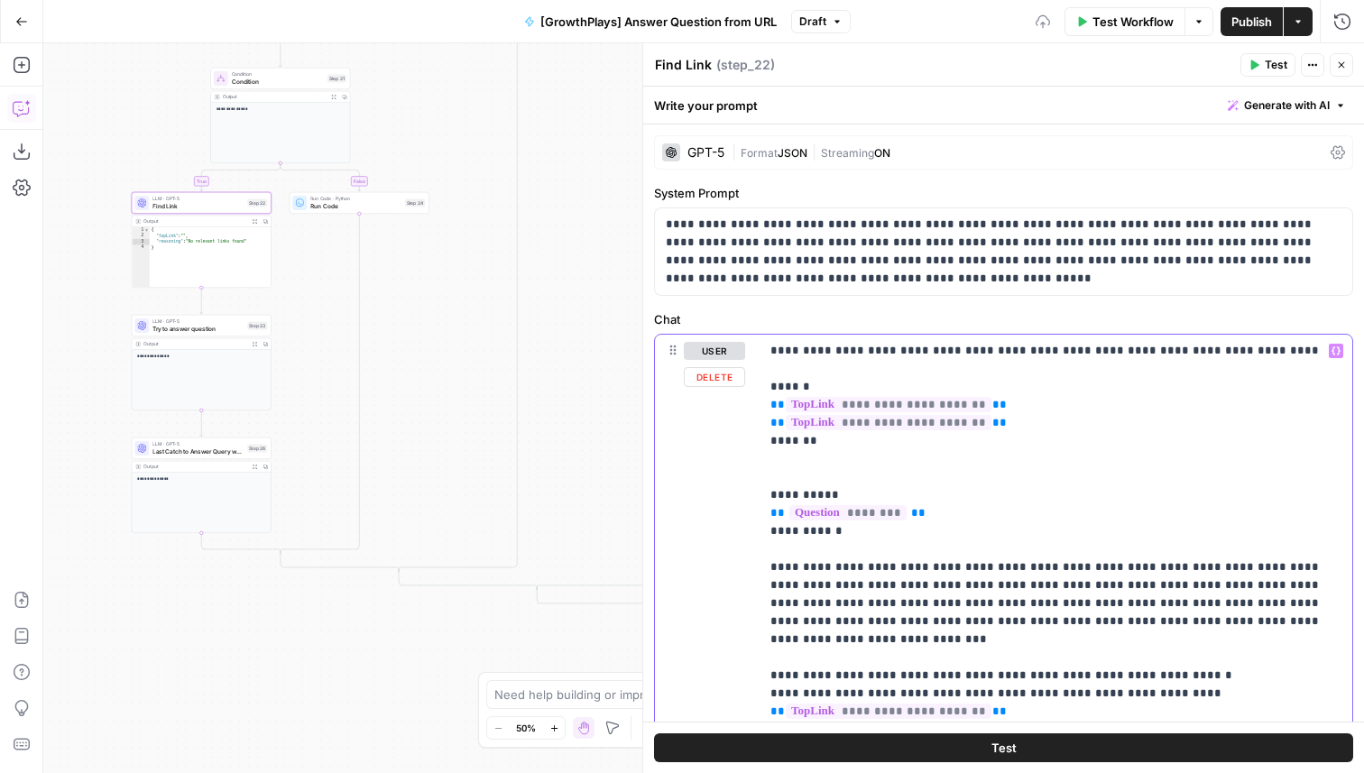
click at [867, 385] on p "**********" at bounding box center [1056, 558] width 571 height 433
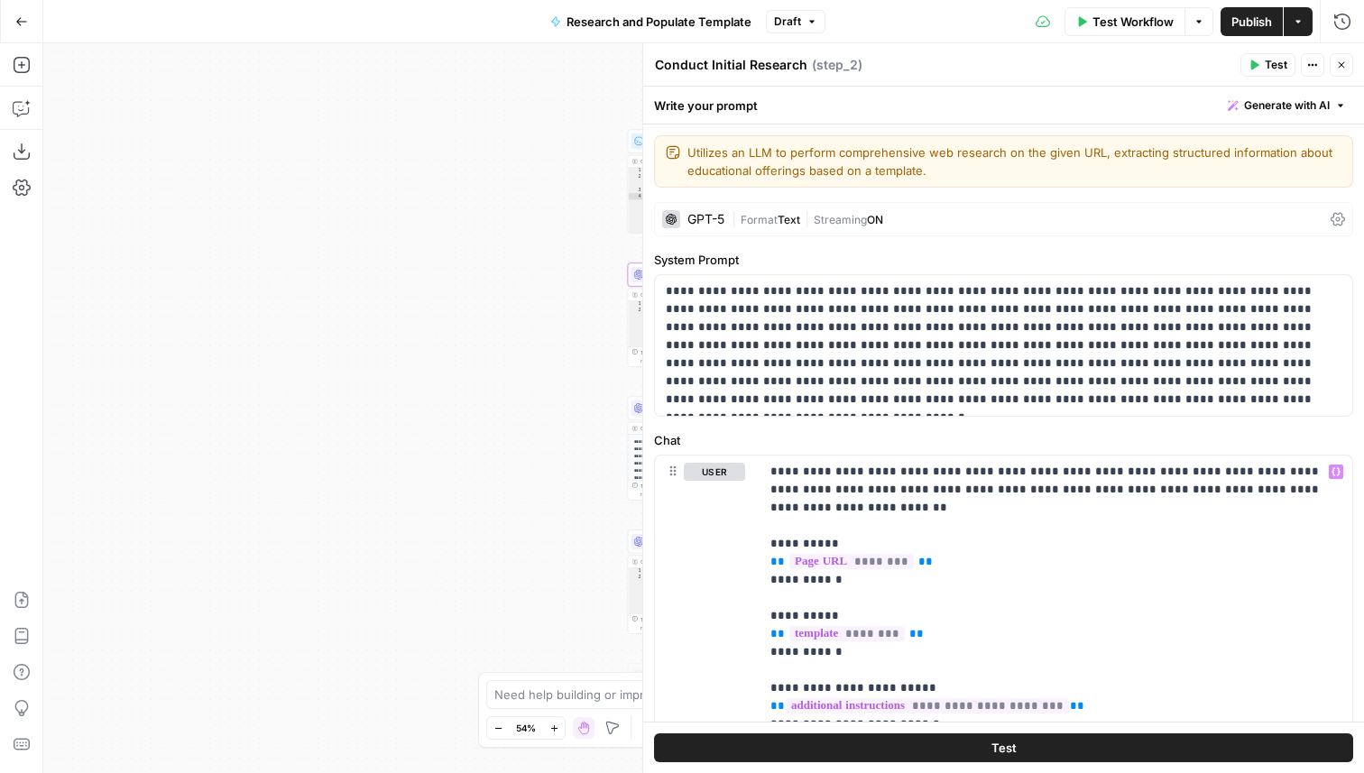
scroll to position [368, 0]
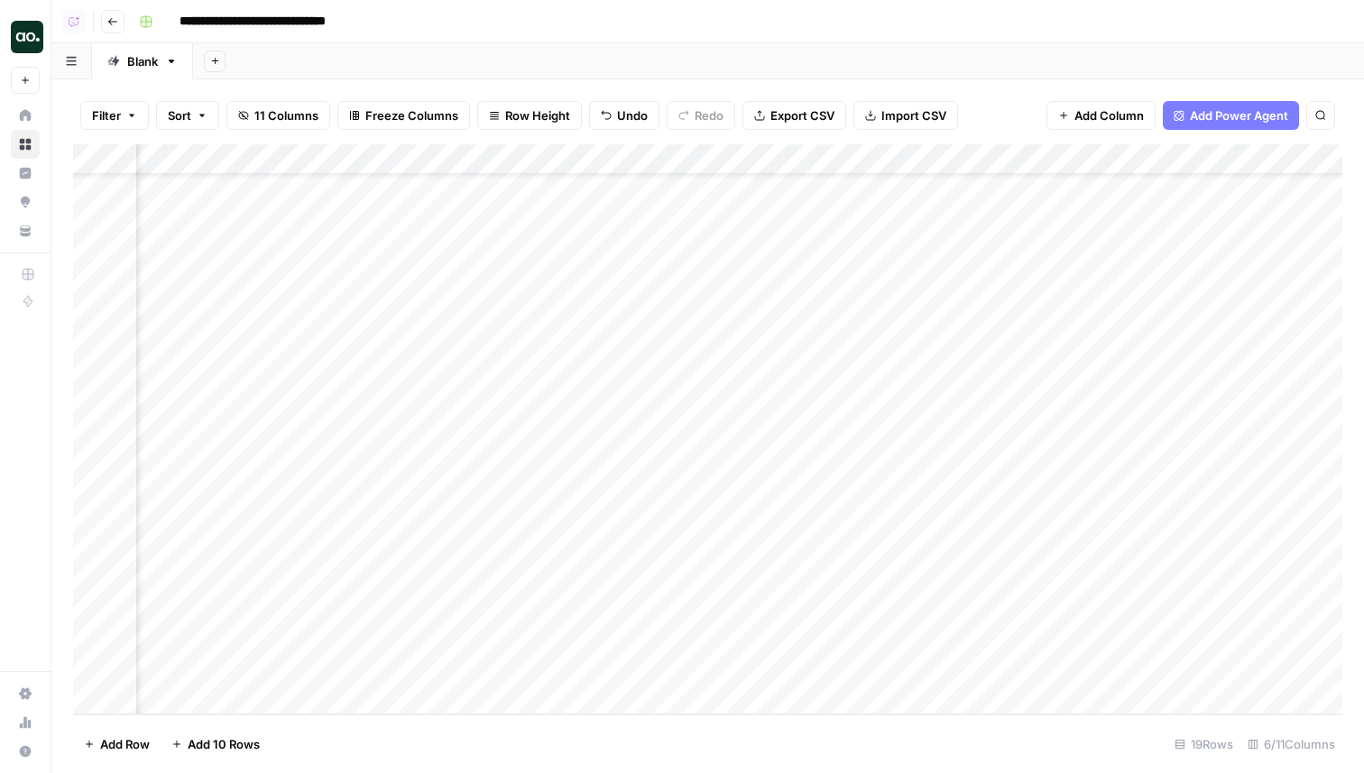
scroll to position [72, 384]
click at [853, 641] on div "Add Column" at bounding box center [708, 429] width 1270 height 570
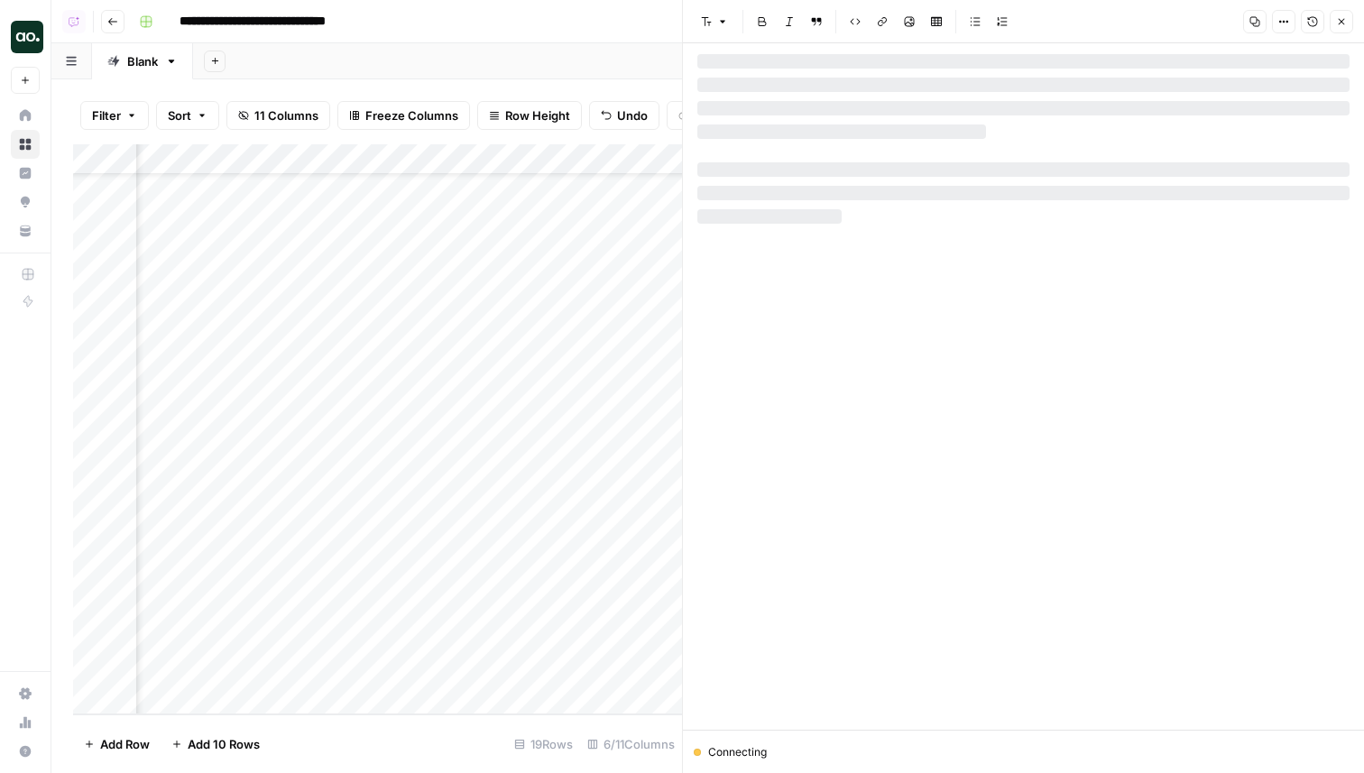
click at [1340, 14] on button "Close" at bounding box center [1341, 21] width 23 height 23
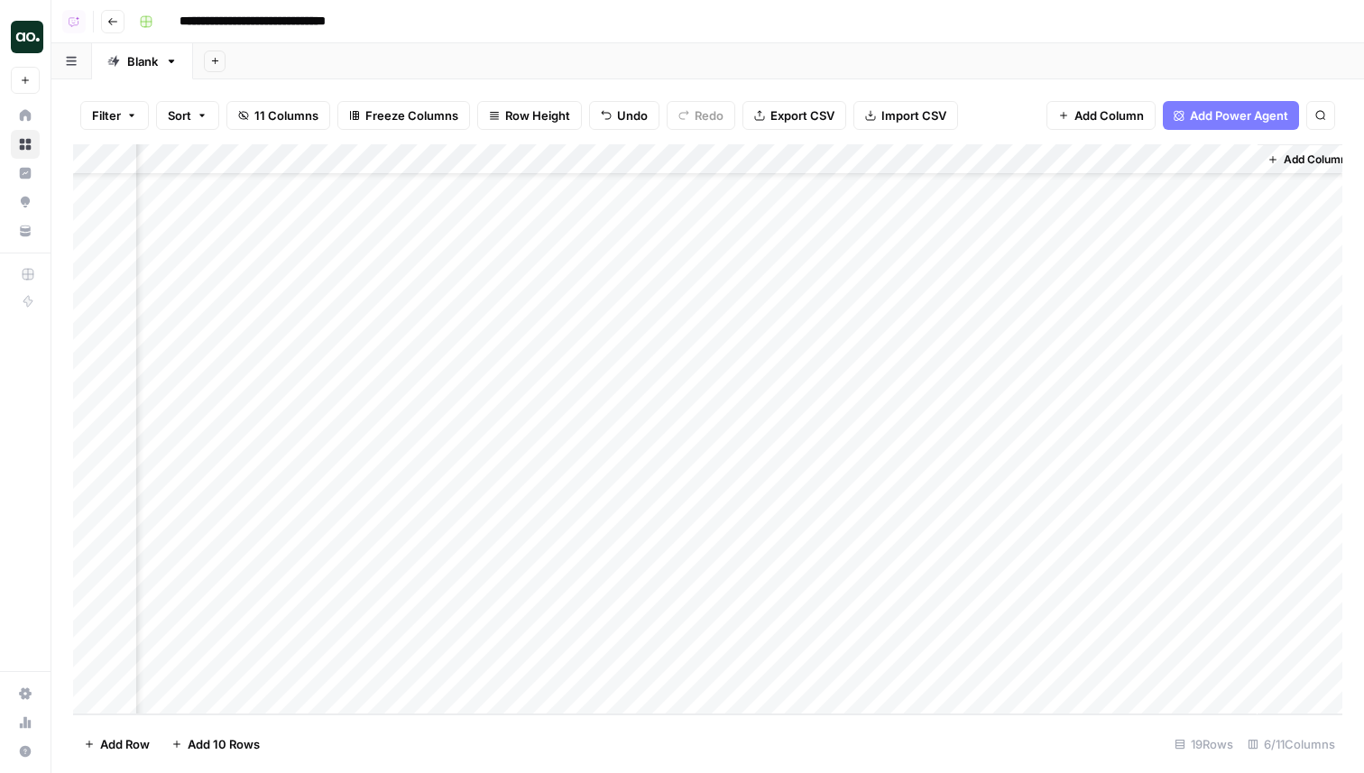
scroll to position [72, 378]
click at [1230, 158] on div "Add Column" at bounding box center [708, 429] width 1270 height 570
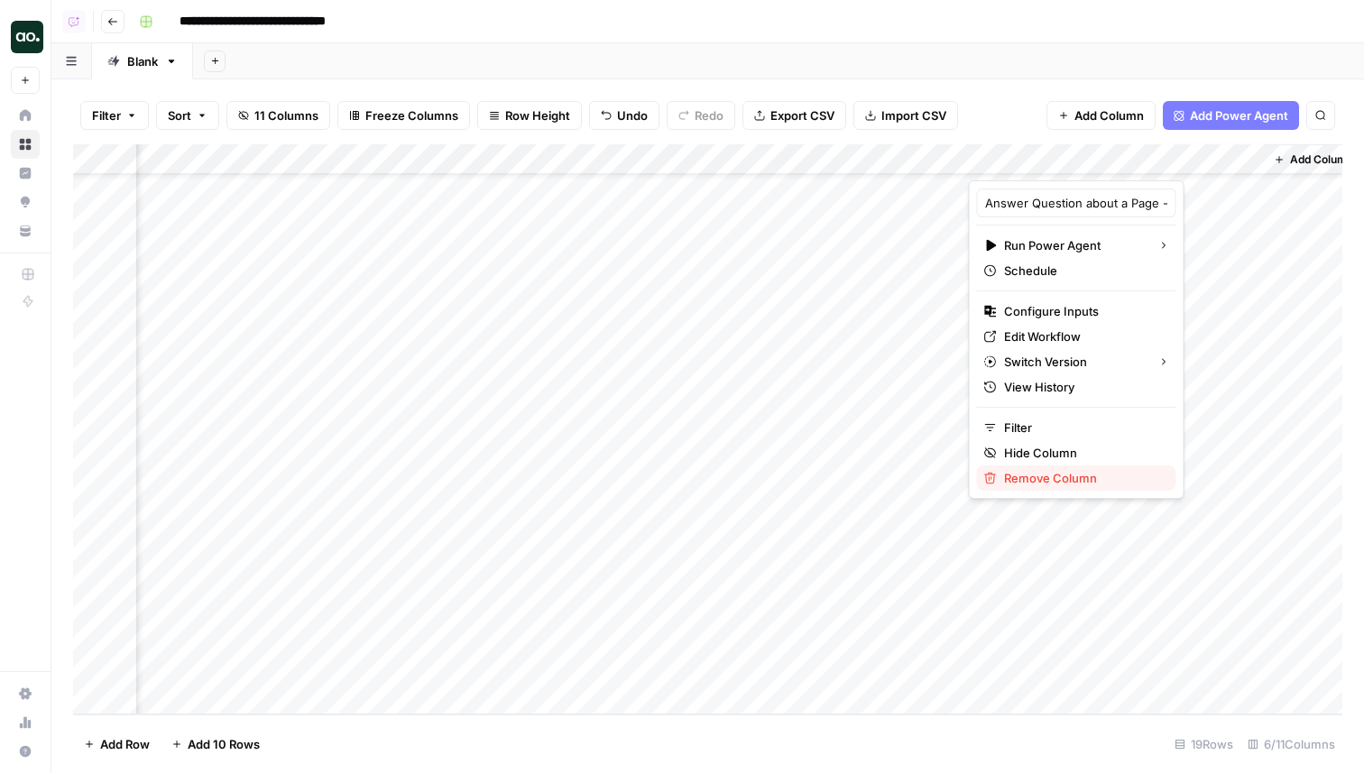
click at [1035, 474] on span "Remove Column" at bounding box center [1083, 478] width 158 height 18
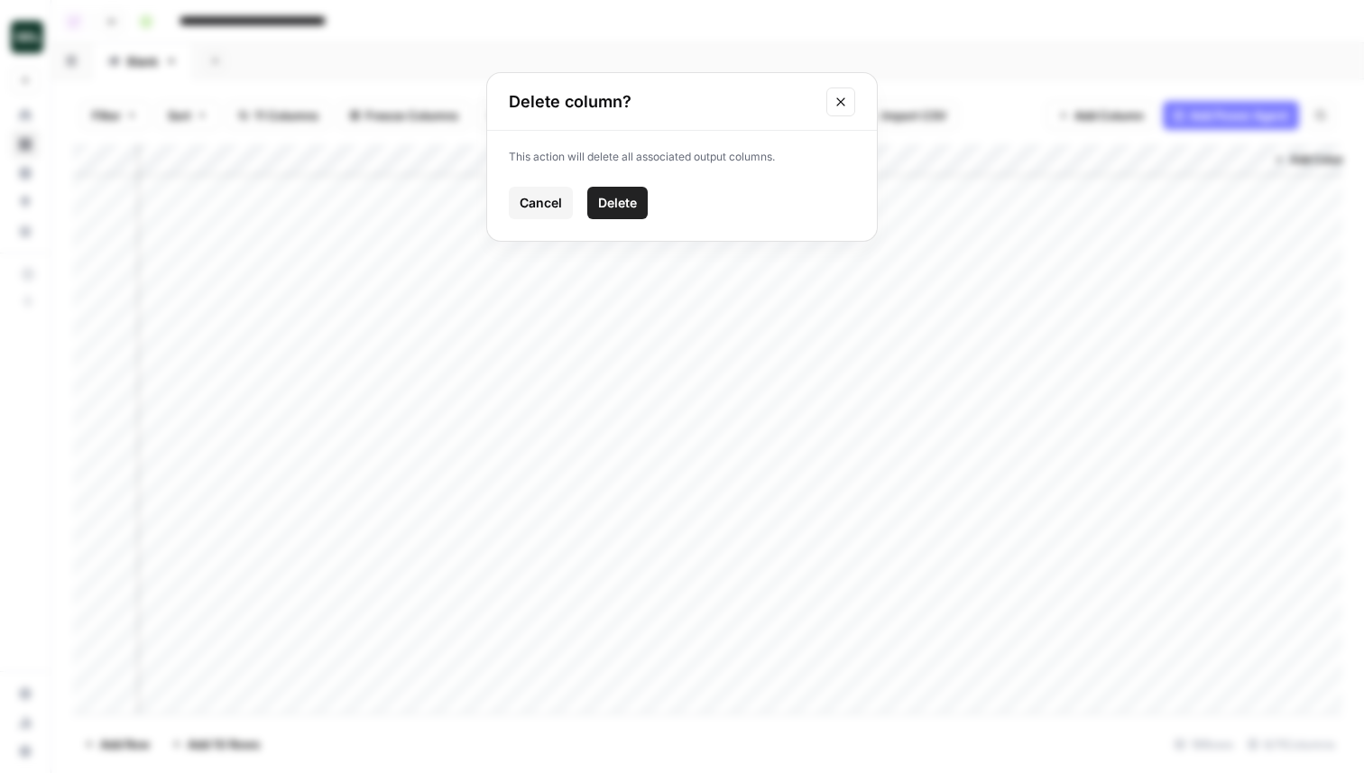
click at [629, 201] on span "Delete" at bounding box center [617, 203] width 39 height 18
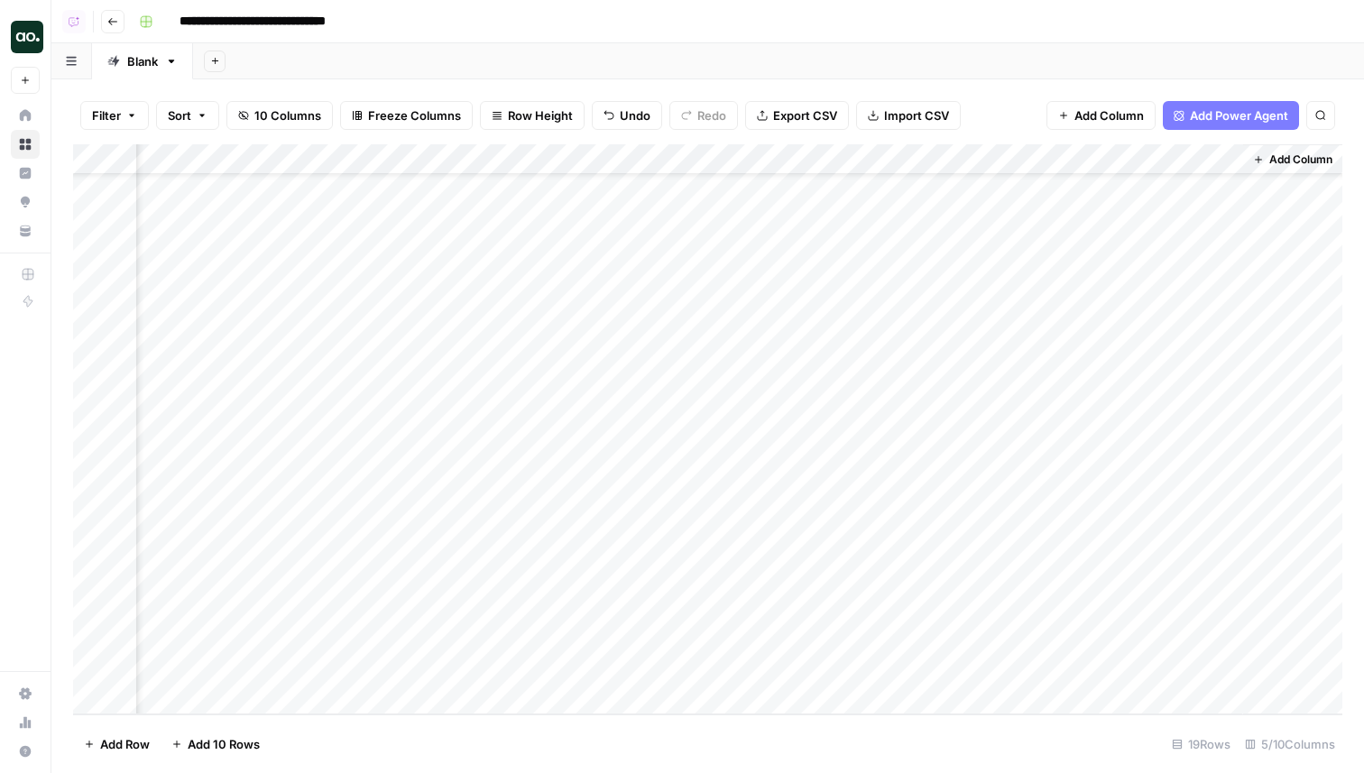
scroll to position [72, 0]
click at [1238, 670] on div "Add Column" at bounding box center [708, 429] width 1270 height 570
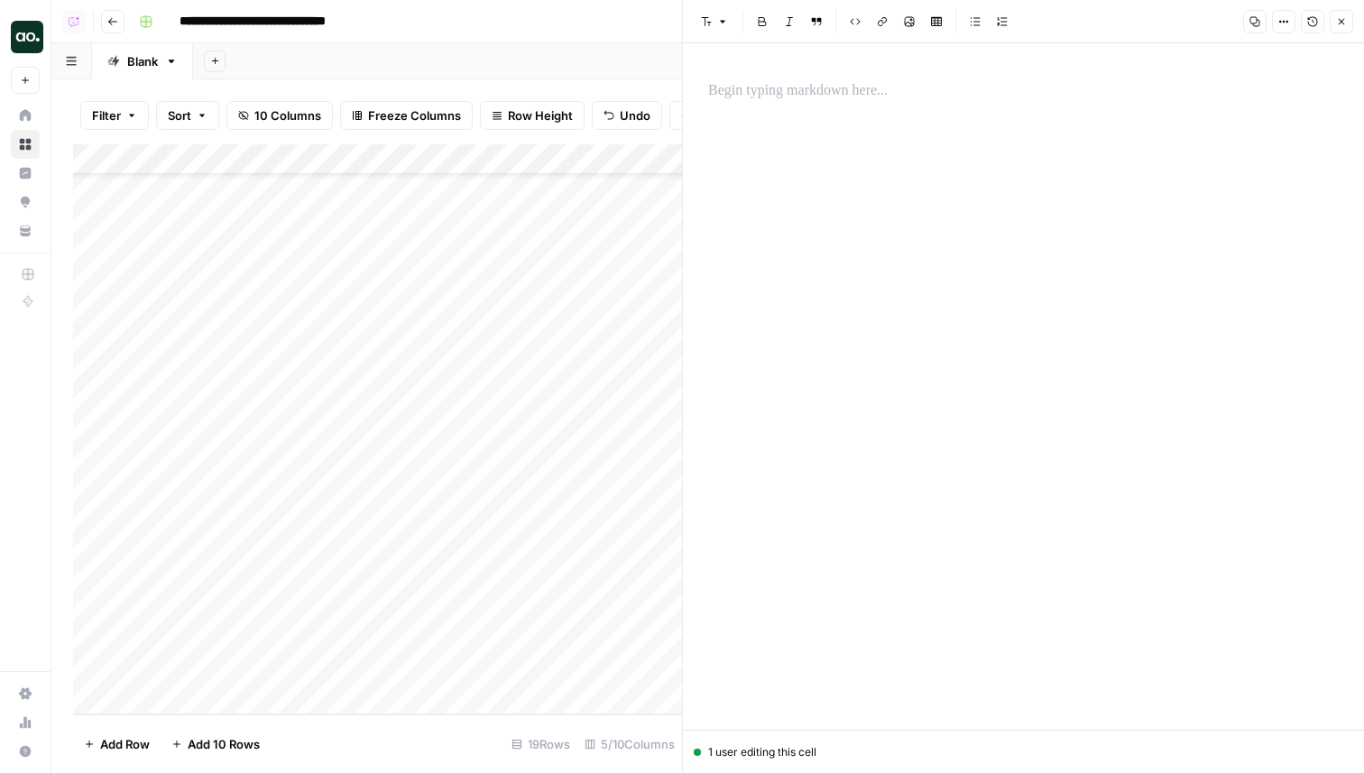
click at [878, 106] on div at bounding box center [1023, 91] width 652 height 38
click at [1342, 20] on icon "button" at bounding box center [1342, 22] width 6 height 6
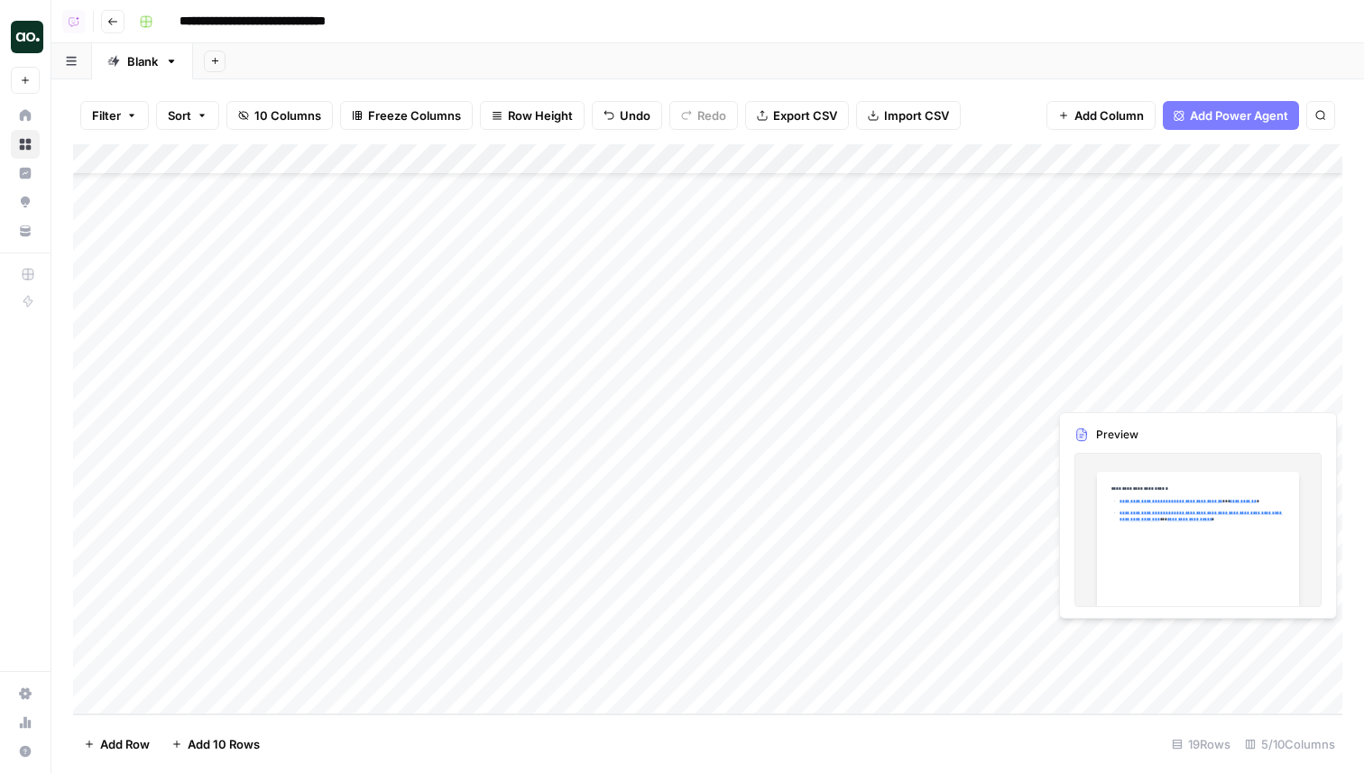
click at [1233, 641] on div "Add Column" at bounding box center [708, 429] width 1270 height 570
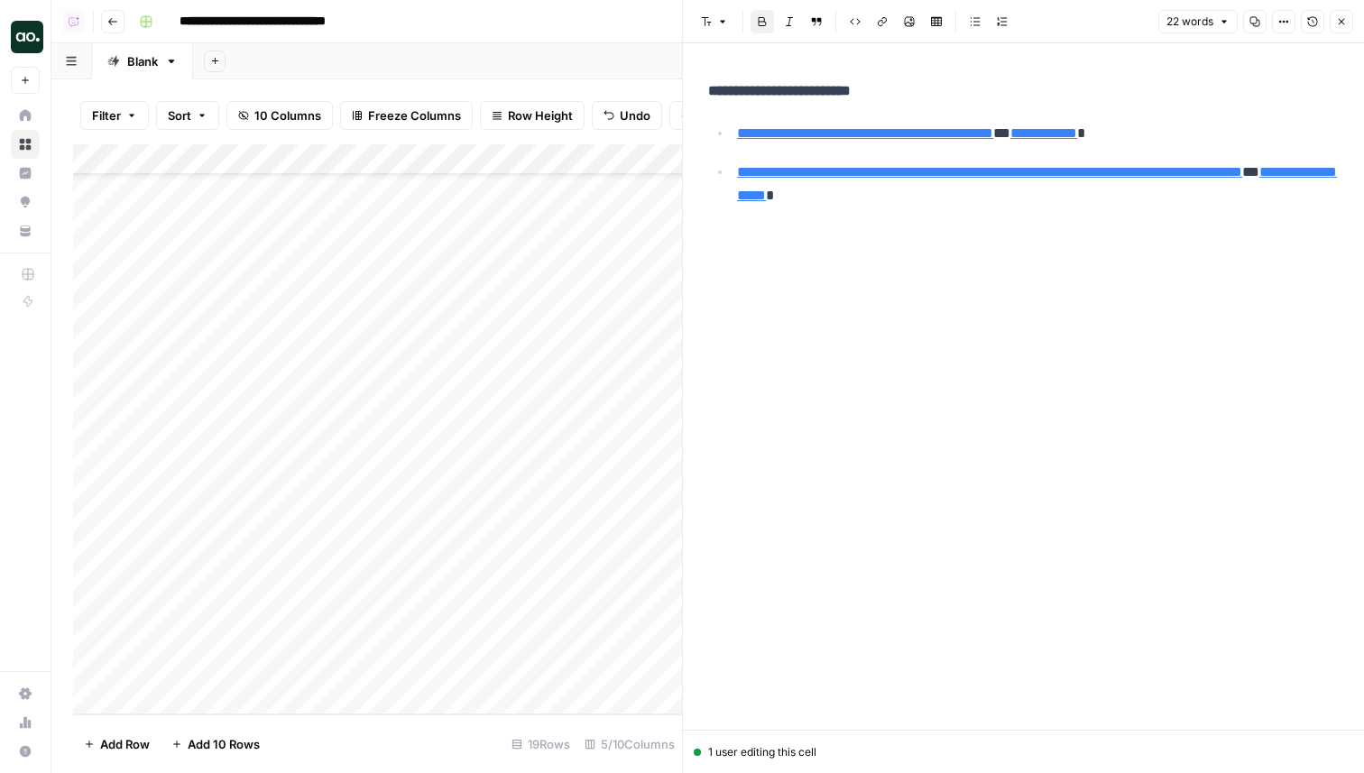
click at [1344, 17] on icon "button" at bounding box center [1341, 21] width 11 height 11
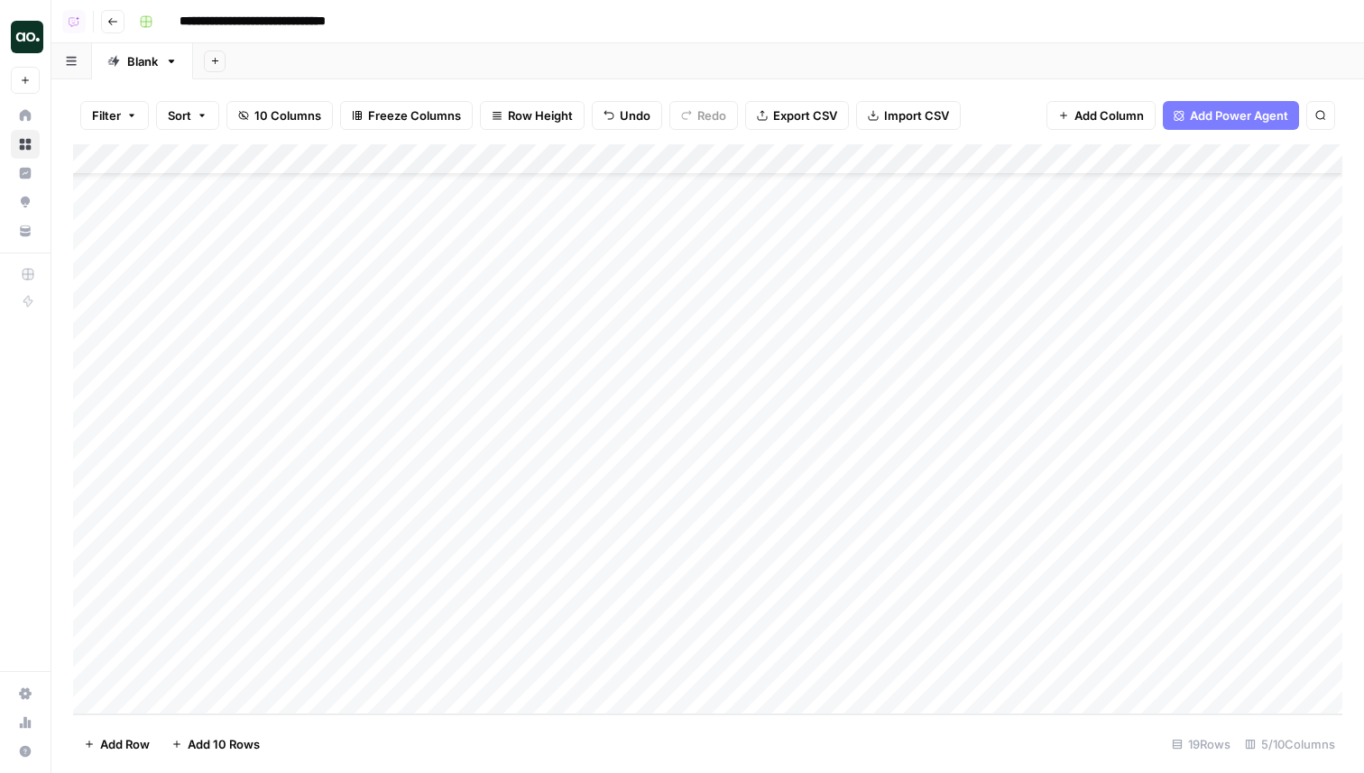
click at [1231, 679] on div "Add Column" at bounding box center [708, 429] width 1270 height 570
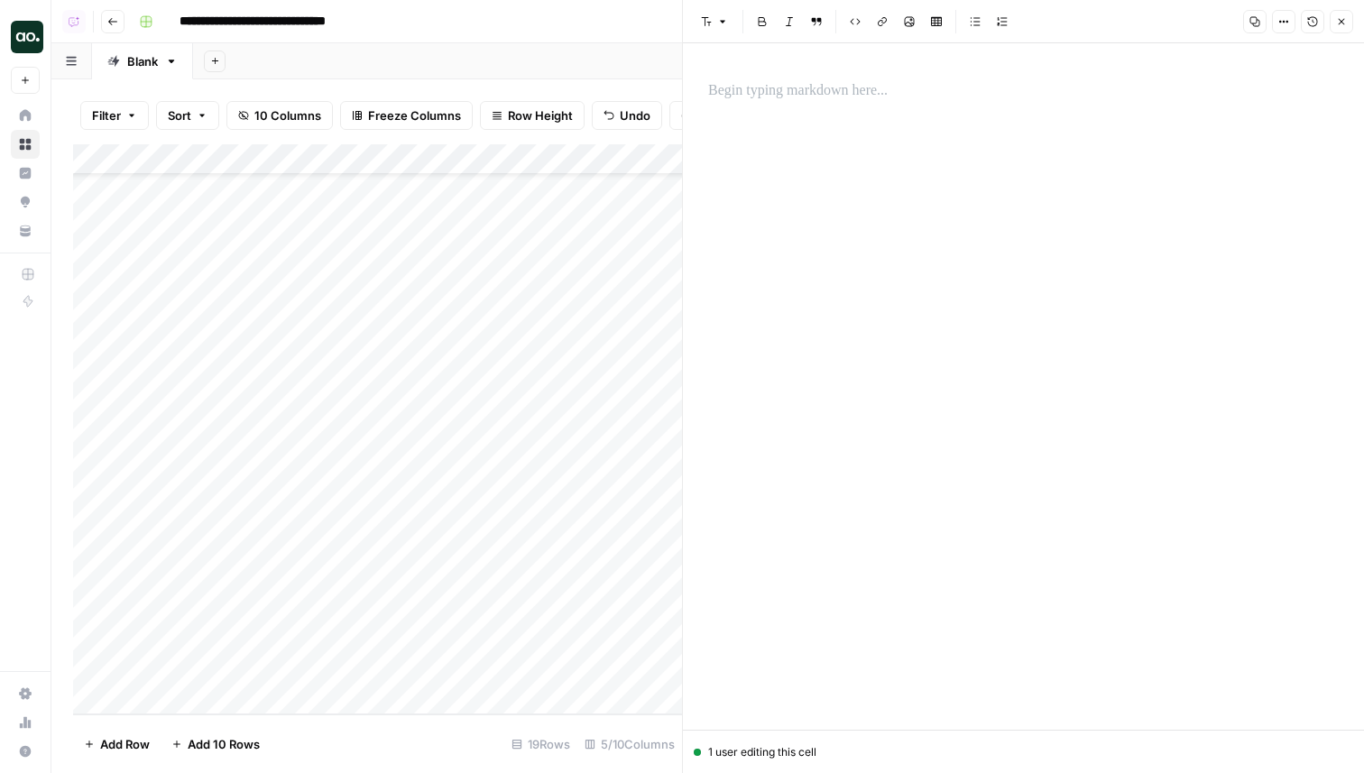
click at [1342, 22] on icon "button" at bounding box center [1342, 22] width 6 height 6
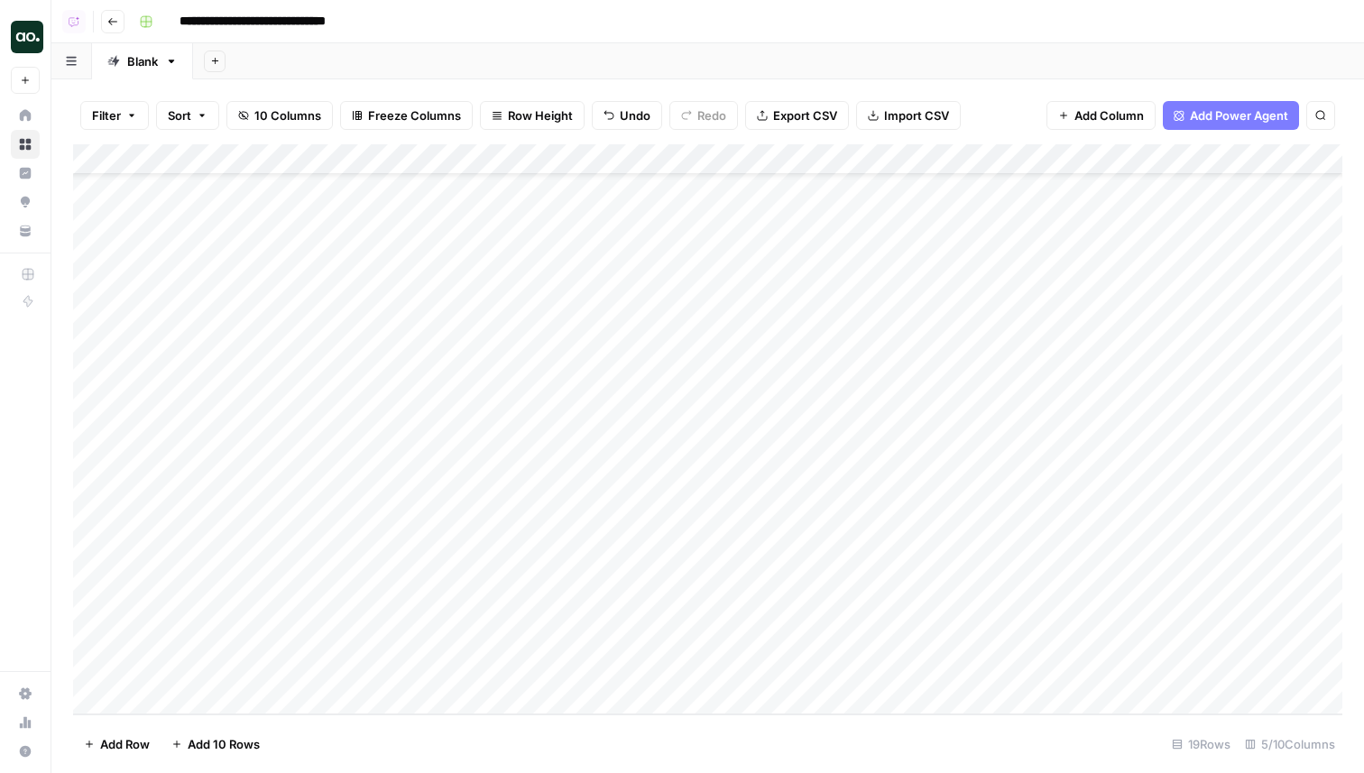
scroll to position [72, 106]
click at [1142, 601] on div "Add Column" at bounding box center [708, 429] width 1270 height 570
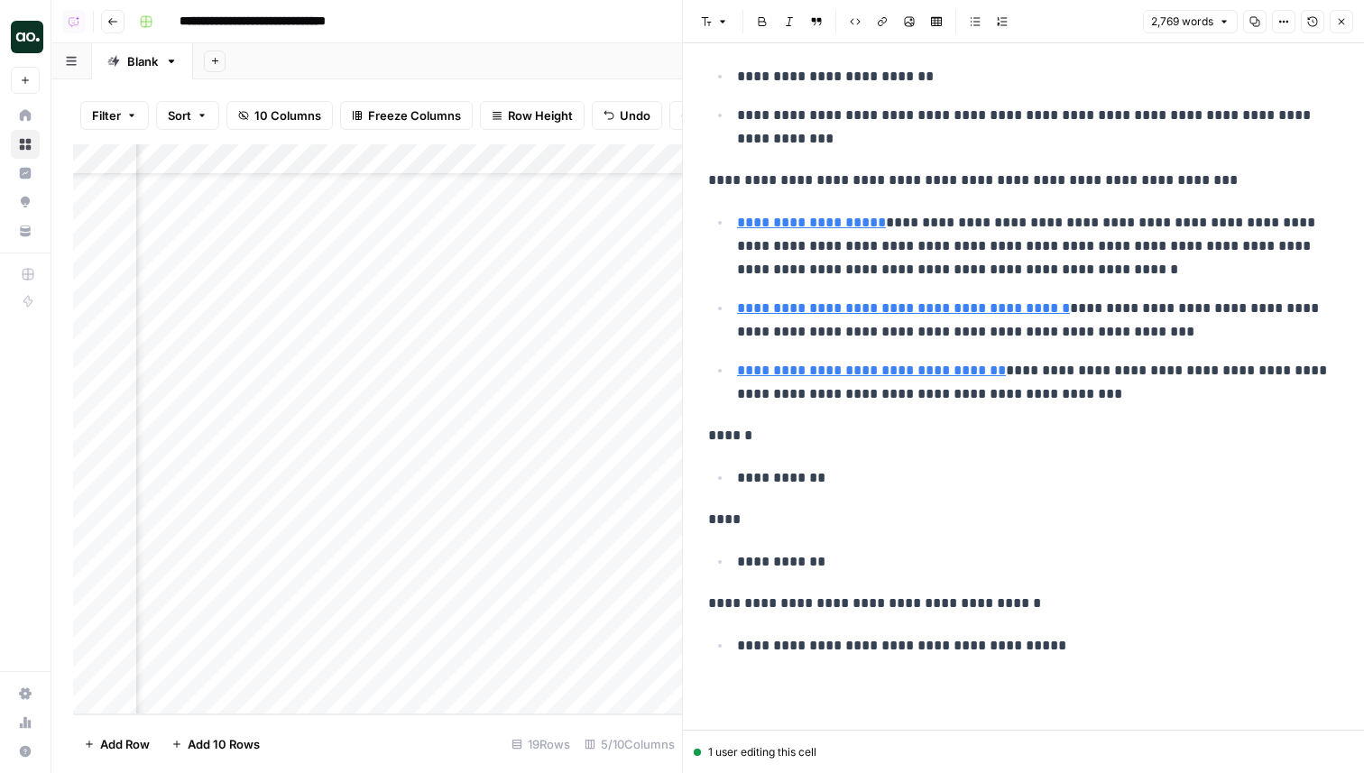
scroll to position [72, 766]
click at [453, 676] on div "Add Column" at bounding box center [377, 429] width 609 height 570
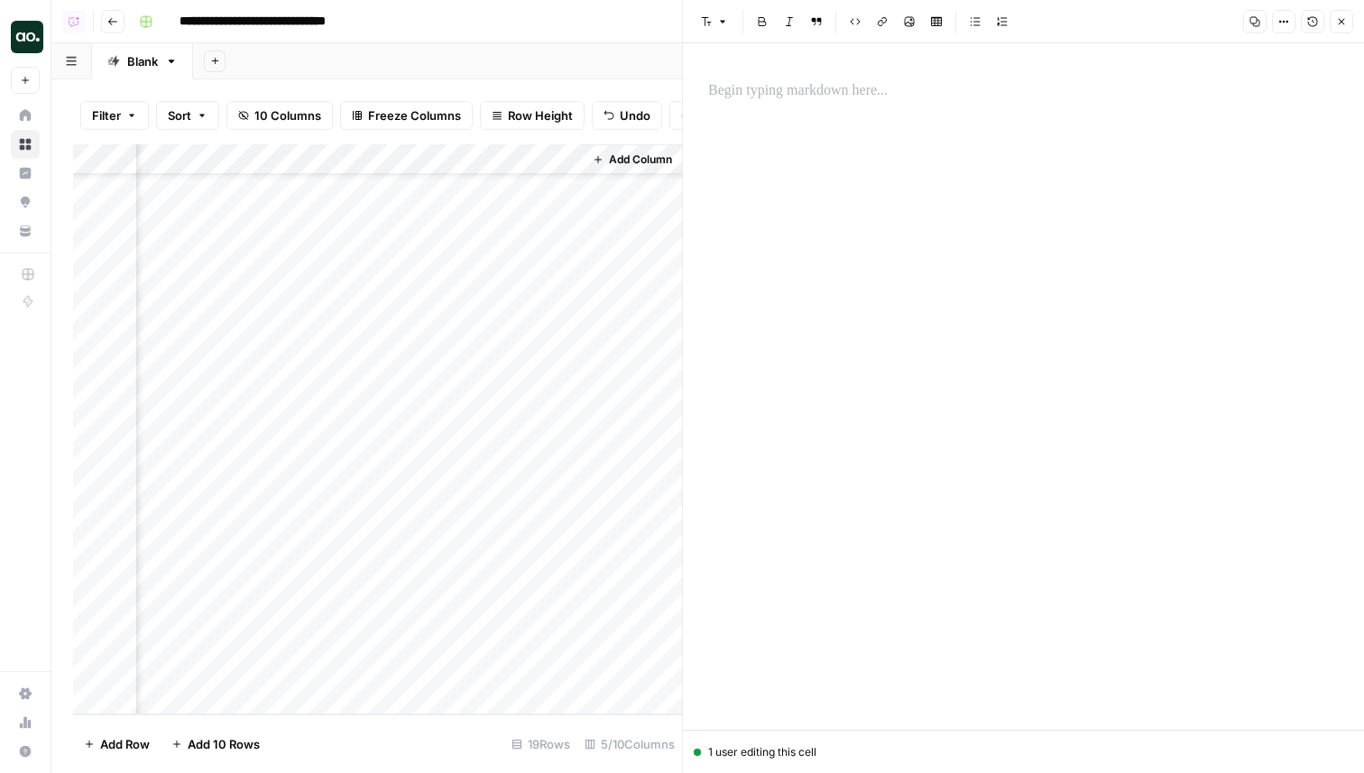
click at [1346, 25] on icon "button" at bounding box center [1341, 21] width 11 height 11
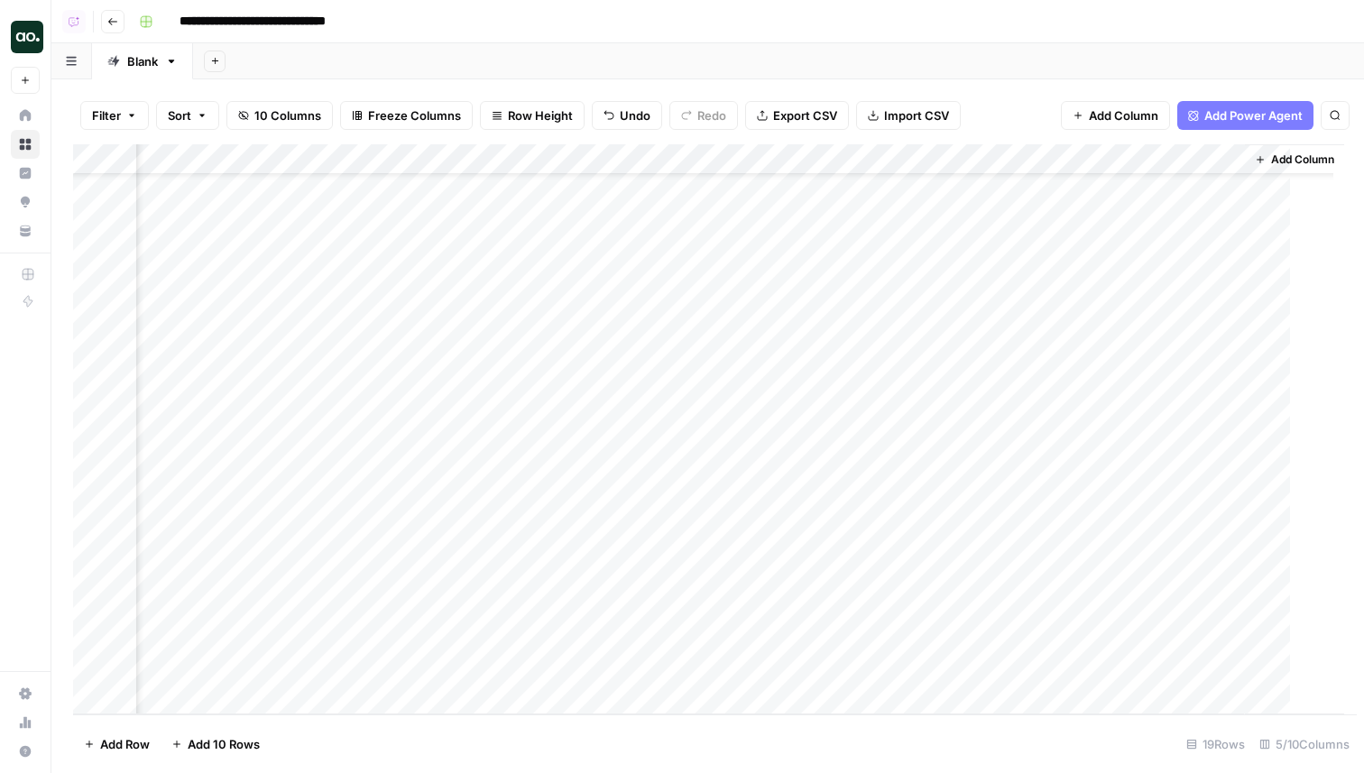
scroll to position [72, 84]
click at [1060, 670] on div "Add Column" at bounding box center [708, 429] width 1270 height 570
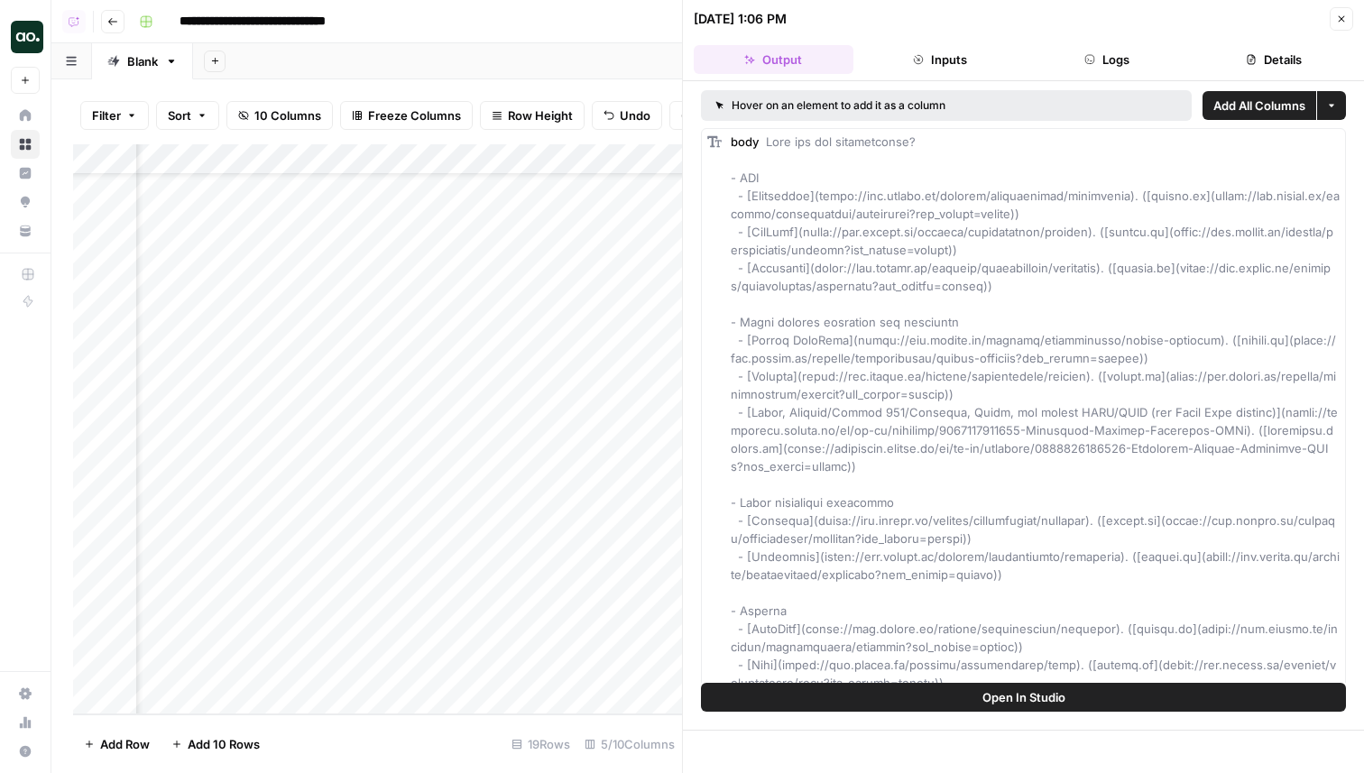
click at [1347, 13] on button "Close" at bounding box center [1341, 18] width 23 height 23
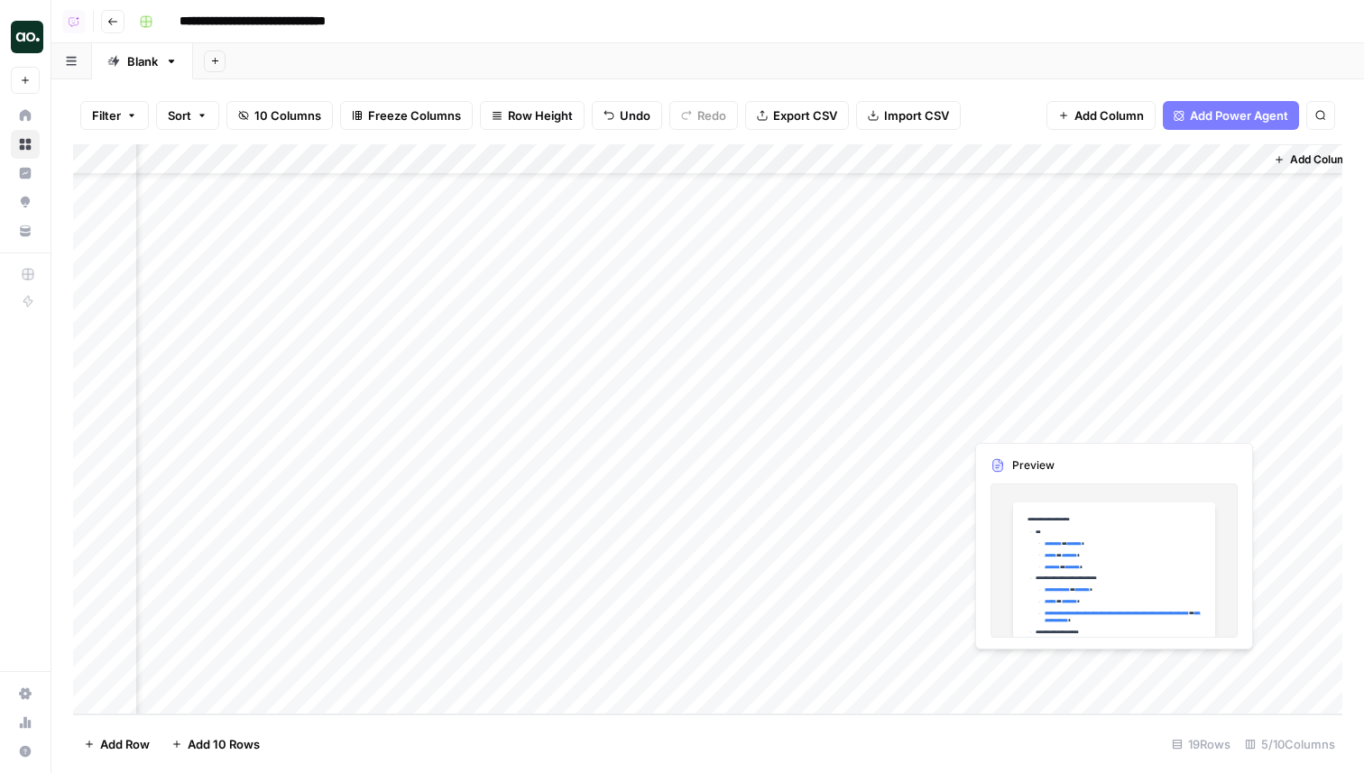
click at [1142, 660] on div "Add Column" at bounding box center [708, 429] width 1270 height 570
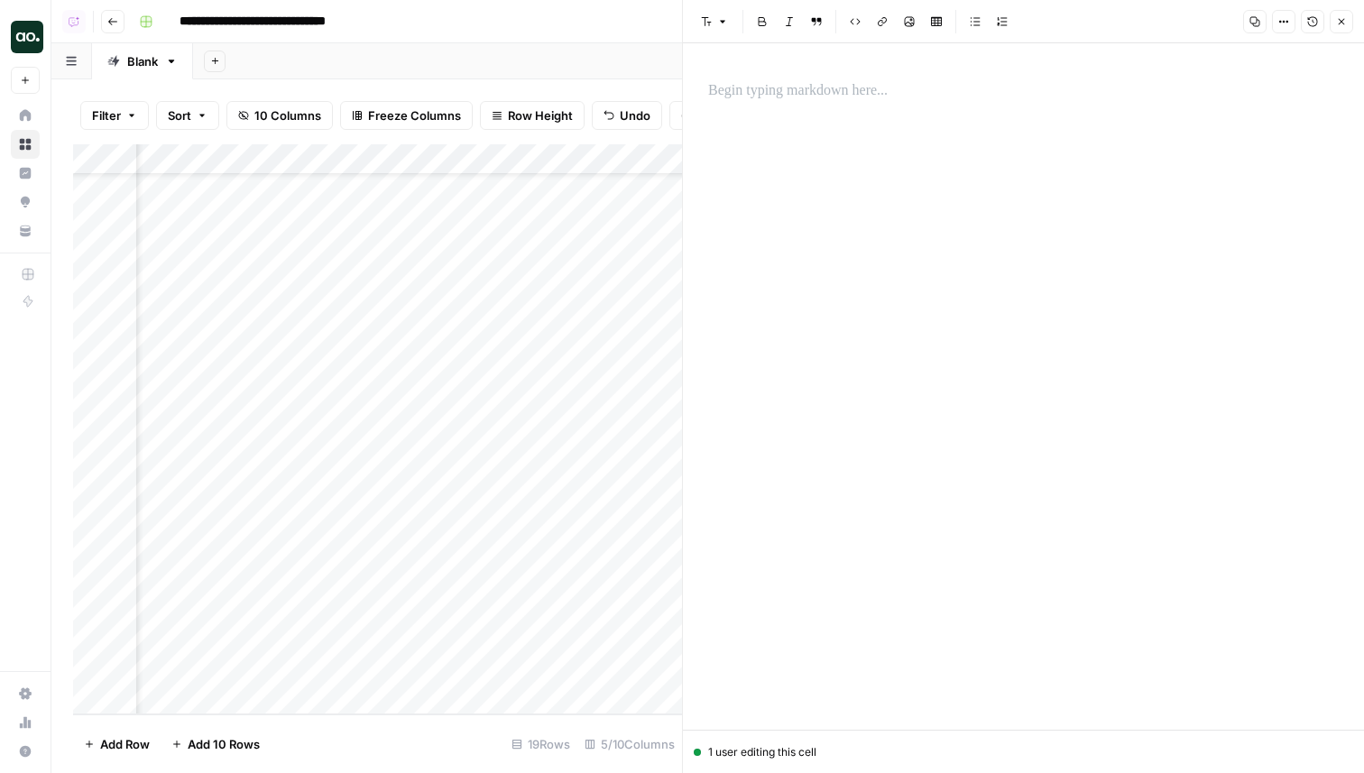
click at [1348, 18] on button "Close" at bounding box center [1341, 21] width 23 height 23
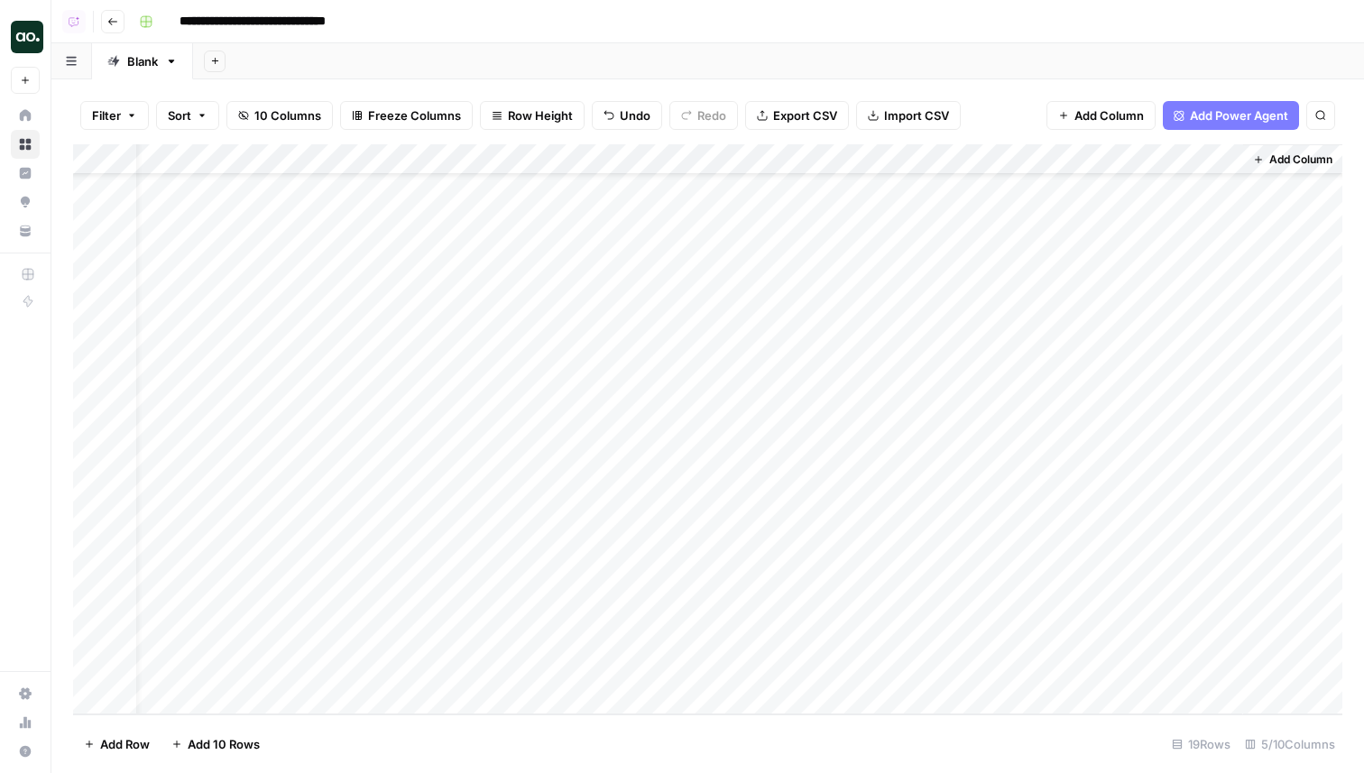
scroll to position [72, 0]
click at [1196, 643] on div "Add Column" at bounding box center [708, 429] width 1270 height 570
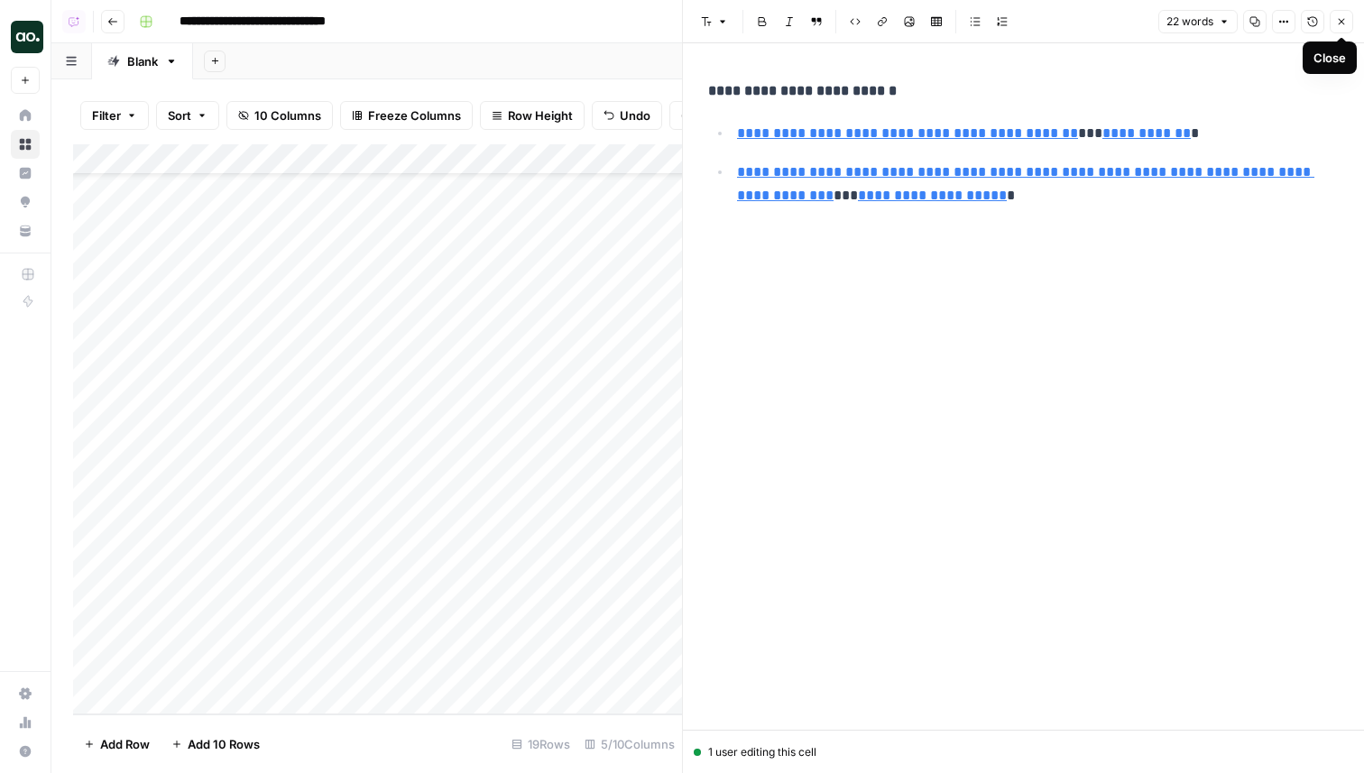
click at [1342, 27] on button "Close" at bounding box center [1341, 21] width 23 height 23
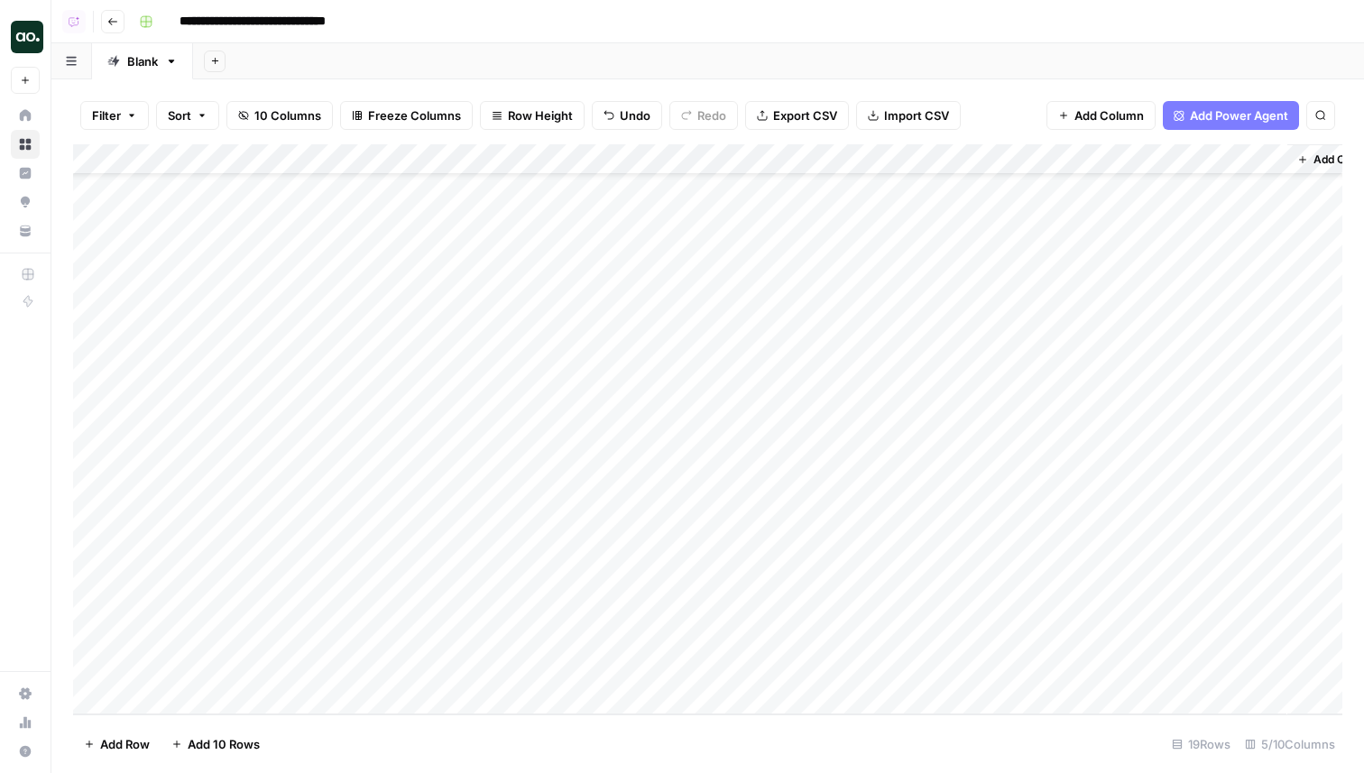
scroll to position [72, 0]
click at [1122, 550] on div "Add Column" at bounding box center [708, 429] width 1270 height 570
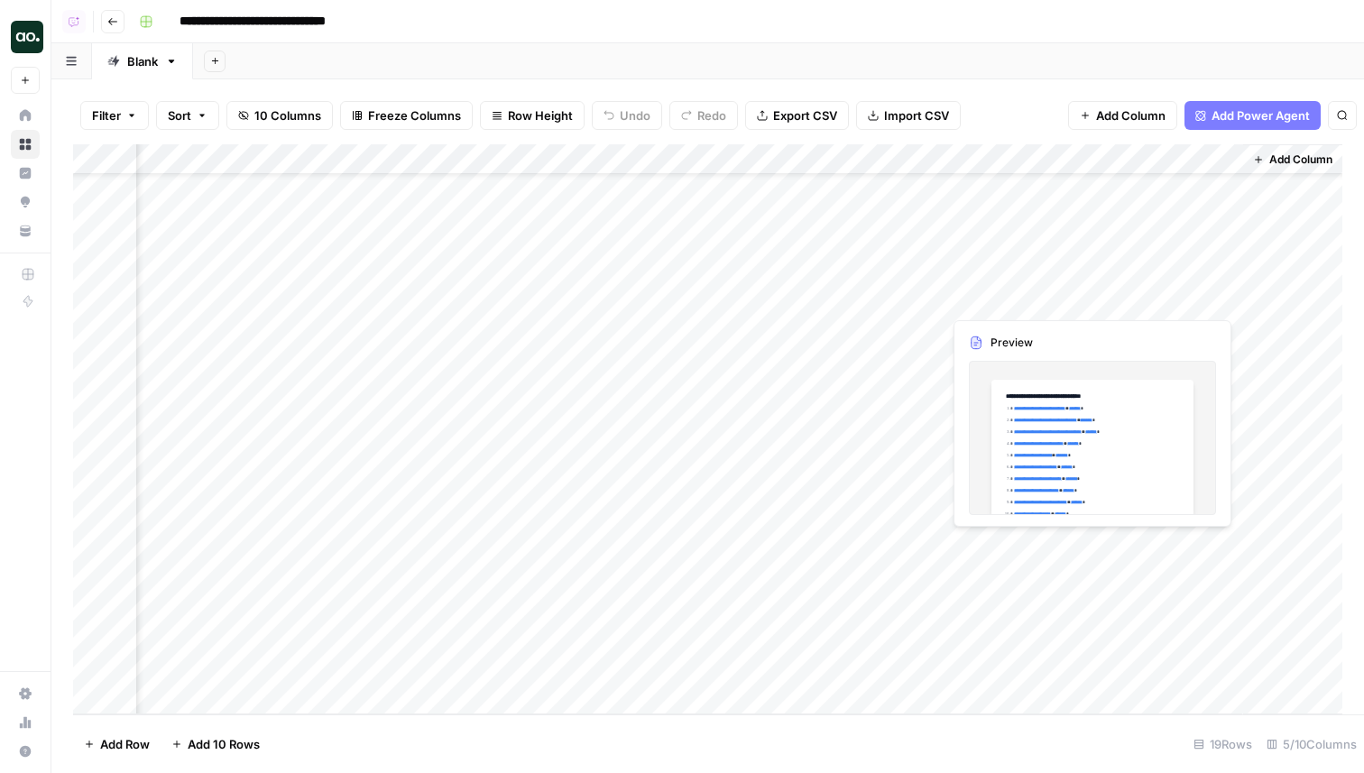
scroll to position [72, 91]
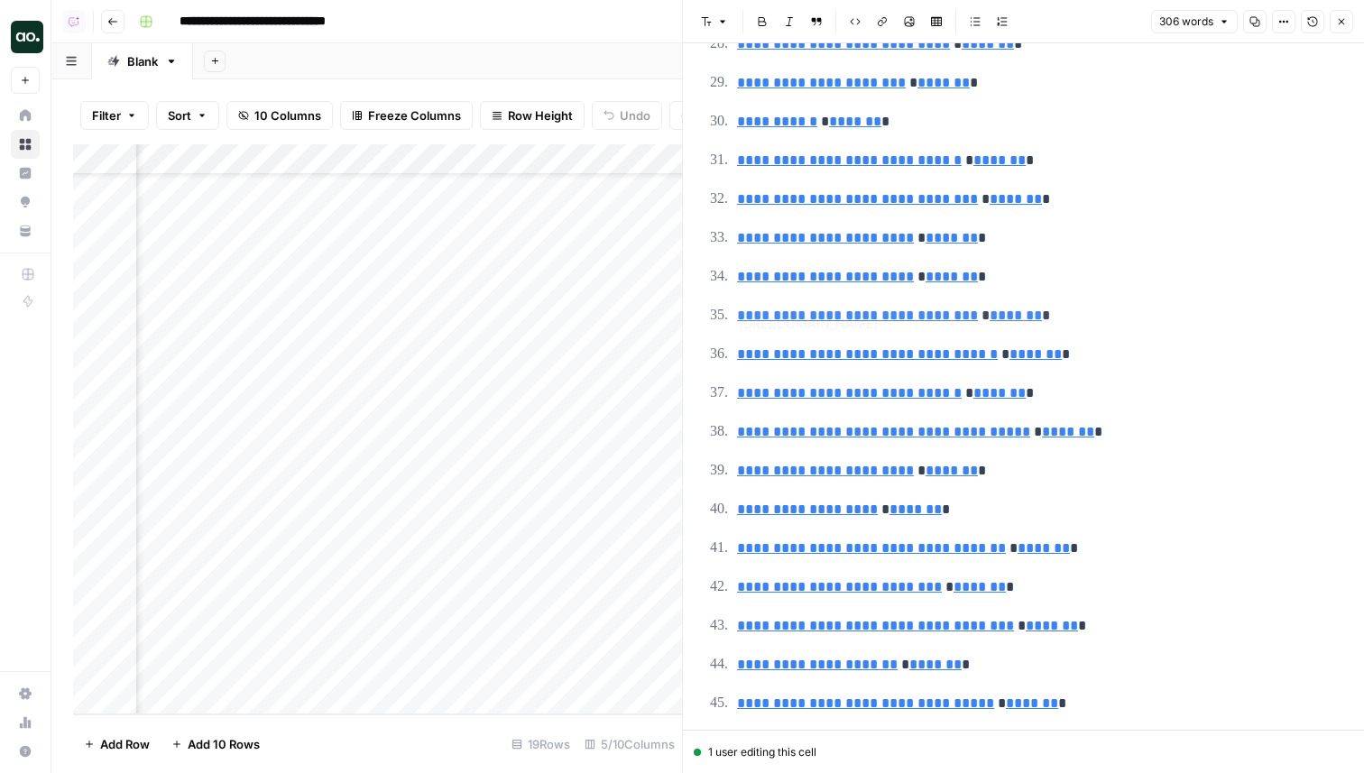
type input "https://cxl.com/institute/online-course/plan-validate-scale-ppc-campaigns/"
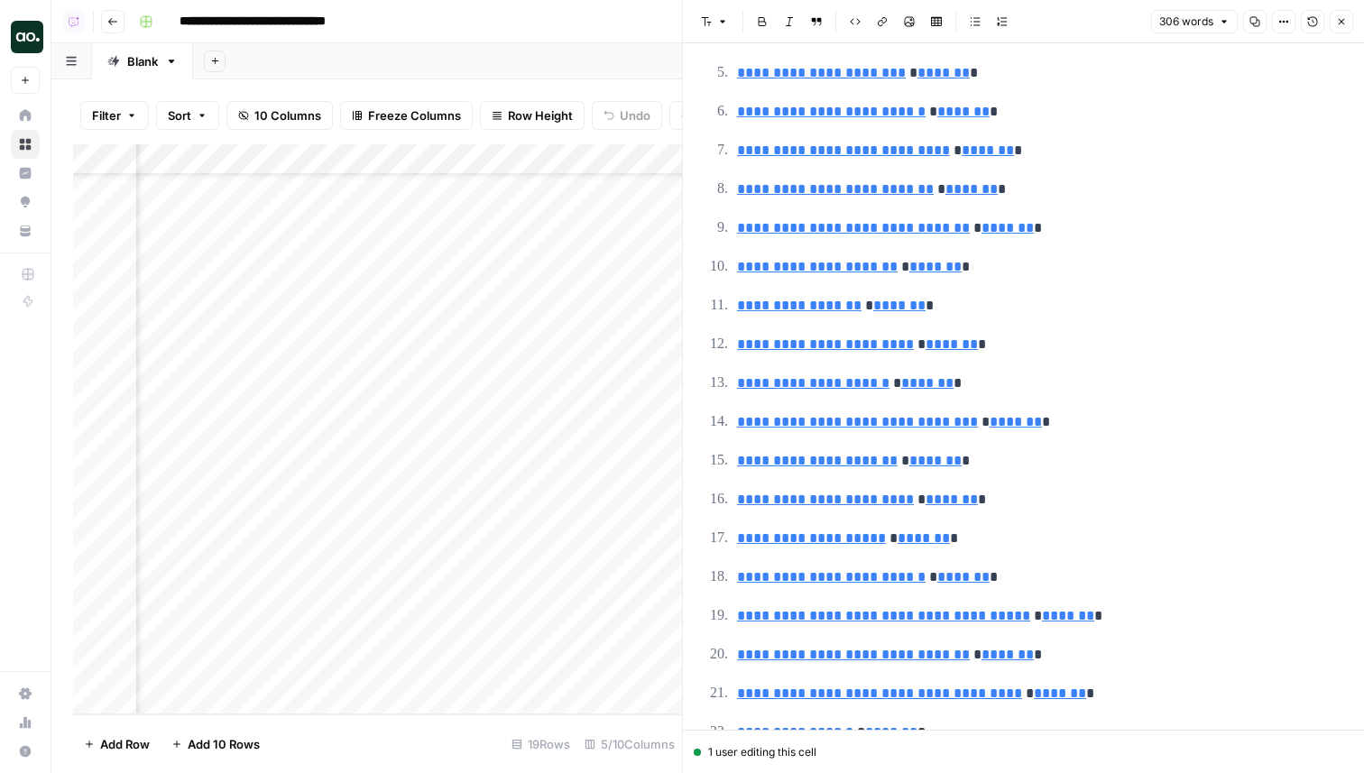
scroll to position [0, 0]
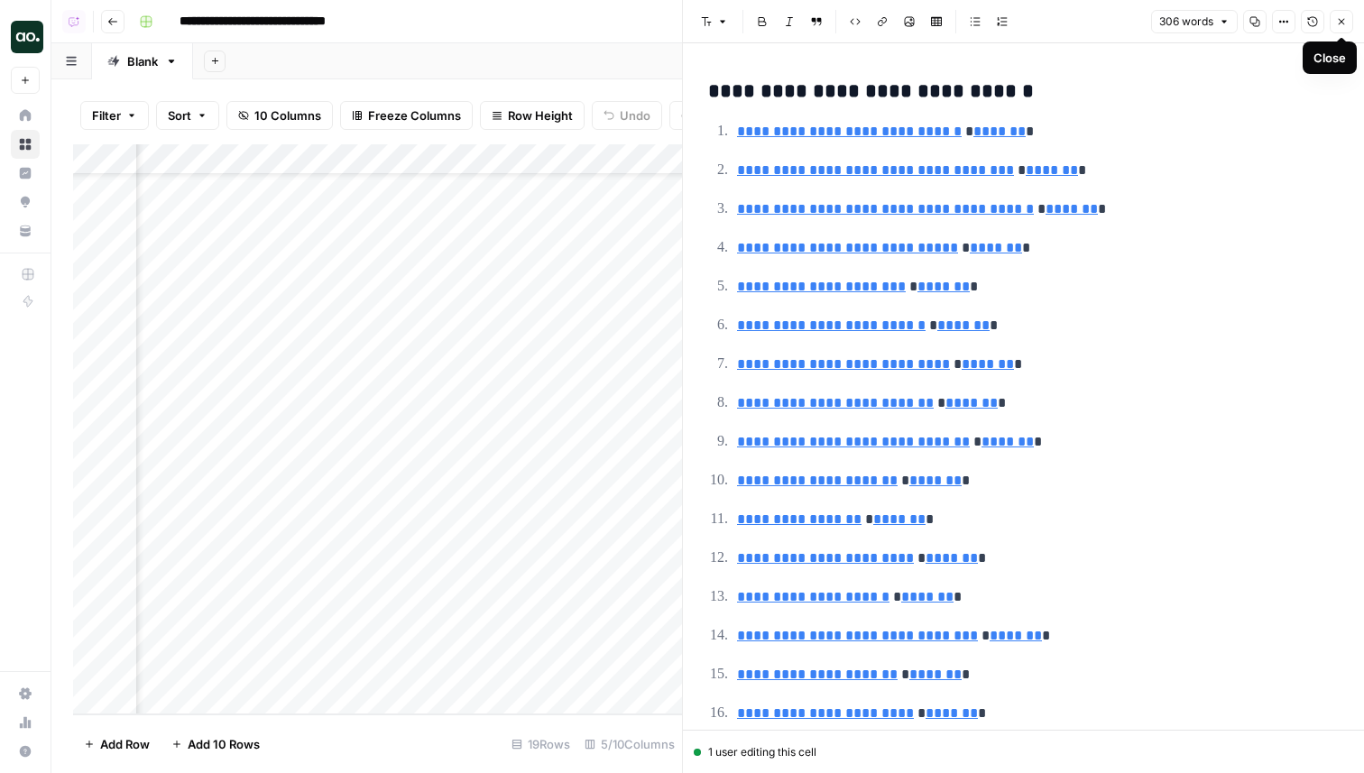
click at [1335, 20] on button "Close" at bounding box center [1341, 21] width 23 height 23
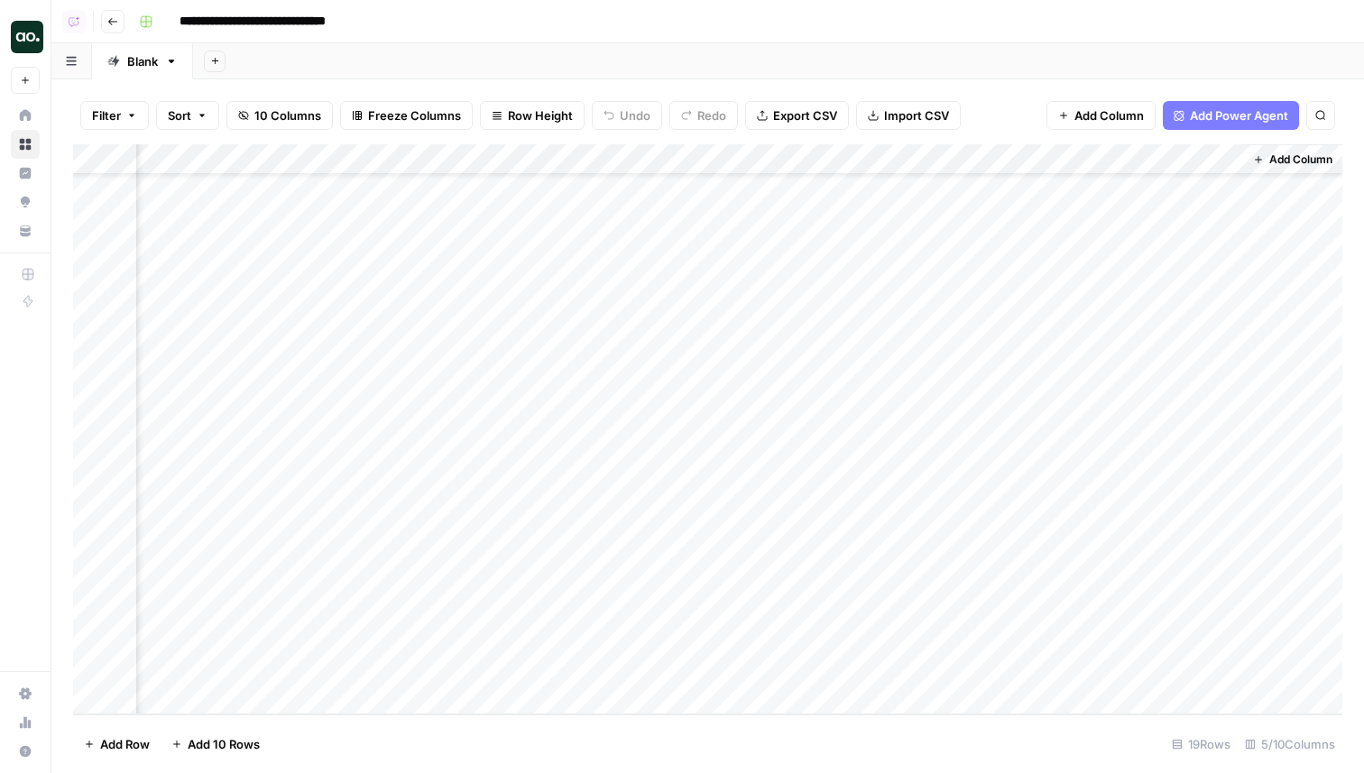
scroll to position [72, 0]
click at [833, 543] on div "Add Column" at bounding box center [708, 429] width 1270 height 570
click at [1122, 546] on div "Add Column" at bounding box center [708, 429] width 1270 height 570
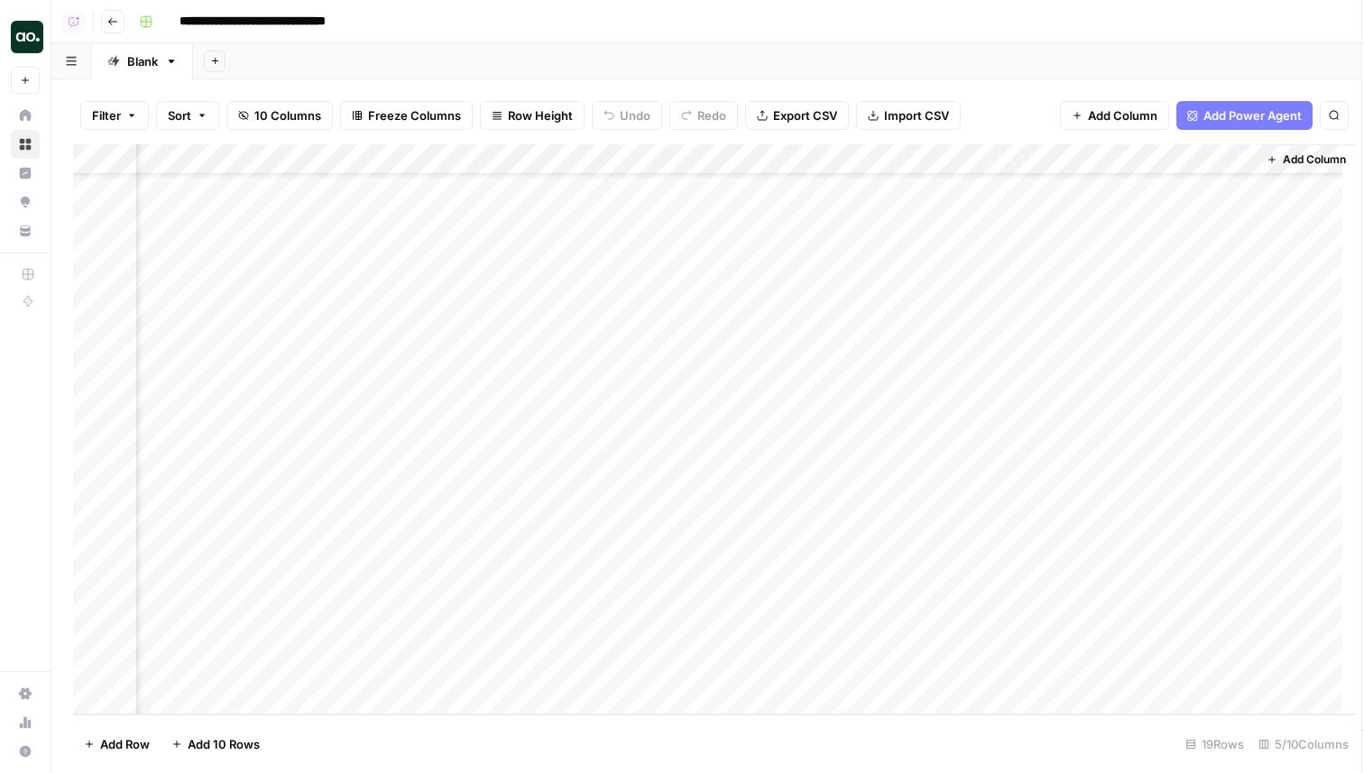
scroll to position [72, 92]
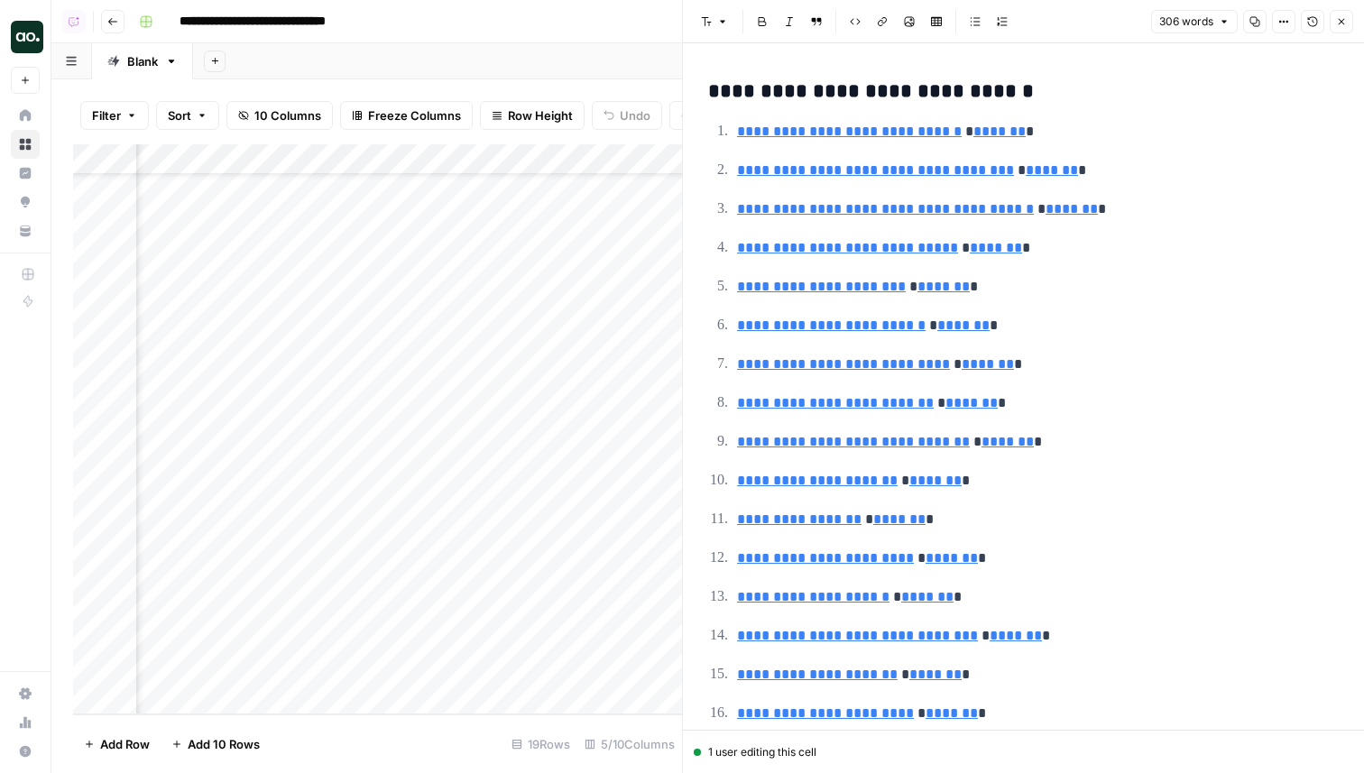
click at [1342, 24] on icon "button" at bounding box center [1341, 21] width 11 height 11
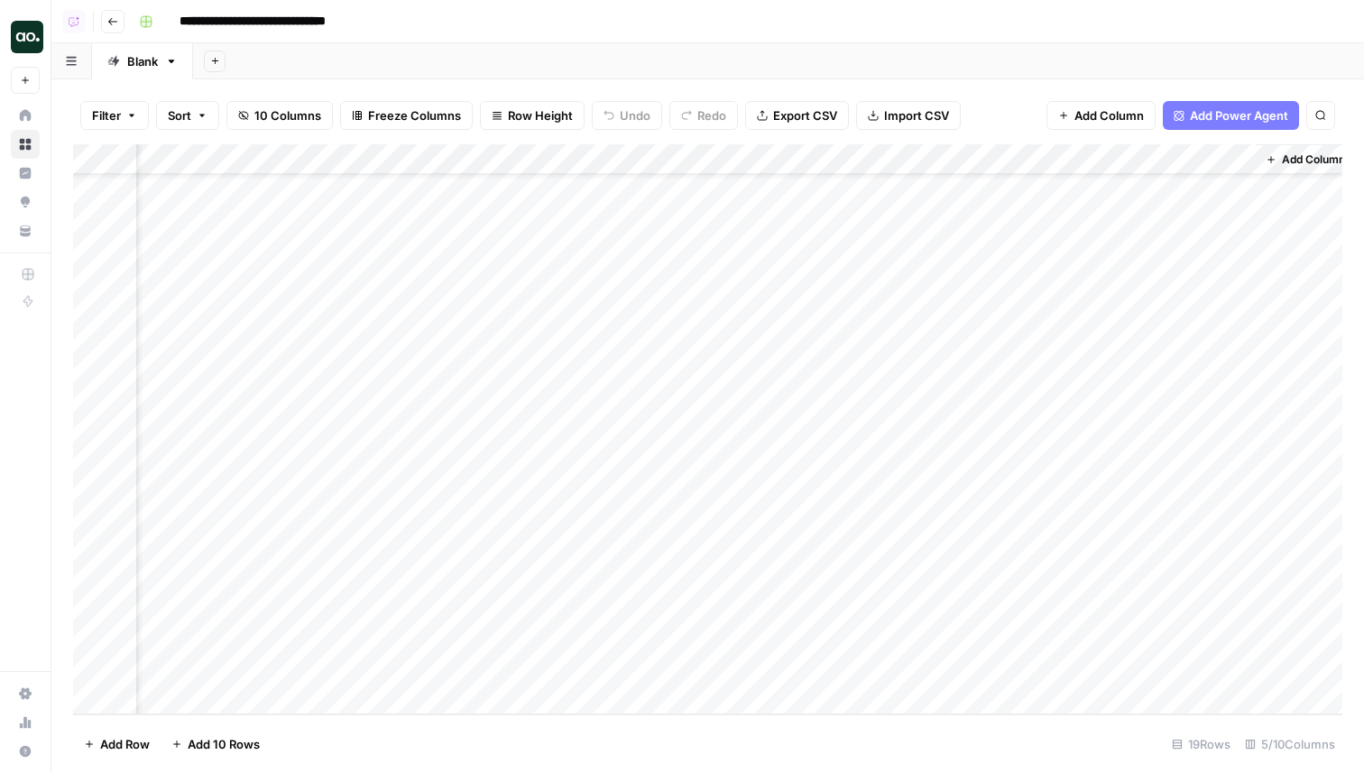
scroll to position [72, 84]
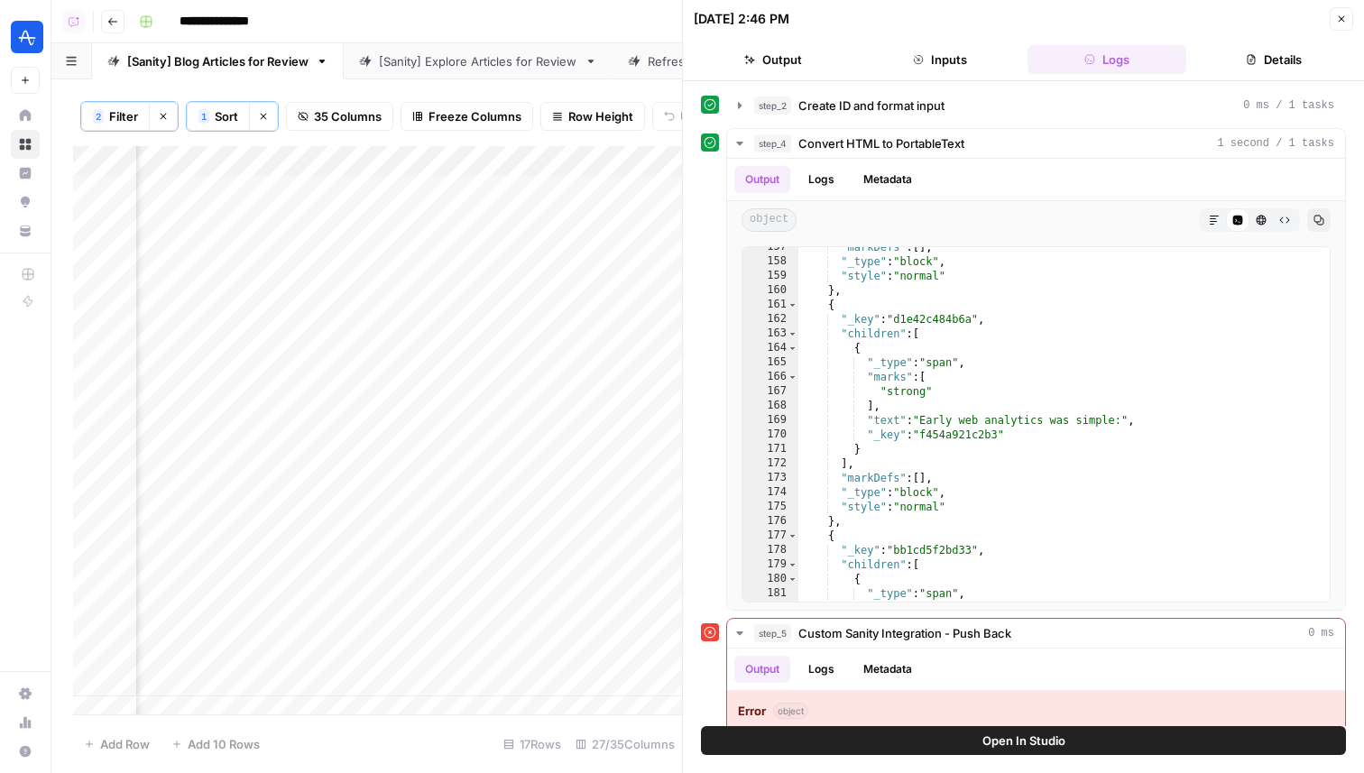
scroll to position [97, 0]
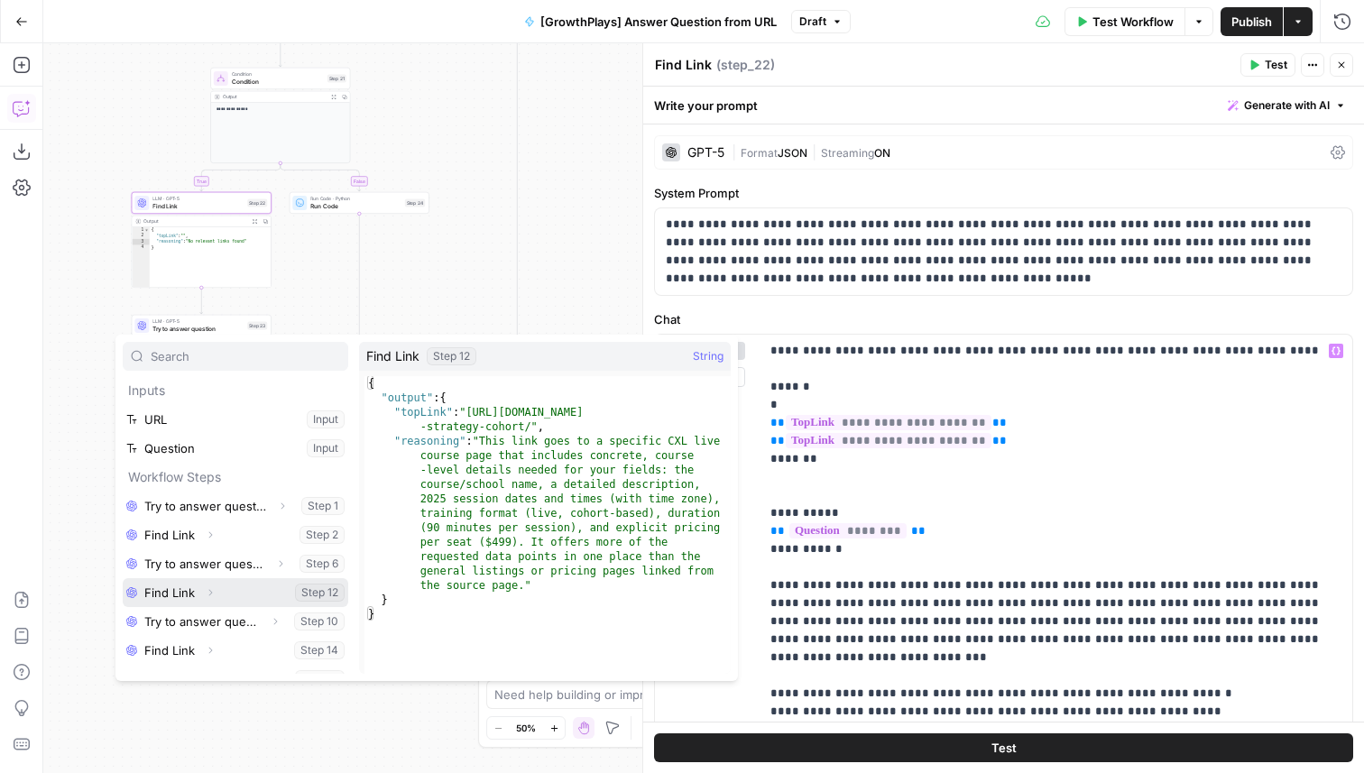
click at [216, 592] on button "Expand" at bounding box center [210, 592] width 23 height 23
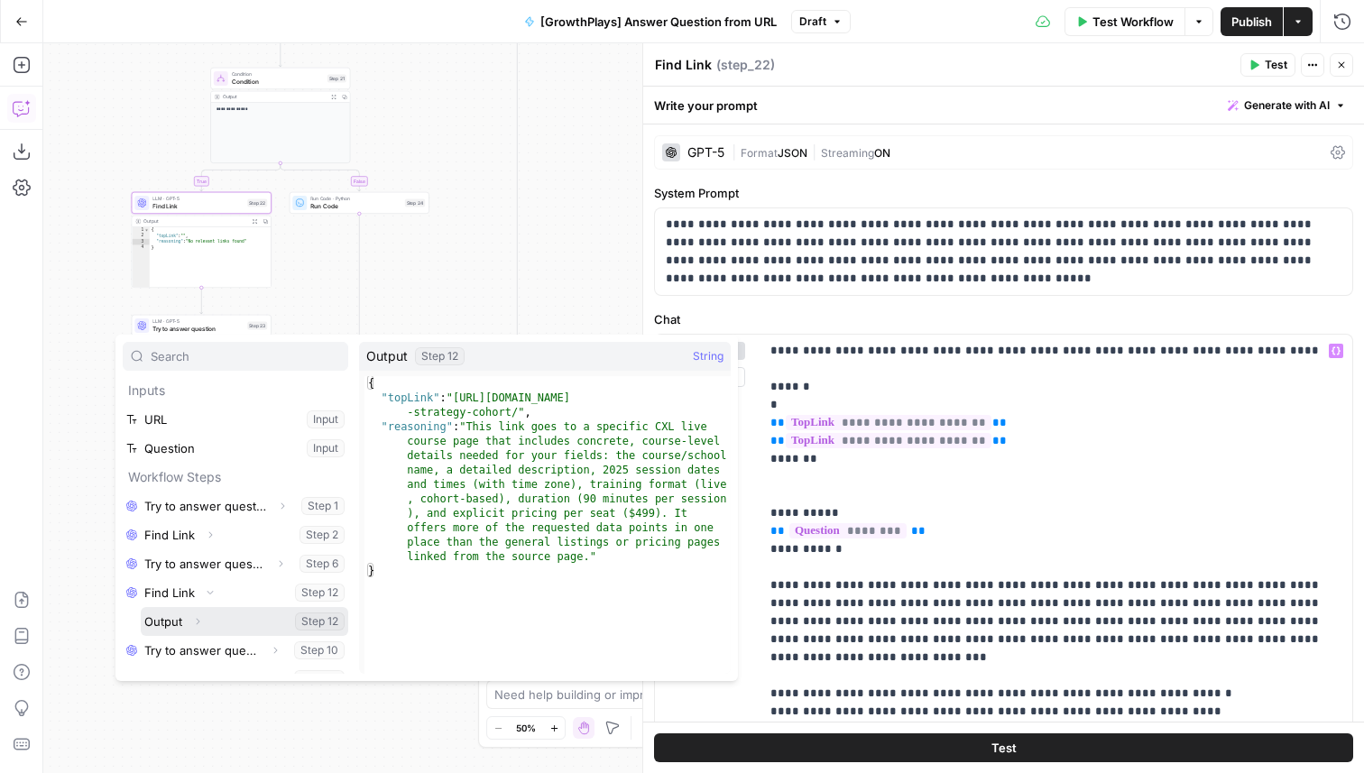
click at [201, 620] on icon "button" at bounding box center [197, 621] width 11 height 11
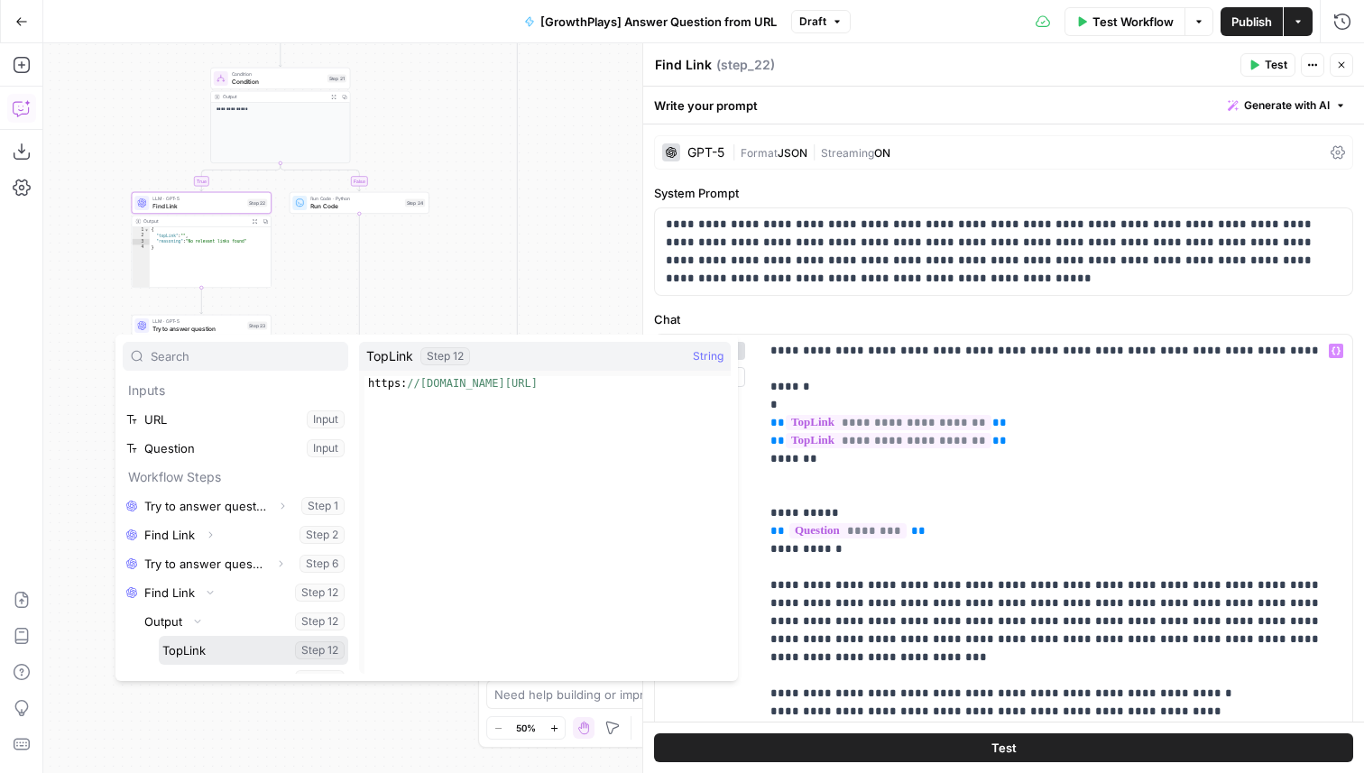
click at [192, 650] on button "Select variable TopLink" at bounding box center [253, 650] width 189 height 29
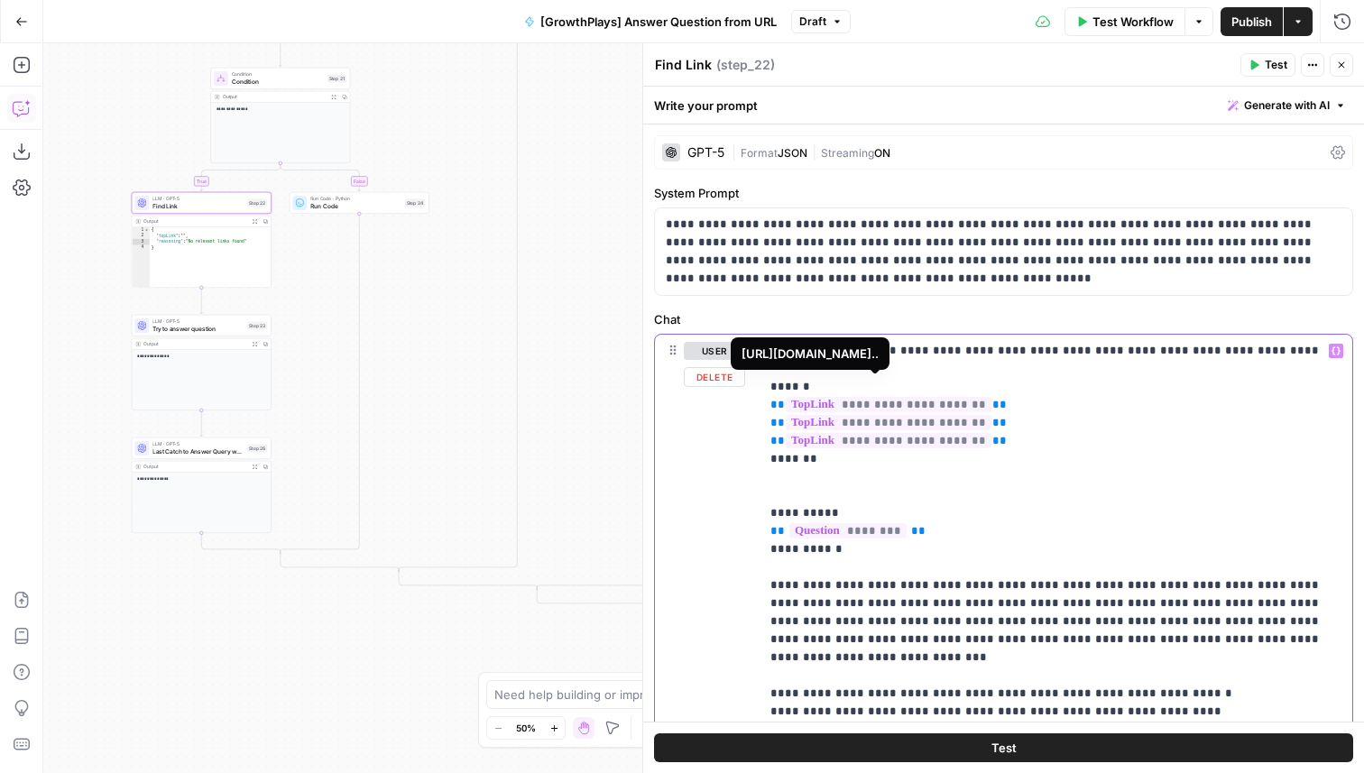
click at [859, 384] on p "**********" at bounding box center [1056, 567] width 571 height 451
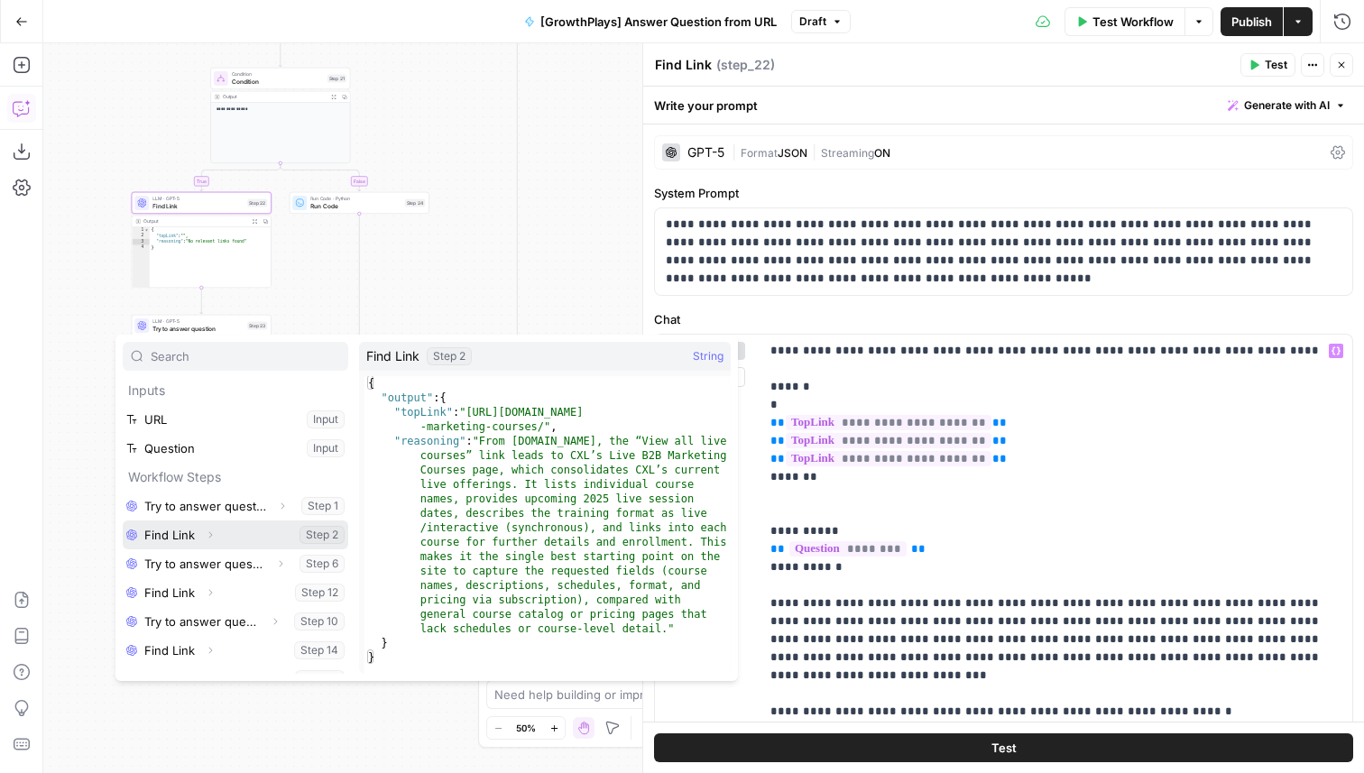
click at [214, 538] on icon "button" at bounding box center [210, 535] width 11 height 11
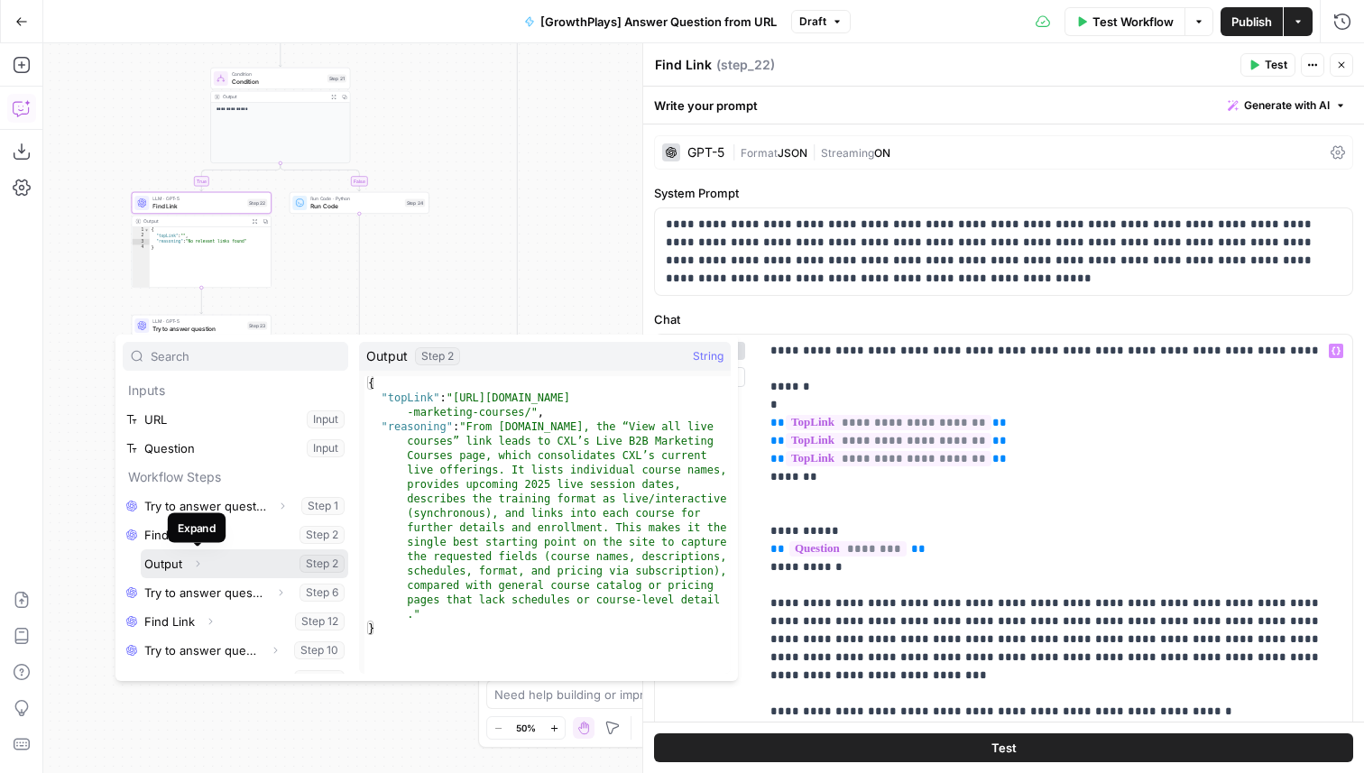
click at [202, 561] on icon "button" at bounding box center [197, 564] width 11 height 11
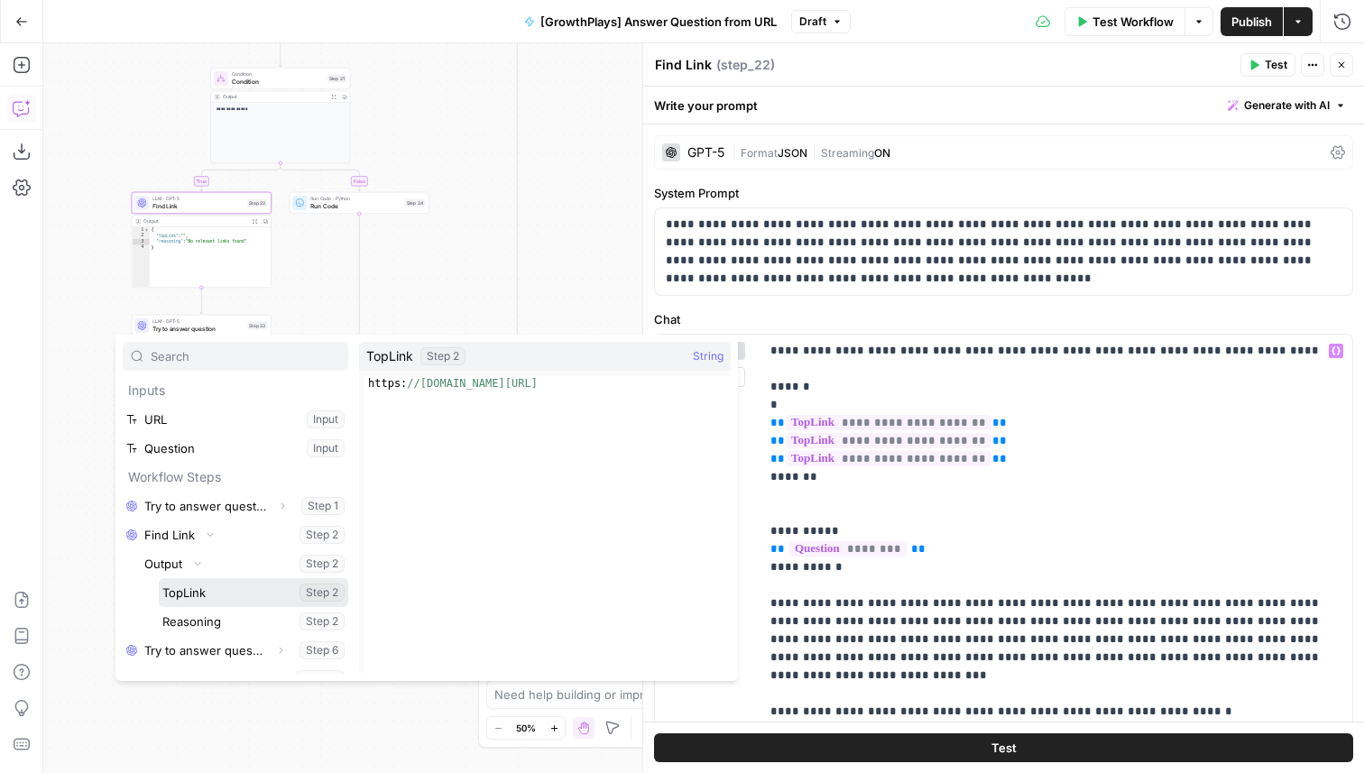
click at [199, 595] on button "Select variable TopLink" at bounding box center [253, 592] width 189 height 29
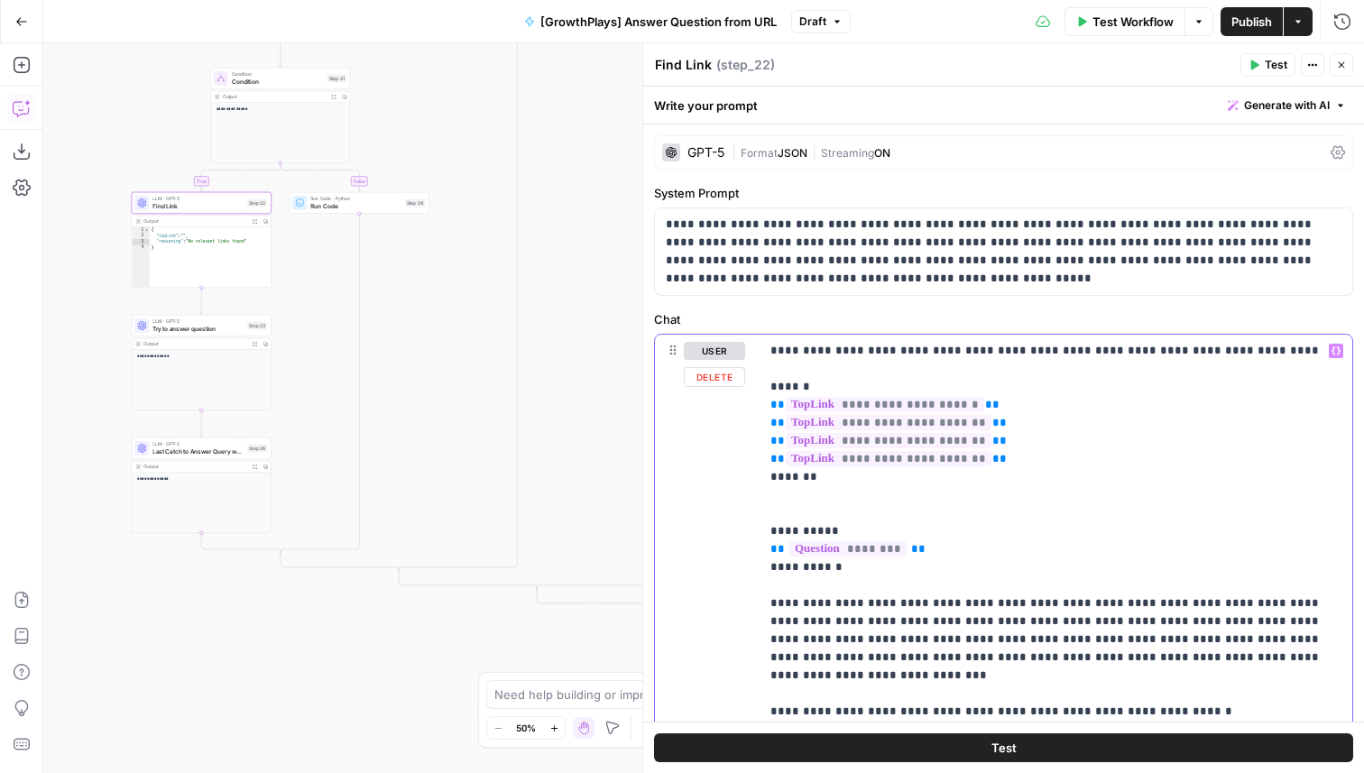
click at [877, 392] on p "**********" at bounding box center [1056, 576] width 571 height 469
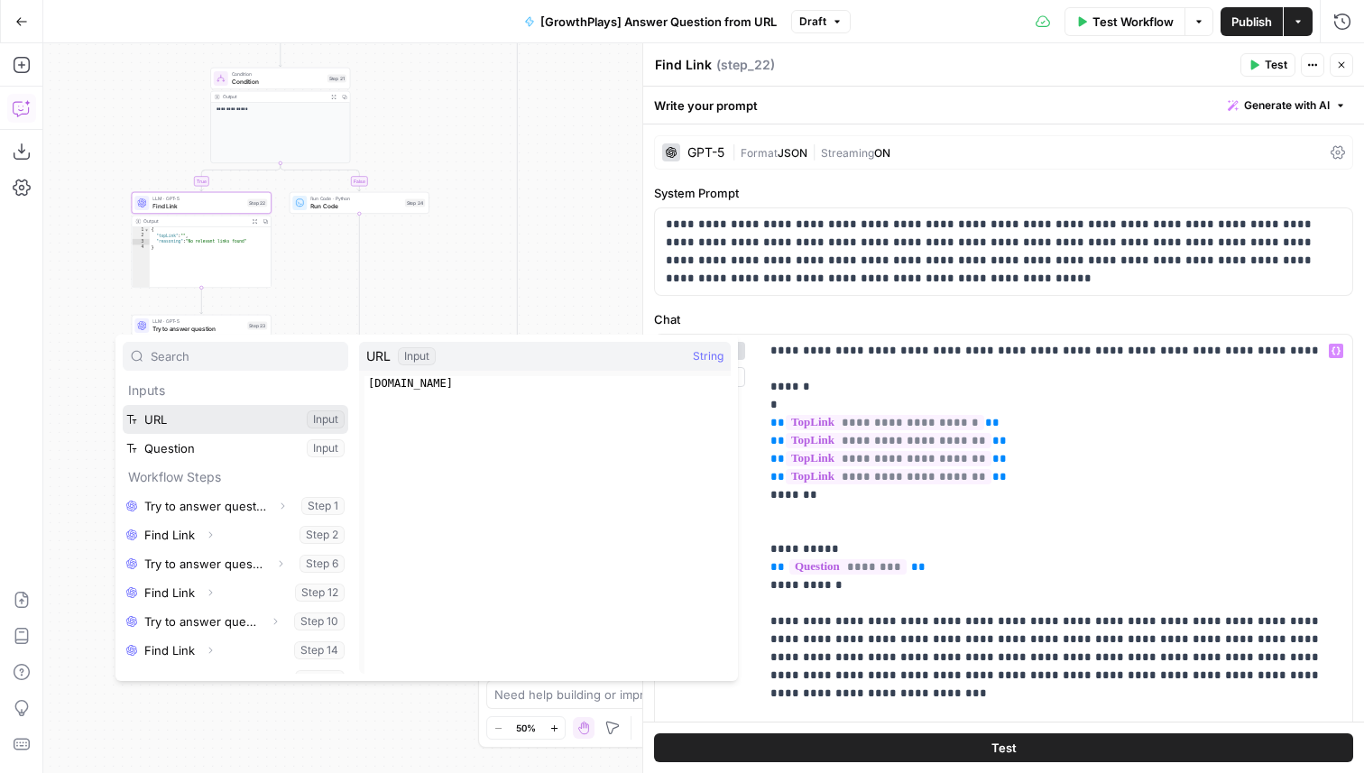
click at [217, 420] on button "Select variable URL" at bounding box center [236, 419] width 226 height 29
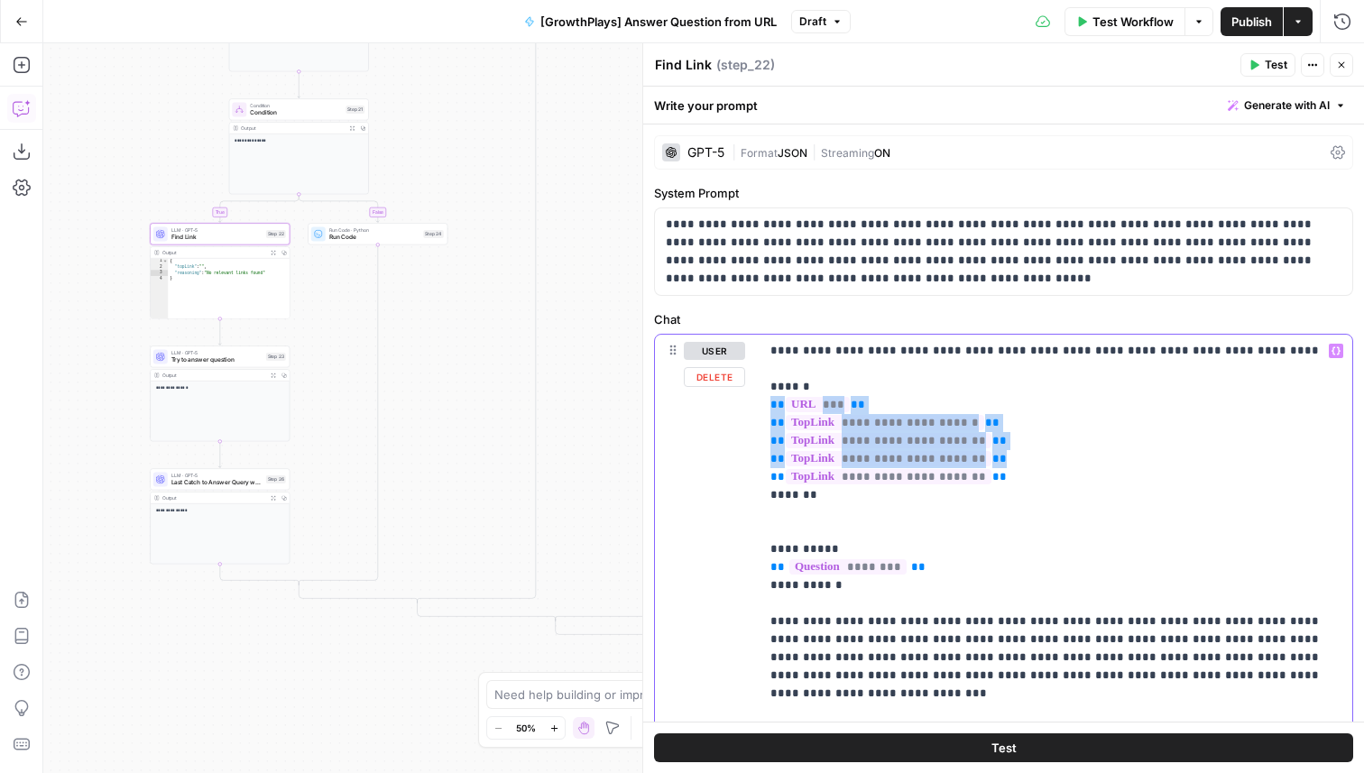
drag, startPoint x: 1006, startPoint y: 457, endPoint x: 768, endPoint y: 402, distance: 244.5
click at [768, 402] on div "**********" at bounding box center [1056, 586] width 593 height 502
copy p "**********"
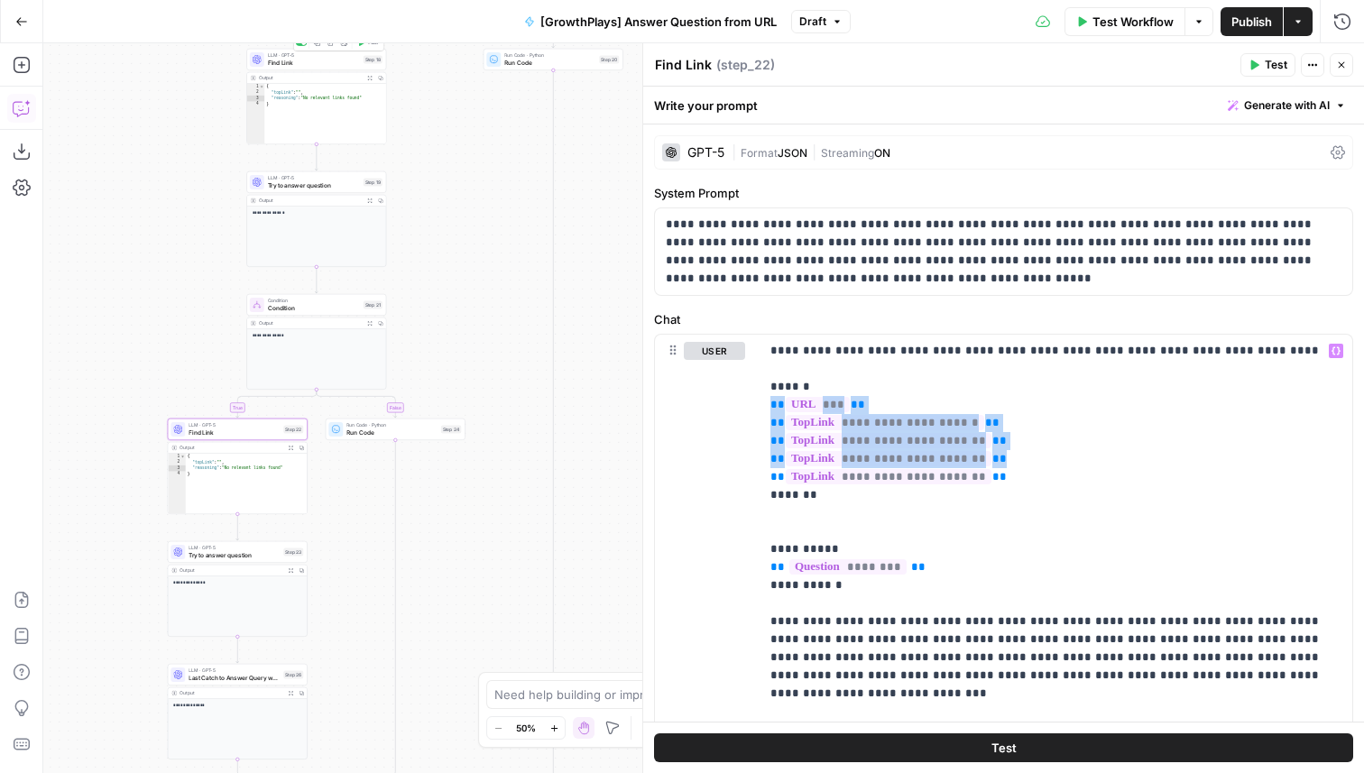
click at [327, 61] on span "Find Link" at bounding box center [314, 62] width 92 height 9
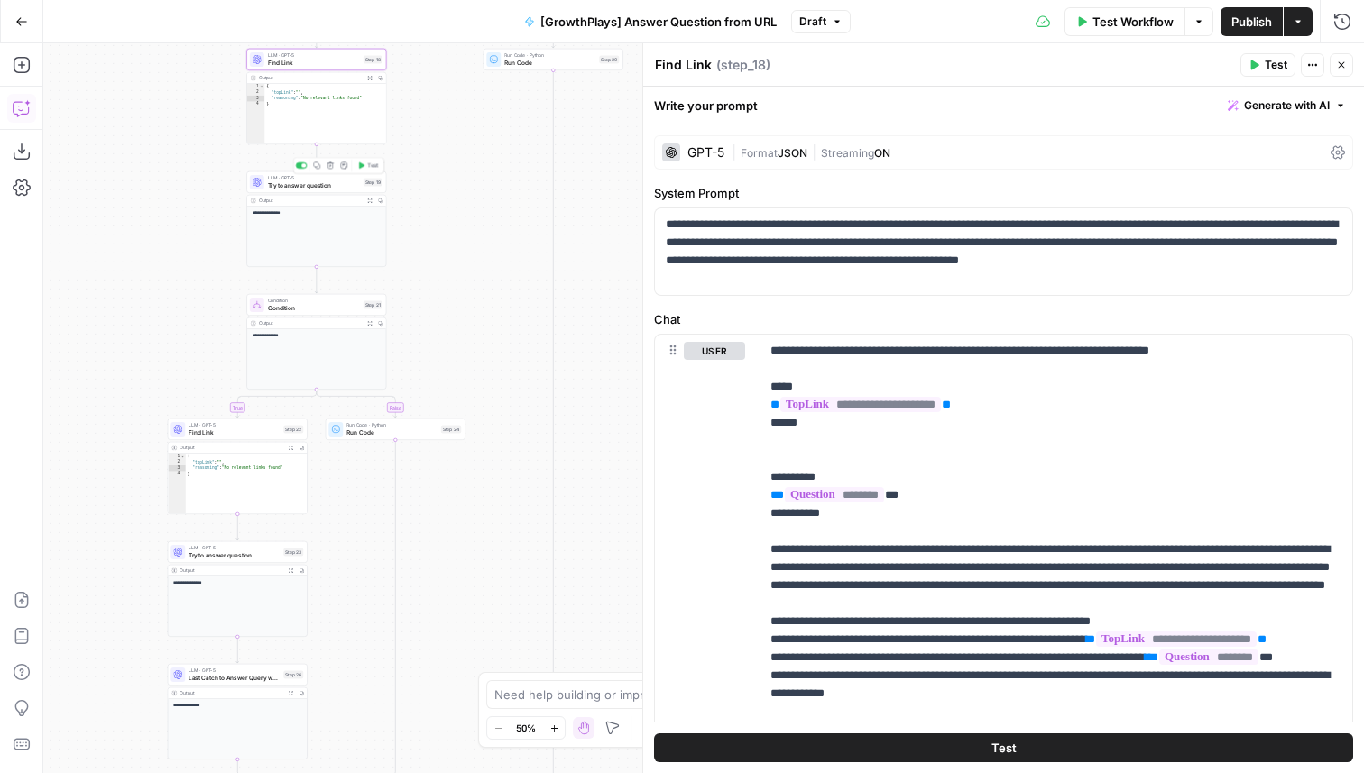
click at [346, 181] on span "Try to answer question" at bounding box center [314, 184] width 92 height 9
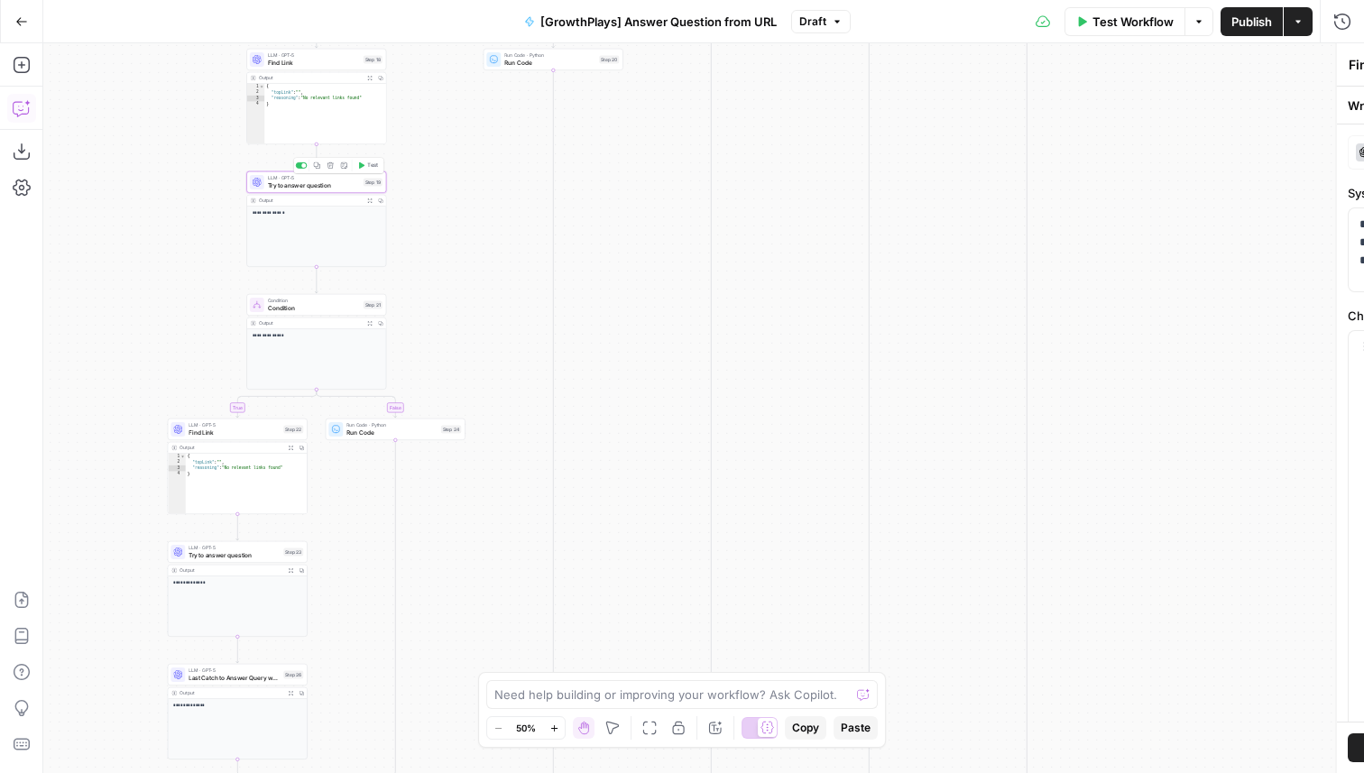
type textarea "Try to answer question"
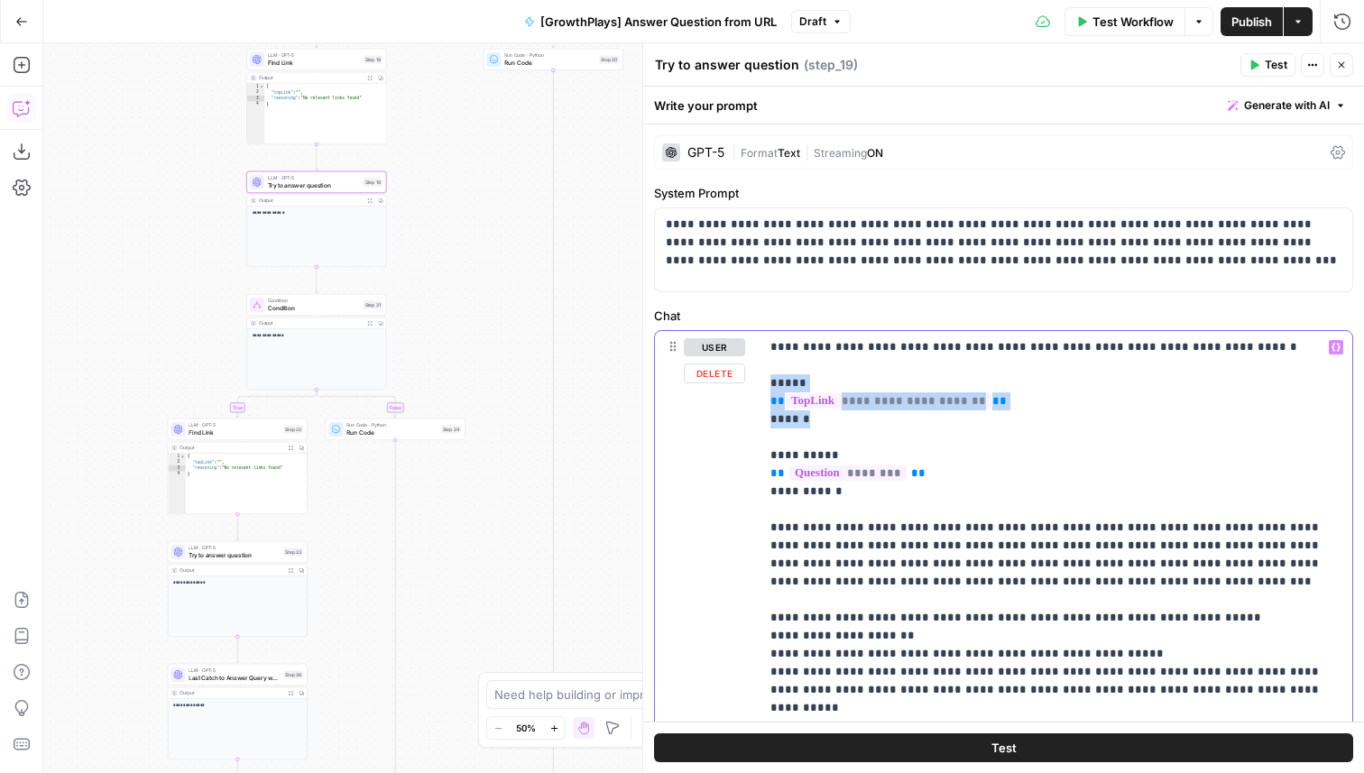
drag, startPoint x: 833, startPoint y: 427, endPoint x: 764, endPoint y: 386, distance: 79.7
click at [764, 386] on div "**********" at bounding box center [1056, 672] width 593 height 682
paste div
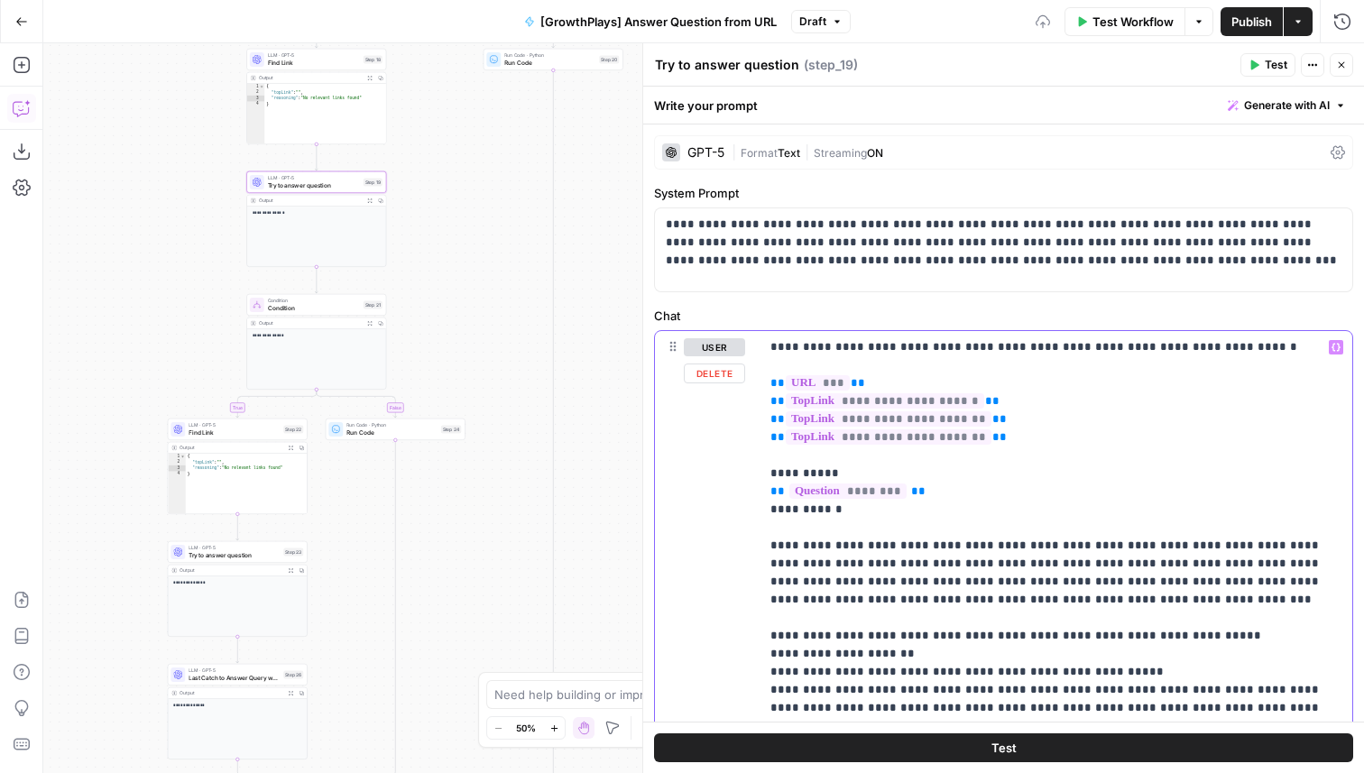
click at [803, 365] on p "**********" at bounding box center [1056, 681] width 571 height 686
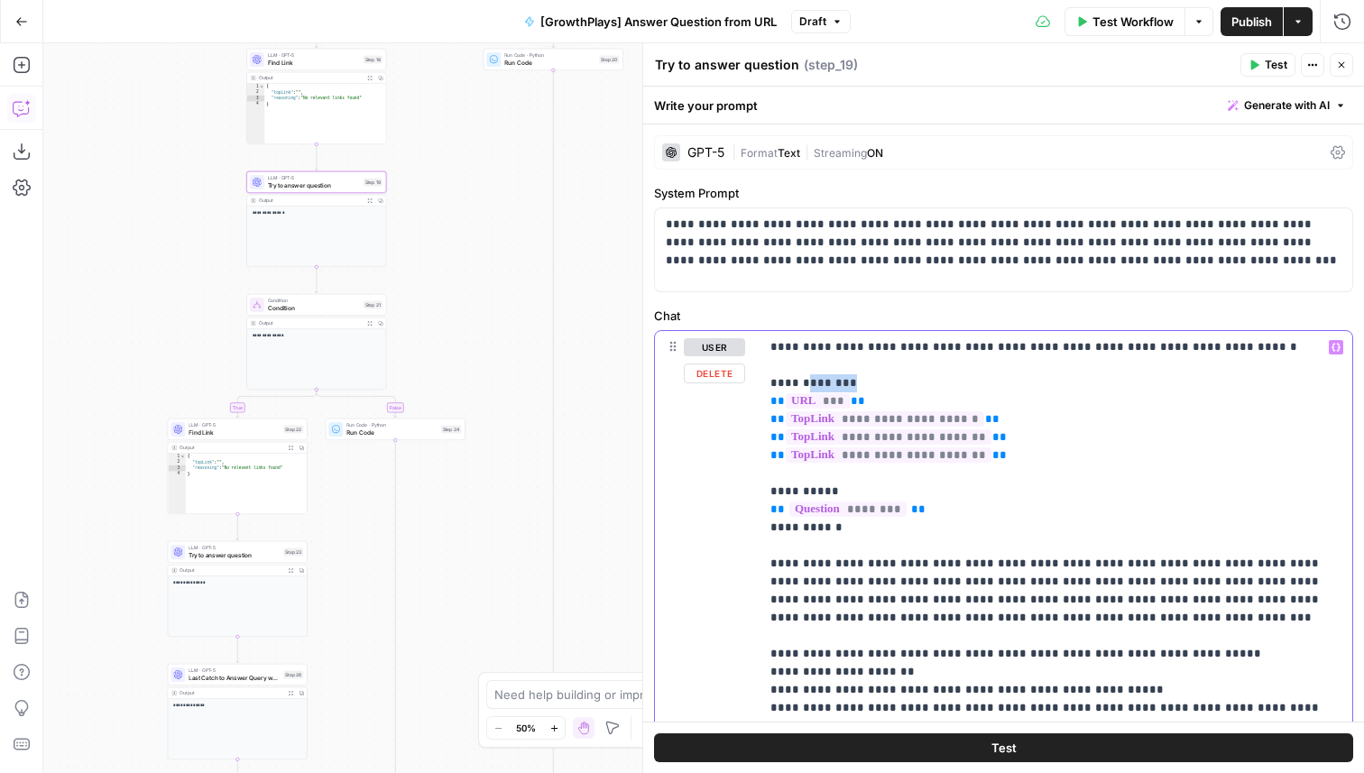
drag, startPoint x: 861, startPoint y: 388, endPoint x: 808, endPoint y: 388, distance: 53.2
click at [808, 388] on p "**********" at bounding box center [1056, 690] width 571 height 704
click at [1017, 458] on p "**********" at bounding box center [1056, 690] width 571 height 704
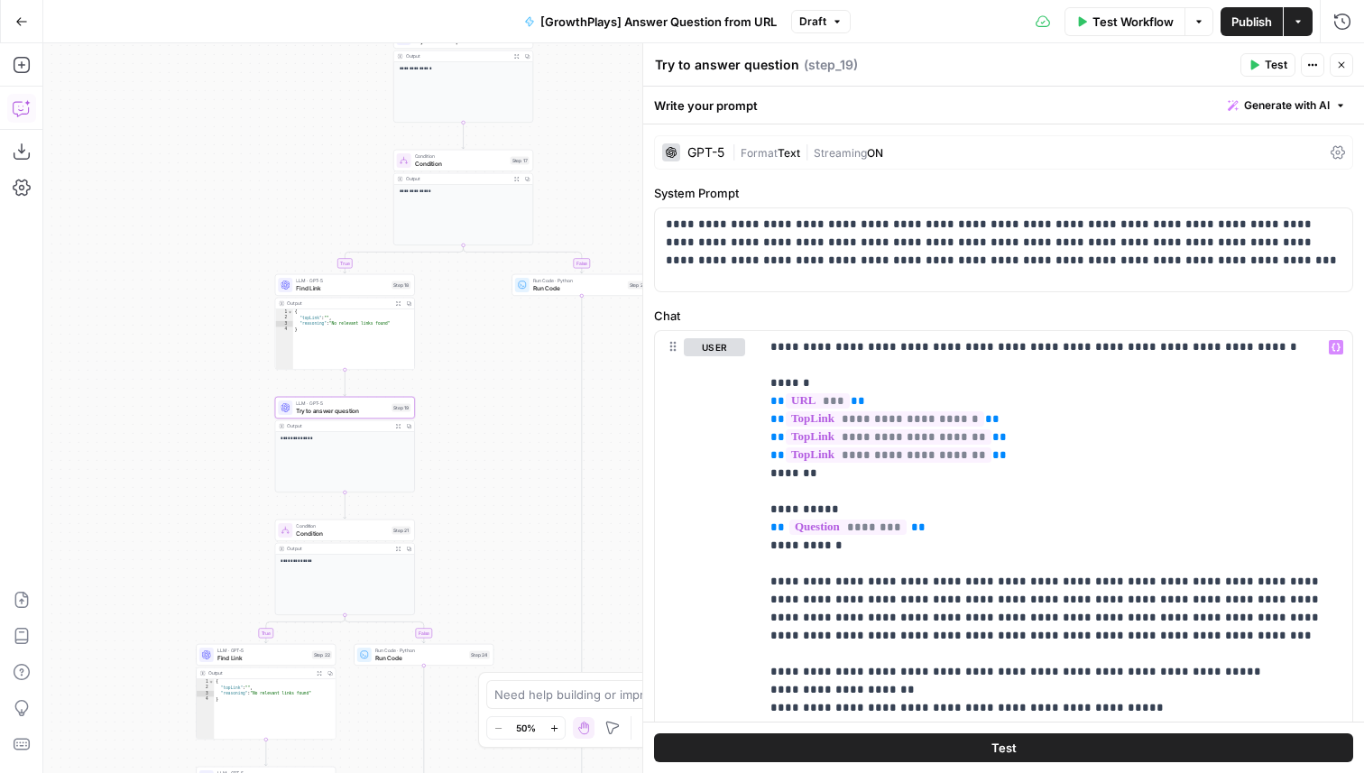
click at [401, 284] on div "Expand Output" at bounding box center [398, 273] width 98 height 30
click at [316, 291] on span "Find Link" at bounding box center [342, 287] width 92 height 9
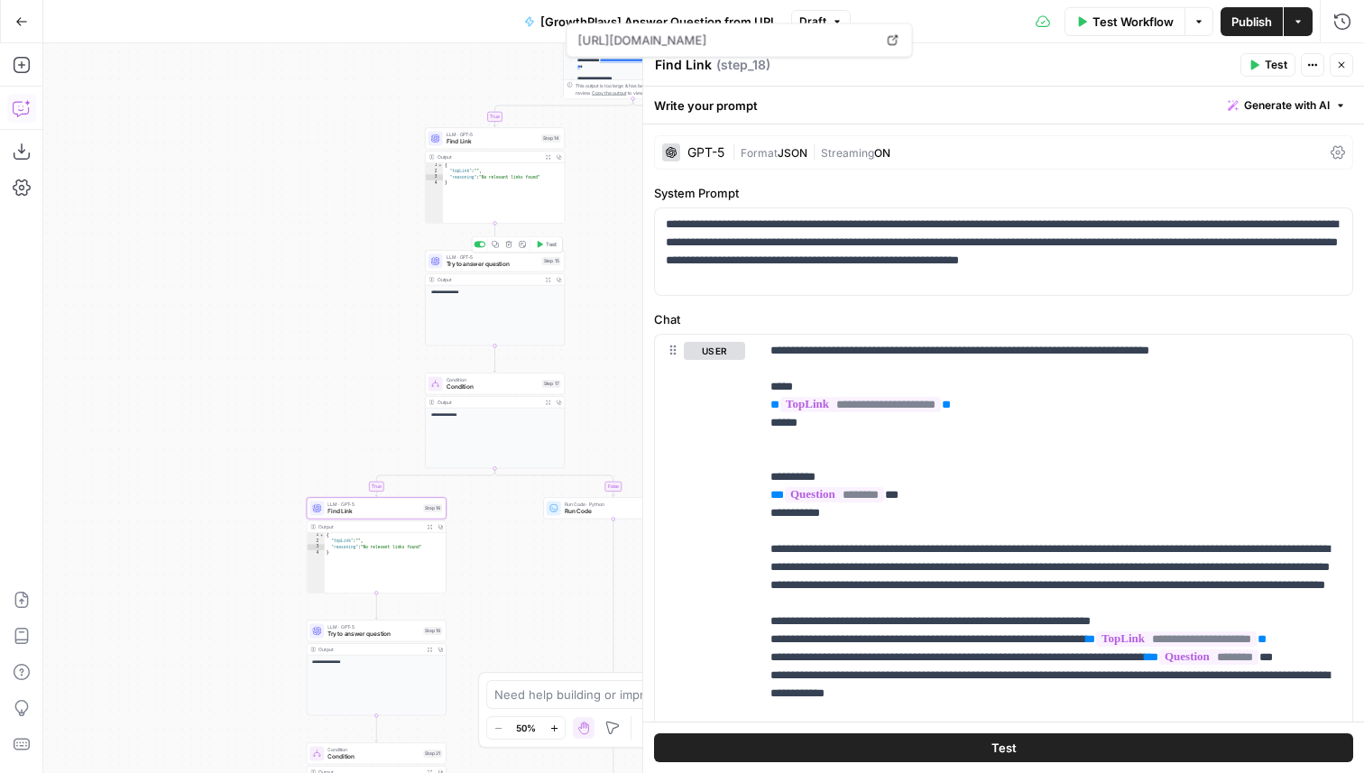
click at [506, 267] on span "Try to answer question" at bounding box center [493, 264] width 92 height 9
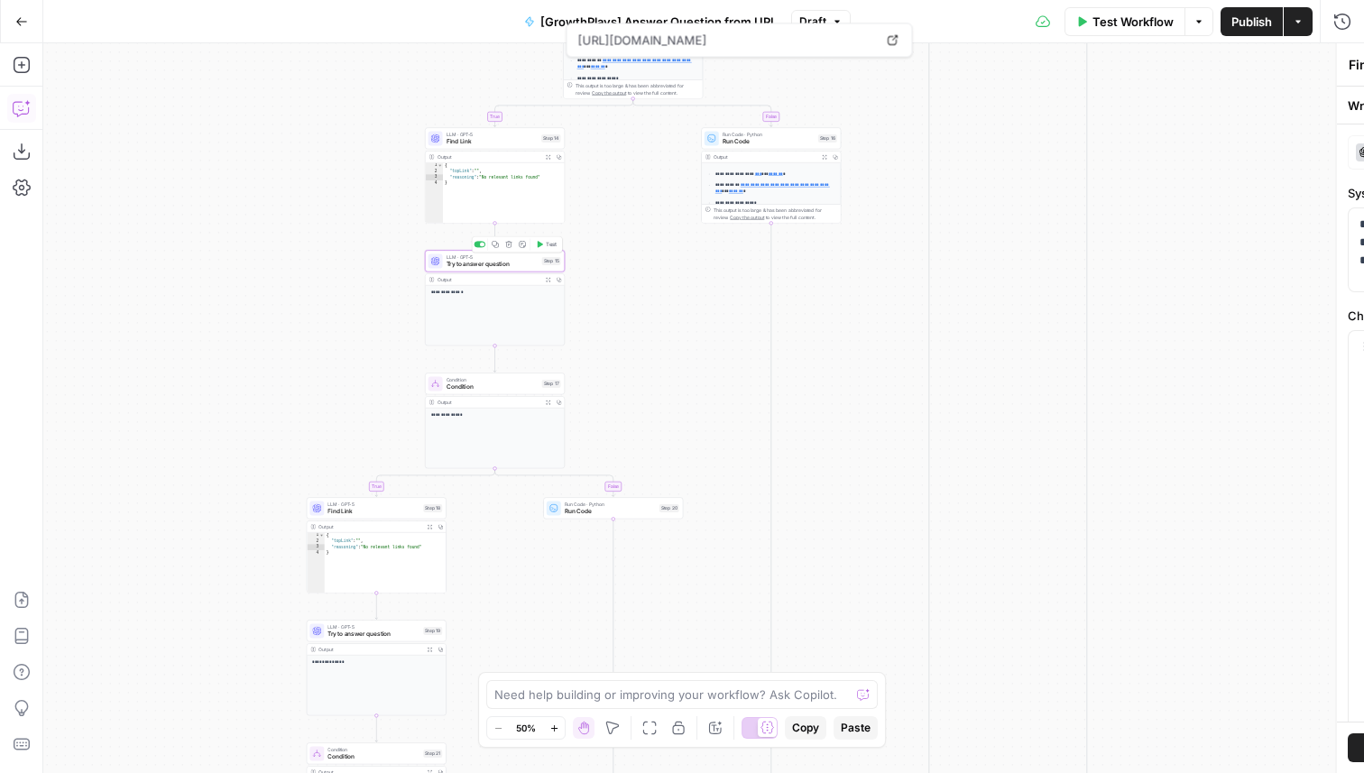
type textarea "Try to answer question"
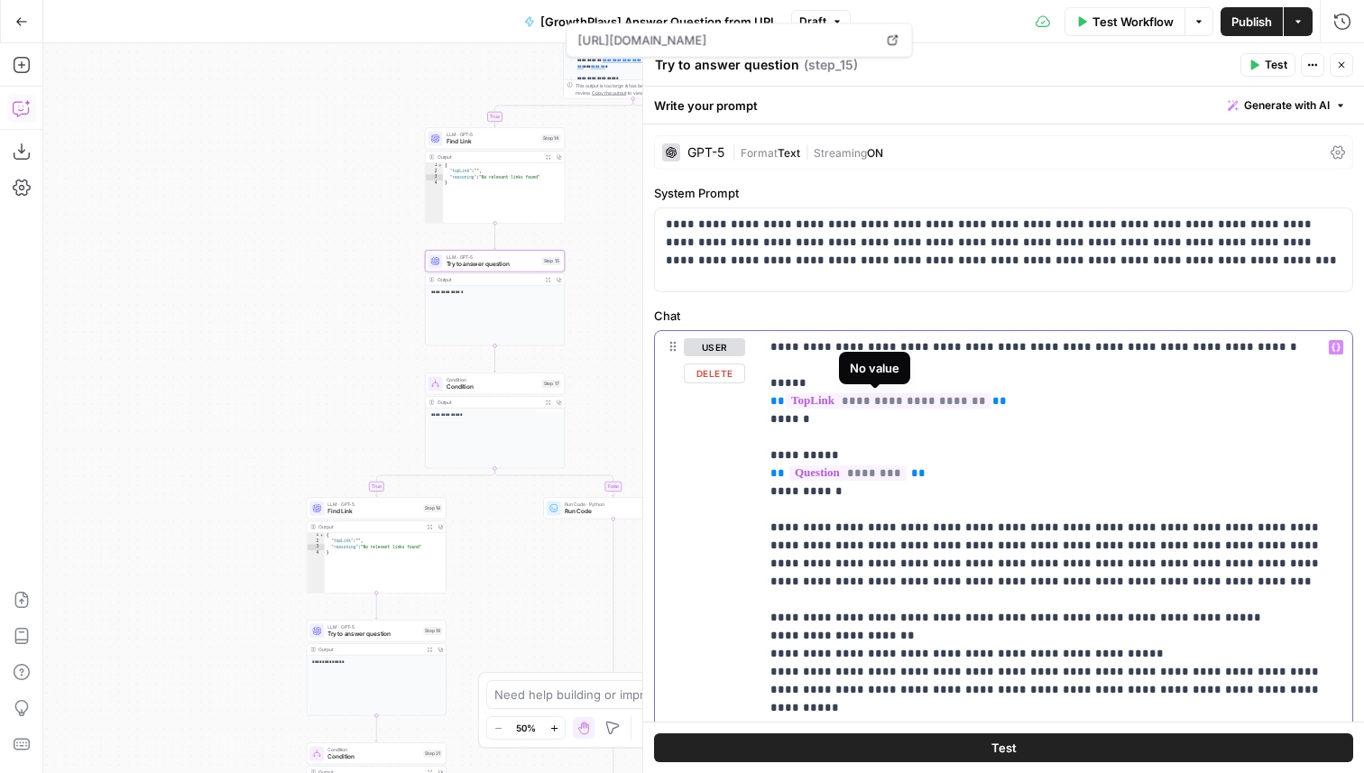
drag, startPoint x: 989, startPoint y: 401, endPoint x: 753, endPoint y: 402, distance: 236.4
click at [753, 402] on div "**********" at bounding box center [1003, 693] width 697 height 725
paste div
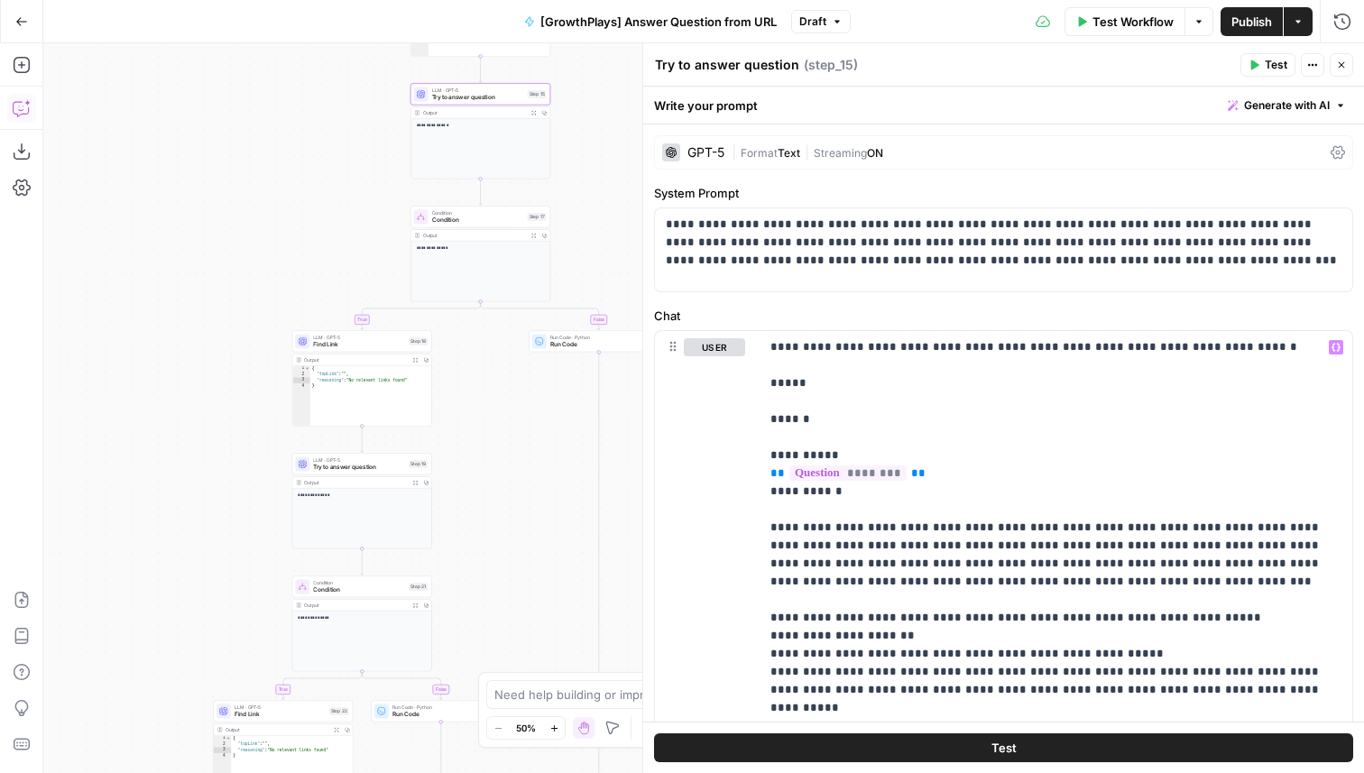
click at [399, 467] on span "Try to answer question" at bounding box center [359, 467] width 92 height 9
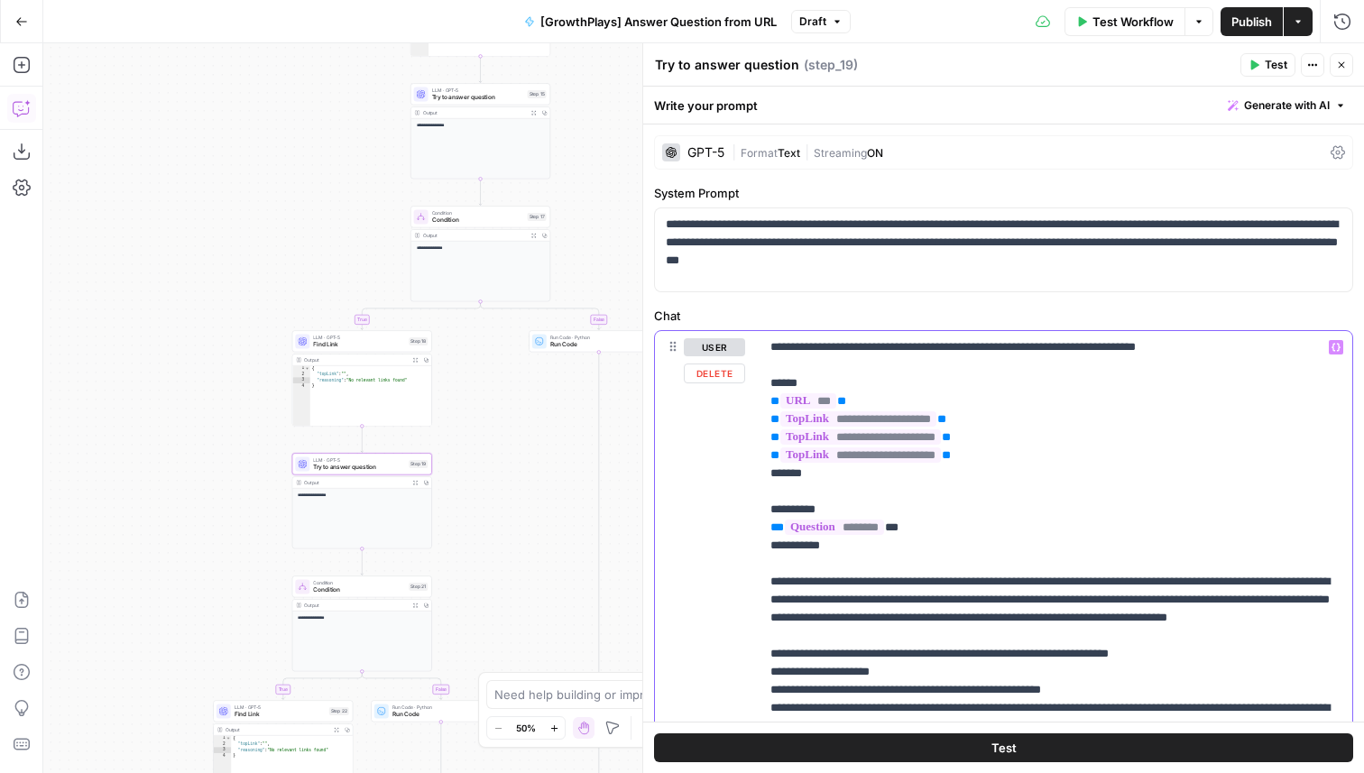
drag, startPoint x: 995, startPoint y: 440, endPoint x: 772, endPoint y: 398, distance: 226.9
click at [772, 398] on p "**********" at bounding box center [1056, 699] width 571 height 722
copy p "**********"
click at [499, 96] on span "Try to answer question" at bounding box center [478, 97] width 92 height 9
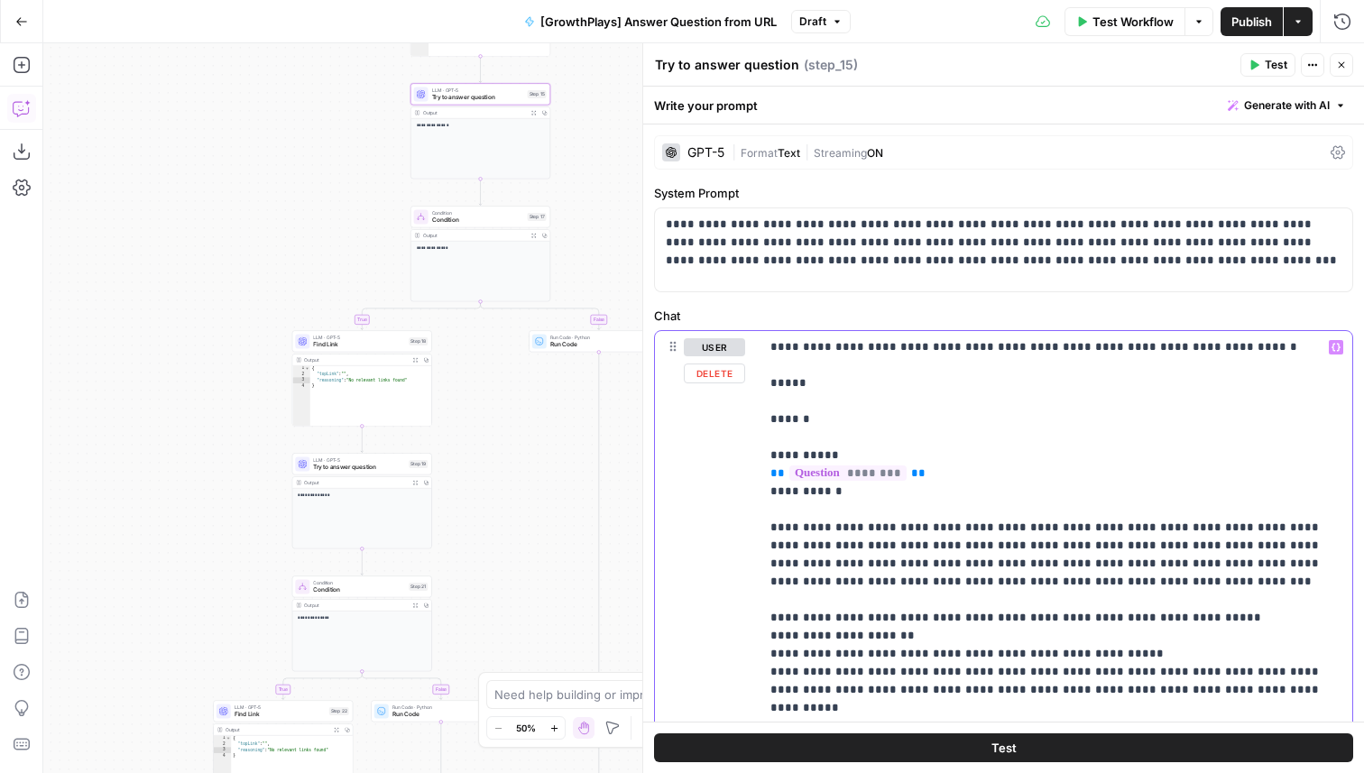
click at [821, 401] on p "**********" at bounding box center [1056, 672] width 571 height 668
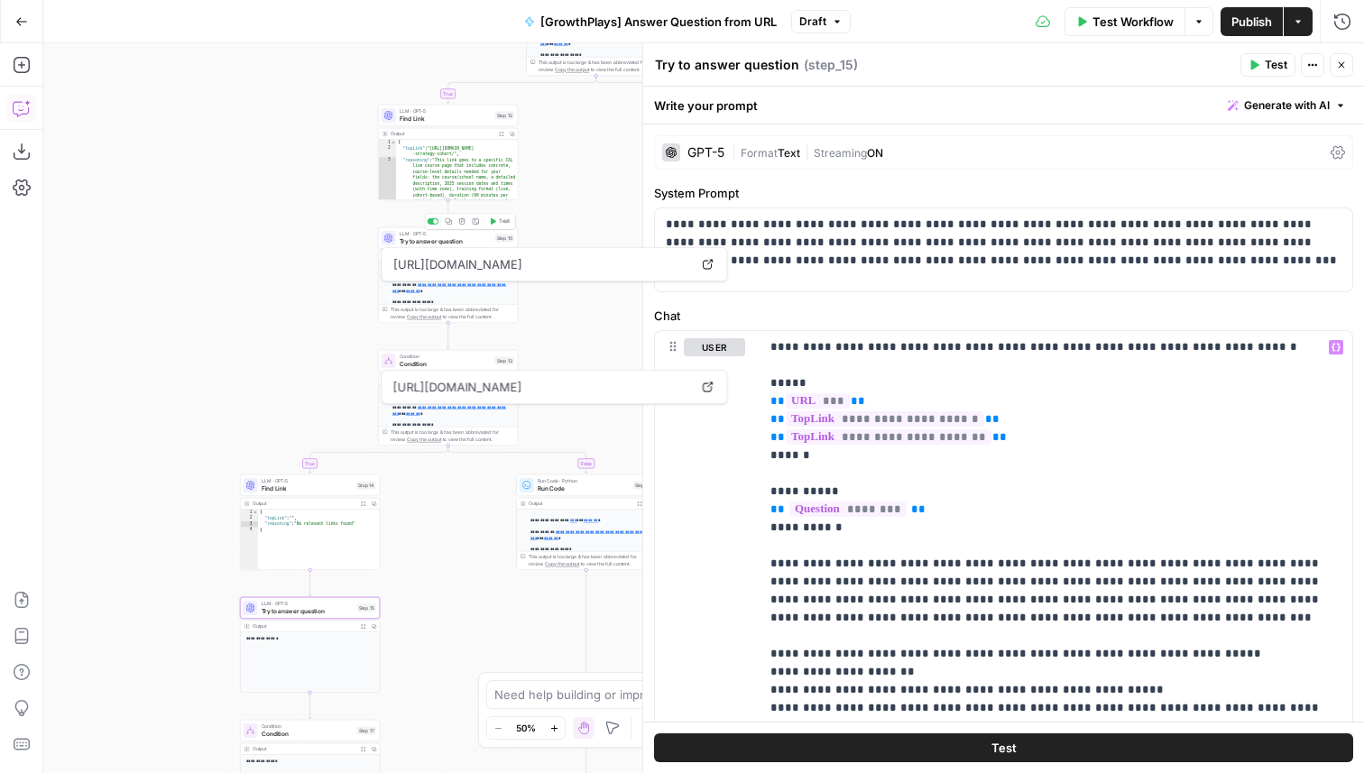
click at [438, 244] on span "Try to answer question" at bounding box center [446, 240] width 92 height 9
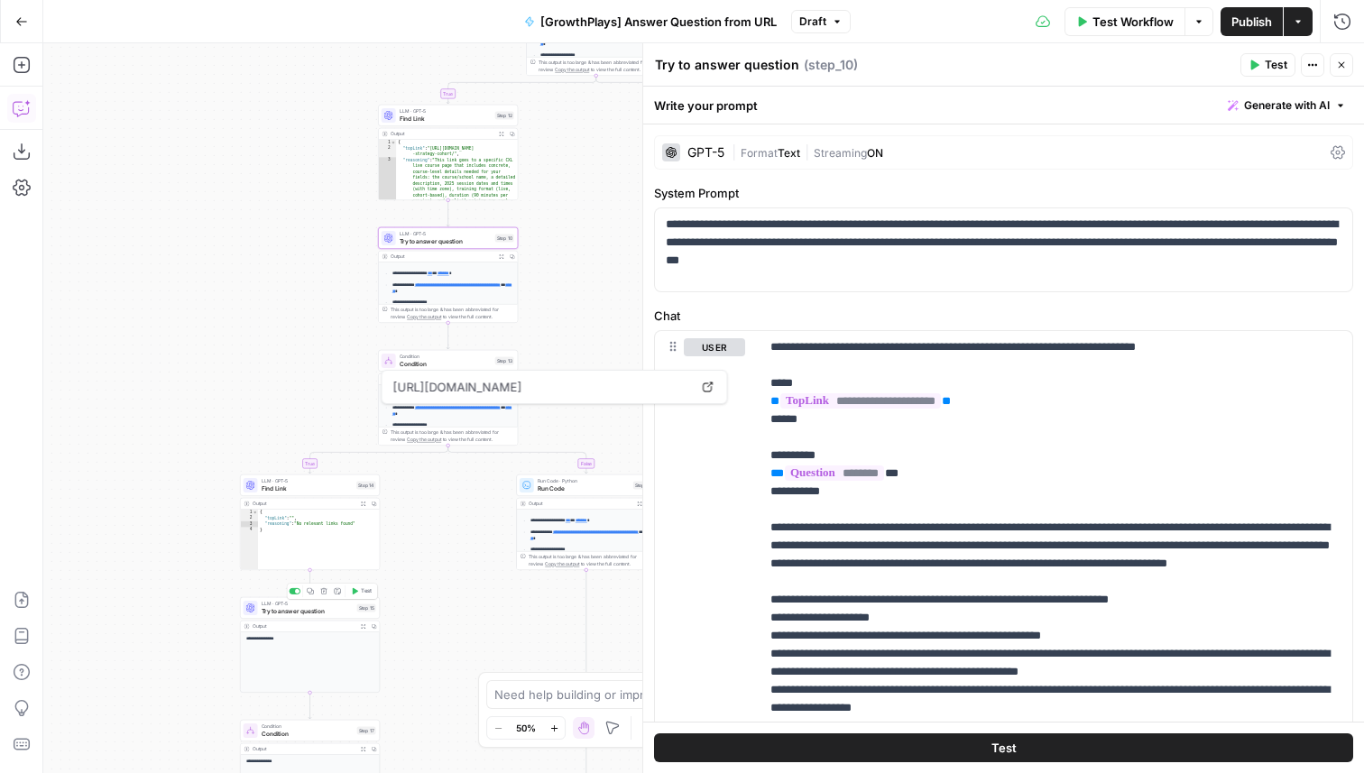
click at [325, 612] on span "Try to answer question" at bounding box center [308, 610] width 92 height 9
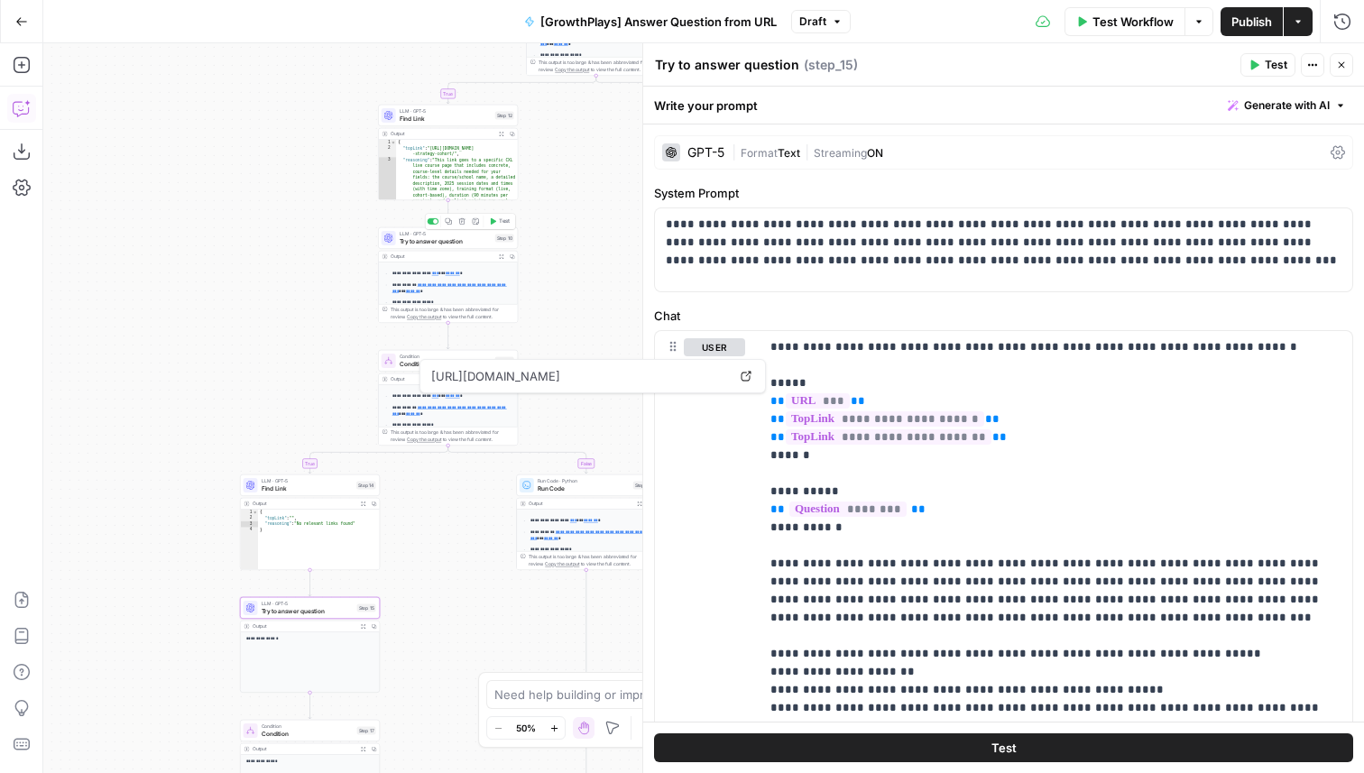
click at [423, 248] on div "LLM · GPT-5 Try to answer question Step 10 Copy step Delete step Add Note Test" at bounding box center [448, 238] width 140 height 22
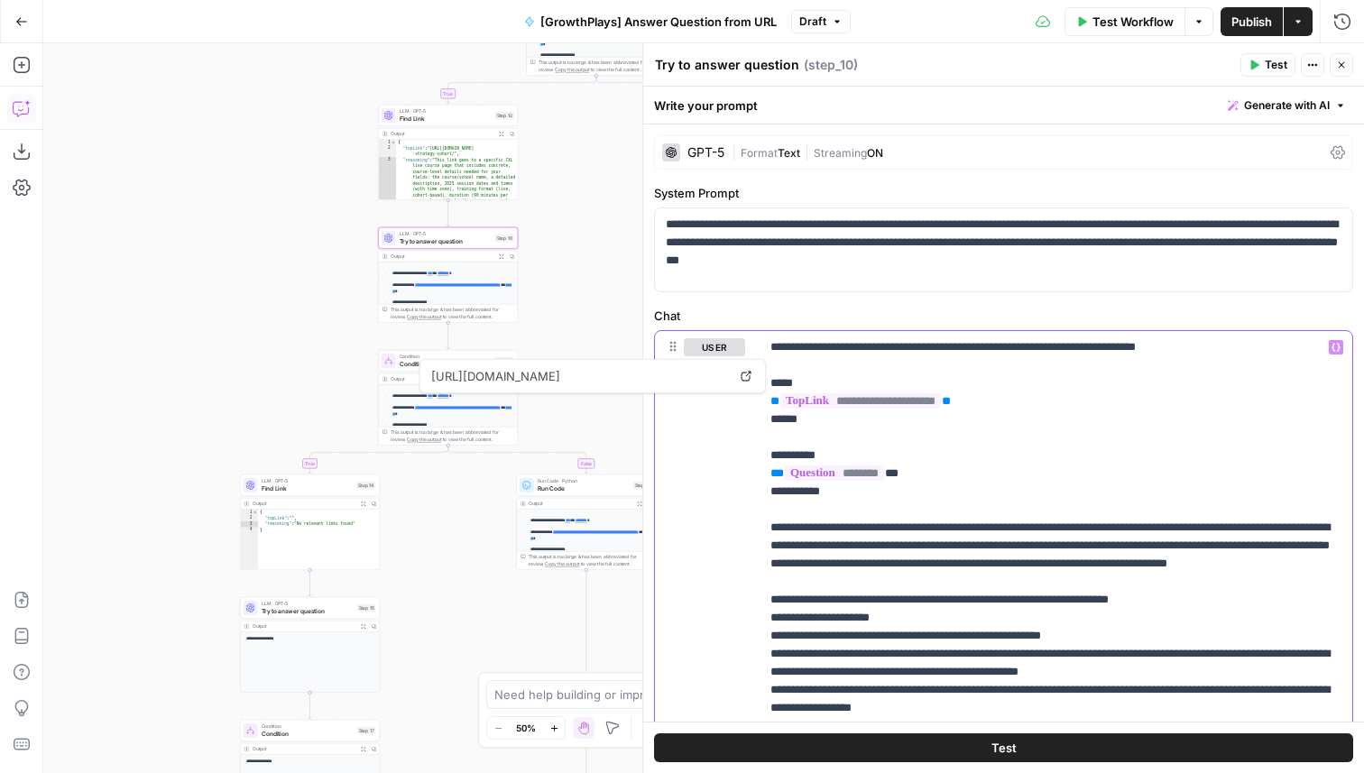
click at [847, 387] on p "**********" at bounding box center [1056, 672] width 571 height 668
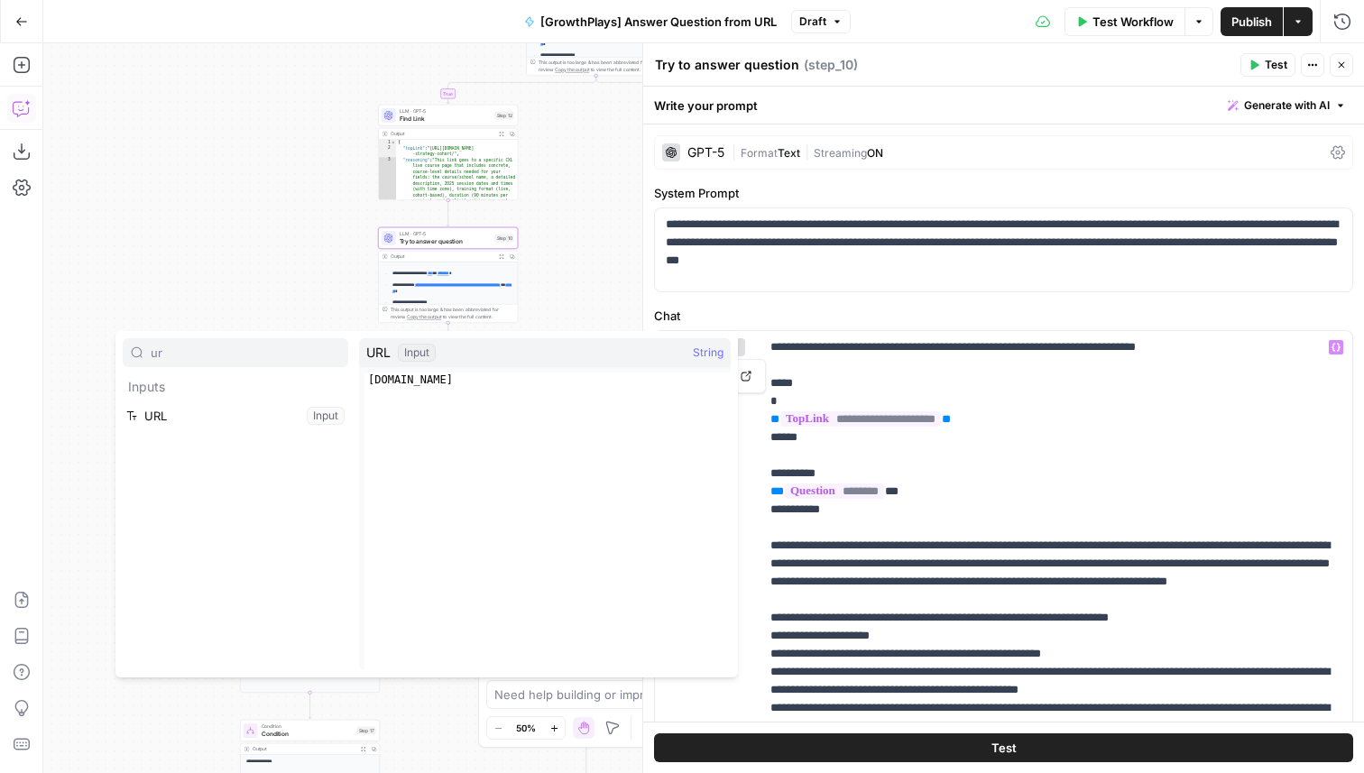
type input "ur"
click at [259, 424] on button "Select variable URL" at bounding box center [236, 416] width 226 height 29
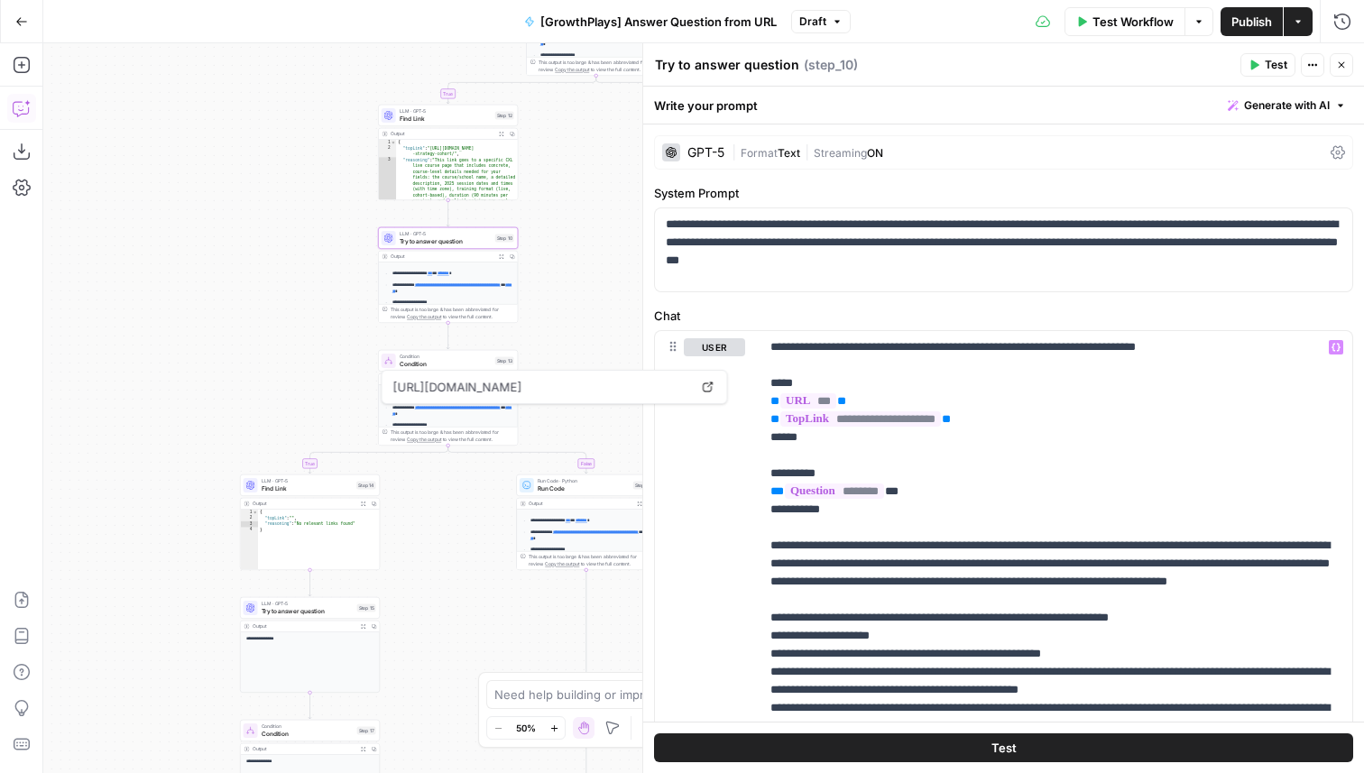
click at [1102, 27] on span "Test Workflow" at bounding box center [1133, 22] width 81 height 18
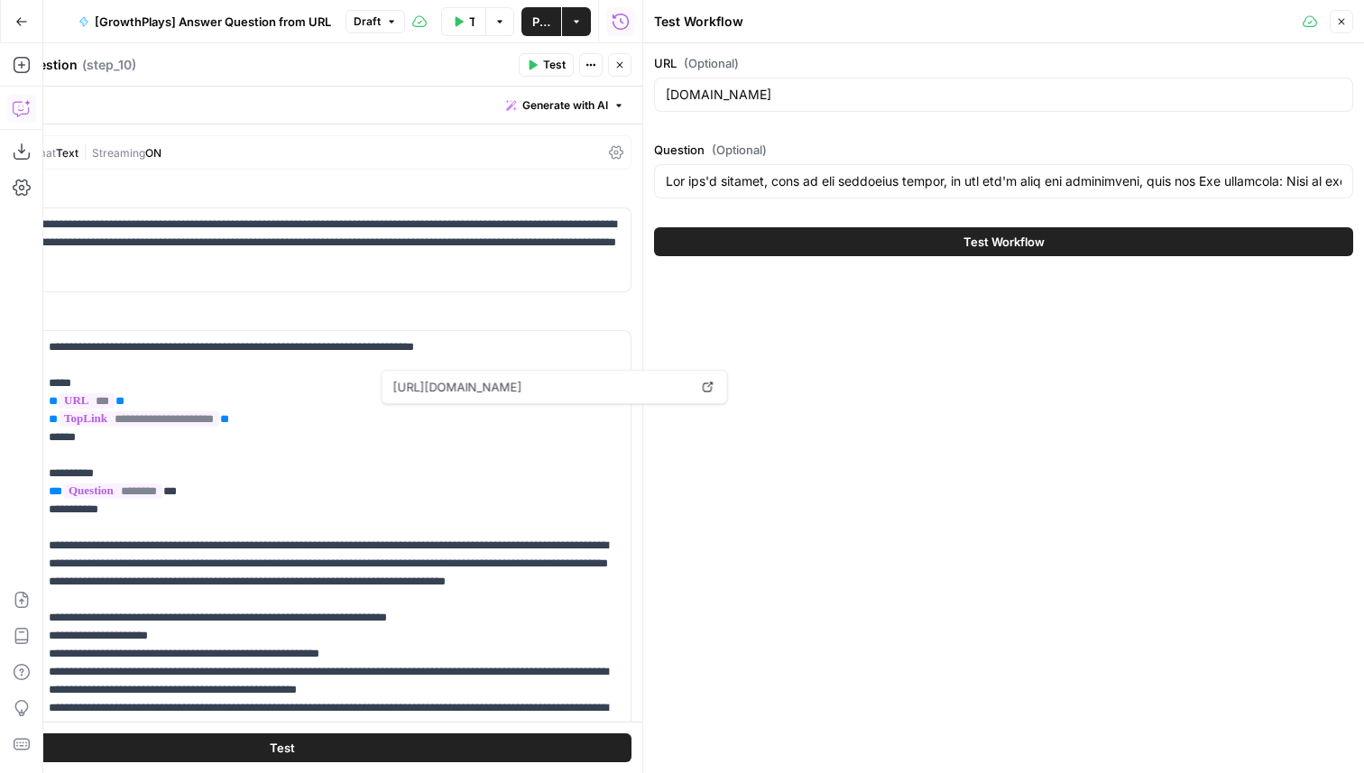
click at [974, 239] on span "Test Workflow" at bounding box center [1004, 242] width 81 height 18
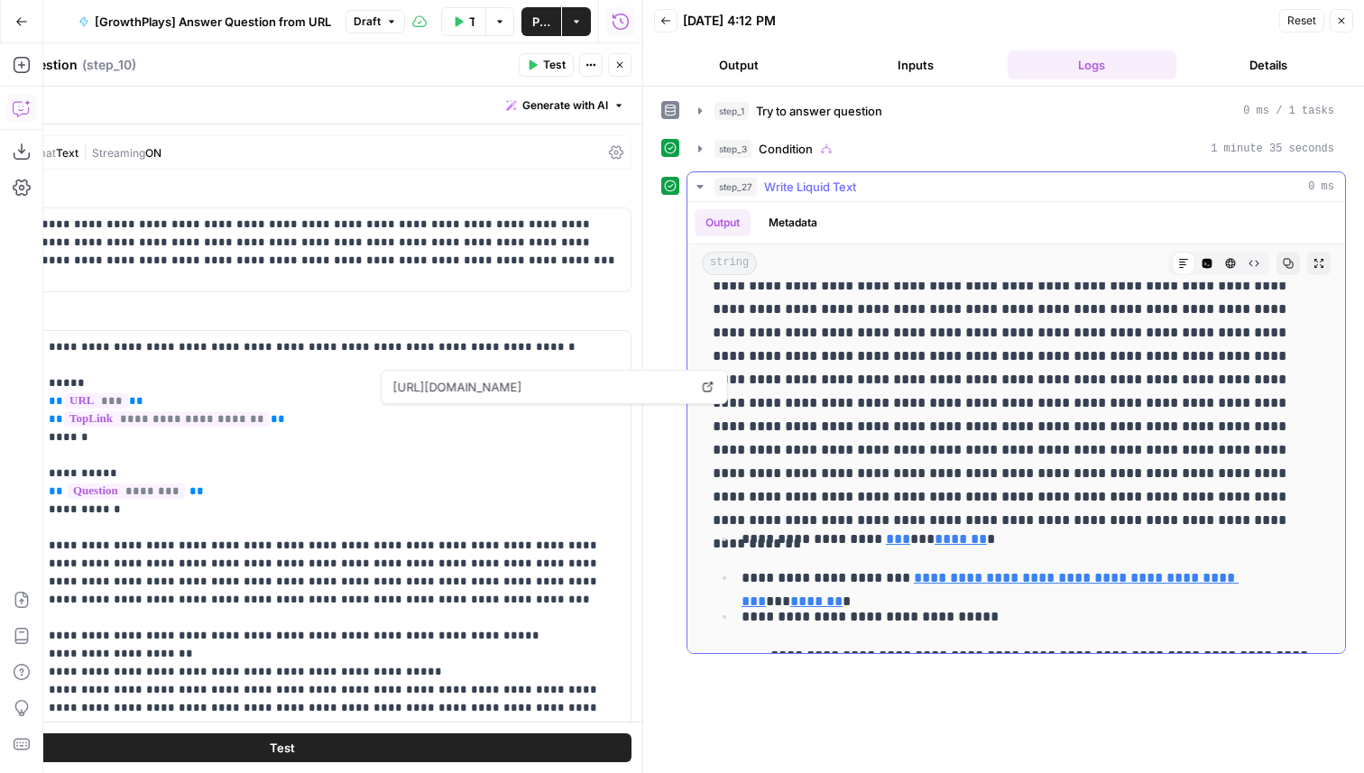
scroll to position [321, 0]
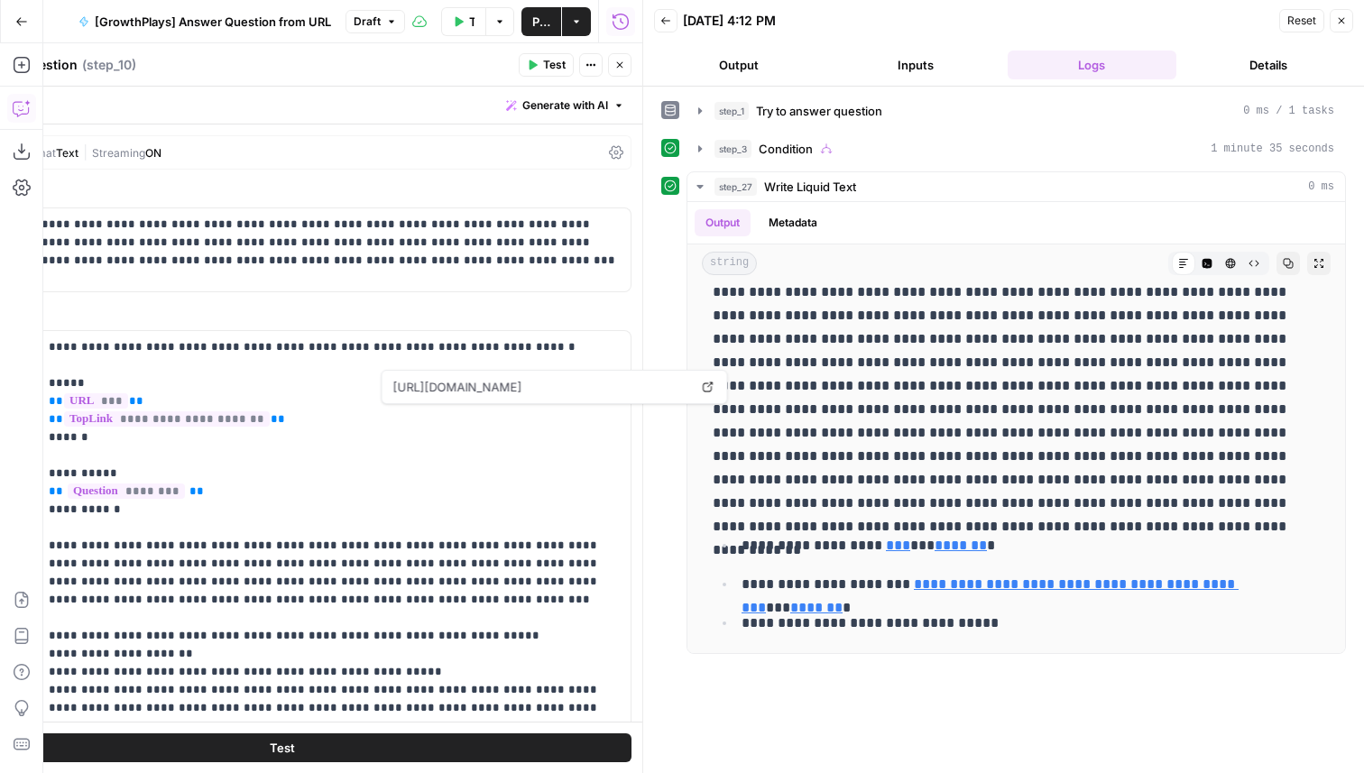
click at [1339, 18] on icon "button" at bounding box center [1342, 21] width 6 height 6
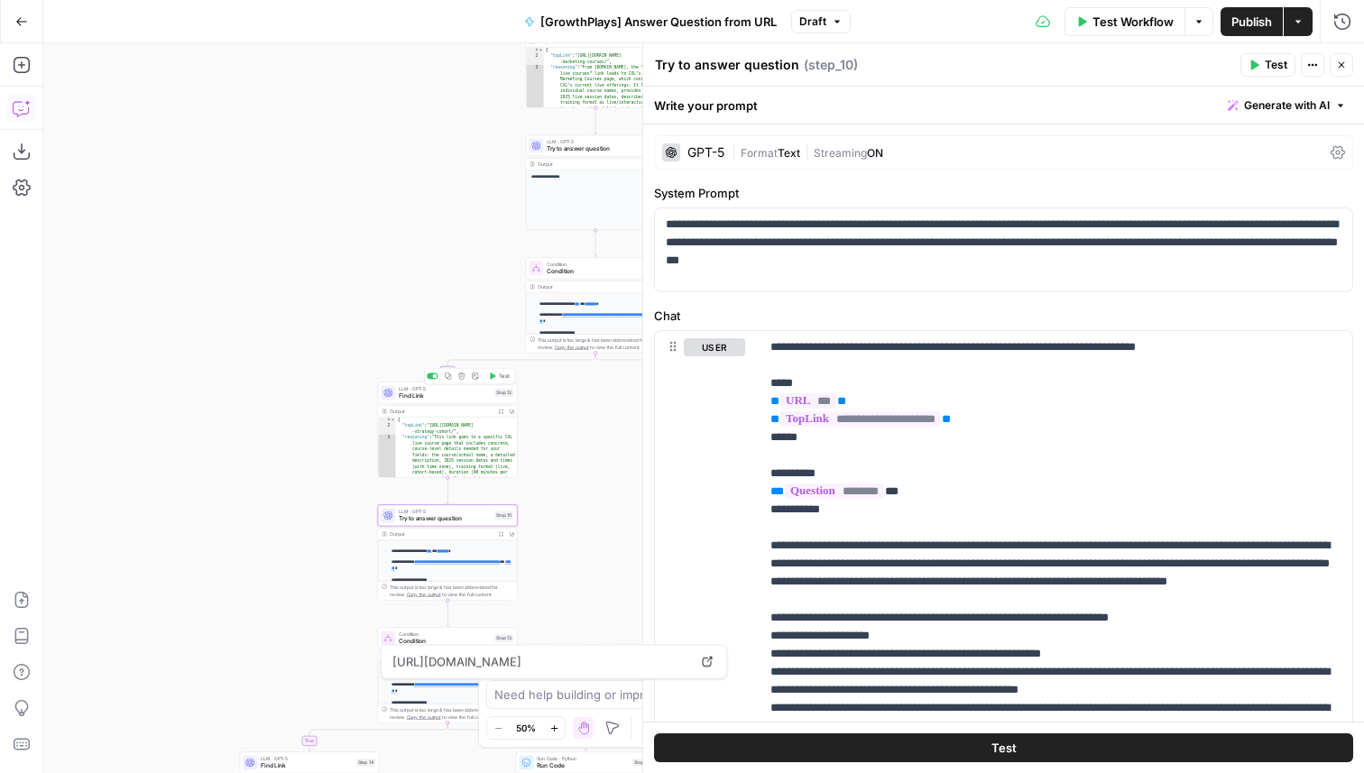
click at [471, 394] on span "Find Link" at bounding box center [445, 396] width 92 height 9
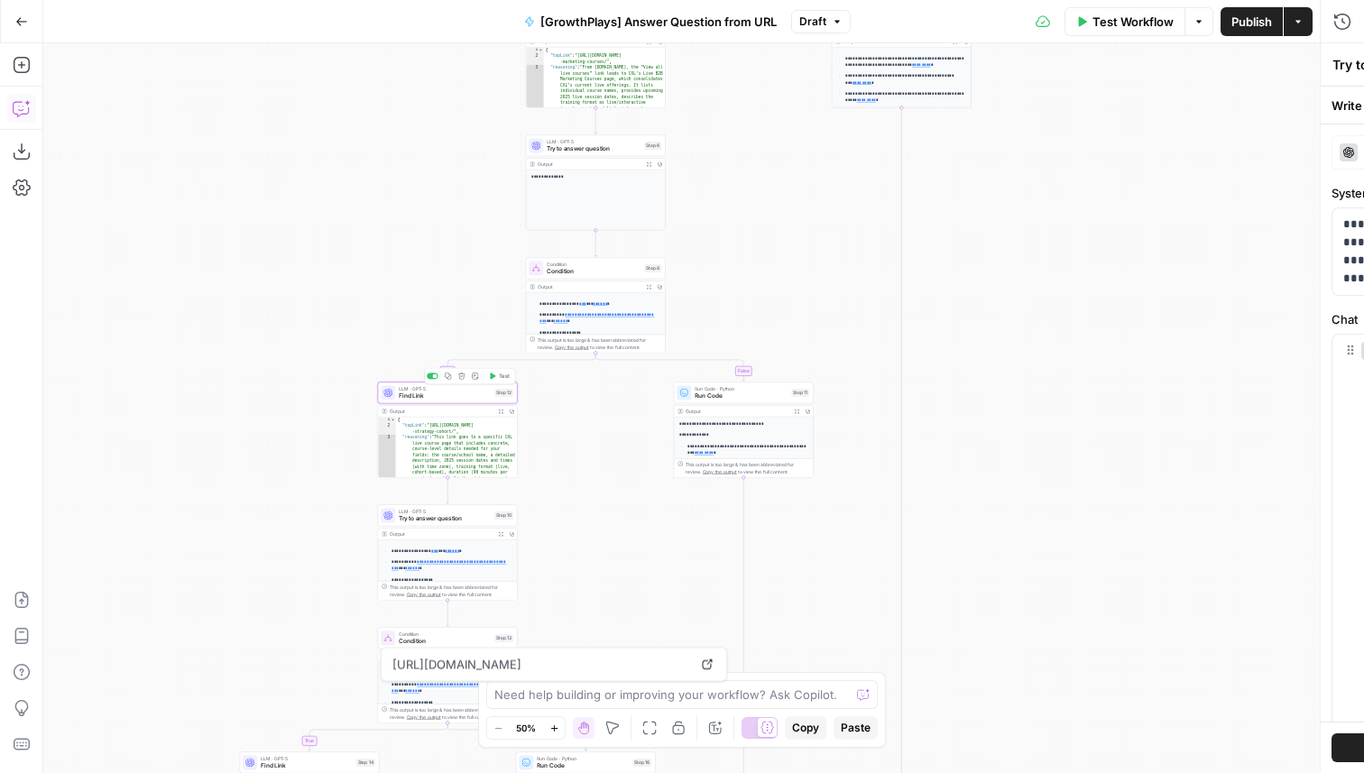
type textarea "Find Link"
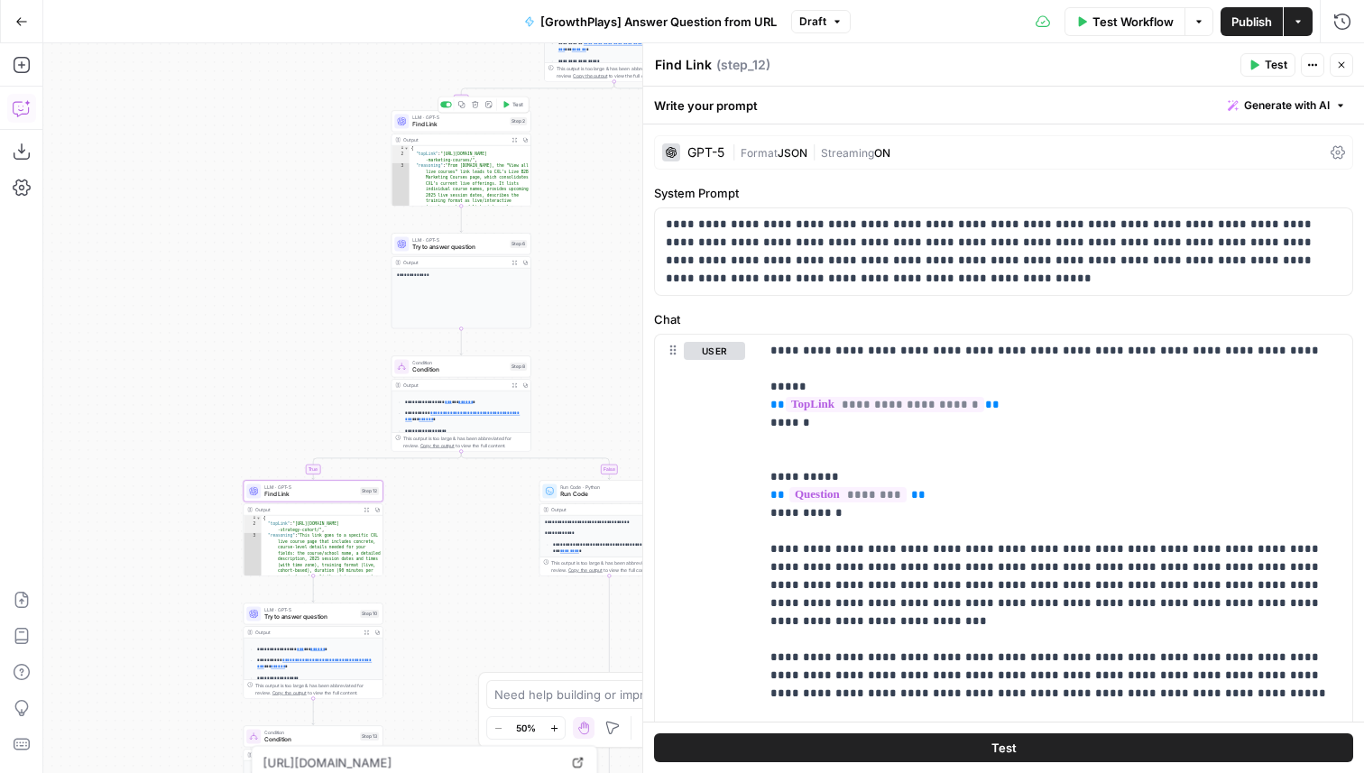
click at [478, 120] on span "Find Link" at bounding box center [459, 124] width 94 height 9
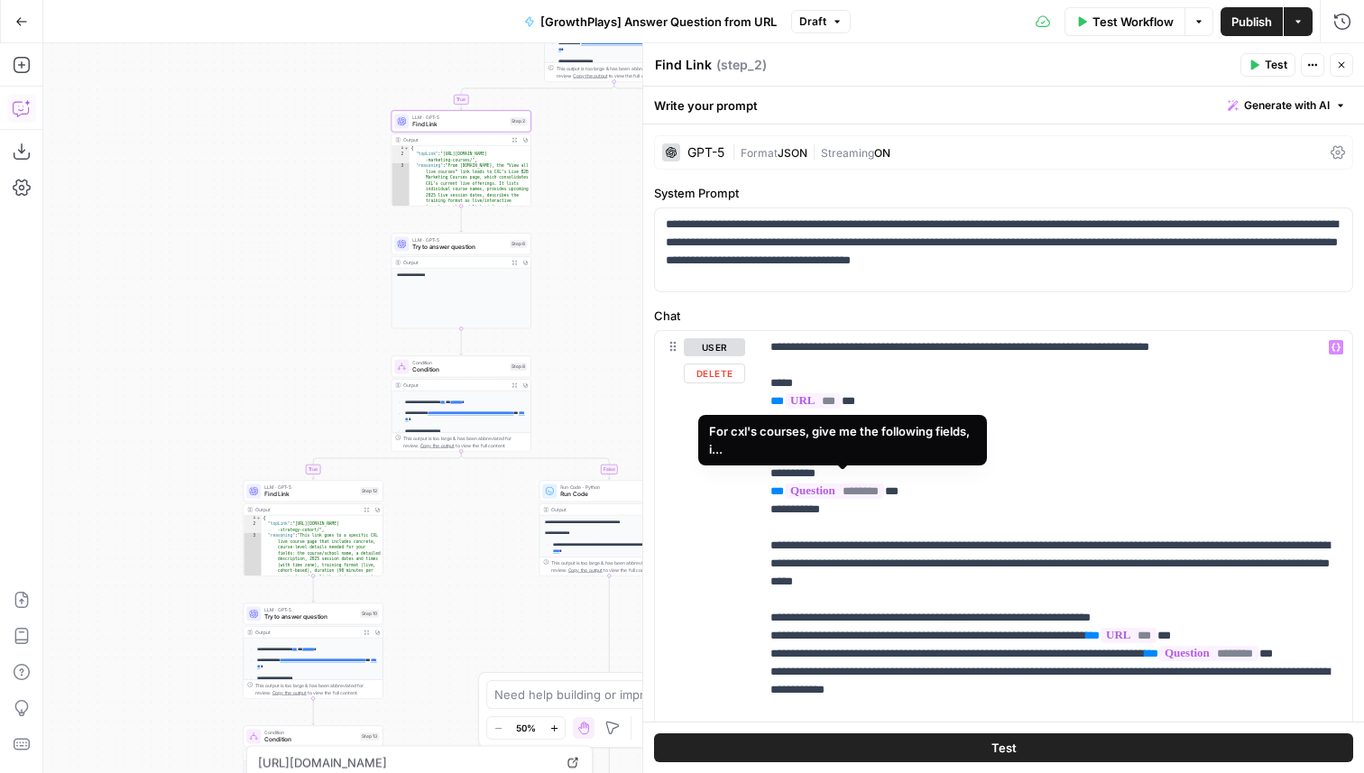
scroll to position [99, 0]
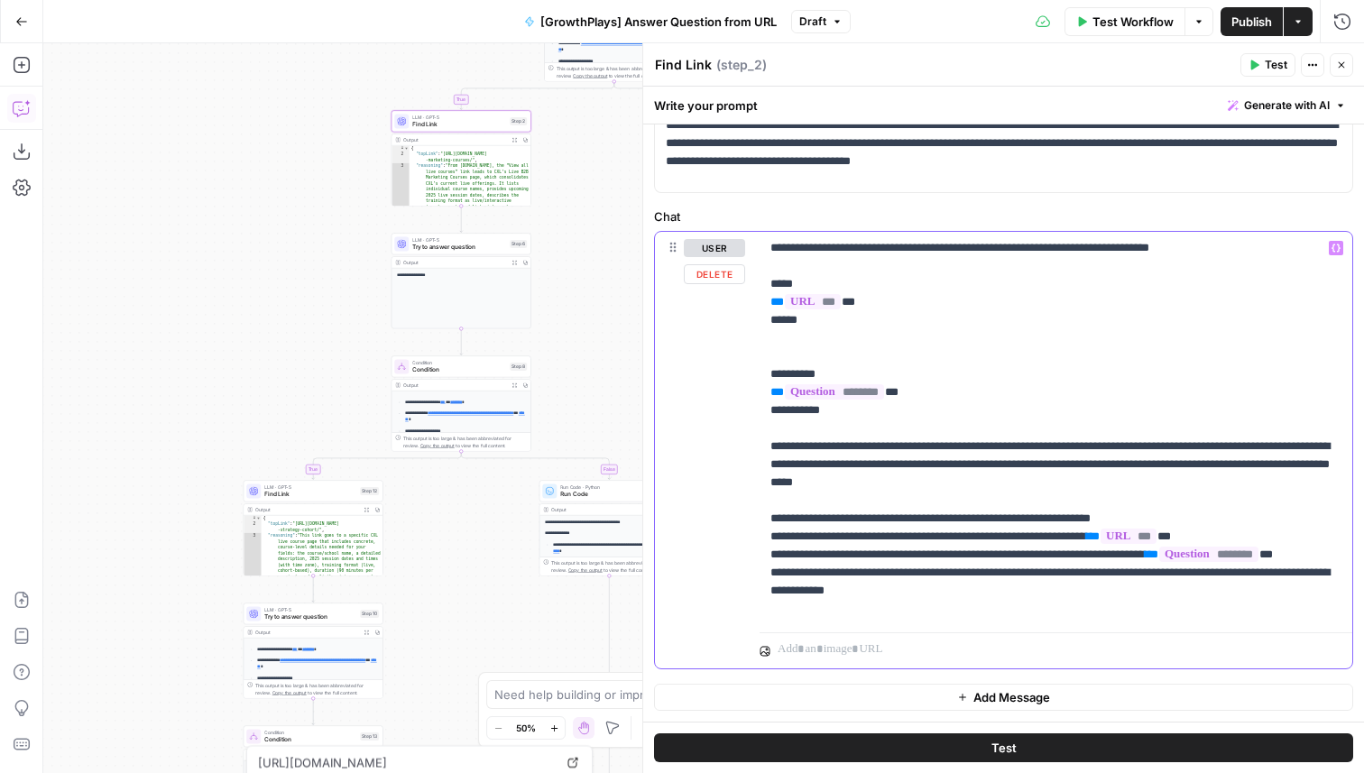
click at [968, 539] on p "**********" at bounding box center [1056, 428] width 571 height 379
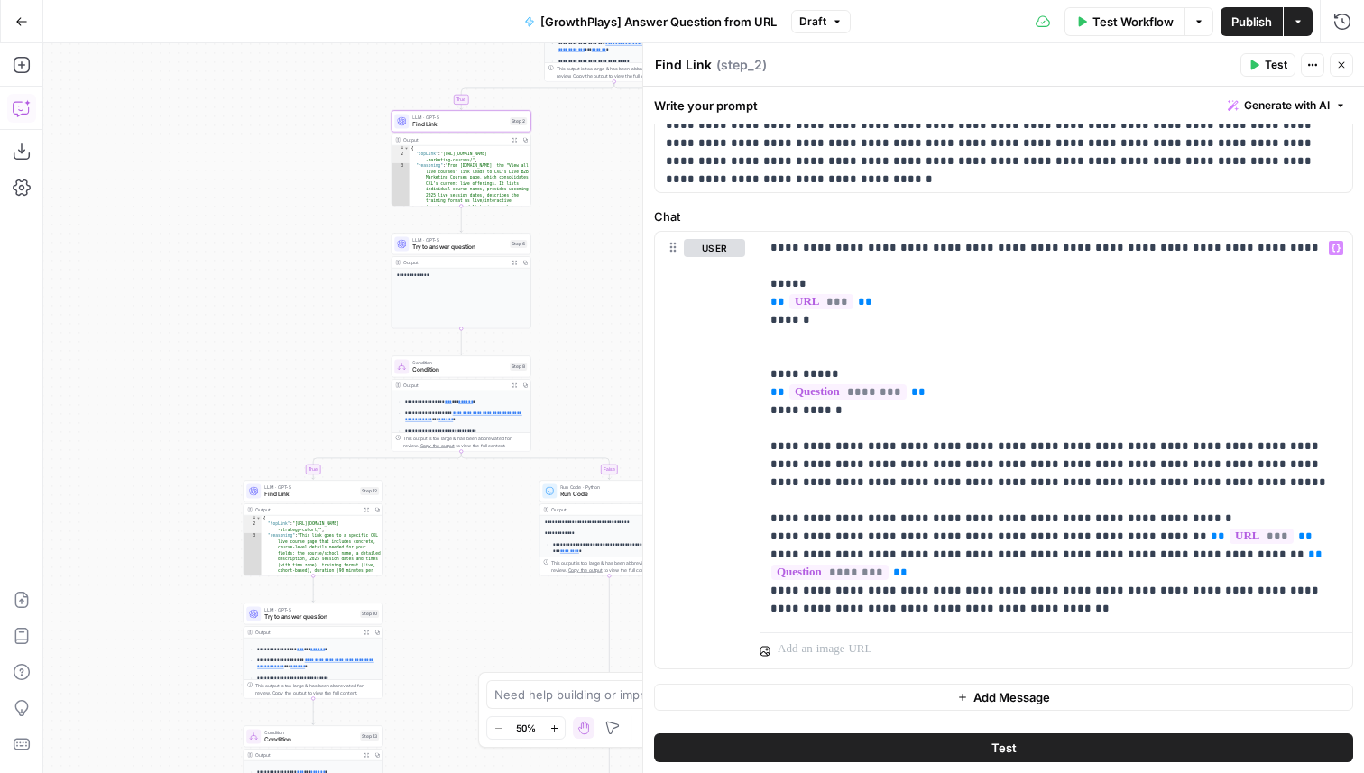
click at [328, 498] on span "Find Link" at bounding box center [310, 494] width 92 height 9
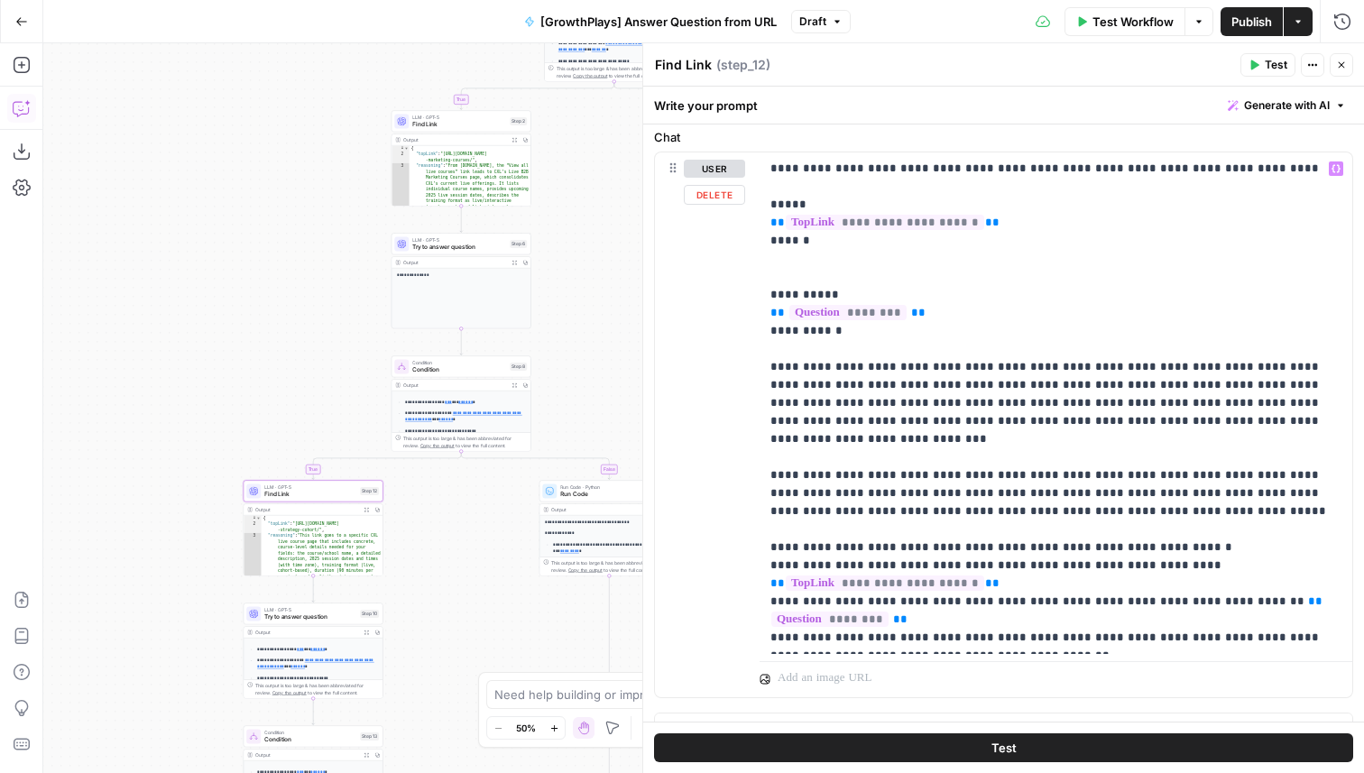
scroll to position [211, 0]
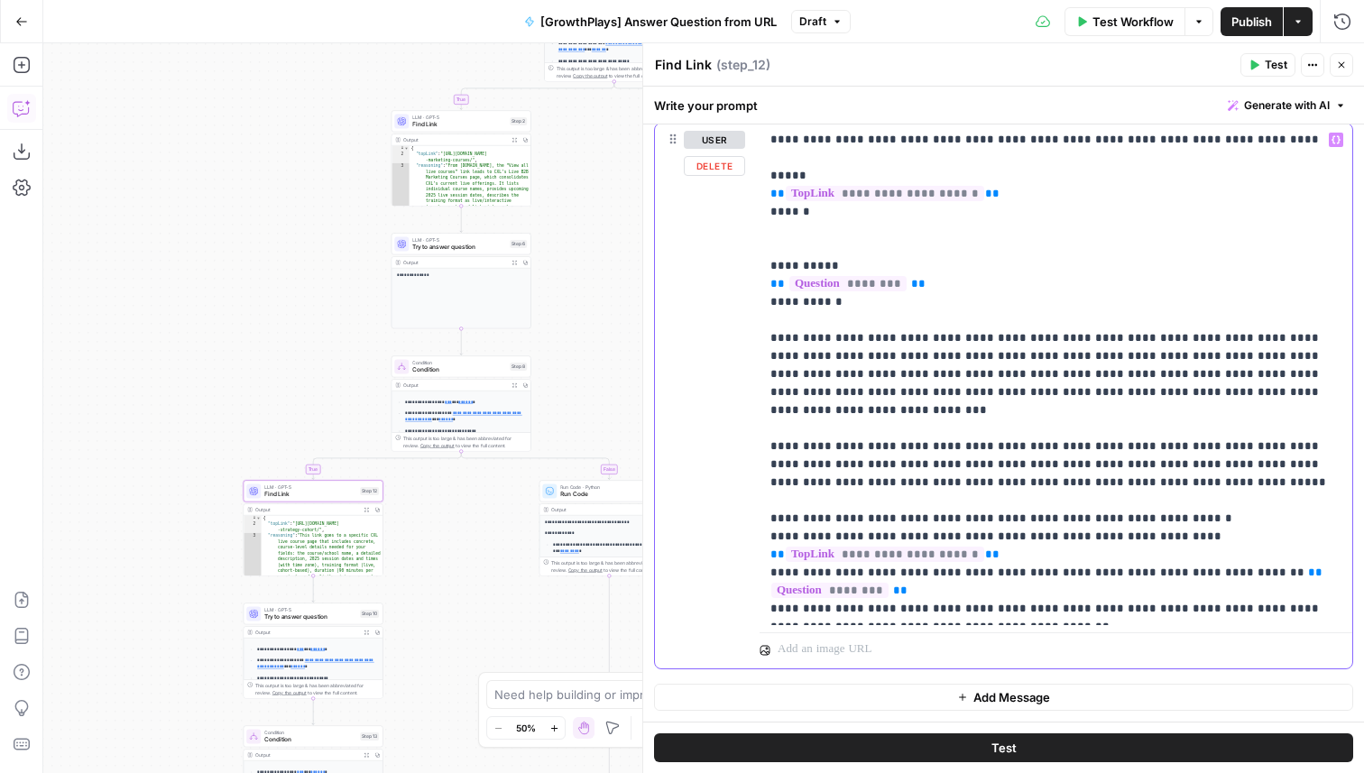
click at [967, 519] on p "**********" at bounding box center [1056, 374] width 571 height 487
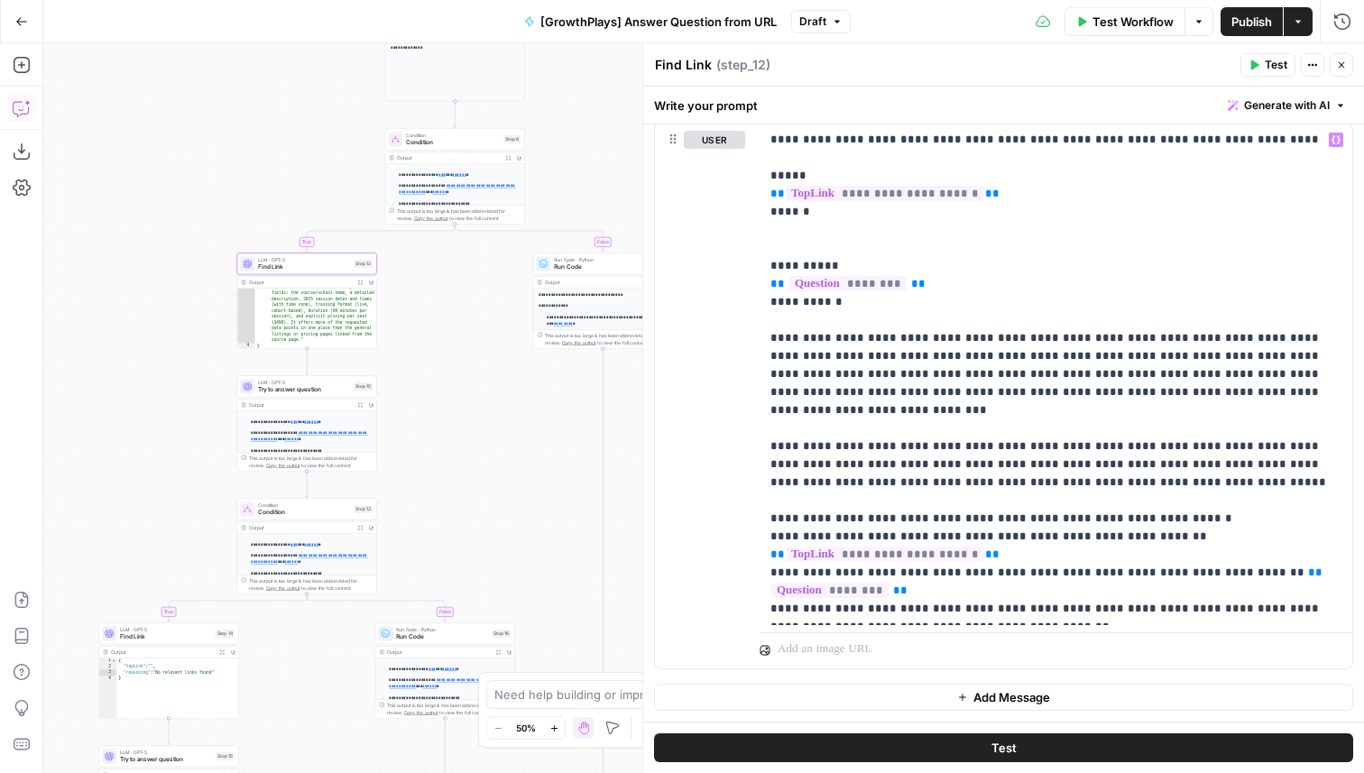
click at [150, 638] on span "Find Link" at bounding box center [166, 637] width 92 height 9
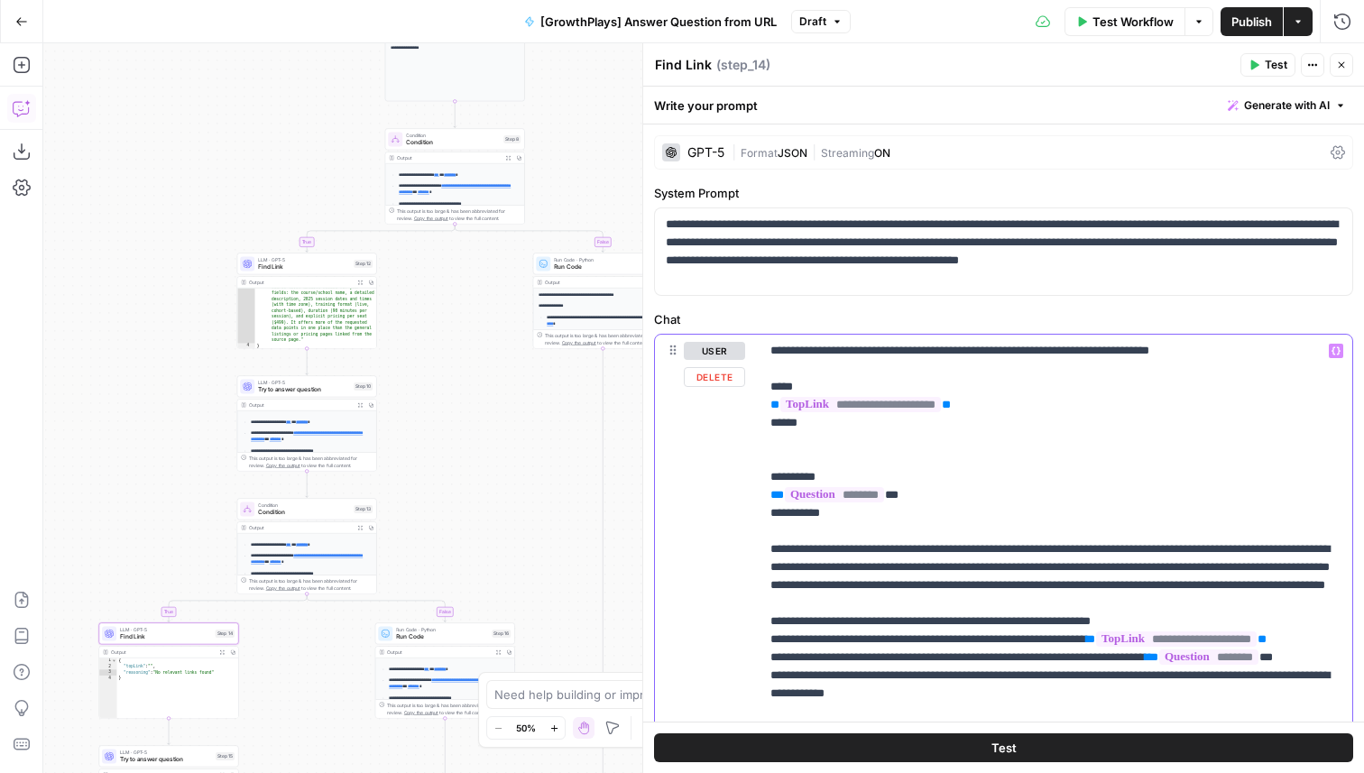
click at [966, 659] on p "**********" at bounding box center [1056, 549] width 571 height 415
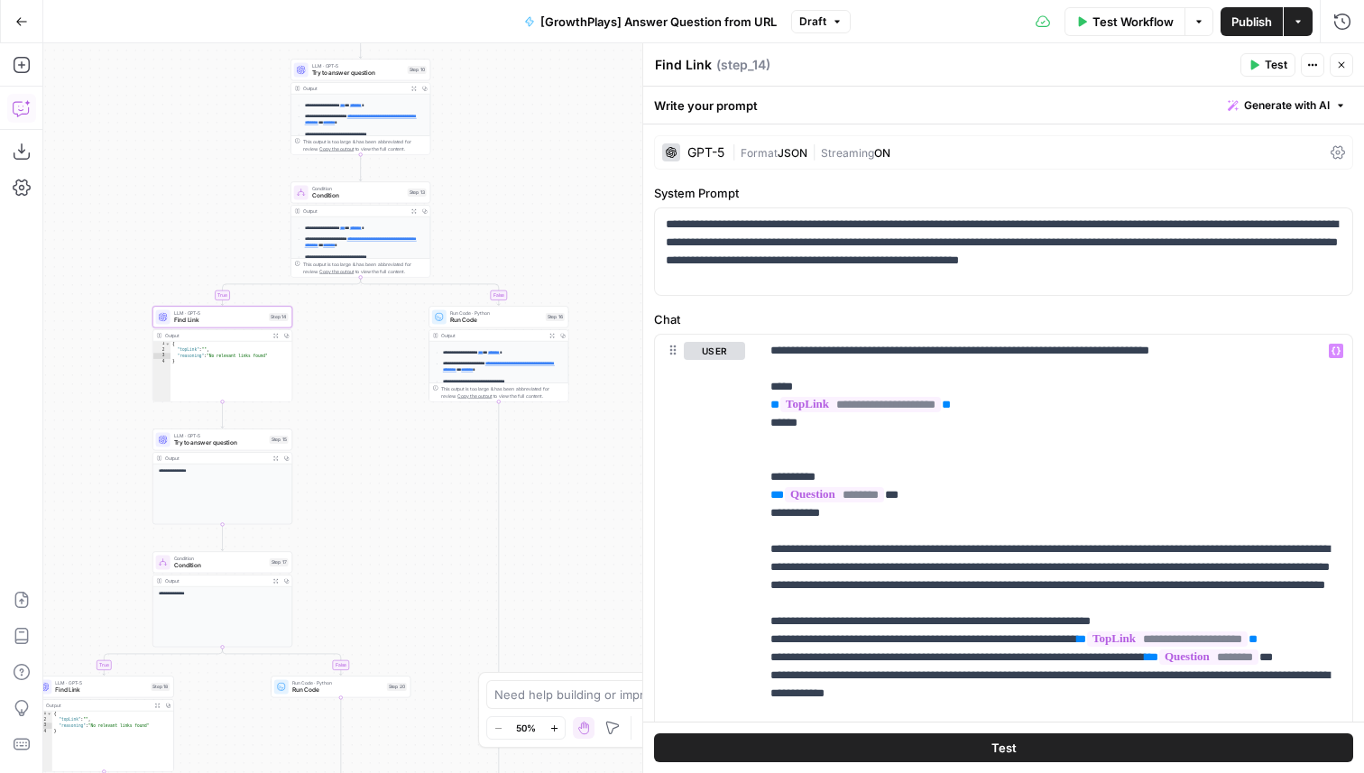
click at [149, 692] on div "LLM · GPT-5 Find Link Step 18 Copy step Delete step Add Note Test" at bounding box center [103, 686] width 133 height 15
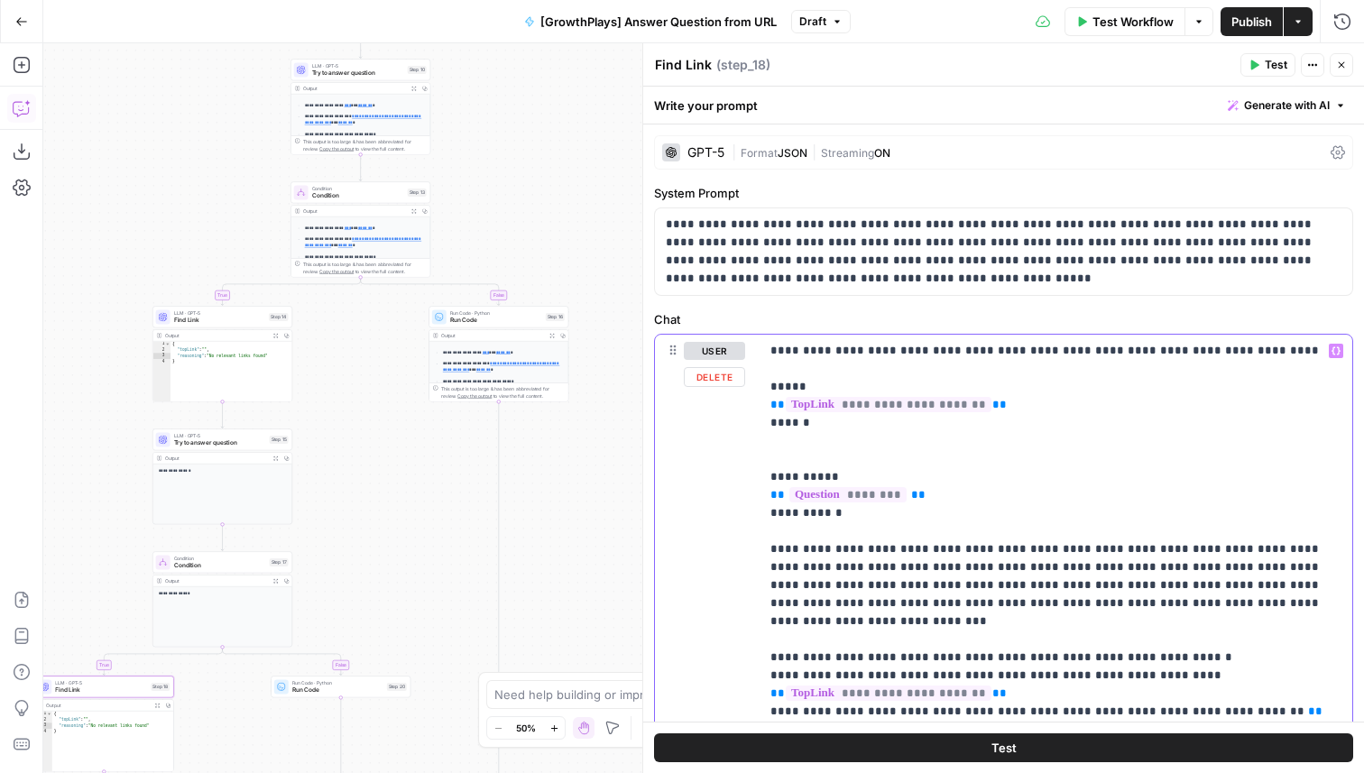
click at [966, 656] on p "**********" at bounding box center [1056, 549] width 571 height 415
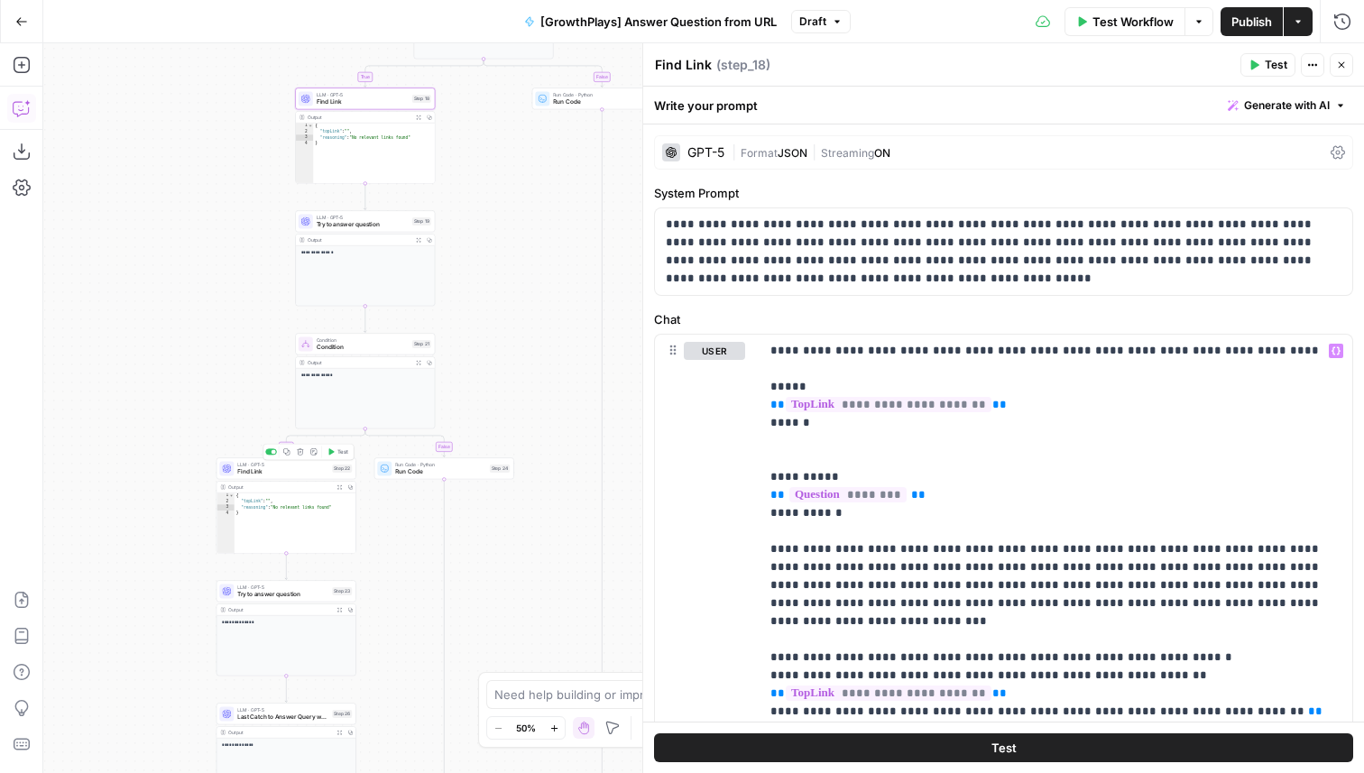
click at [294, 473] on span "Find Link" at bounding box center [282, 471] width 91 height 9
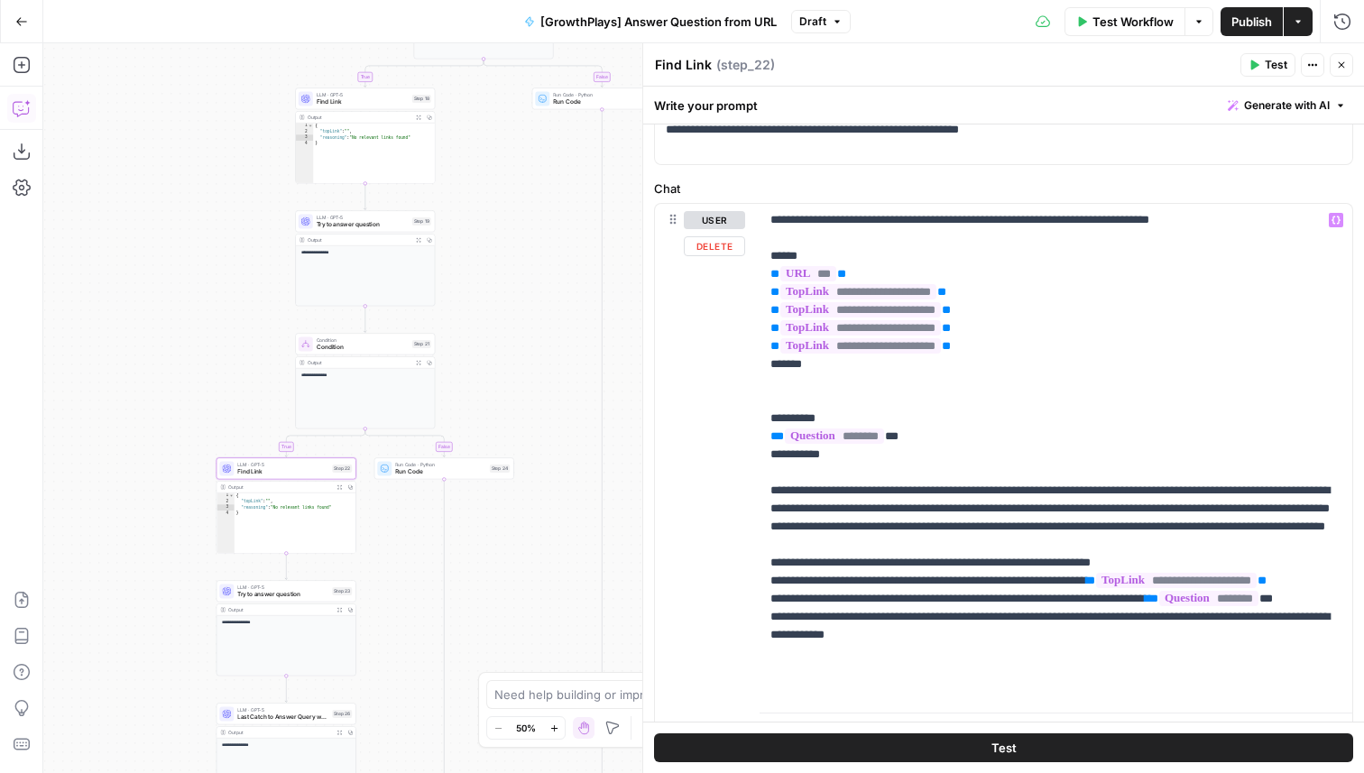
scroll to position [136, 0]
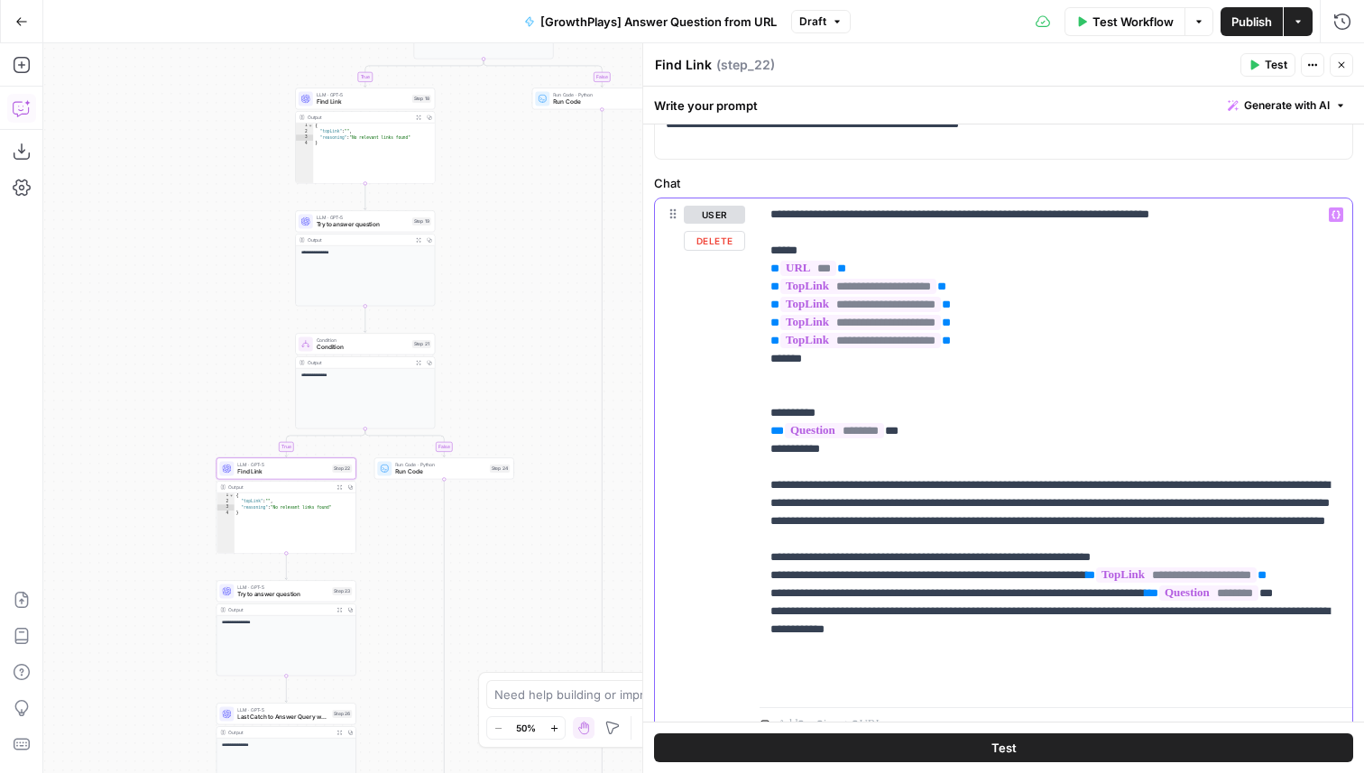
click at [973, 596] on p "**********" at bounding box center [1056, 449] width 571 height 487
click at [968, 595] on p "**********" at bounding box center [1056, 449] width 571 height 487
click at [1144, 32] on button "Test Workflow" at bounding box center [1125, 21] width 121 height 29
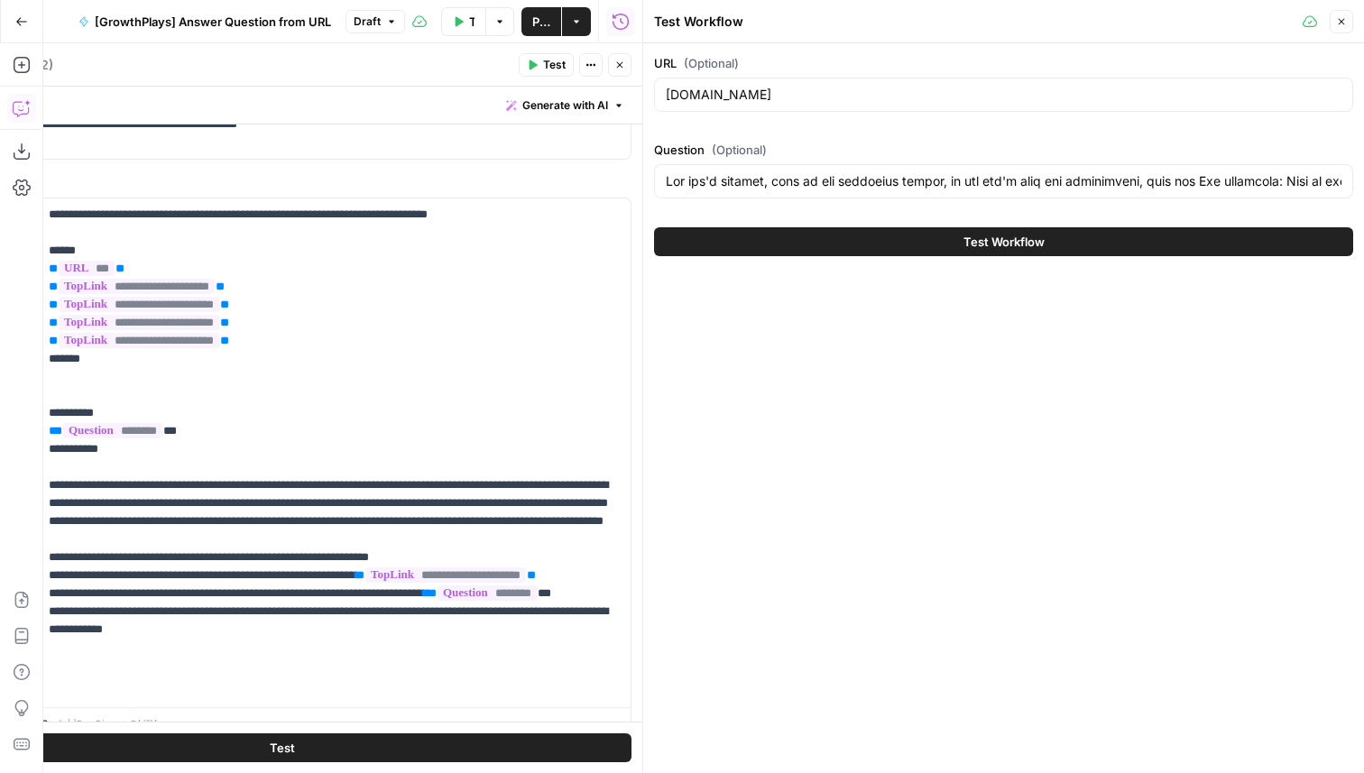
click at [980, 251] on button "Test Workflow" at bounding box center [1003, 241] width 699 height 29
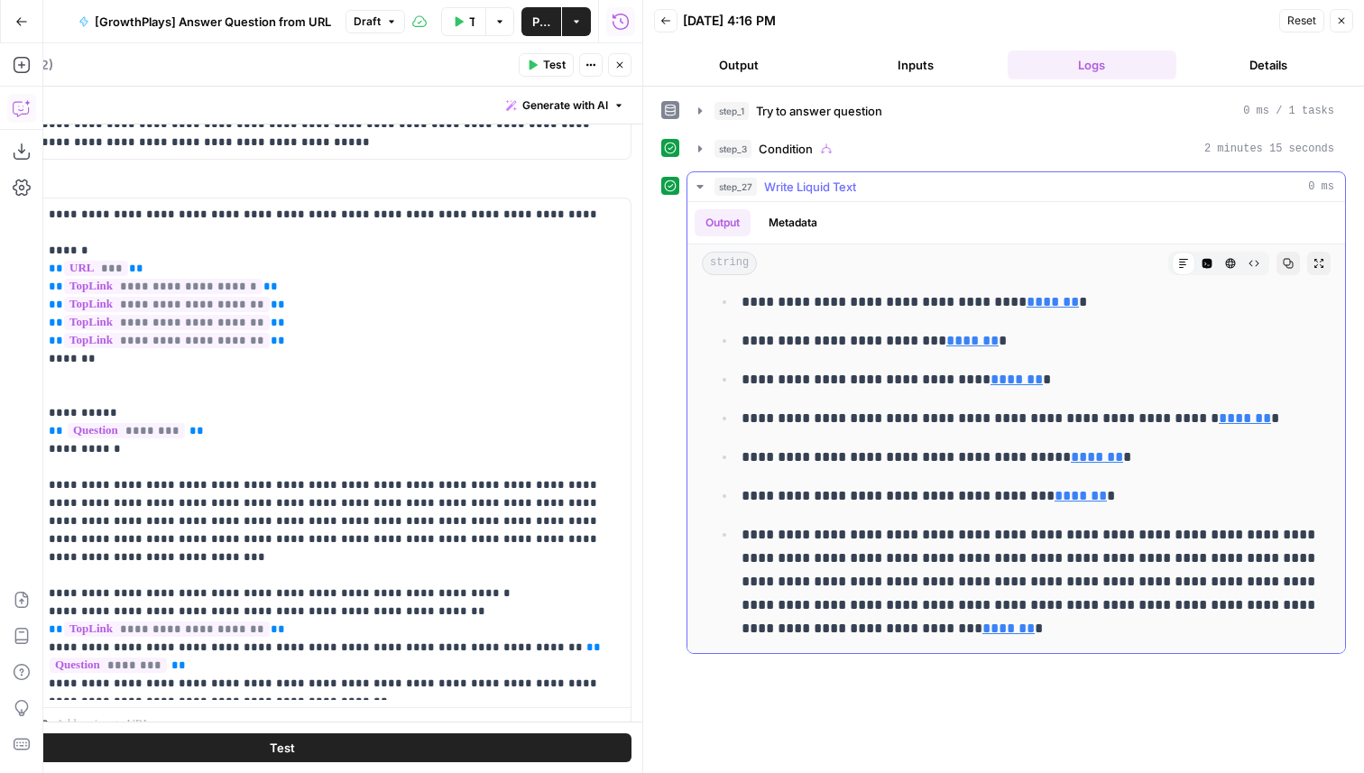
scroll to position [1266, 0]
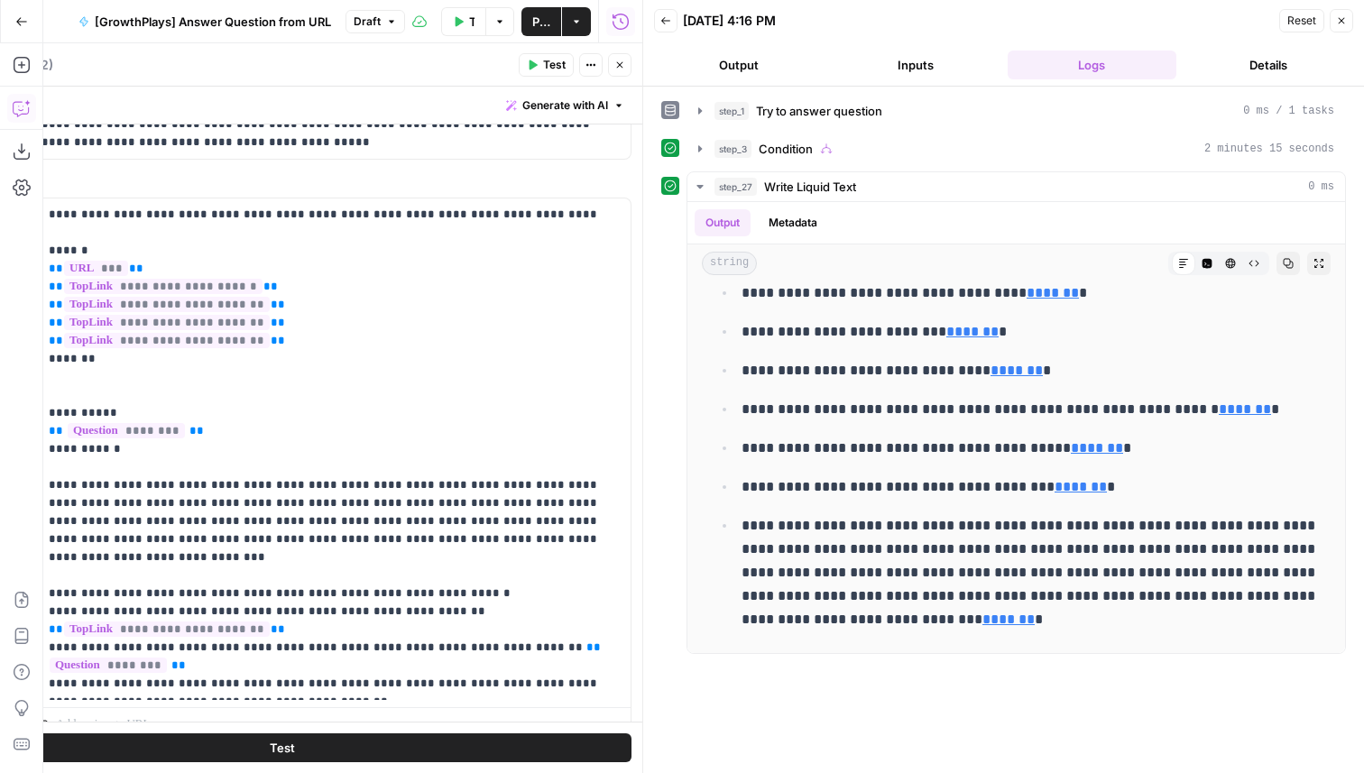
click at [665, 24] on icon "button" at bounding box center [665, 20] width 11 height 11
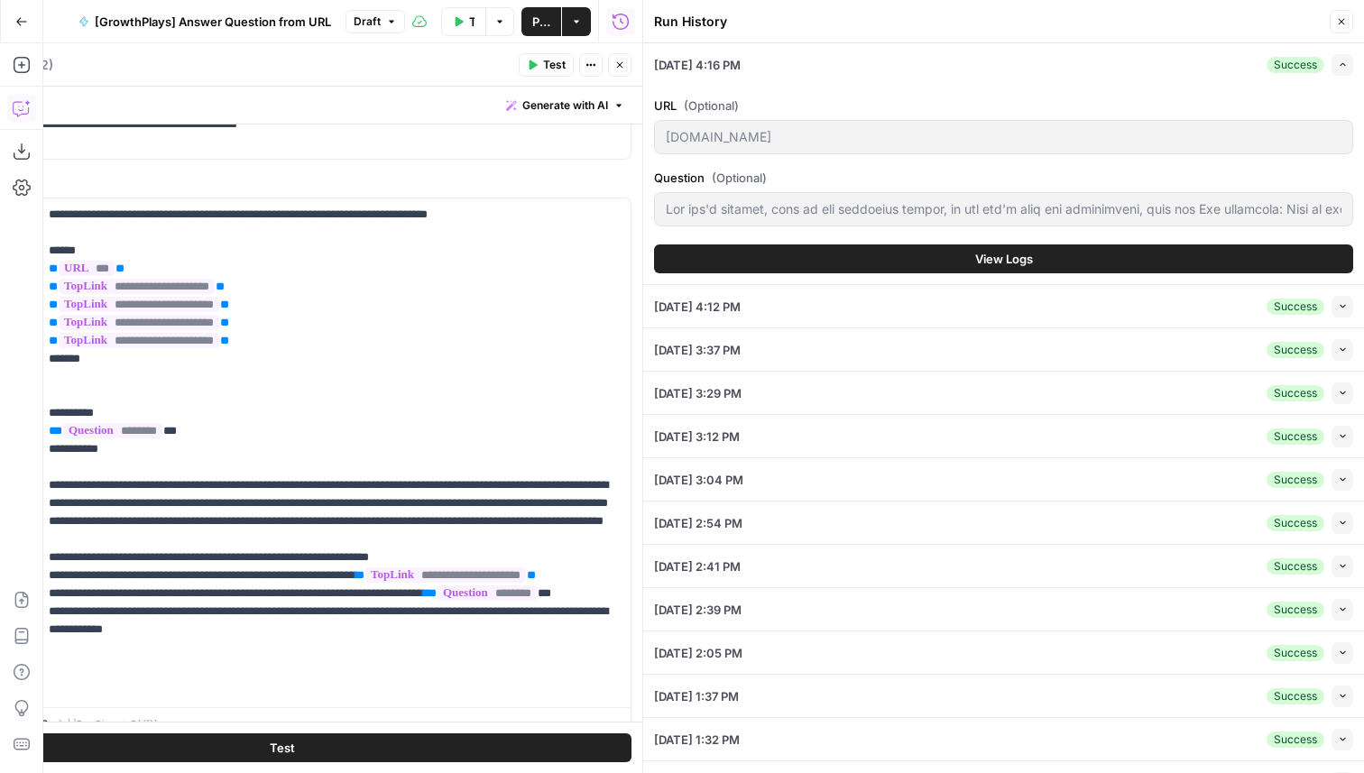
click at [470, 23] on span "Test Workflow" at bounding box center [471, 22] width 5 height 18
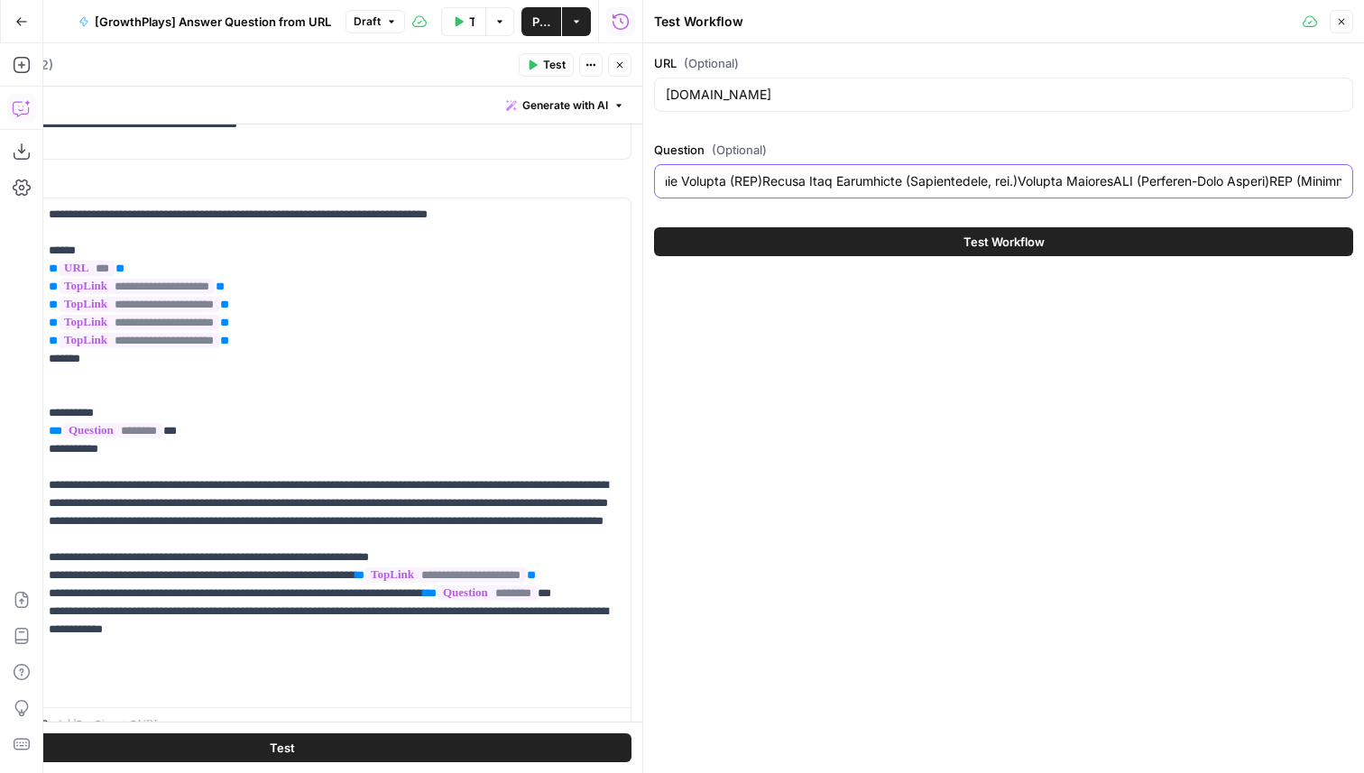
scroll to position [0, 11106]
drag, startPoint x: 882, startPoint y: 187, endPoint x: 1363, endPoint y: 189, distance: 480.9
click at [1363, 189] on div "URL (Optional) [DOMAIN_NAME] Question (Optional) Test Workflow" at bounding box center [1003, 155] width 721 height 224
click at [1168, 188] on input "Question (Optional)" at bounding box center [1004, 181] width 676 height 18
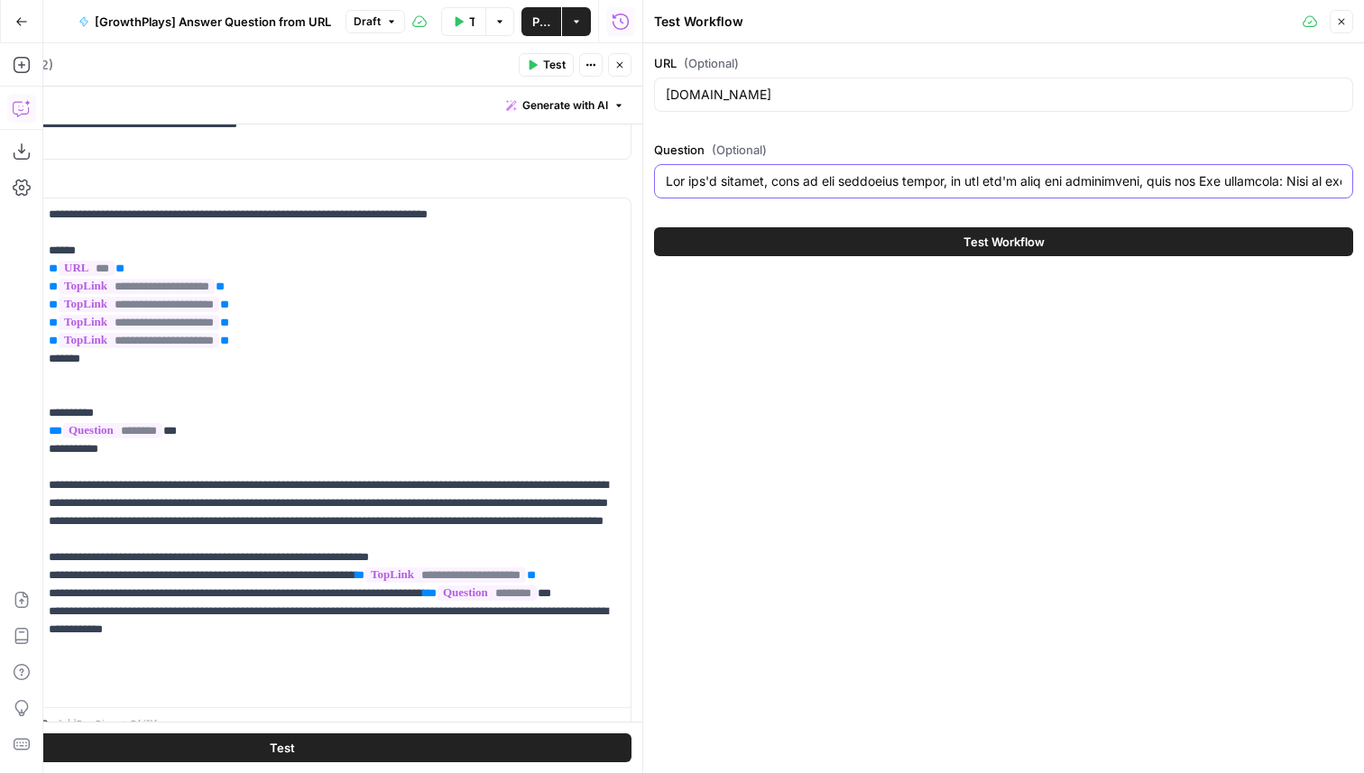
drag, startPoint x: 1150, startPoint y: 184, endPoint x: 596, endPoint y: 194, distance: 555.0
click at [596, 194] on body "**********" at bounding box center [682, 386] width 1364 height 773
click at [1261, 176] on input "Question (Optional)" at bounding box center [1004, 181] width 676 height 18
click at [932, 185] on input "Question (Optional)" at bounding box center [1004, 181] width 676 height 18
click at [936, 185] on input "Question (Optional)" at bounding box center [1004, 181] width 676 height 18
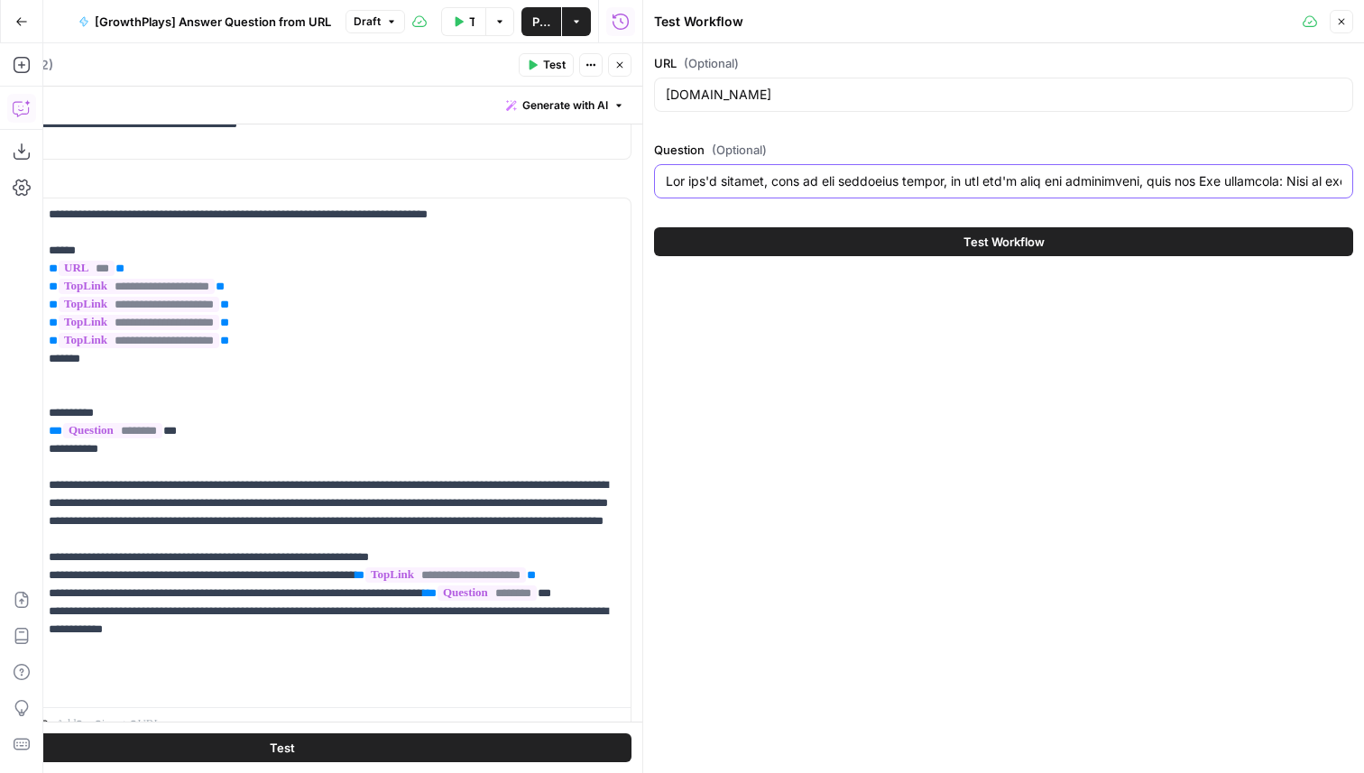
click at [694, 185] on input "Question (Optional)" at bounding box center [1004, 181] width 676 height 18
click at [691, 185] on input "Question (Optional)" at bounding box center [1004, 181] width 676 height 18
click at [748, 187] on input "Question (Optional)" at bounding box center [1004, 181] width 676 height 18
type input "Lor ips do sit'a consectet adipisc, elit se doe temporinc utlabo, et dol mag'a …"
click at [842, 241] on button "Test Workflow" at bounding box center [1003, 241] width 699 height 29
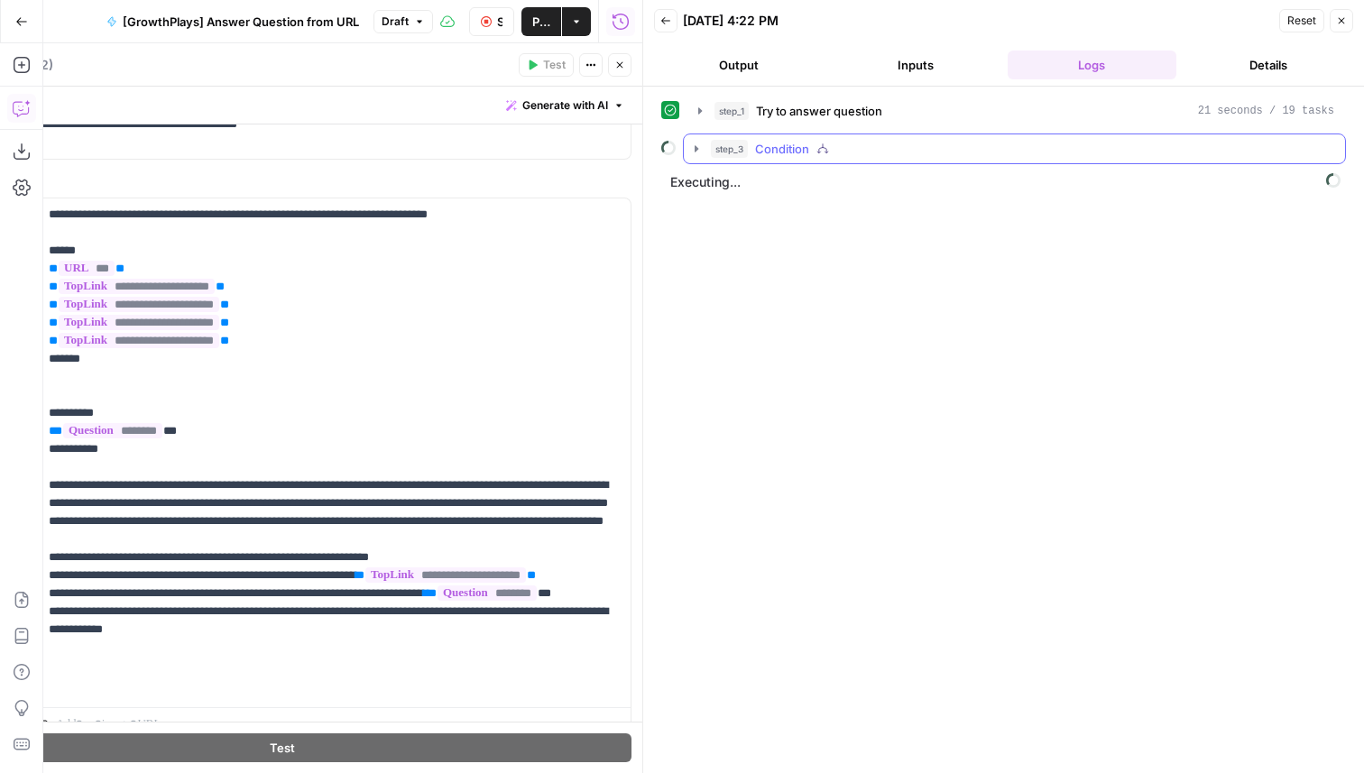
click at [814, 140] on div "step_3 Condition" at bounding box center [1023, 149] width 624 height 18
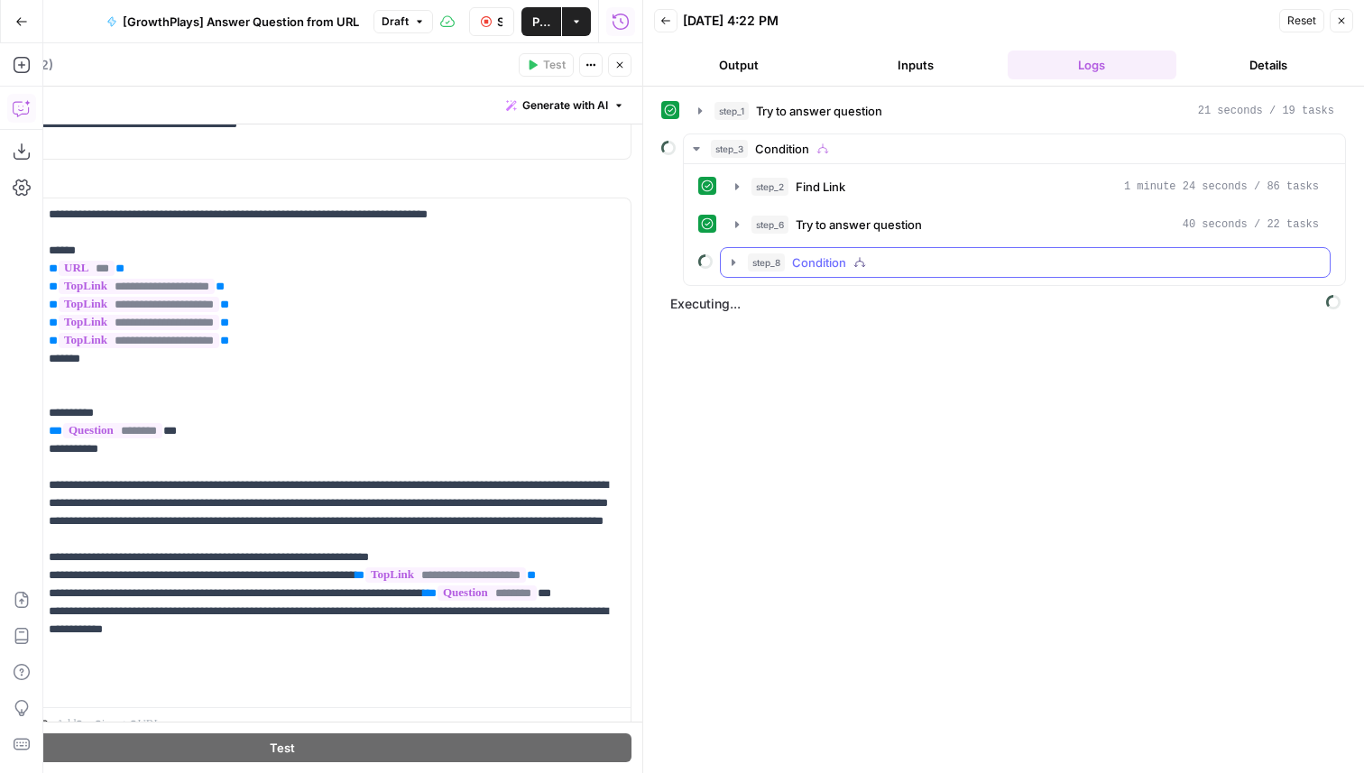
click at [819, 251] on button "step_8 Condition" at bounding box center [1025, 262] width 609 height 29
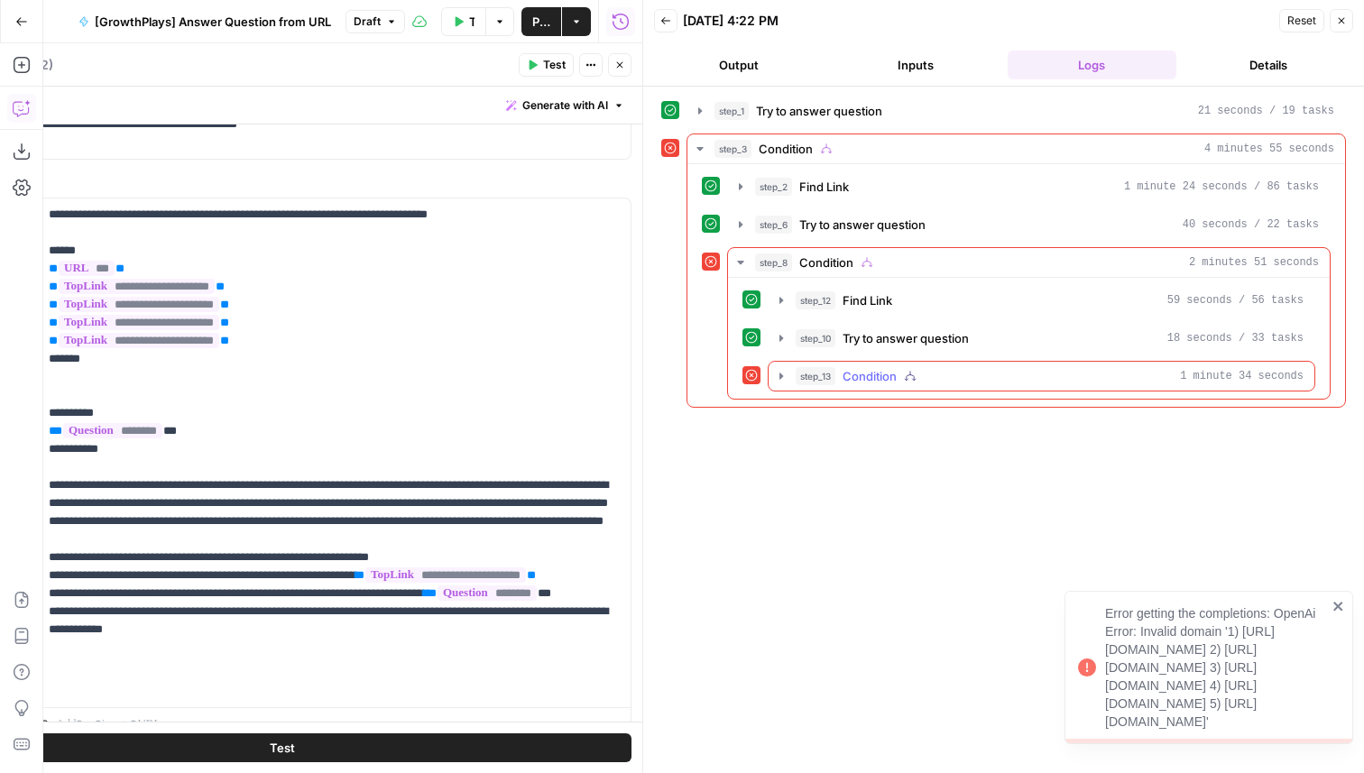
click at [962, 372] on div "step_13 Condition 1 minute 34 seconds" at bounding box center [1050, 376] width 508 height 18
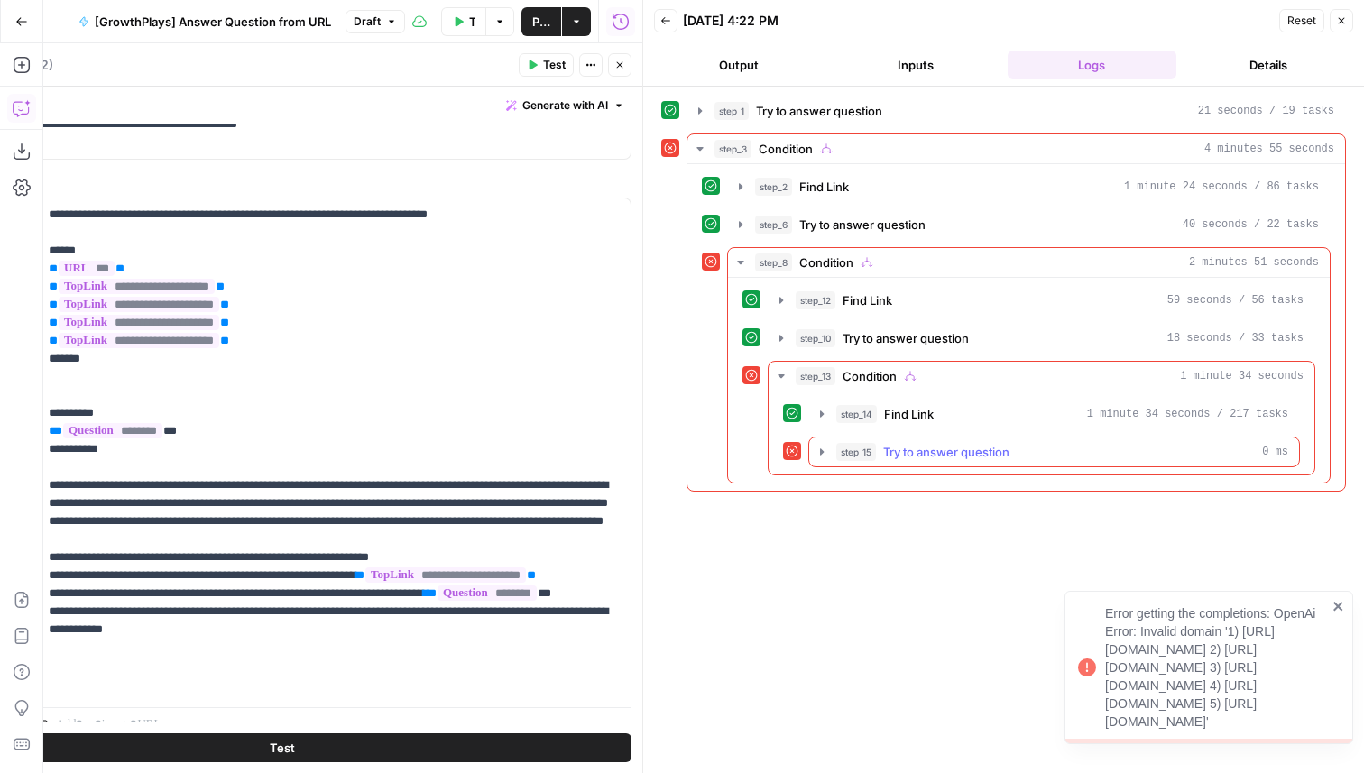
click at [930, 439] on button "step_15 Try to answer question 0 ms" at bounding box center [1054, 452] width 490 height 29
